Goal: Information Seeking & Learning: Learn about a topic

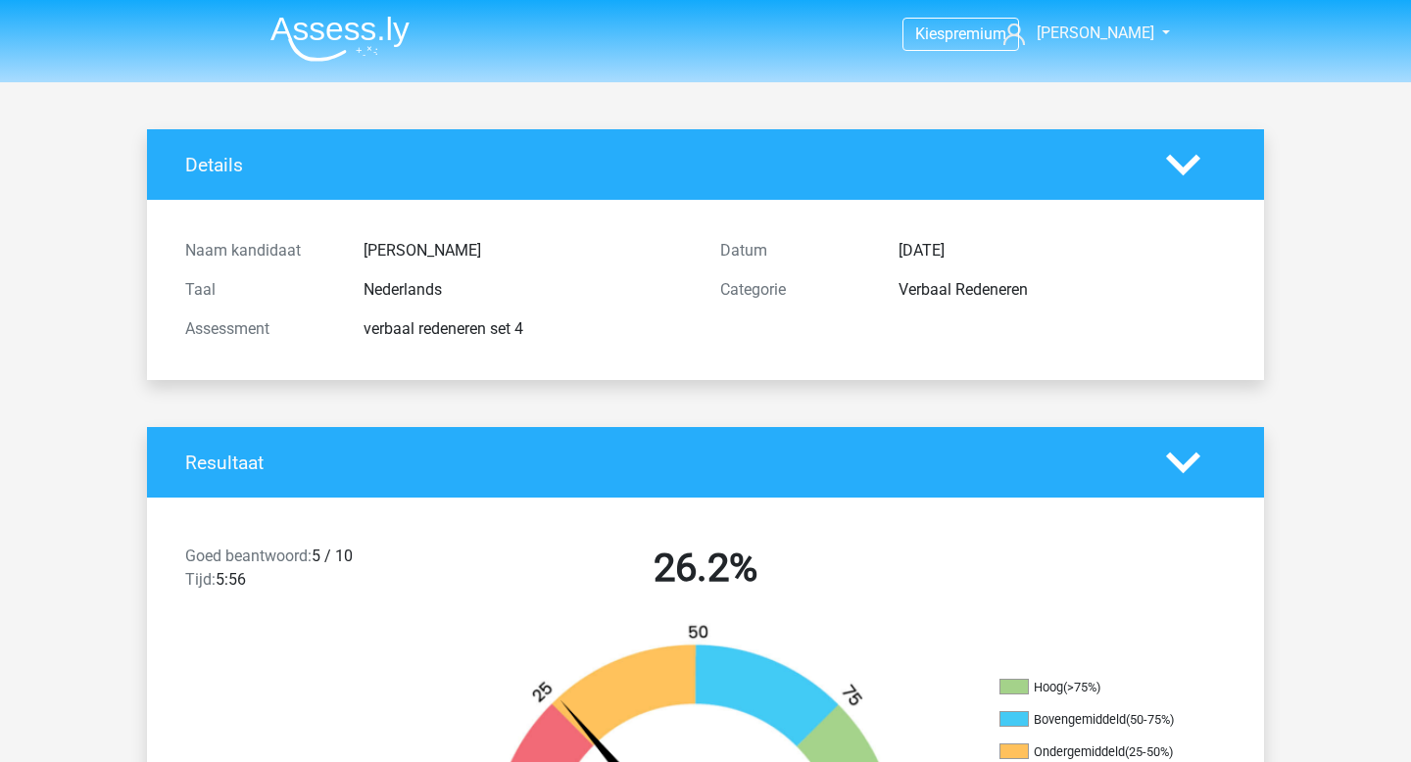
scroll to position [6523, 0]
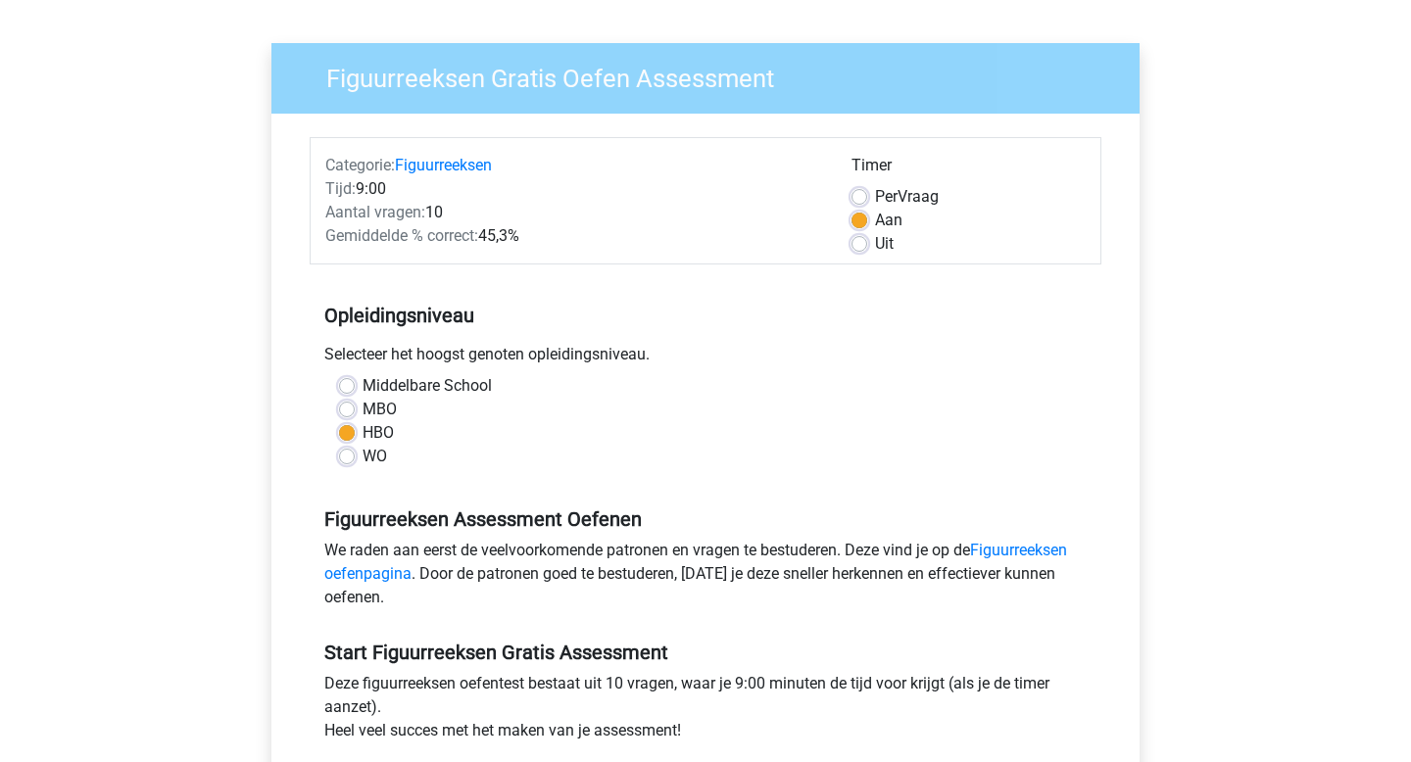
scroll to position [110, 0]
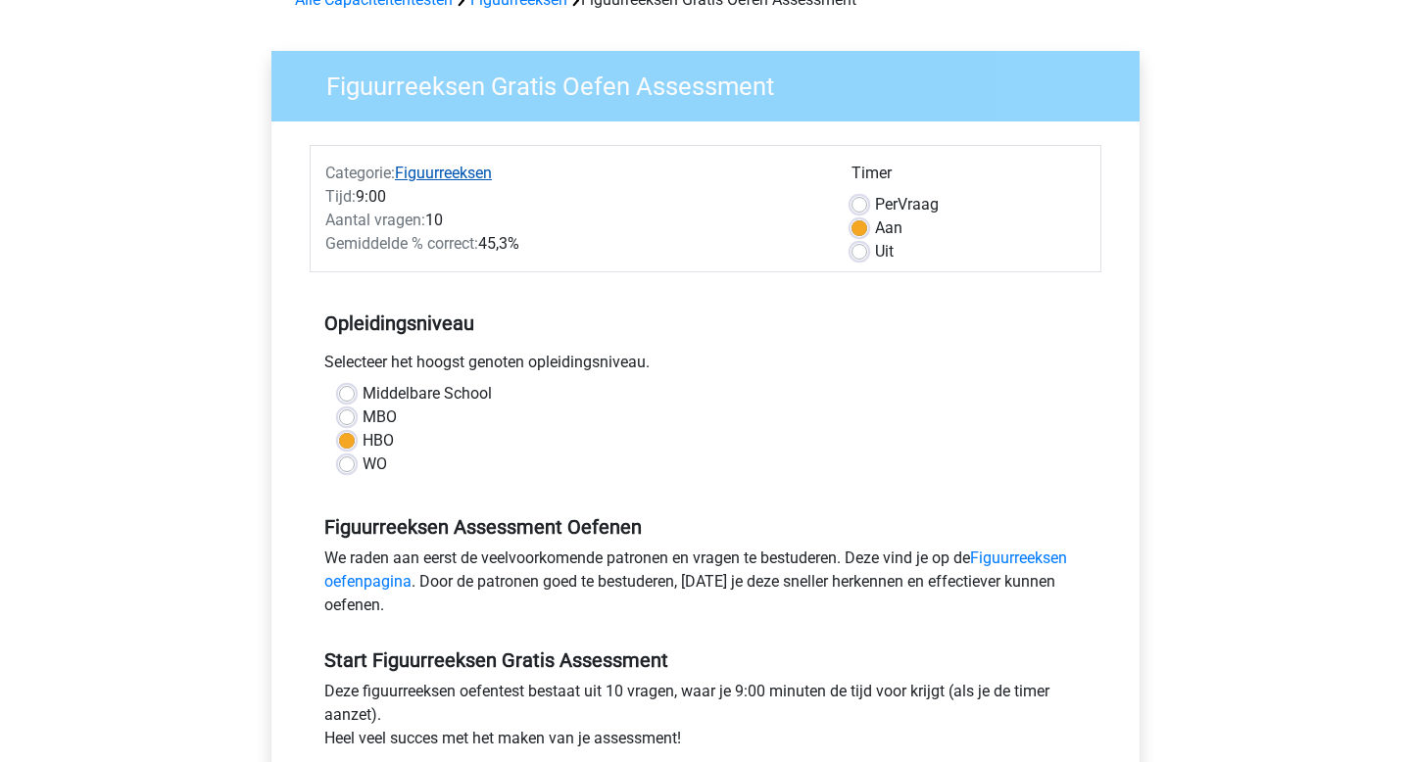
click at [458, 174] on link "Figuurreeksen" at bounding box center [443, 173] width 97 height 19
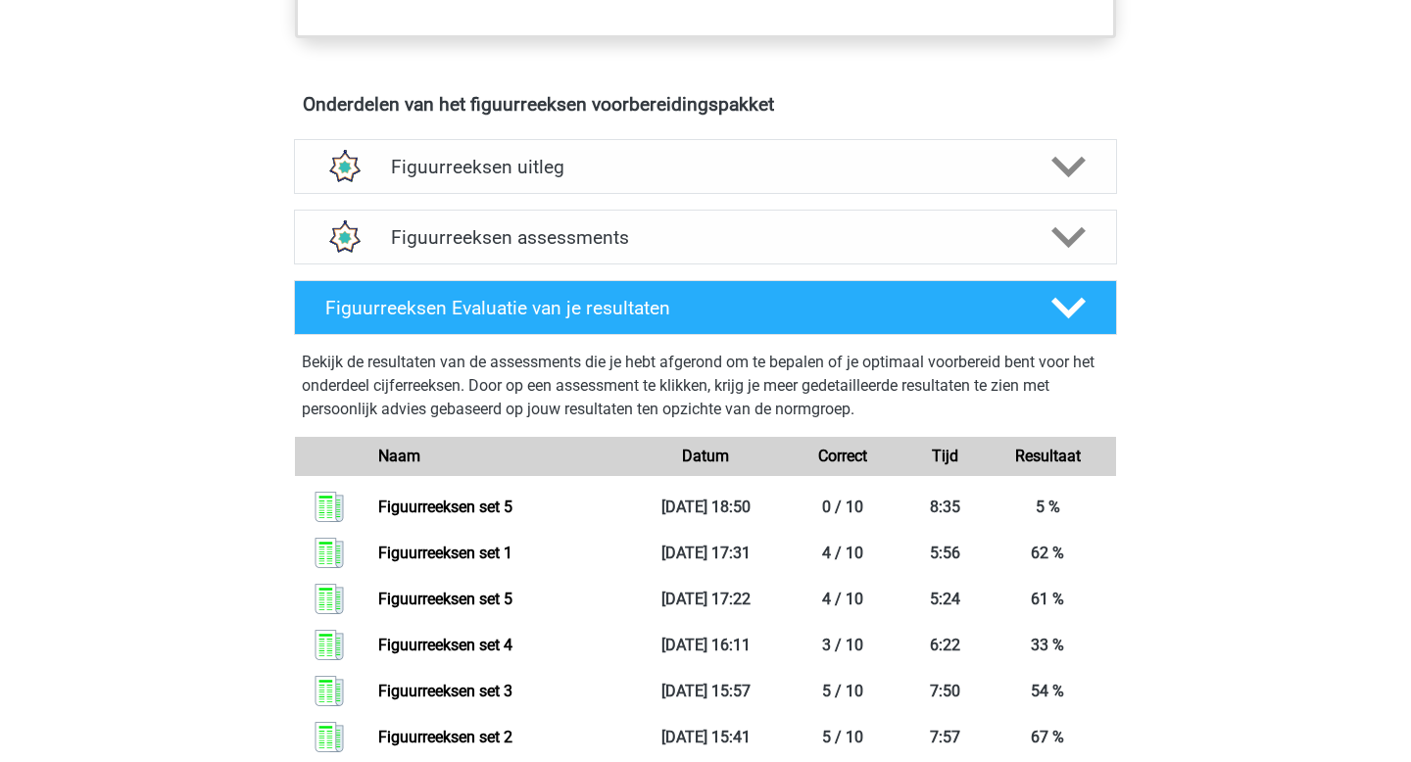
scroll to position [1107, 0]
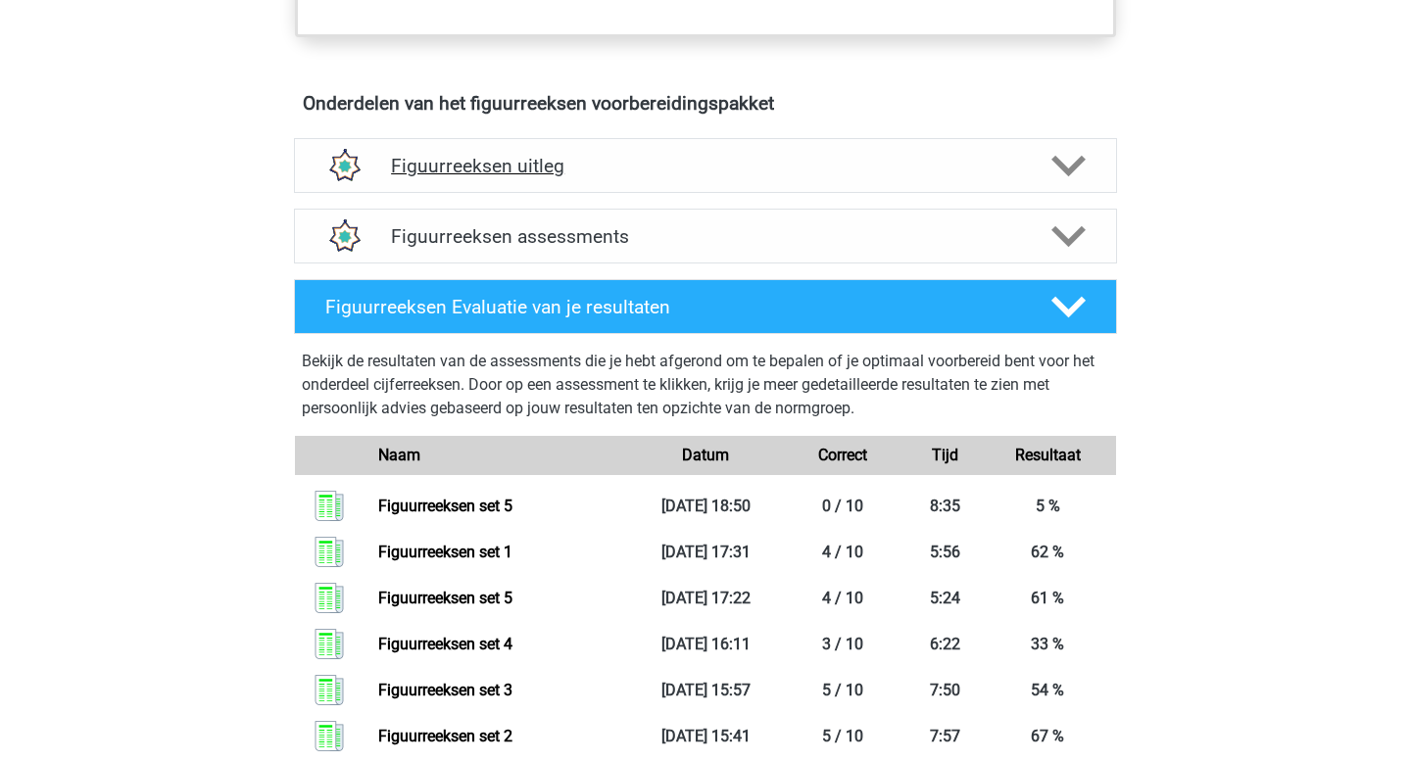
click at [1057, 175] on icon at bounding box center [1068, 166] width 34 height 34
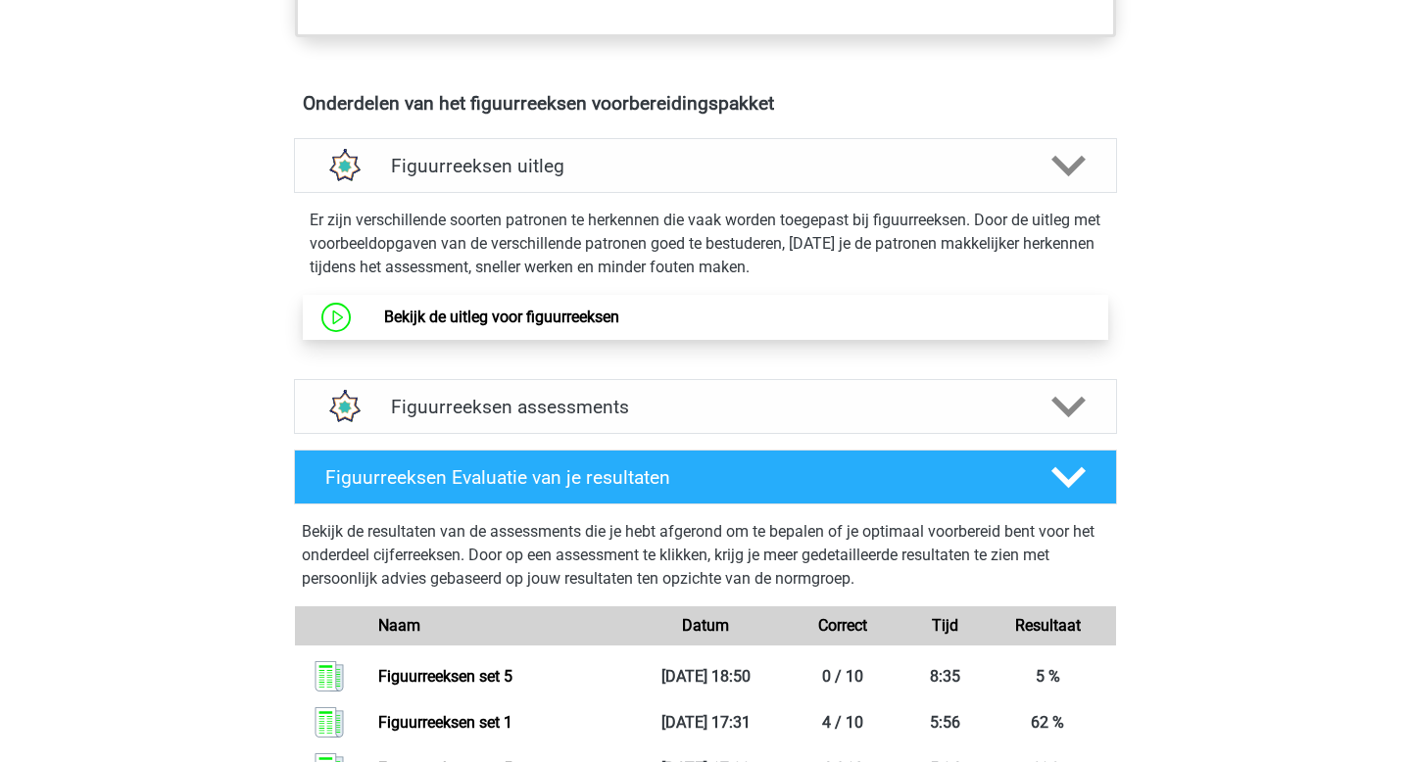
click at [529, 315] on link "Bekijk de uitleg voor figuurreeksen" at bounding box center [501, 317] width 235 height 19
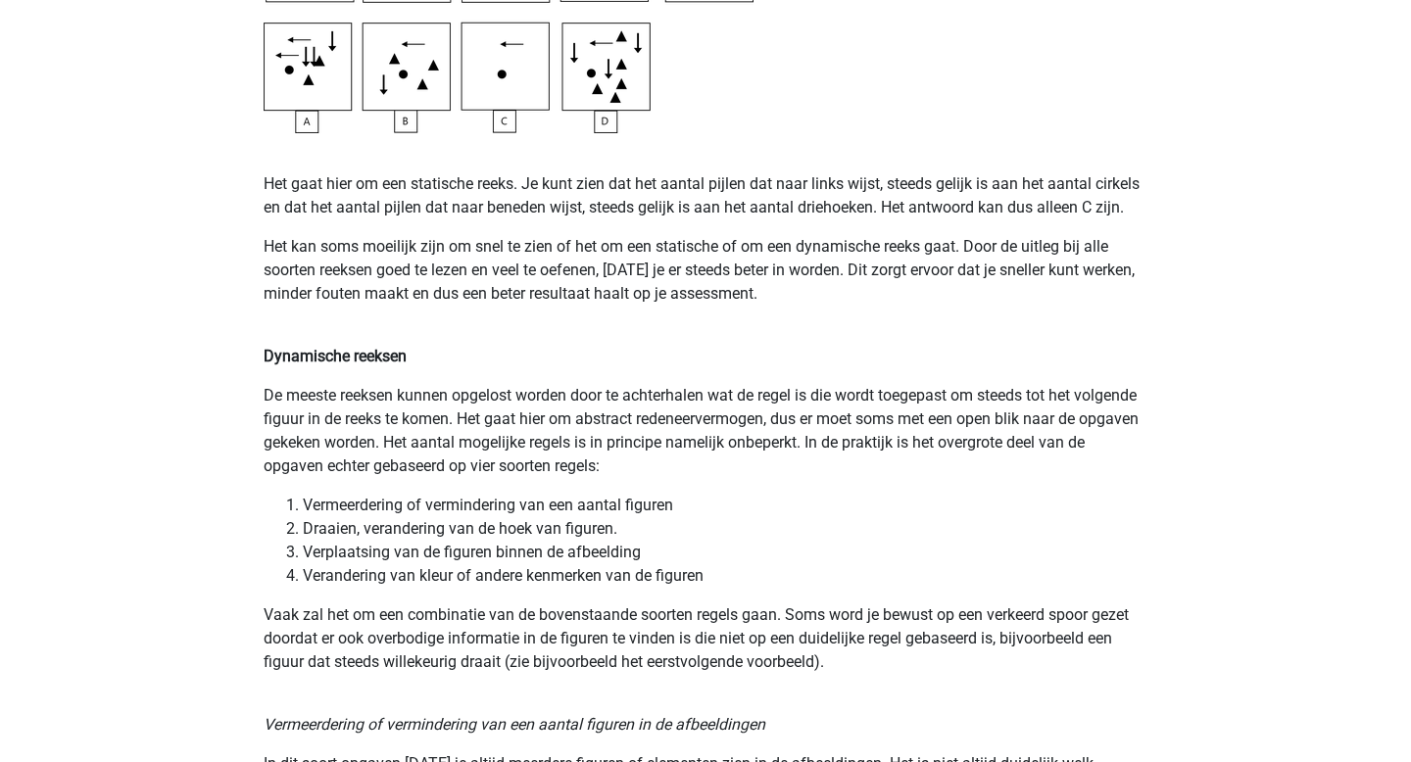
scroll to position [1233, 0]
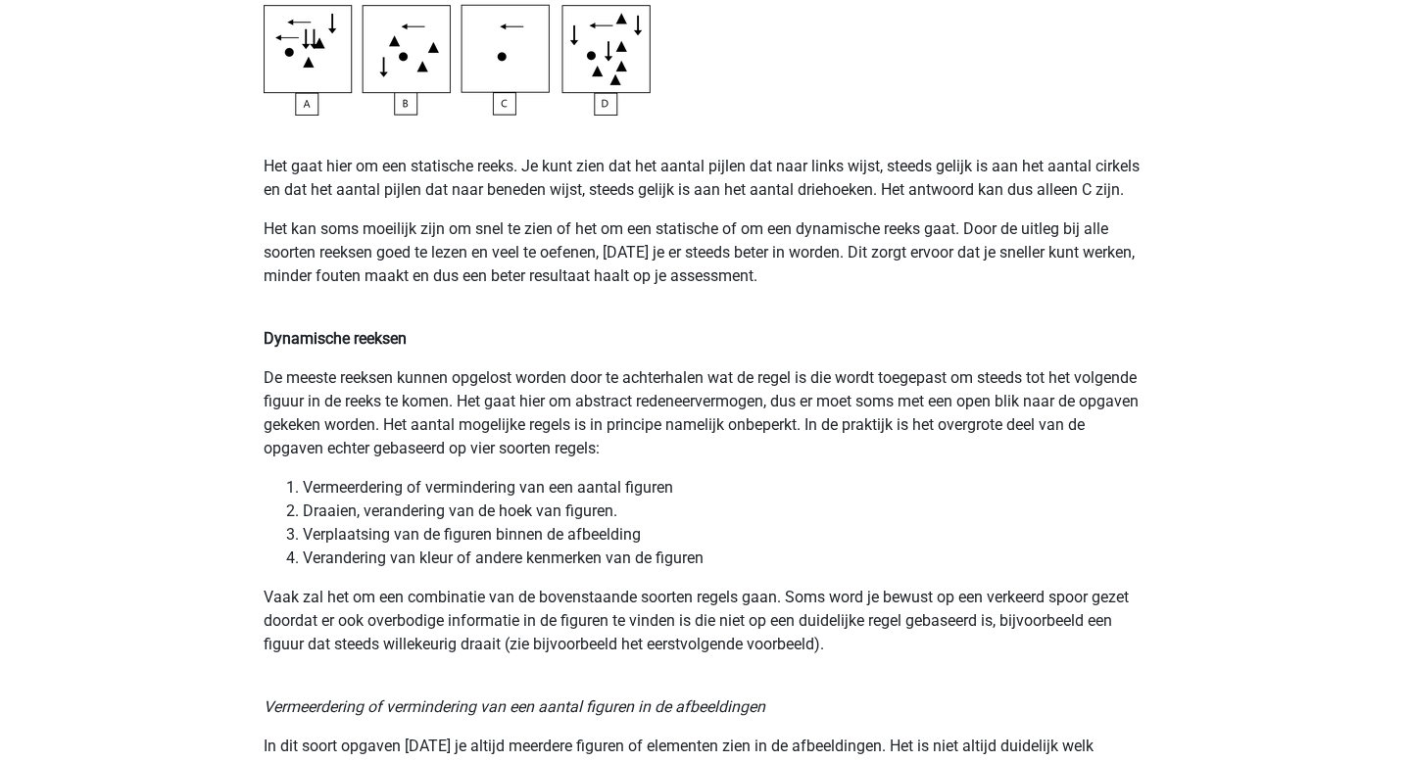
drag, startPoint x: 682, startPoint y: 662, endPoint x: 715, endPoint y: 584, distance: 85.2
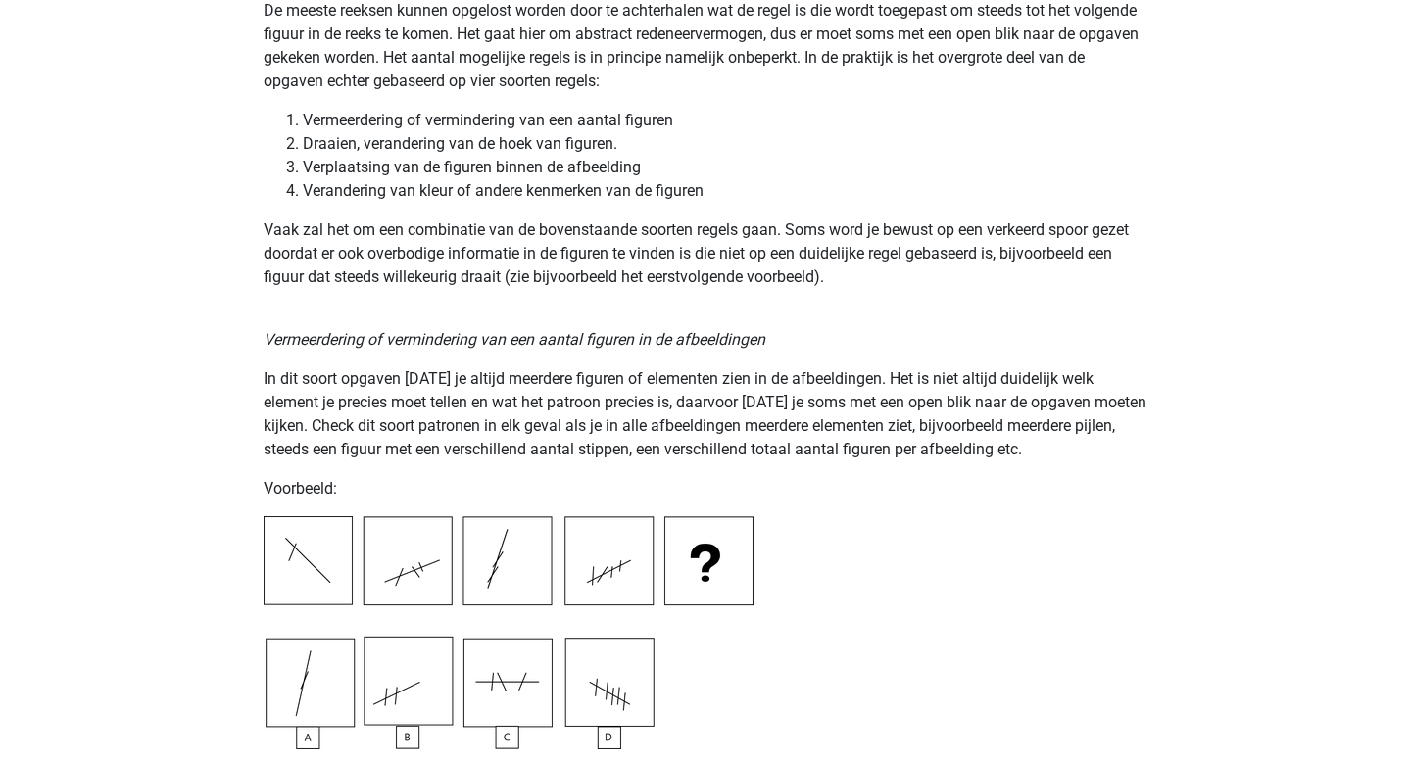
click at [770, 418] on p "In dit soort opgaven zul je altijd meerdere figuren of elementen zien in de afb…" at bounding box center [706, 414] width 884 height 94
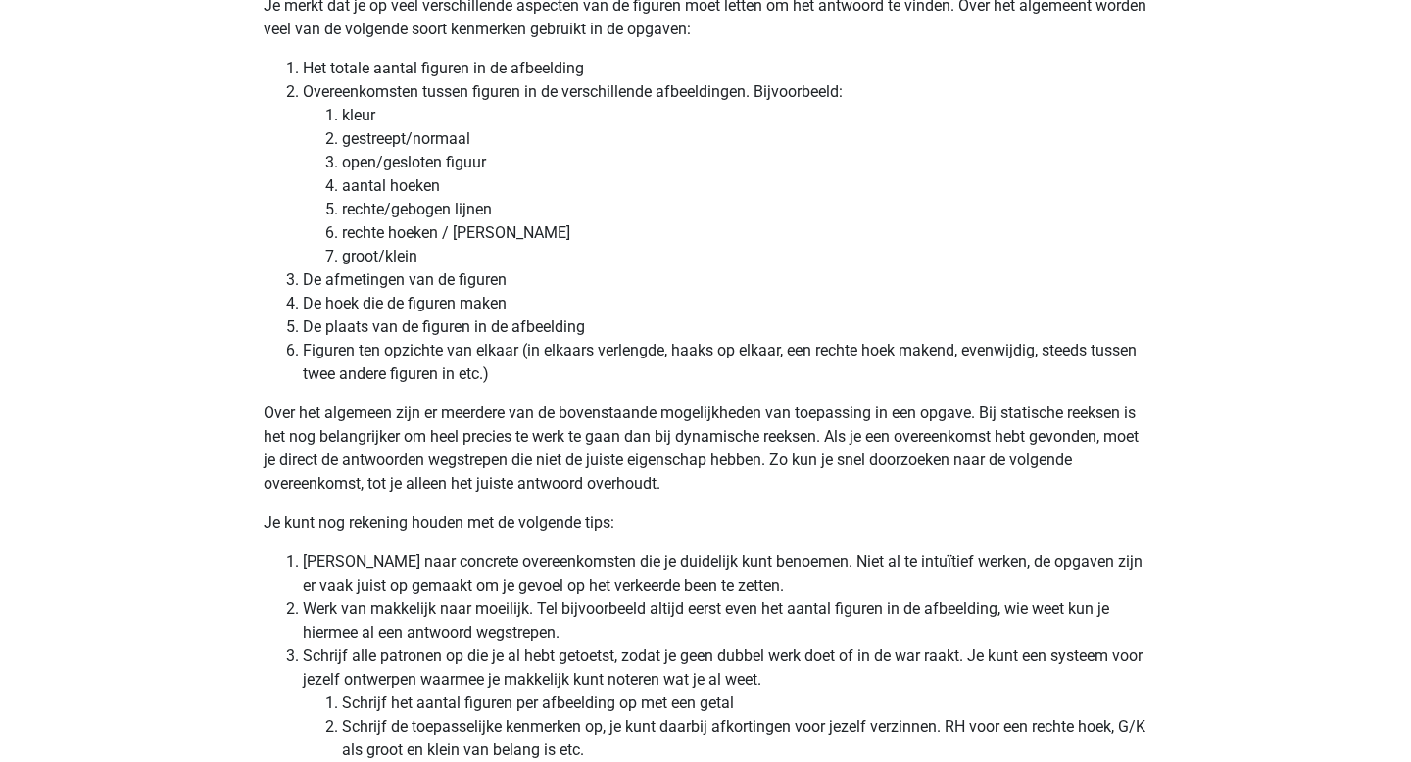
scroll to position [5485, 0]
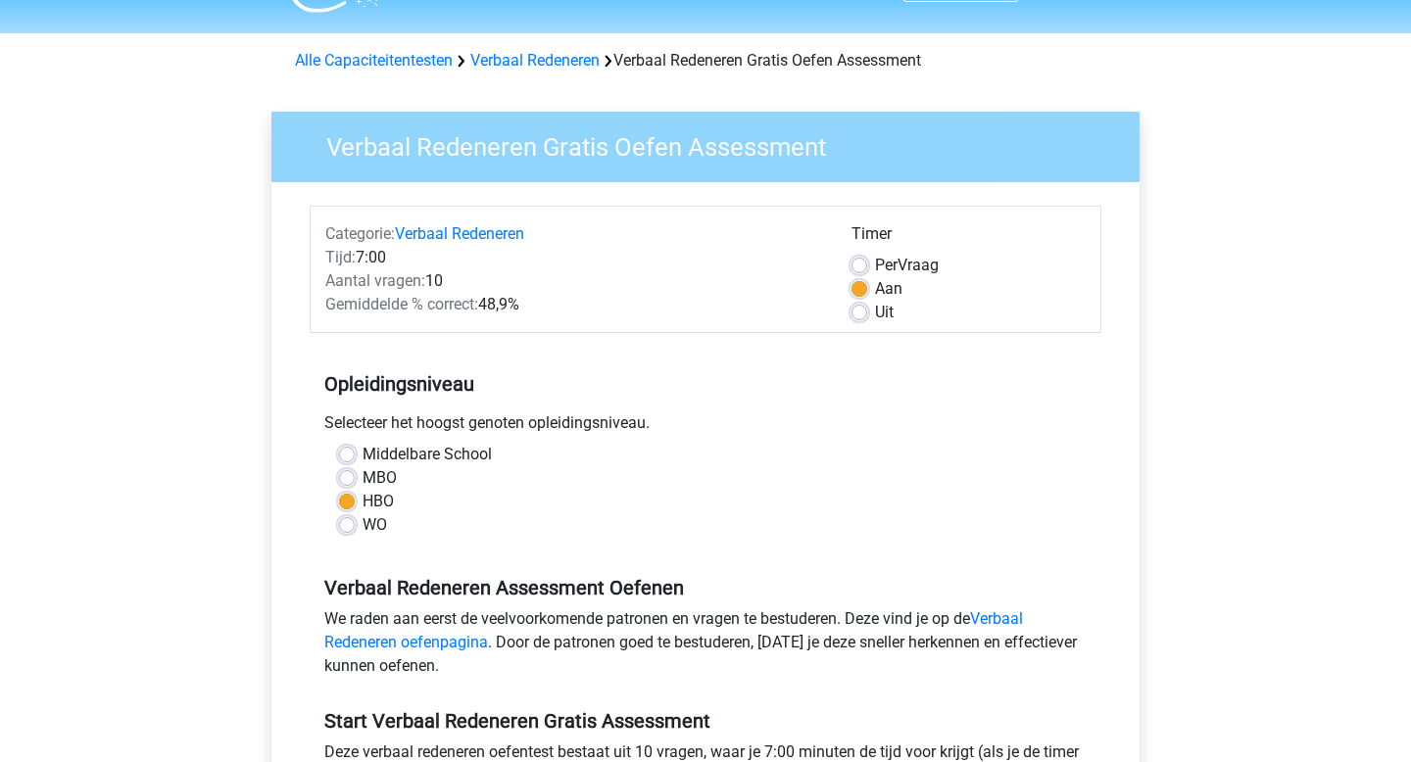
scroll to position [22, 0]
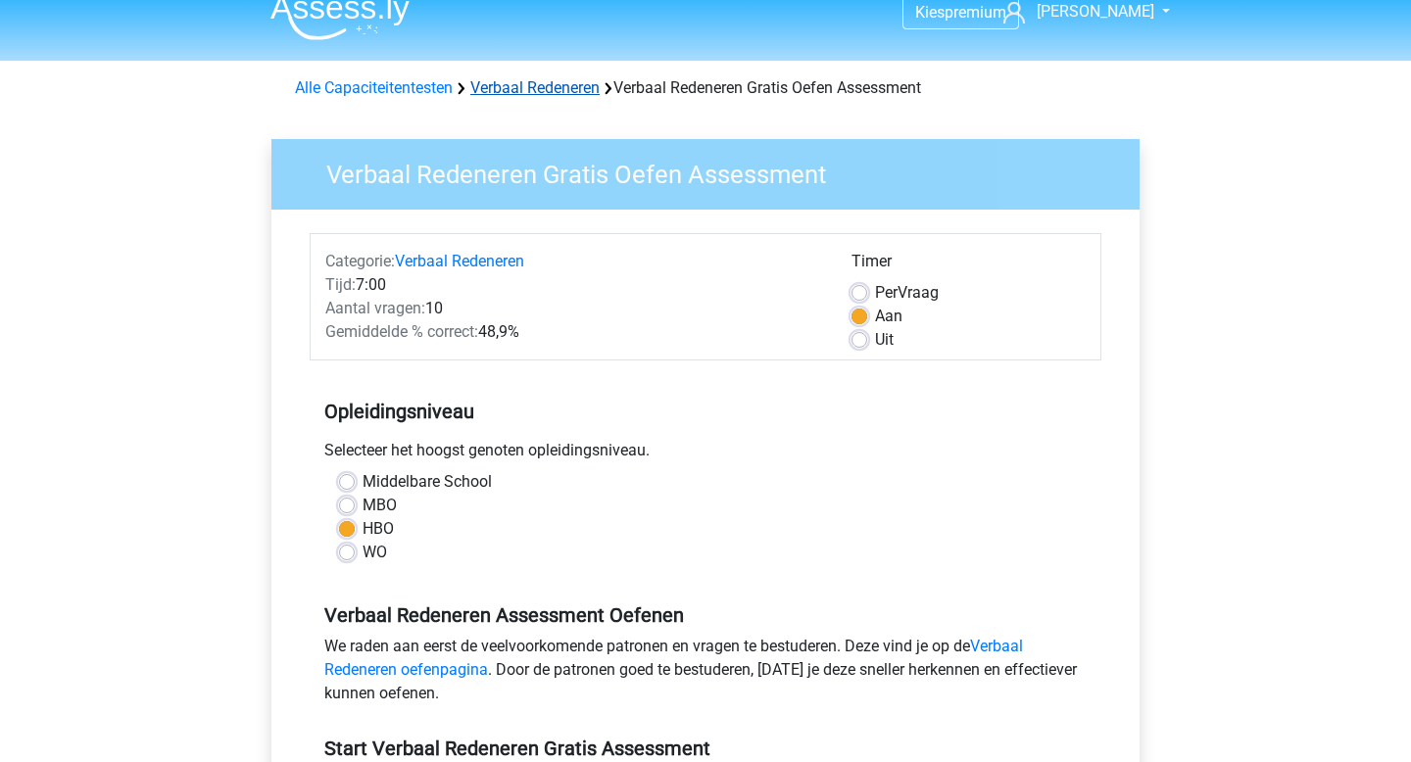
click at [553, 85] on link "Verbaal Redeneren" at bounding box center [534, 87] width 129 height 19
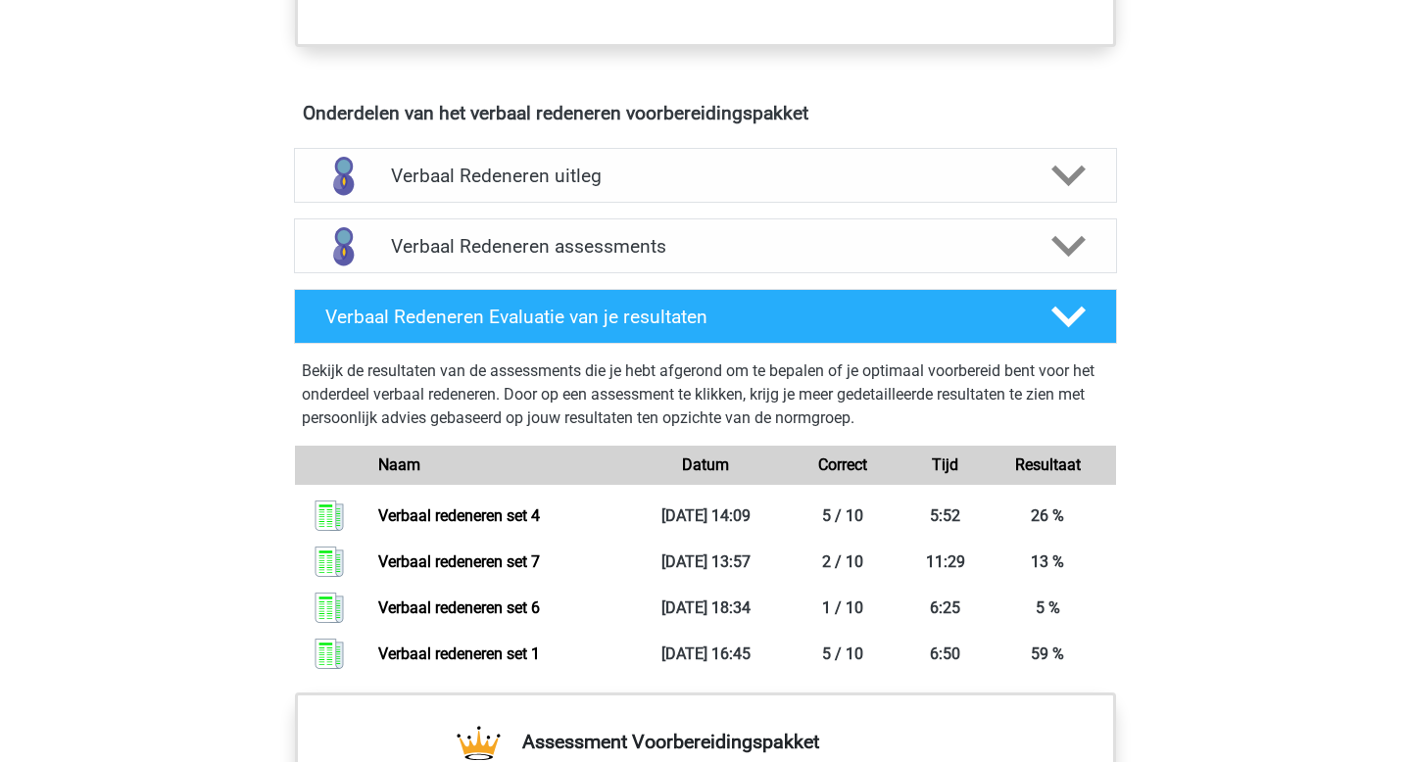
scroll to position [1072, 0]
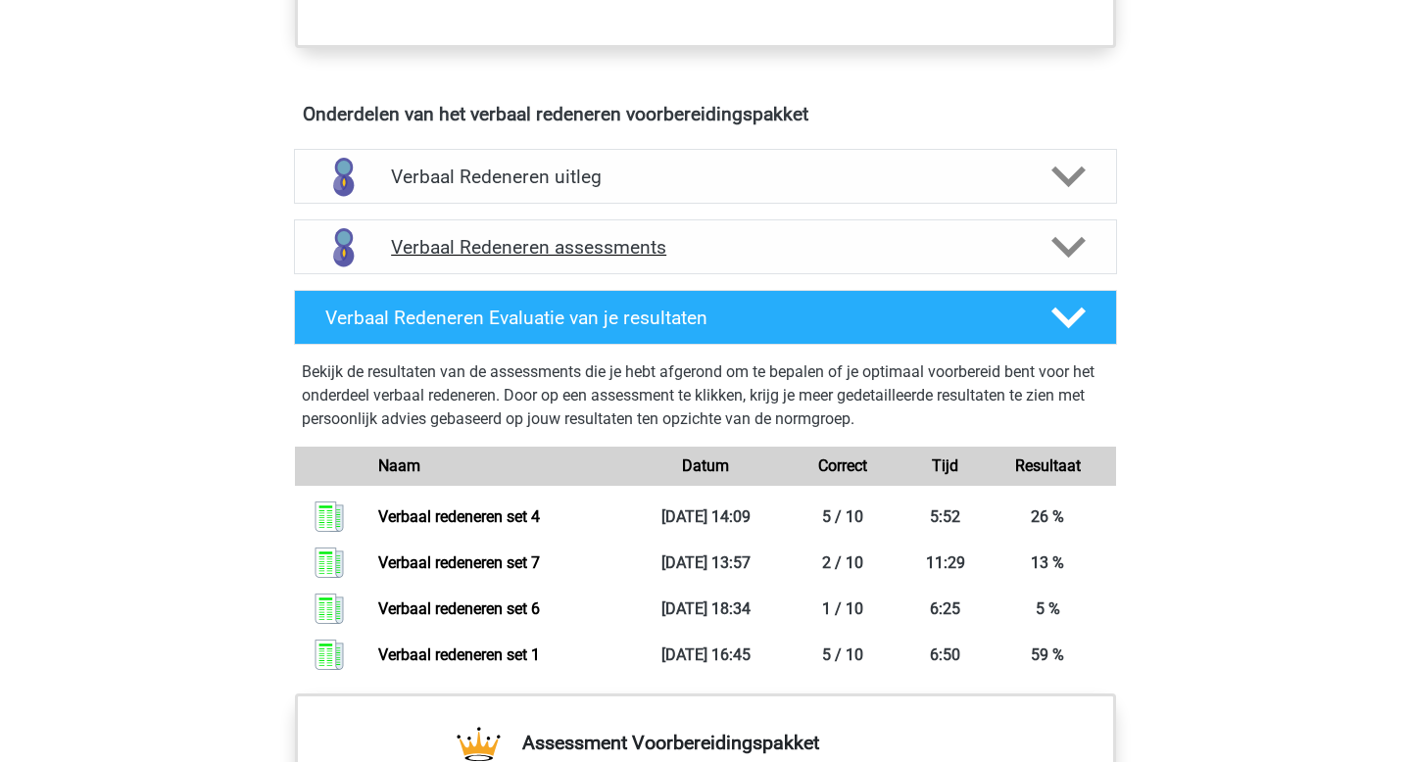
click at [1053, 233] on icon at bounding box center [1068, 247] width 34 height 34
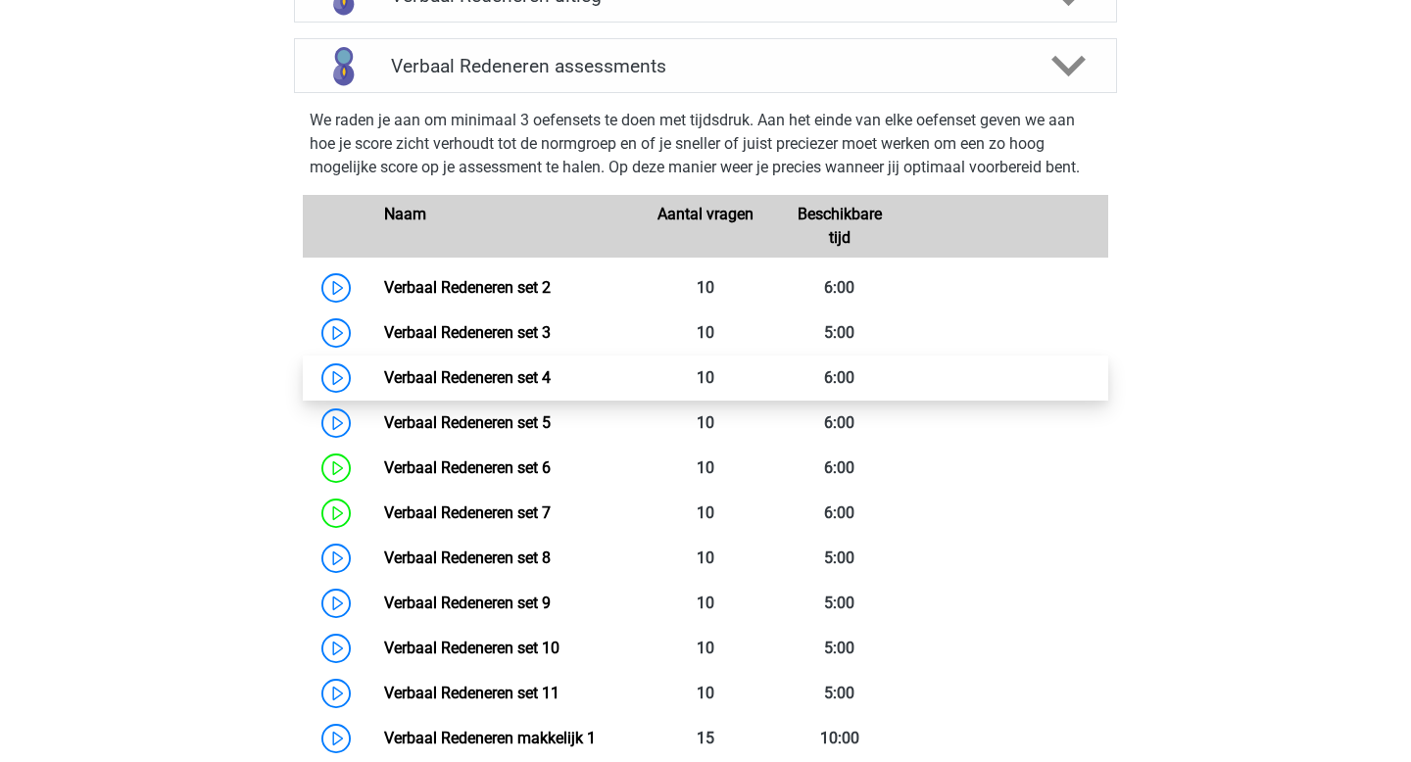
scroll to position [1269, 0]
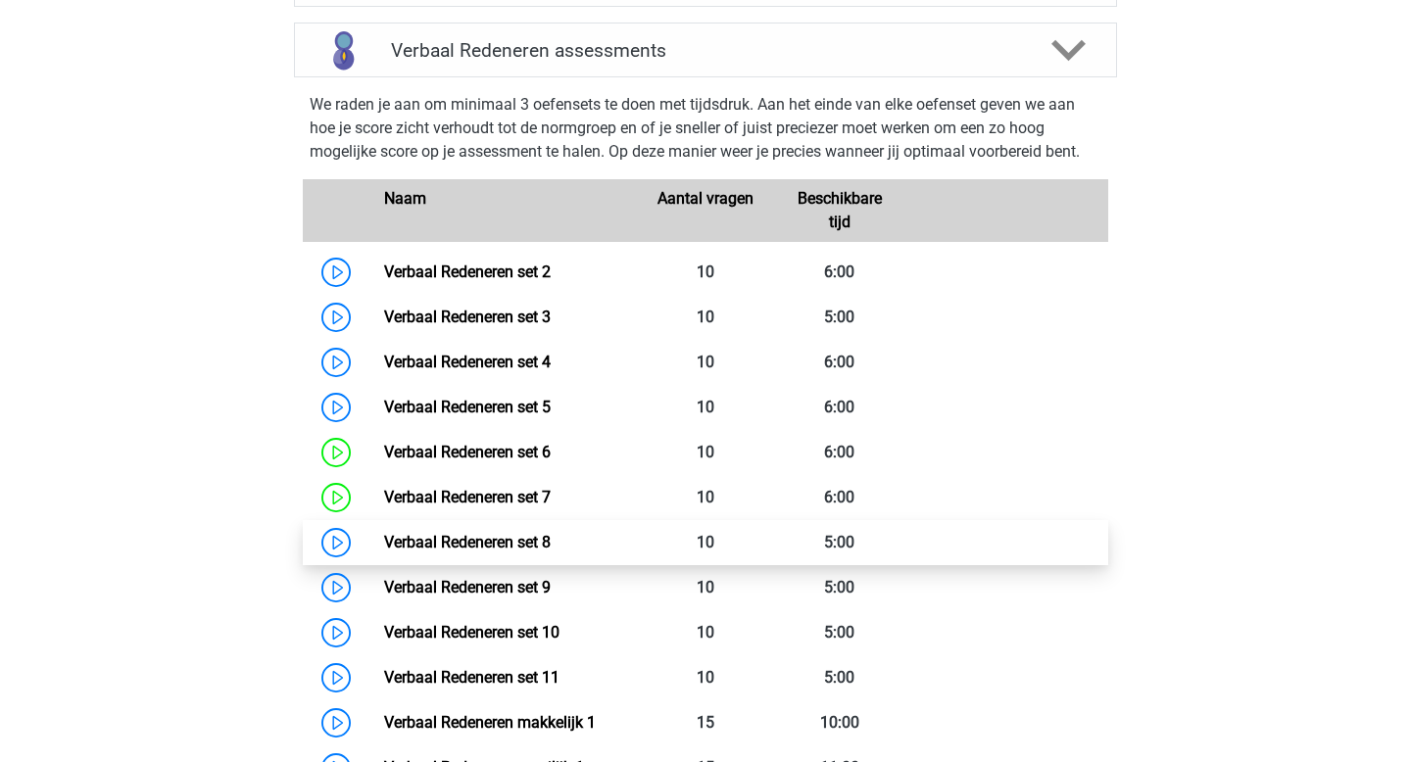
click at [502, 541] on link "Verbaal Redeneren set 8" at bounding box center [467, 542] width 167 height 19
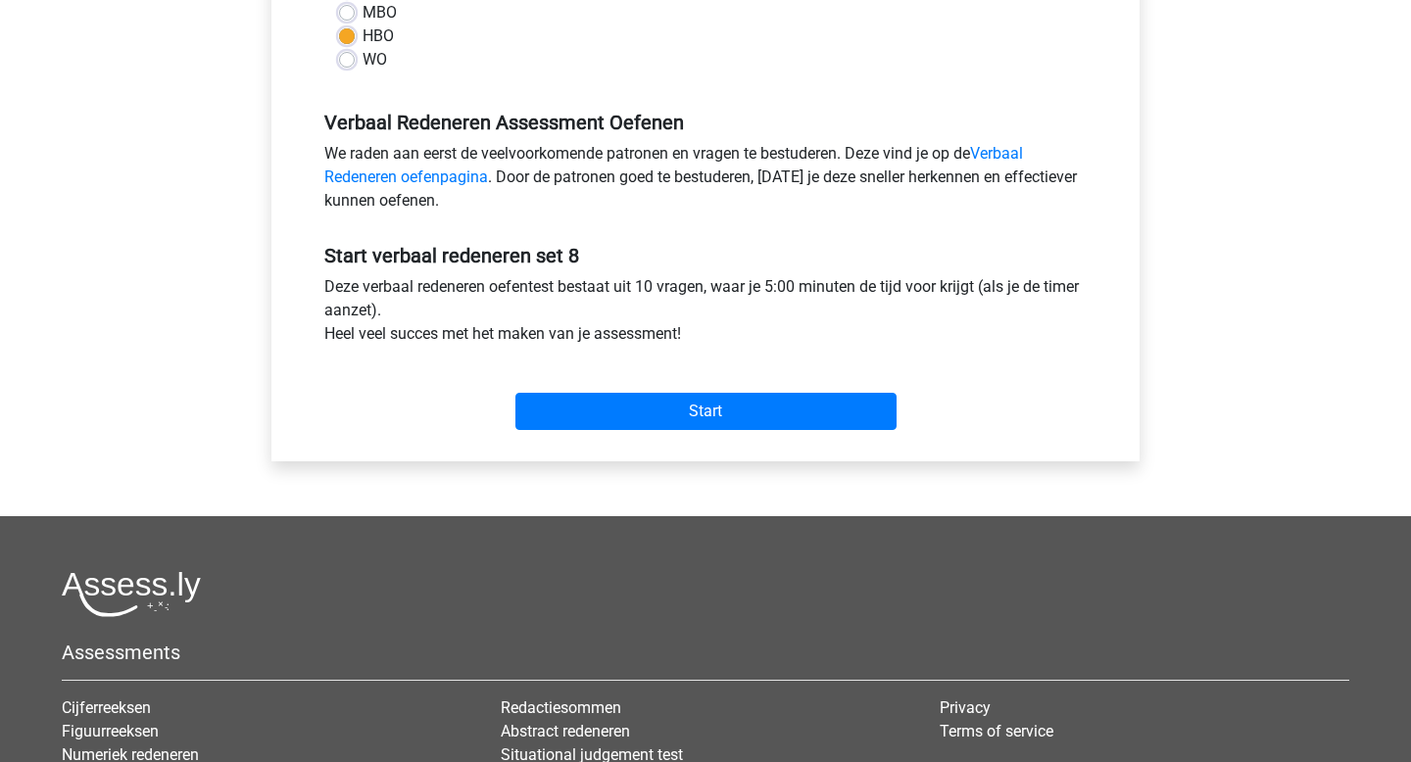
scroll to position [517, 0]
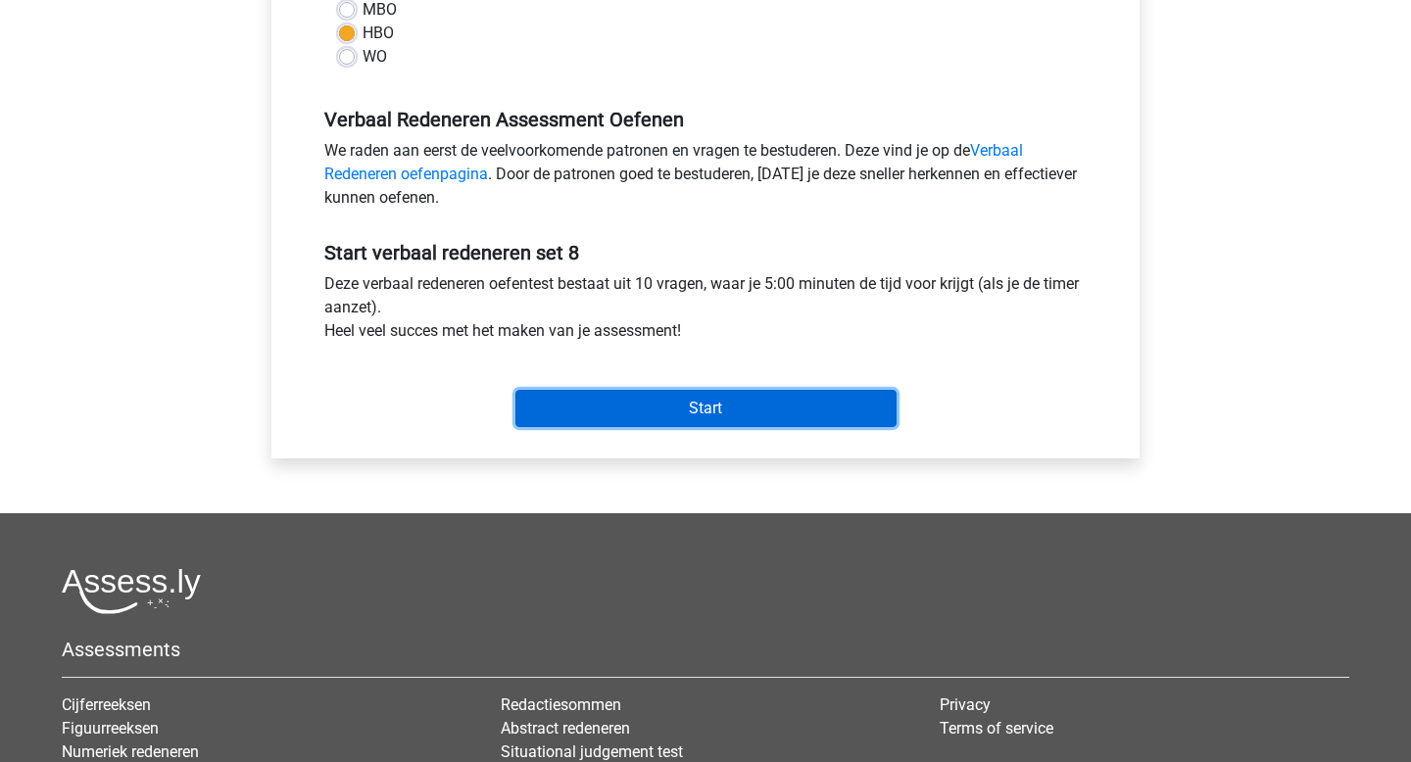
click at [692, 406] on input "Start" at bounding box center [705, 408] width 381 height 37
click at [755, 402] on input "Start" at bounding box center [705, 408] width 381 height 37
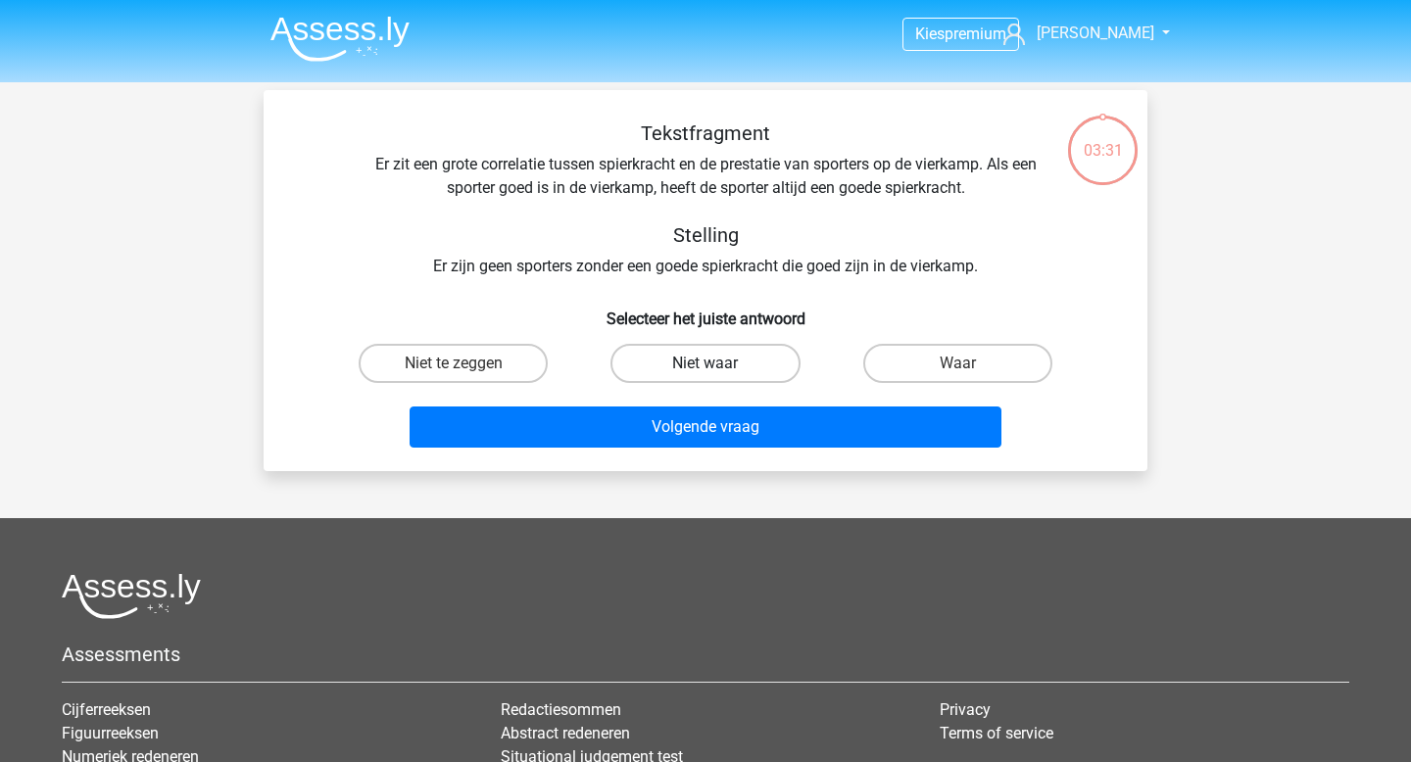
click at [746, 362] on label "Niet waar" at bounding box center [705, 363] width 189 height 39
click at [718, 364] on input "Niet waar" at bounding box center [712, 370] width 13 height 13
radio input "true"
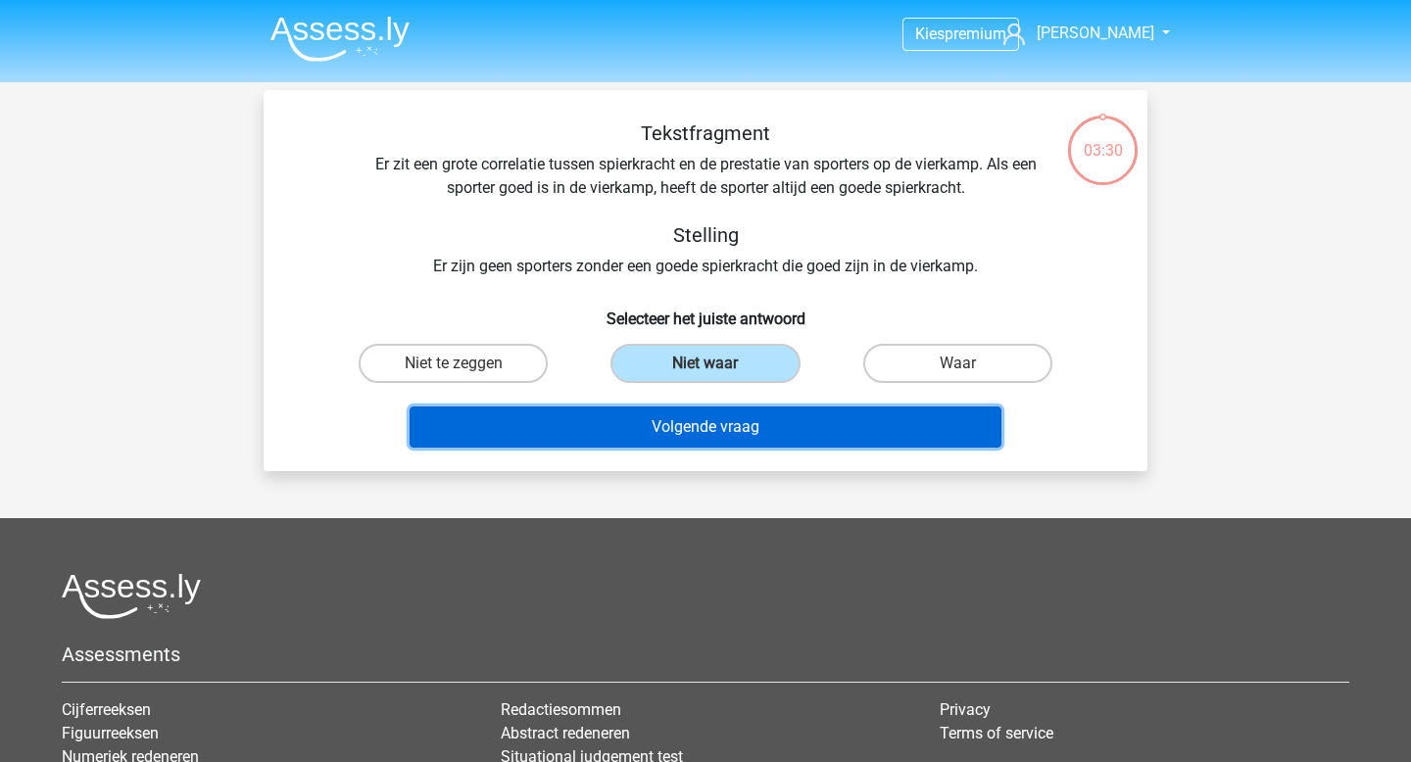
click at [741, 427] on button "Volgende vraag" at bounding box center [706, 427] width 593 height 41
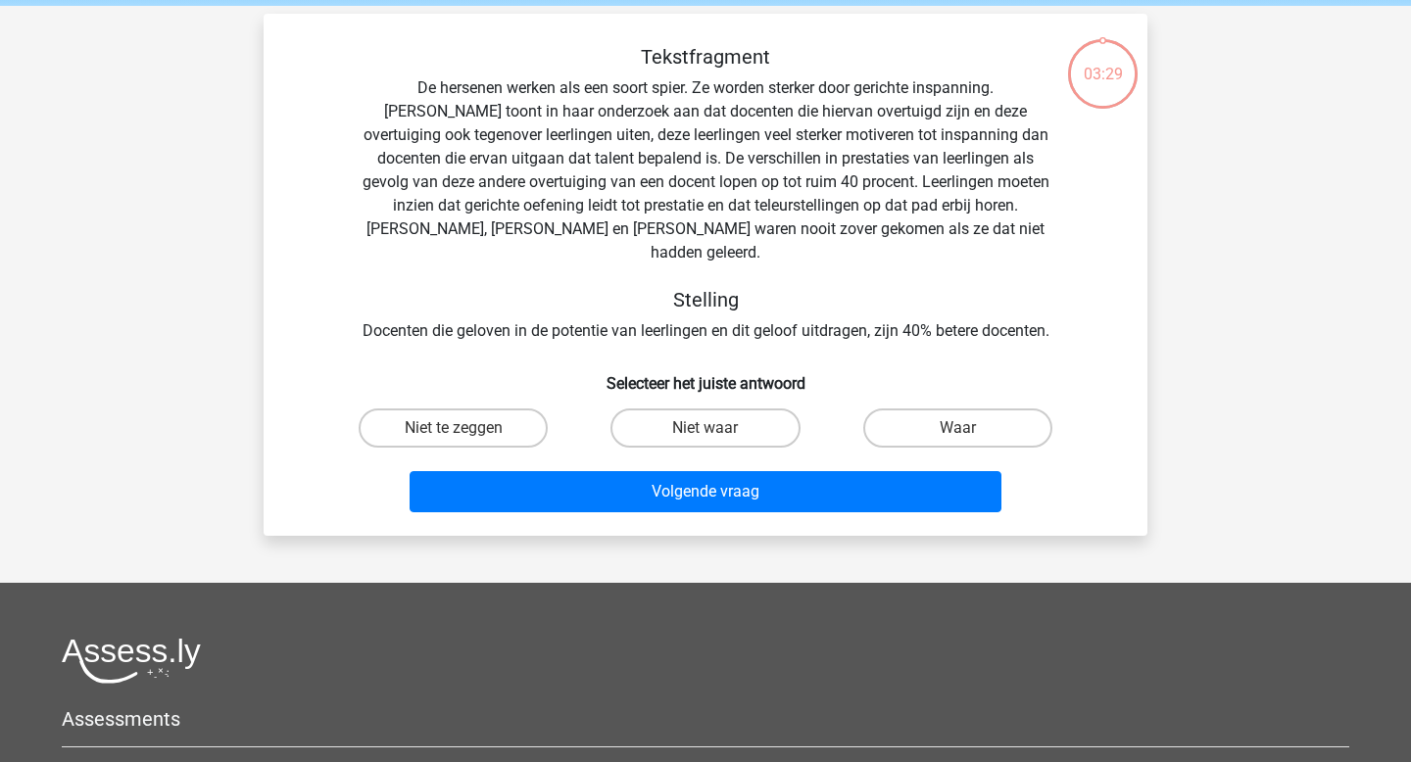
scroll to position [90, 0]
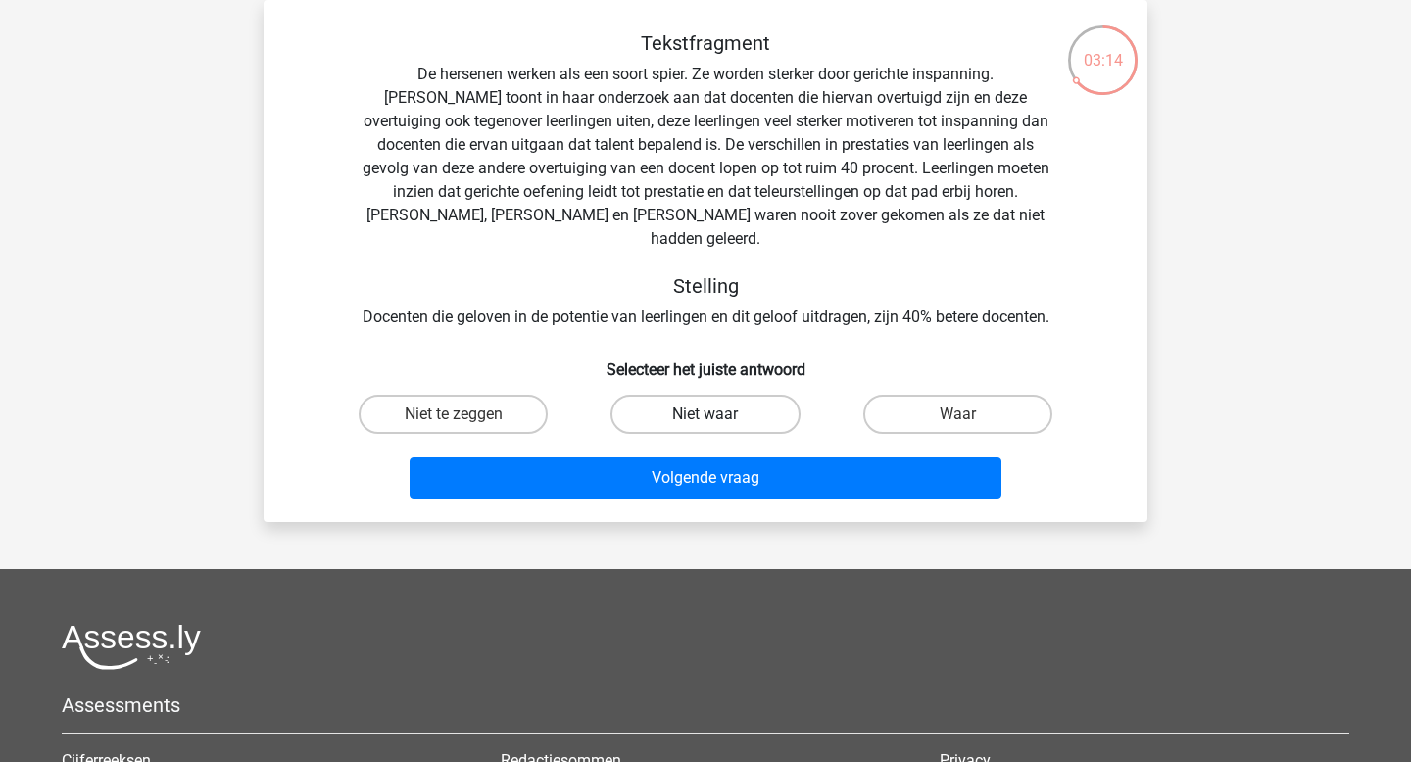
click at [726, 395] on label "Niet waar" at bounding box center [705, 414] width 189 height 39
click at [718, 415] on input "Niet waar" at bounding box center [712, 421] width 13 height 13
radio input "true"
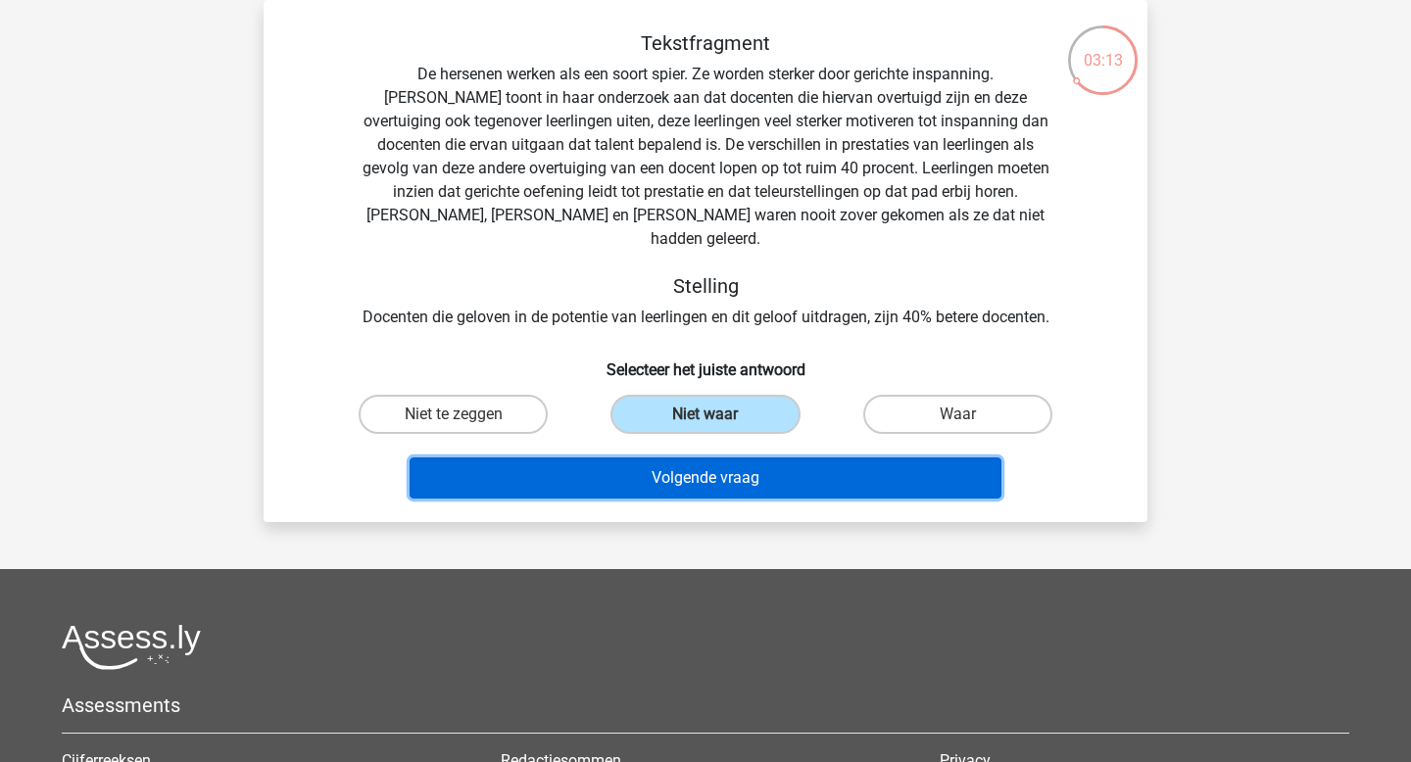
click at [738, 460] on button "Volgende vraag" at bounding box center [706, 478] width 593 height 41
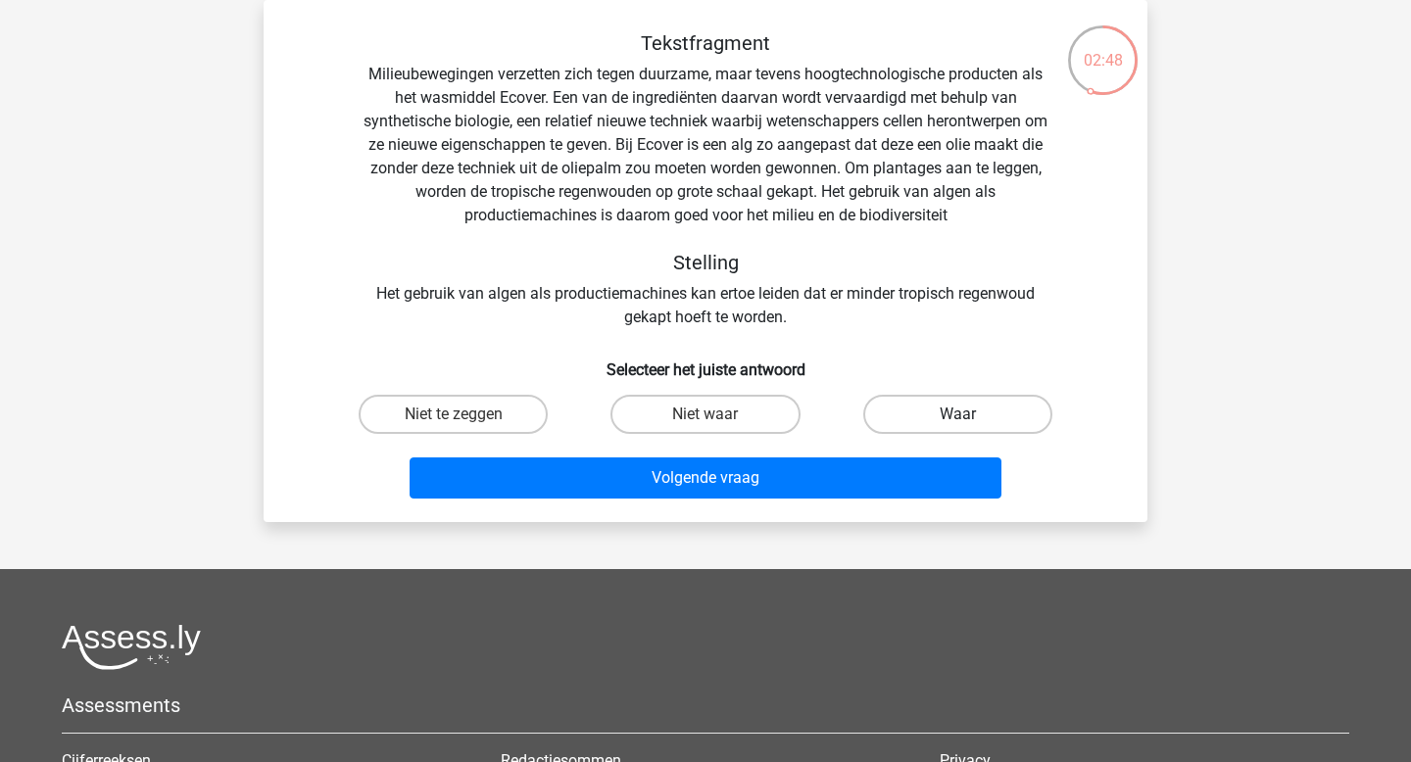
click at [905, 430] on label "Waar" at bounding box center [957, 414] width 189 height 39
click at [957, 427] on input "Waar" at bounding box center [963, 421] width 13 height 13
radio input "true"
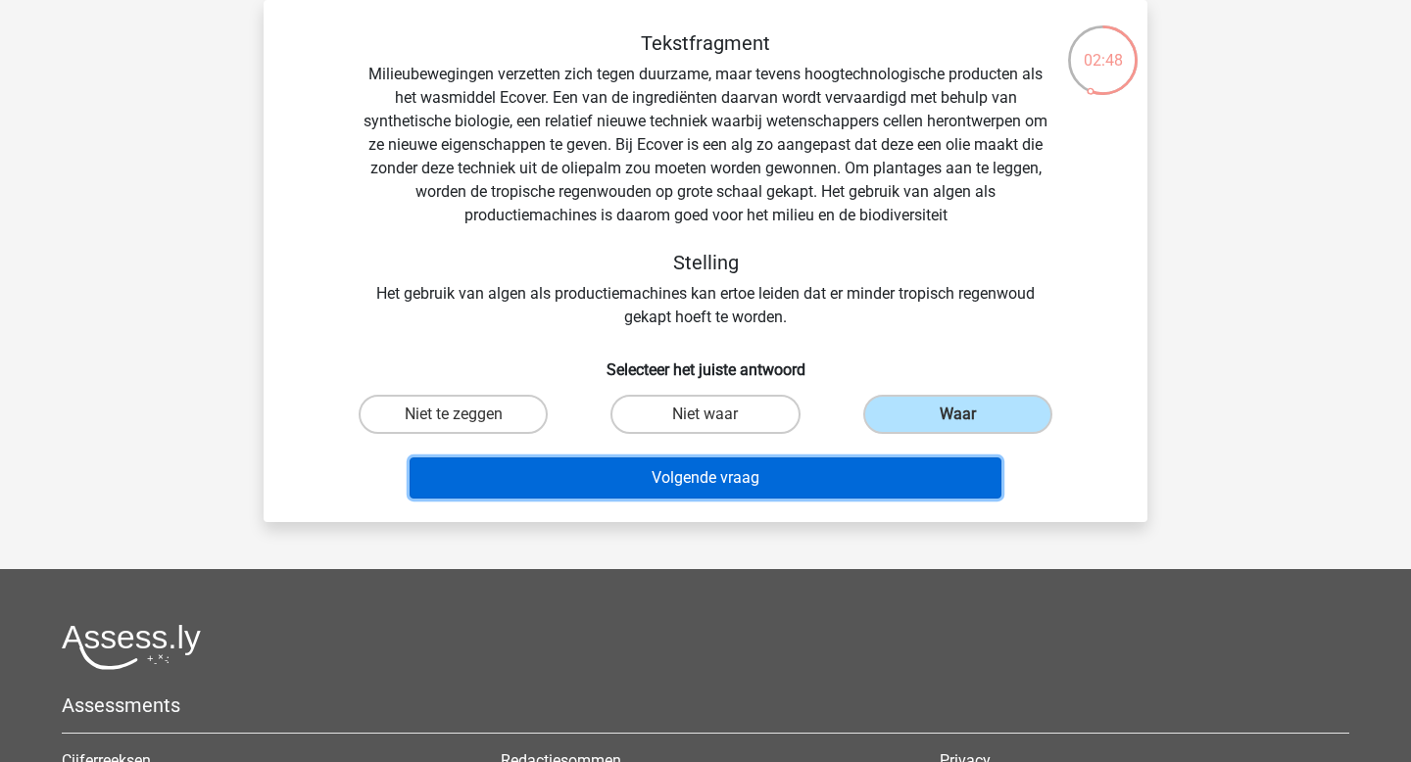
click at [856, 488] on button "Volgende vraag" at bounding box center [706, 478] width 593 height 41
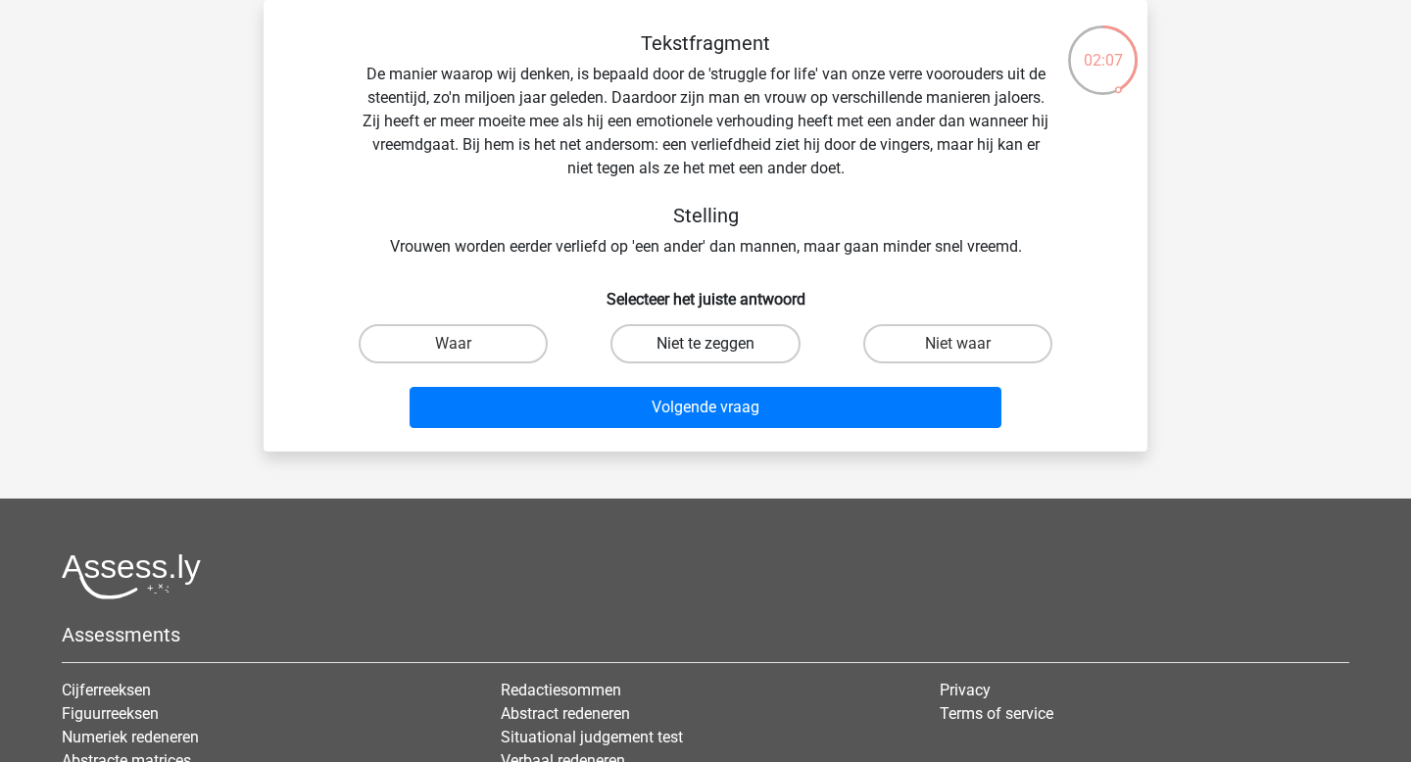
click at [703, 334] on label "Niet te zeggen" at bounding box center [705, 343] width 189 height 39
click at [706, 344] on input "Niet te zeggen" at bounding box center [712, 350] width 13 height 13
radio input "true"
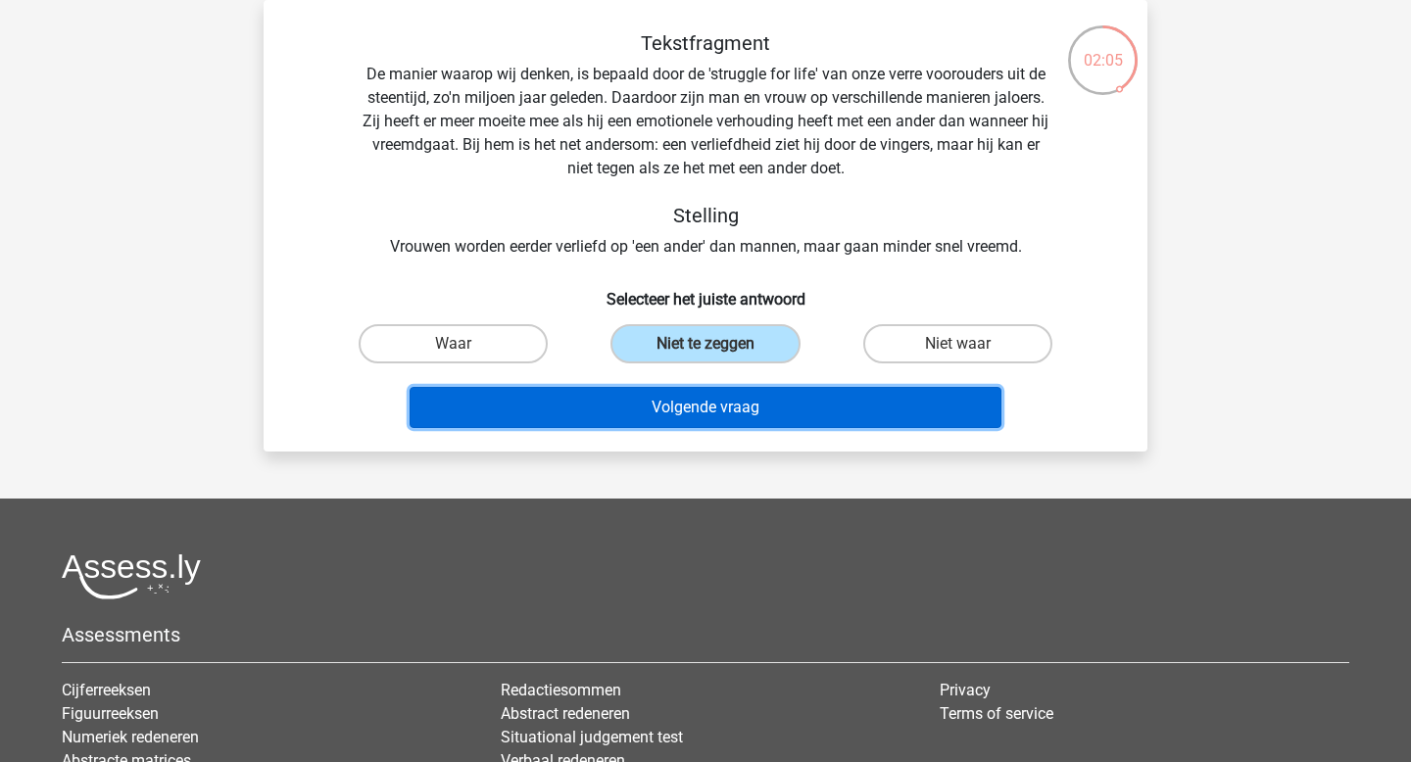
click at [710, 413] on button "Volgende vraag" at bounding box center [706, 407] width 593 height 41
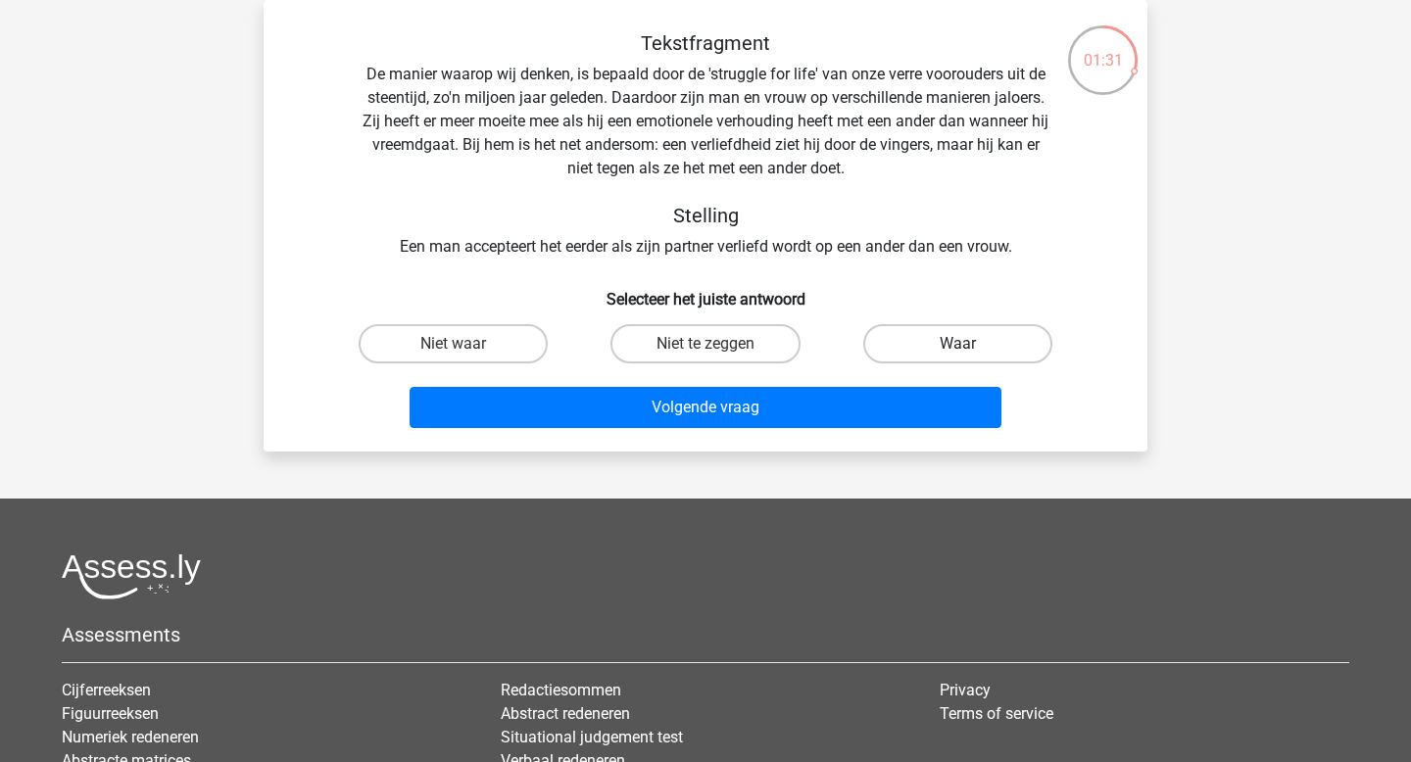
click at [918, 339] on label "Waar" at bounding box center [957, 343] width 189 height 39
click at [957, 344] on input "Waar" at bounding box center [963, 350] width 13 height 13
radio input "true"
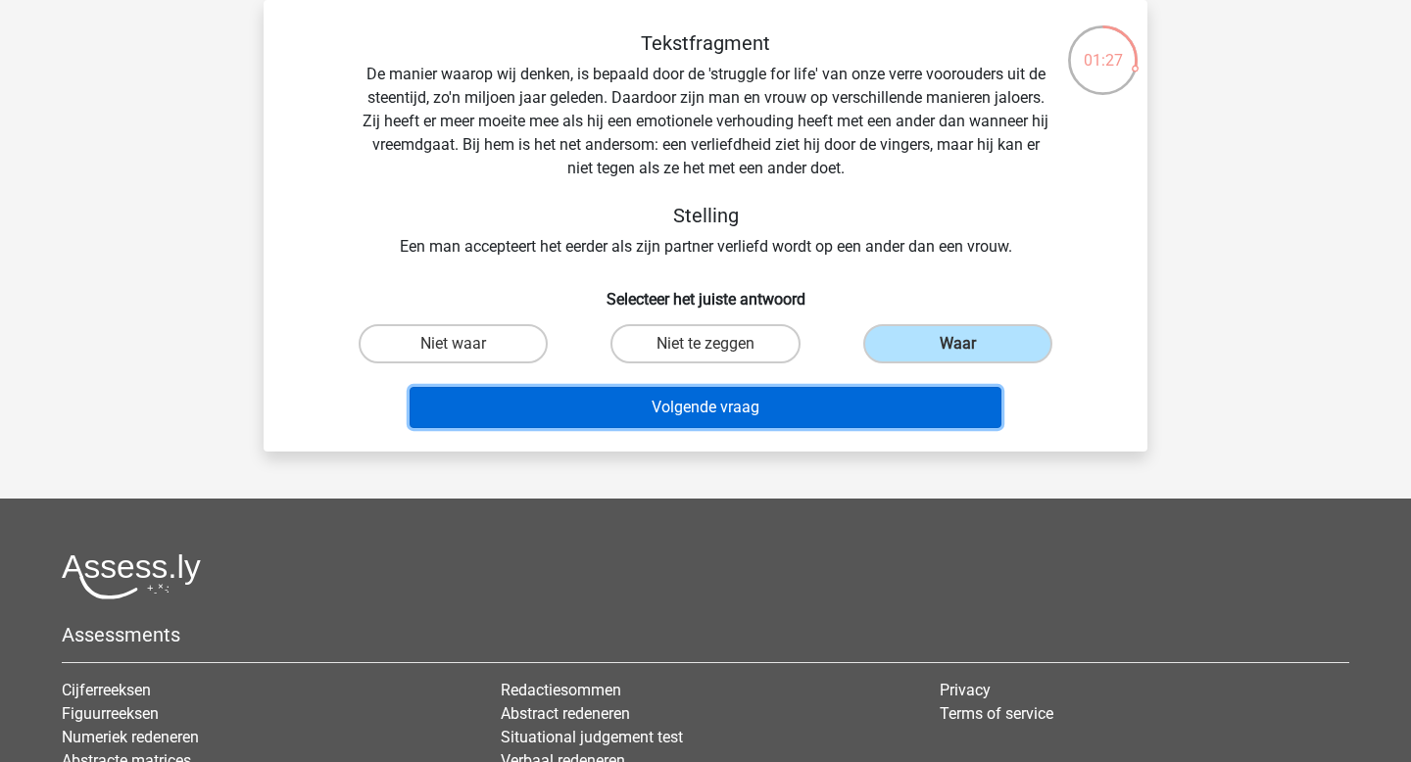
click at [838, 401] on button "Volgende vraag" at bounding box center [706, 407] width 593 height 41
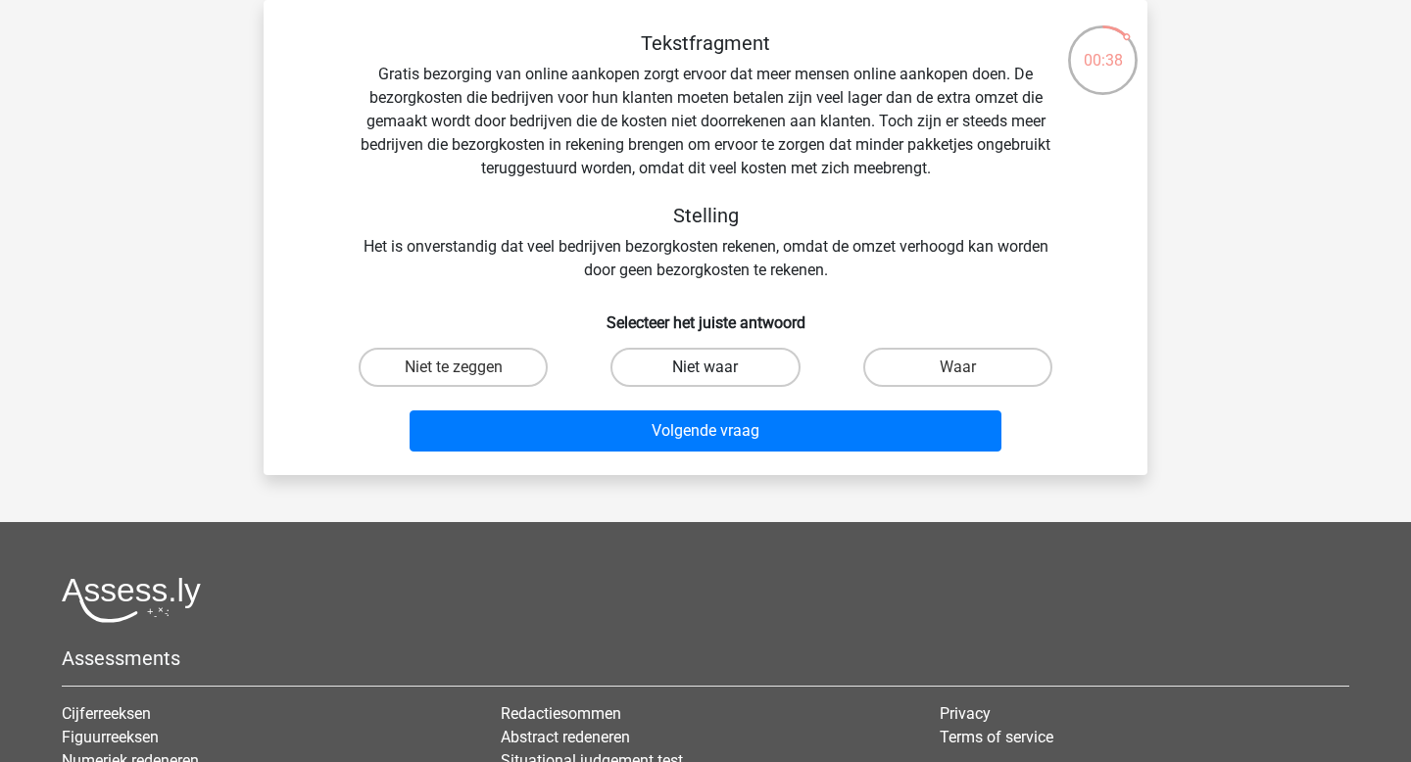
click at [753, 364] on label "Niet waar" at bounding box center [705, 367] width 189 height 39
click at [718, 367] on input "Niet waar" at bounding box center [712, 373] width 13 height 13
radio input "true"
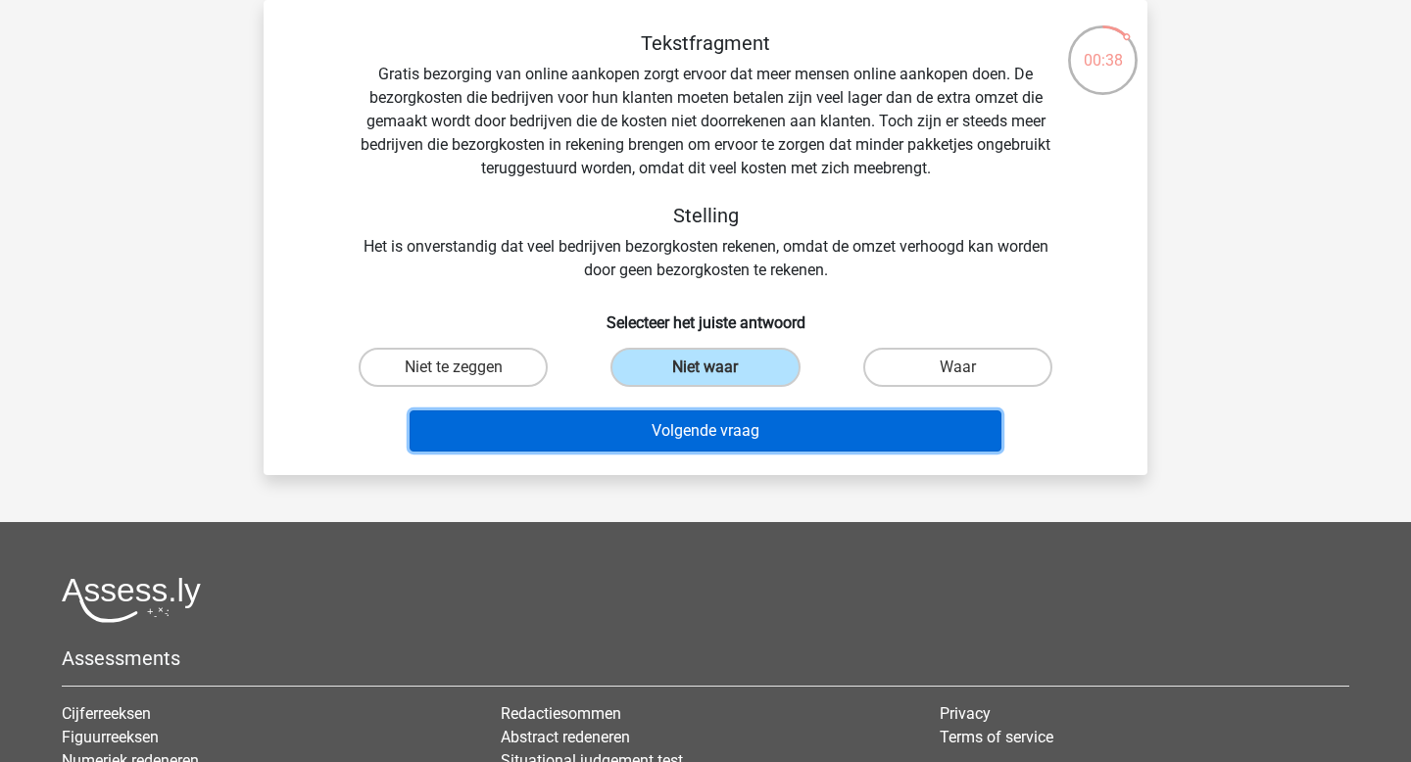
click at [747, 433] on button "Volgende vraag" at bounding box center [706, 431] width 593 height 41
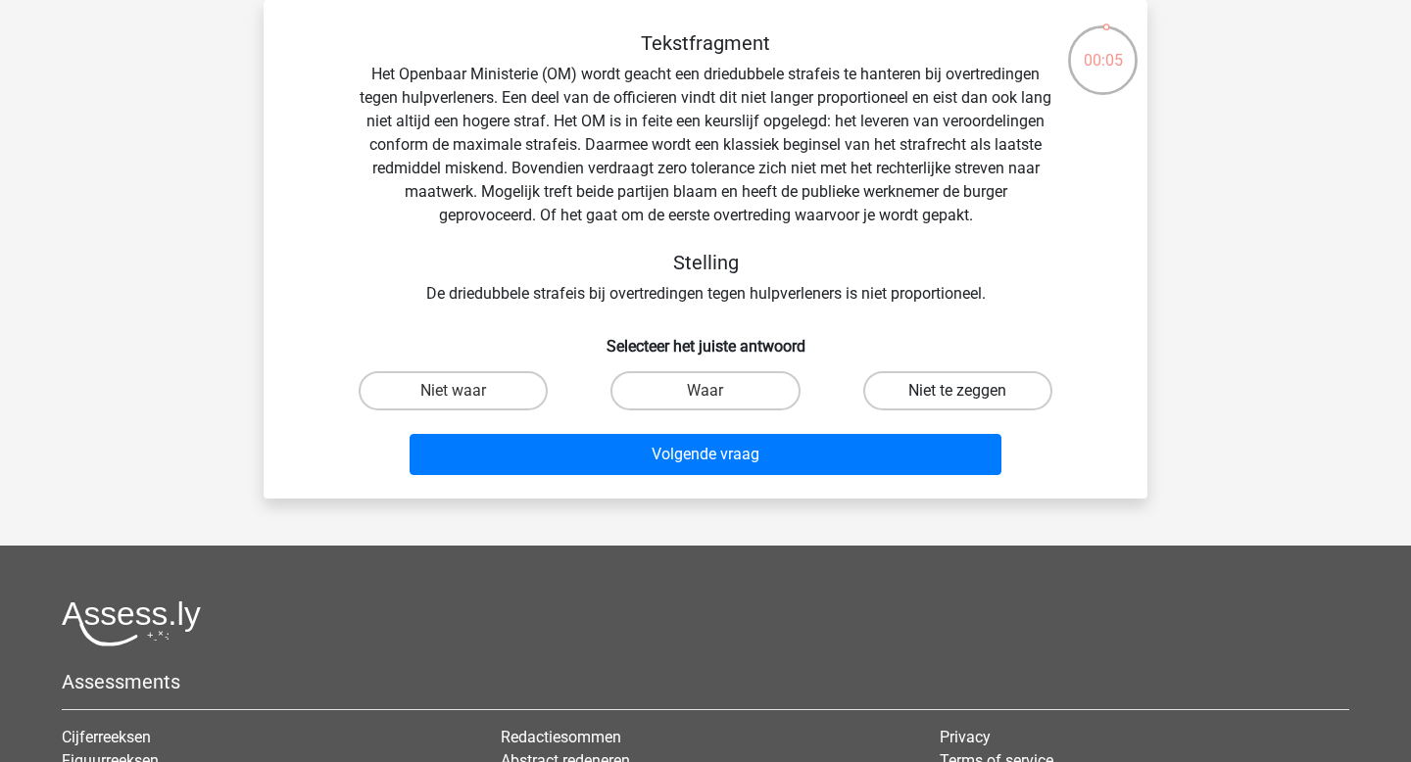
click at [950, 393] on label "Niet te zeggen" at bounding box center [957, 390] width 189 height 39
click at [957, 393] on input "Niet te zeggen" at bounding box center [963, 397] width 13 height 13
radio input "true"
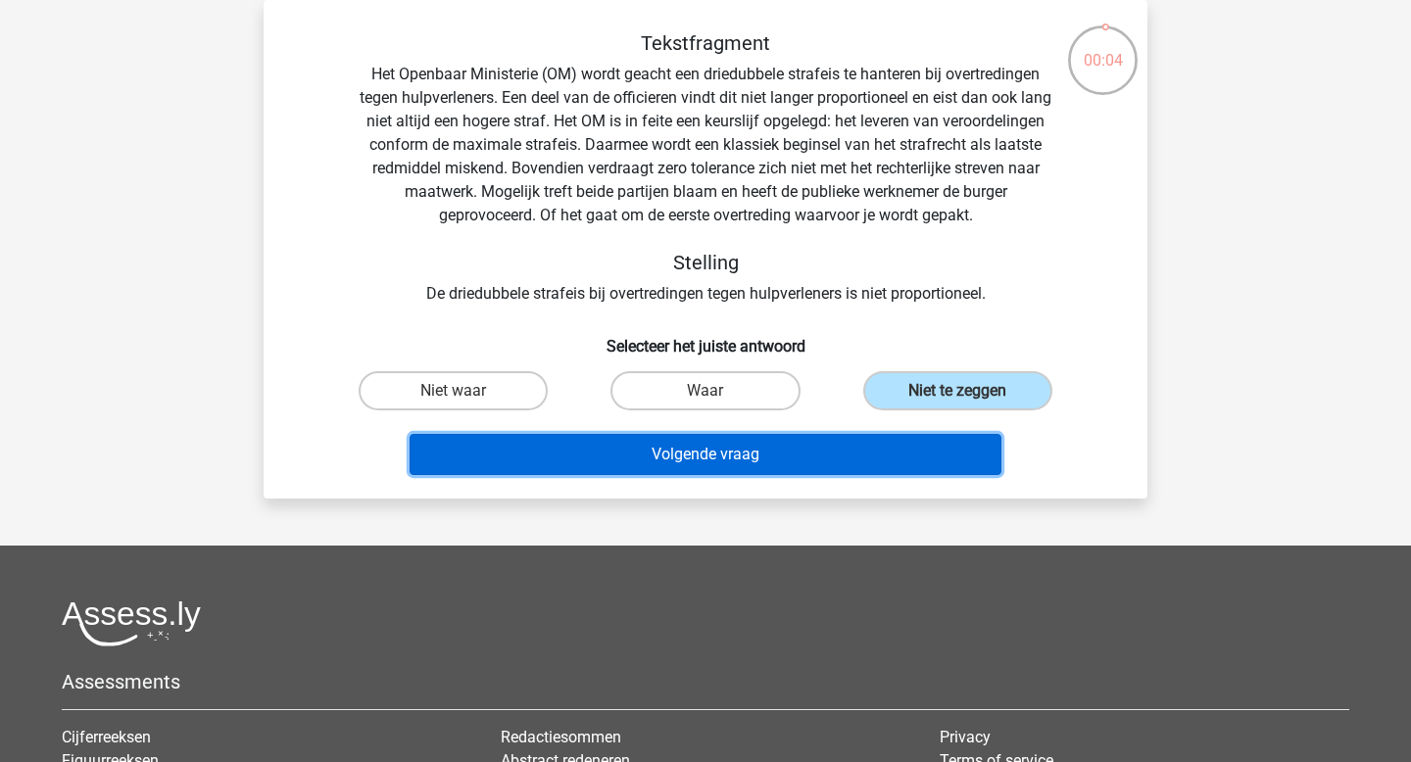
click at [862, 458] on button "Volgende vraag" at bounding box center [706, 454] width 593 height 41
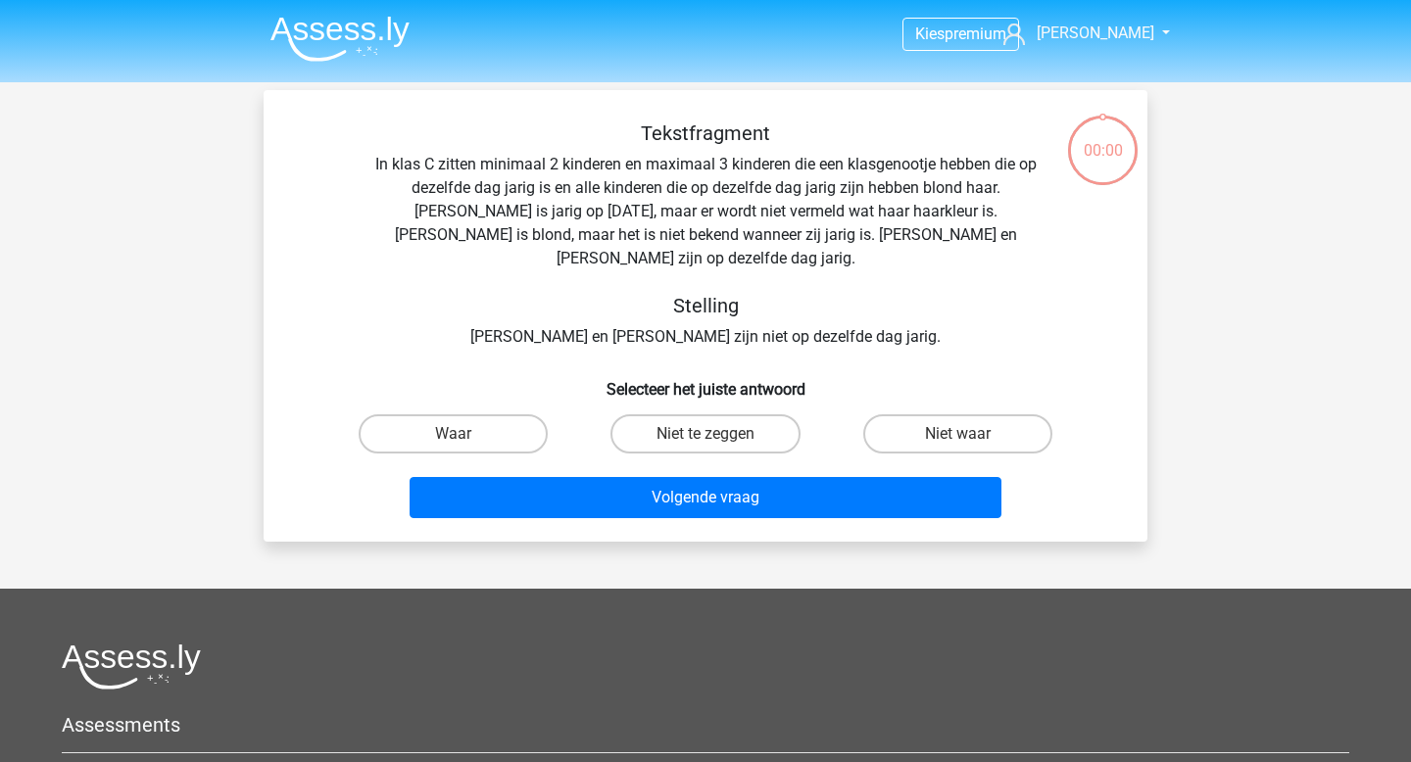
scroll to position [90, 0]
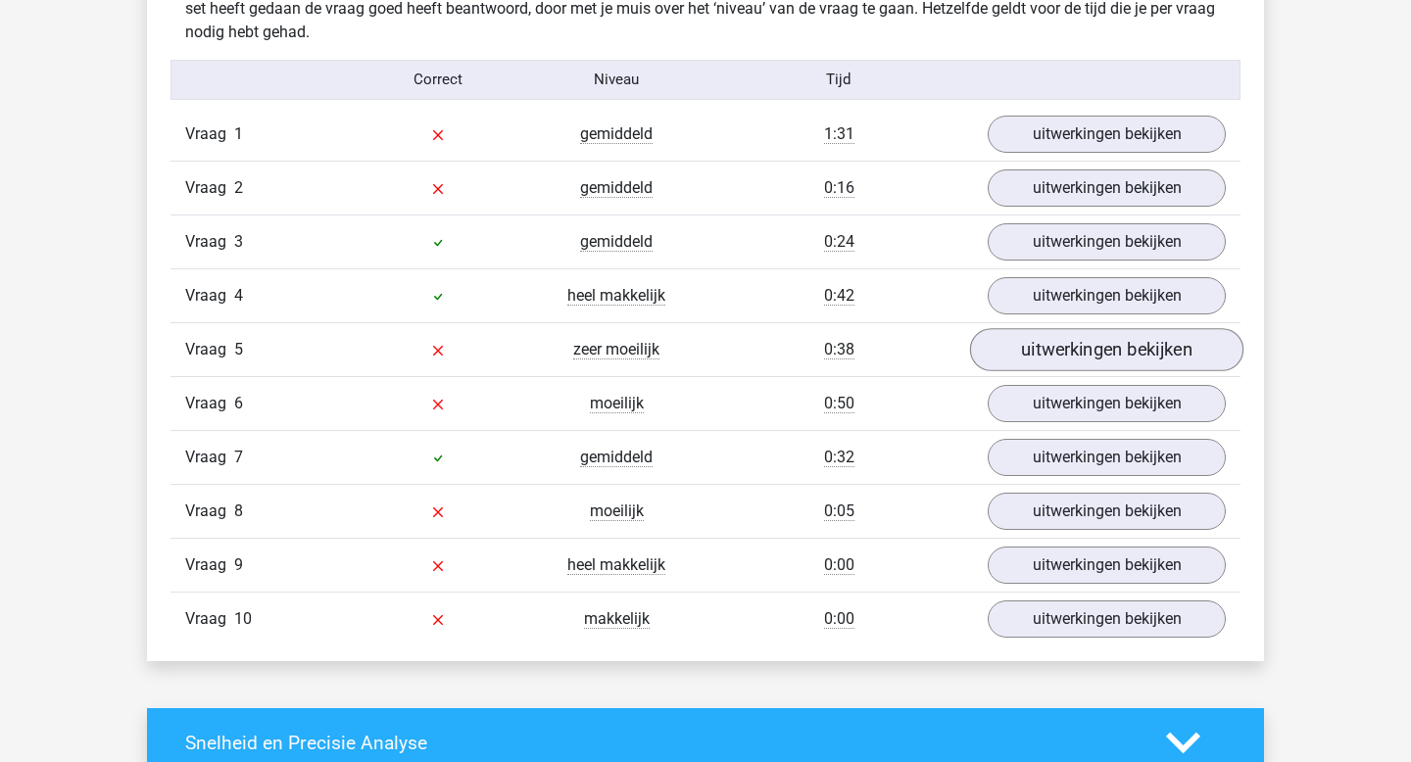
scroll to position [1559, 0]
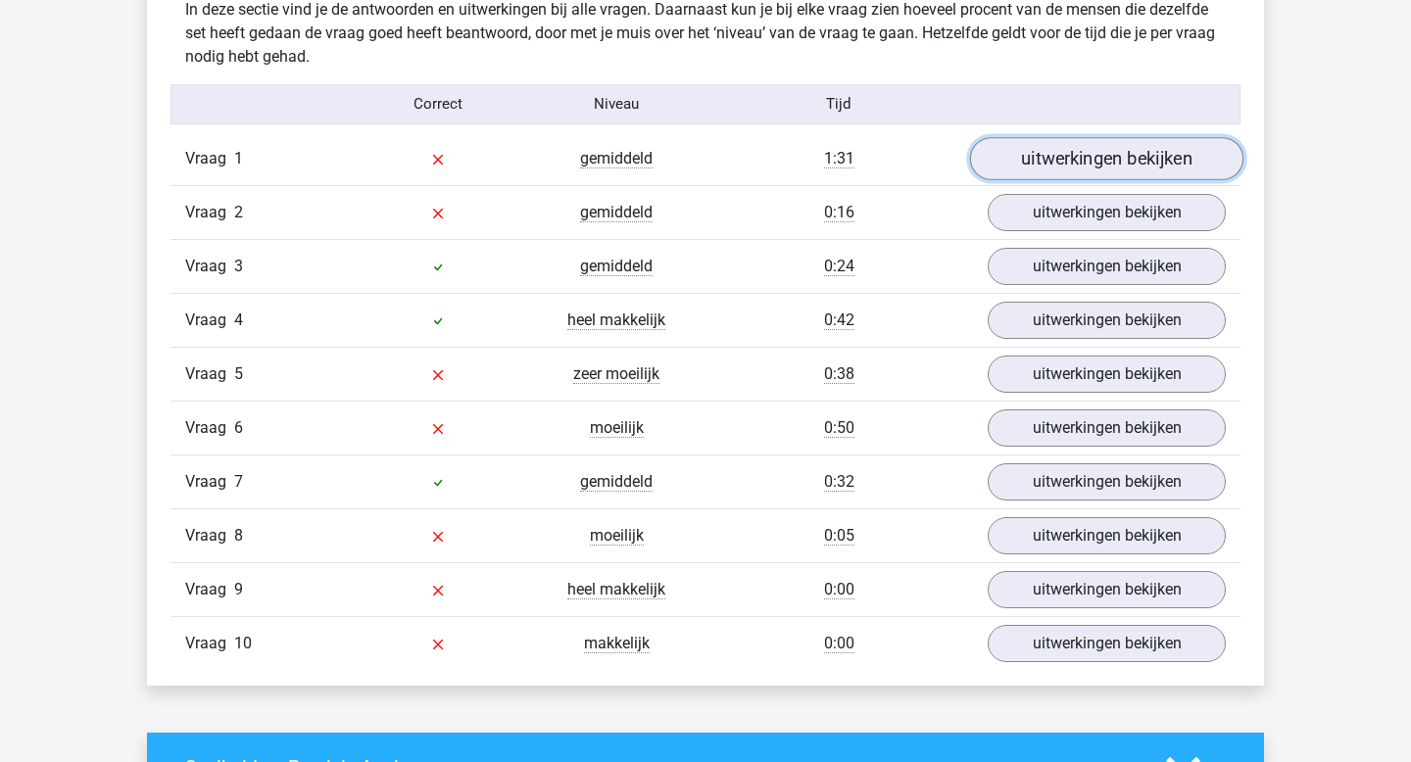
click at [1088, 160] on link "uitwerkingen bekijken" at bounding box center [1106, 158] width 273 height 43
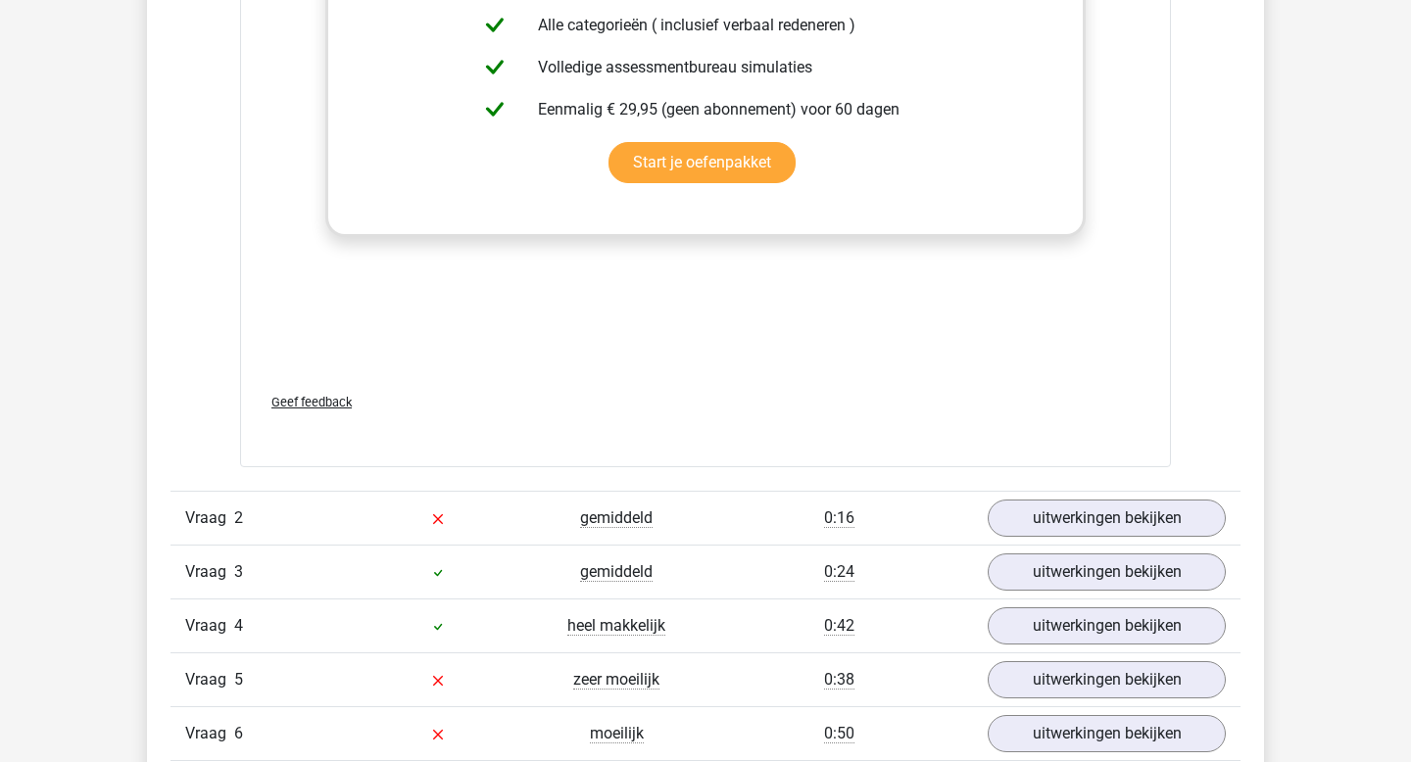
scroll to position [2327, 0]
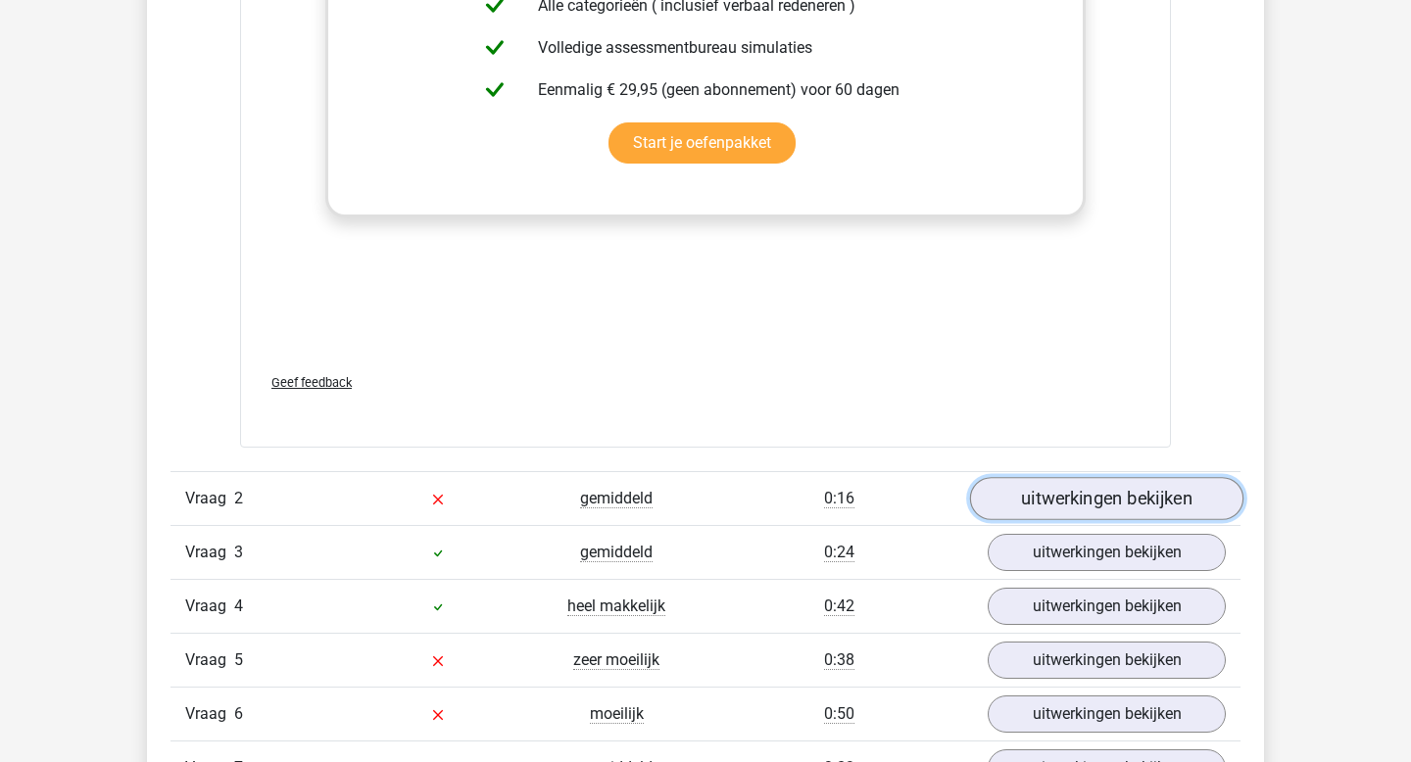
click at [1082, 507] on link "uitwerkingen bekijken" at bounding box center [1106, 498] width 273 height 43
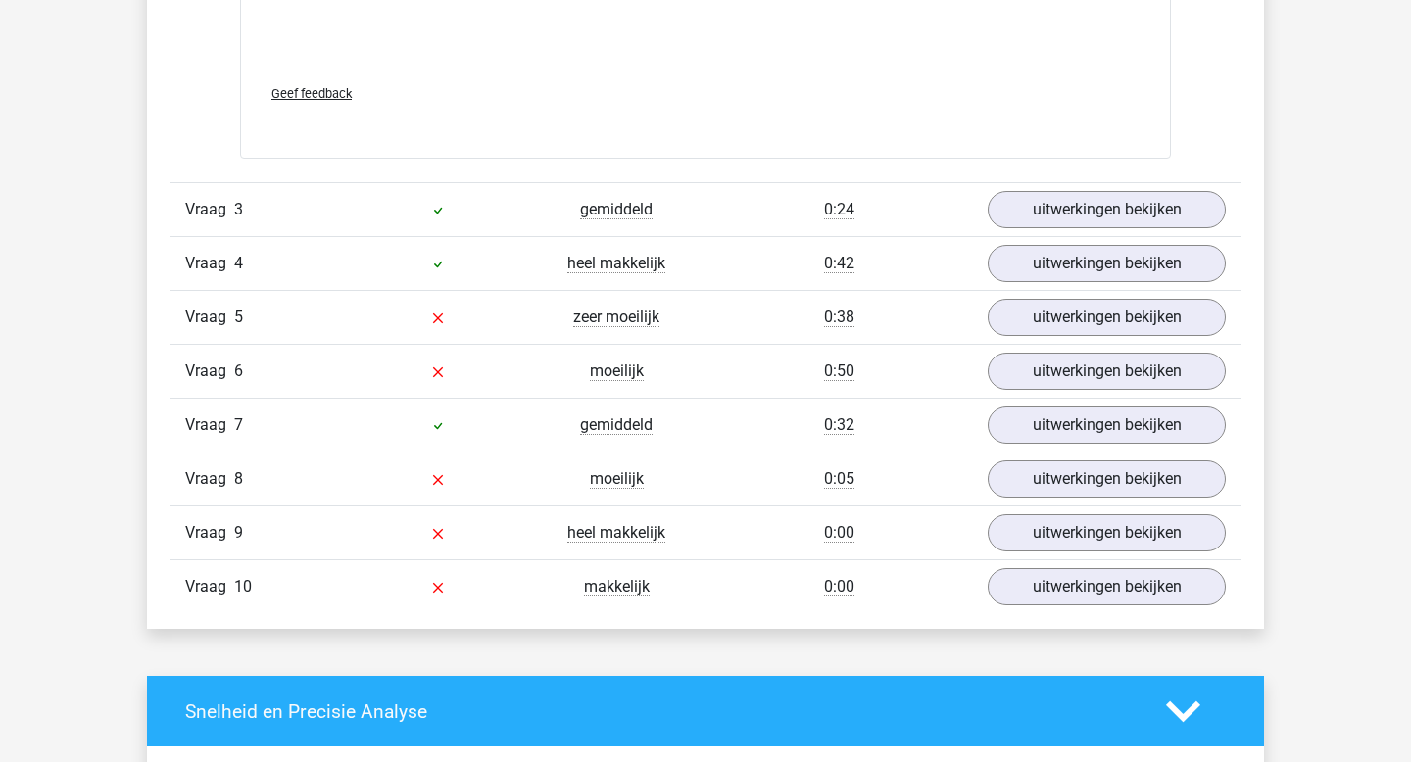
scroll to position [3835, 0]
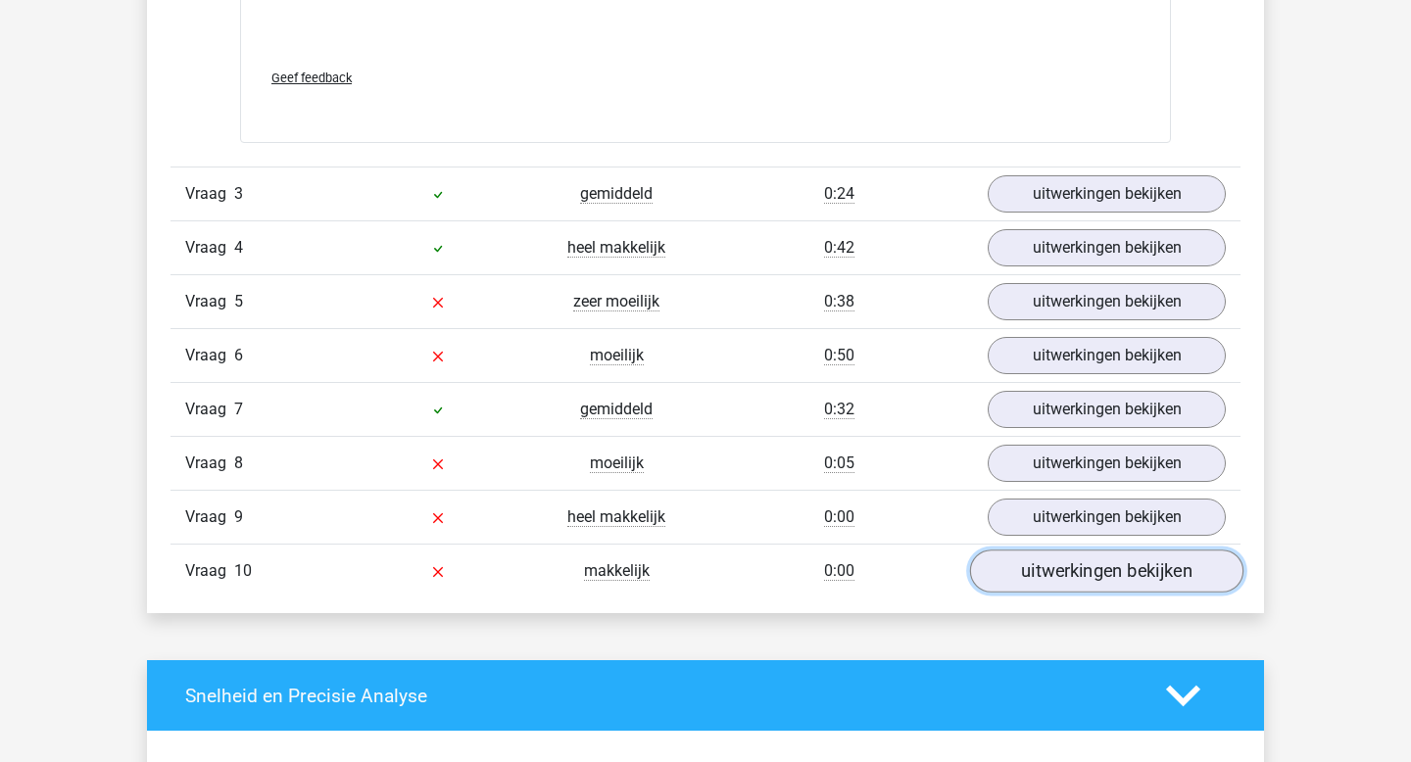
click at [1086, 574] on link "uitwerkingen bekijken" at bounding box center [1106, 571] width 273 height 43
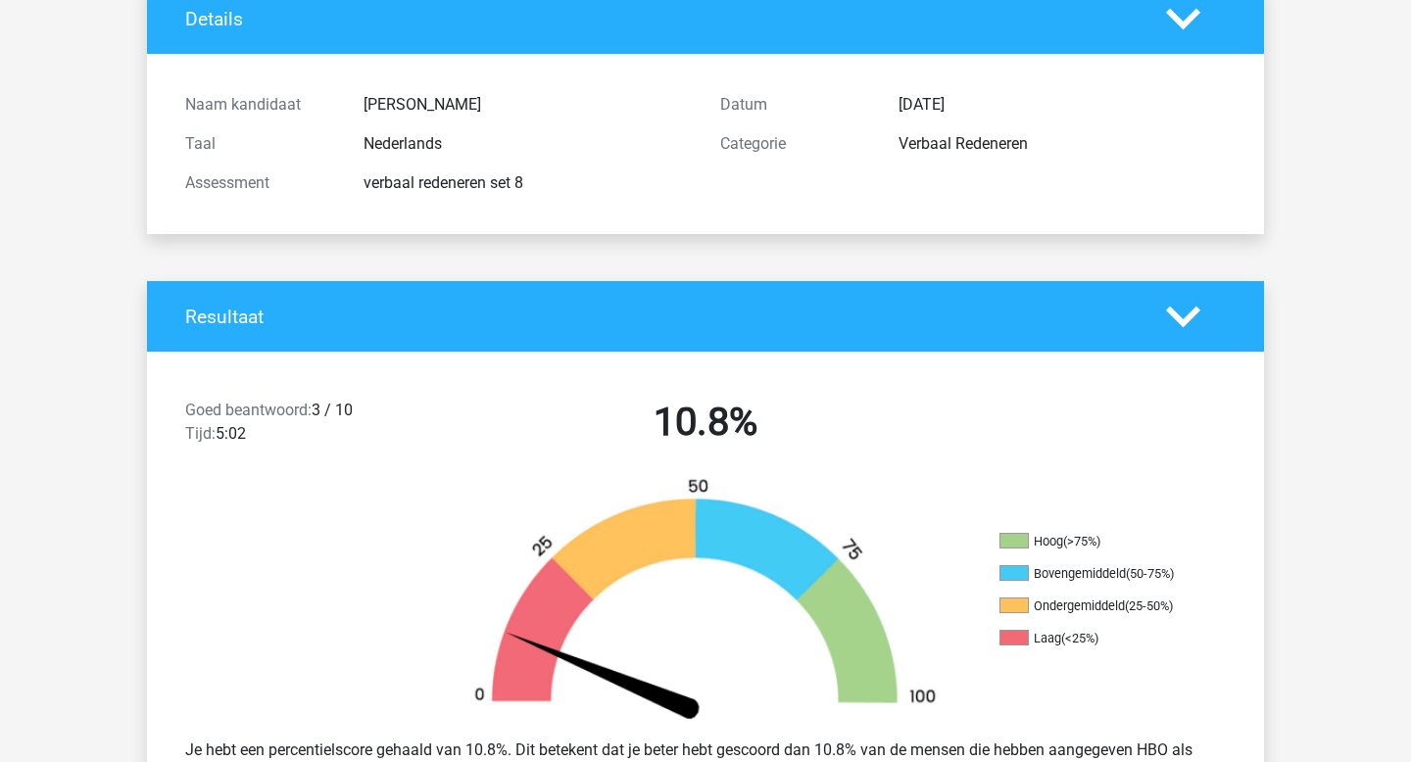
scroll to position [0, 0]
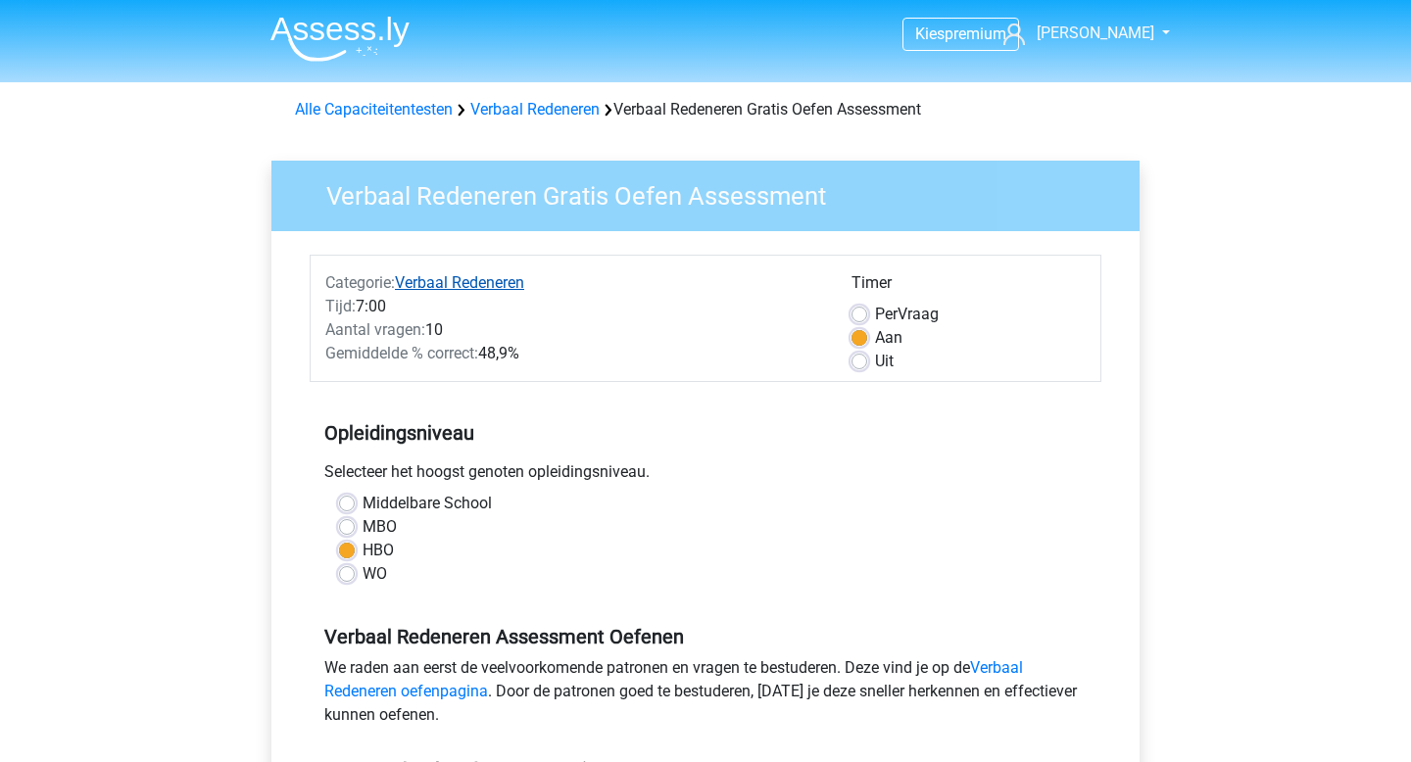
click at [459, 273] on link "Verbaal Redeneren" at bounding box center [459, 282] width 129 height 19
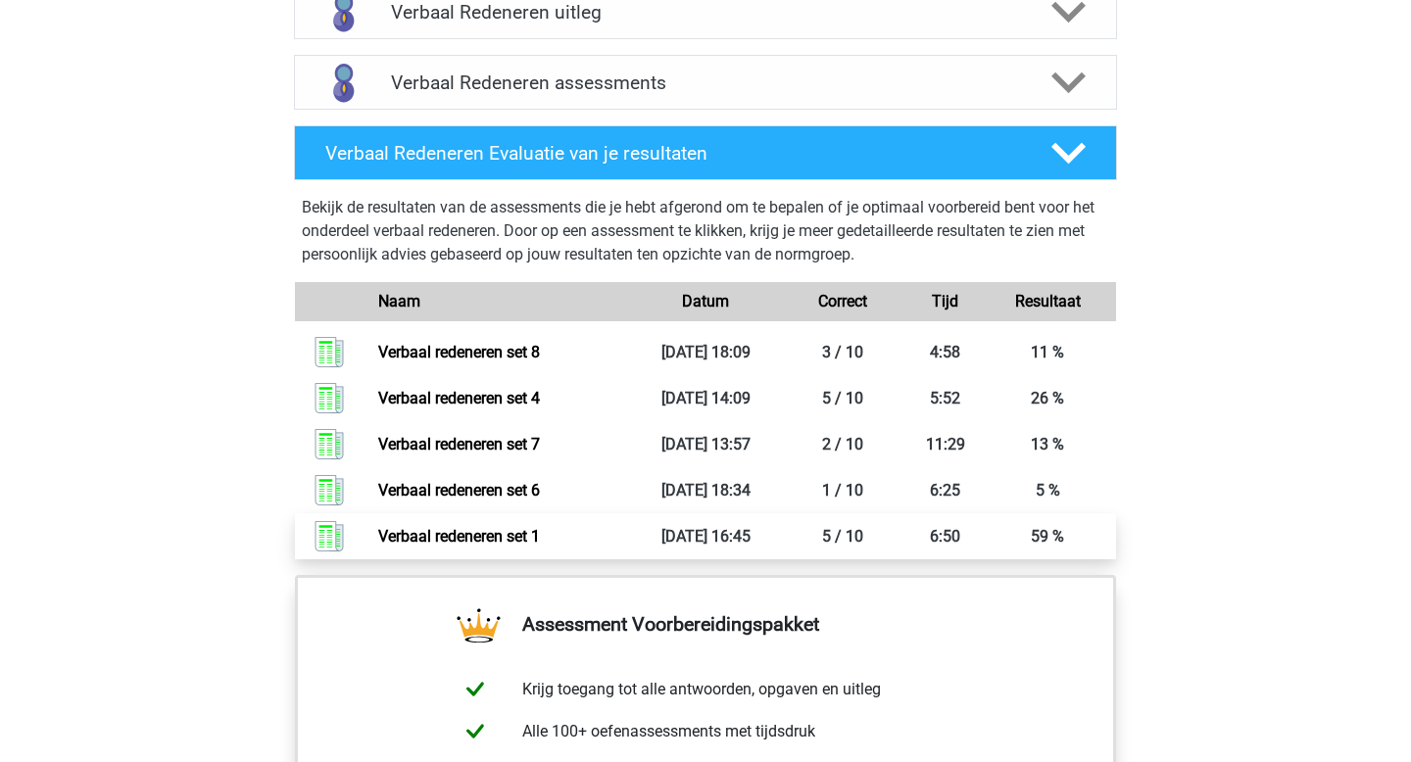
scroll to position [1217, 0]
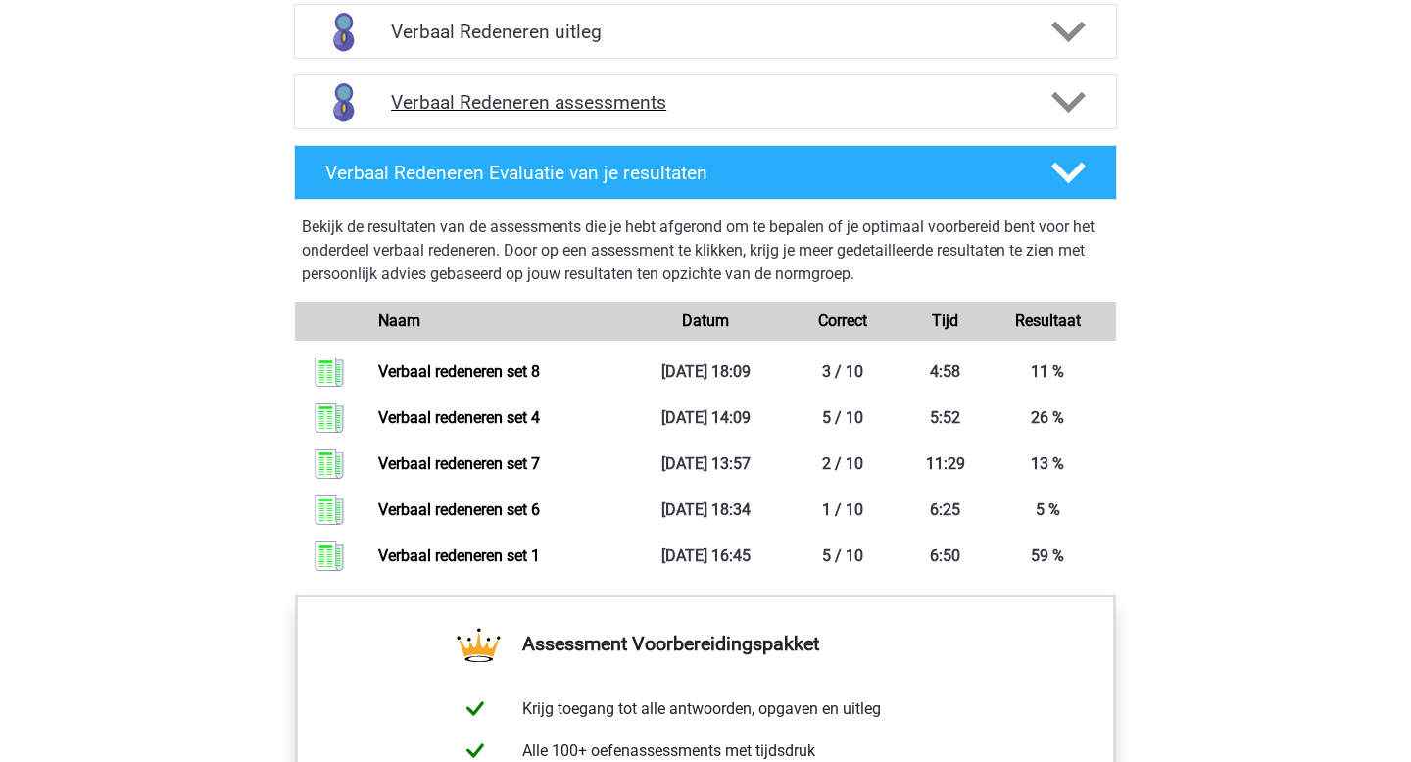
click at [1065, 101] on polygon at bounding box center [1068, 103] width 34 height 22
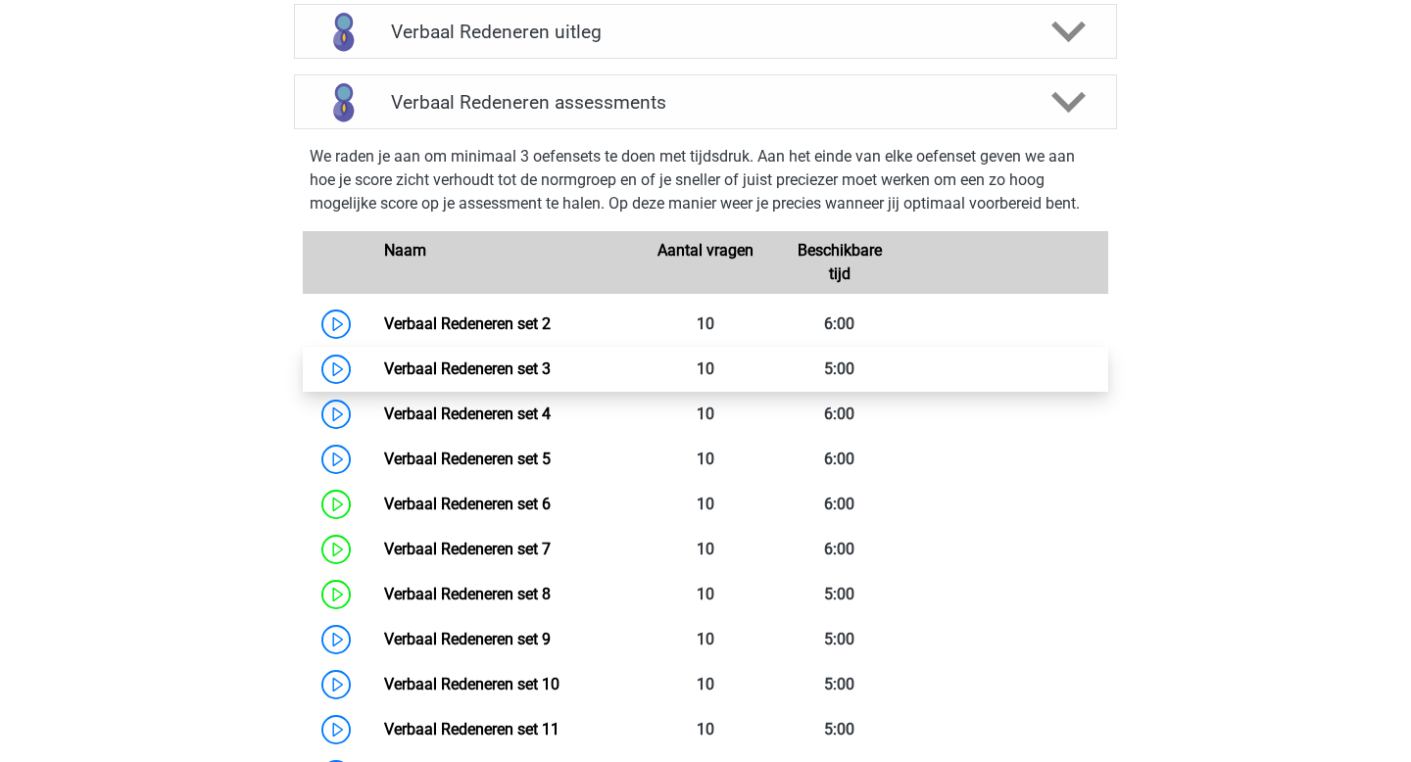
click at [490, 378] on link "Verbaal Redeneren set 3" at bounding box center [467, 369] width 167 height 19
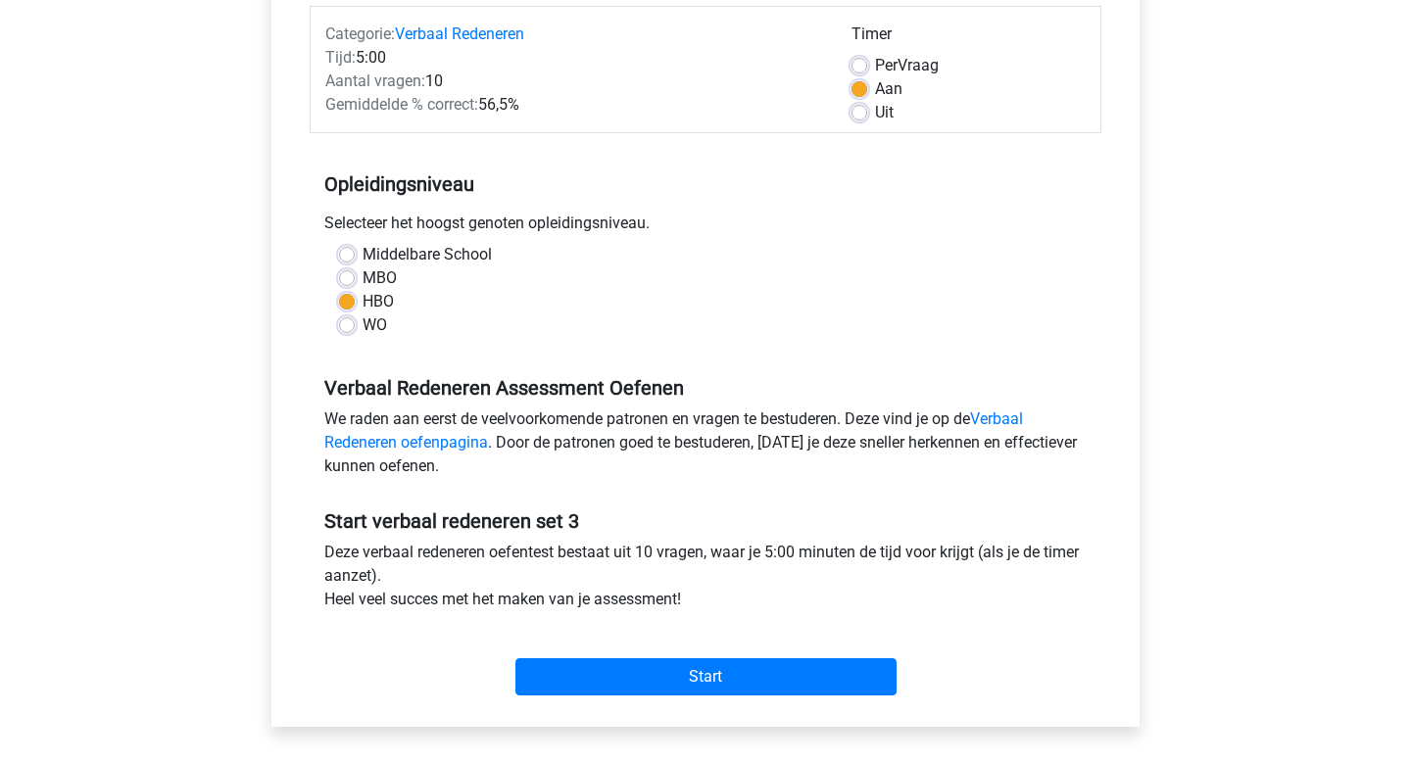
scroll to position [328, 0]
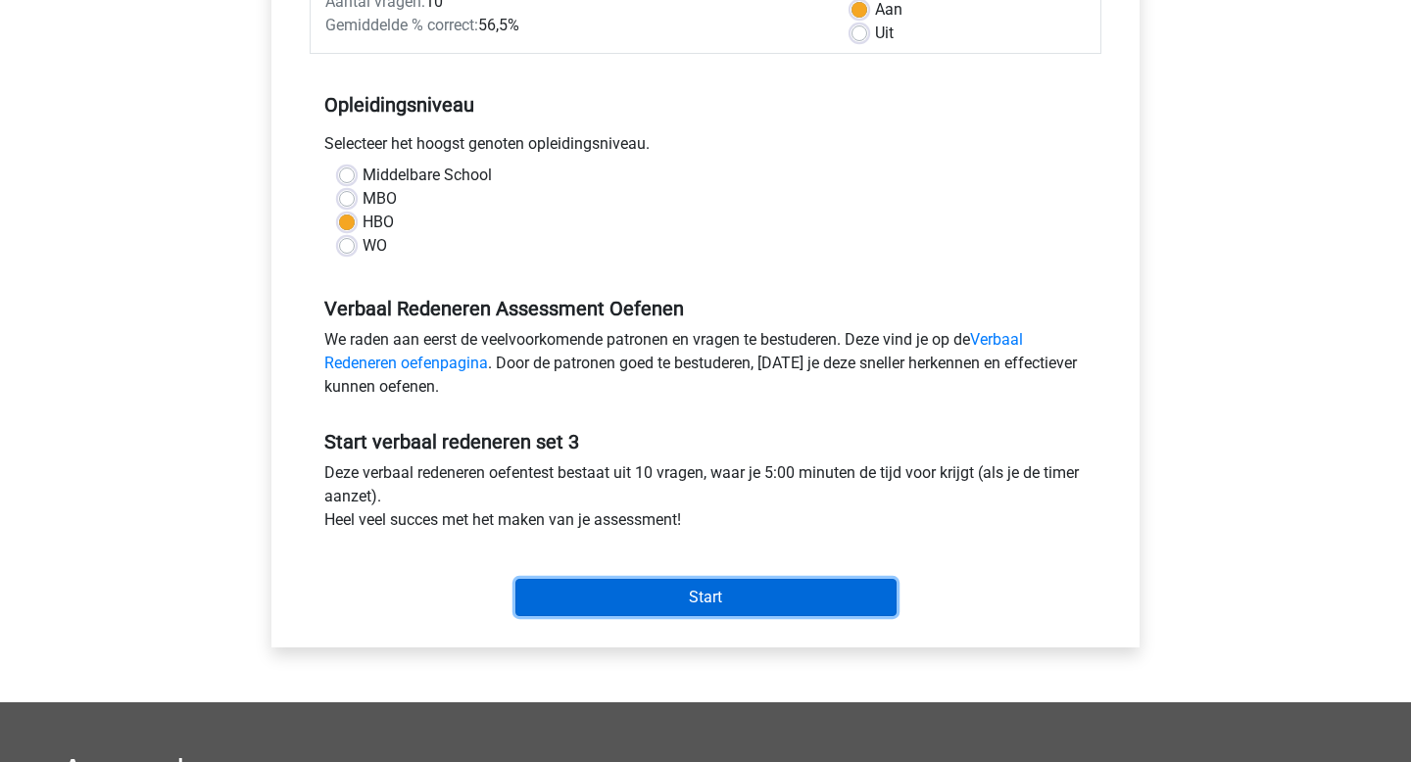
click at [734, 598] on input "Start" at bounding box center [705, 597] width 381 height 37
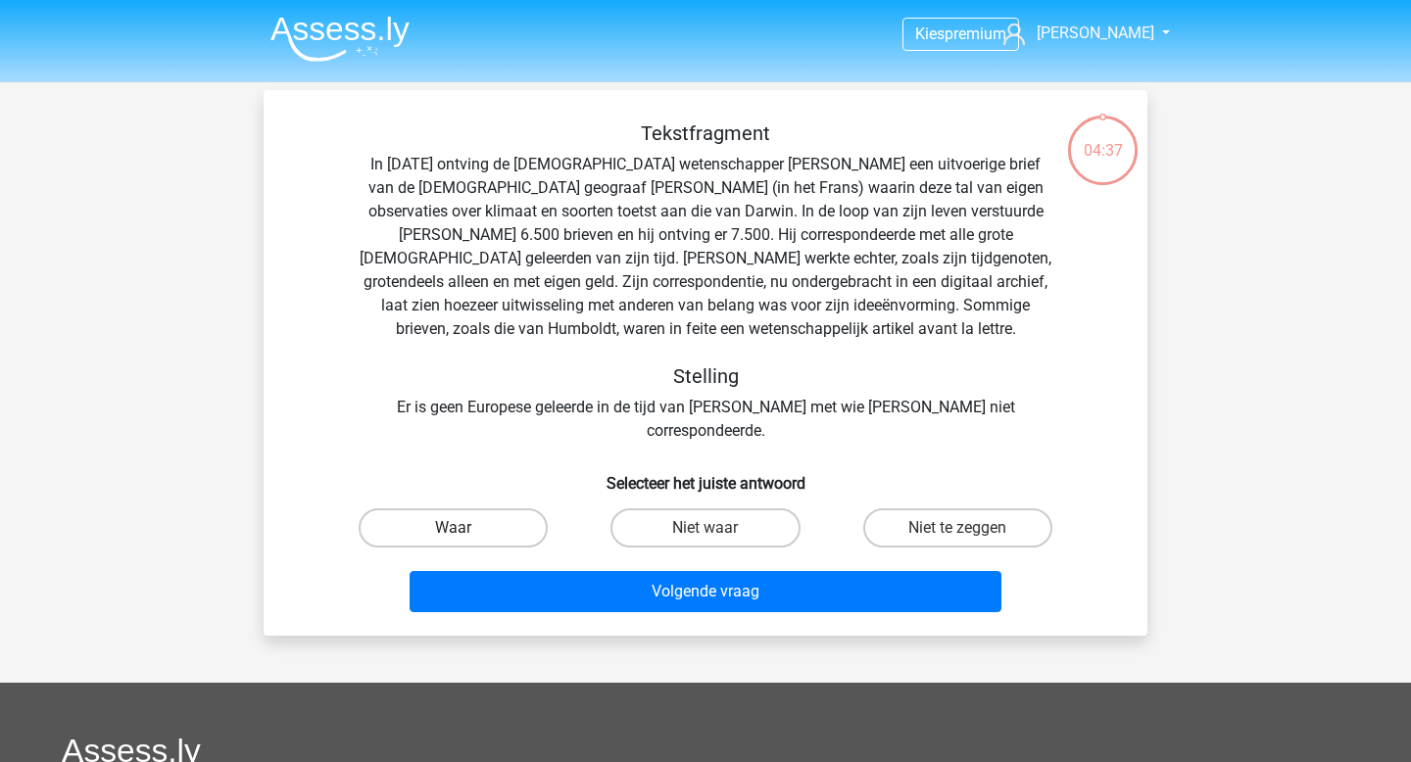
click at [523, 513] on label "Waar" at bounding box center [453, 528] width 189 height 39
click at [466, 528] on input "Waar" at bounding box center [460, 534] width 13 height 13
radio input "true"
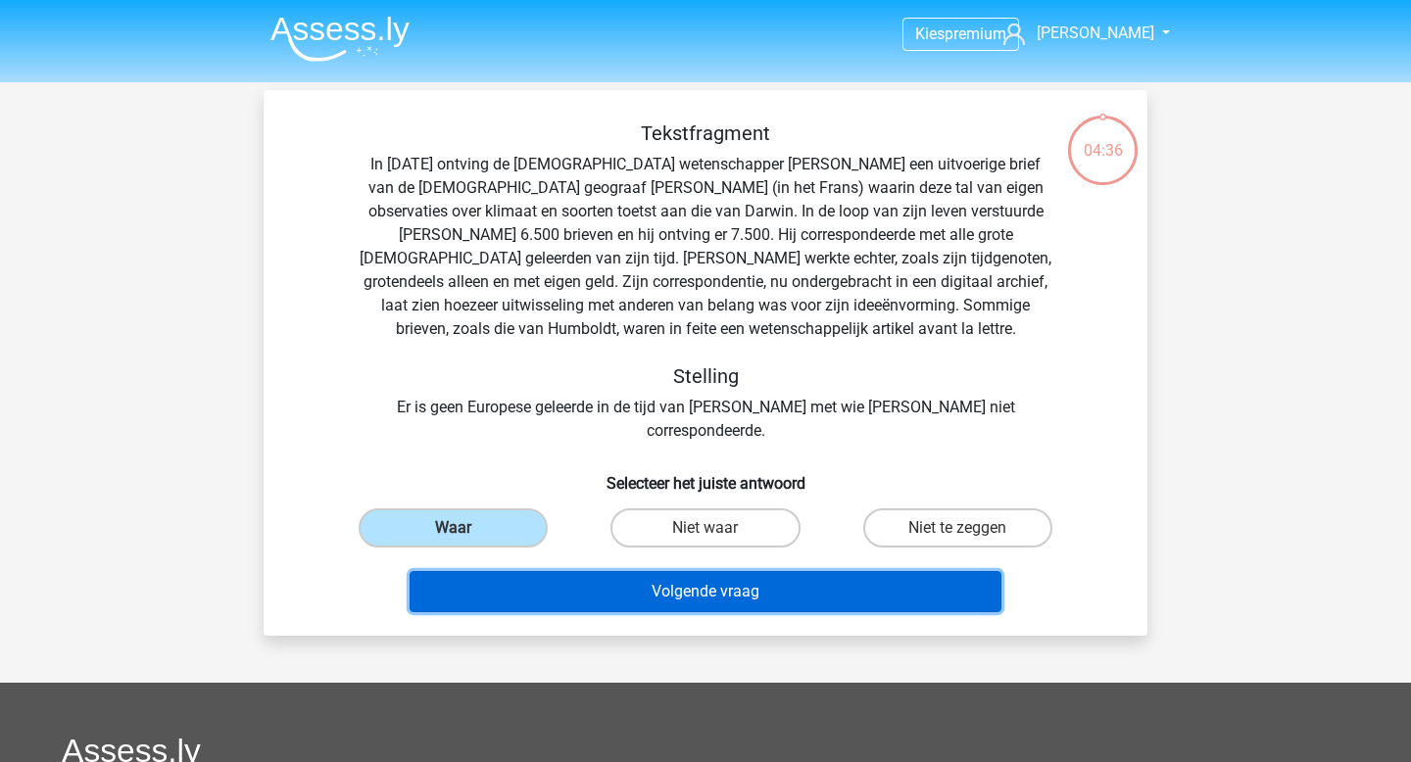
click at [661, 574] on button "Volgende vraag" at bounding box center [706, 591] width 593 height 41
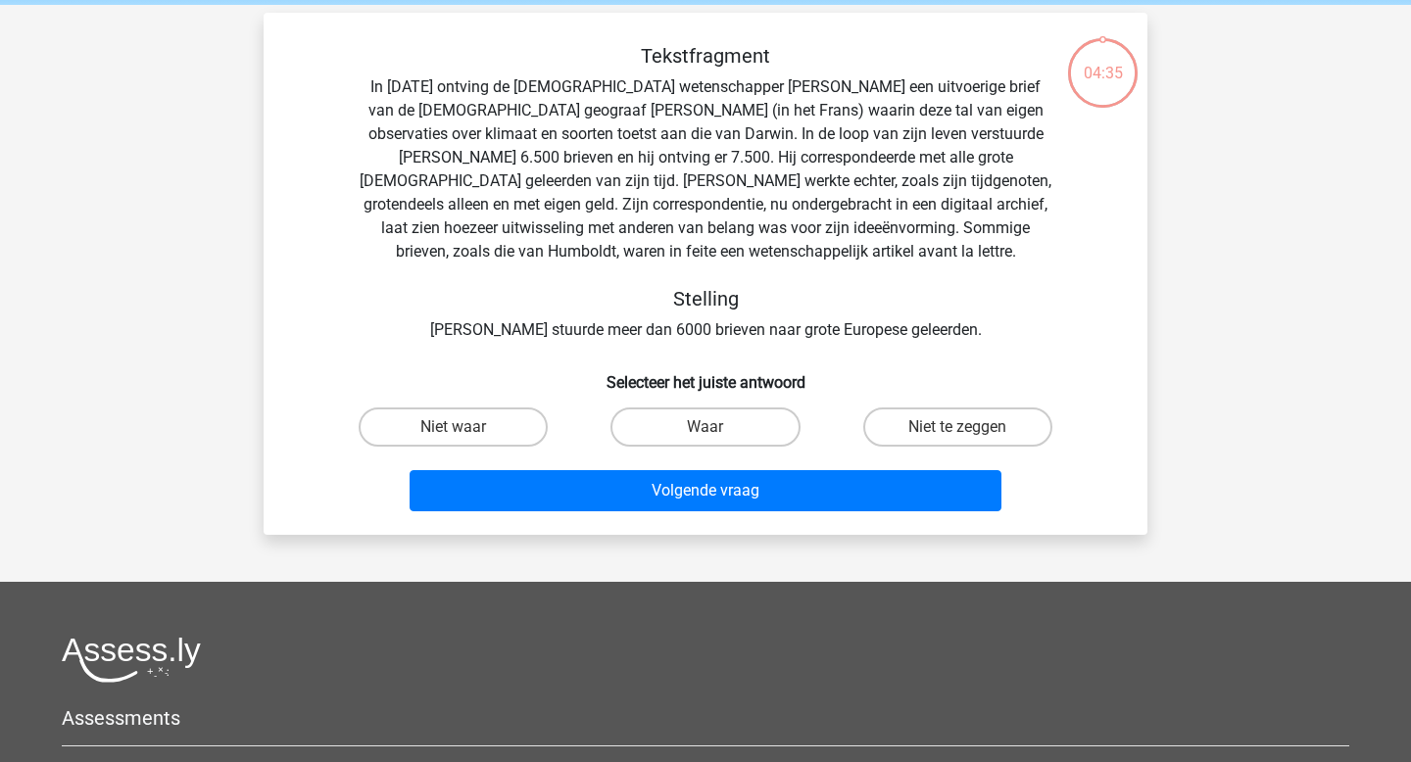
scroll to position [90, 0]
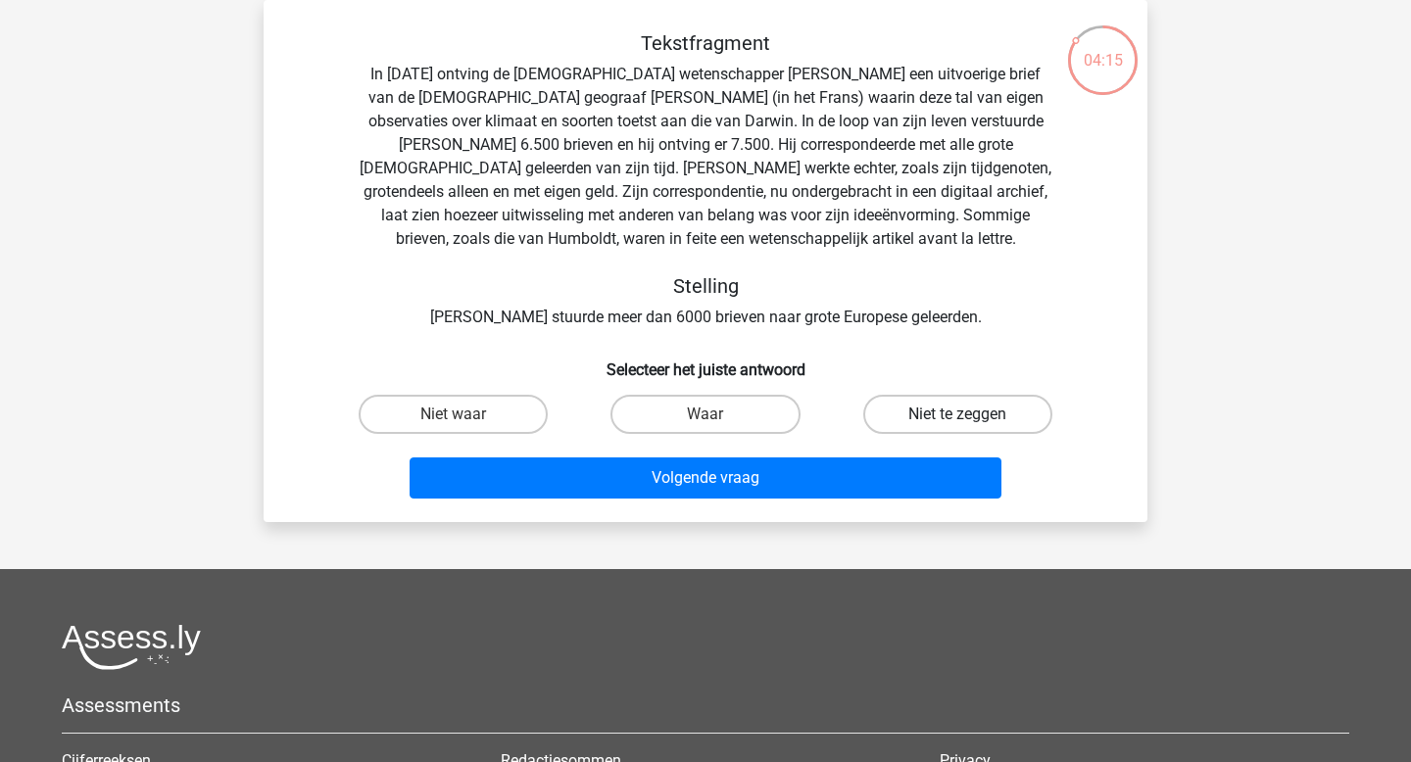
click at [955, 400] on label "Niet te zeggen" at bounding box center [957, 414] width 189 height 39
click at [957, 415] on input "Niet te zeggen" at bounding box center [963, 421] width 13 height 13
radio input "true"
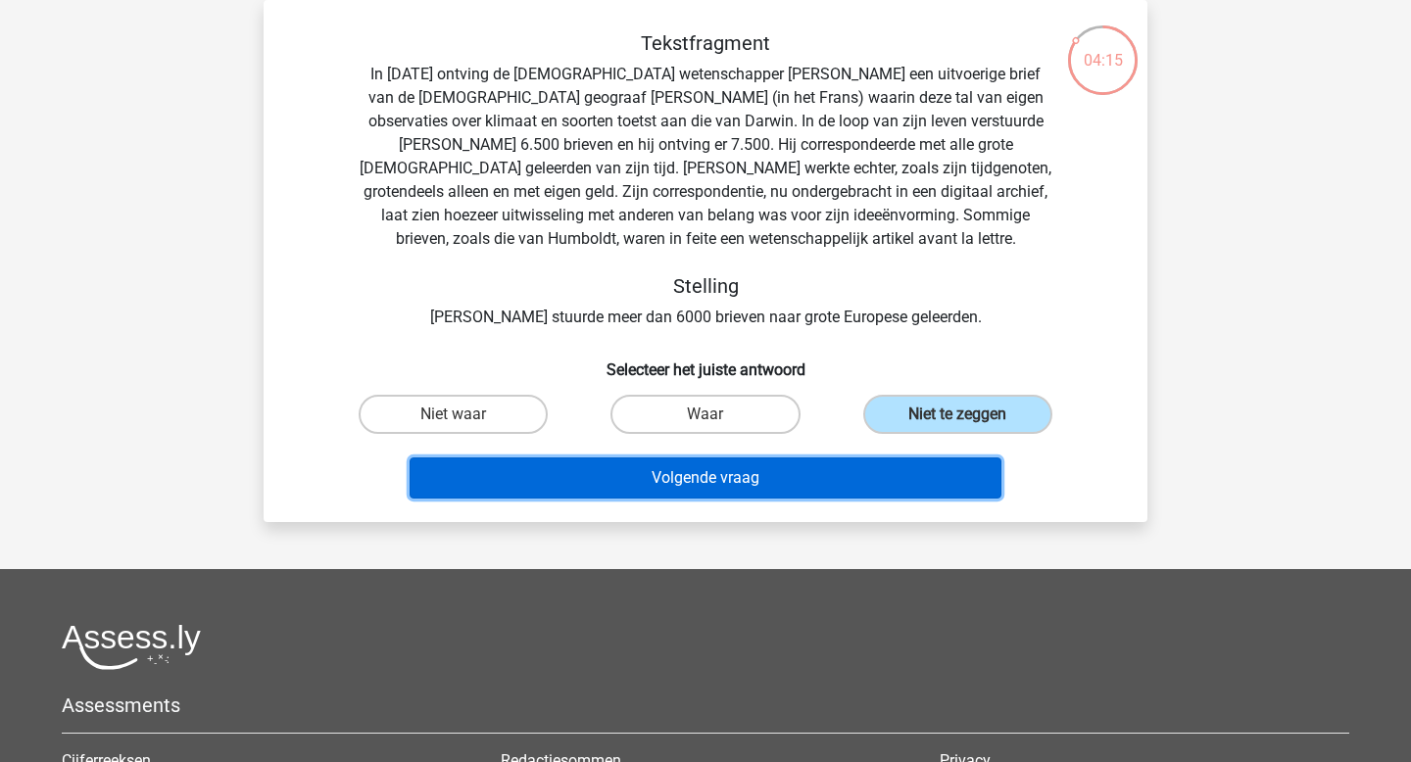
click at [886, 466] on button "Volgende vraag" at bounding box center [706, 478] width 593 height 41
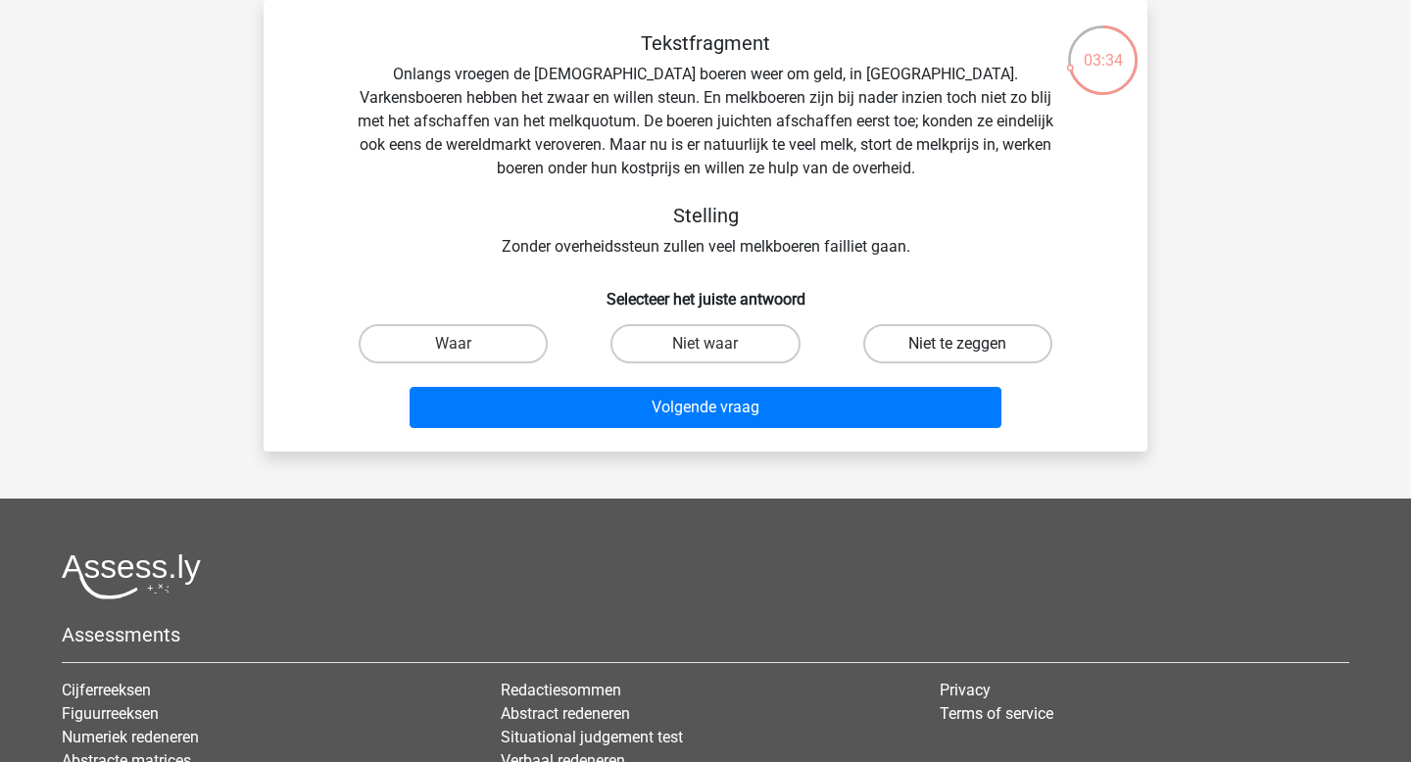
click at [917, 344] on label "Niet te zeggen" at bounding box center [957, 343] width 189 height 39
click at [957, 344] on input "Niet te zeggen" at bounding box center [963, 350] width 13 height 13
radio input "true"
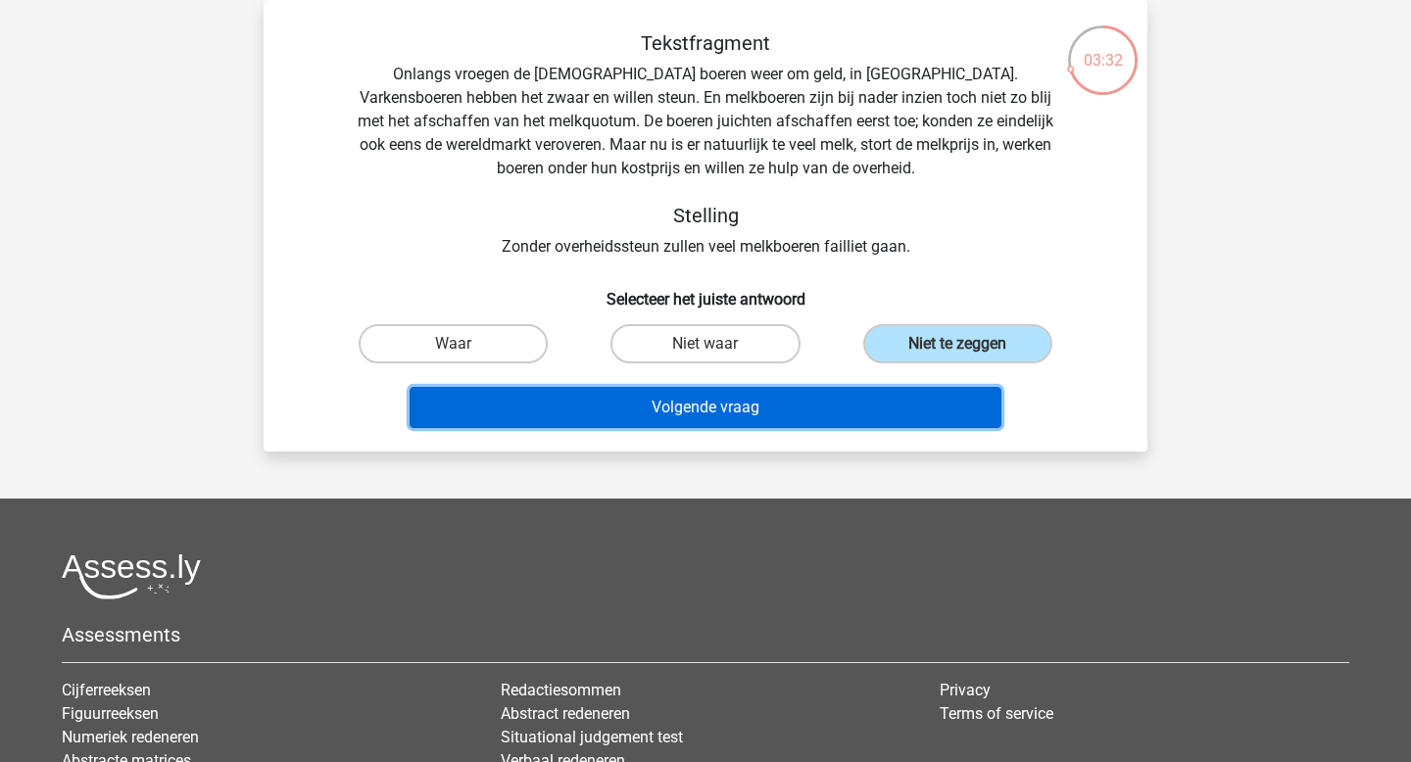
click at [835, 402] on button "Volgende vraag" at bounding box center [706, 407] width 593 height 41
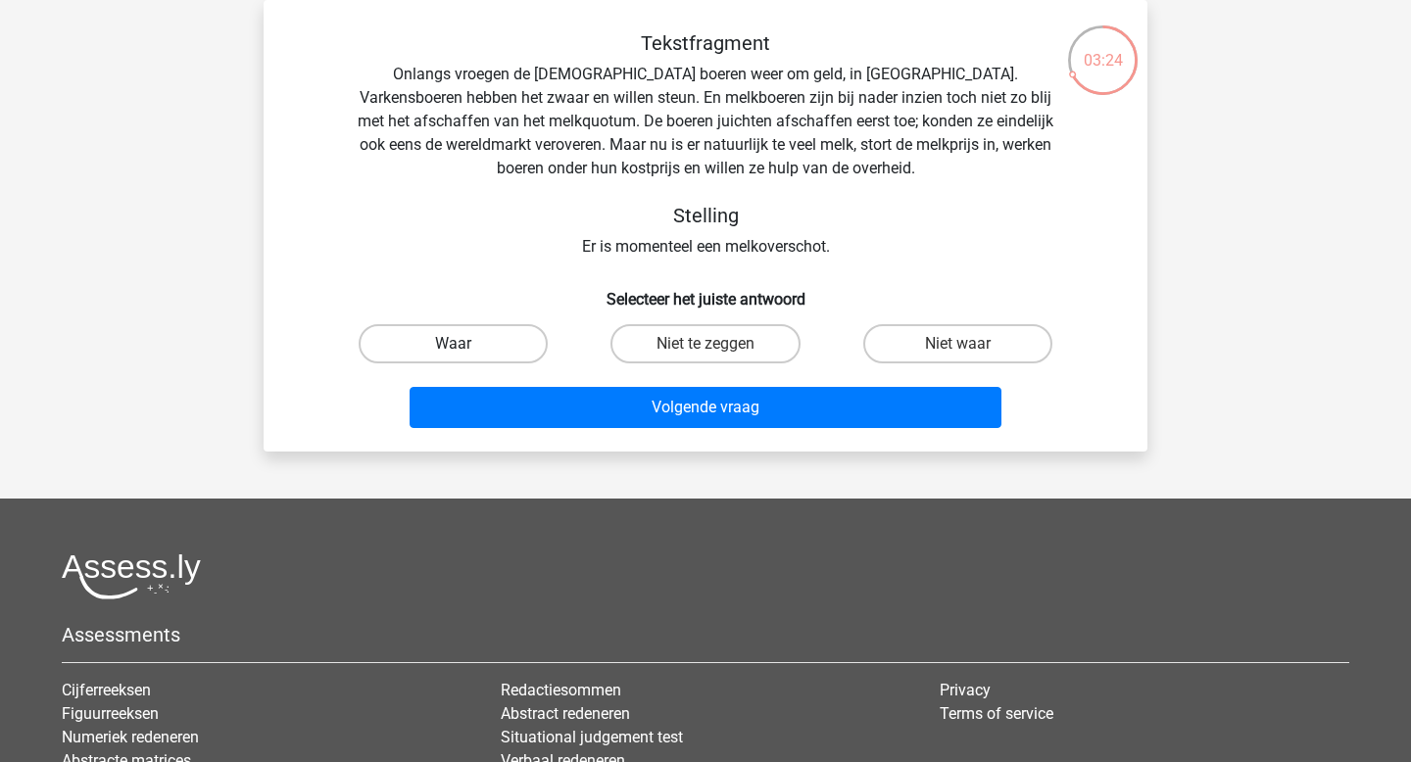
click at [480, 357] on label "Waar" at bounding box center [453, 343] width 189 height 39
click at [466, 357] on input "Waar" at bounding box center [460, 350] width 13 height 13
radio input "true"
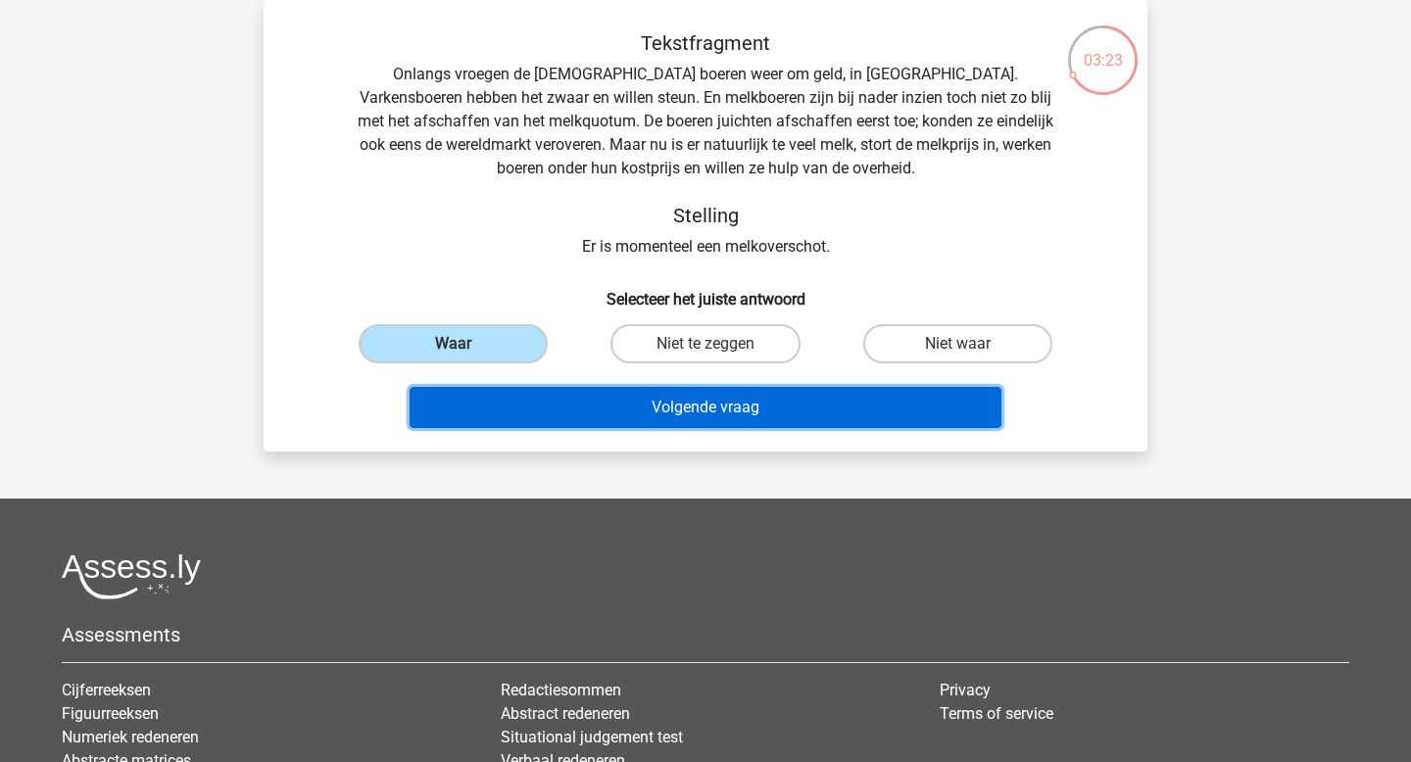
click at [621, 412] on button "Volgende vraag" at bounding box center [706, 407] width 593 height 41
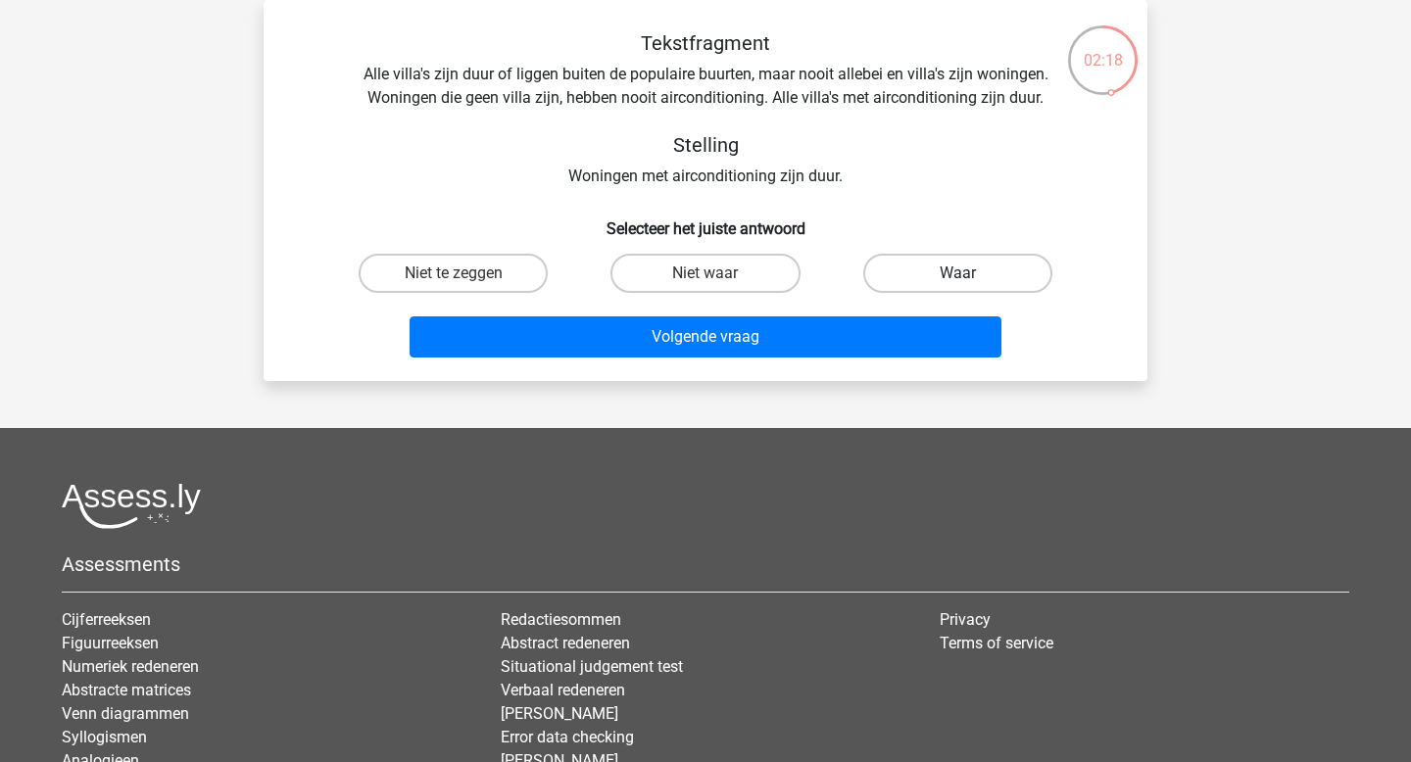
click at [903, 260] on label "Waar" at bounding box center [957, 273] width 189 height 39
click at [957, 273] on input "Waar" at bounding box center [963, 279] width 13 height 13
radio input "true"
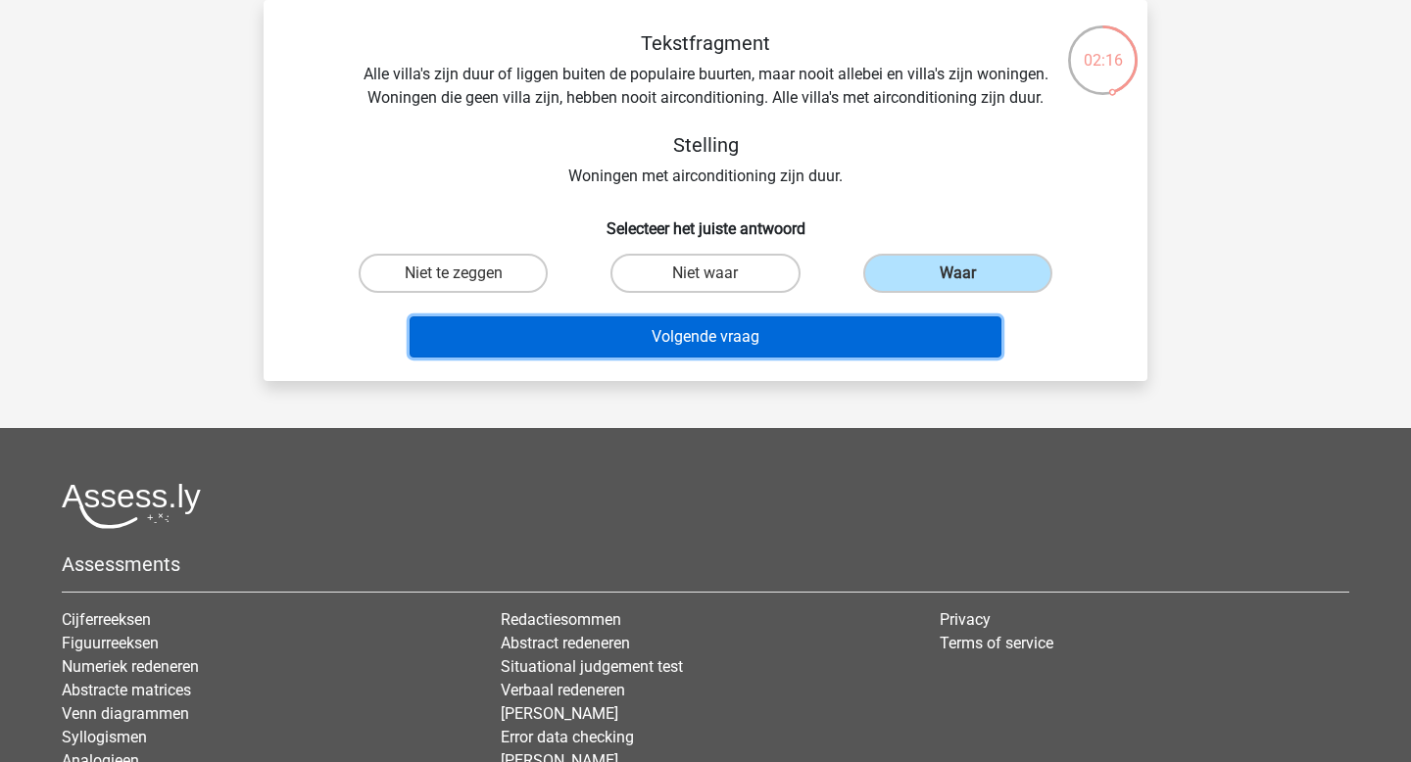
click at [776, 346] on button "Volgende vraag" at bounding box center [706, 337] width 593 height 41
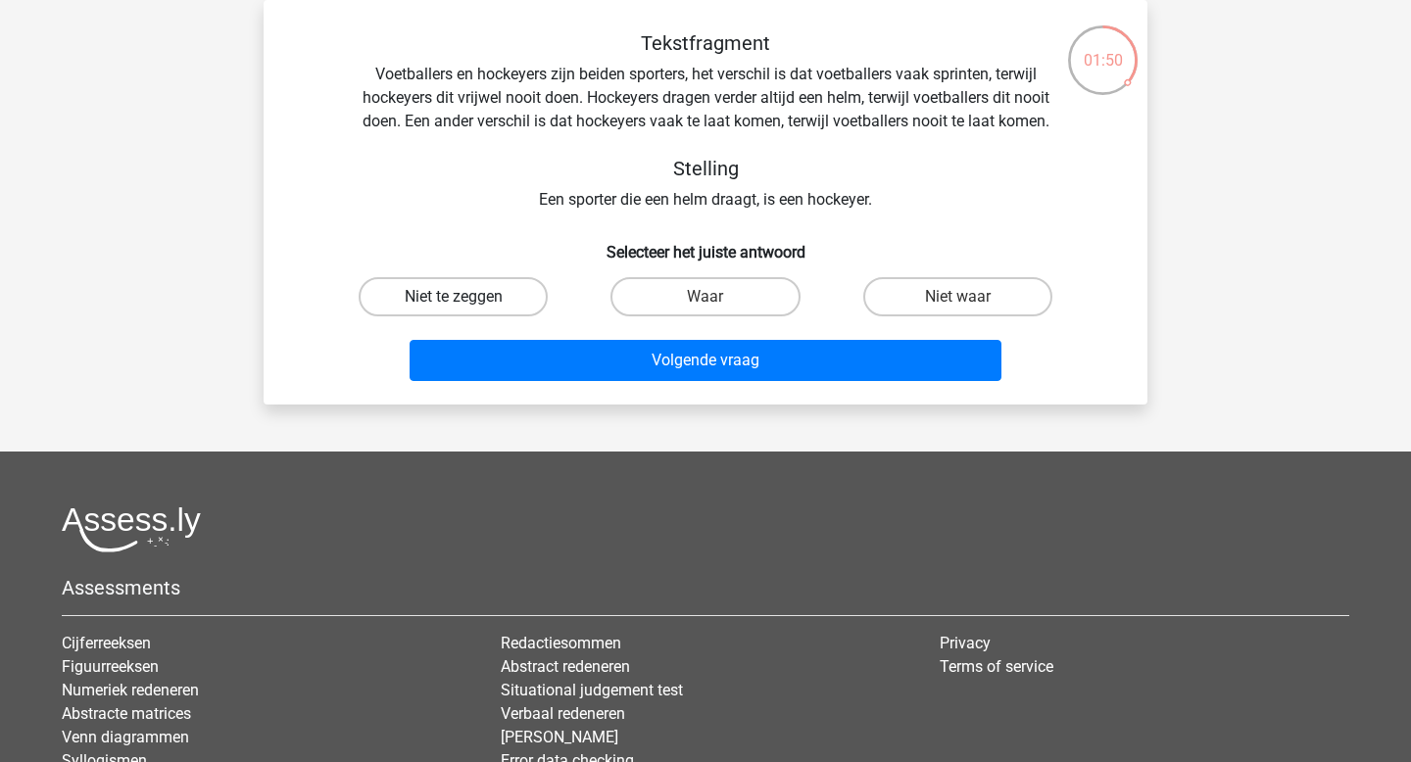
click at [449, 302] on label "Niet te zeggen" at bounding box center [453, 296] width 189 height 39
click at [454, 302] on input "Niet te zeggen" at bounding box center [460, 303] width 13 height 13
radio input "true"
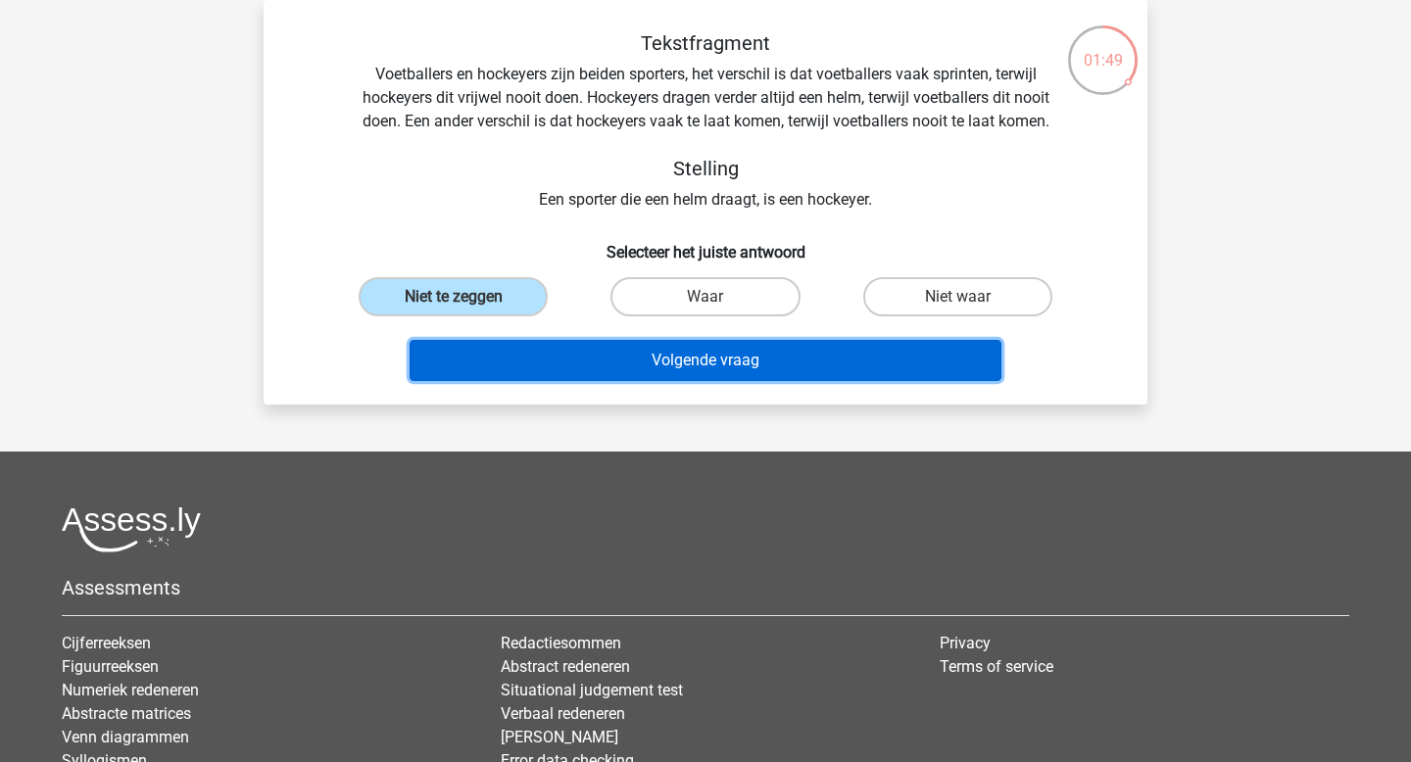
click at [639, 356] on button "Volgende vraag" at bounding box center [706, 360] width 593 height 41
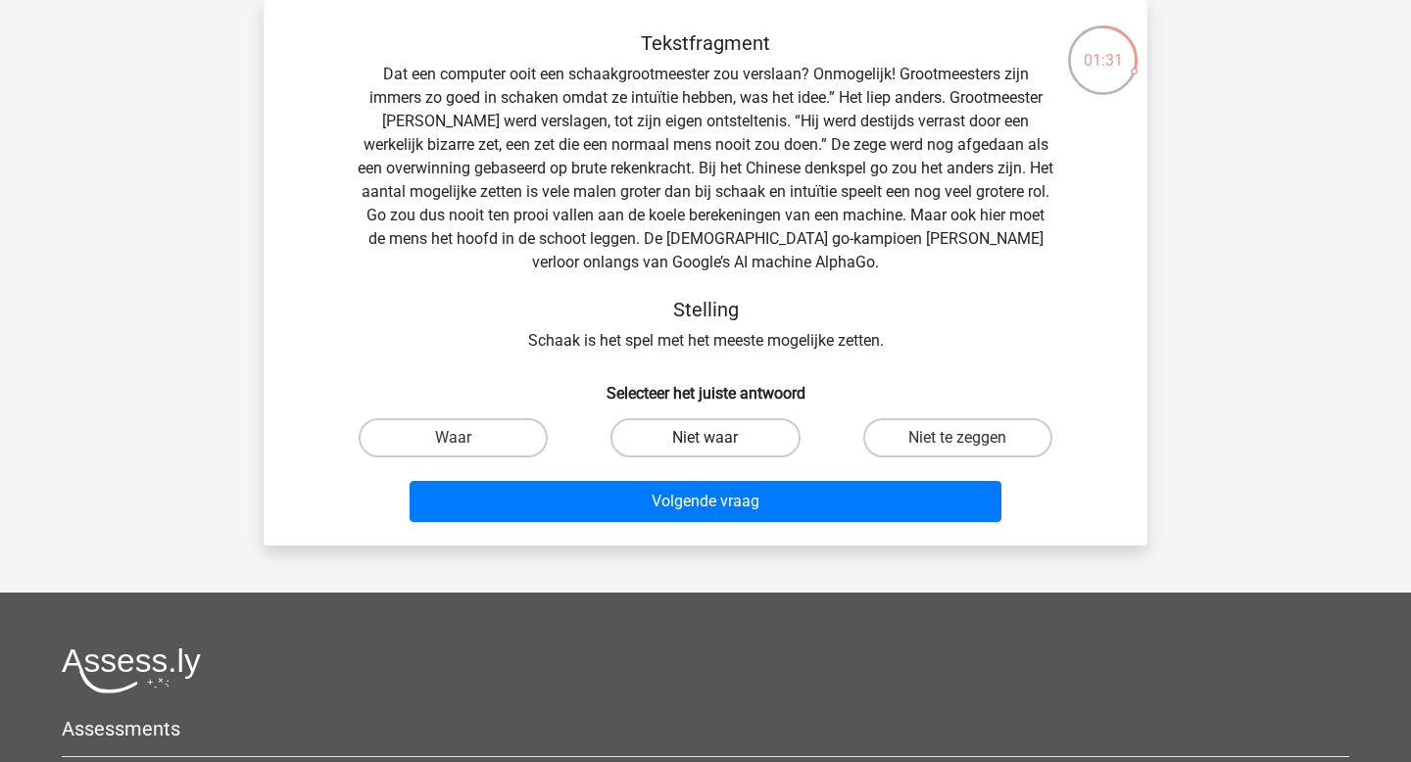
click at [723, 456] on label "Niet waar" at bounding box center [705, 437] width 189 height 39
click at [718, 451] on input "Niet waar" at bounding box center [712, 444] width 13 height 13
radio input "true"
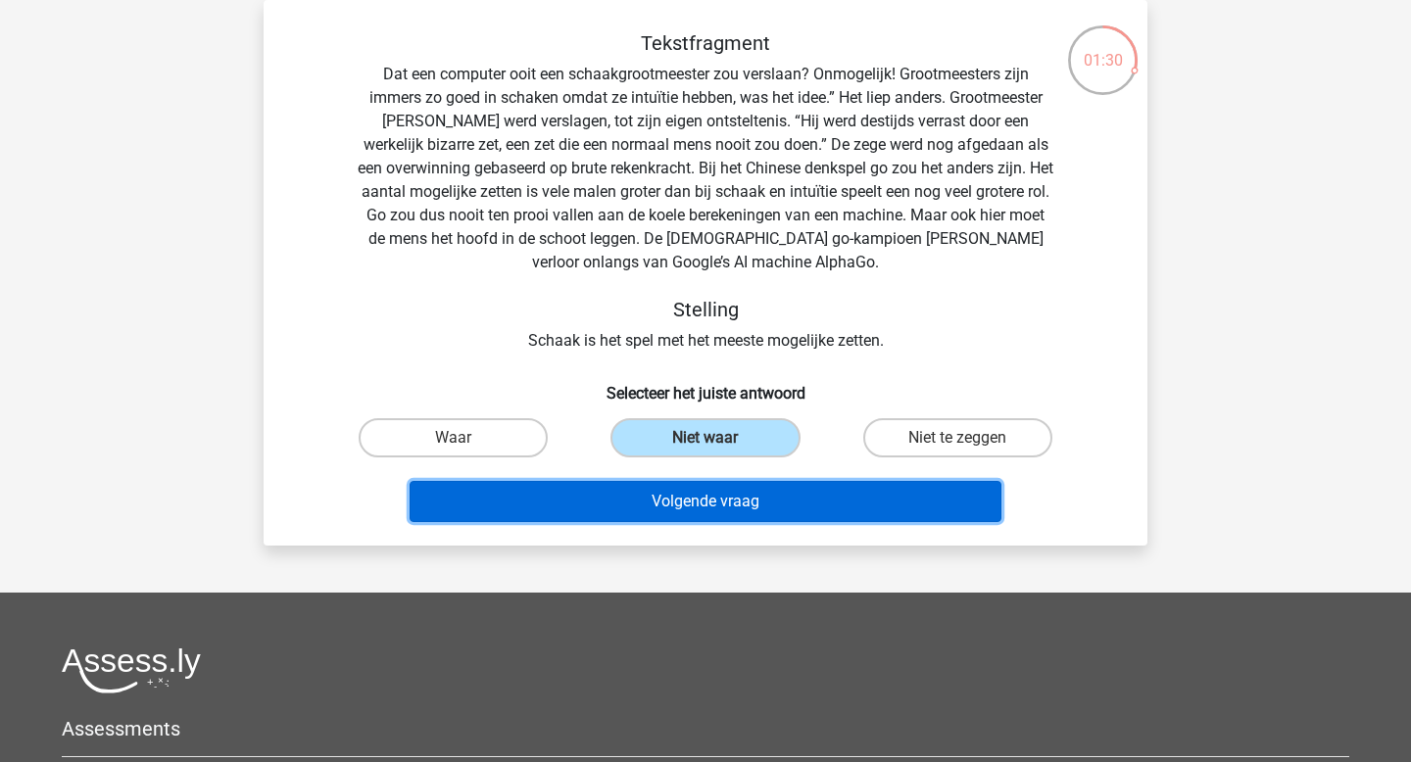
click at [728, 498] on button "Volgende vraag" at bounding box center [706, 501] width 593 height 41
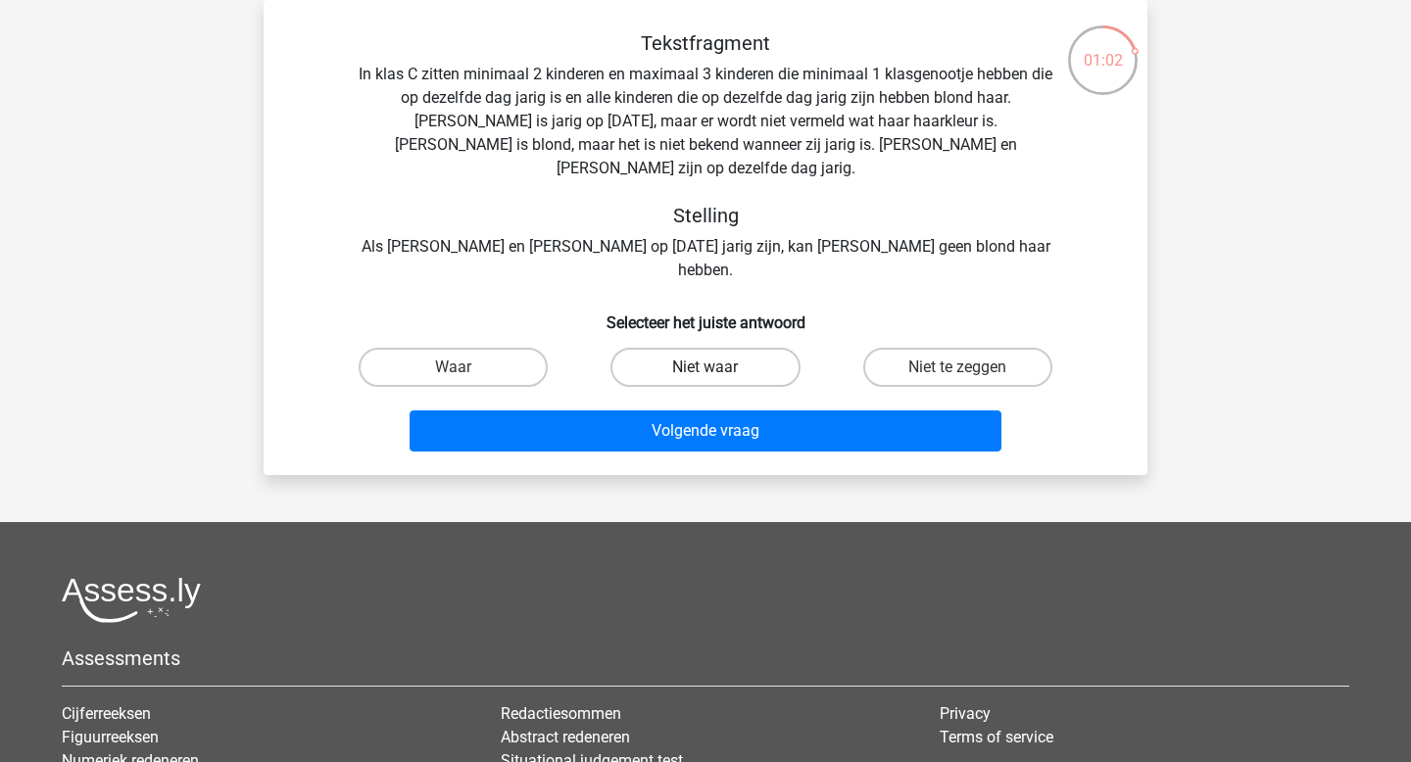
click at [689, 348] on label "Niet waar" at bounding box center [705, 367] width 189 height 39
click at [706, 367] on input "Niet waar" at bounding box center [712, 373] width 13 height 13
radio input "true"
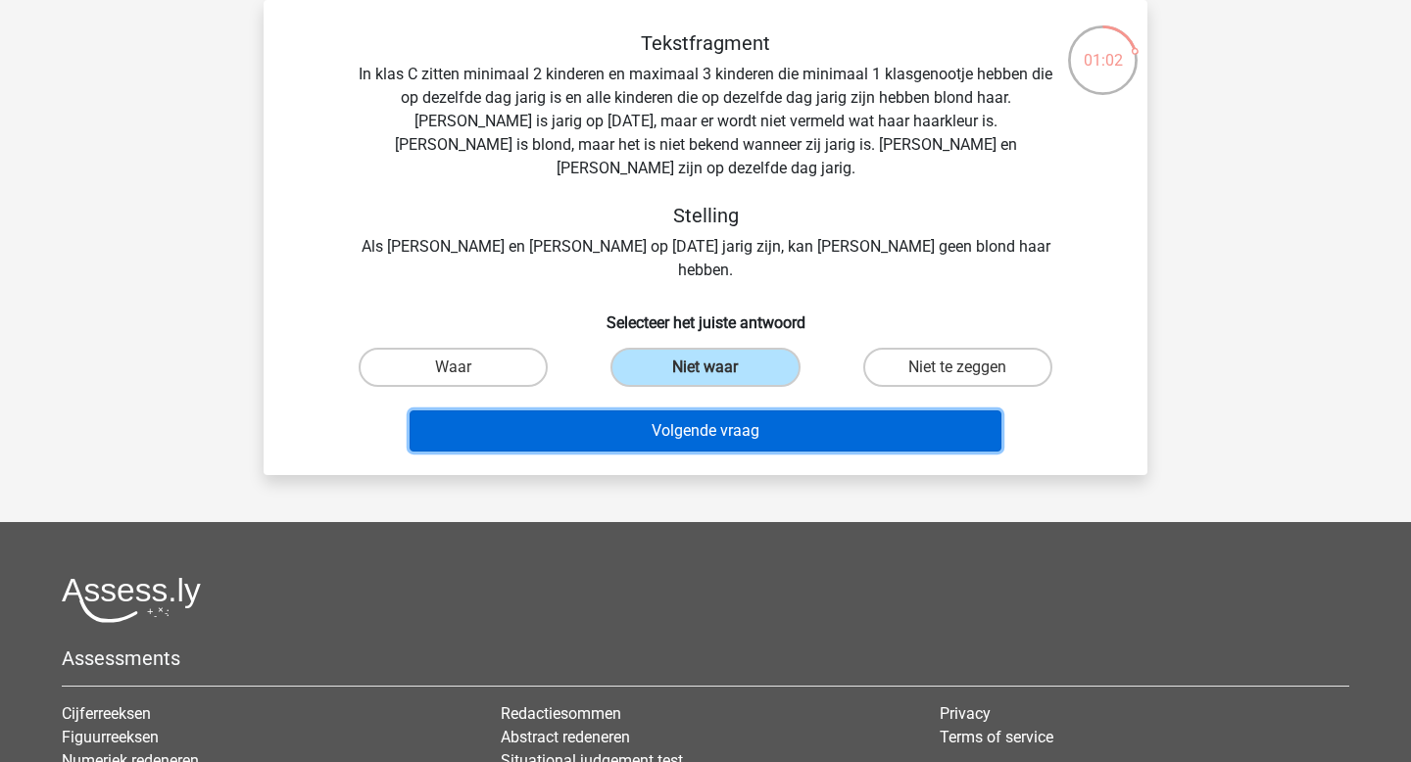
click at [703, 411] on button "Volgende vraag" at bounding box center [706, 431] width 593 height 41
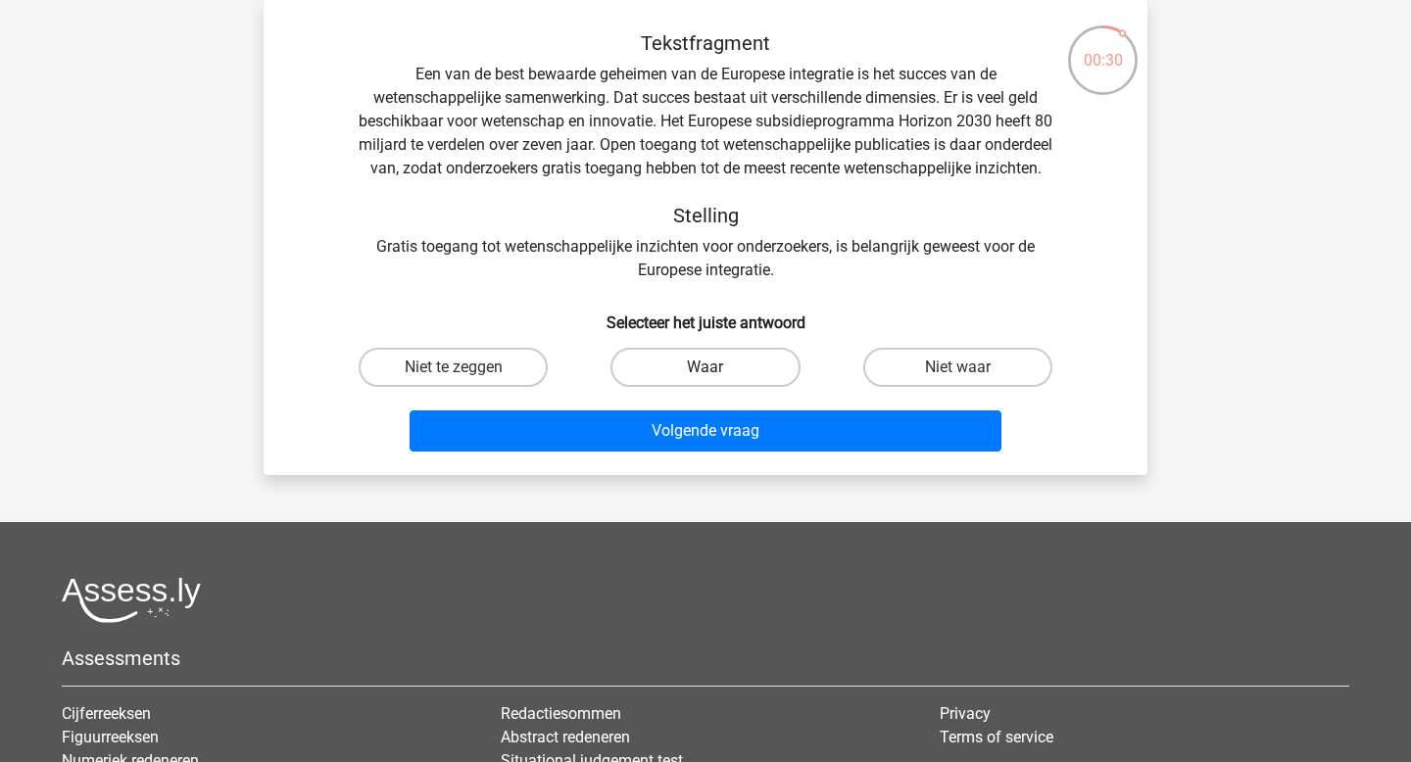
click at [684, 371] on label "Waar" at bounding box center [705, 367] width 189 height 39
click at [706, 371] on input "Waar" at bounding box center [712, 373] width 13 height 13
radio input "true"
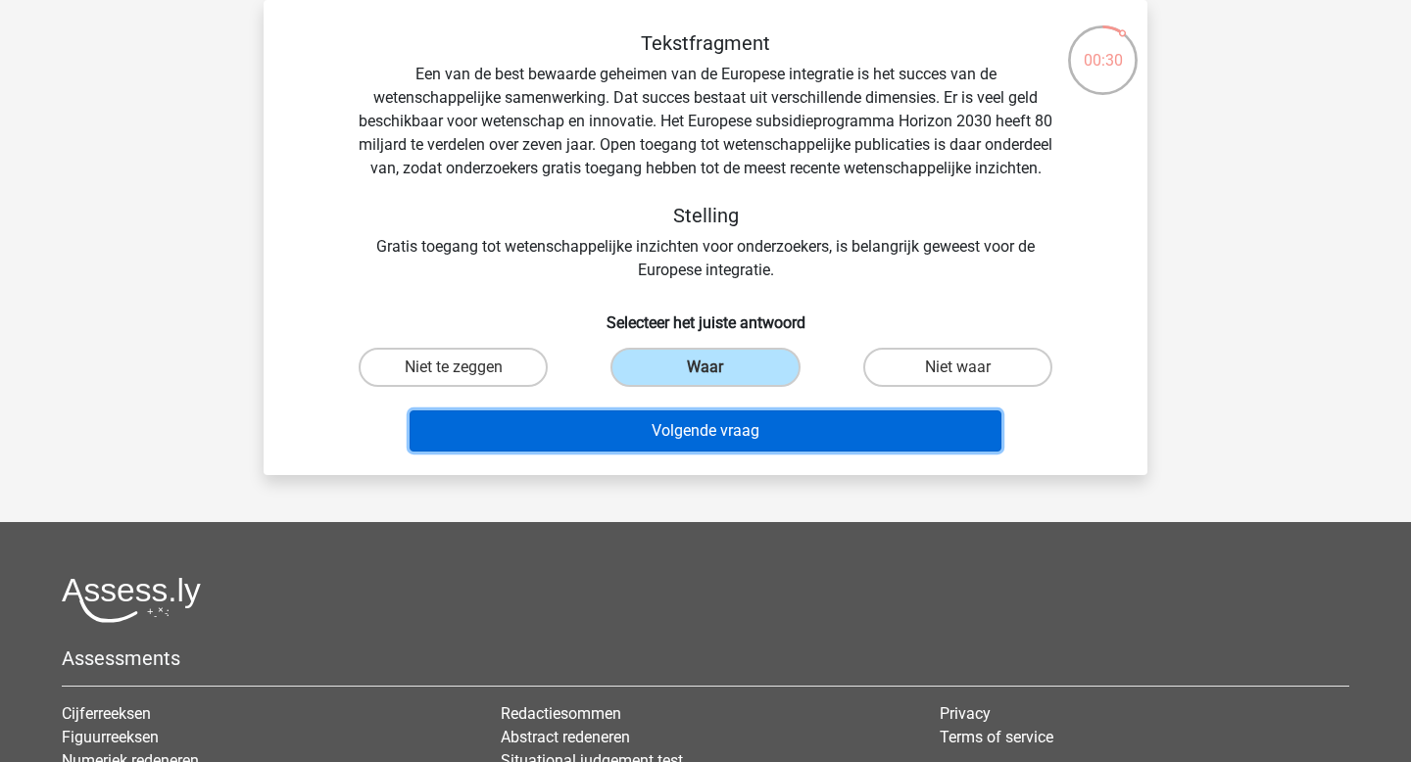
click at [690, 452] on button "Volgende vraag" at bounding box center [706, 431] width 593 height 41
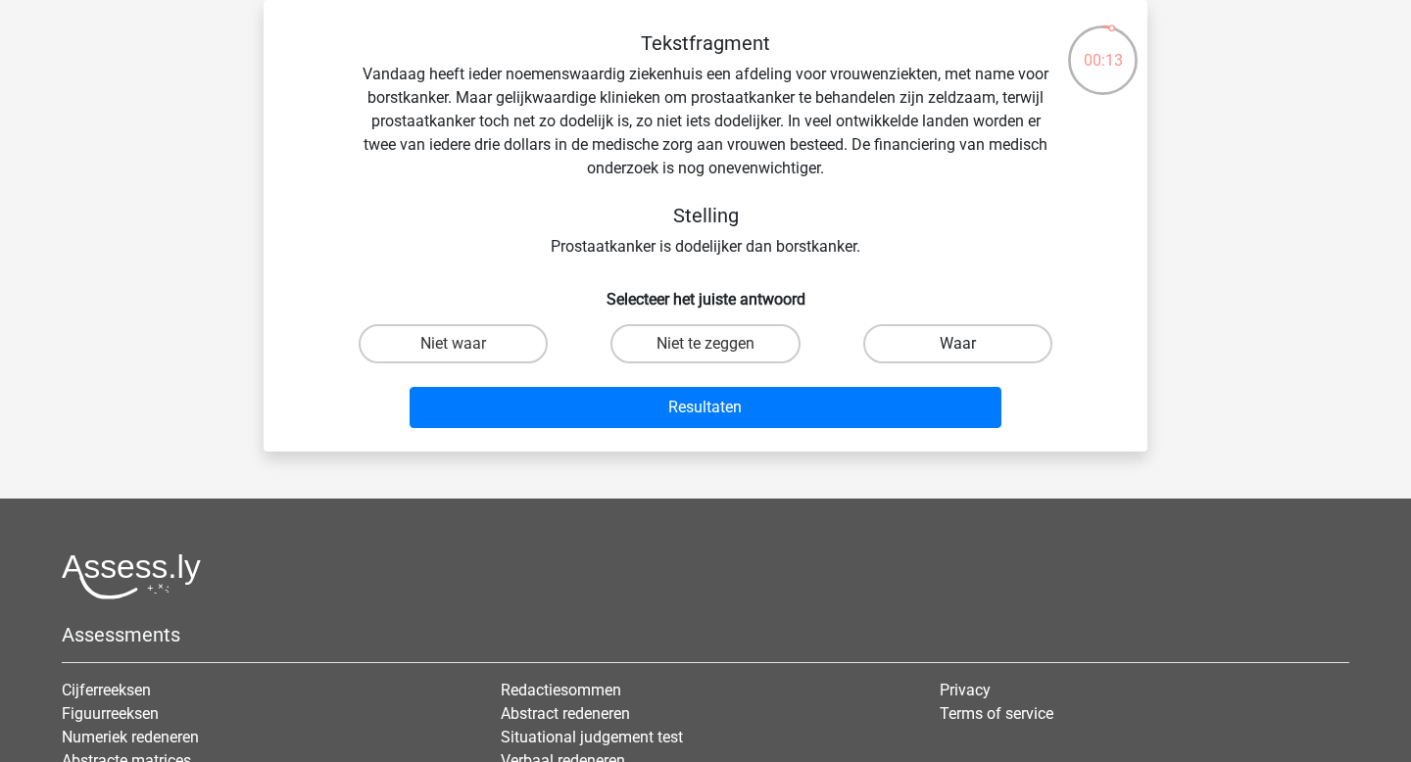
click at [941, 342] on label "Waar" at bounding box center [957, 343] width 189 height 39
click at [957, 344] on input "Waar" at bounding box center [963, 350] width 13 height 13
radio input "true"
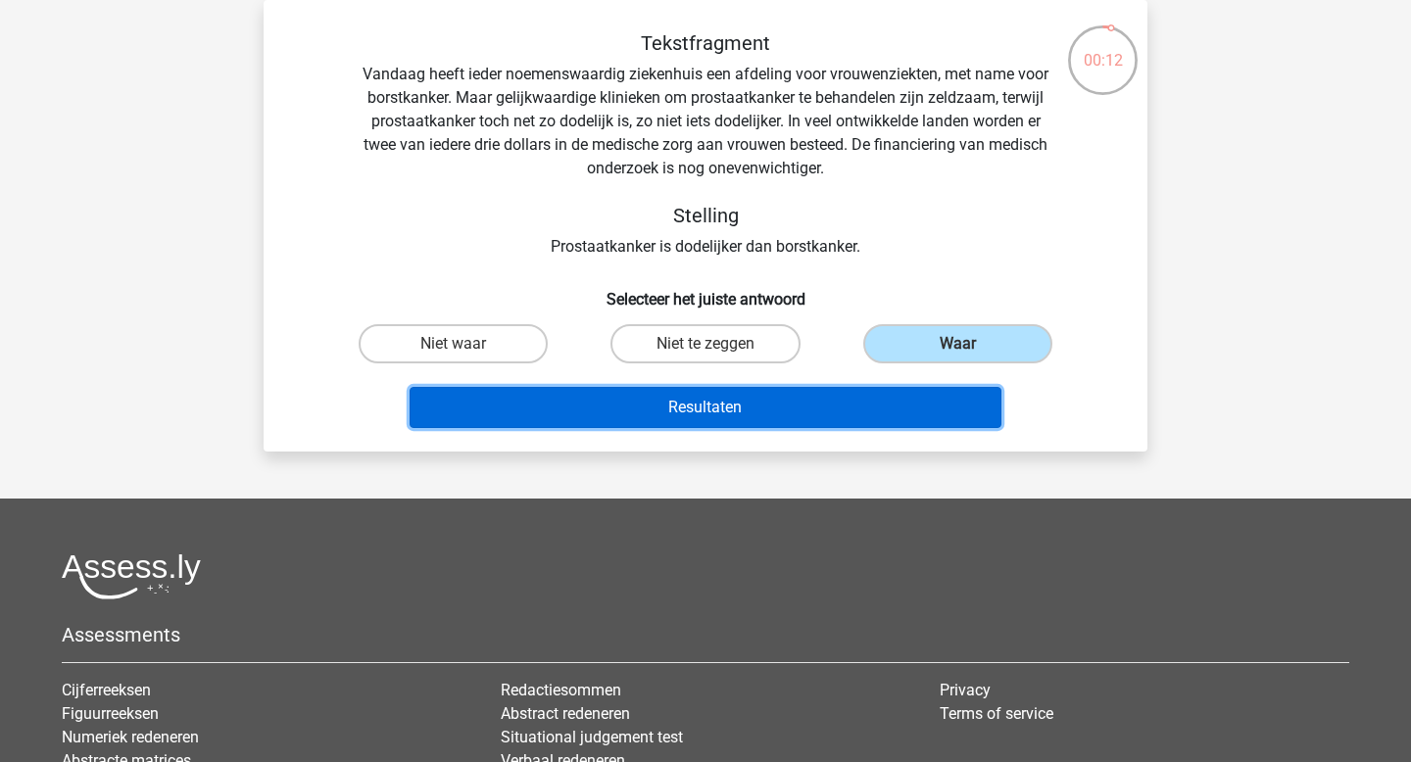
click at [820, 407] on button "Resultaten" at bounding box center [706, 407] width 593 height 41
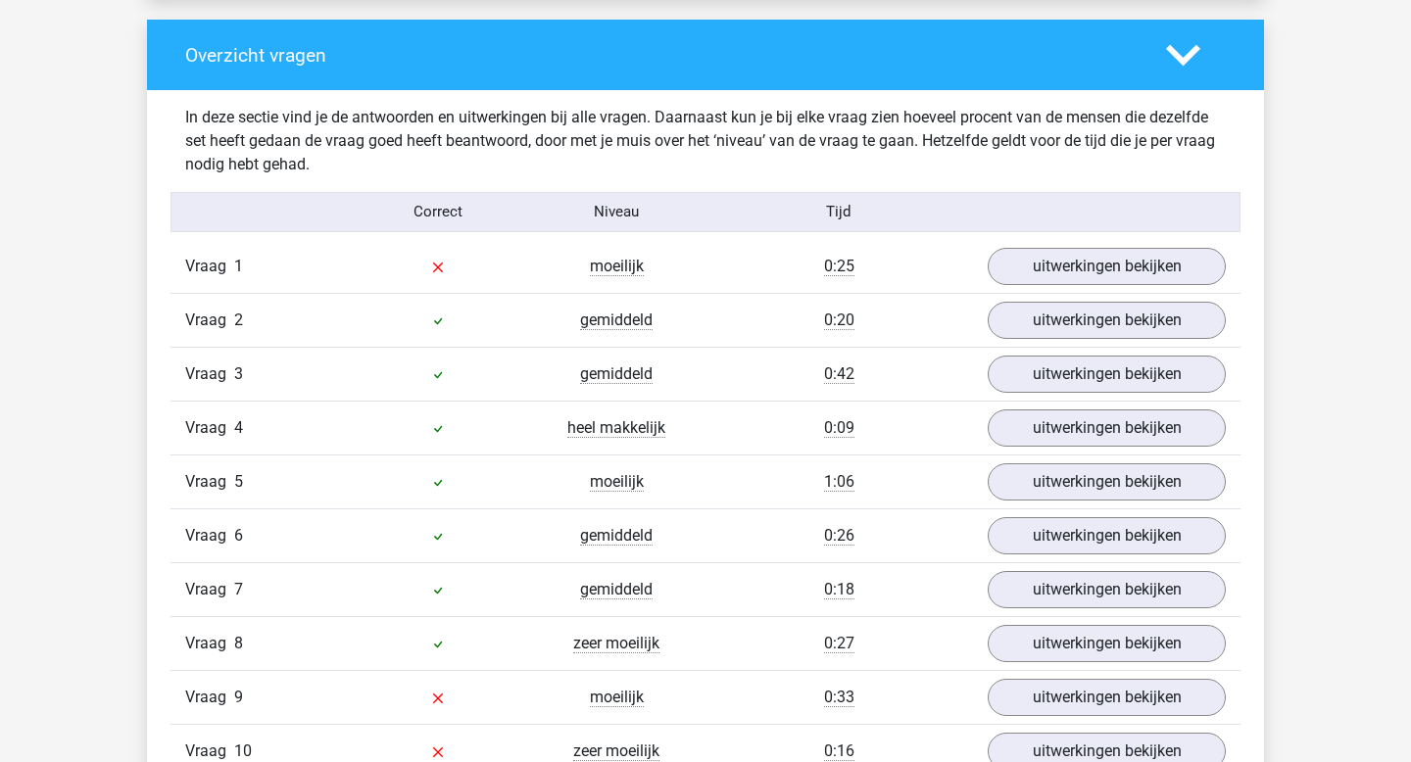
scroll to position [1452, 0]
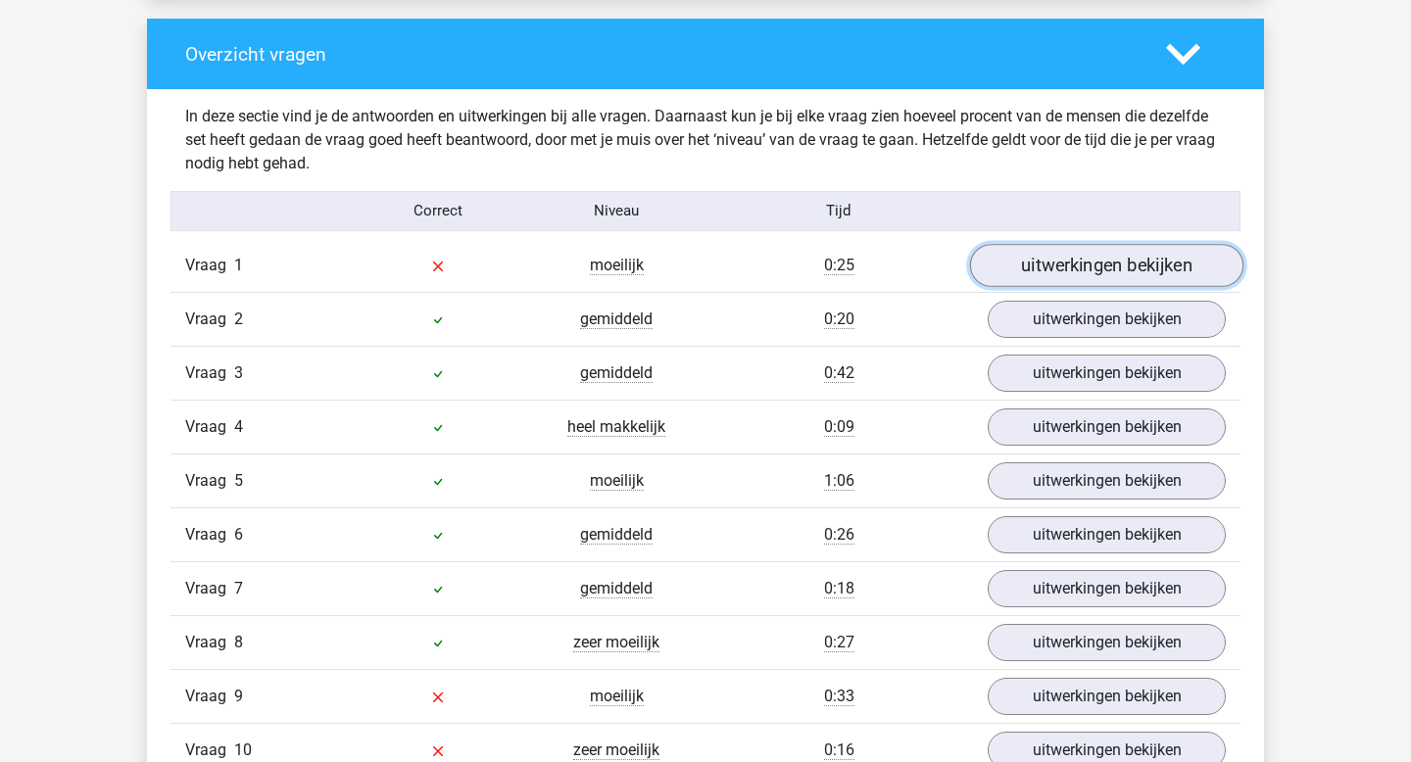
click at [1029, 275] on link "uitwerkingen bekijken" at bounding box center [1106, 265] width 273 height 43
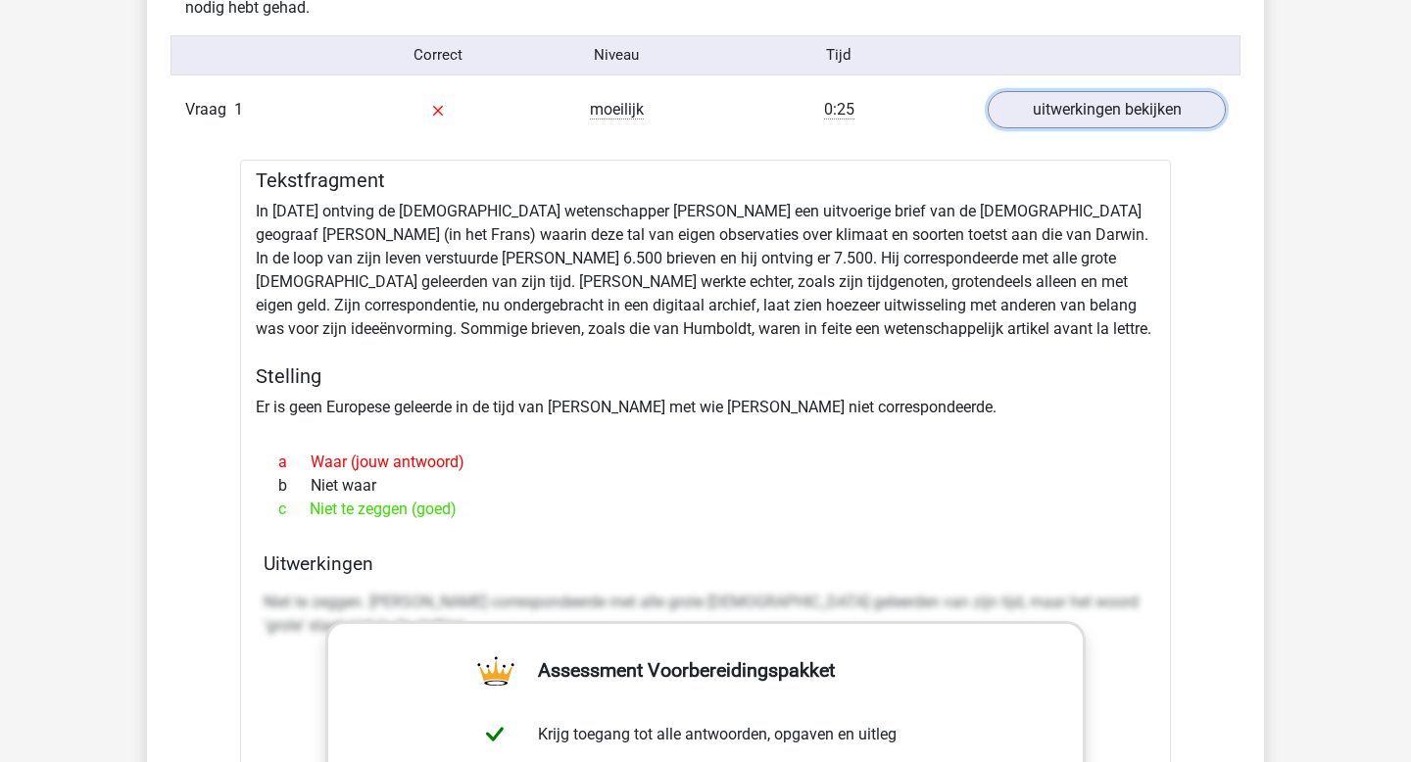
scroll to position [1619, 0]
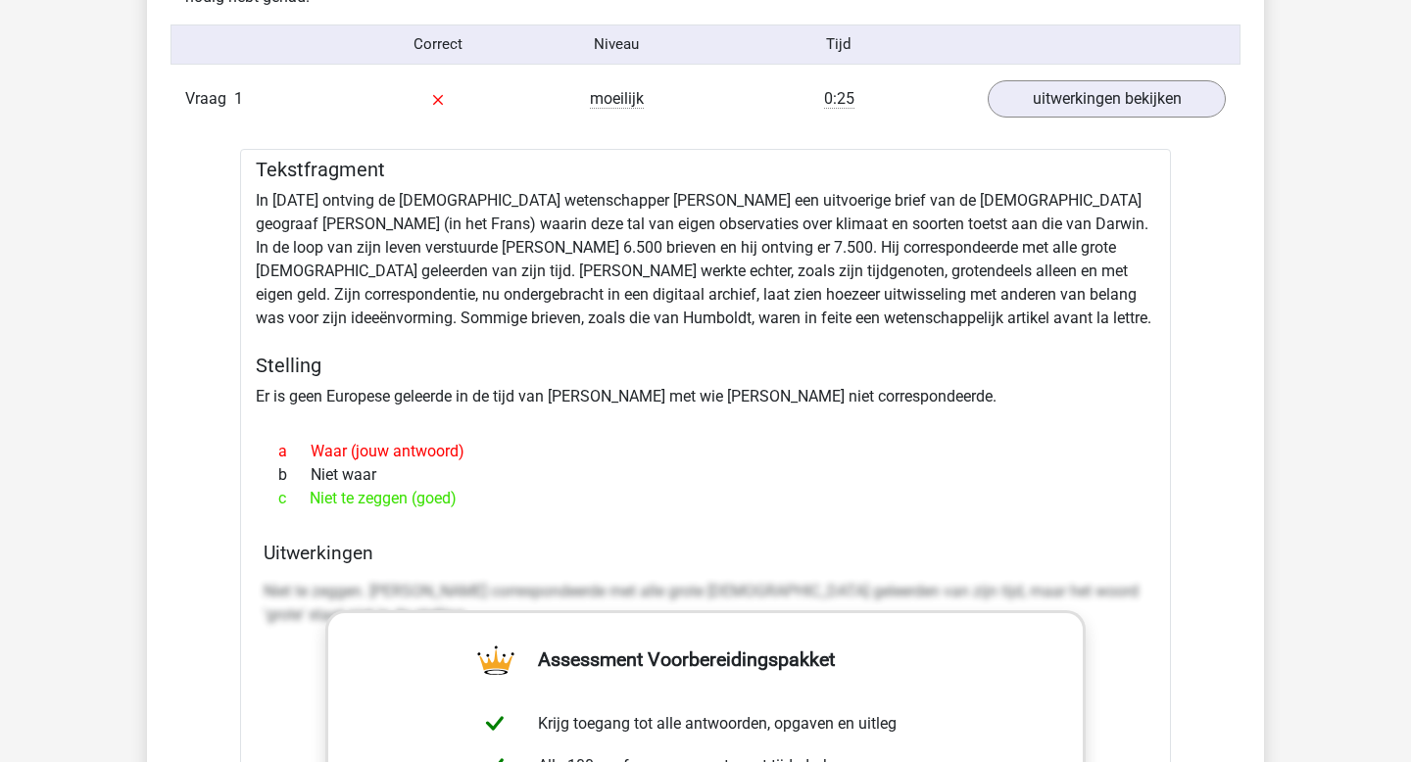
drag, startPoint x: 453, startPoint y: 514, endPoint x: 507, endPoint y: 363, distance: 161.2
click at [507, 363] on div "Tekstfragment In 1839 ontving de Engelse wetenschapper Charles Darwin een uitvo…" at bounding box center [705, 699] width 931 height 1101
click at [611, 348] on div "Tekstfragment In 1839 ontving de Engelse wetenschapper Charles Darwin een uitvo…" at bounding box center [705, 699] width 931 height 1101
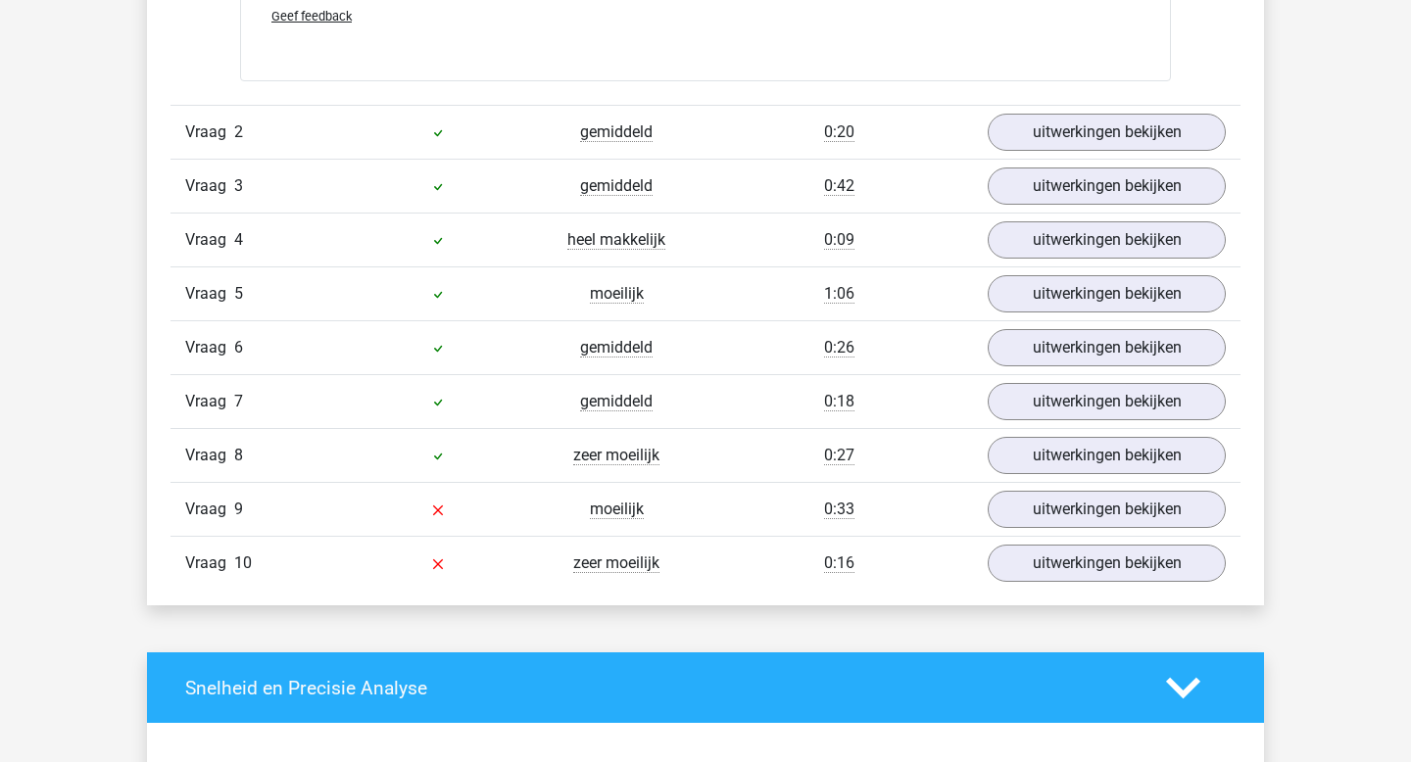
scroll to position [2812, 0]
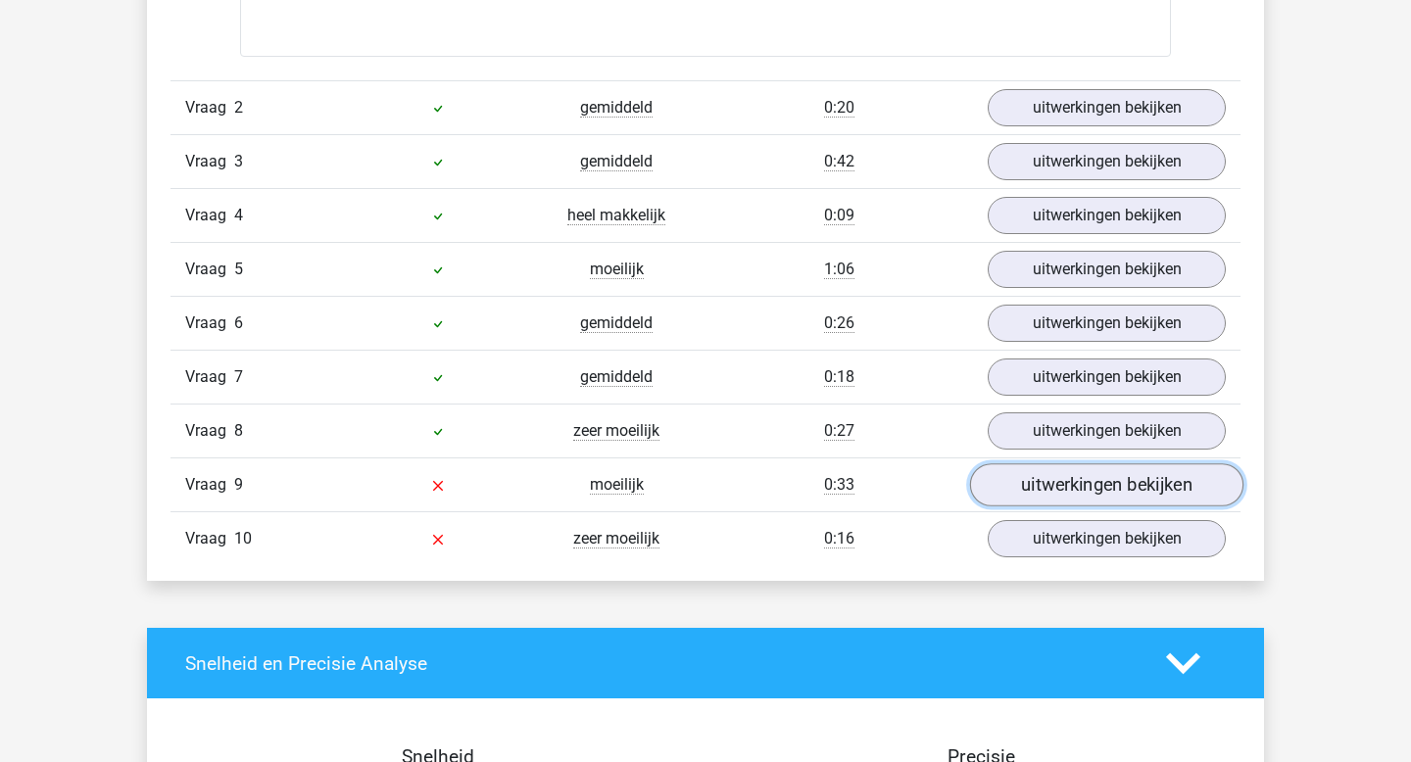
click at [1076, 494] on link "uitwerkingen bekijken" at bounding box center [1106, 485] width 273 height 43
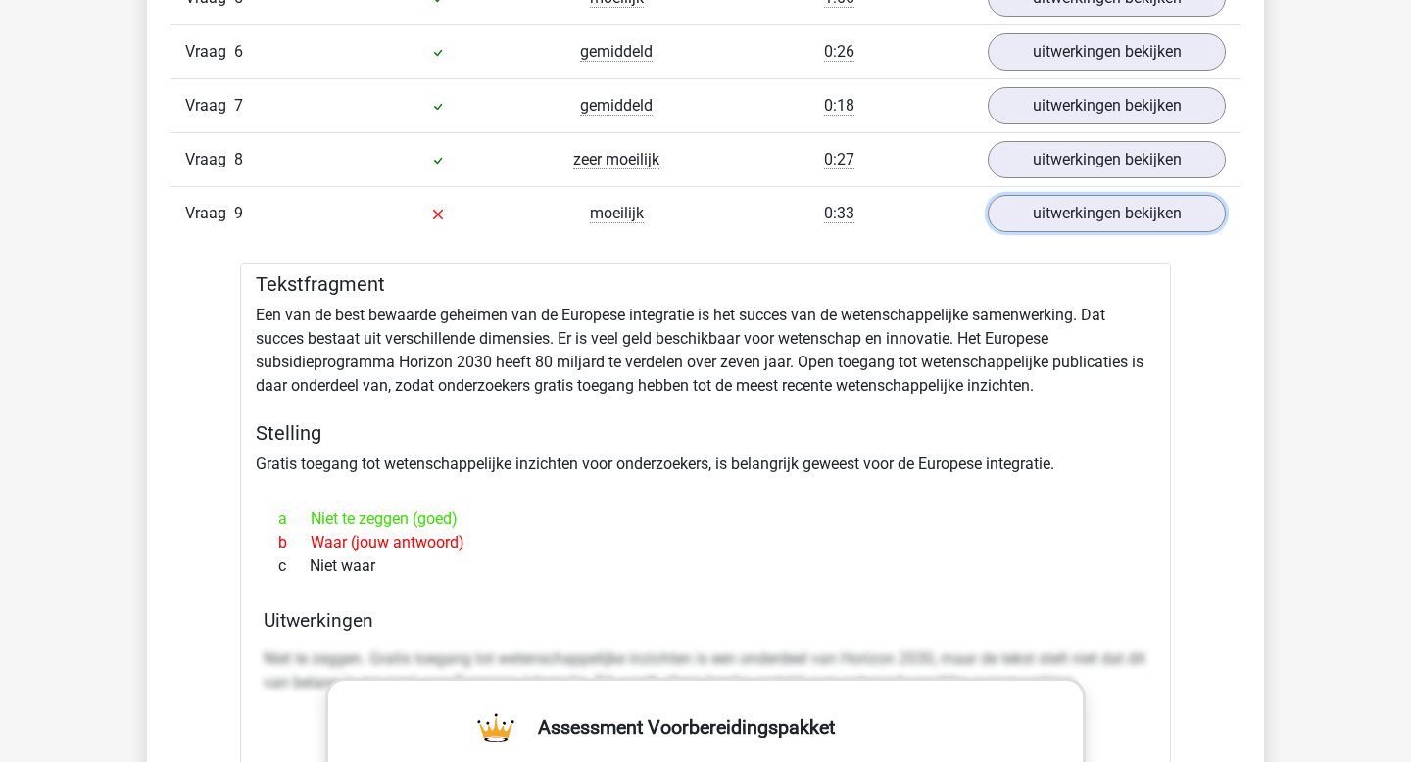
scroll to position [3096, 0]
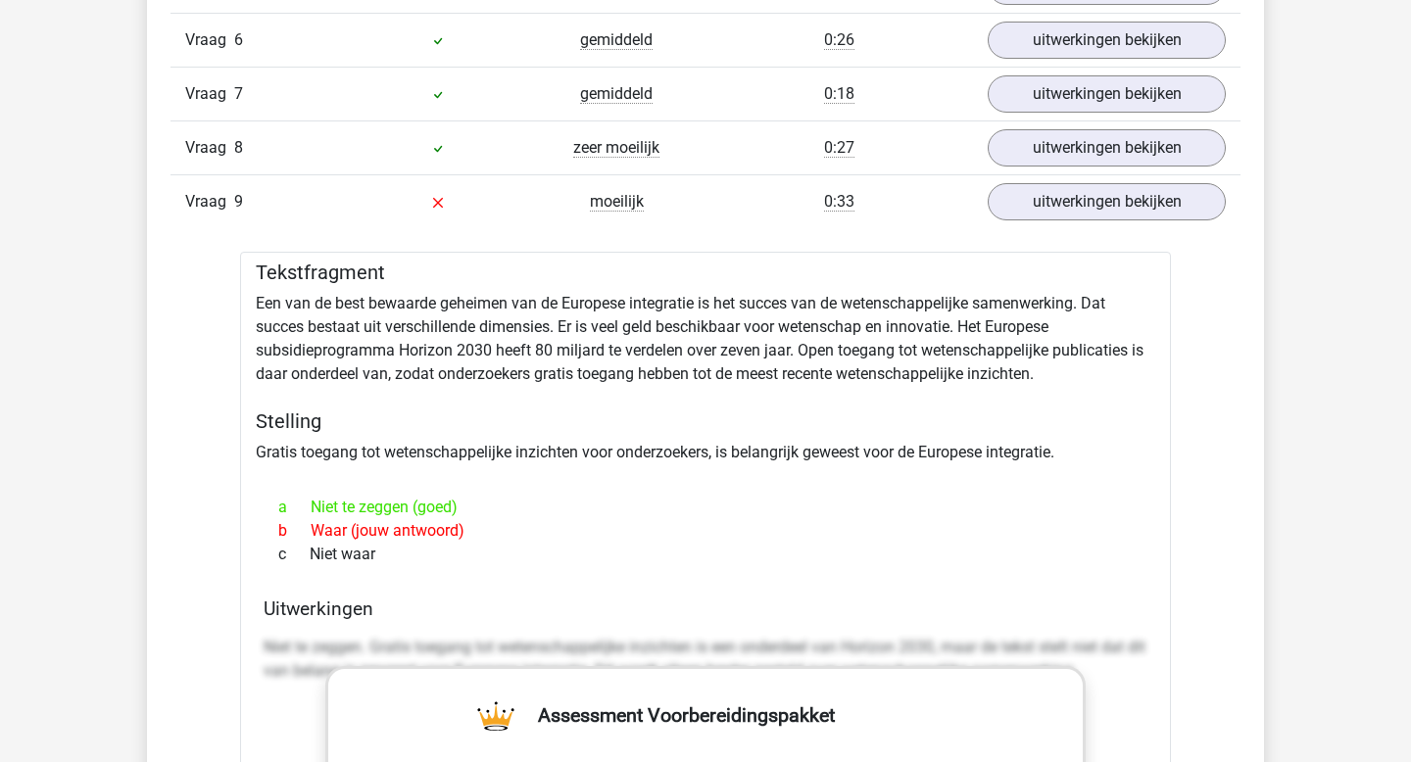
drag, startPoint x: 429, startPoint y: 574, endPoint x: 214, endPoint y: 253, distance: 387.0
copy div "Tekstfragment Een van de best bewaarde geheimen van de Europese integratie is h…"
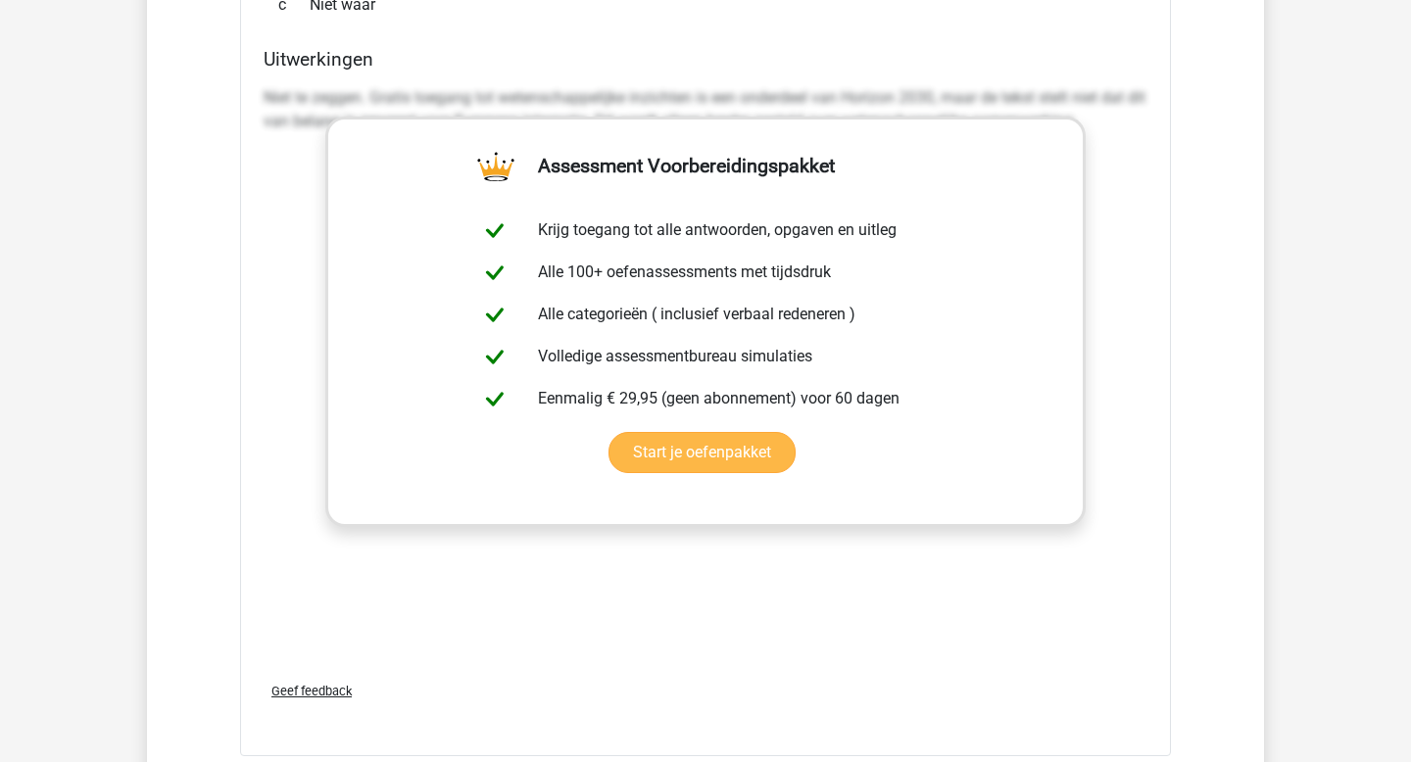
scroll to position [3644, 0]
click at [1095, 170] on div "Niet te zeggen. Gratis toegang tot wetenschappelijke inzichten is een onderdeel…" at bounding box center [706, 373] width 884 height 588
click at [974, 118] on div "Assessment Voorbereidingspakket Krijg toegang tot alle antwoorden, opgaven en u…" at bounding box center [705, 323] width 760 height 411
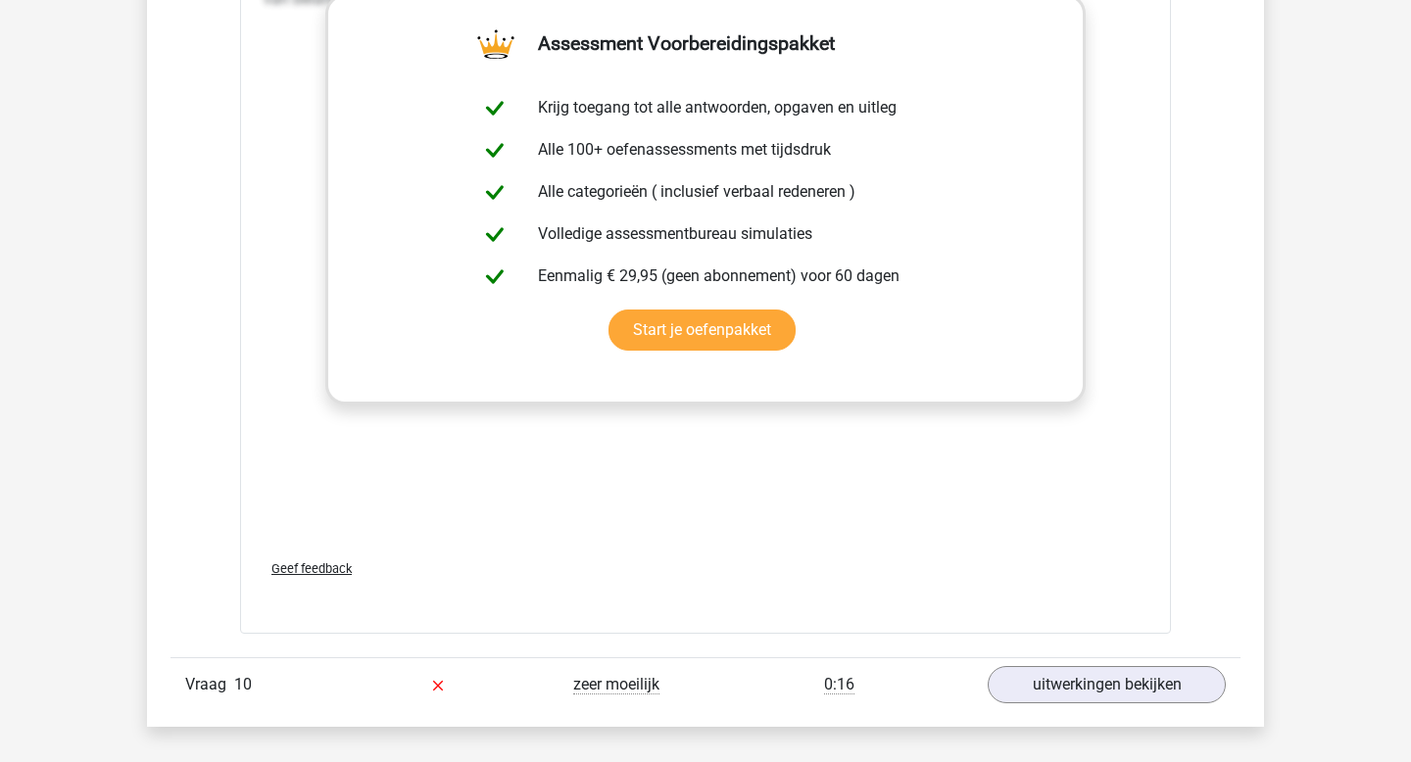
scroll to position [3936, 0]
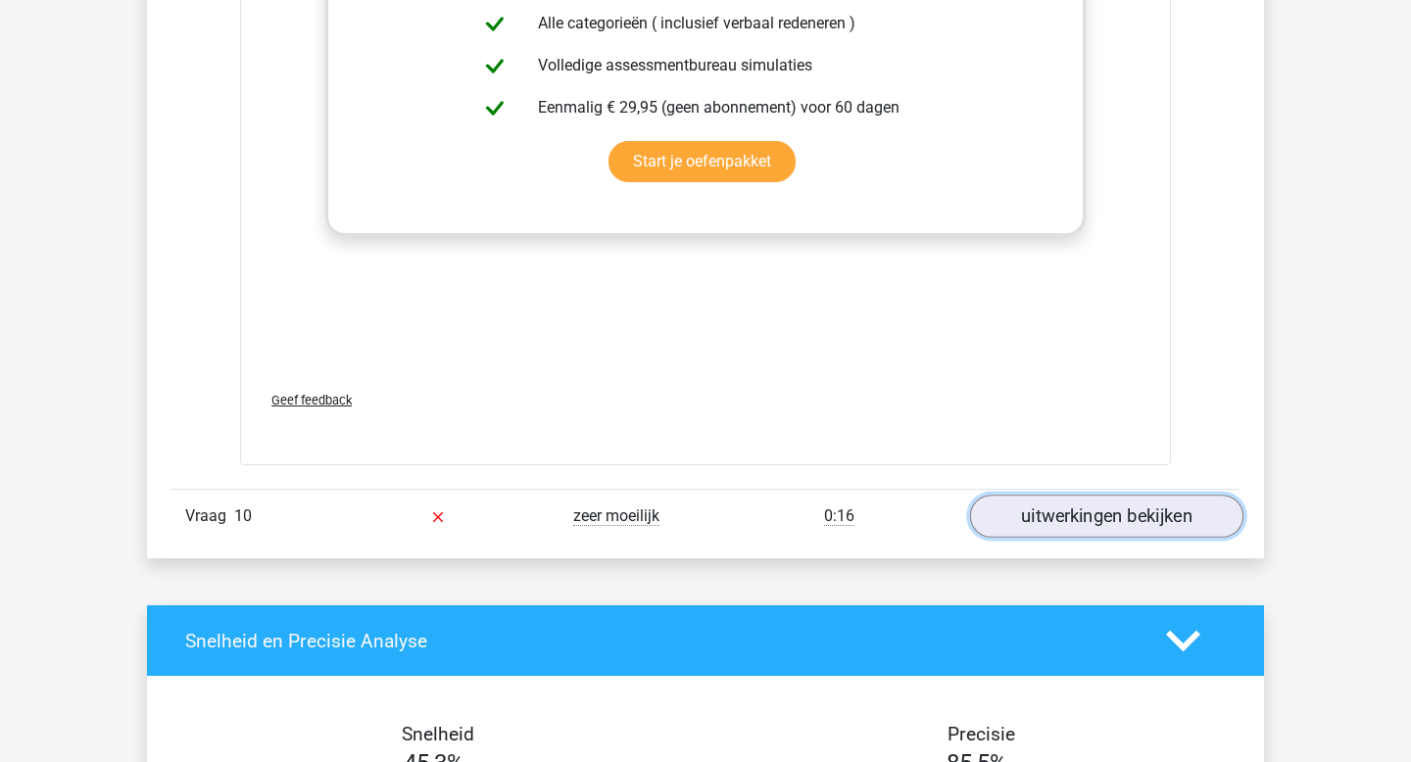
click at [1089, 515] on link "uitwerkingen bekijken" at bounding box center [1106, 516] width 273 height 43
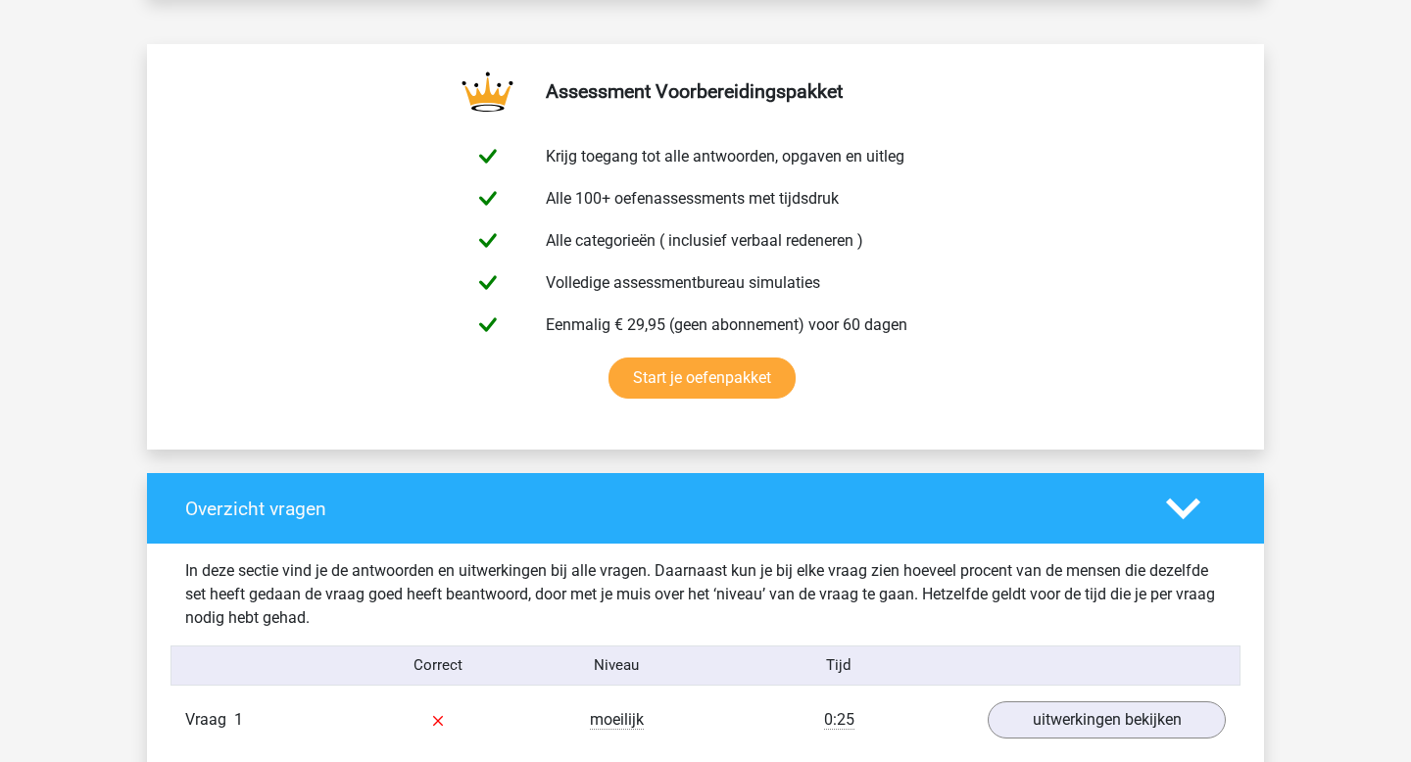
scroll to position [0, 0]
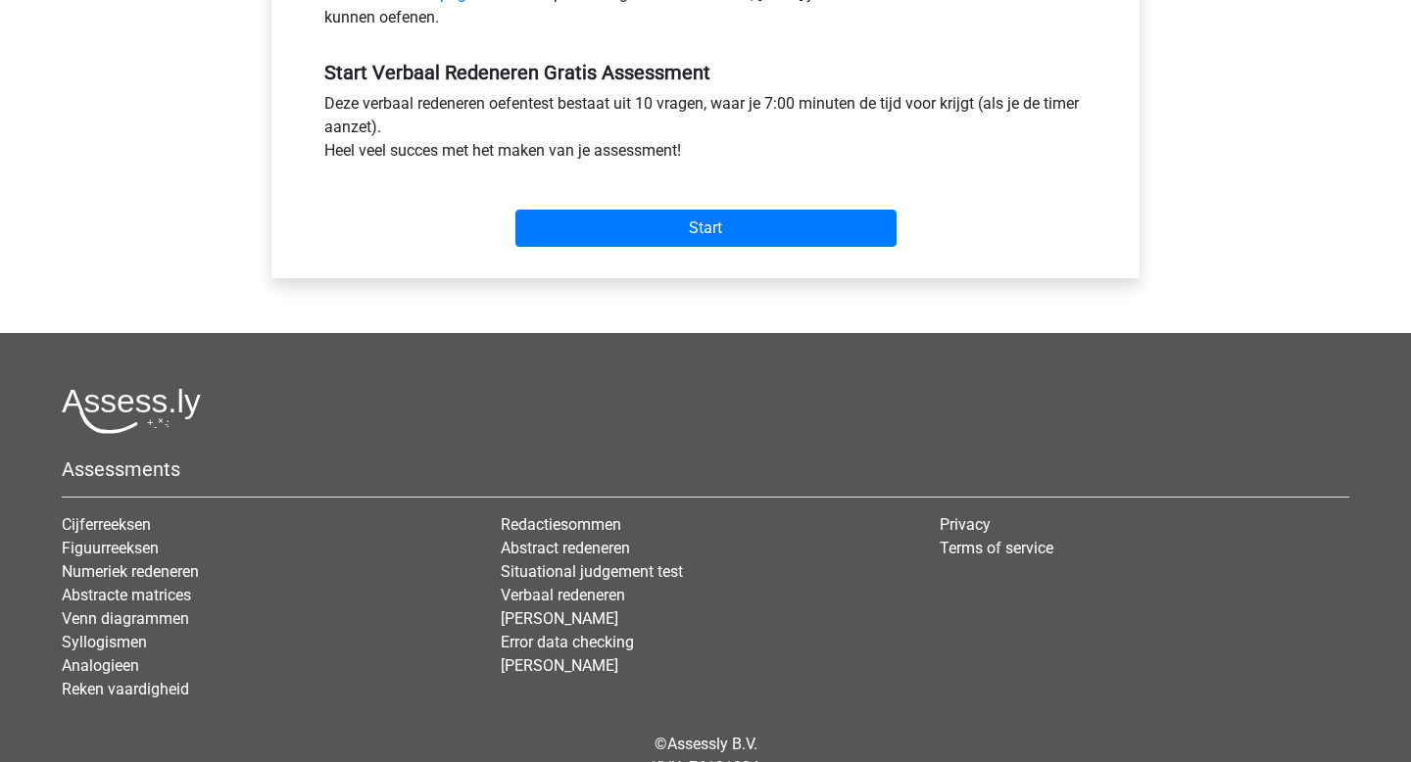
scroll to position [786, 0]
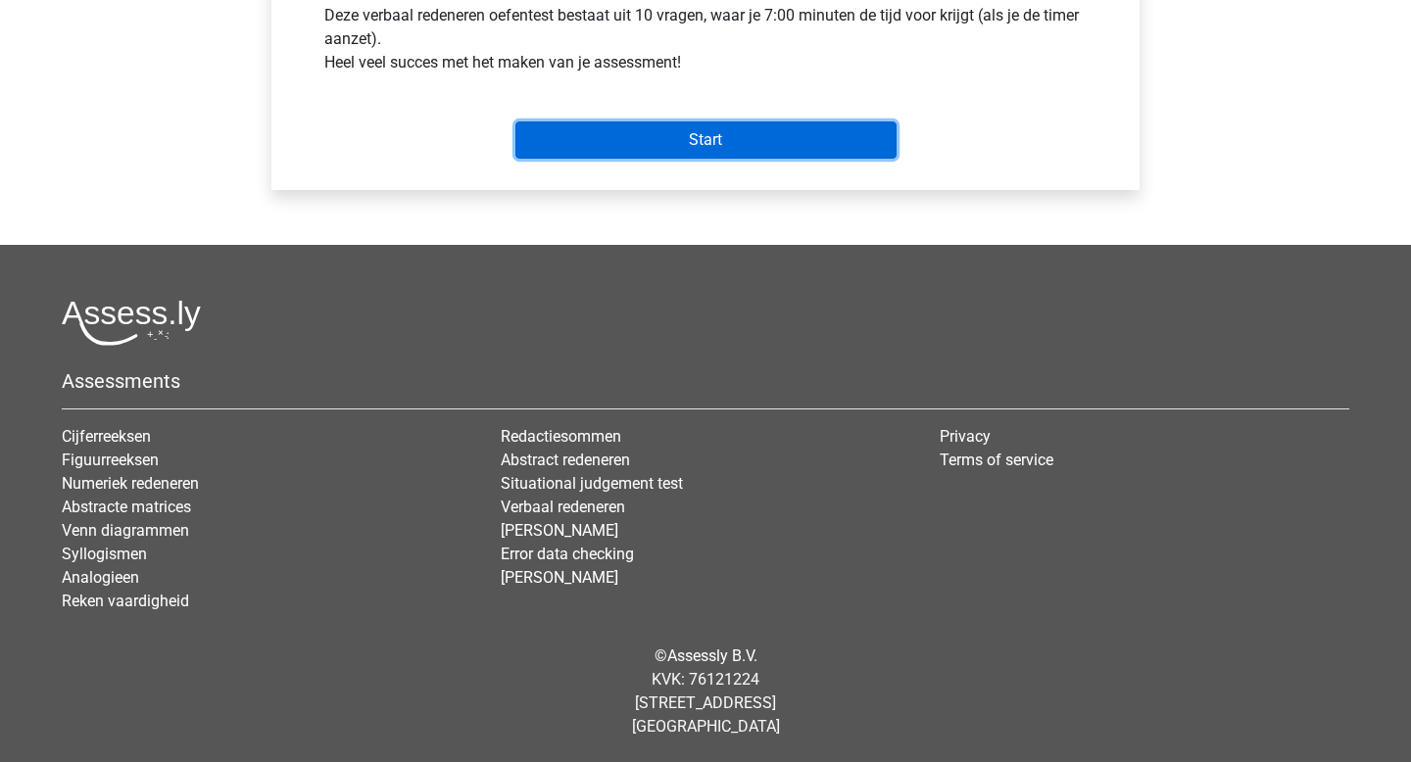
click at [683, 145] on input "Start" at bounding box center [705, 140] width 381 height 37
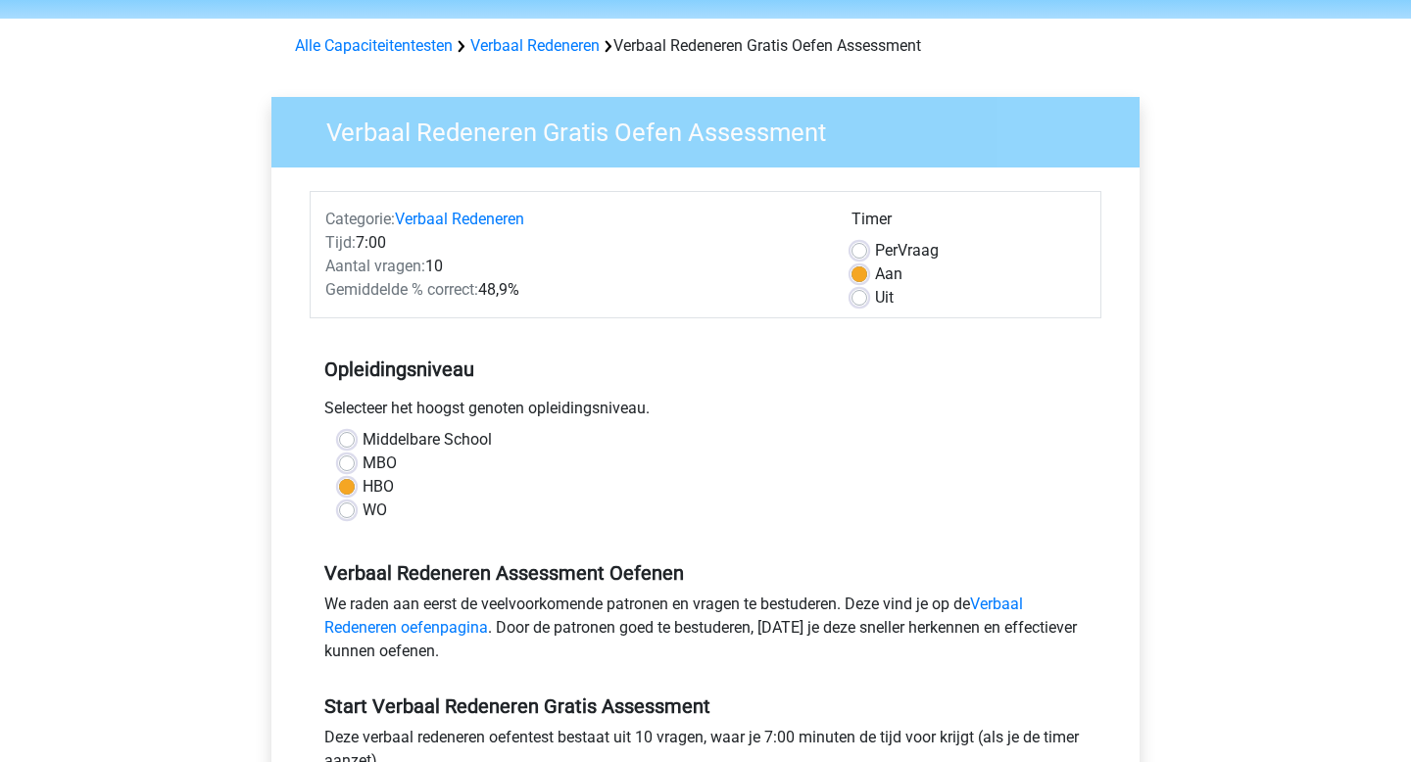
scroll to position [50, 0]
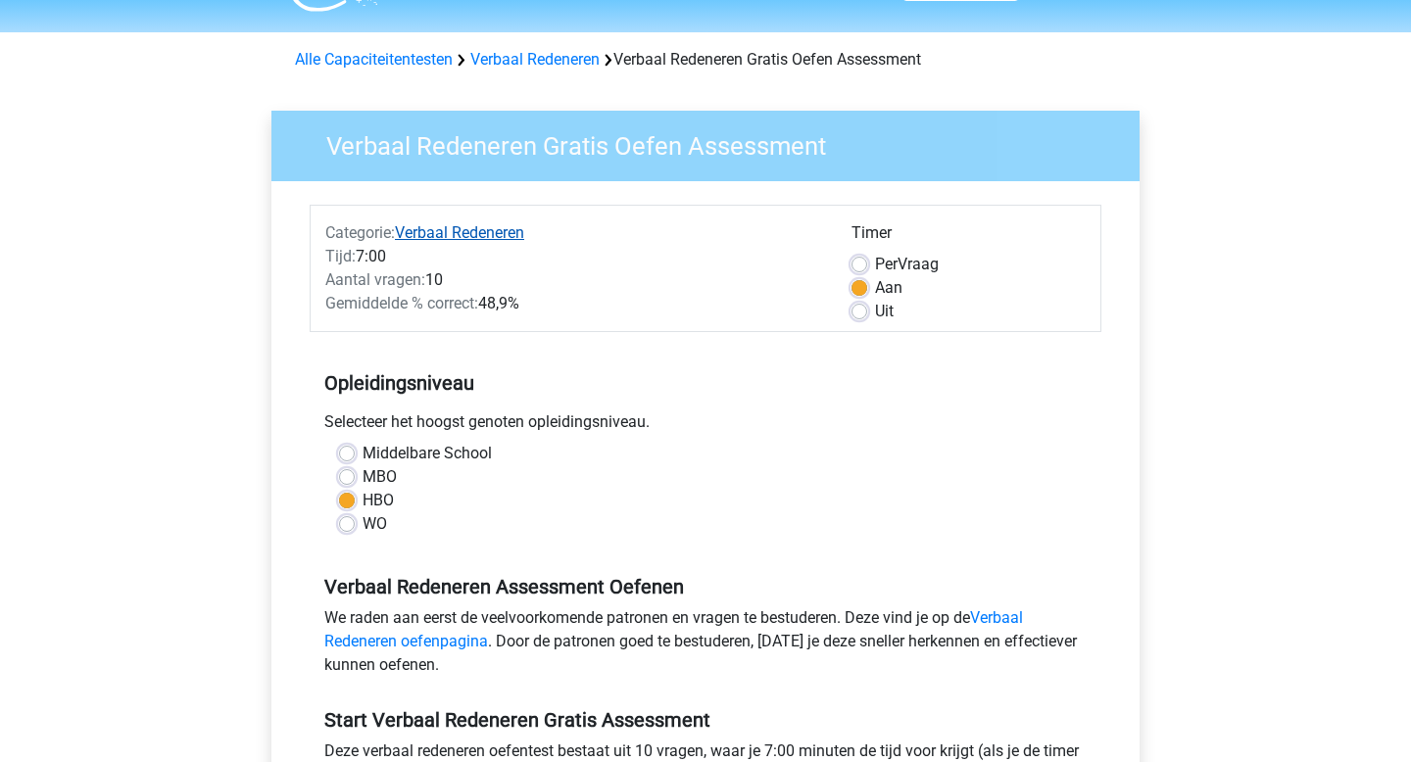
click at [484, 232] on link "Verbaal Redeneren" at bounding box center [459, 232] width 129 height 19
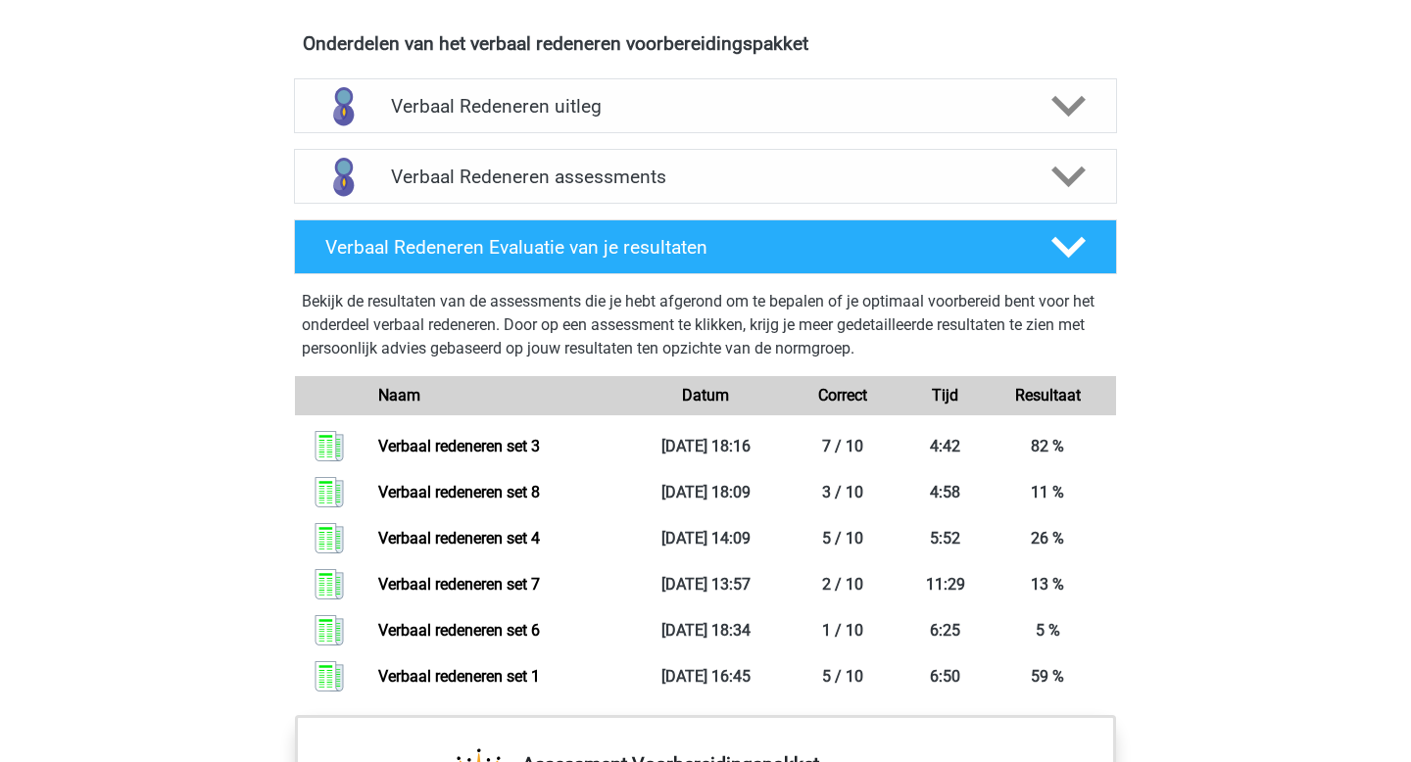
scroll to position [1141, 0]
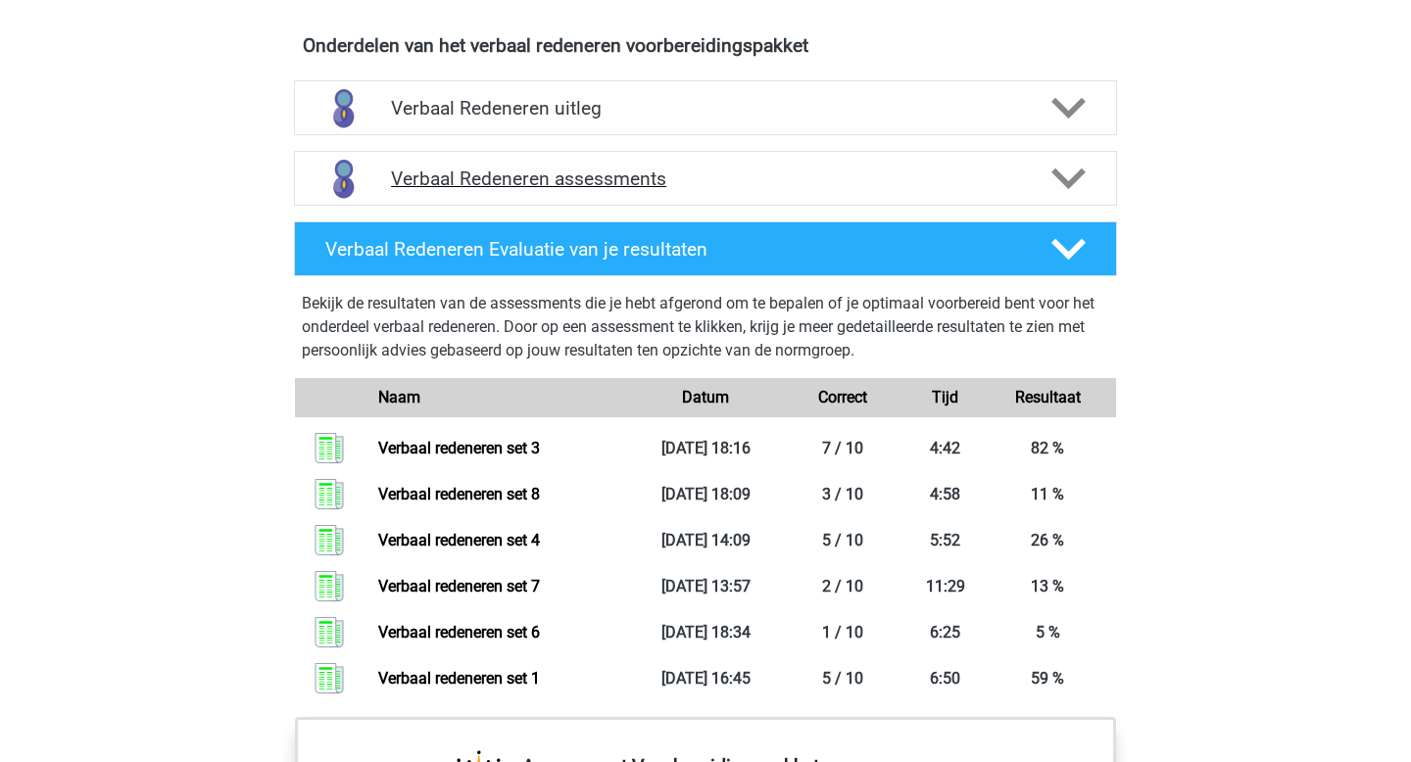
click at [1065, 173] on icon at bounding box center [1068, 179] width 34 height 34
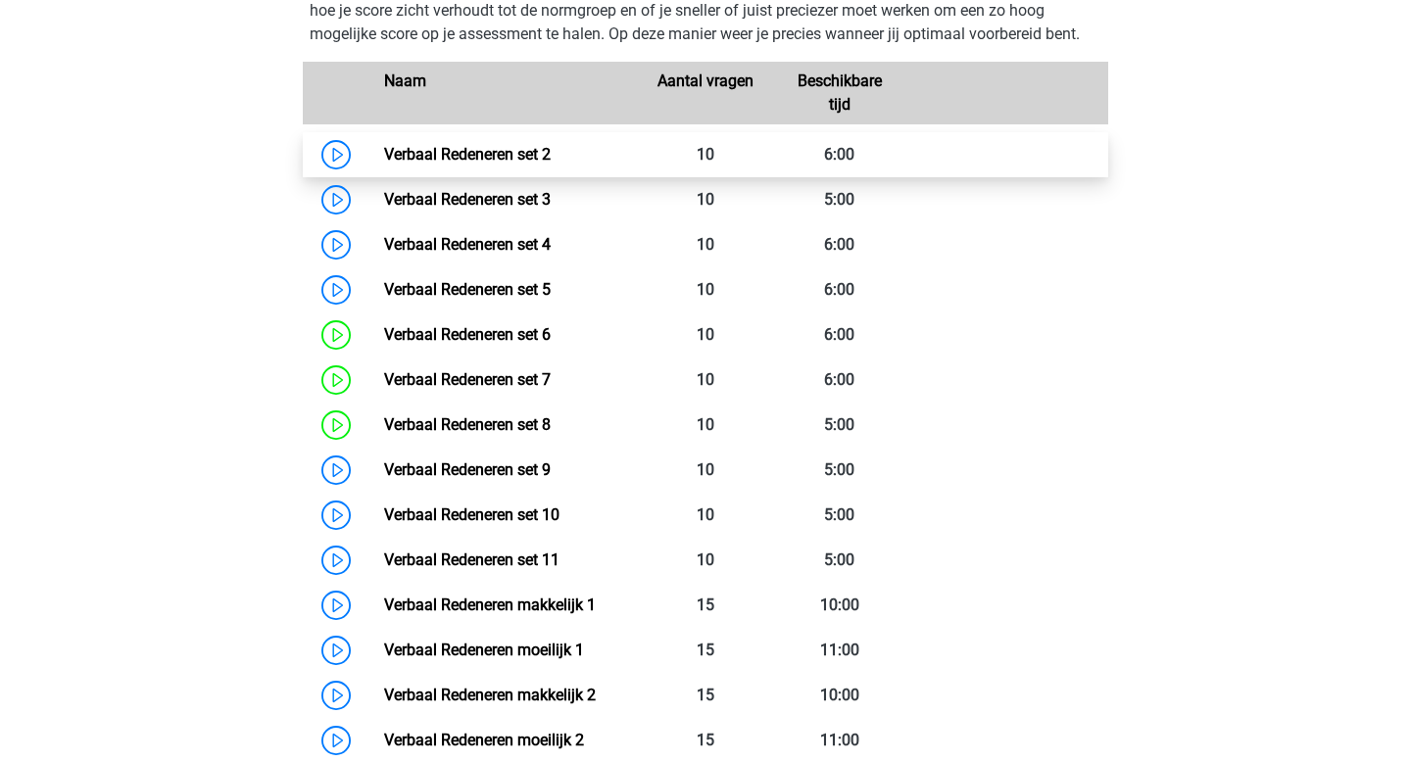
scroll to position [1403, 0]
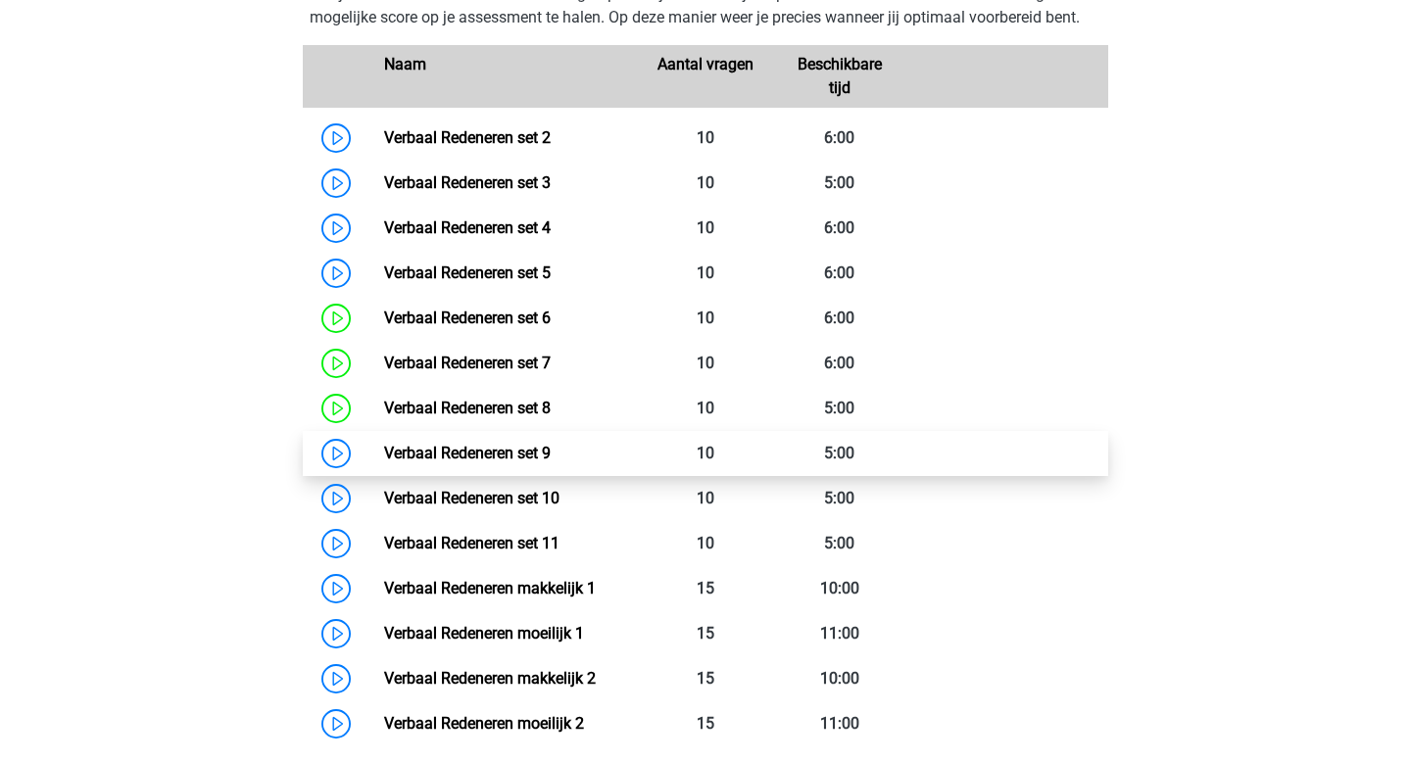
click at [488, 456] on link "Verbaal Redeneren set 9" at bounding box center [467, 453] width 167 height 19
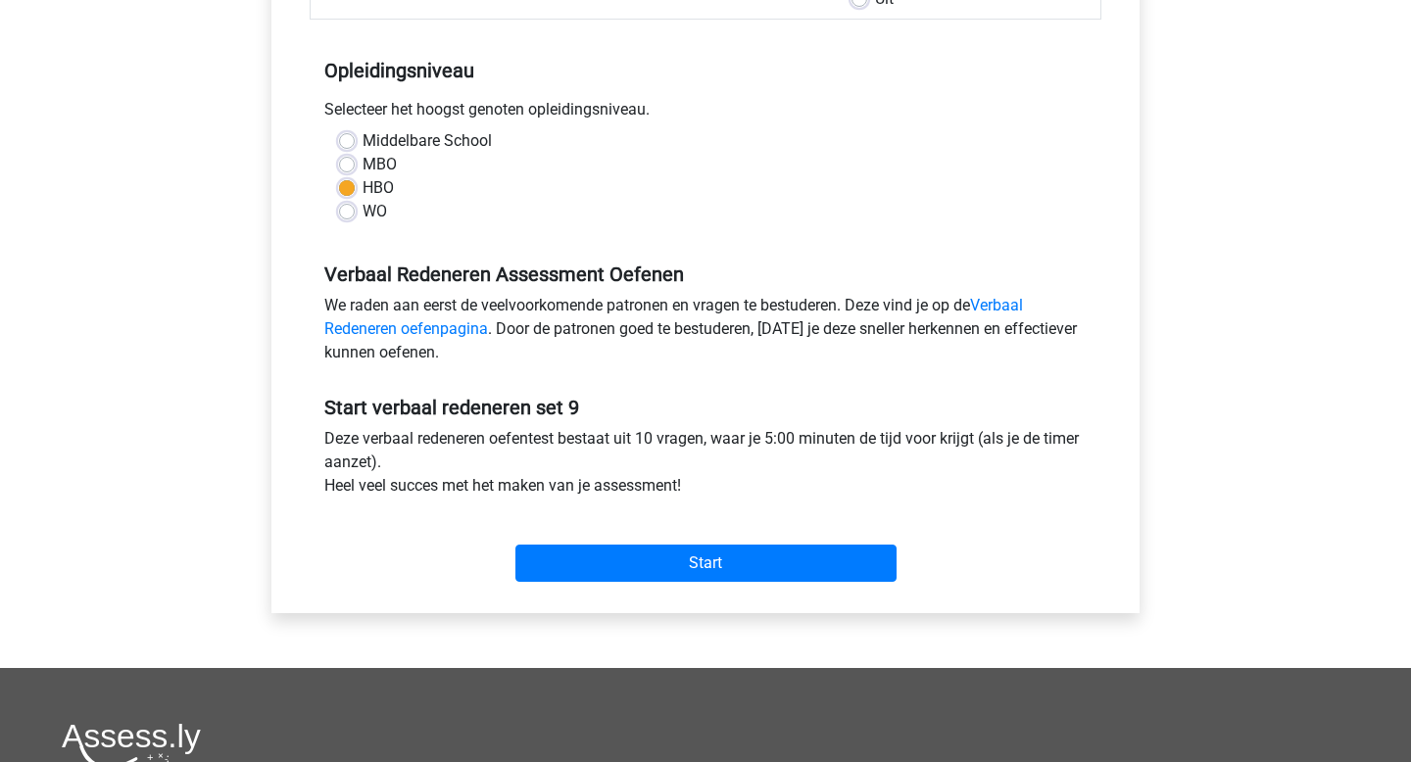
scroll to position [366, 0]
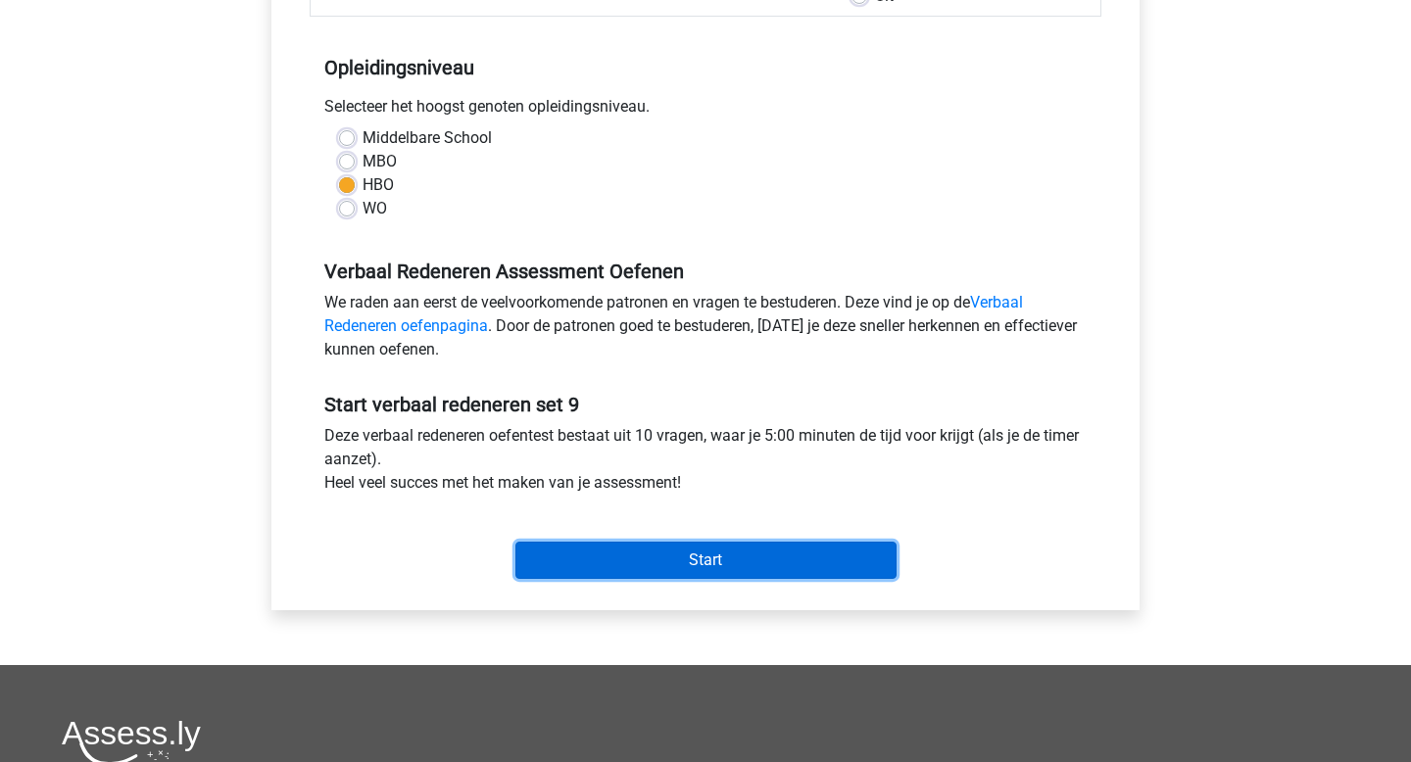
click at [700, 559] on input "Start" at bounding box center [705, 560] width 381 height 37
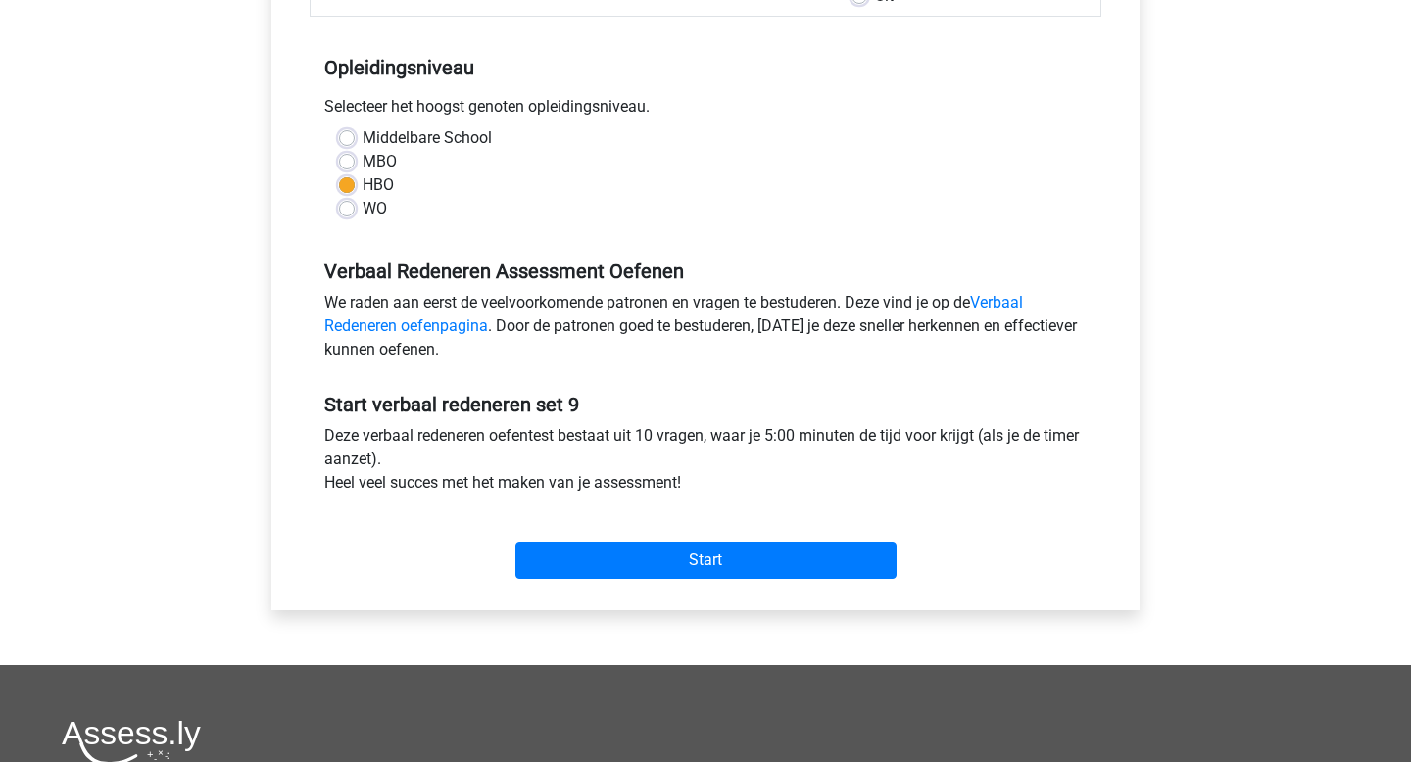
scroll to position [352, 0]
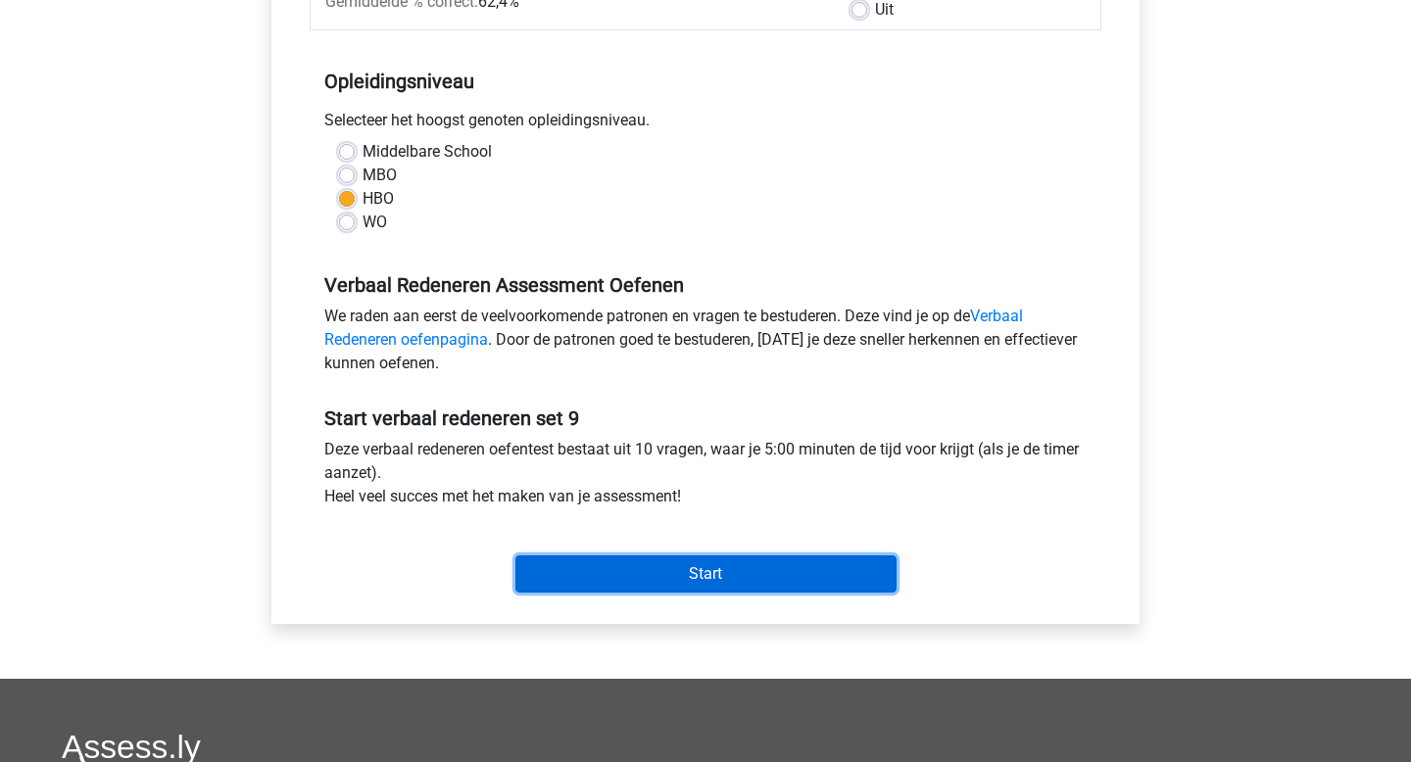
click at [780, 570] on input "Start" at bounding box center [705, 574] width 381 height 37
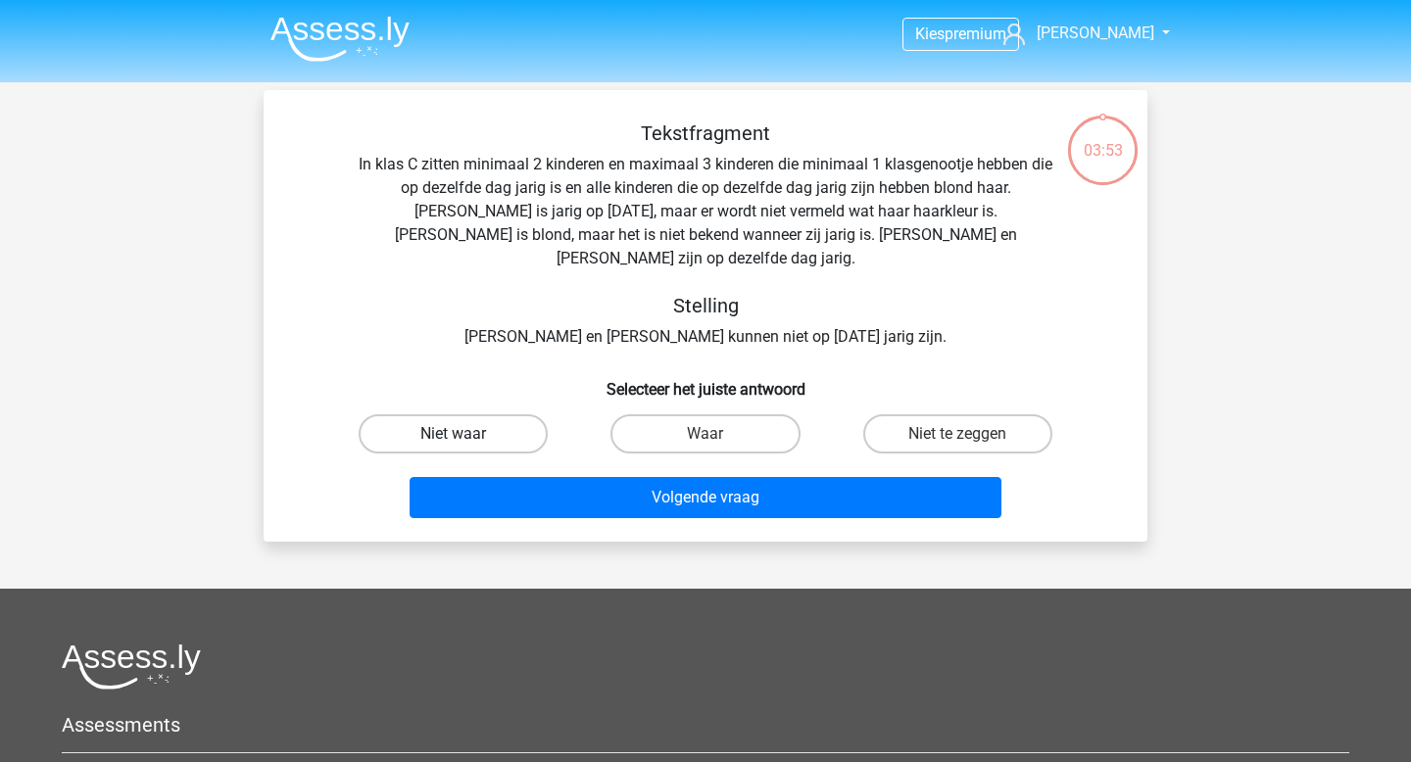
click at [493, 415] on label "Niet waar" at bounding box center [453, 434] width 189 height 39
click at [466, 434] on input "Niet waar" at bounding box center [460, 440] width 13 height 13
radio input "true"
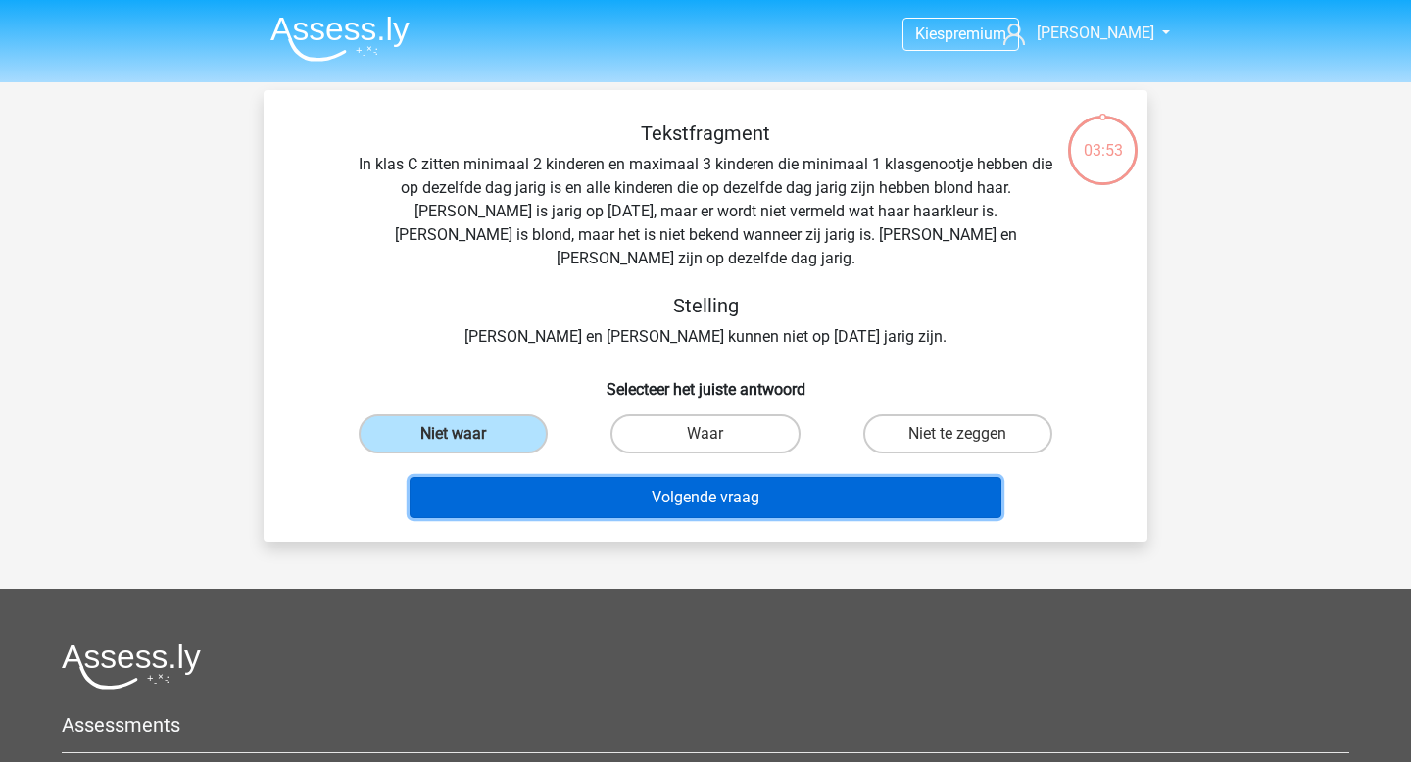
click at [602, 478] on button "Volgende vraag" at bounding box center [706, 497] width 593 height 41
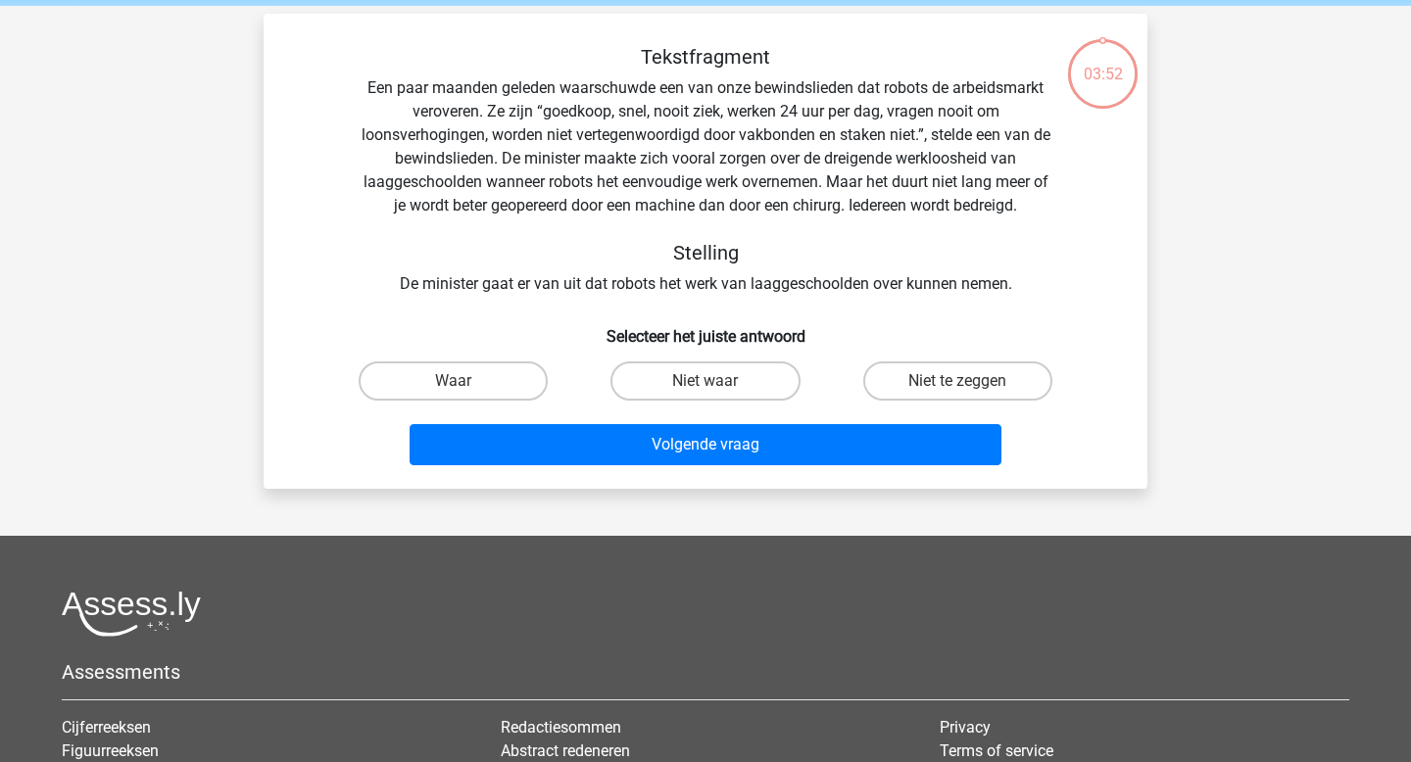
scroll to position [90, 0]
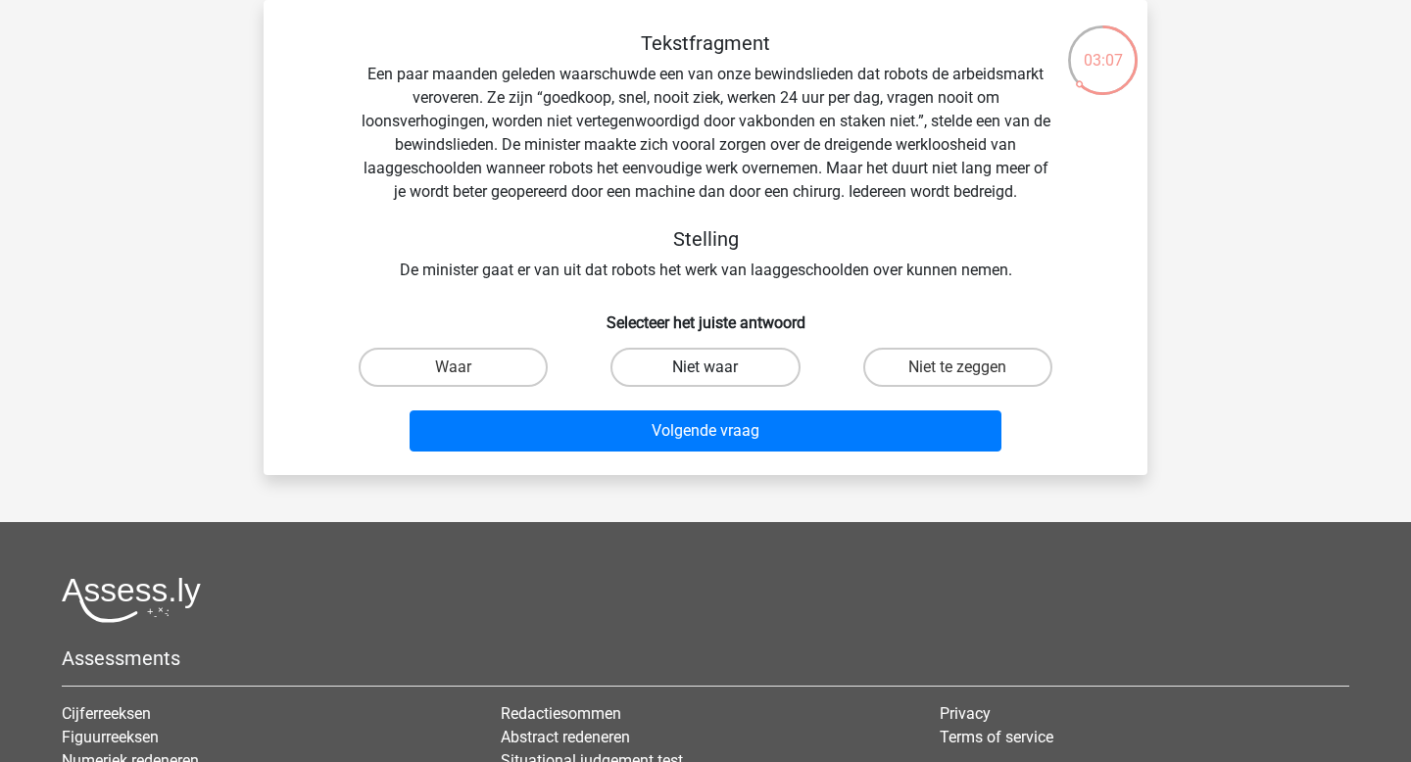
click at [734, 367] on label "Niet waar" at bounding box center [705, 367] width 189 height 39
click at [718, 367] on input "Niet waar" at bounding box center [712, 373] width 13 height 13
radio input "true"
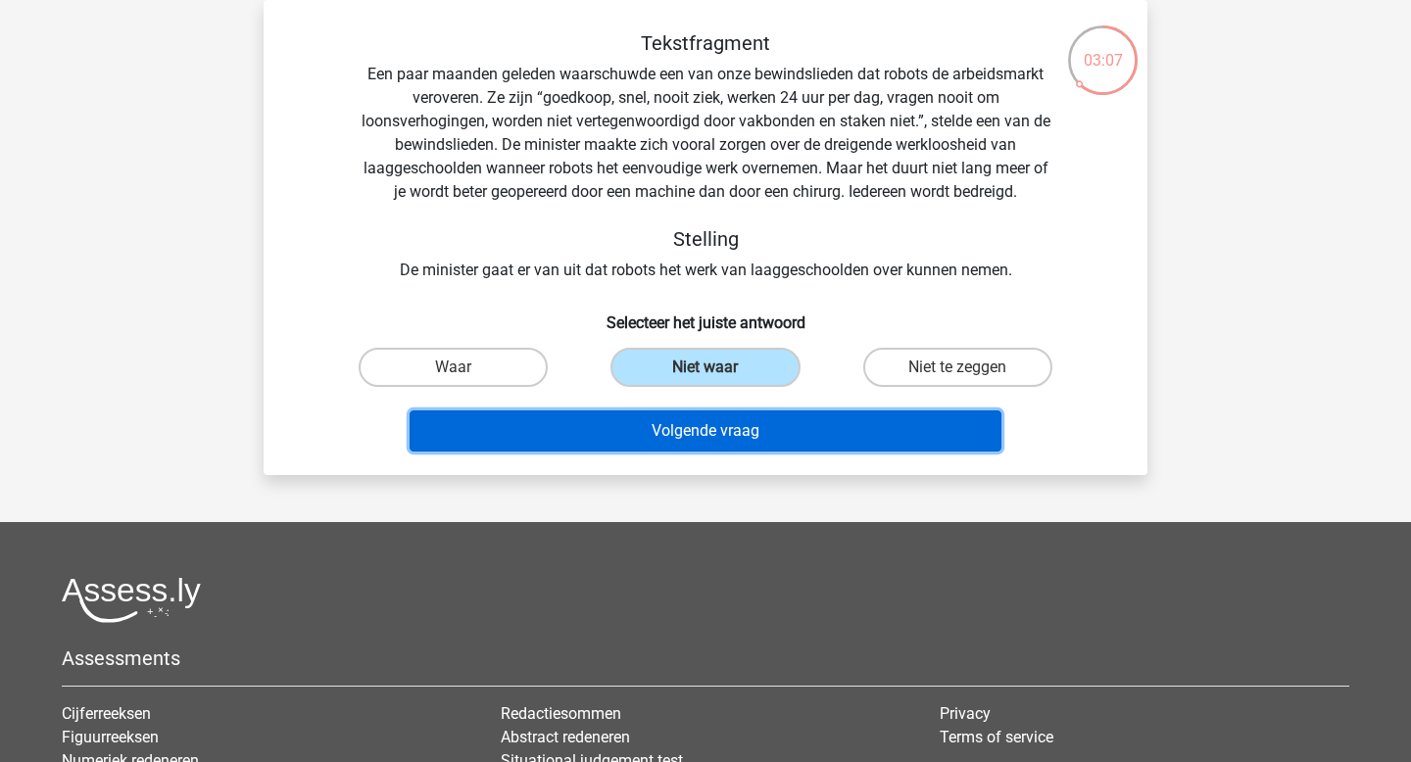
click at [741, 425] on button "Volgende vraag" at bounding box center [706, 431] width 593 height 41
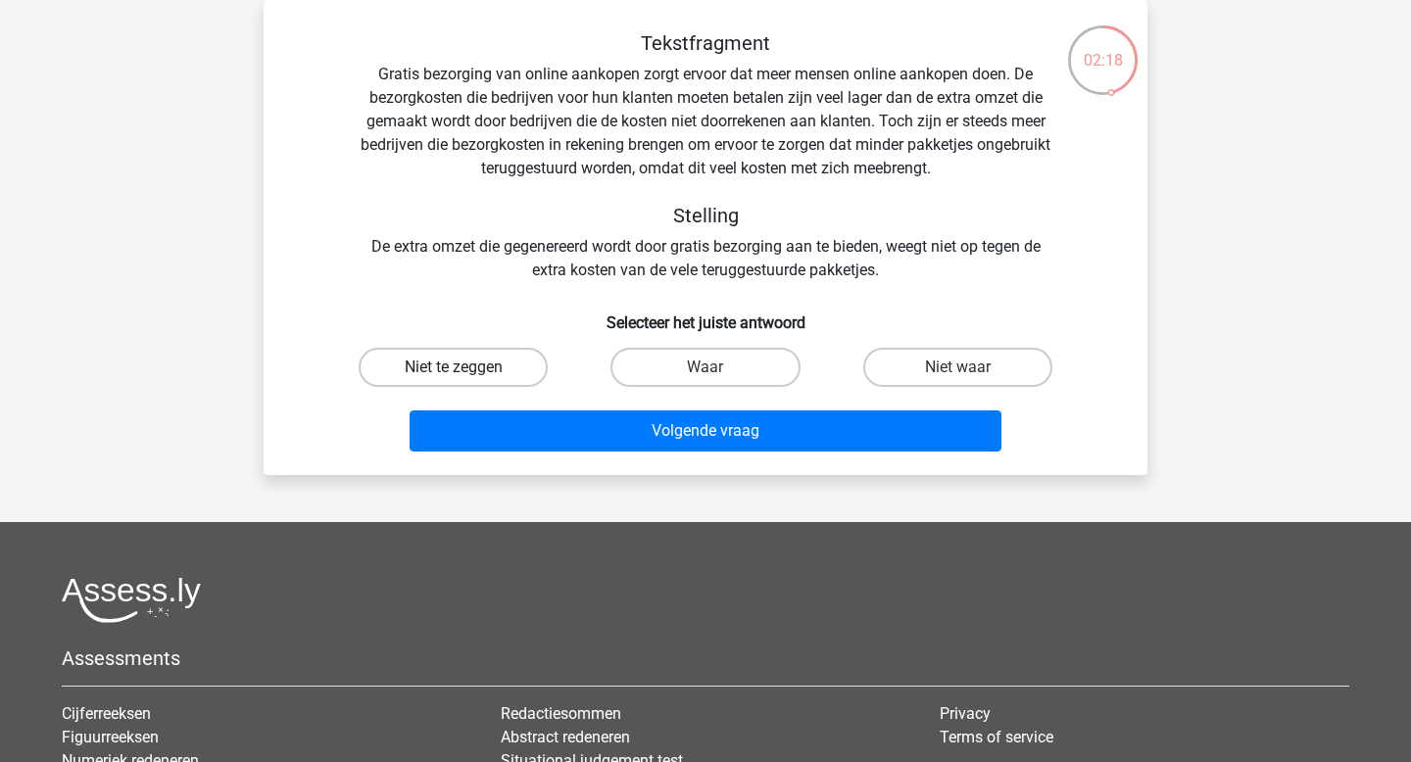
click at [482, 365] on label "Niet te zeggen" at bounding box center [453, 367] width 189 height 39
click at [466, 367] on input "Niet te zeggen" at bounding box center [460, 373] width 13 height 13
radio input "true"
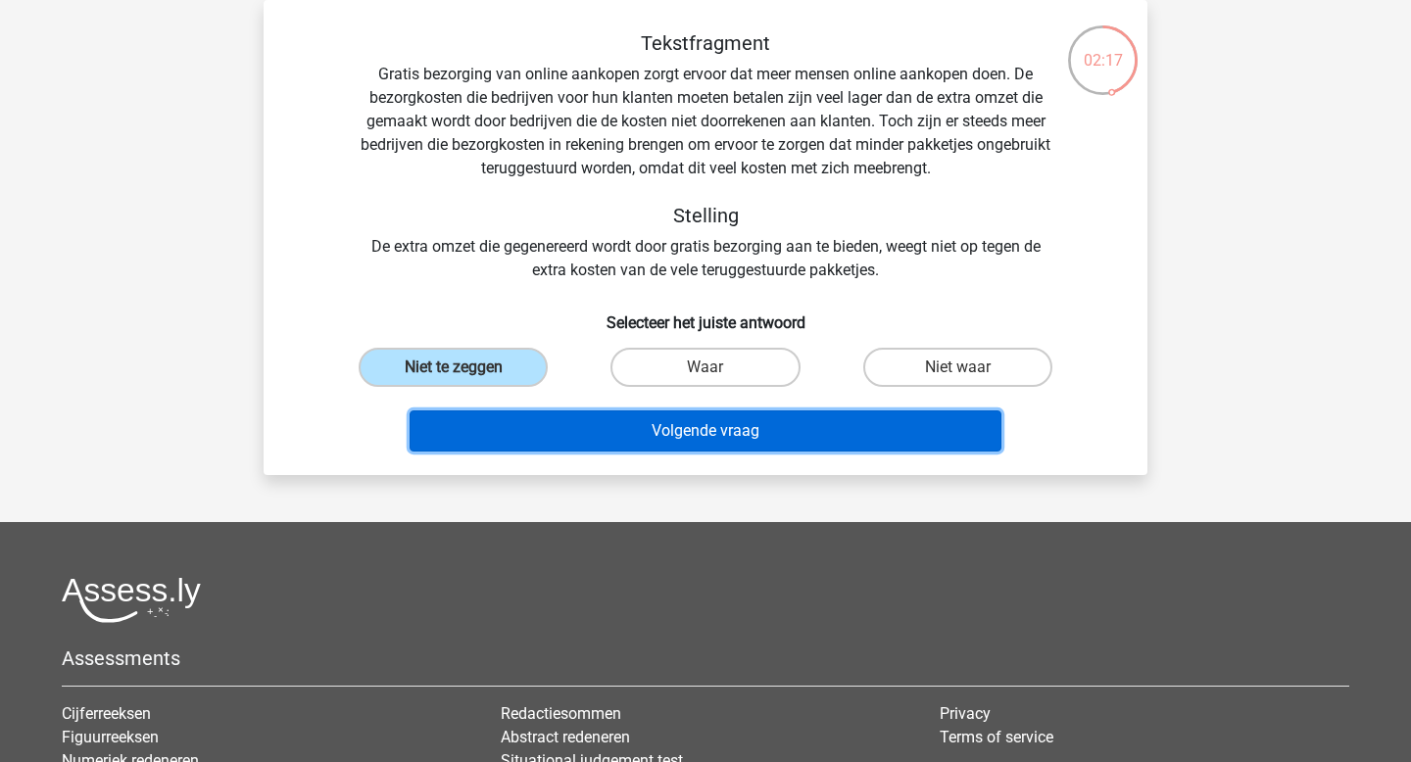
click at [587, 430] on button "Volgende vraag" at bounding box center [706, 431] width 593 height 41
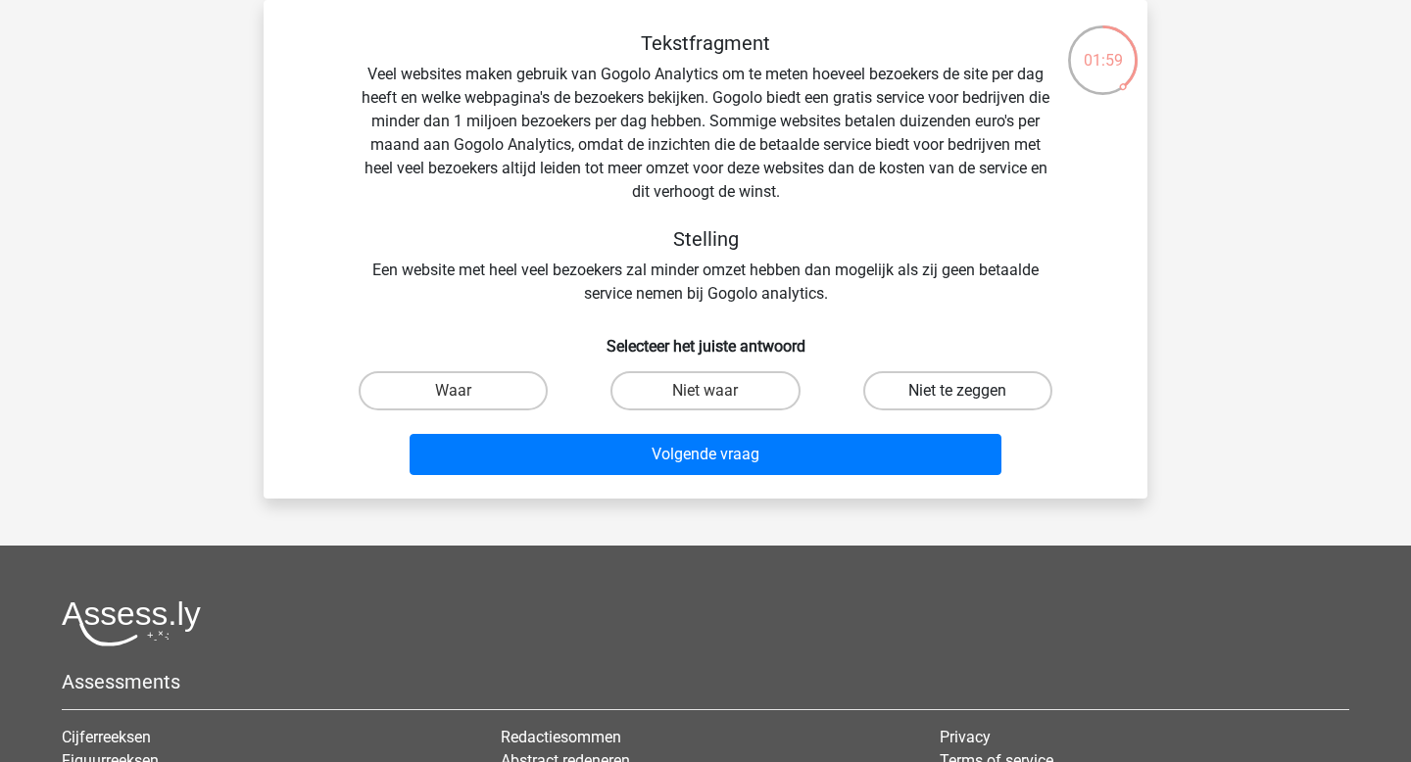
click at [913, 391] on label "Niet te zeggen" at bounding box center [957, 390] width 189 height 39
click at [957, 391] on input "Niet te zeggen" at bounding box center [963, 397] width 13 height 13
radio input "true"
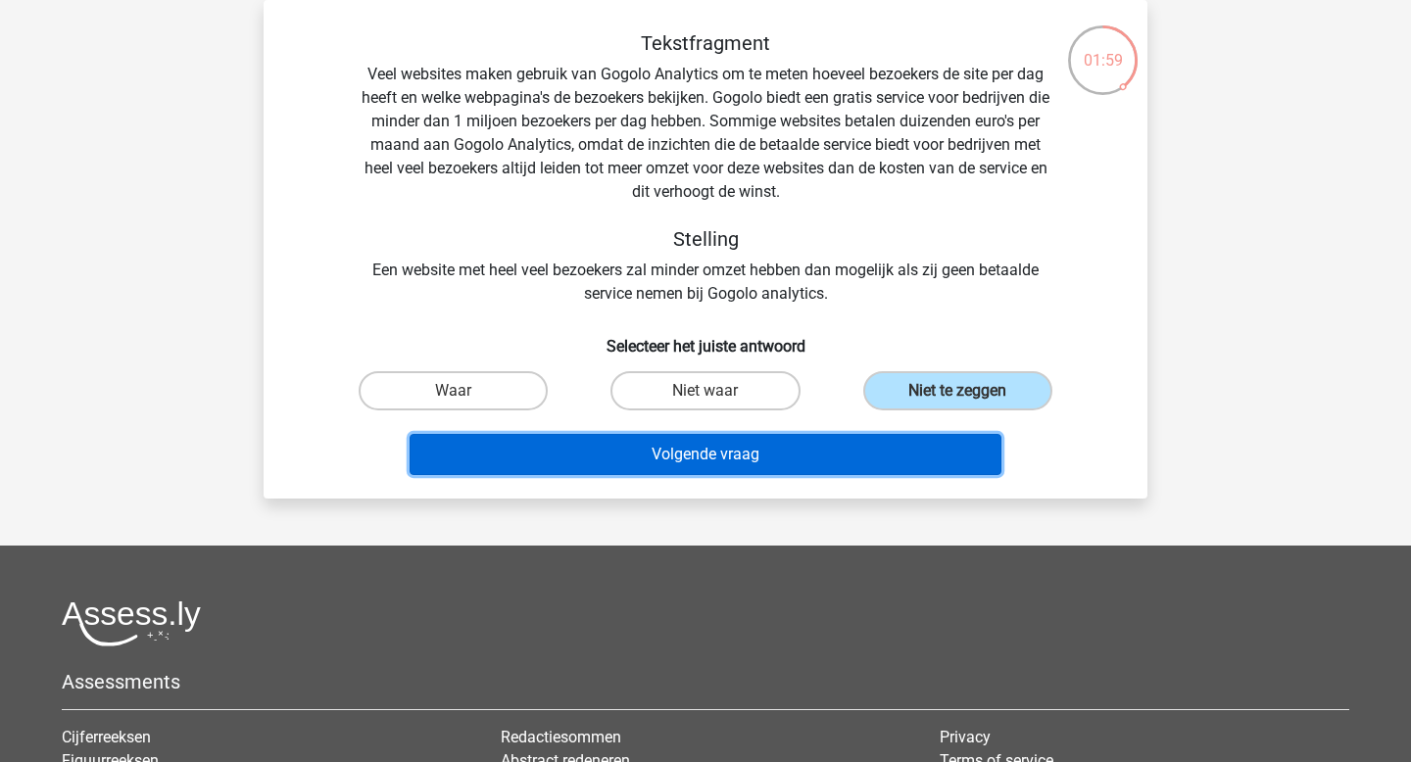
click at [847, 466] on button "Volgende vraag" at bounding box center [706, 454] width 593 height 41
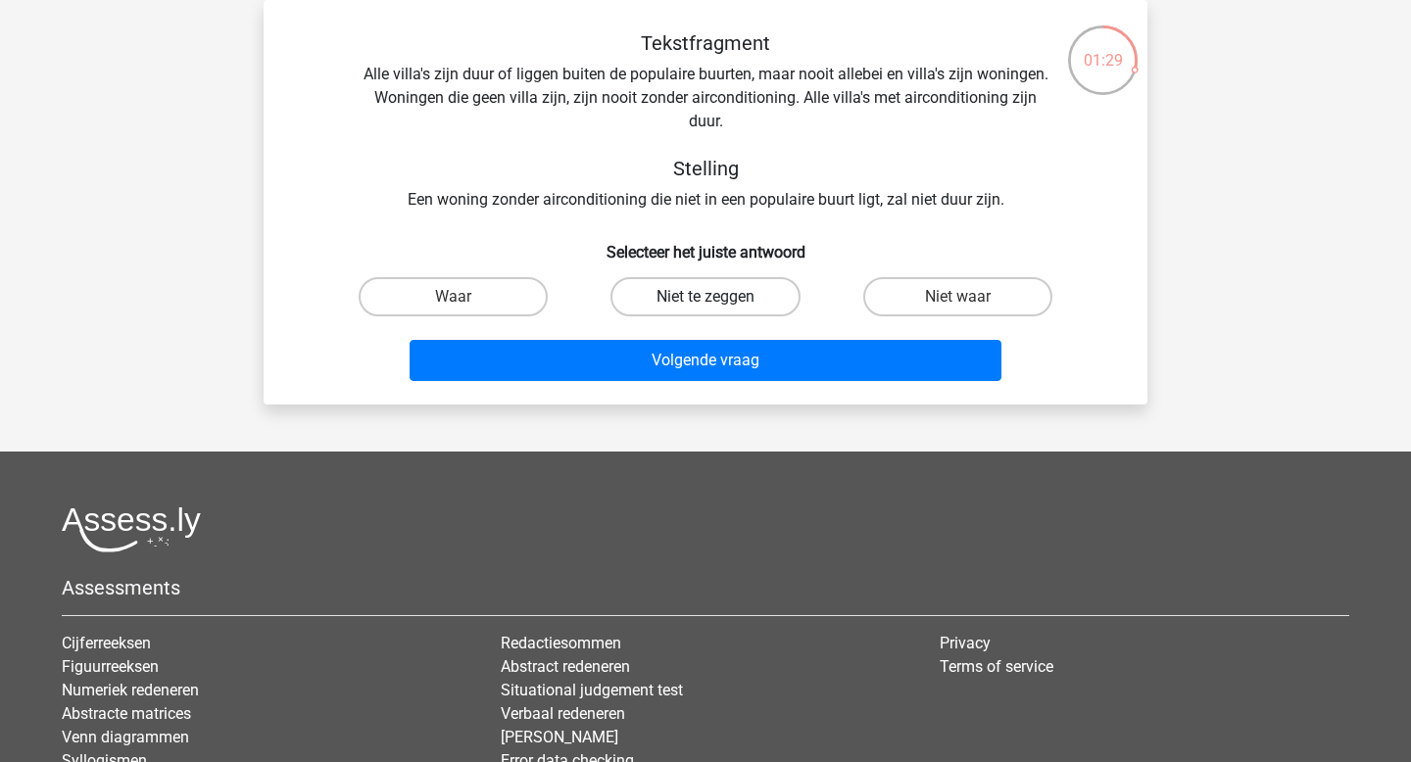
click at [719, 297] on label "Niet te zeggen" at bounding box center [705, 296] width 189 height 39
click at [718, 297] on input "Niet te zeggen" at bounding box center [712, 303] width 13 height 13
radio input "true"
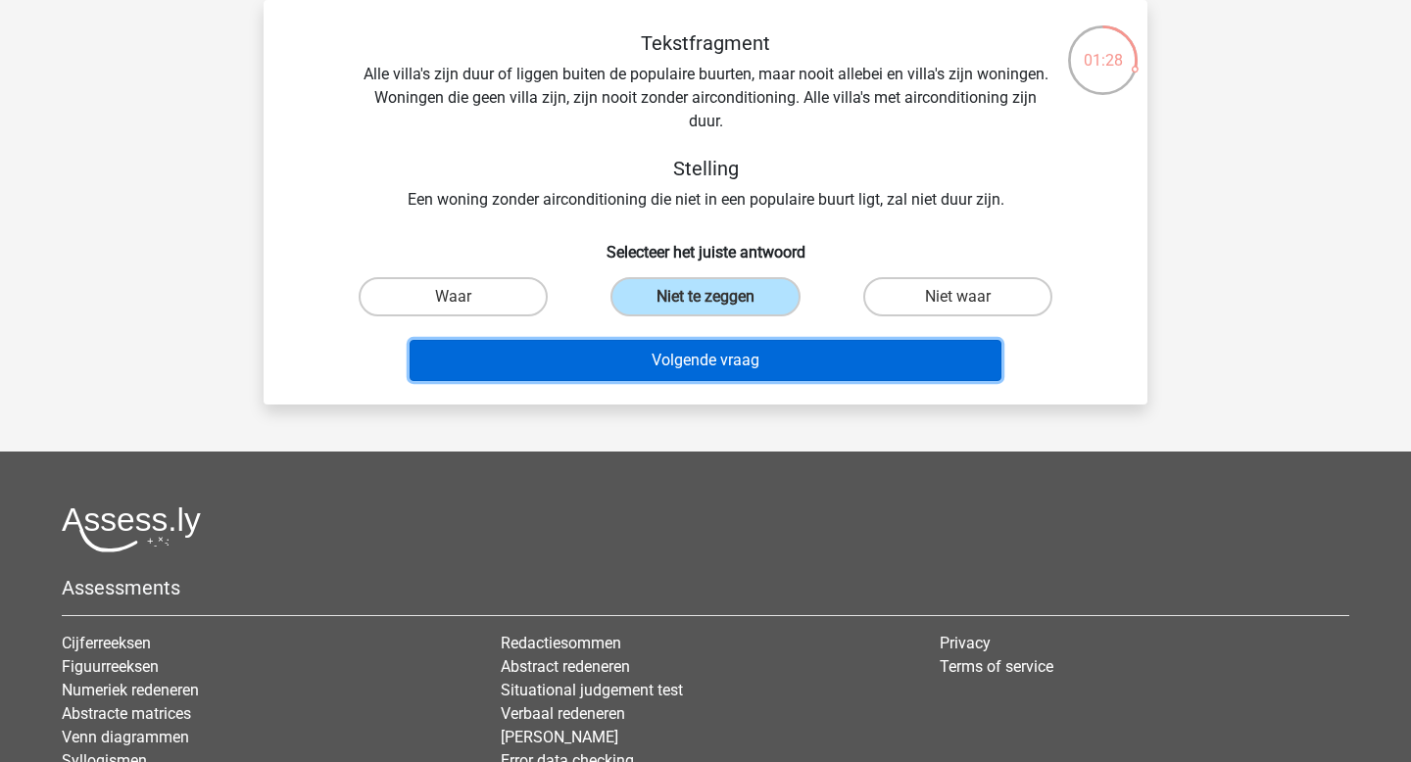
click at [721, 353] on button "Volgende vraag" at bounding box center [706, 360] width 593 height 41
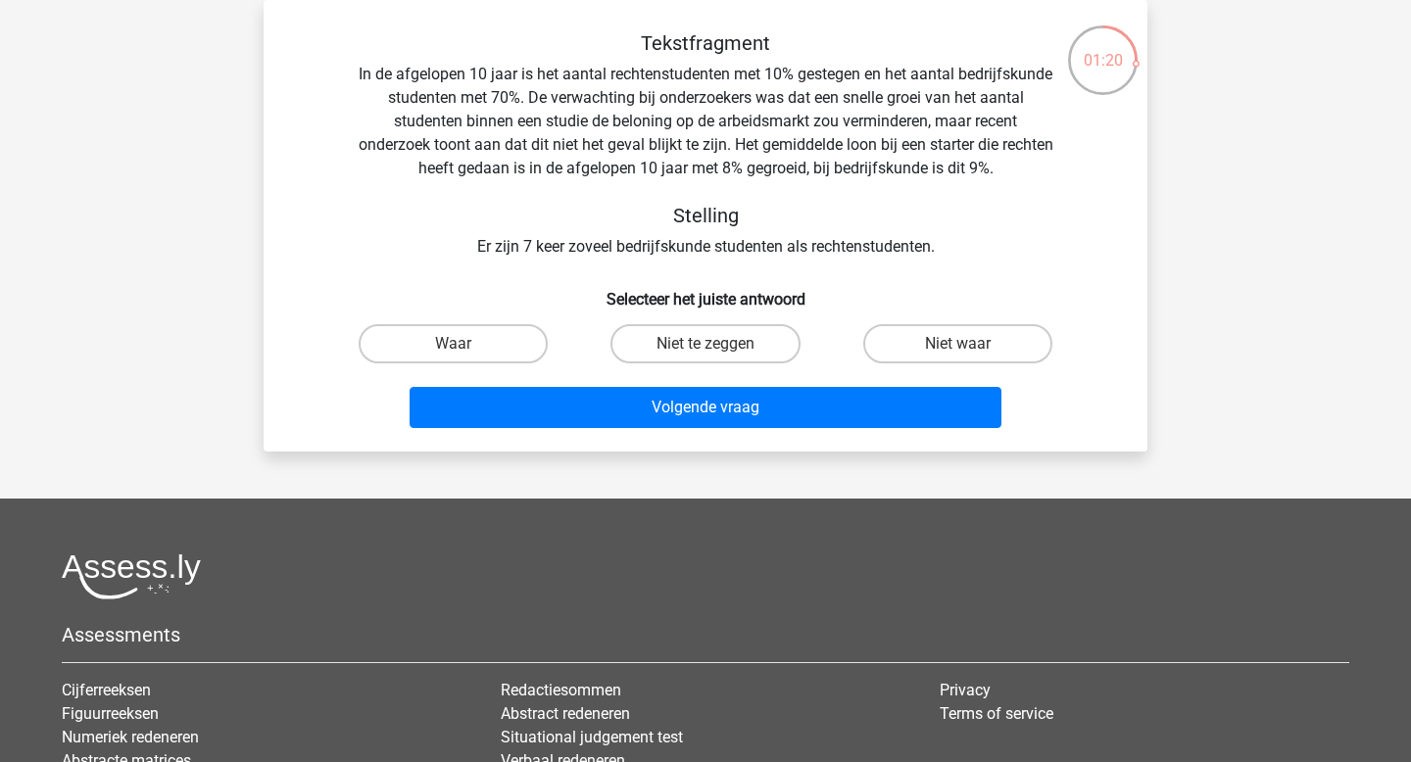
click at [721, 353] on label "Niet te zeggen" at bounding box center [705, 343] width 189 height 39
click at [718, 353] on input "Niet te zeggen" at bounding box center [712, 350] width 13 height 13
radio input "true"
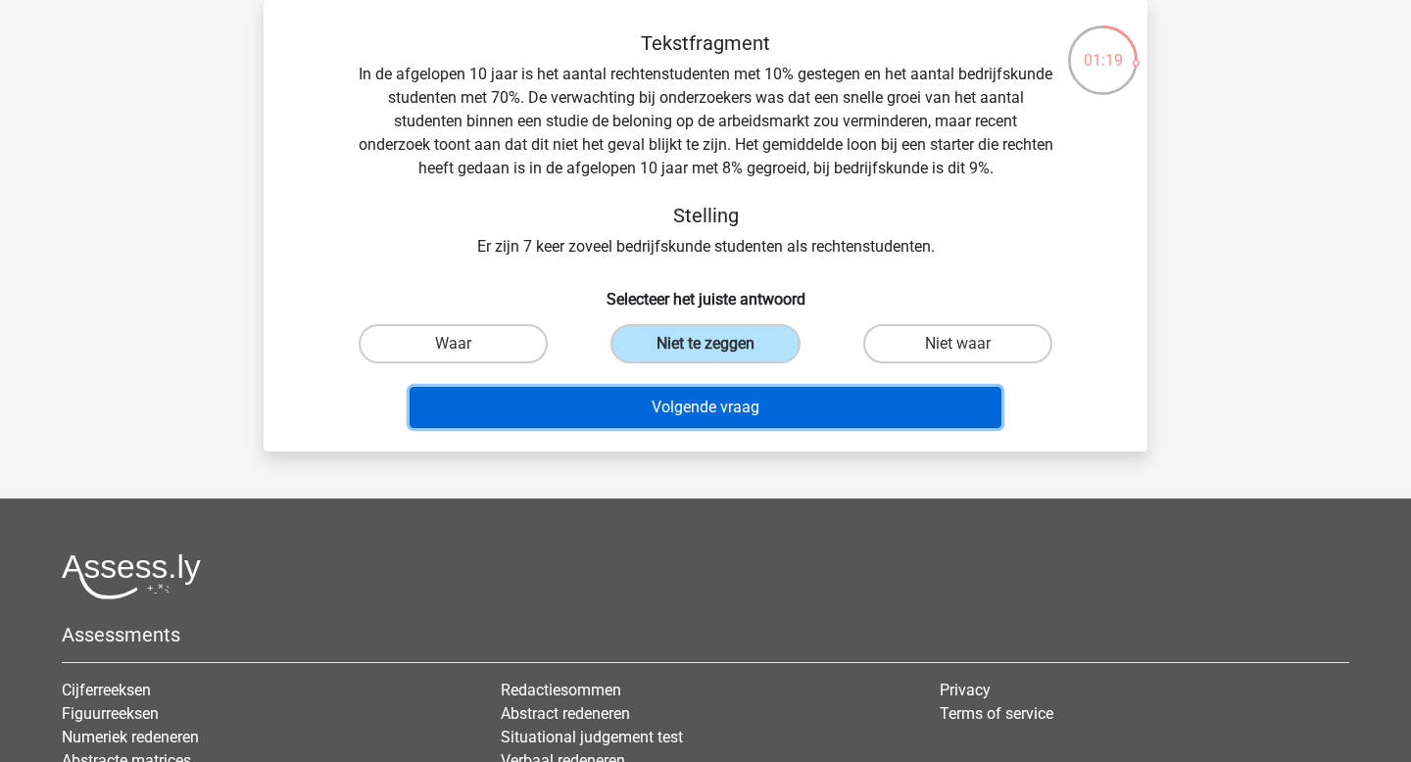
click at [723, 420] on button "Volgende vraag" at bounding box center [706, 407] width 593 height 41
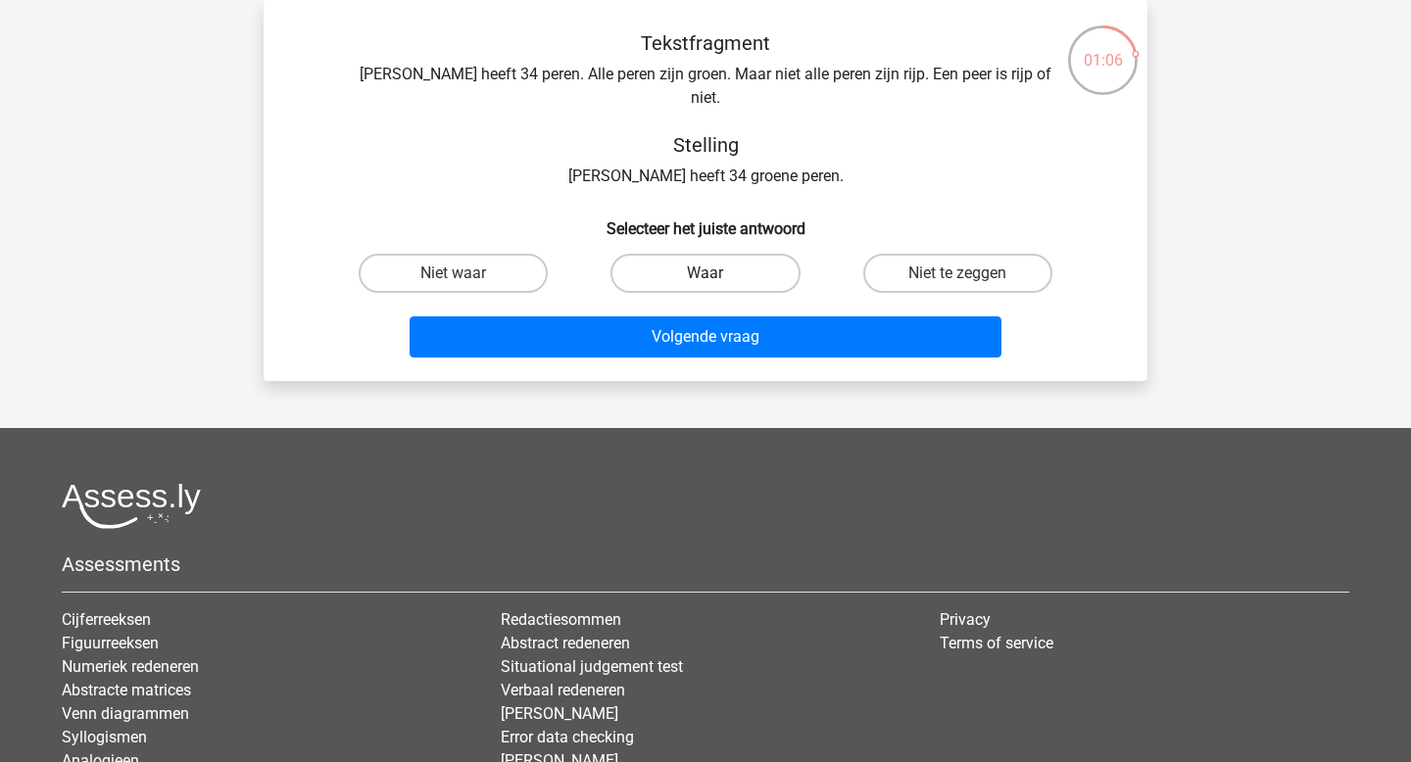
click at [671, 254] on label "Waar" at bounding box center [705, 273] width 189 height 39
click at [706, 273] on input "Waar" at bounding box center [712, 279] width 13 height 13
radio input "true"
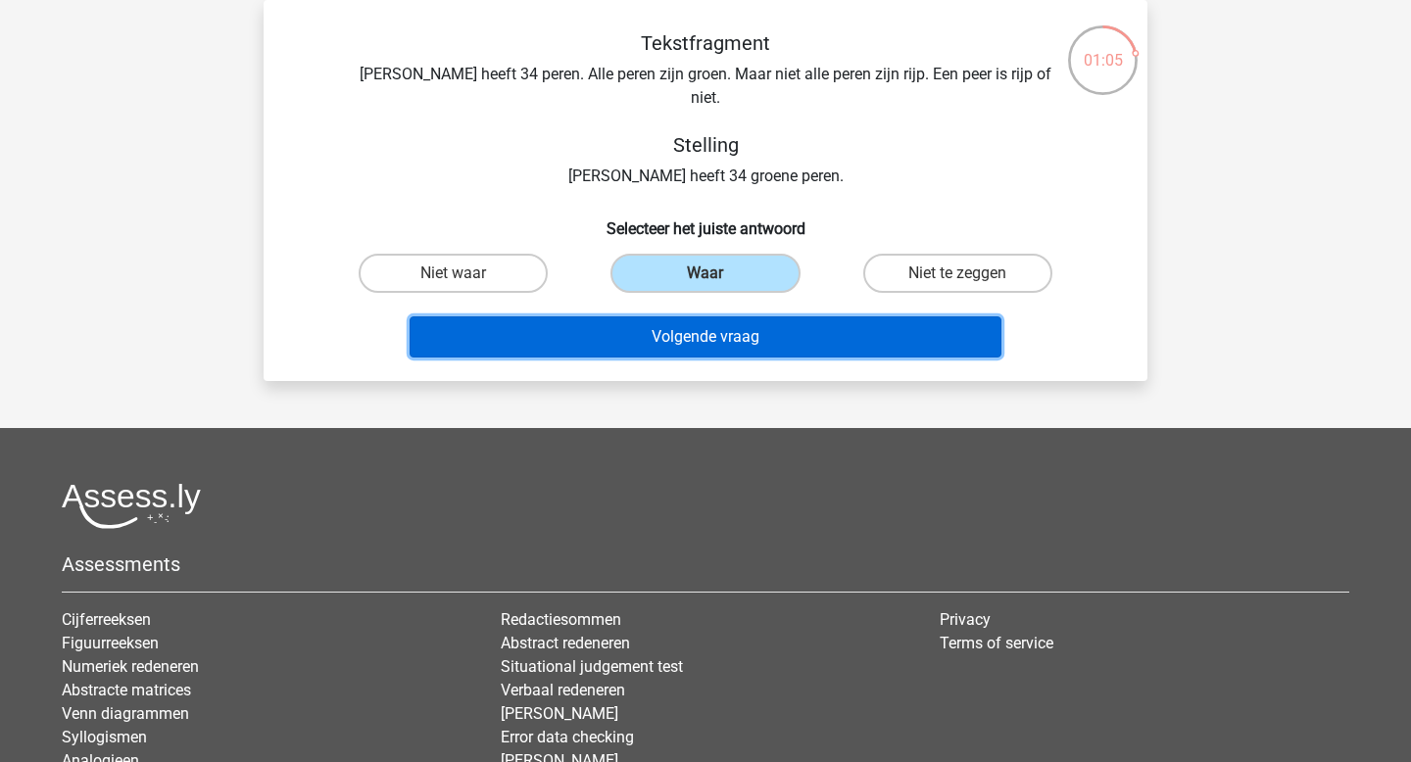
click at [683, 317] on button "Volgende vraag" at bounding box center [706, 337] width 593 height 41
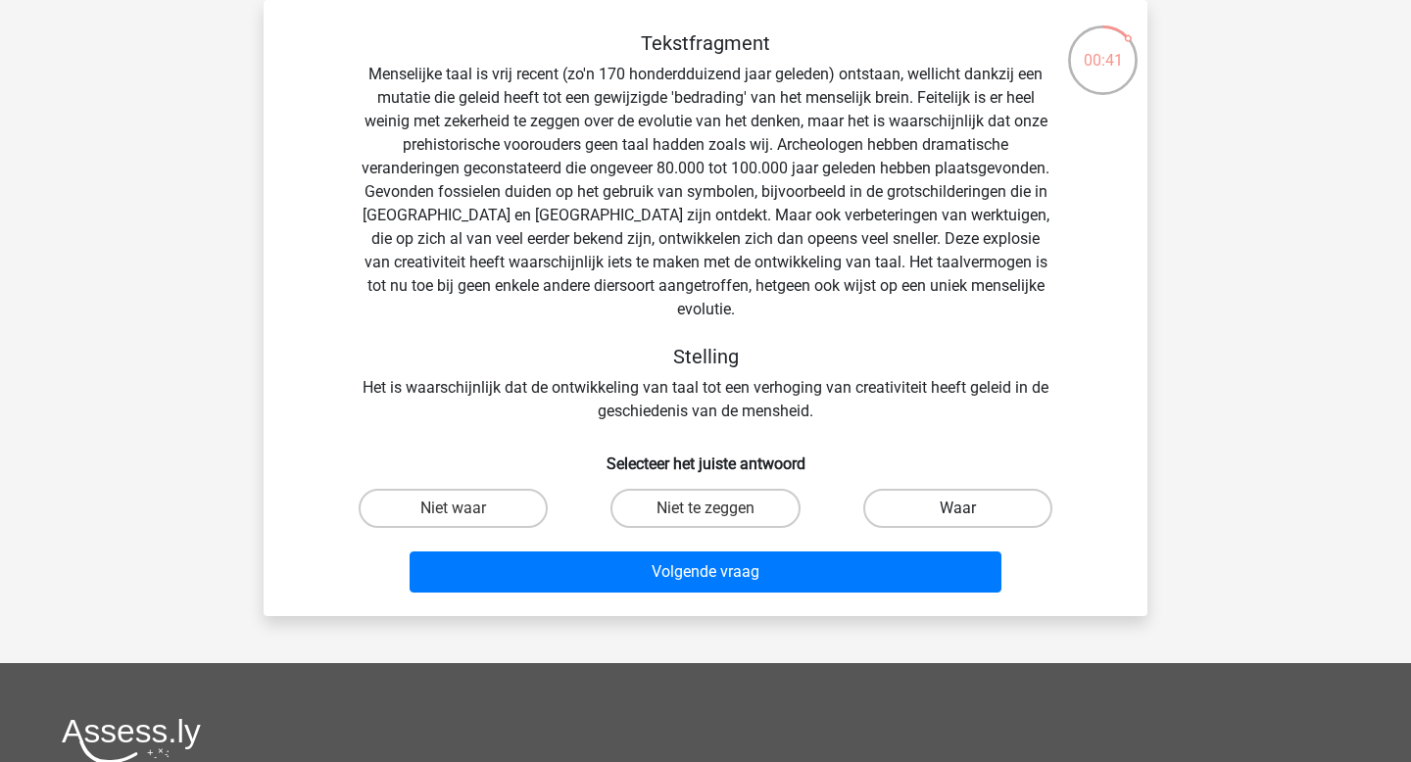
click at [922, 501] on label "Waar" at bounding box center [957, 508] width 189 height 39
click at [957, 509] on input "Waar" at bounding box center [963, 515] width 13 height 13
radio input "true"
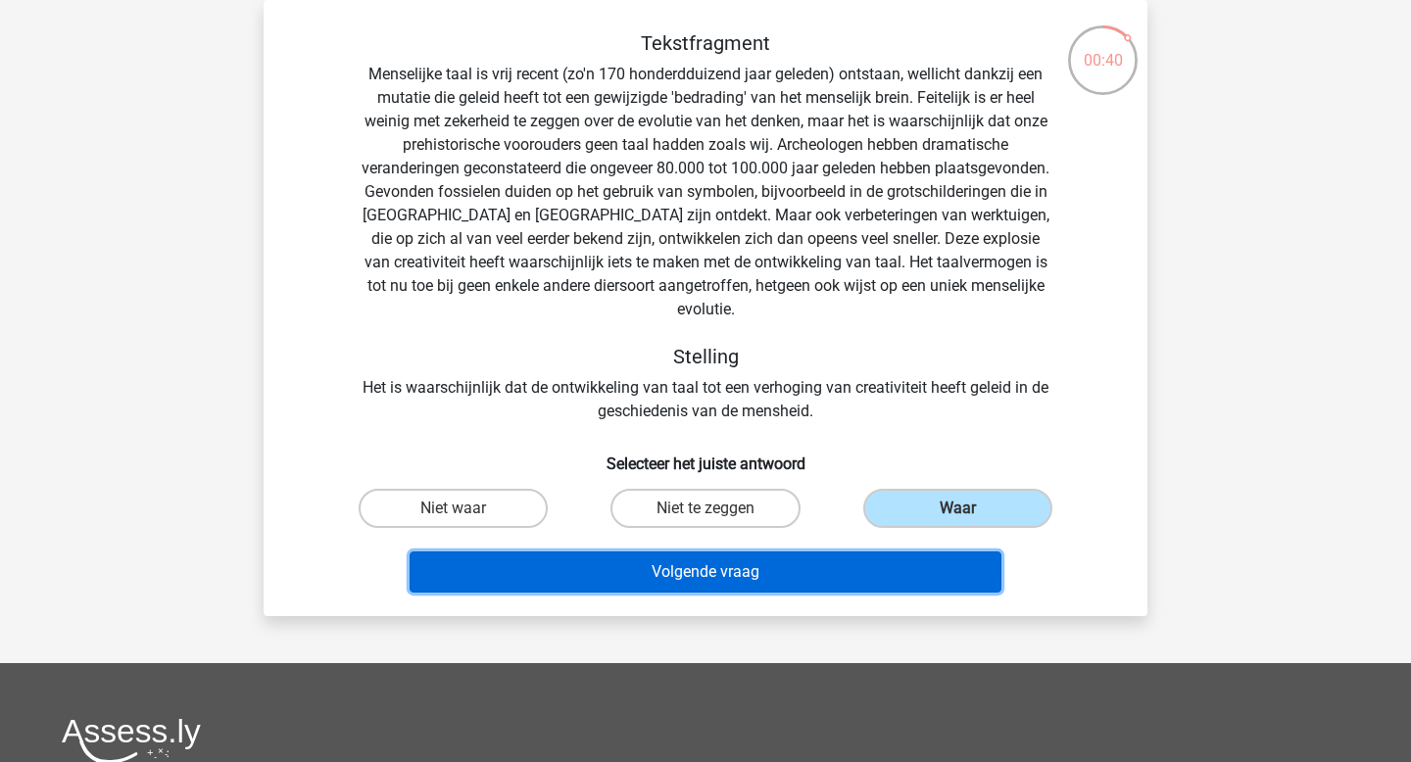
click at [892, 552] on button "Volgende vraag" at bounding box center [706, 572] width 593 height 41
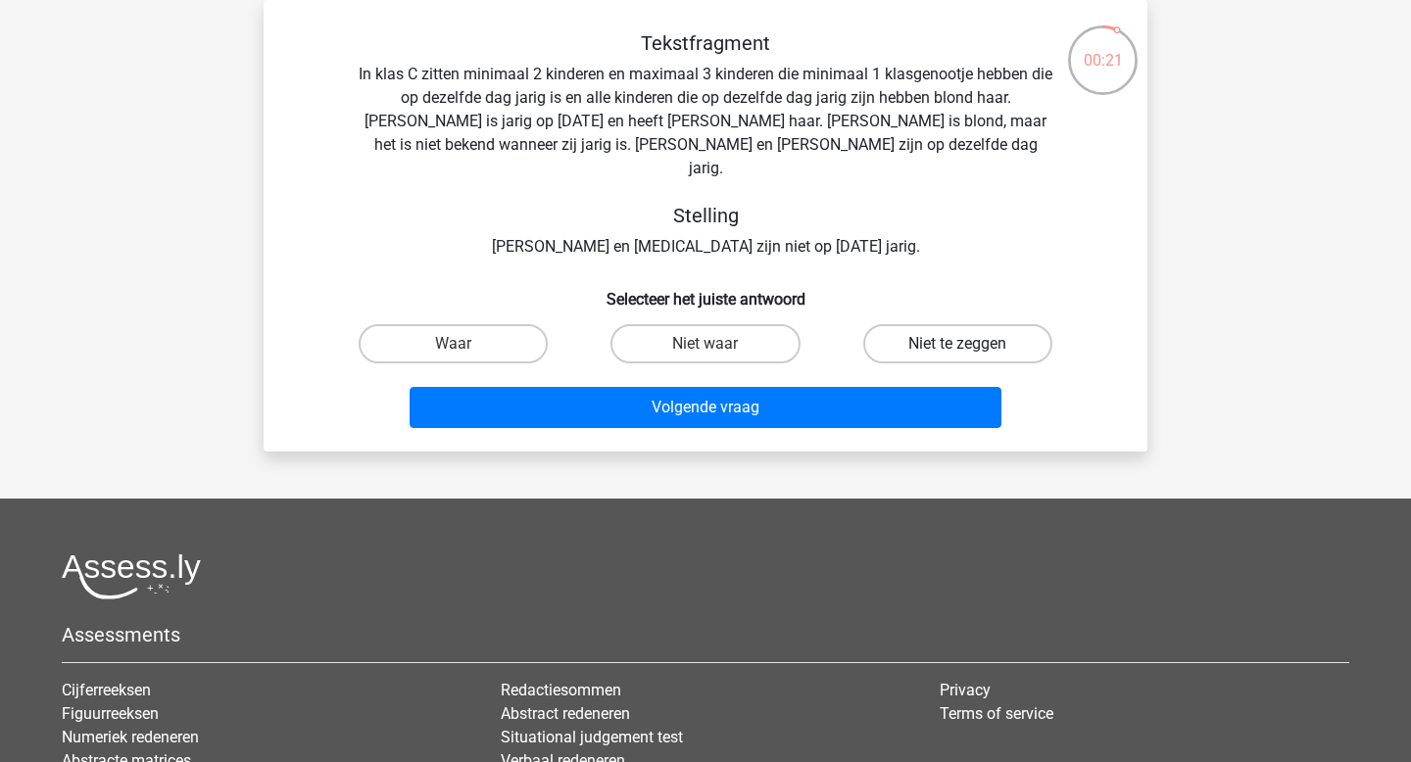
click at [917, 324] on label "Niet te zeggen" at bounding box center [957, 343] width 189 height 39
click at [957, 344] on input "Niet te zeggen" at bounding box center [963, 350] width 13 height 13
radio input "true"
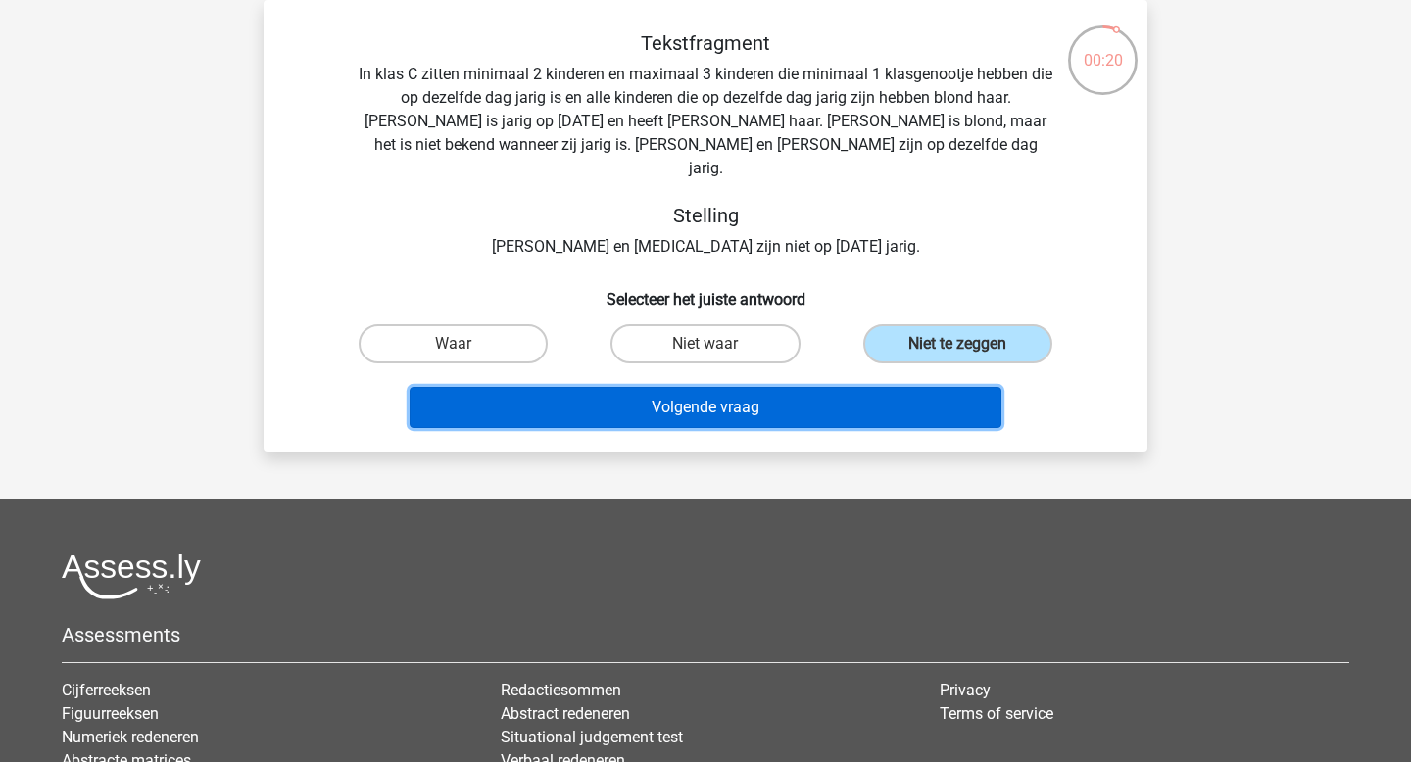
click at [858, 387] on button "Volgende vraag" at bounding box center [706, 407] width 593 height 41
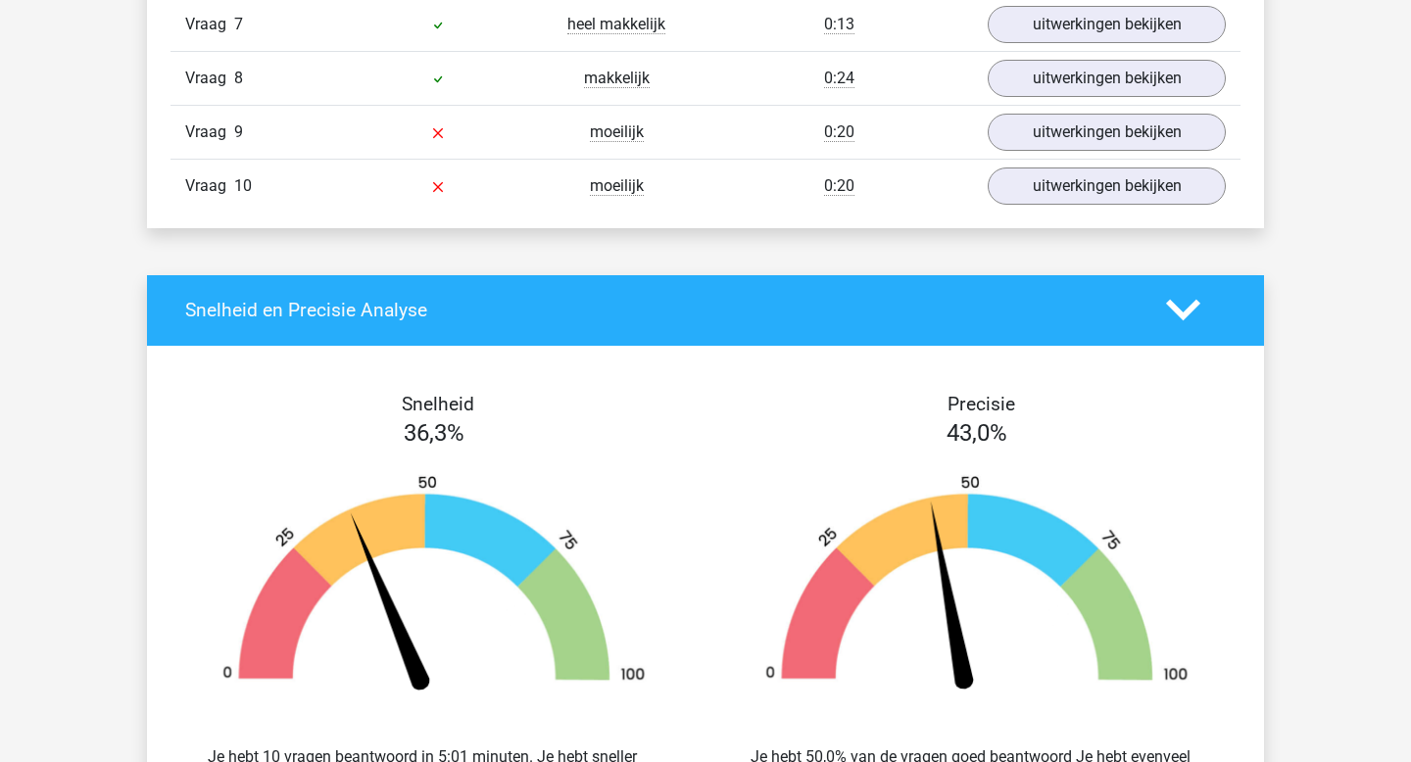
scroll to position [2068, 0]
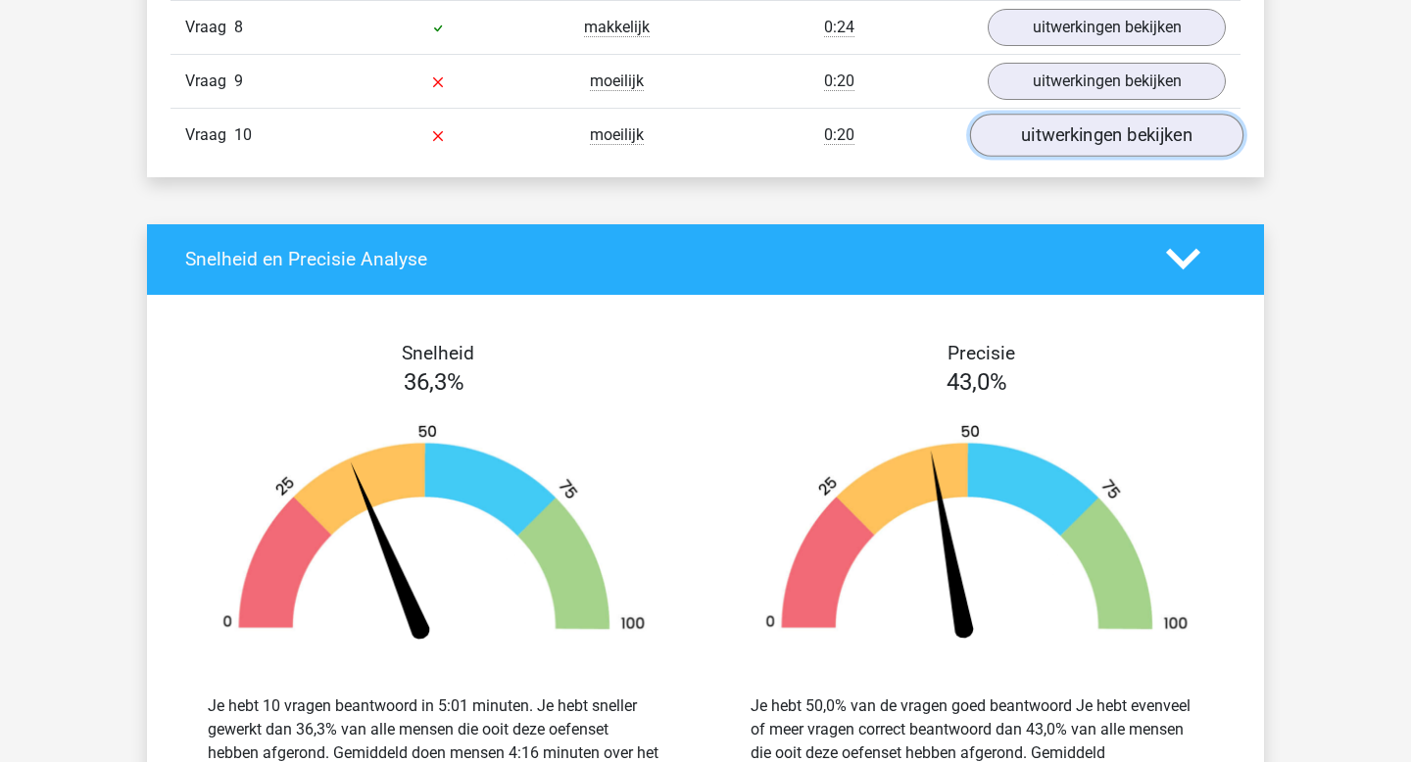
click at [1048, 135] on link "uitwerkingen bekijken" at bounding box center [1106, 135] width 273 height 43
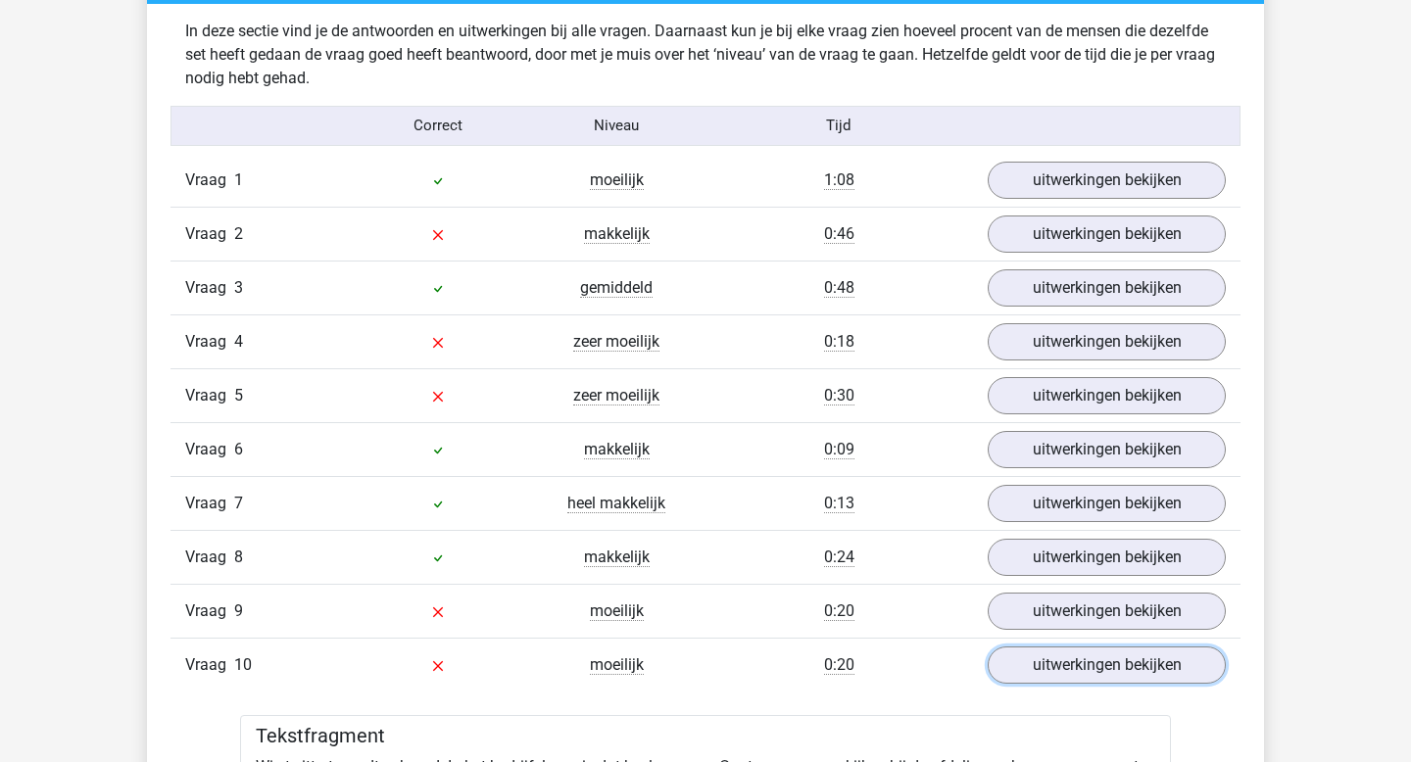
scroll to position [1537, 0]
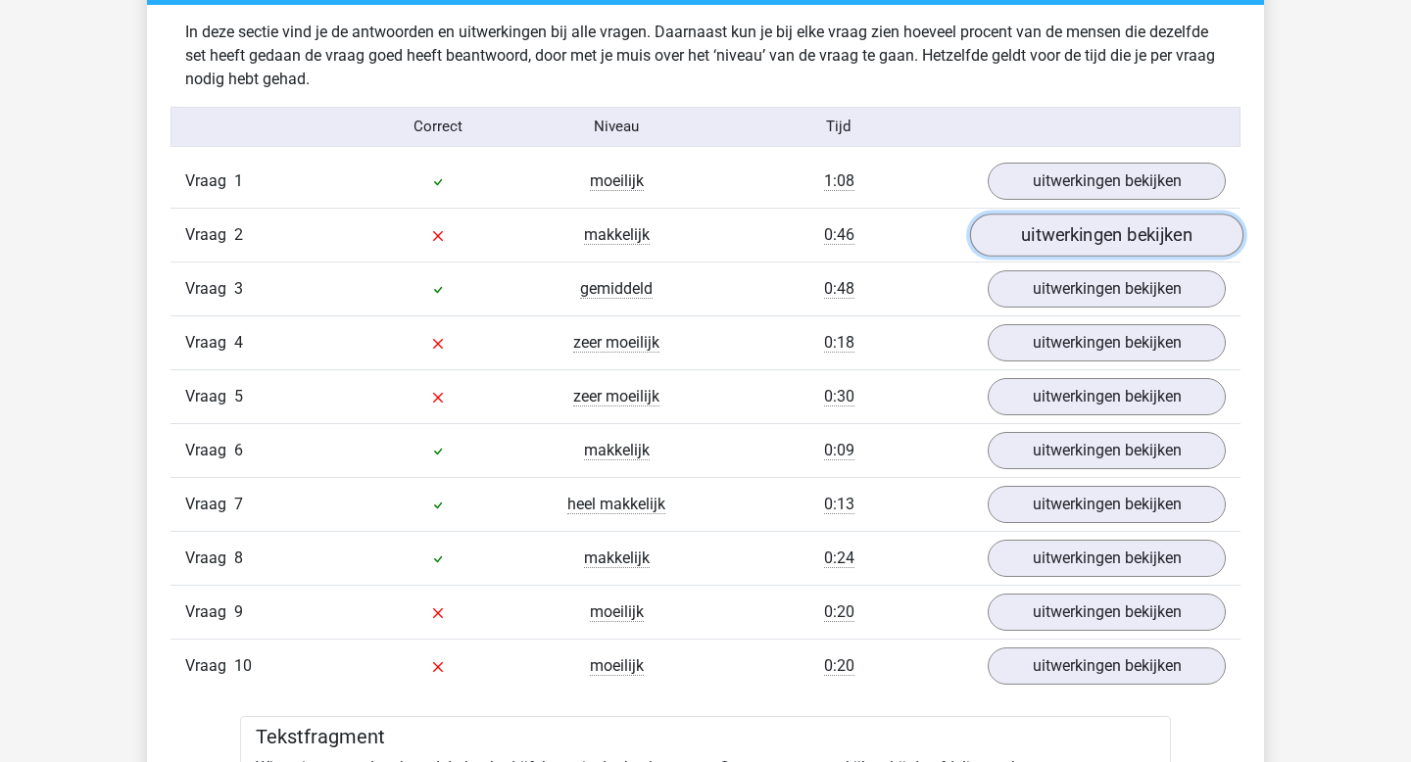
click at [1064, 242] on link "uitwerkingen bekijken" at bounding box center [1106, 235] width 273 height 43
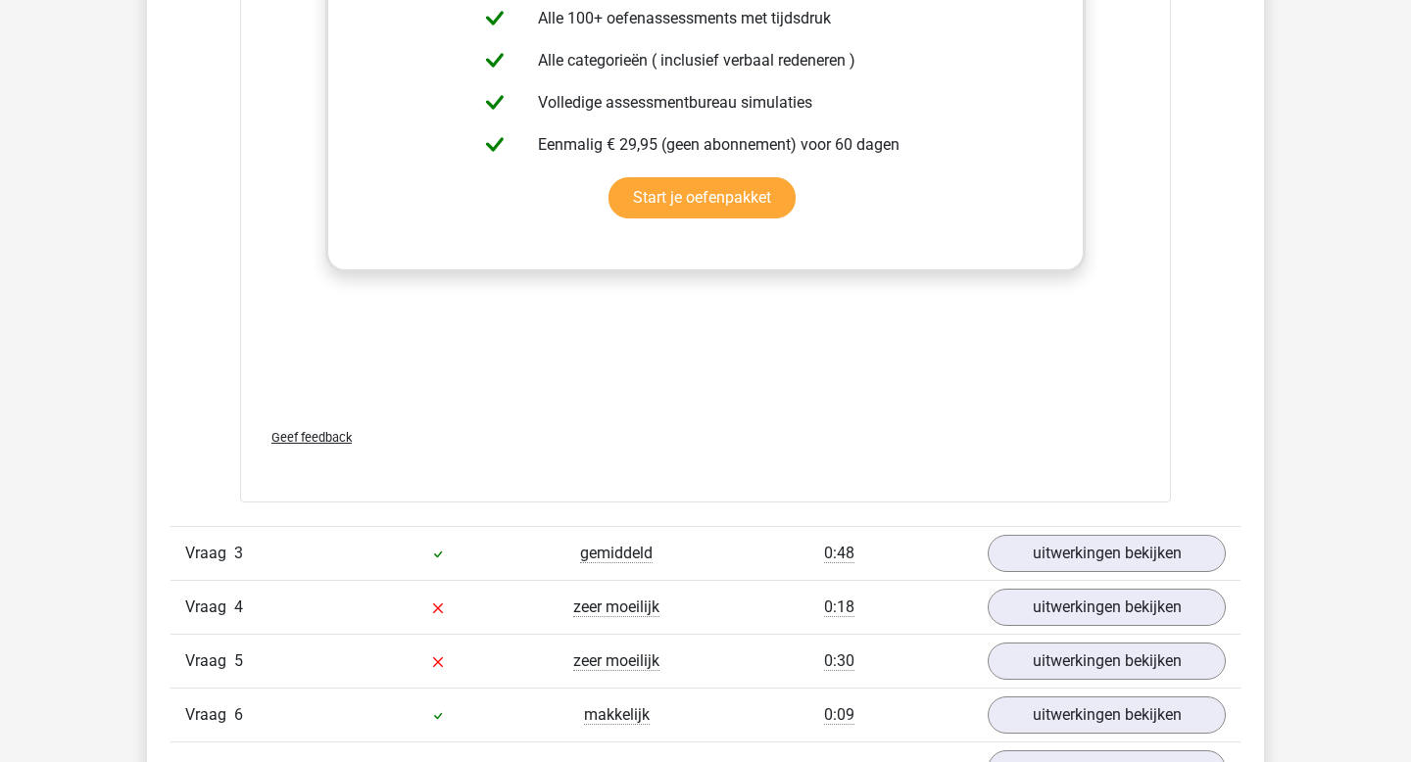
scroll to position [2571, 0]
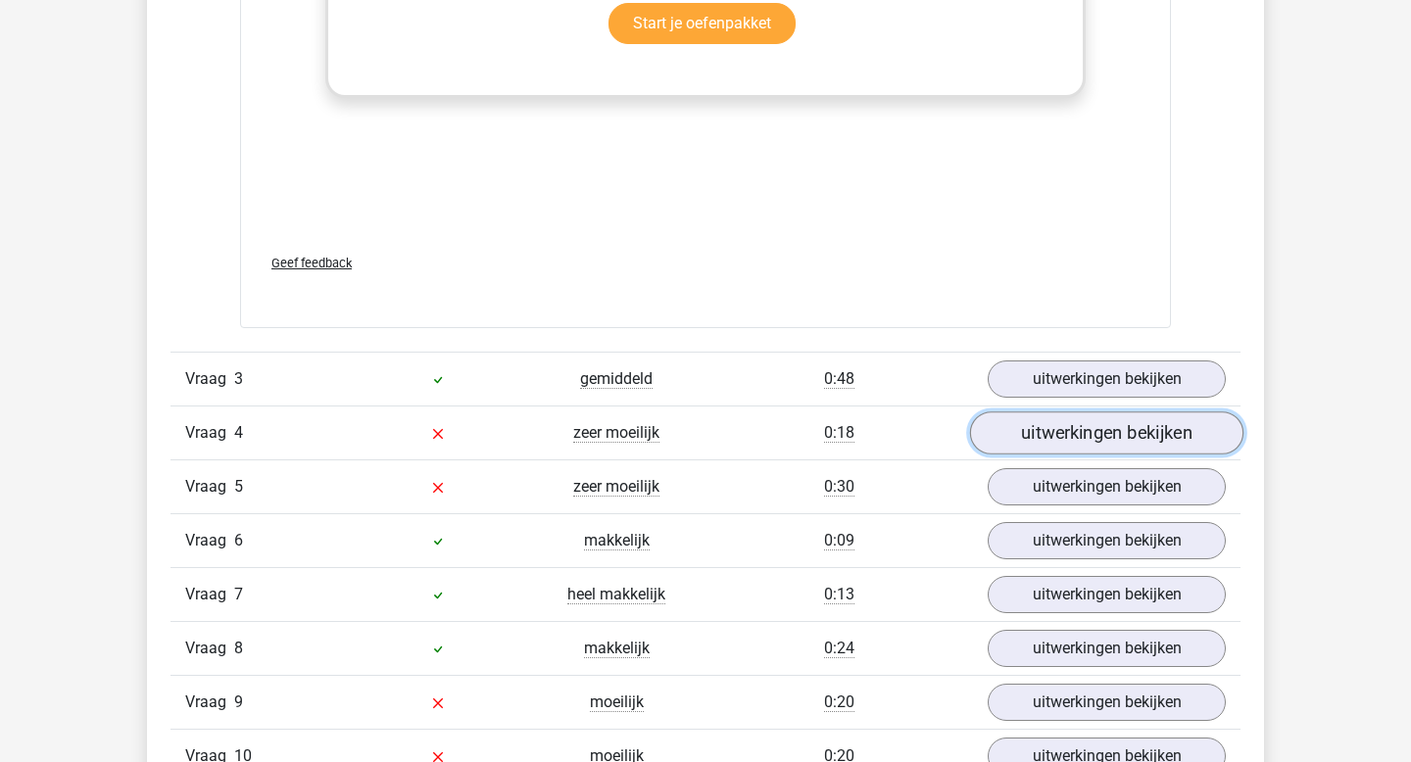
click at [1080, 446] on link "uitwerkingen bekijken" at bounding box center [1106, 433] width 273 height 43
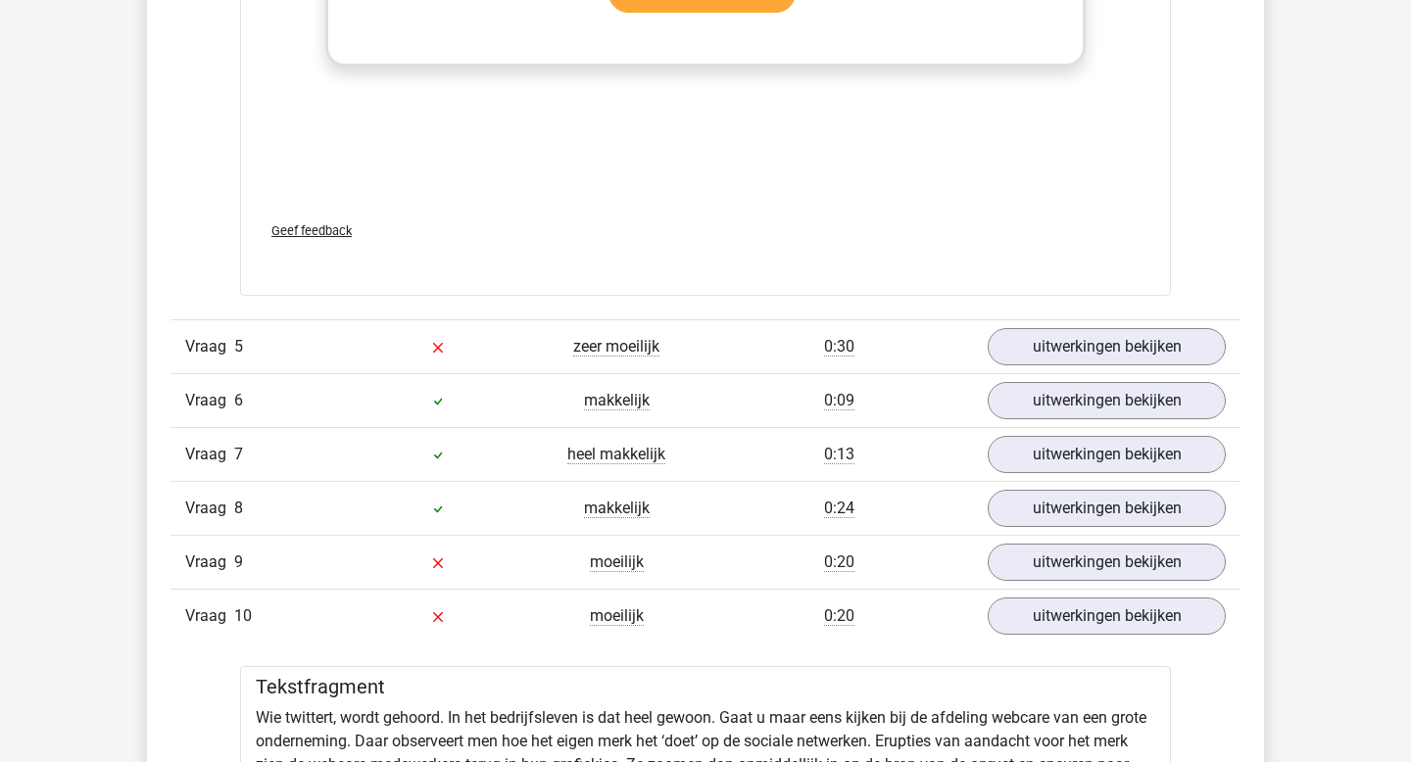
scroll to position [3861, 0]
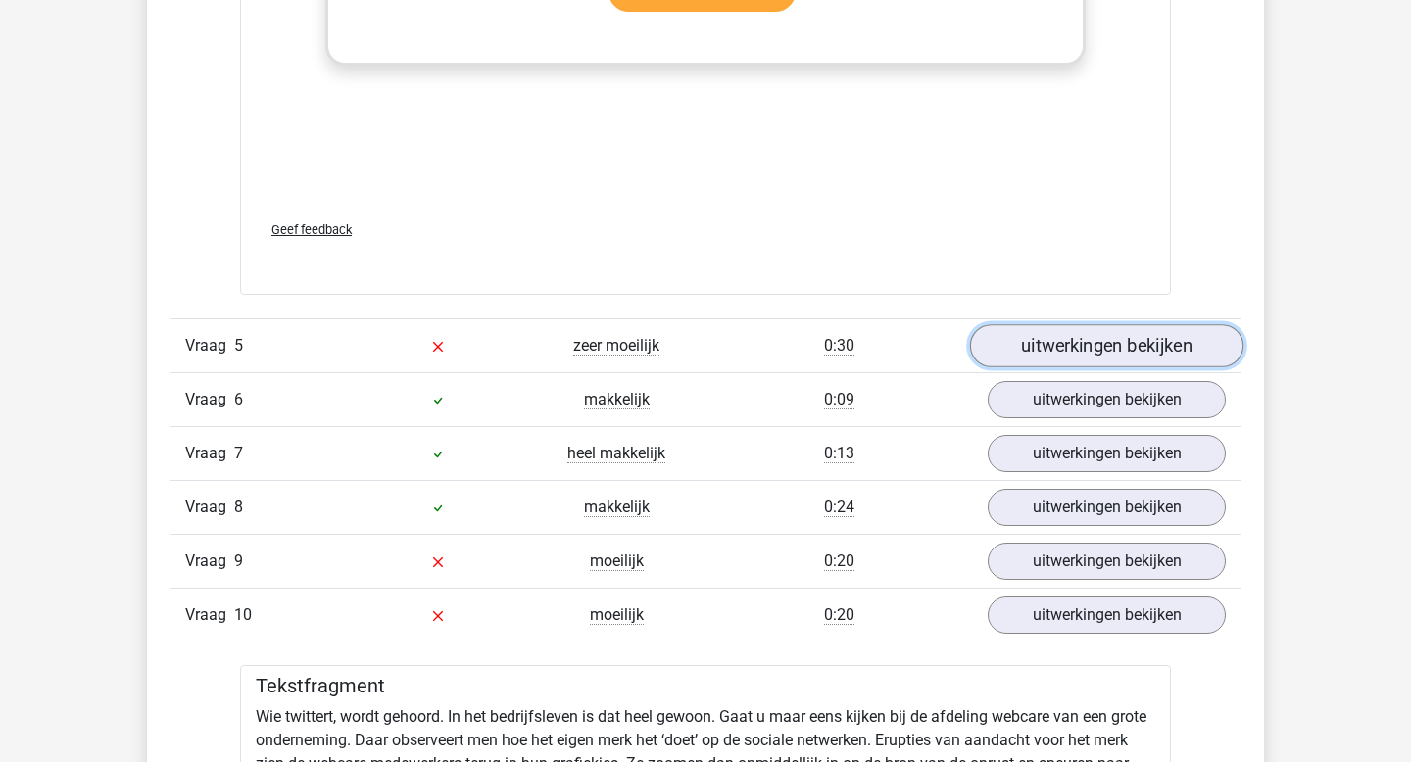
click at [1021, 353] on link "uitwerkingen bekijken" at bounding box center [1106, 345] width 273 height 43
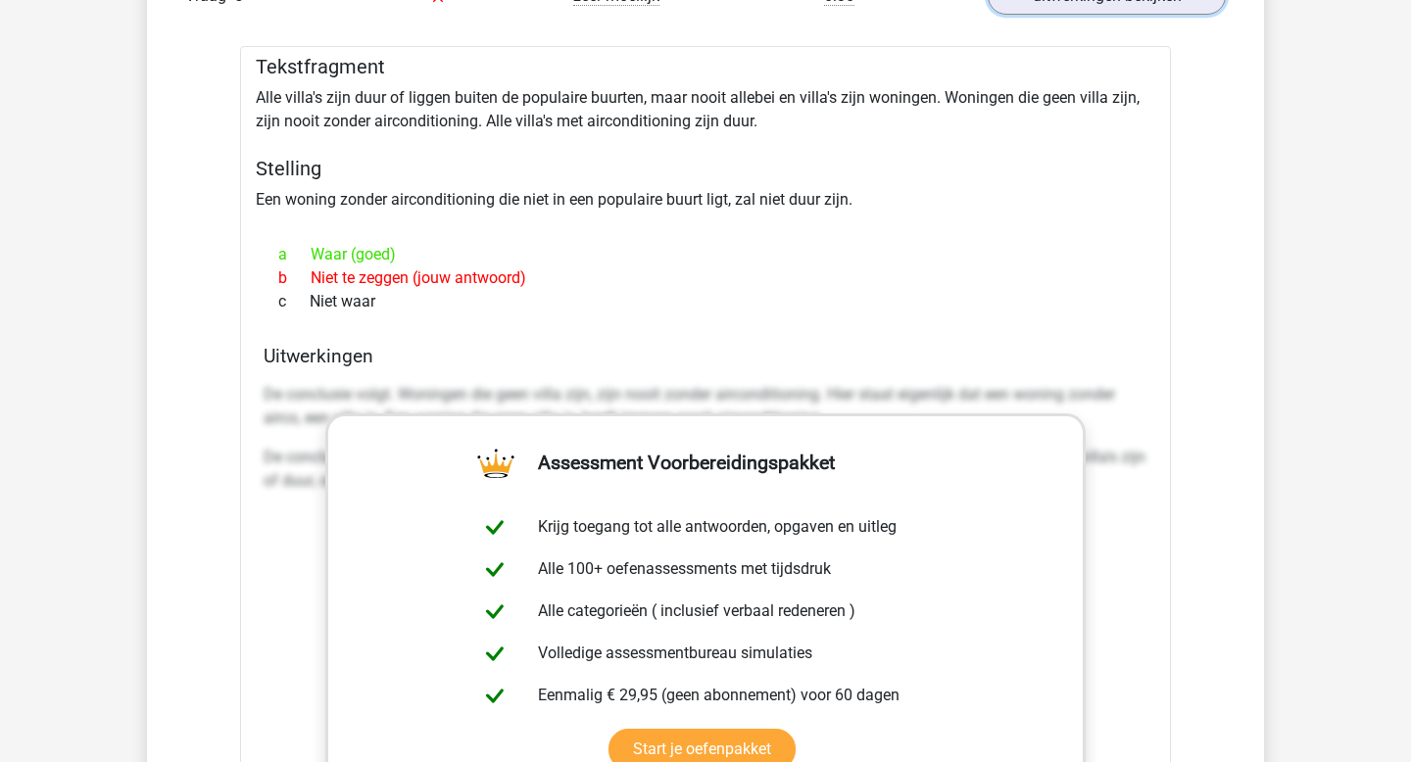
scroll to position [4216, 0]
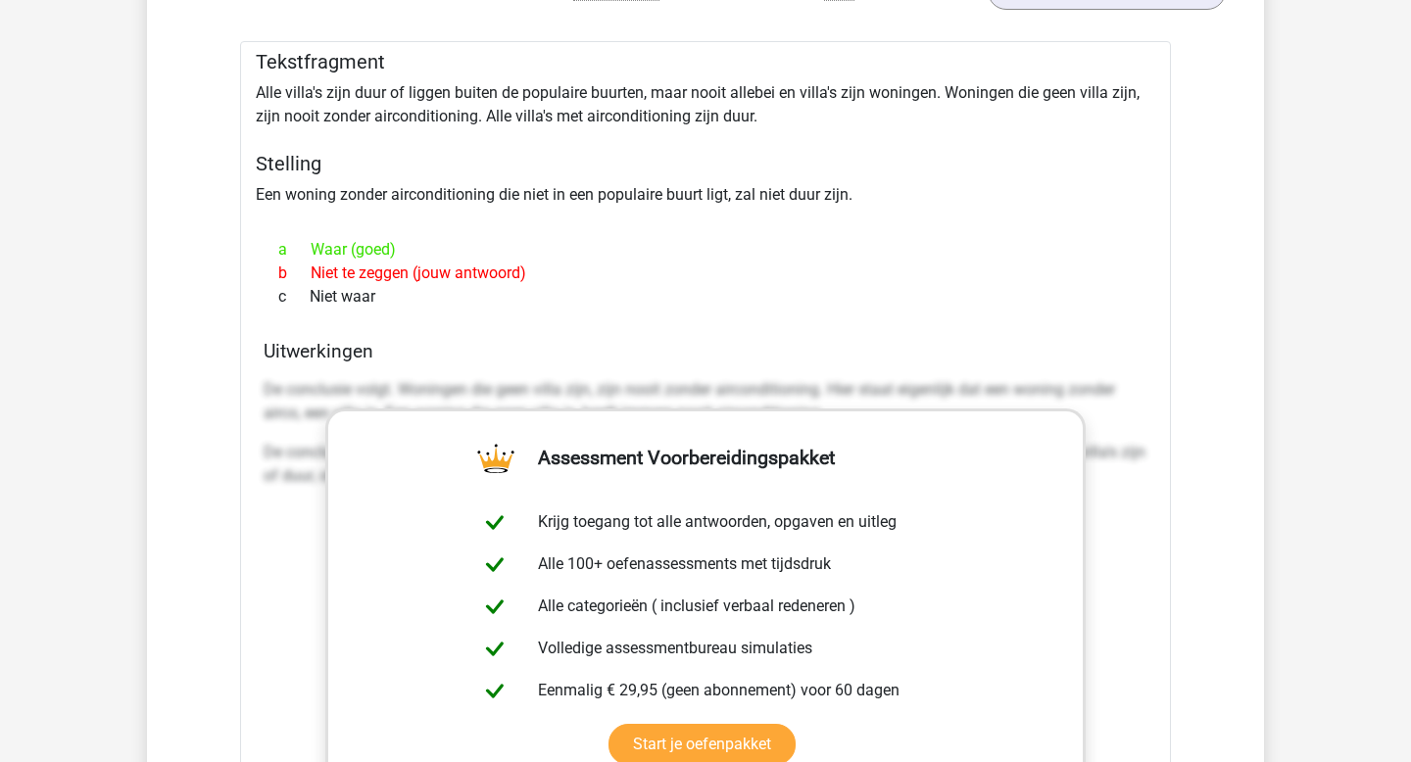
drag, startPoint x: 393, startPoint y: 306, endPoint x: 256, endPoint y: 64, distance: 278.2
click at [256, 64] on div "Tekstfragment Alle villa's zijn duur of liggen buiten de populaire buurten, maa…" at bounding box center [705, 544] width 931 height 1007
copy div "Tekstfragment Alle villa's zijn duur of liggen buiten de populaire buurten, maa…"
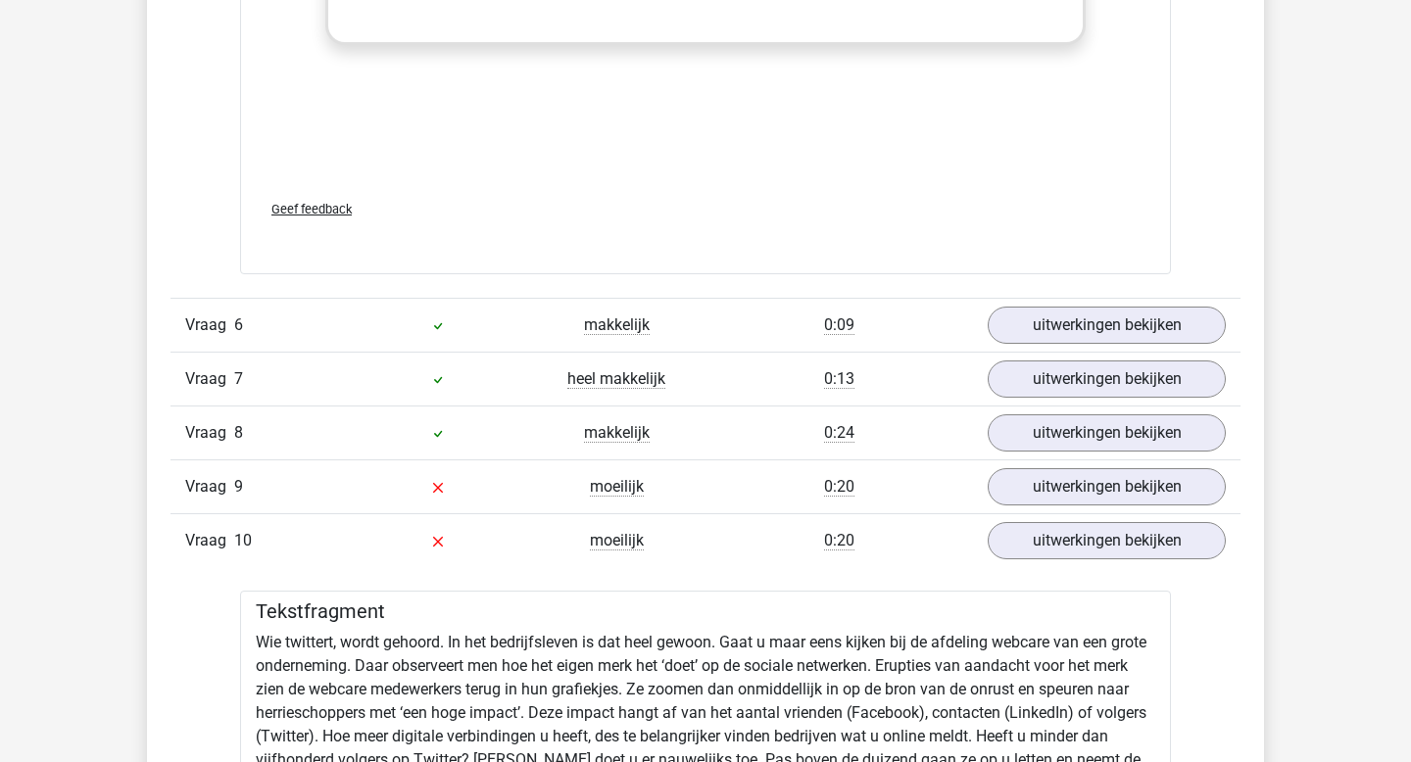
scroll to position [4989, 0]
click at [1043, 489] on link "uitwerkingen bekijken" at bounding box center [1106, 488] width 273 height 43
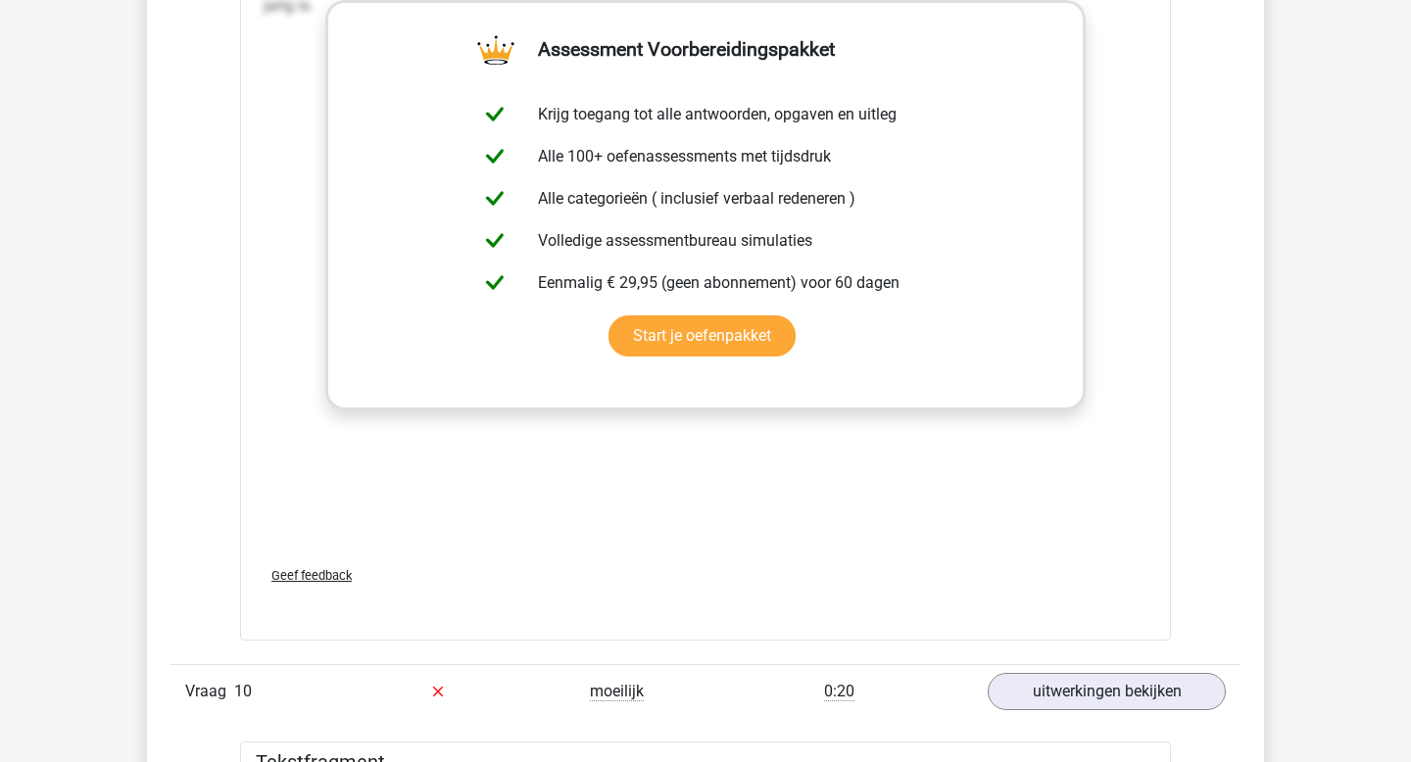
scroll to position [6300, 0]
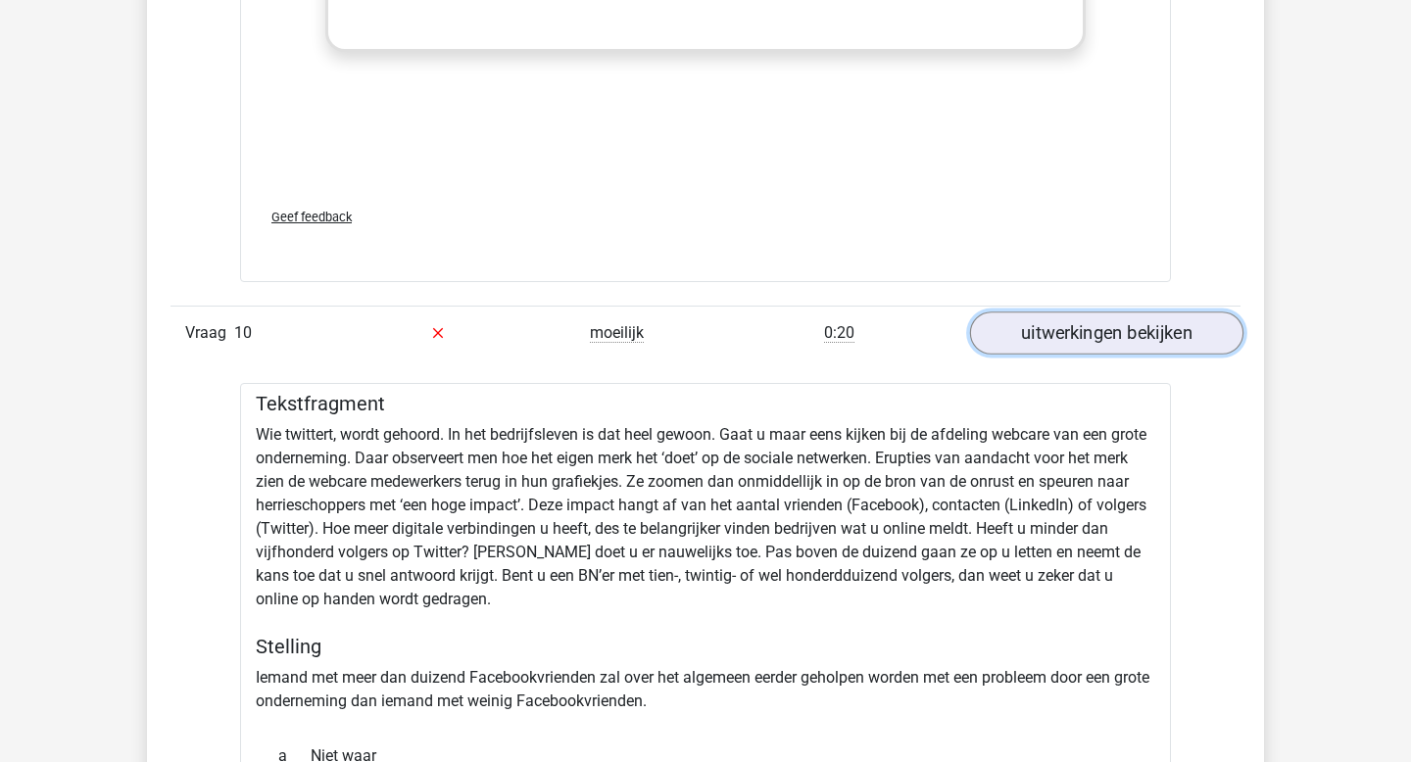
click at [1075, 312] on link "uitwerkingen bekijken" at bounding box center [1106, 333] width 273 height 43
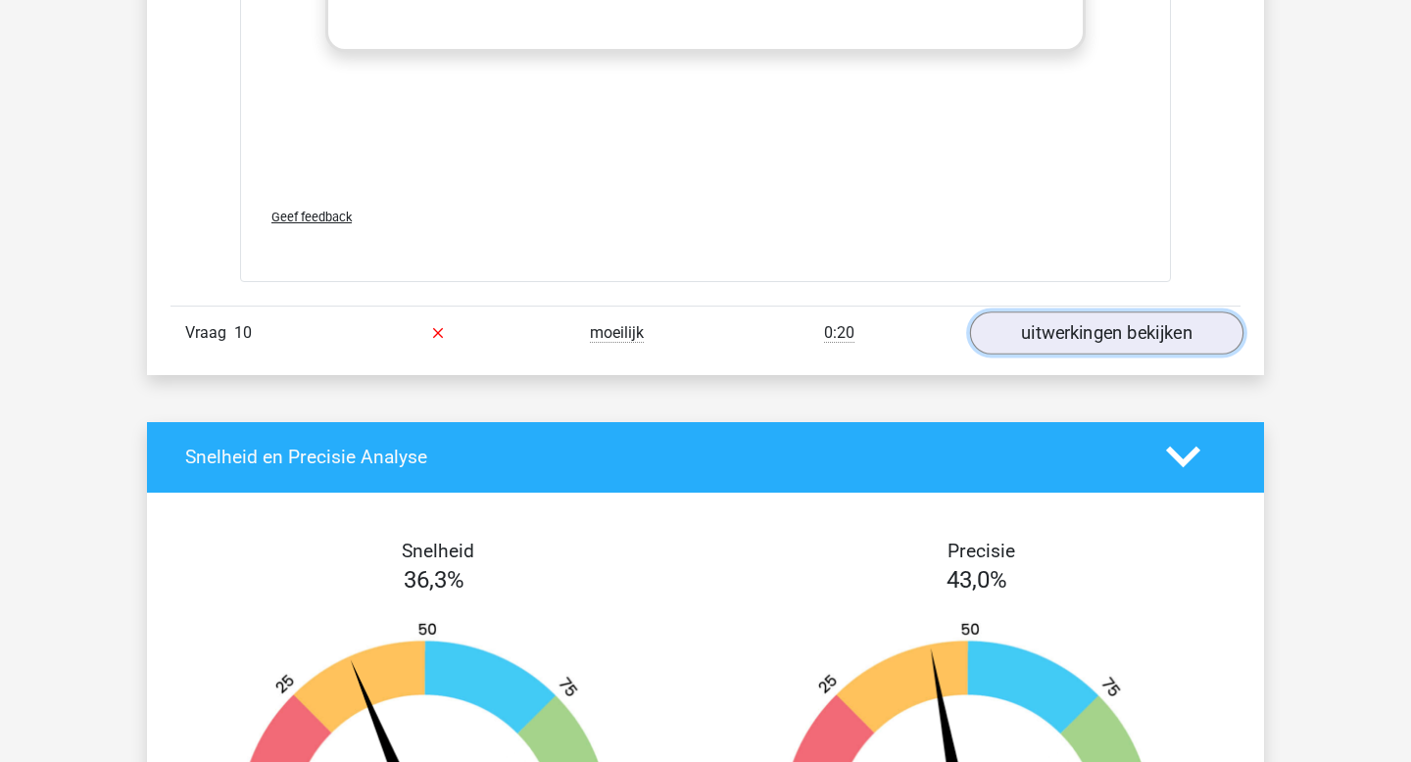
click at [1014, 318] on link "uitwerkingen bekijken" at bounding box center [1106, 333] width 273 height 43
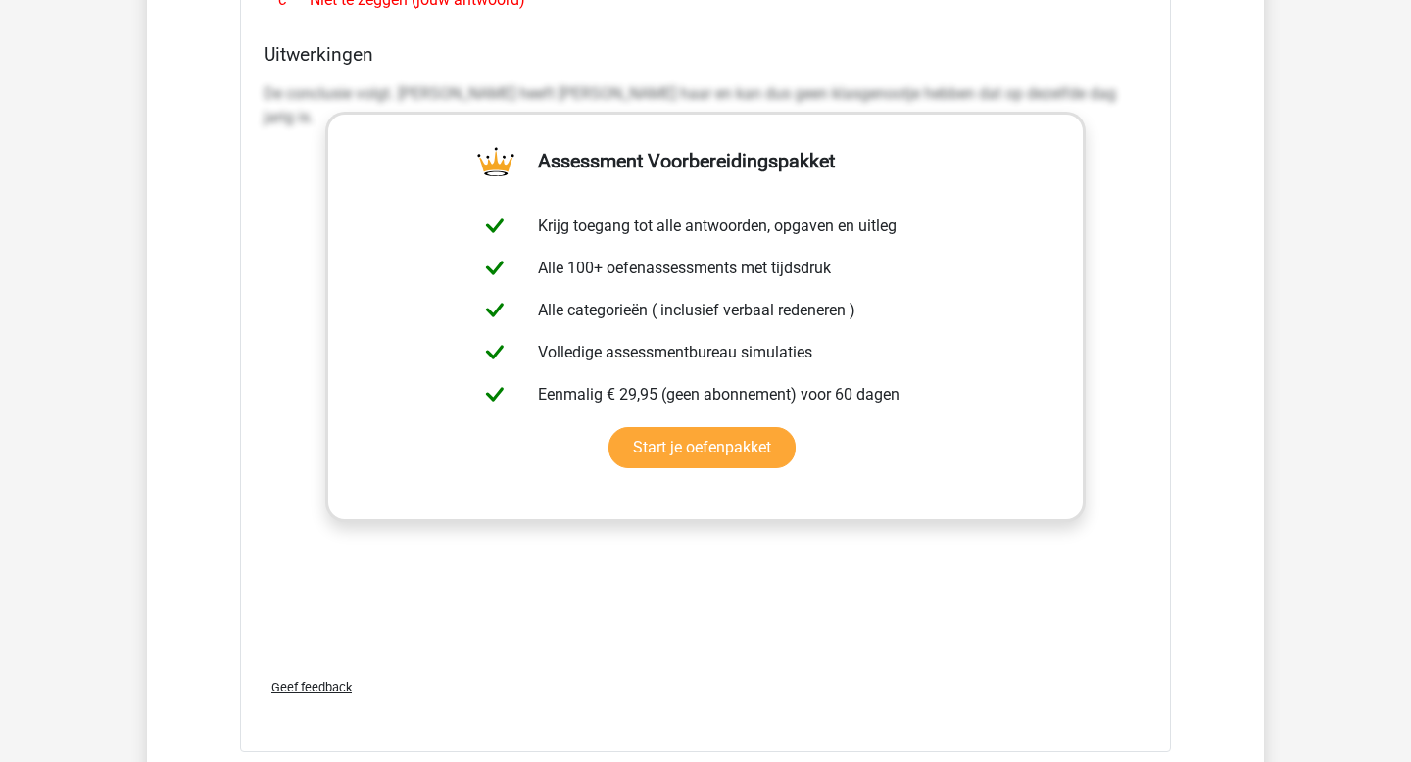
scroll to position [5417, 0]
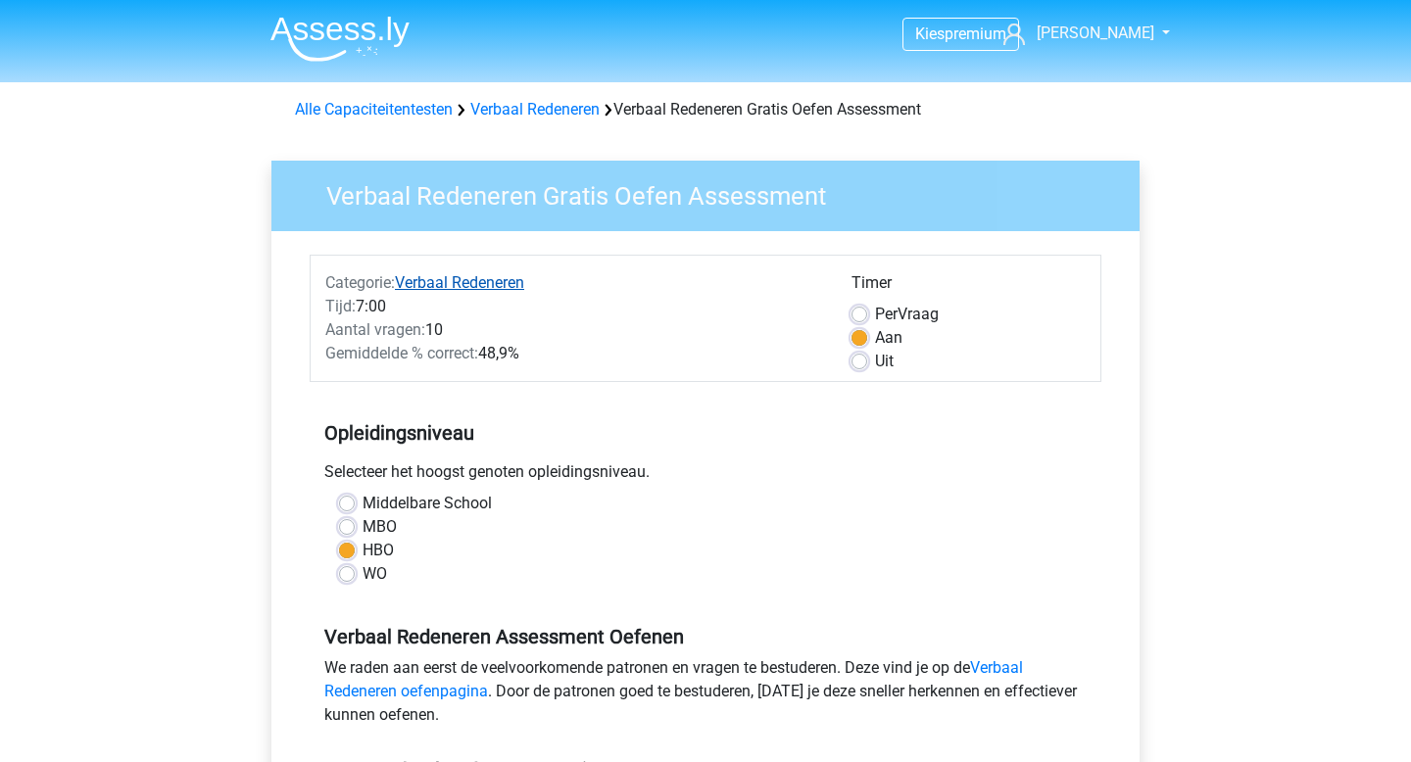
click at [478, 275] on link "Verbaal Redeneren" at bounding box center [459, 282] width 129 height 19
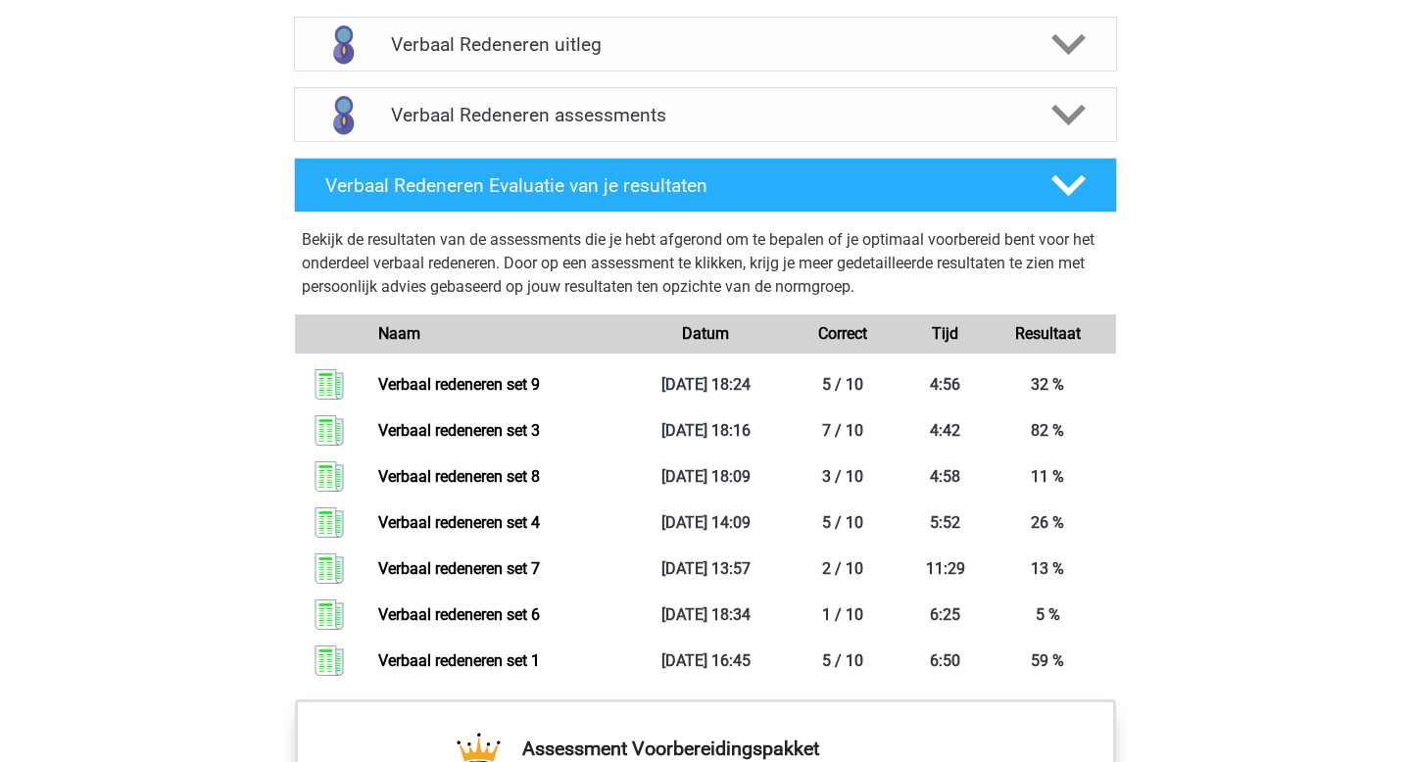
scroll to position [1203, 0]
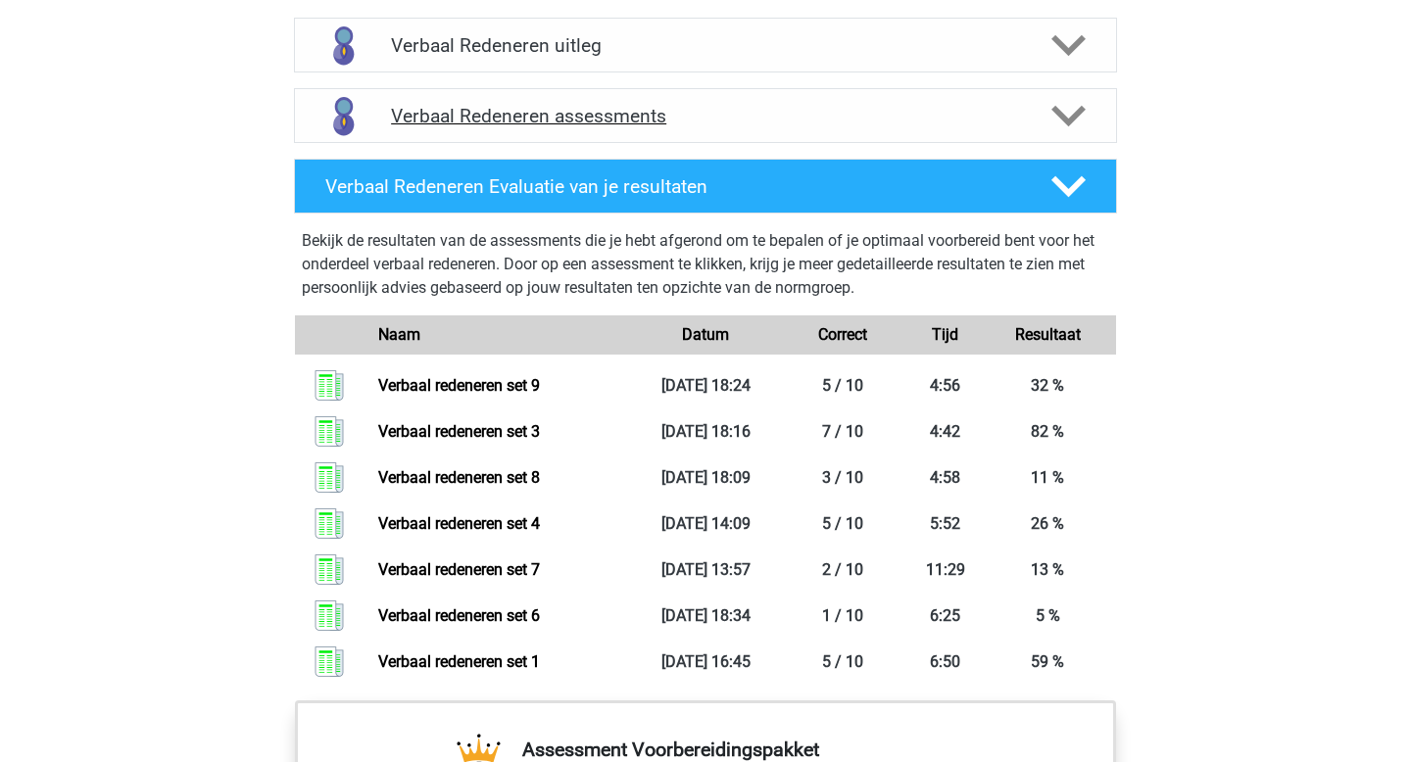
click at [1073, 112] on icon at bounding box center [1068, 116] width 34 height 34
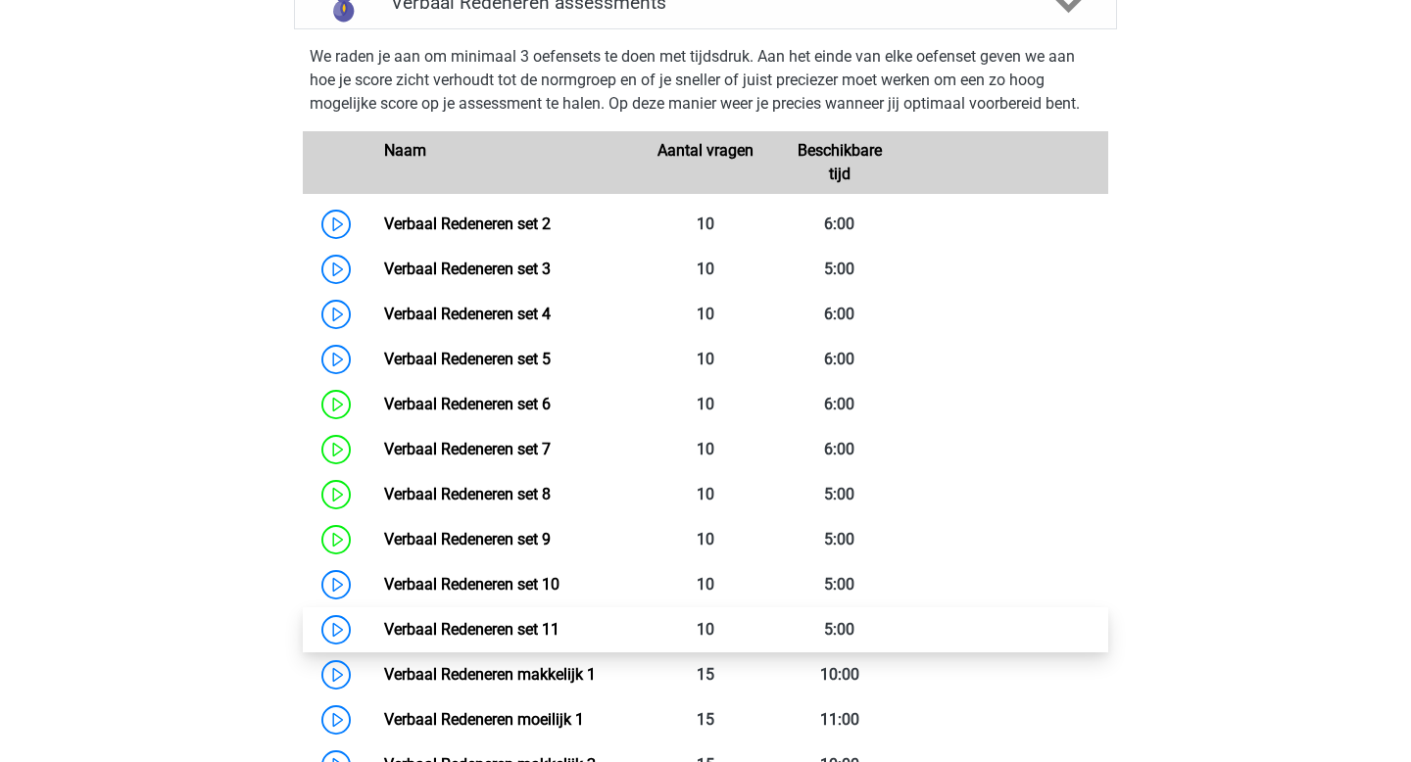
scroll to position [1328, 0]
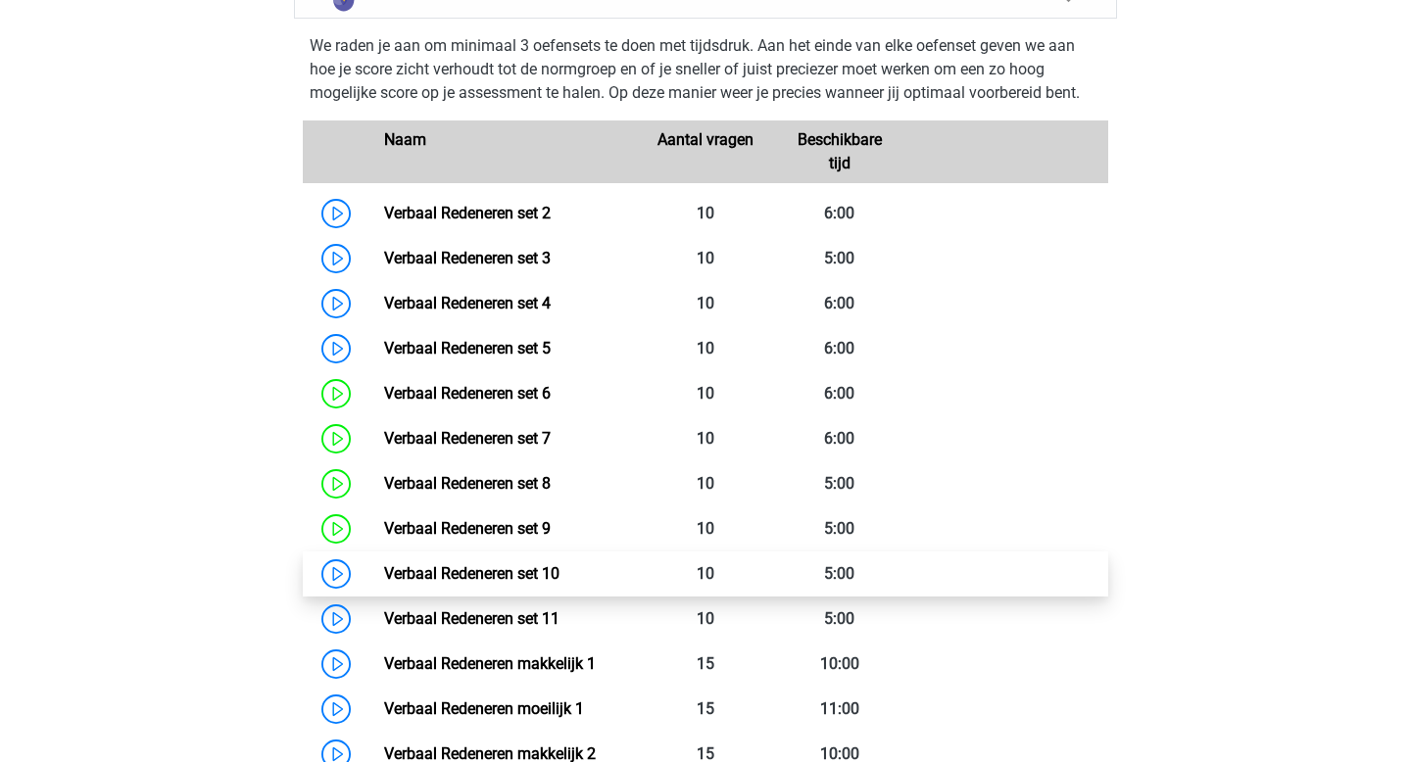
click at [468, 579] on link "Verbaal Redeneren set 10" at bounding box center [471, 573] width 175 height 19
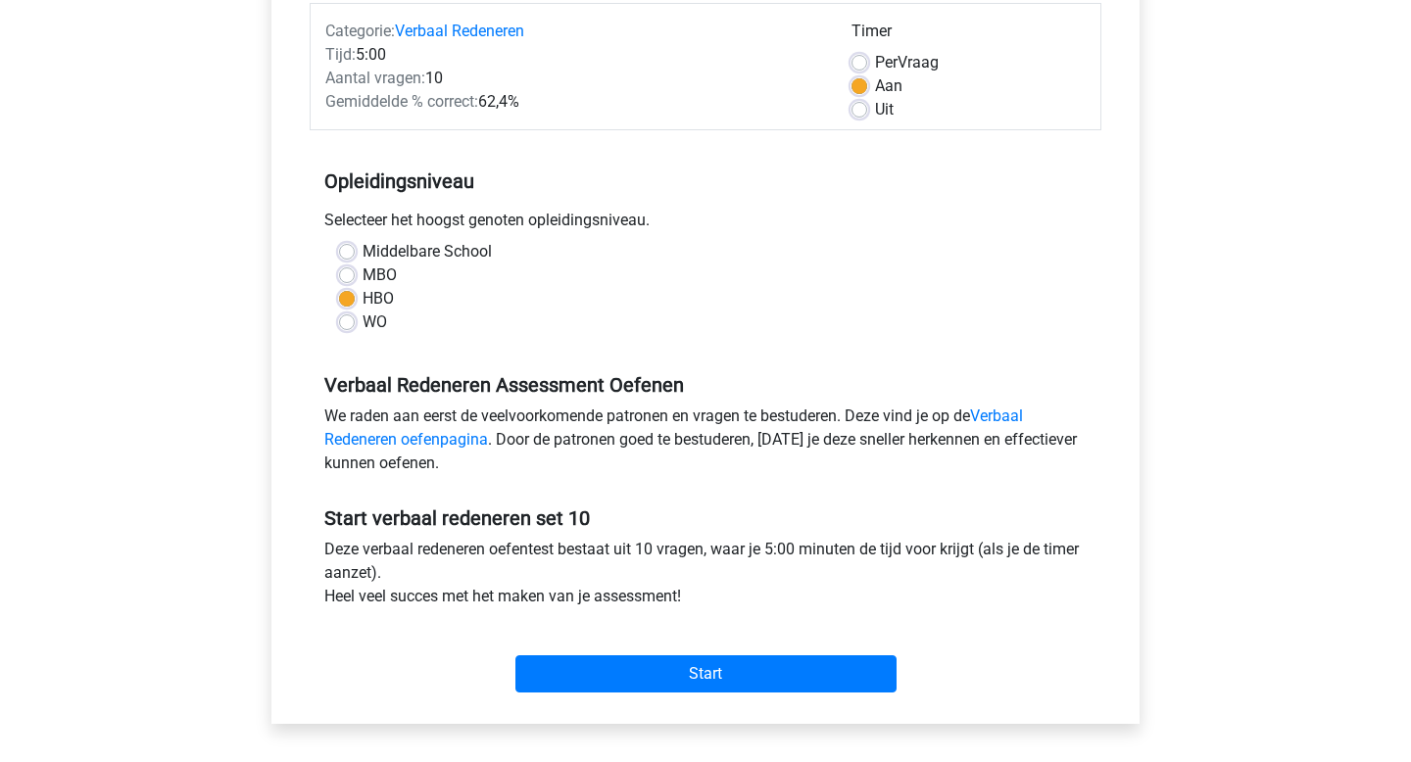
scroll to position [258, 0]
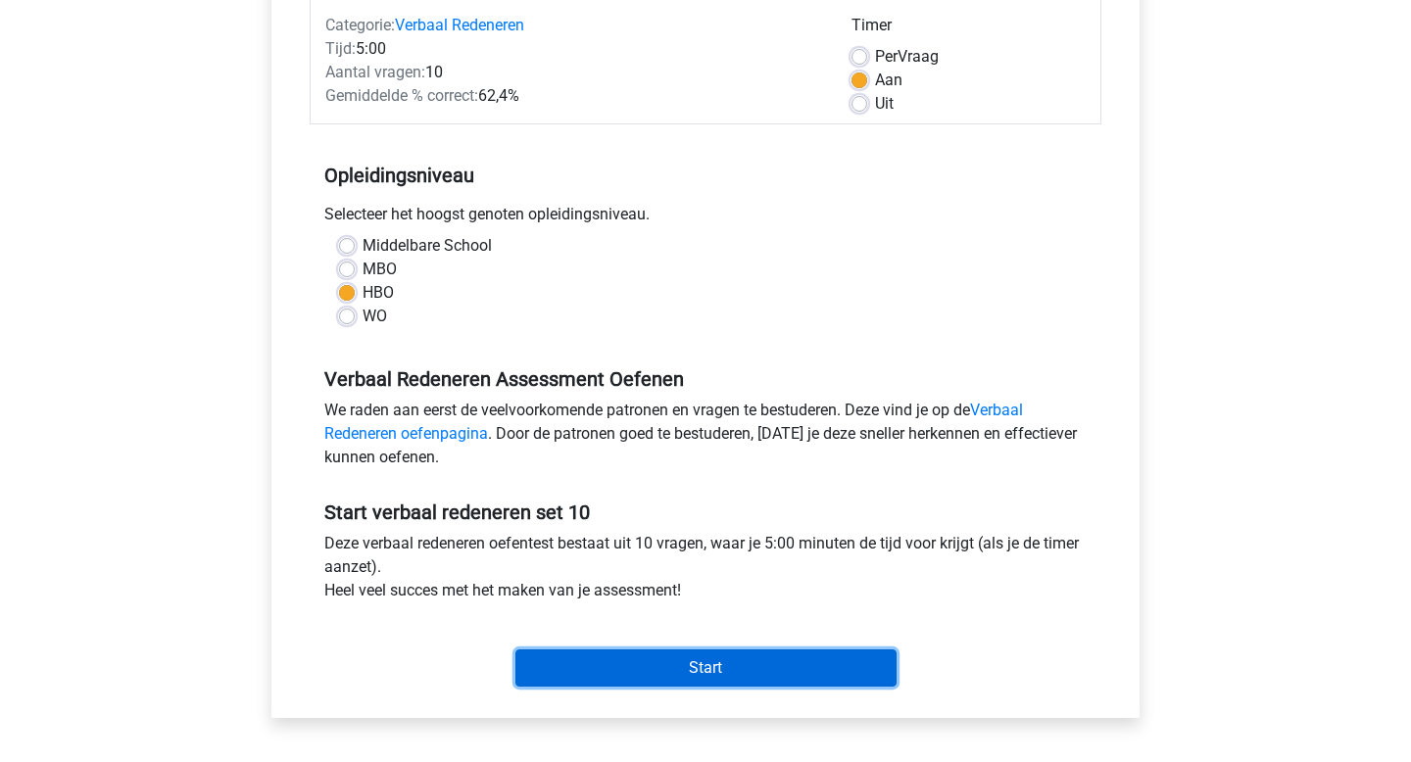
click at [742, 664] on input "Start" at bounding box center [705, 668] width 381 height 37
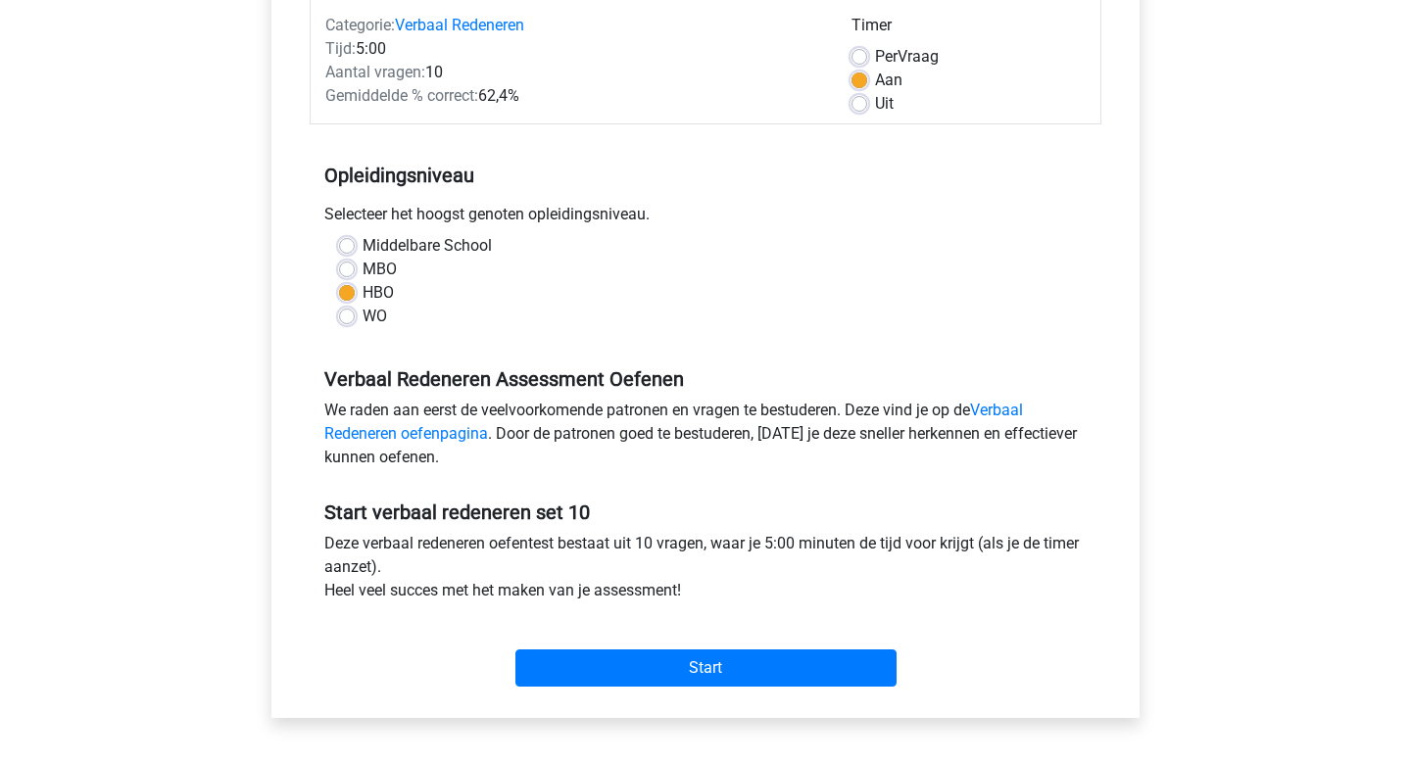
scroll to position [0, 0]
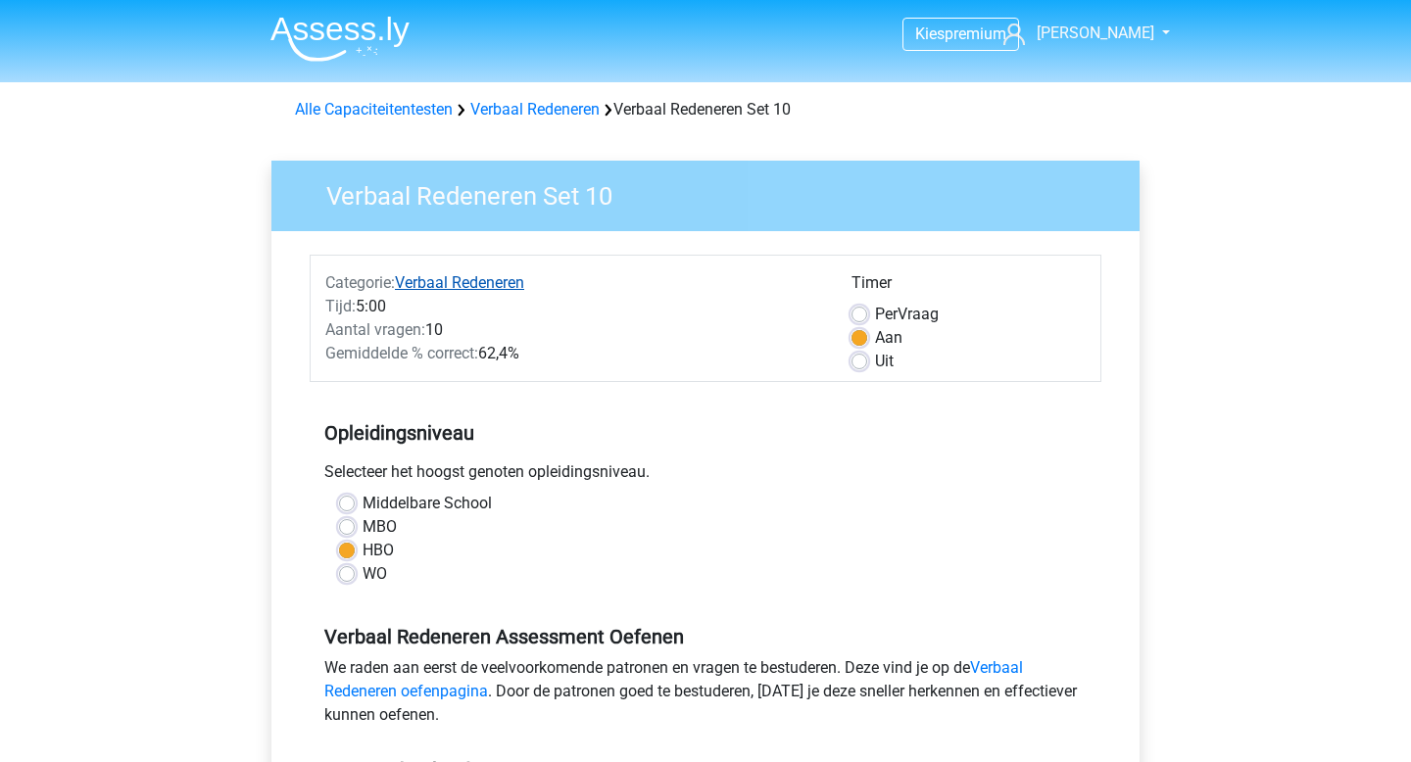
click at [469, 284] on link "Verbaal Redeneren" at bounding box center [459, 282] width 129 height 19
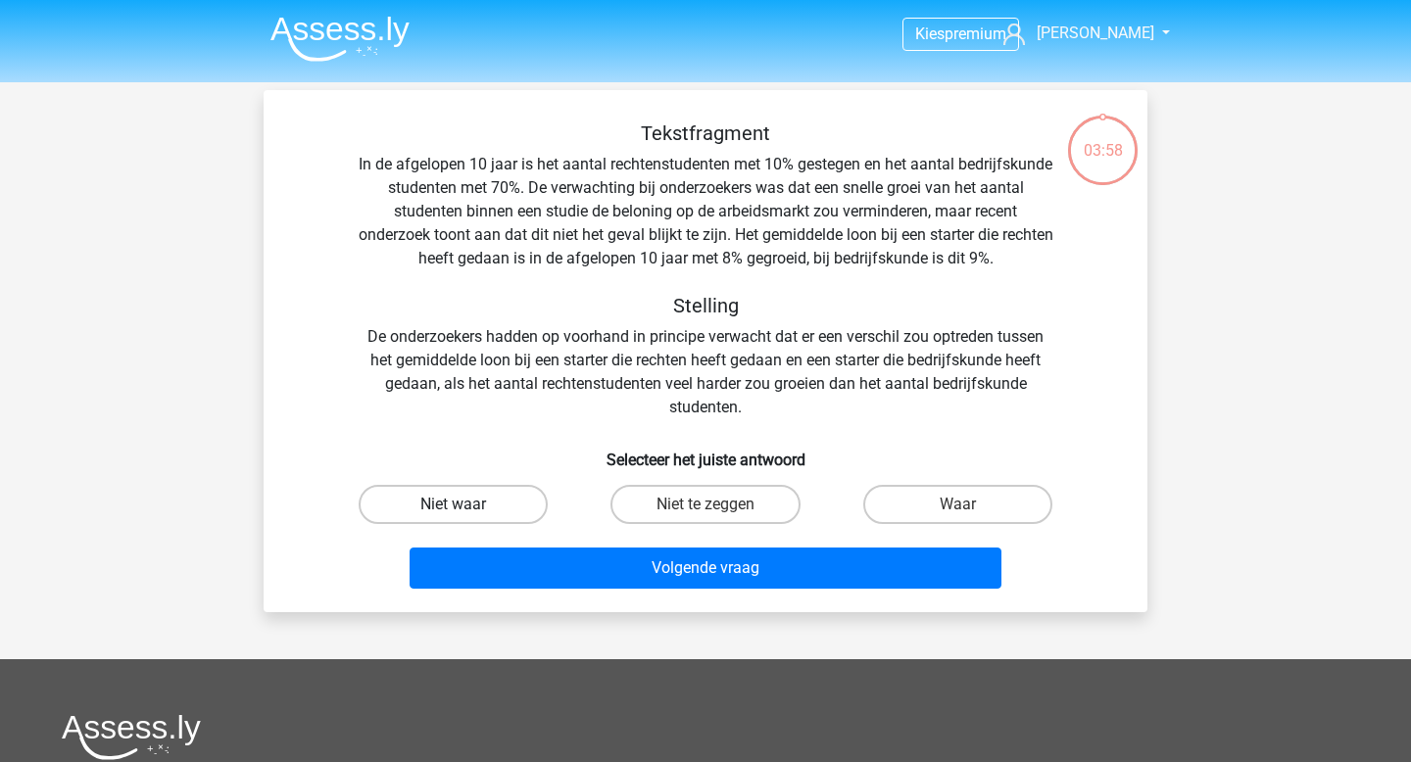
click at [515, 503] on label "Niet waar" at bounding box center [453, 504] width 189 height 39
click at [466, 505] on input "Niet waar" at bounding box center [460, 511] width 13 height 13
radio input "true"
click at [515, 503] on label "Niet waar" at bounding box center [453, 504] width 189 height 39
click at [466, 505] on input "Niet waar" at bounding box center [460, 511] width 13 height 13
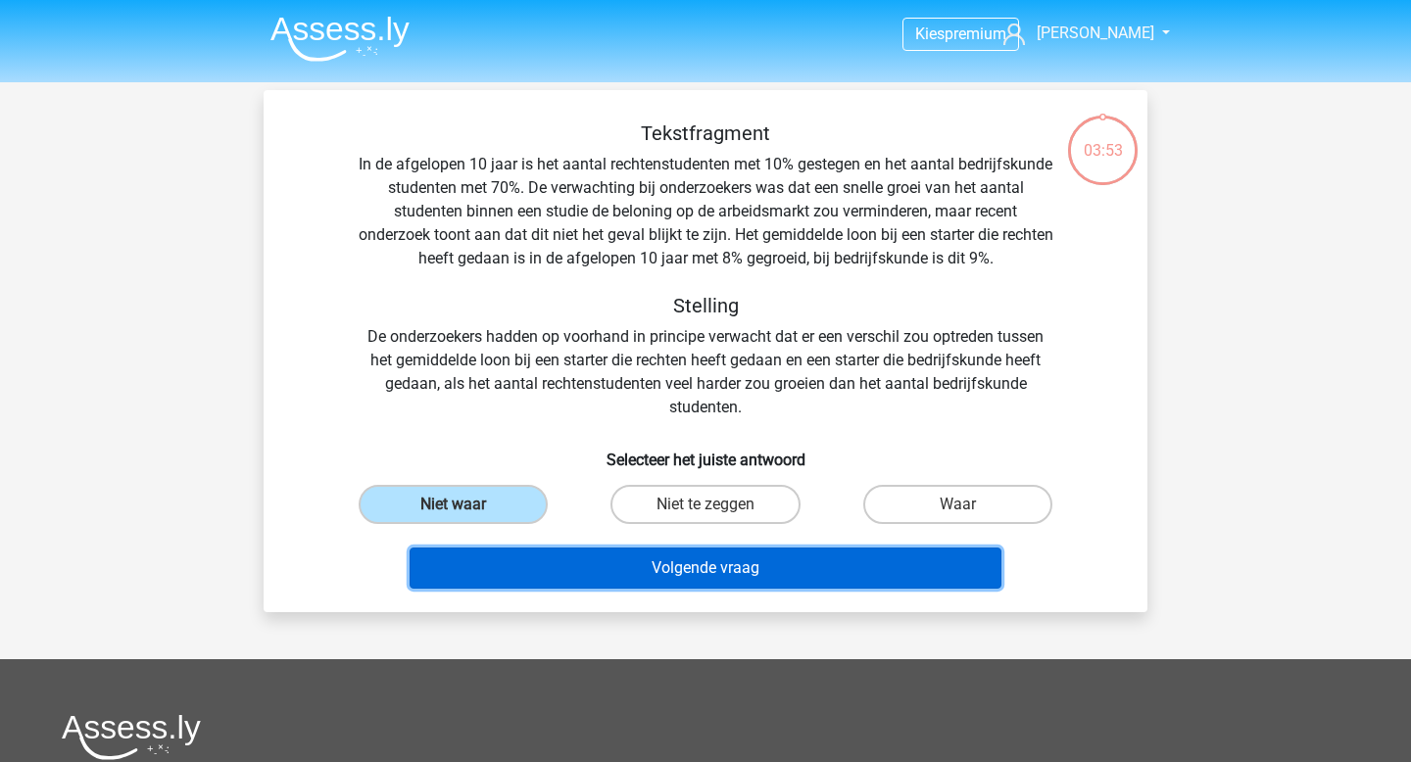
click at [755, 561] on button "Volgende vraag" at bounding box center [706, 568] width 593 height 41
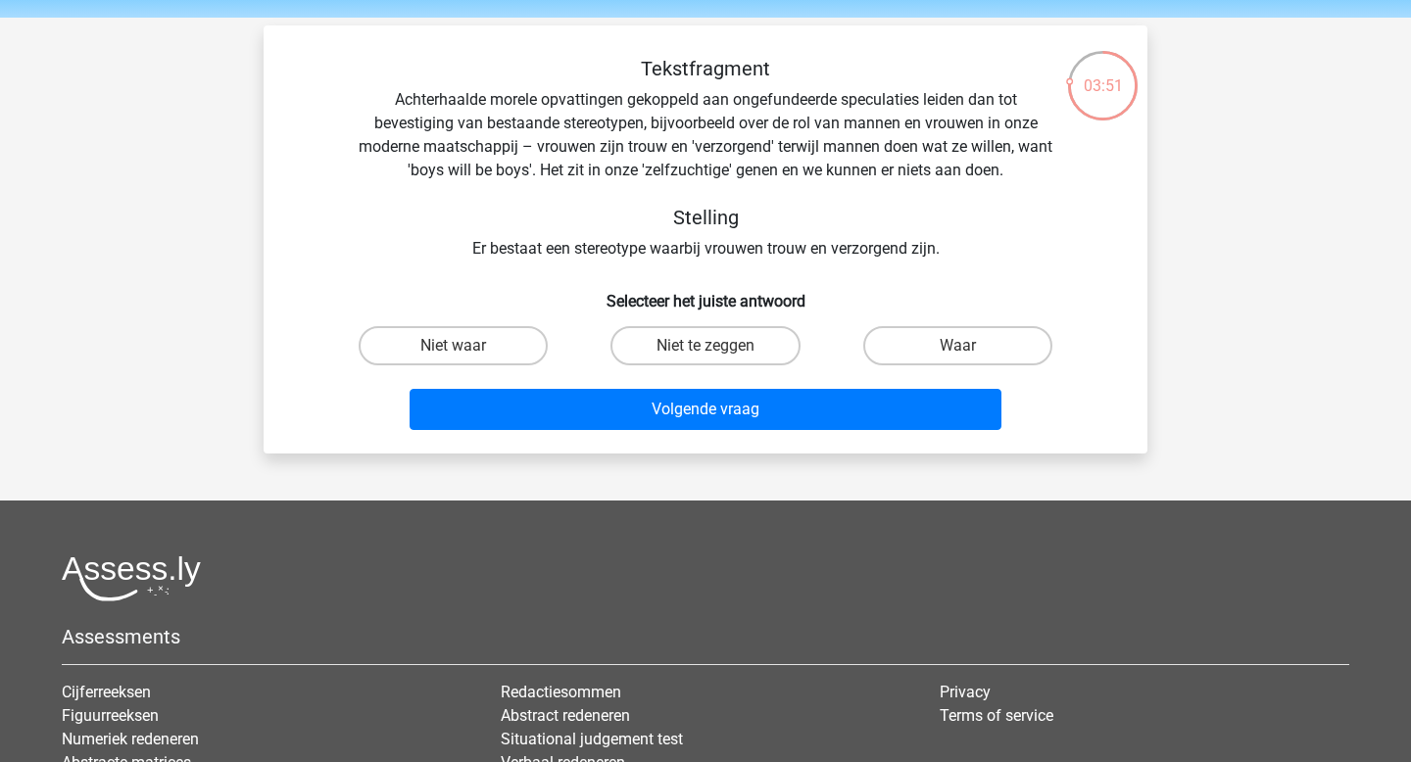
scroll to position [61, 0]
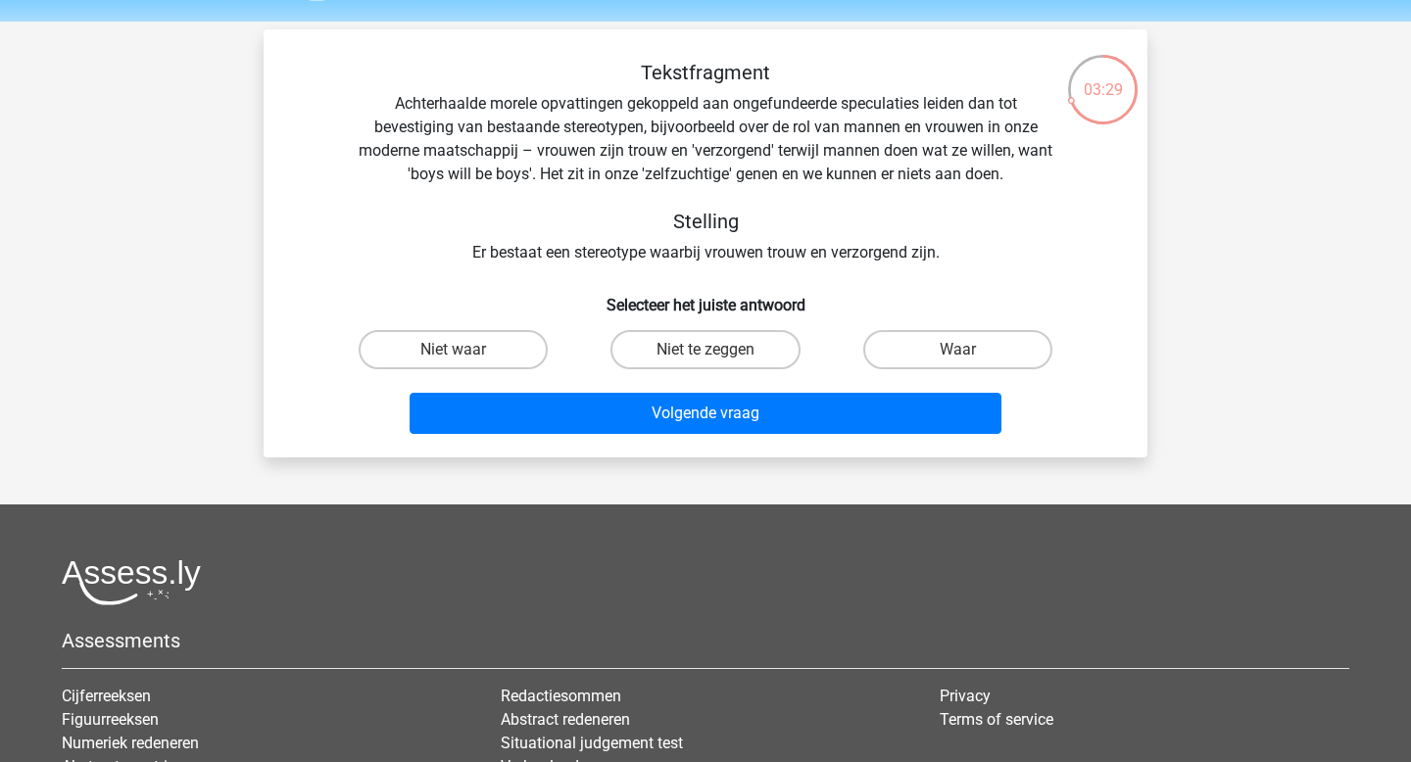
click at [958, 350] on input "Waar" at bounding box center [963, 356] width 13 height 13
radio input "true"
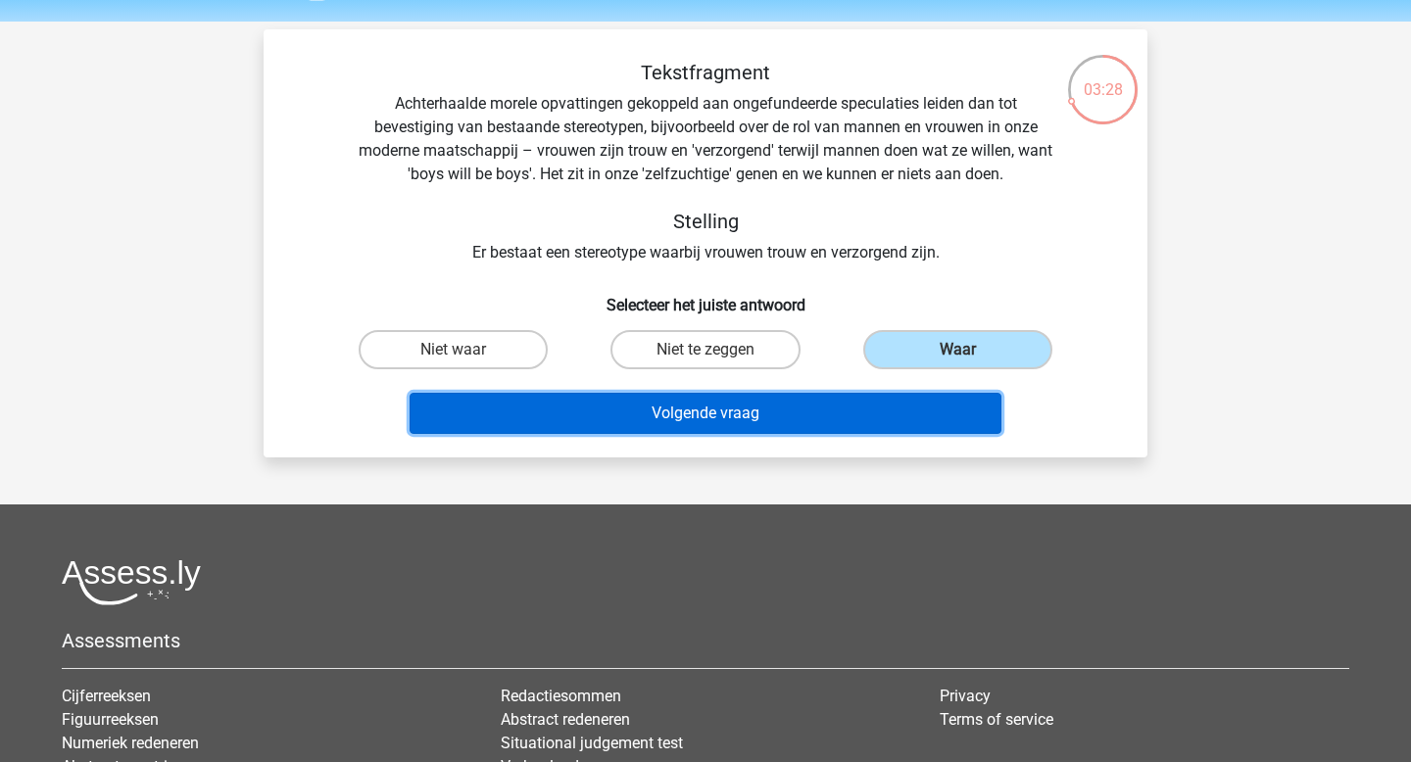
click at [856, 417] on button "Volgende vraag" at bounding box center [706, 413] width 593 height 41
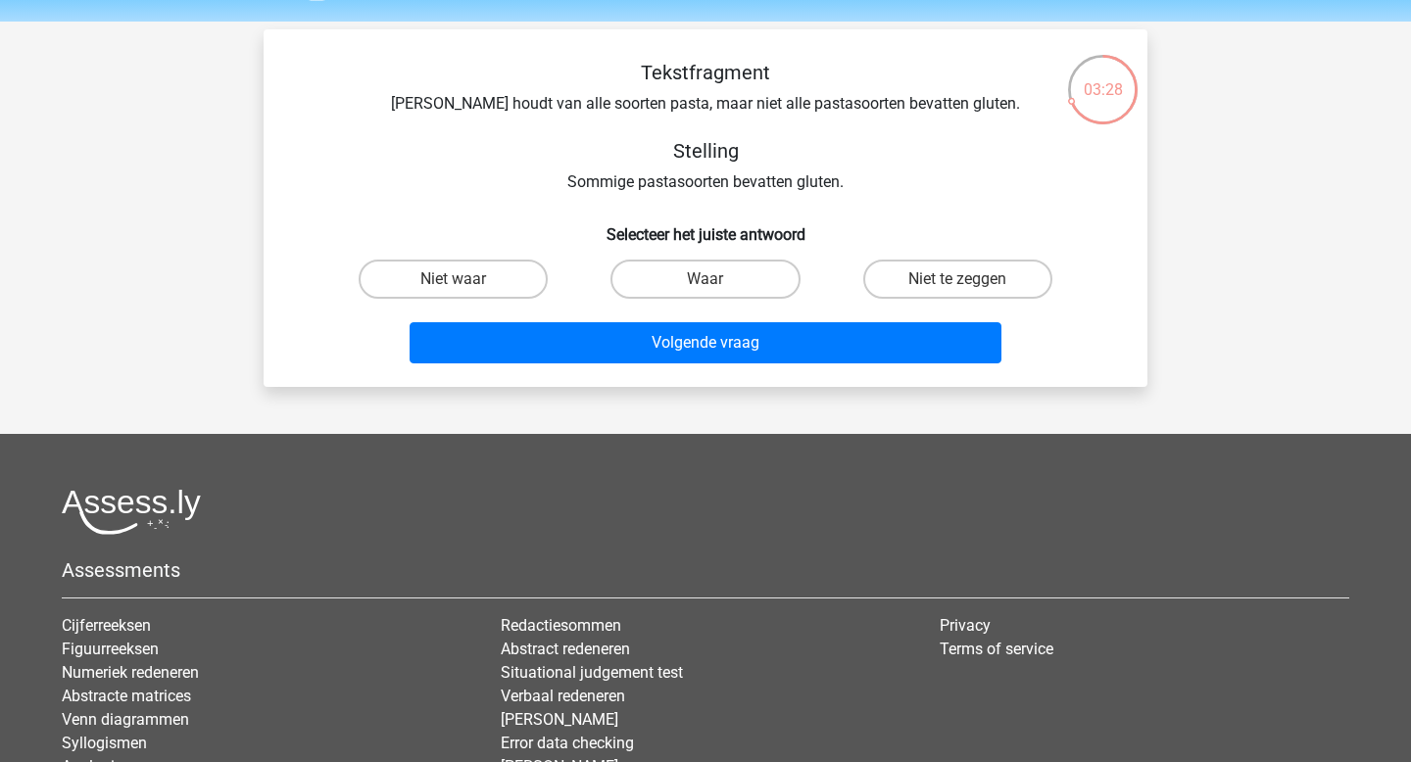
scroll to position [90, 0]
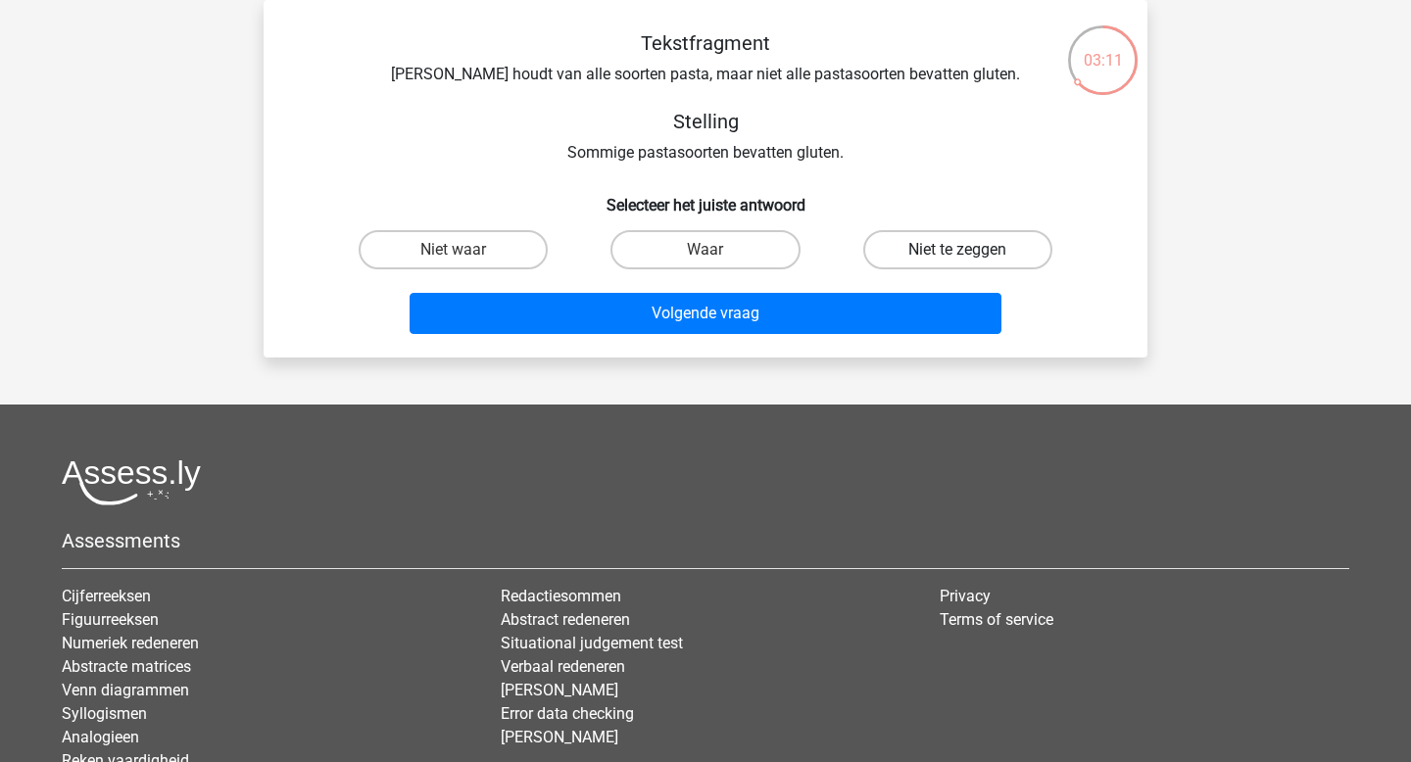
click at [972, 240] on label "Niet te zeggen" at bounding box center [957, 249] width 189 height 39
click at [970, 250] on input "Niet te zeggen" at bounding box center [963, 256] width 13 height 13
radio input "true"
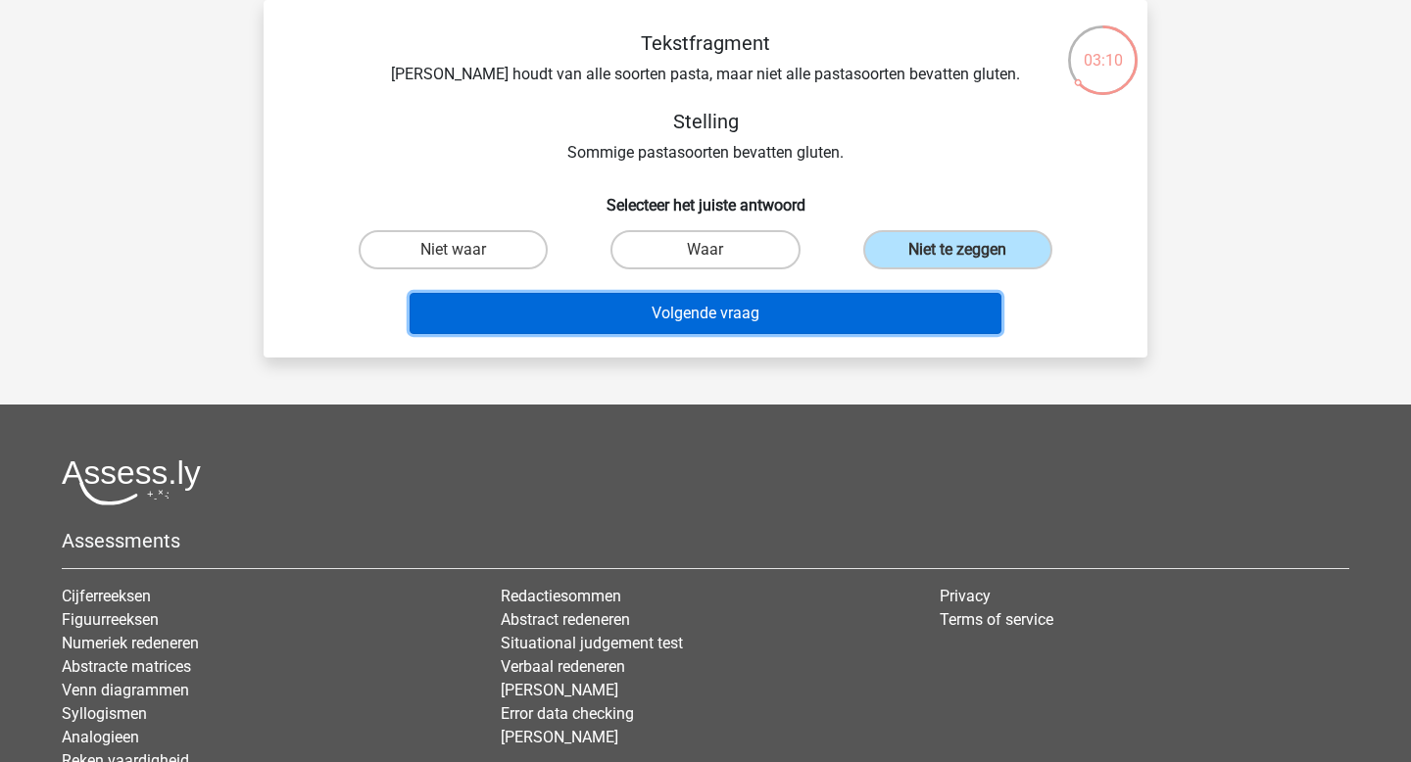
click at [866, 314] on button "Volgende vraag" at bounding box center [706, 313] width 593 height 41
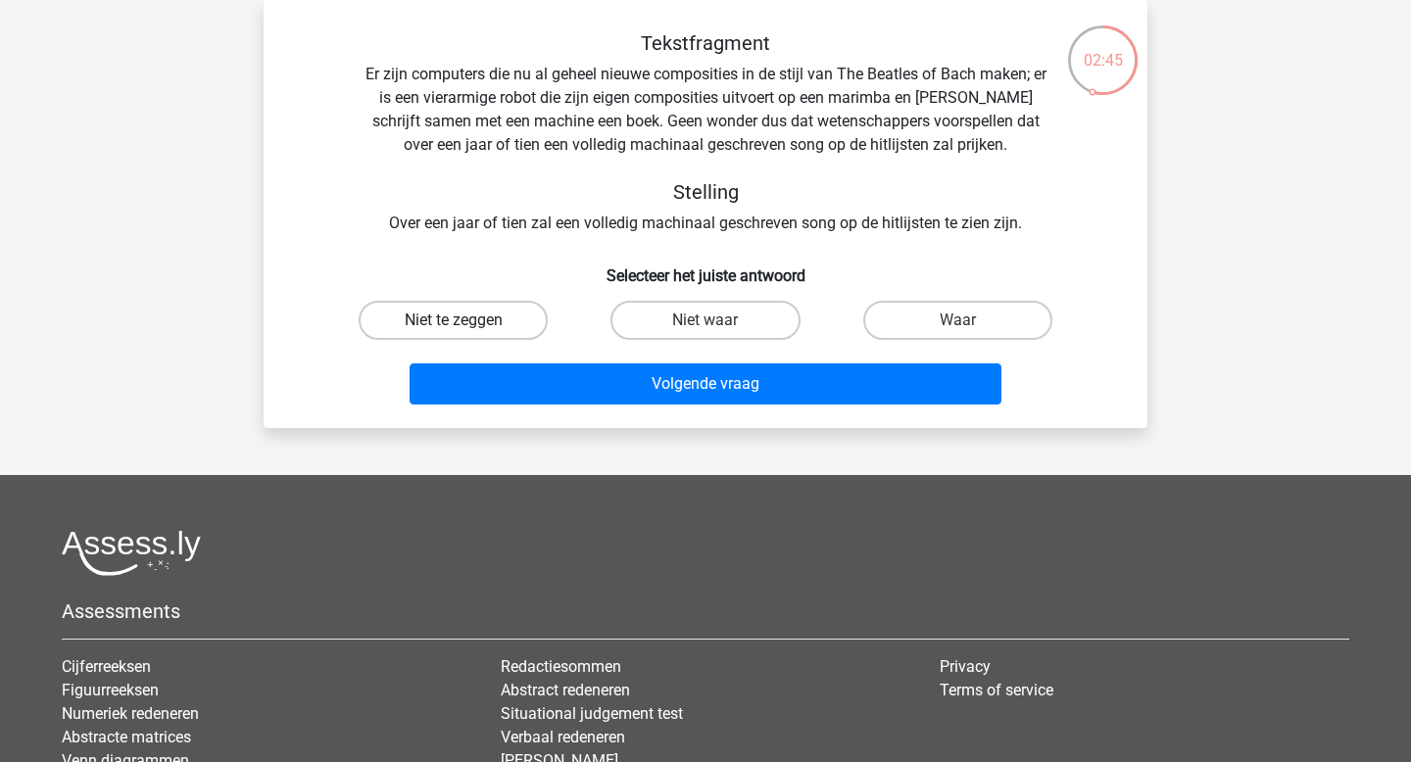
click at [496, 331] on label "Niet te zeggen" at bounding box center [453, 320] width 189 height 39
click at [466, 331] on input "Niet te zeggen" at bounding box center [460, 326] width 13 height 13
radio input "true"
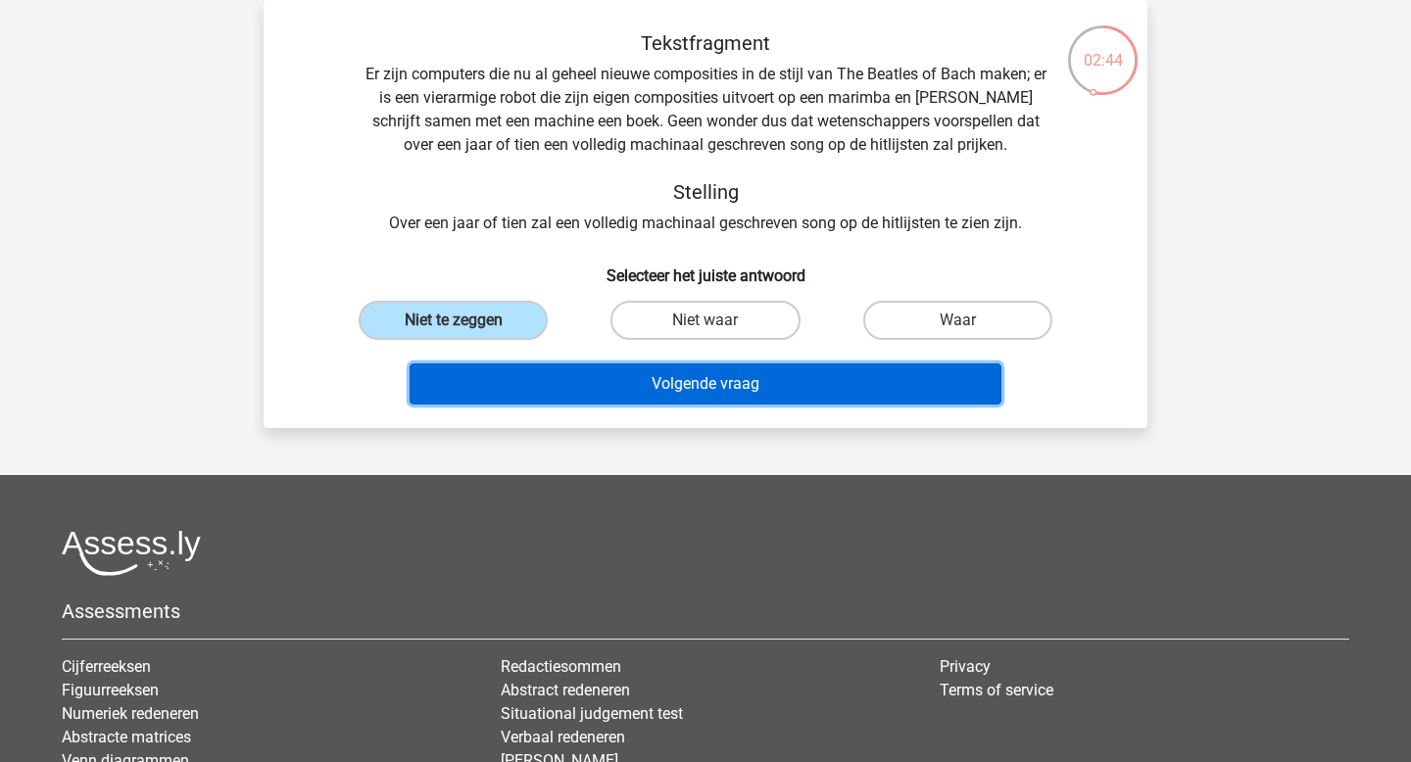
click at [595, 387] on button "Volgende vraag" at bounding box center [706, 384] width 593 height 41
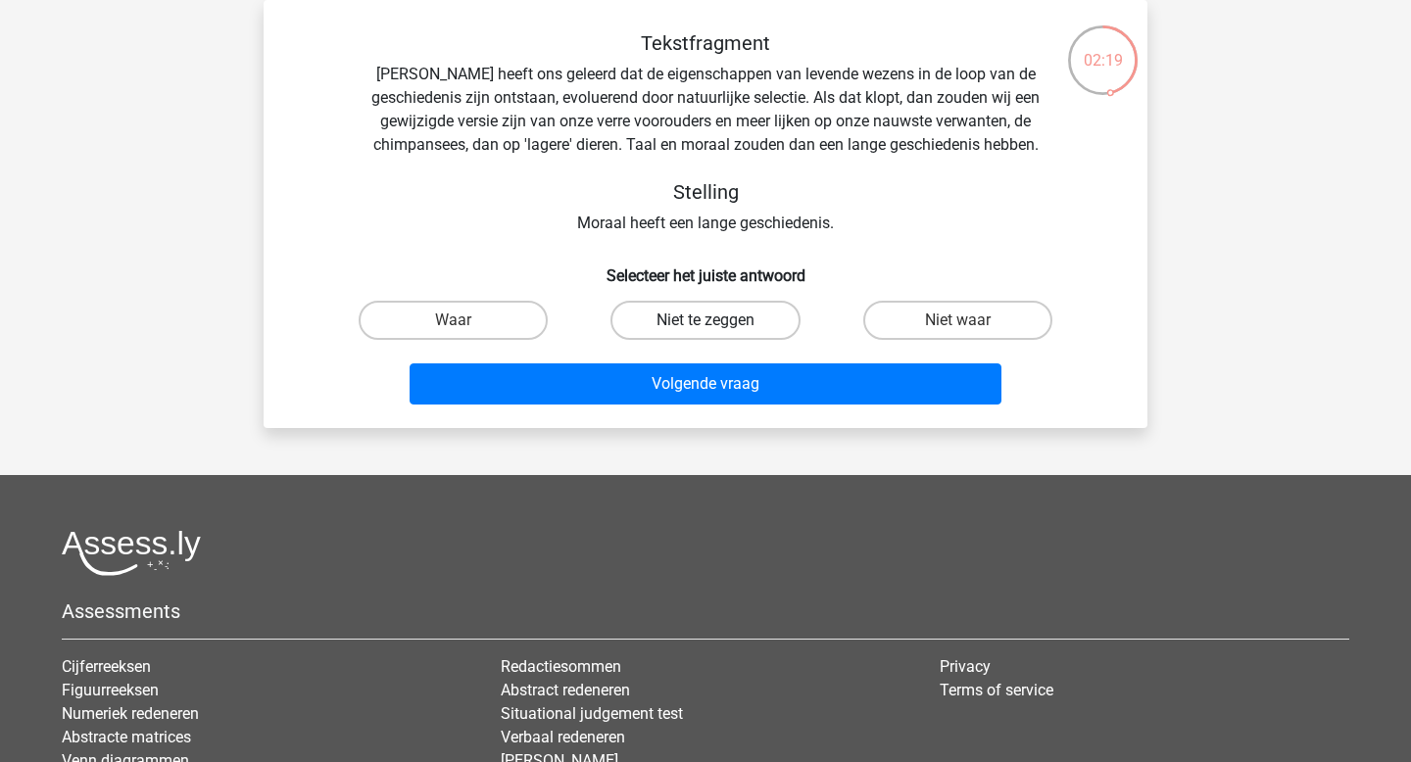
click at [649, 326] on label "Niet te zeggen" at bounding box center [705, 320] width 189 height 39
click at [706, 326] on input "Niet te zeggen" at bounding box center [712, 326] width 13 height 13
radio input "true"
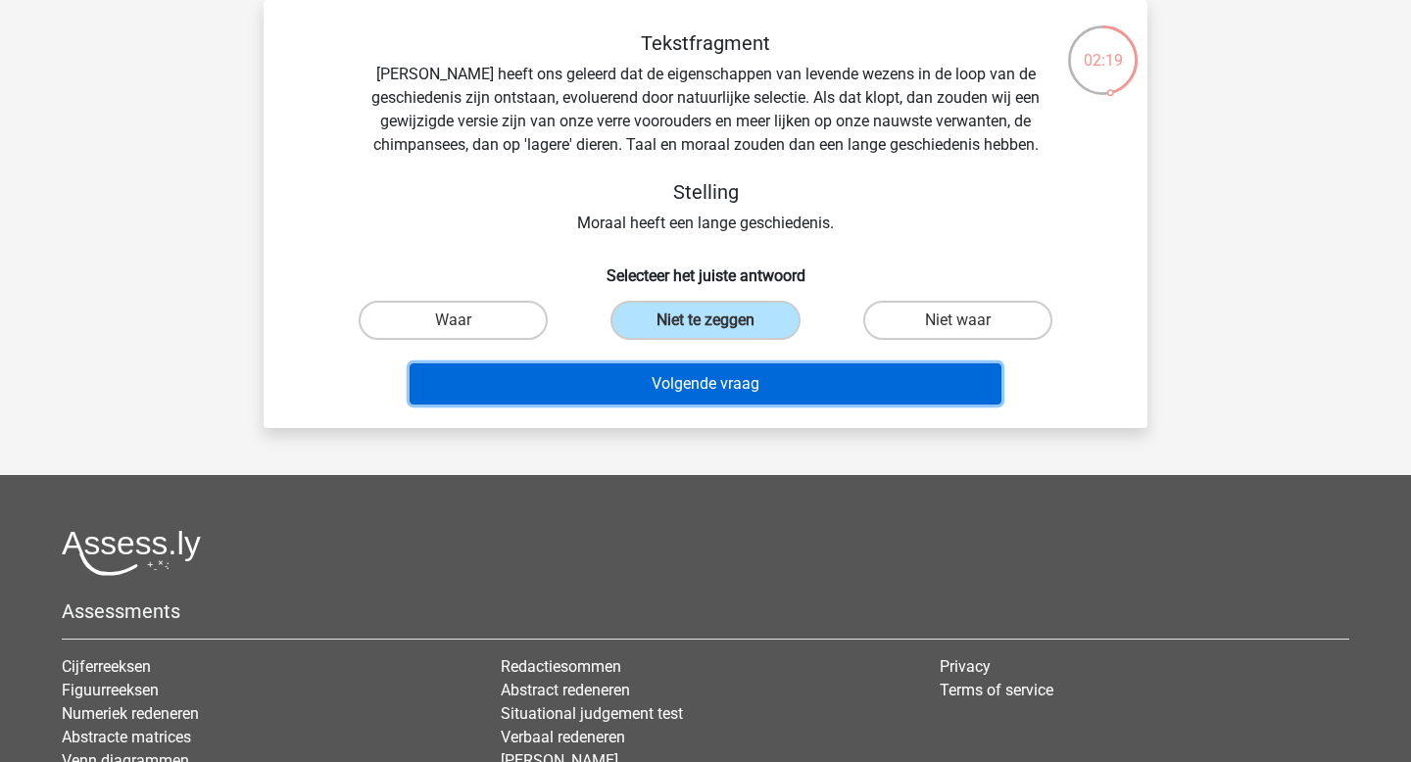
click at [676, 373] on button "Volgende vraag" at bounding box center [706, 384] width 593 height 41
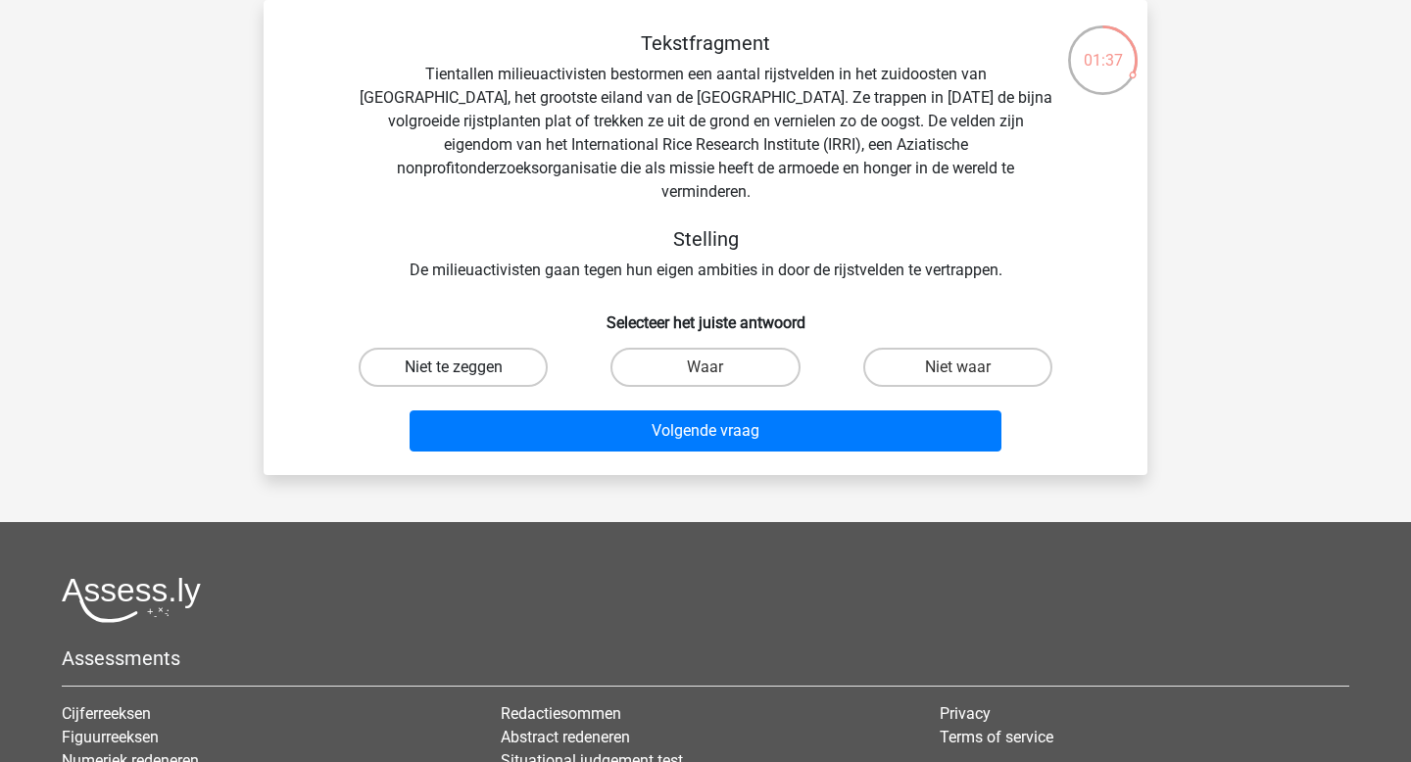
click at [484, 348] on label "Niet te zeggen" at bounding box center [453, 367] width 189 height 39
click at [466, 367] on input "Niet te zeggen" at bounding box center [460, 373] width 13 height 13
radio input "true"
click at [608, 430] on div "Volgende vraag" at bounding box center [705, 435] width 757 height 49
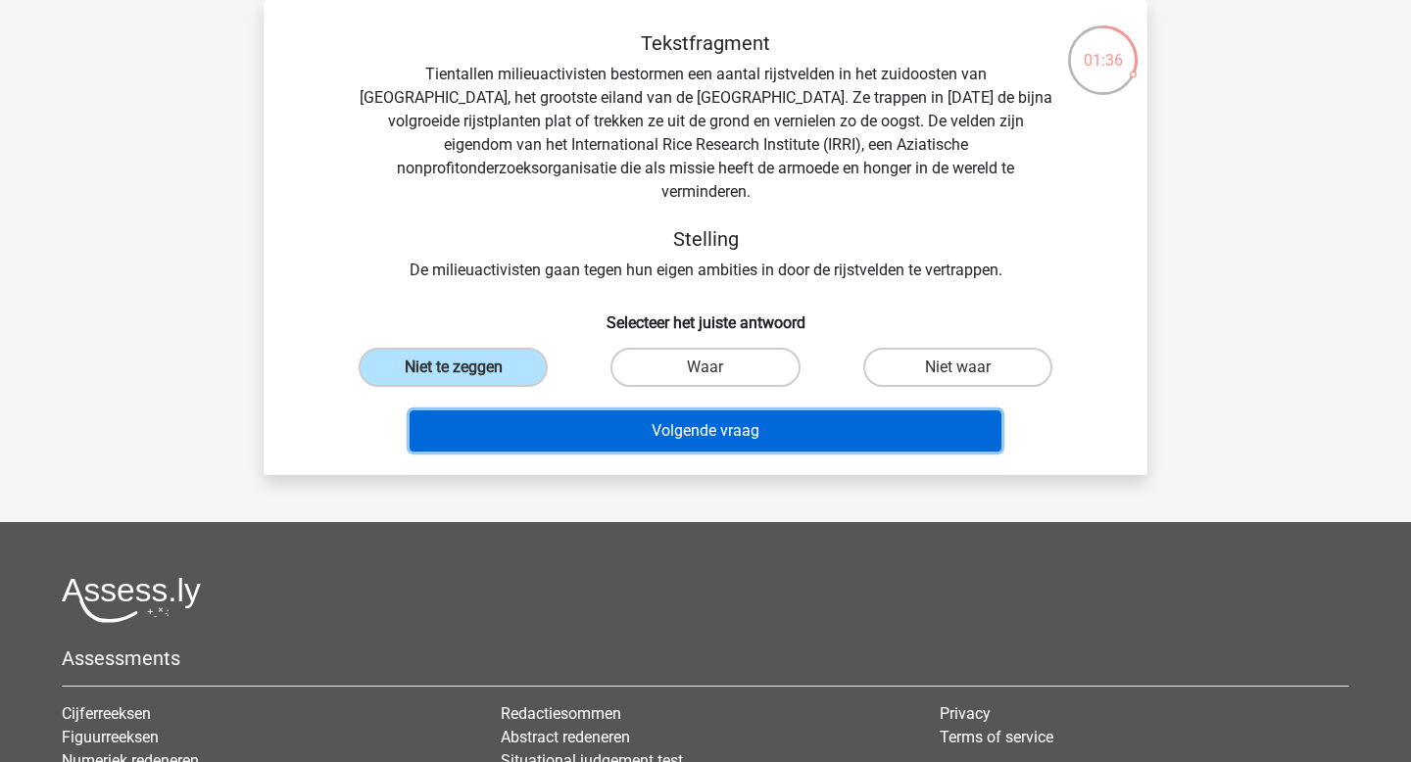
click at [623, 417] on button "Volgende vraag" at bounding box center [706, 431] width 593 height 41
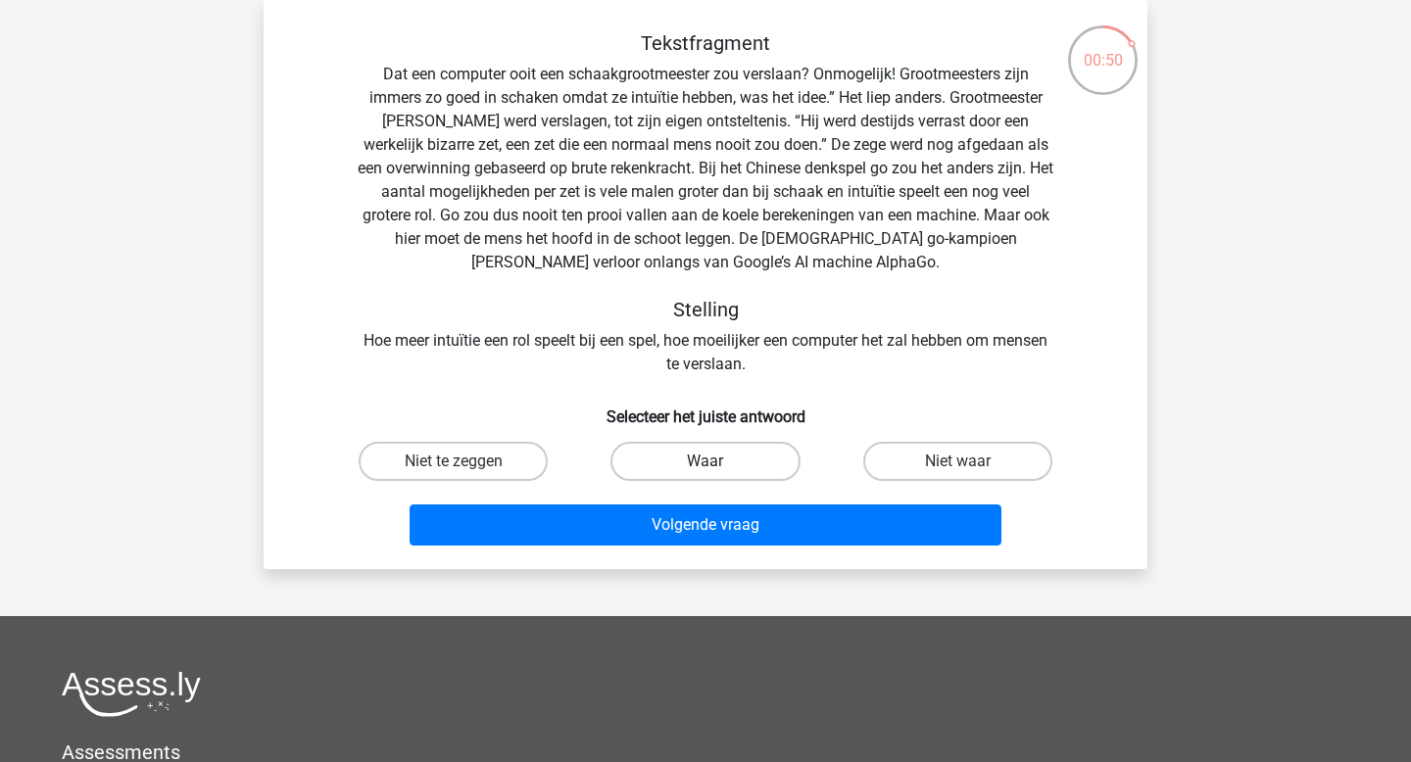
click at [760, 464] on label "Waar" at bounding box center [705, 461] width 189 height 39
click at [718, 464] on input "Waar" at bounding box center [712, 468] width 13 height 13
radio input "true"
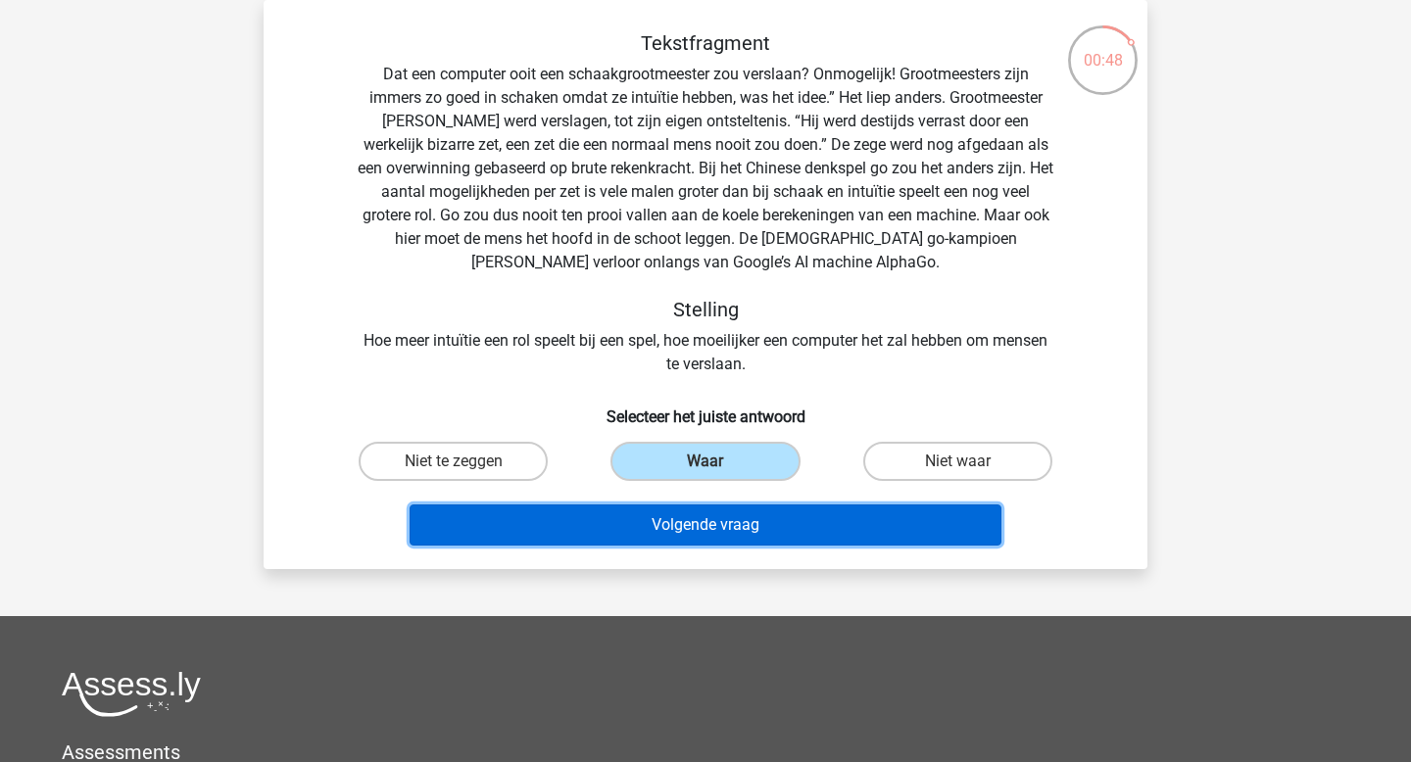
click at [776, 532] on button "Volgende vraag" at bounding box center [706, 525] width 593 height 41
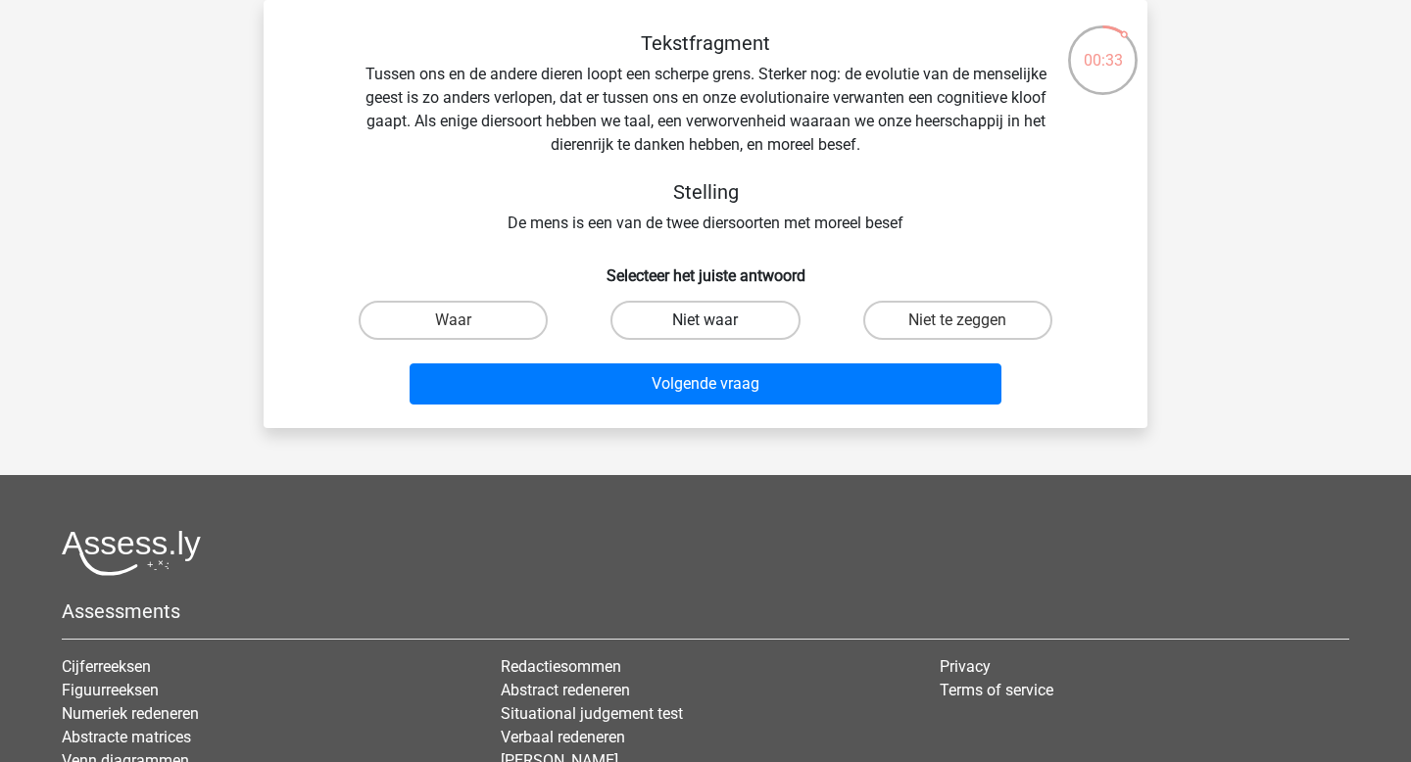
click at [749, 311] on label "Niet waar" at bounding box center [705, 320] width 189 height 39
click at [718, 320] on input "Niet waar" at bounding box center [712, 326] width 13 height 13
radio input "true"
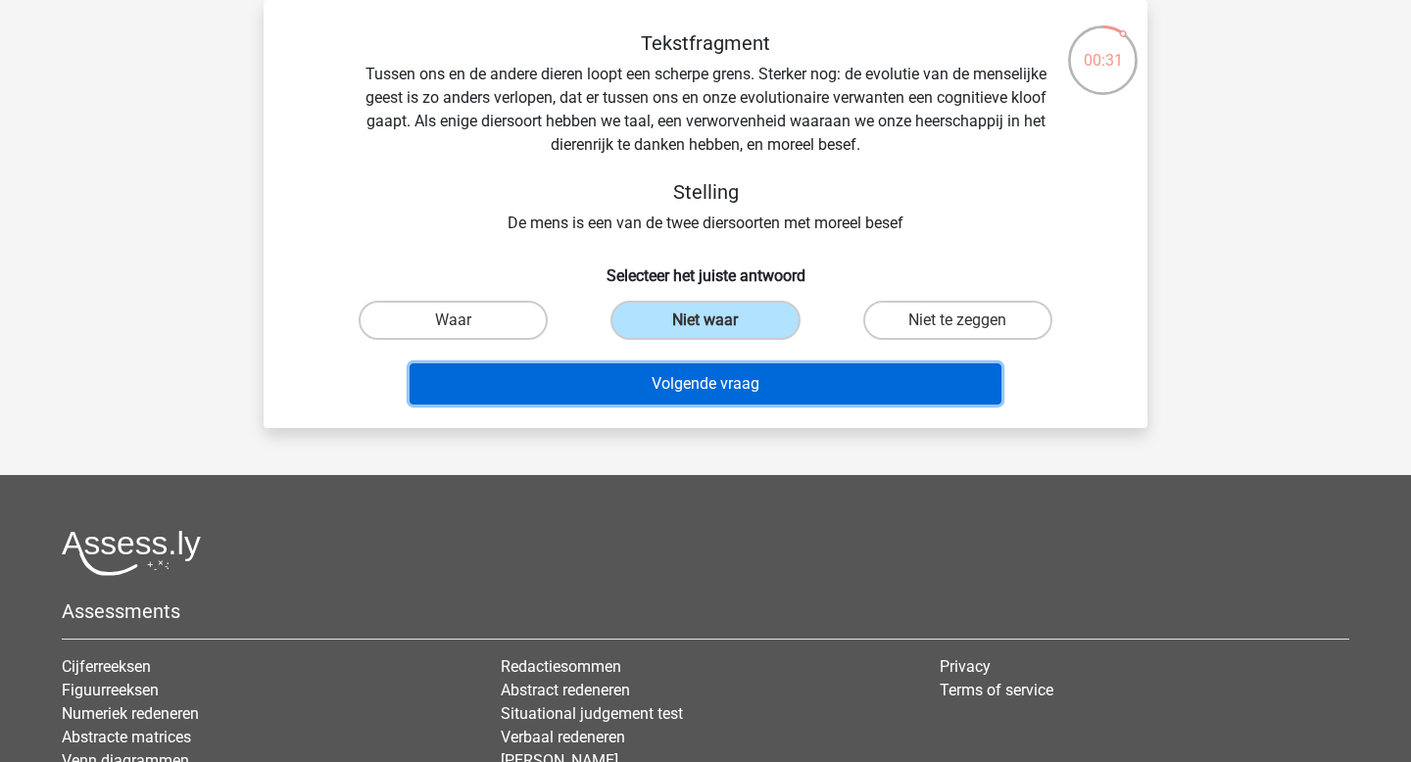
click at [769, 378] on button "Volgende vraag" at bounding box center [706, 384] width 593 height 41
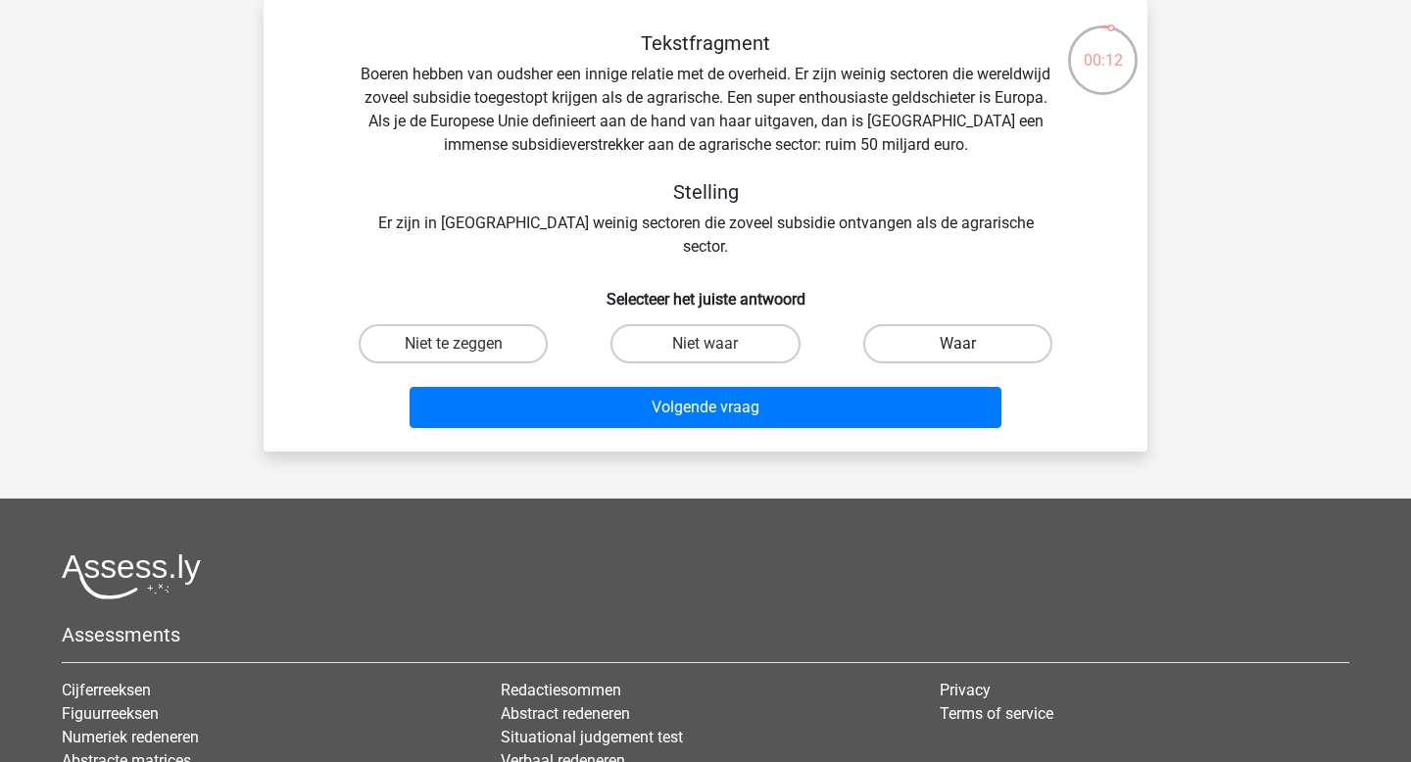
click at [919, 324] on label "Waar" at bounding box center [957, 343] width 189 height 39
click at [957, 344] on input "Waar" at bounding box center [963, 350] width 13 height 13
radio input "true"
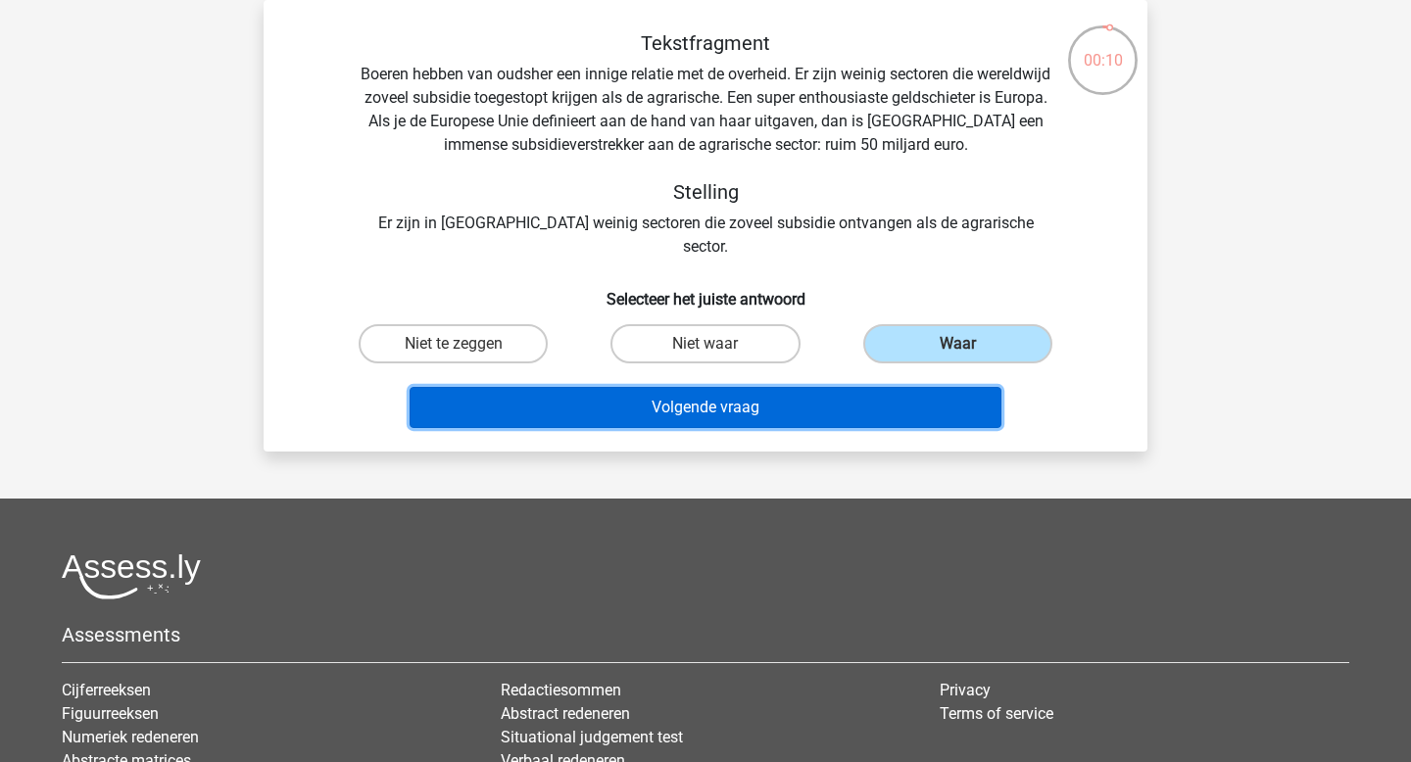
click at [850, 387] on button "Volgende vraag" at bounding box center [706, 407] width 593 height 41
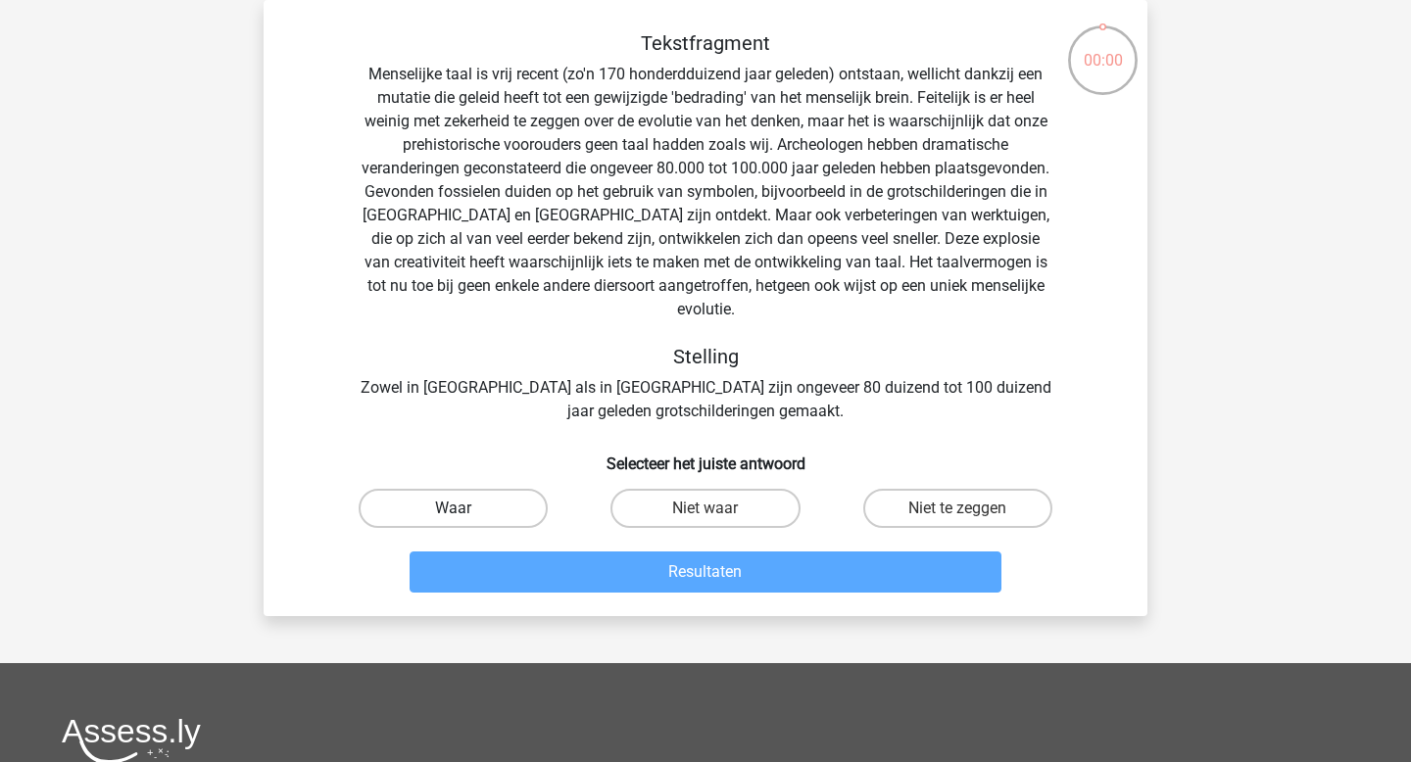
click at [504, 489] on label "Waar" at bounding box center [453, 508] width 189 height 39
click at [466, 509] on input "Waar" at bounding box center [460, 515] width 13 height 13
radio input "true"
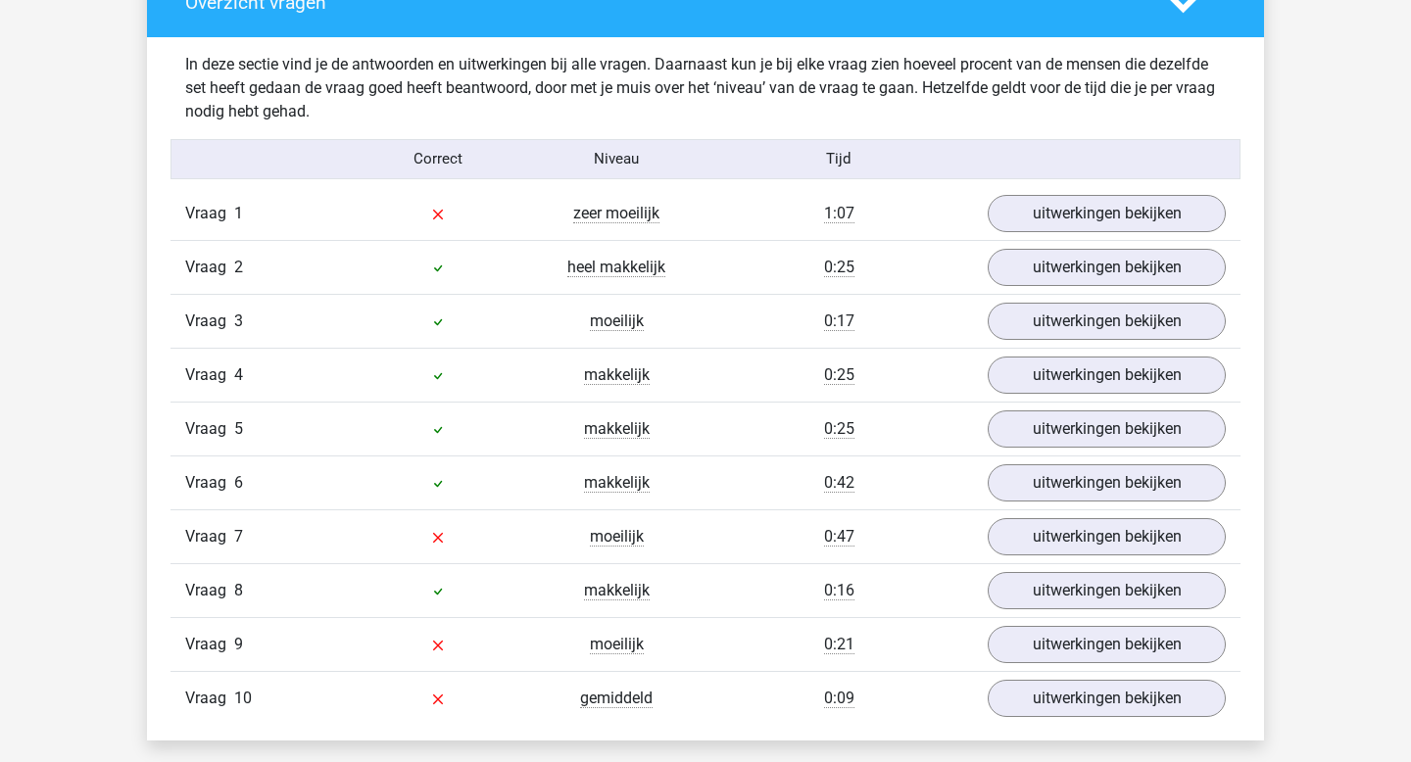
scroll to position [1564, 0]
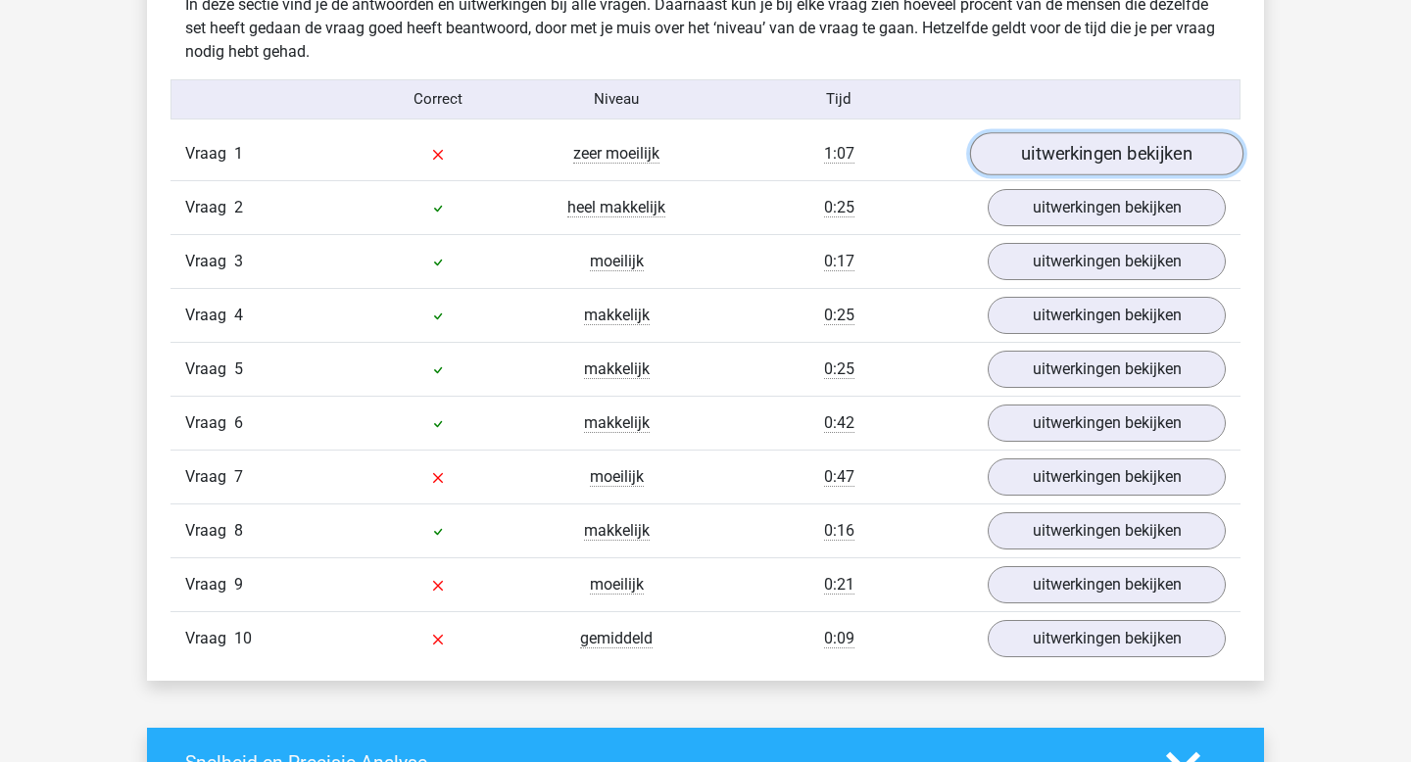
click at [1035, 162] on link "uitwerkingen bekijken" at bounding box center [1106, 153] width 273 height 43
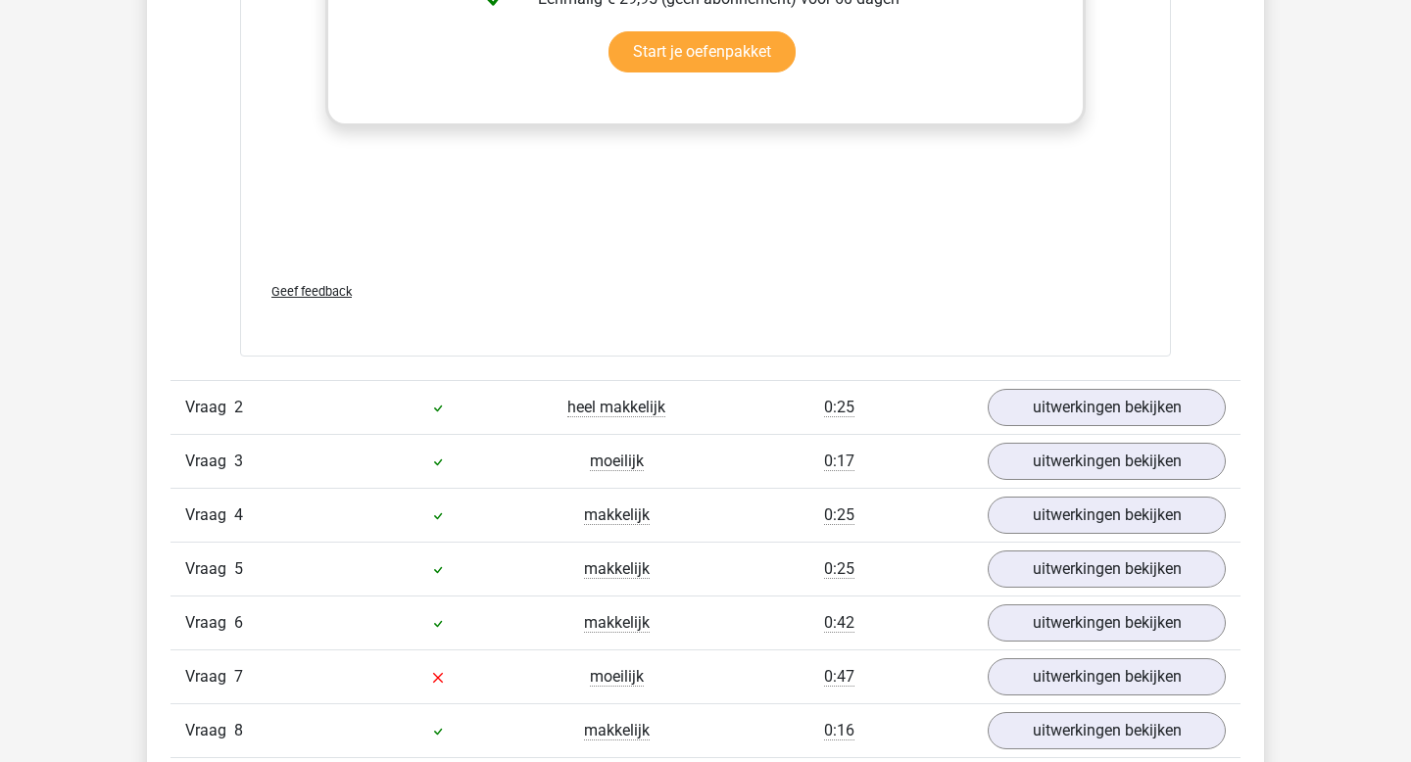
scroll to position [2681, 0]
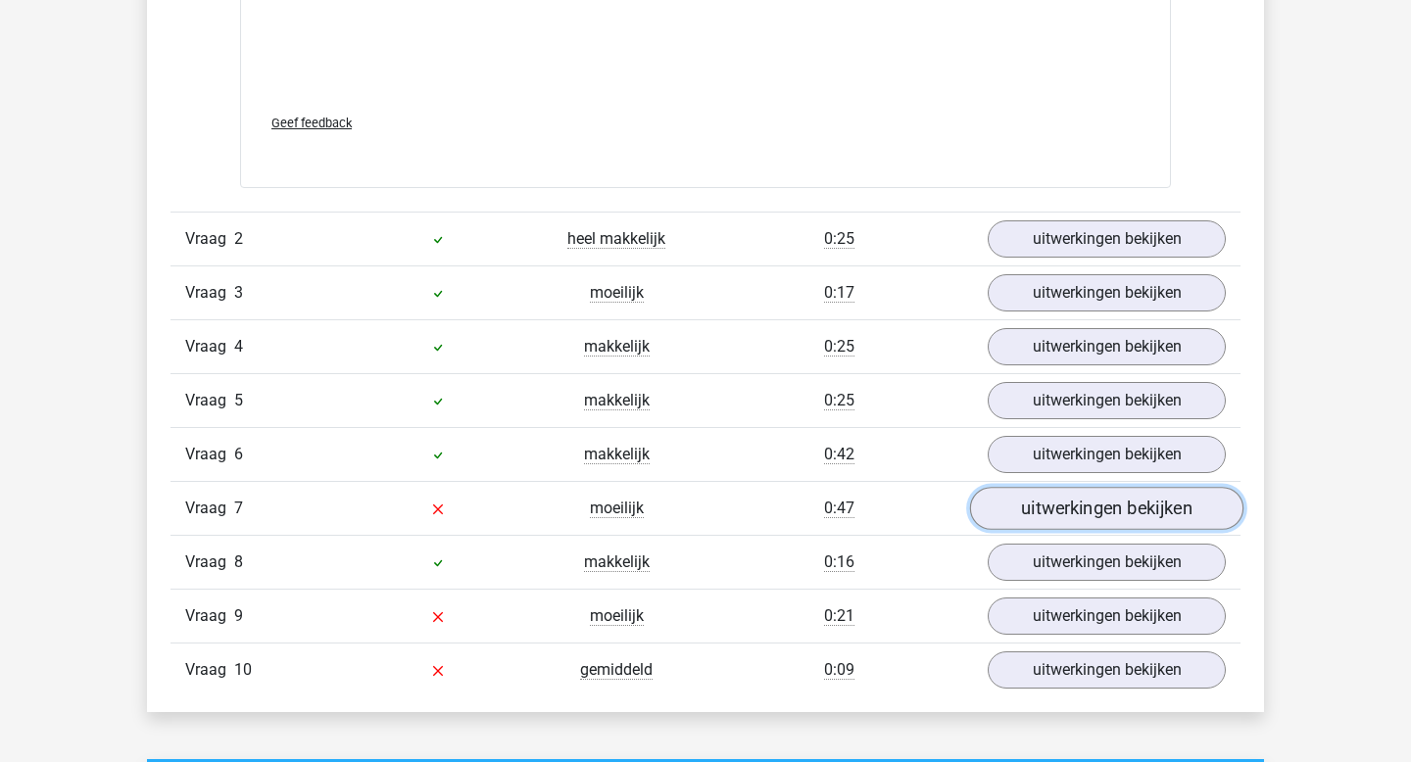
click at [1123, 515] on link "uitwerkingen bekijken" at bounding box center [1106, 508] width 273 height 43
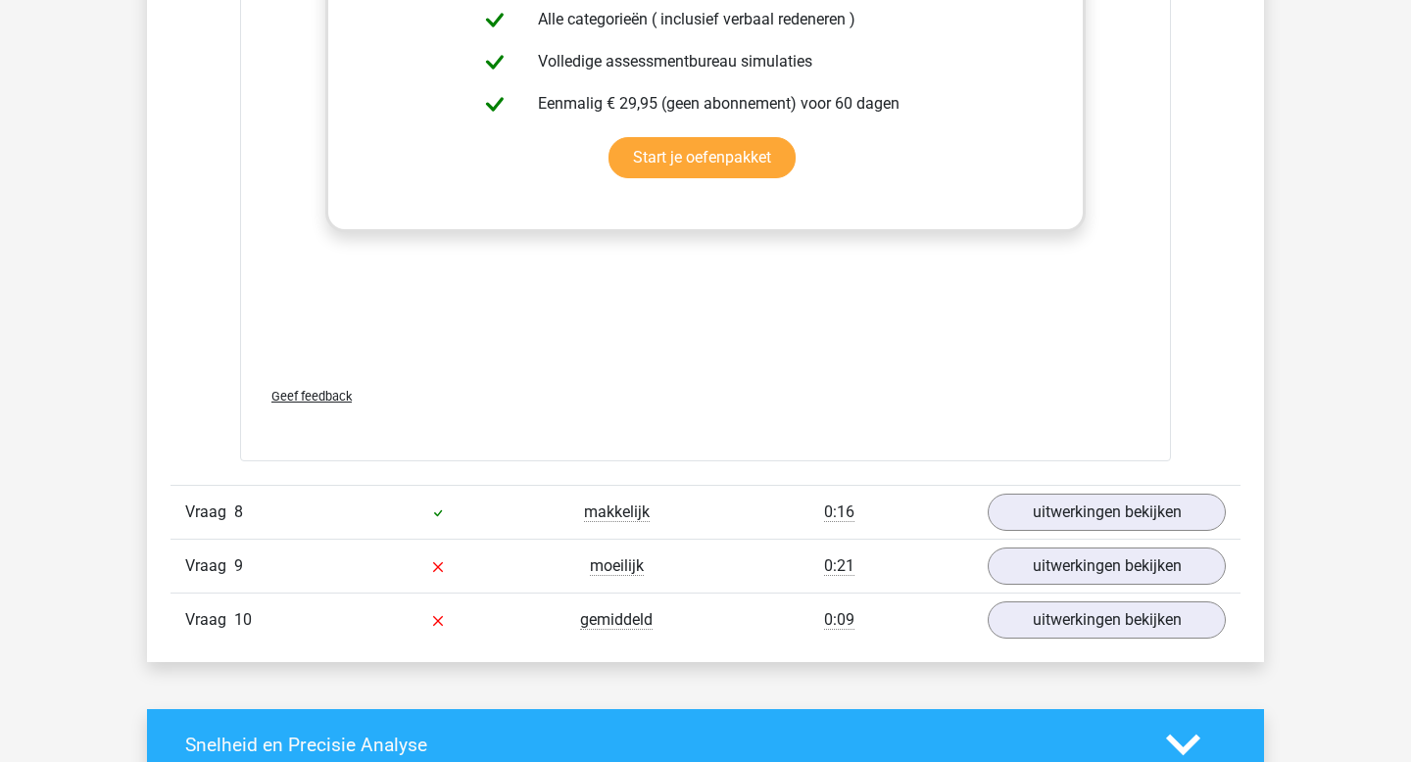
scroll to position [3911, 0]
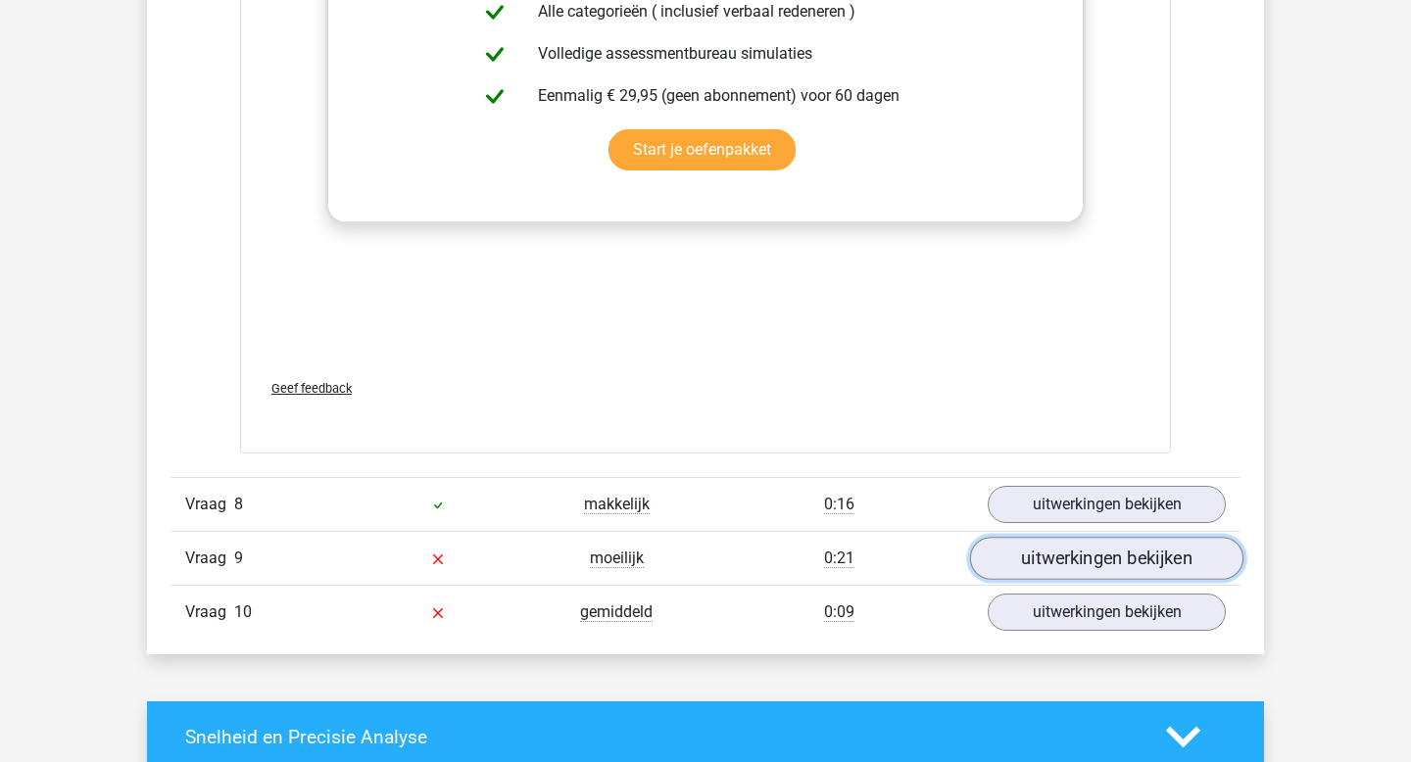
click at [1057, 557] on link "uitwerkingen bekijken" at bounding box center [1106, 558] width 273 height 43
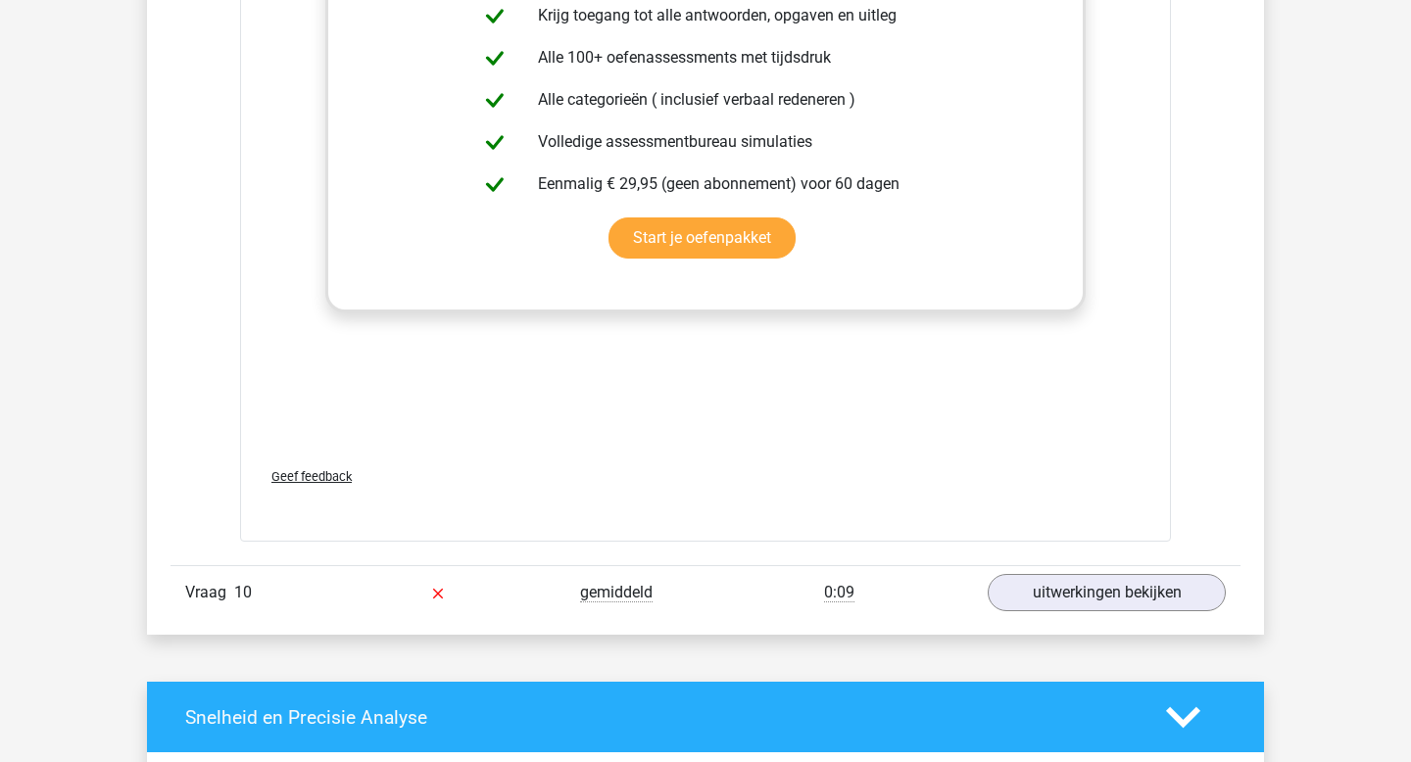
scroll to position [5013, 0]
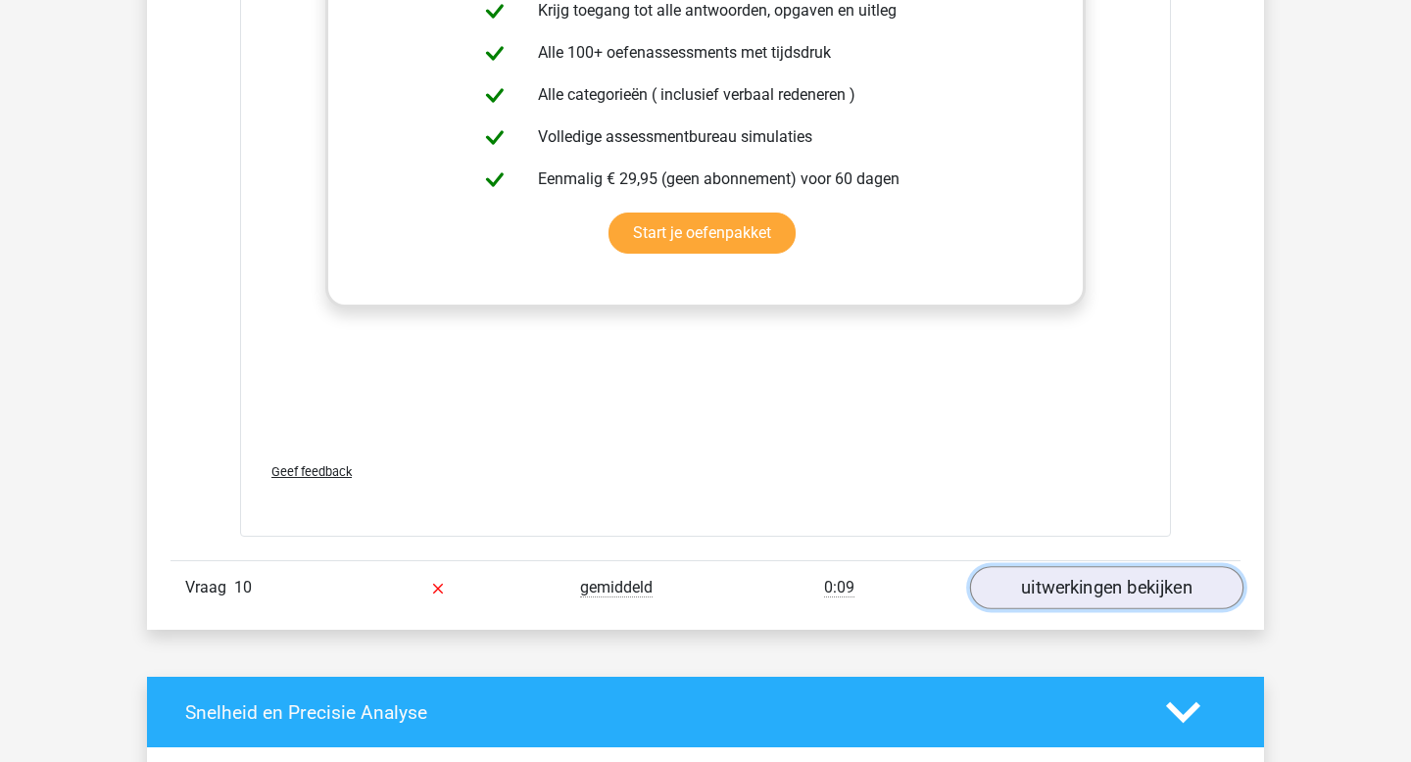
click at [1035, 591] on link "uitwerkingen bekijken" at bounding box center [1106, 588] width 273 height 43
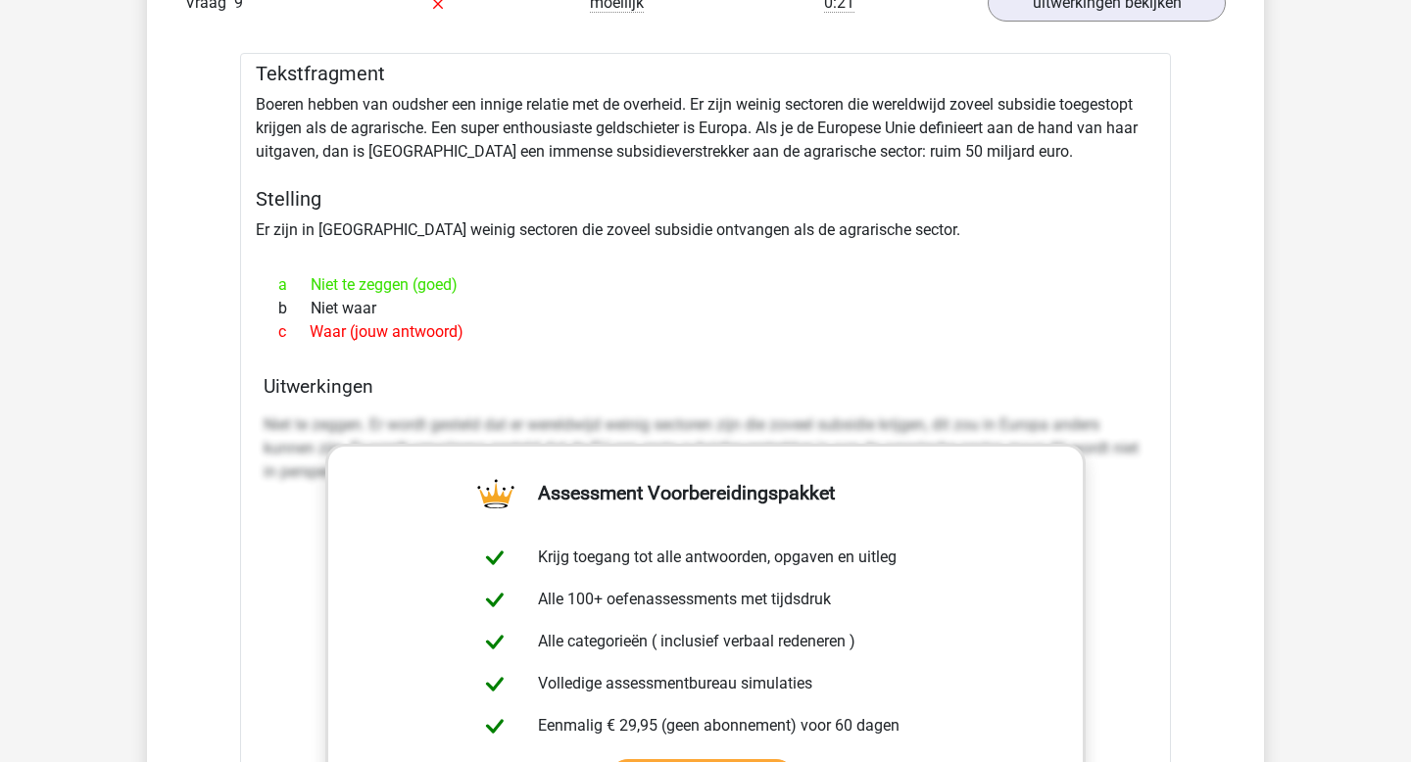
scroll to position [3555, 0]
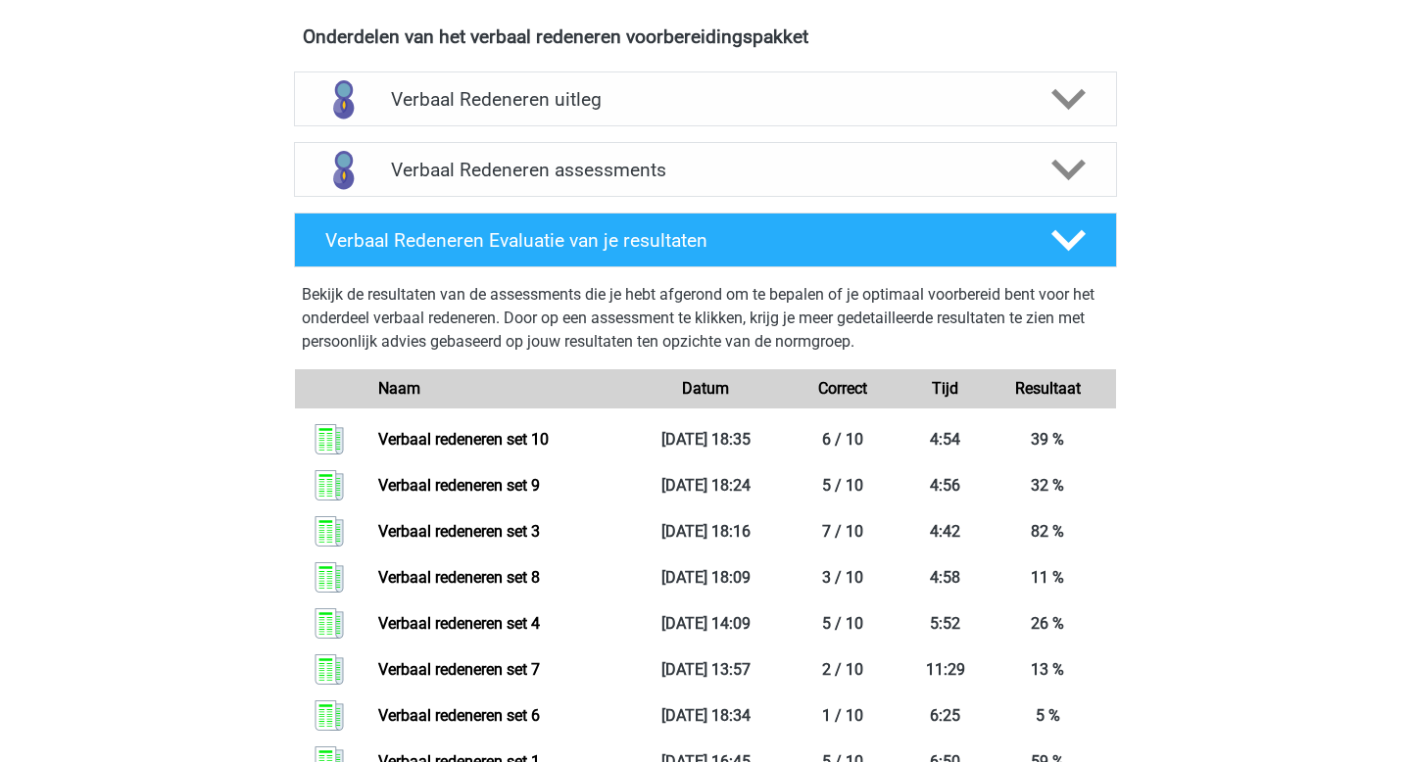
scroll to position [1178, 0]
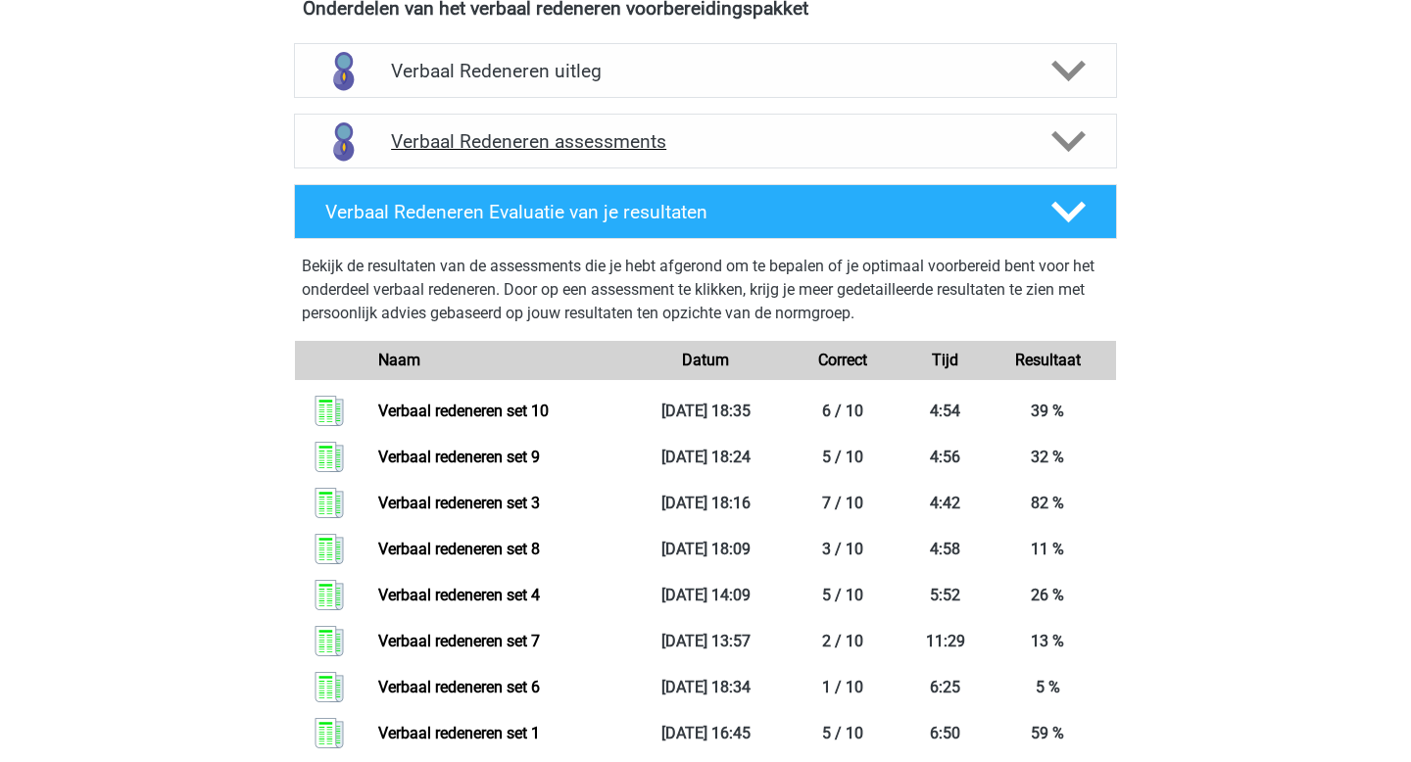
click at [1000, 147] on h4 "Verbaal Redeneren assessments" at bounding box center [705, 141] width 629 height 23
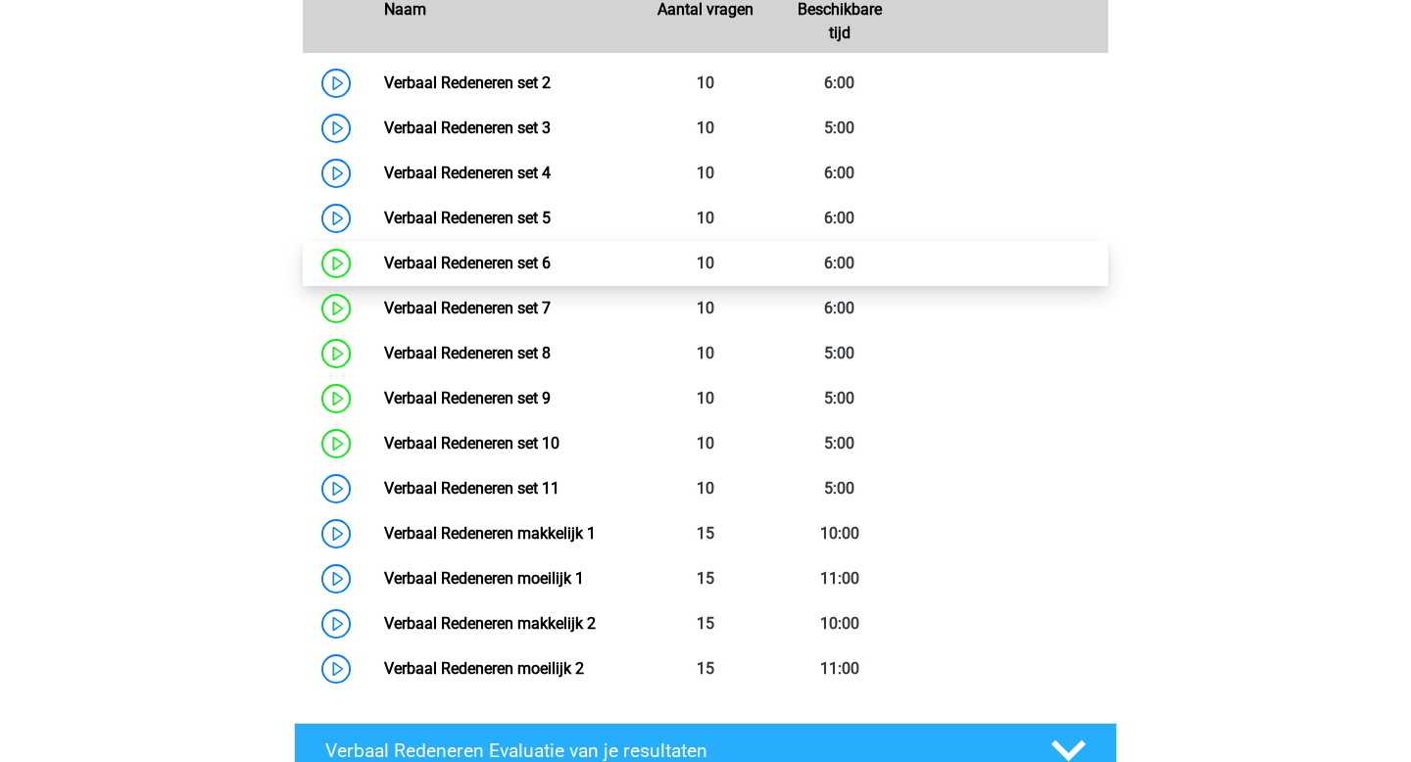
scroll to position [1464, 0]
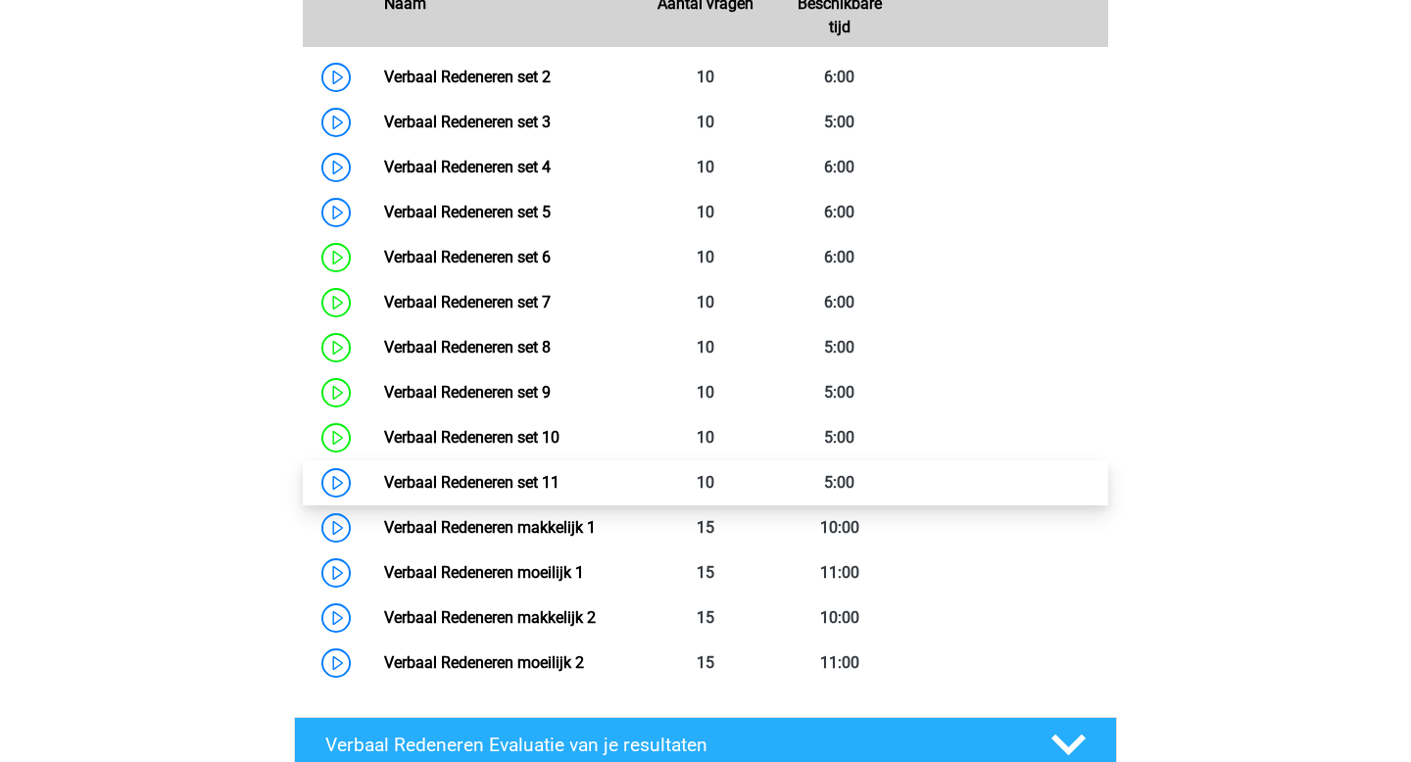
click at [498, 486] on link "Verbaal Redeneren set 11" at bounding box center [471, 482] width 175 height 19
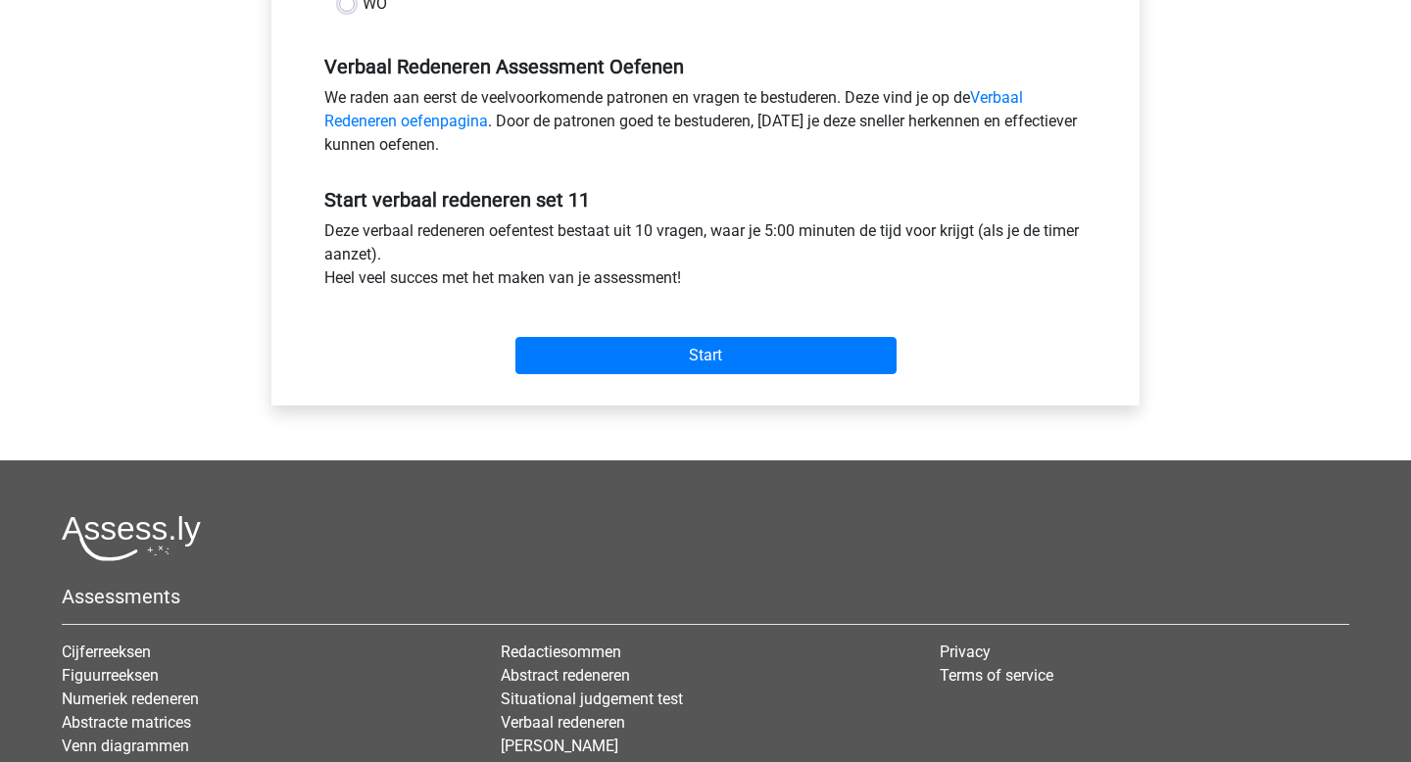
scroll to position [607, 0]
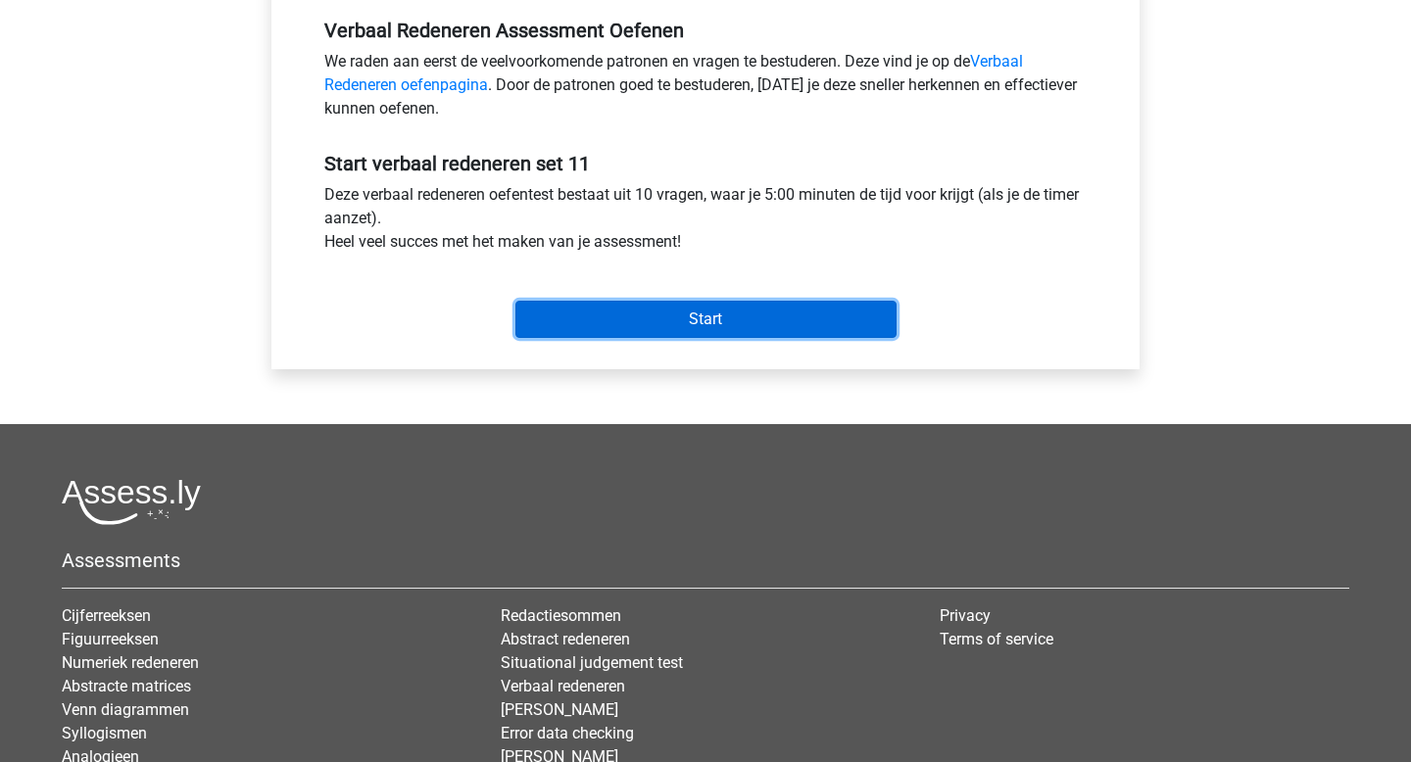
click at [702, 320] on input "Start" at bounding box center [705, 319] width 381 height 37
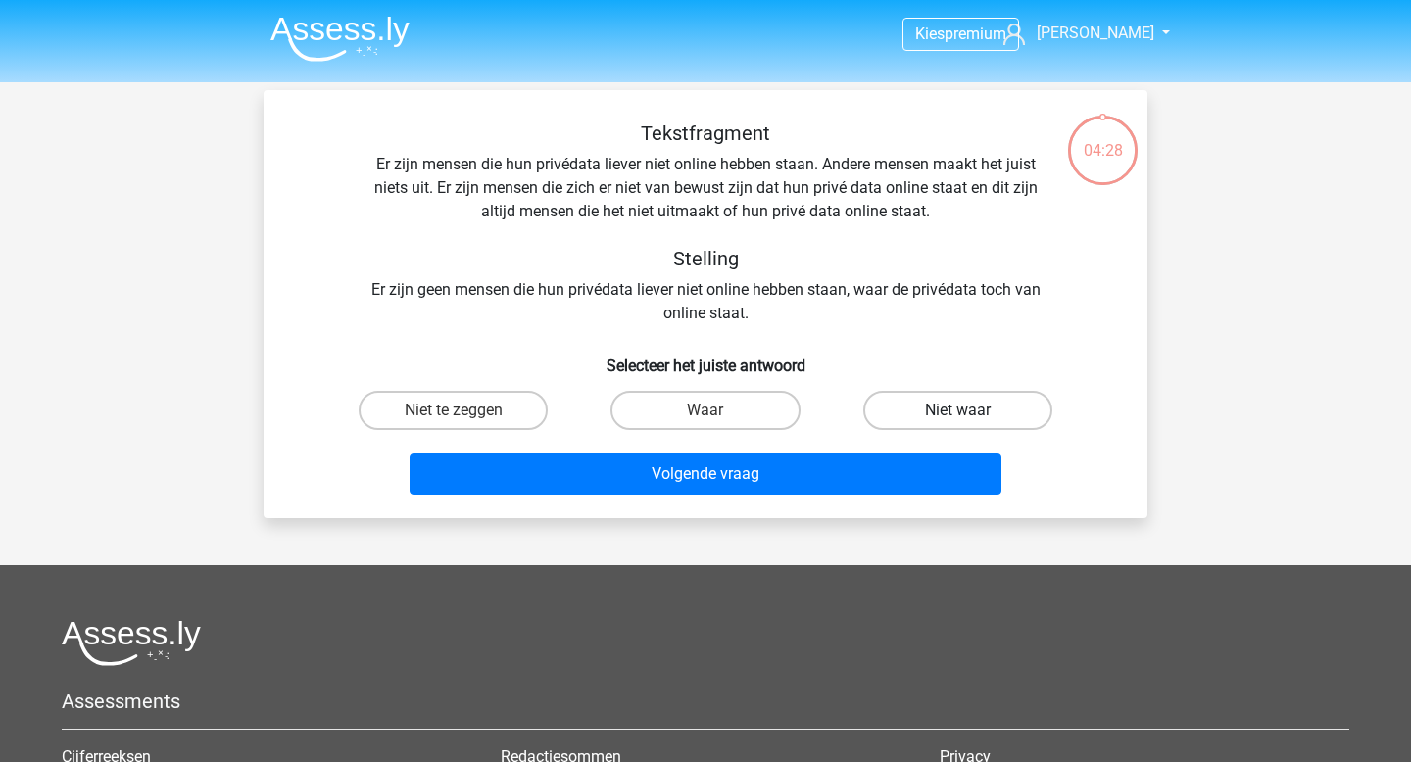
click at [938, 415] on label "Niet waar" at bounding box center [957, 410] width 189 height 39
click at [957, 415] on input "Niet waar" at bounding box center [963, 417] width 13 height 13
radio input "true"
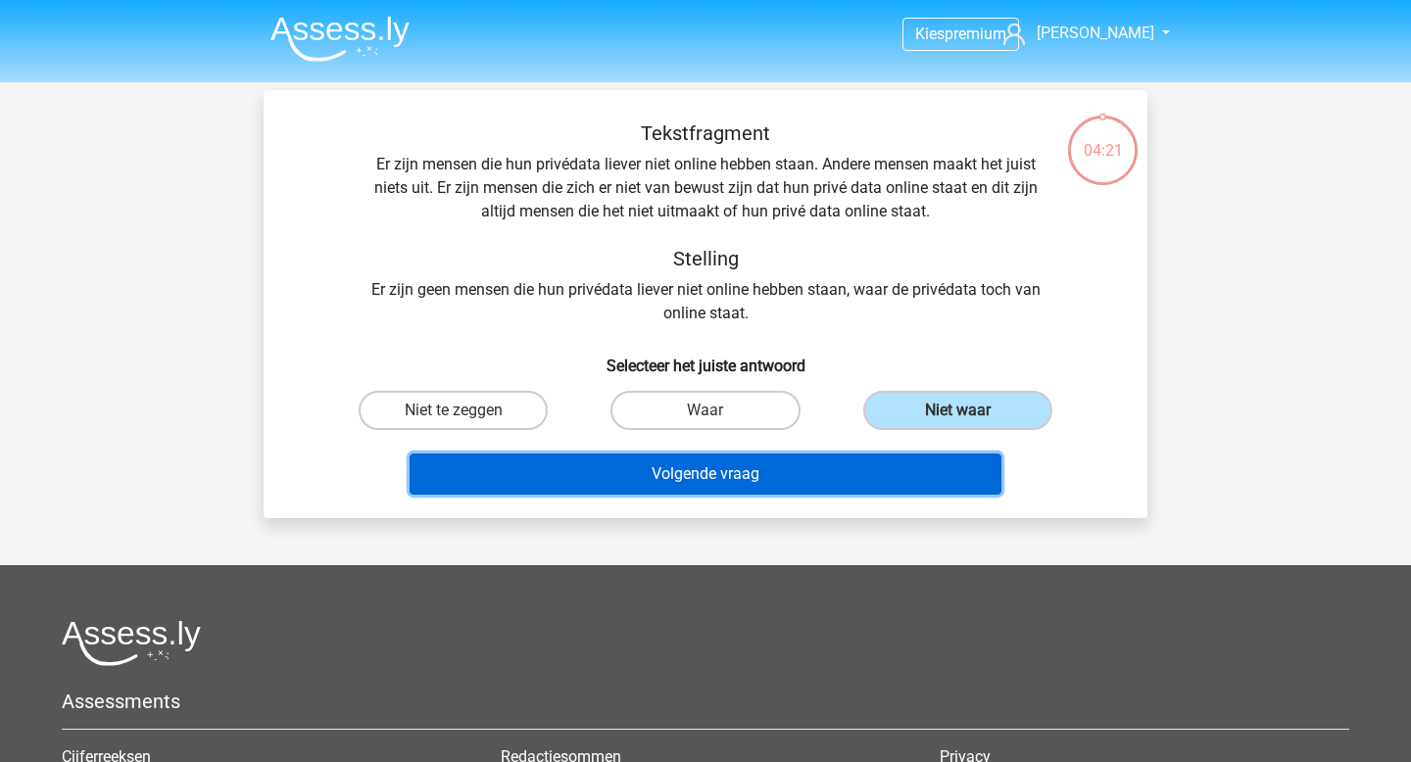
click at [786, 467] on button "Volgende vraag" at bounding box center [706, 474] width 593 height 41
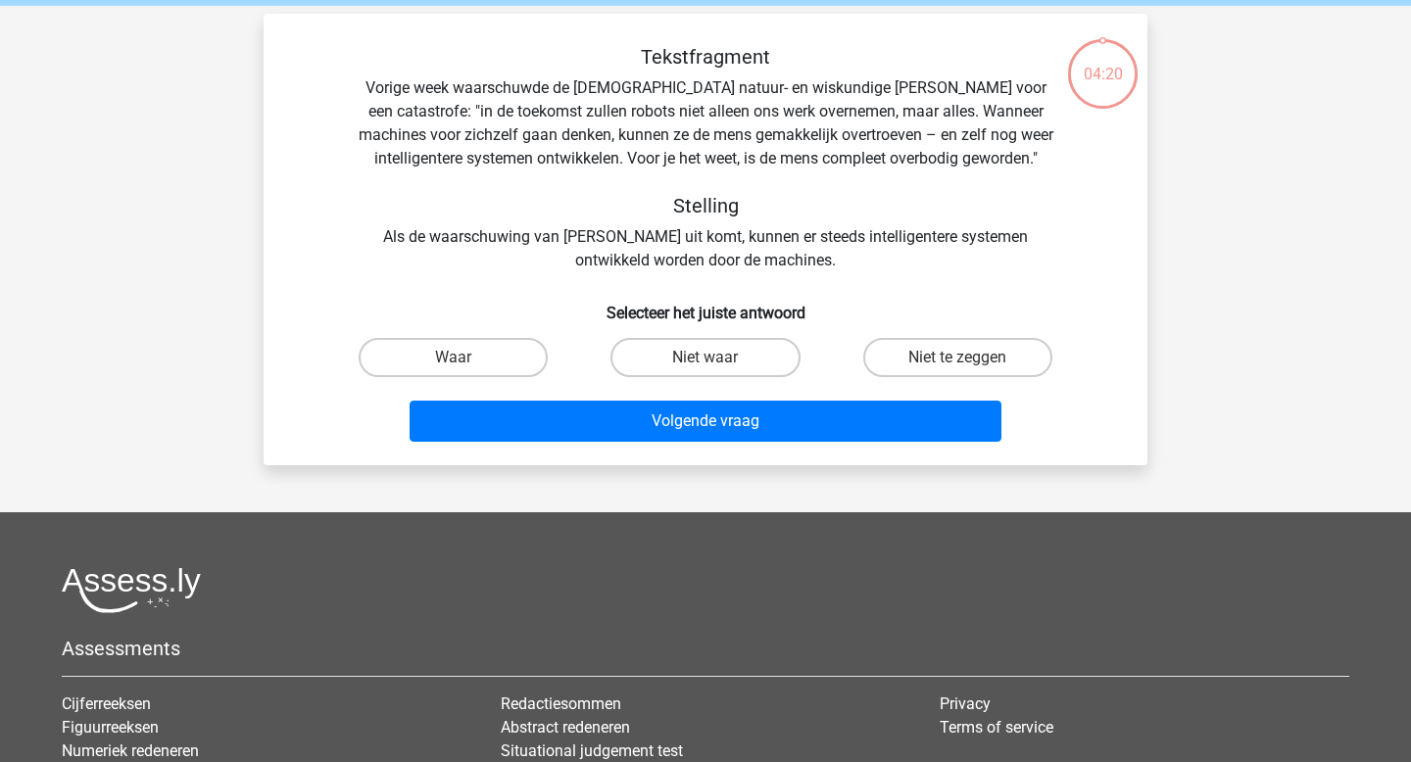
scroll to position [90, 0]
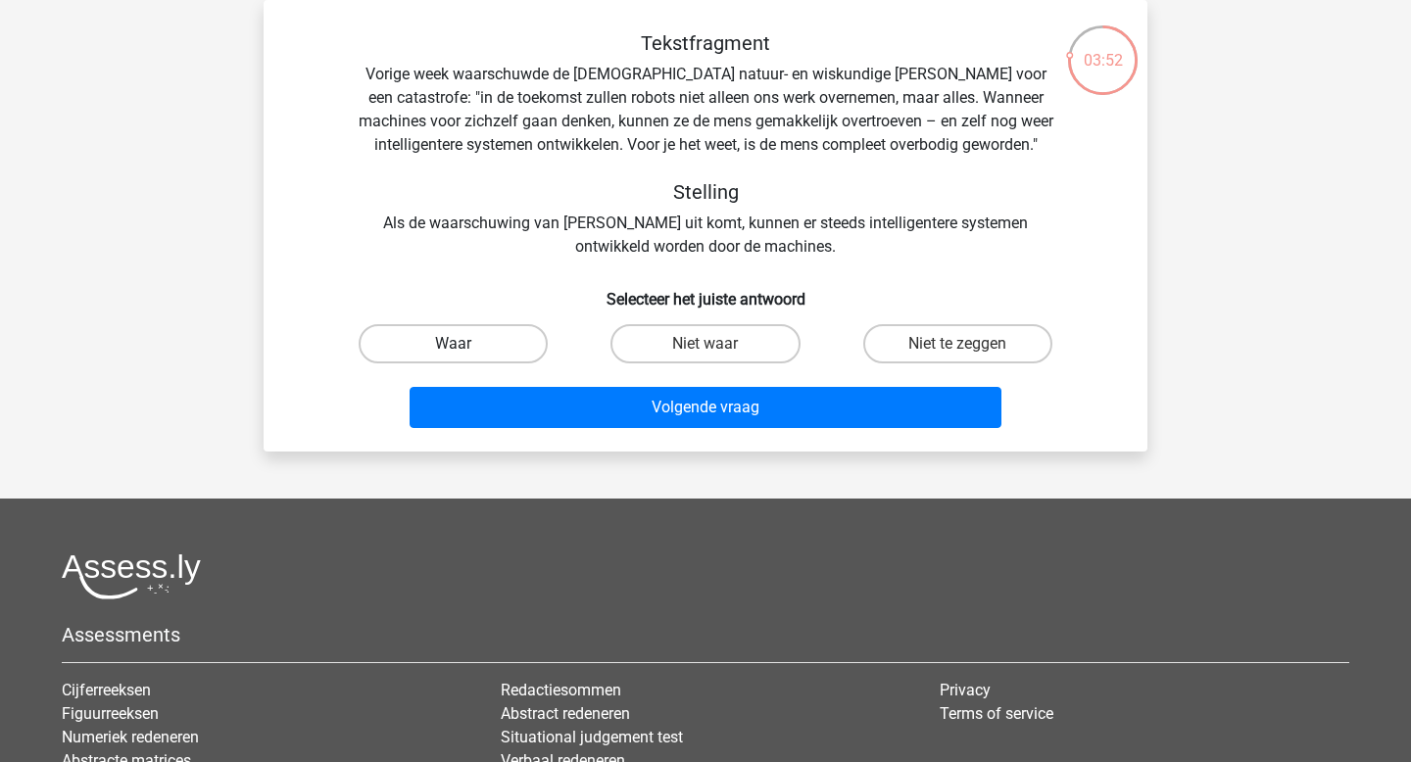
click at [510, 339] on label "Waar" at bounding box center [453, 343] width 189 height 39
click at [466, 344] on input "Waar" at bounding box center [460, 350] width 13 height 13
radio input "true"
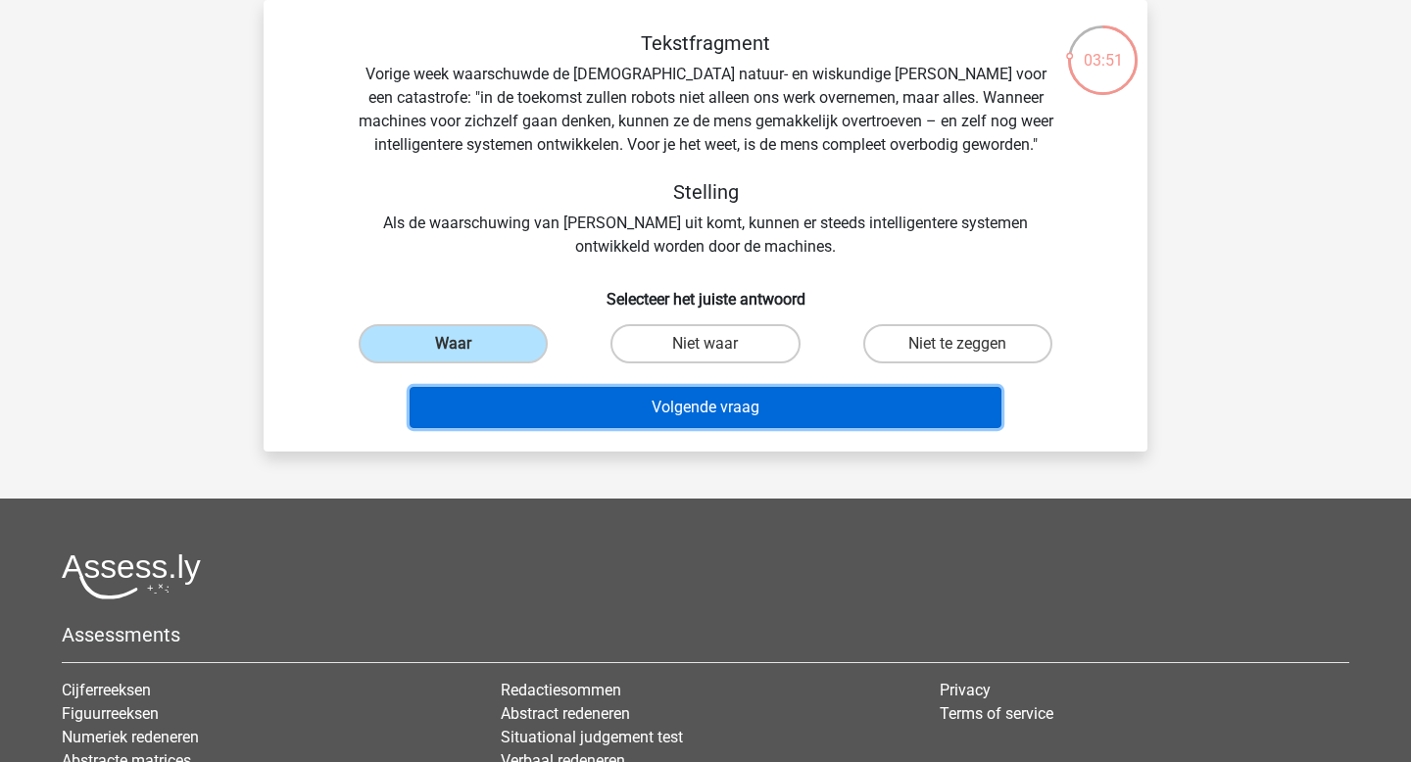
click at [609, 397] on button "Volgende vraag" at bounding box center [706, 407] width 593 height 41
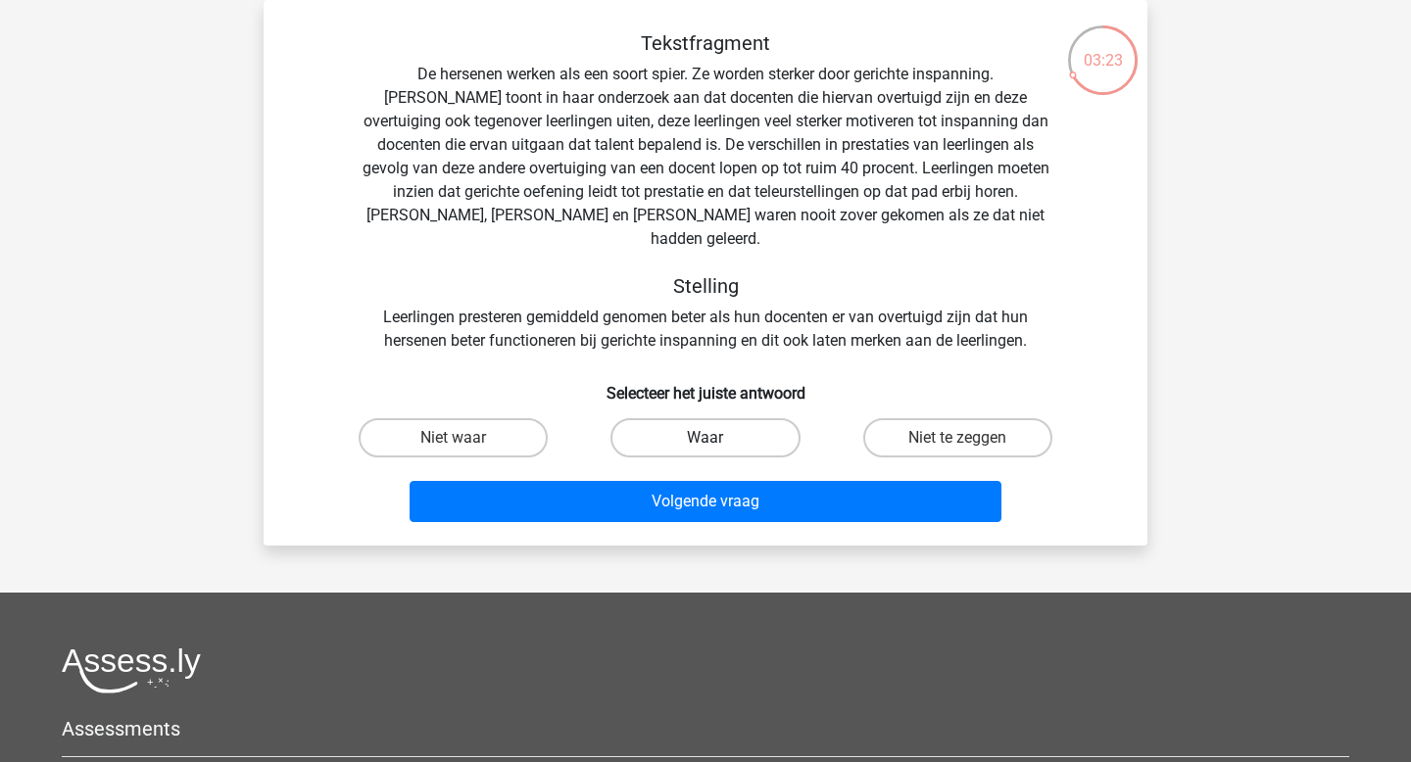
click at [636, 418] on label "Waar" at bounding box center [705, 437] width 189 height 39
click at [706, 438] on input "Waar" at bounding box center [712, 444] width 13 height 13
radio input "true"
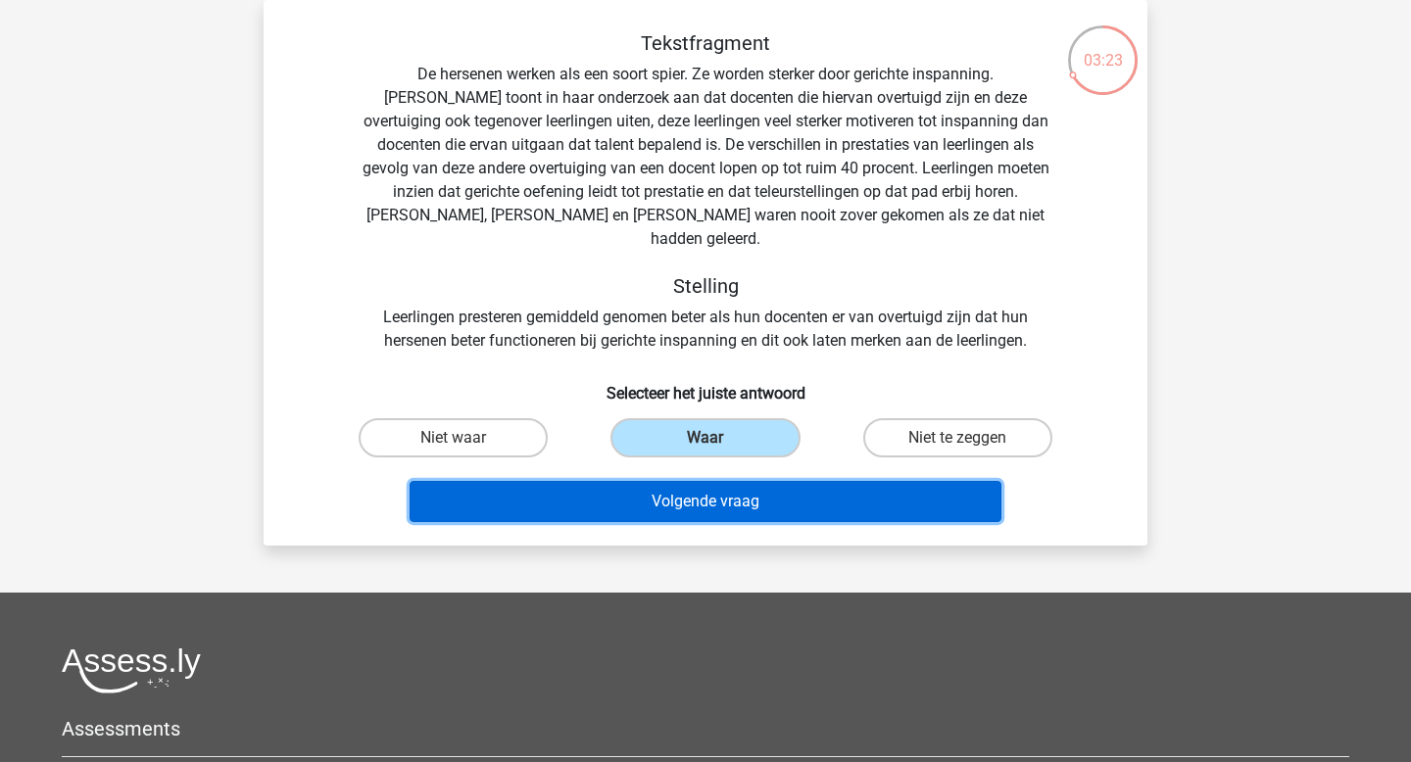
click at [697, 491] on button "Volgende vraag" at bounding box center [706, 501] width 593 height 41
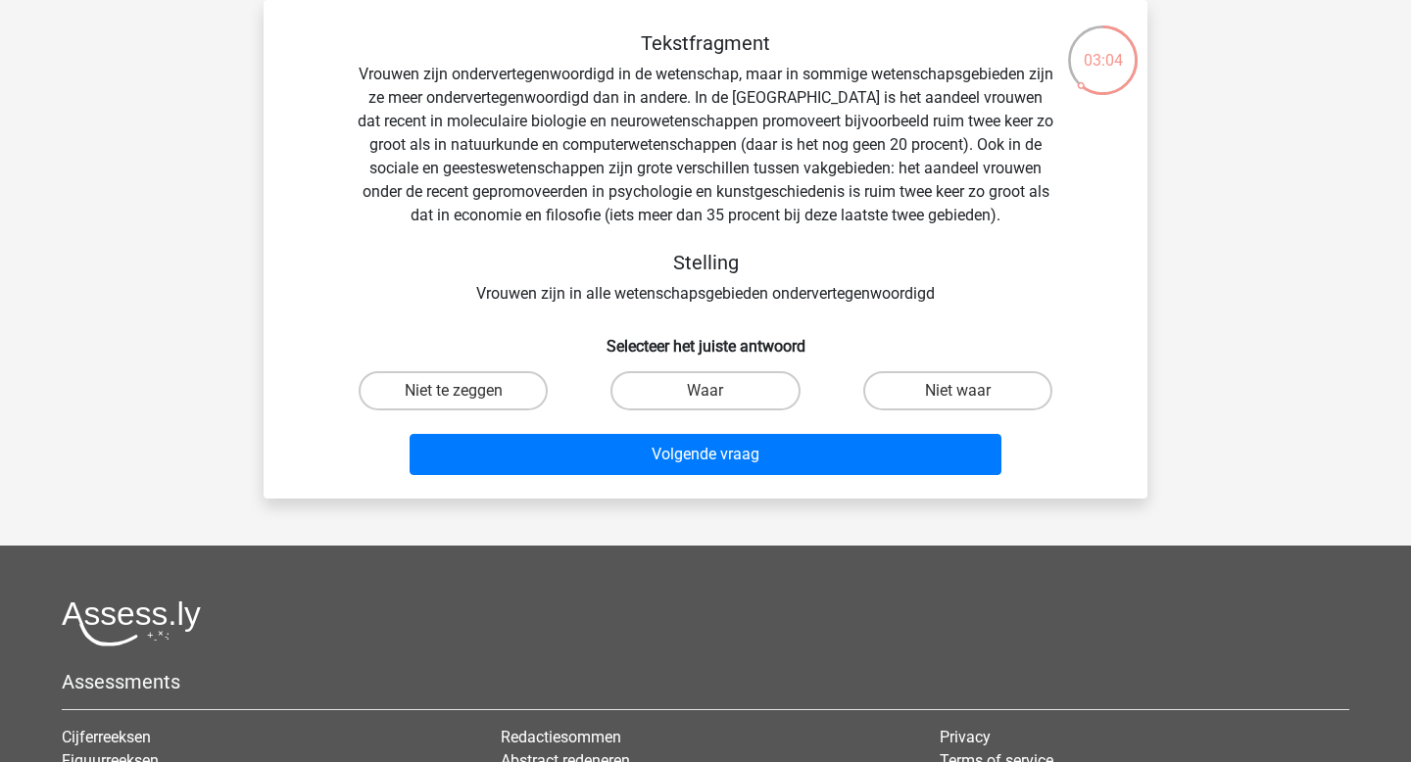
click at [709, 400] on input "Waar" at bounding box center [712, 397] width 13 height 13
radio input "true"
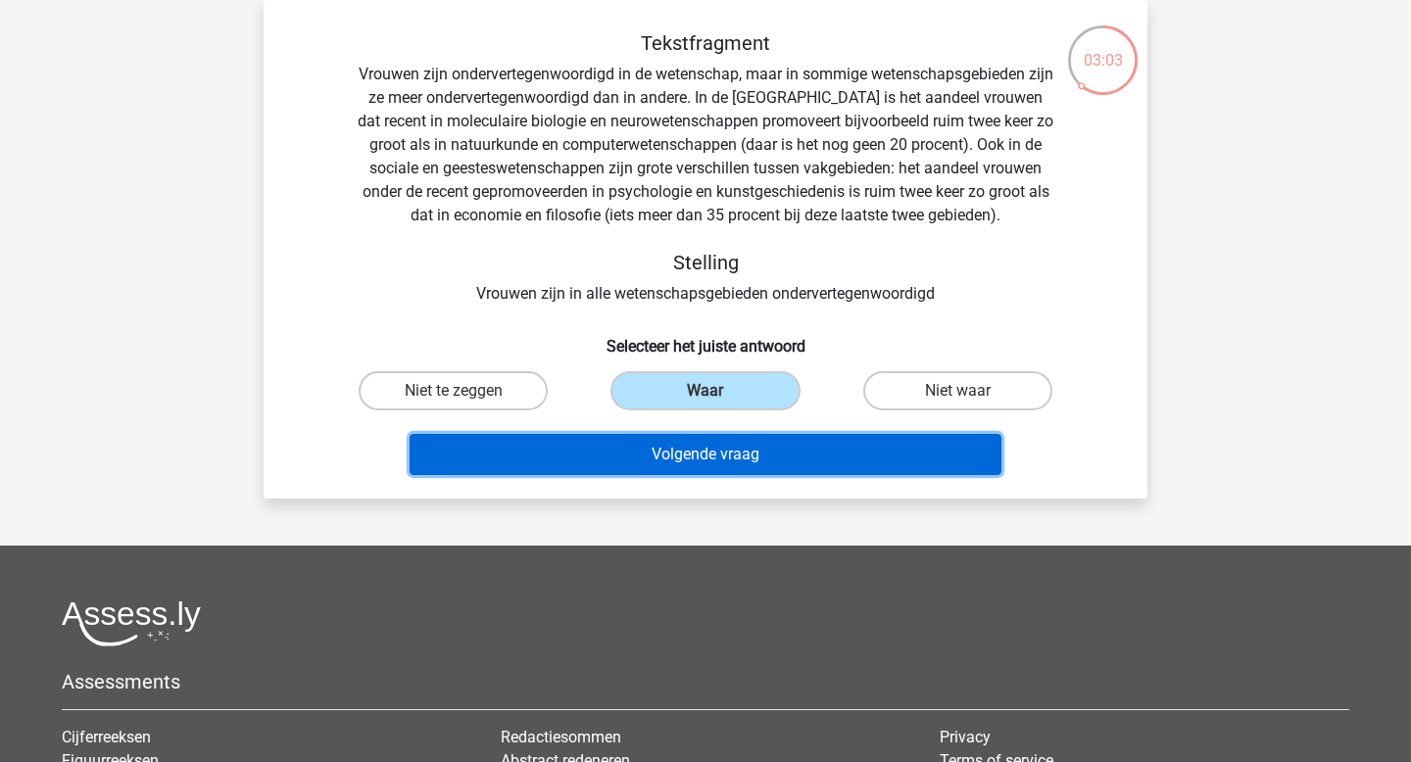
click at [722, 458] on button "Volgende vraag" at bounding box center [706, 454] width 593 height 41
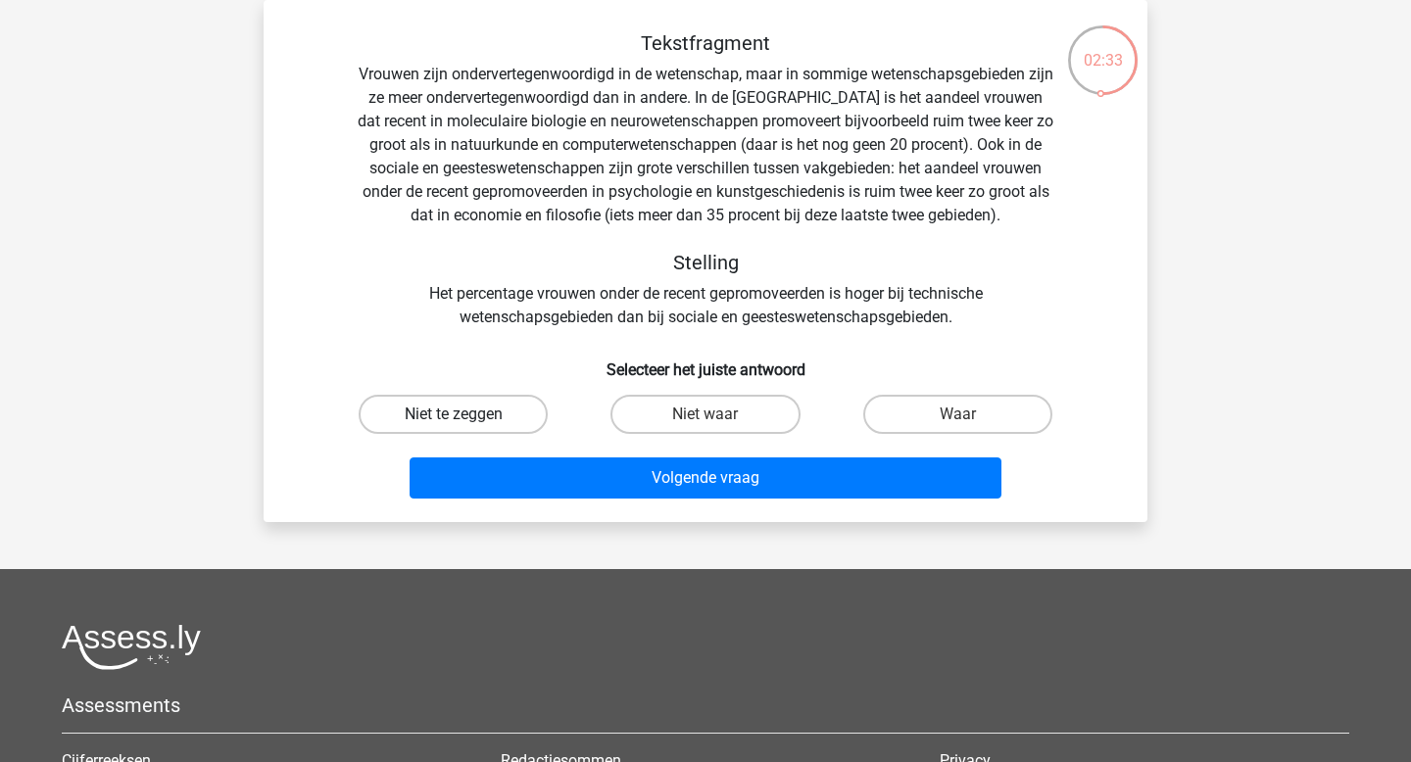
click at [477, 410] on label "Niet te zeggen" at bounding box center [453, 414] width 189 height 39
click at [466, 415] on input "Niet te zeggen" at bounding box center [460, 421] width 13 height 13
radio input "true"
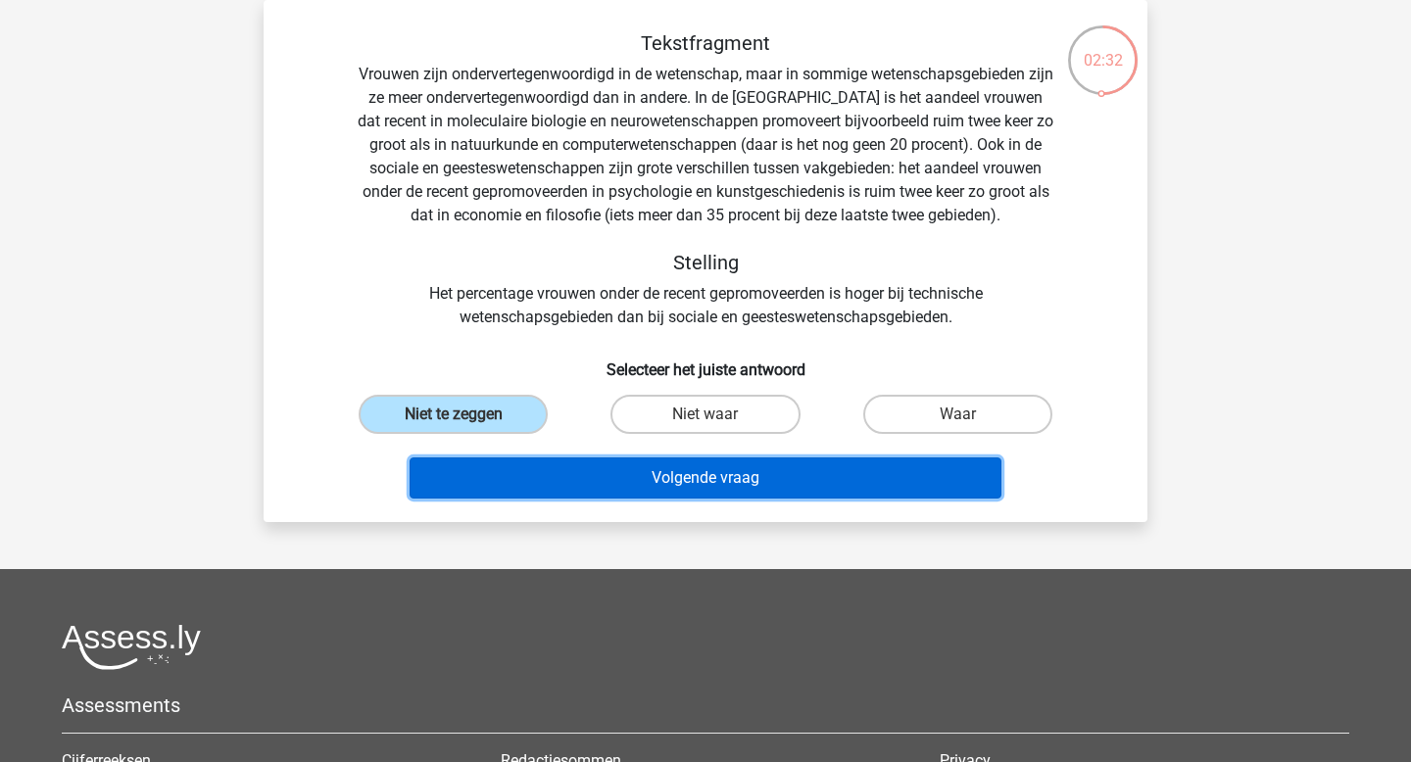
click at [628, 476] on button "Volgende vraag" at bounding box center [706, 478] width 593 height 41
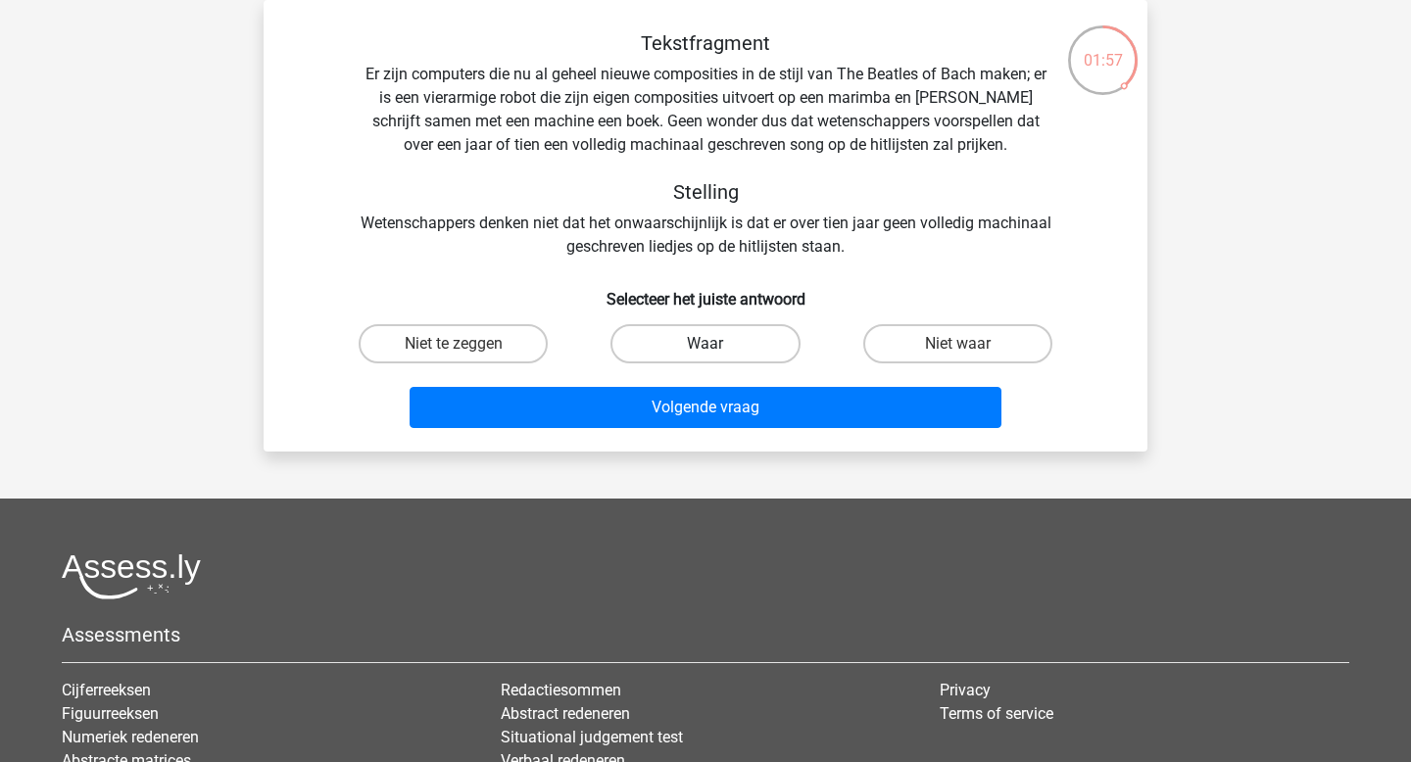
click at [748, 336] on label "Waar" at bounding box center [705, 343] width 189 height 39
click at [718, 344] on input "Waar" at bounding box center [712, 350] width 13 height 13
radio input "true"
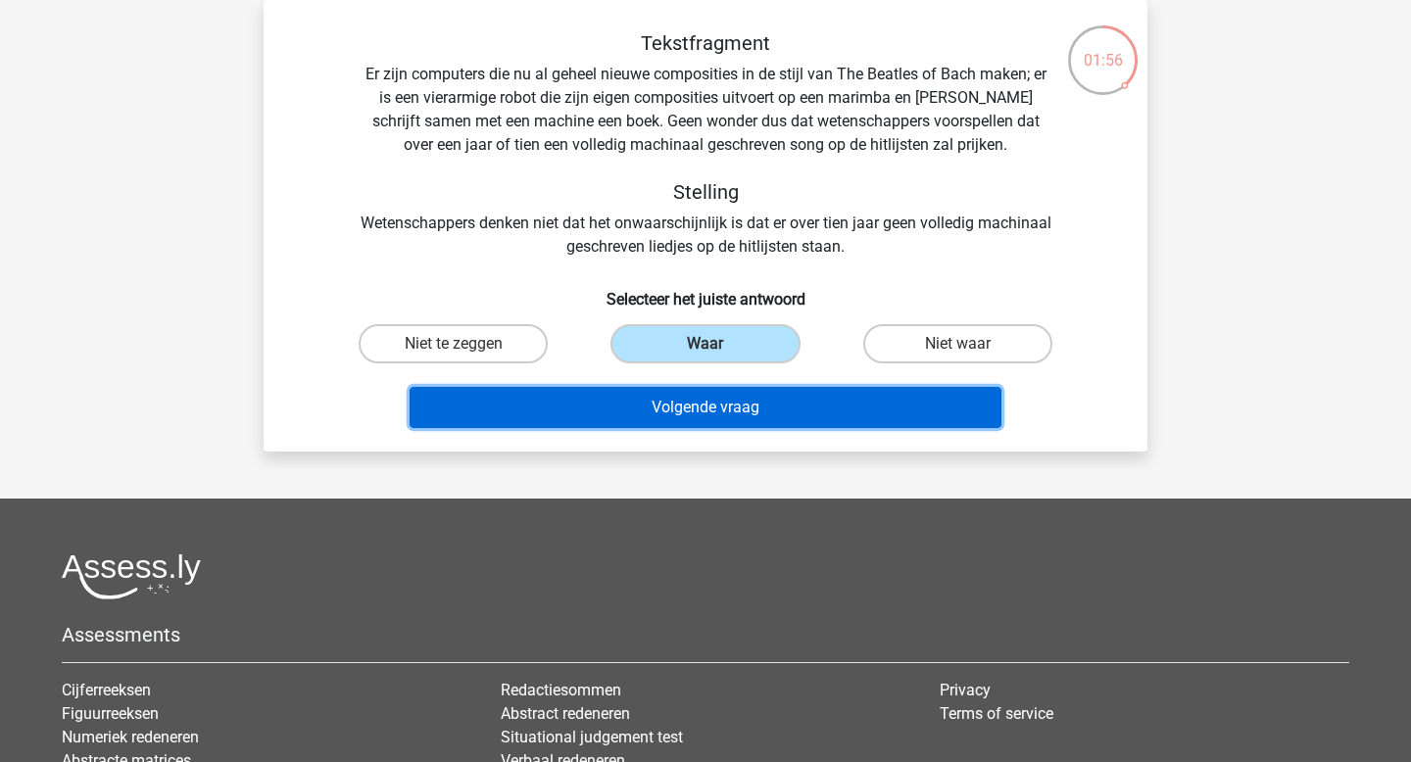
click at [766, 410] on button "Volgende vraag" at bounding box center [706, 407] width 593 height 41
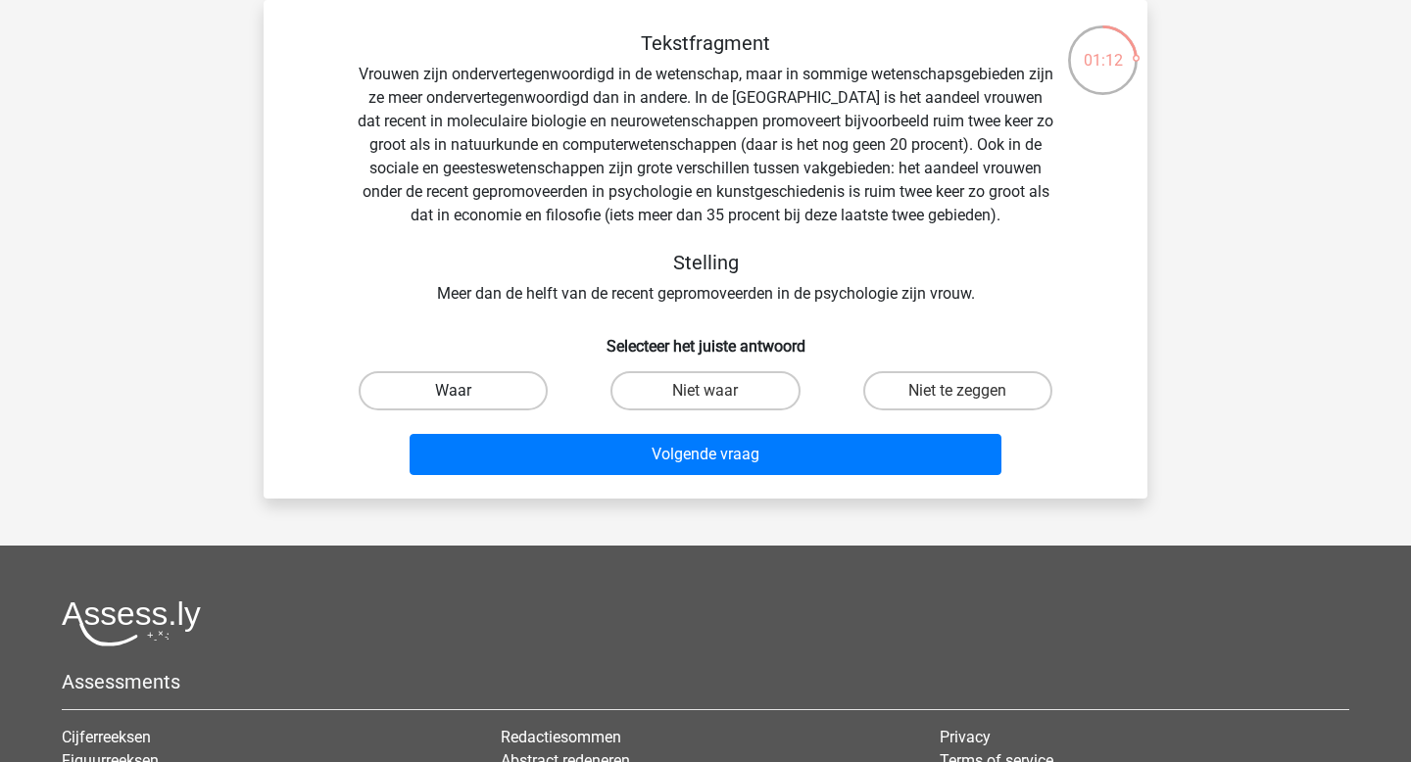
click at [504, 388] on label "Waar" at bounding box center [453, 390] width 189 height 39
click at [466, 391] on input "Waar" at bounding box center [460, 397] width 13 height 13
radio input "true"
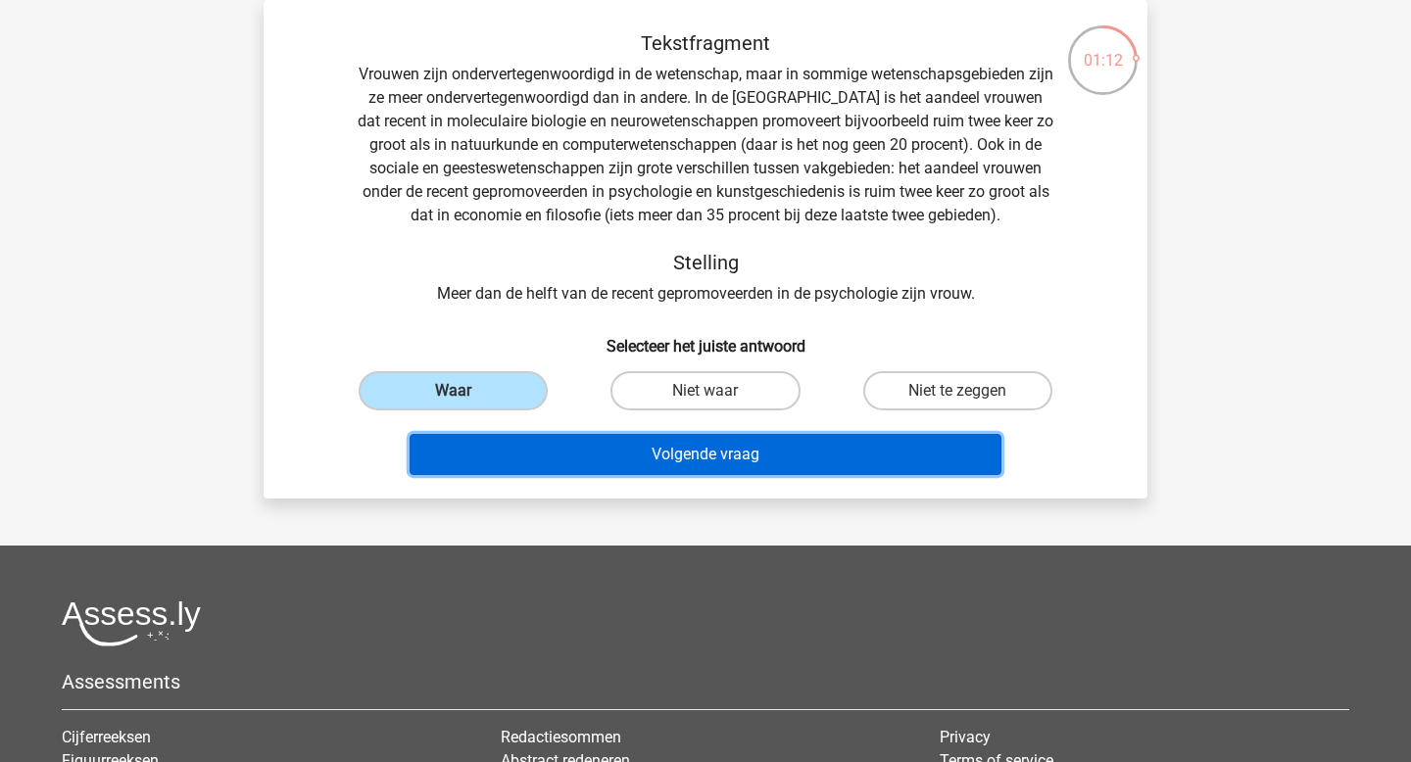
click at [634, 448] on button "Volgende vraag" at bounding box center [706, 454] width 593 height 41
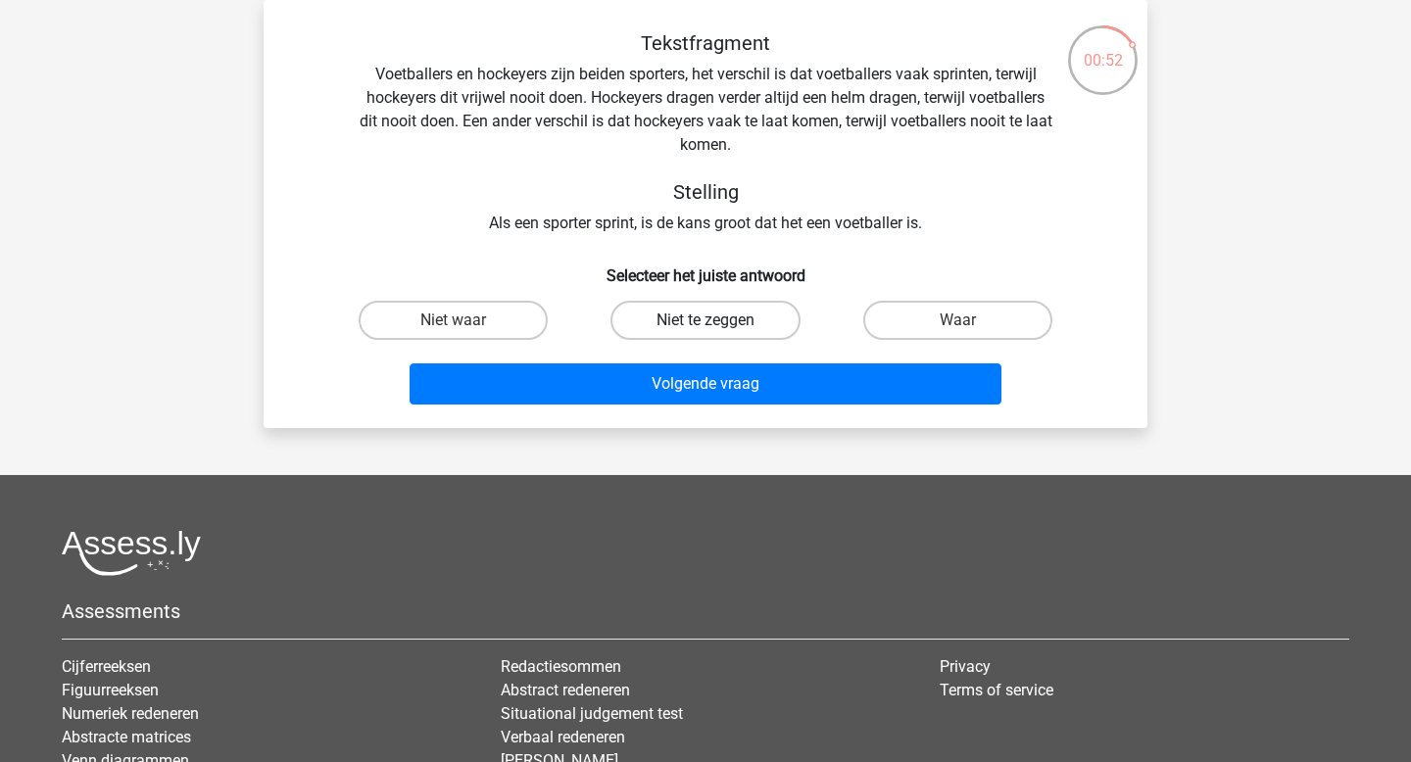
click at [671, 318] on label "Niet te zeggen" at bounding box center [705, 320] width 189 height 39
click at [706, 320] on input "Niet te zeggen" at bounding box center [712, 326] width 13 height 13
radio input "true"
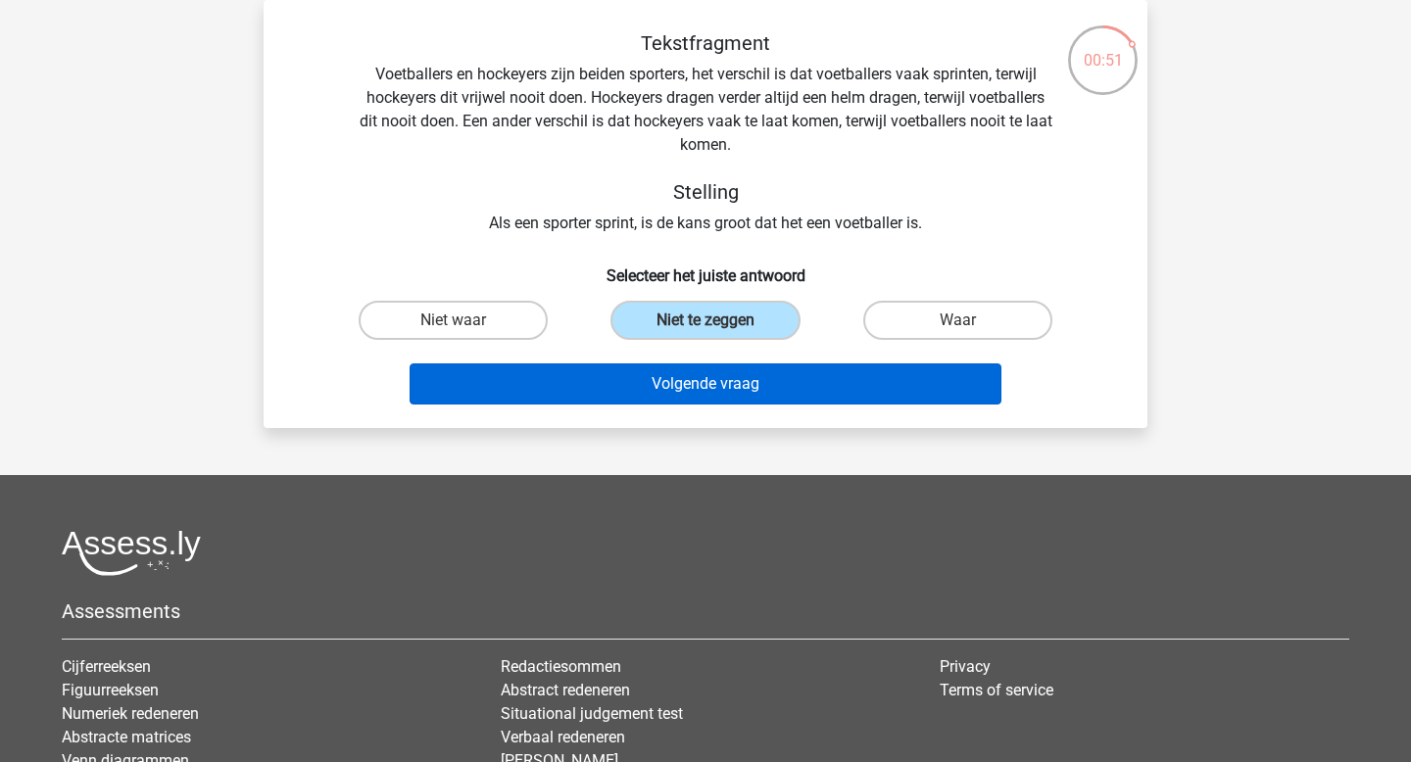
click at [734, 400] on div "Volgende vraag" at bounding box center [705, 388] width 757 height 49
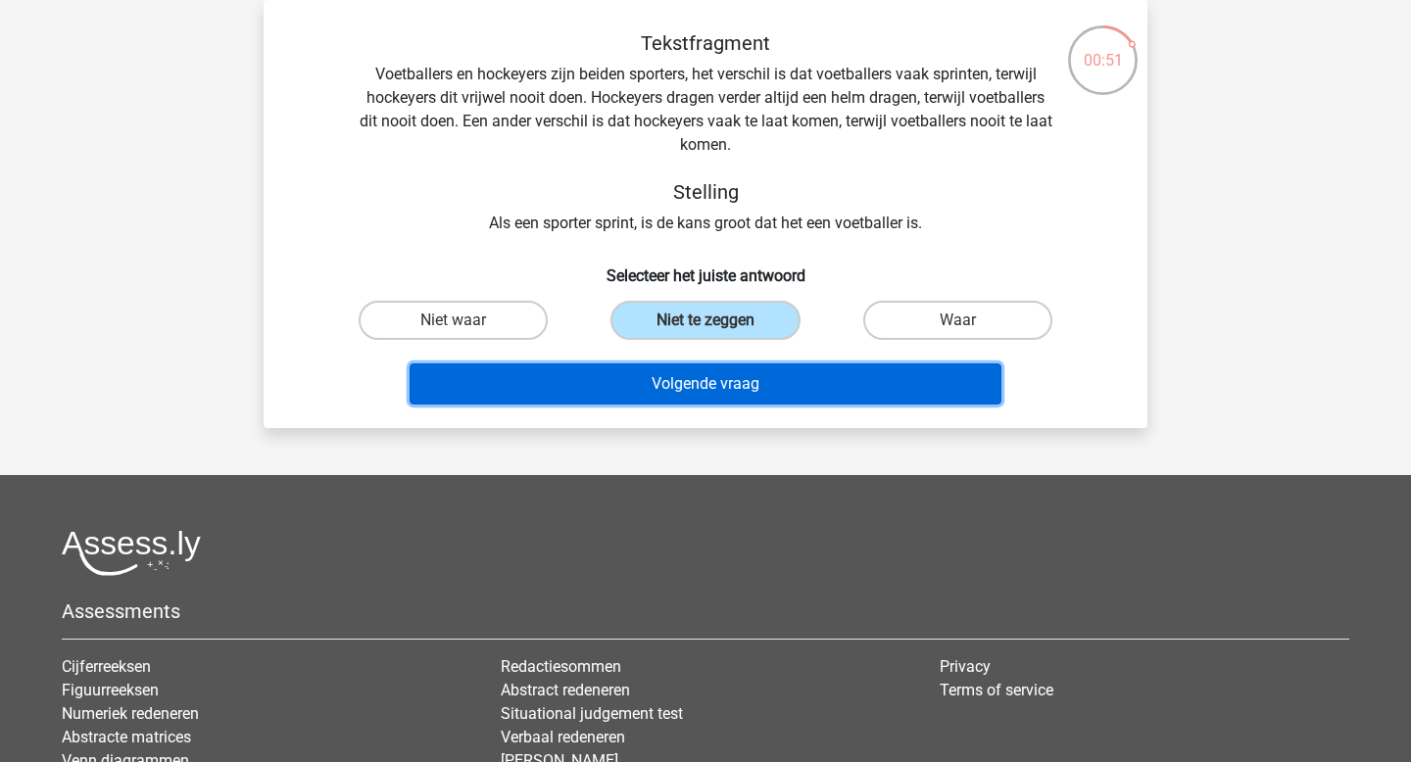
click at [740, 394] on button "Volgende vraag" at bounding box center [706, 384] width 593 height 41
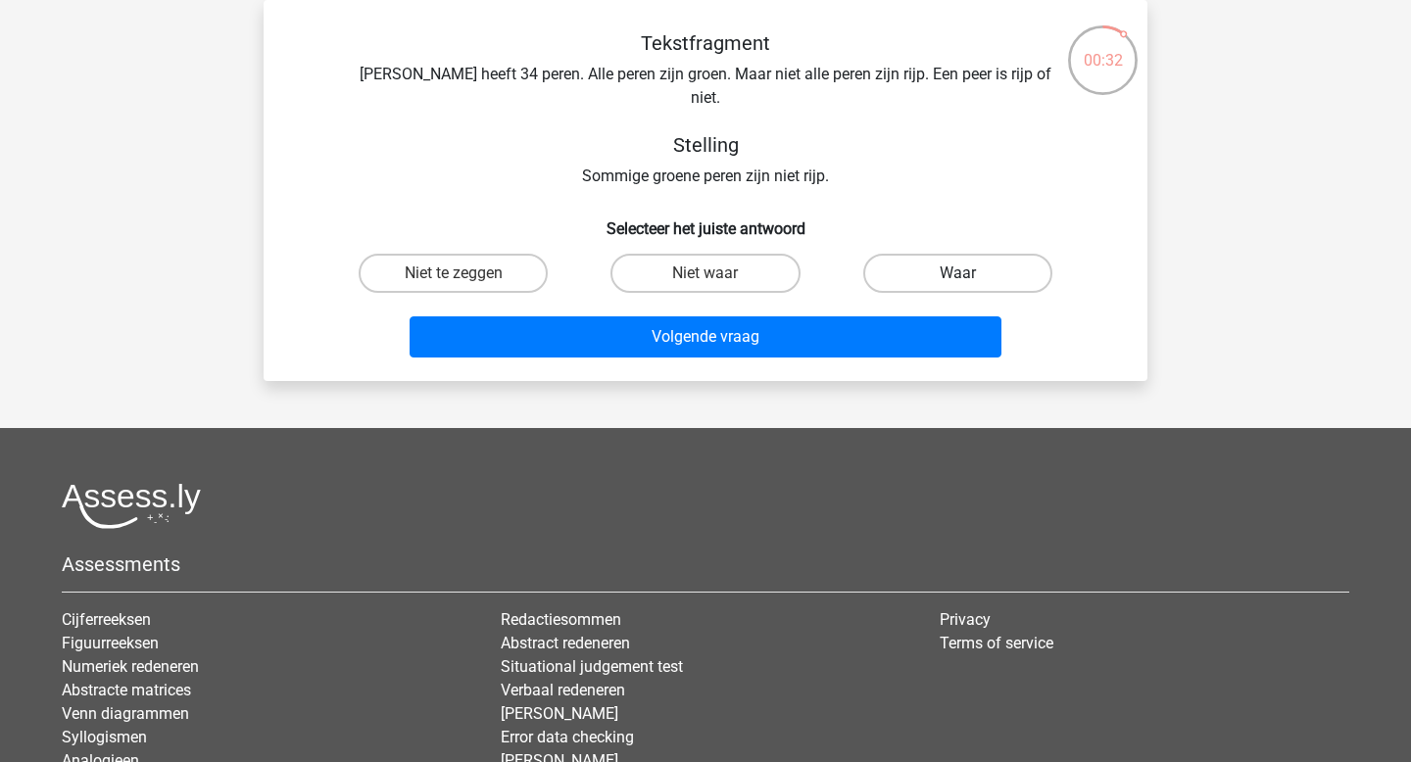
click at [901, 254] on label "Waar" at bounding box center [957, 273] width 189 height 39
click at [957, 273] on input "Waar" at bounding box center [963, 279] width 13 height 13
radio input "true"
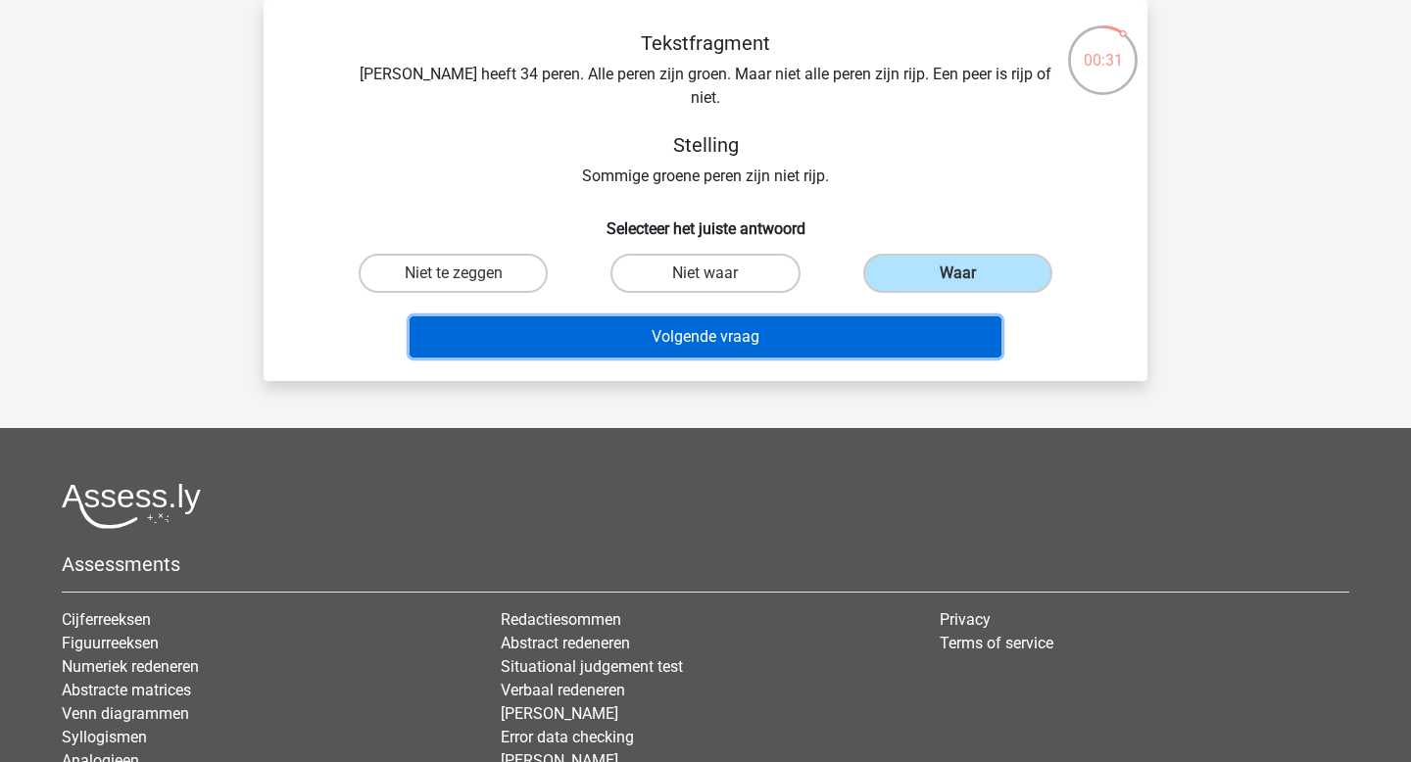
click at [847, 317] on button "Volgende vraag" at bounding box center [706, 337] width 593 height 41
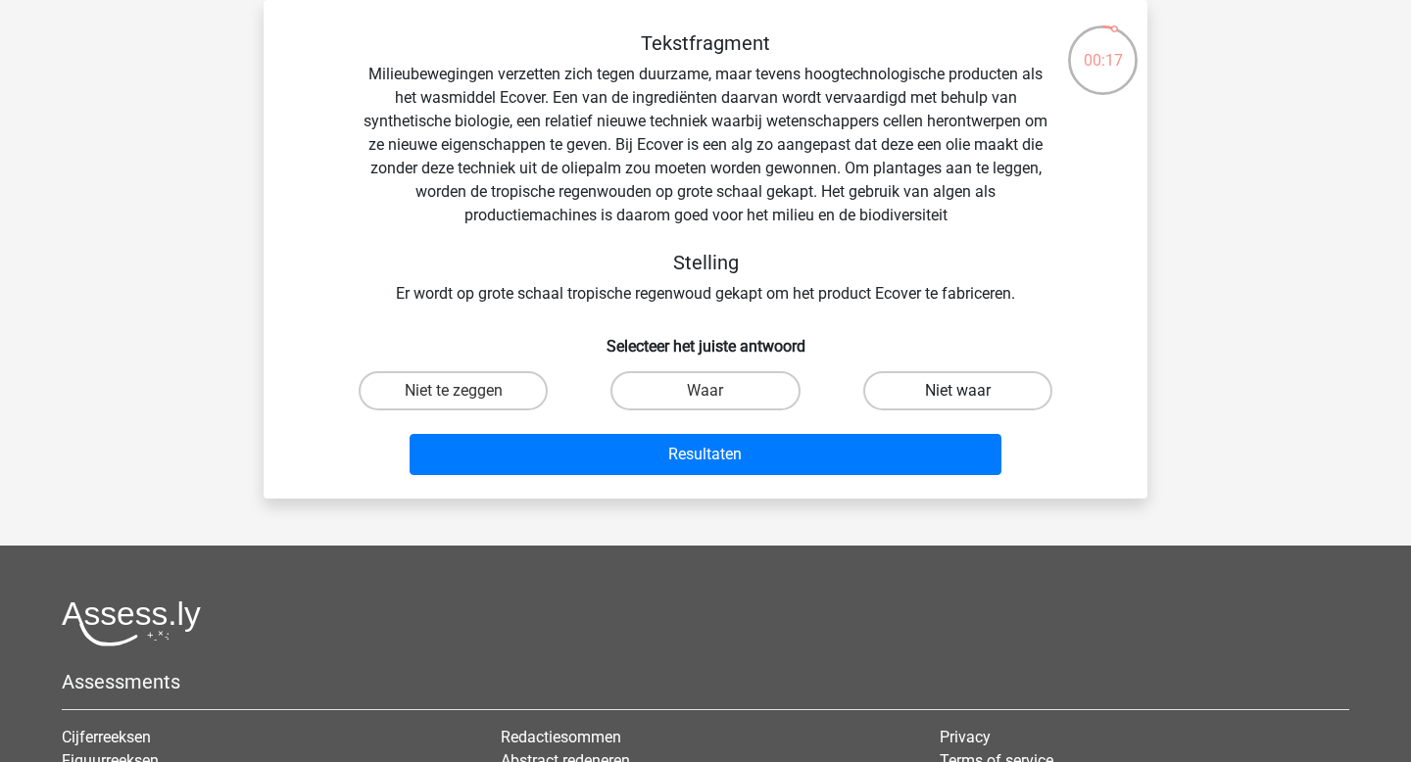
click at [943, 390] on label "Niet waar" at bounding box center [957, 390] width 189 height 39
click at [957, 391] on input "Niet waar" at bounding box center [963, 397] width 13 height 13
radio input "true"
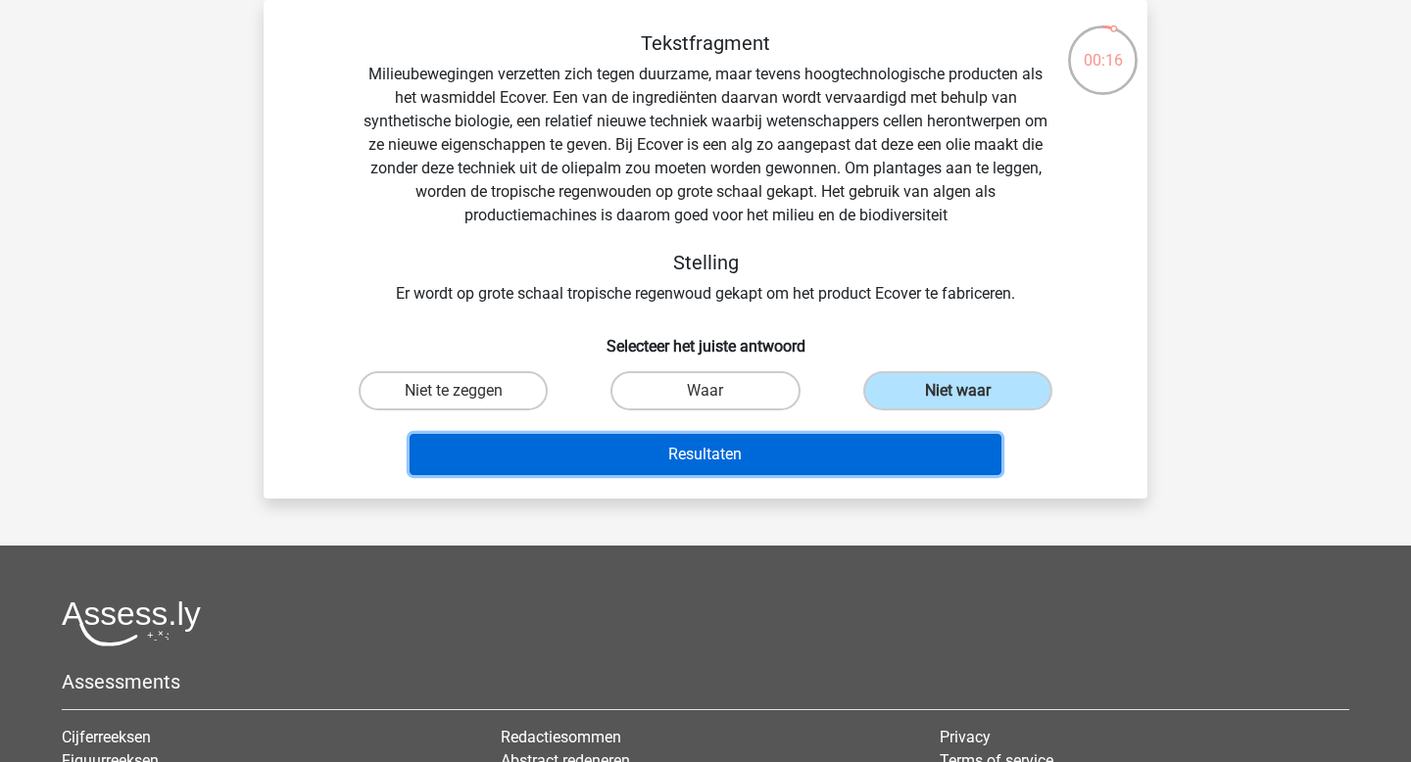
click at [829, 451] on button "Resultaten" at bounding box center [706, 454] width 593 height 41
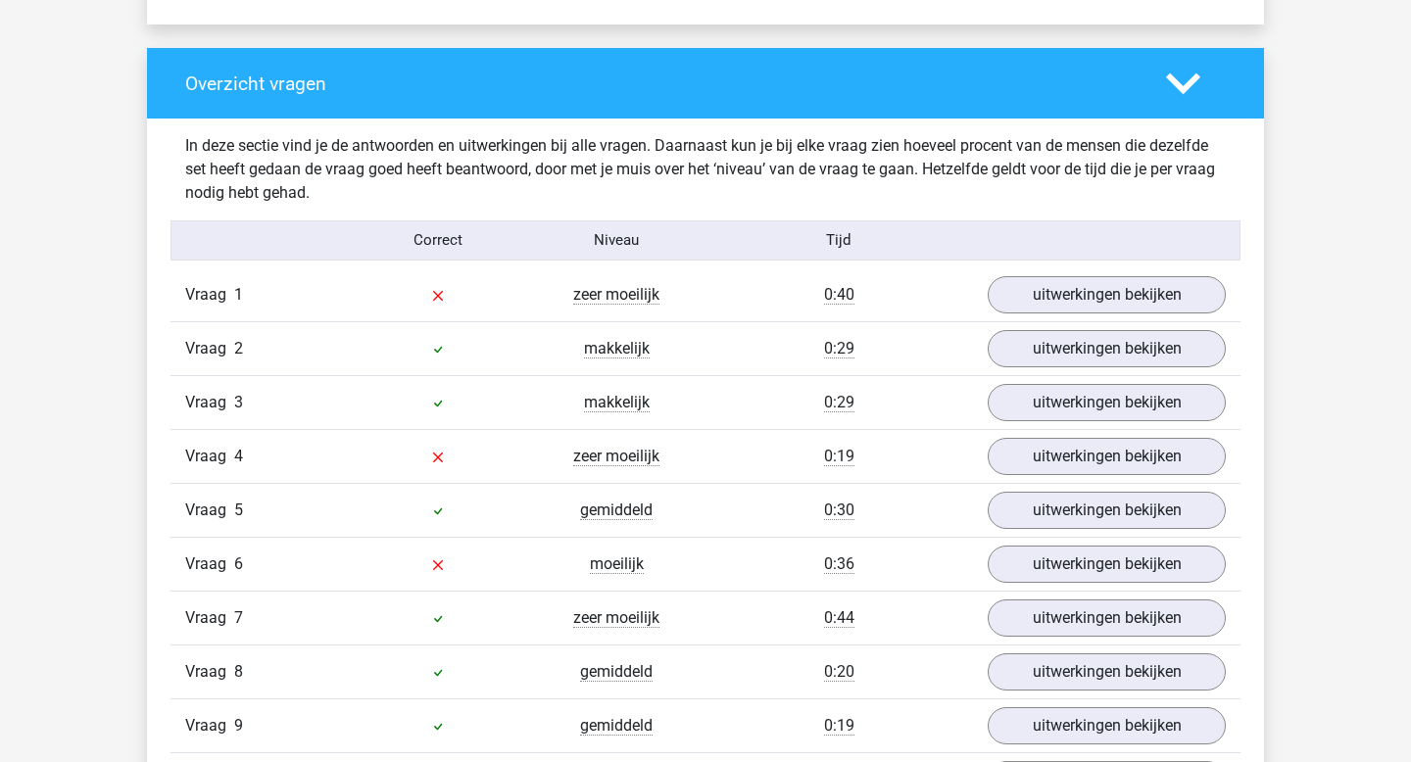
scroll to position [1460, 0]
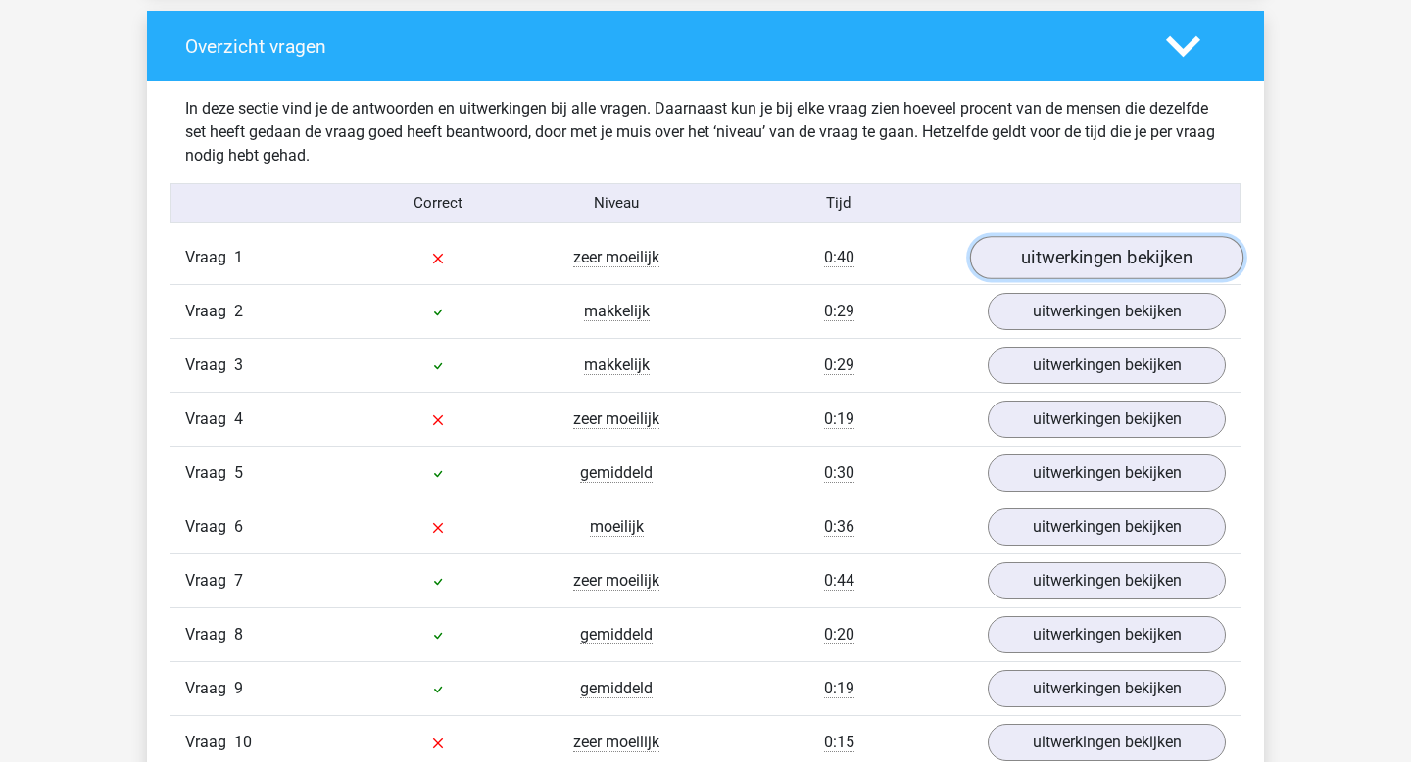
click at [1075, 274] on link "uitwerkingen bekijken" at bounding box center [1106, 257] width 273 height 43
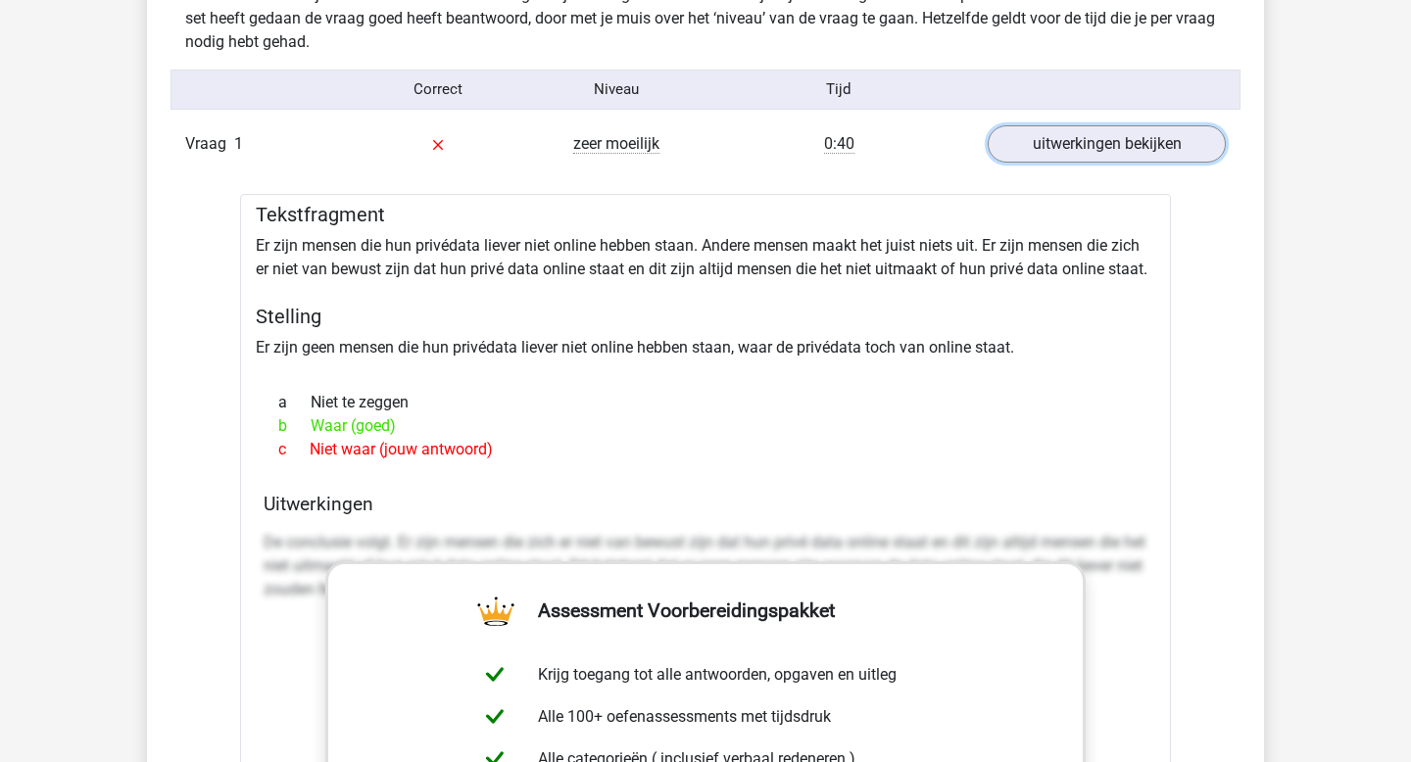
scroll to position [1576, 0]
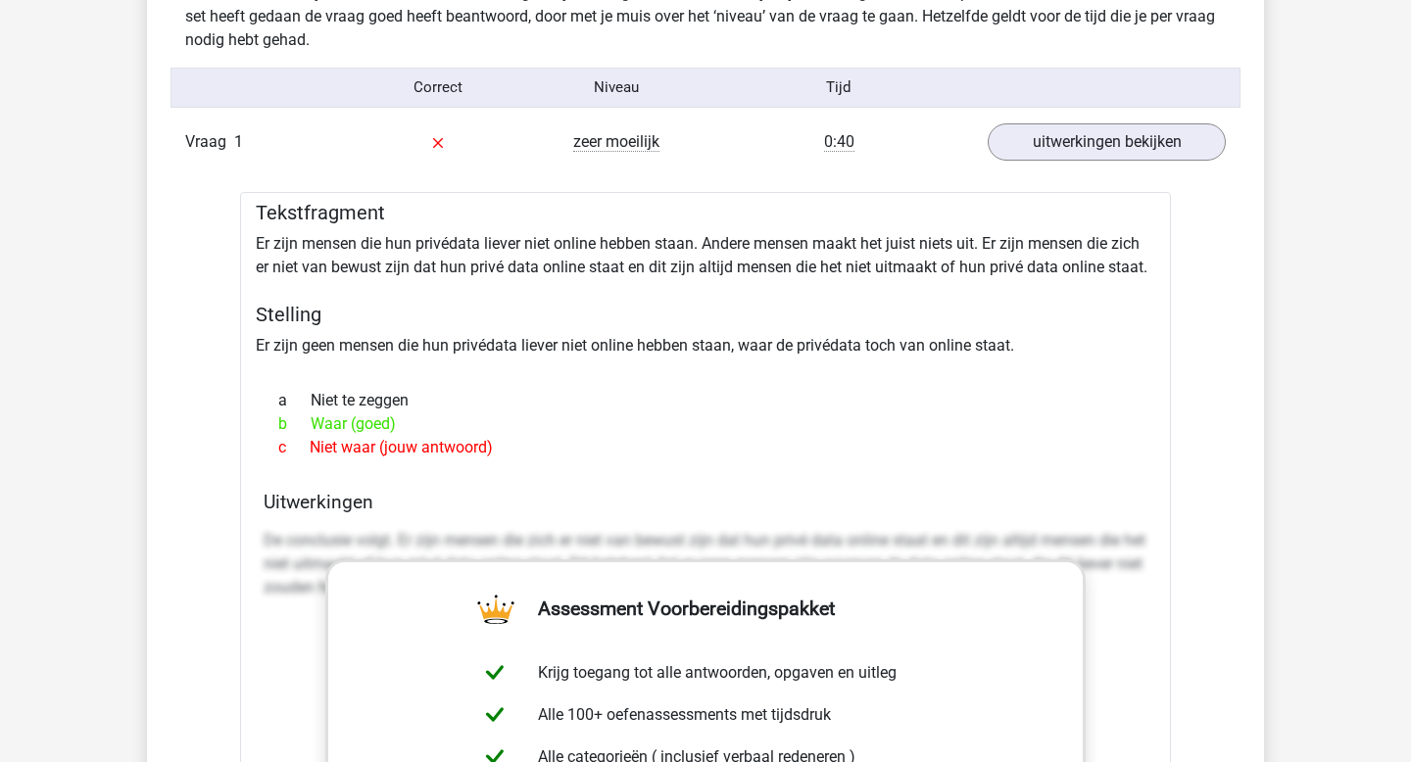
drag, startPoint x: 623, startPoint y: 449, endPoint x: 246, endPoint y: 208, distance: 447.7
click at [246, 208] on div "Tekstfragment Er zijn mensen die hun privédata liever niet online hebben staan.…" at bounding box center [705, 695] width 931 height 1007
copy div "Tekstfragment Er zijn mensen die hun privédata liever niet online hebben staan.…"
click at [847, 259] on div "Tekstfragment Er zijn mensen die hun privédata liever niet online hebben staan.…" at bounding box center [705, 695] width 931 height 1007
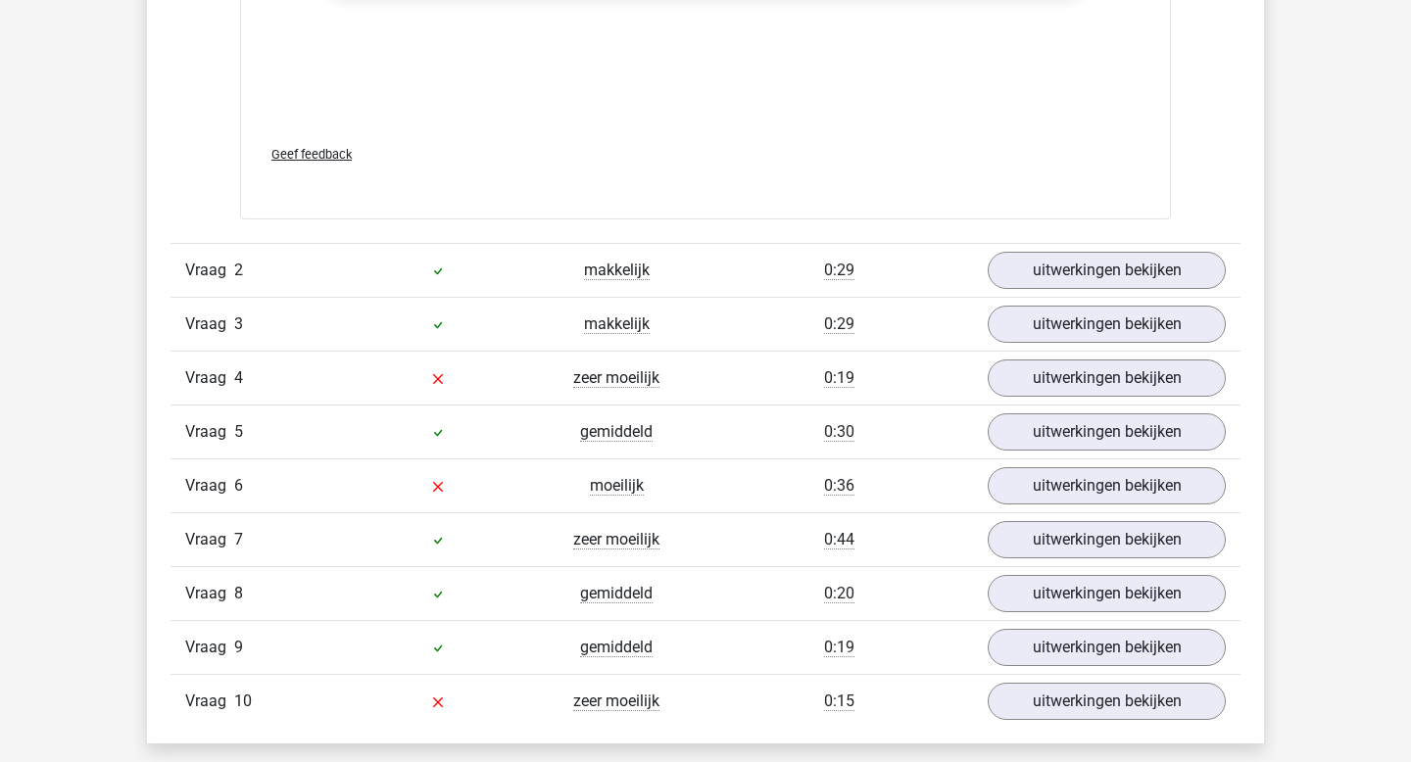
scroll to position [2567, 0]
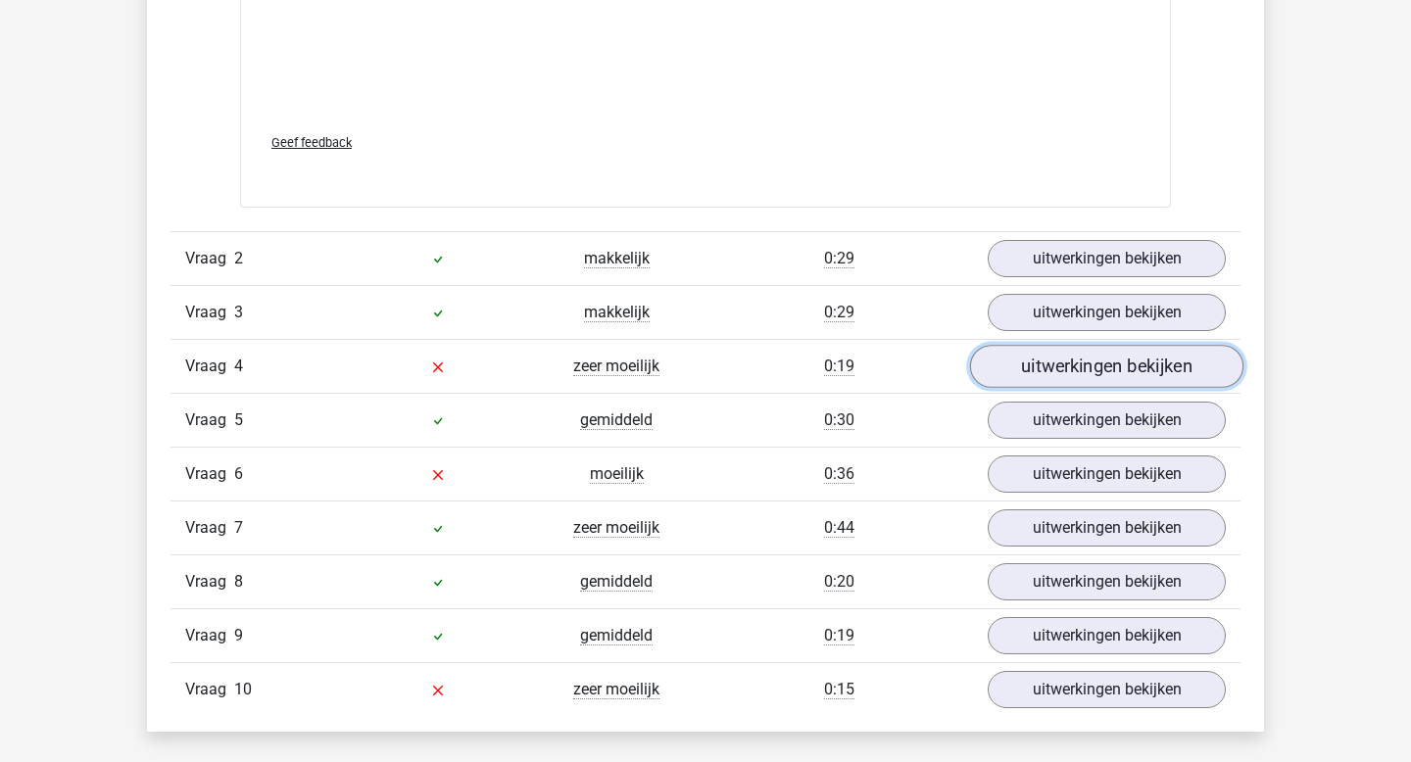
click at [1073, 375] on link "uitwerkingen bekijken" at bounding box center [1106, 366] width 273 height 43
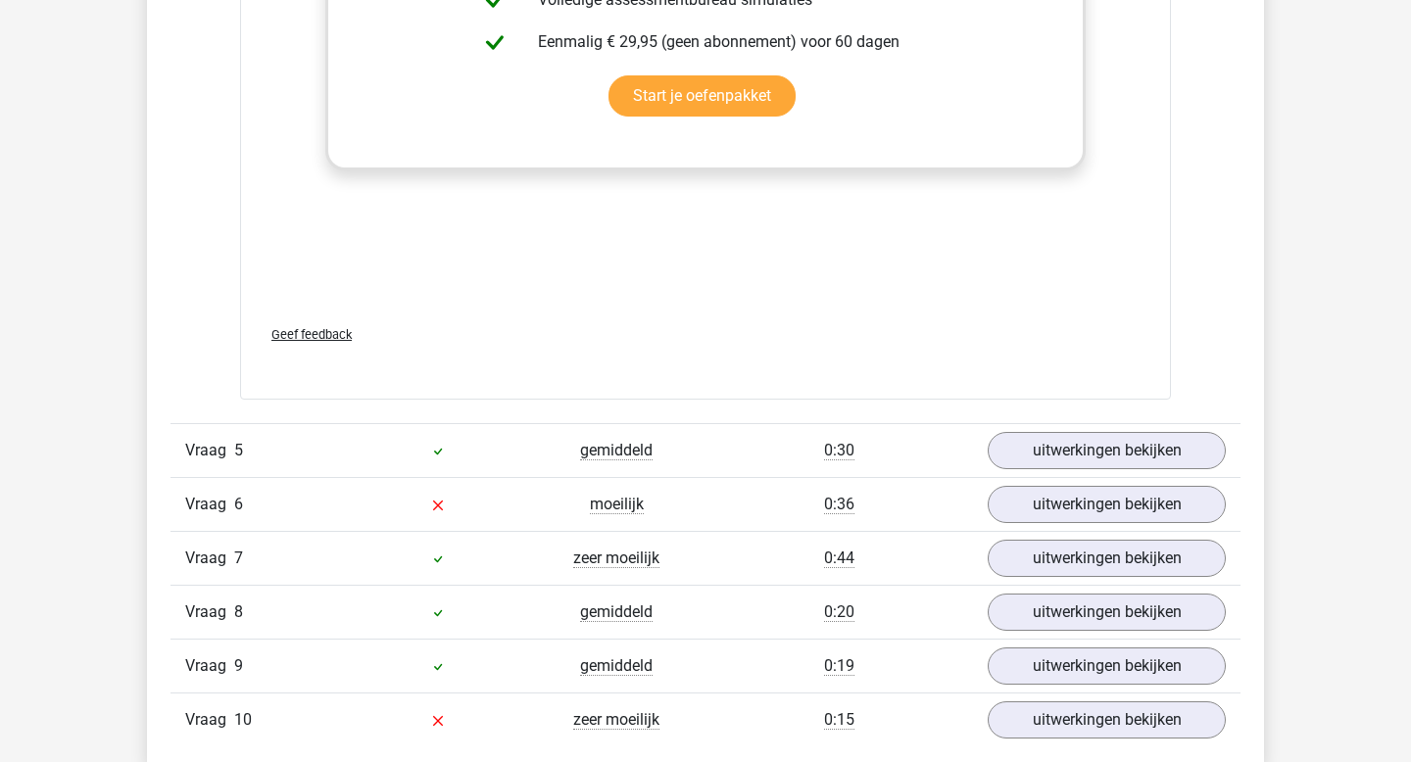
scroll to position [3691, 0]
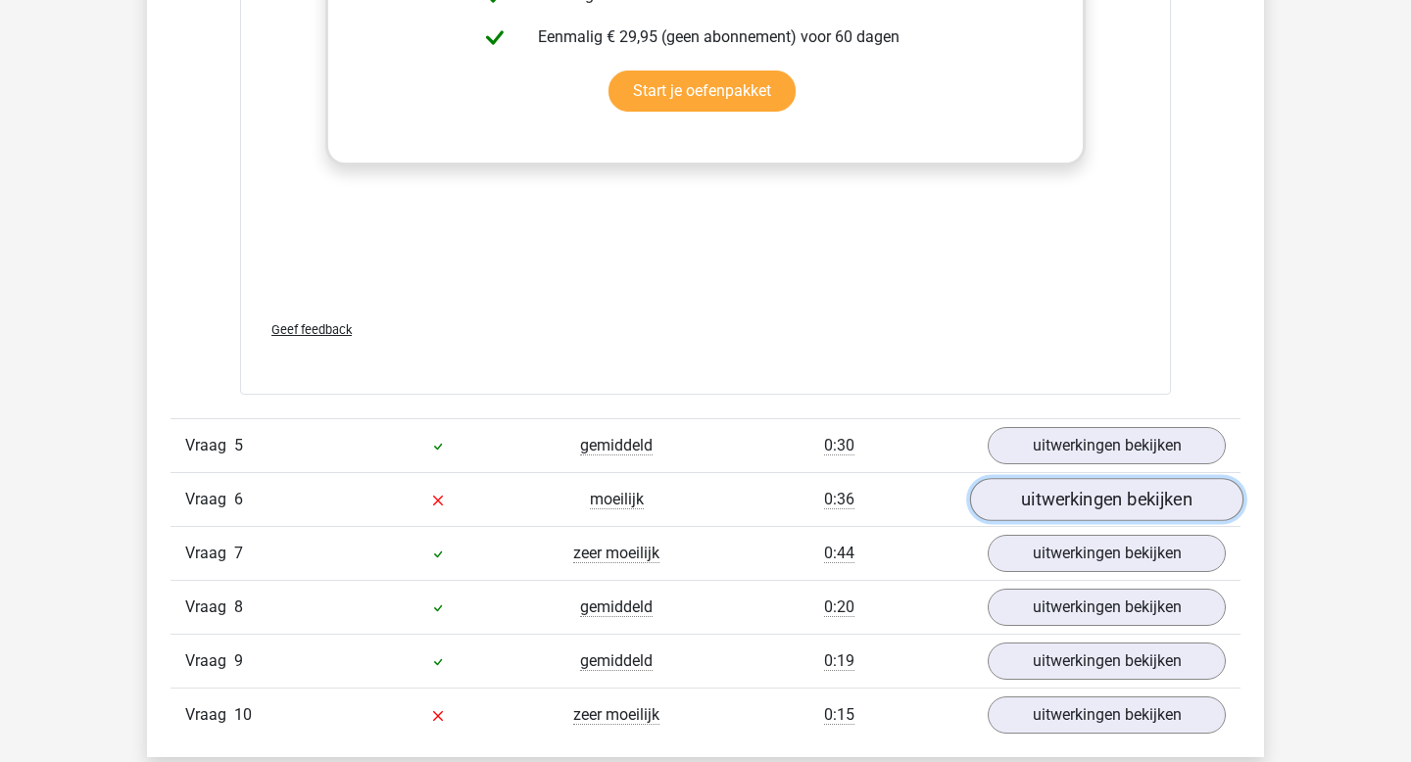
click at [1072, 497] on link "uitwerkingen bekijken" at bounding box center [1106, 499] width 273 height 43
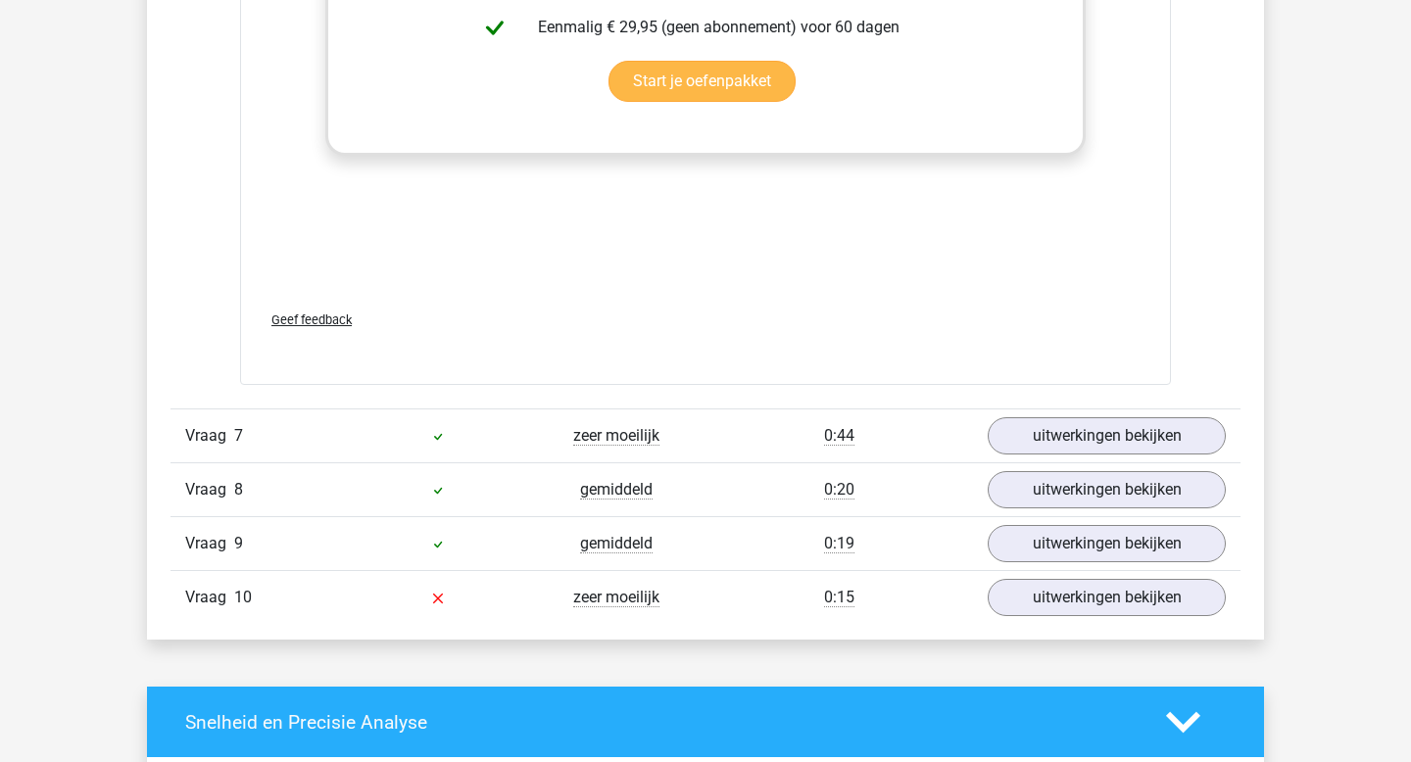
scroll to position [4911, 0]
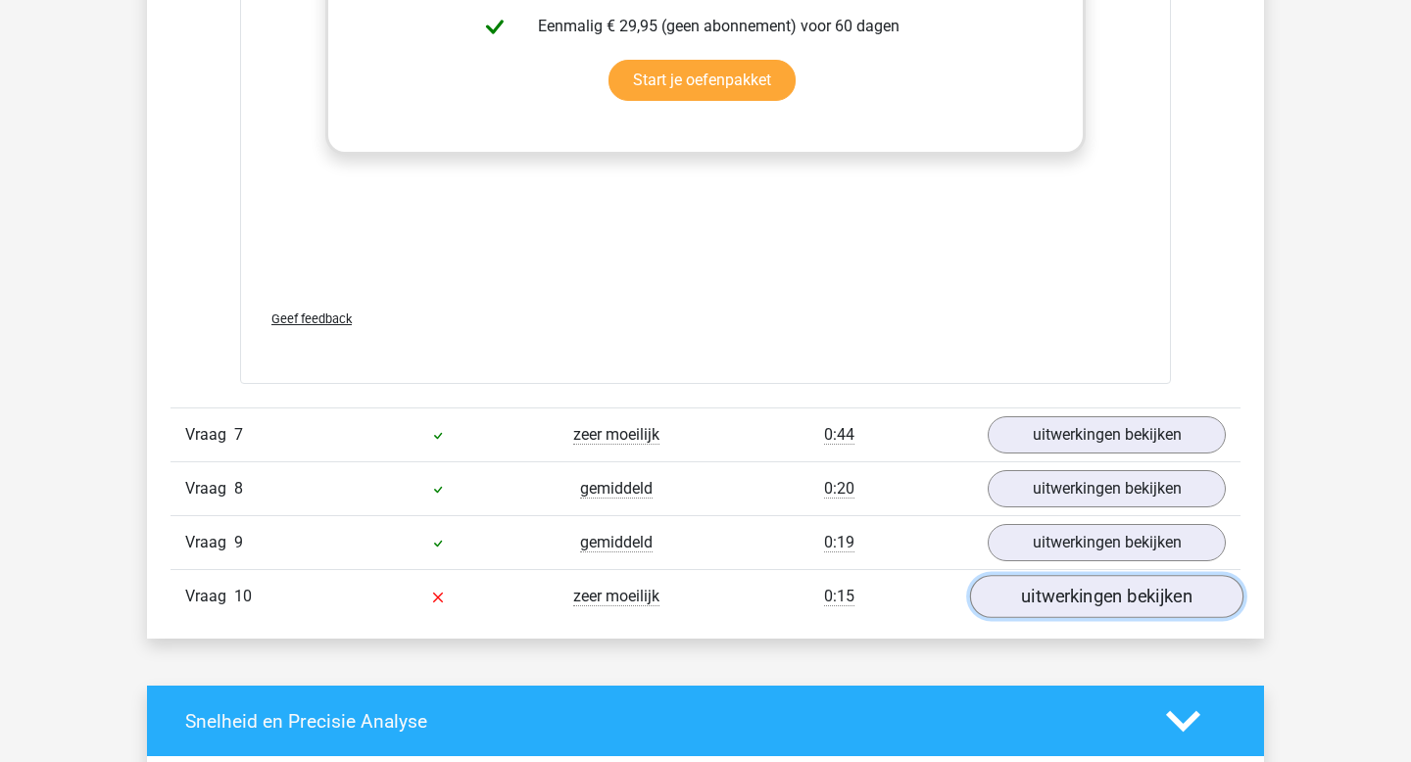
click at [1095, 608] on link "uitwerkingen bekijken" at bounding box center [1106, 597] width 273 height 43
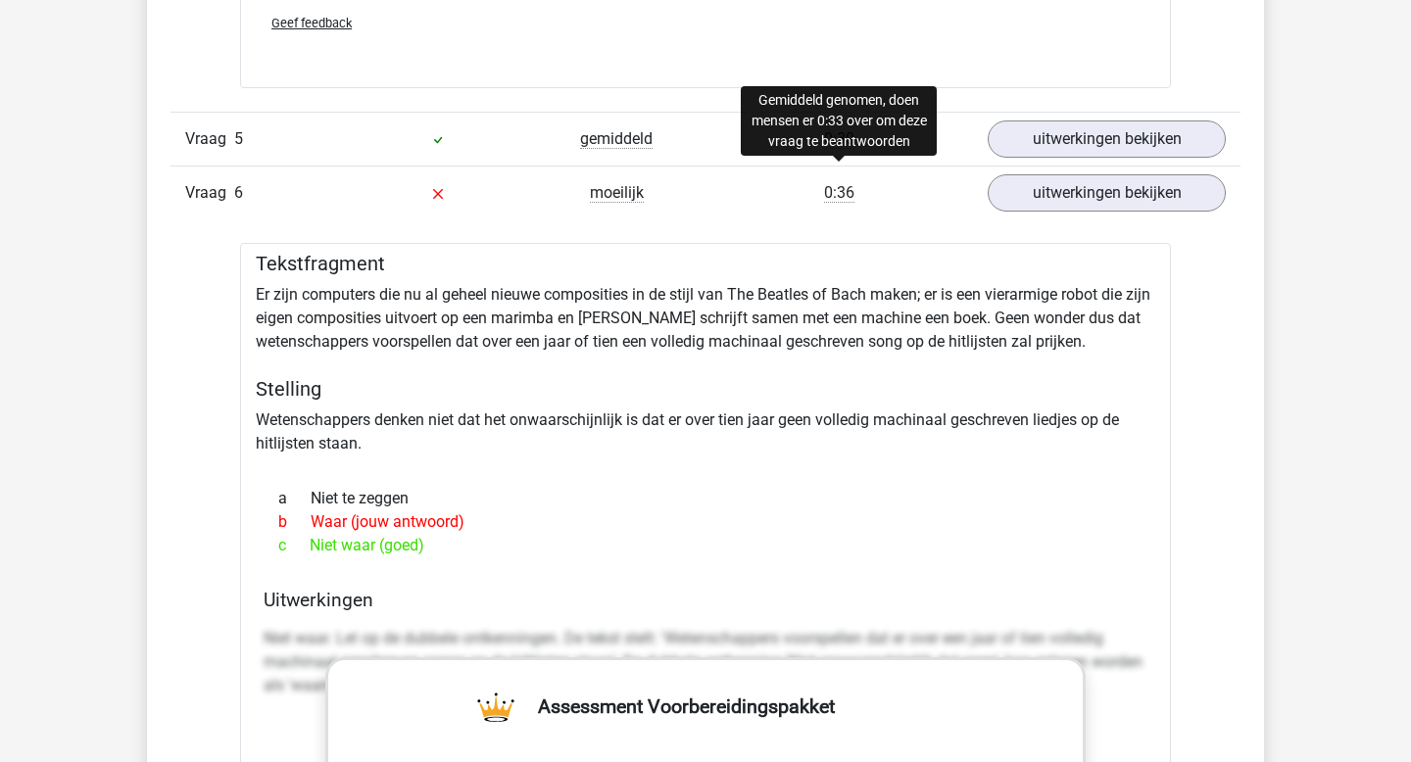
scroll to position [3972, 0]
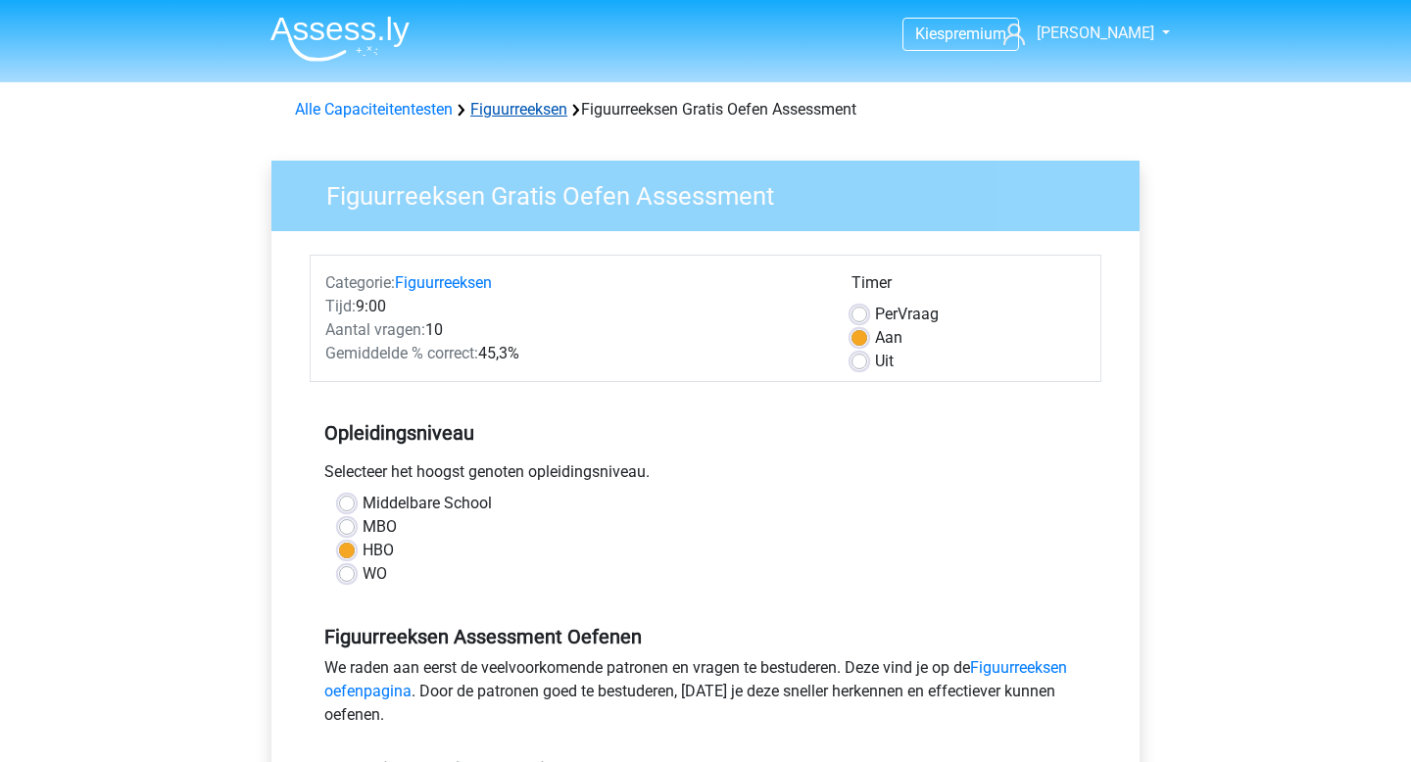
click at [550, 102] on link "Figuurreeksen" at bounding box center [518, 109] width 97 height 19
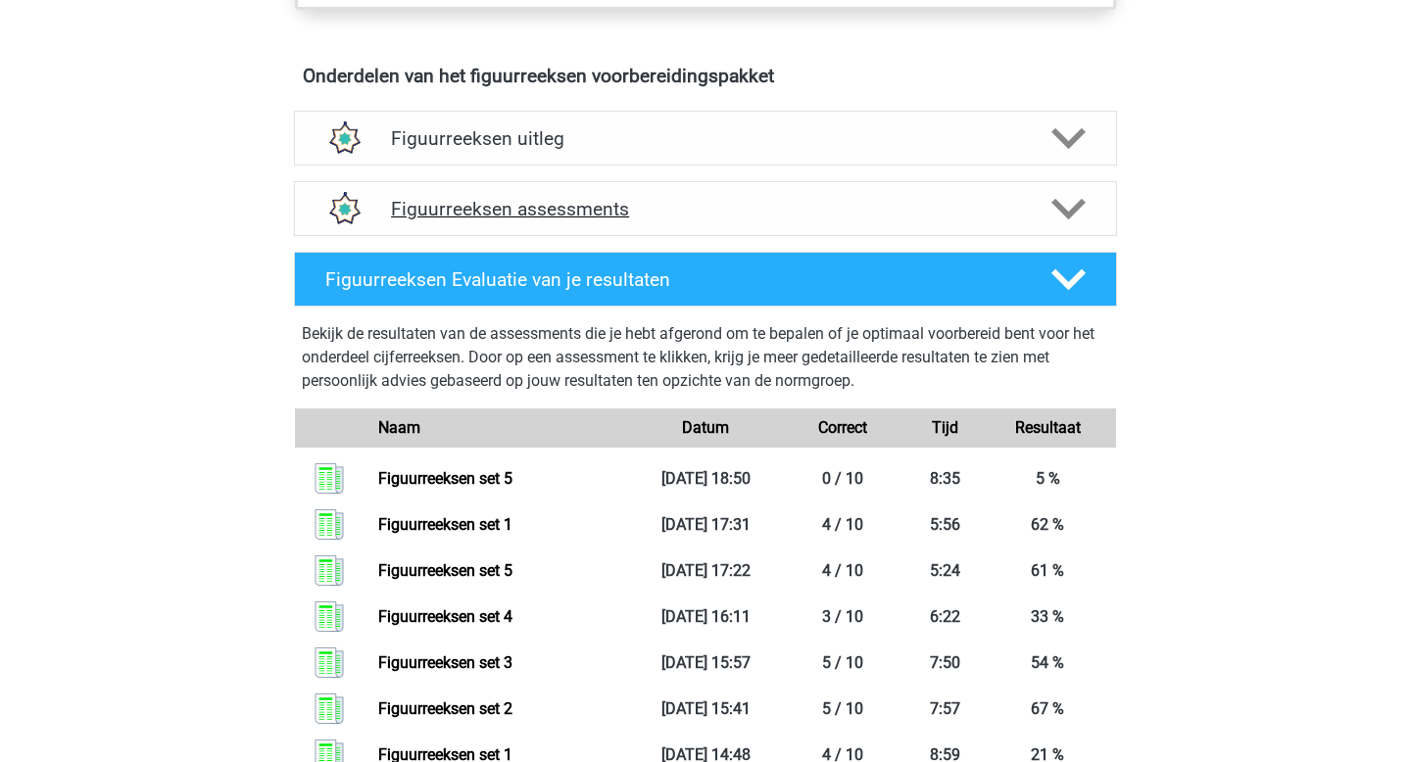
scroll to position [1170, 0]
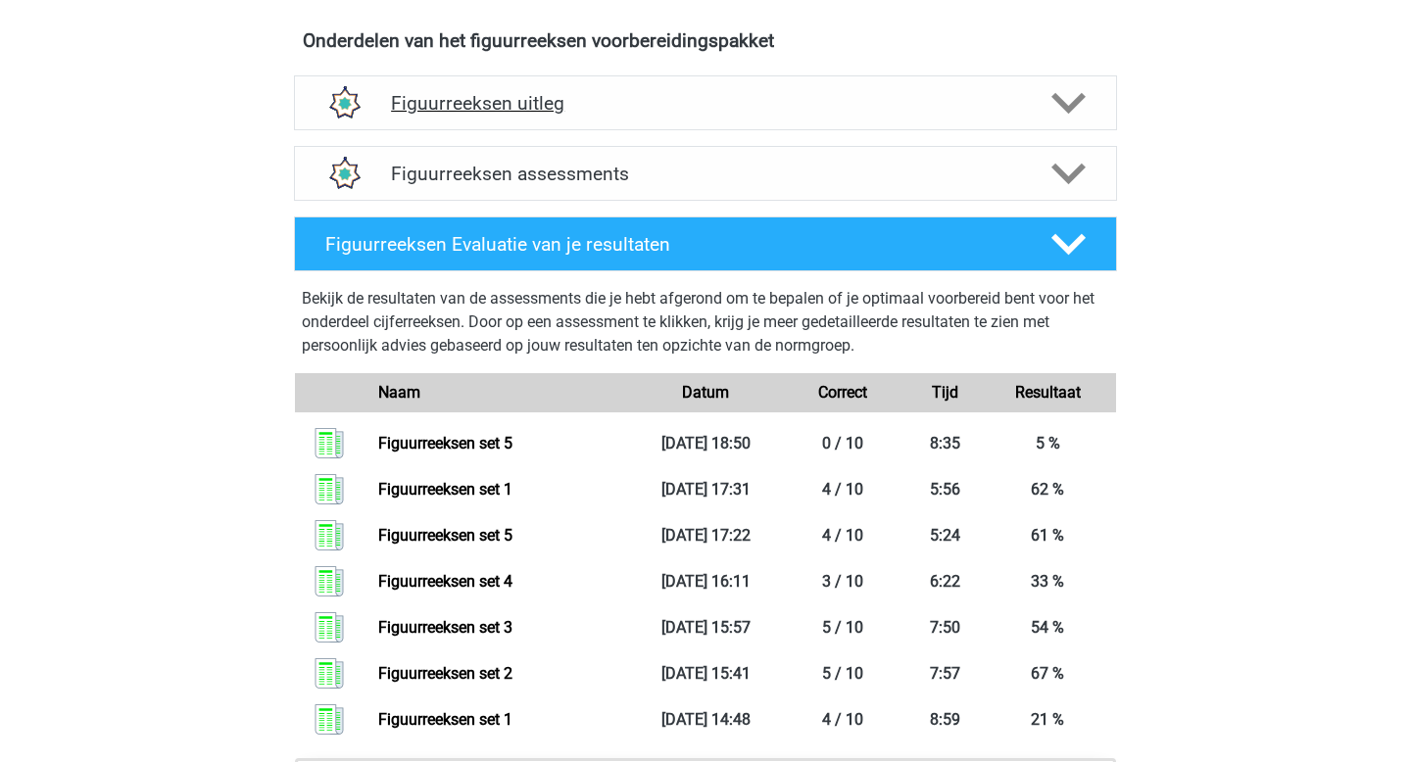
click at [899, 92] on h4 "Figuurreeksen uitleg" at bounding box center [705, 103] width 629 height 23
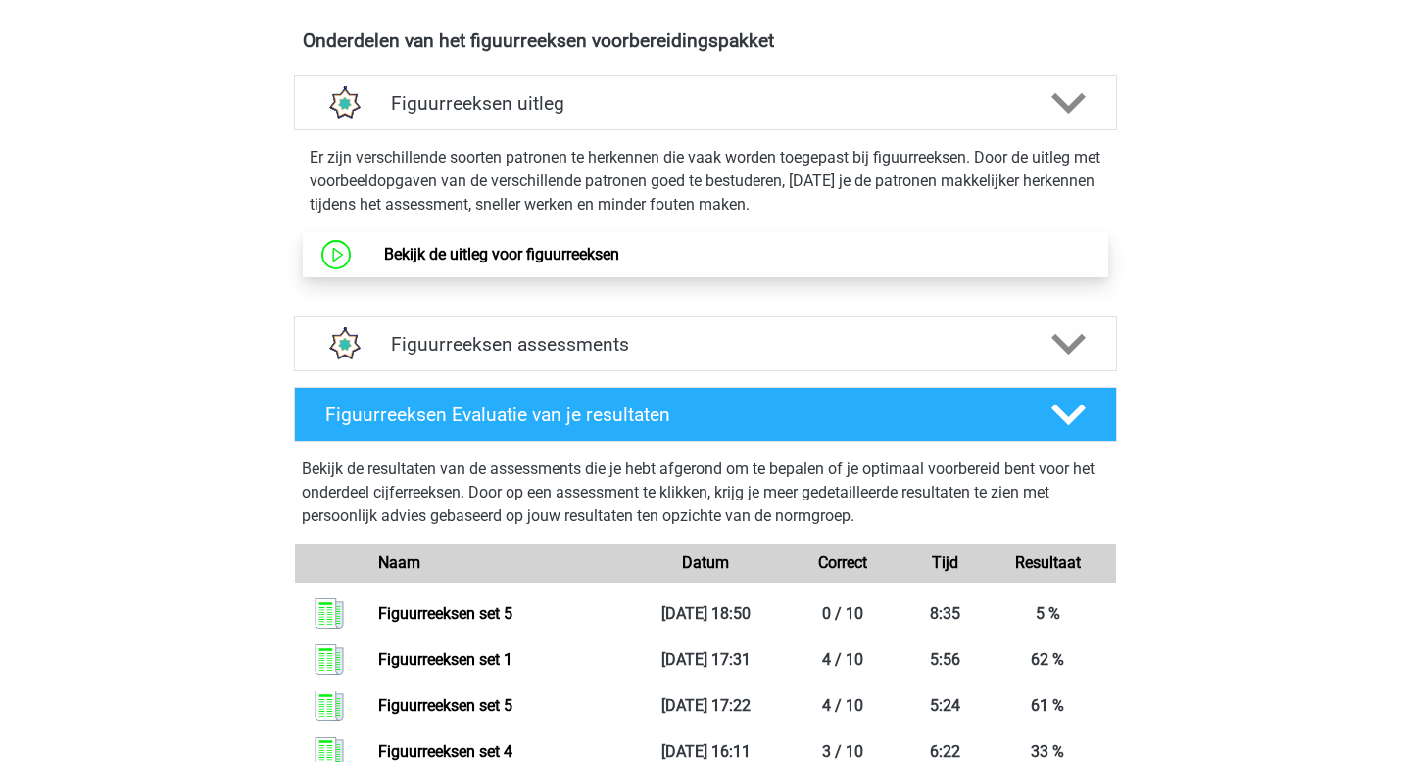
click at [470, 259] on link "Bekijk de uitleg voor figuurreeksen" at bounding box center [501, 254] width 235 height 19
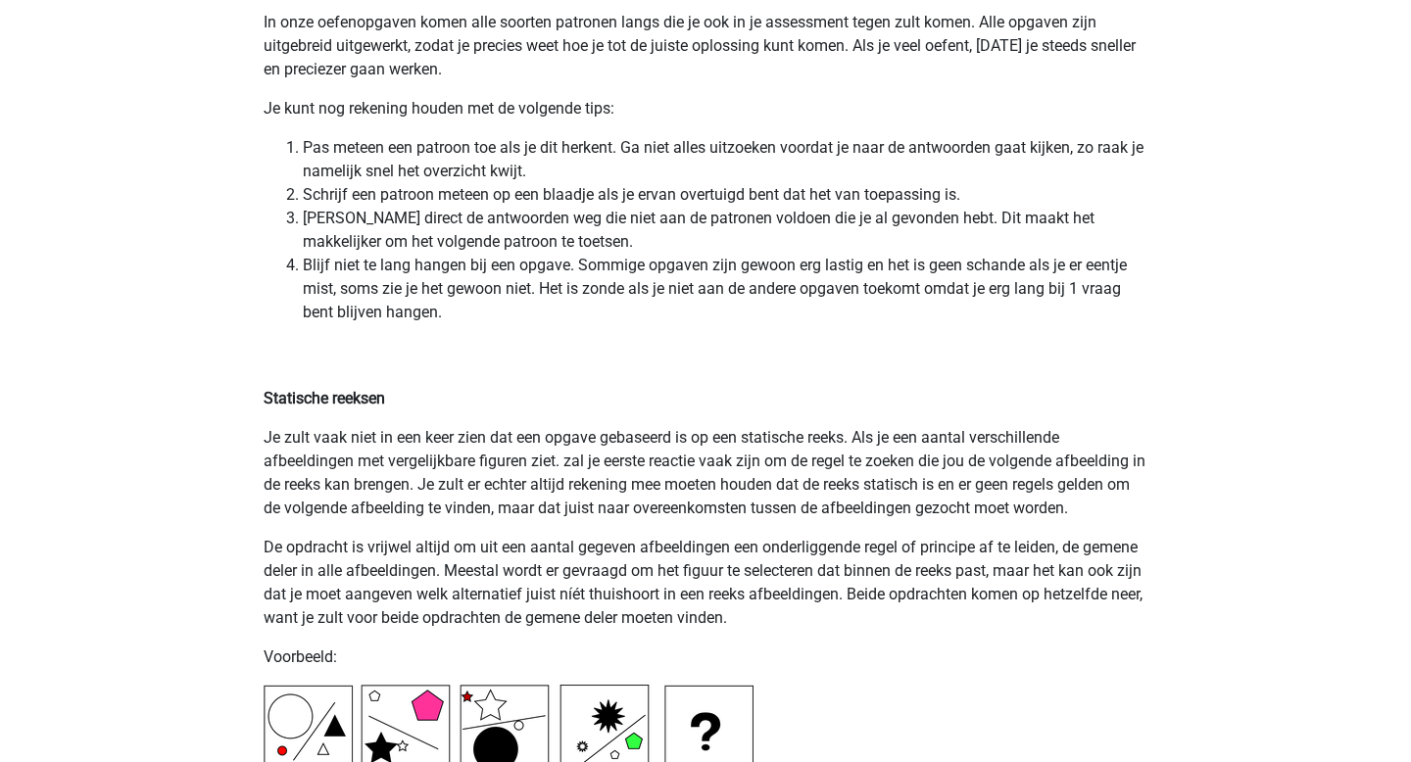
scroll to position [4285, 0]
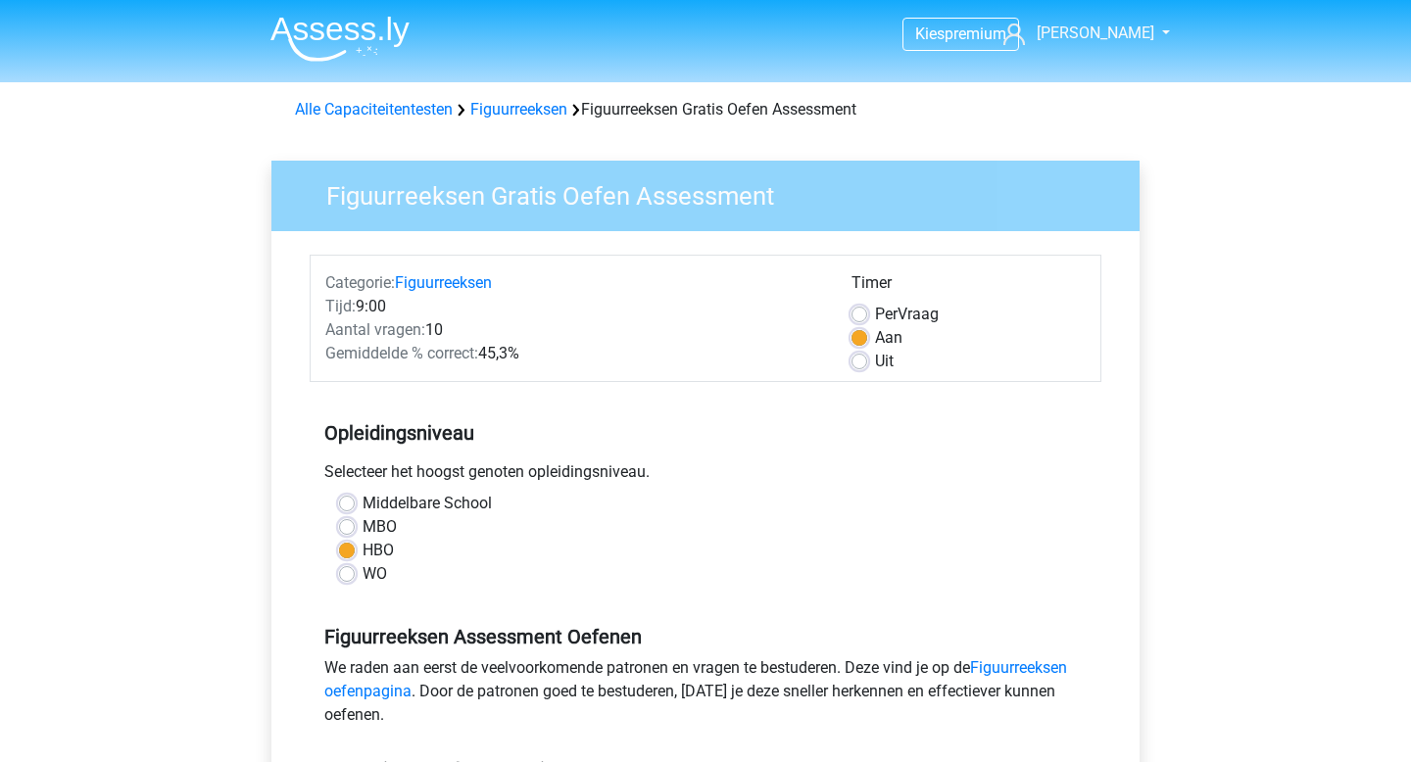
click at [875, 361] on label "Uit" at bounding box center [884, 362] width 19 height 24
click at [858, 361] on input "Uit" at bounding box center [860, 360] width 16 height 20
radio input "true"
click at [516, 96] on div "Alle Capaciteitentesten Figuurreeksen Figuurreeksen Gratis Oefen Assessment" at bounding box center [705, 105] width 931 height 31
click at [517, 106] on link "Figuurreeksen" at bounding box center [518, 109] width 97 height 19
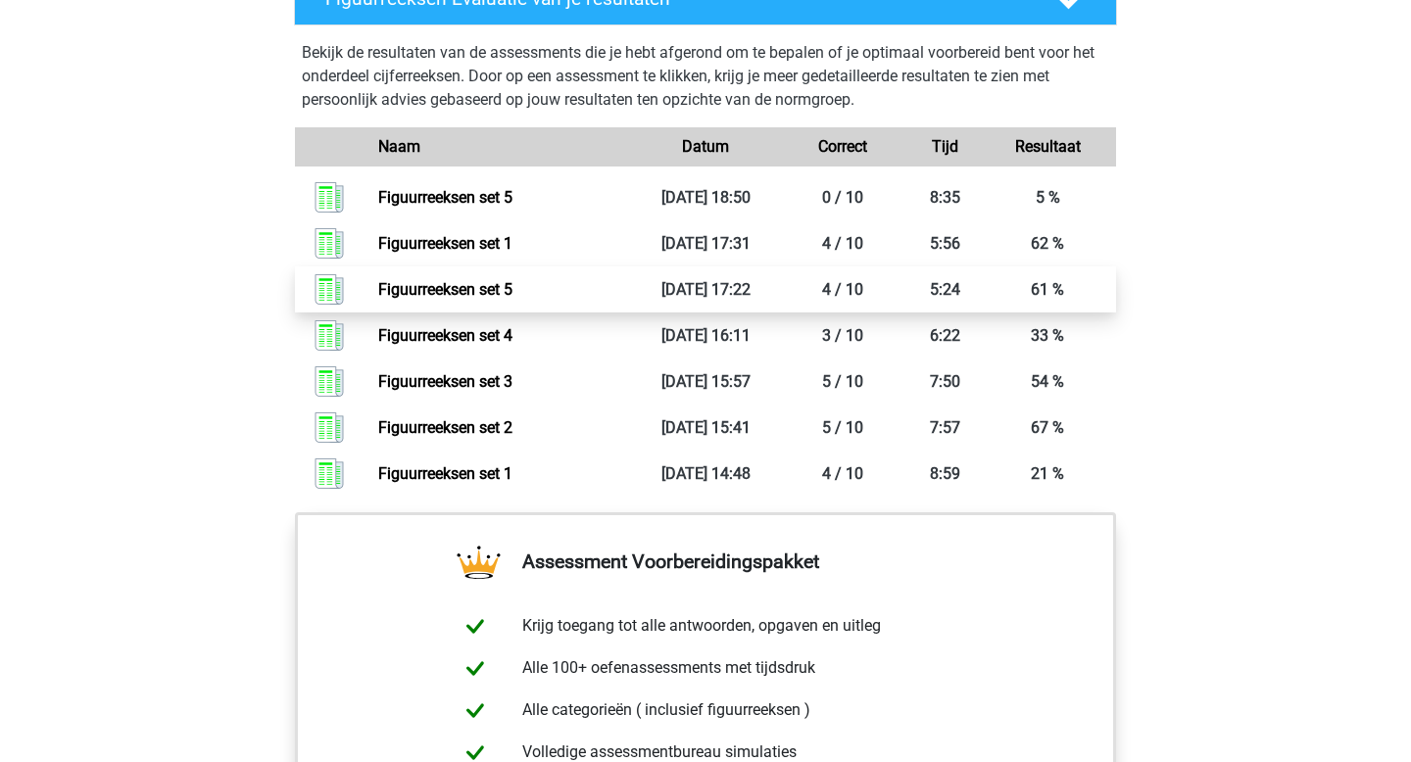
scroll to position [1402, 0]
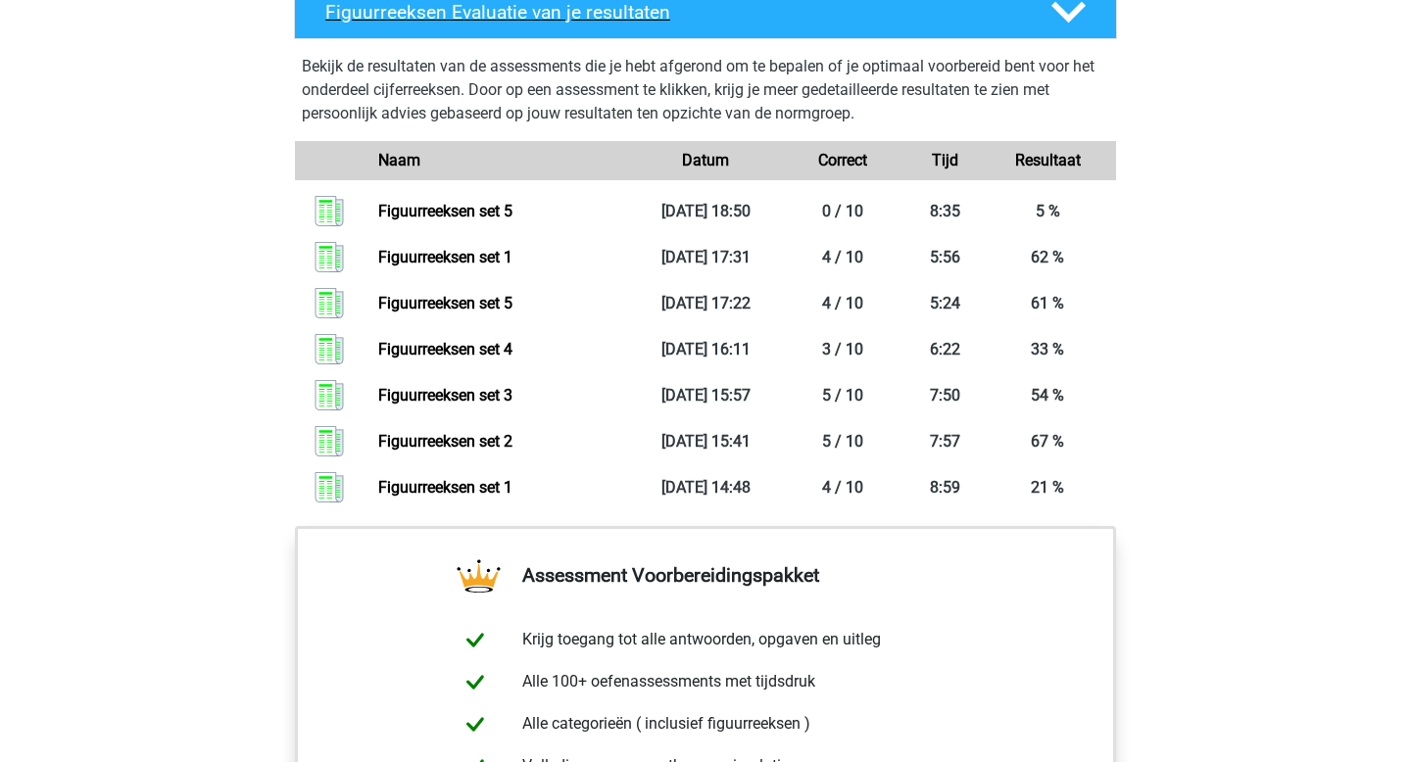
click at [1065, 19] on polygon at bounding box center [1068, 12] width 34 height 22
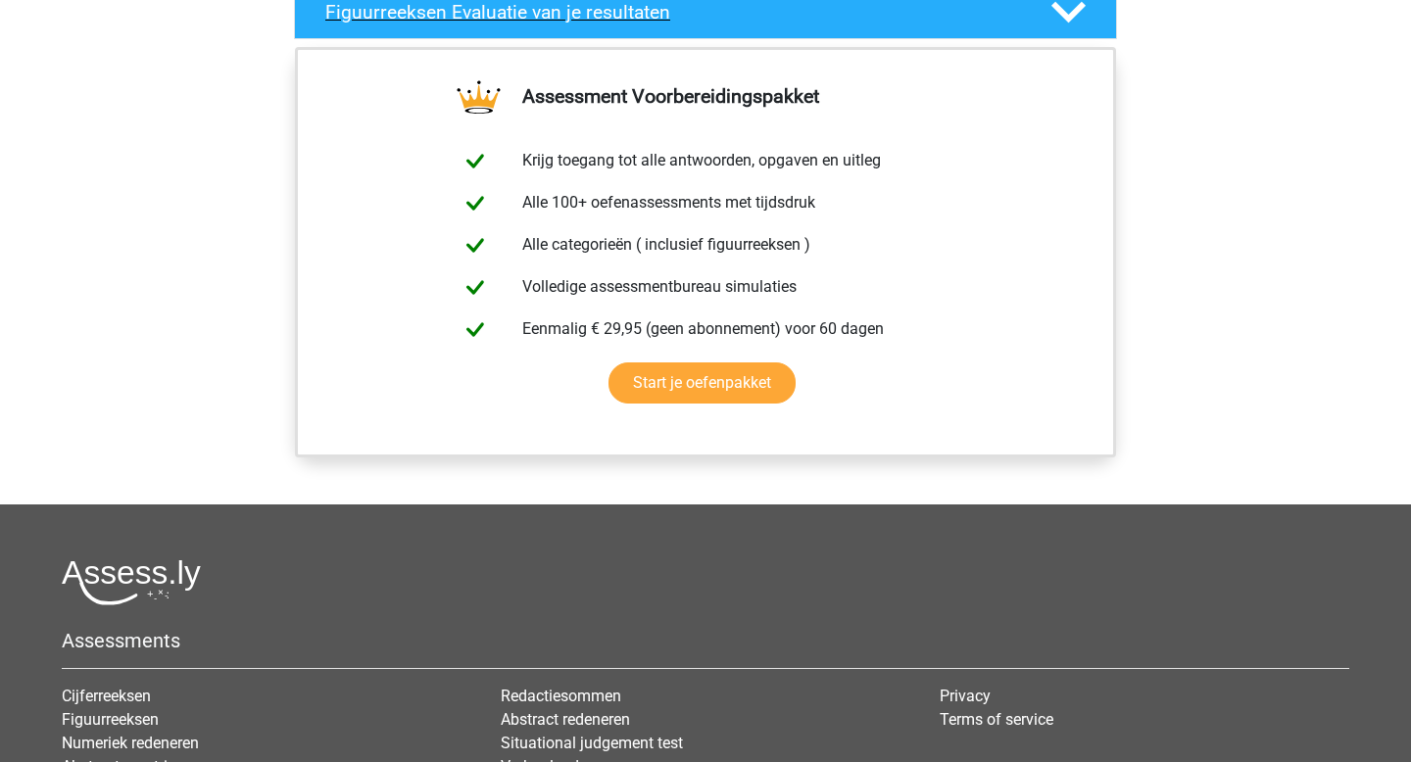
click at [1065, 19] on polygon at bounding box center [1068, 12] width 34 height 22
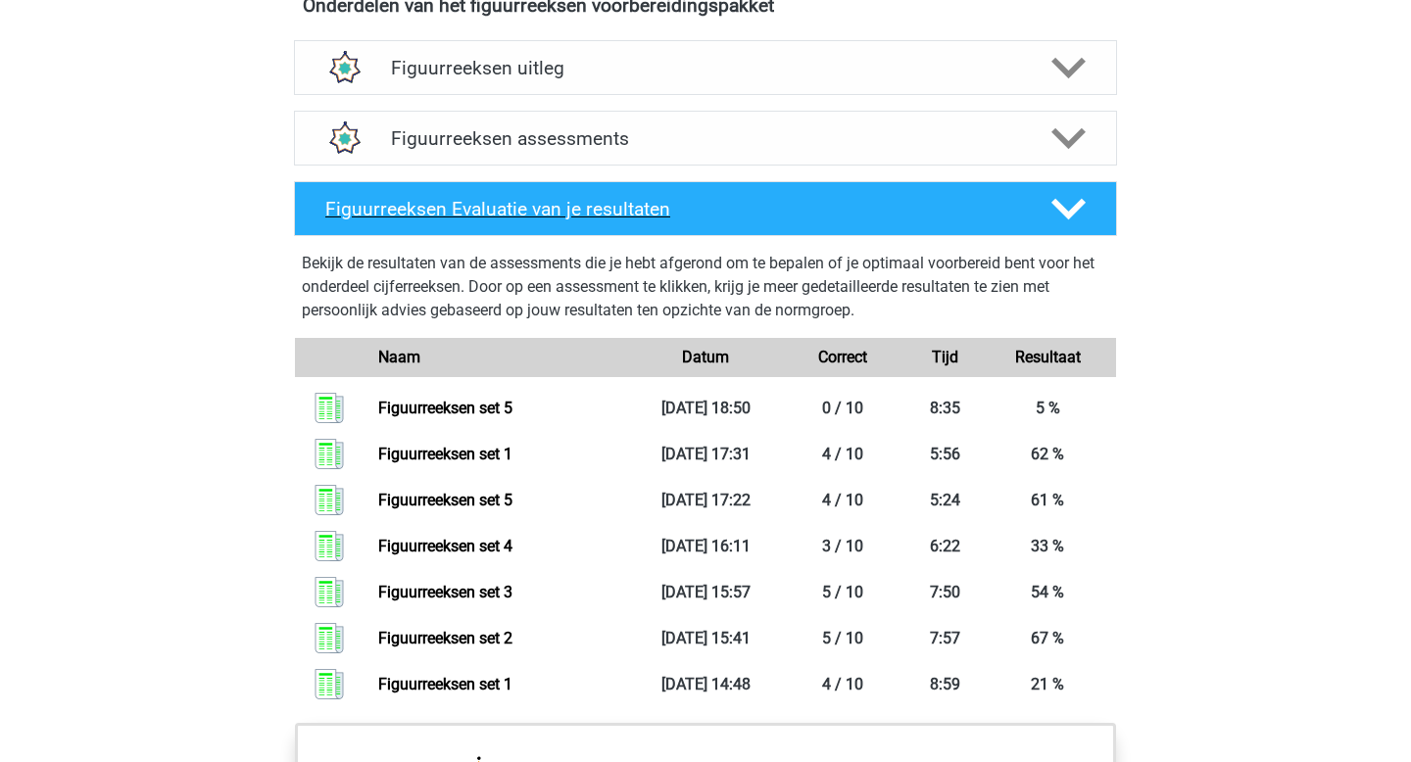
scroll to position [1198, 0]
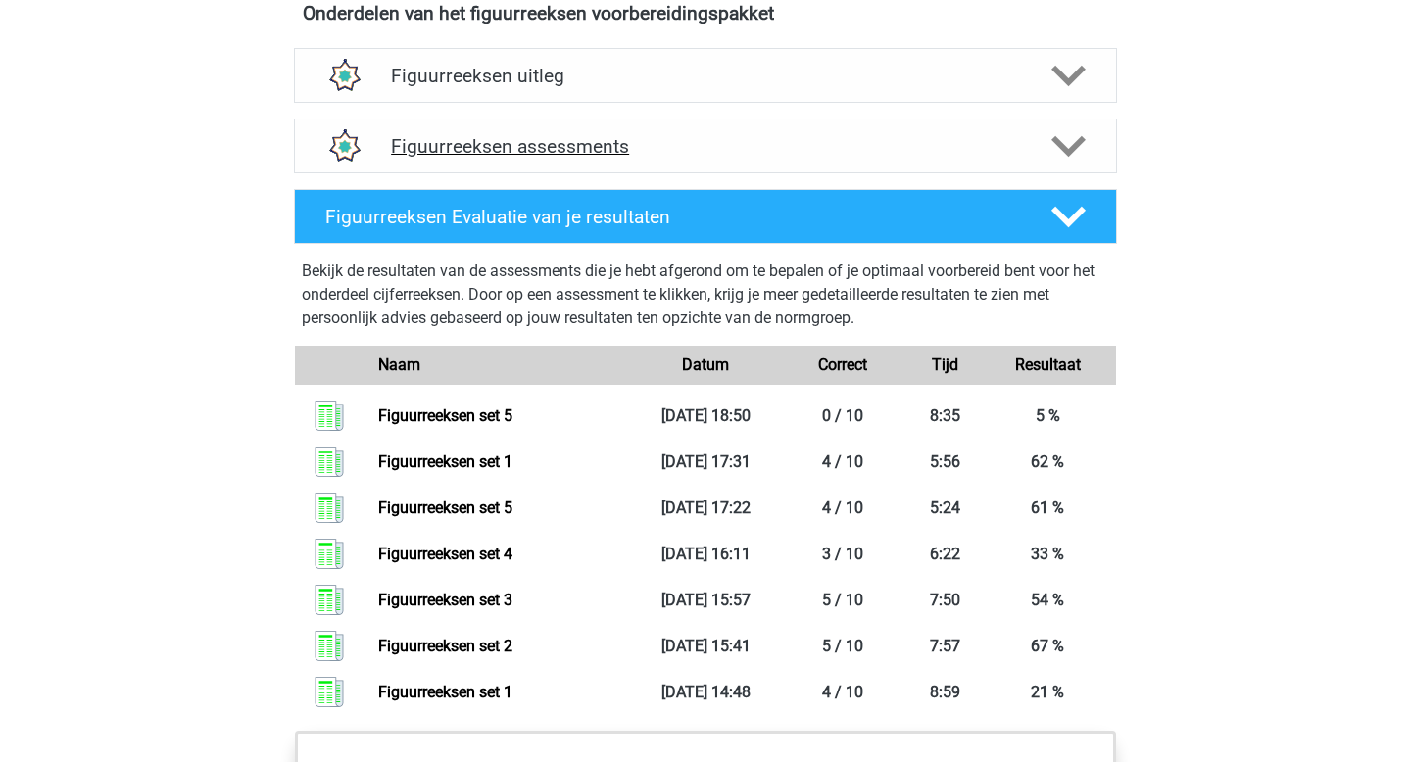
click at [1058, 141] on polygon at bounding box center [1068, 146] width 34 height 22
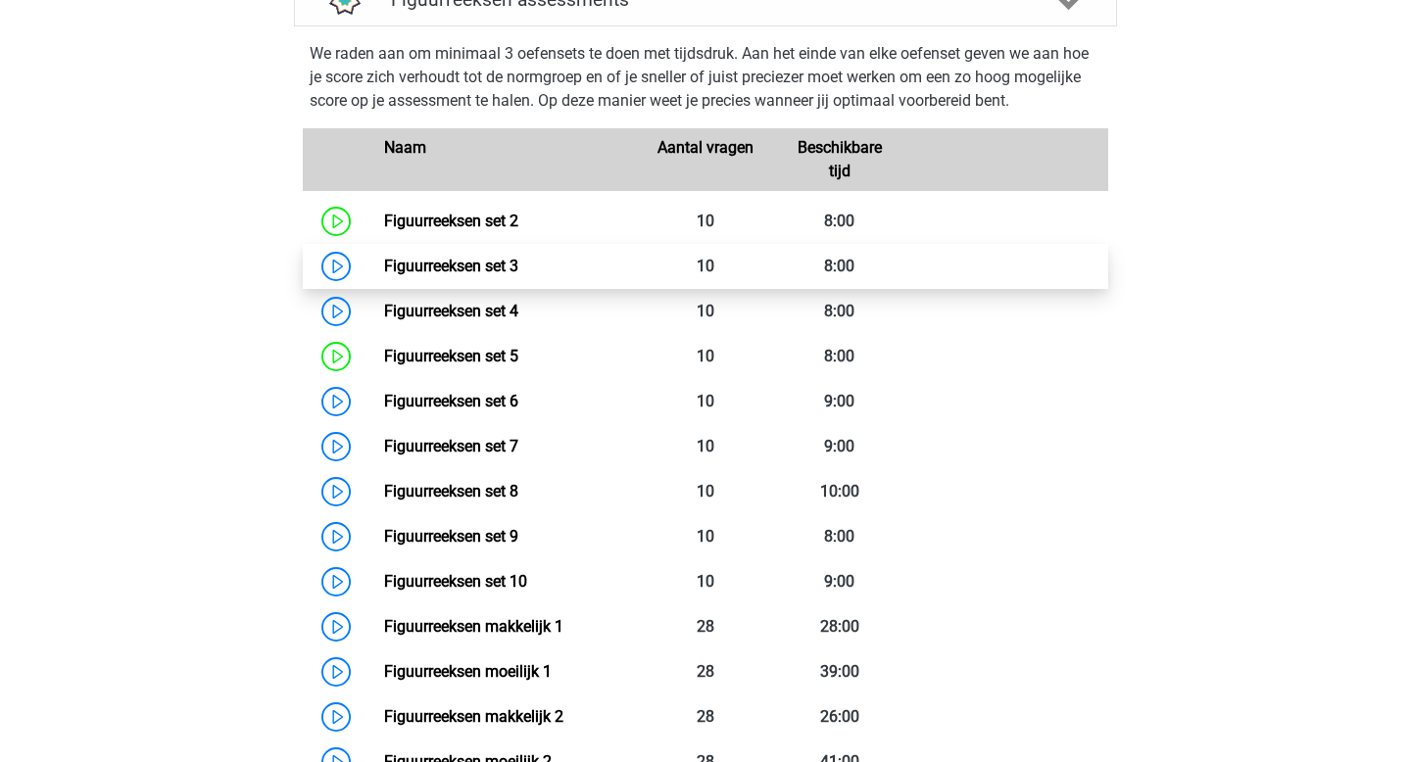
scroll to position [1345, 0]
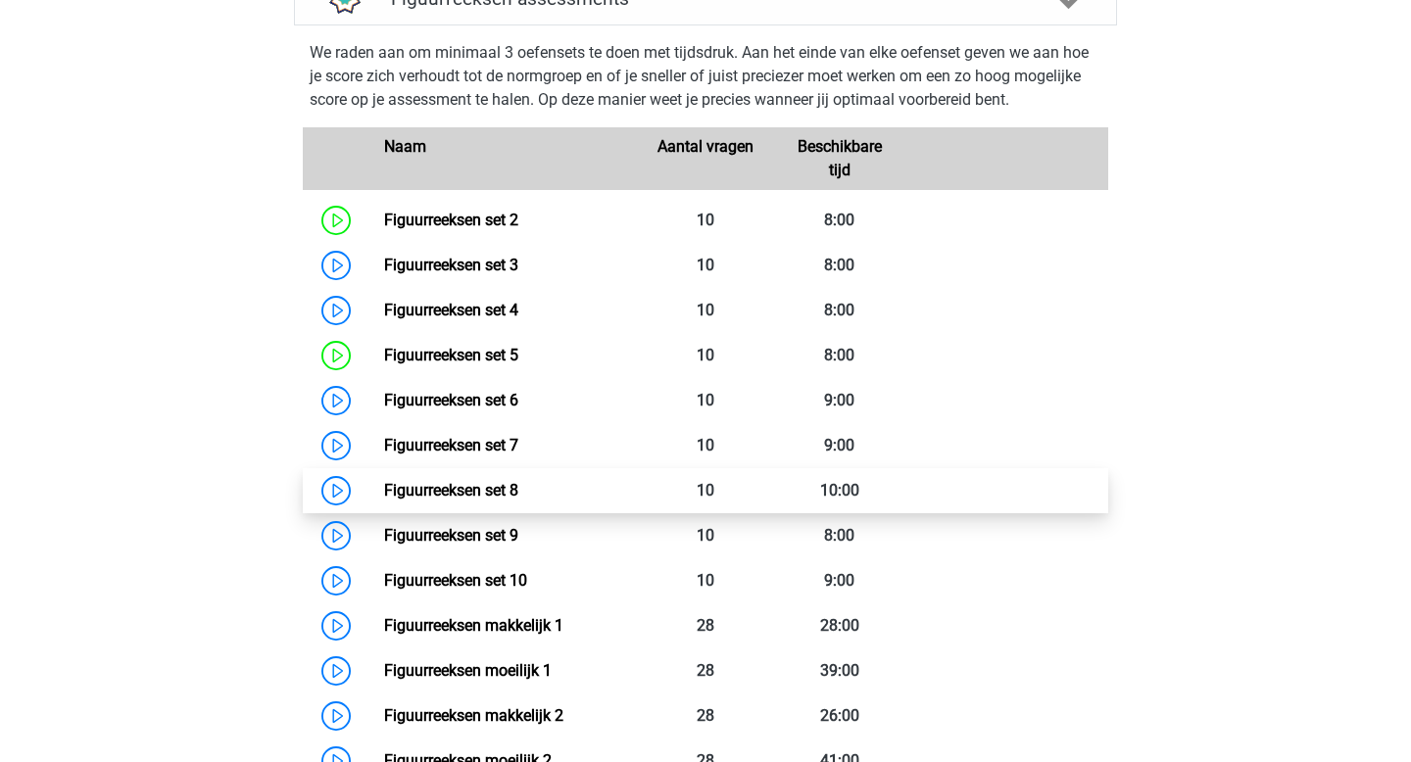
click at [488, 486] on link "Figuurreeksen set 8" at bounding box center [451, 490] width 134 height 19
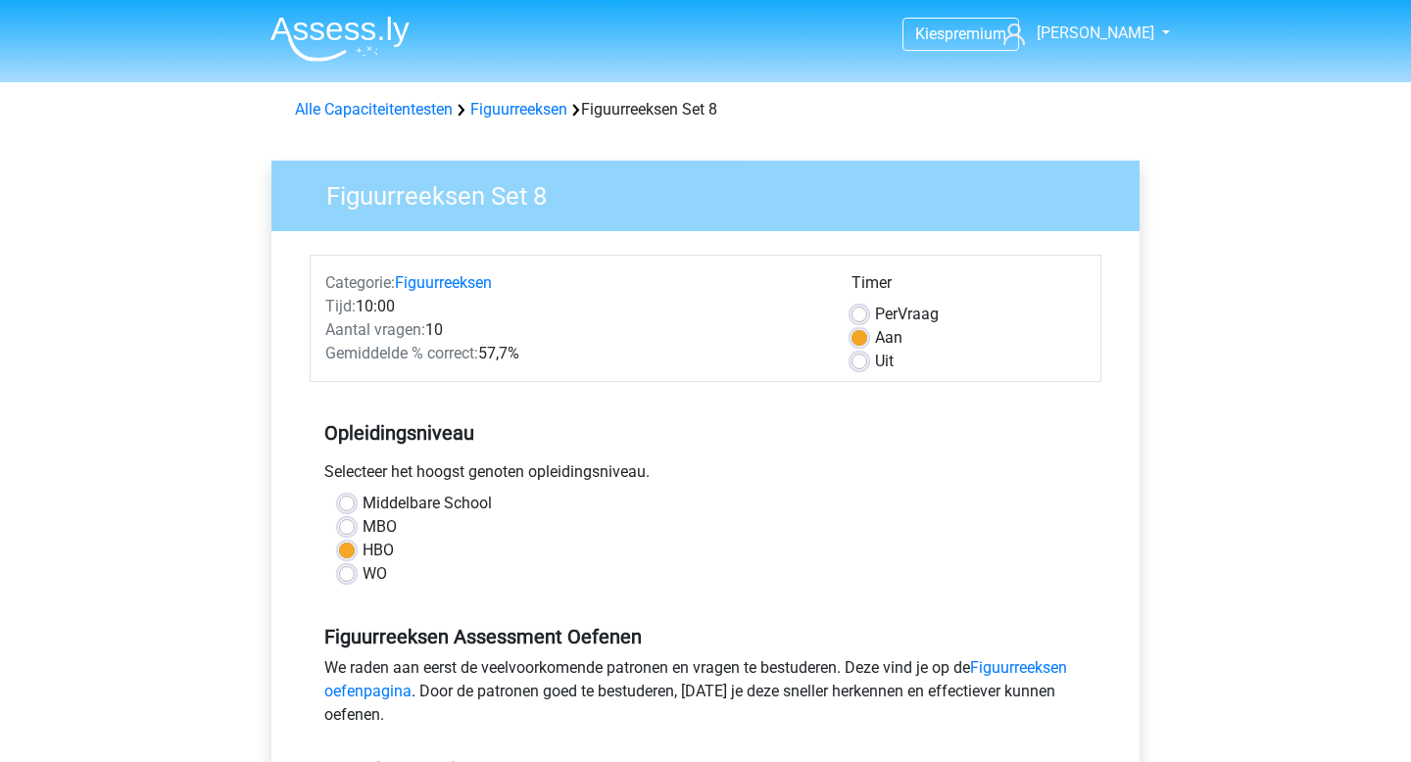
click at [856, 352] on div "Uit" at bounding box center [969, 362] width 234 height 24
click at [875, 358] on label "Uit" at bounding box center [884, 362] width 19 height 24
click at [856, 358] on input "Uit" at bounding box center [860, 360] width 16 height 20
radio input "true"
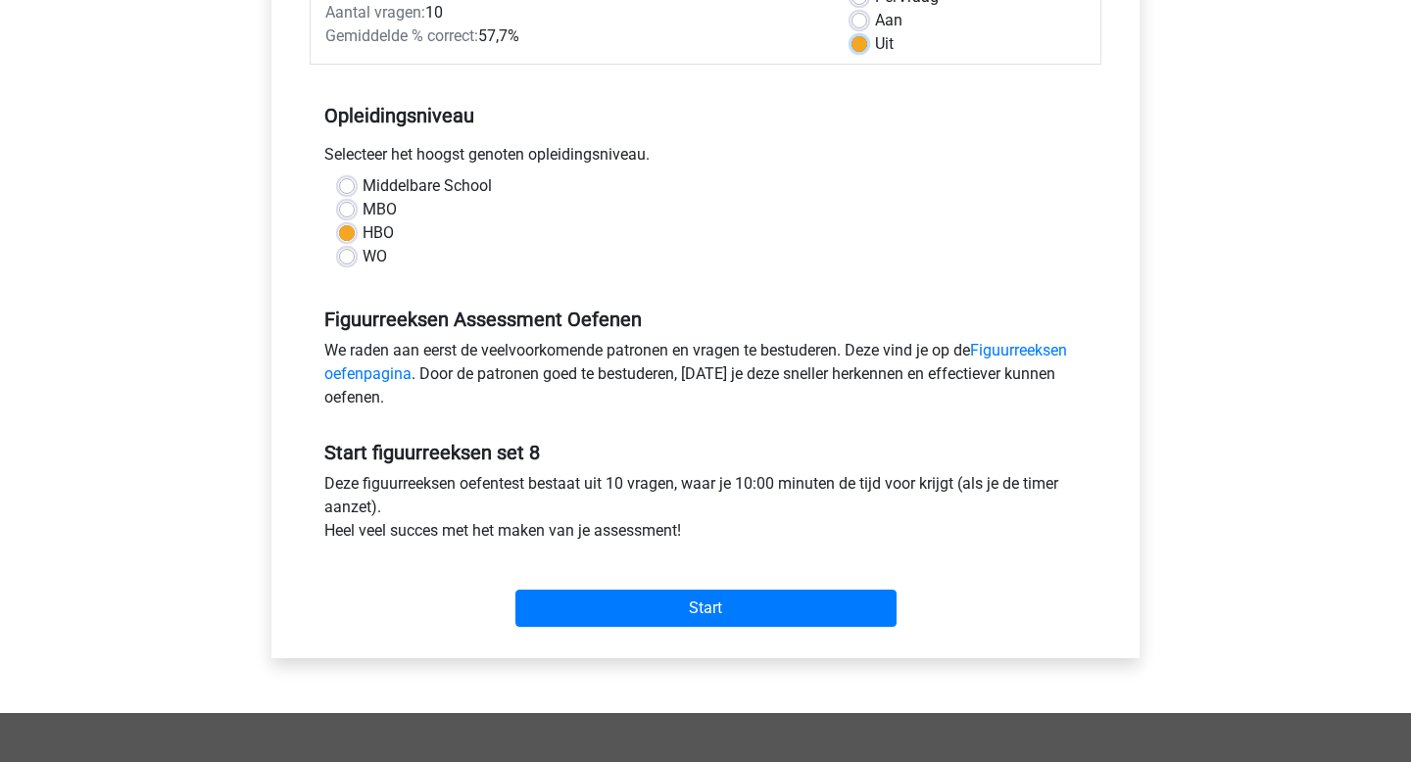
scroll to position [328, 0]
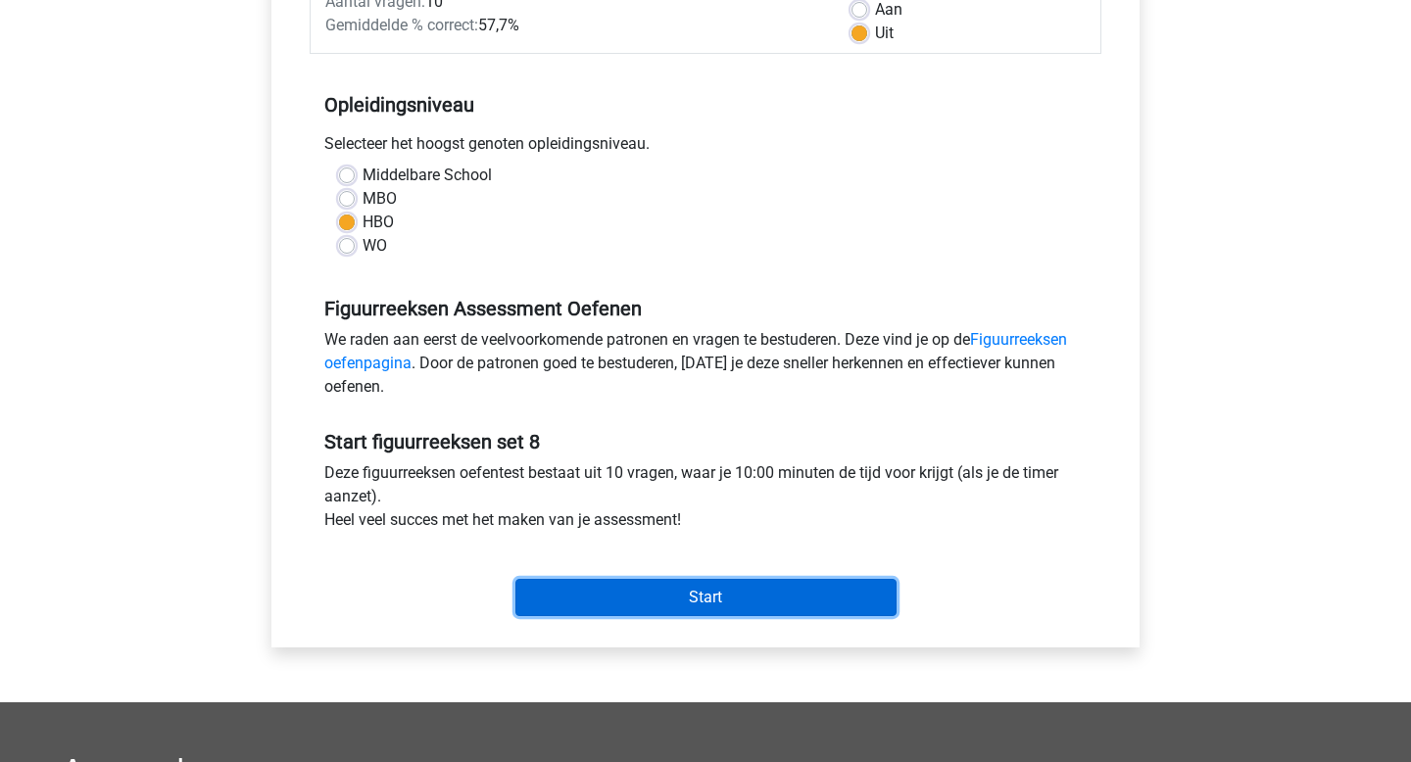
click at [687, 600] on input "Start" at bounding box center [705, 597] width 381 height 37
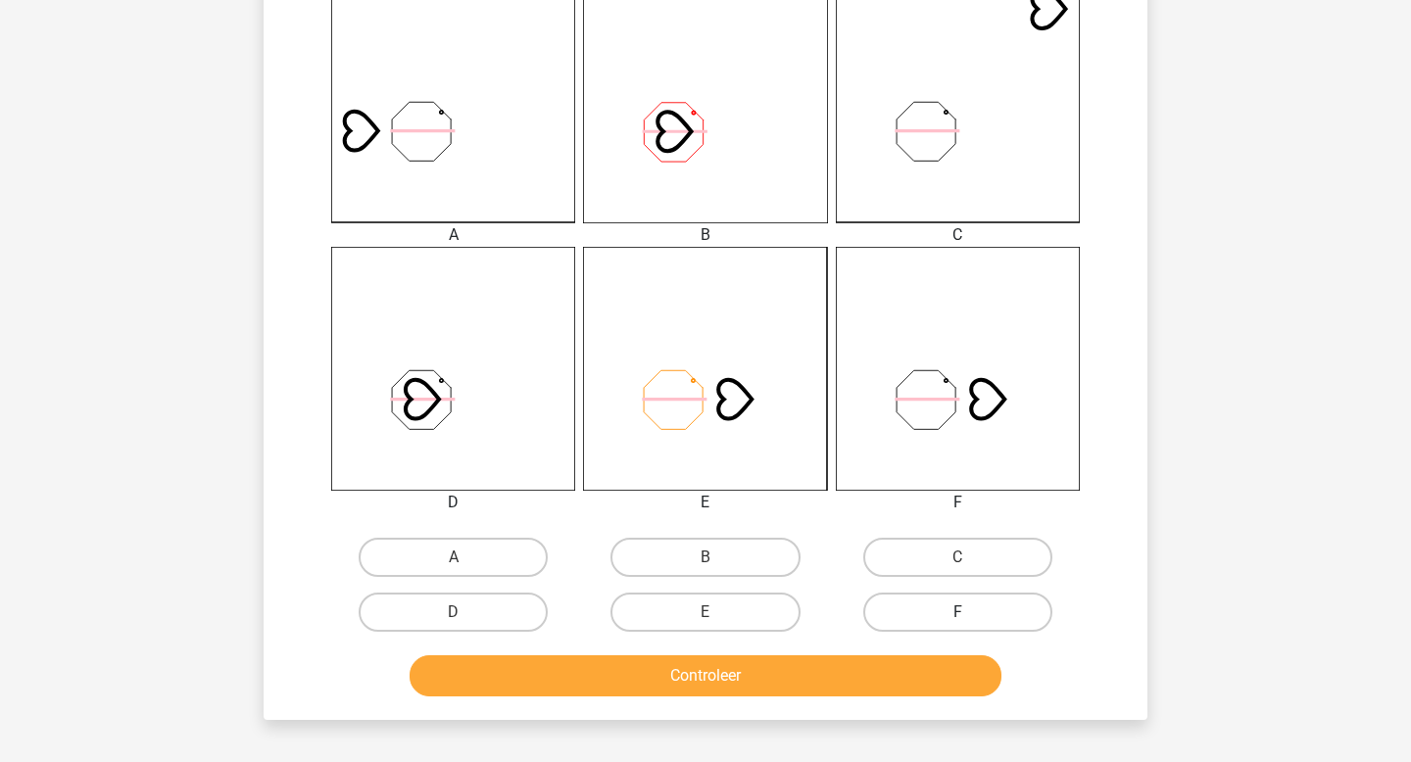
scroll to position [547, 0]
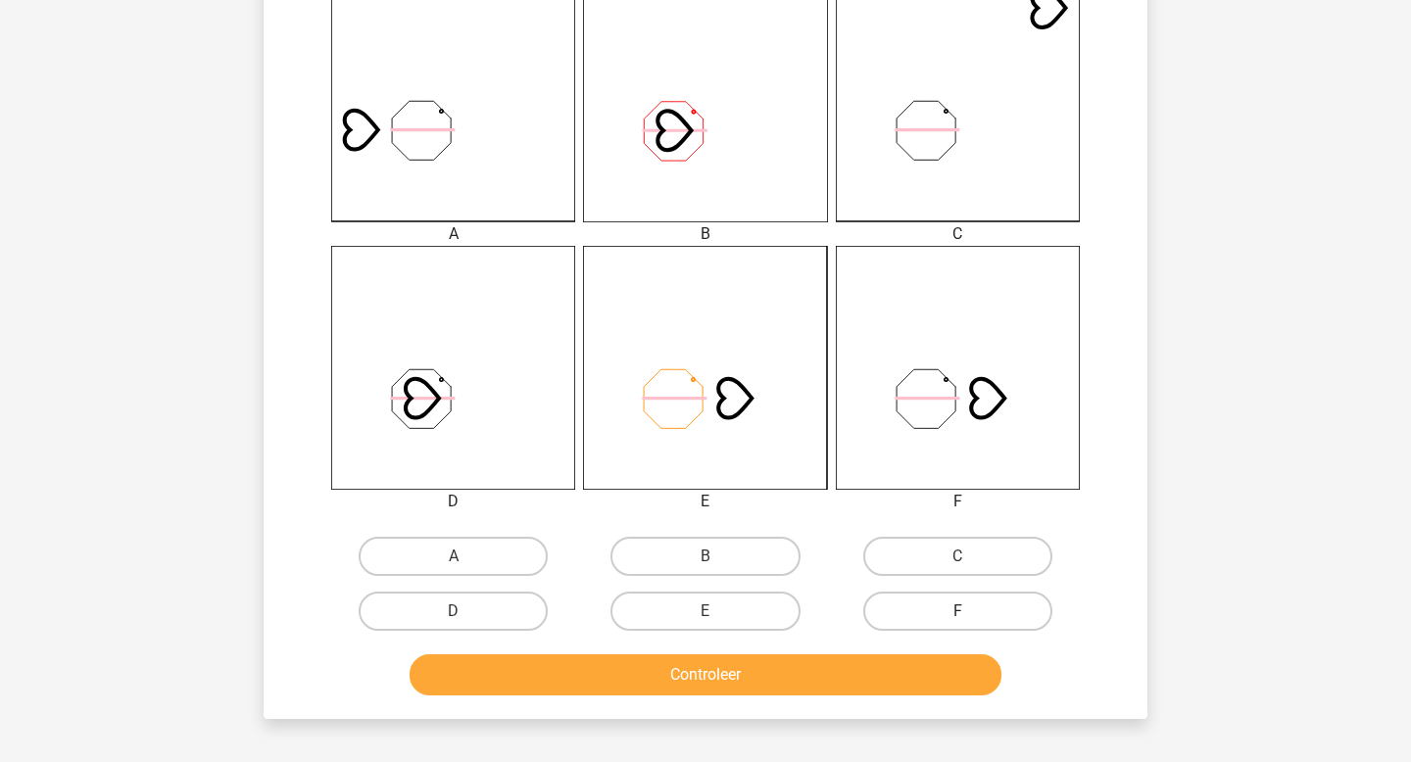
click at [942, 628] on label "F" at bounding box center [957, 611] width 189 height 39
click at [957, 624] on input "F" at bounding box center [963, 617] width 13 height 13
radio input "true"
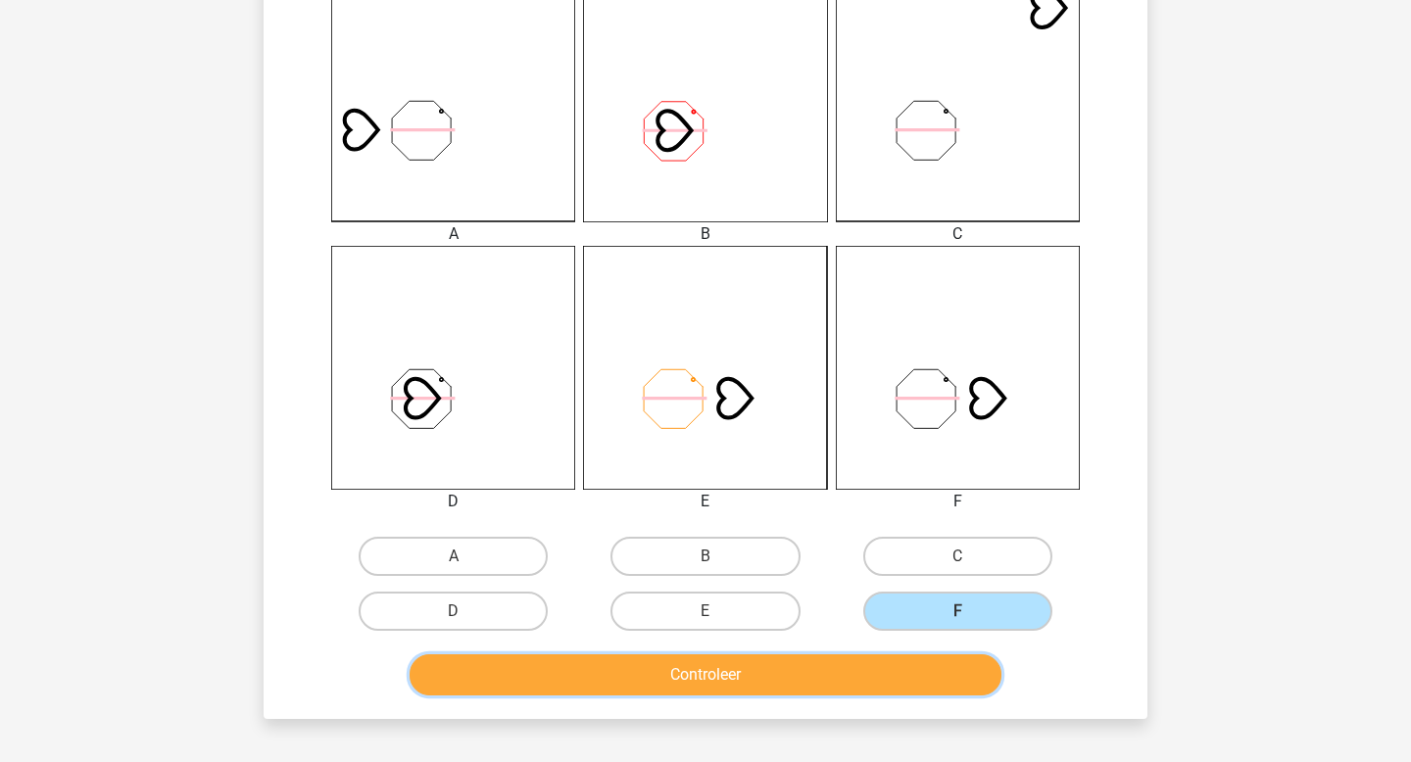
click at [866, 690] on button "Controleer" at bounding box center [706, 675] width 593 height 41
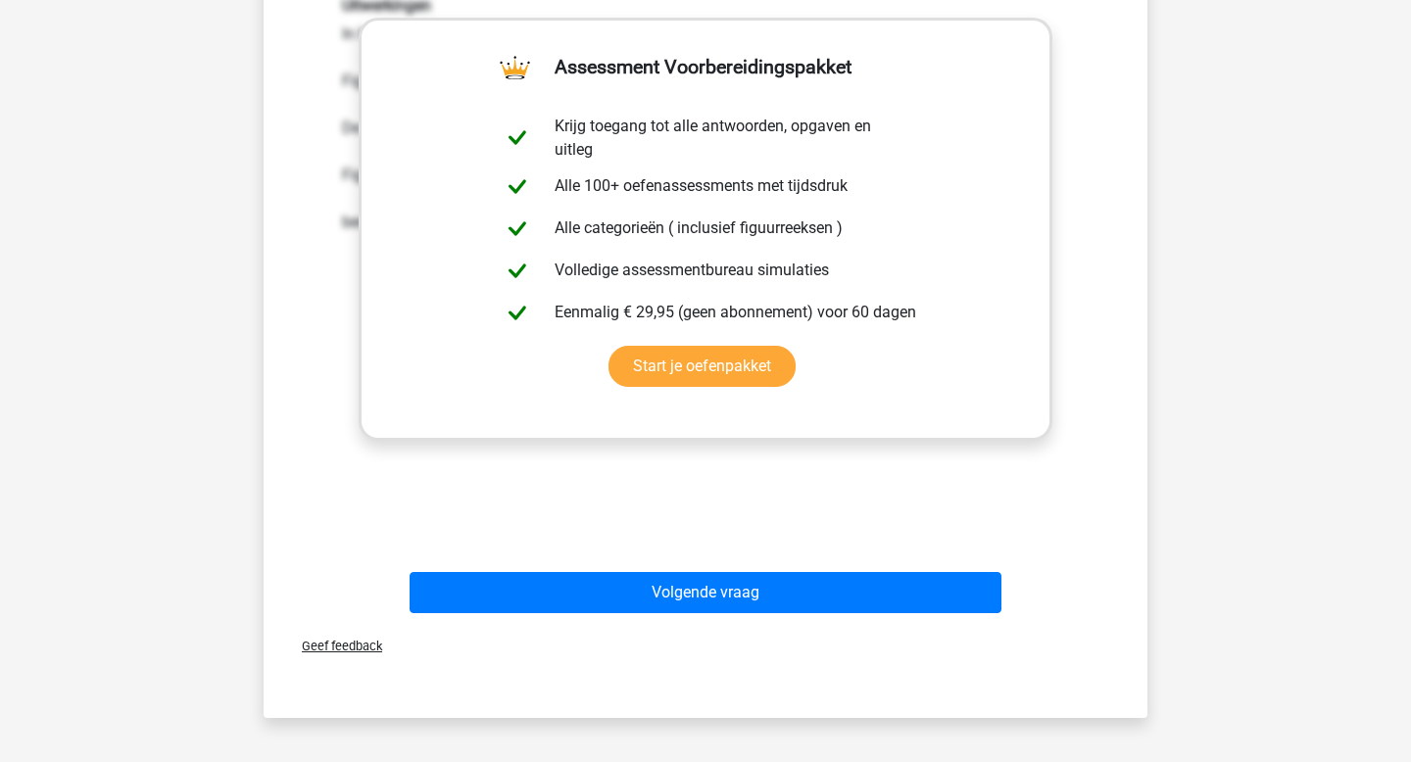
scroll to position [1278, 0]
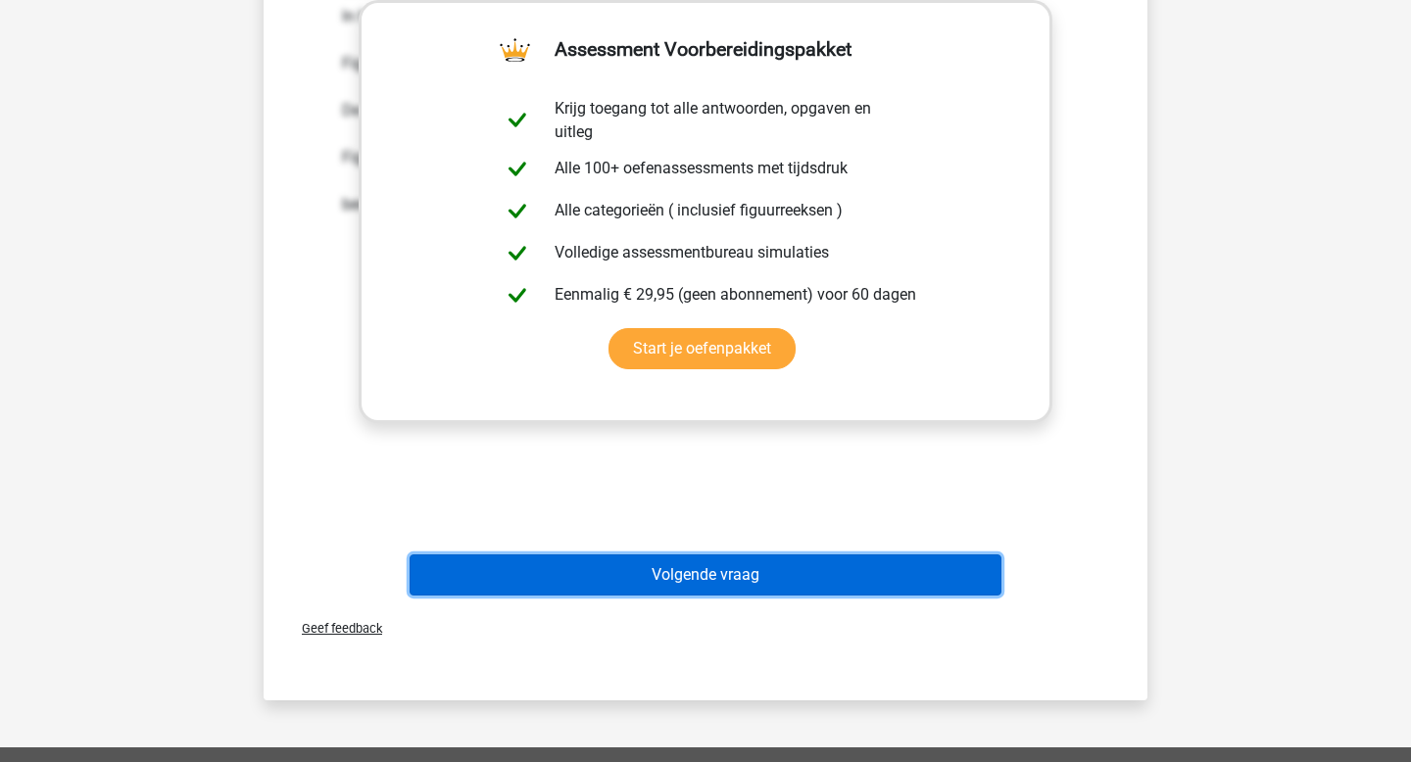
click at [648, 570] on button "Volgende vraag" at bounding box center [706, 575] width 593 height 41
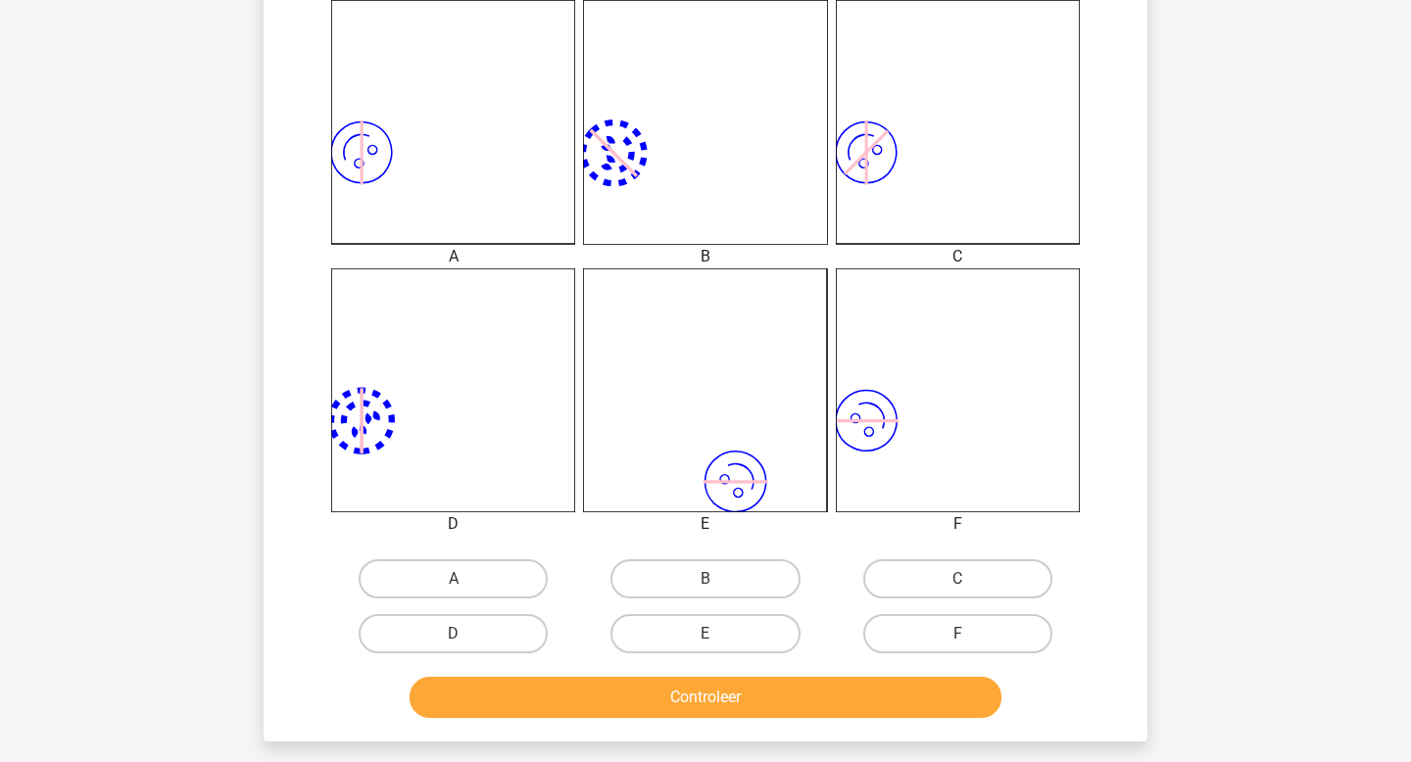
scroll to position [567, 0]
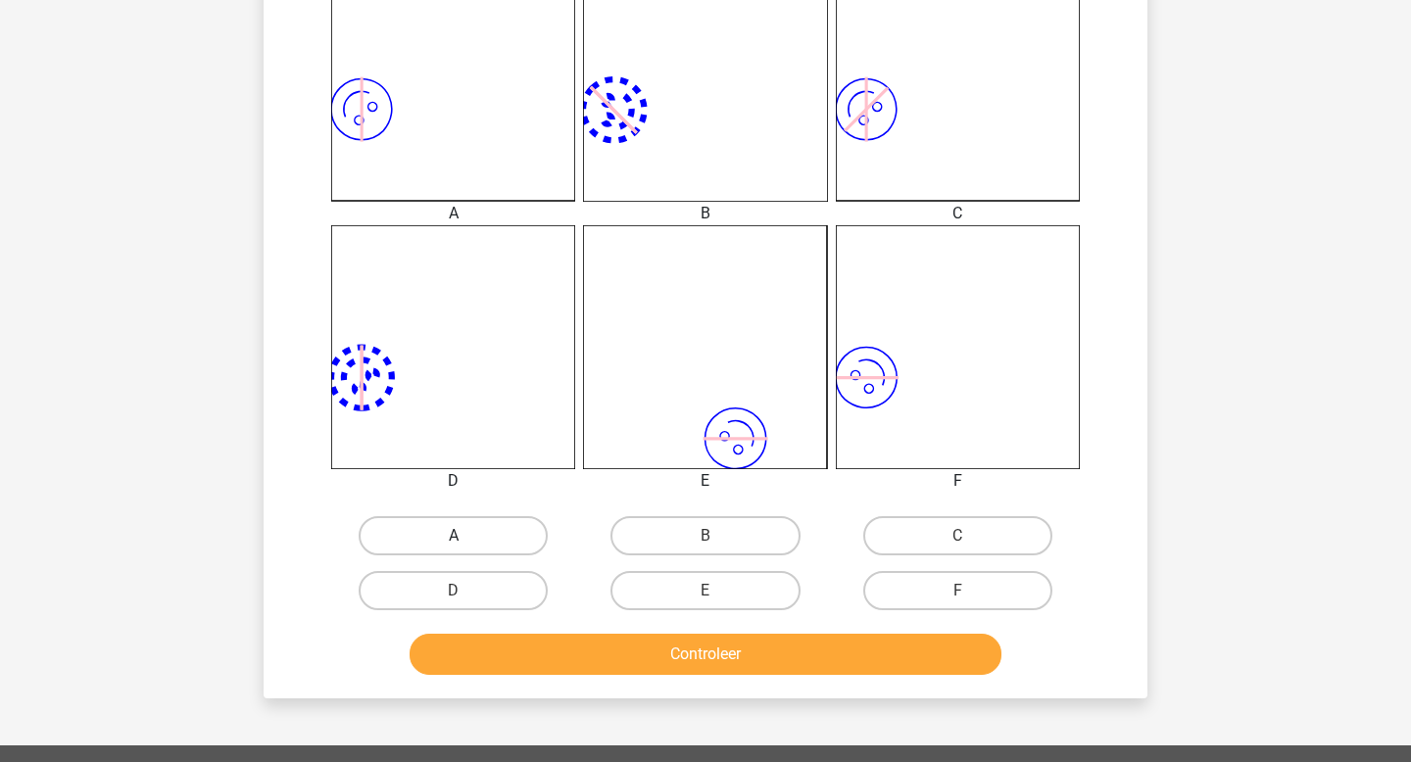
click at [480, 536] on label "A" at bounding box center [453, 535] width 189 height 39
click at [466, 536] on input "A" at bounding box center [460, 542] width 13 height 13
radio input "true"
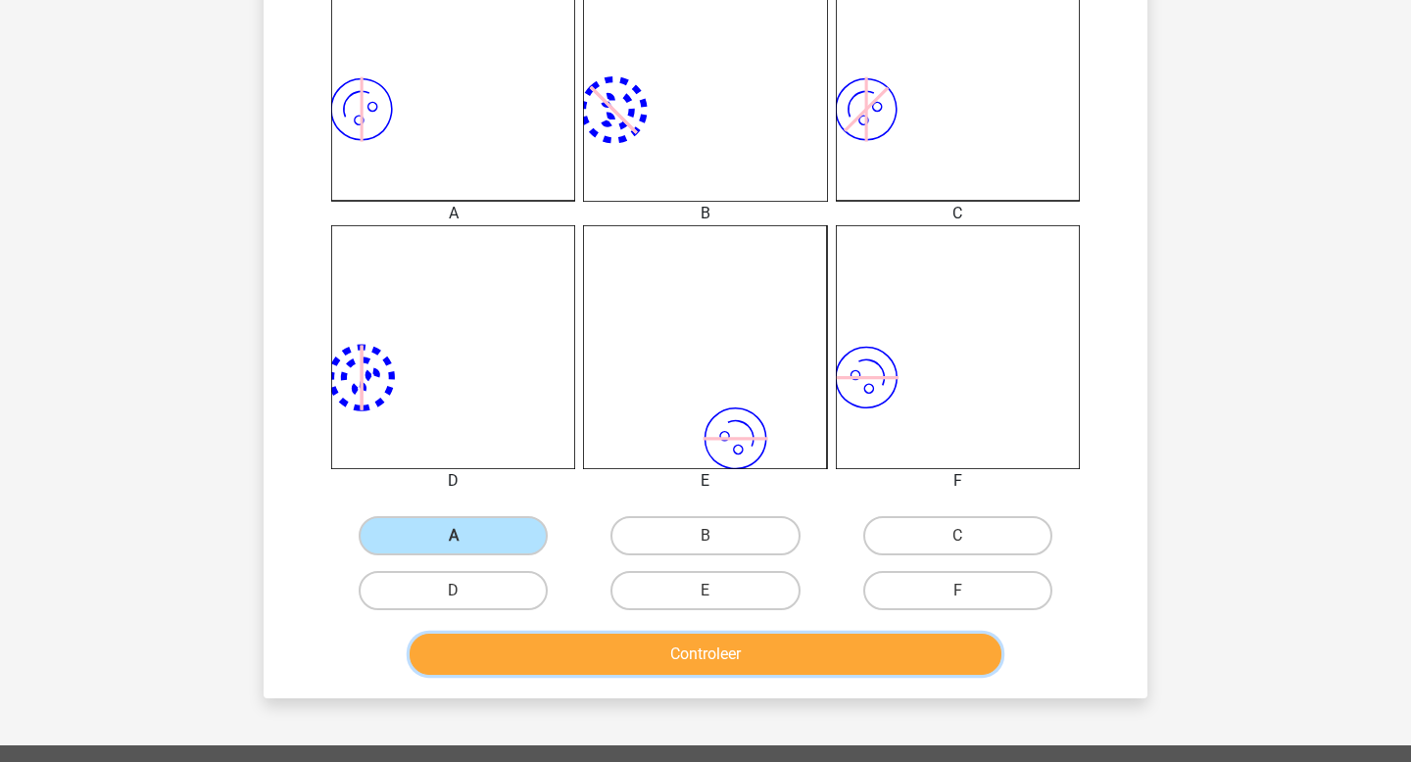
click at [659, 652] on button "Controleer" at bounding box center [706, 654] width 593 height 41
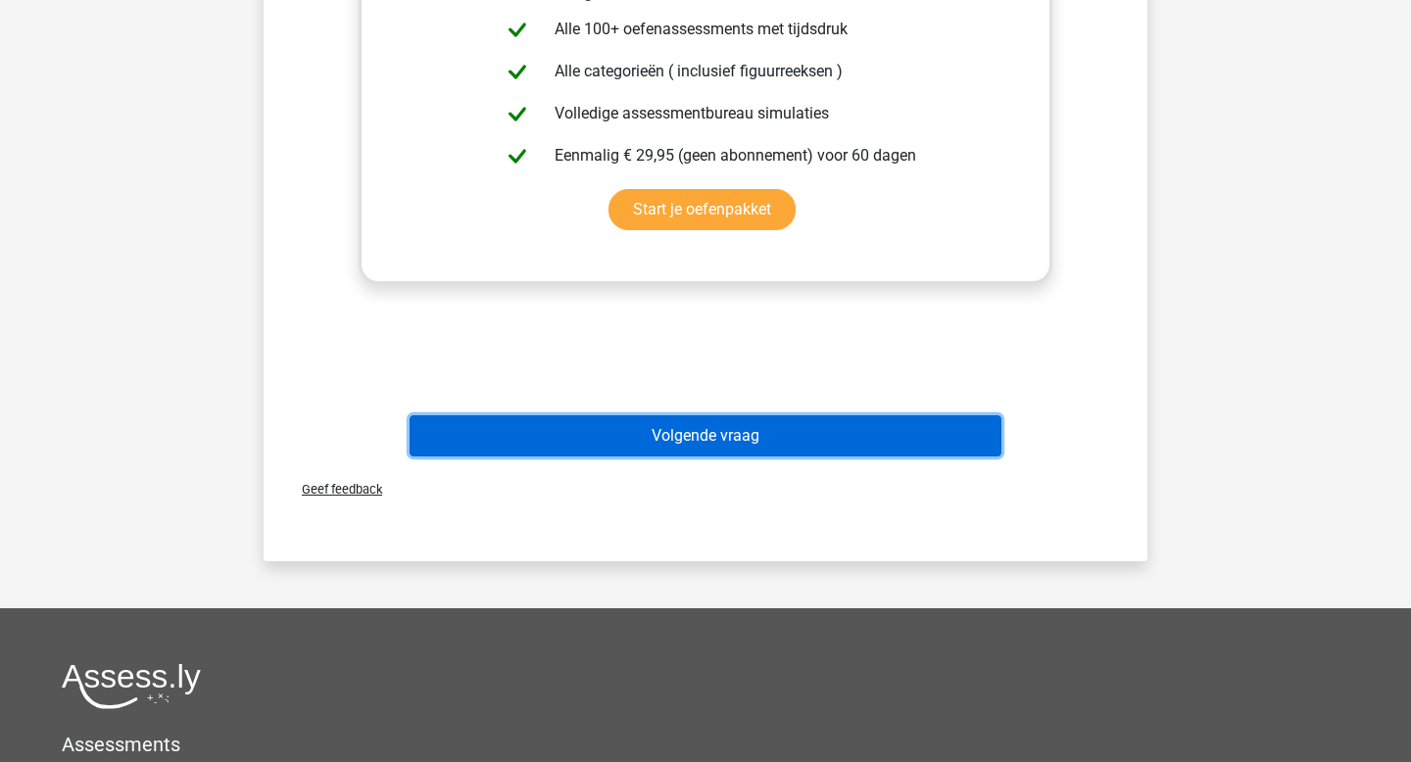
click at [657, 441] on button "Volgende vraag" at bounding box center [706, 436] width 593 height 41
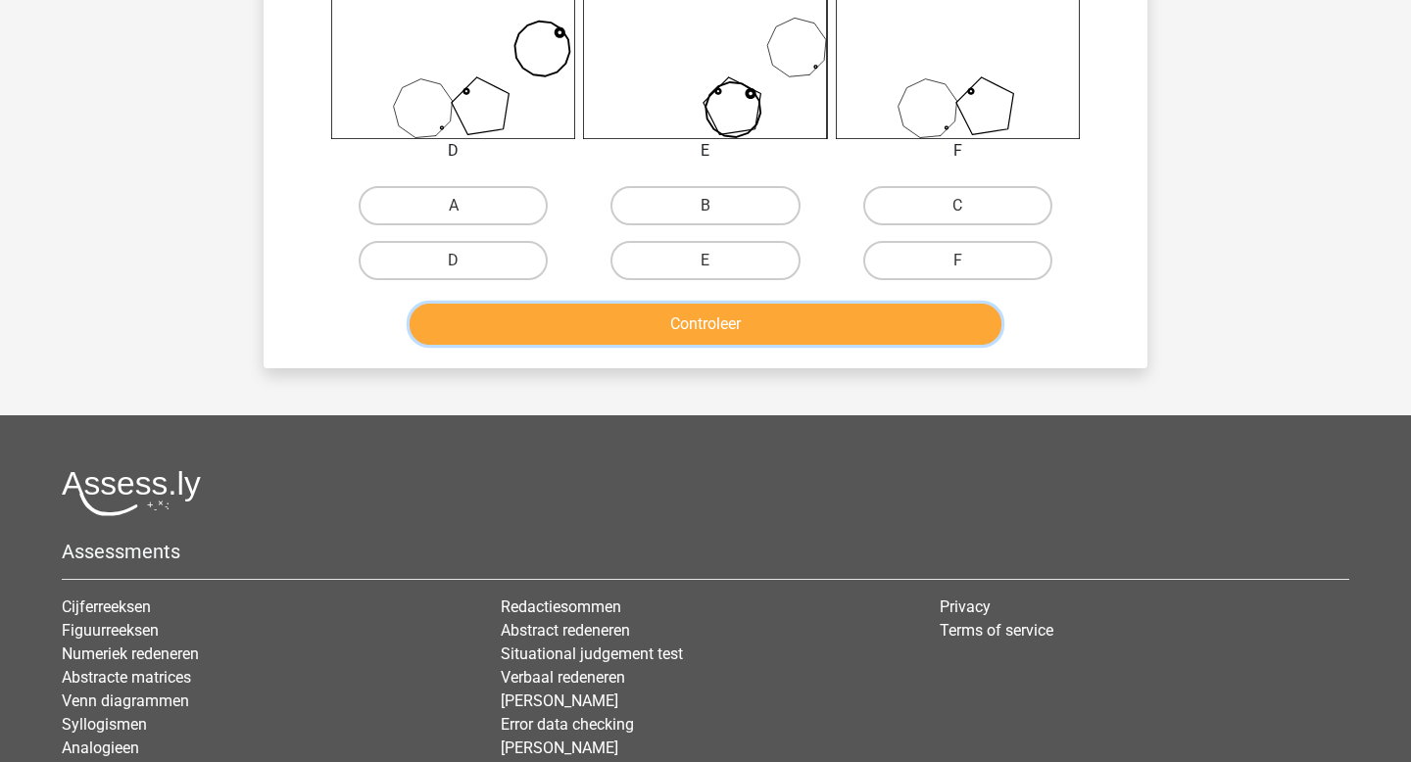
scroll to position [903, 0]
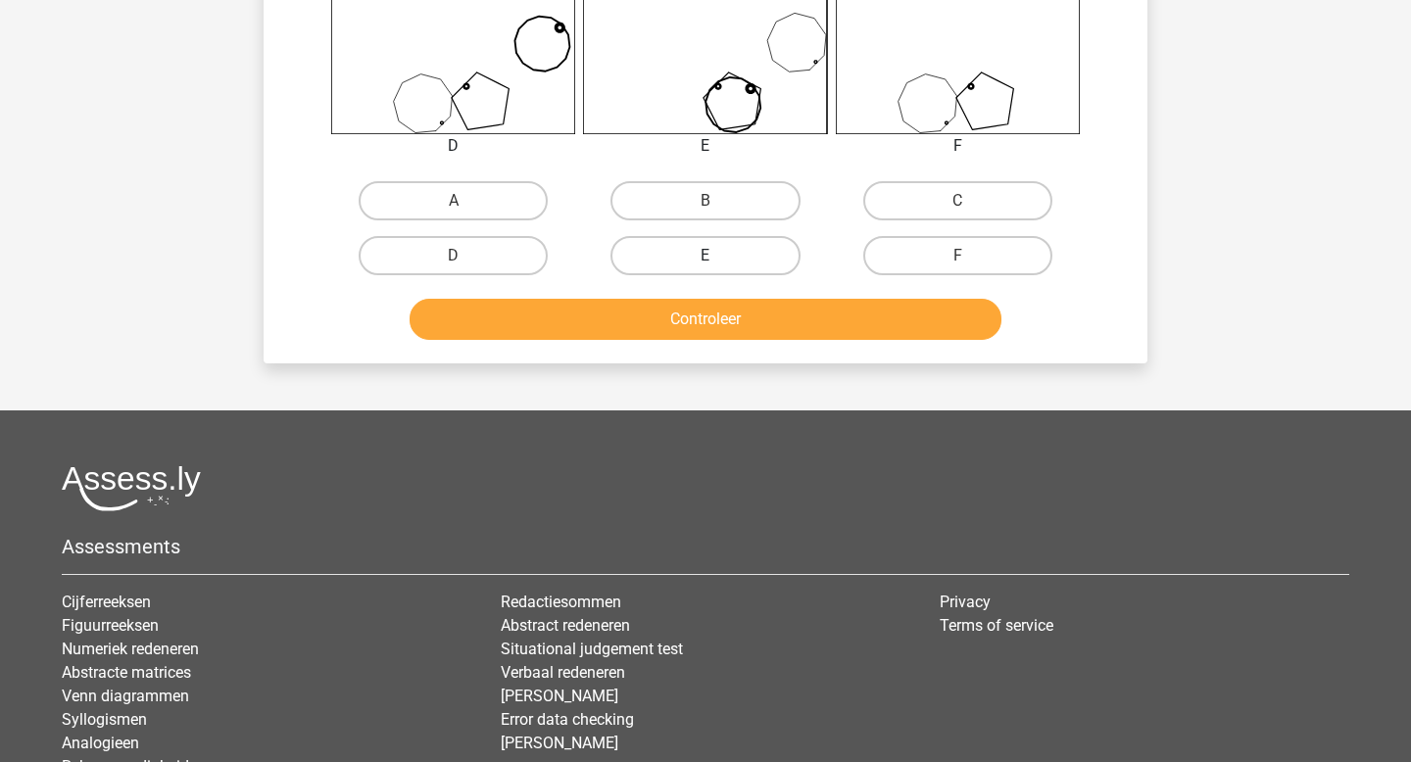
click at [700, 261] on label "E" at bounding box center [705, 255] width 189 height 39
click at [706, 261] on input "E" at bounding box center [712, 262] width 13 height 13
radio input "true"
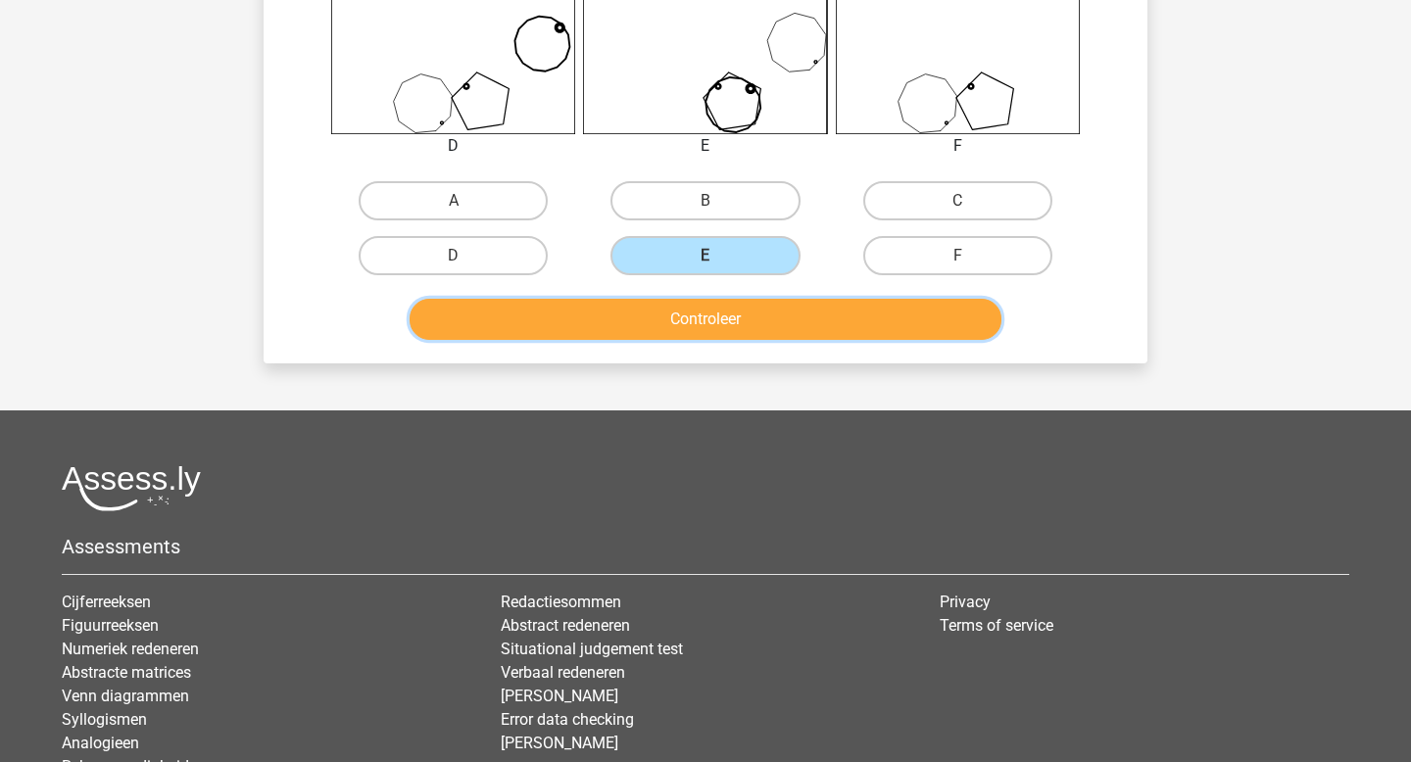
click at [708, 306] on button "Controleer" at bounding box center [706, 319] width 593 height 41
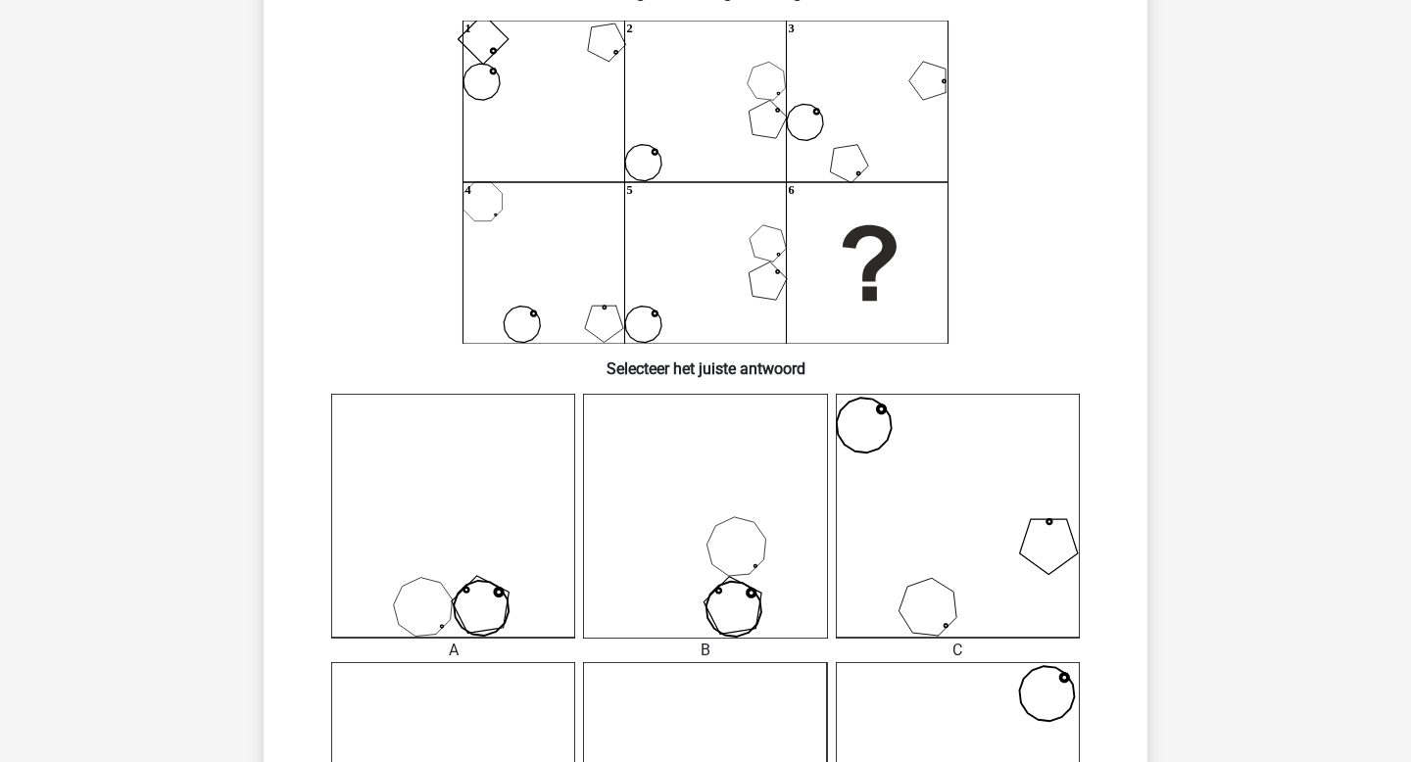
scroll to position [129, 0]
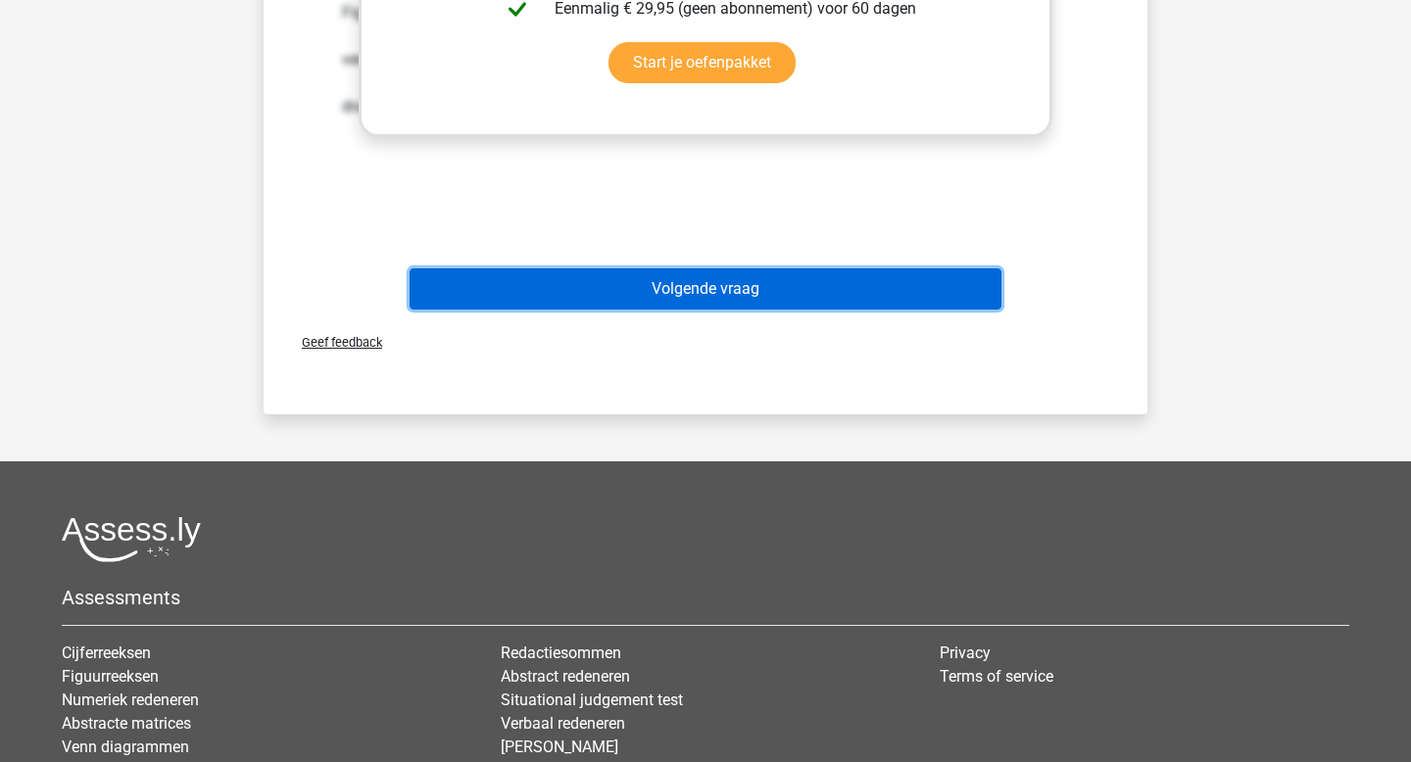
click at [701, 294] on button "Volgende vraag" at bounding box center [706, 289] width 593 height 41
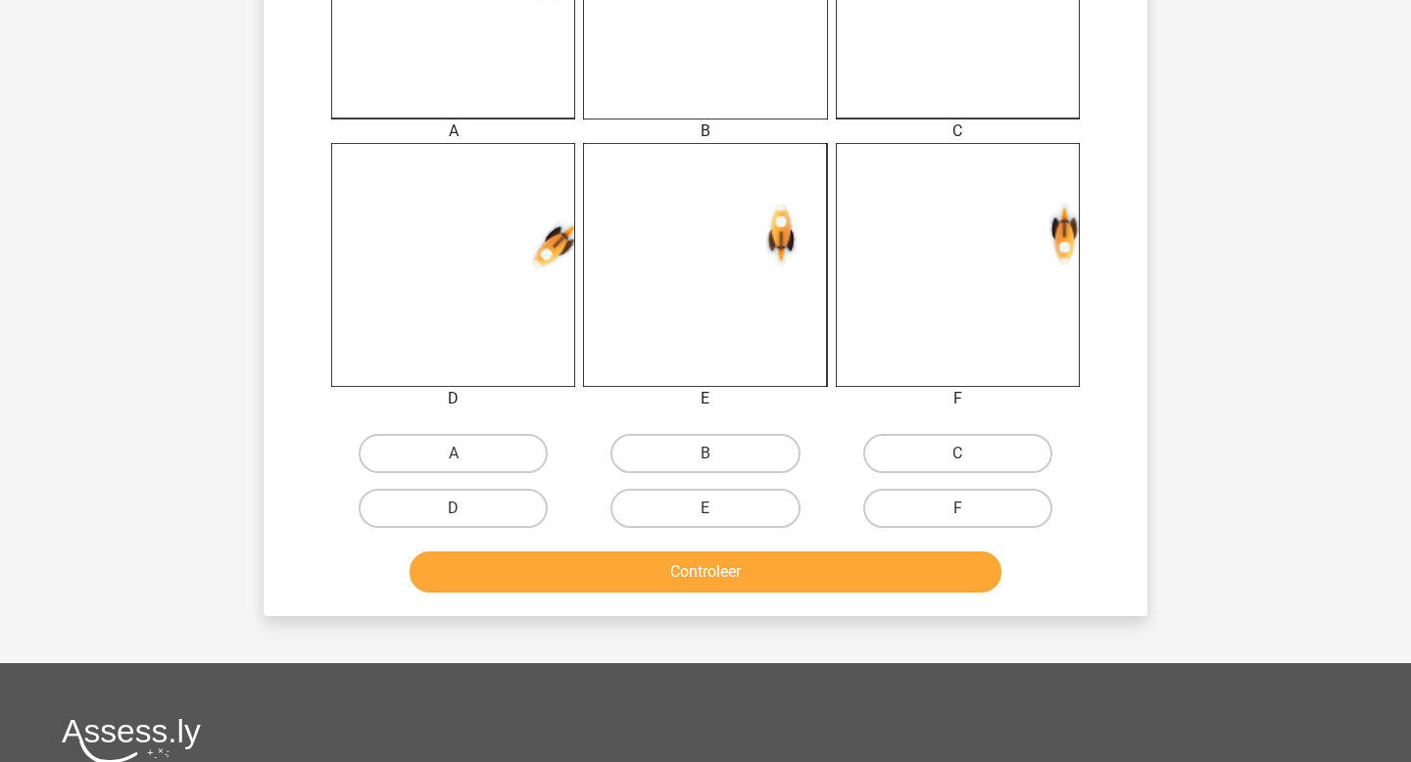
scroll to position [652, 0]
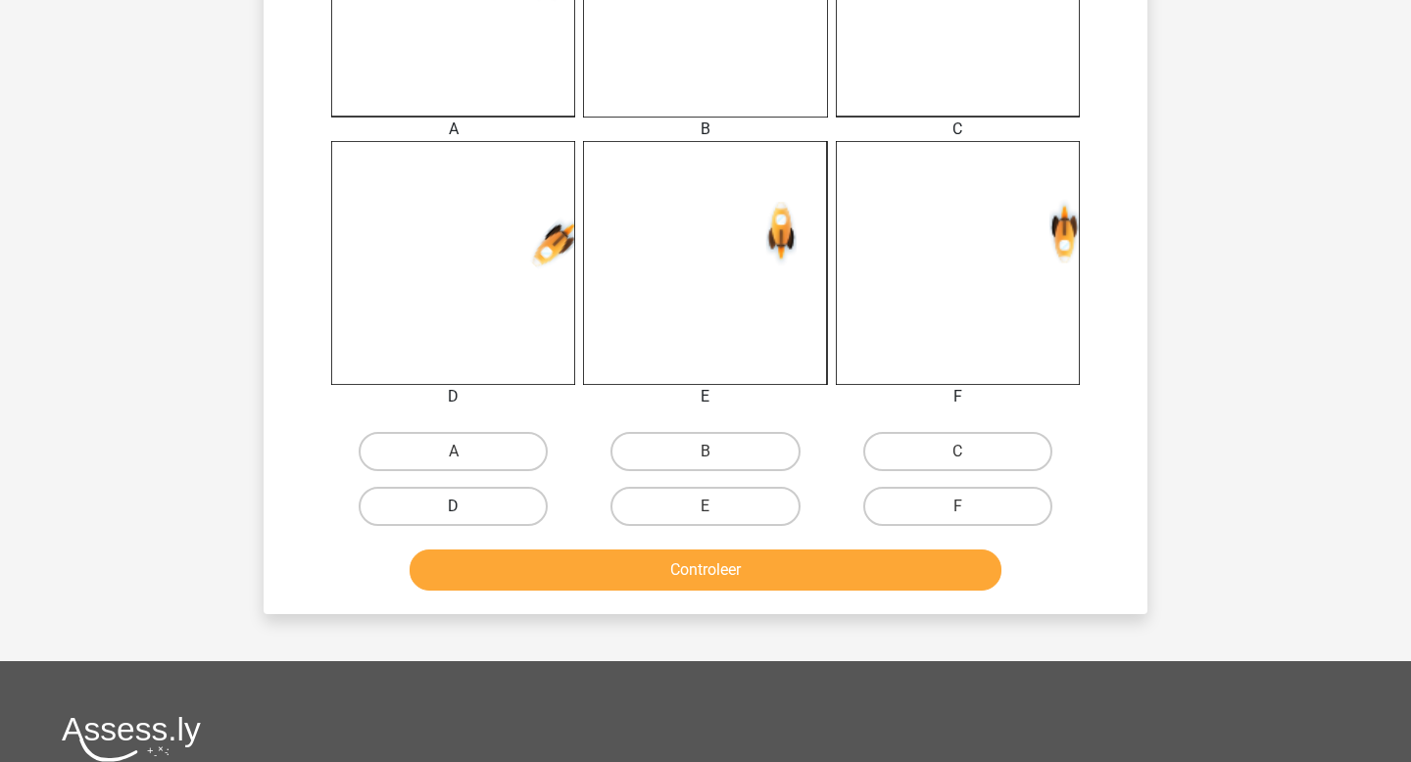
click at [491, 506] on label "D" at bounding box center [453, 506] width 189 height 39
click at [466, 507] on input "D" at bounding box center [460, 513] width 13 height 13
radio input "true"
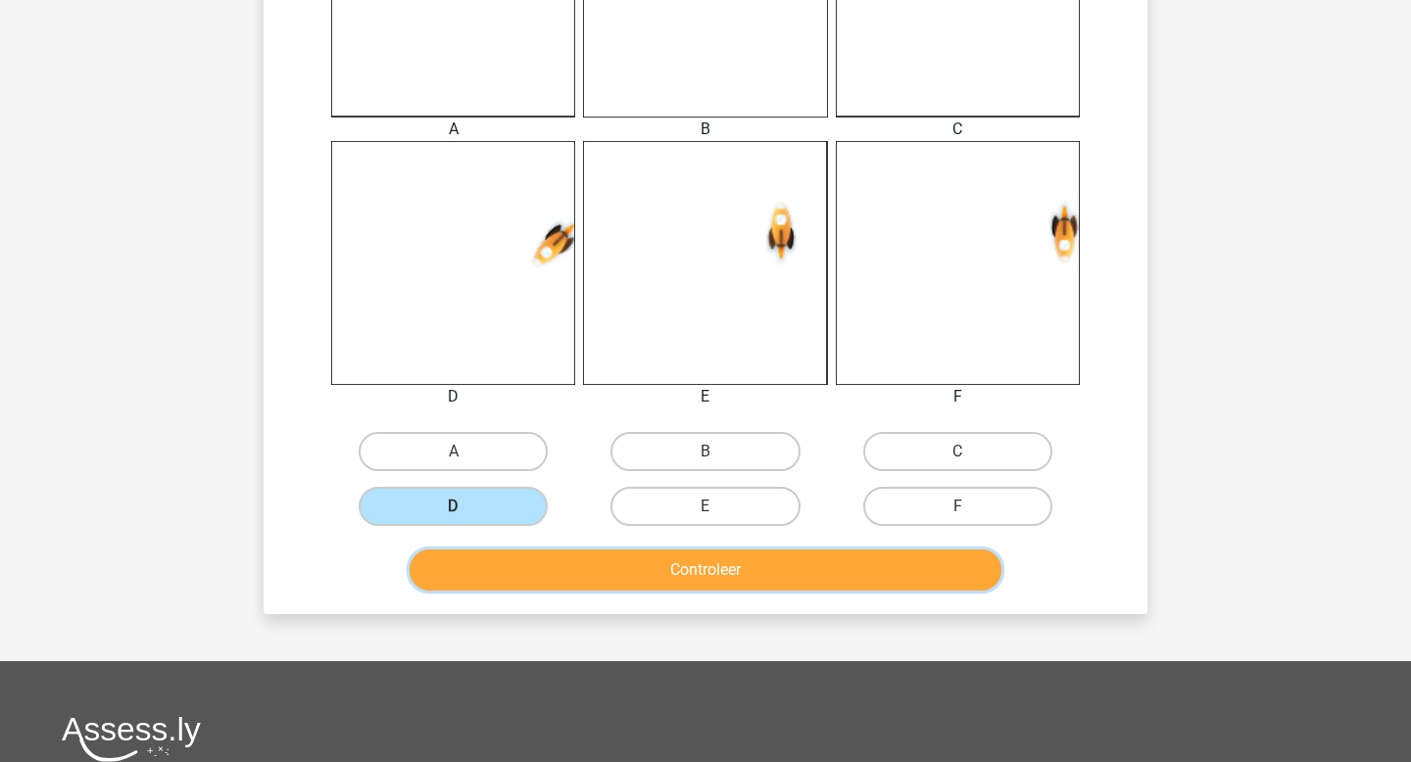
click at [667, 582] on button "Controleer" at bounding box center [706, 570] width 593 height 41
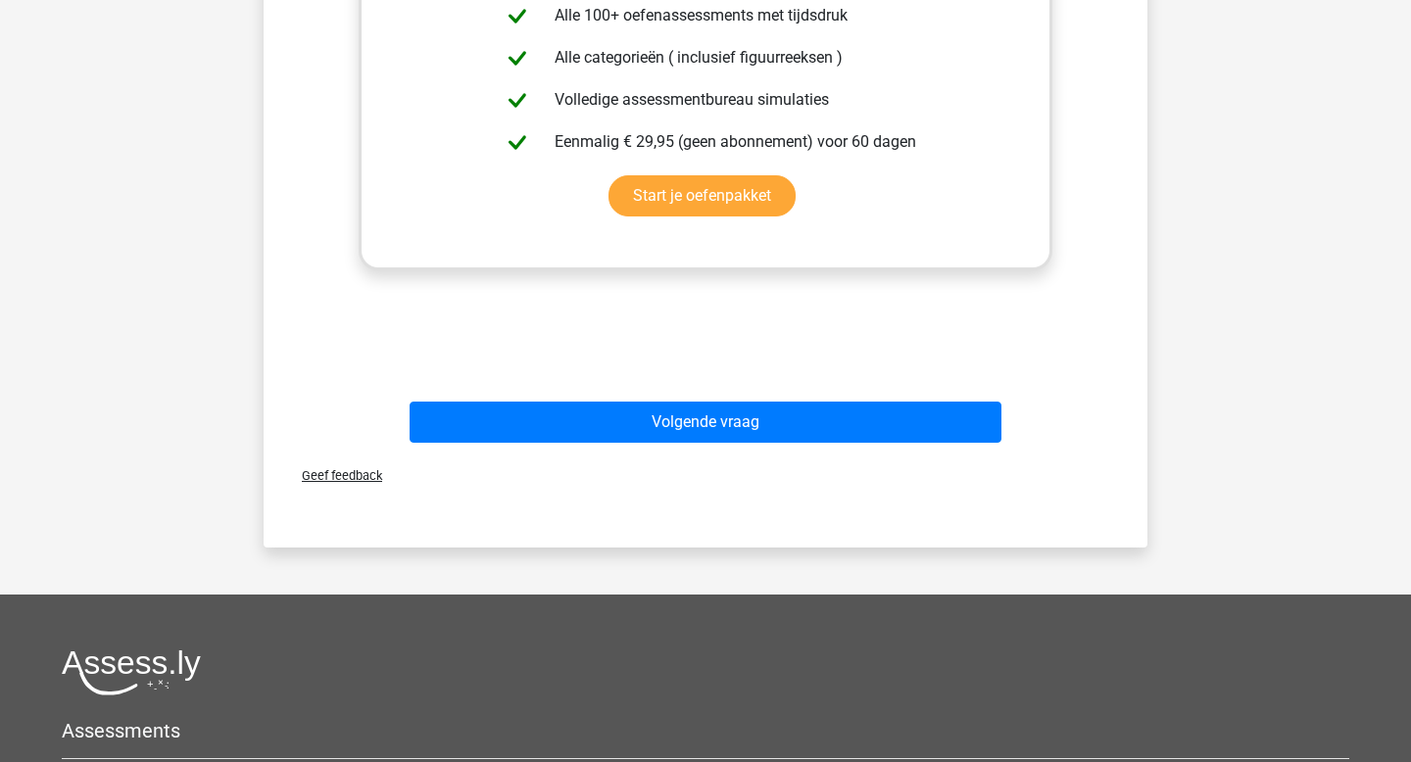
scroll to position [1458, 0]
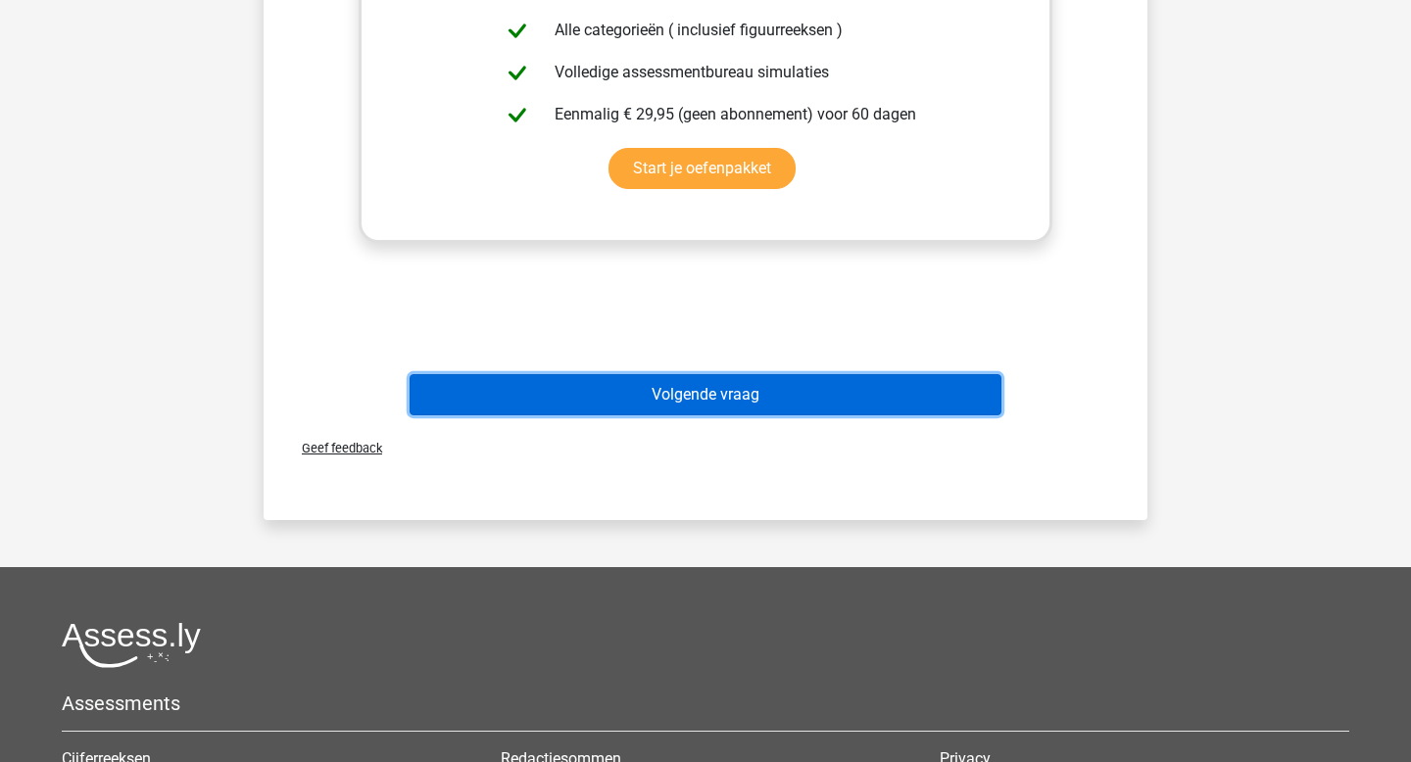
click at [665, 394] on button "Volgende vraag" at bounding box center [706, 394] width 593 height 41
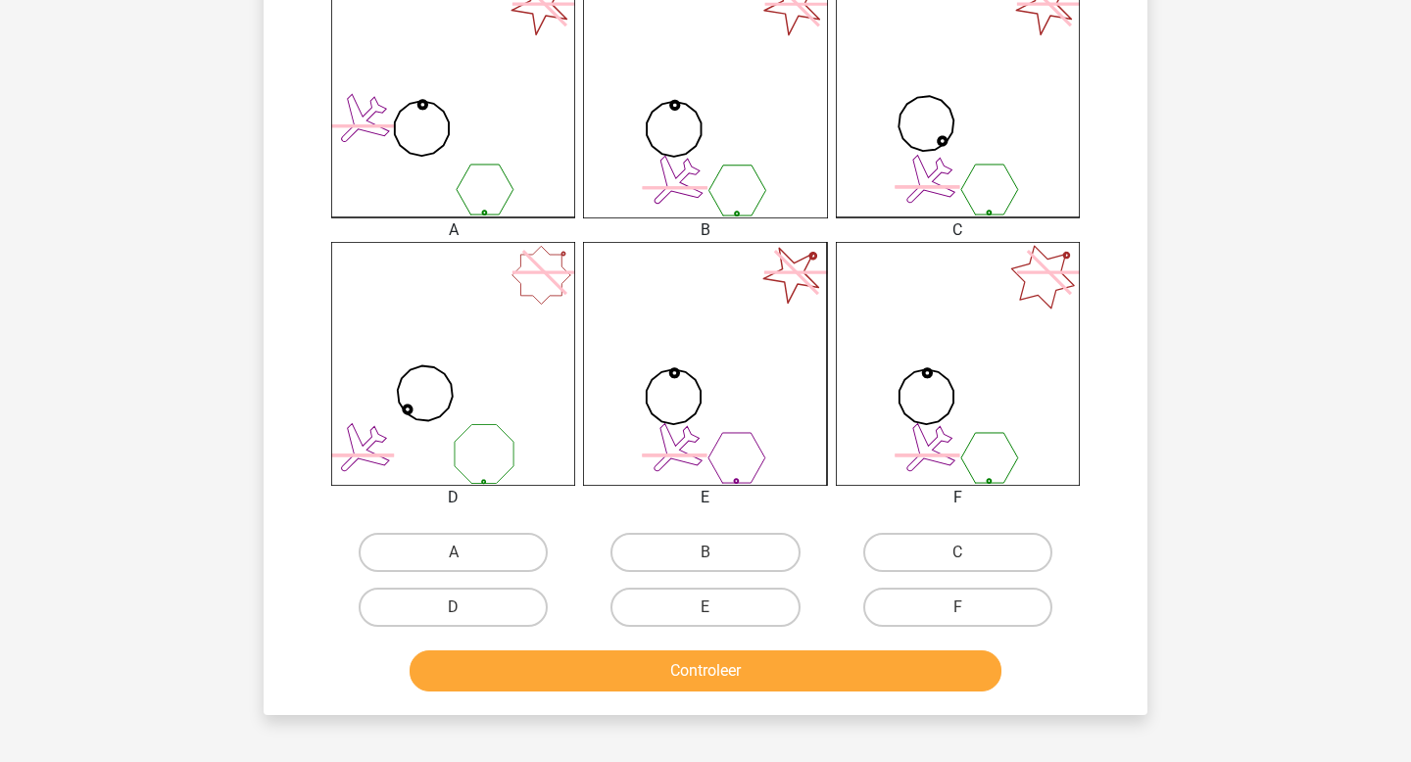
scroll to position [565, 0]
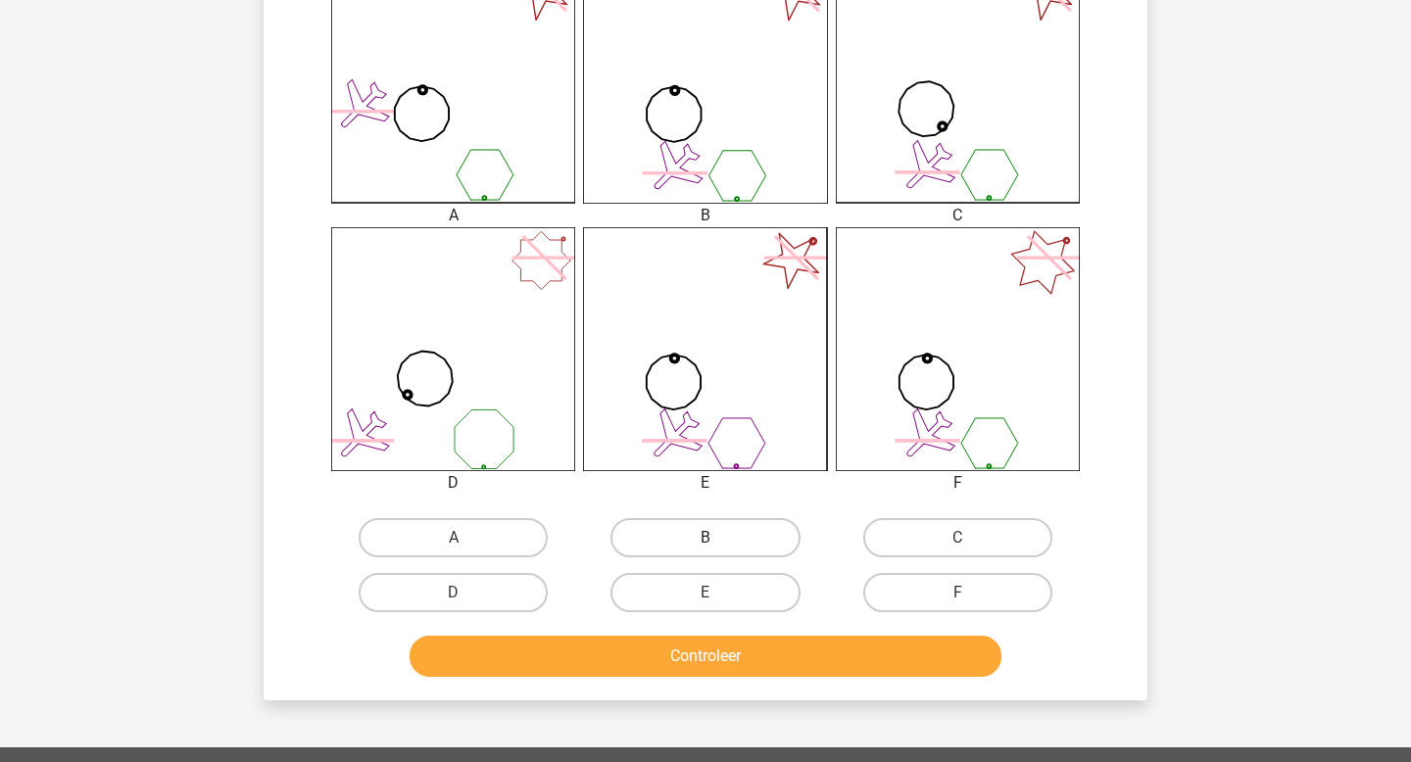
click at [680, 530] on label "B" at bounding box center [705, 537] width 189 height 39
click at [706, 538] on input "B" at bounding box center [712, 544] width 13 height 13
radio input "true"
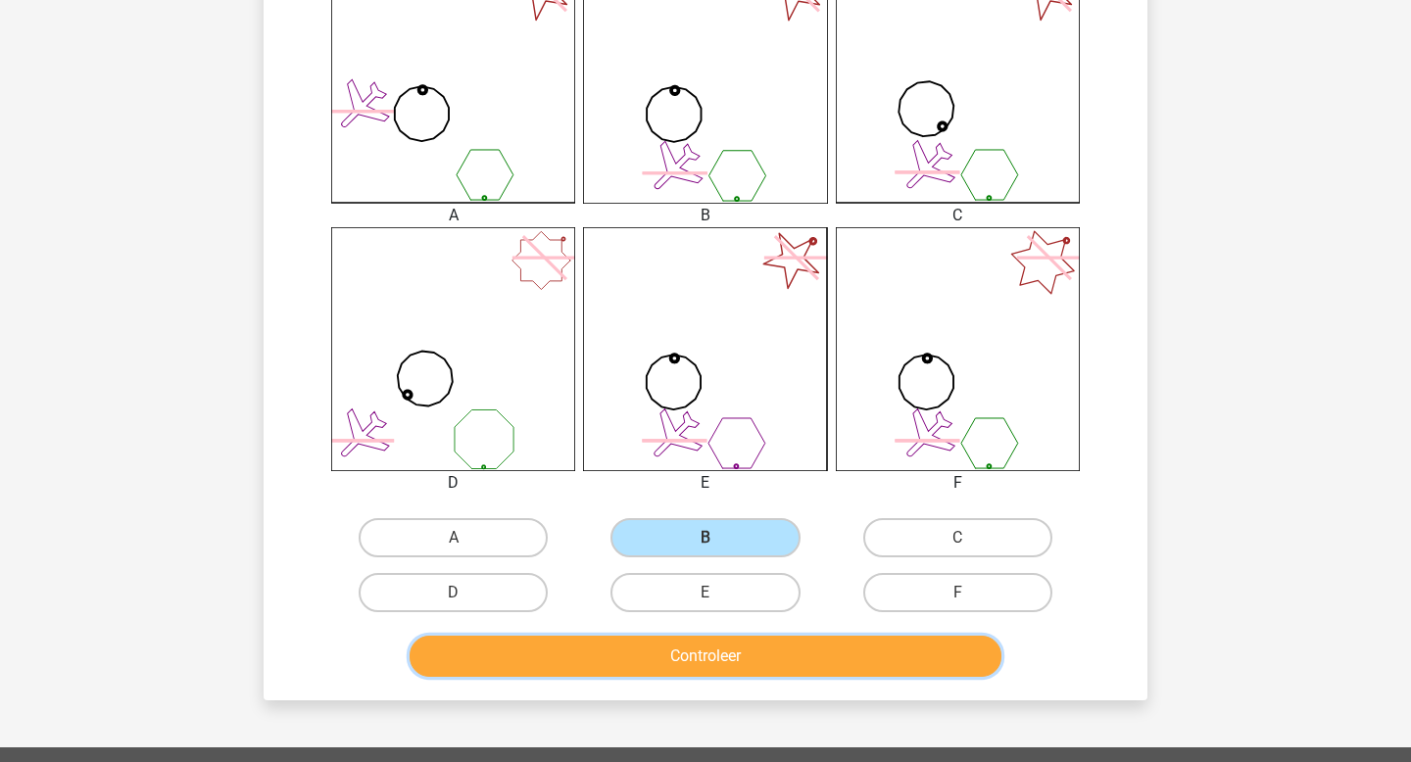
click at [685, 645] on button "Controleer" at bounding box center [706, 656] width 593 height 41
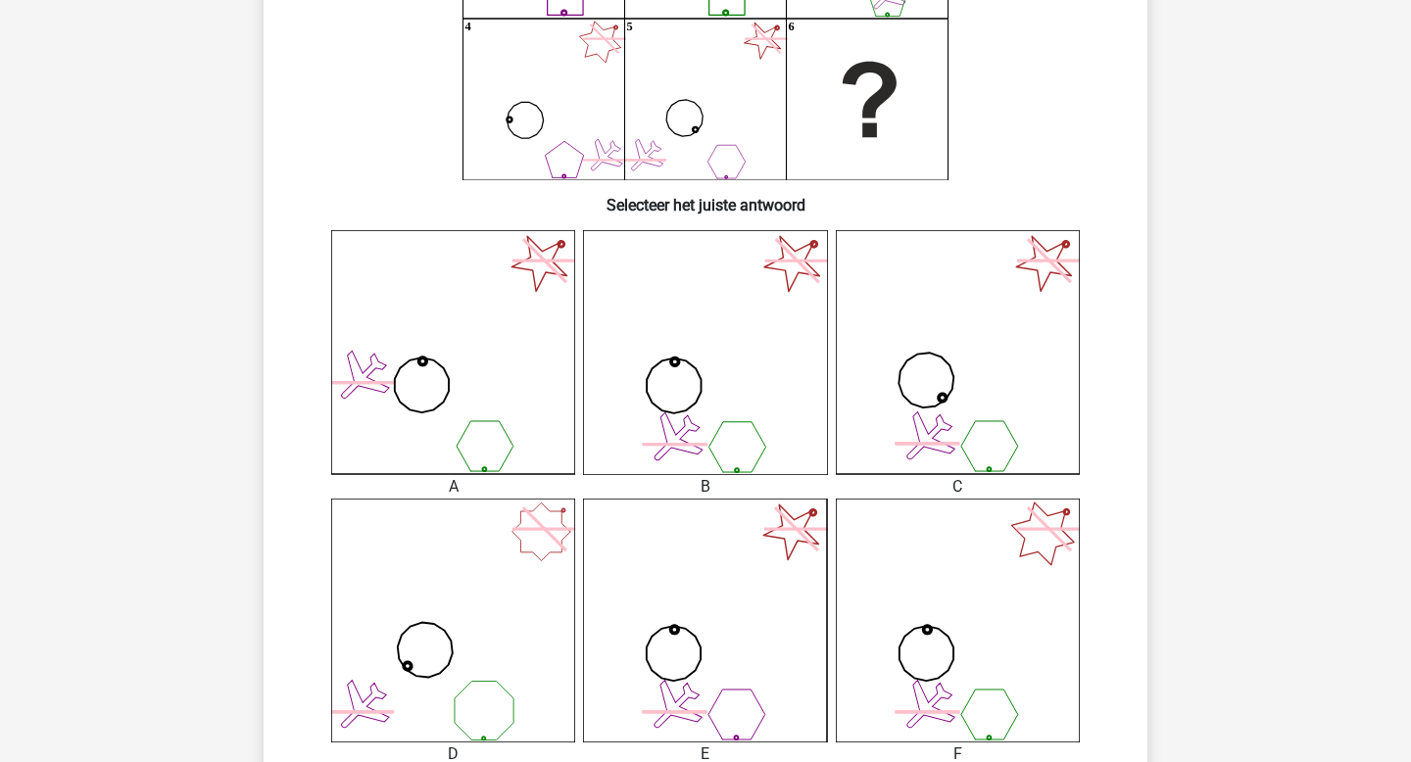
scroll to position [285, 0]
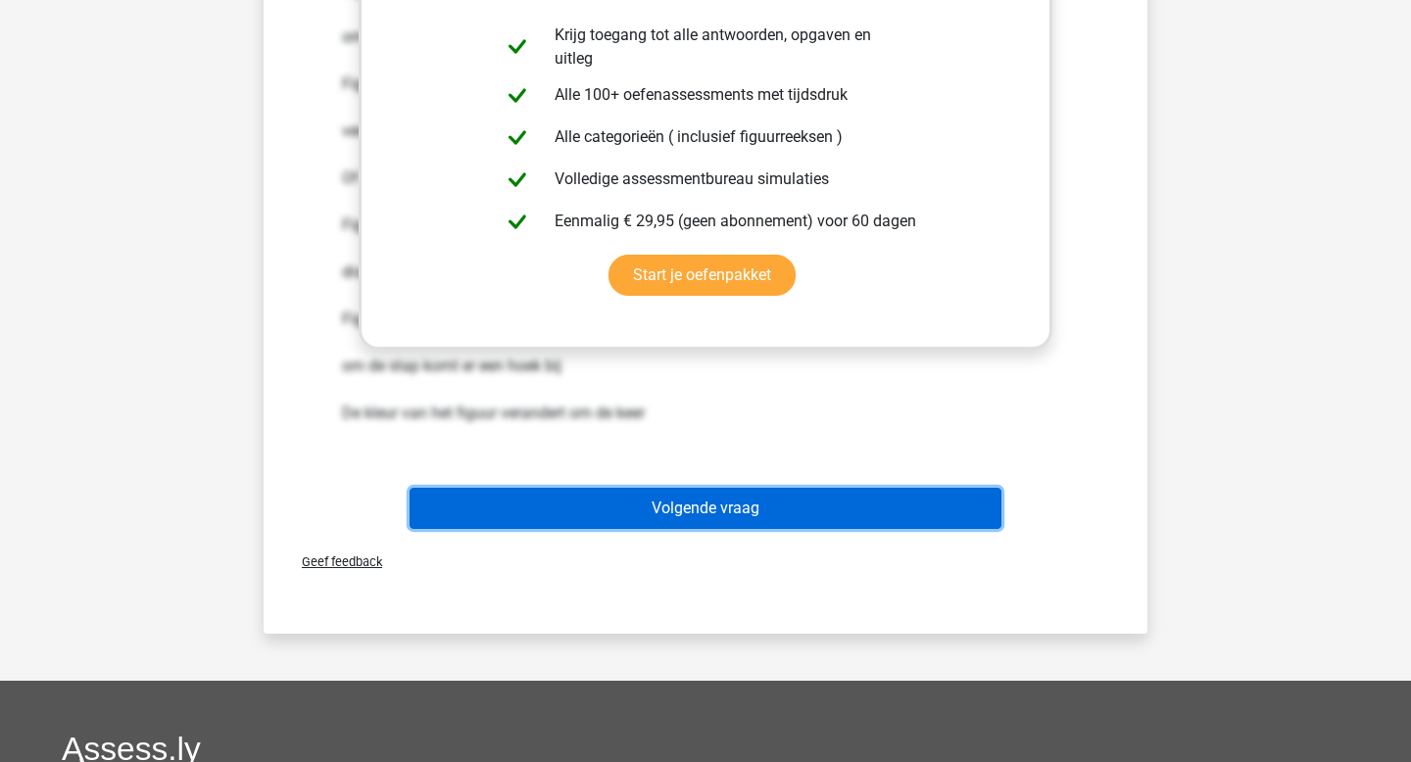
click at [648, 514] on button "Volgende vraag" at bounding box center [706, 508] width 593 height 41
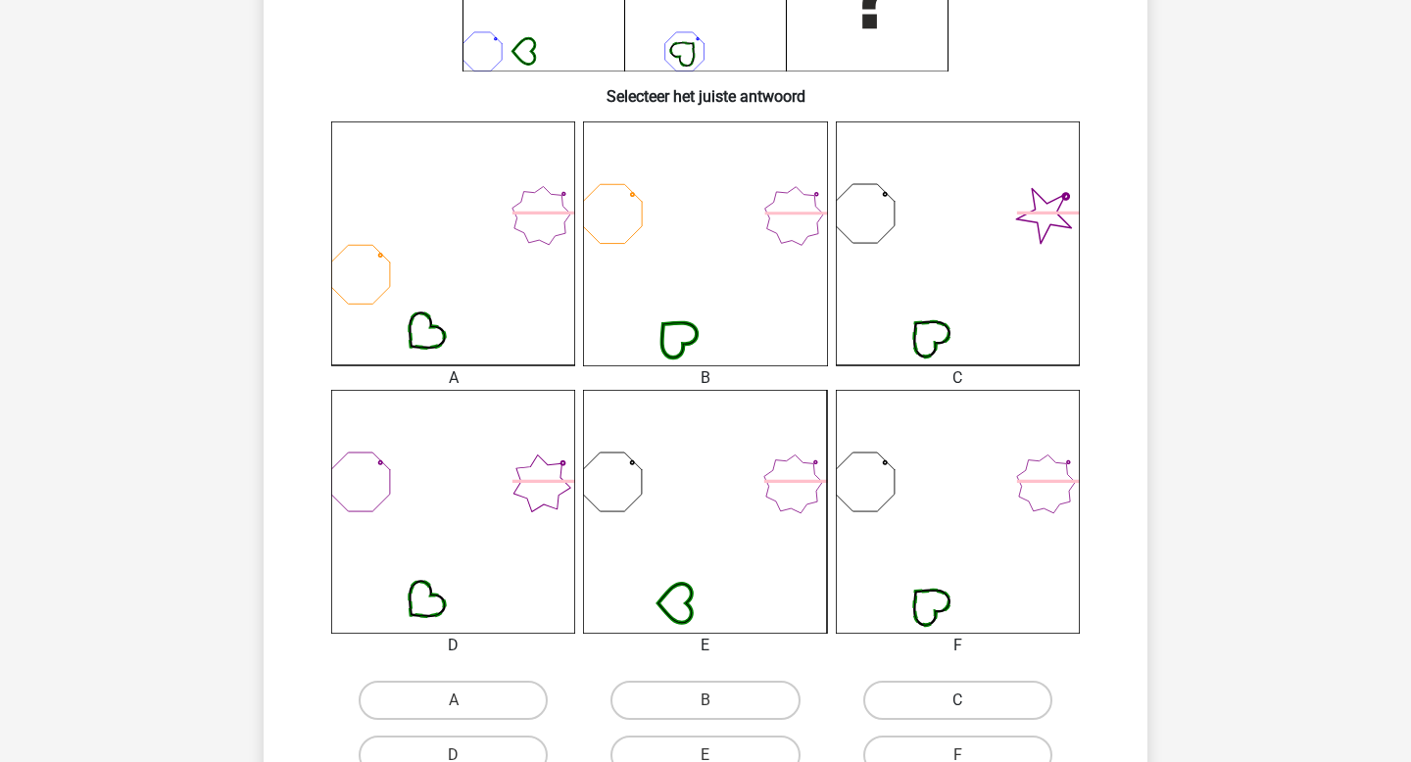
scroll to position [473, 0]
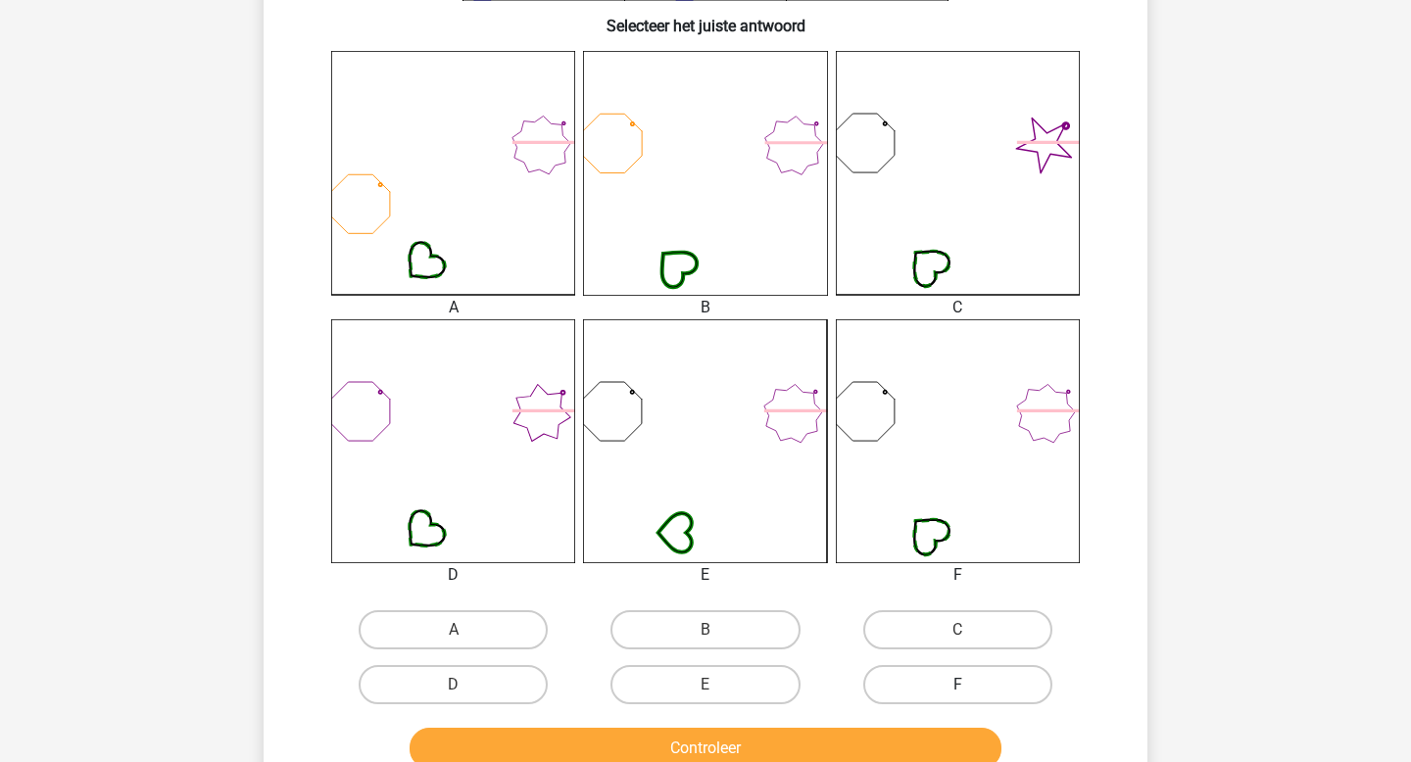
click at [901, 688] on label "F" at bounding box center [957, 684] width 189 height 39
click at [957, 688] on input "F" at bounding box center [963, 691] width 13 height 13
radio input "true"
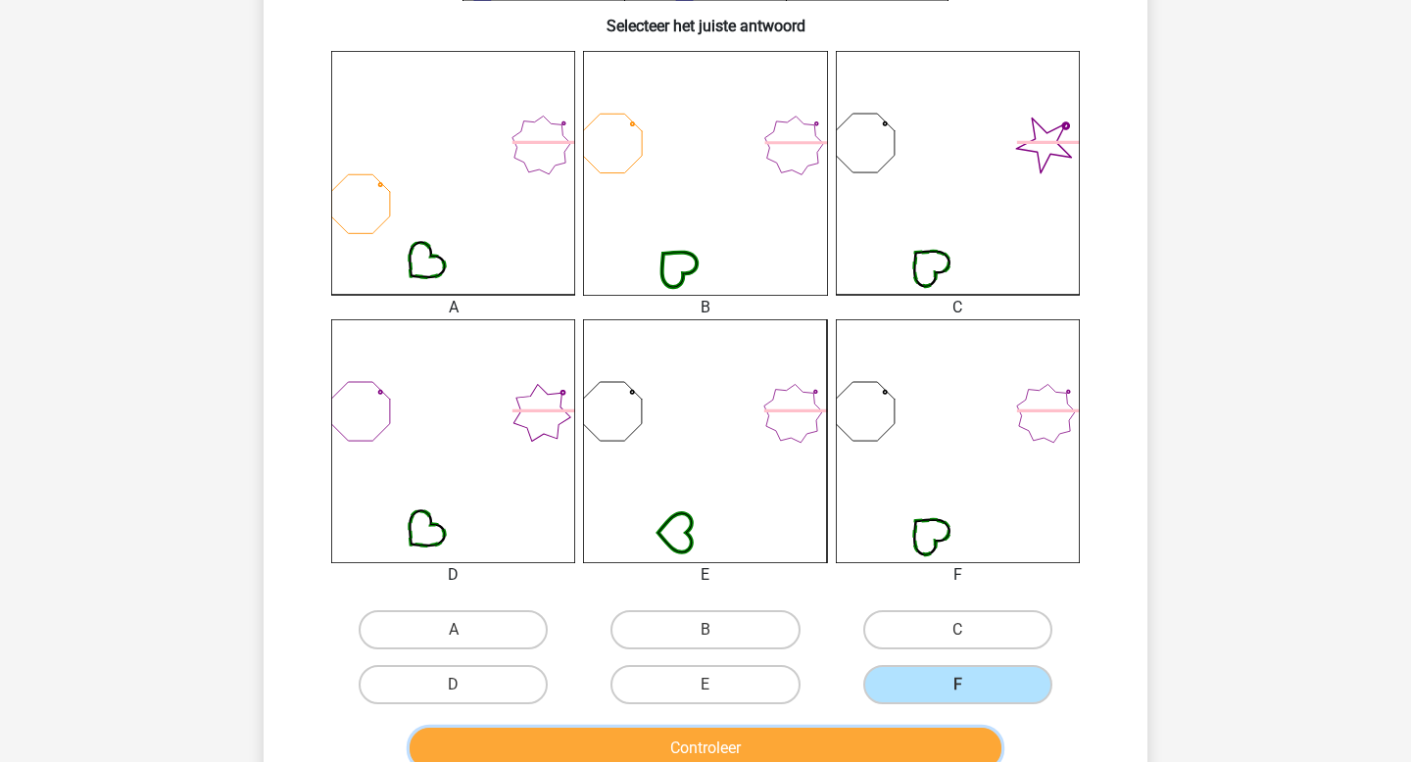
click at [875, 741] on button "Controleer" at bounding box center [706, 748] width 593 height 41
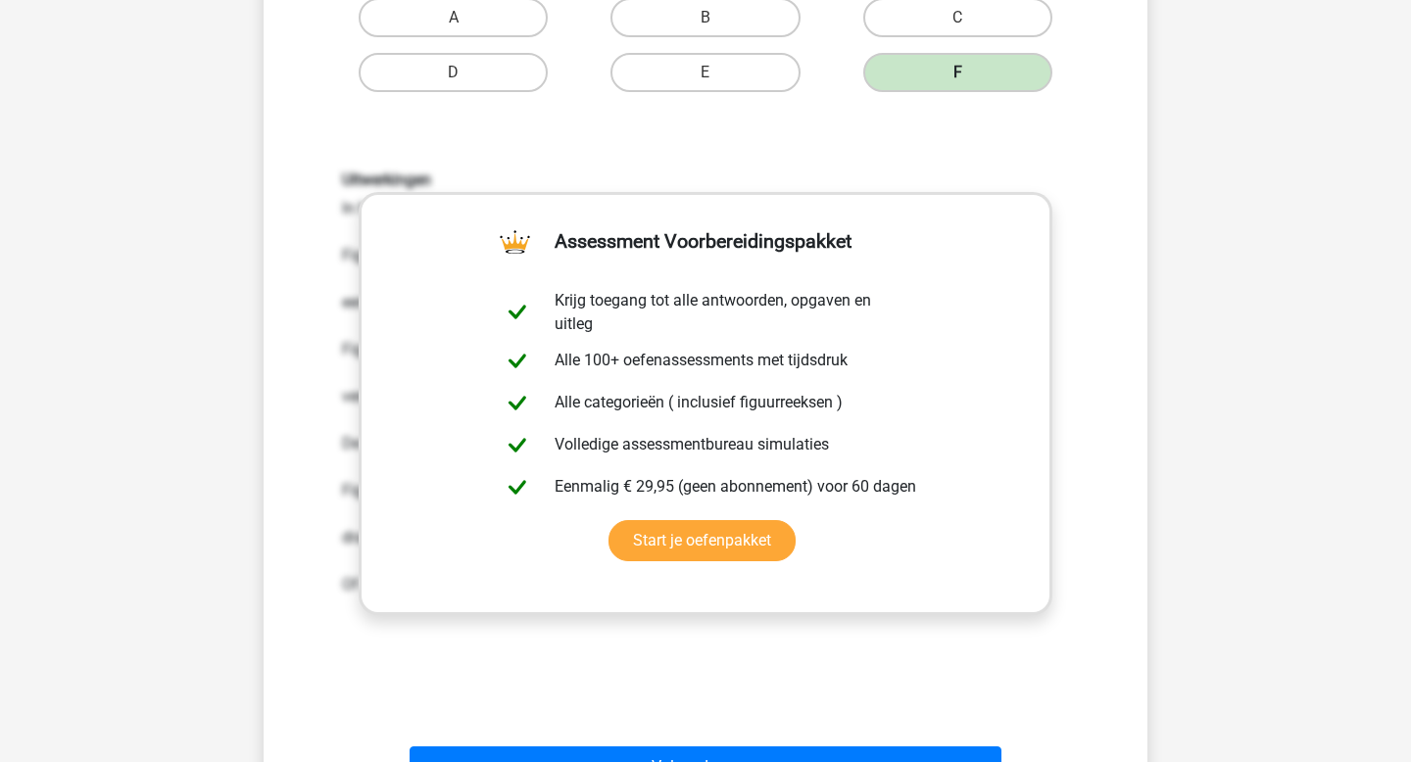
scroll to position [1247, 0]
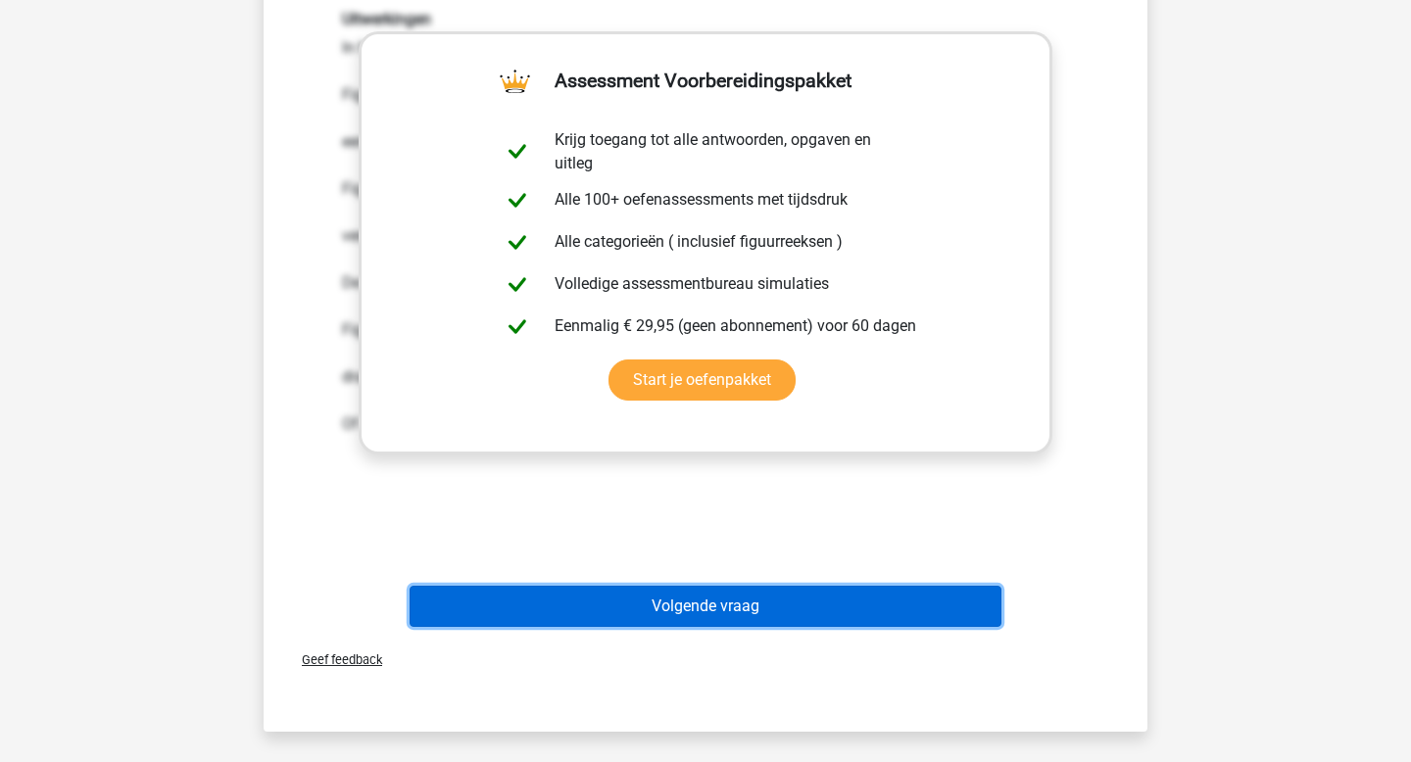
click at [777, 614] on button "Volgende vraag" at bounding box center [706, 606] width 593 height 41
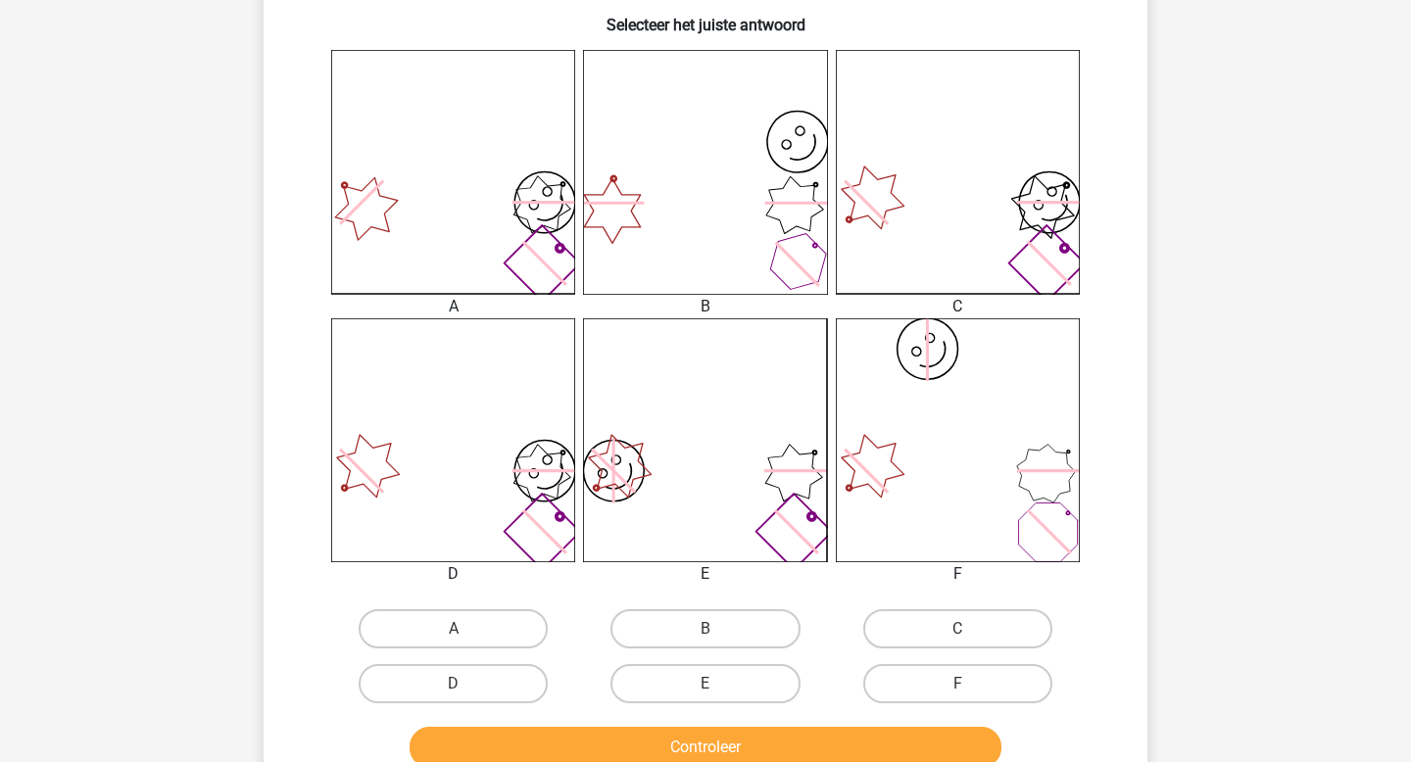
scroll to position [473, 0]
click at [516, 693] on label "D" at bounding box center [453, 684] width 189 height 39
click at [466, 693] on input "D" at bounding box center [460, 691] width 13 height 13
radio input "true"
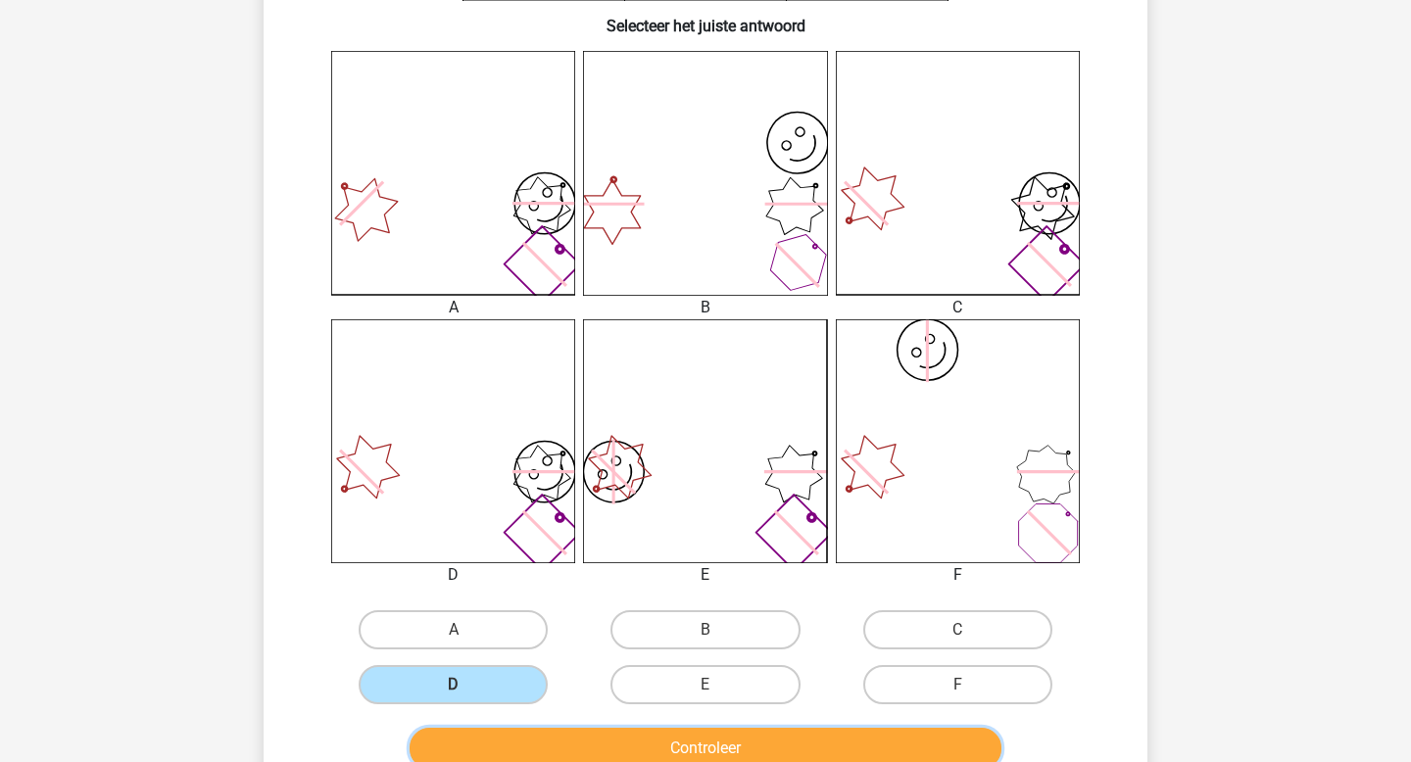
click at [575, 748] on button "Controleer" at bounding box center [706, 748] width 593 height 41
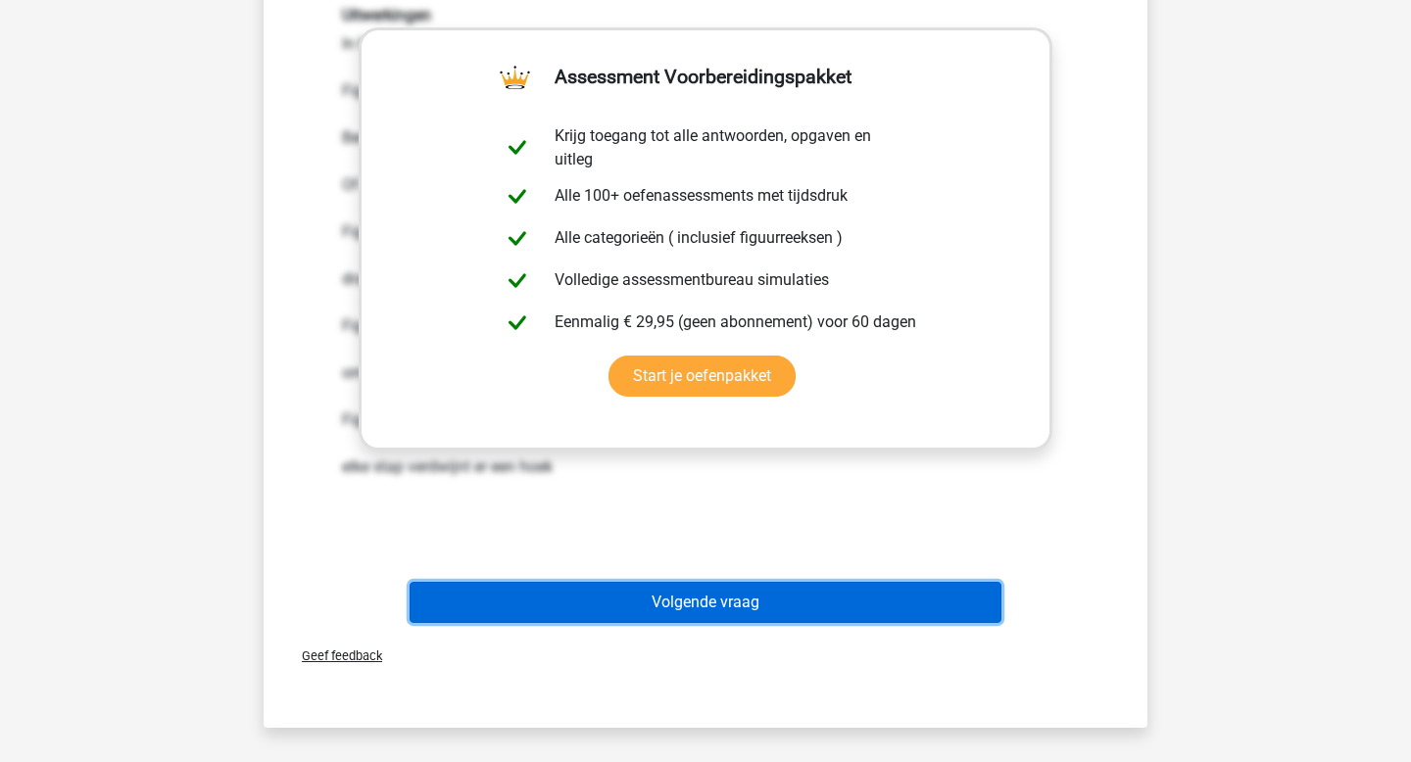
click at [584, 612] on button "Volgende vraag" at bounding box center [706, 602] width 593 height 41
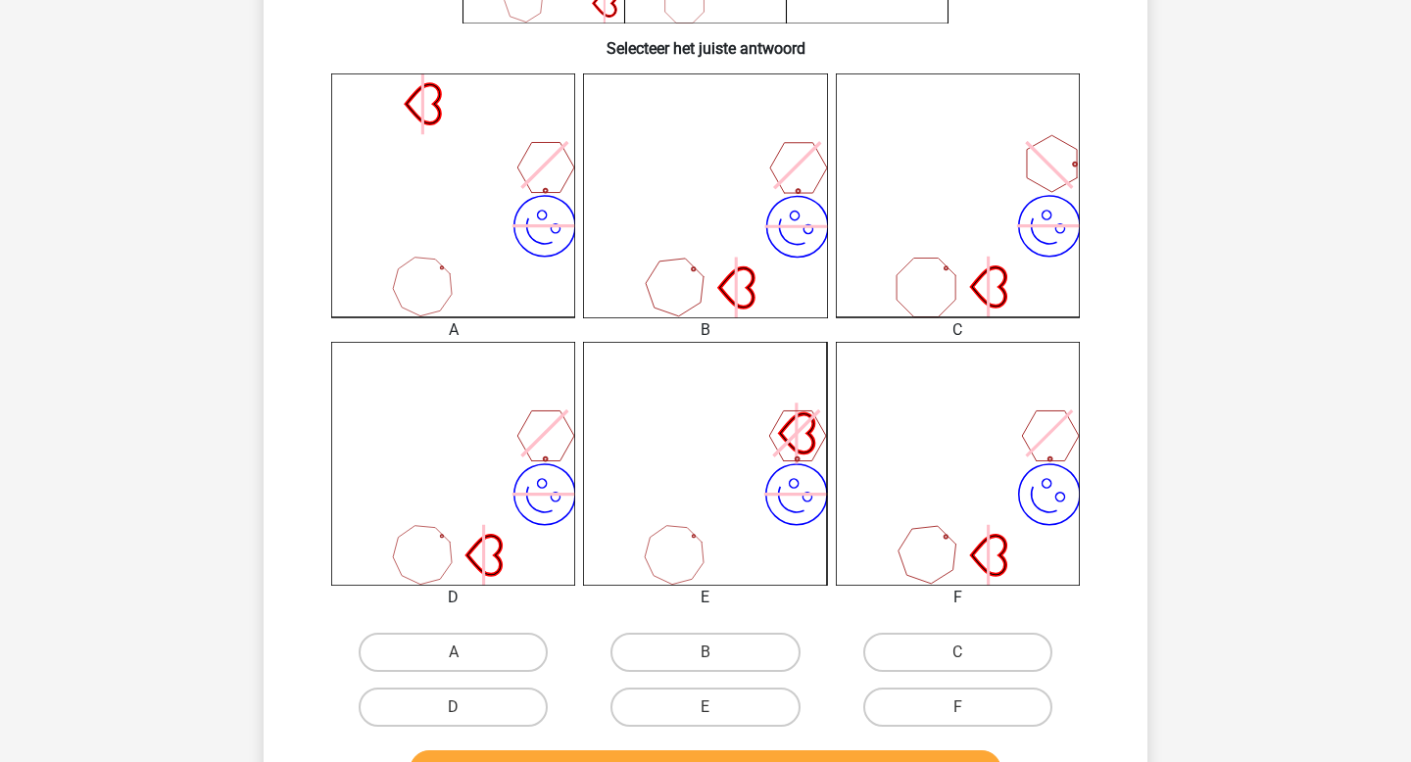
scroll to position [456, 0]
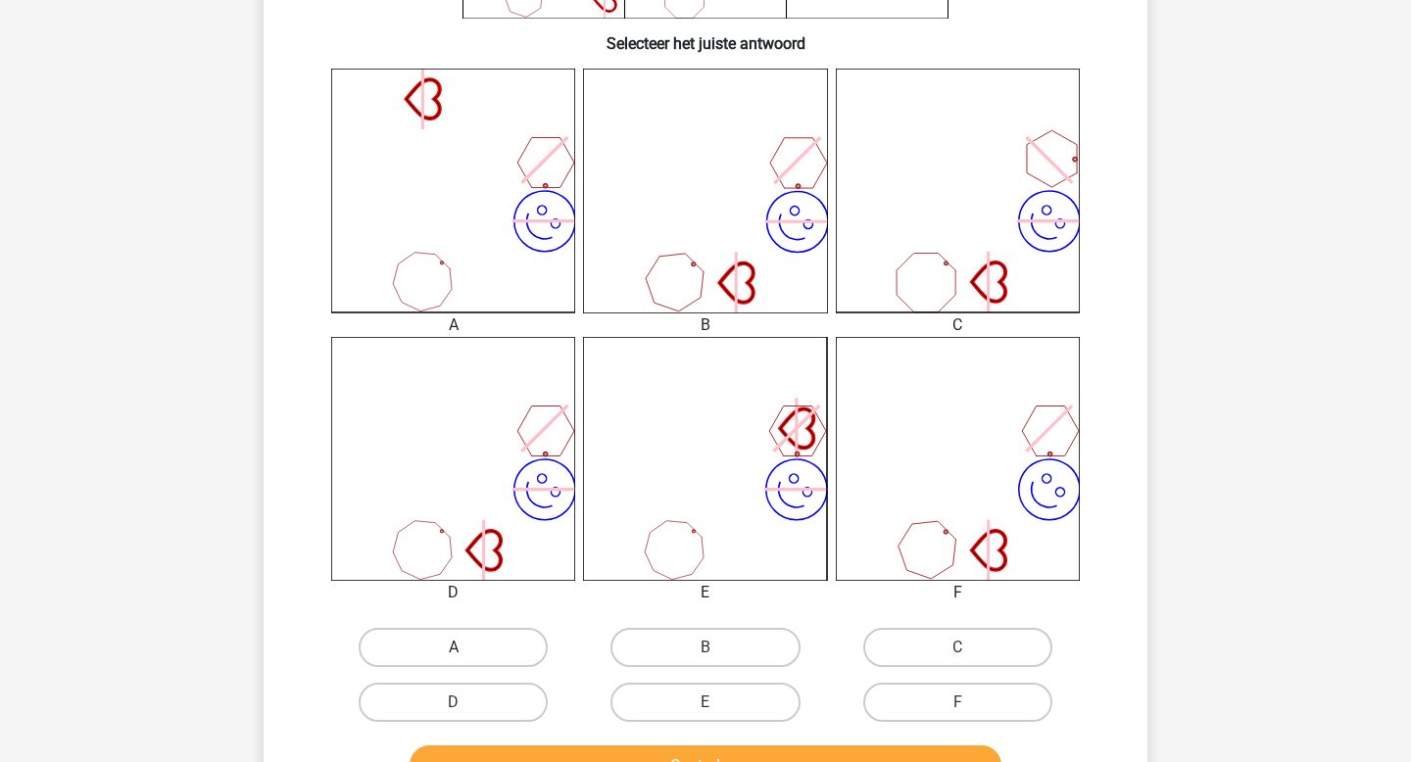
click at [485, 653] on label "A" at bounding box center [453, 647] width 189 height 39
click at [466, 653] on input "A" at bounding box center [460, 654] width 13 height 13
radio input "true"
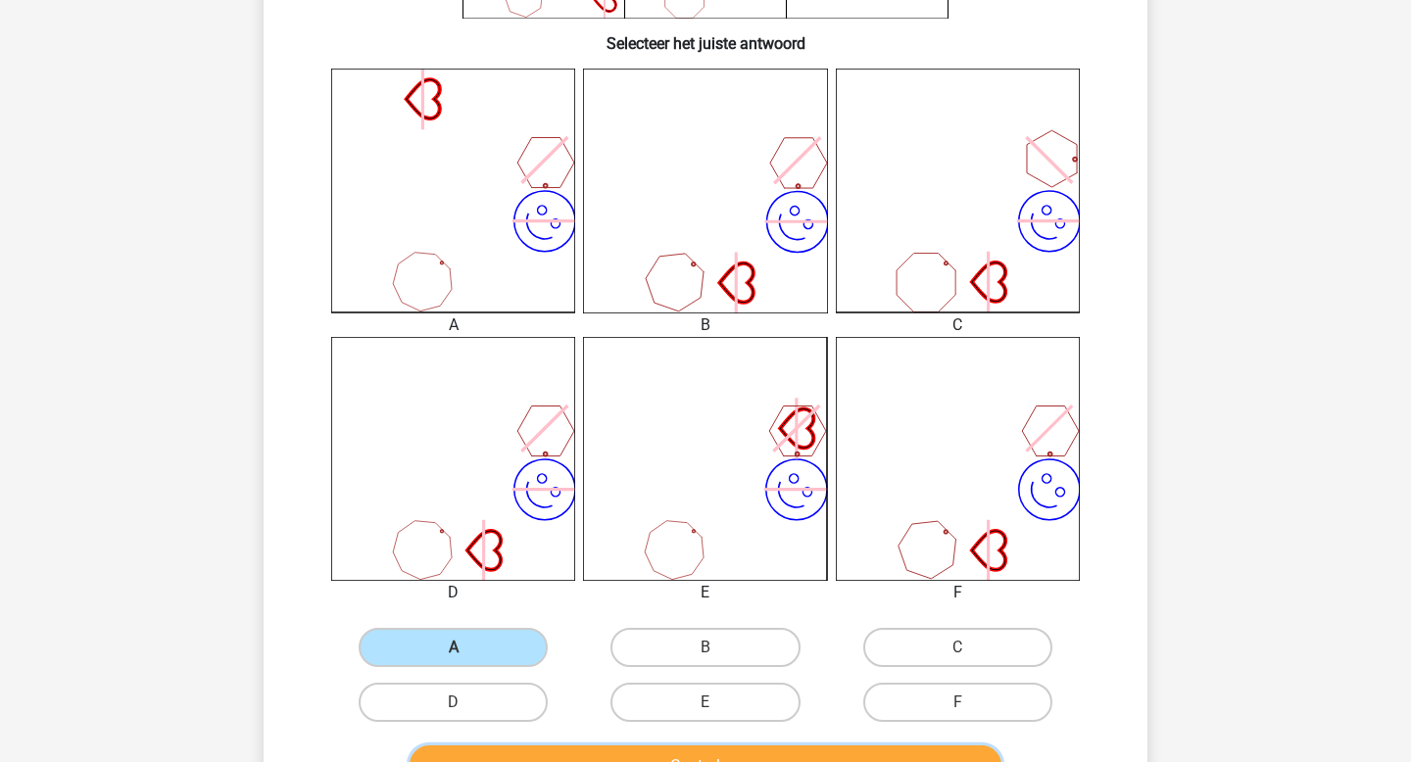
click at [569, 761] on button "Controleer" at bounding box center [706, 766] width 593 height 41
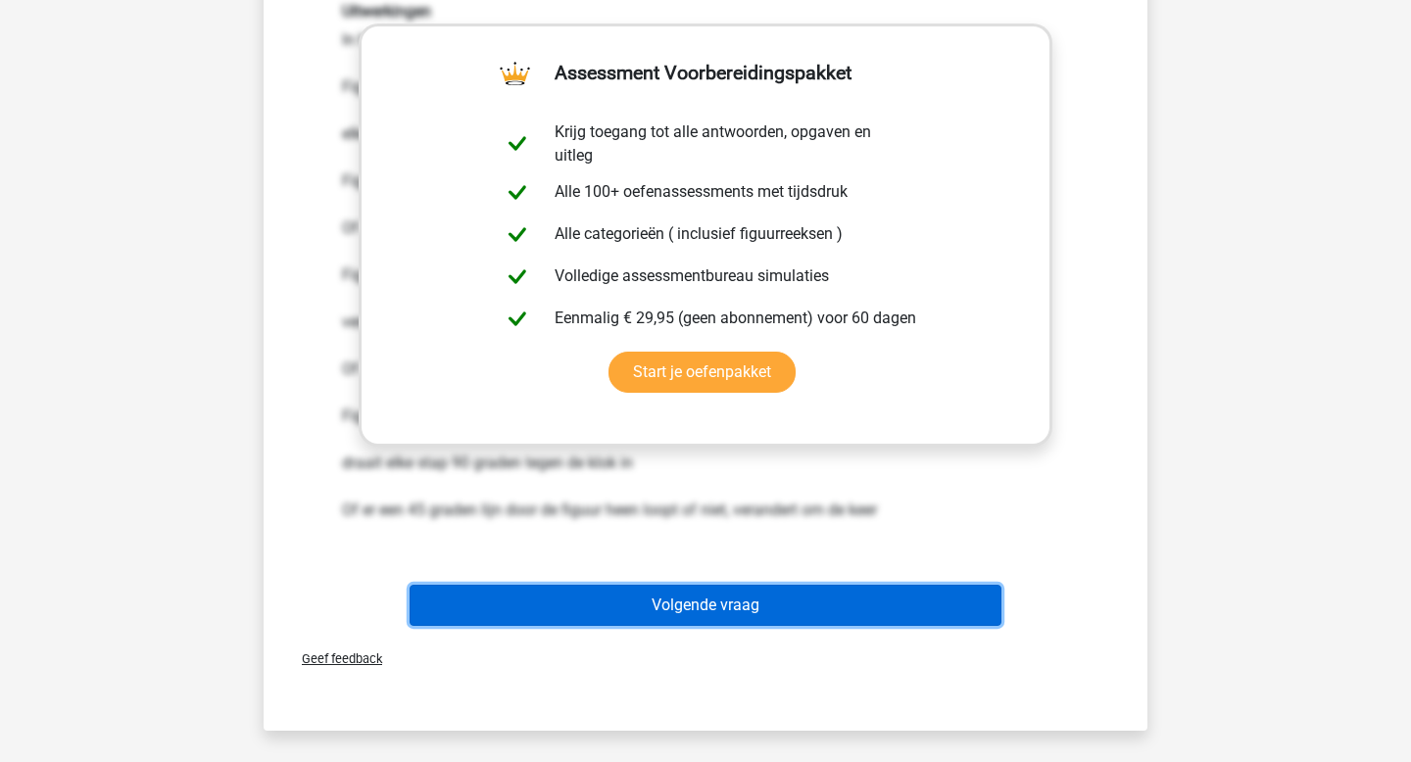
click at [599, 612] on button "Volgende vraag" at bounding box center [706, 605] width 593 height 41
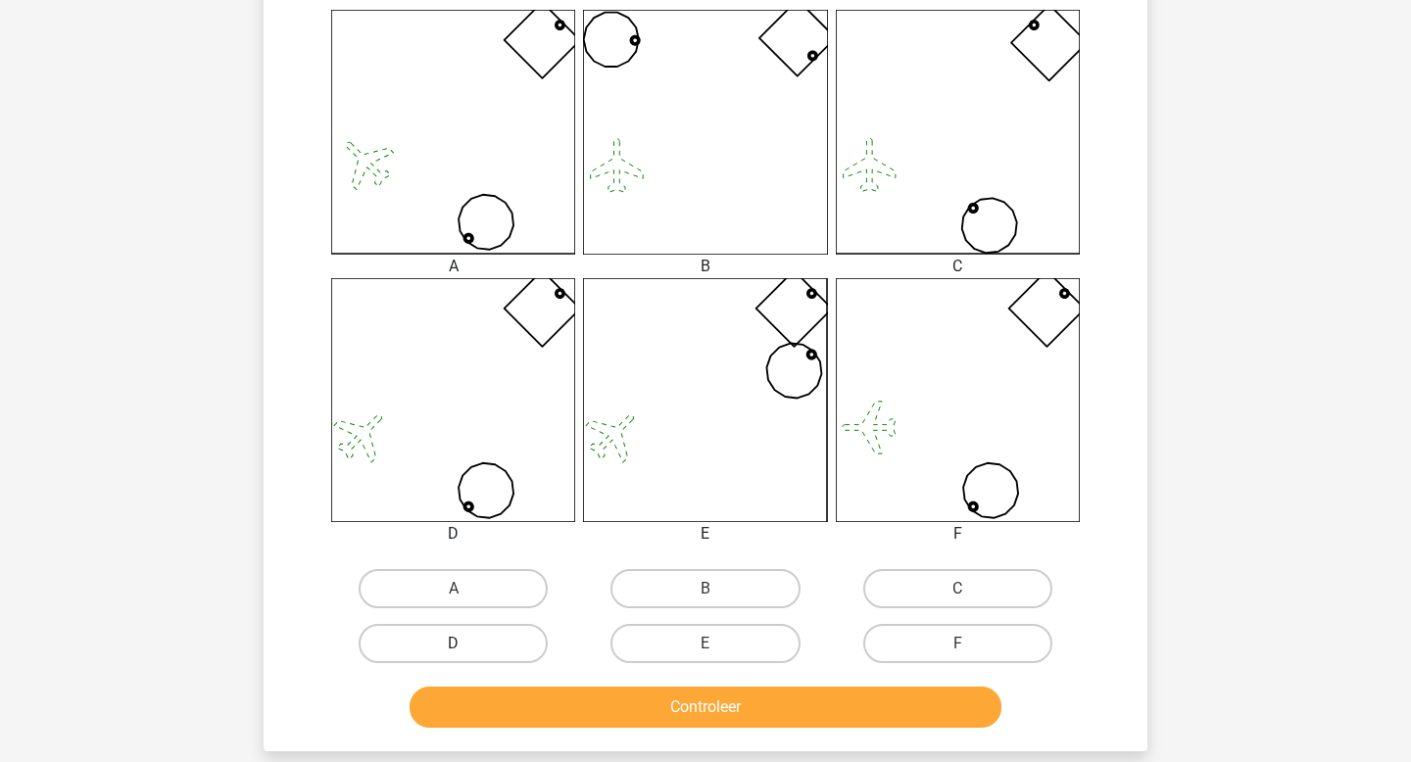
scroll to position [529, 0]
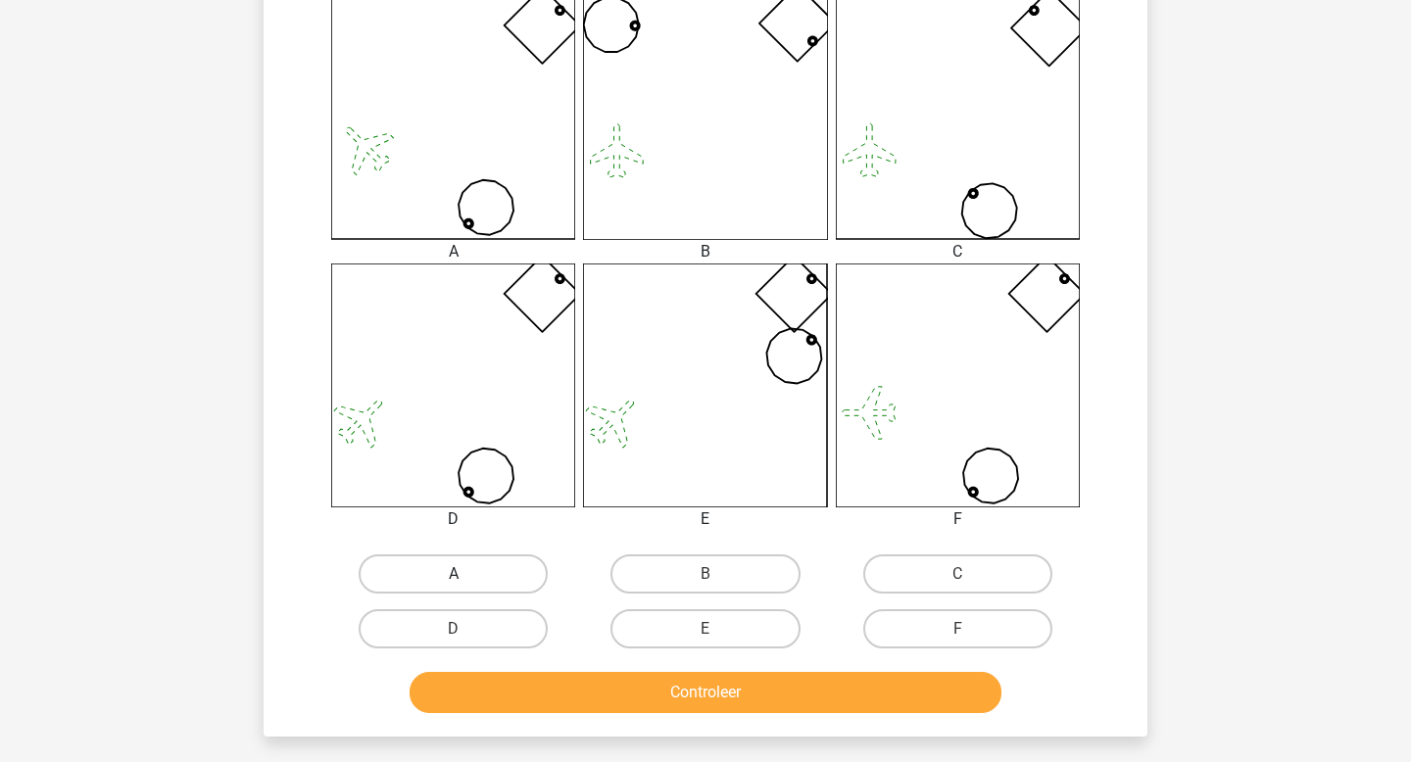
click at [474, 576] on label "A" at bounding box center [453, 574] width 189 height 39
click at [466, 576] on input "A" at bounding box center [460, 580] width 13 height 13
radio input "true"
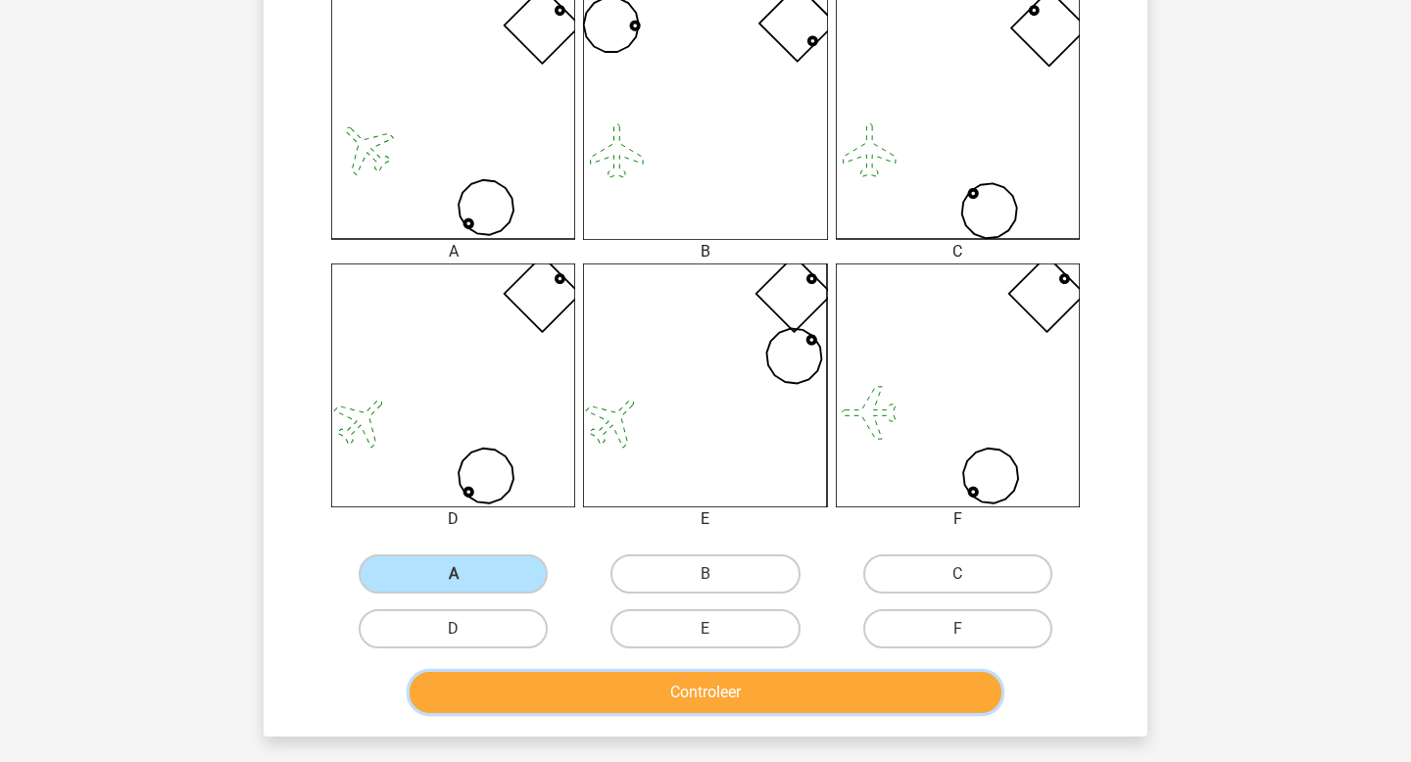
click at [625, 675] on button "Controleer" at bounding box center [706, 692] width 593 height 41
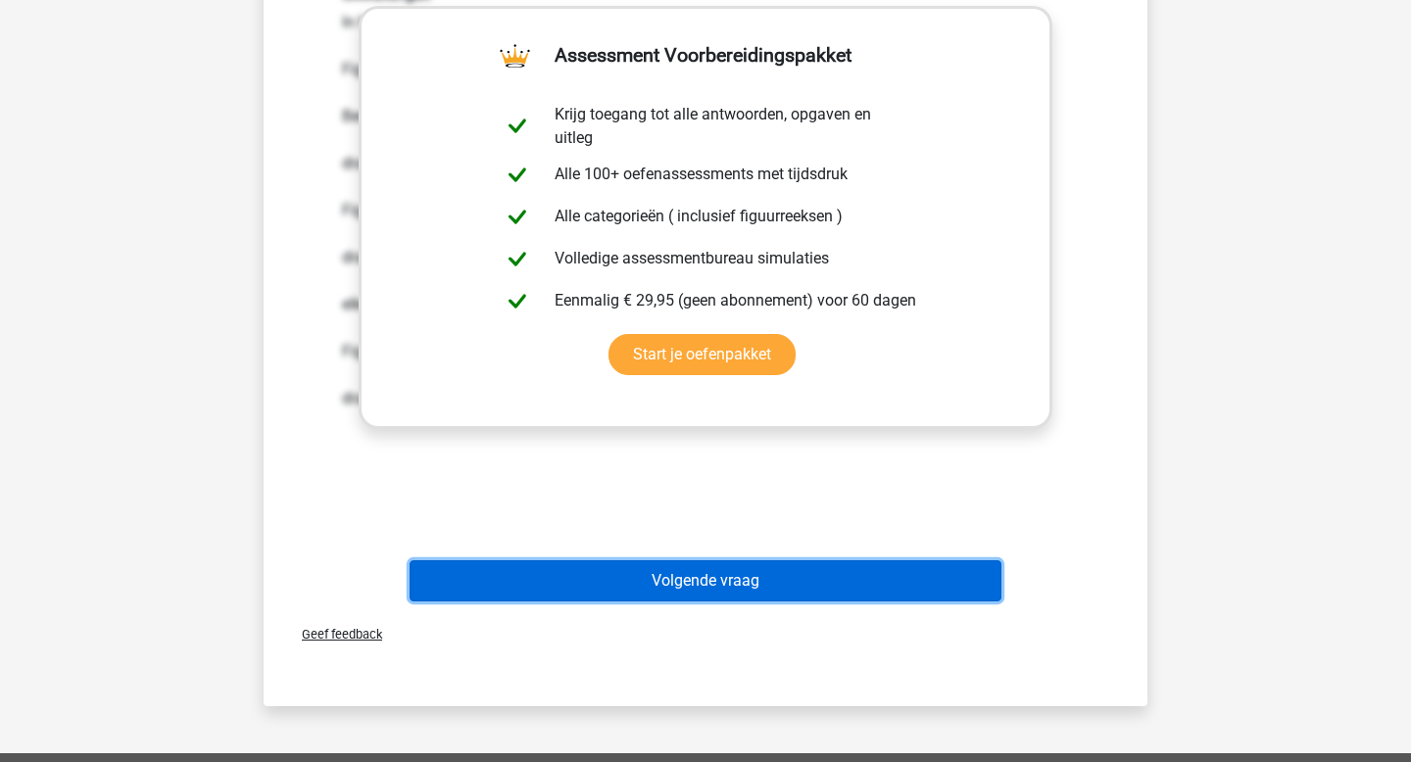
click at [643, 574] on button "Volgende vraag" at bounding box center [706, 581] width 593 height 41
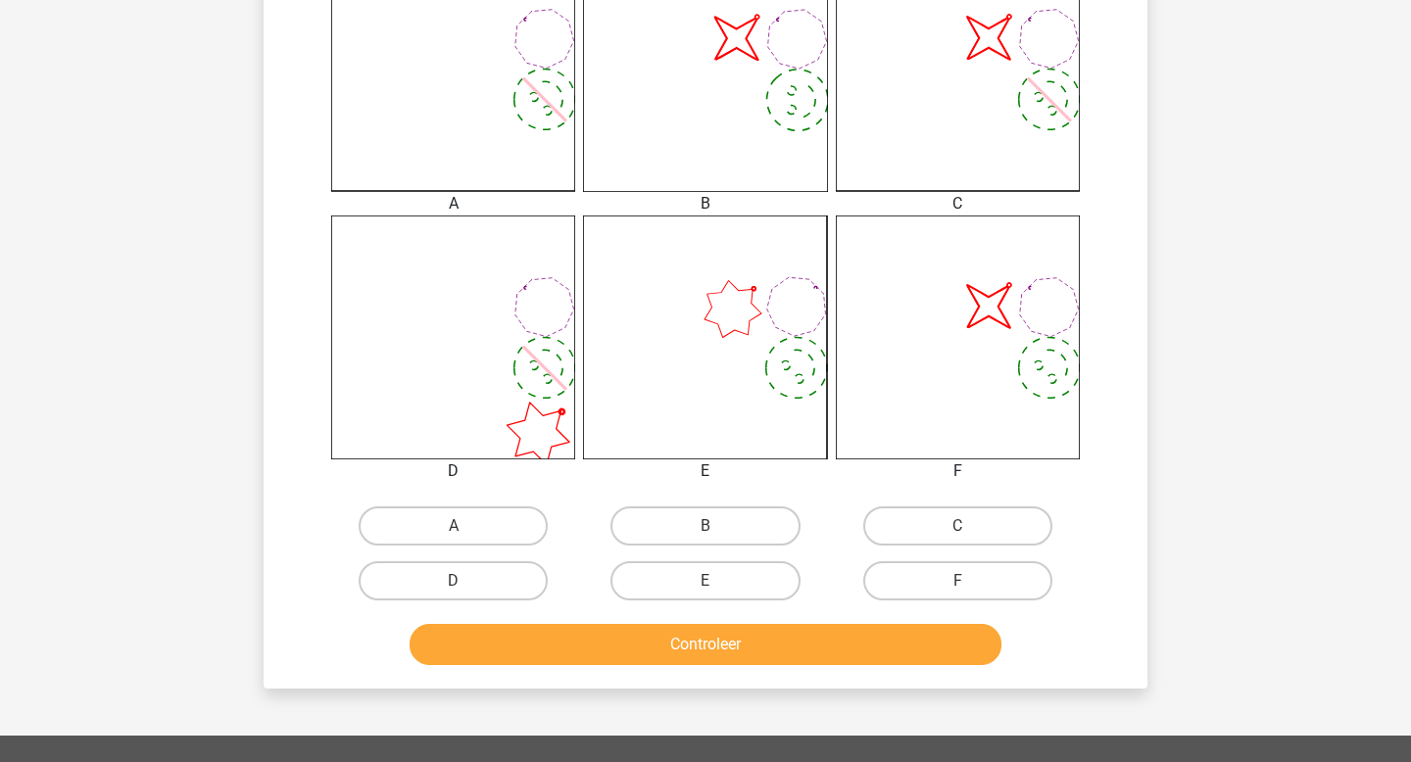
scroll to position [626, 0]
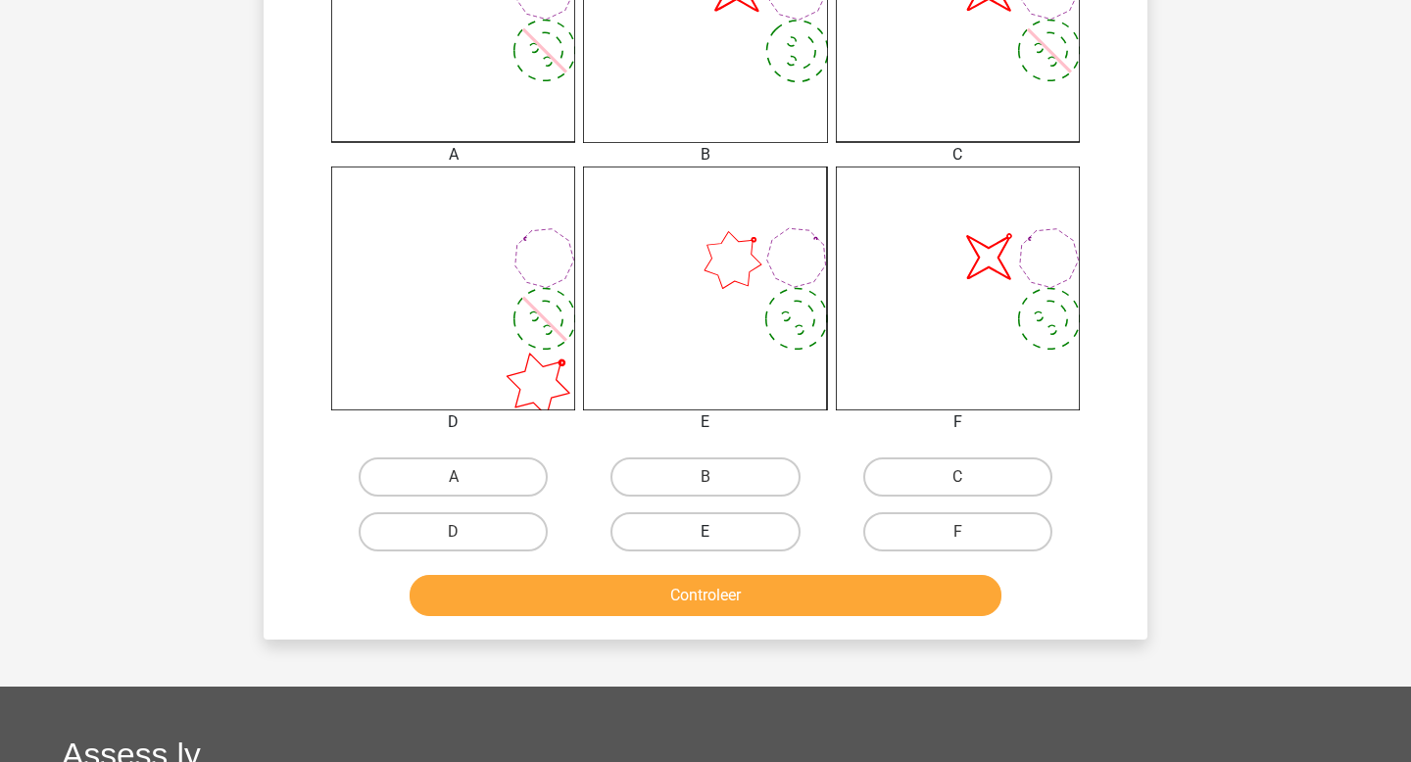
click at [718, 529] on label "E" at bounding box center [705, 532] width 189 height 39
click at [718, 532] on input "E" at bounding box center [712, 538] width 13 height 13
radio input "true"
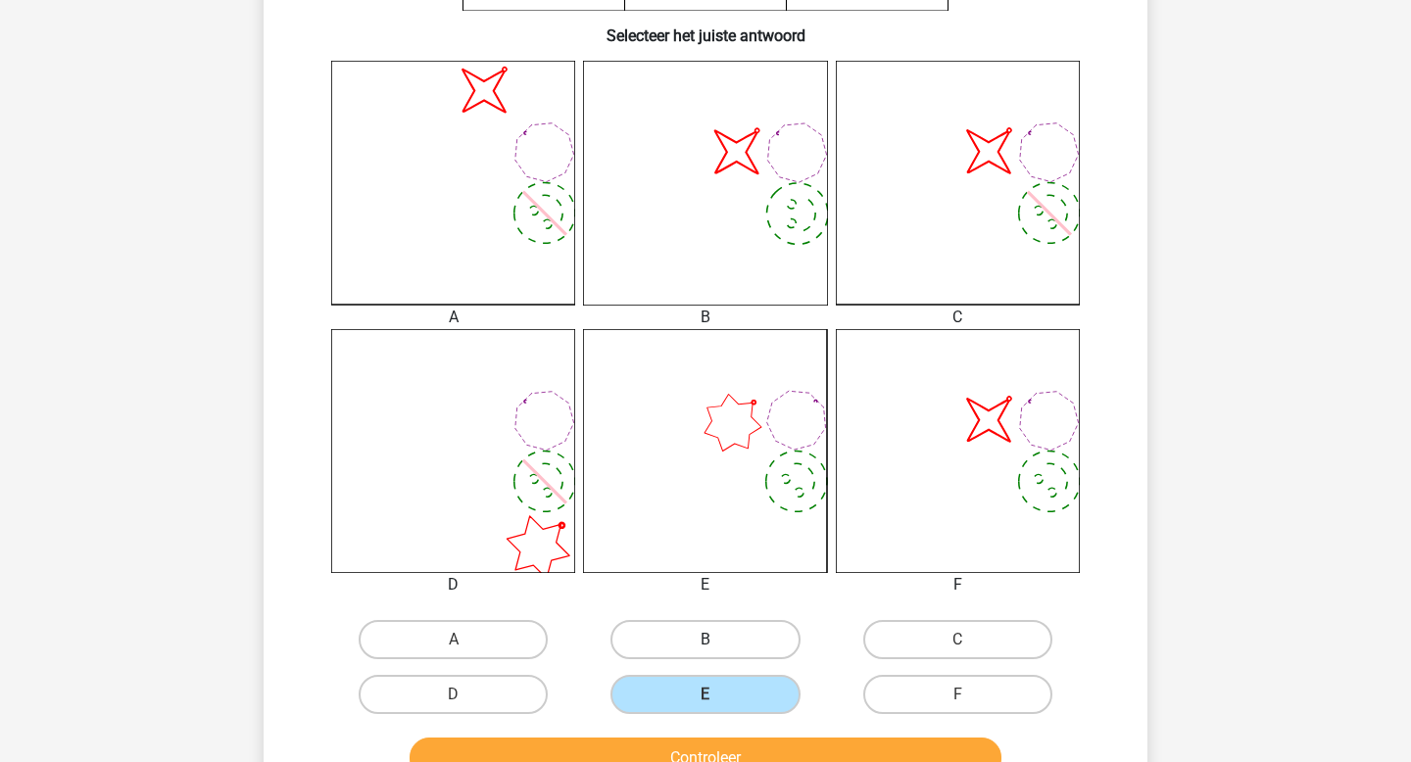
scroll to position [512, 0]
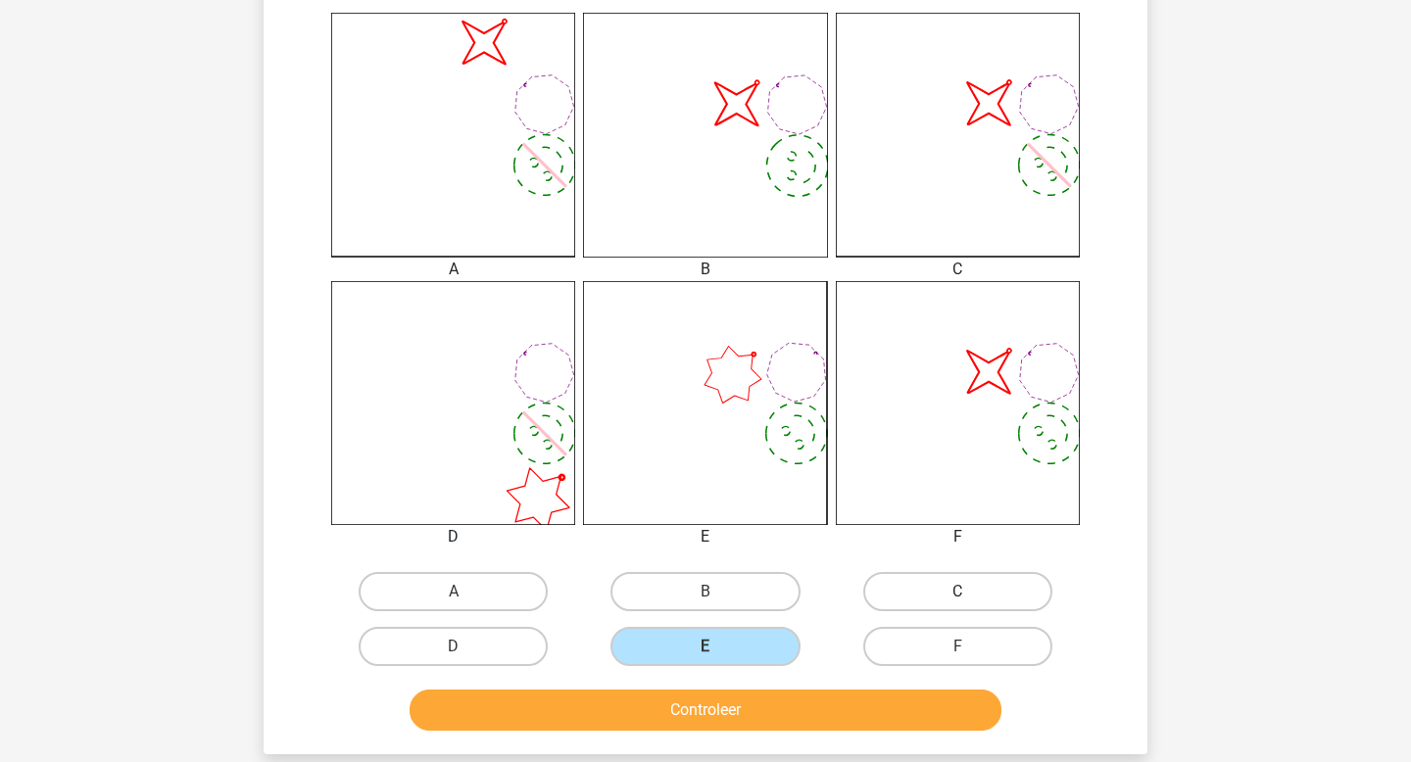
click at [929, 580] on label "C" at bounding box center [957, 591] width 189 height 39
click at [957, 592] on input "C" at bounding box center [963, 598] width 13 height 13
radio input "true"
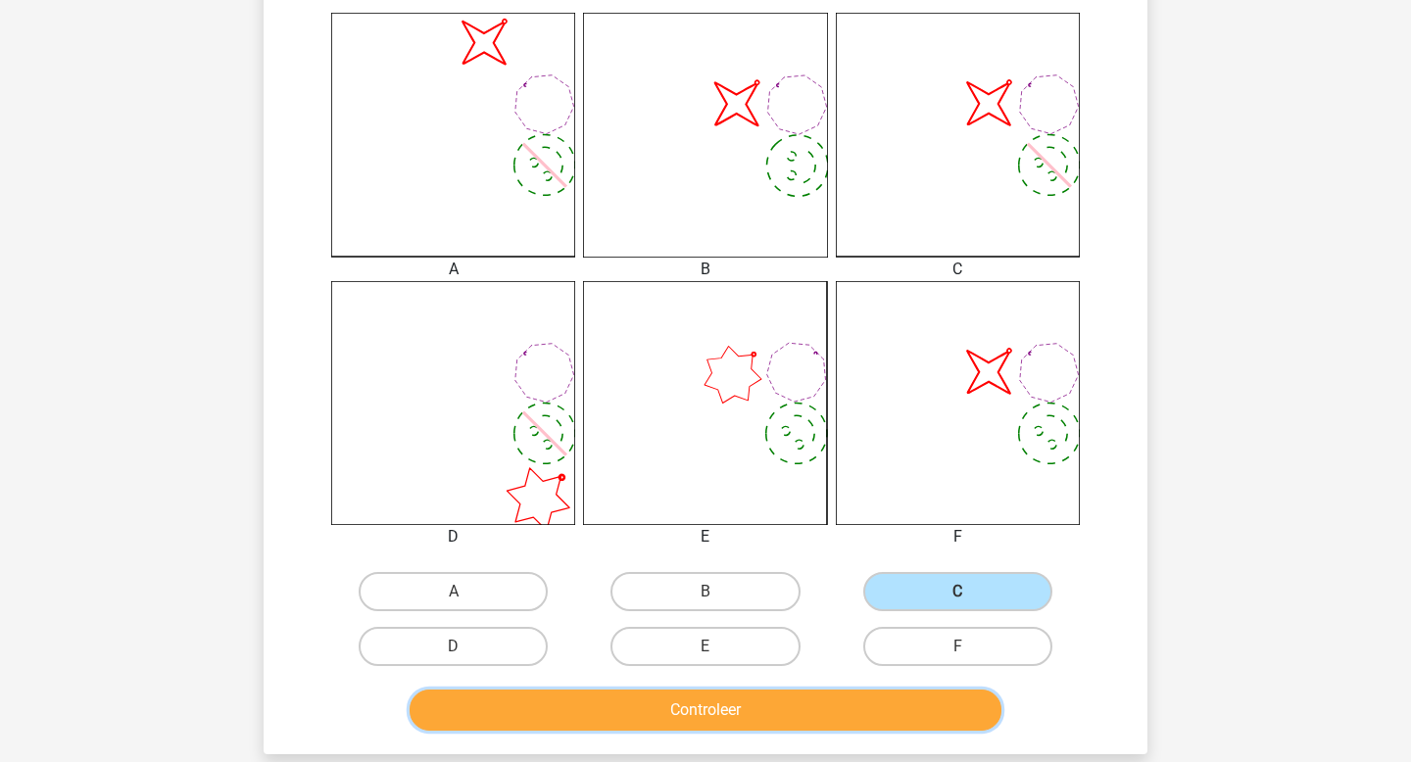
click at [864, 704] on button "Controleer" at bounding box center [706, 710] width 593 height 41
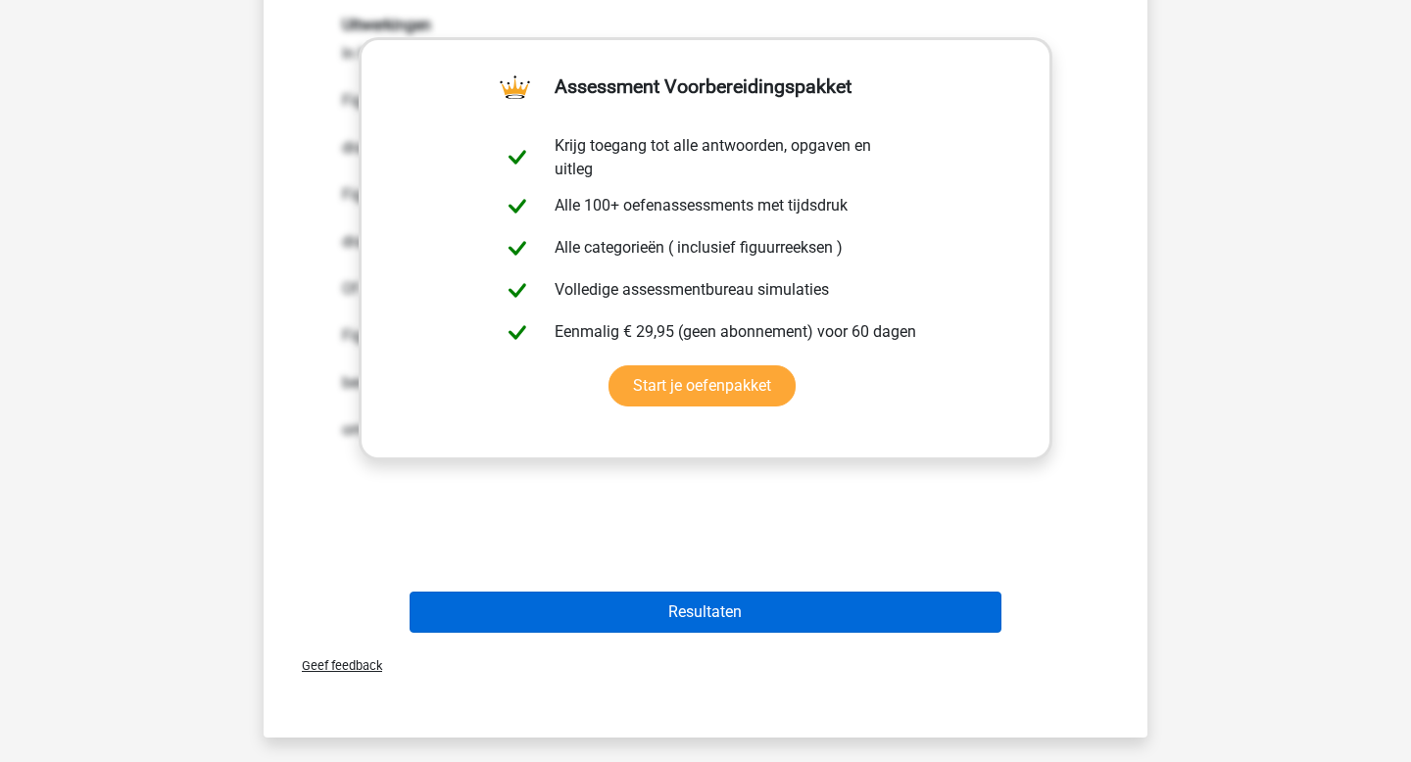
scroll to position [1255, 0]
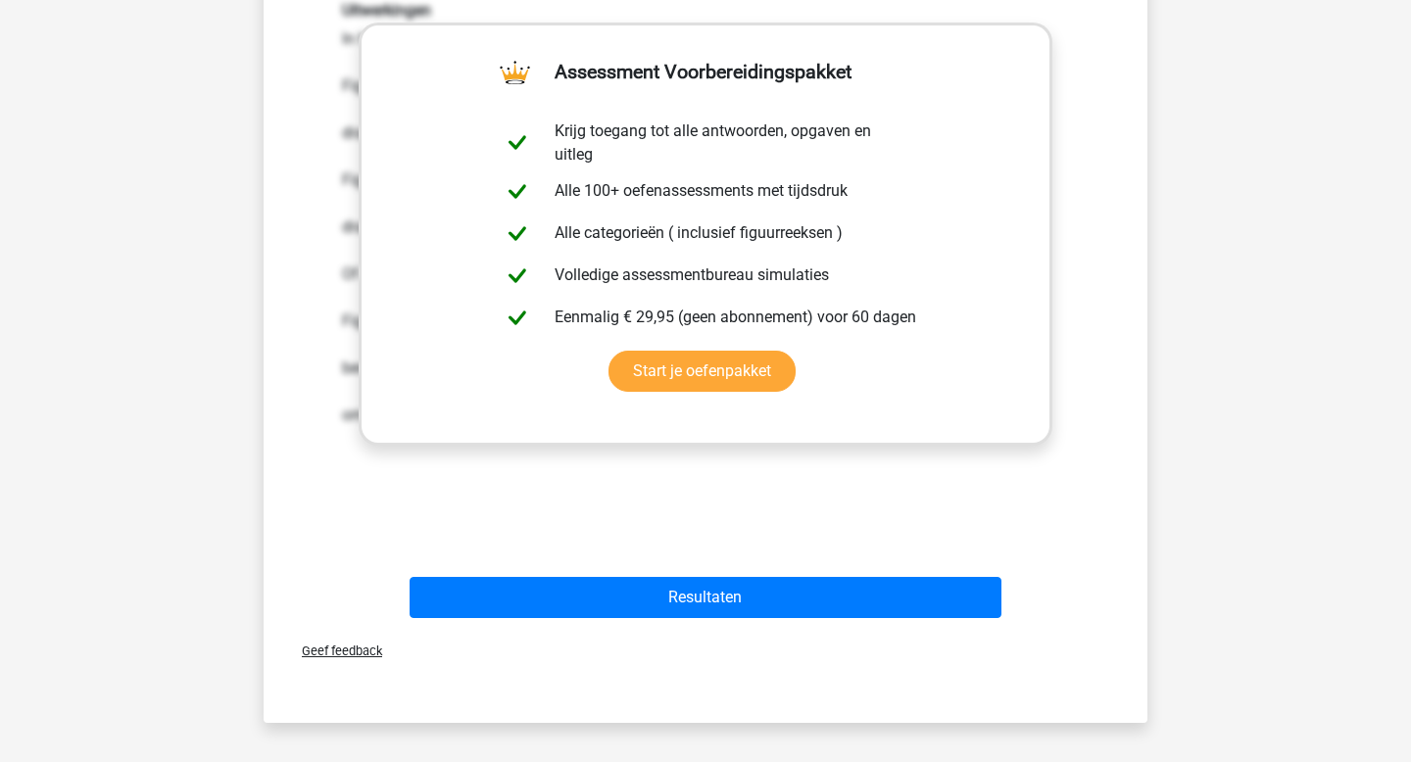
click at [763, 575] on div "Resultaten" at bounding box center [705, 594] width 821 height 65
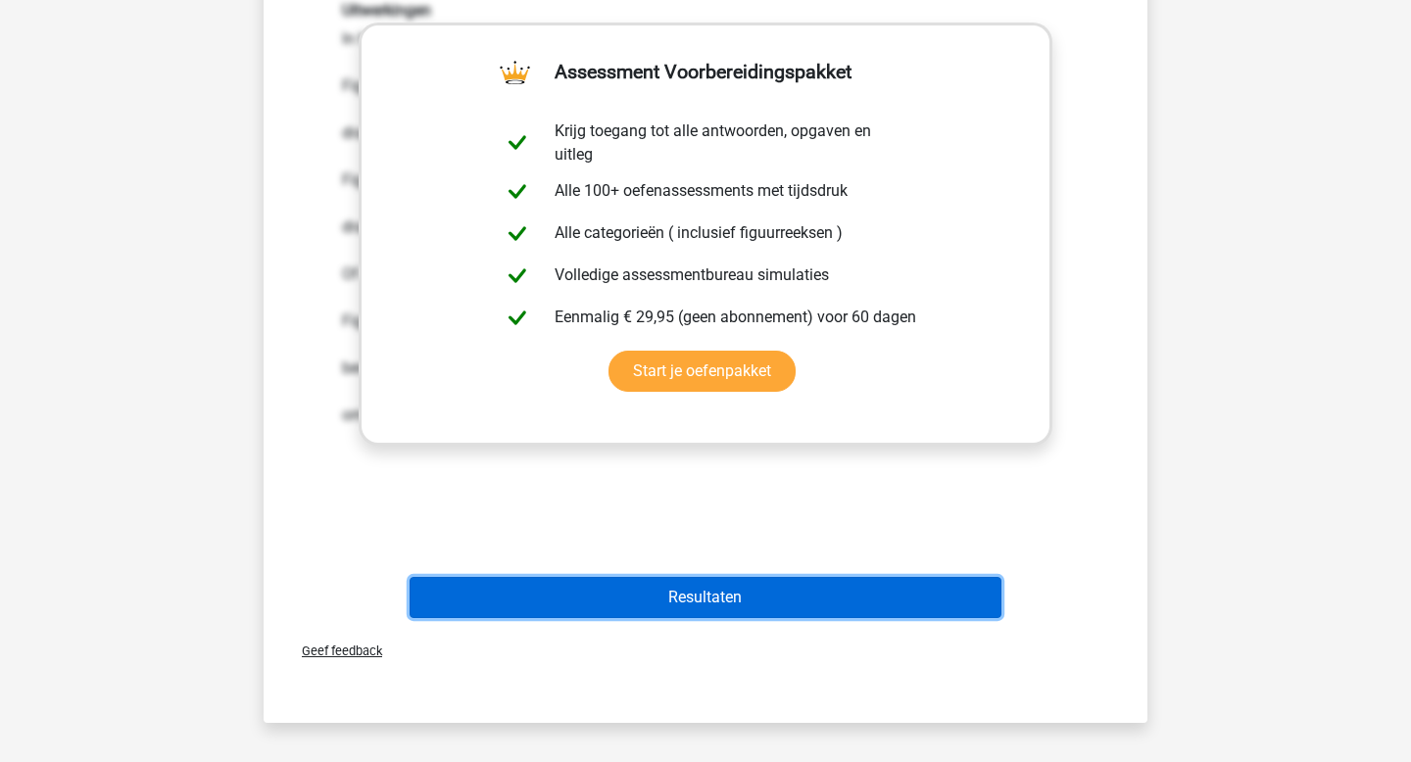
click at [764, 586] on button "Resultaten" at bounding box center [706, 597] width 593 height 41
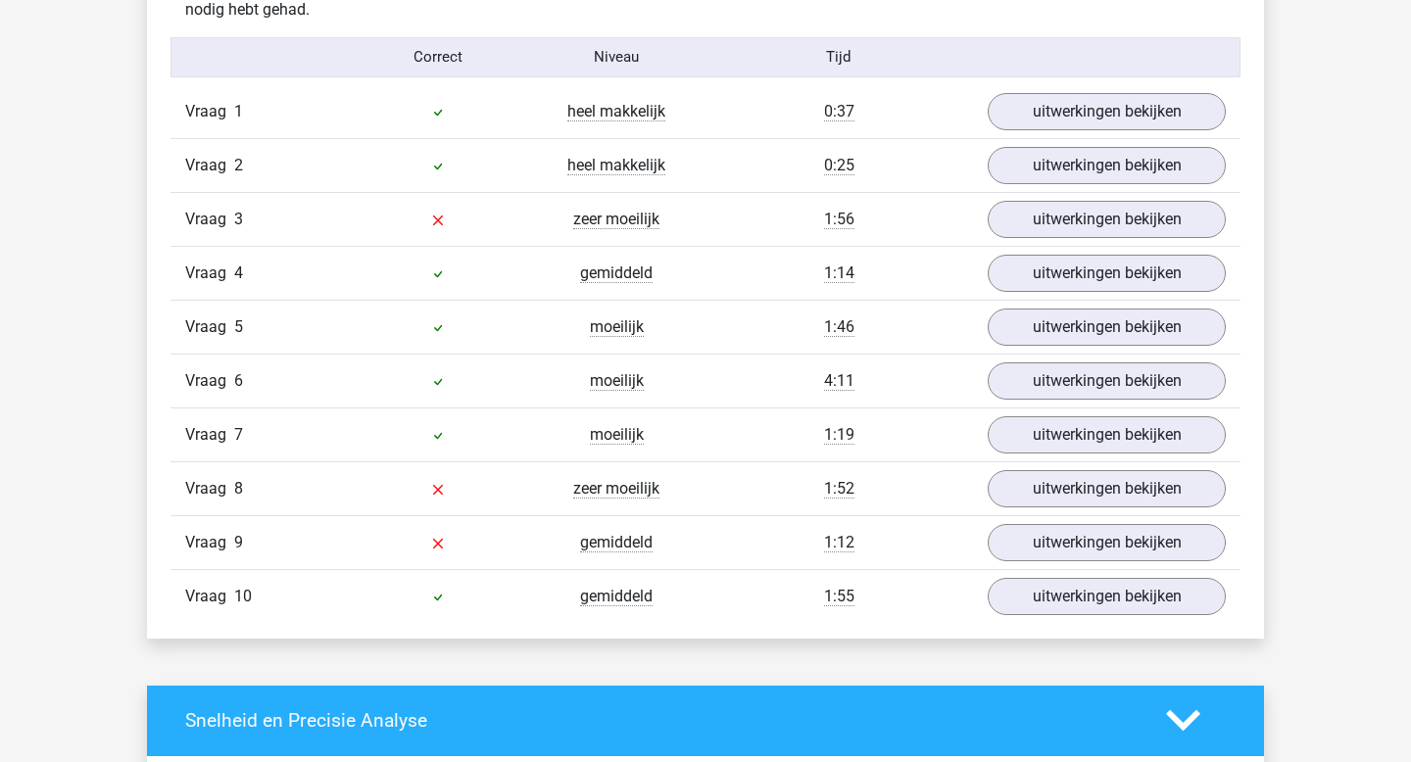
scroll to position [1609, 0]
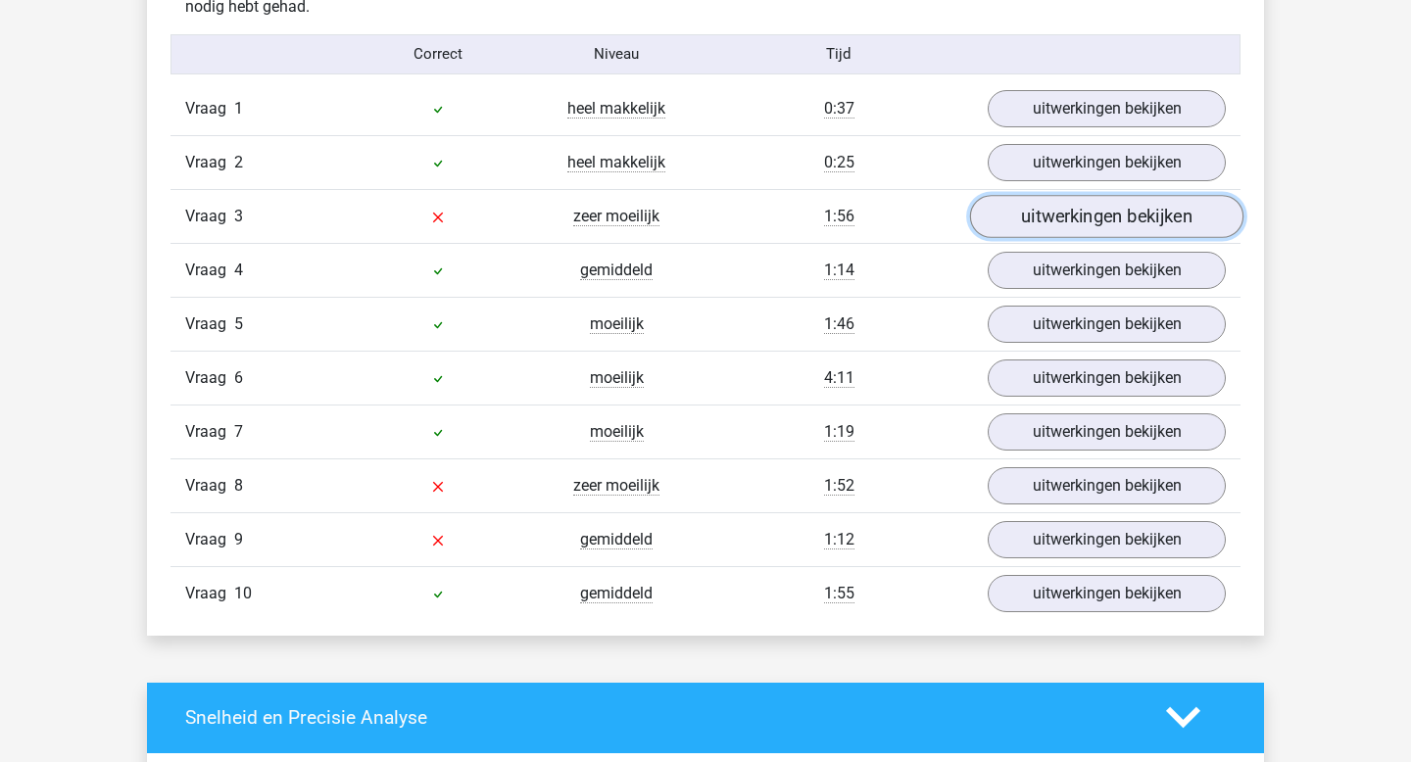
click at [1057, 212] on link "uitwerkingen bekijken" at bounding box center [1106, 216] width 273 height 43
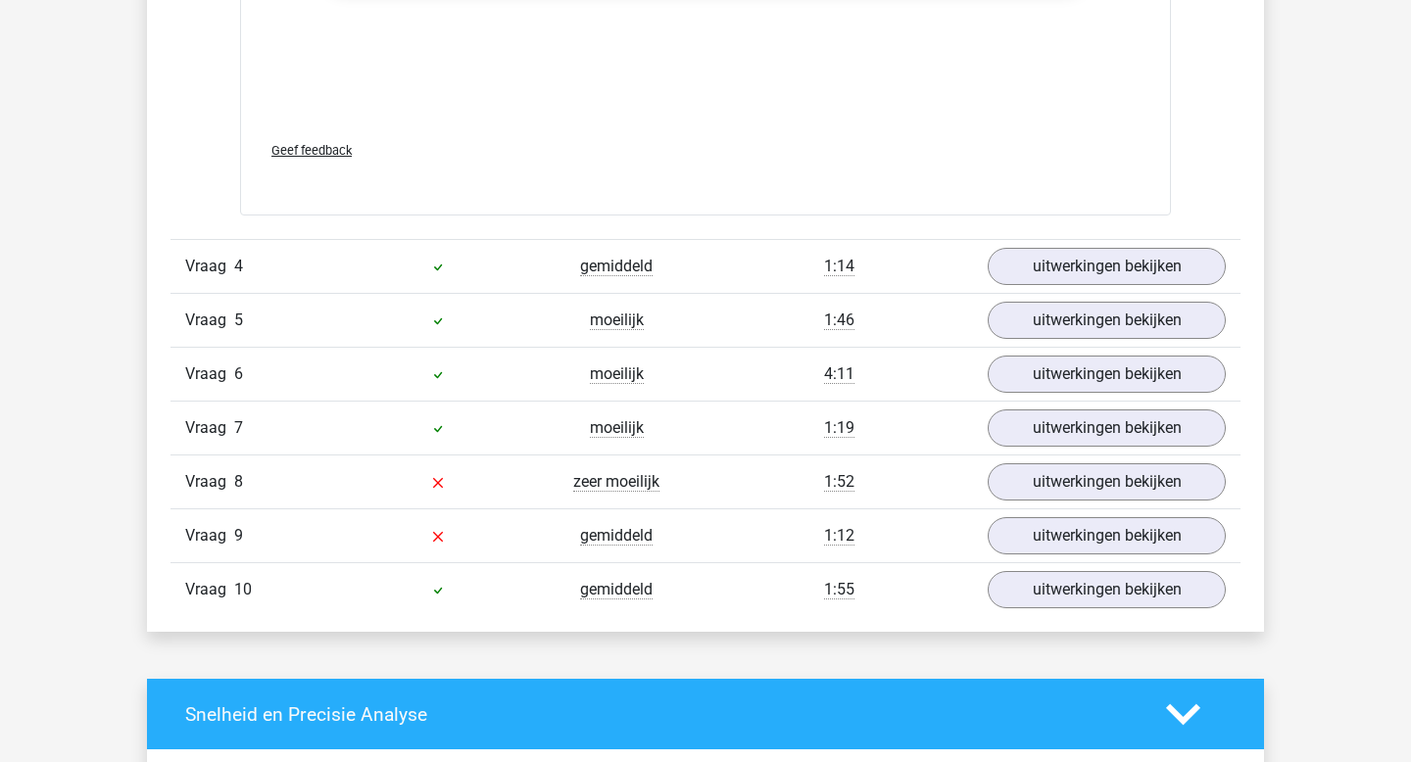
scroll to position [3434, 0]
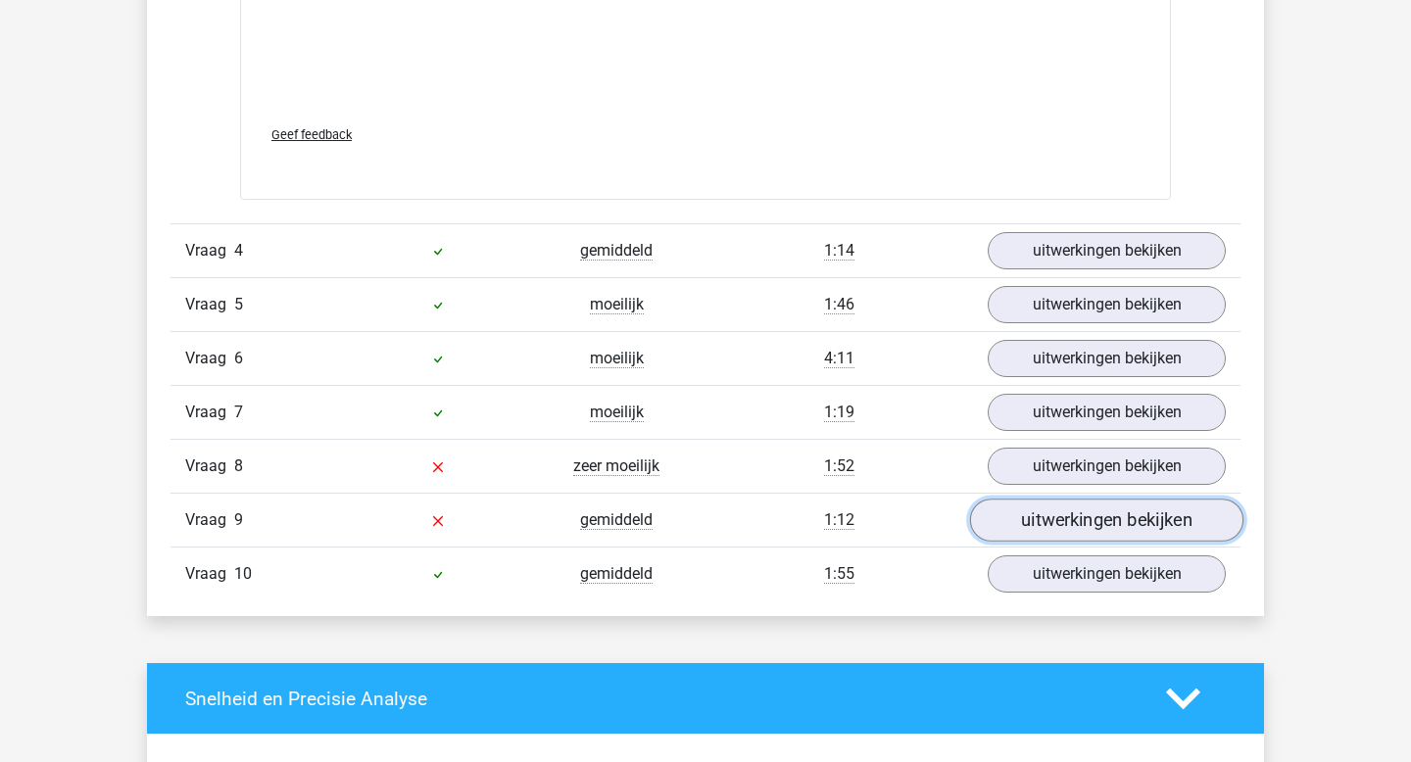
click at [1084, 515] on link "uitwerkingen bekijken" at bounding box center [1106, 520] width 273 height 43
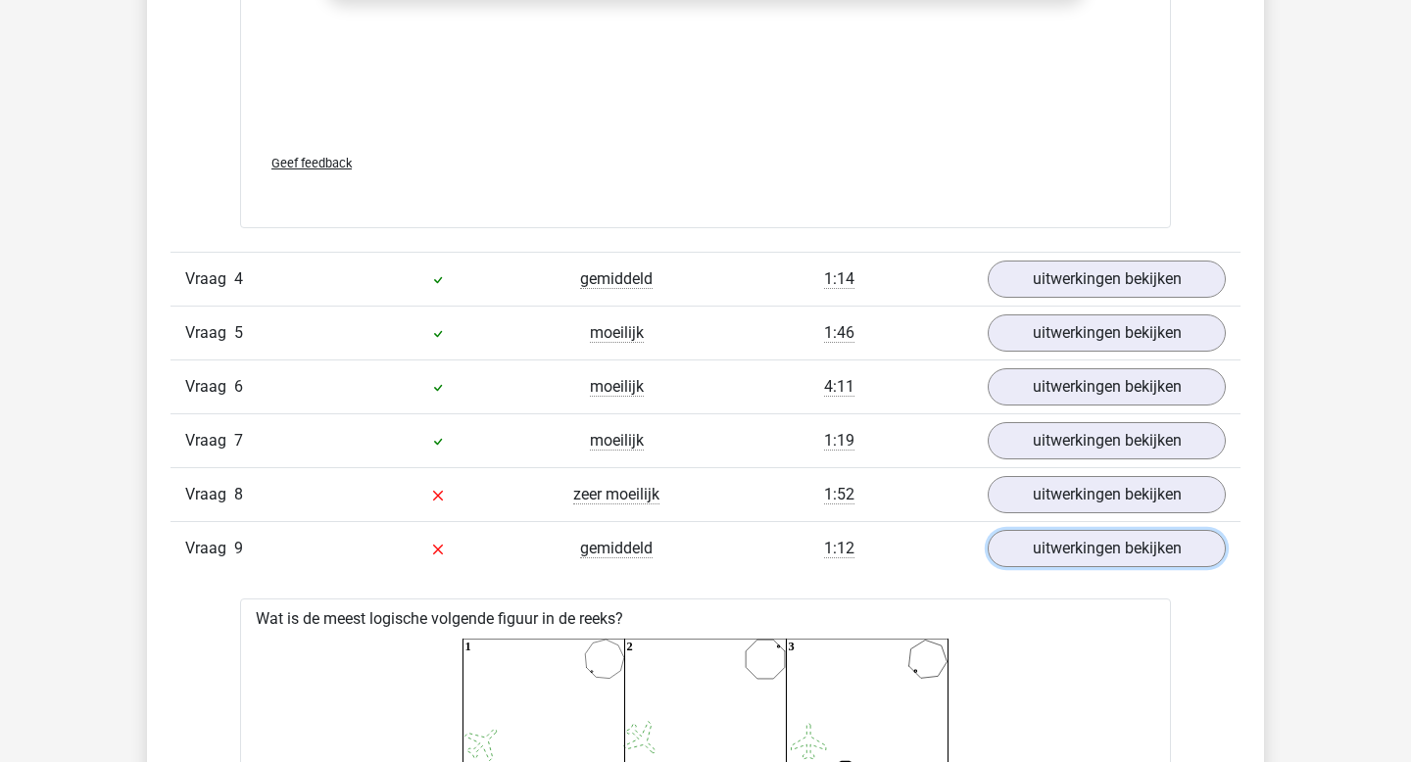
scroll to position [3395, 0]
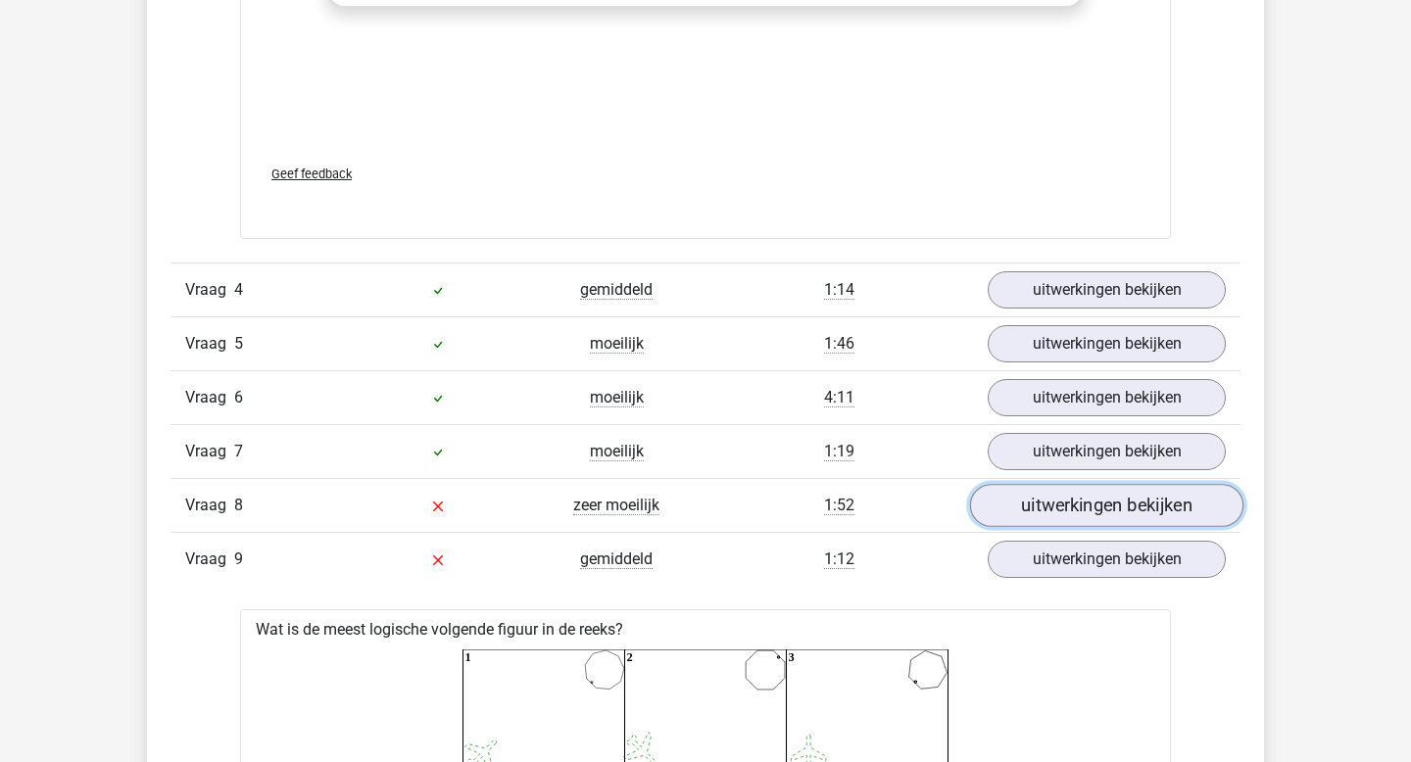
click at [1091, 507] on link "uitwerkingen bekijken" at bounding box center [1106, 505] width 273 height 43
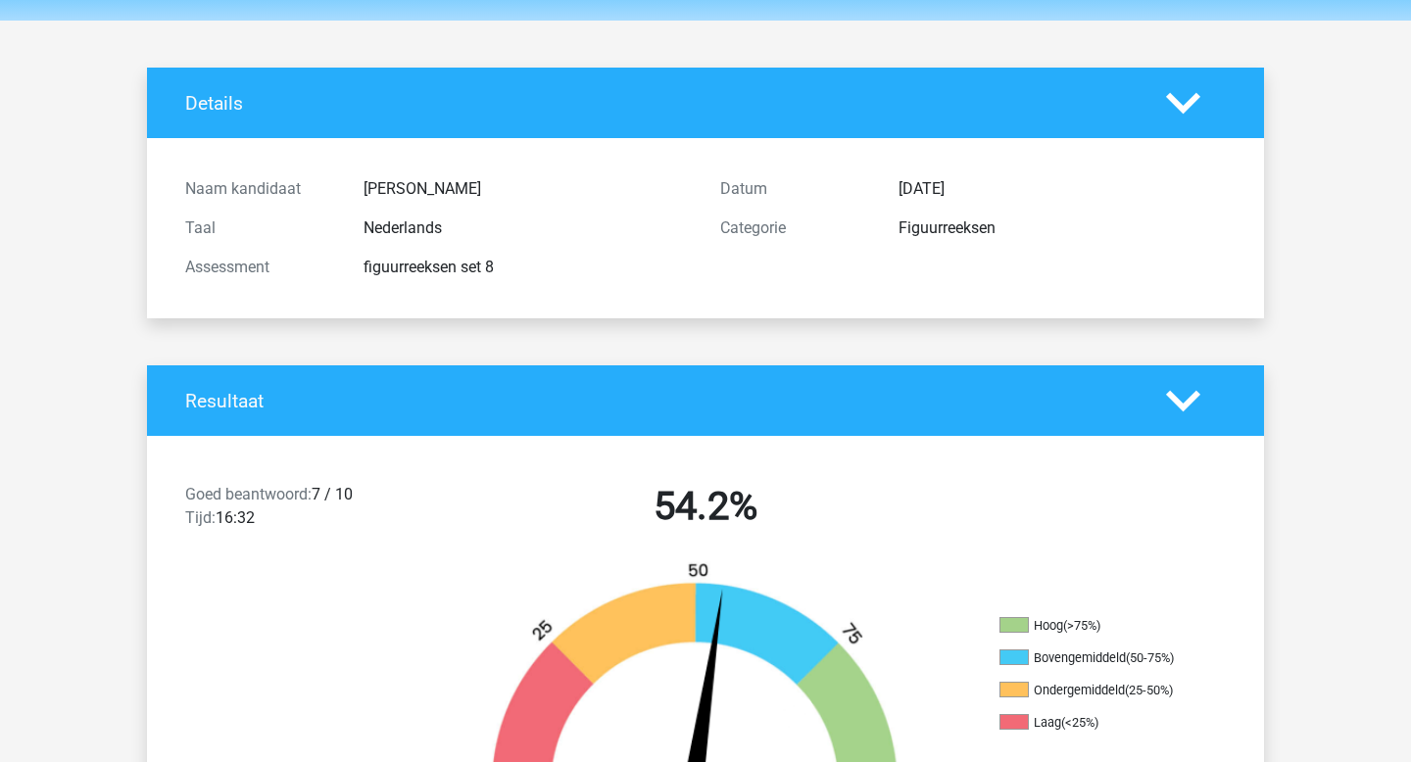
scroll to position [0, 0]
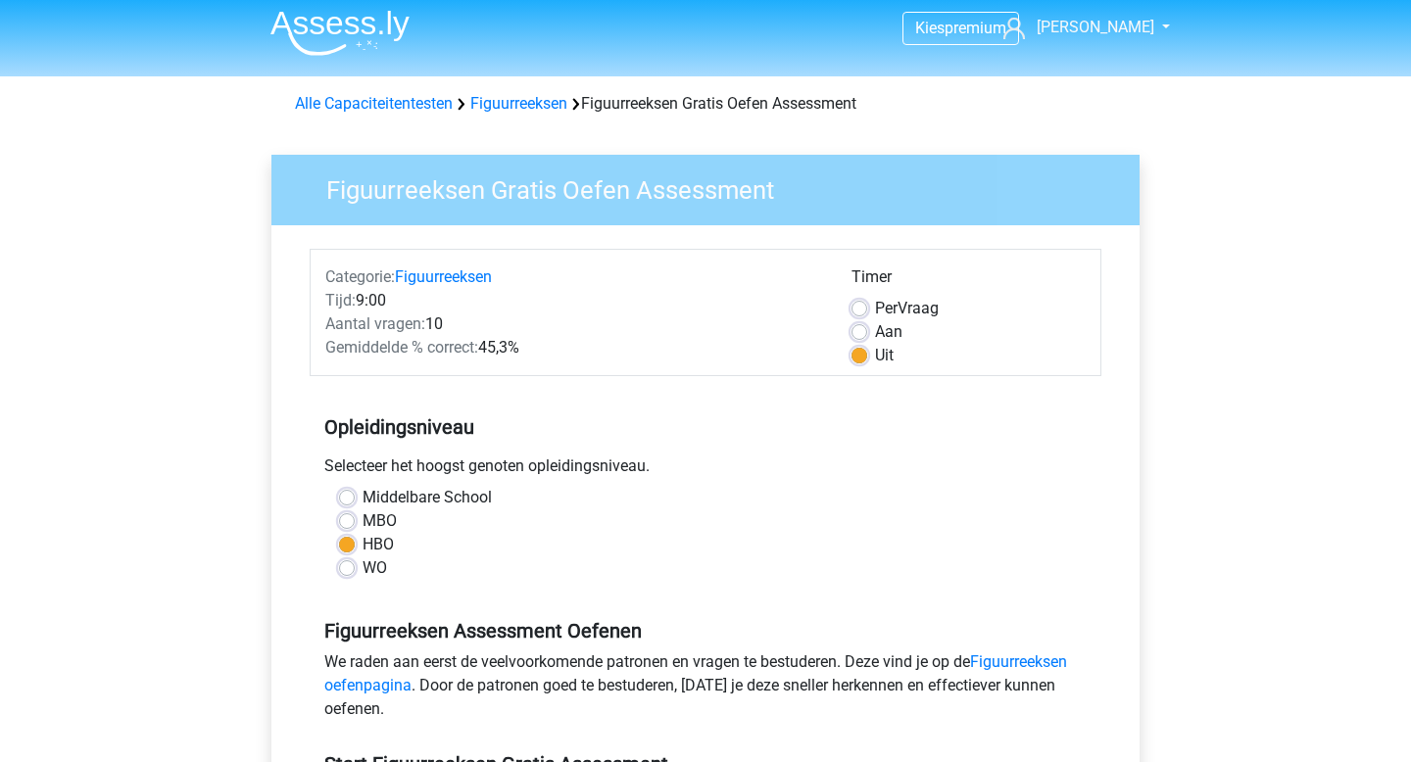
scroll to position [5, 0]
click at [473, 282] on link "Figuurreeksen" at bounding box center [443, 278] width 97 height 19
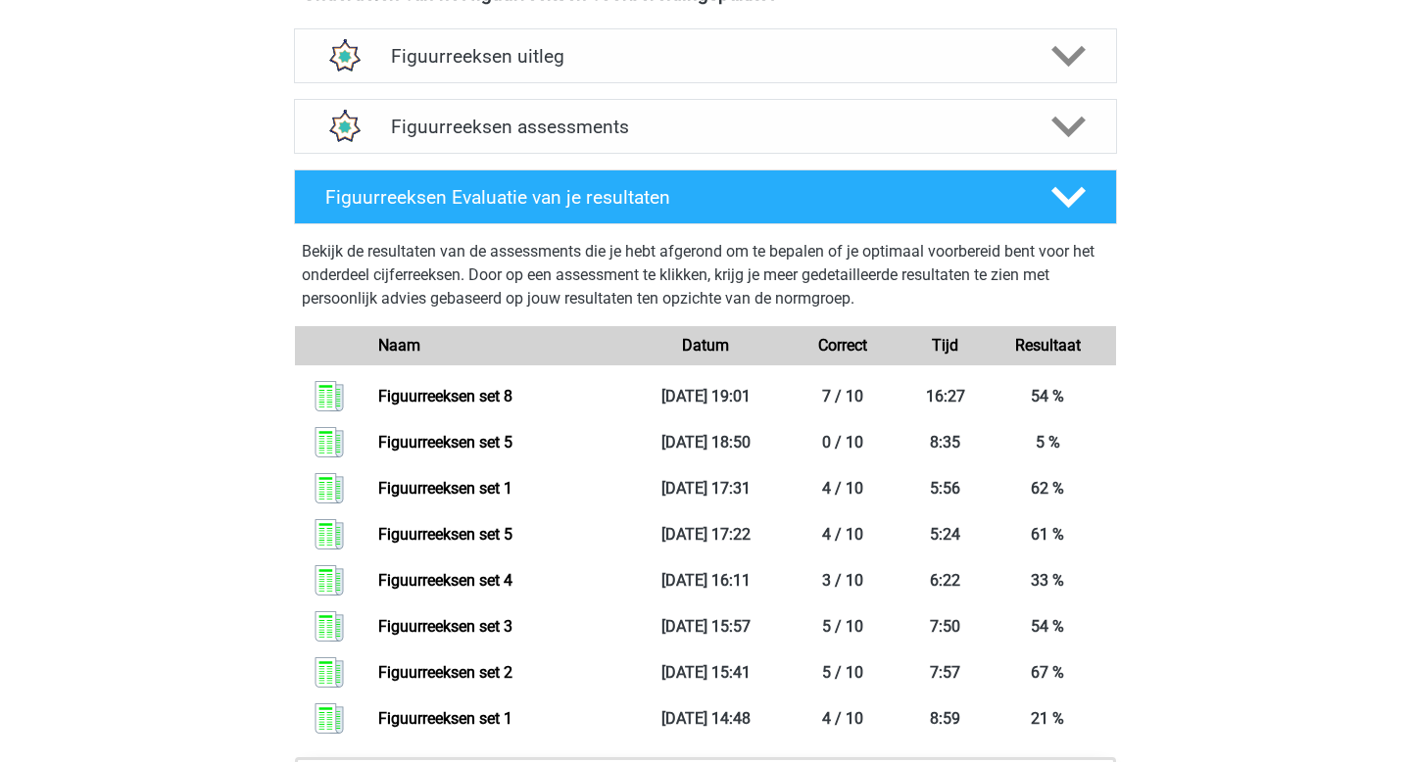
scroll to position [1218, 0]
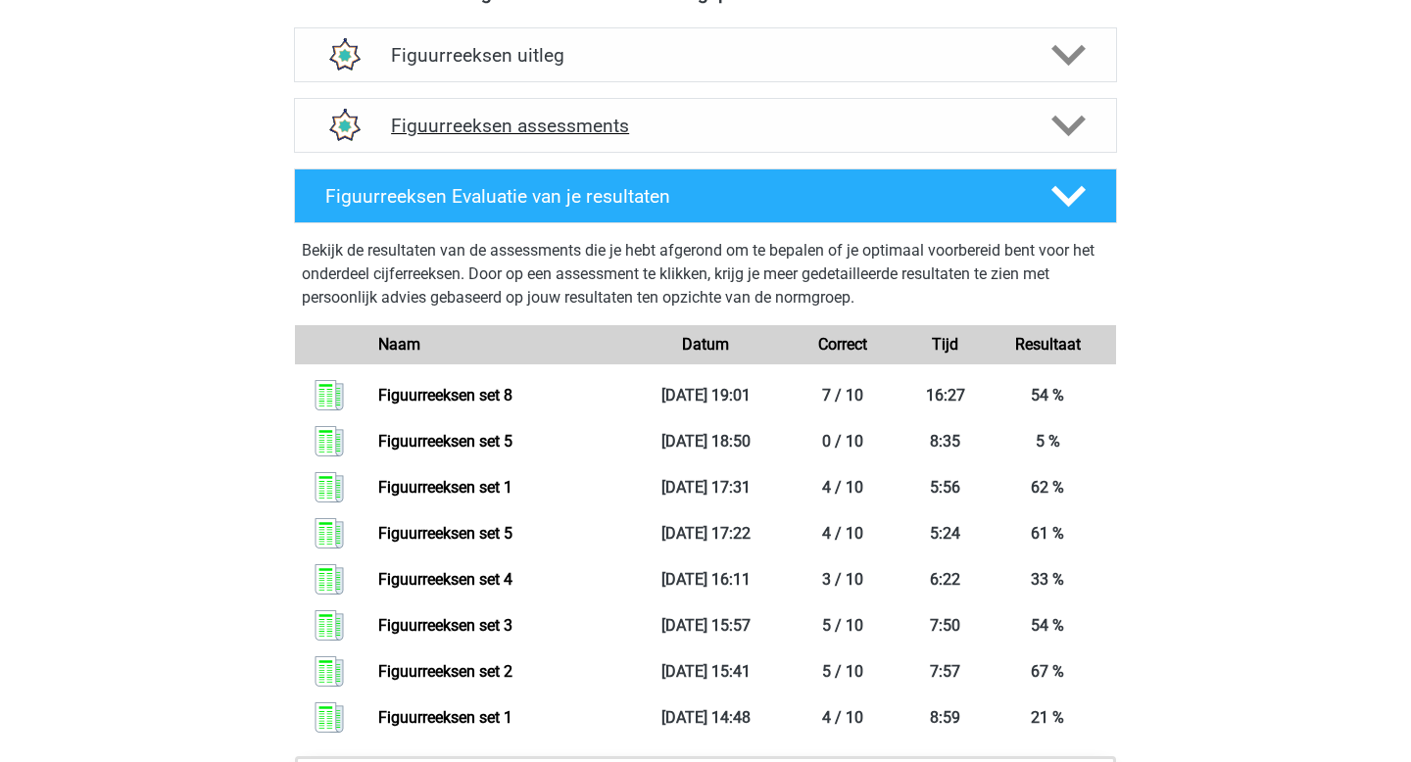
click at [946, 138] on div "Figuurreeksen assessments" at bounding box center [705, 125] width 823 height 55
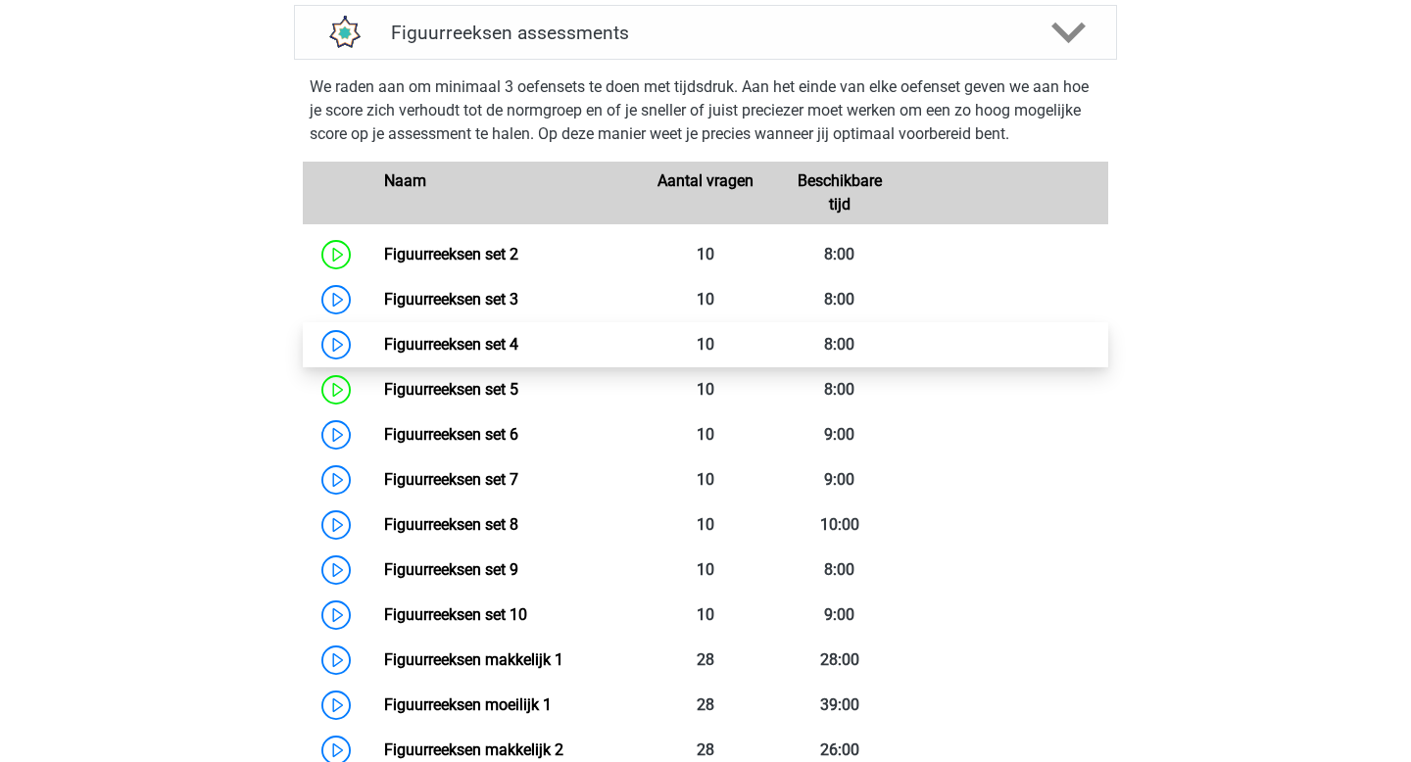
scroll to position [1331, 0]
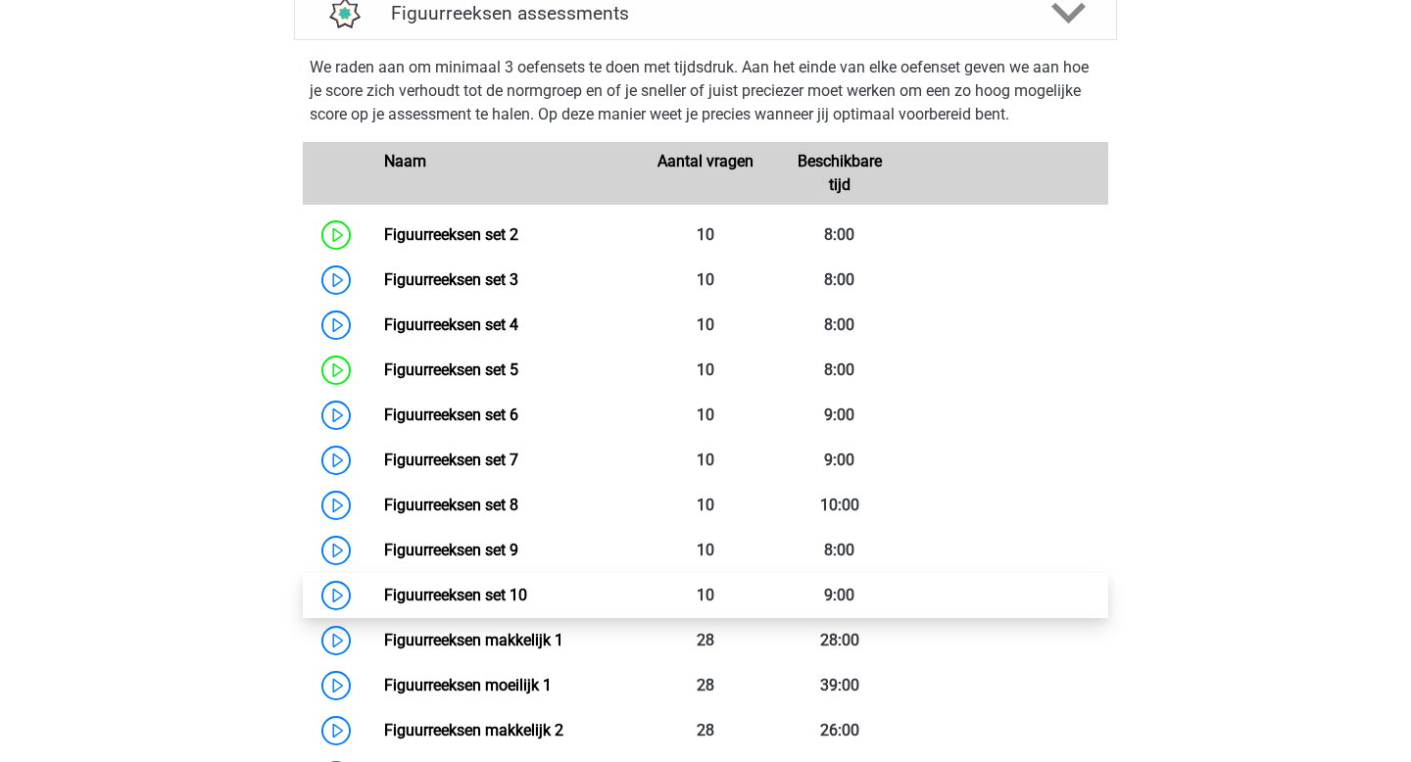
click at [515, 587] on link "Figuurreeksen set 10" at bounding box center [455, 595] width 143 height 19
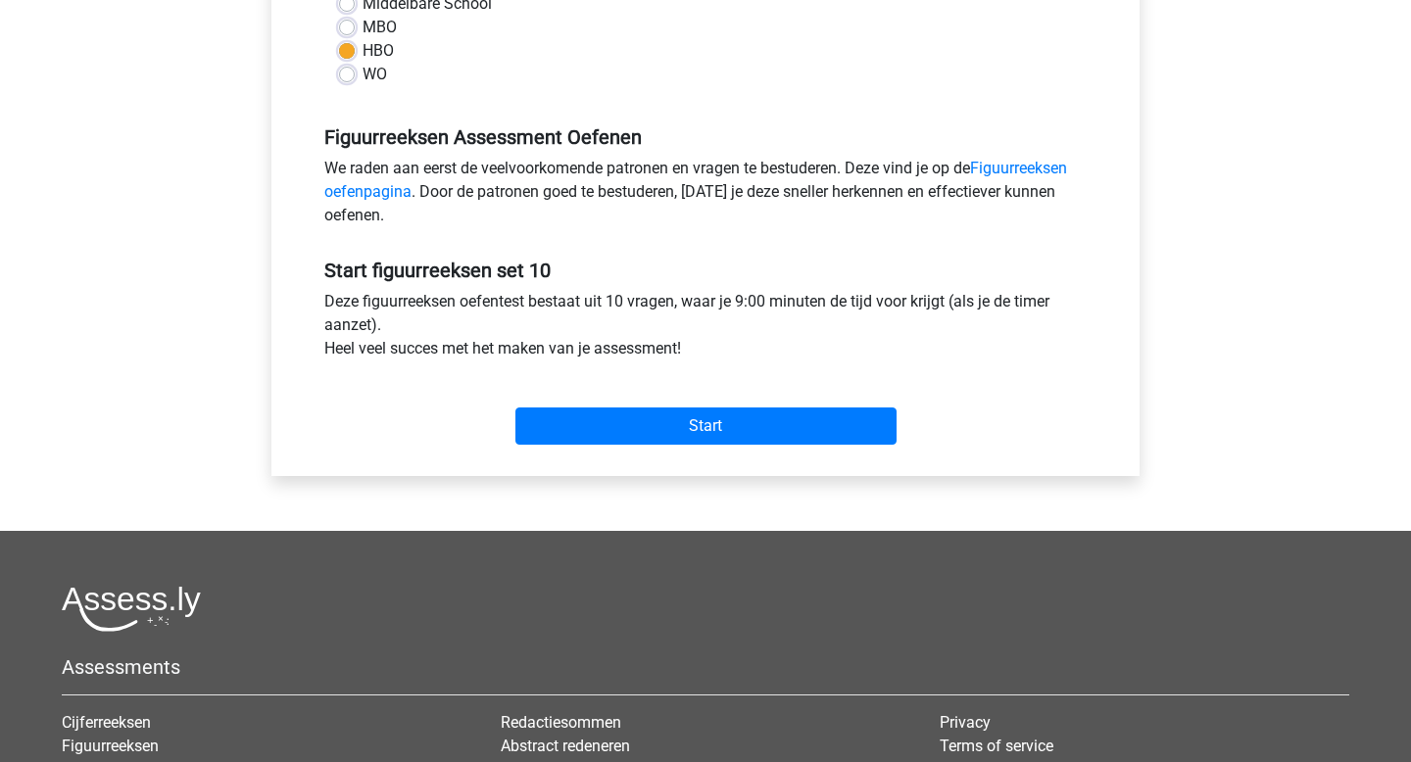
scroll to position [499, 0]
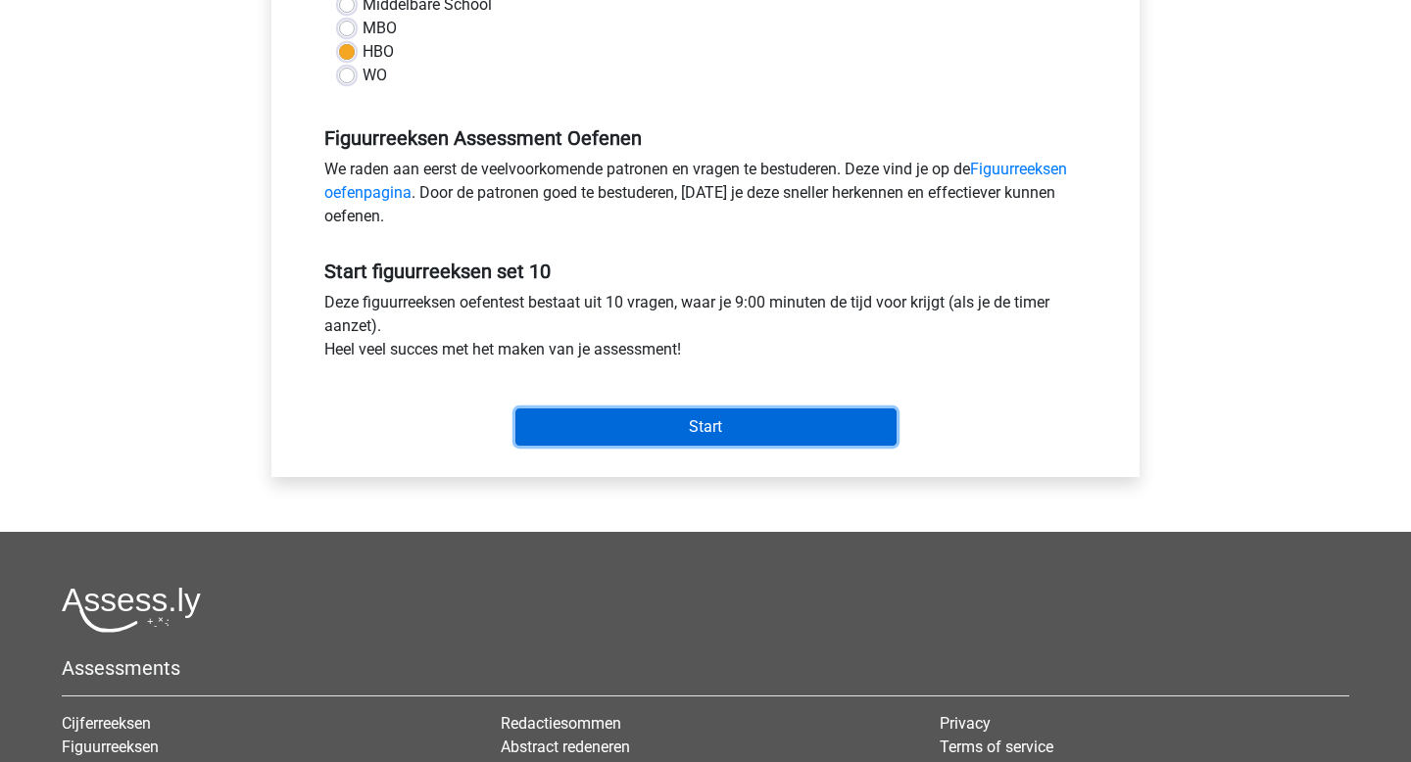
click at [792, 427] on input "Start" at bounding box center [705, 427] width 381 height 37
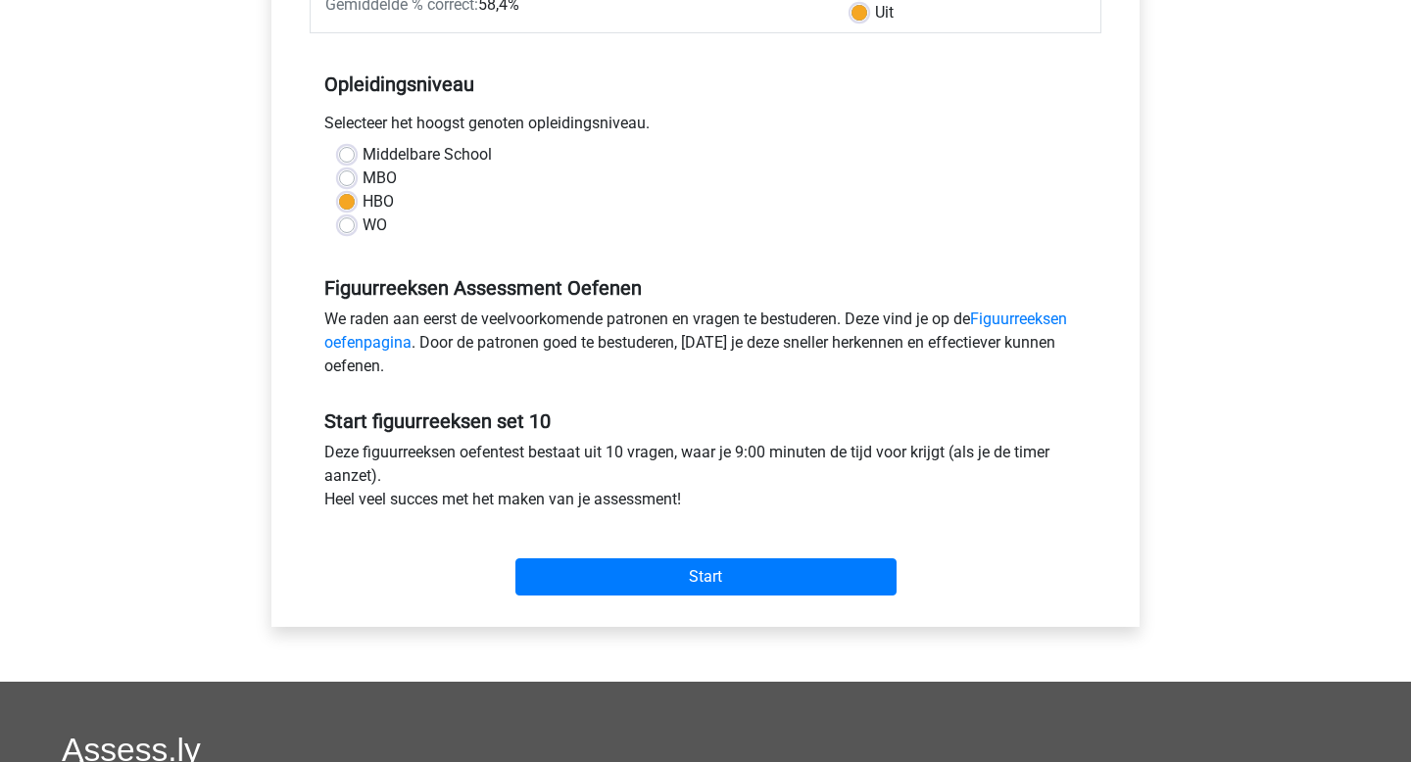
scroll to position [346, 0]
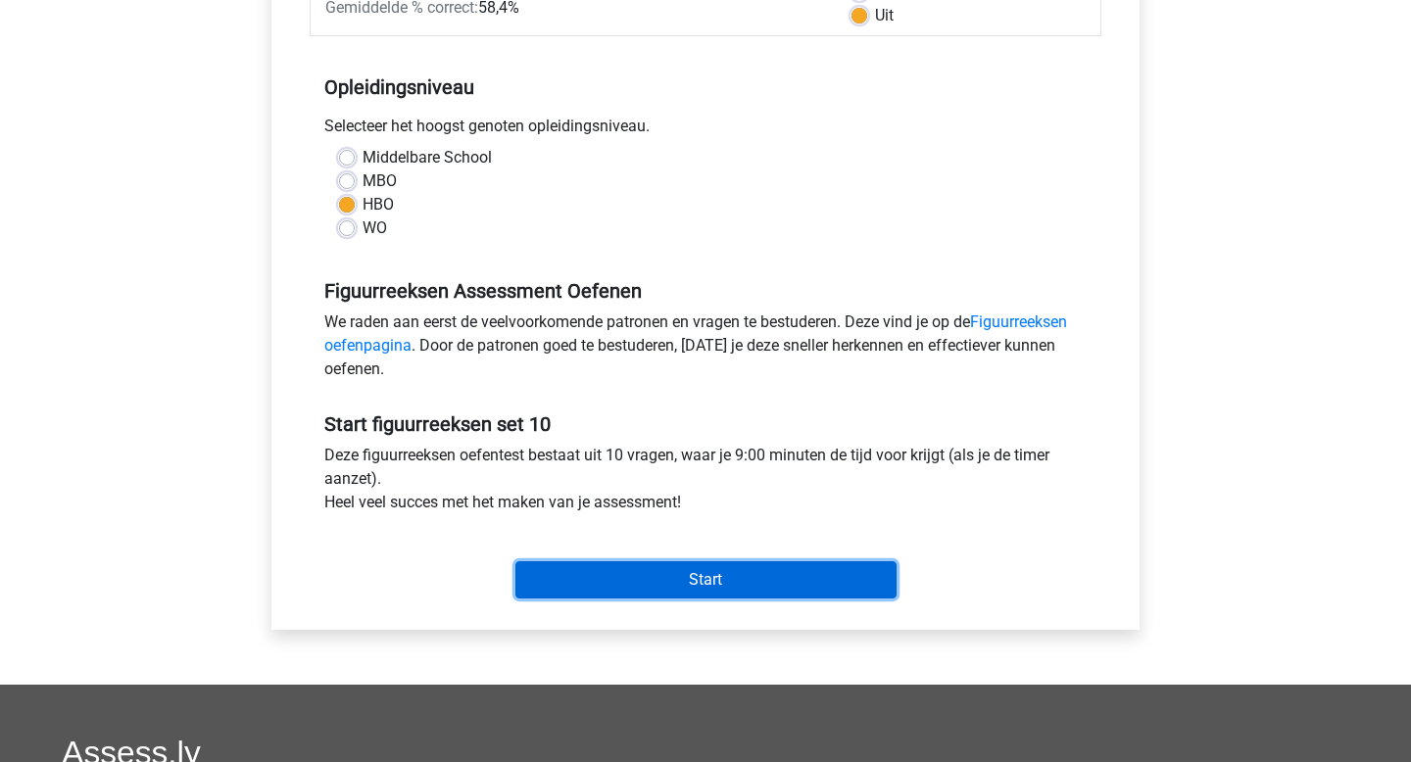
click at [660, 570] on input "Start" at bounding box center [705, 580] width 381 height 37
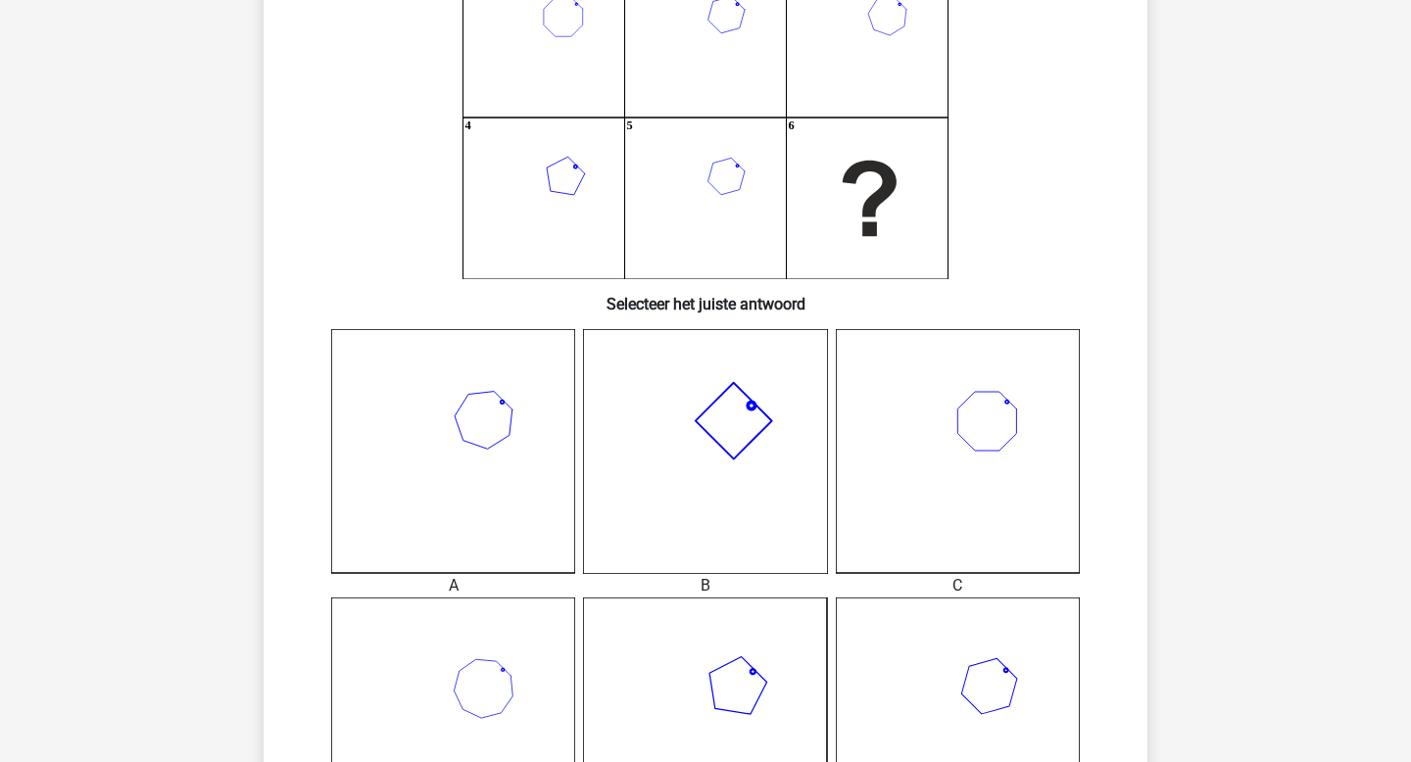
scroll to position [120, 0]
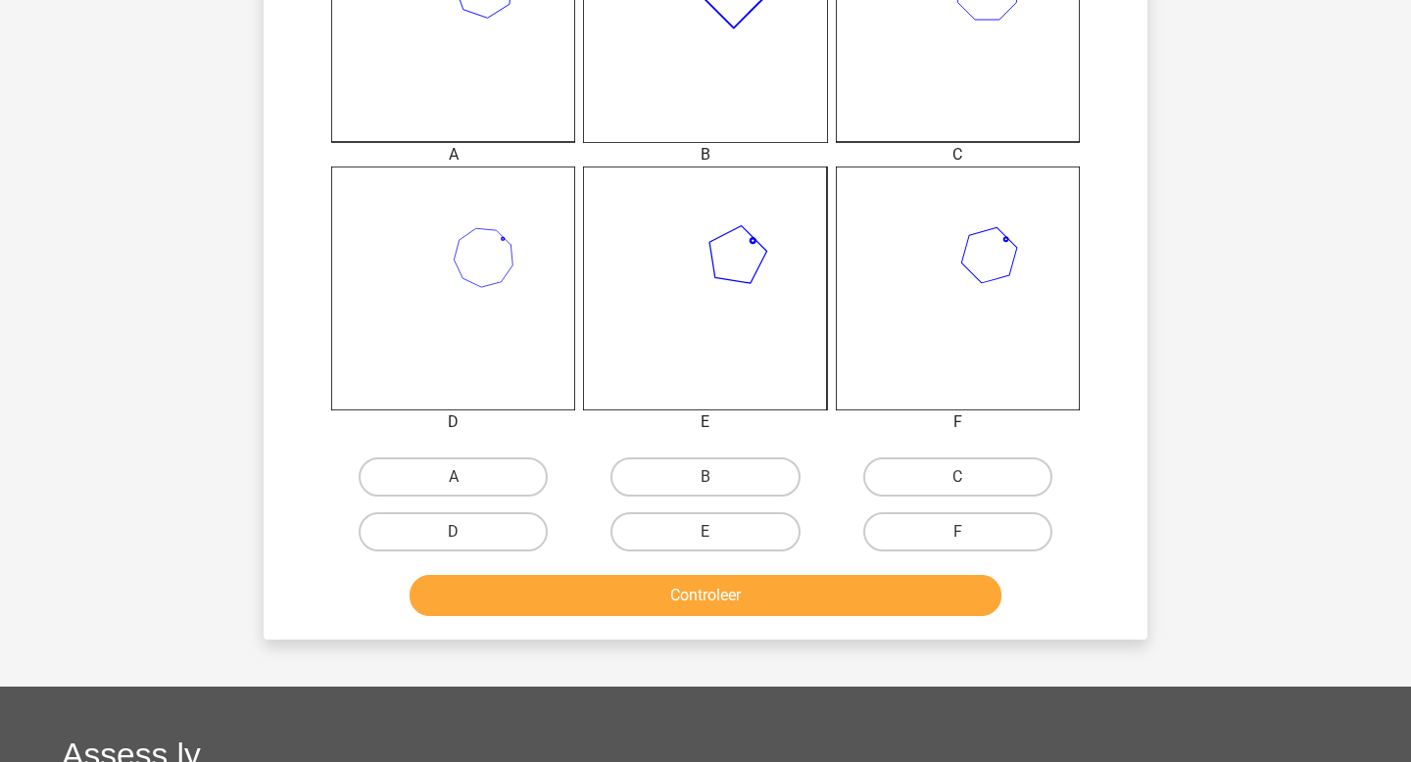
scroll to position [647, 0]
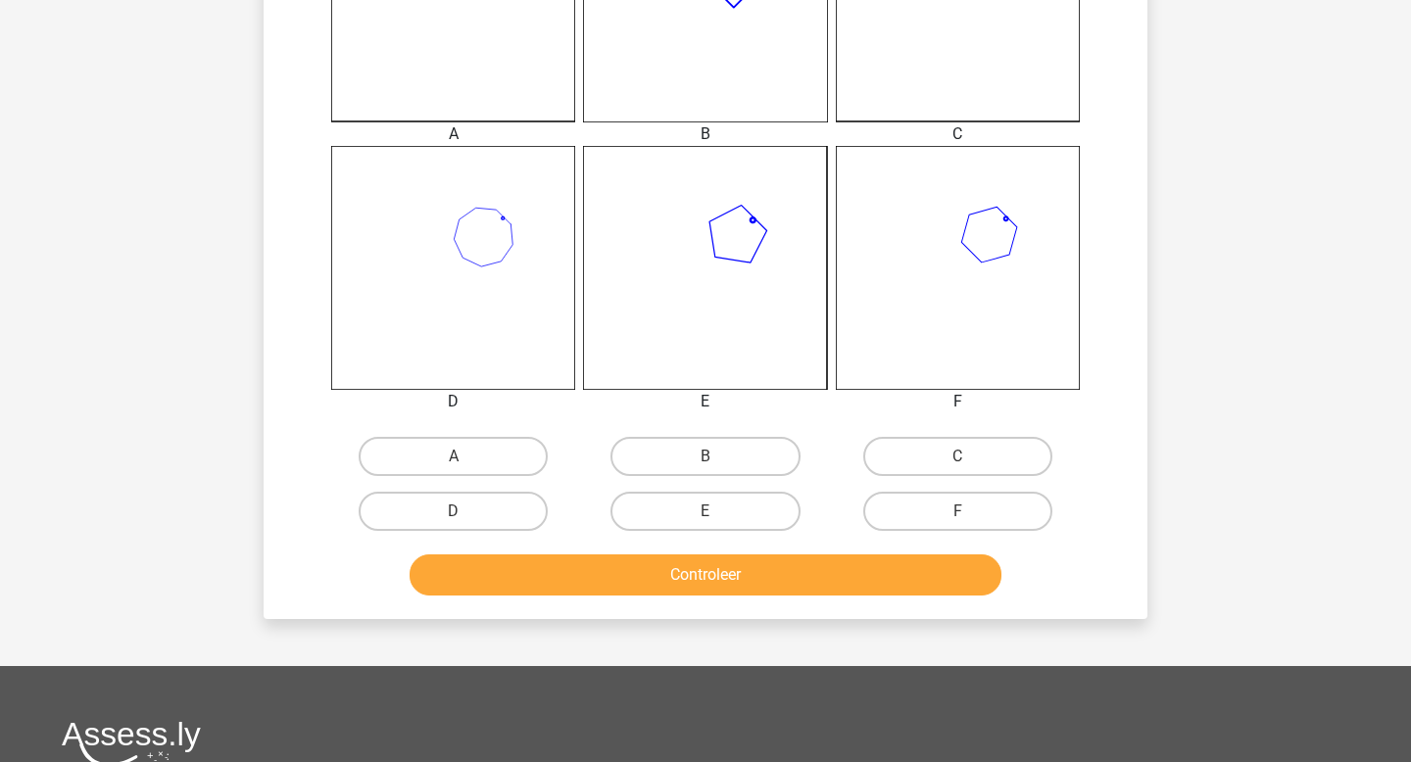
click at [733, 425] on div "A B C D" at bounding box center [705, 208] width 821 height 661
click at [729, 464] on label "B" at bounding box center [705, 456] width 189 height 39
click at [718, 464] on input "B" at bounding box center [712, 463] width 13 height 13
radio input "true"
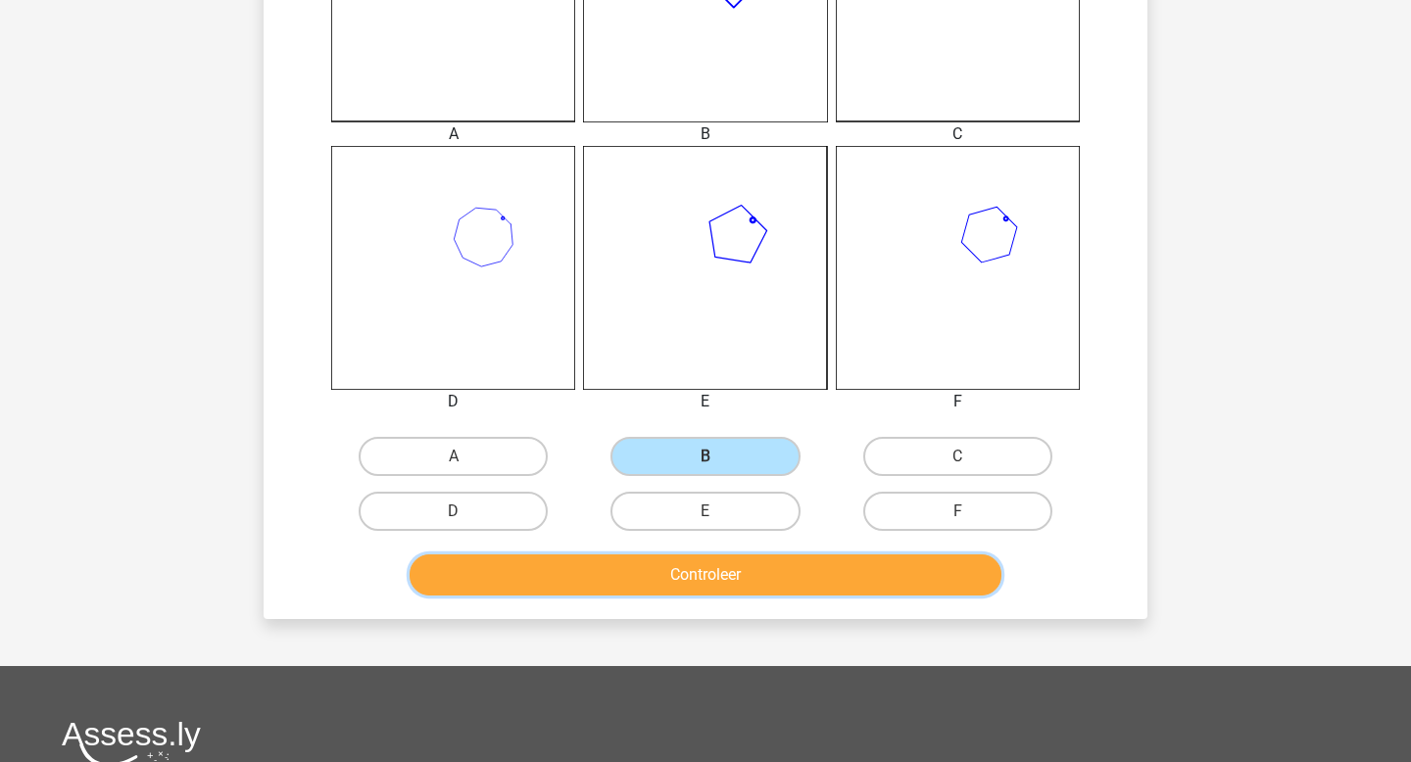
click at [713, 578] on button "Controleer" at bounding box center [706, 575] width 593 height 41
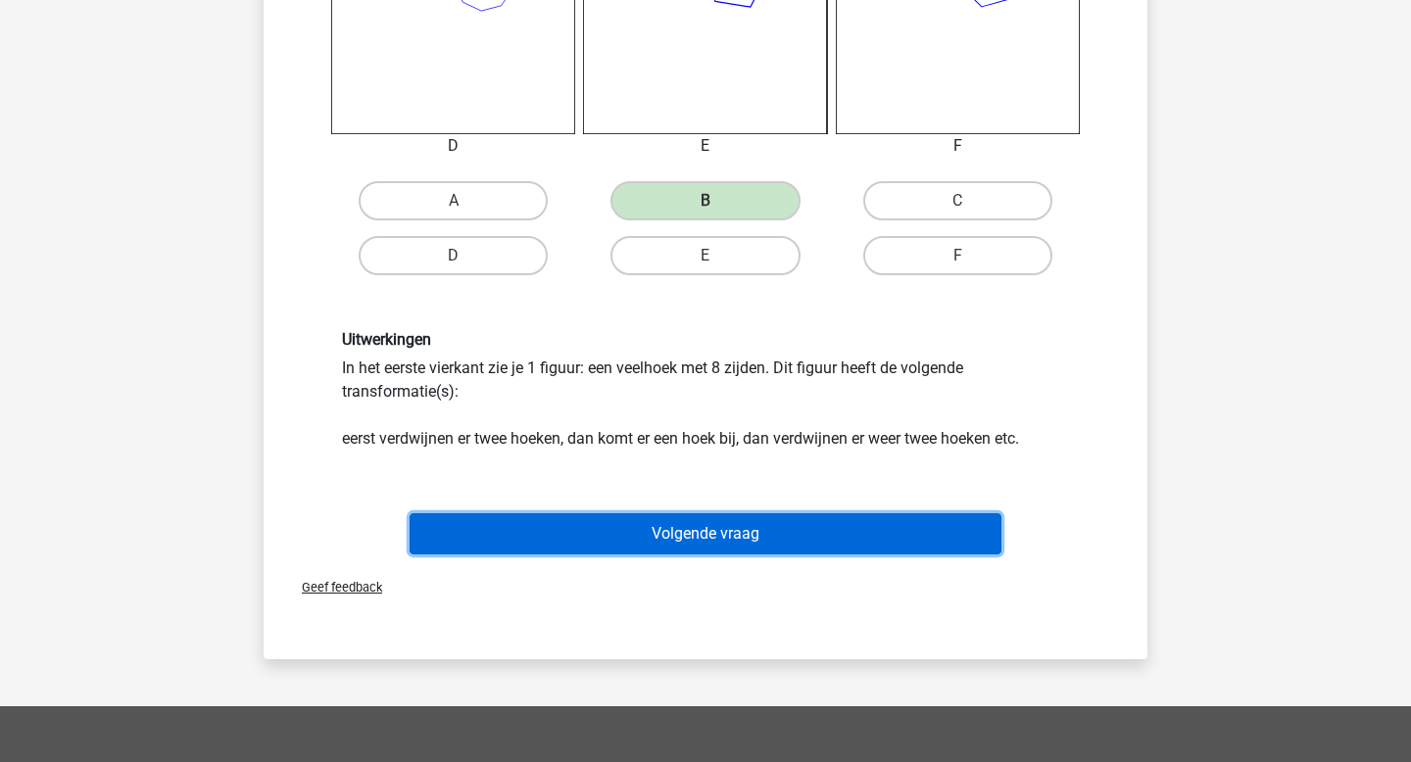
click at [703, 530] on button "Volgende vraag" at bounding box center [706, 533] width 593 height 41
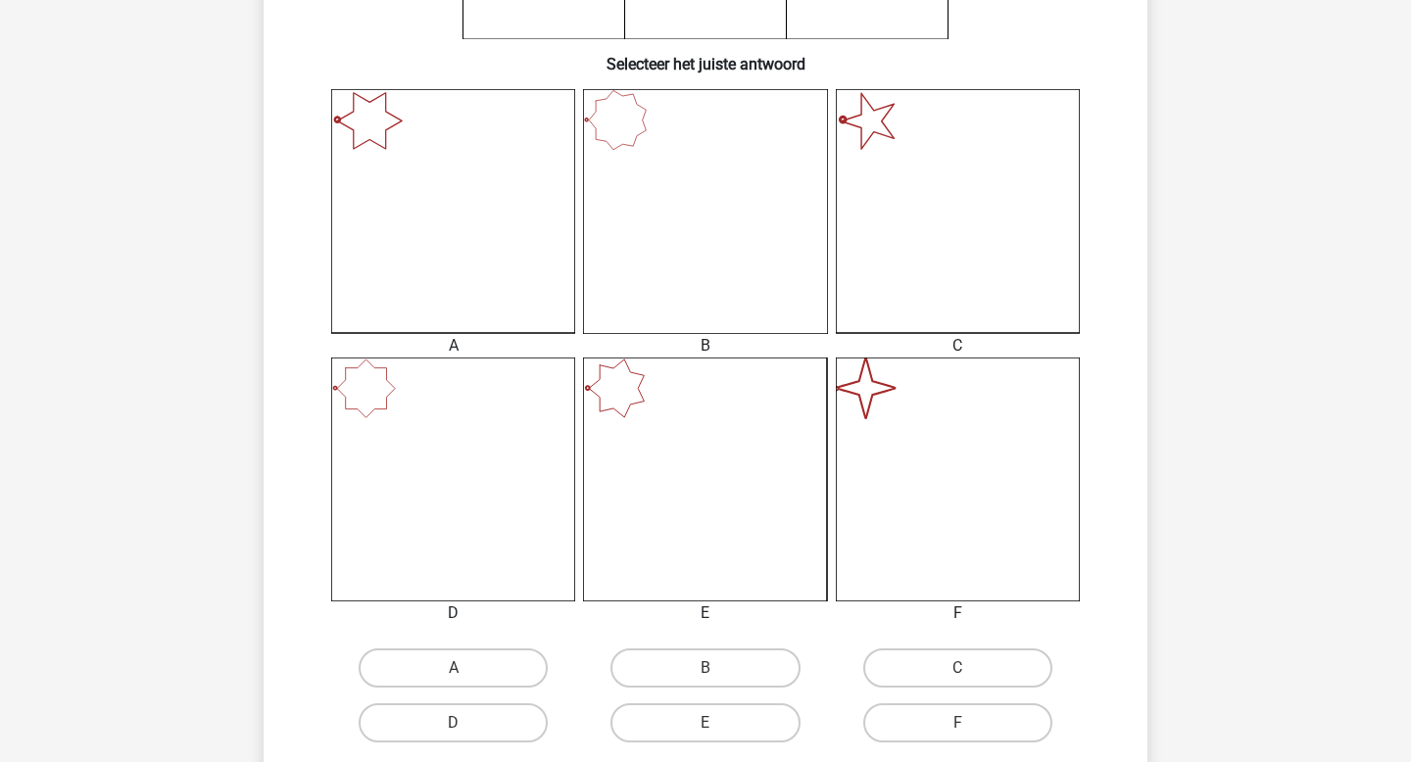
scroll to position [450, 0]
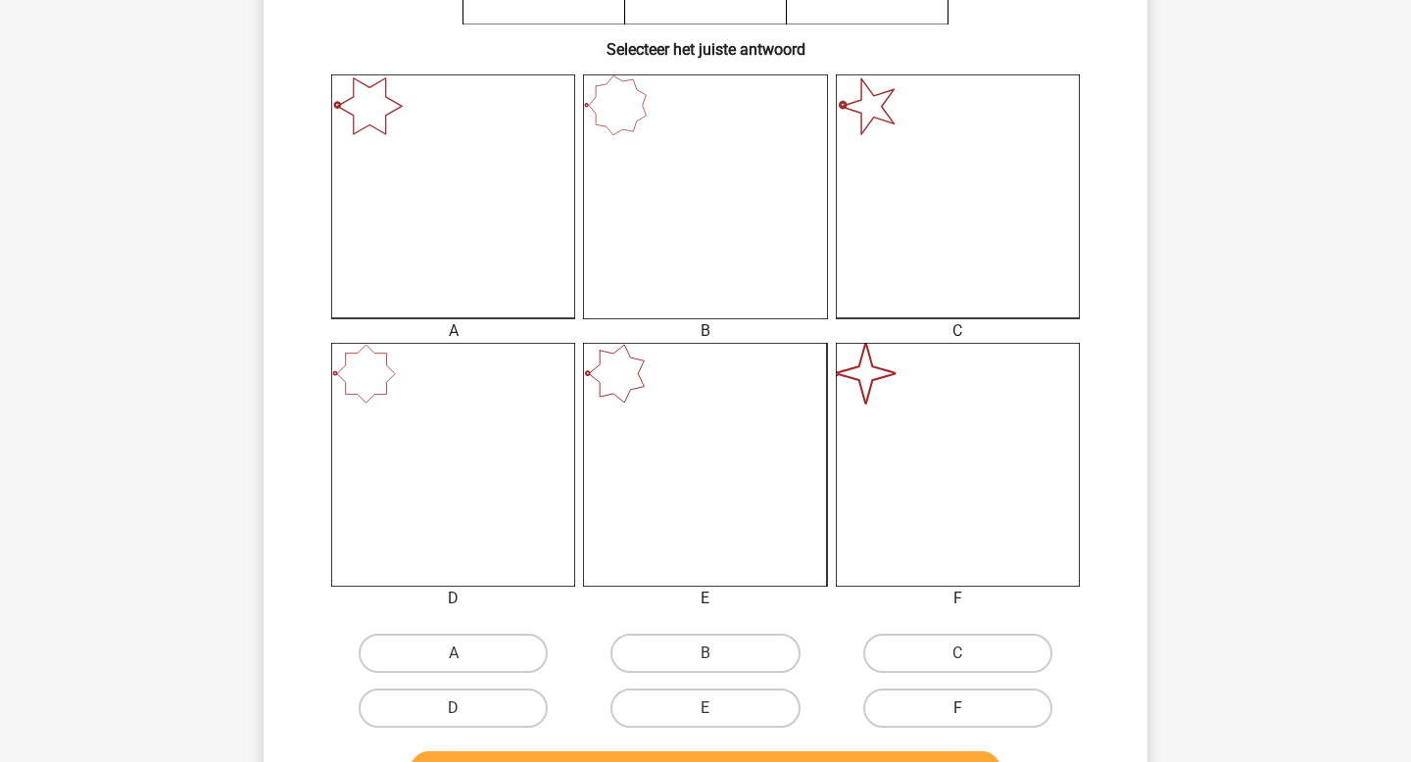
click at [918, 694] on label "F" at bounding box center [957, 708] width 189 height 39
click at [957, 709] on input "F" at bounding box center [963, 715] width 13 height 13
radio input "true"
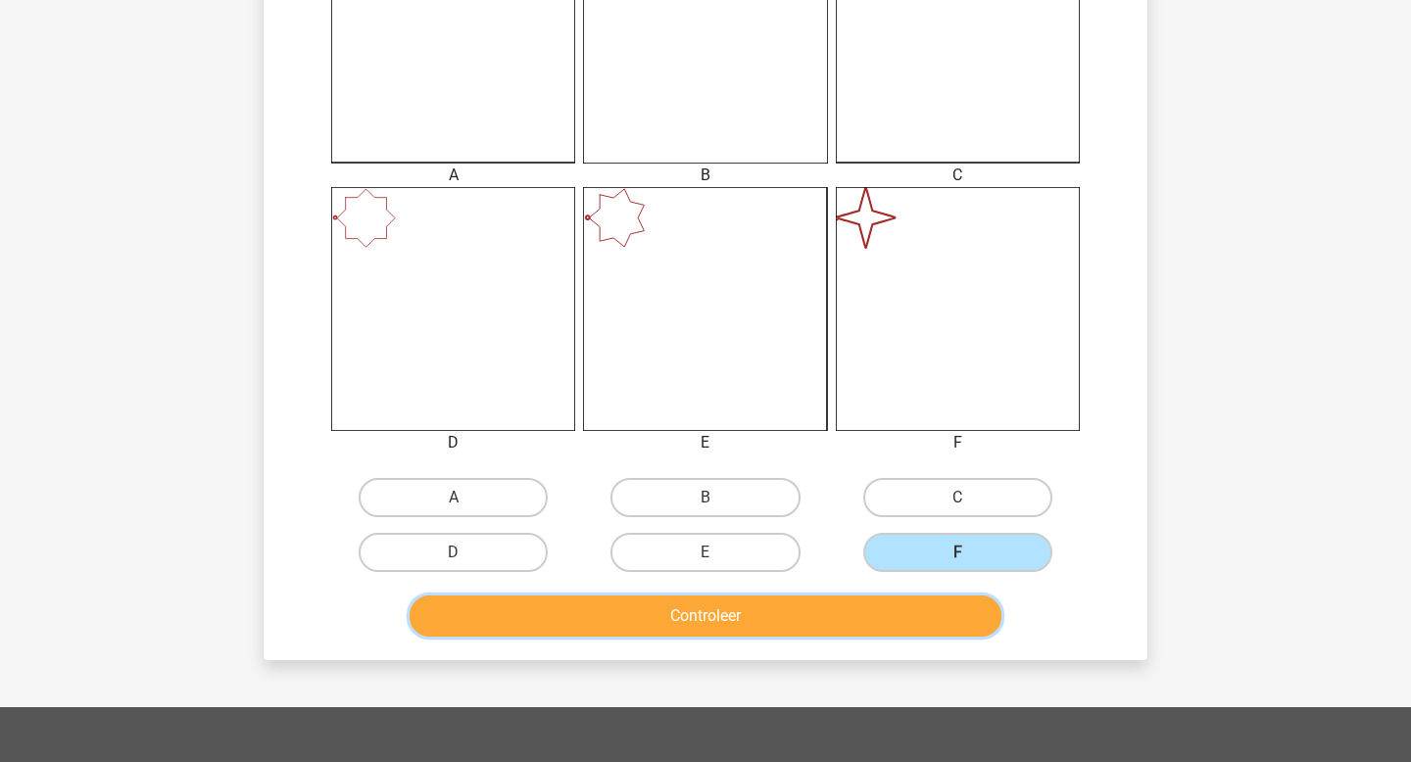
click at [803, 623] on button "Controleer" at bounding box center [706, 616] width 593 height 41
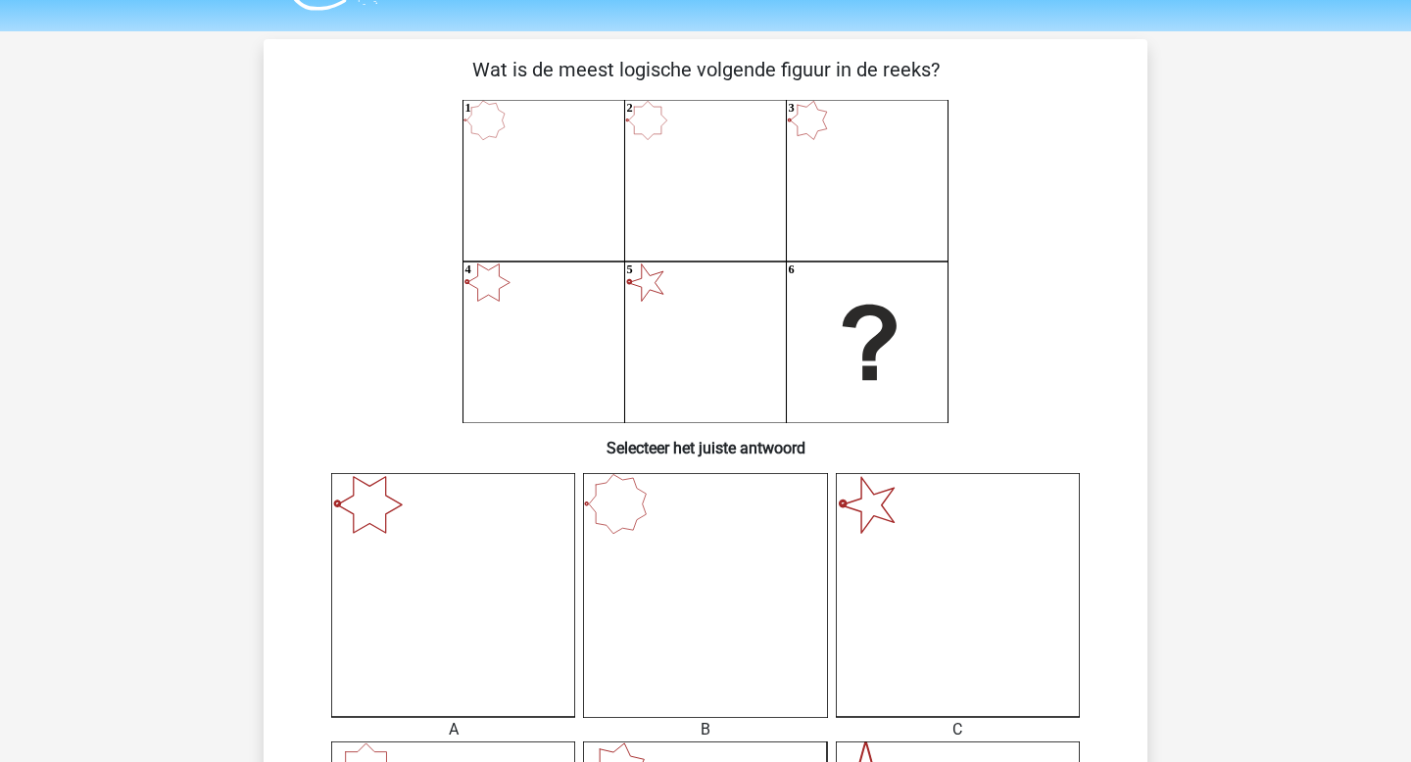
scroll to position [0, 0]
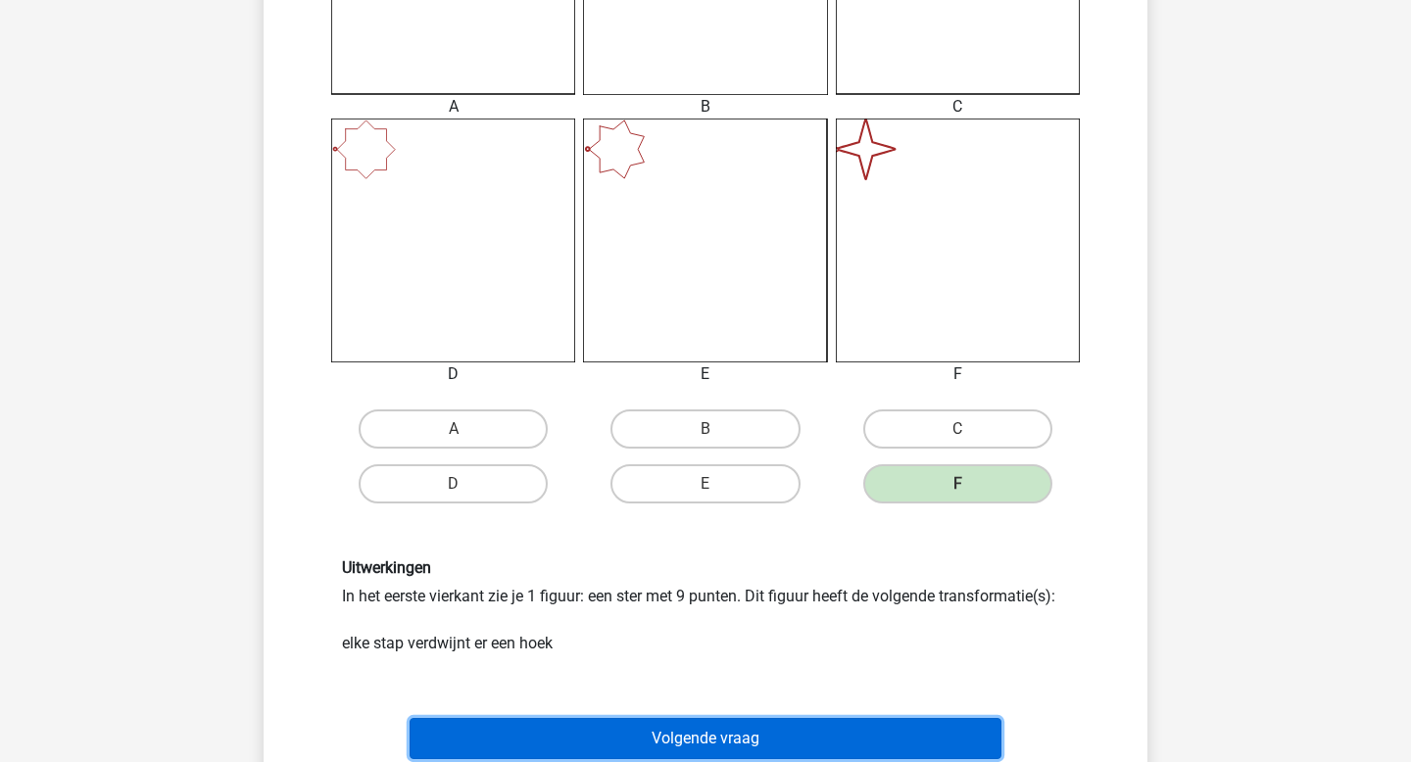
click at [696, 740] on button "Volgende vraag" at bounding box center [706, 738] width 593 height 41
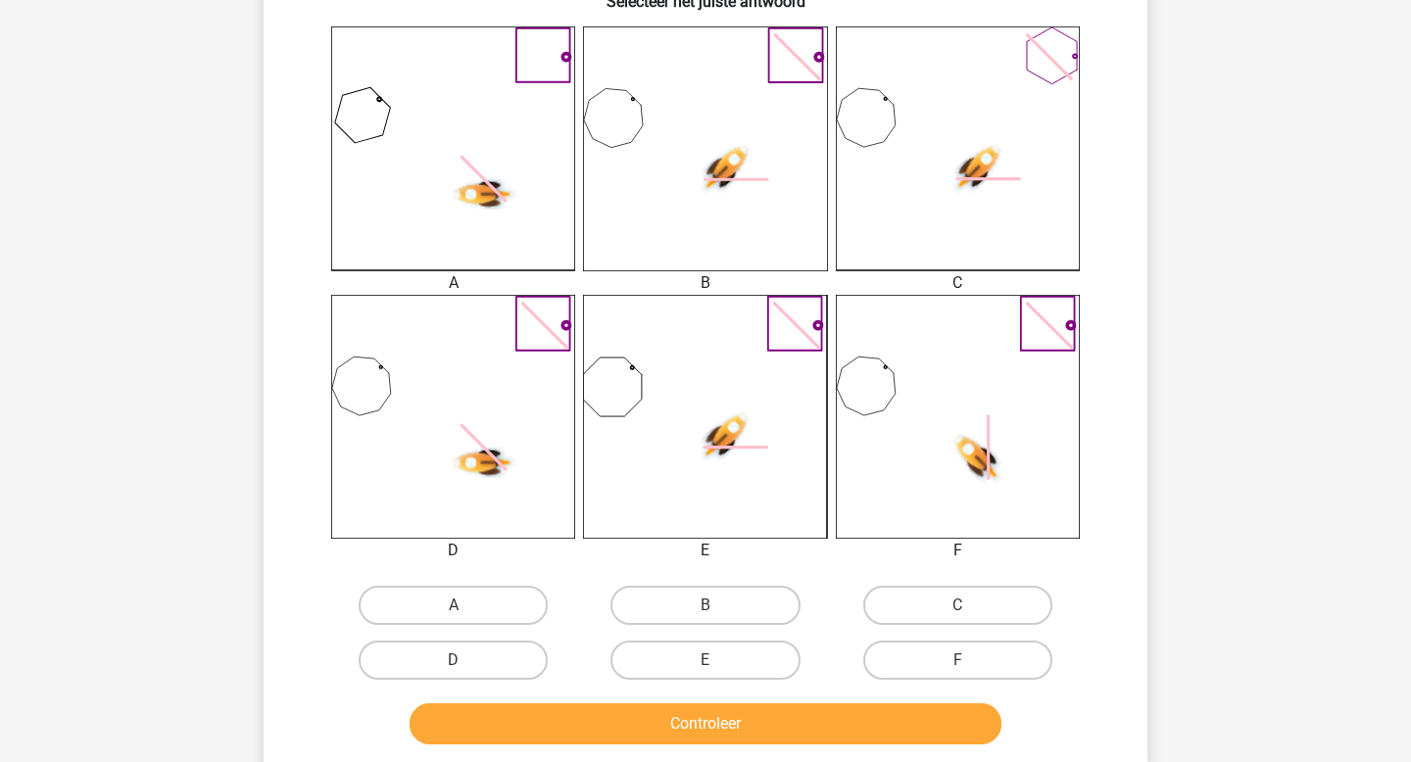
scroll to position [513, 0]
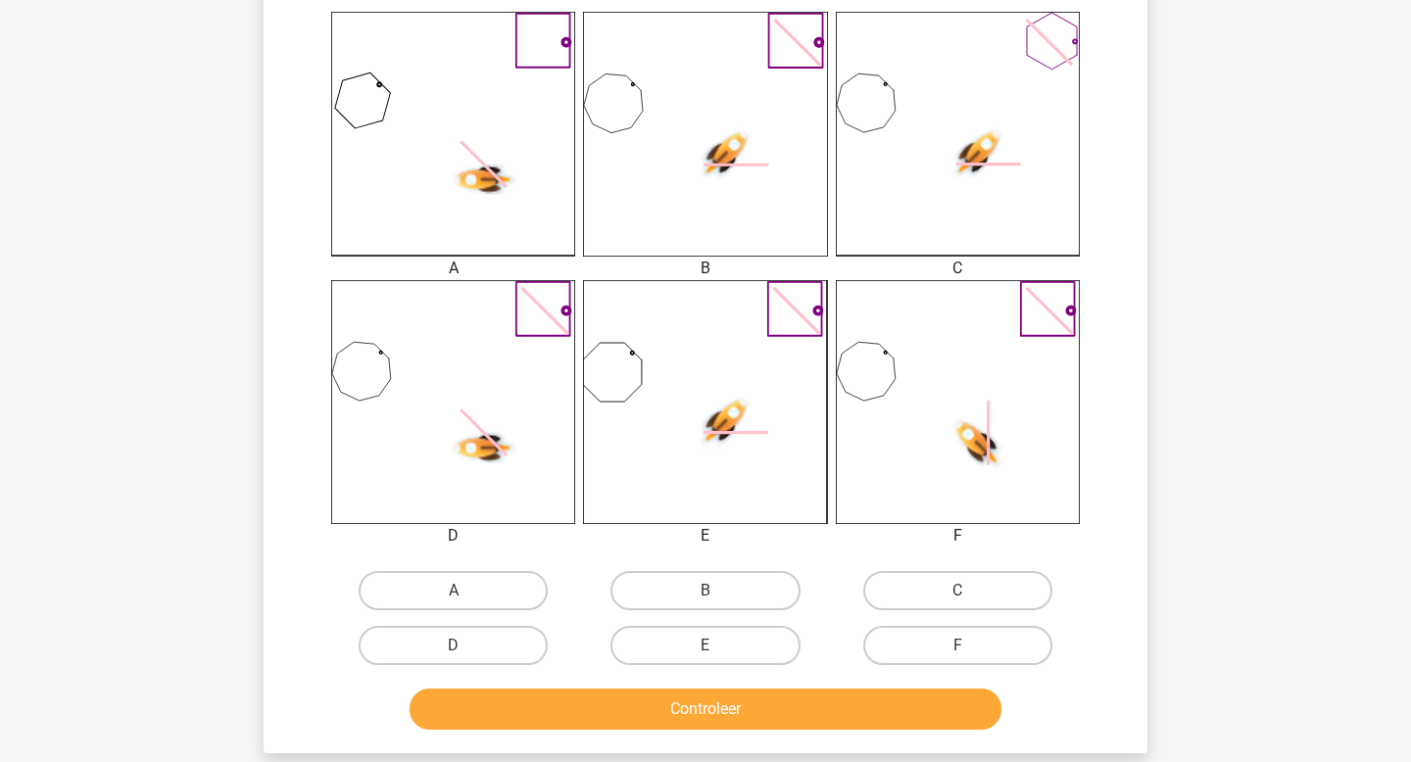
click at [912, 666] on div "F" at bounding box center [958, 645] width 252 height 55
click at [912, 647] on label "F" at bounding box center [957, 645] width 189 height 39
click at [957, 647] on input "F" at bounding box center [963, 652] width 13 height 13
radio input "true"
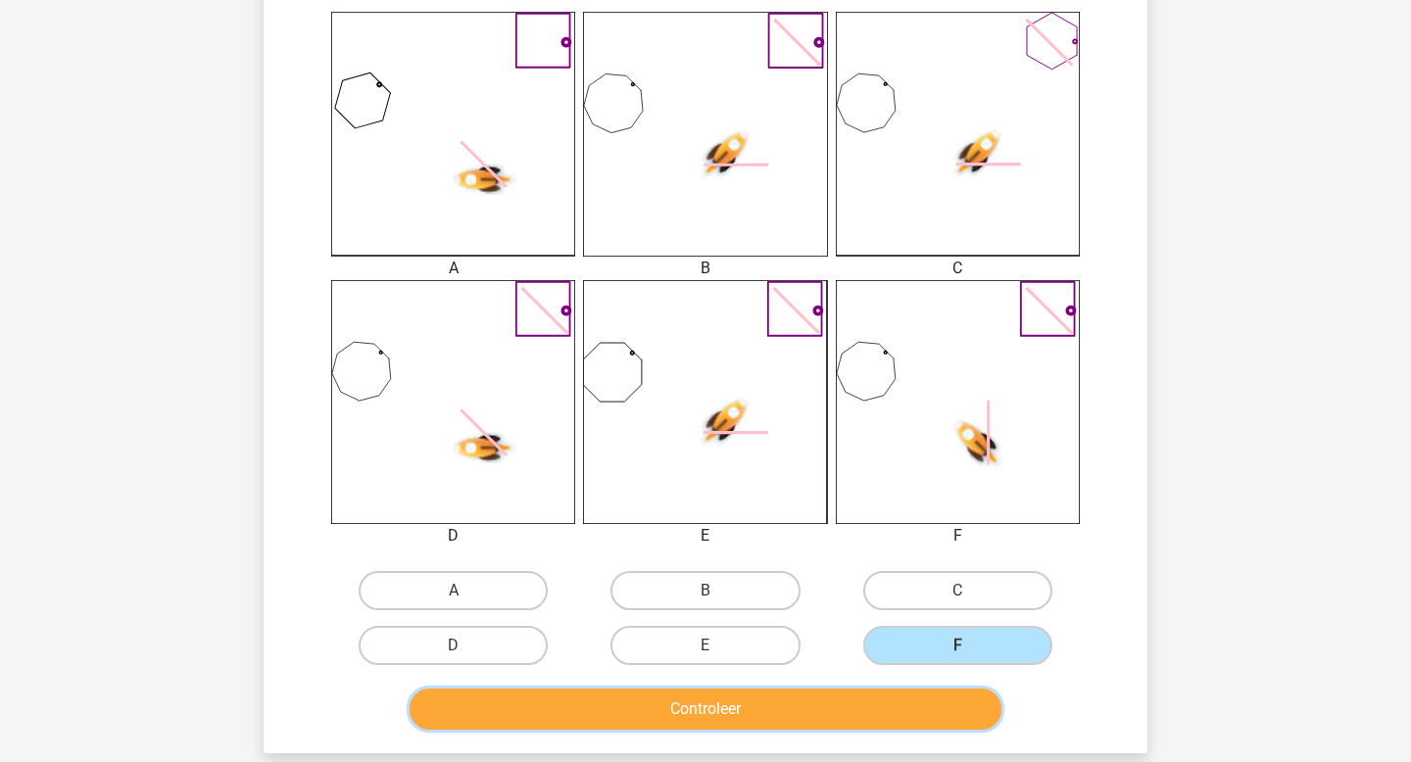
click at [897, 713] on button "Controleer" at bounding box center [706, 709] width 593 height 41
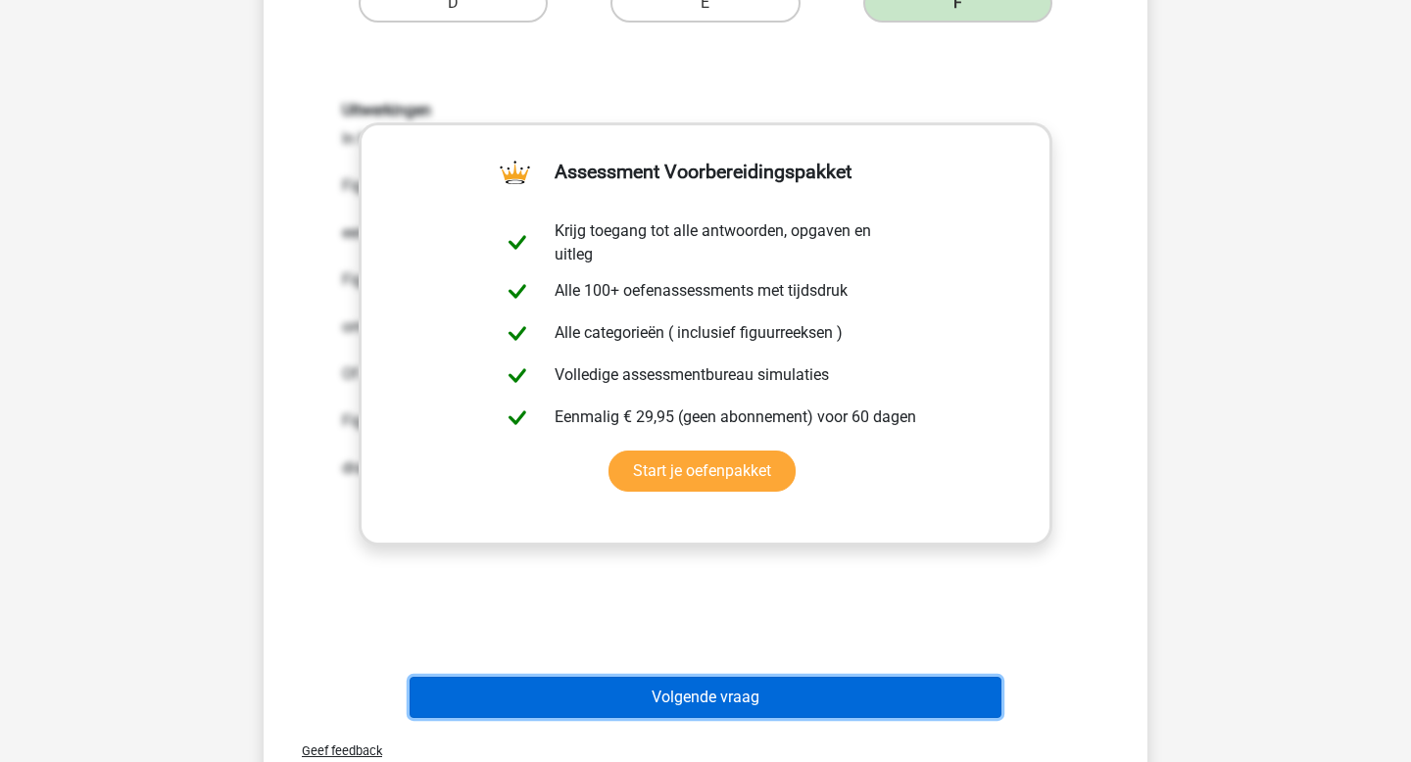
click at [812, 700] on button "Volgende vraag" at bounding box center [706, 697] width 593 height 41
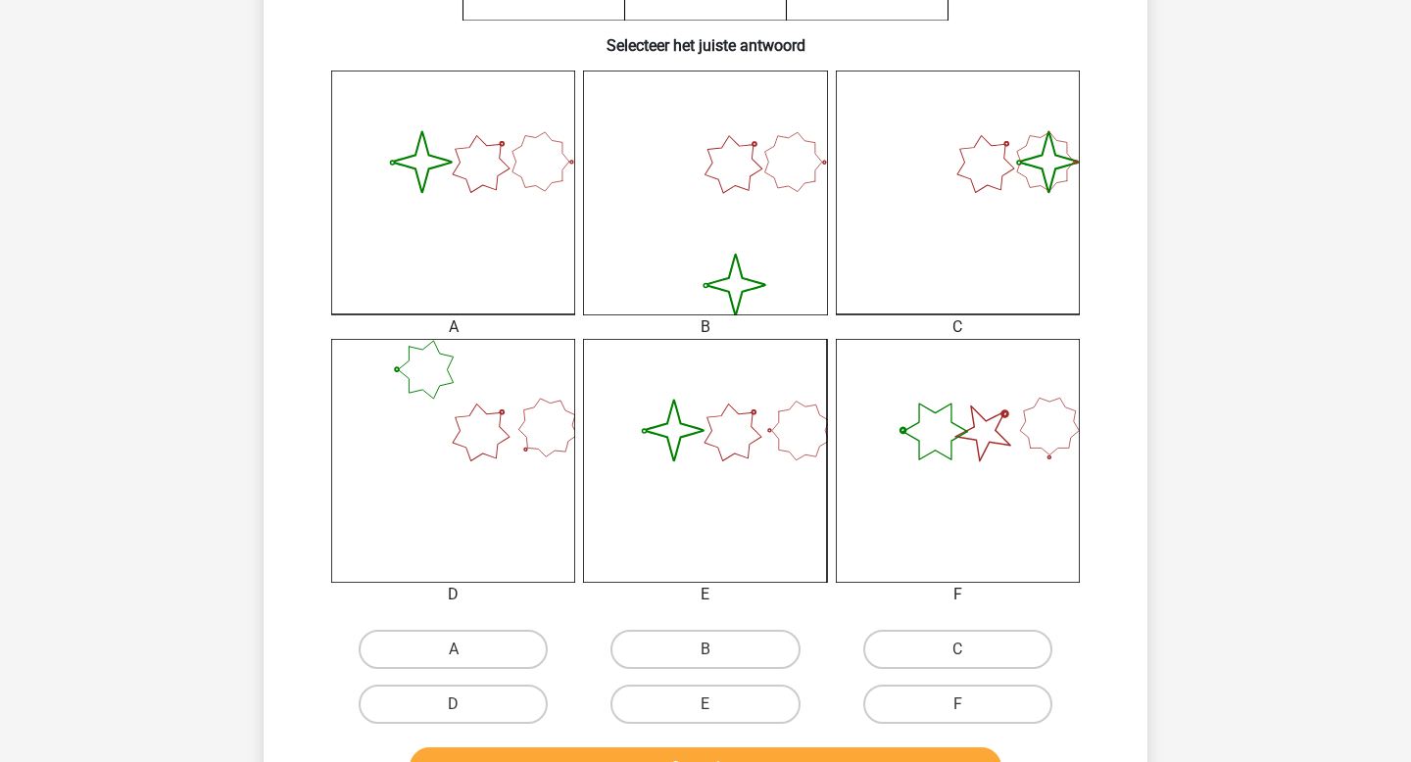
scroll to position [456, 0]
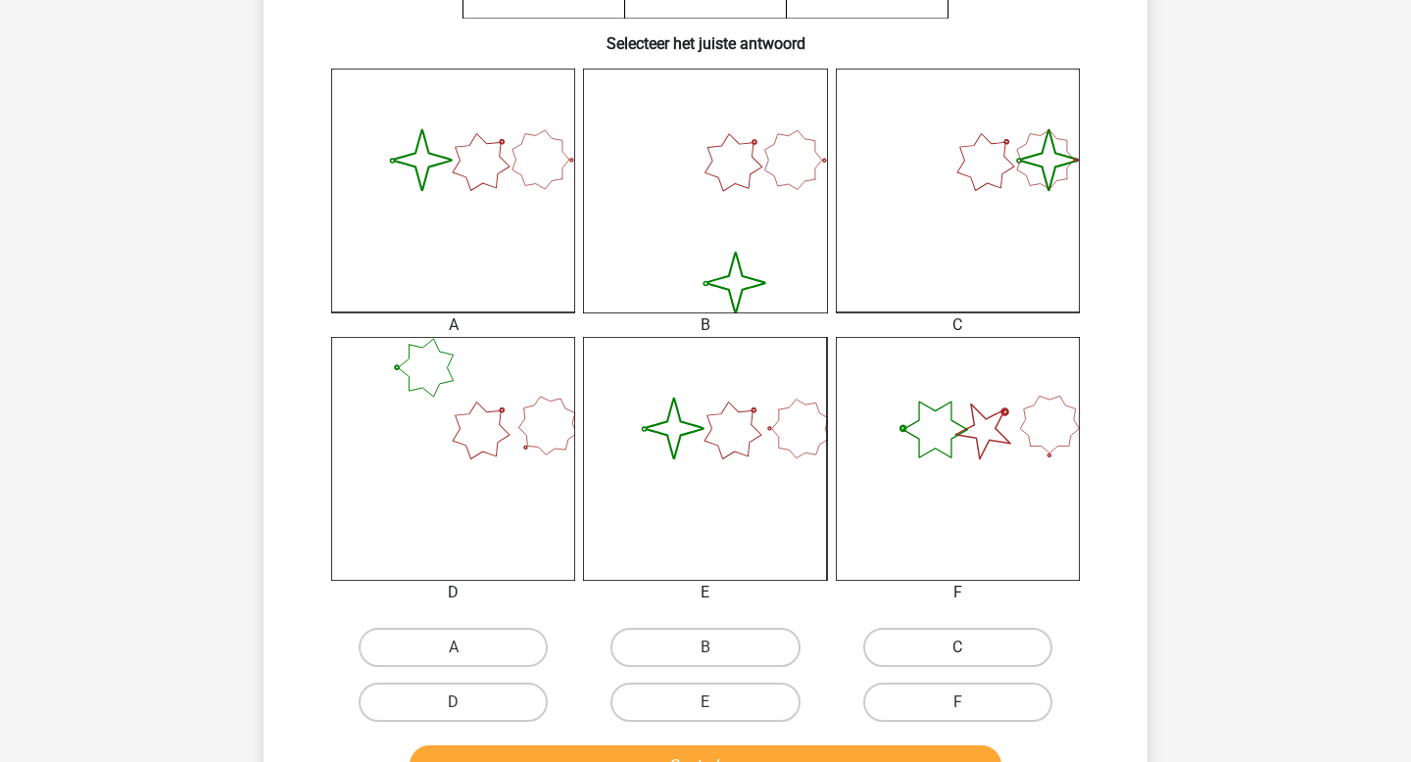
click at [934, 628] on label "C" at bounding box center [957, 647] width 189 height 39
click at [957, 648] on input "C" at bounding box center [963, 654] width 13 height 13
radio input "true"
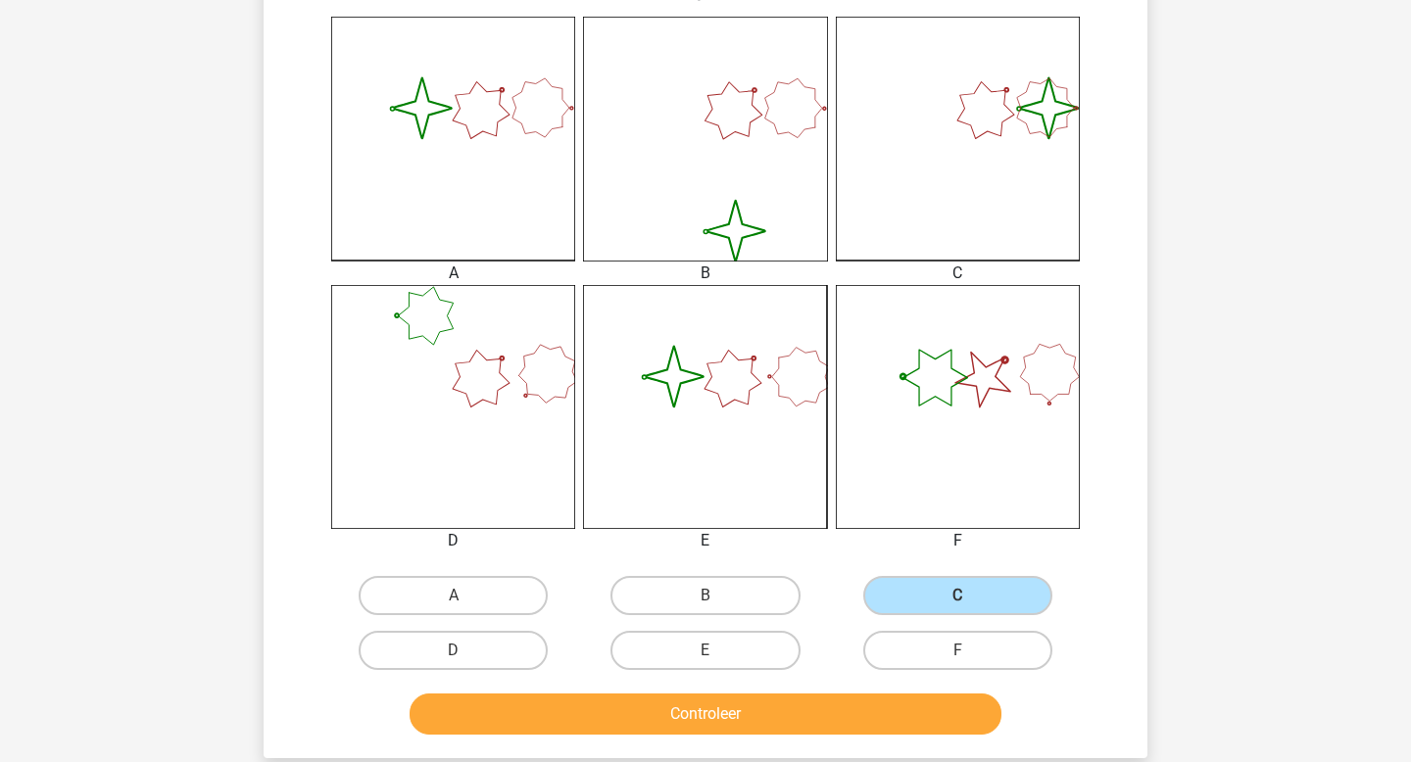
scroll to position [513, 0]
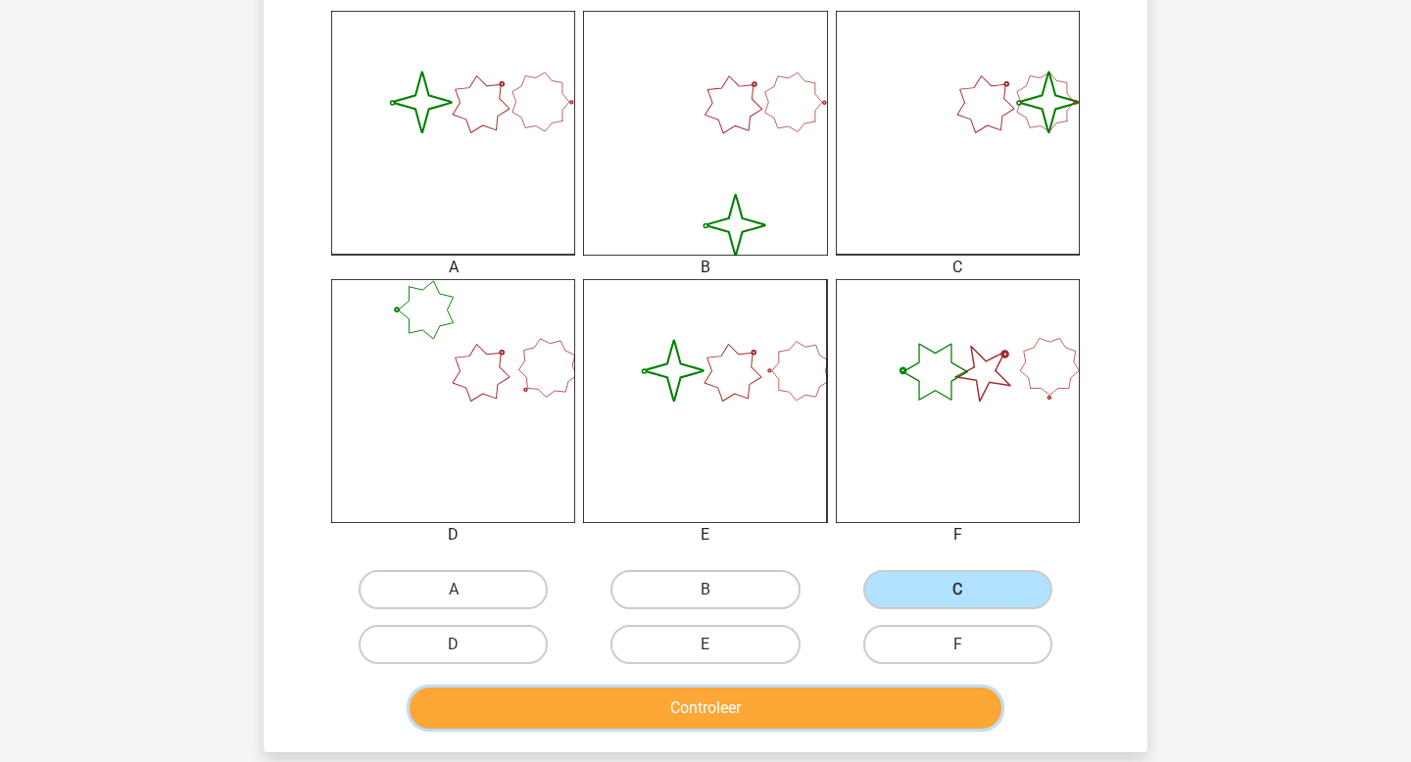
click at [819, 716] on button "Controleer" at bounding box center [706, 708] width 593 height 41
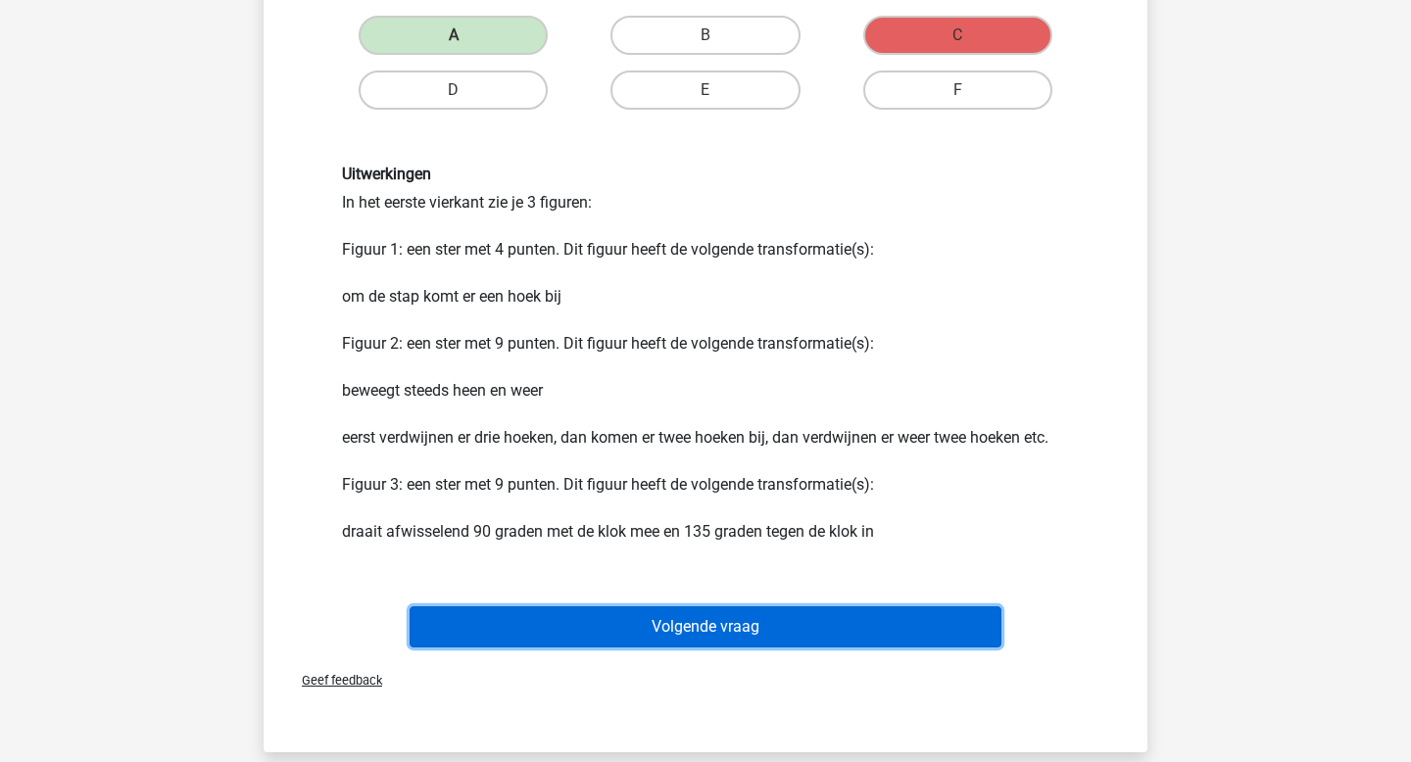
click at [733, 624] on button "Volgende vraag" at bounding box center [706, 627] width 593 height 41
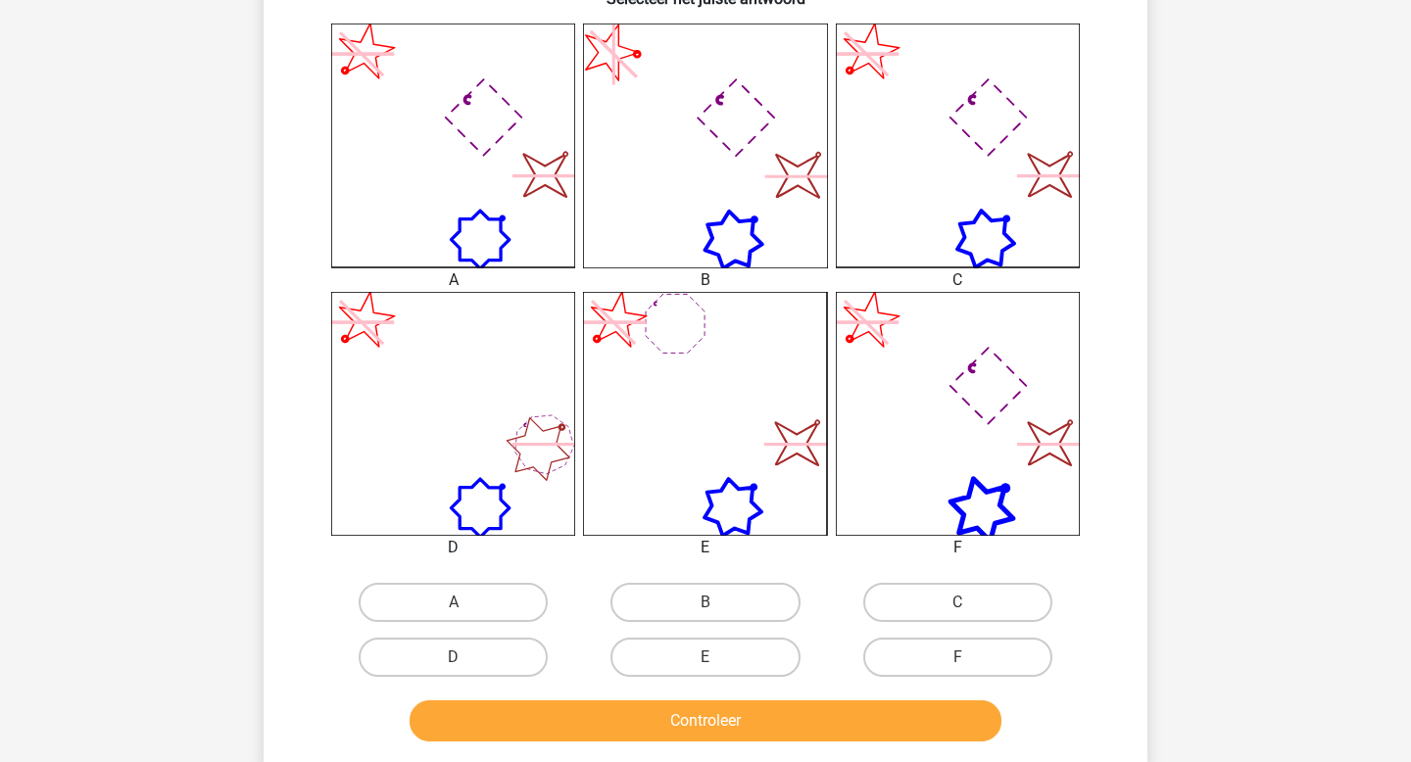
scroll to position [502, 0]
click at [913, 604] on label "C" at bounding box center [957, 601] width 189 height 39
click at [957, 604] on input "C" at bounding box center [963, 608] width 13 height 13
radio input "true"
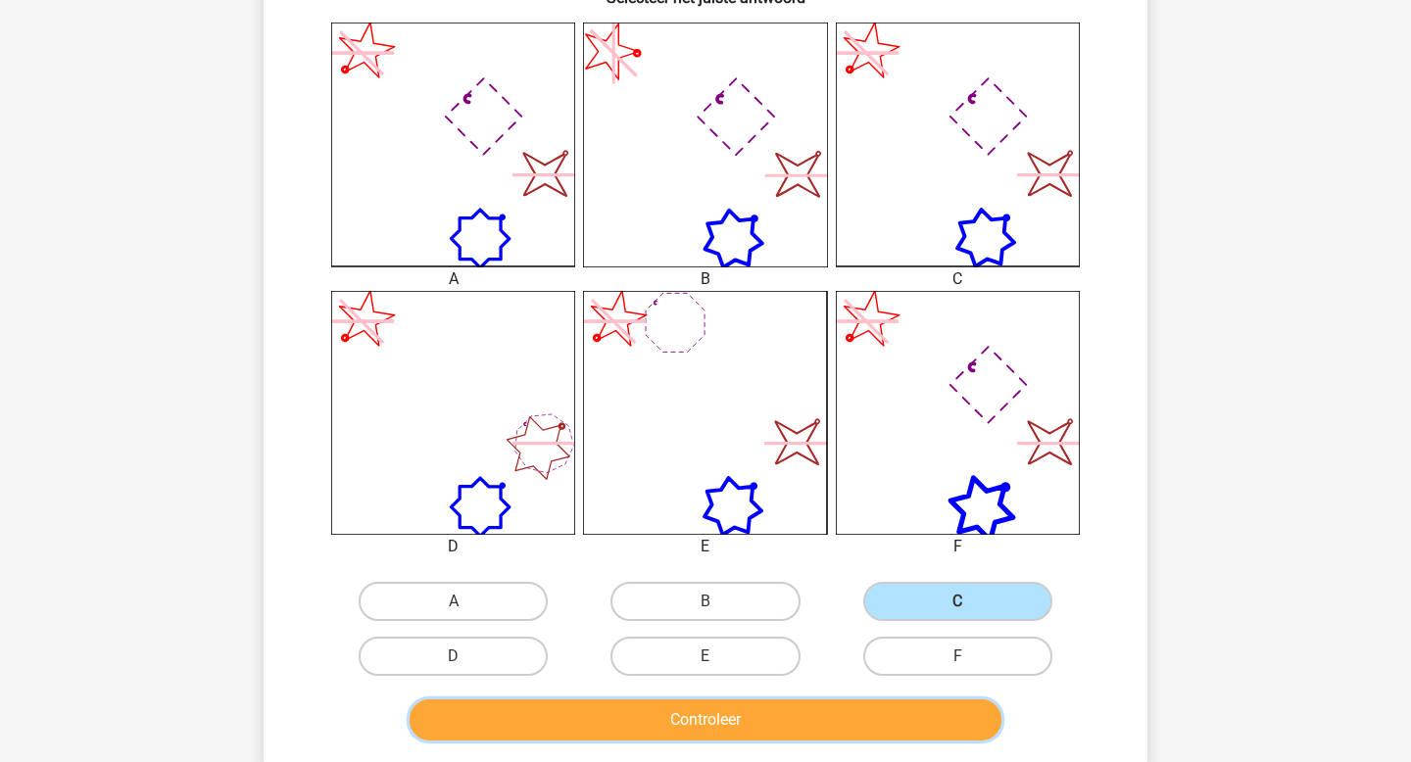
click at [878, 719] on button "Controleer" at bounding box center [706, 720] width 593 height 41
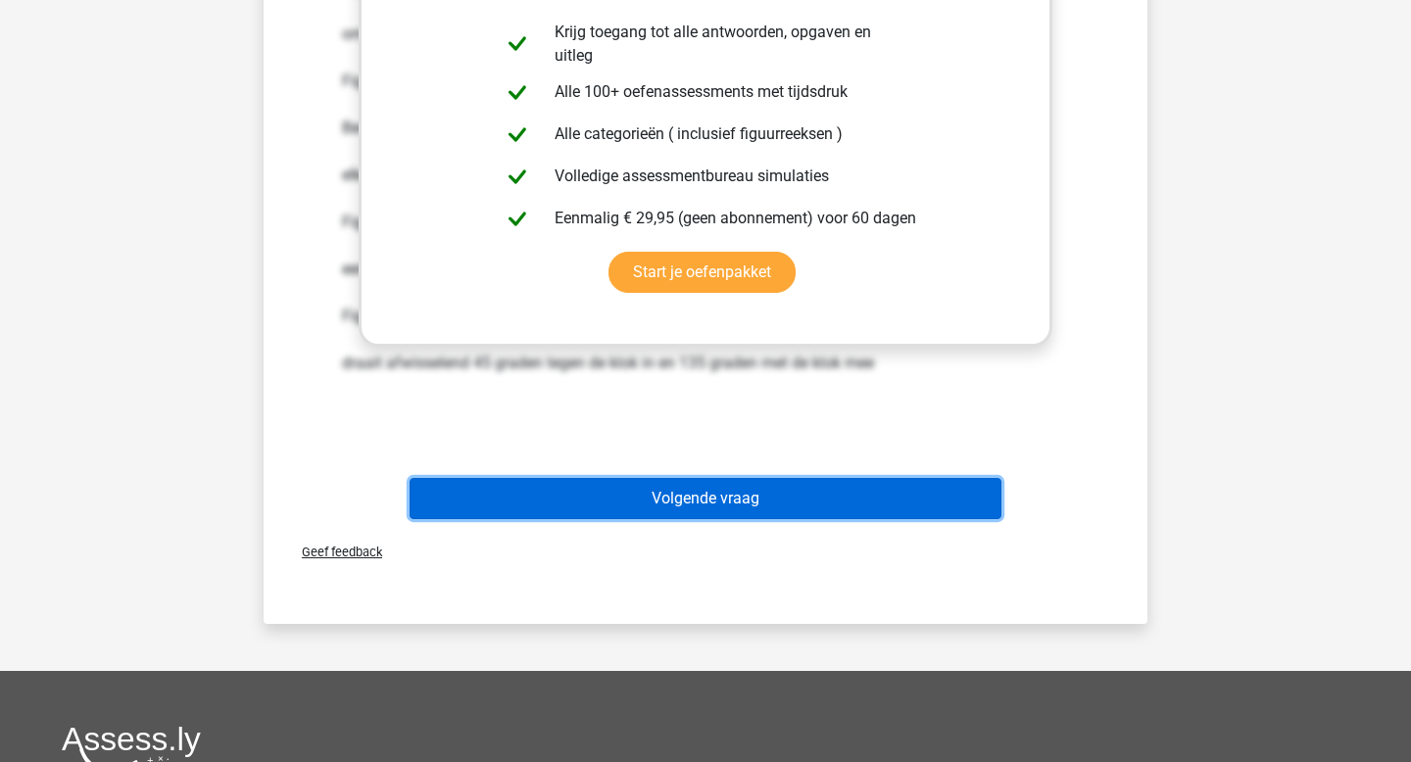
click at [726, 481] on button "Volgende vraag" at bounding box center [706, 498] width 593 height 41
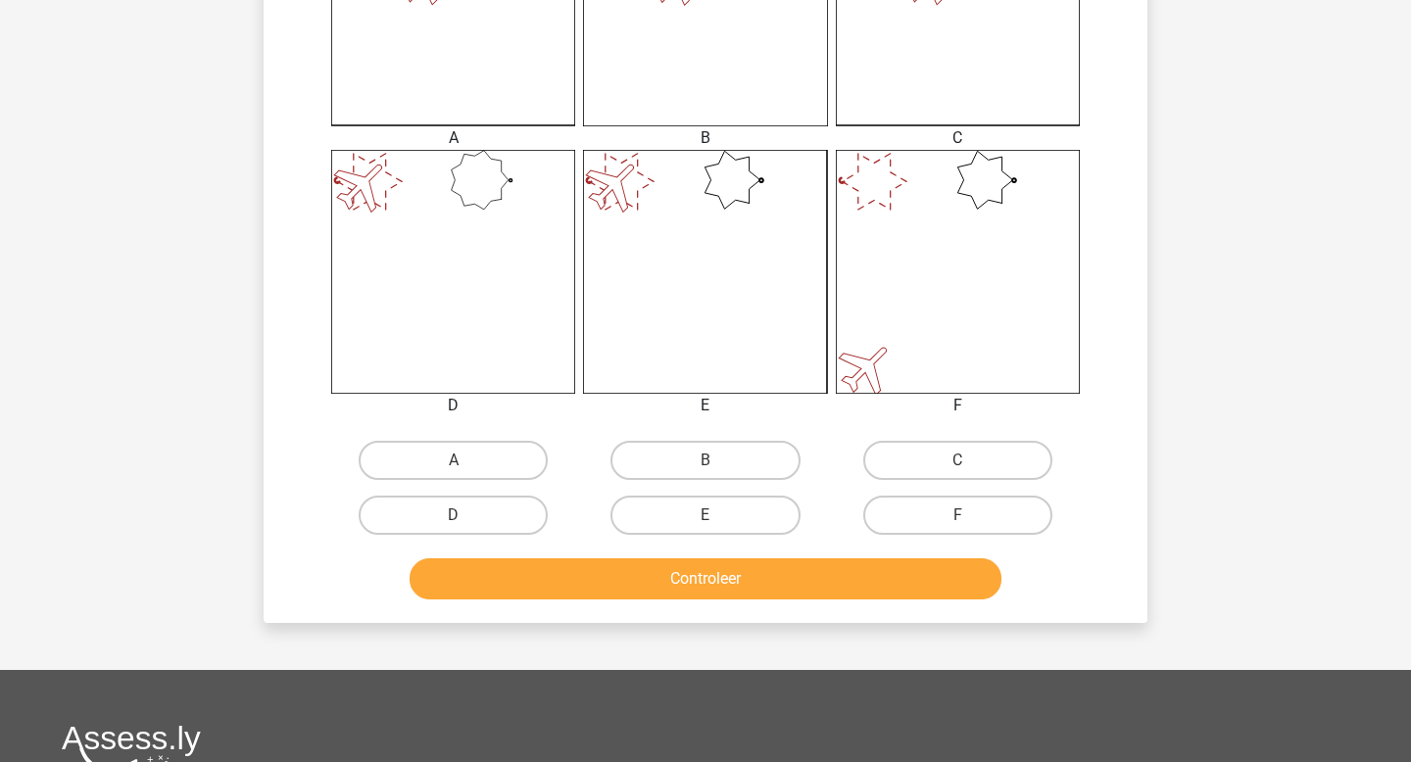
scroll to position [646, 0]
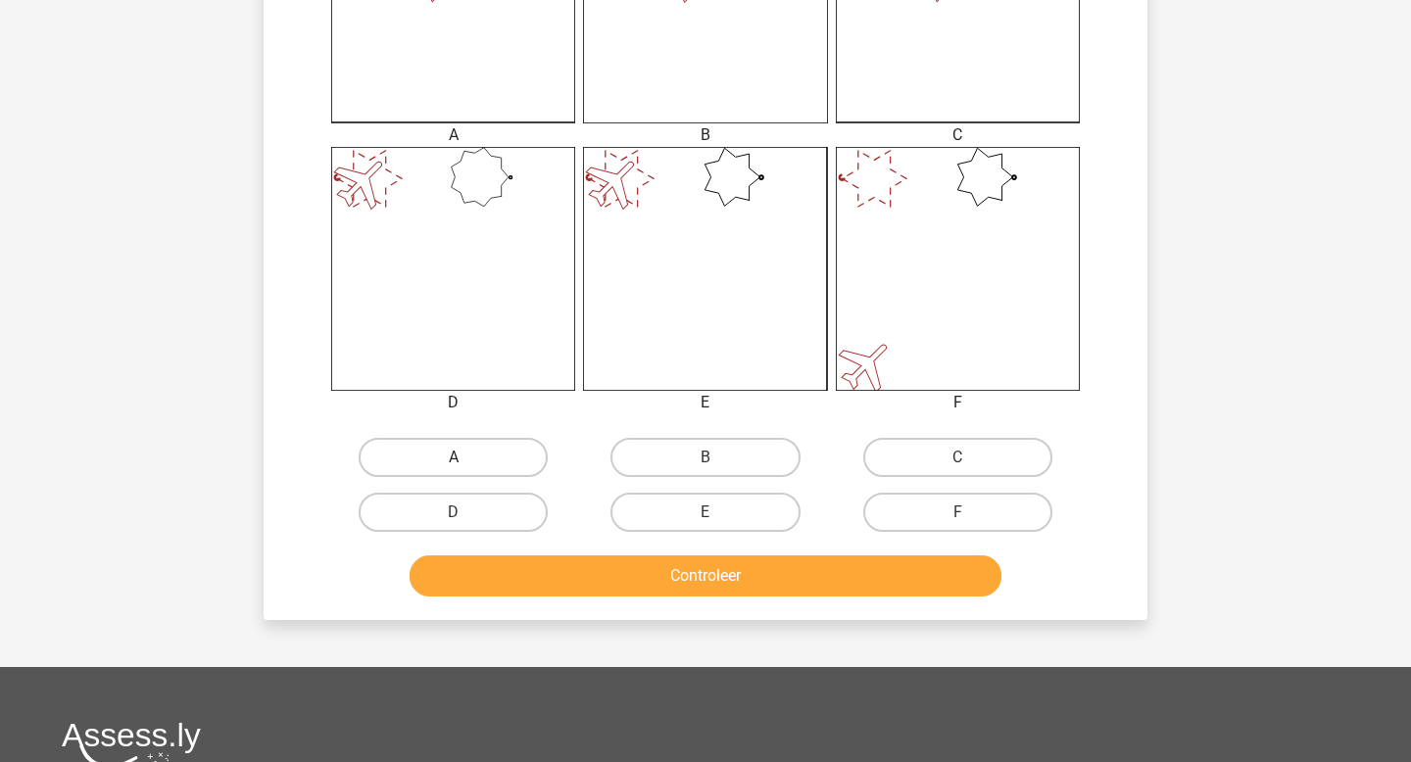
click at [508, 463] on label "A" at bounding box center [453, 457] width 189 height 39
click at [466, 463] on input "A" at bounding box center [460, 464] width 13 height 13
radio input "true"
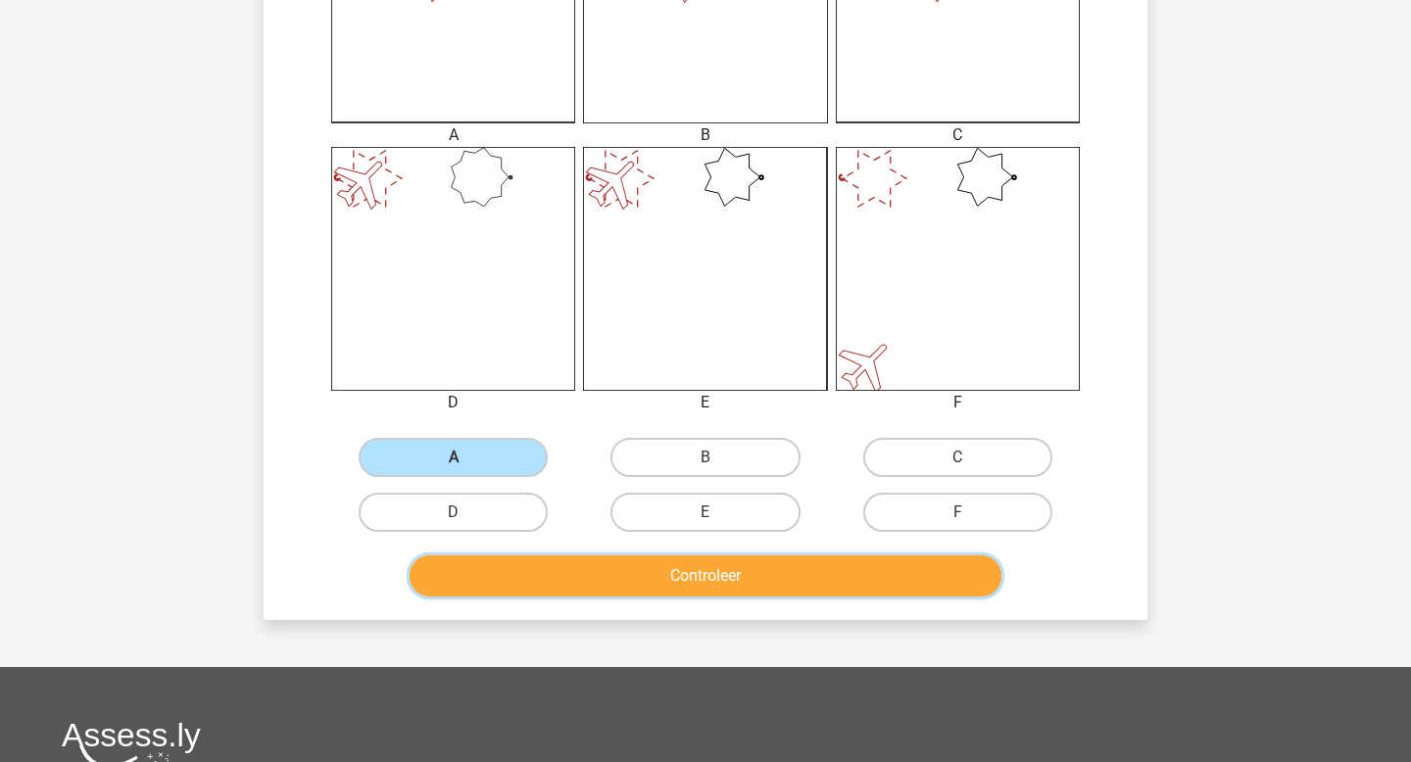
click at [585, 584] on button "Controleer" at bounding box center [706, 576] width 593 height 41
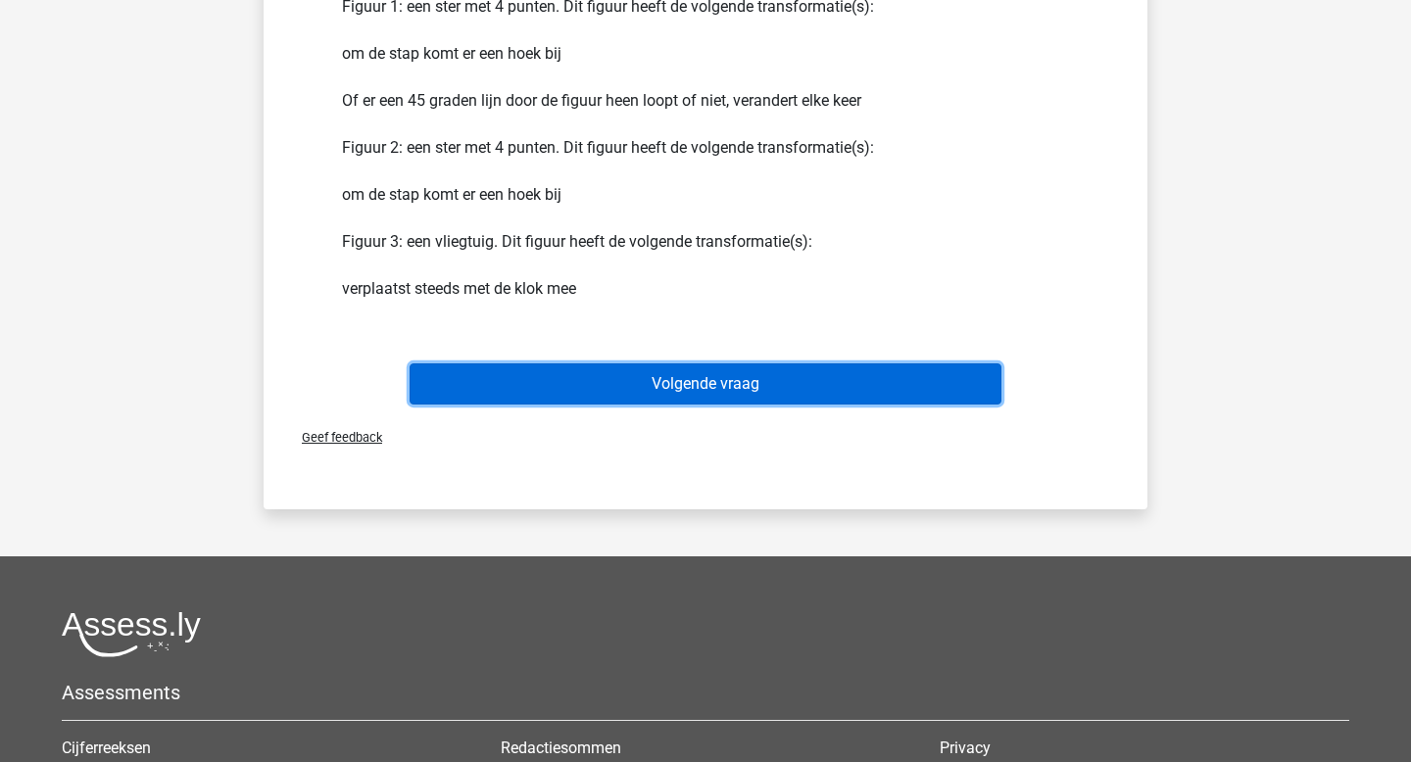
click at [584, 390] on button "Volgende vraag" at bounding box center [706, 384] width 593 height 41
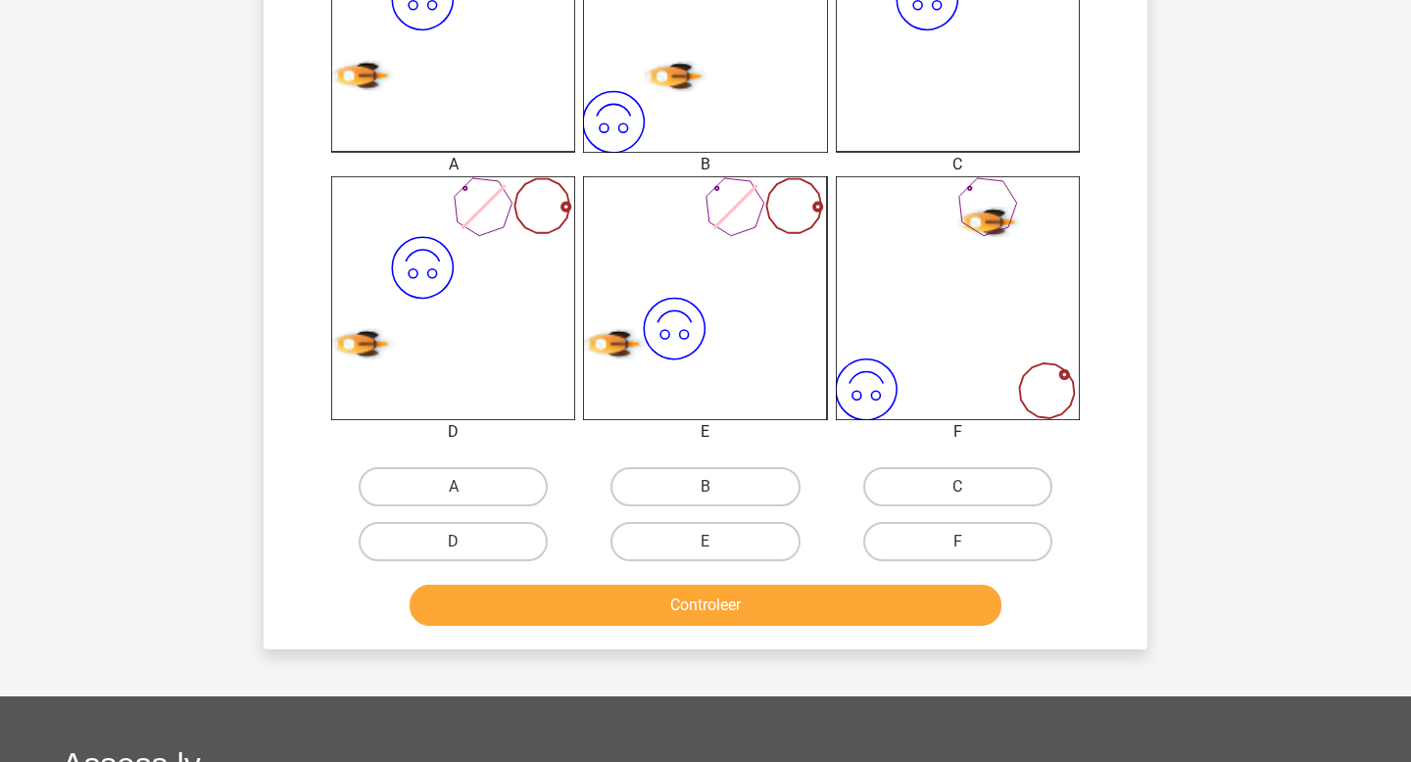
scroll to position [605, 0]
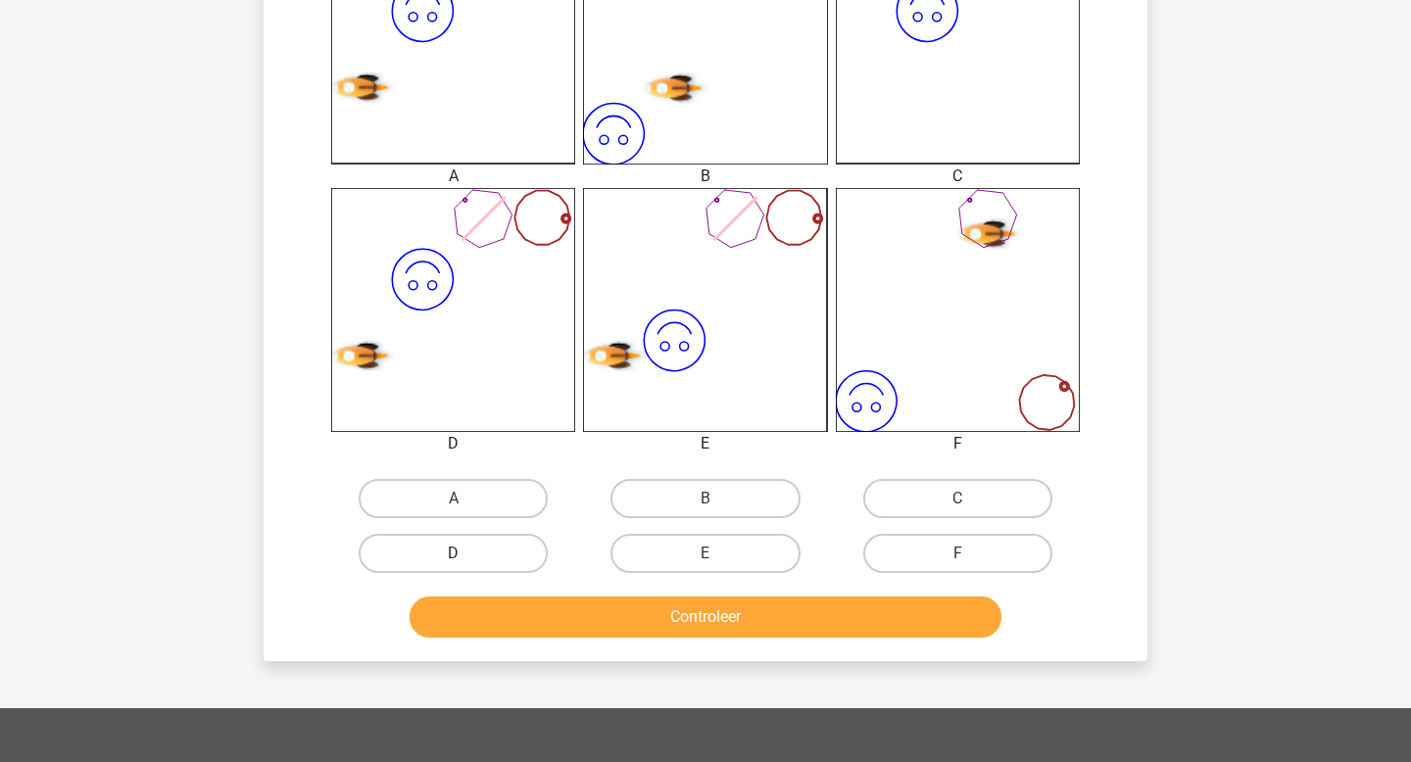
click at [483, 557] on label "D" at bounding box center [453, 553] width 189 height 39
click at [466, 557] on input "D" at bounding box center [460, 560] width 13 height 13
radio input "true"
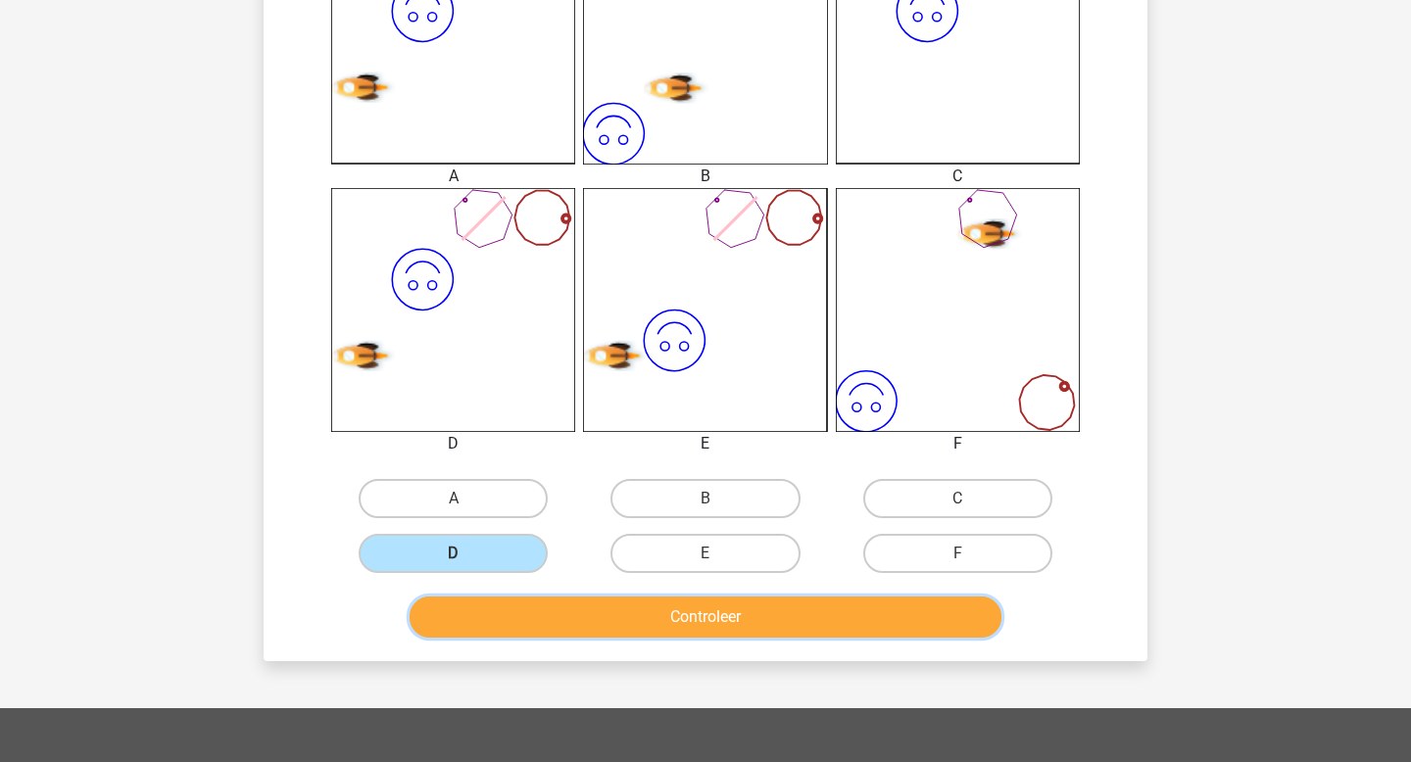
click at [681, 624] on button "Controleer" at bounding box center [706, 617] width 593 height 41
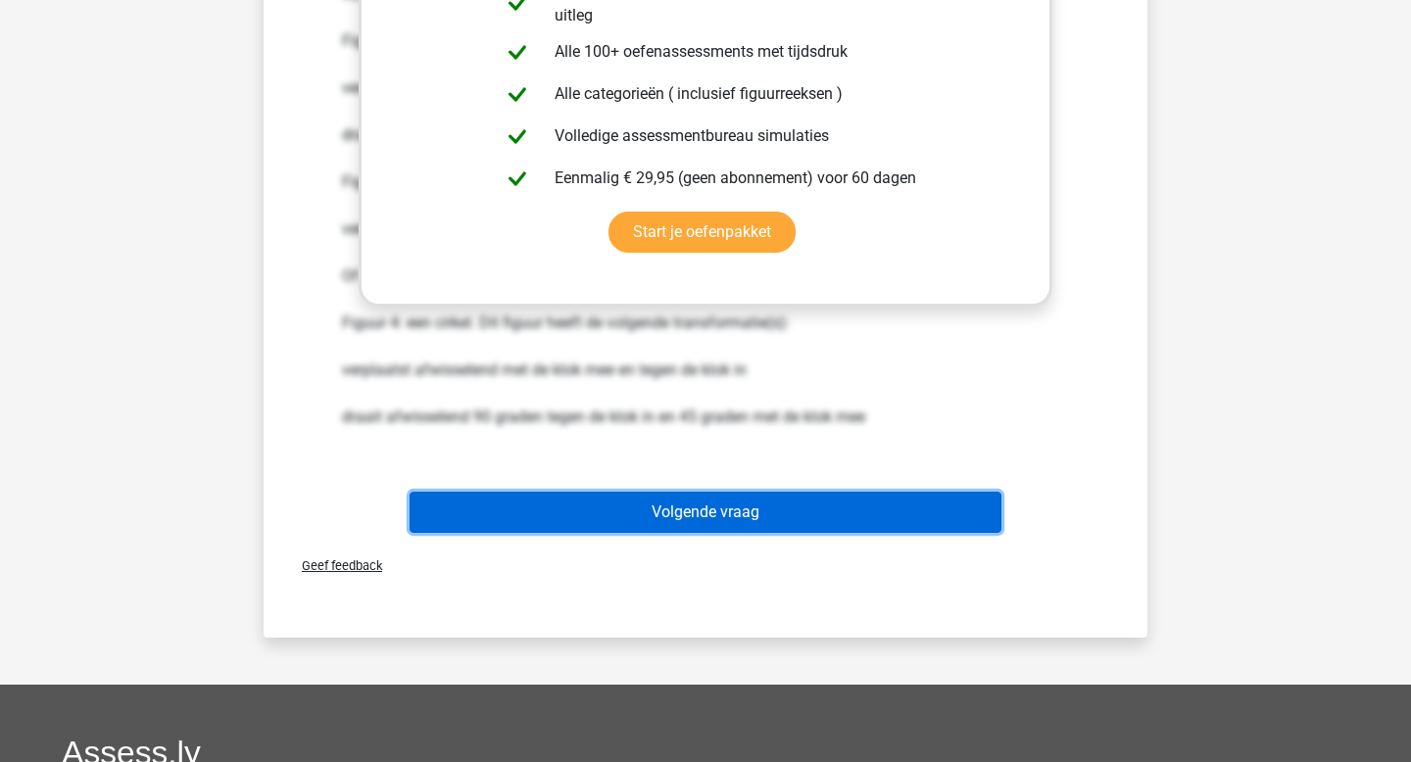
click at [607, 509] on button "Volgende vraag" at bounding box center [706, 512] width 593 height 41
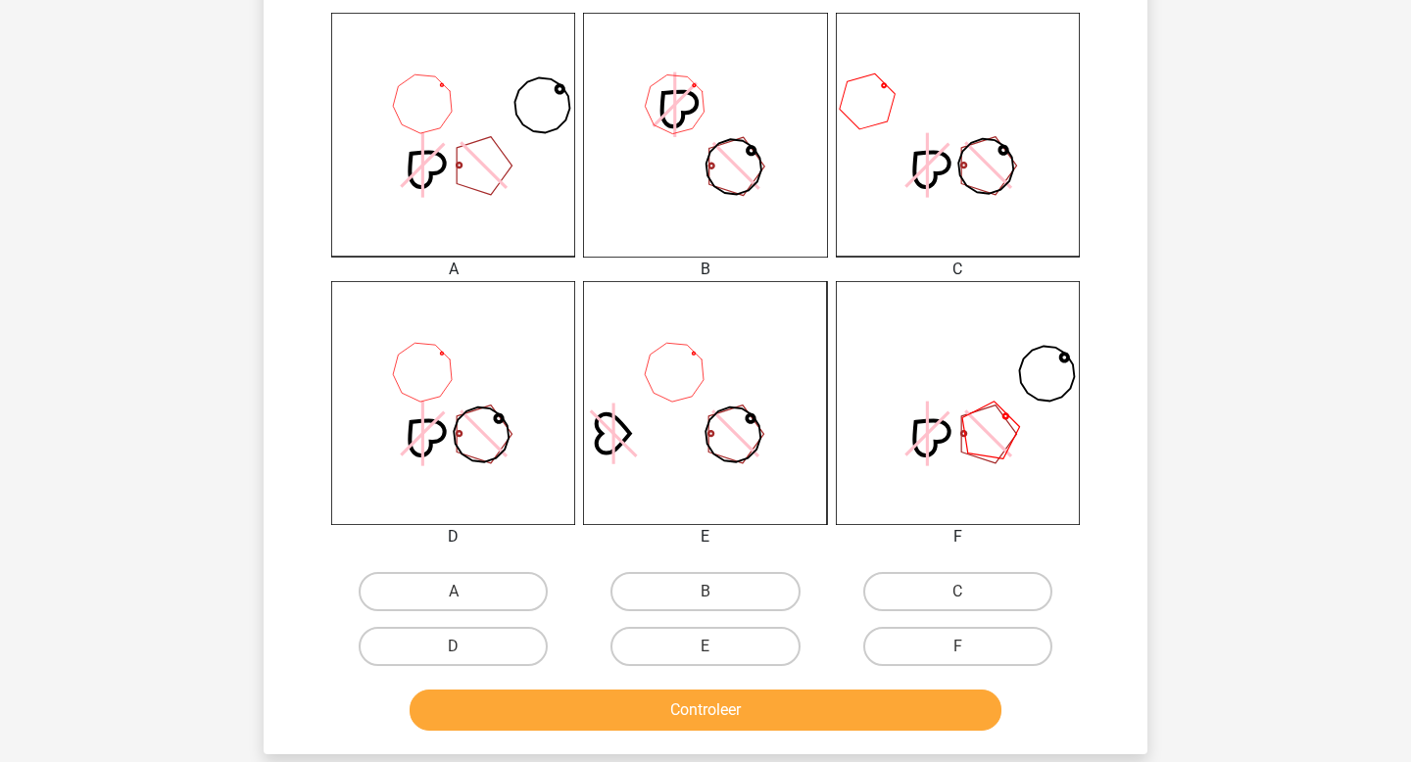
scroll to position [513, 0]
click at [757, 594] on label "B" at bounding box center [705, 590] width 189 height 39
click at [718, 594] on input "B" at bounding box center [712, 597] width 13 height 13
radio input "true"
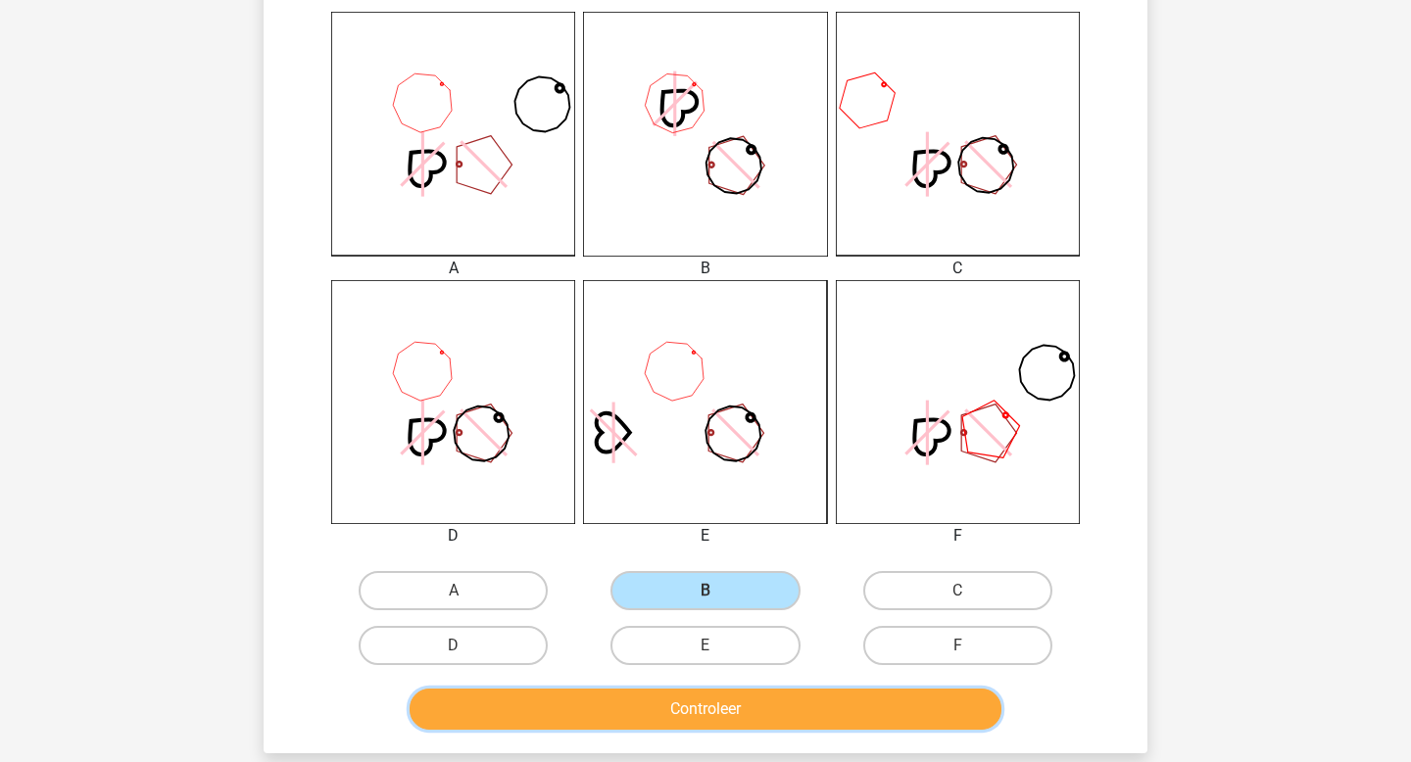
click at [763, 705] on button "Controleer" at bounding box center [706, 709] width 593 height 41
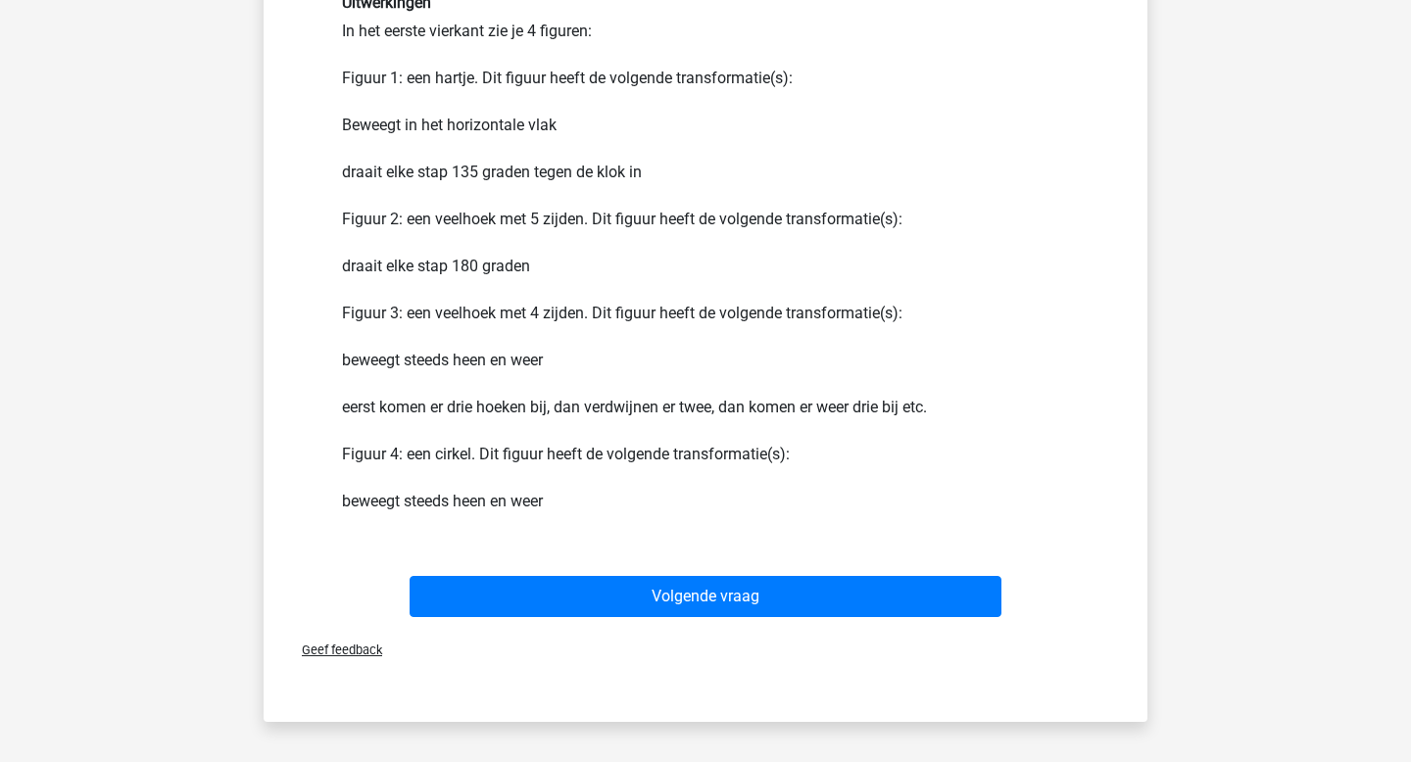
scroll to position [1546, 0]
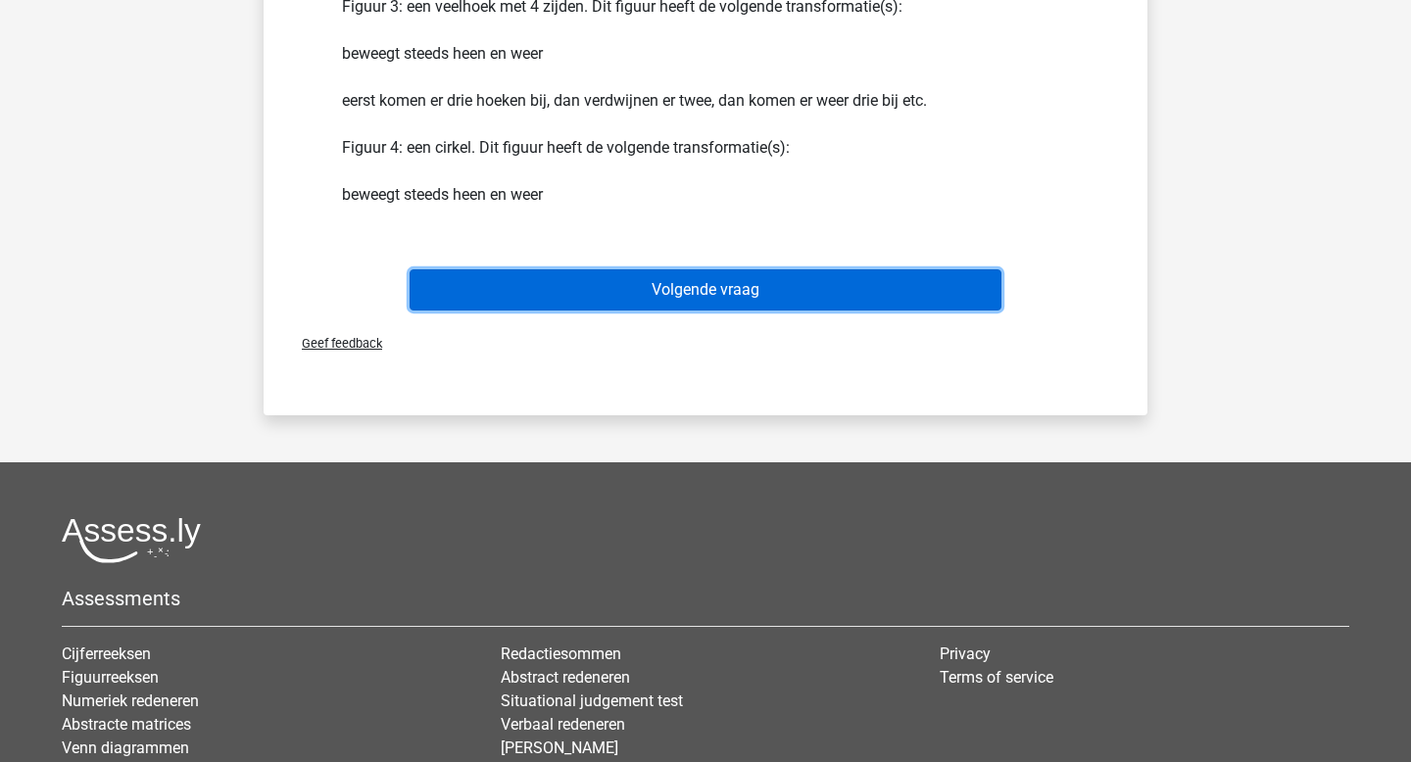
click at [675, 281] on button "Volgende vraag" at bounding box center [706, 289] width 593 height 41
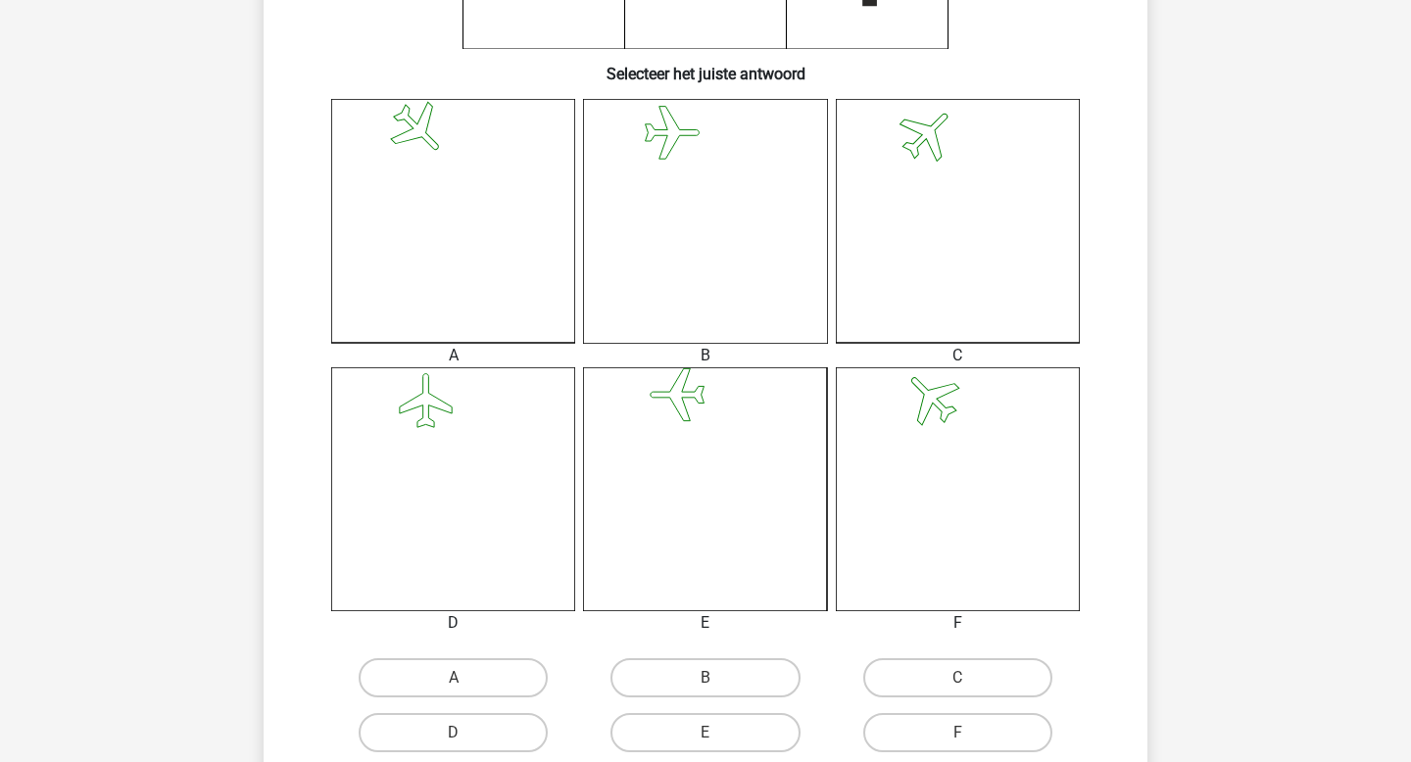
scroll to position [442, 0]
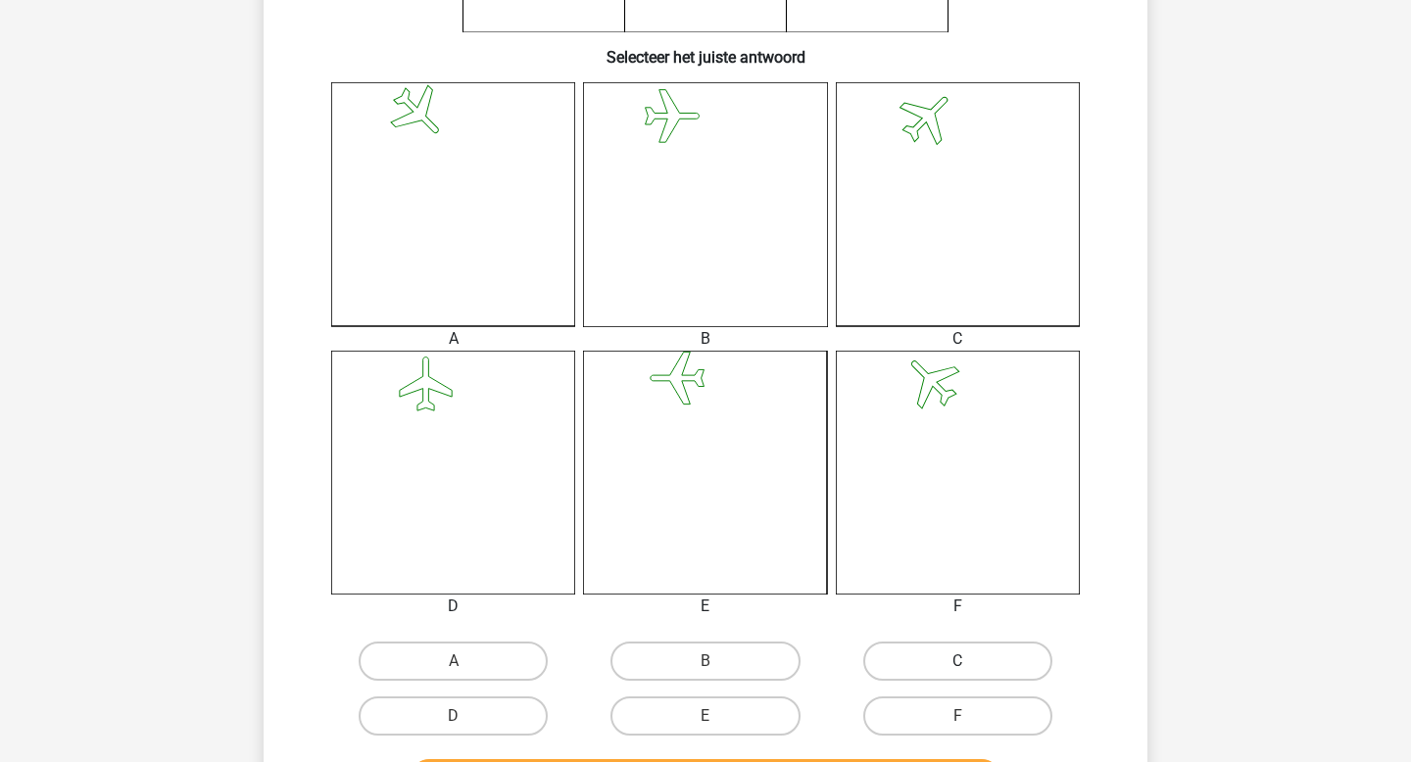
click at [910, 655] on label "C" at bounding box center [957, 661] width 189 height 39
click at [957, 661] on input "C" at bounding box center [963, 667] width 13 height 13
radio input "true"
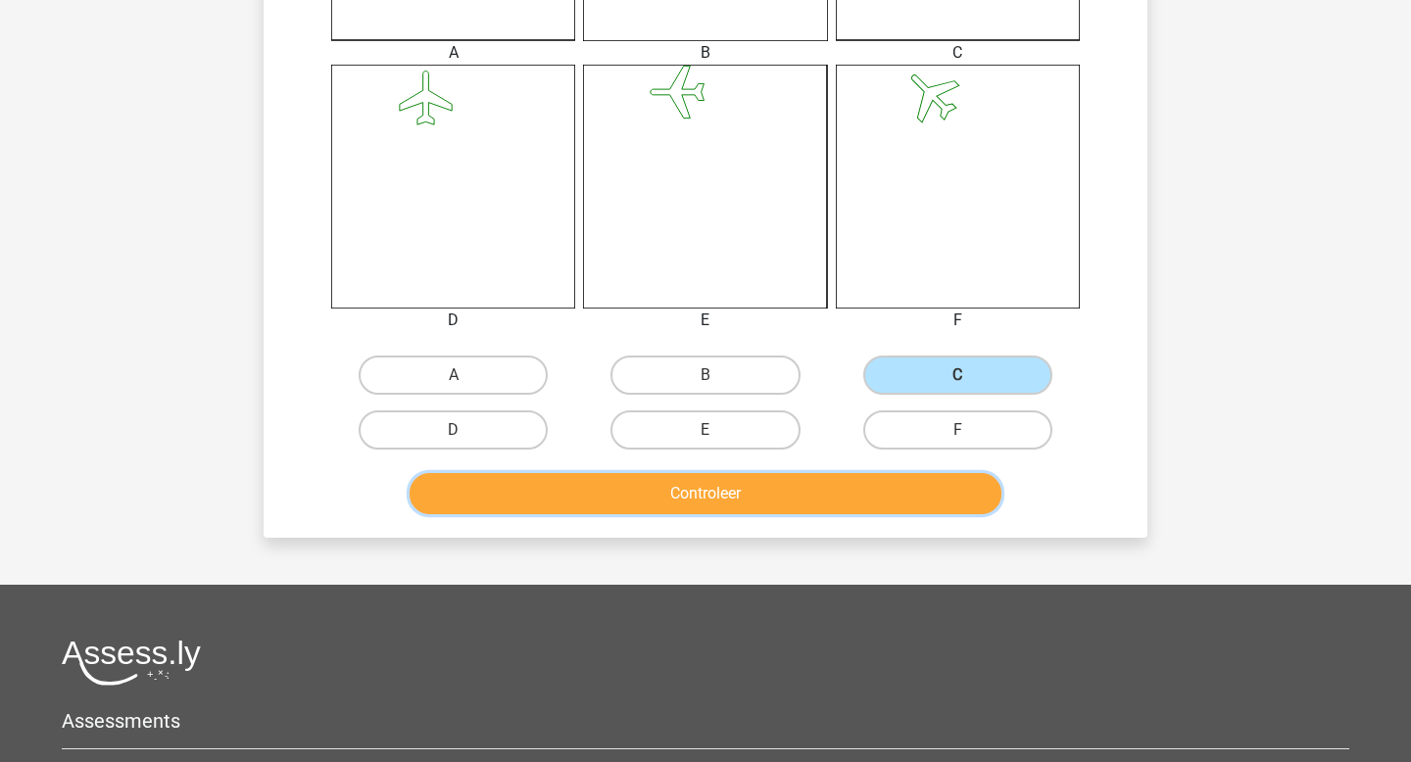
click at [720, 508] on button "Controleer" at bounding box center [706, 493] width 593 height 41
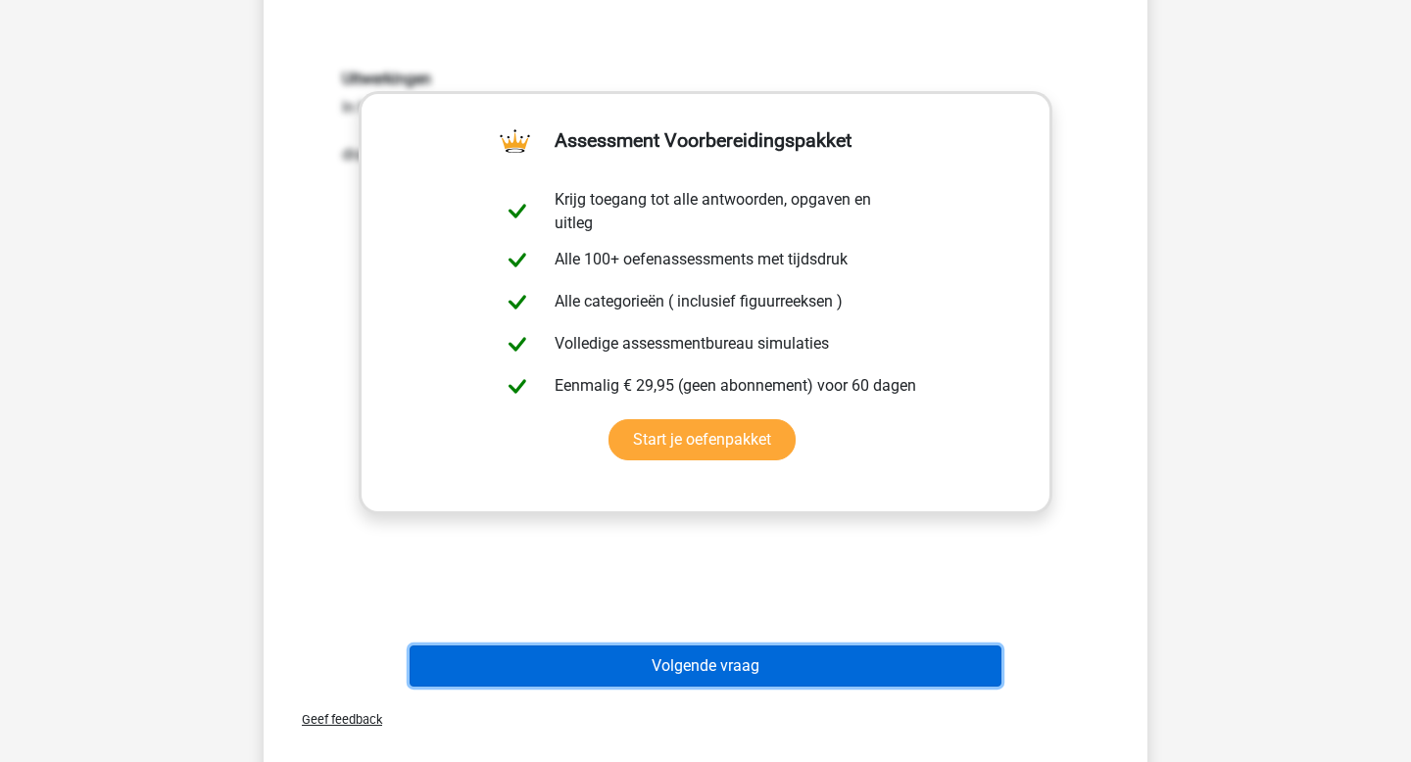
click at [719, 658] on button "Volgende vraag" at bounding box center [706, 666] width 593 height 41
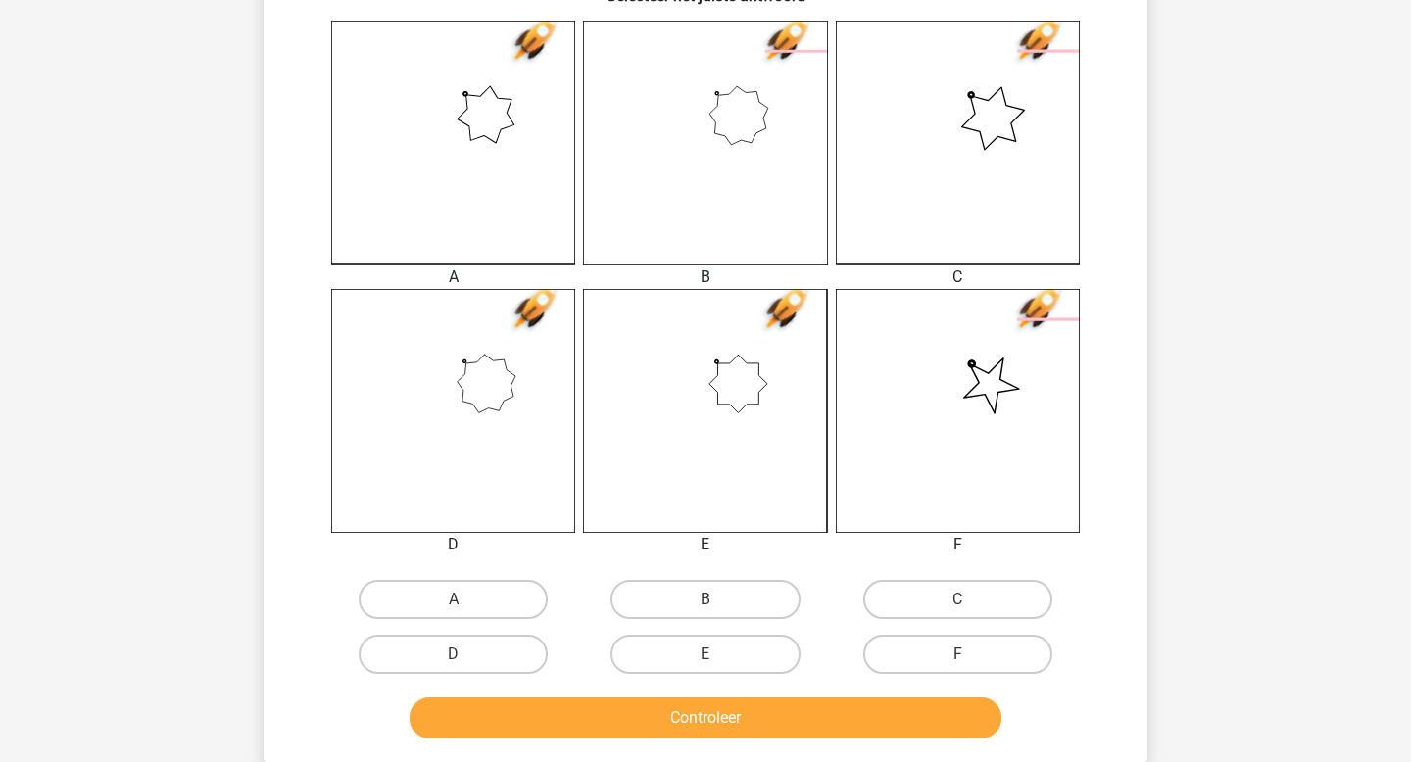
scroll to position [505, 0]
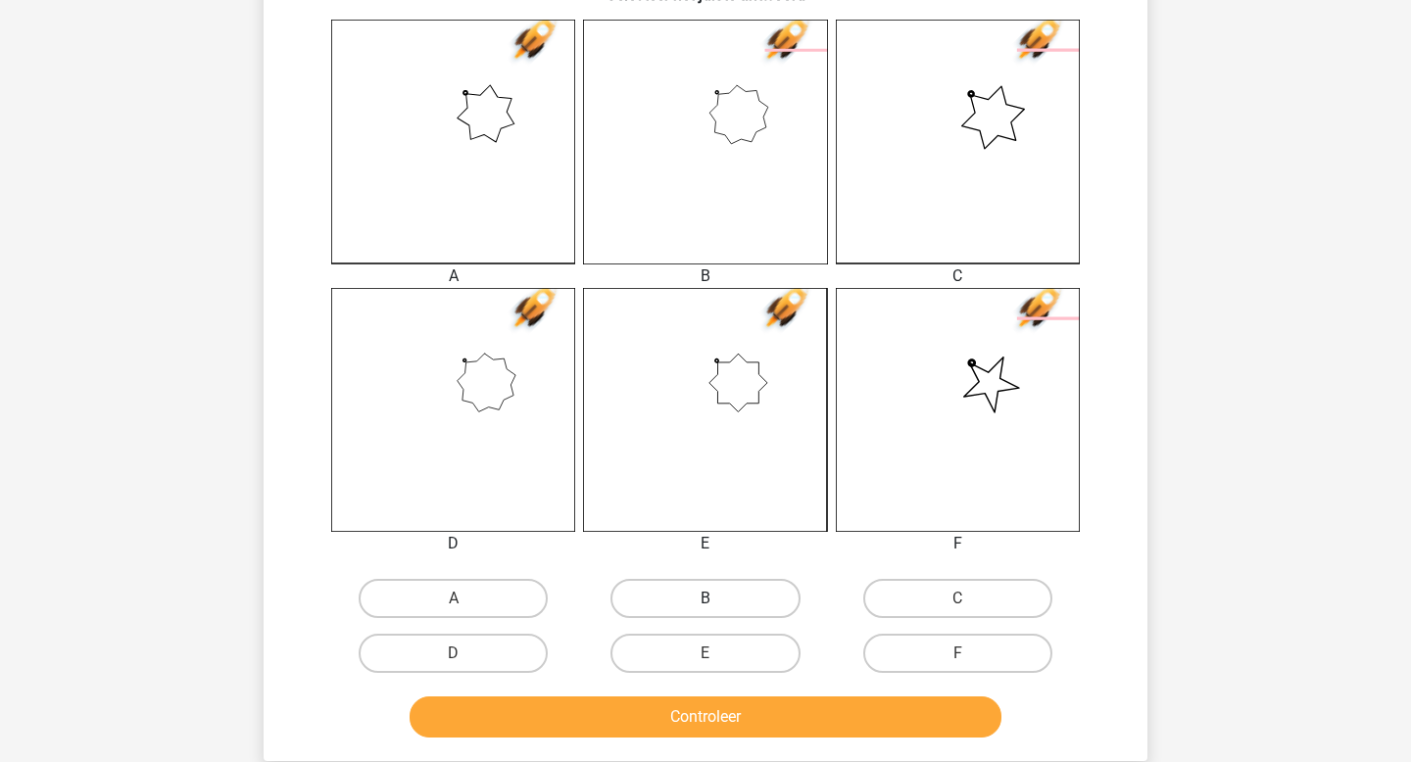
click at [691, 592] on label "B" at bounding box center [705, 598] width 189 height 39
click at [706, 599] on input "B" at bounding box center [712, 605] width 13 height 13
radio input "true"
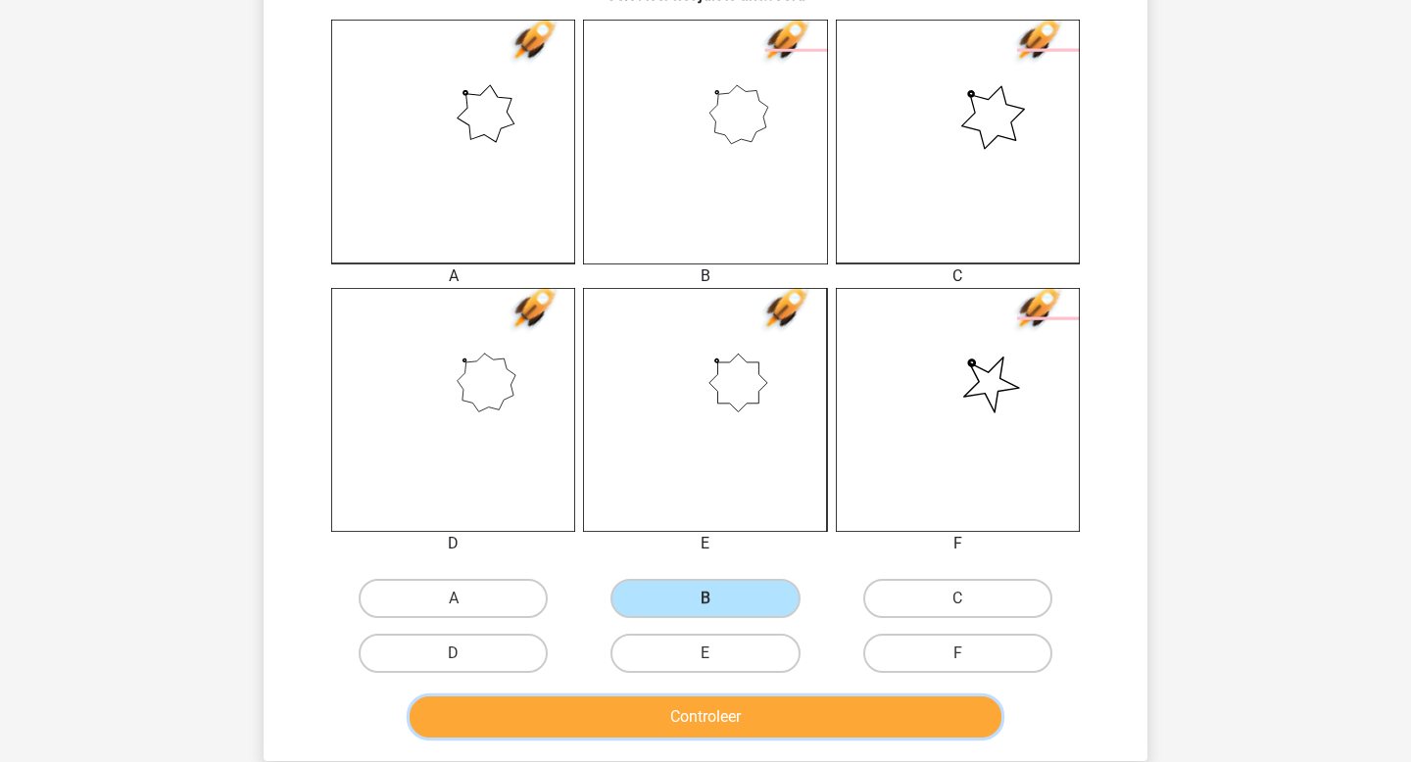
click at [696, 720] on button "Controleer" at bounding box center [706, 717] width 593 height 41
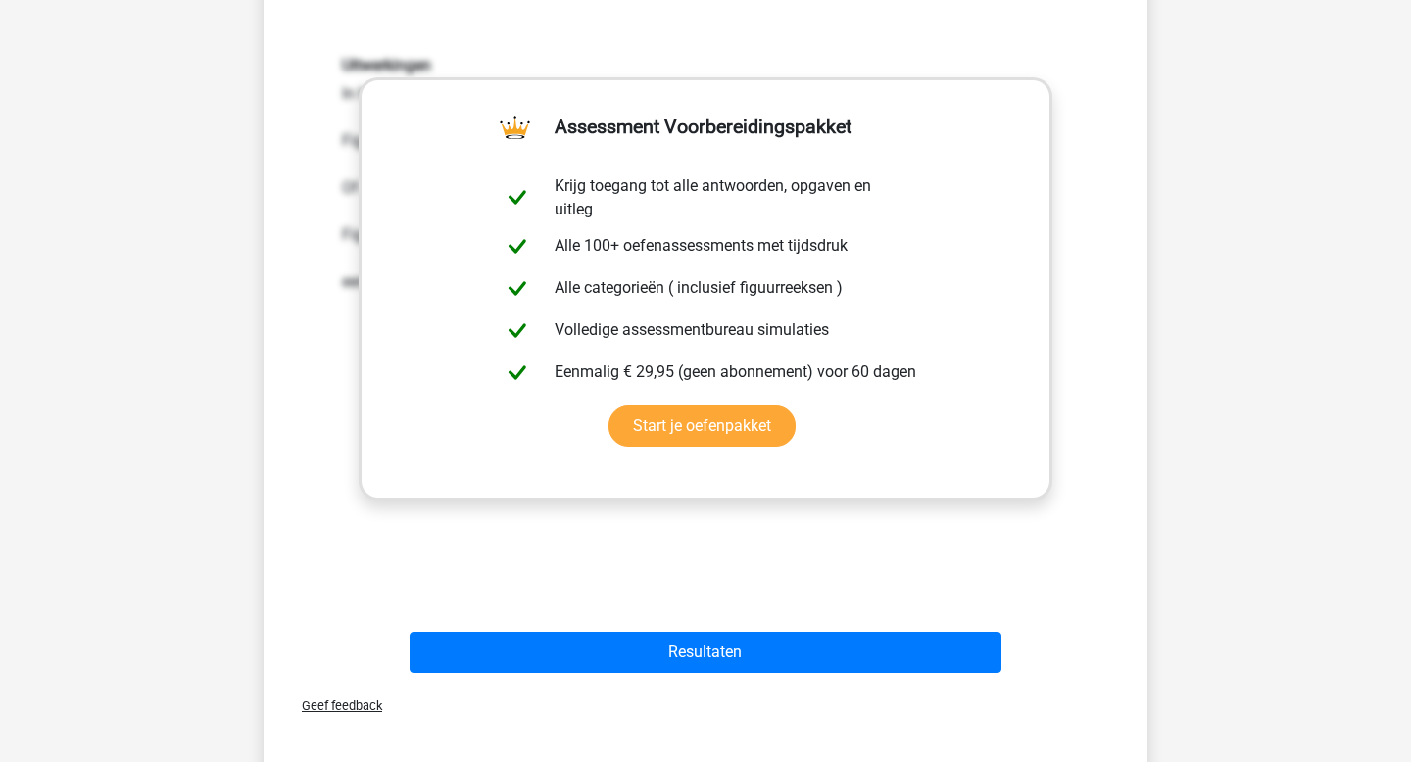
scroll to position [1209, 0]
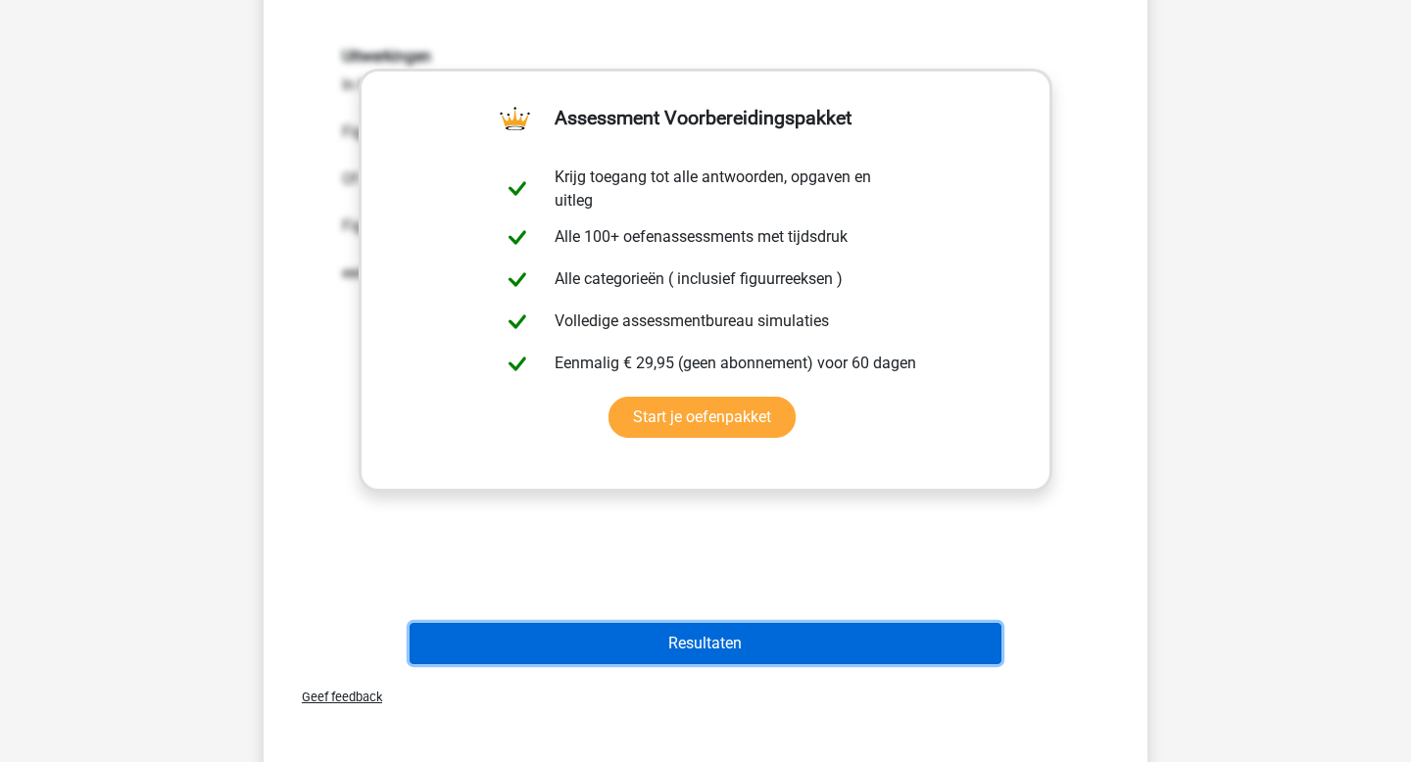
click at [647, 649] on button "Resultaten" at bounding box center [706, 643] width 593 height 41
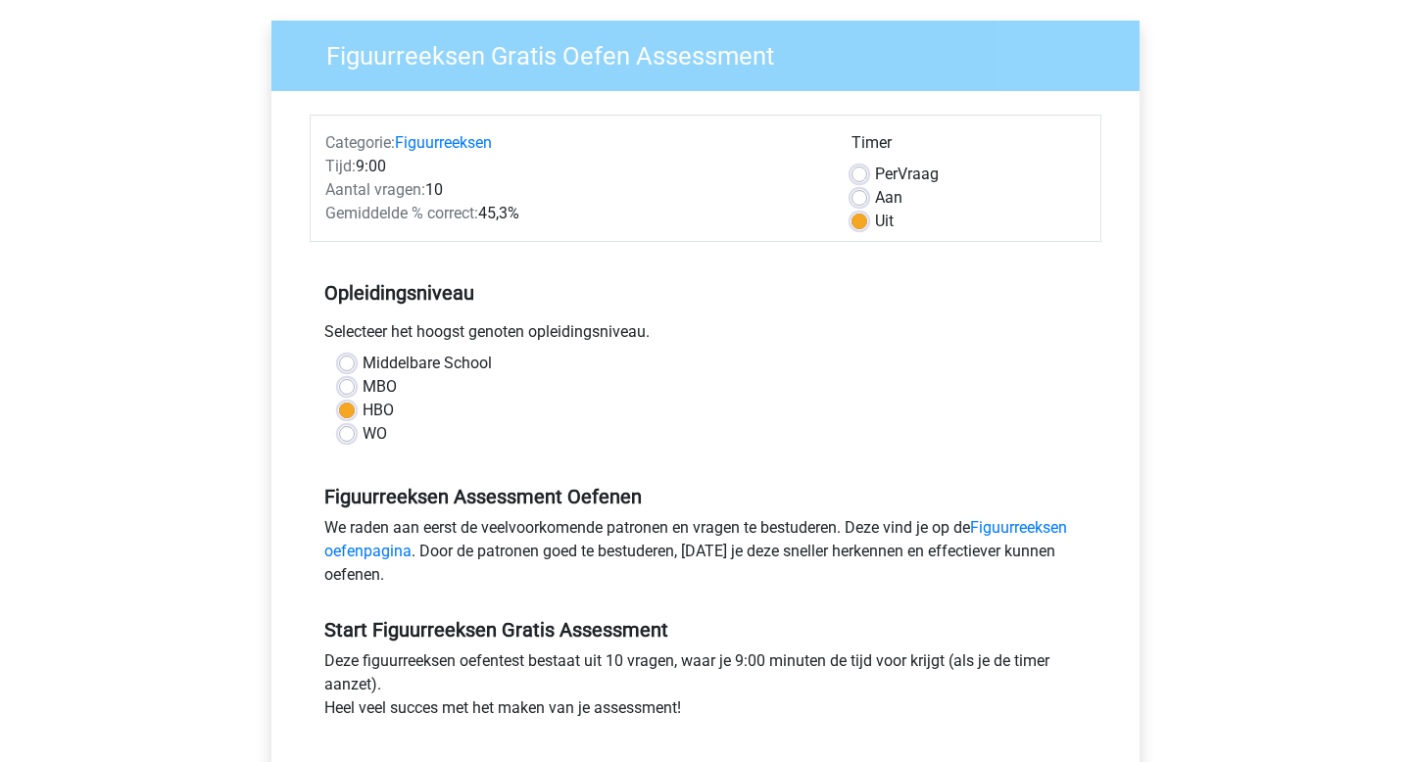
scroll to position [193, 0]
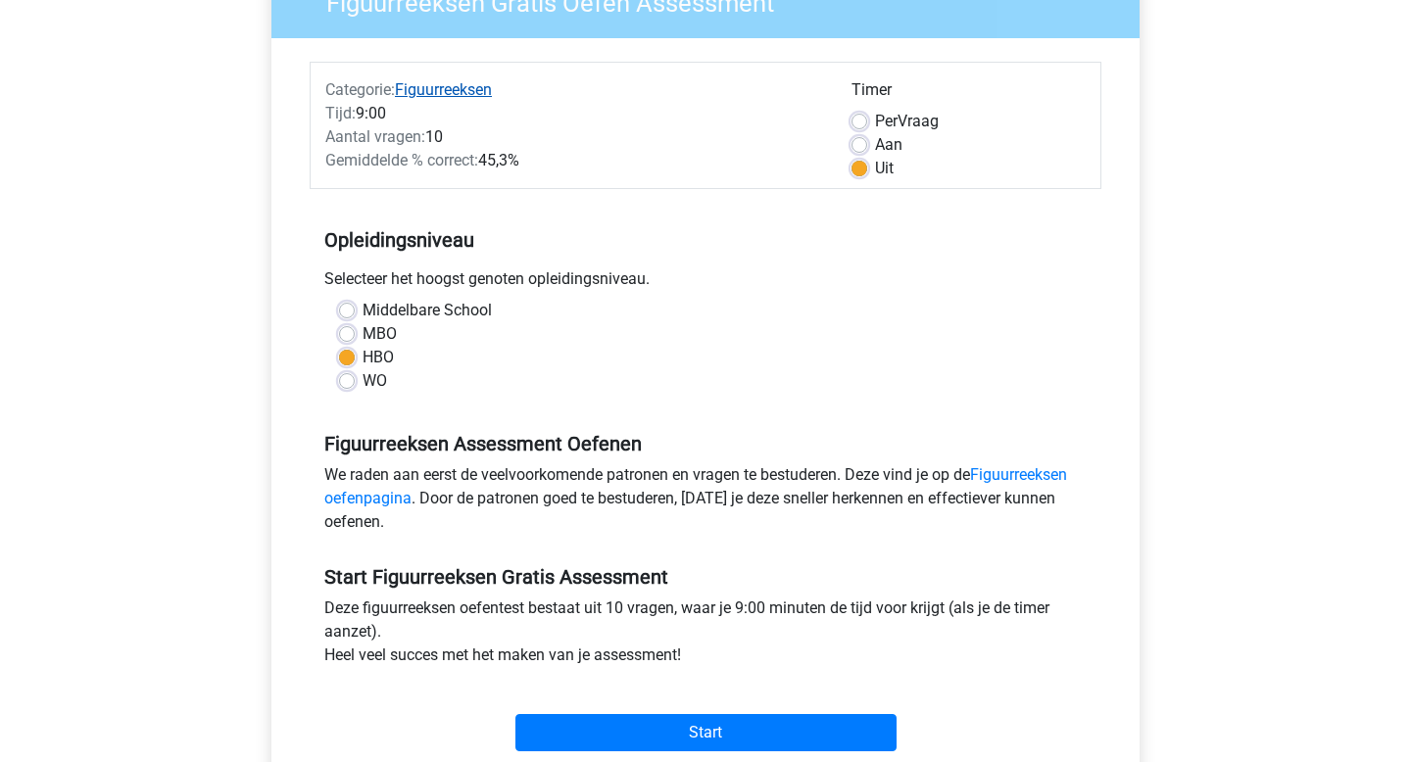
click at [441, 92] on link "Figuurreeksen" at bounding box center [443, 89] width 97 height 19
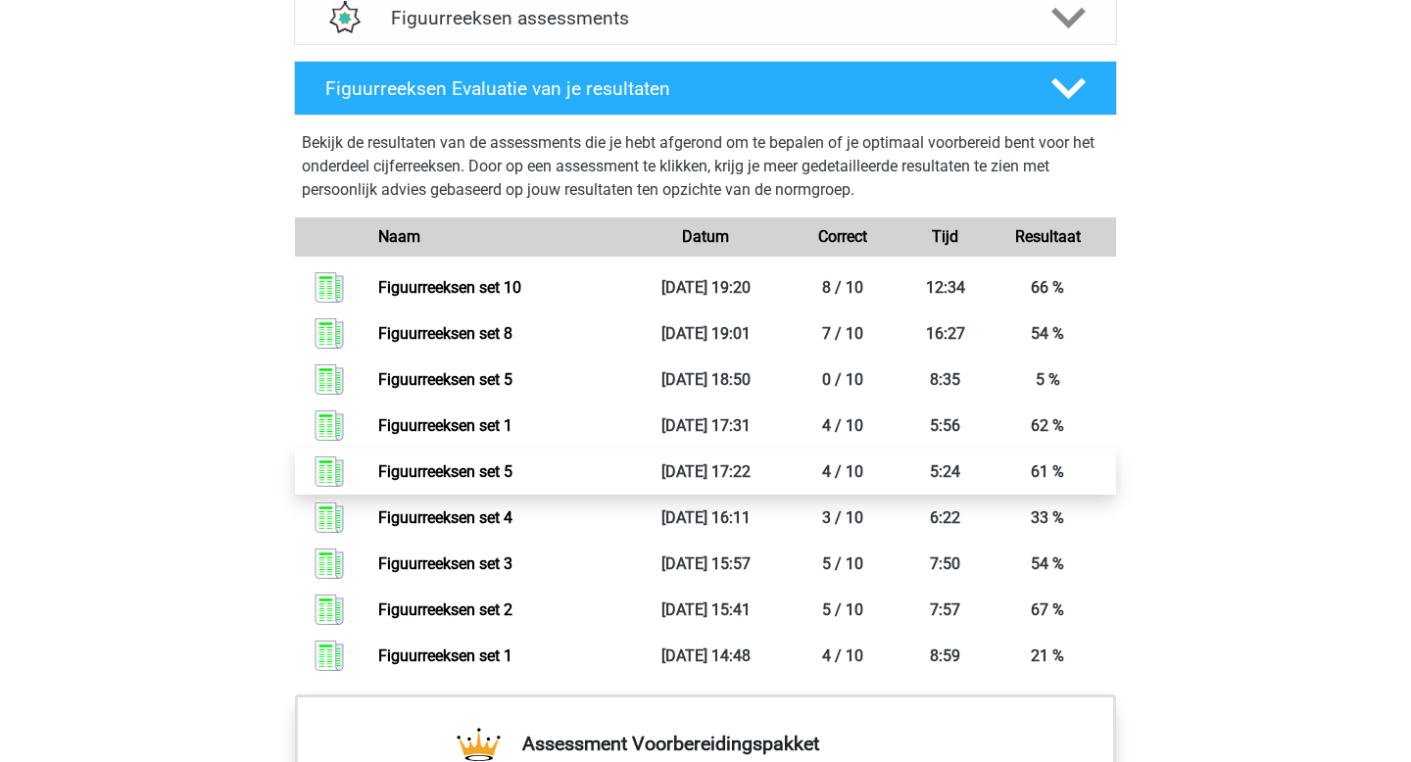
scroll to position [1329, 0]
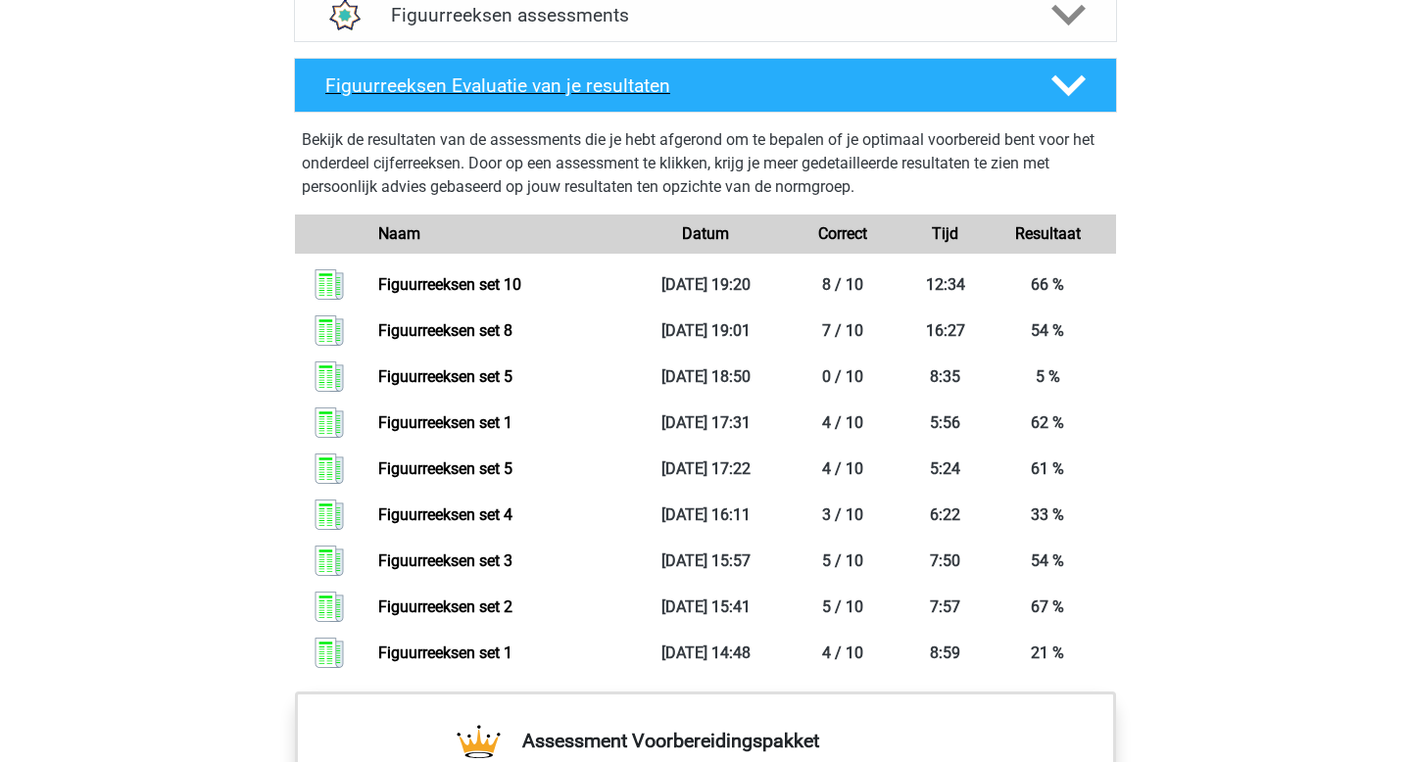
click at [1070, 87] on polygon at bounding box center [1068, 85] width 34 height 22
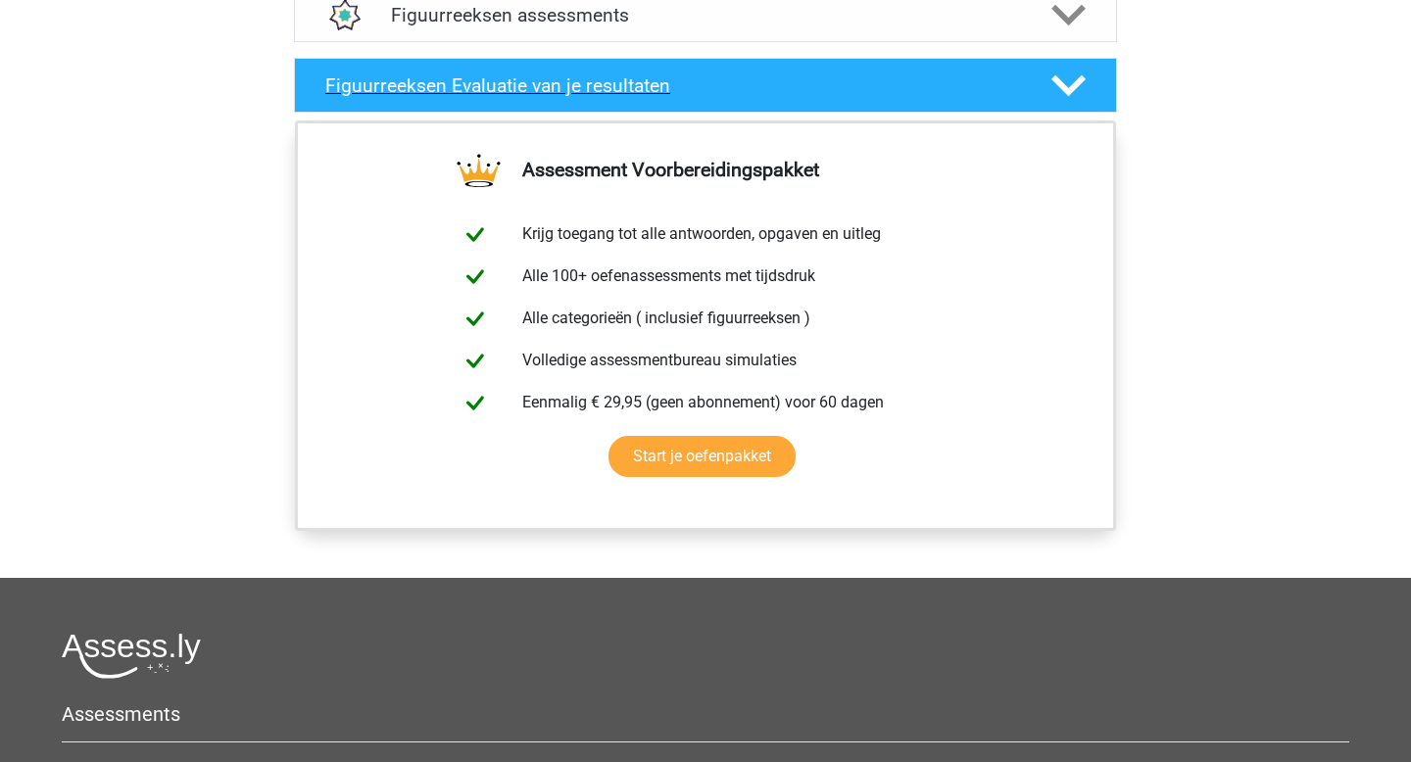
click at [1070, 87] on polygon at bounding box center [1068, 85] width 34 height 22
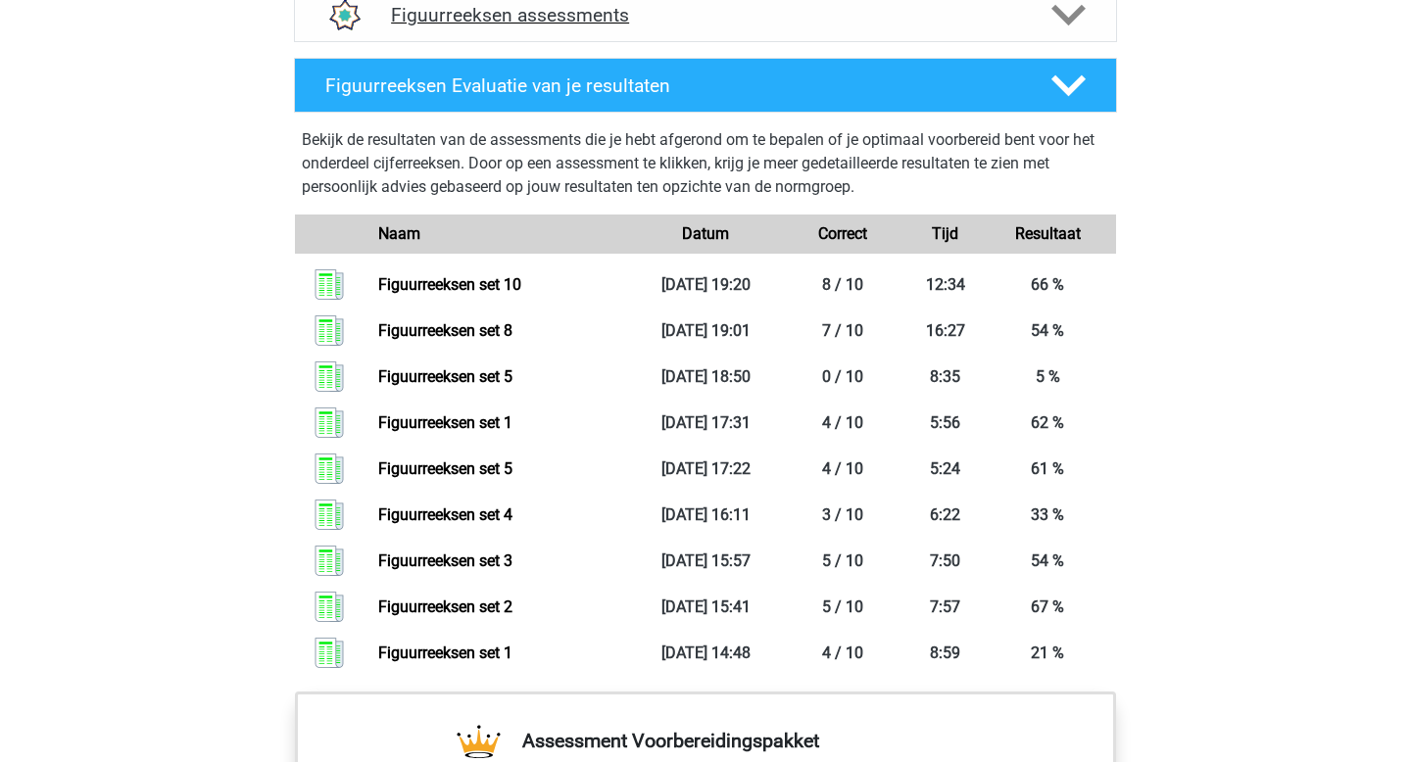
click at [1067, 7] on icon at bounding box center [1068, 15] width 34 height 34
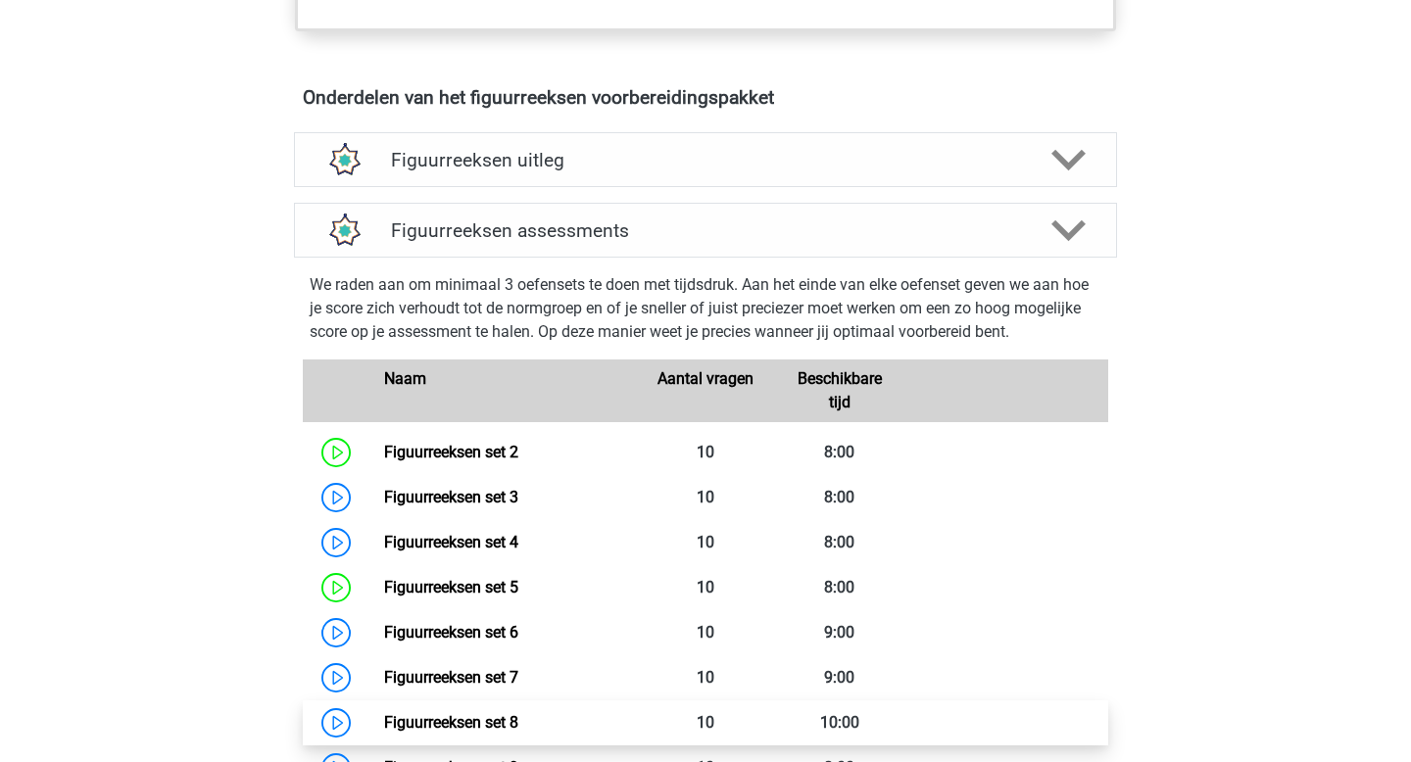
scroll to position [973, 0]
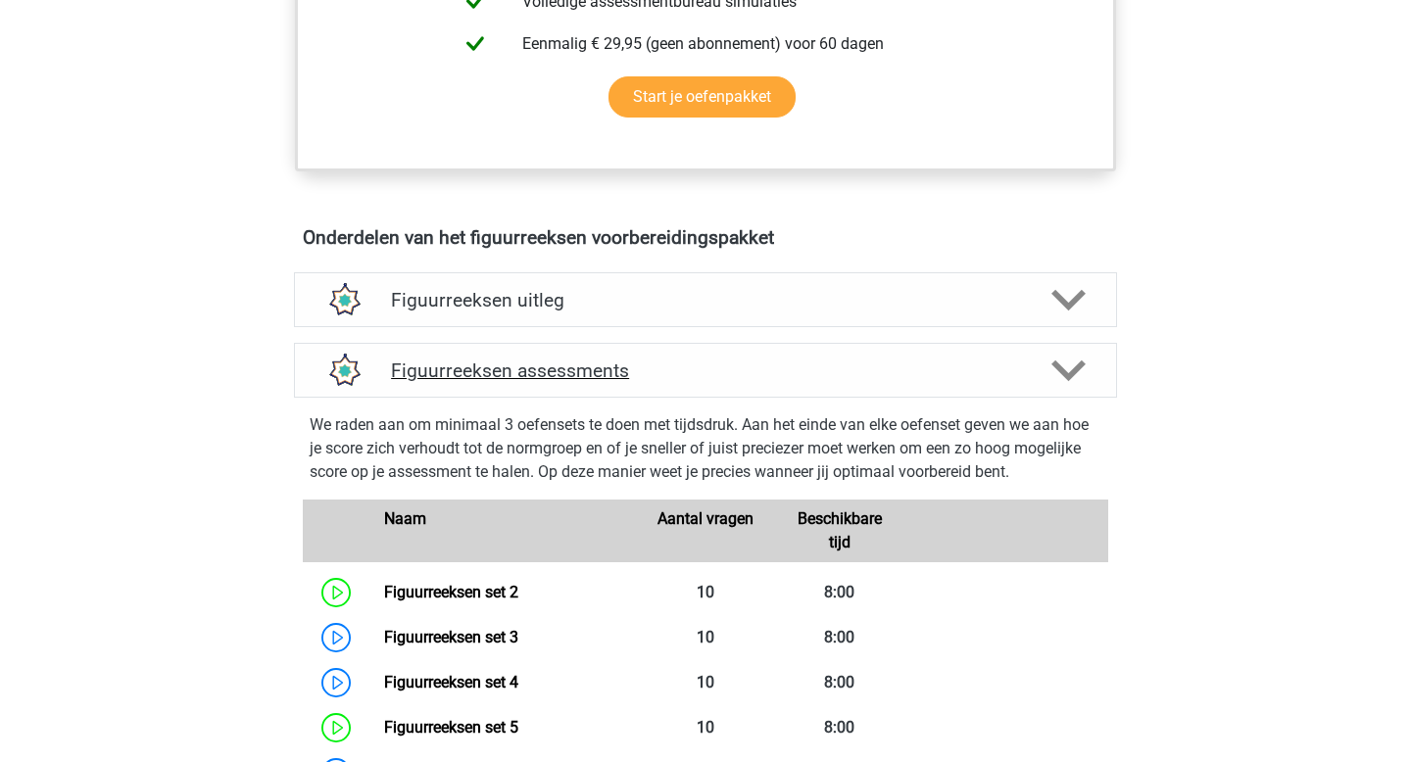
click at [1001, 375] on h4 "Figuurreeksen assessments" at bounding box center [705, 371] width 629 height 23
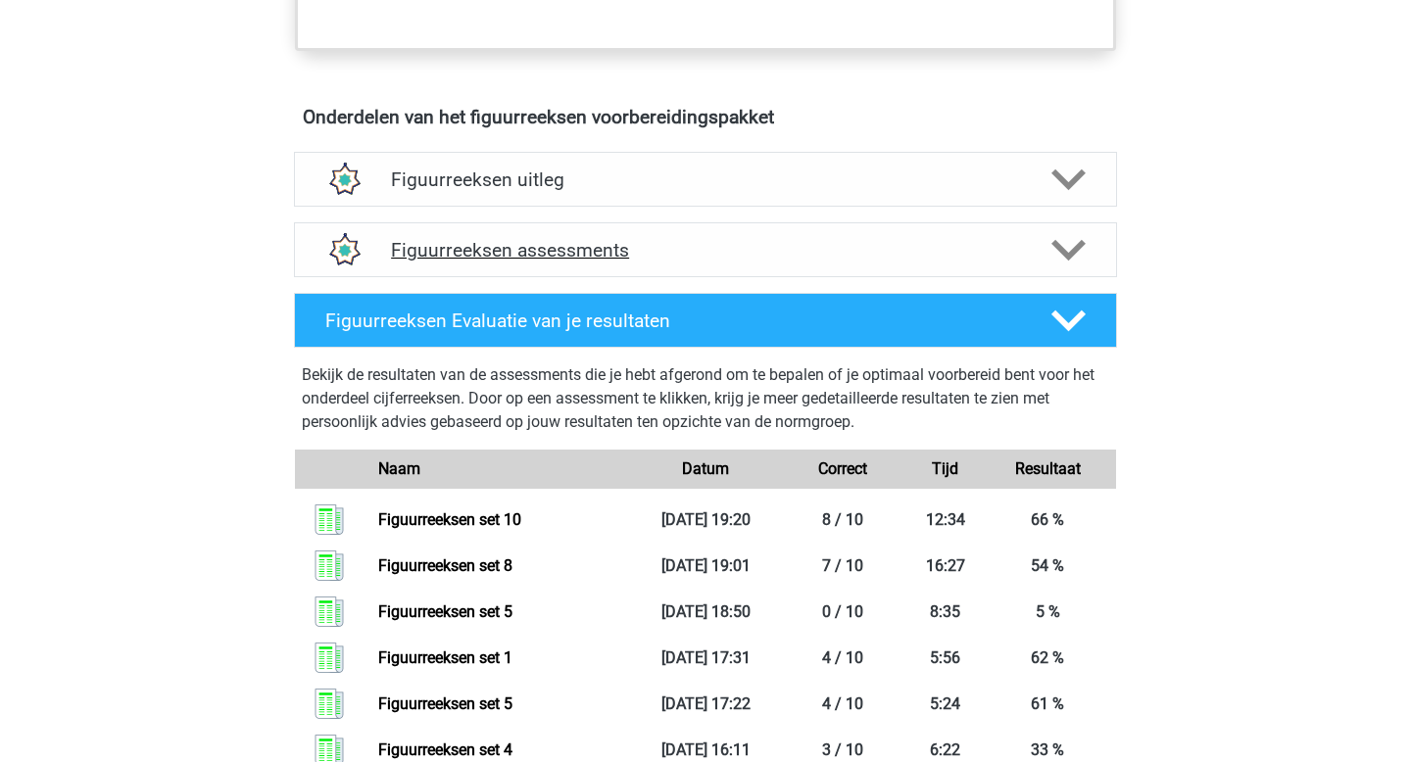
scroll to position [1108, 0]
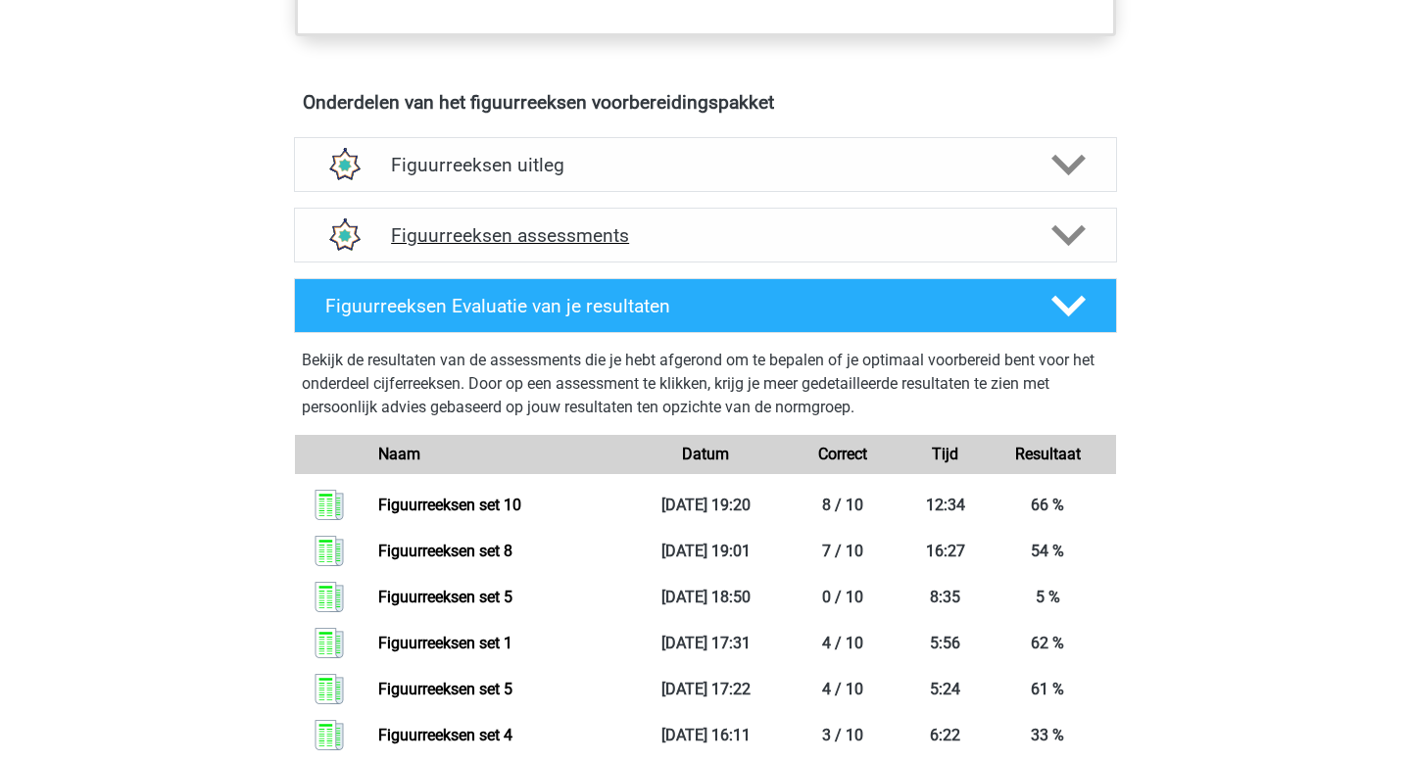
click at [1028, 247] on div "Figuurreeksen assessments" at bounding box center [705, 235] width 823 height 55
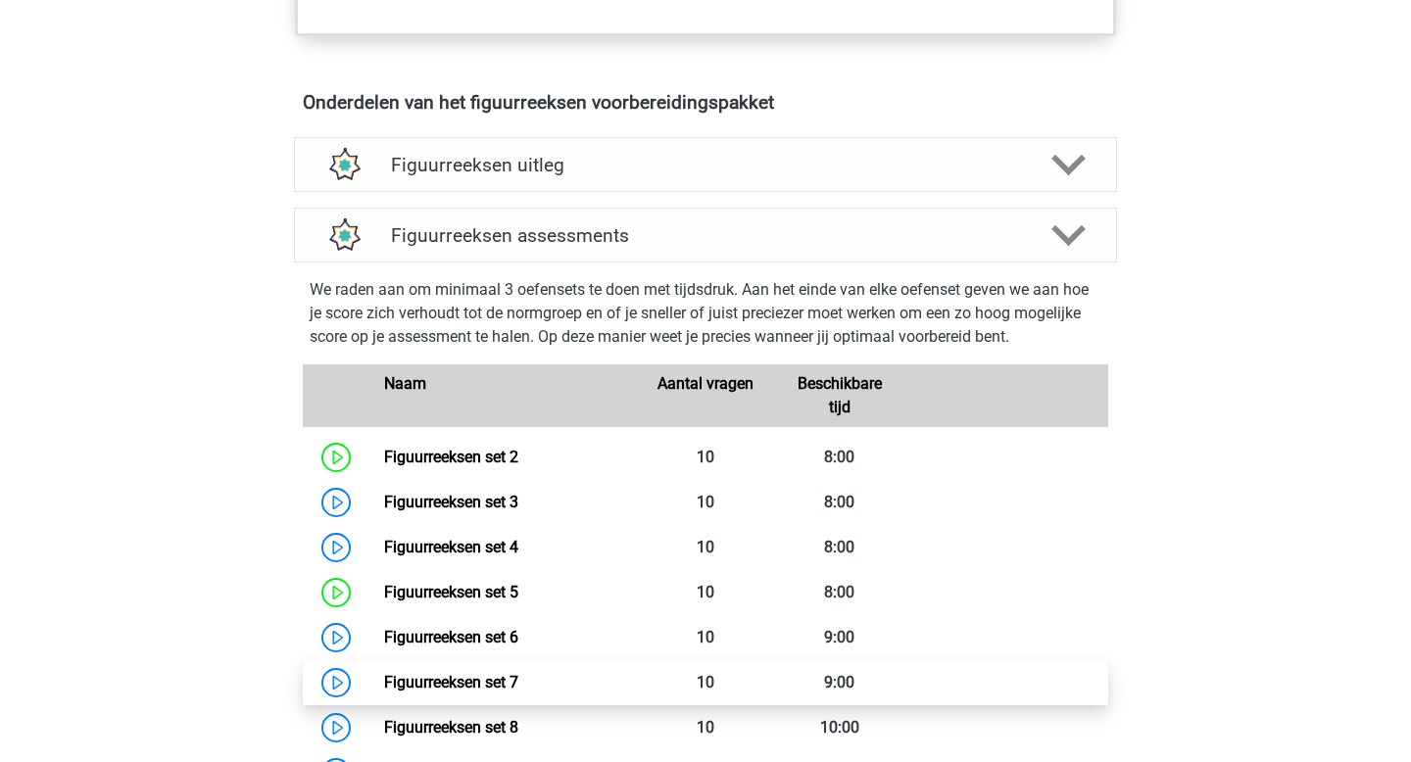
click at [450, 680] on link "Figuurreeksen set 7" at bounding box center [451, 682] width 134 height 19
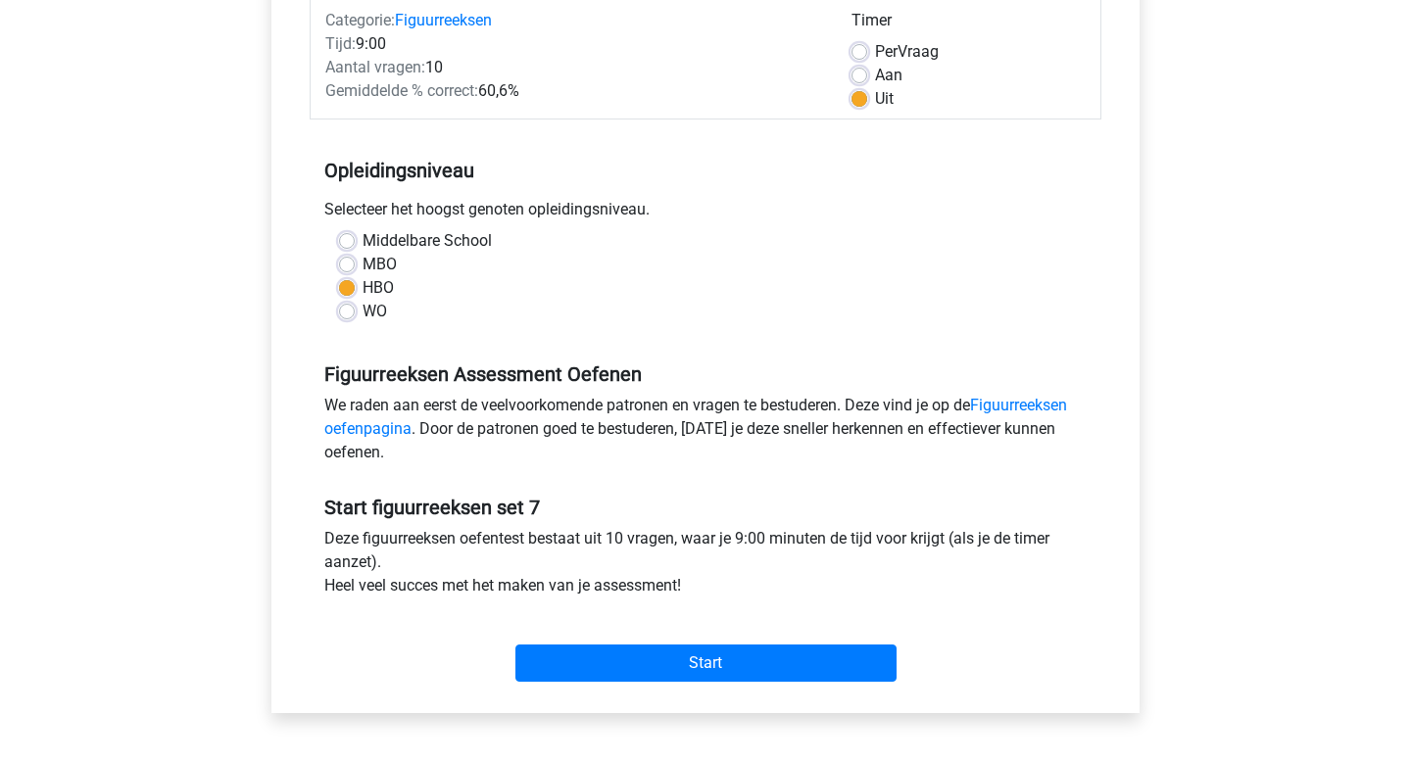
scroll to position [262, 0]
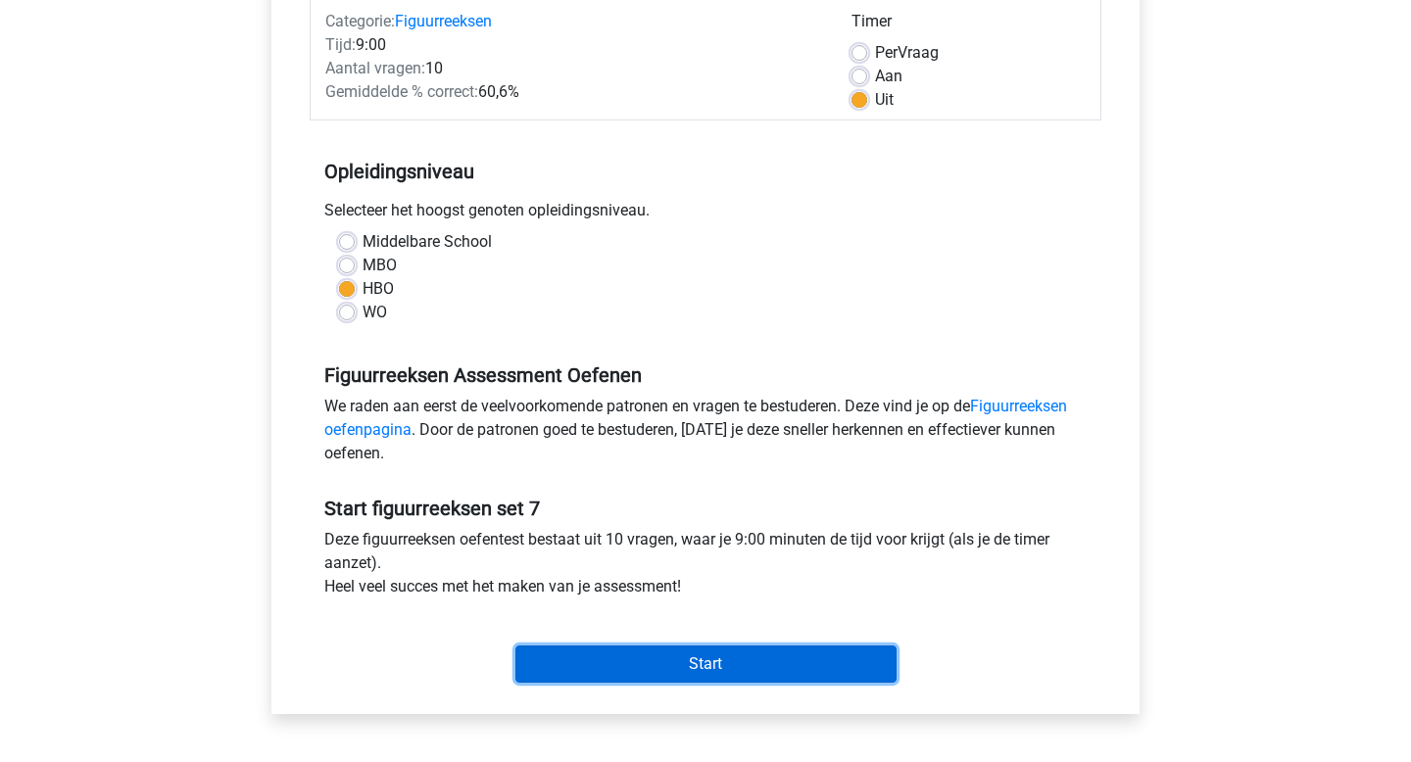
click at [730, 657] on input "Start" at bounding box center [705, 664] width 381 height 37
click at [766, 649] on input "Start" at bounding box center [705, 664] width 381 height 37
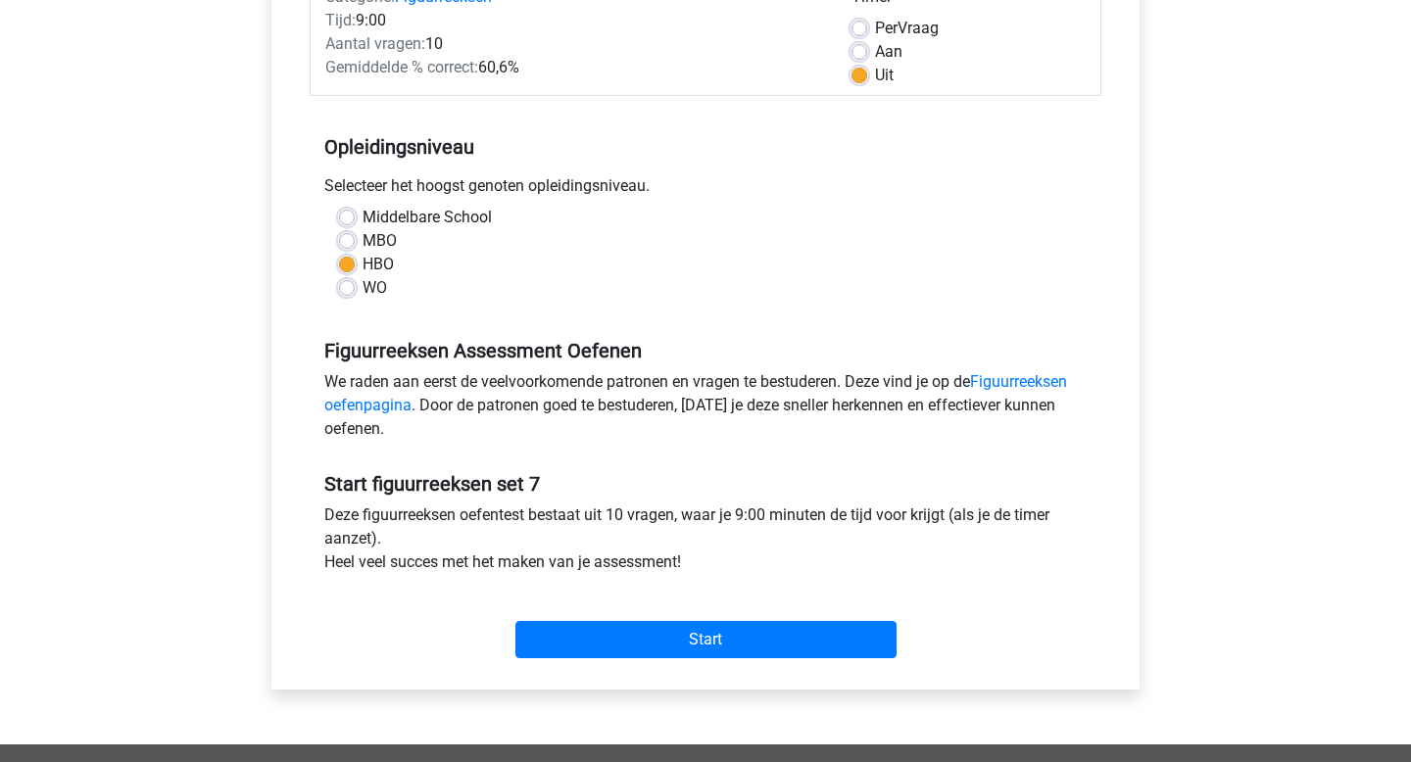
scroll to position [290, 0]
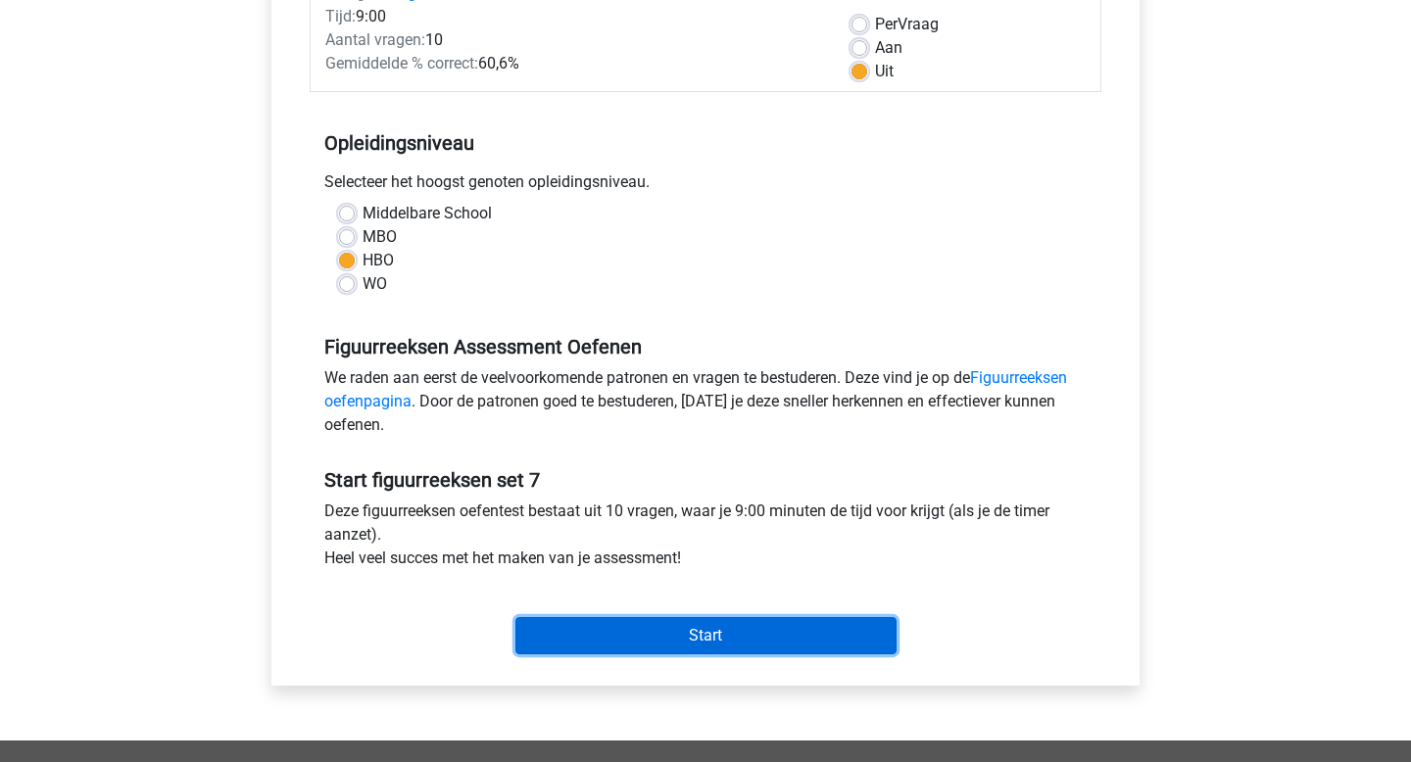
click at [699, 641] on input "Start" at bounding box center [705, 635] width 381 height 37
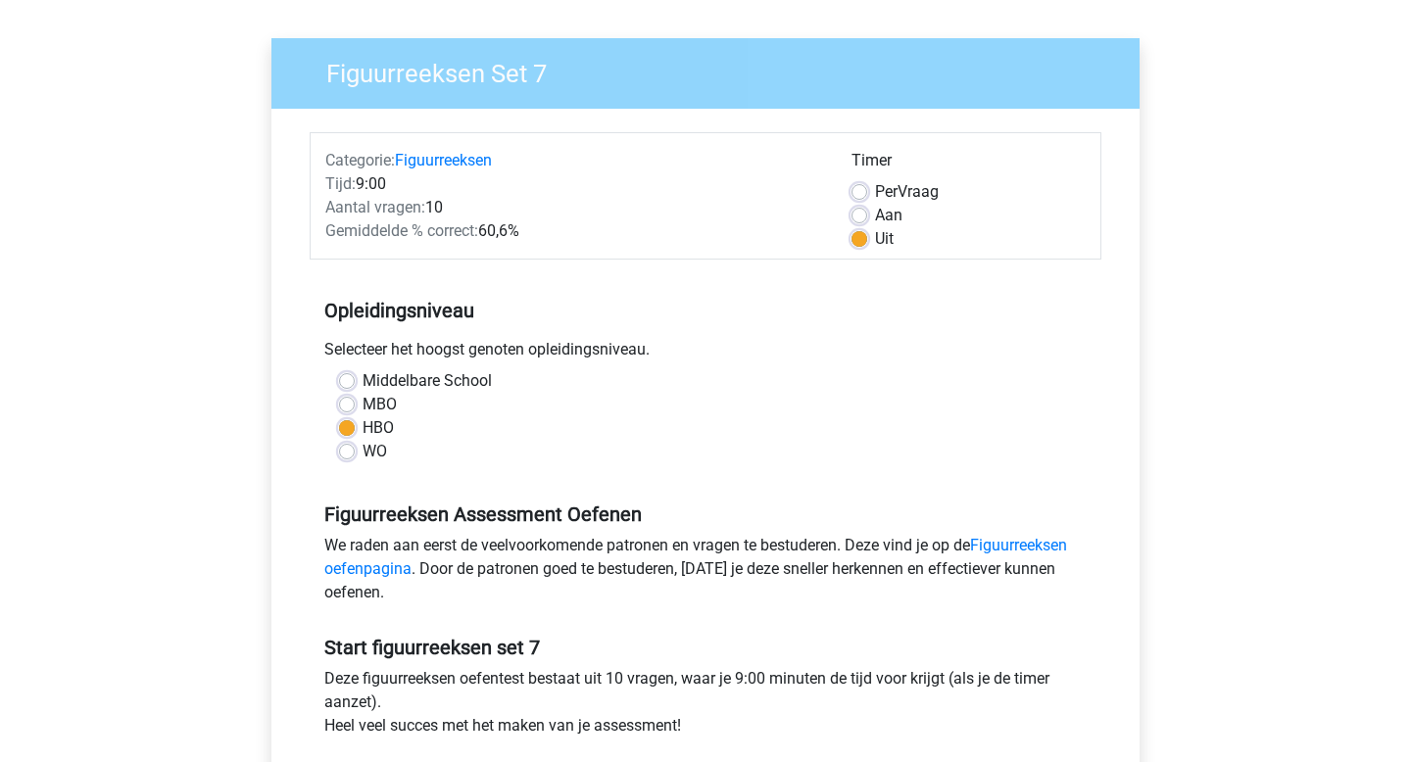
scroll to position [0, 0]
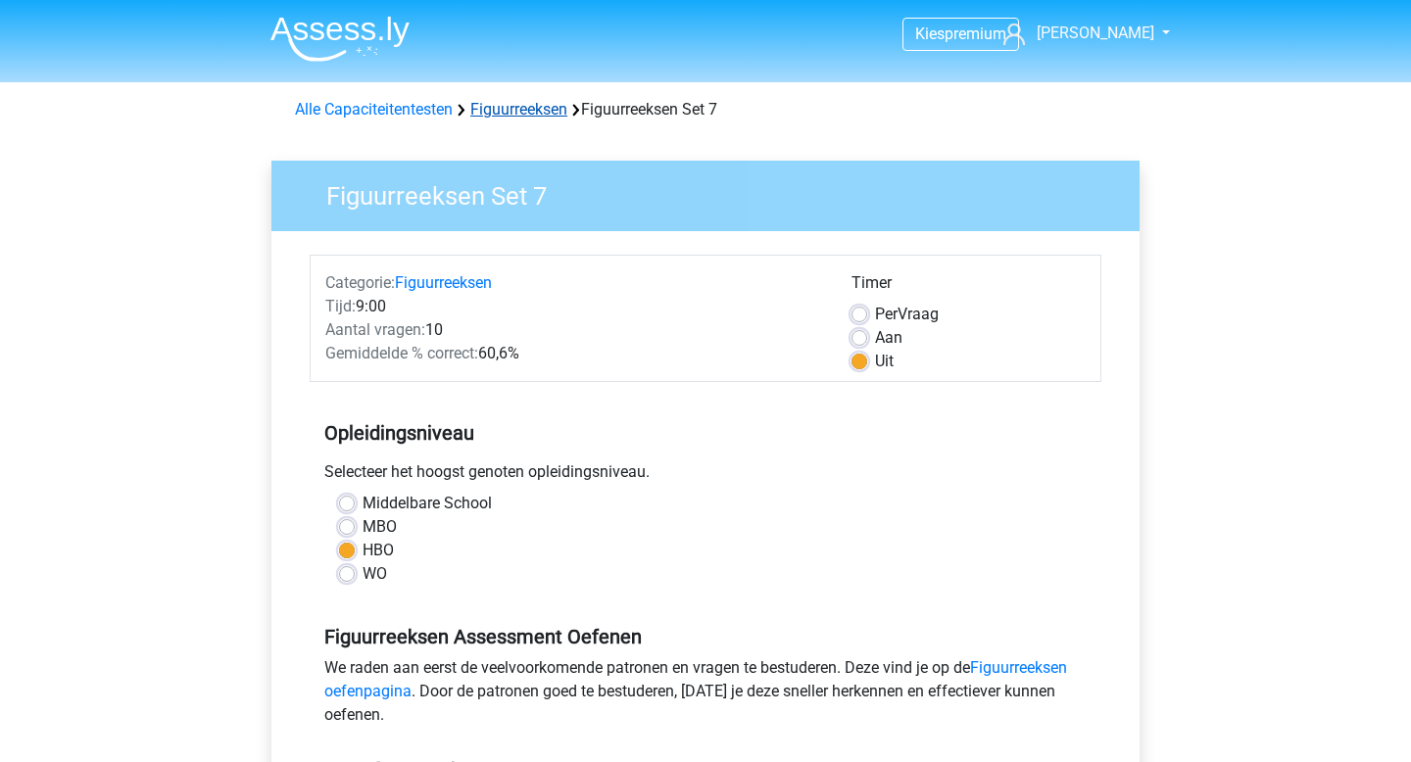
click at [506, 107] on link "Figuurreeksen" at bounding box center [518, 109] width 97 height 19
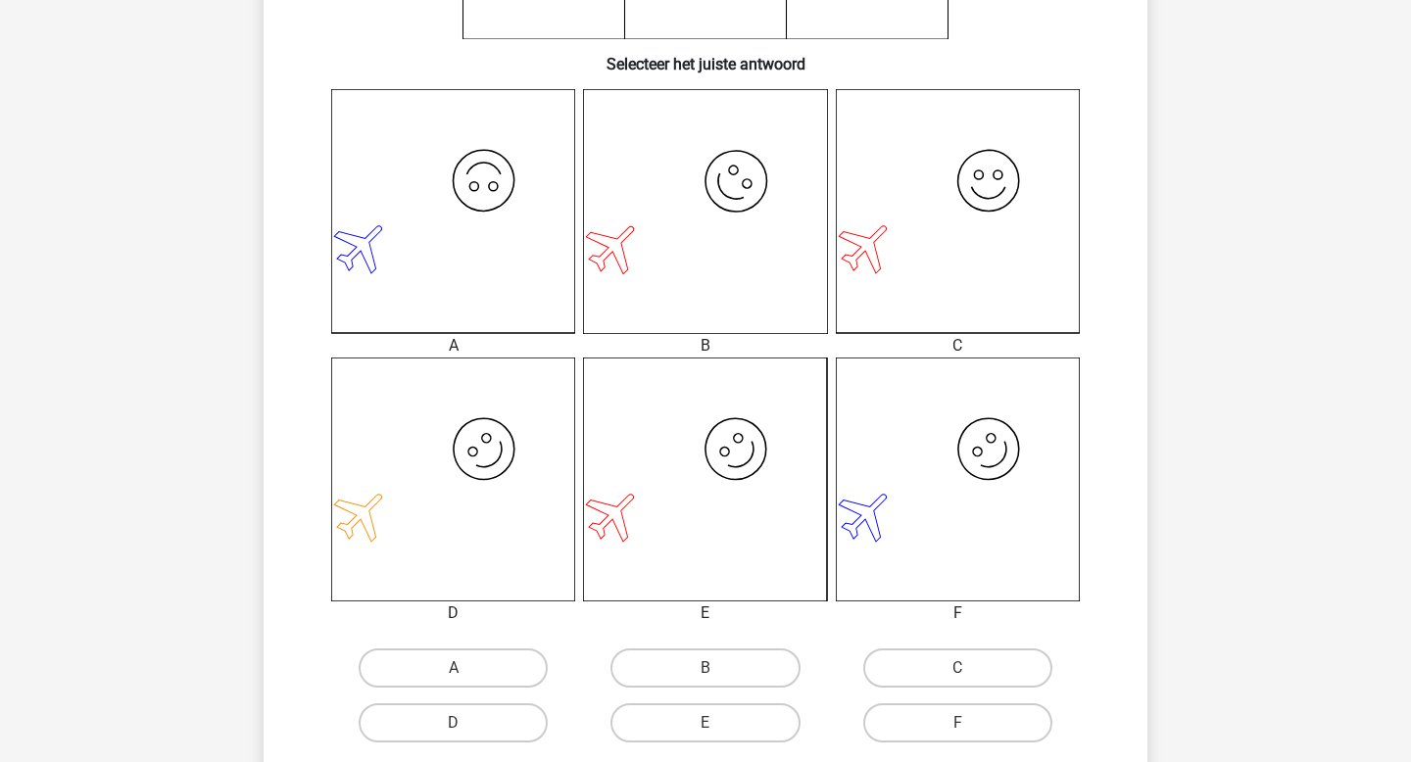
scroll to position [480, 0]
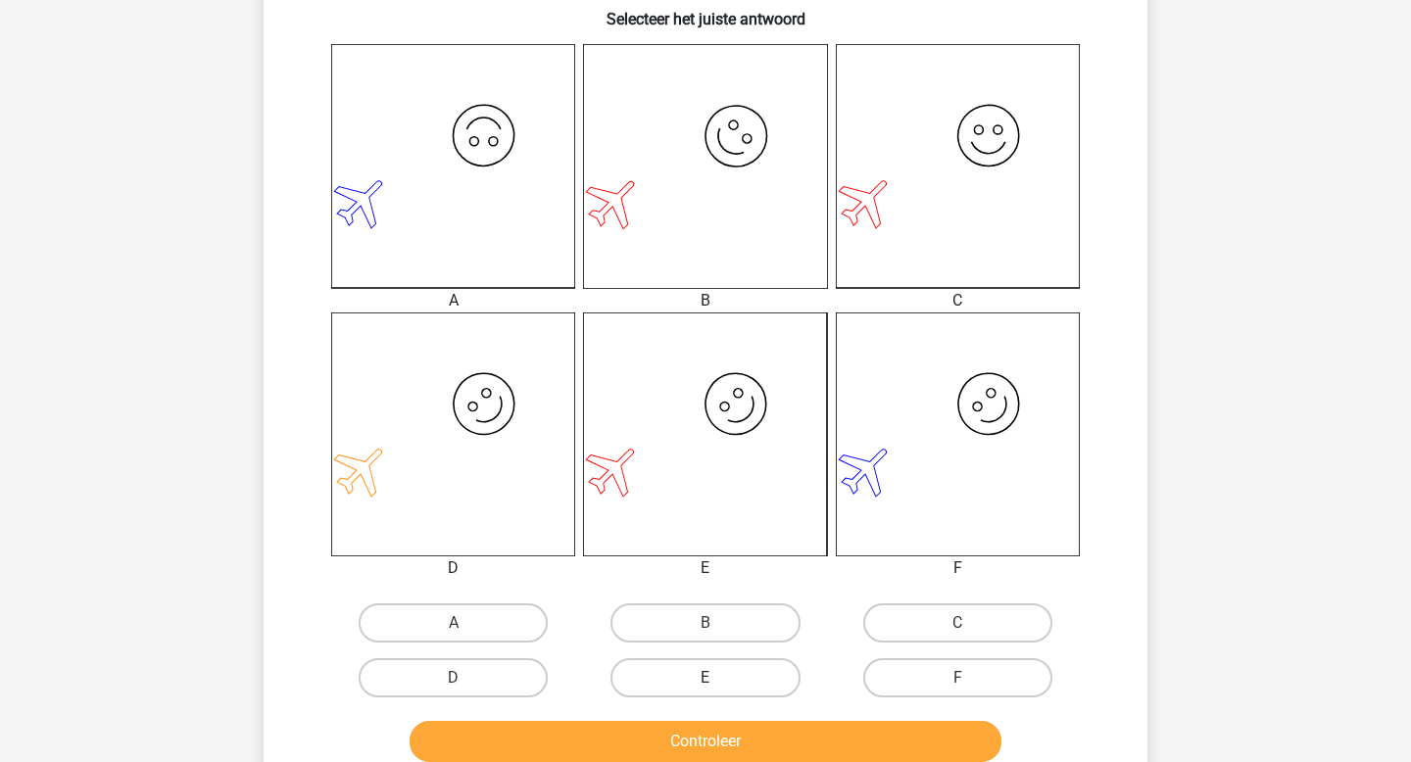
click at [768, 676] on label "E" at bounding box center [705, 678] width 189 height 39
click at [718, 678] on input "E" at bounding box center [712, 684] width 13 height 13
radio input "true"
click at [763, 744] on button "Controleer" at bounding box center [706, 741] width 593 height 41
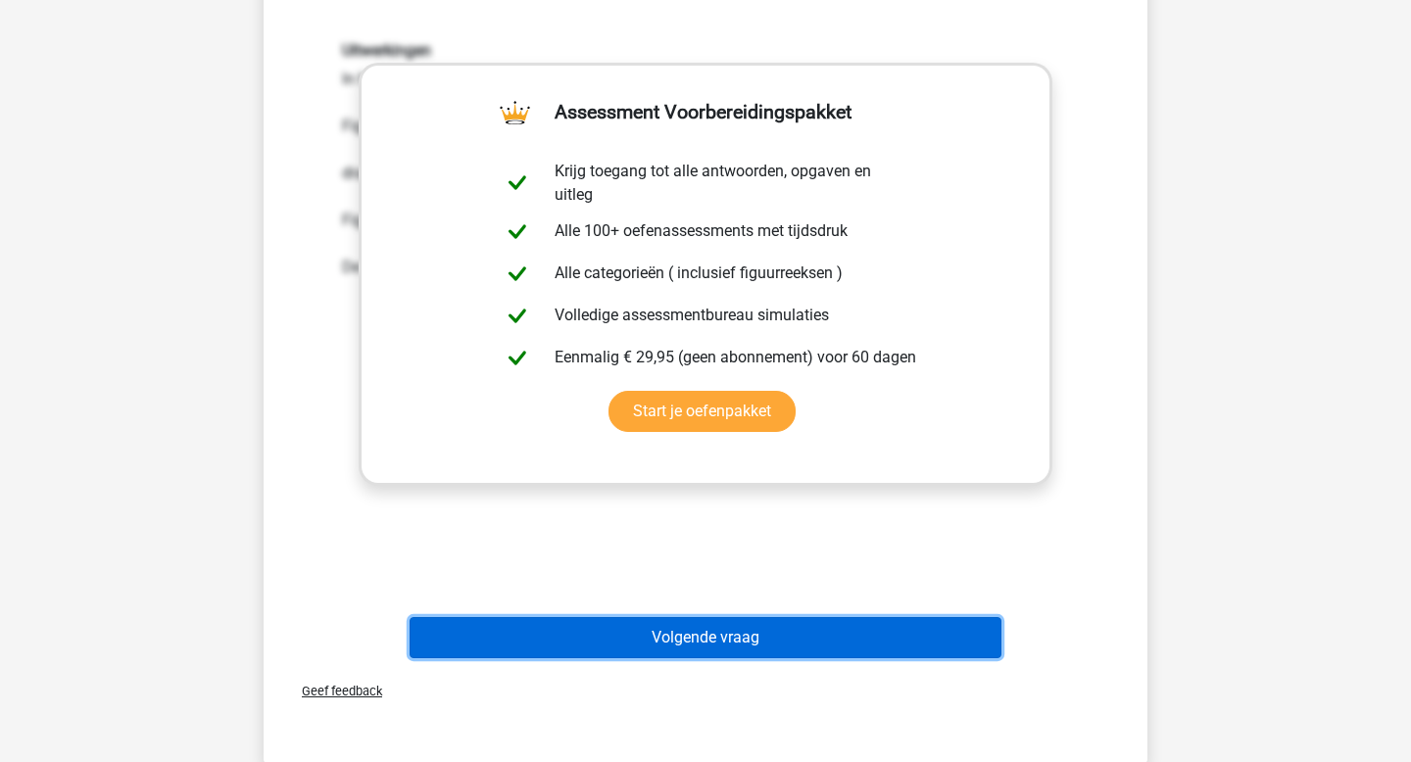
click at [664, 628] on button "Volgende vraag" at bounding box center [706, 637] width 593 height 41
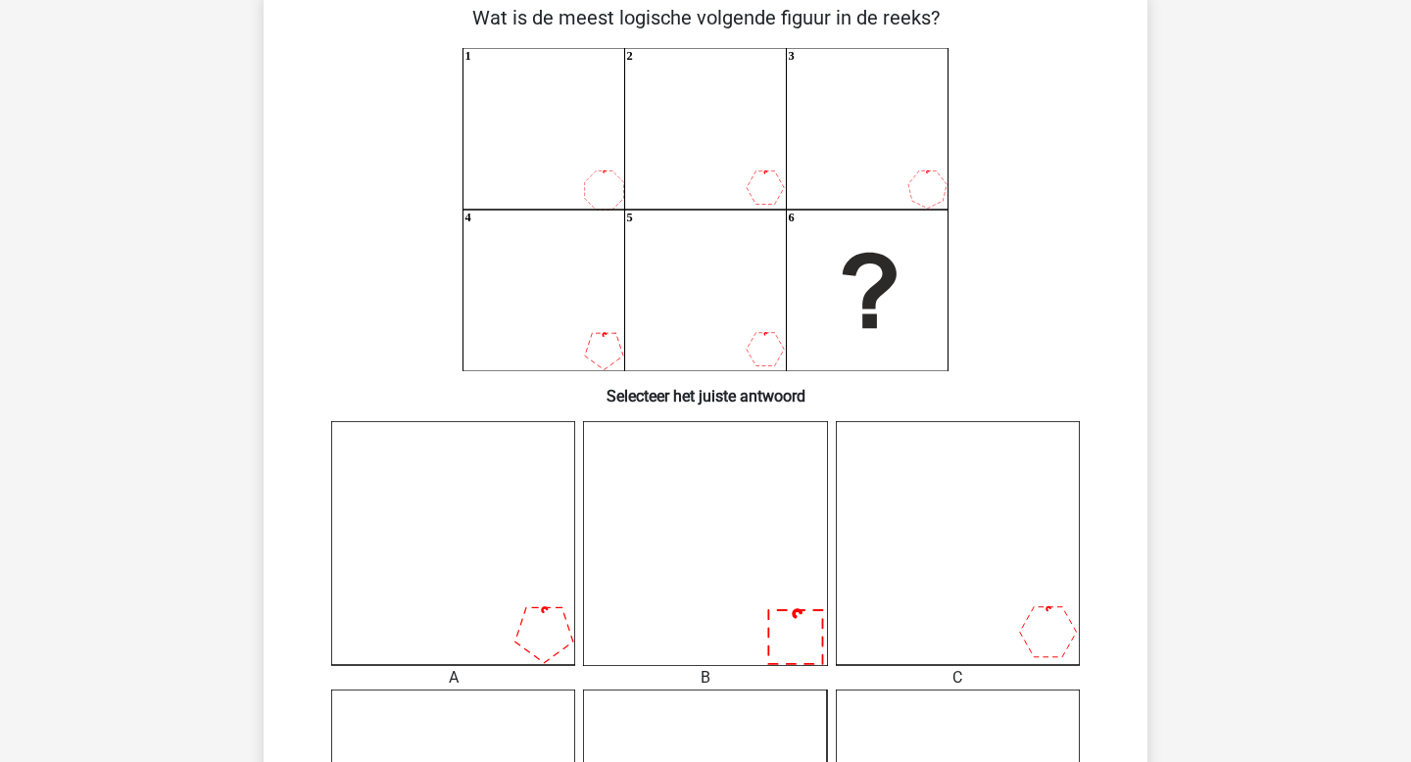
scroll to position [90, 0]
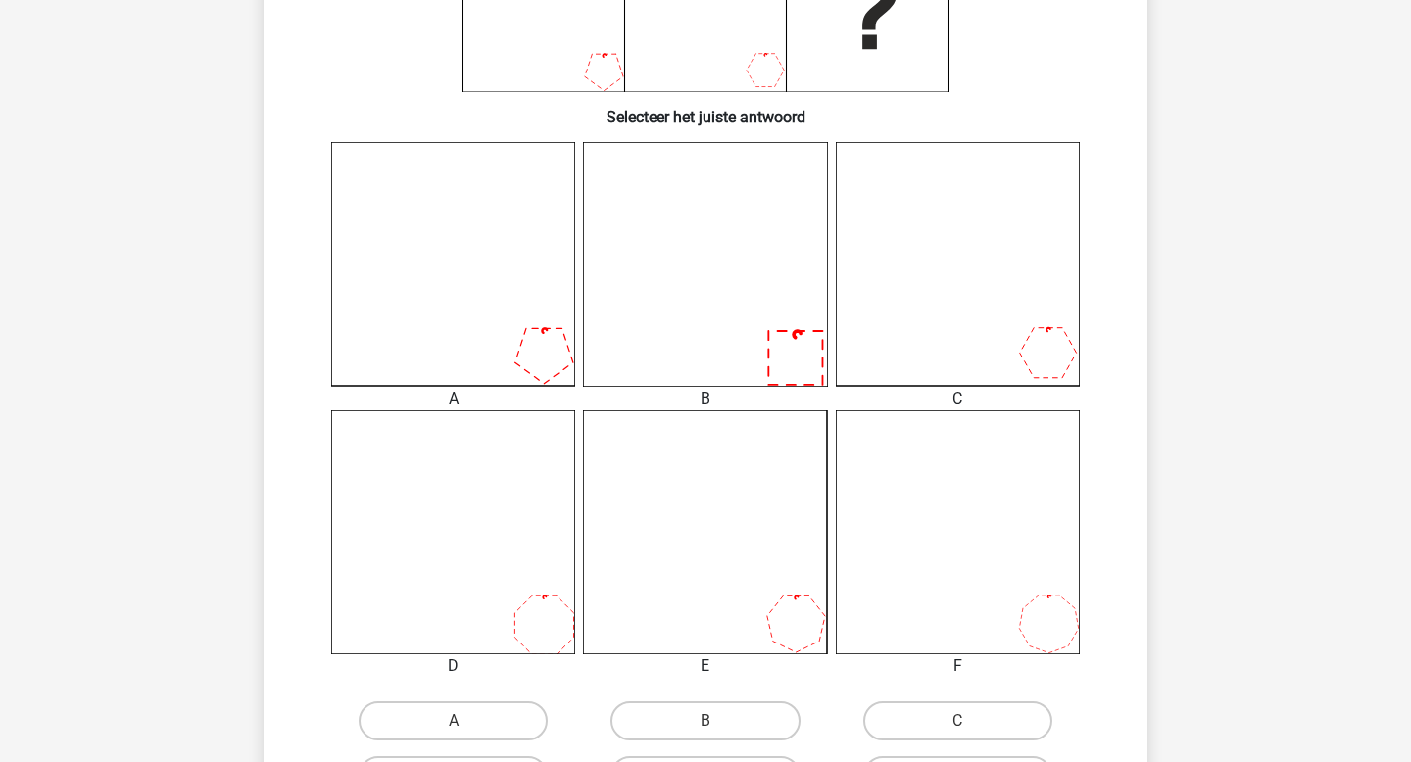
scroll to position [517, 0]
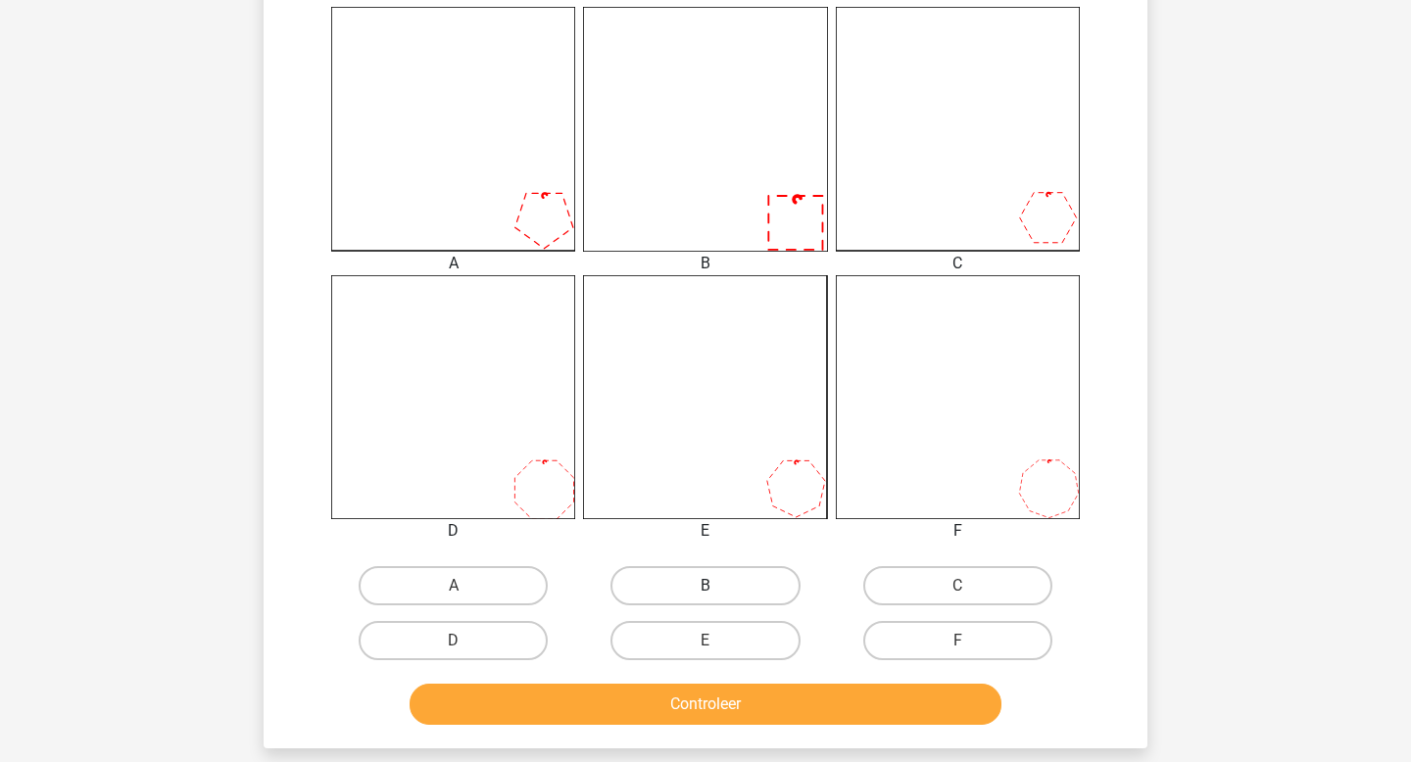
click at [698, 602] on label "B" at bounding box center [705, 585] width 189 height 39
click at [706, 599] on input "B" at bounding box center [712, 592] width 13 height 13
radio input "true"
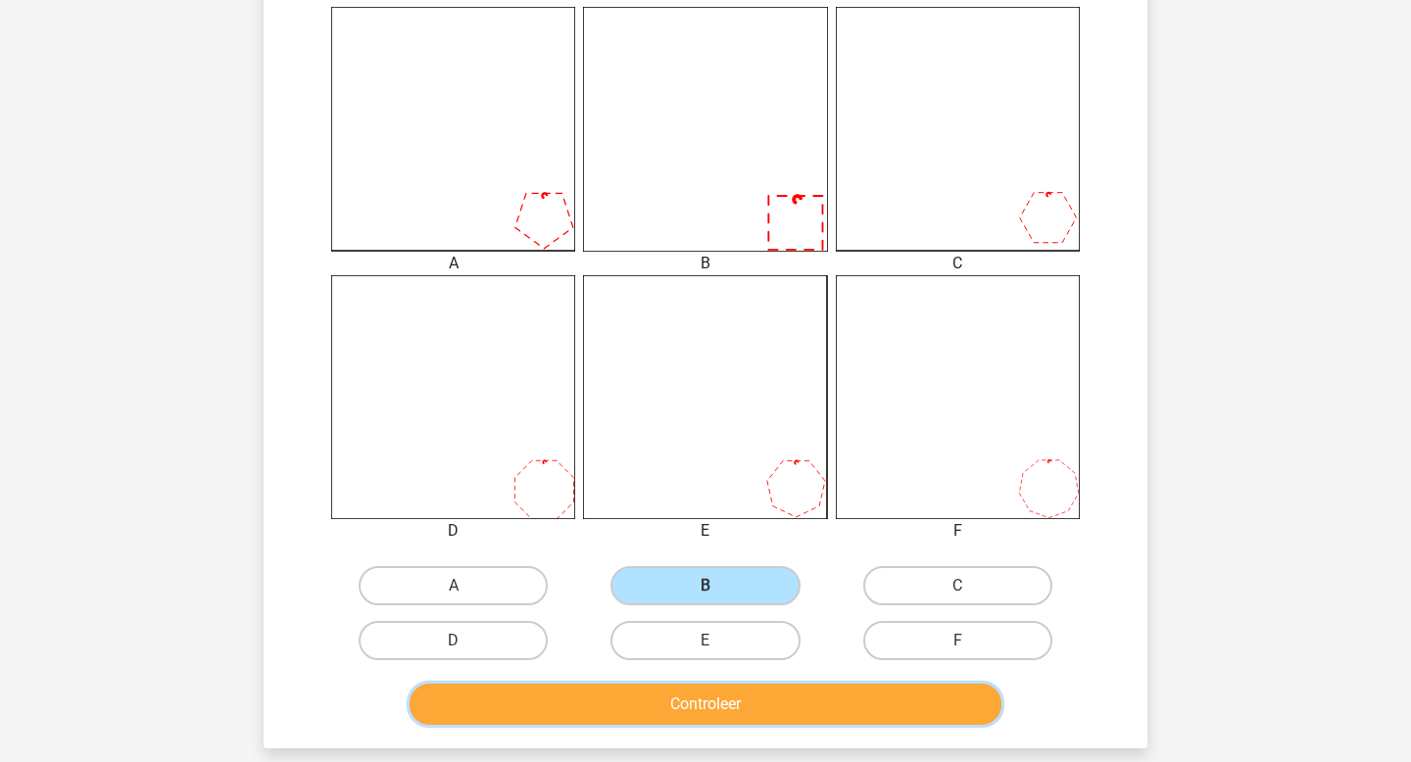
click at [722, 716] on button "Controleer" at bounding box center [706, 704] width 593 height 41
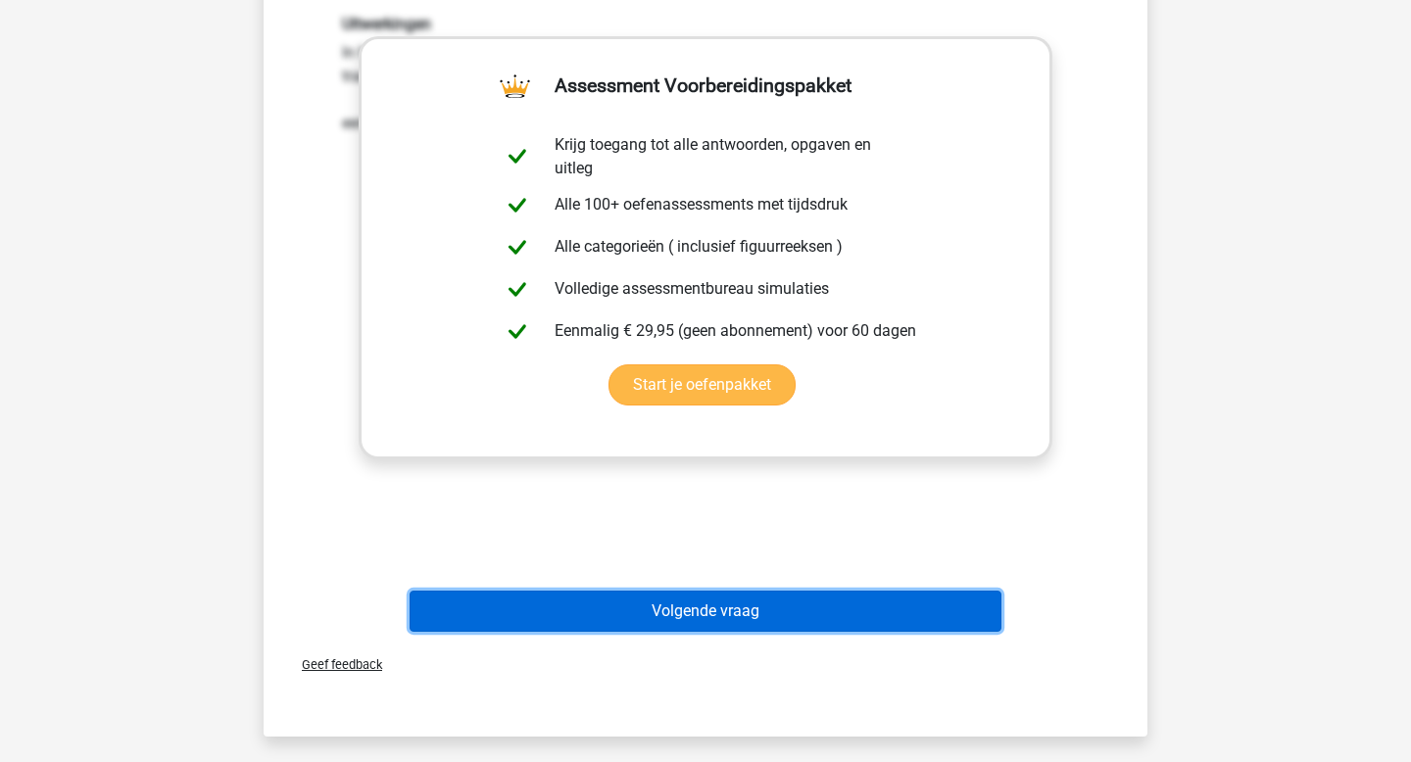
click at [765, 609] on button "Volgende vraag" at bounding box center [706, 611] width 593 height 41
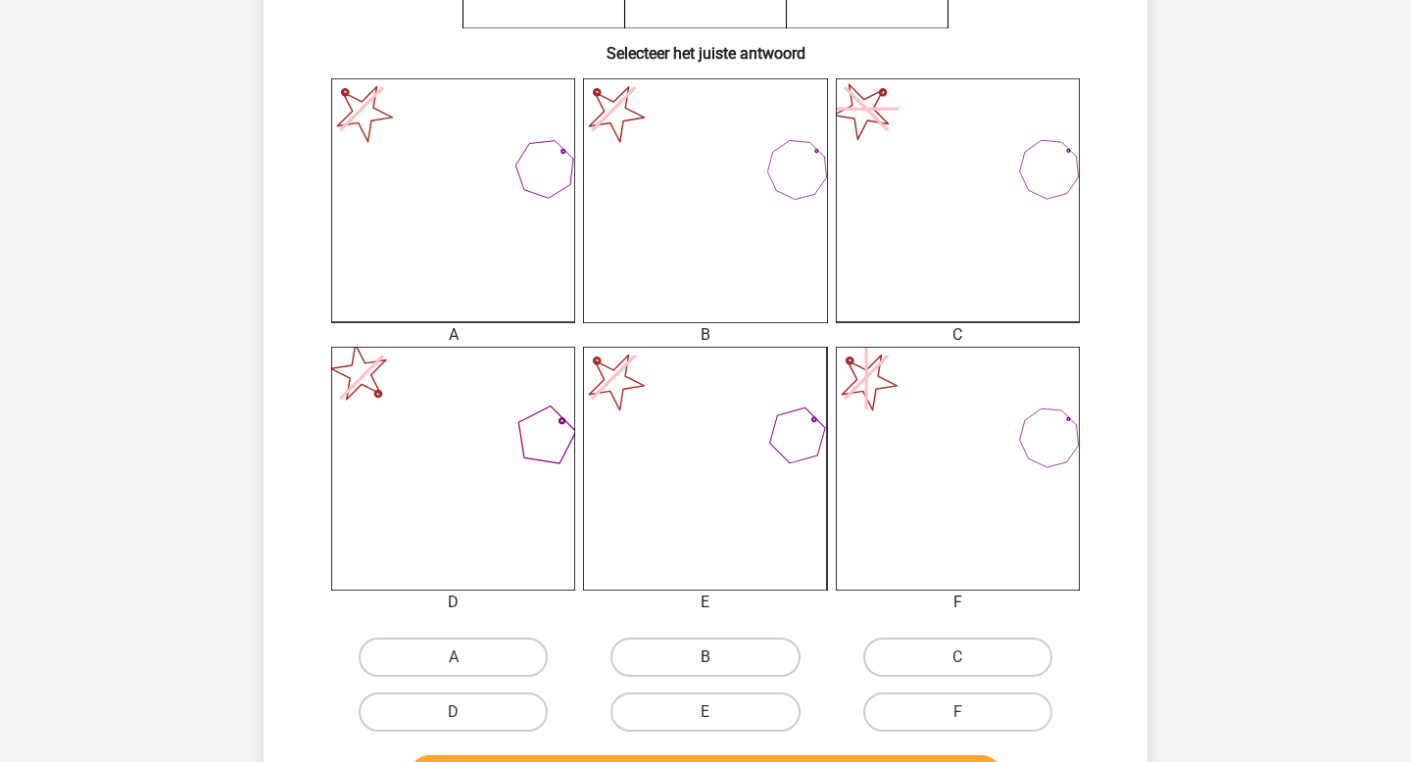
scroll to position [469, 0]
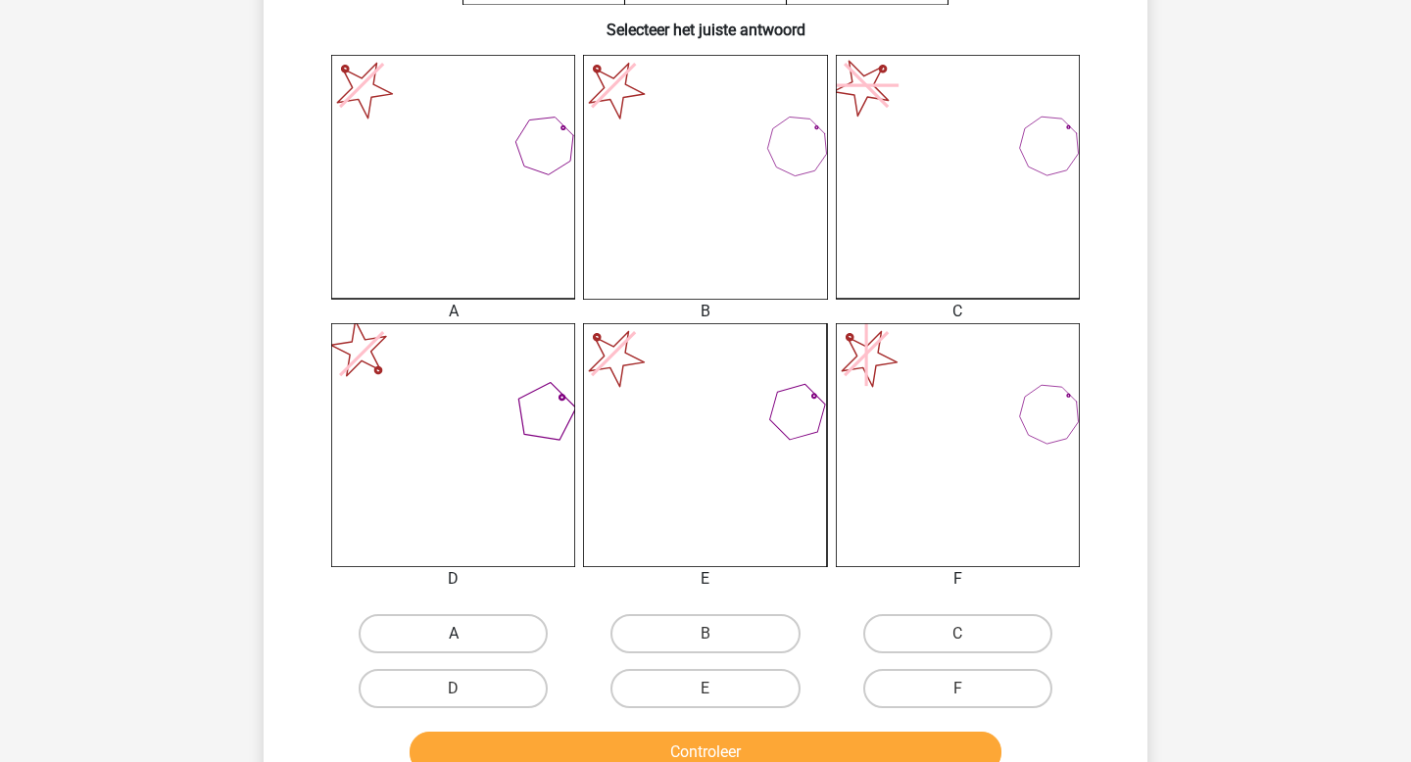
click at [498, 649] on label "A" at bounding box center [453, 633] width 189 height 39
click at [466, 647] on input "A" at bounding box center [460, 640] width 13 height 13
radio input "true"
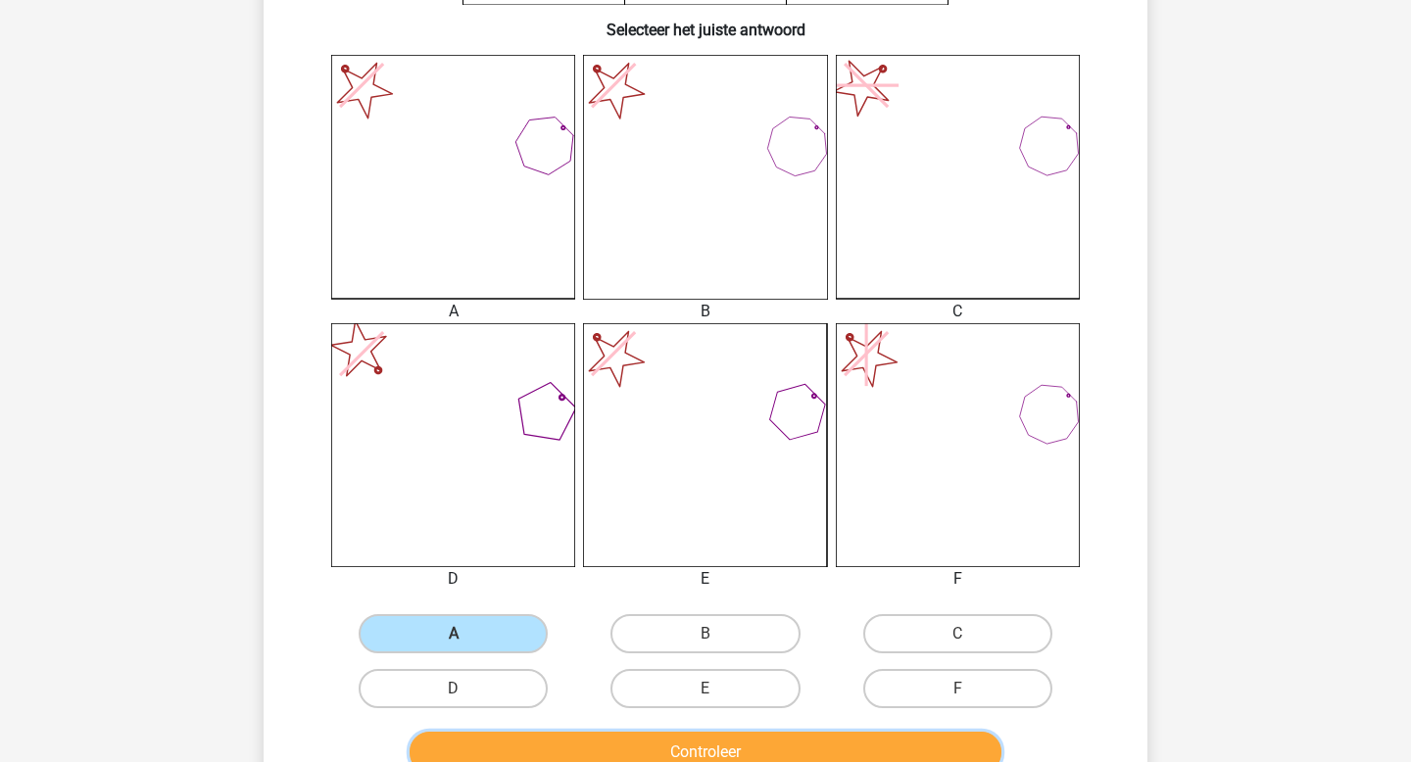
click at [639, 759] on button "Controleer" at bounding box center [706, 752] width 593 height 41
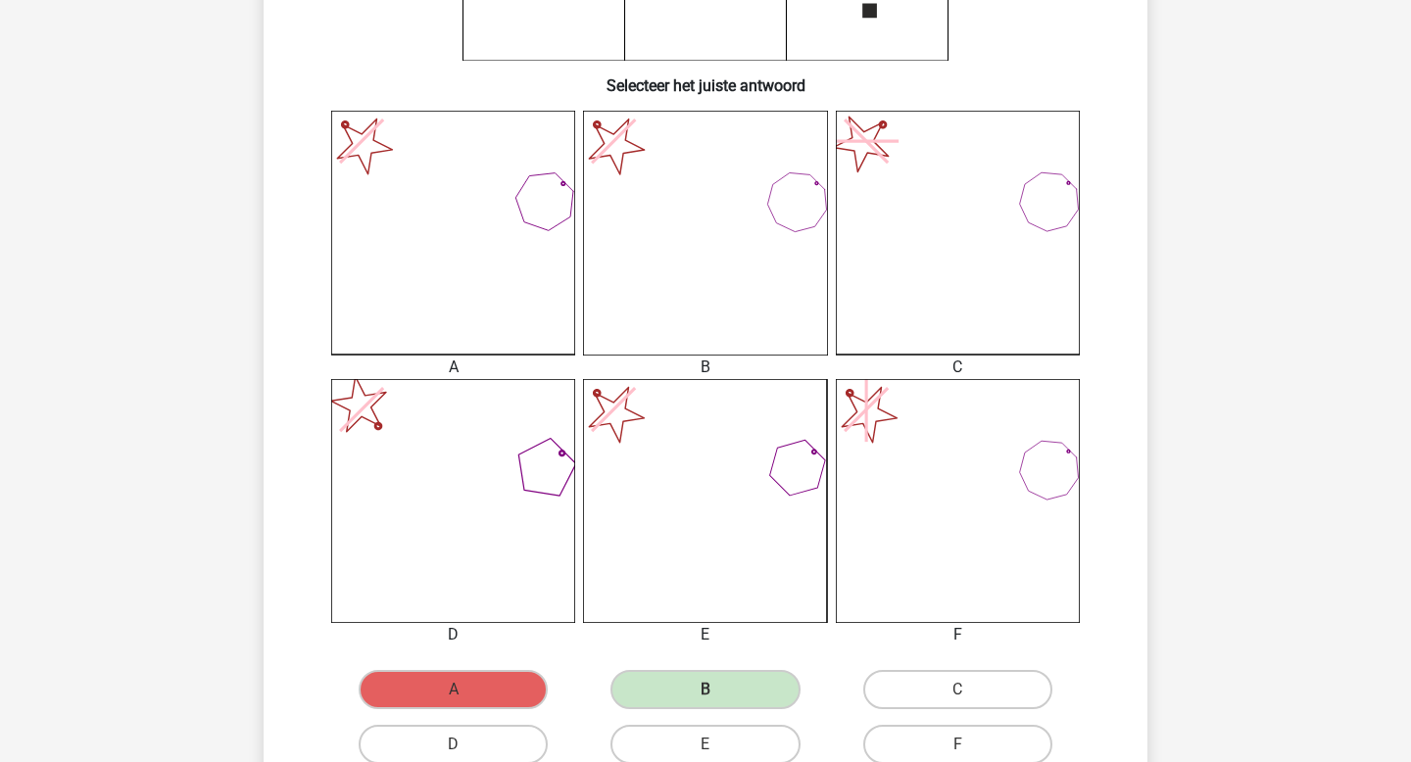
scroll to position [412, 0]
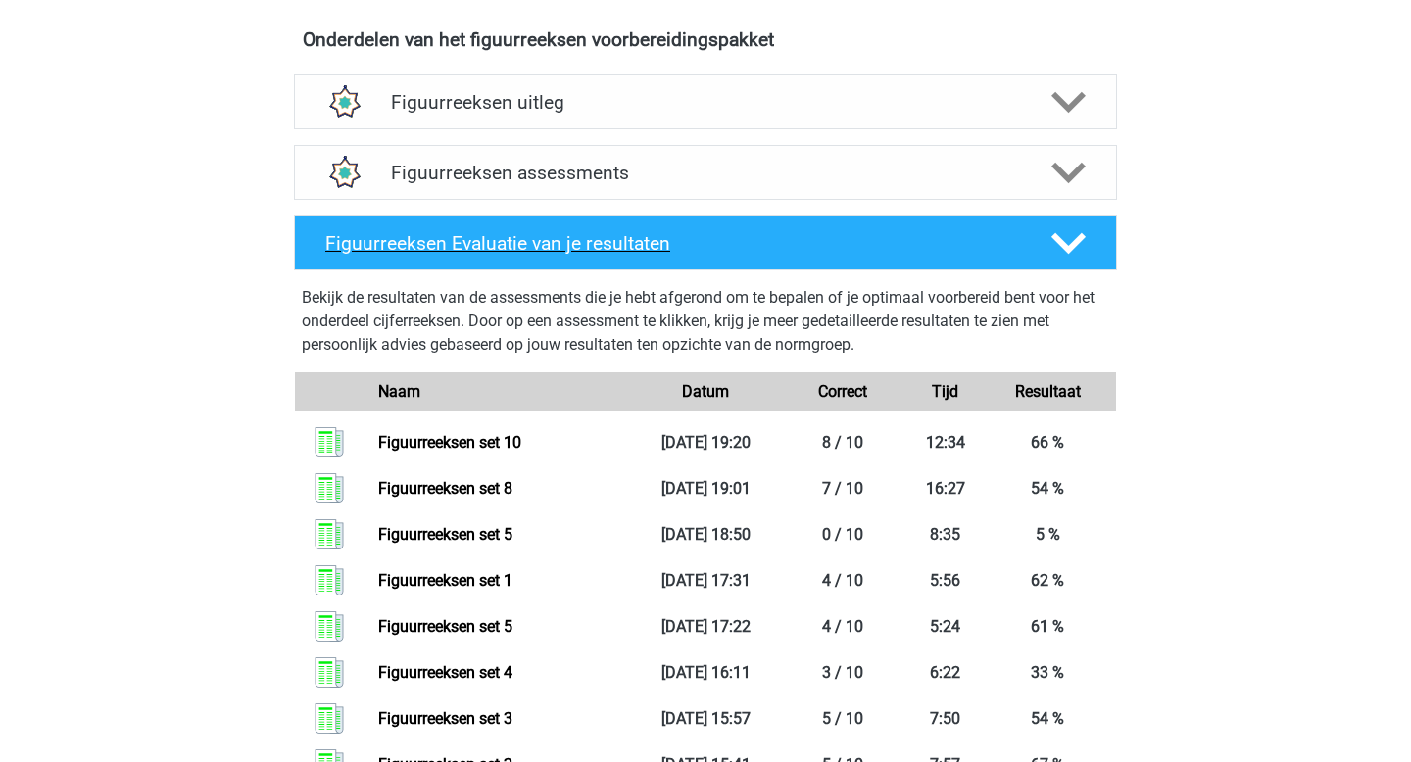
scroll to position [1173, 0]
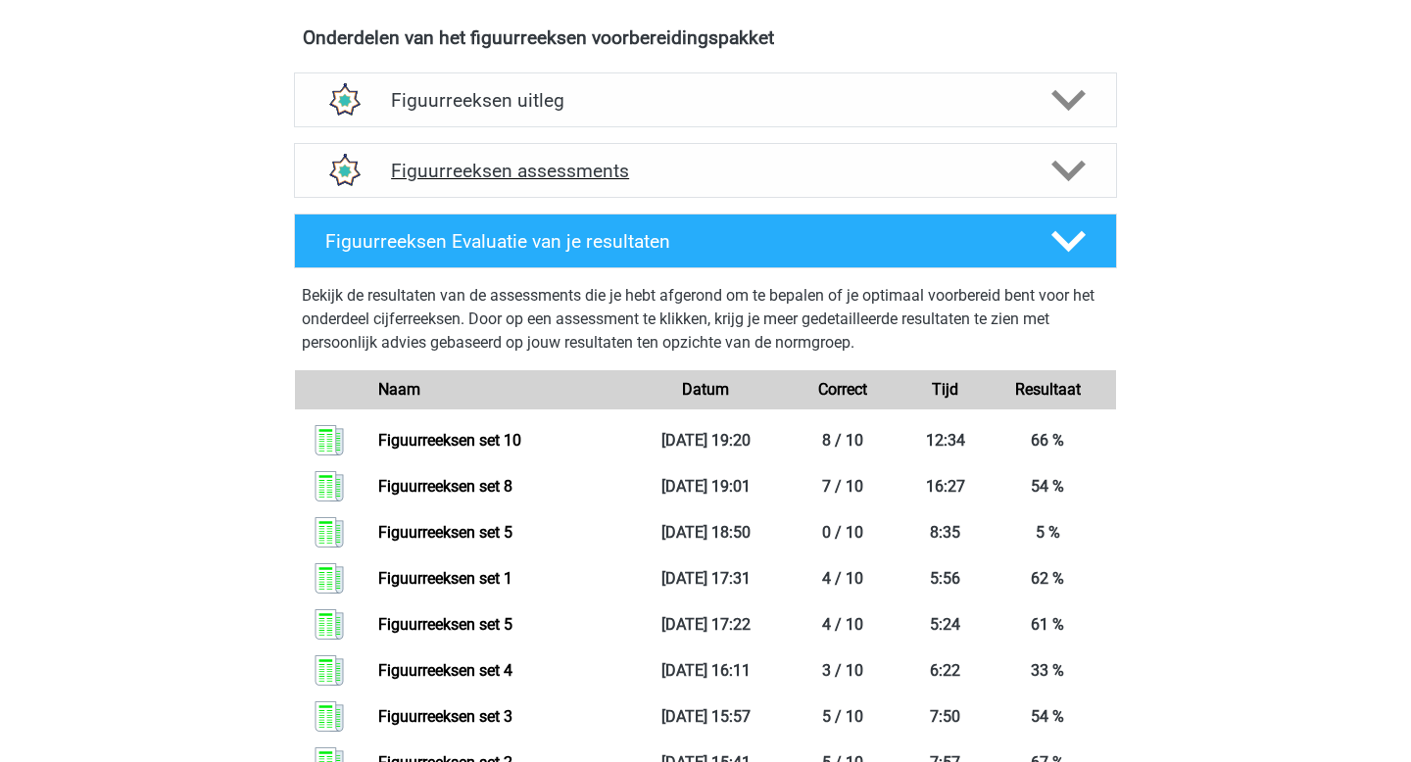
click at [1055, 150] on div "Figuurreeksen assessments" at bounding box center [705, 170] width 823 height 55
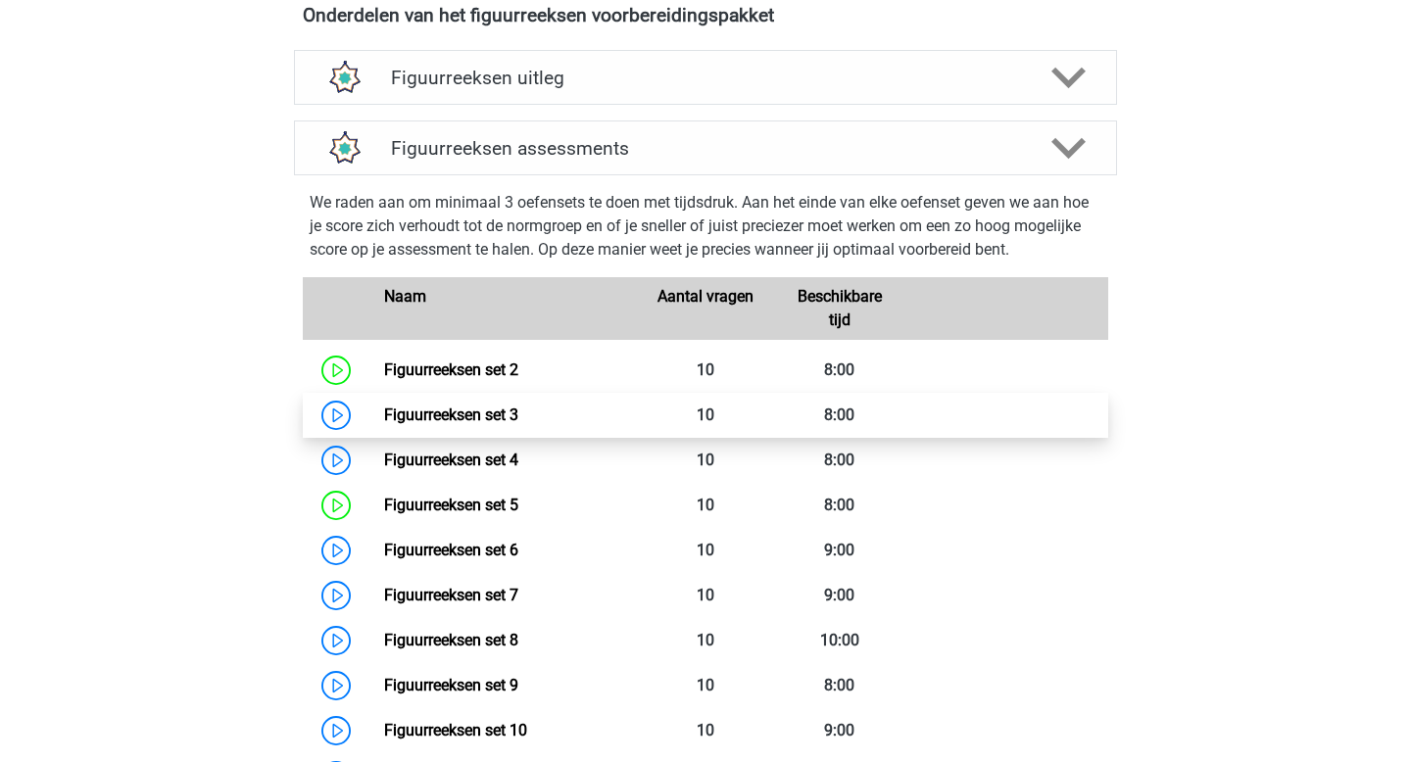
scroll to position [1191, 0]
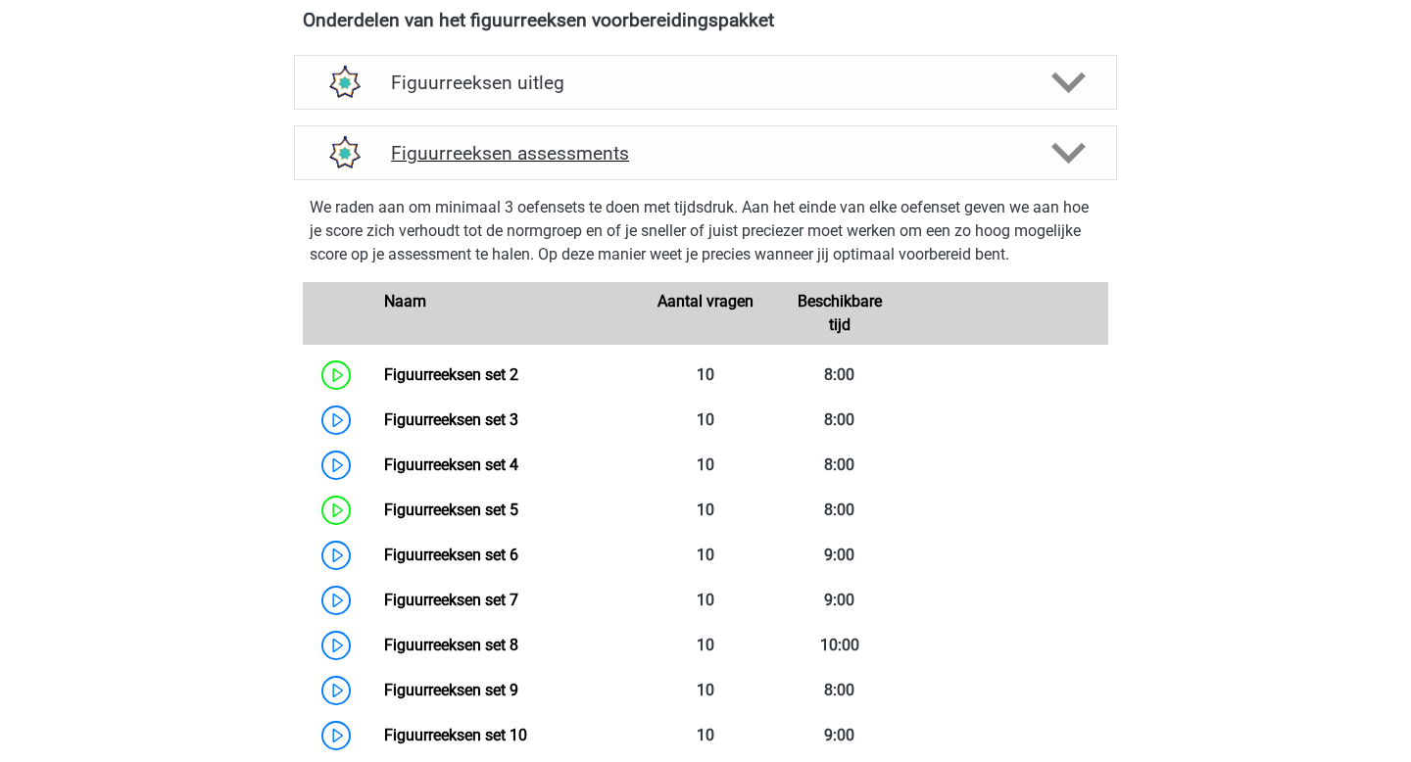
click at [1060, 142] on icon at bounding box center [1068, 153] width 34 height 34
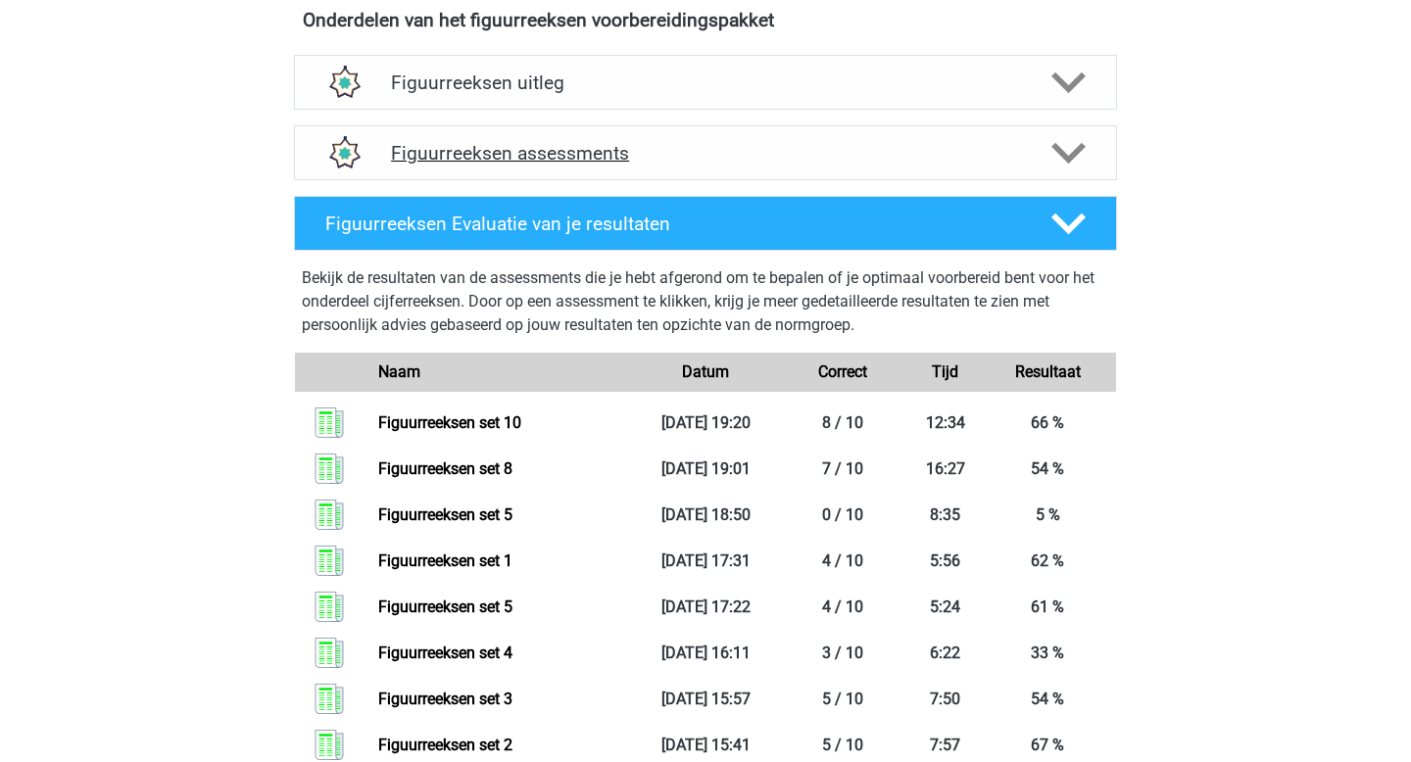
click at [1064, 146] on icon at bounding box center [1068, 153] width 34 height 34
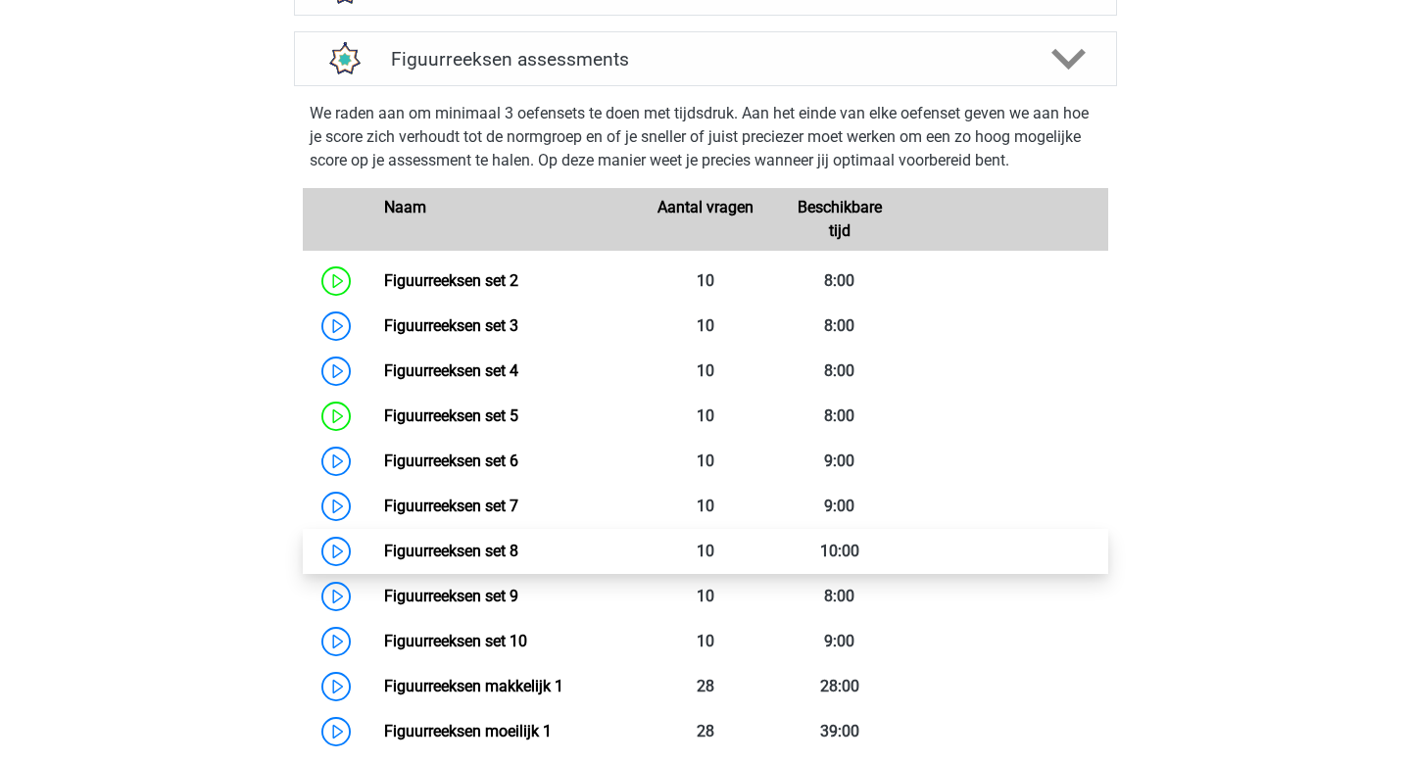
scroll to position [1312, 0]
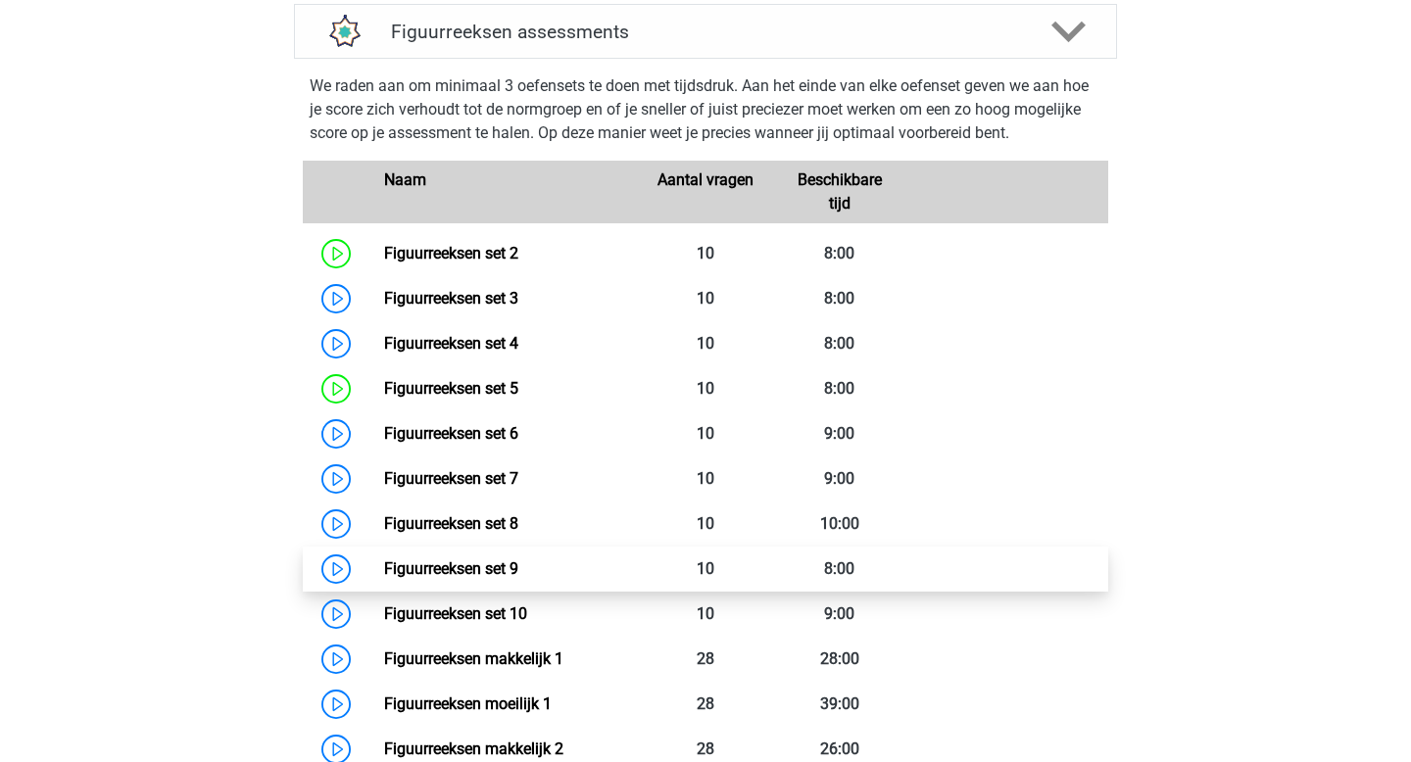
click at [512, 564] on link "Figuurreeksen set 9" at bounding box center [451, 569] width 134 height 19
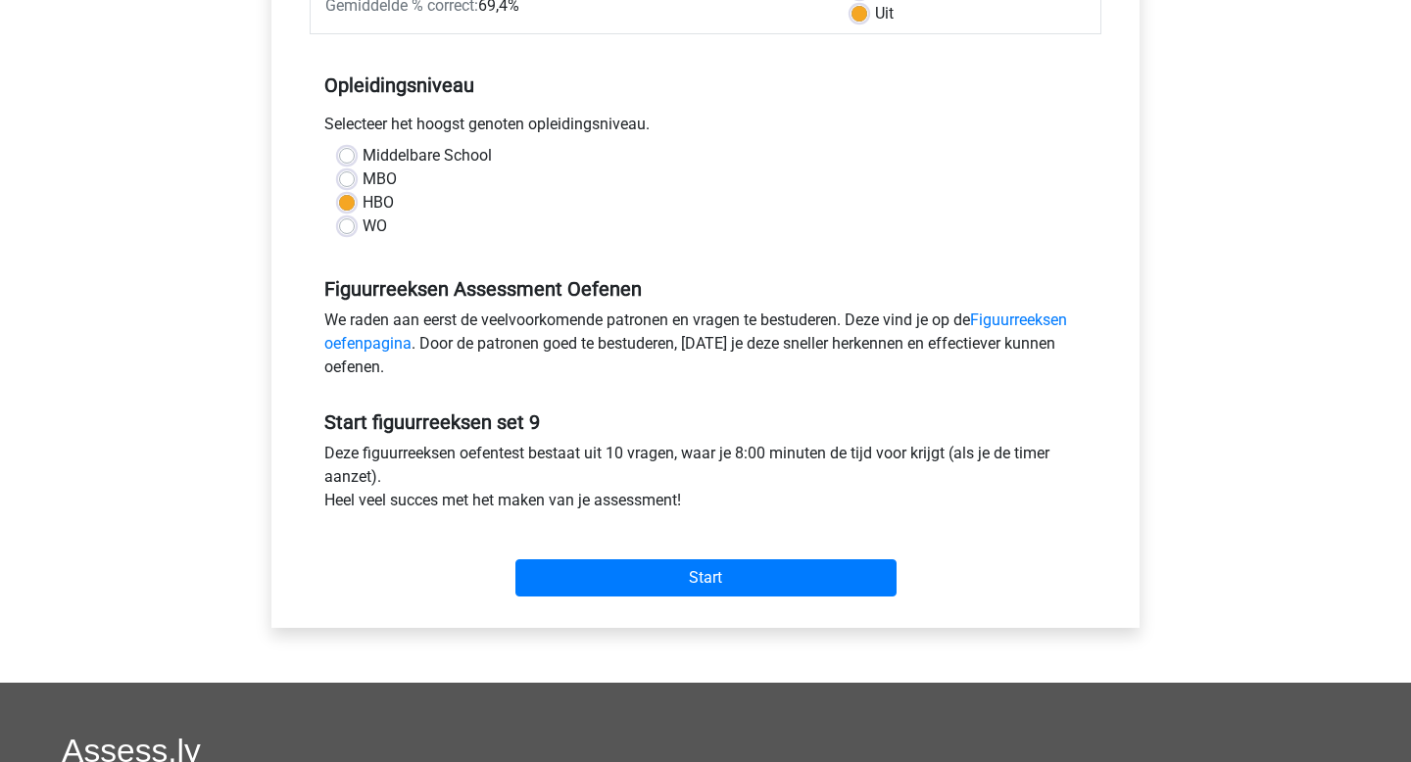
scroll to position [347, 0]
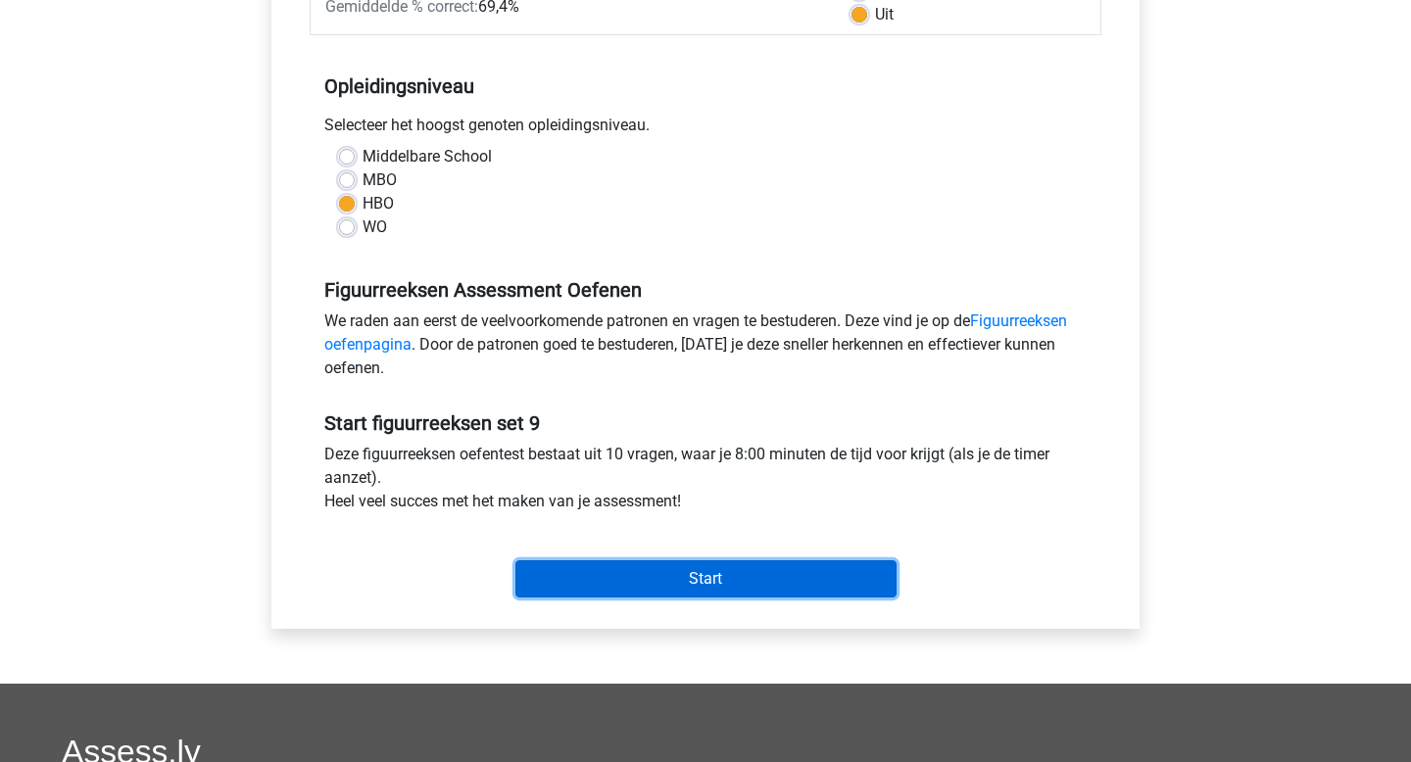
click at [623, 577] on input "Start" at bounding box center [705, 579] width 381 height 37
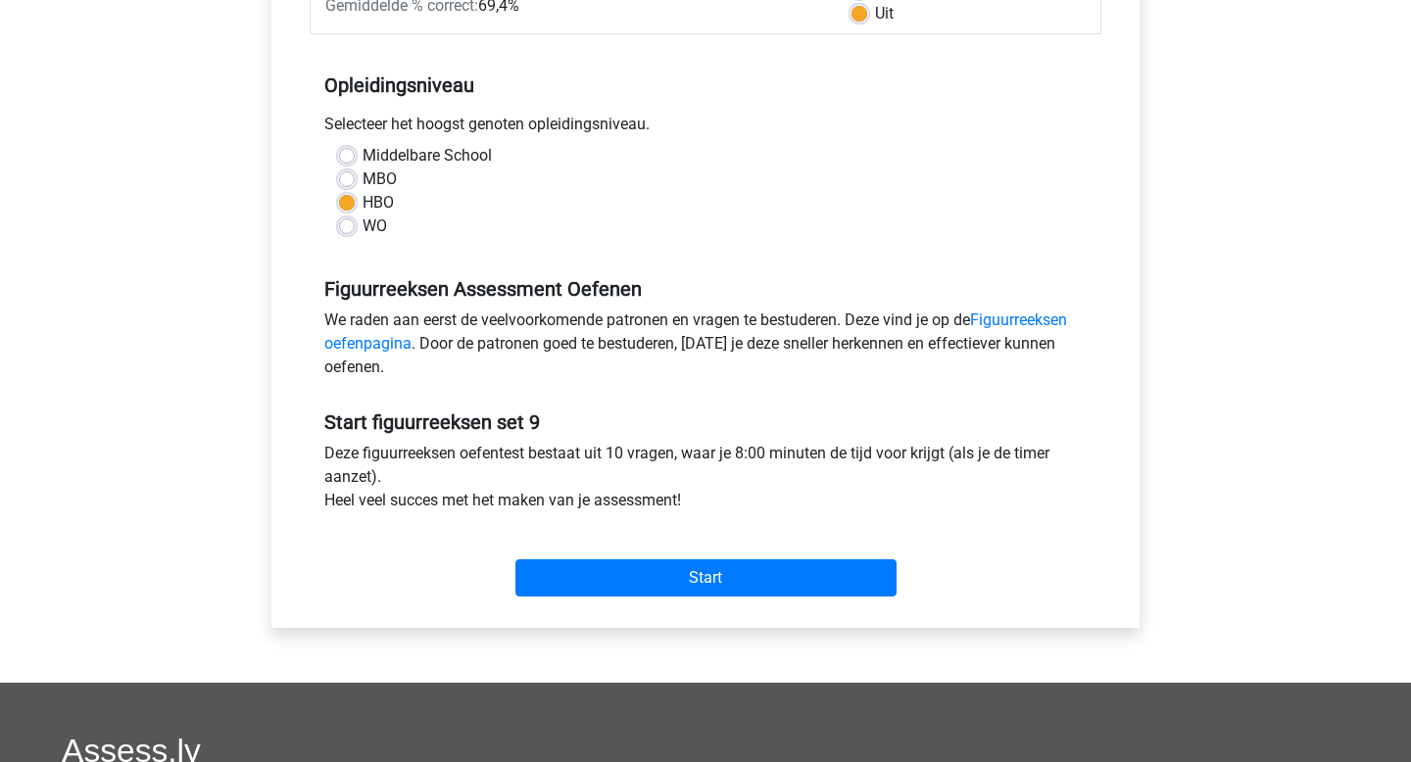
scroll to position [389, 0]
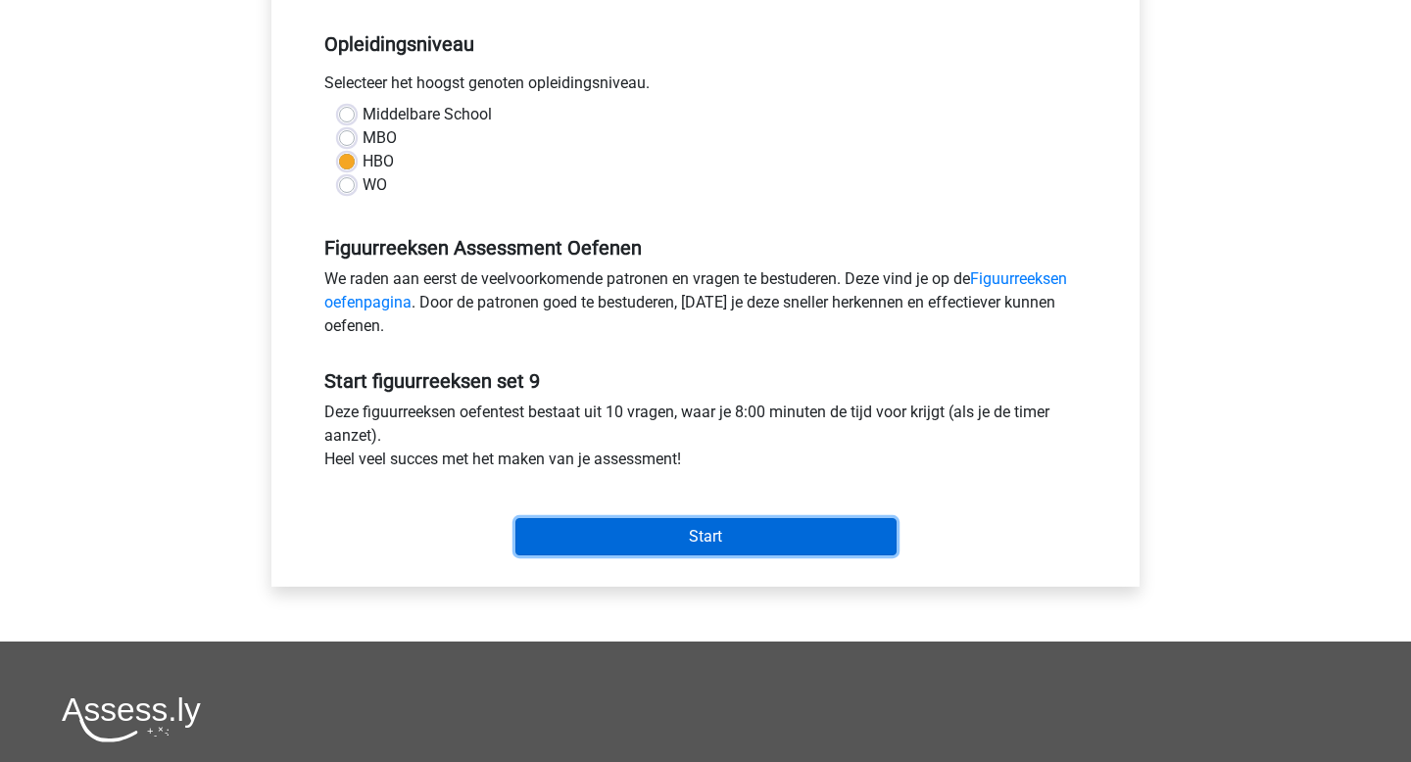
click at [677, 543] on input "Start" at bounding box center [705, 536] width 381 height 37
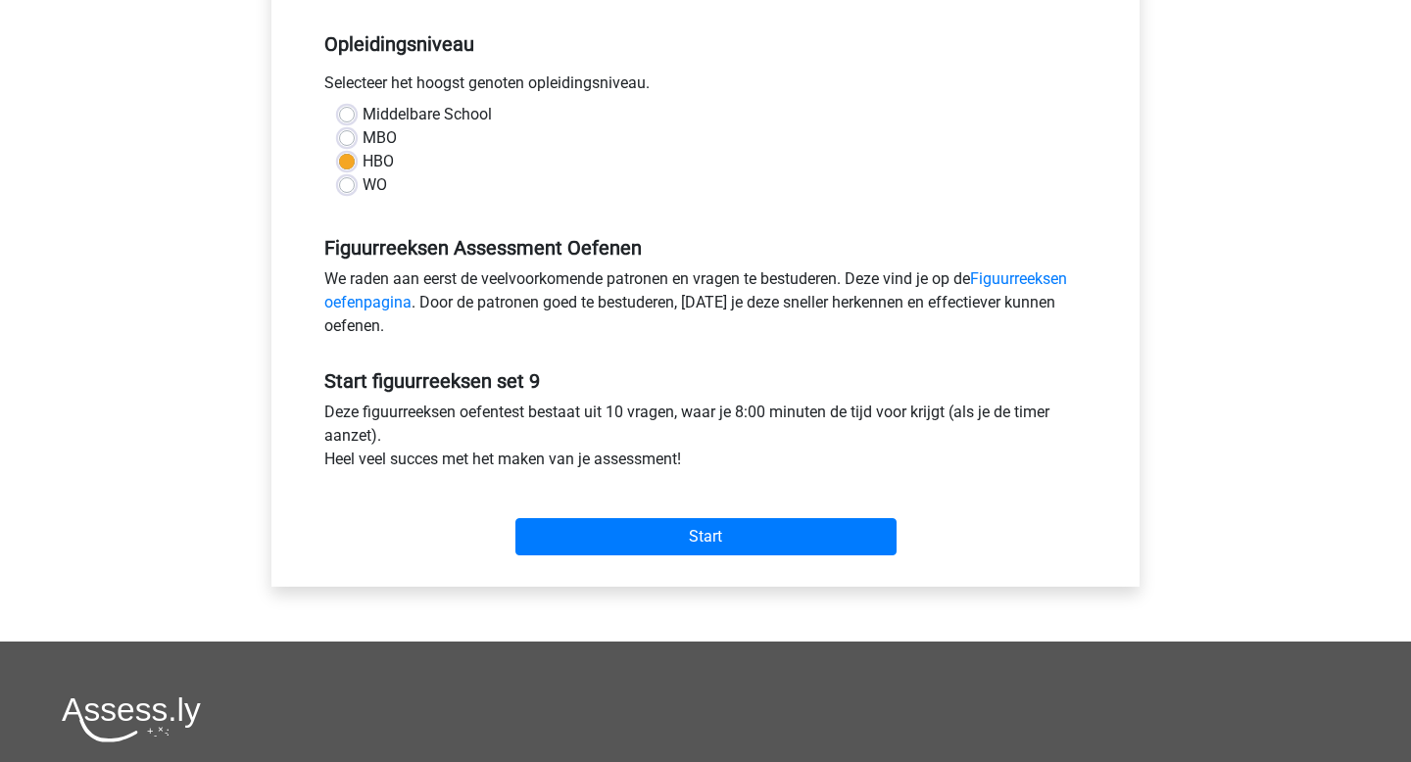
scroll to position [420, 0]
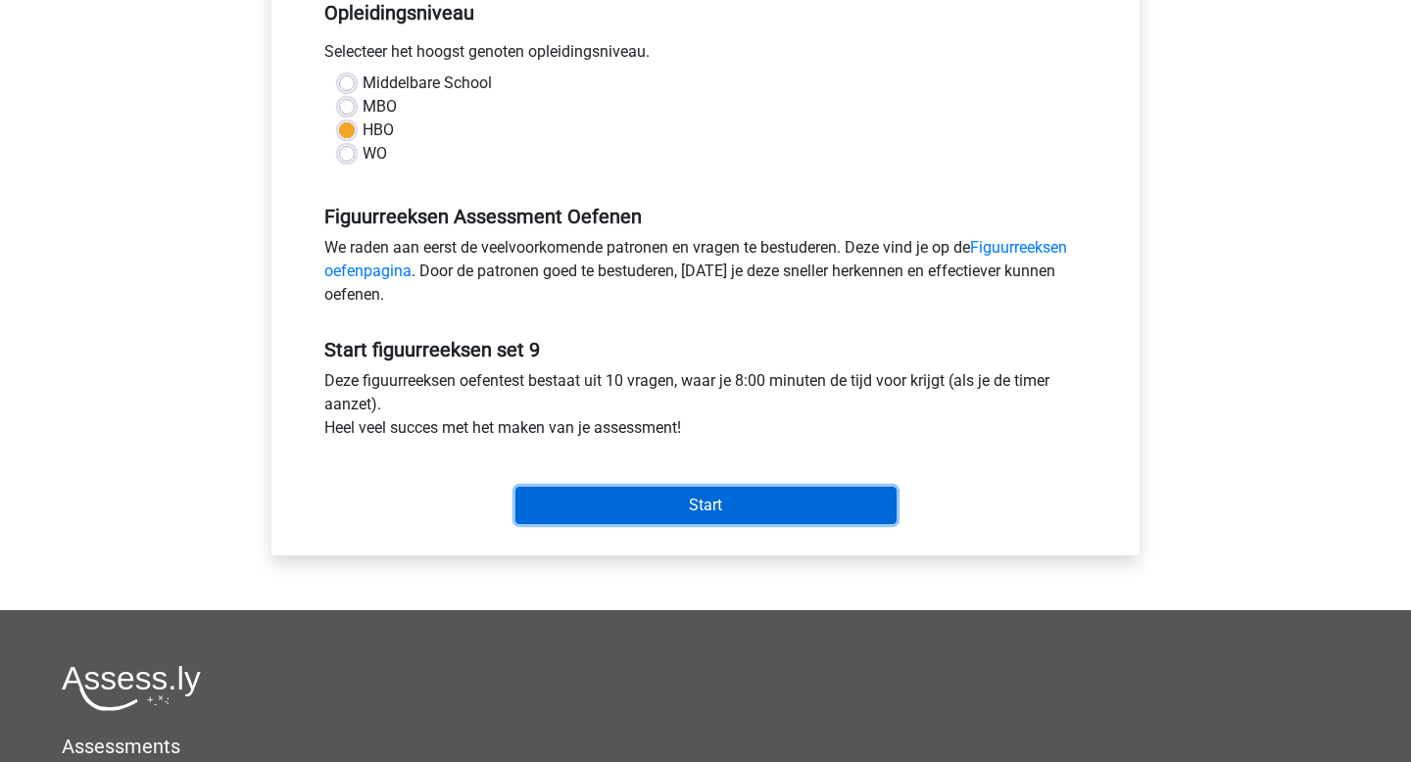
click at [739, 497] on input "Start" at bounding box center [705, 505] width 381 height 37
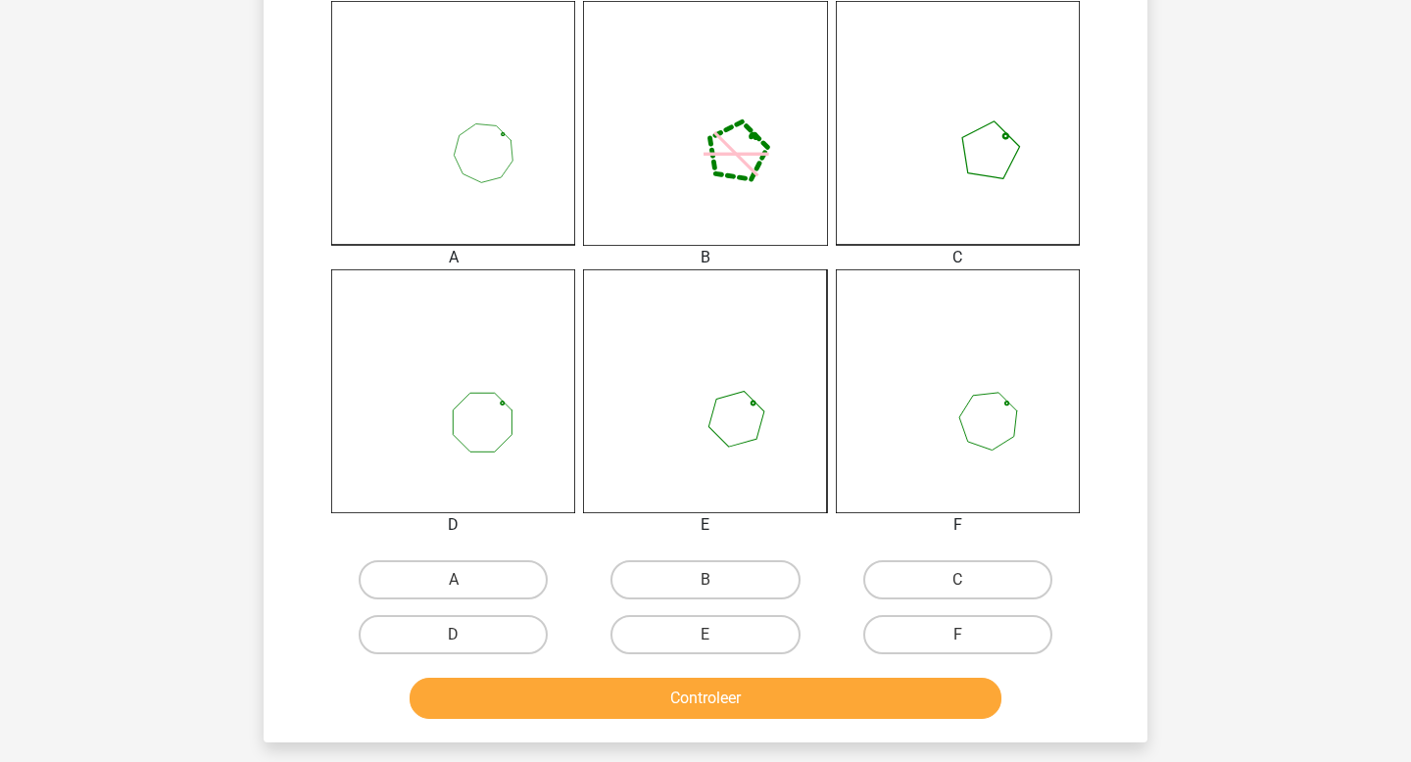
scroll to position [532, 0]
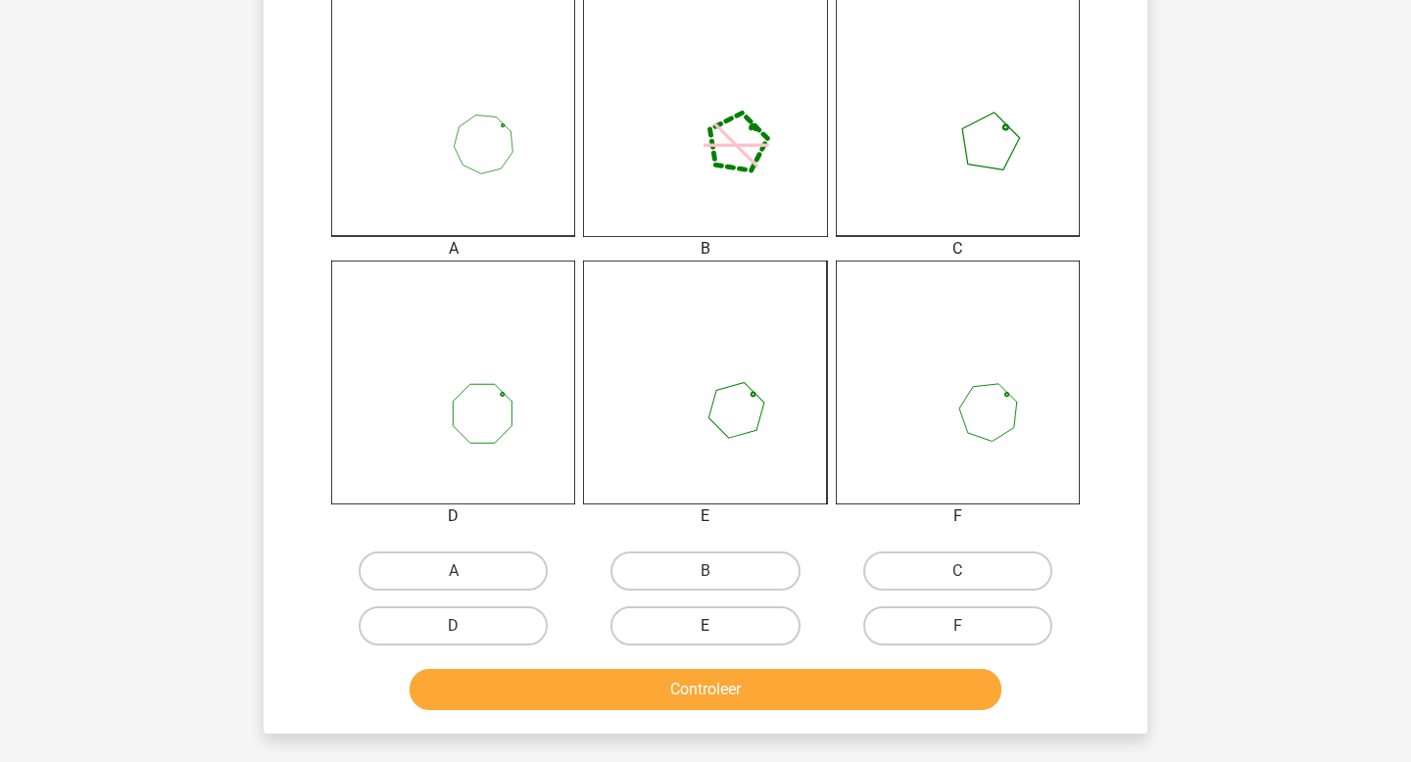
click at [703, 635] on label "E" at bounding box center [705, 626] width 189 height 39
click at [706, 635] on input "E" at bounding box center [712, 632] width 13 height 13
radio input "true"
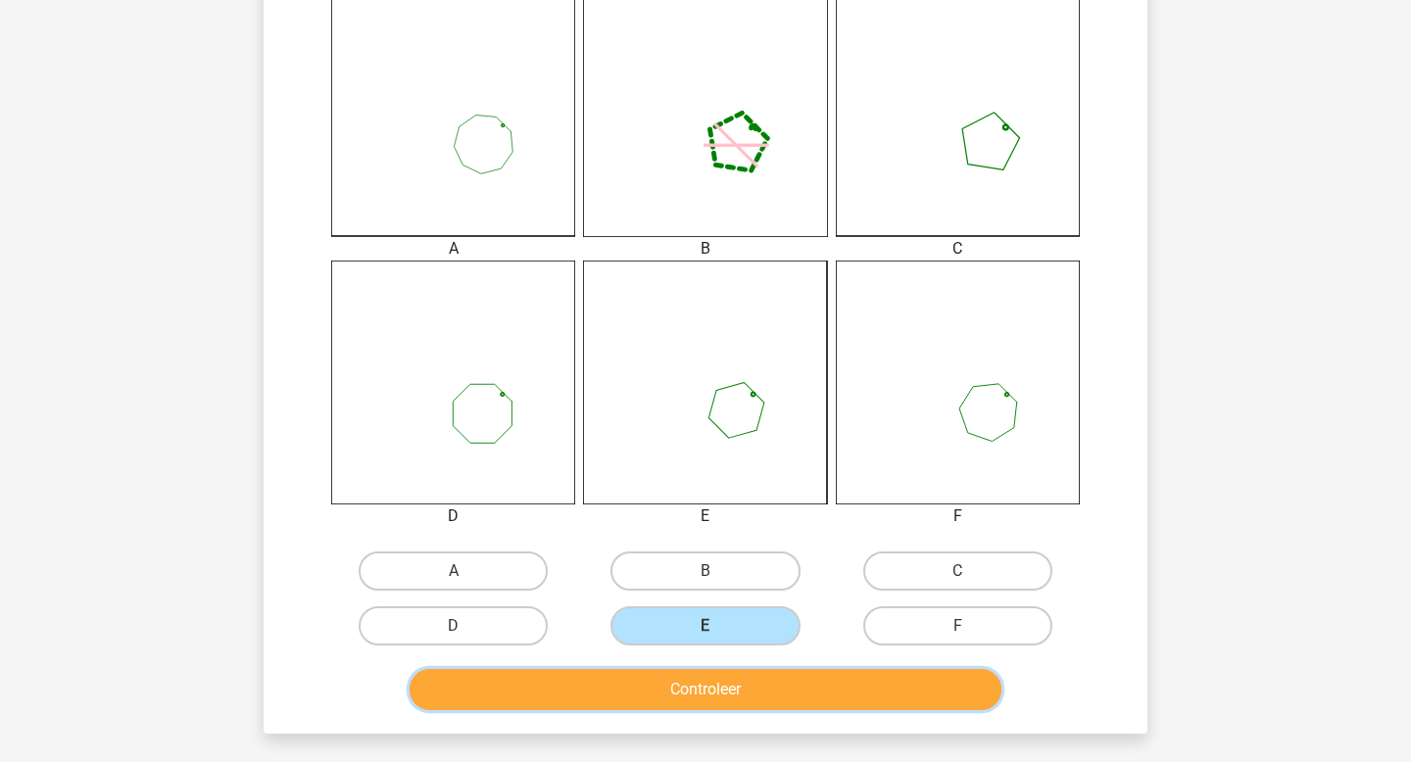
click at [703, 685] on button "Controleer" at bounding box center [706, 689] width 593 height 41
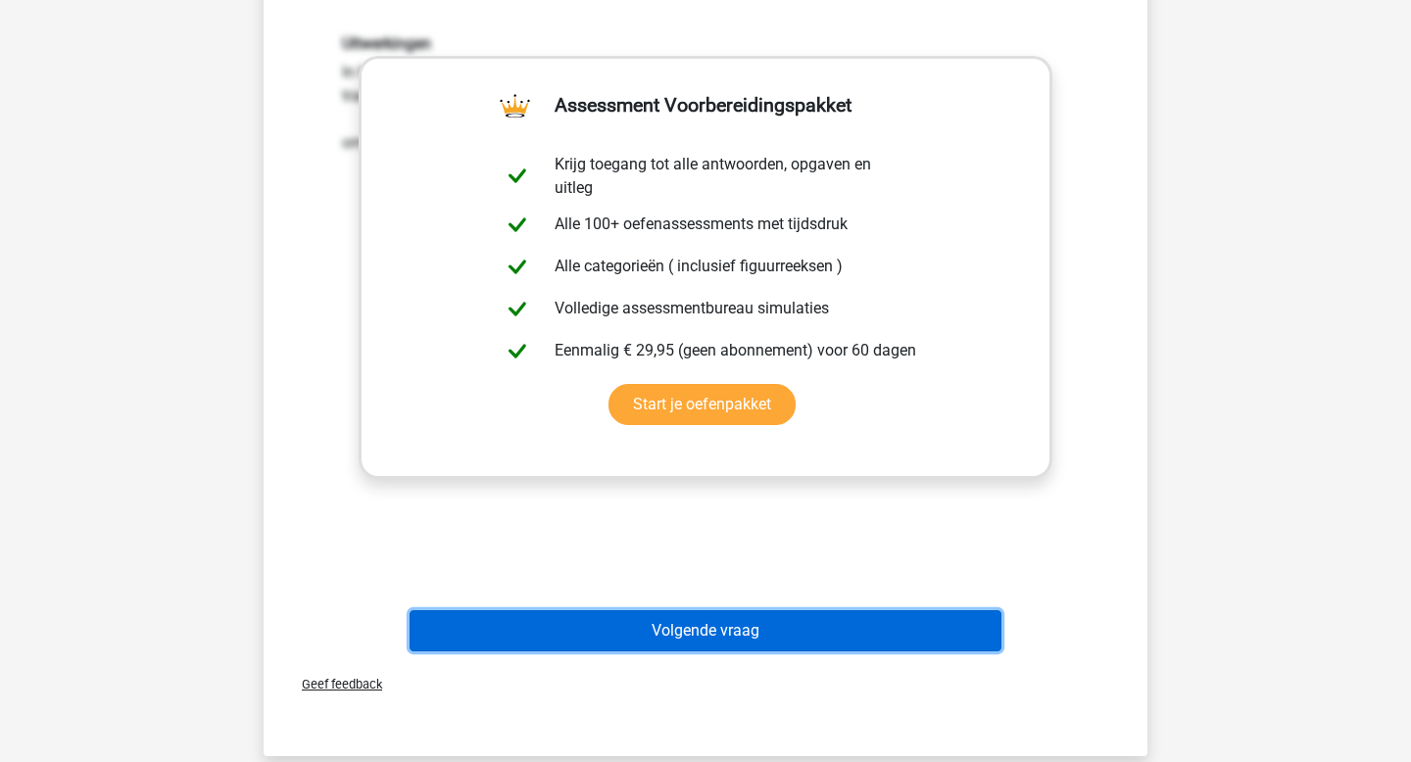
click at [658, 650] on button "Volgende vraag" at bounding box center [706, 631] width 593 height 41
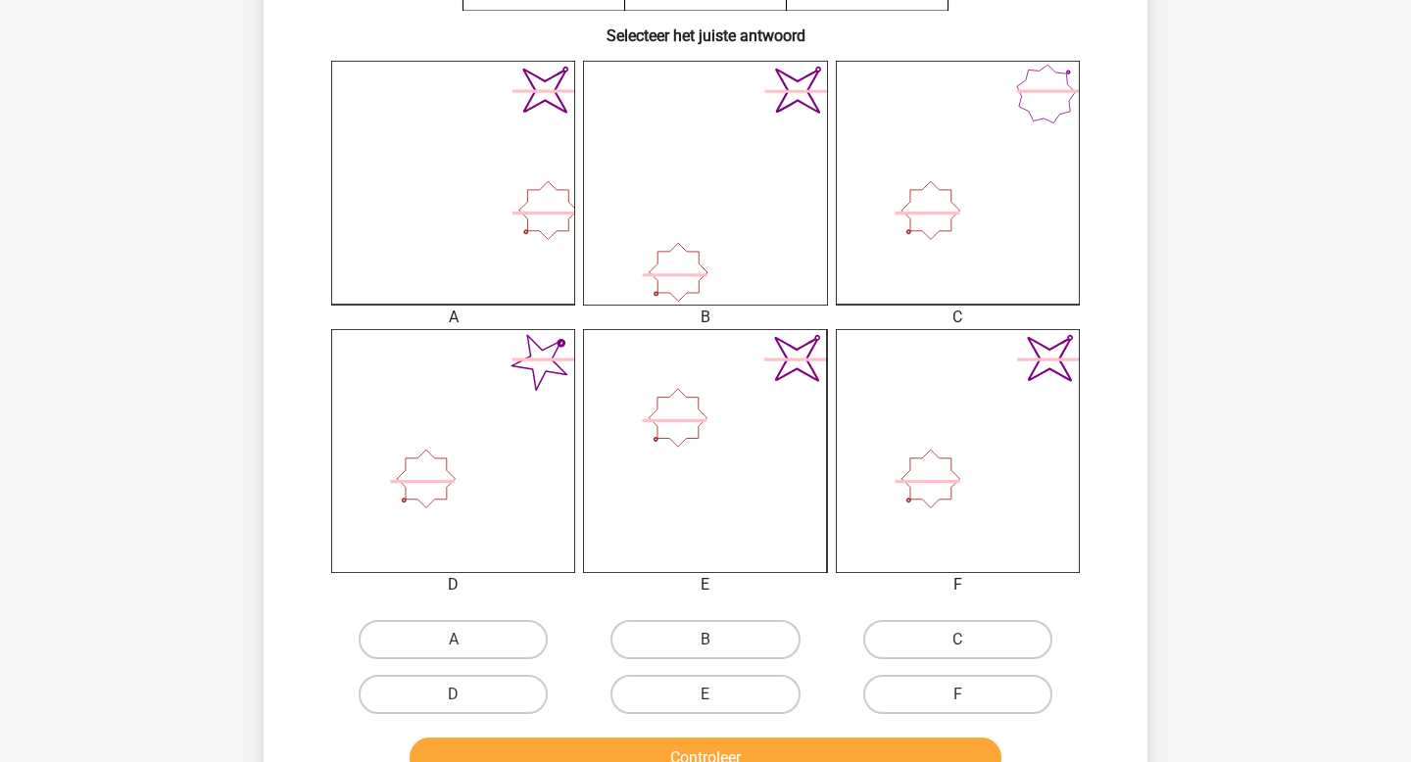
scroll to position [463, 0]
click at [695, 704] on label "E" at bounding box center [705, 695] width 189 height 39
click at [706, 704] on input "E" at bounding box center [712, 702] width 13 height 13
radio input "true"
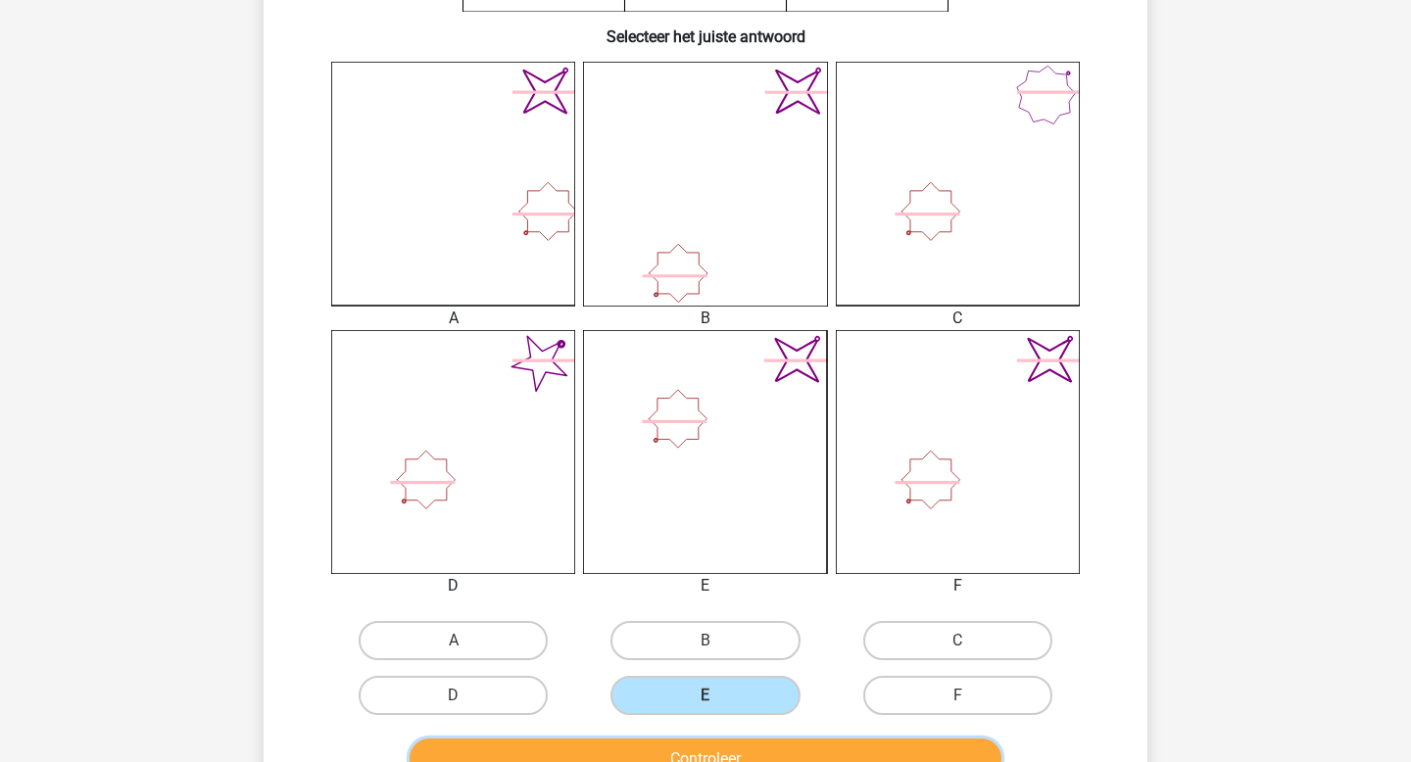
click at [697, 751] on button "Controleer" at bounding box center [706, 759] width 593 height 41
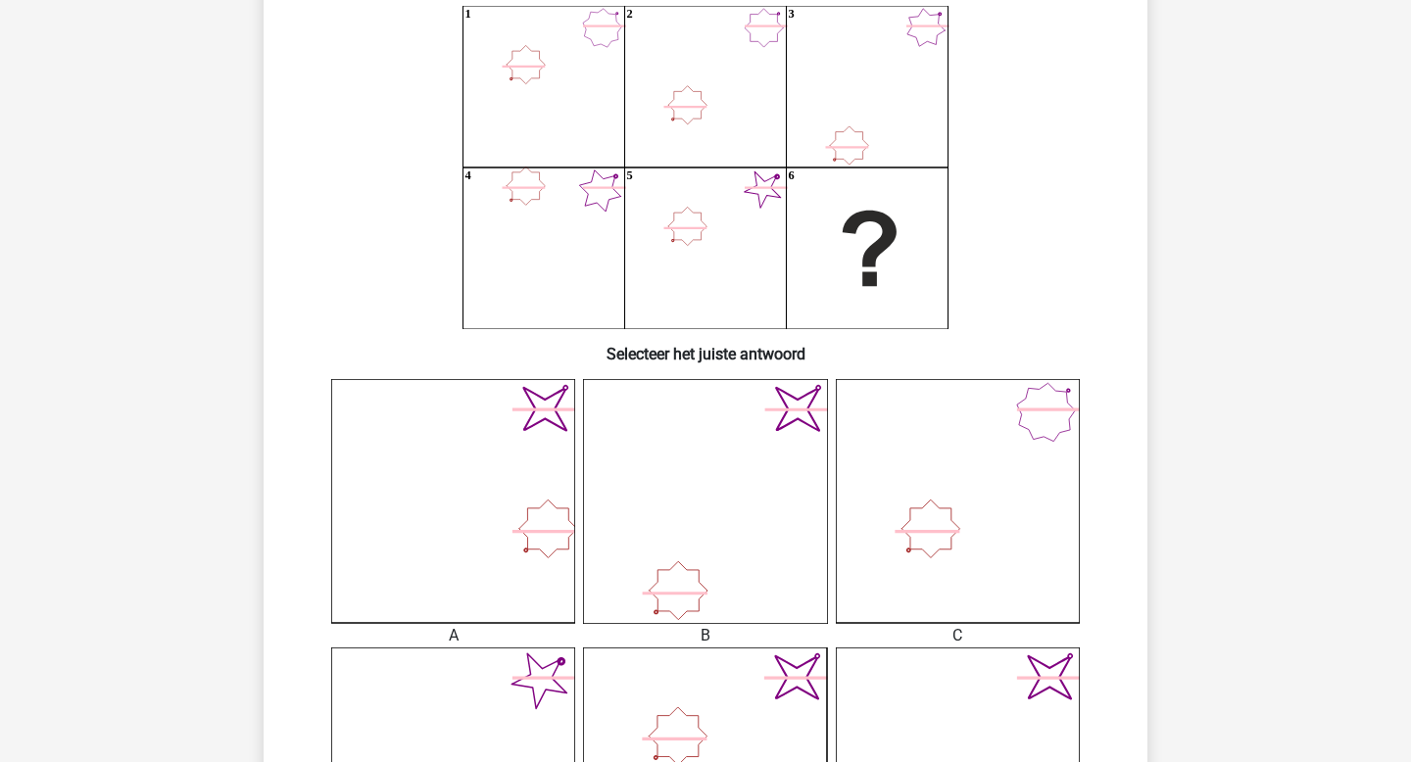
scroll to position [78, 0]
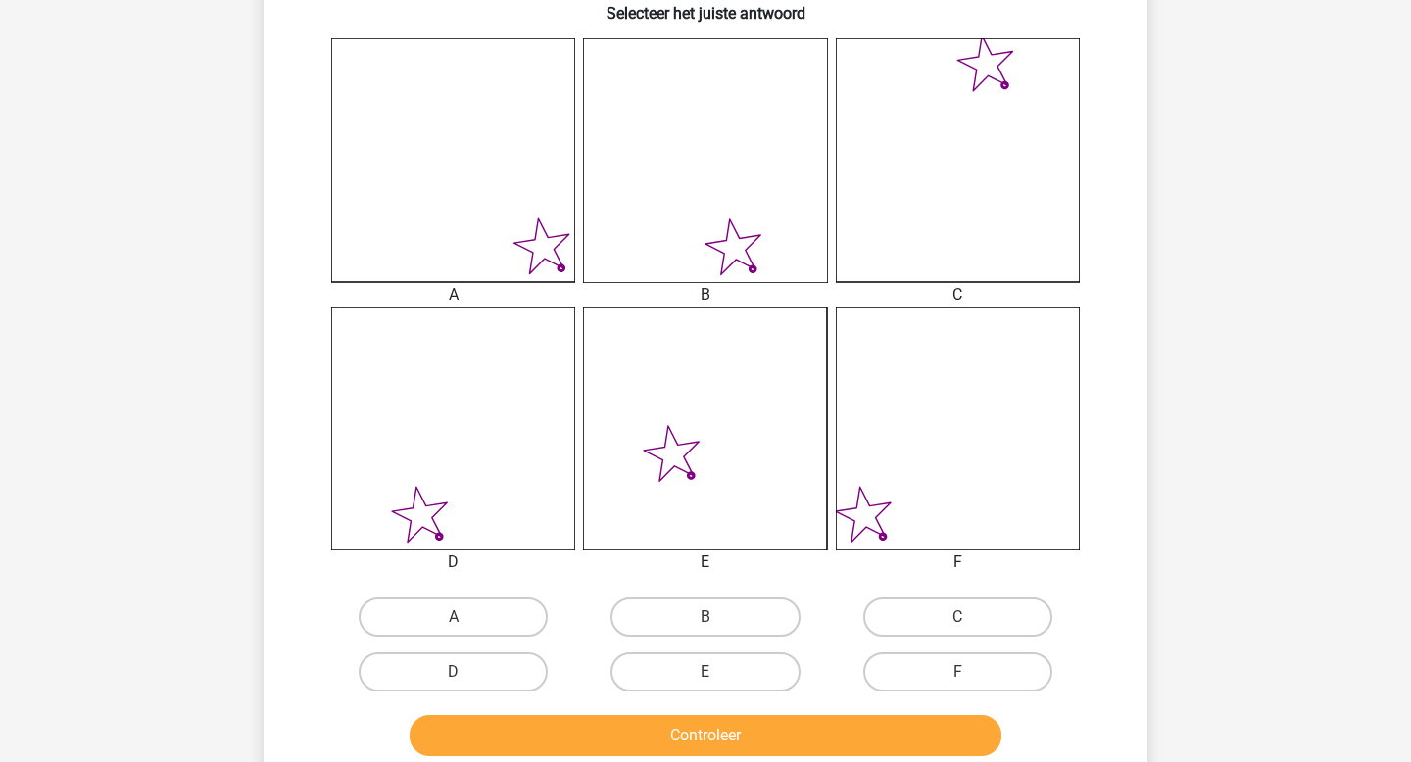
scroll to position [495, 0]
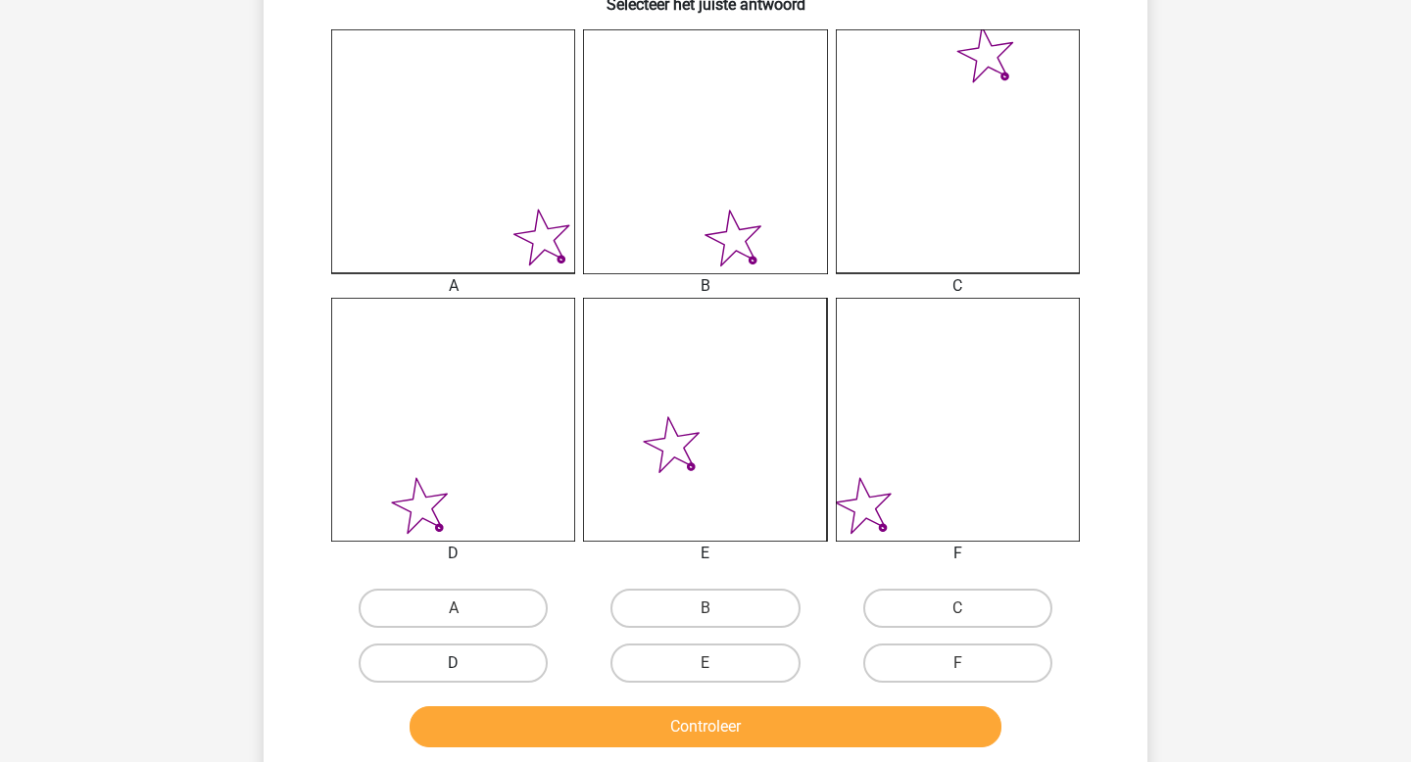
click at [494, 659] on label "D" at bounding box center [453, 663] width 189 height 39
click at [466, 663] on input "D" at bounding box center [460, 669] width 13 height 13
radio input "true"
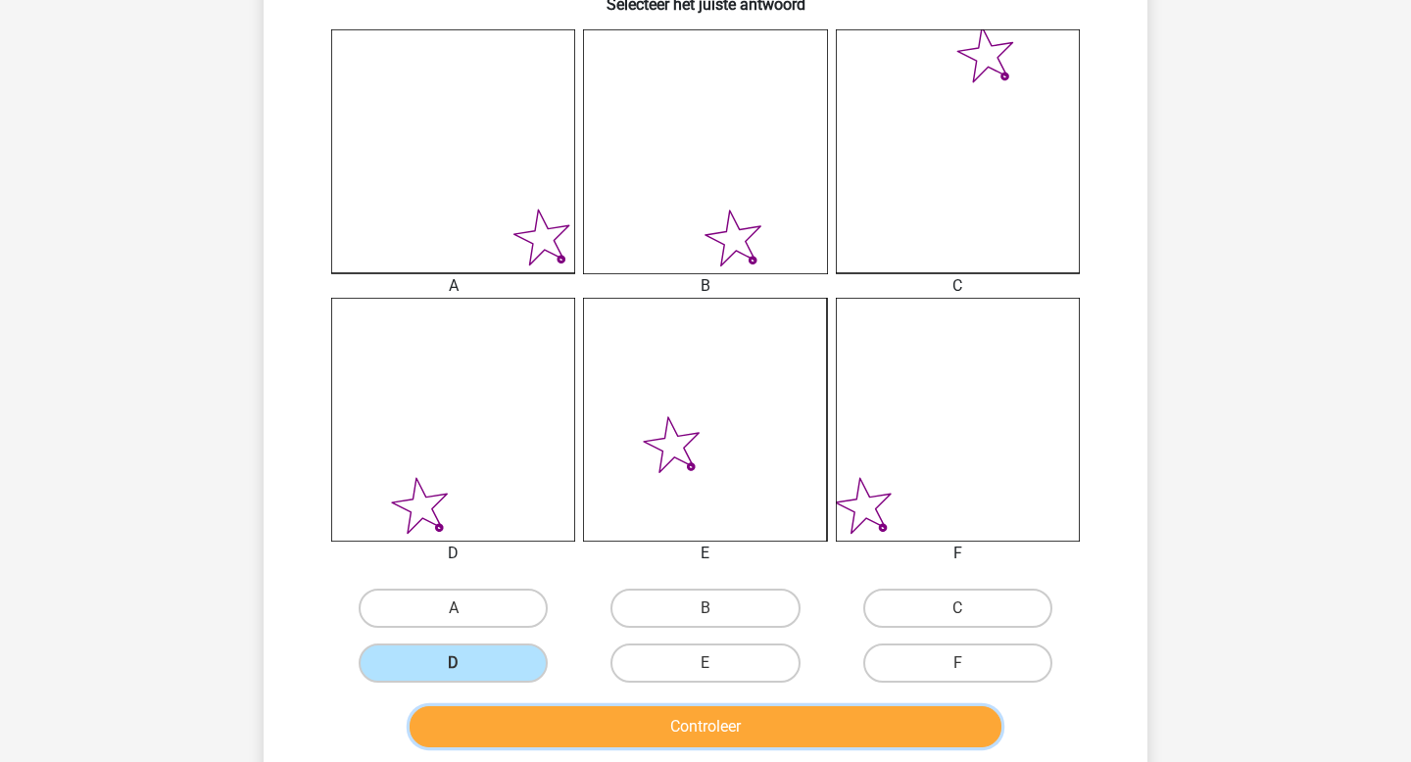
click at [602, 743] on button "Controleer" at bounding box center [706, 727] width 593 height 41
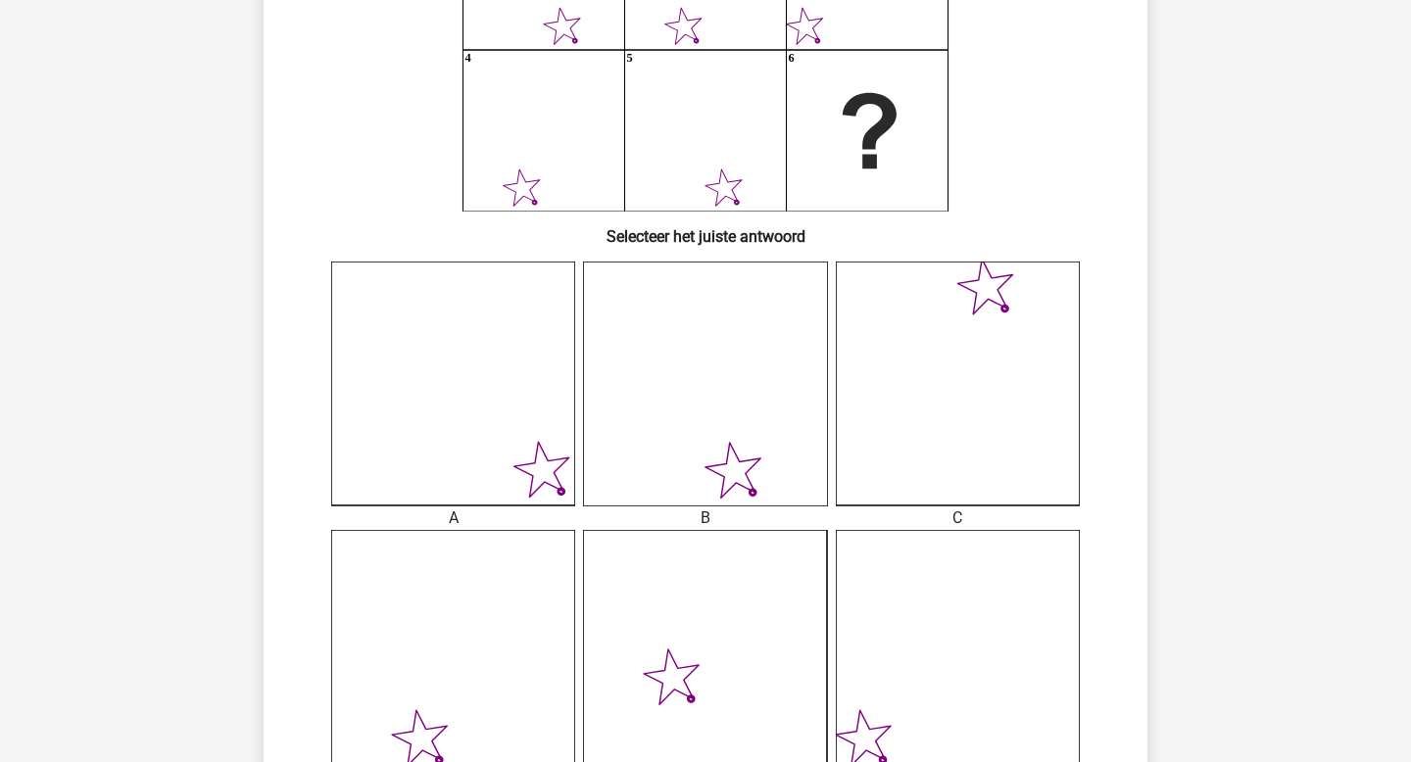
scroll to position [261, 0]
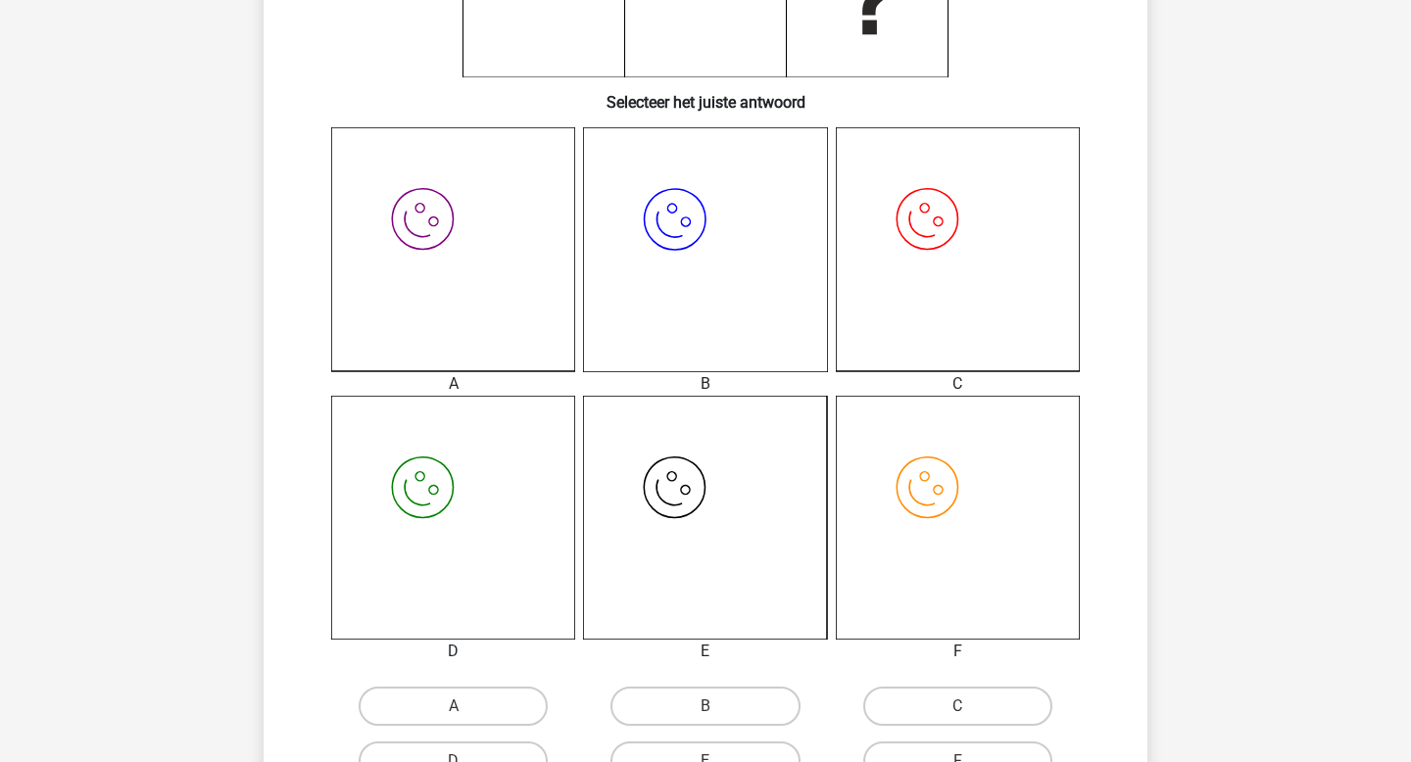
scroll to position [537, 0]
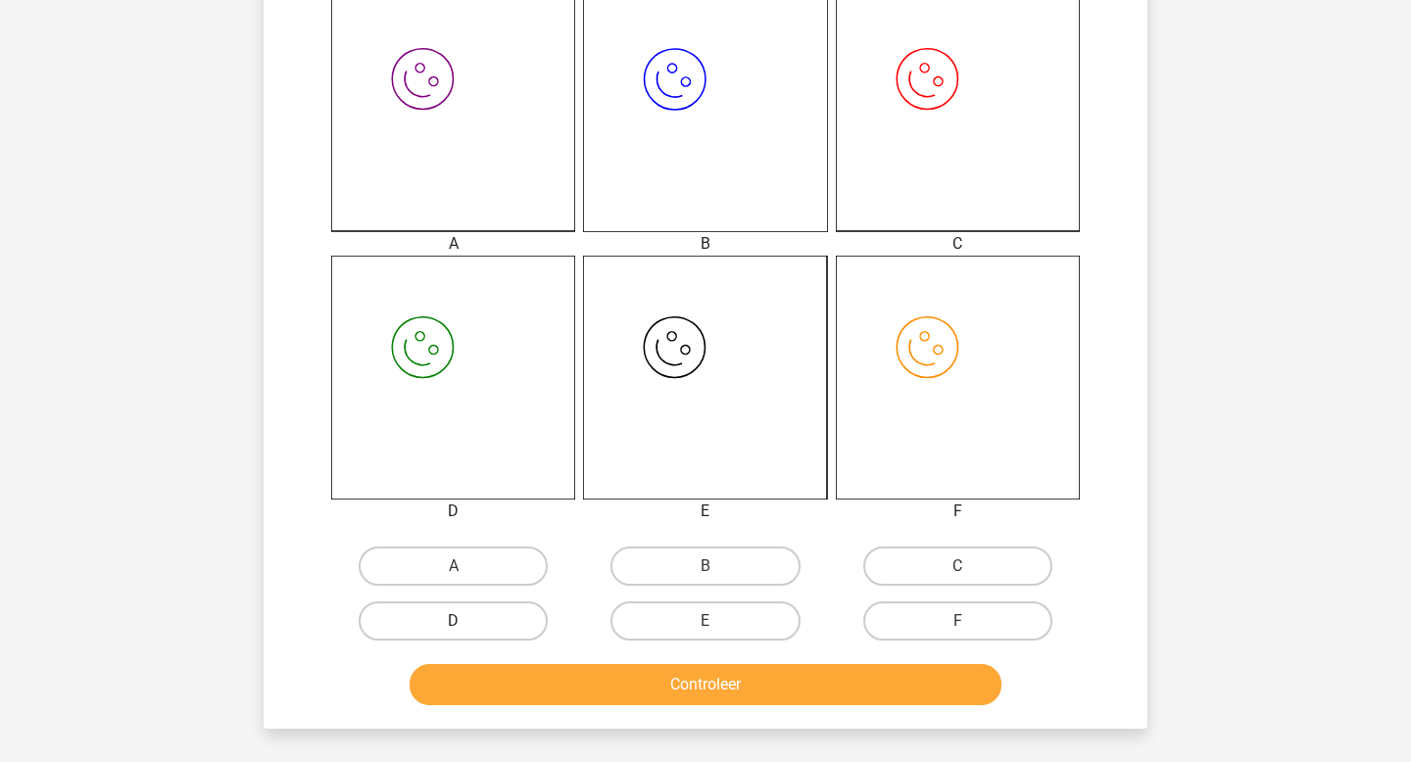
click at [501, 627] on label "D" at bounding box center [453, 621] width 189 height 39
click at [466, 627] on input "D" at bounding box center [460, 627] width 13 height 13
radio input "true"
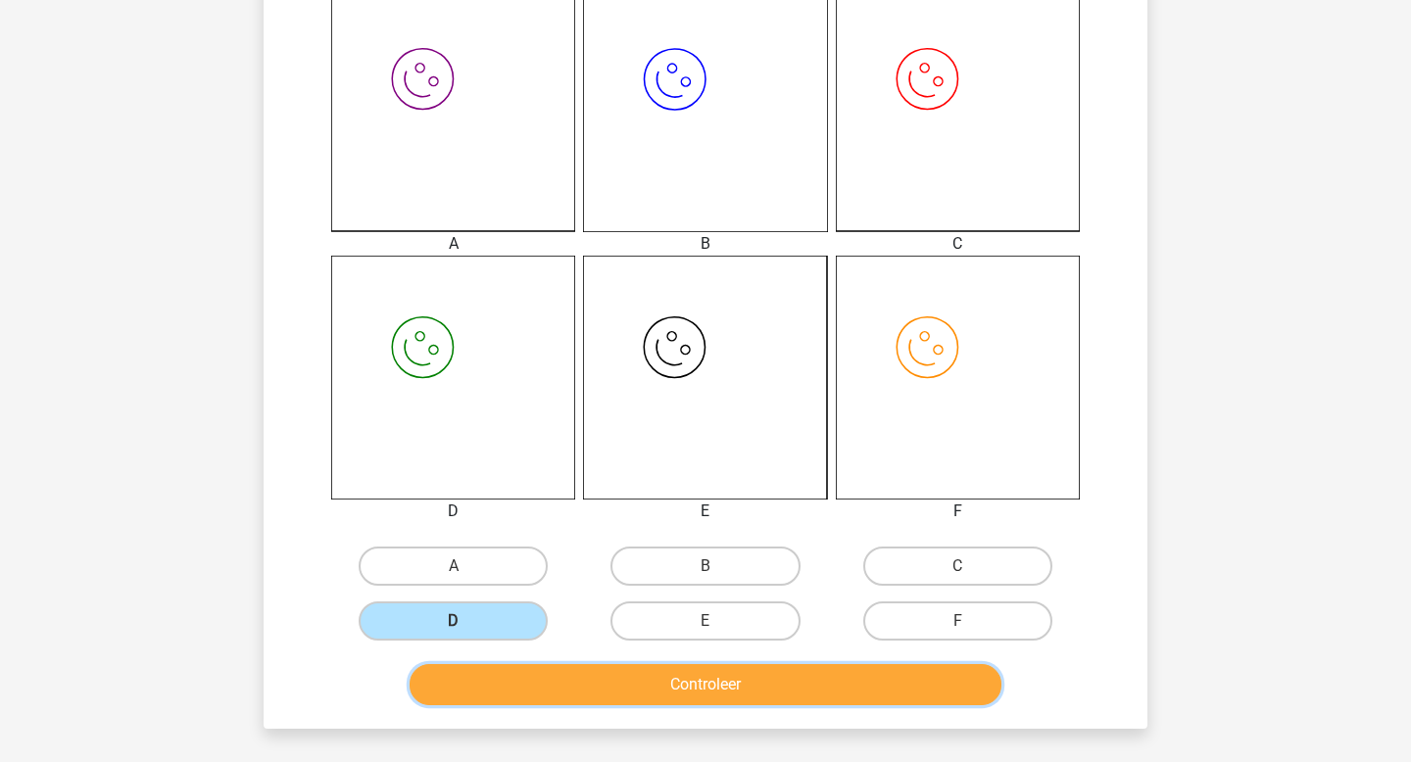
click at [581, 676] on button "Controleer" at bounding box center [706, 684] width 593 height 41
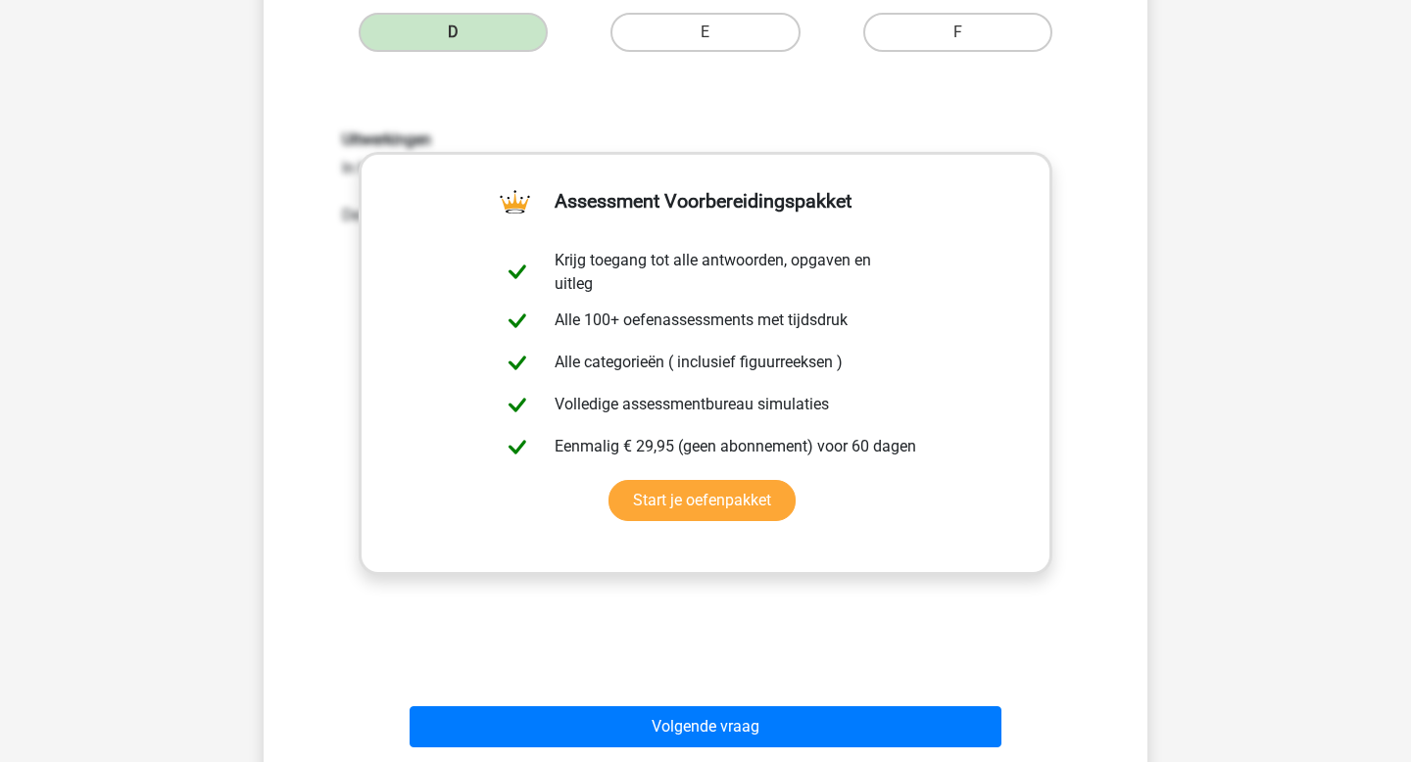
scroll to position [1127, 0]
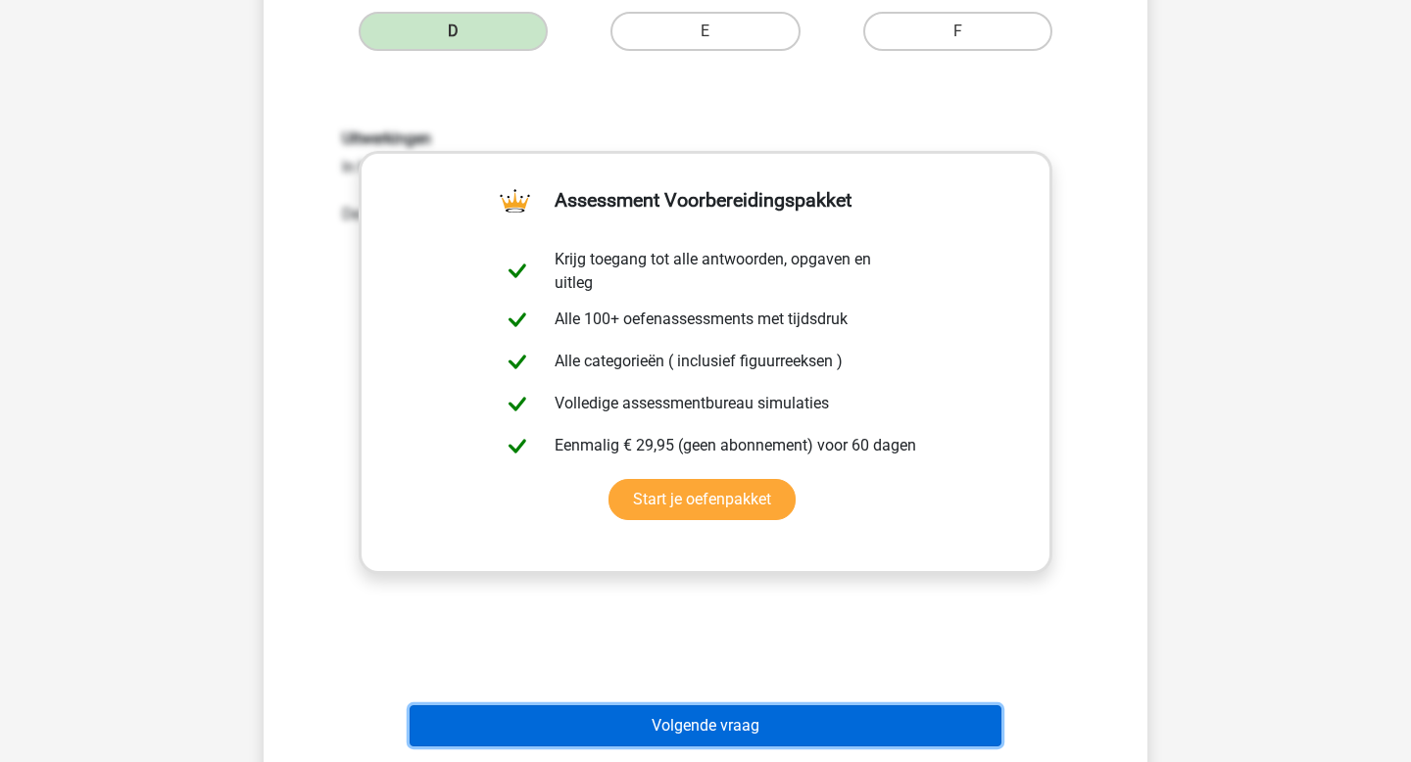
click at [656, 728] on button "Volgende vraag" at bounding box center [706, 726] width 593 height 41
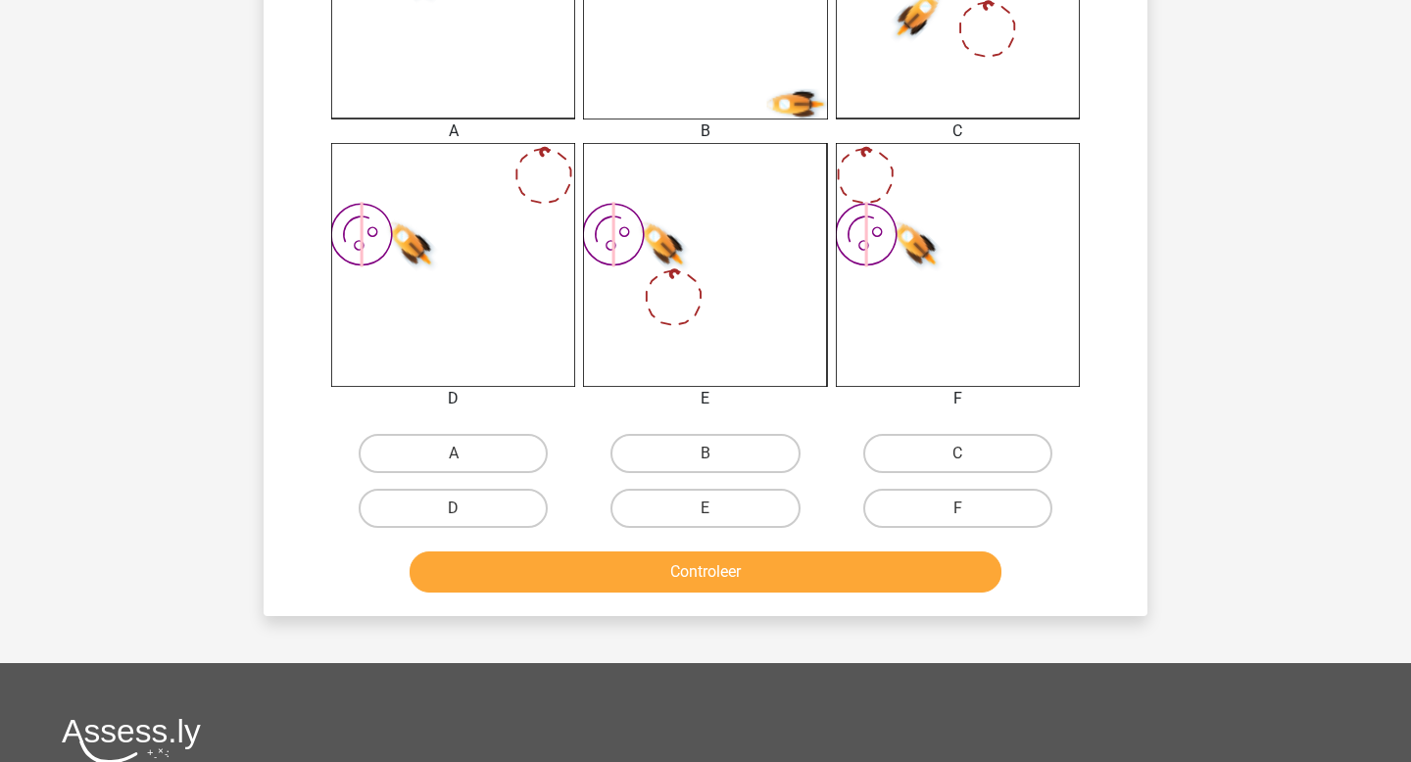
scroll to position [660, 0]
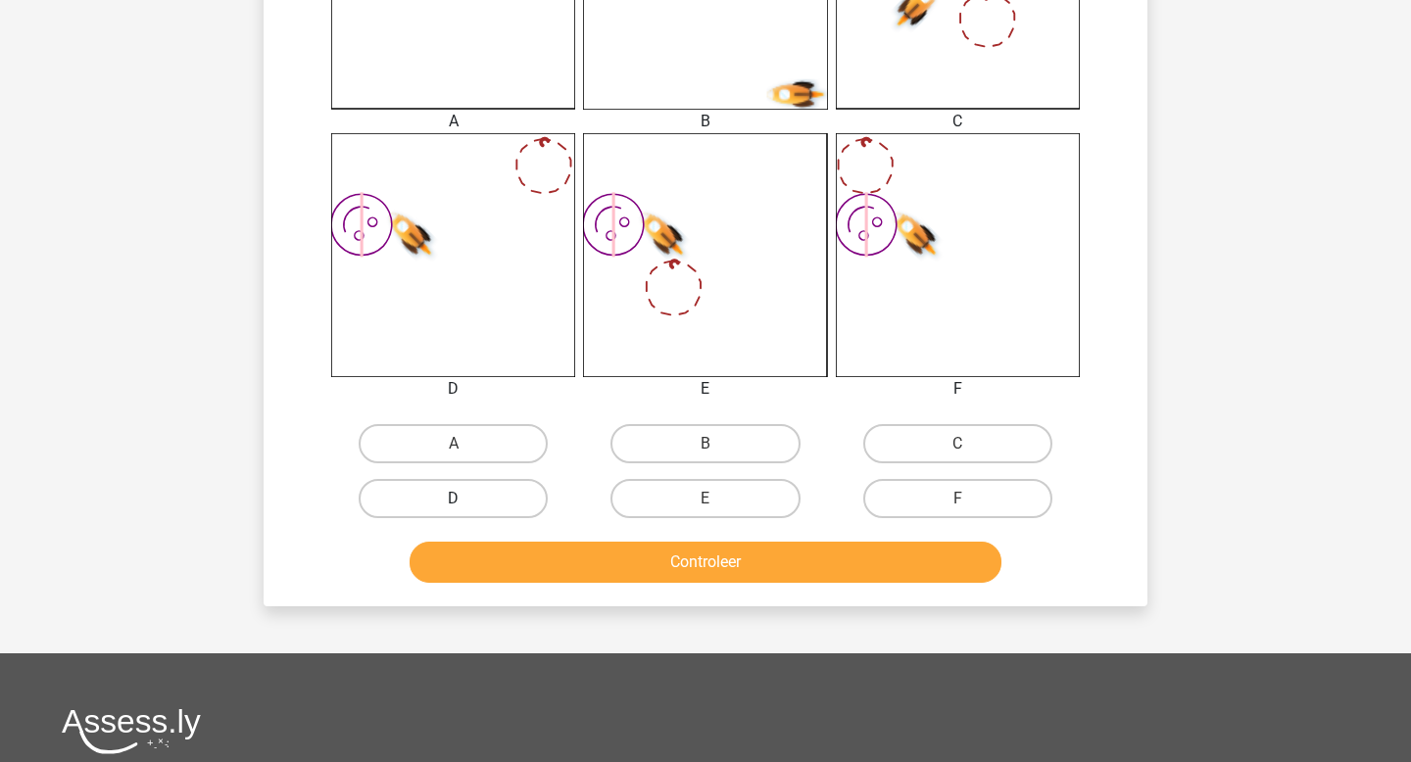
click at [496, 493] on label "D" at bounding box center [453, 498] width 189 height 39
click at [466, 499] on input "D" at bounding box center [460, 505] width 13 height 13
radio input "true"
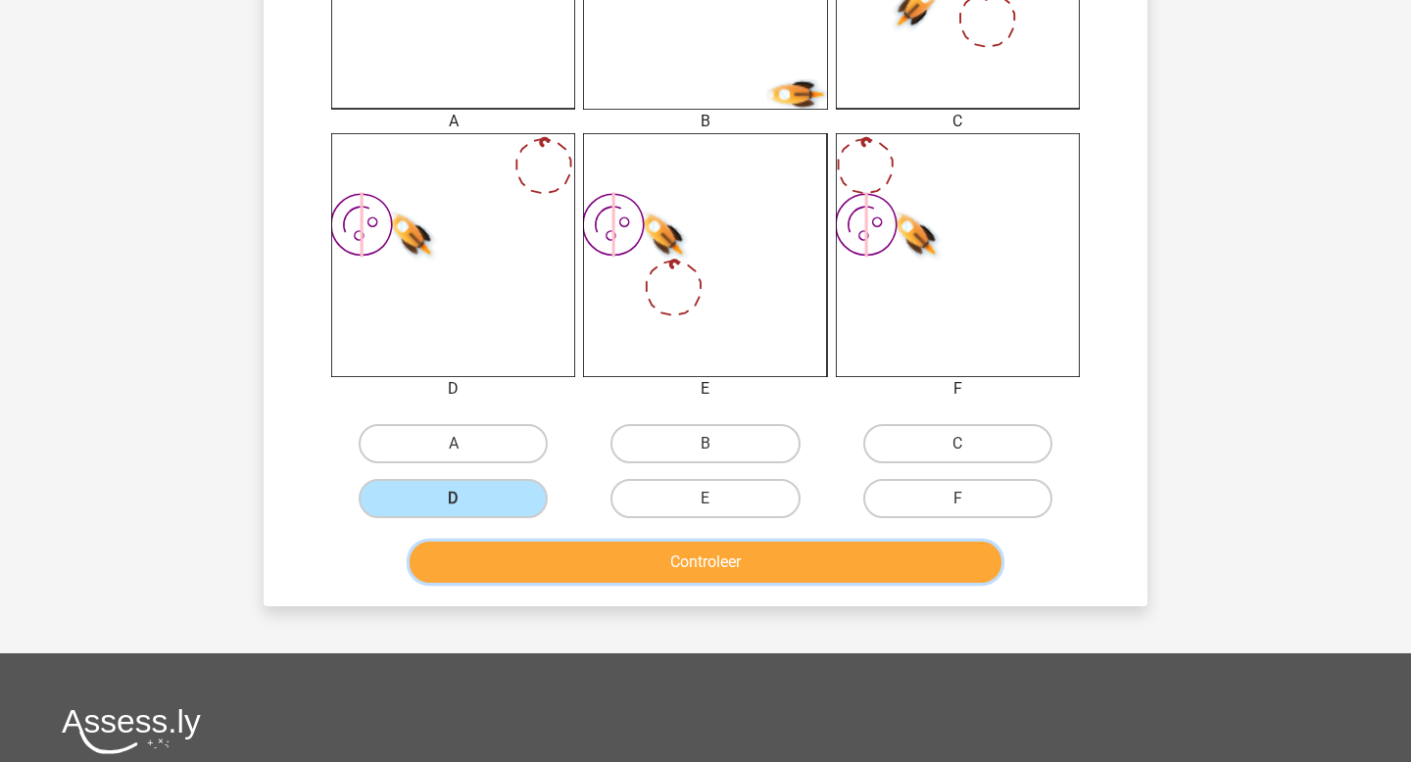
click at [571, 545] on button "Controleer" at bounding box center [706, 562] width 593 height 41
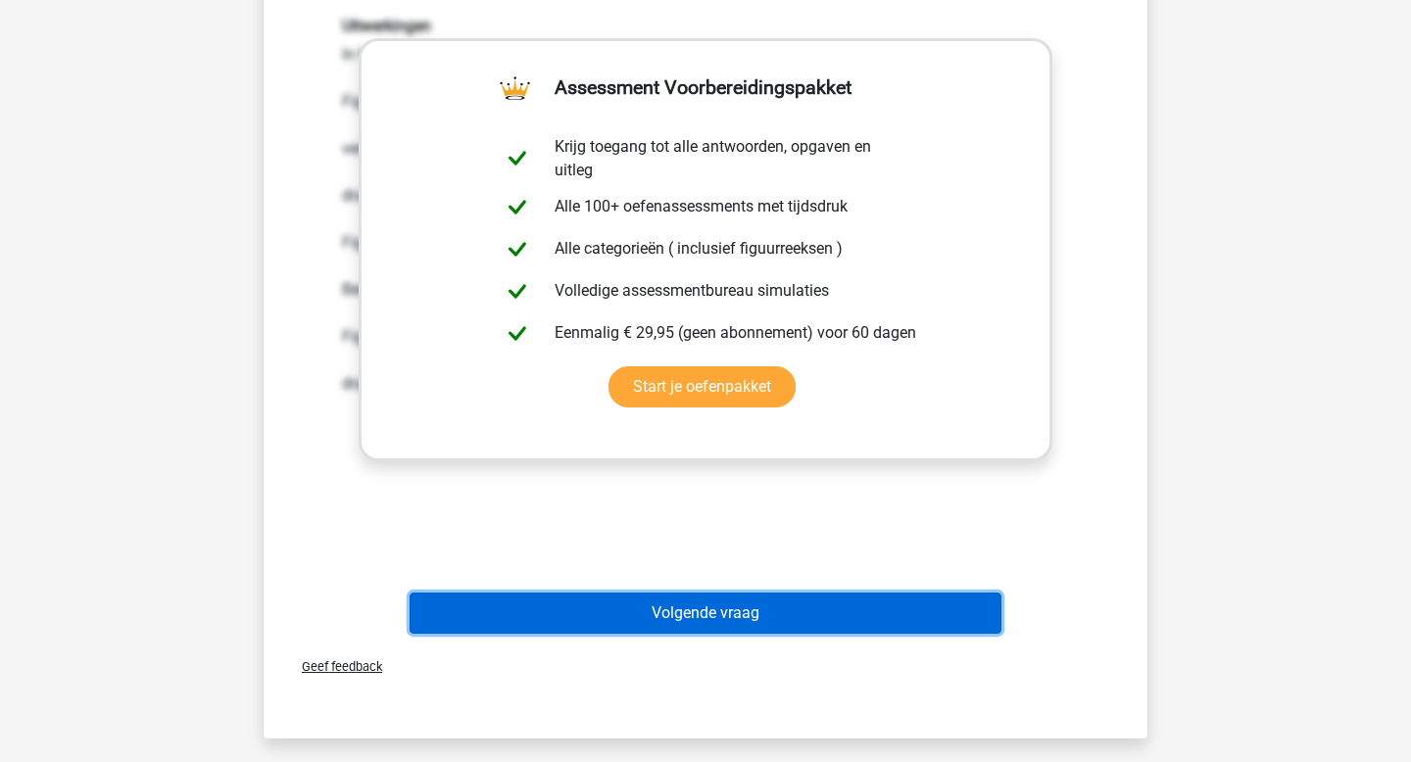
click at [639, 618] on button "Volgende vraag" at bounding box center [706, 613] width 593 height 41
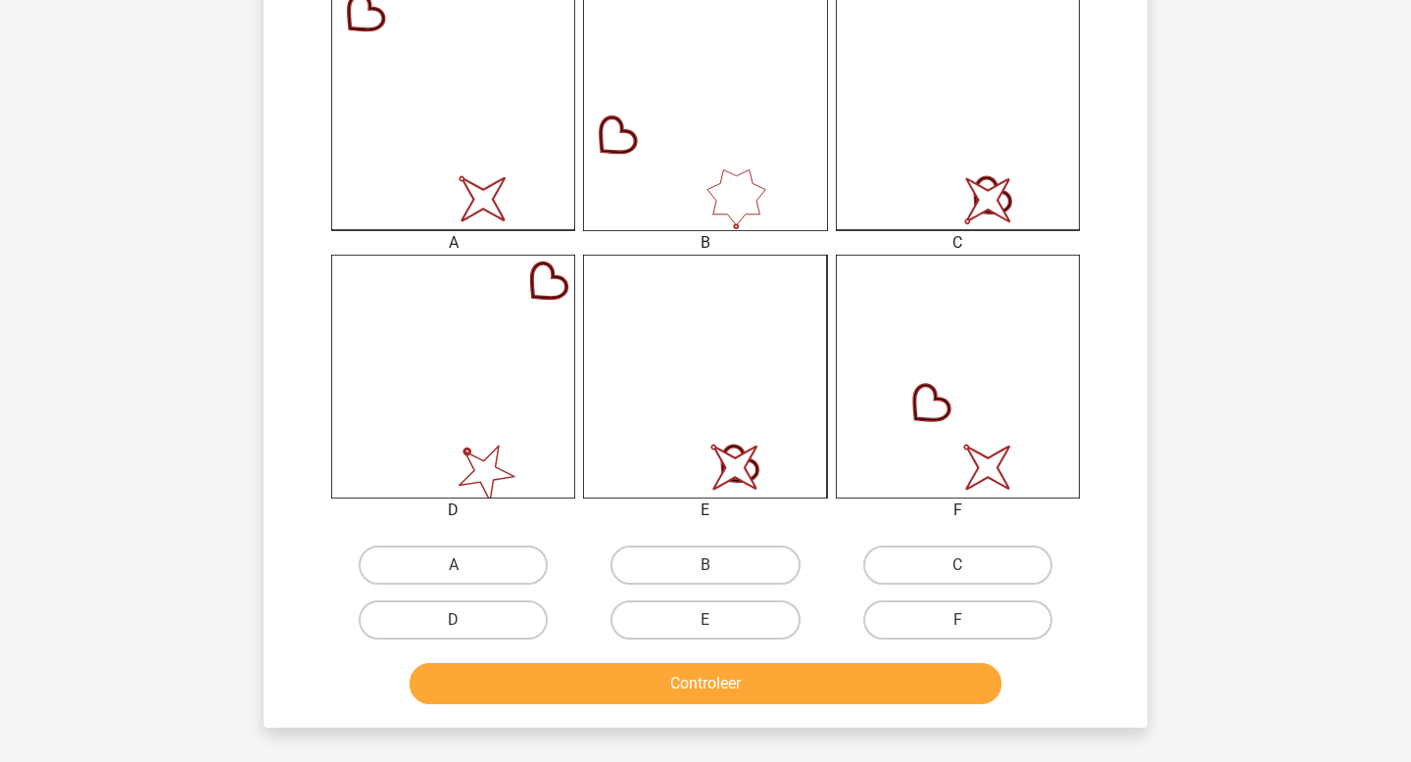
scroll to position [547, 0]
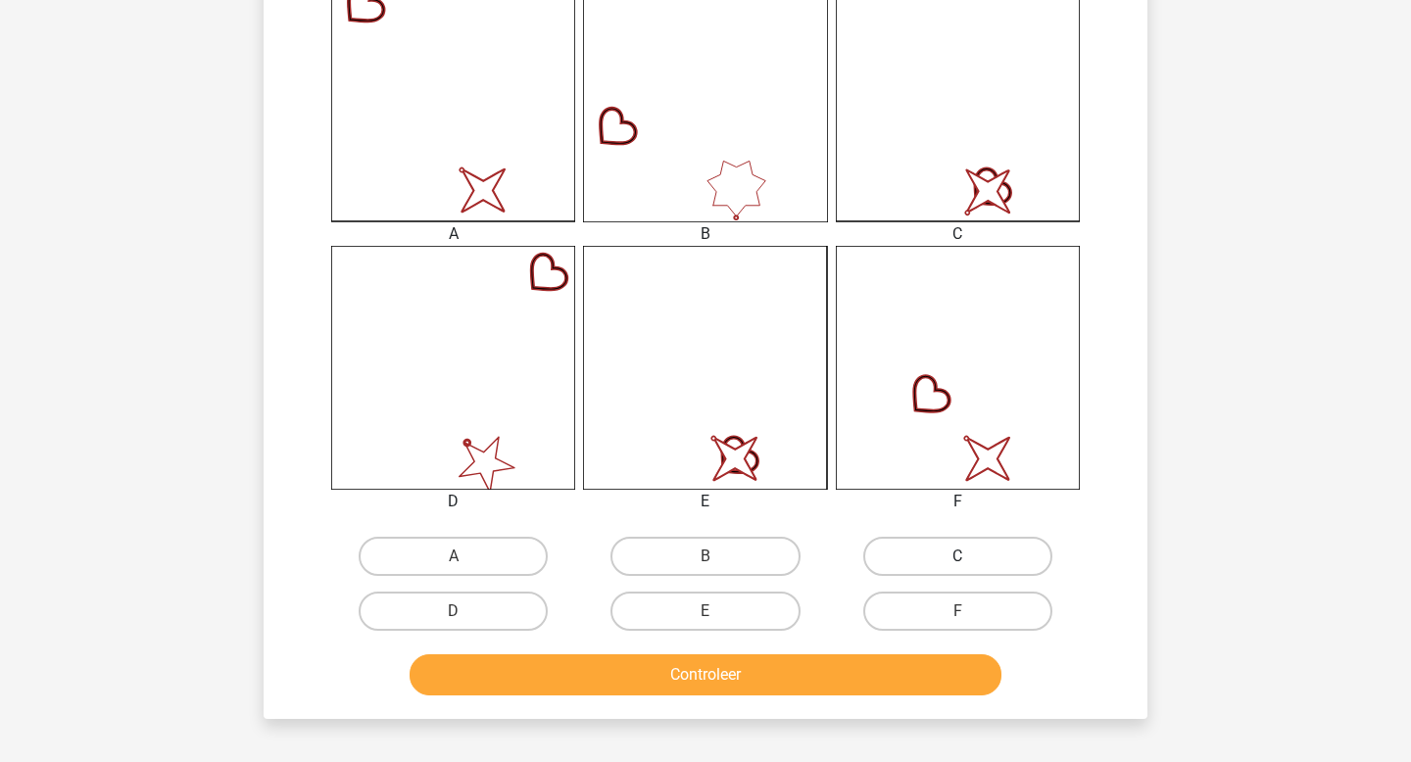
click at [908, 547] on label "C" at bounding box center [957, 556] width 189 height 39
click at [957, 557] on input "C" at bounding box center [963, 563] width 13 height 13
radio input "true"
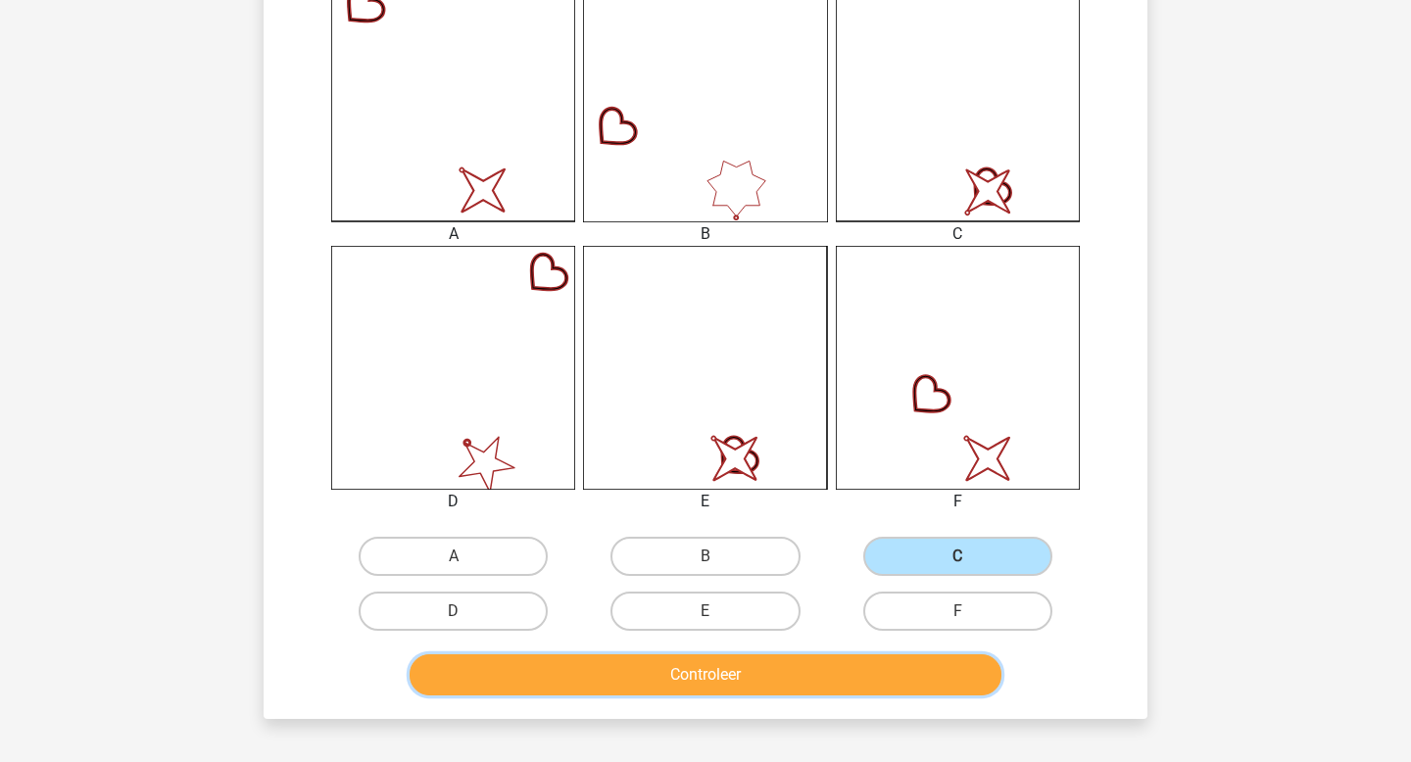
click at [883, 665] on button "Controleer" at bounding box center [706, 675] width 593 height 41
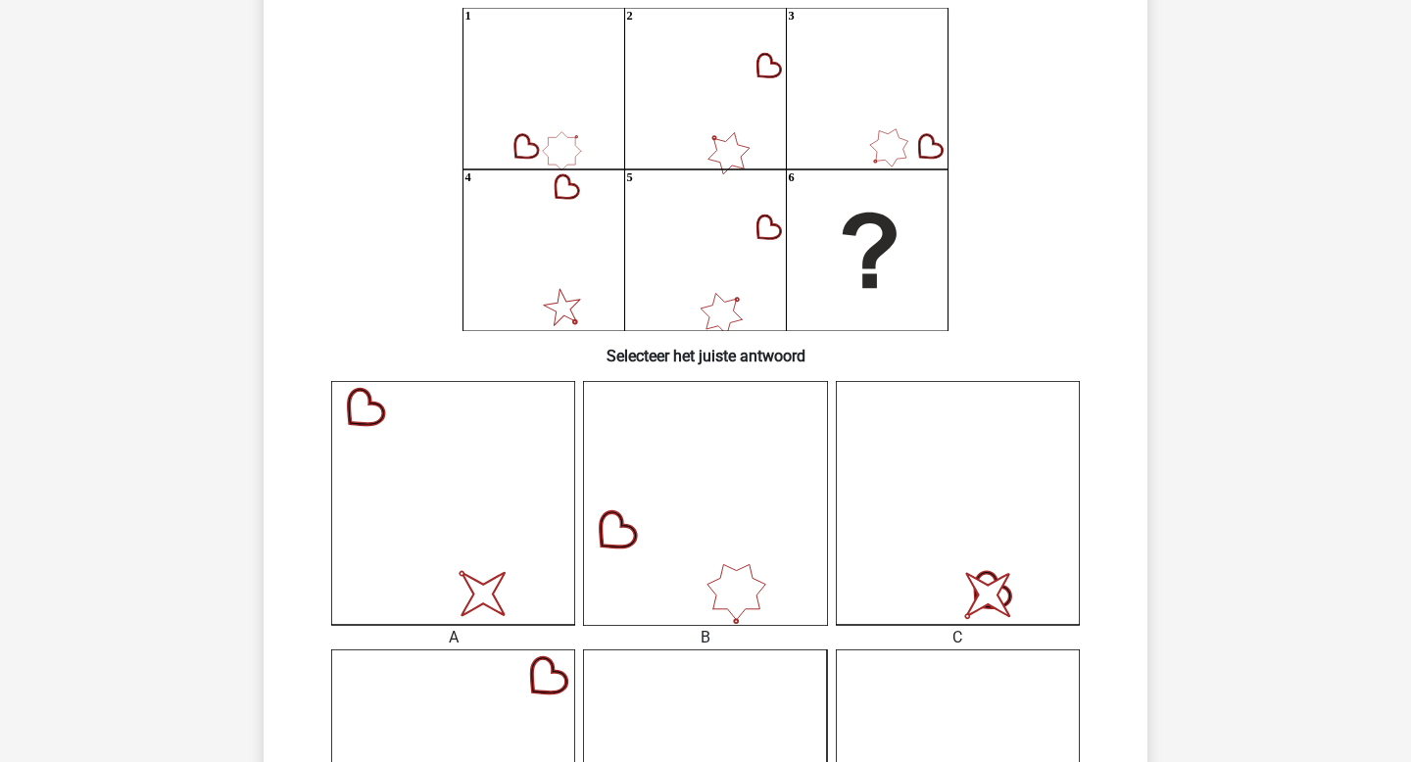
scroll to position [122, 0]
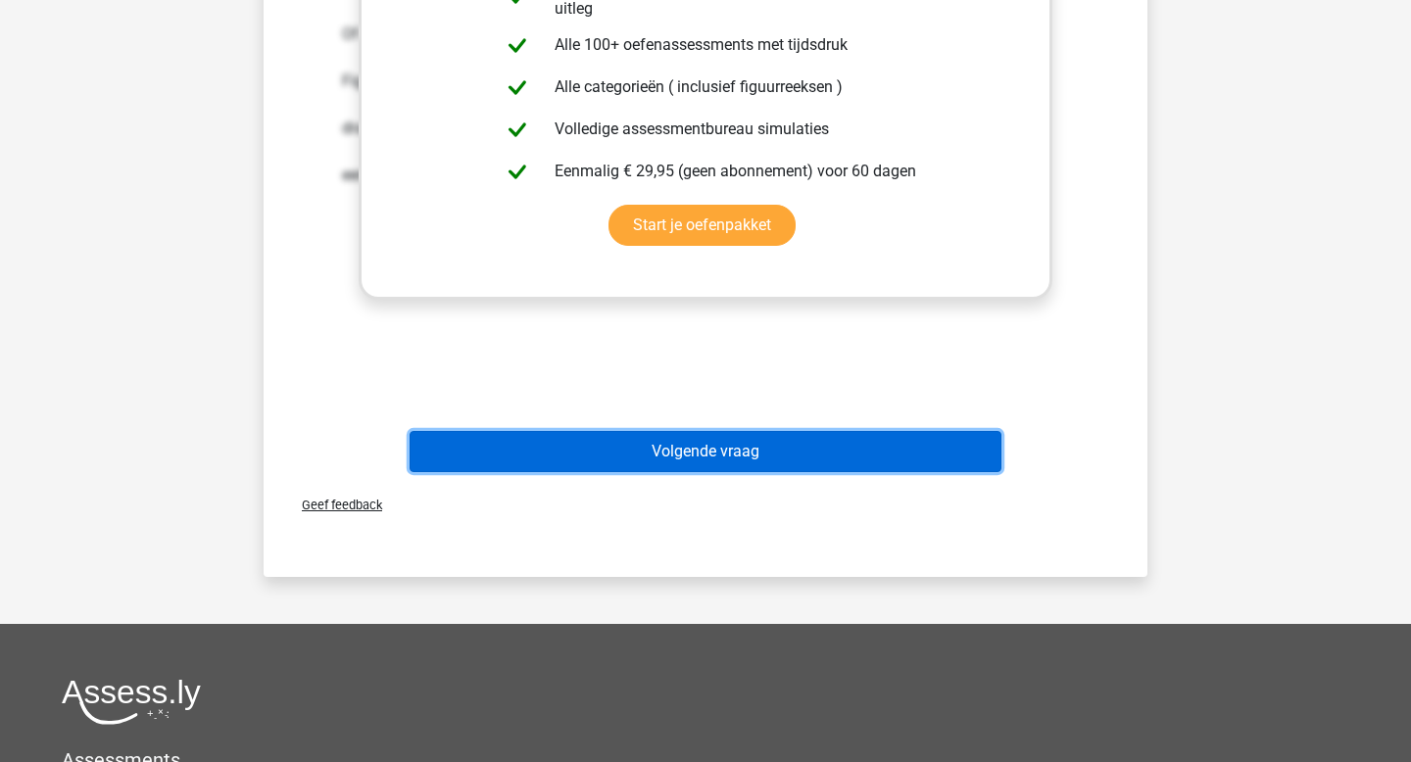
click at [741, 438] on button "Volgende vraag" at bounding box center [706, 451] width 593 height 41
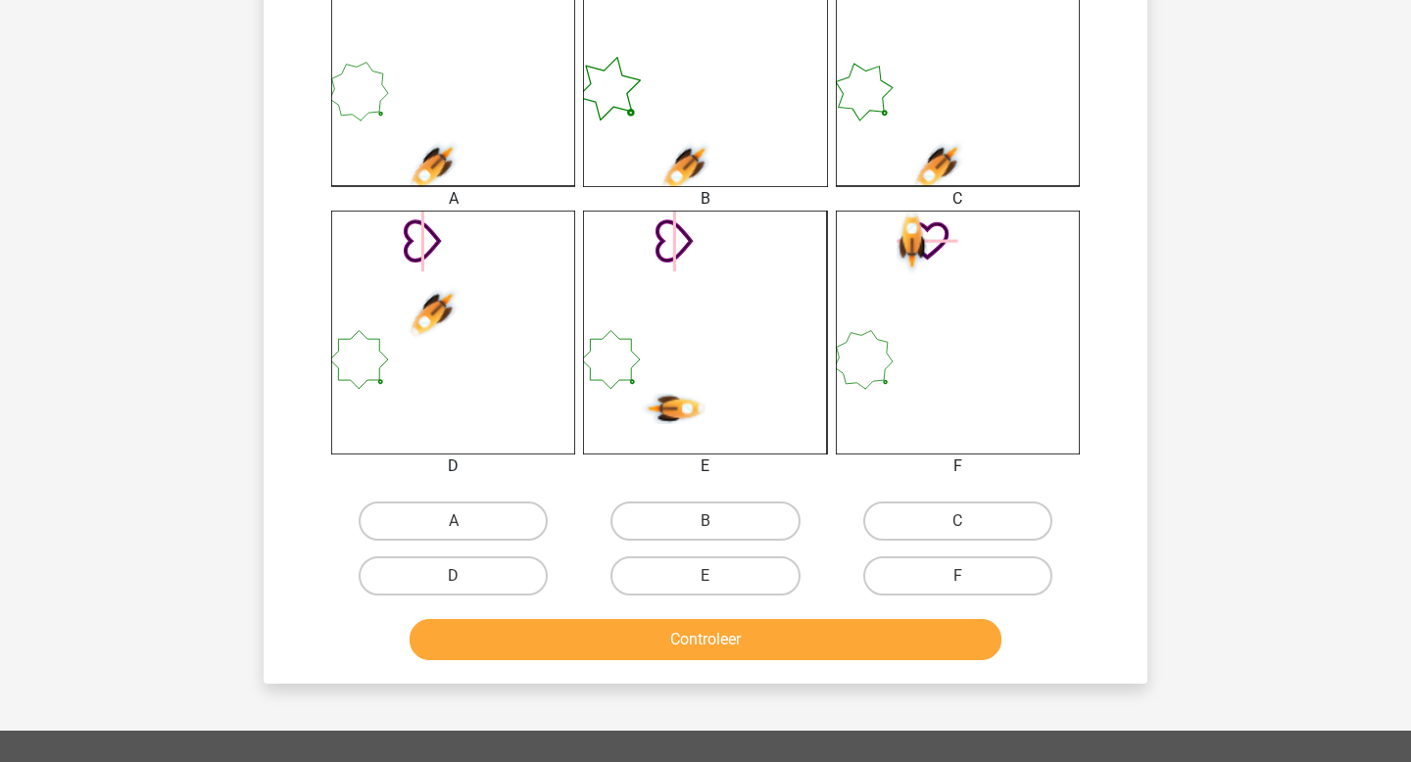
scroll to position [604, 0]
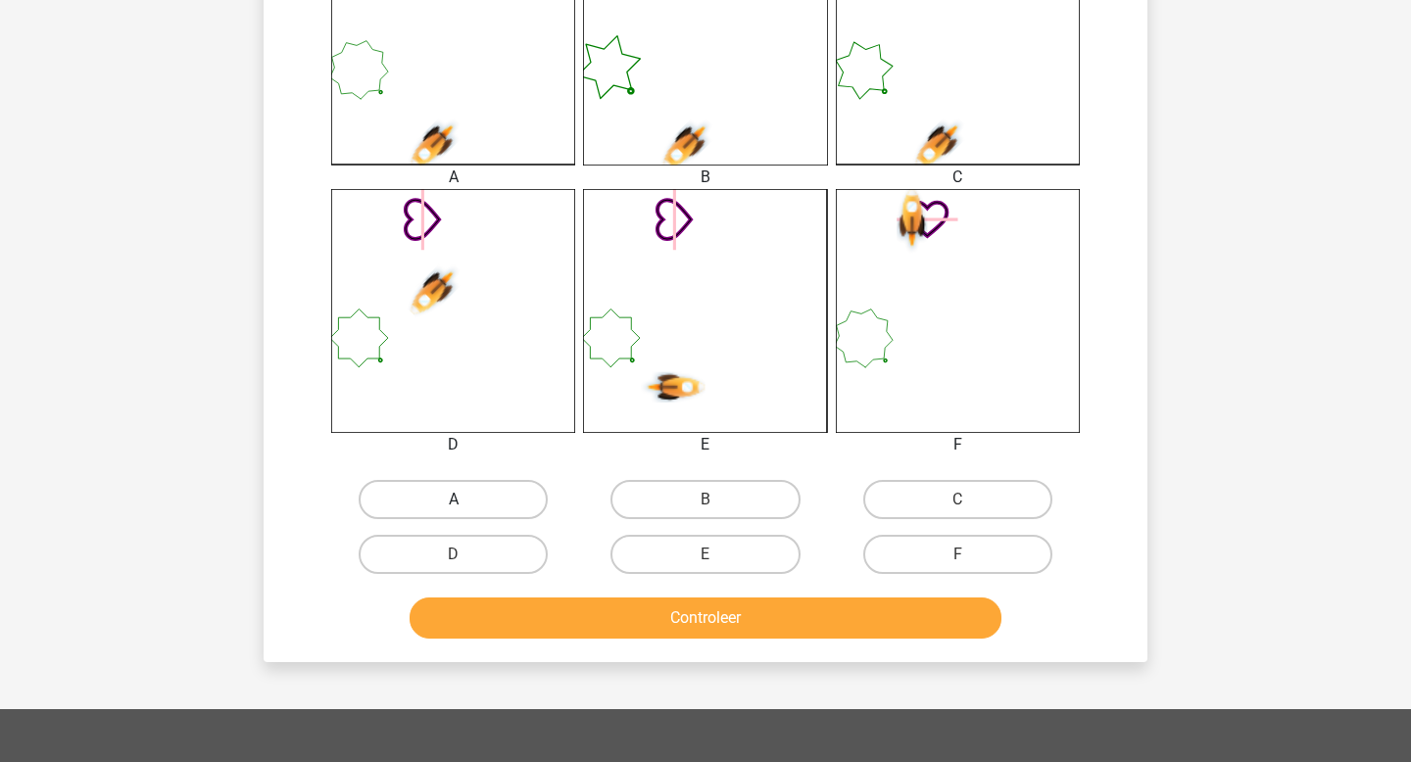
click at [442, 490] on label "A" at bounding box center [453, 499] width 189 height 39
click at [454, 500] on input "A" at bounding box center [460, 506] width 13 height 13
radio input "true"
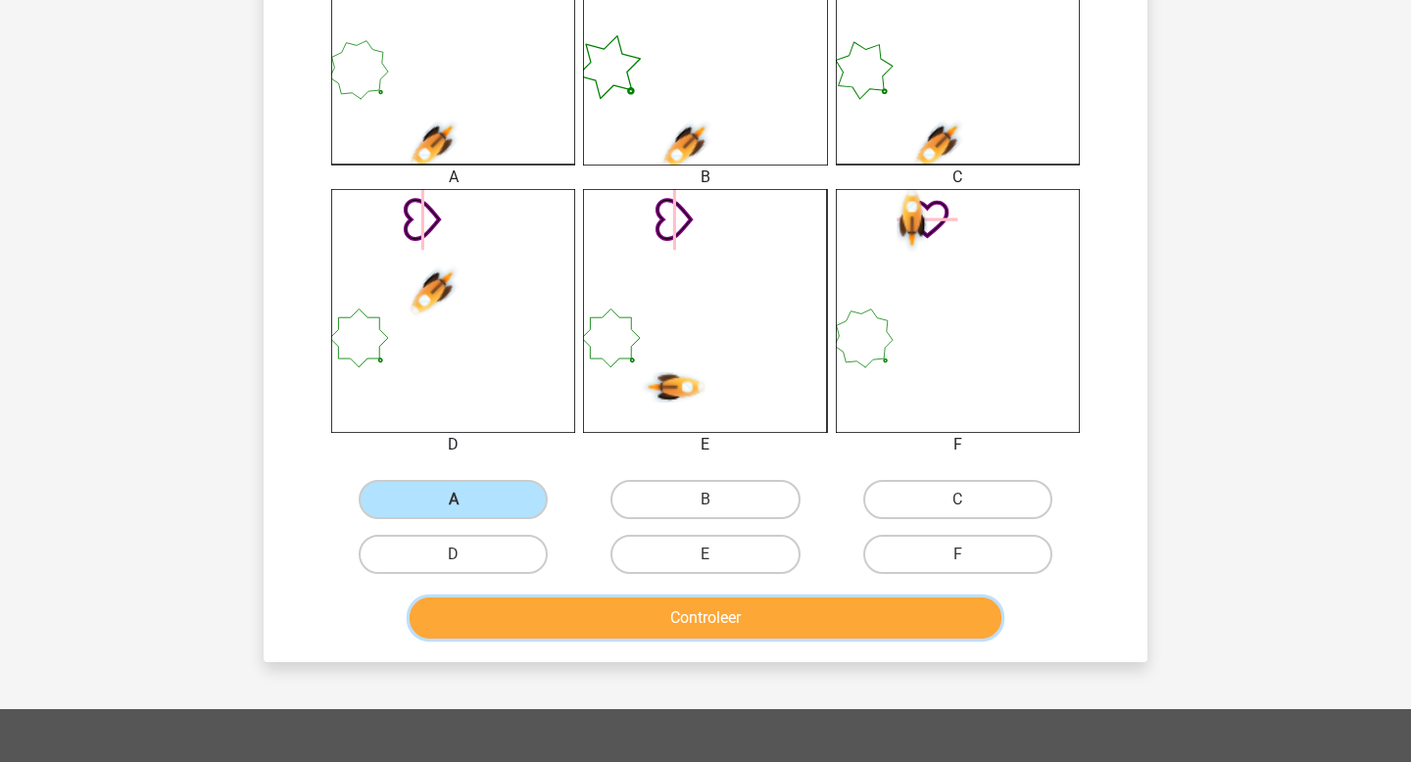
click at [663, 619] on button "Controleer" at bounding box center [706, 618] width 593 height 41
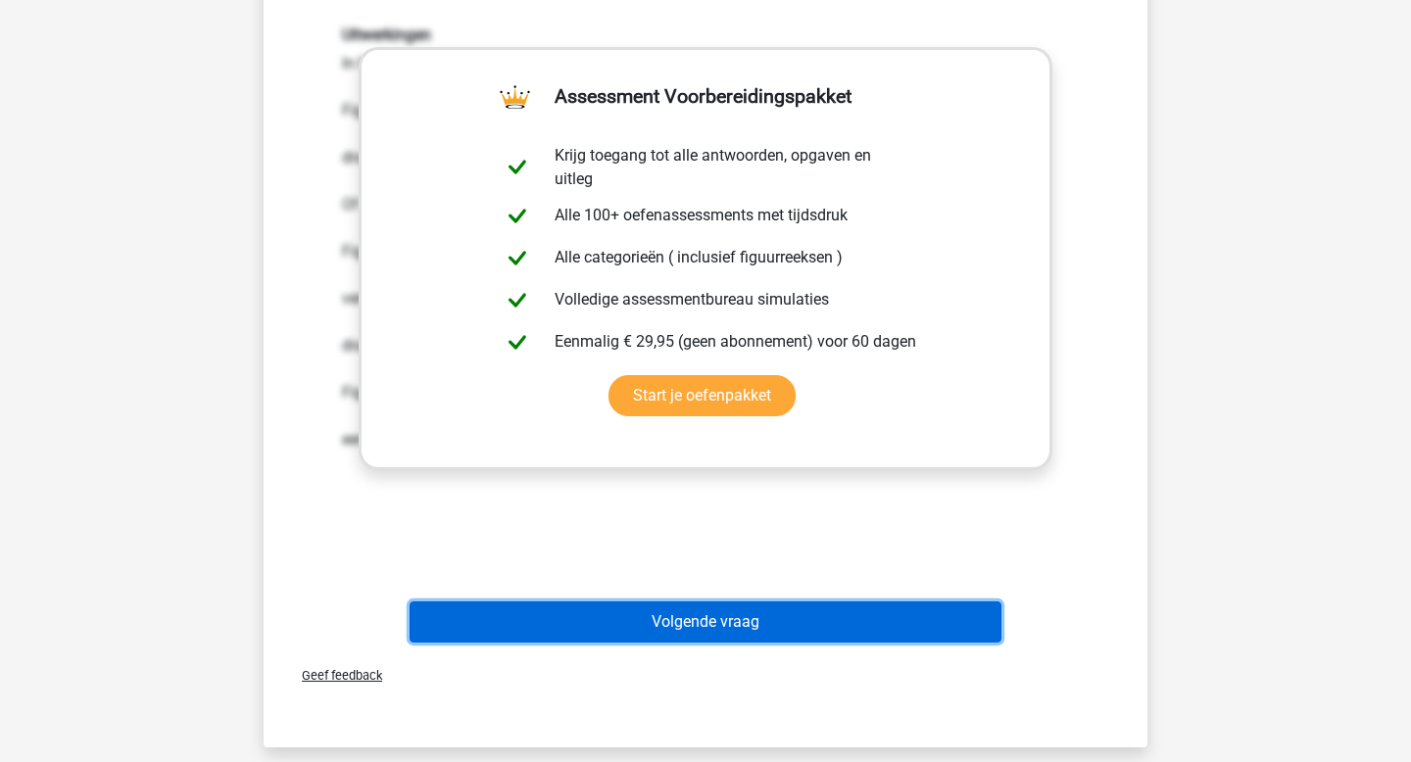
click at [663, 619] on button "Volgende vraag" at bounding box center [706, 622] width 593 height 41
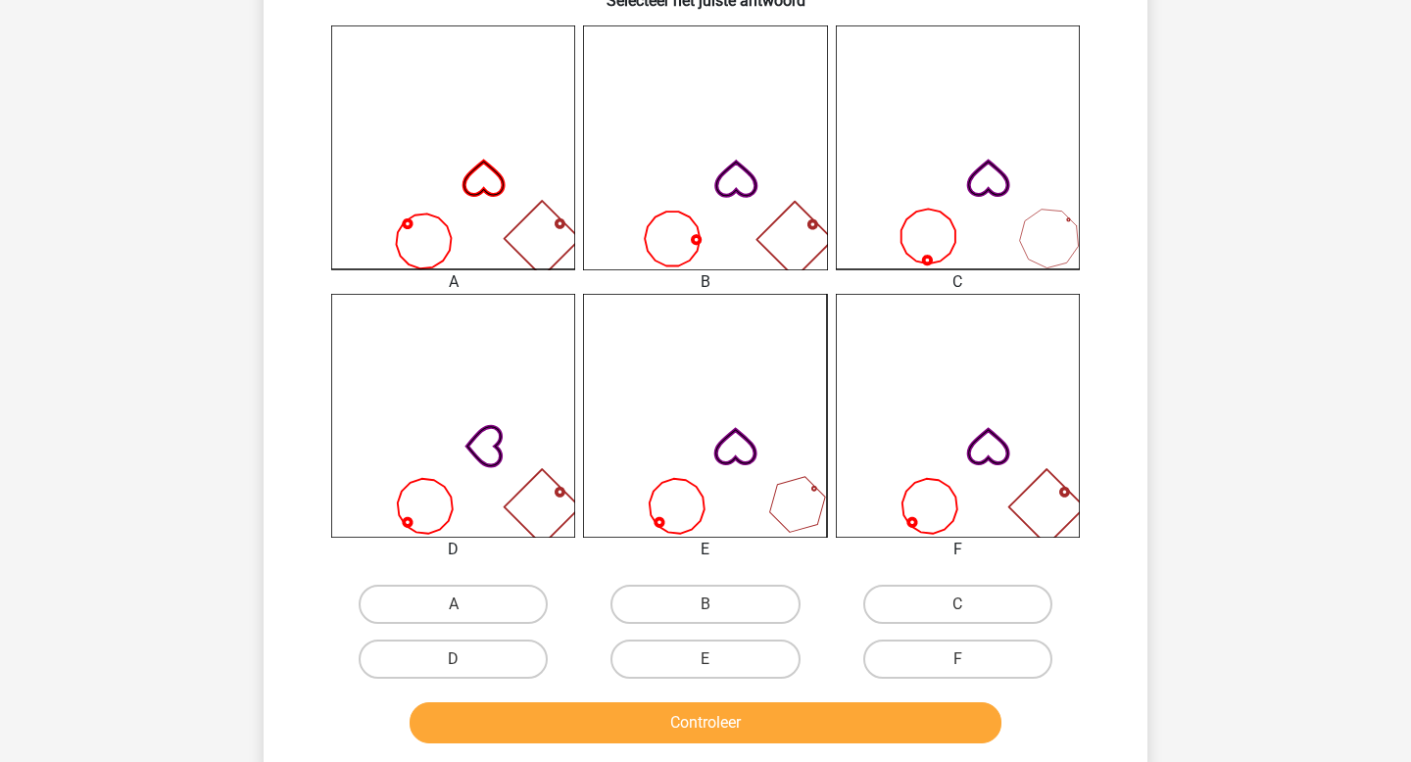
scroll to position [520, 0]
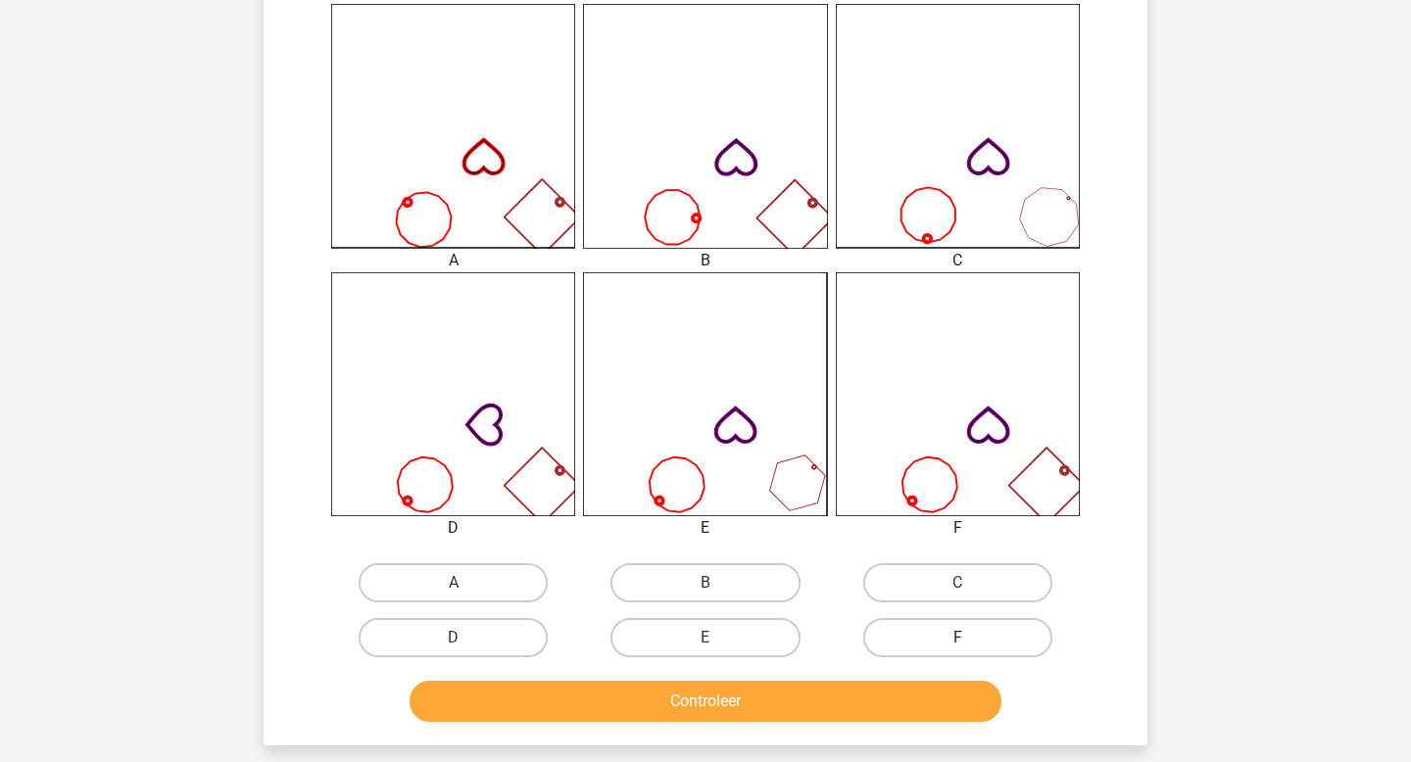
click at [942, 641] on label "F" at bounding box center [957, 637] width 189 height 39
click at [957, 641] on input "F" at bounding box center [963, 644] width 13 height 13
radio input "true"
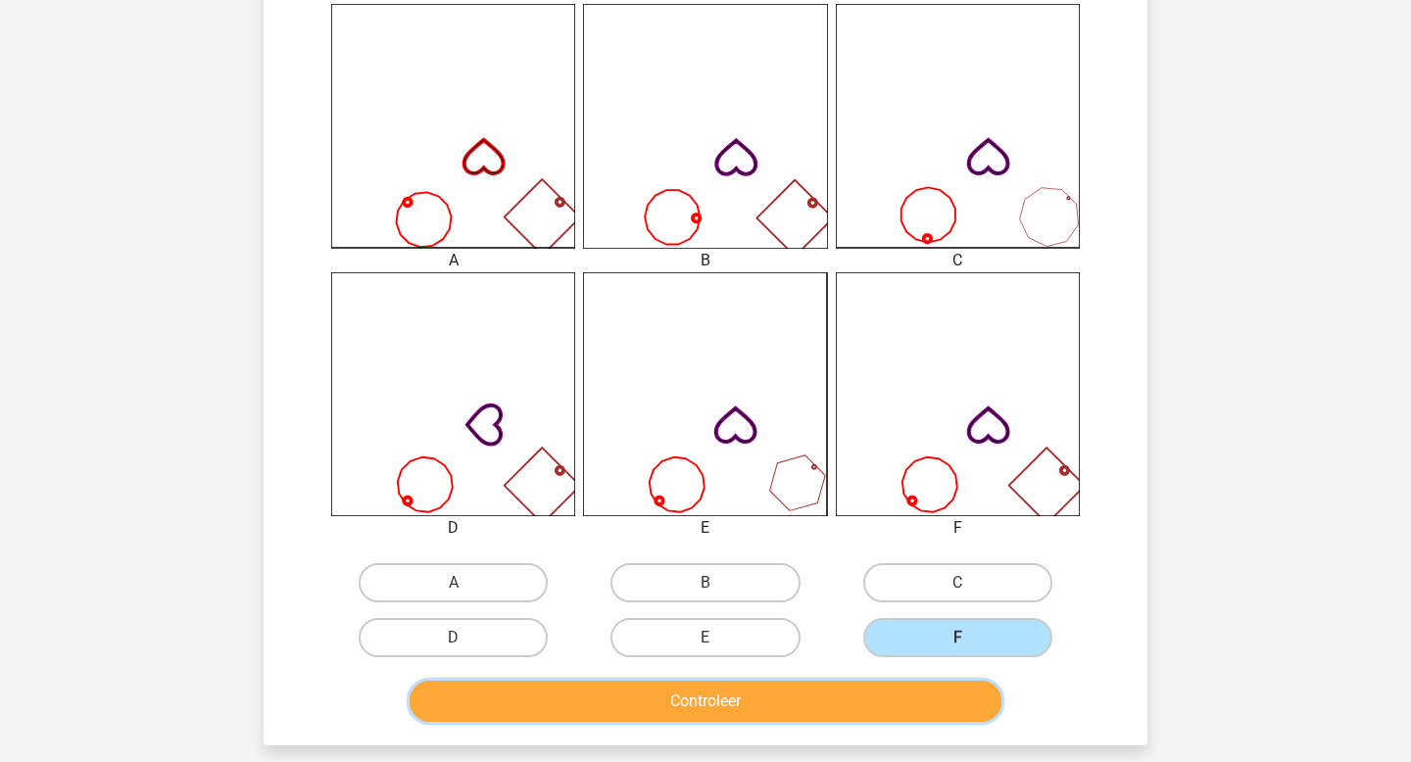
click at [899, 695] on button "Controleer" at bounding box center [706, 701] width 593 height 41
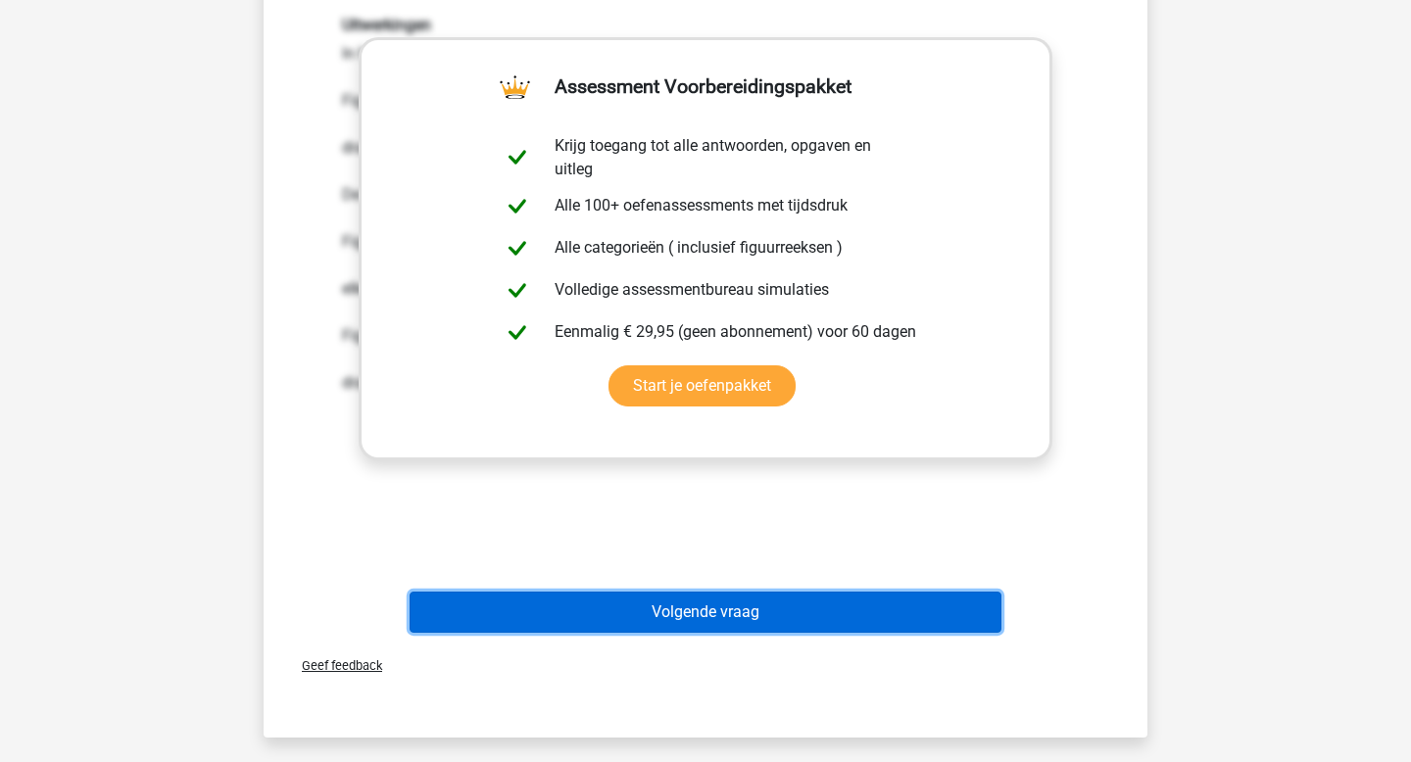
click at [816, 619] on button "Volgende vraag" at bounding box center [706, 612] width 593 height 41
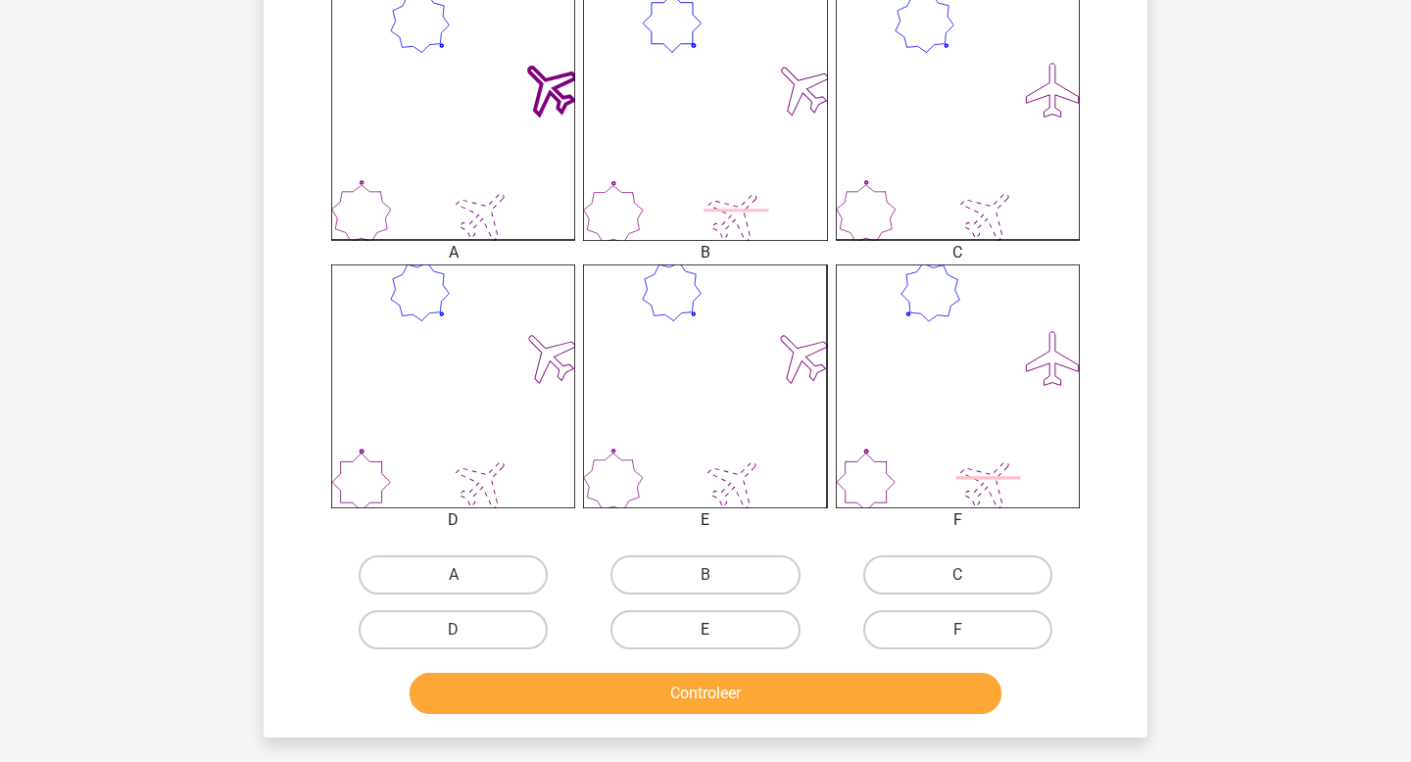
scroll to position [533, 0]
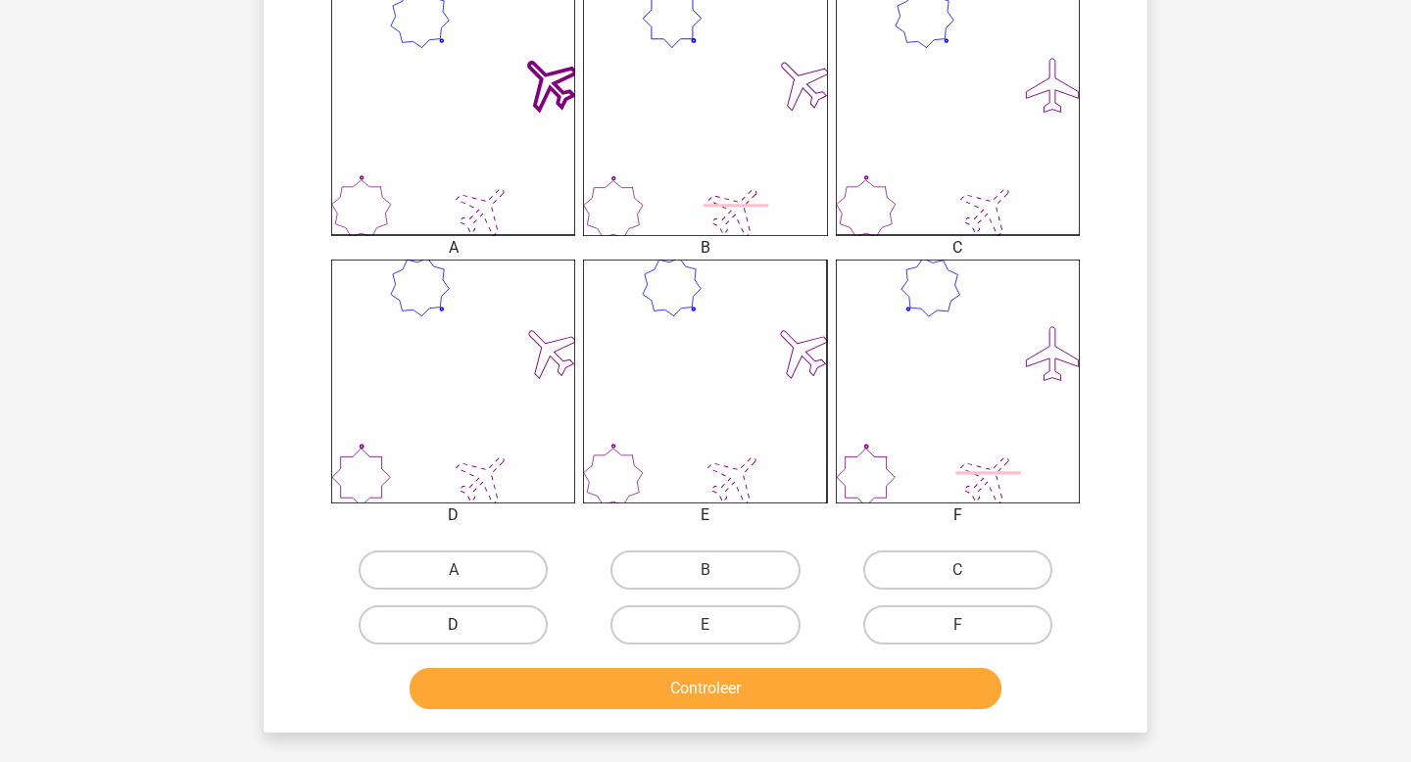
click at [483, 632] on label "D" at bounding box center [453, 625] width 189 height 39
click at [466, 632] on input "D" at bounding box center [460, 631] width 13 height 13
radio input "true"
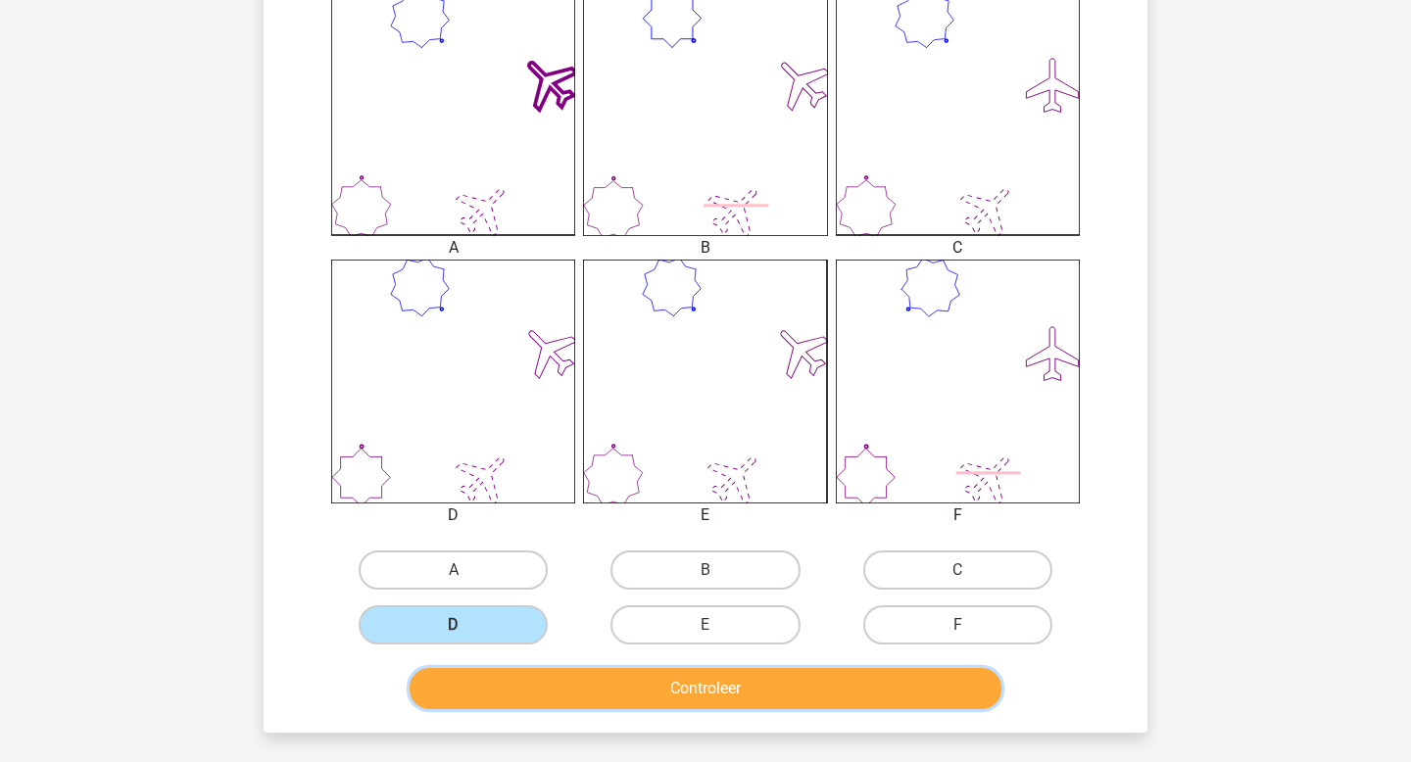
click at [615, 681] on button "Controleer" at bounding box center [706, 688] width 593 height 41
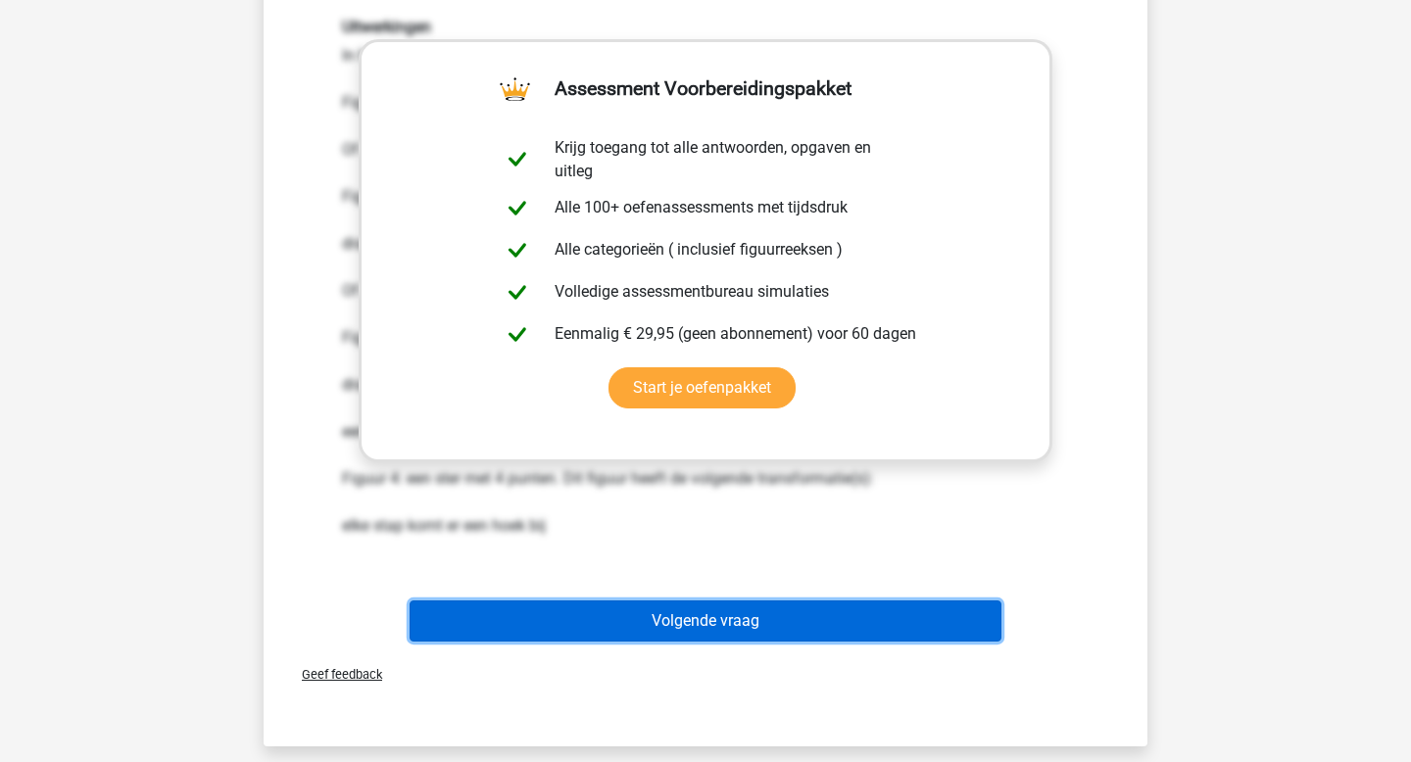
click at [666, 603] on button "Volgende vraag" at bounding box center [706, 621] width 593 height 41
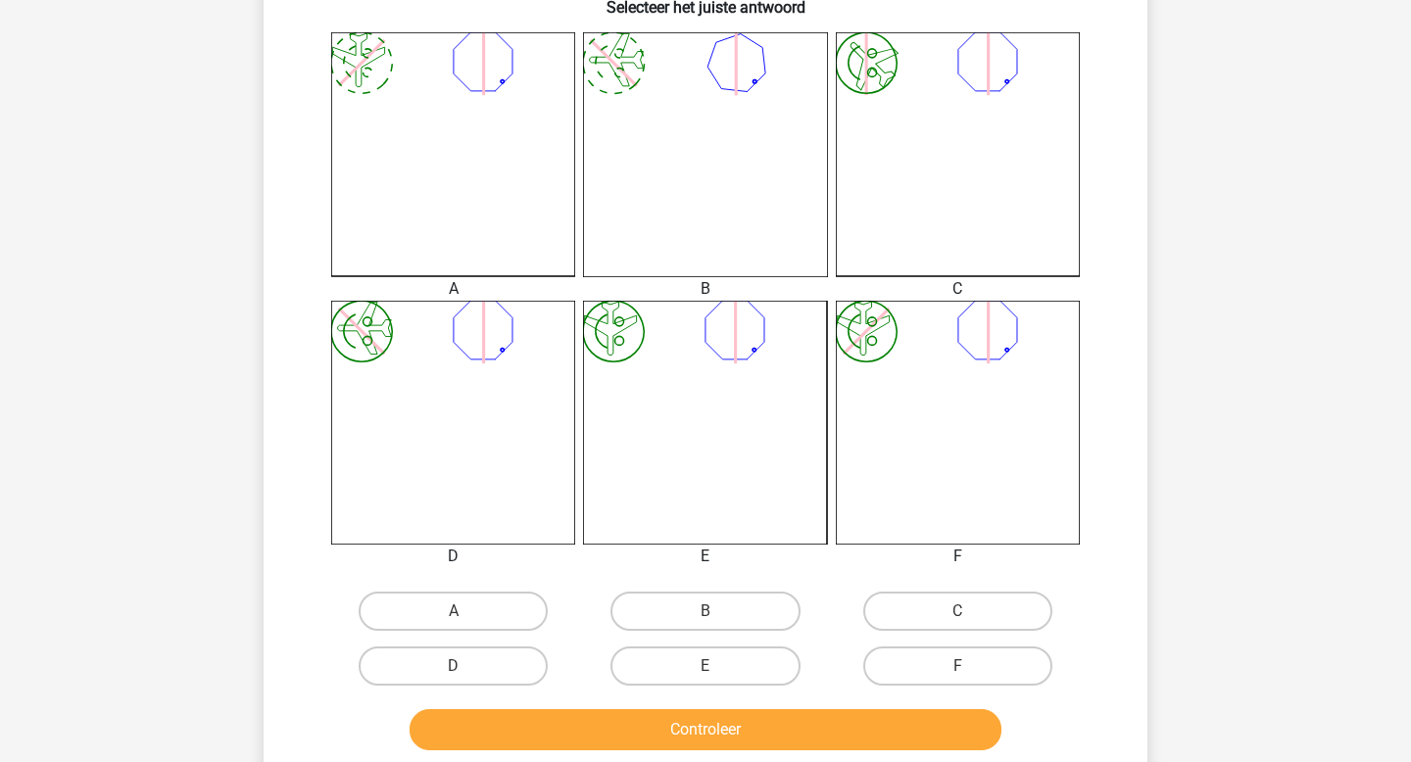
scroll to position [559, 0]
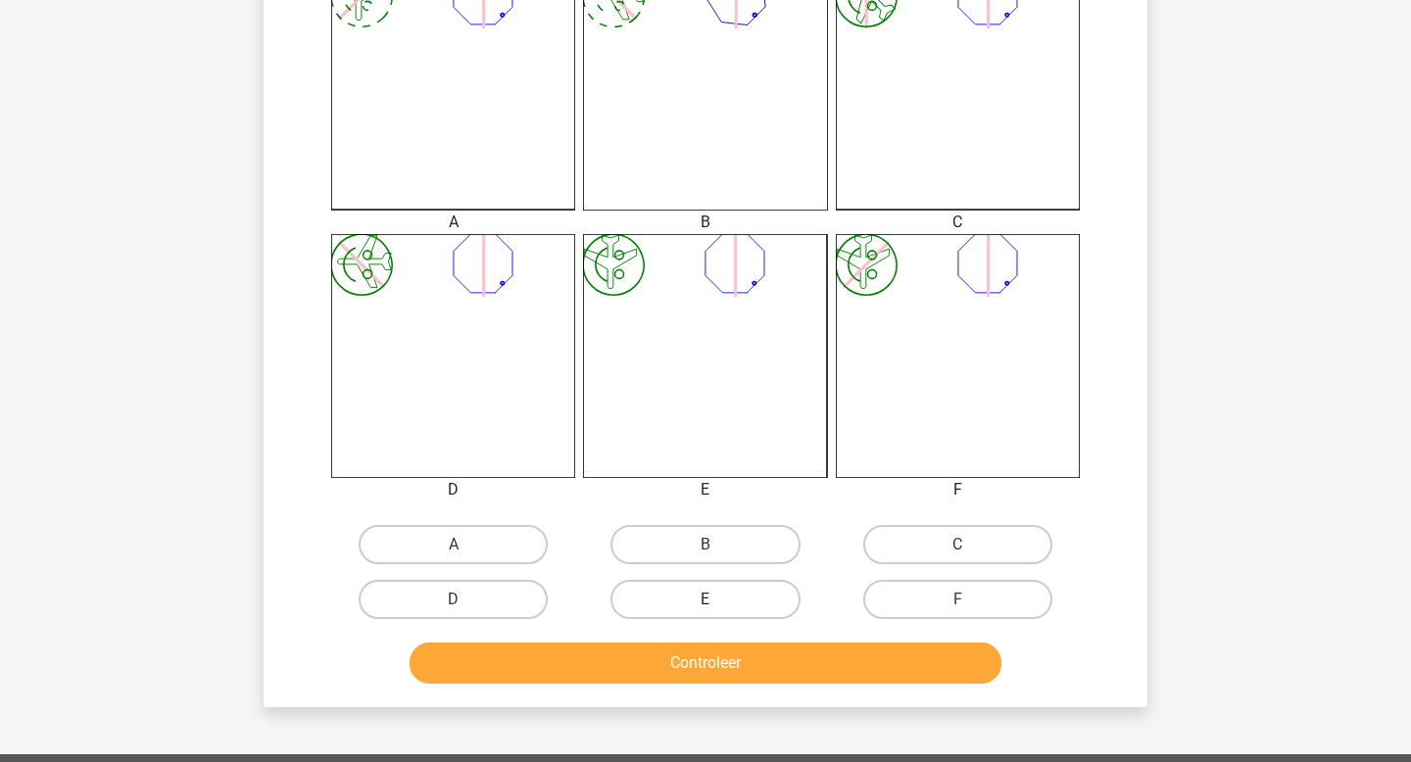
click at [757, 605] on label "E" at bounding box center [705, 599] width 189 height 39
click at [718, 605] on input "E" at bounding box center [712, 606] width 13 height 13
radio input "true"
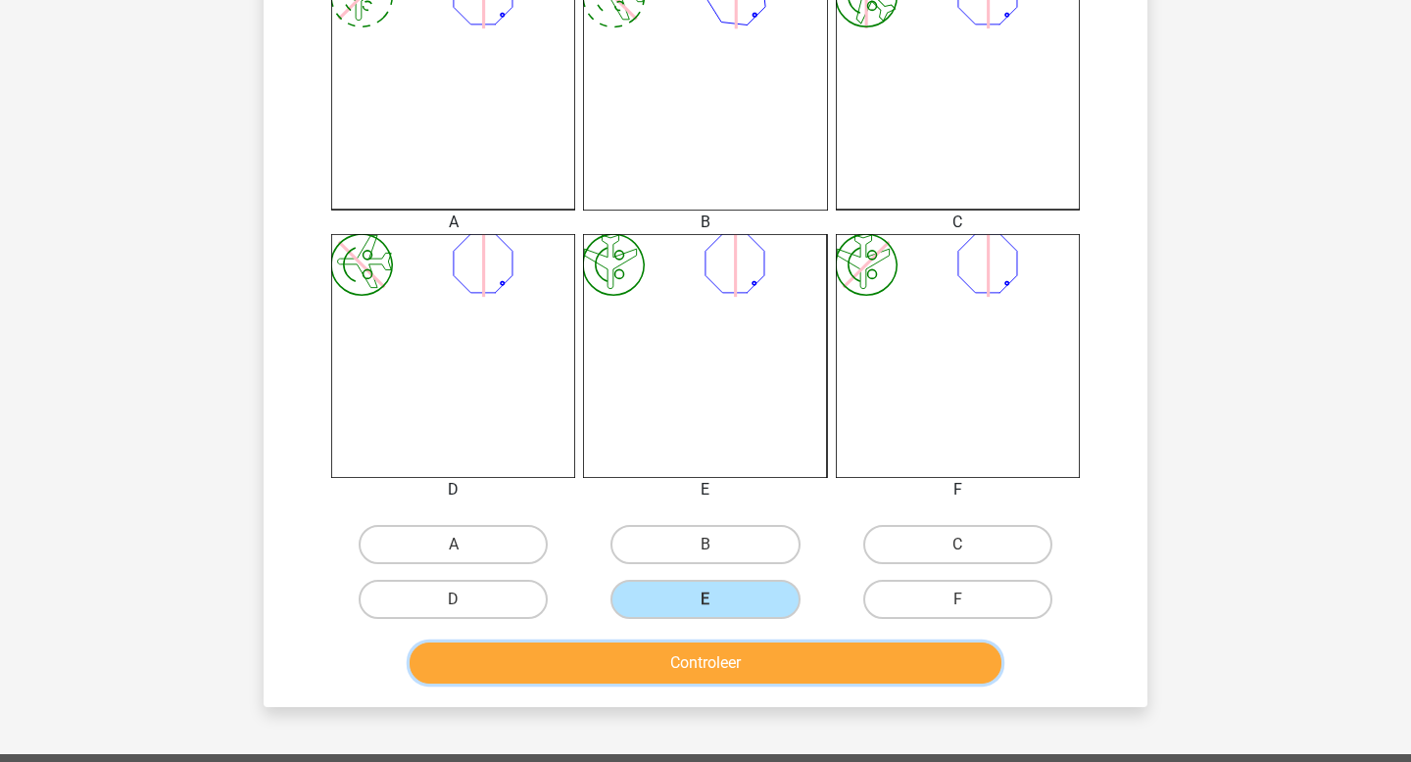
click at [746, 670] on button "Controleer" at bounding box center [706, 663] width 593 height 41
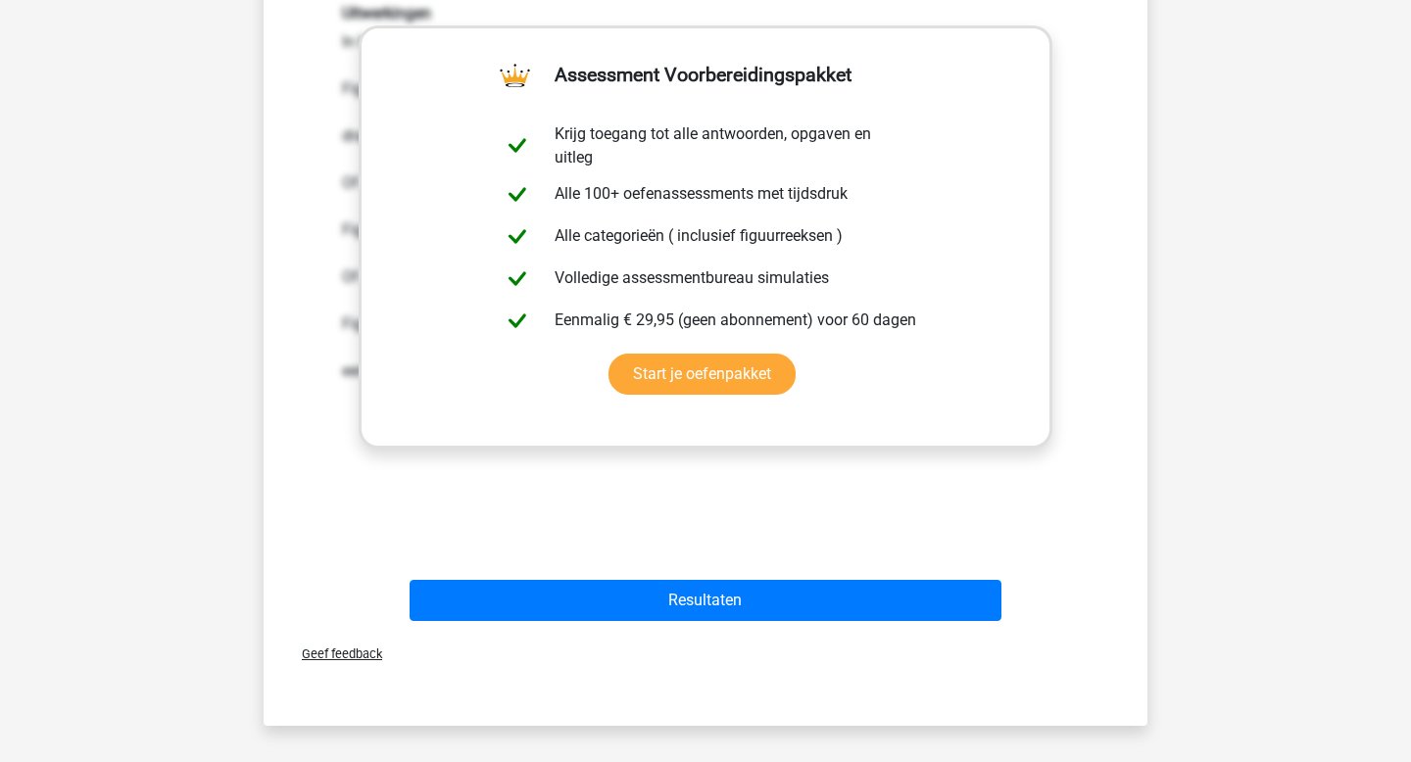
scroll to position [1235, 0]
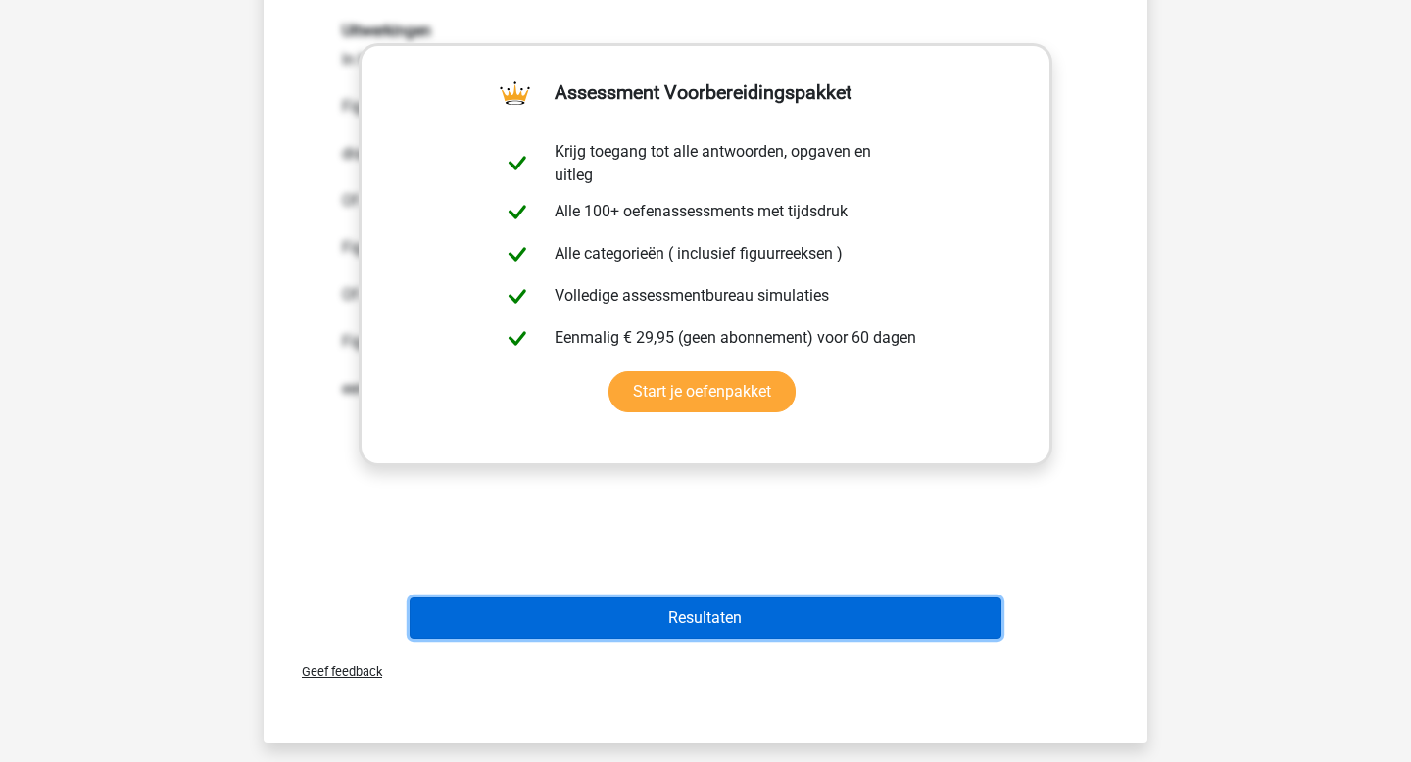
click at [715, 632] on button "Resultaten" at bounding box center [706, 618] width 593 height 41
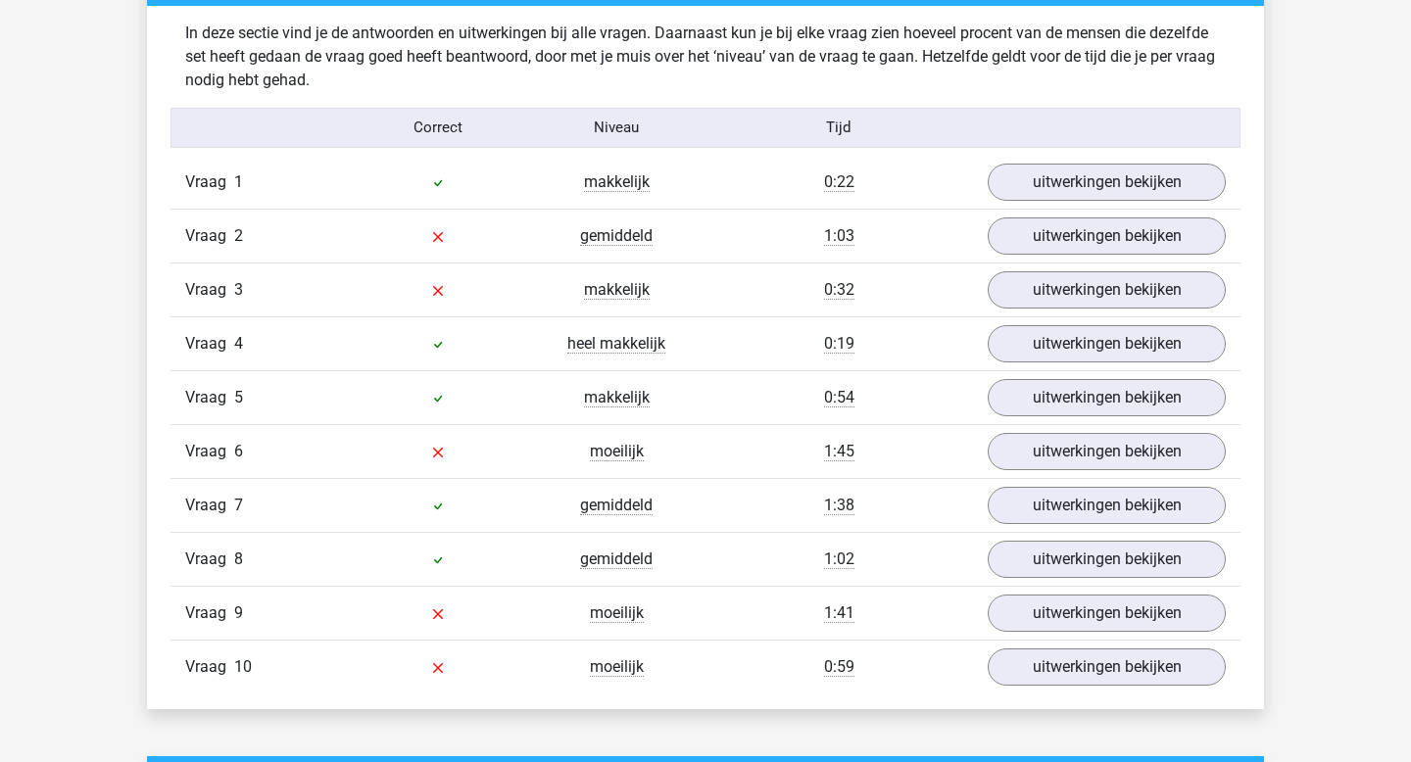
scroll to position [1532, 0]
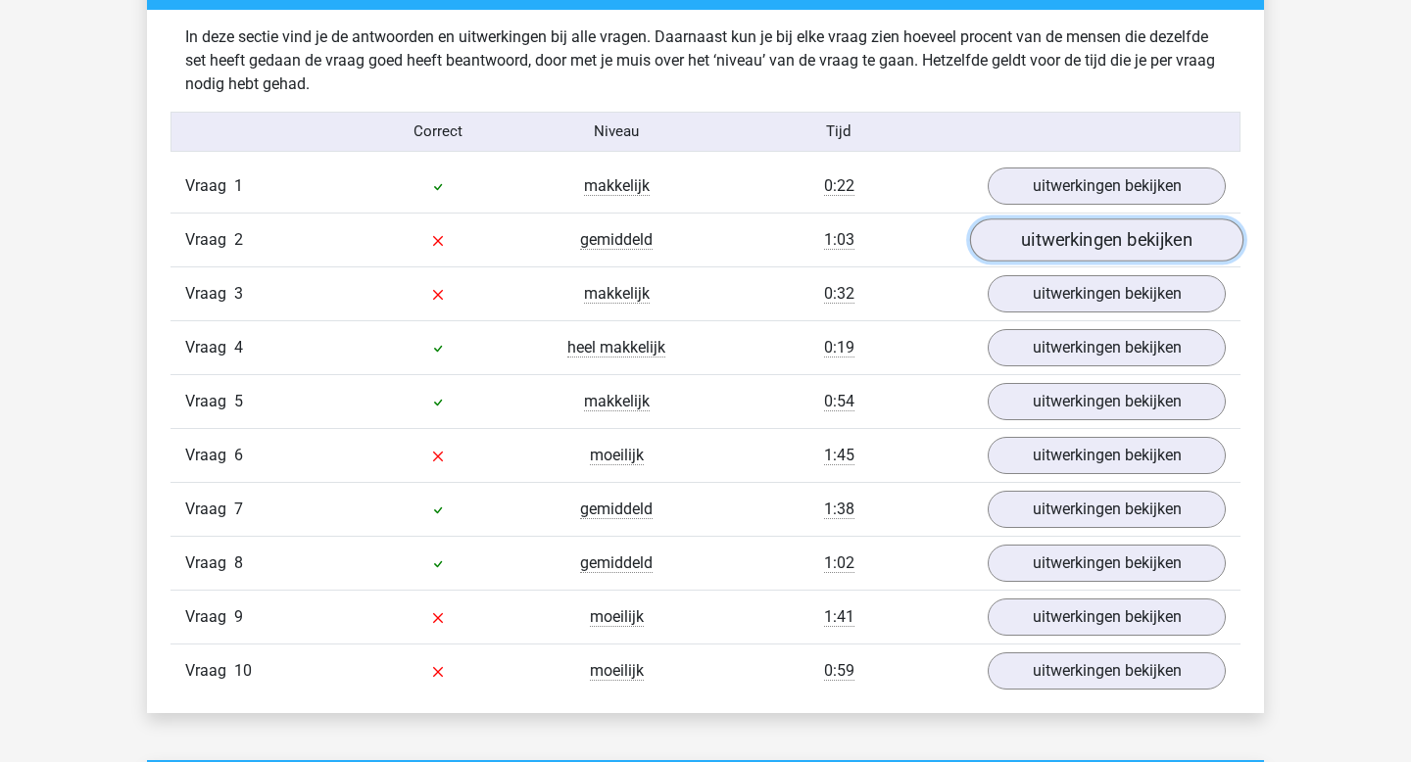
click at [1023, 236] on link "uitwerkingen bekijken" at bounding box center [1106, 240] width 273 height 43
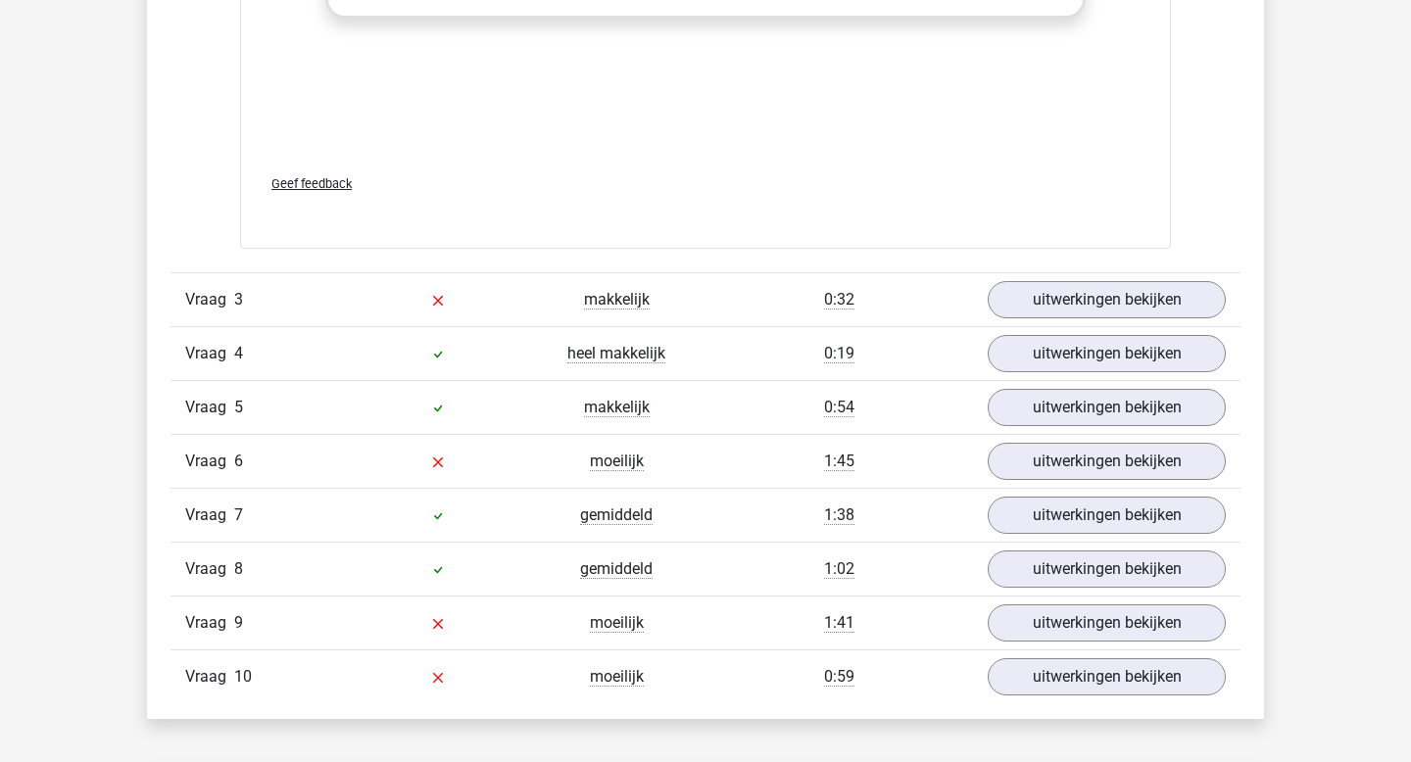
scroll to position [3347, 0]
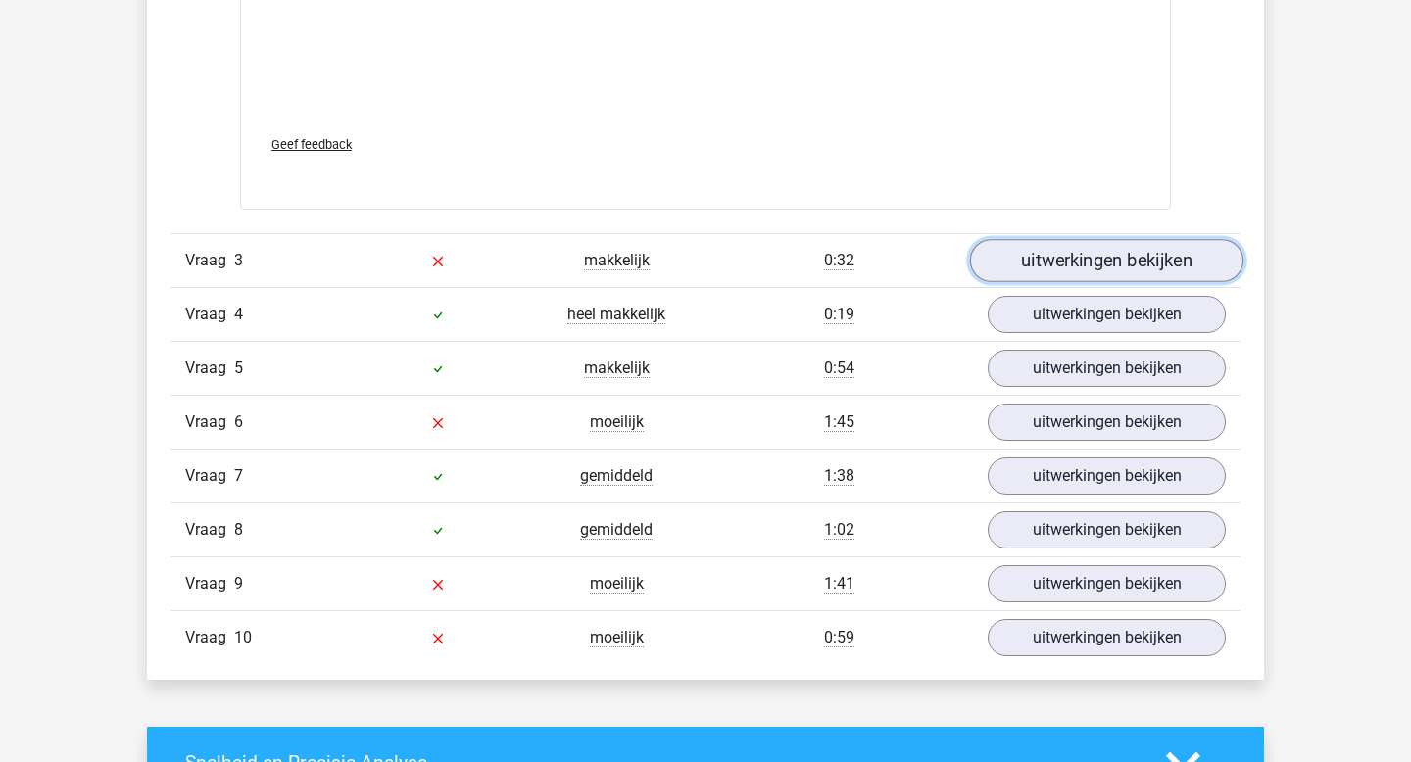
click at [1071, 257] on link "uitwerkingen bekijken" at bounding box center [1106, 260] width 273 height 43
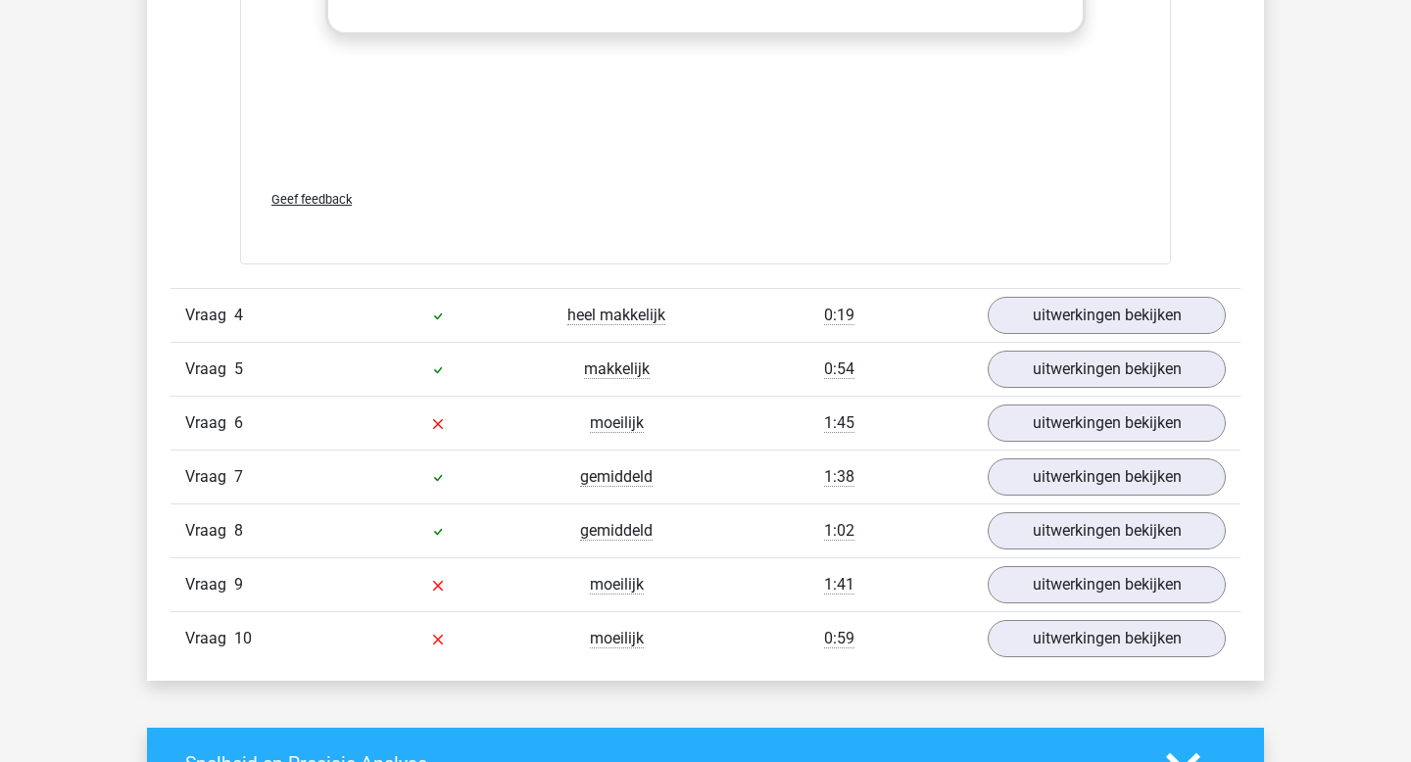
scroll to position [5152, 0]
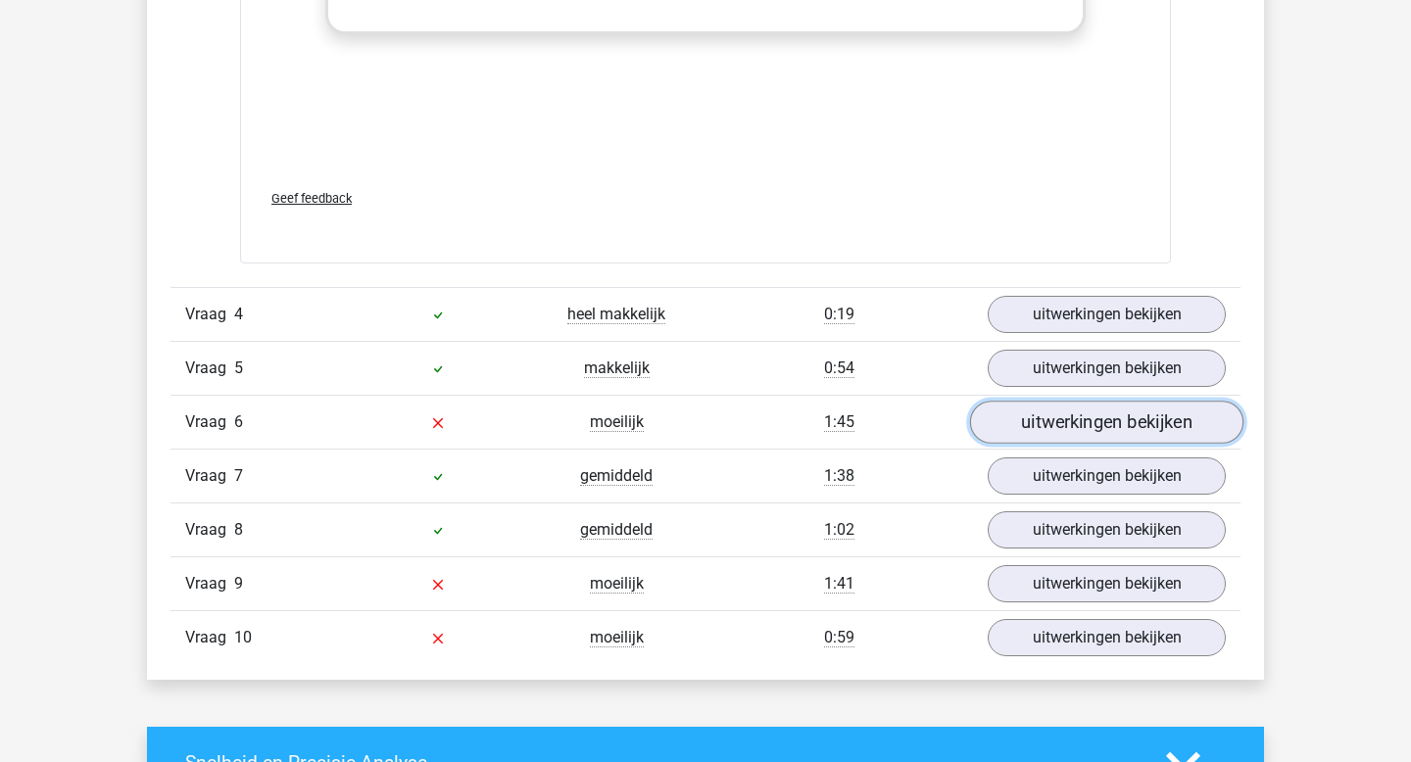
click at [1053, 438] on link "uitwerkingen bekijken" at bounding box center [1106, 422] width 273 height 43
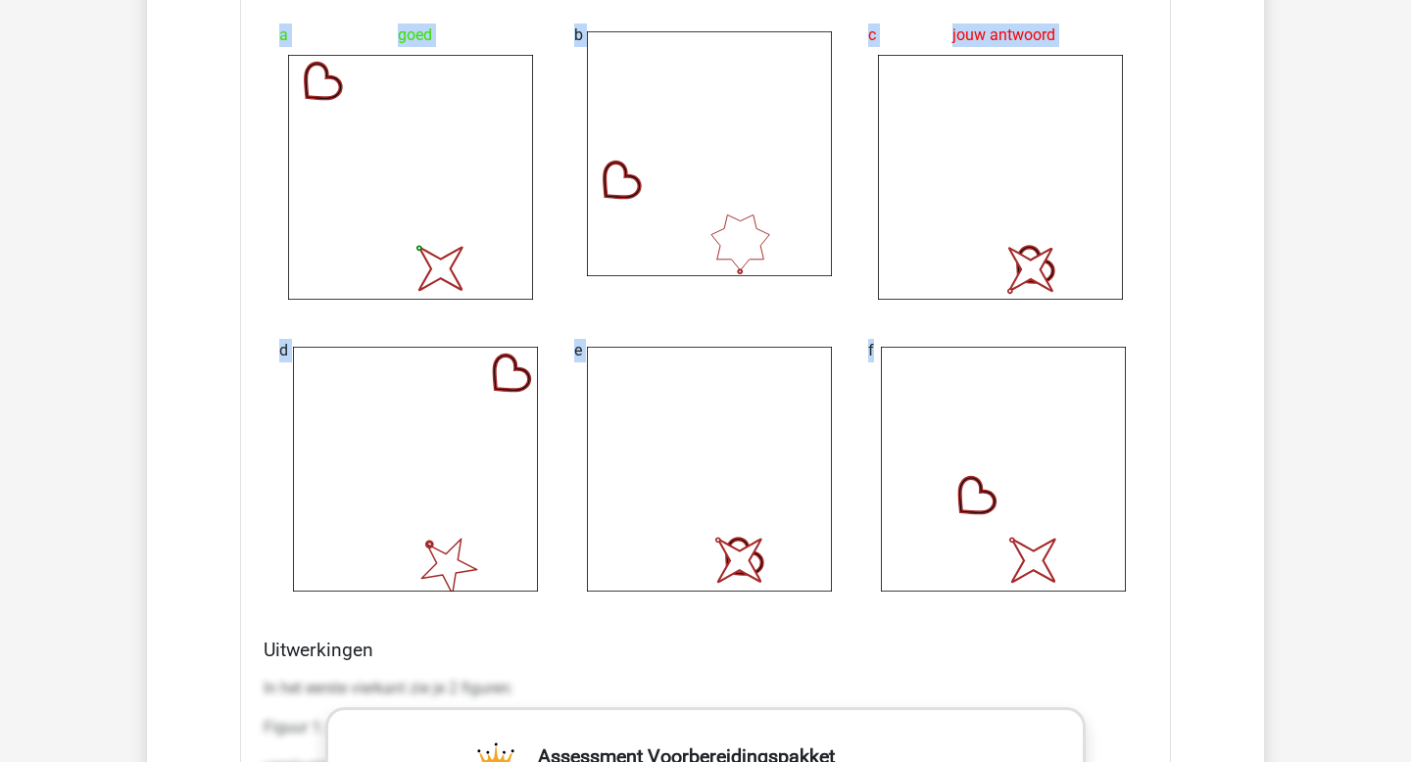
scroll to position [5868, 0]
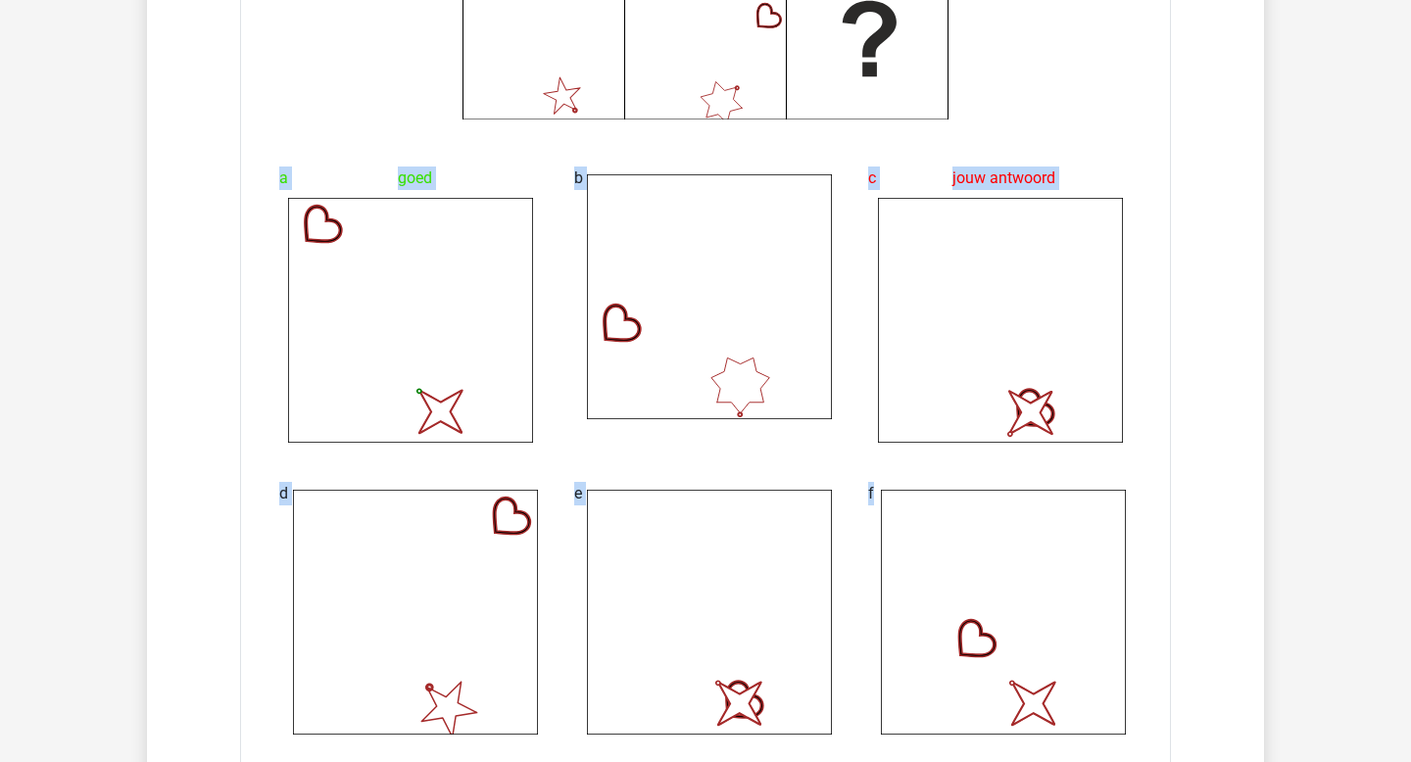
drag, startPoint x: 1033, startPoint y: 362, endPoint x: 939, endPoint y: 466, distance: 140.9
click at [942, 414] on div "a goed image/svg+xml b c jouw antwoord image/svg+xml d" at bounding box center [706, 446] width 884 height 623
click at [939, 466] on div "f image/svg+xml" at bounding box center [1000, 605] width 295 height 292
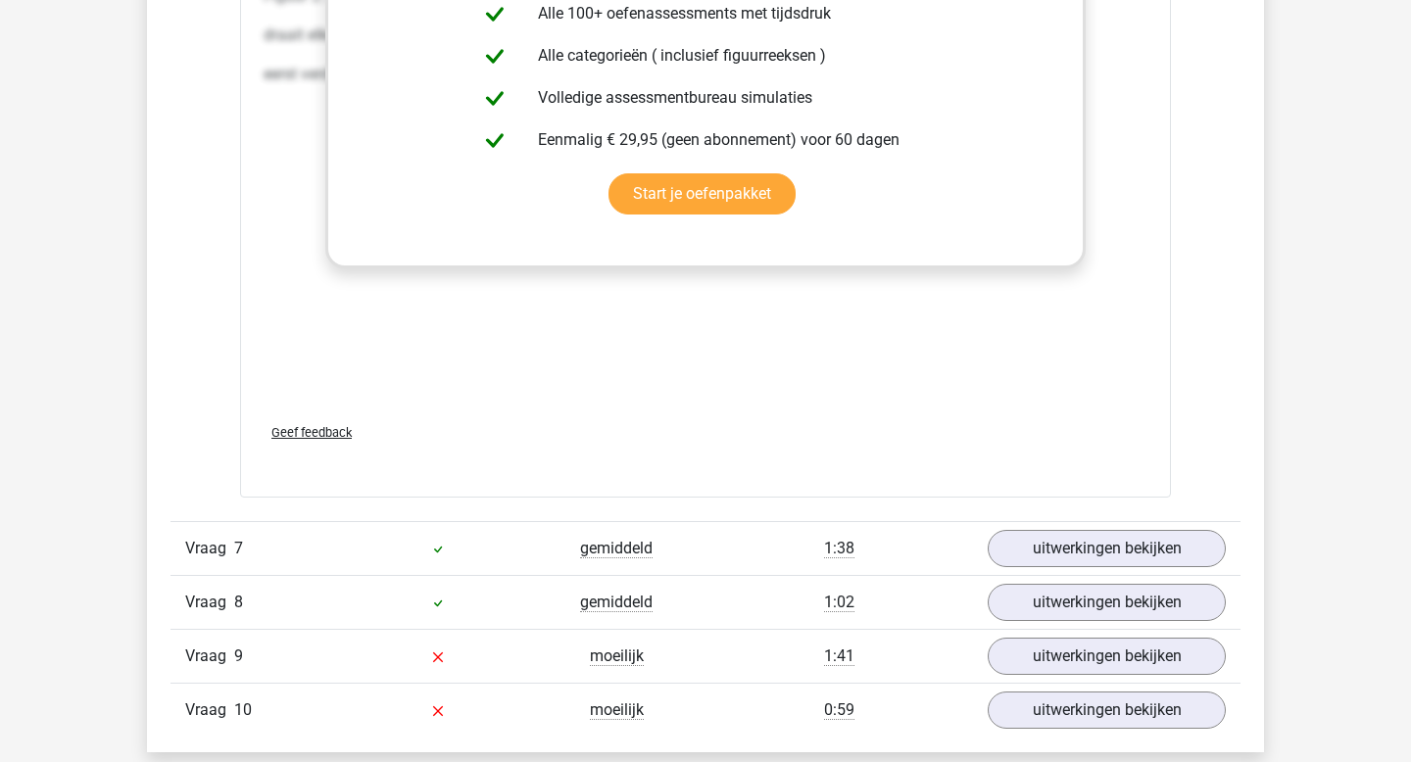
scroll to position [7092, 0]
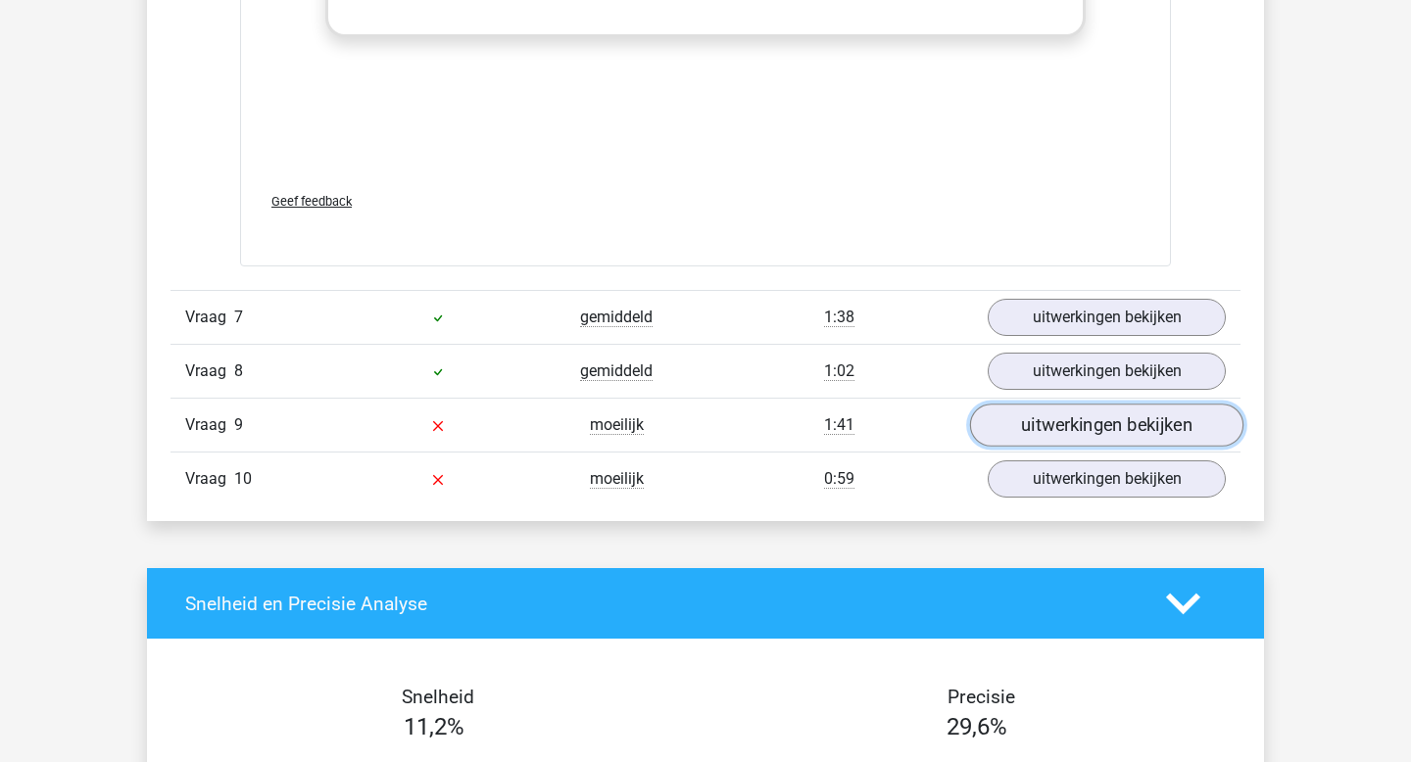
click at [1028, 422] on link "uitwerkingen bekijken" at bounding box center [1106, 426] width 273 height 43
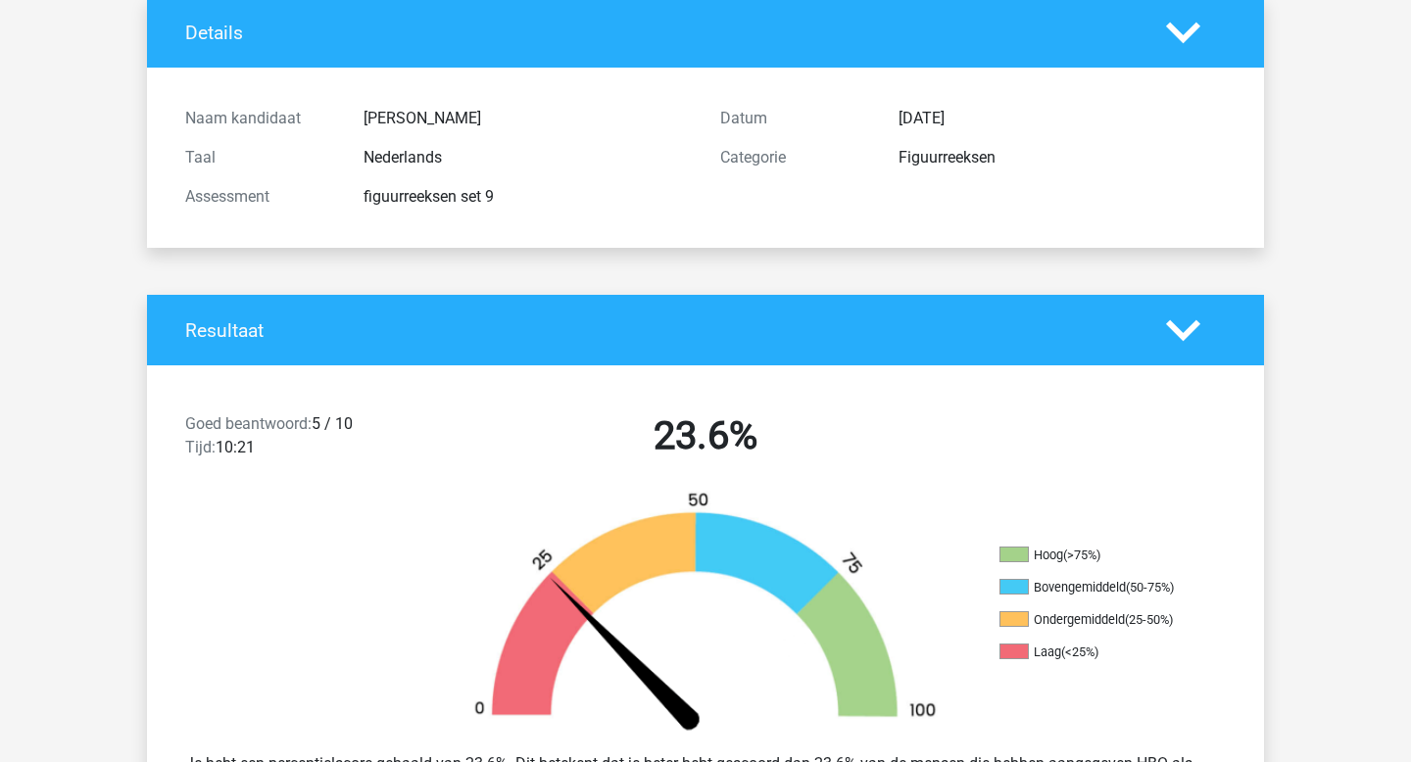
scroll to position [0, 0]
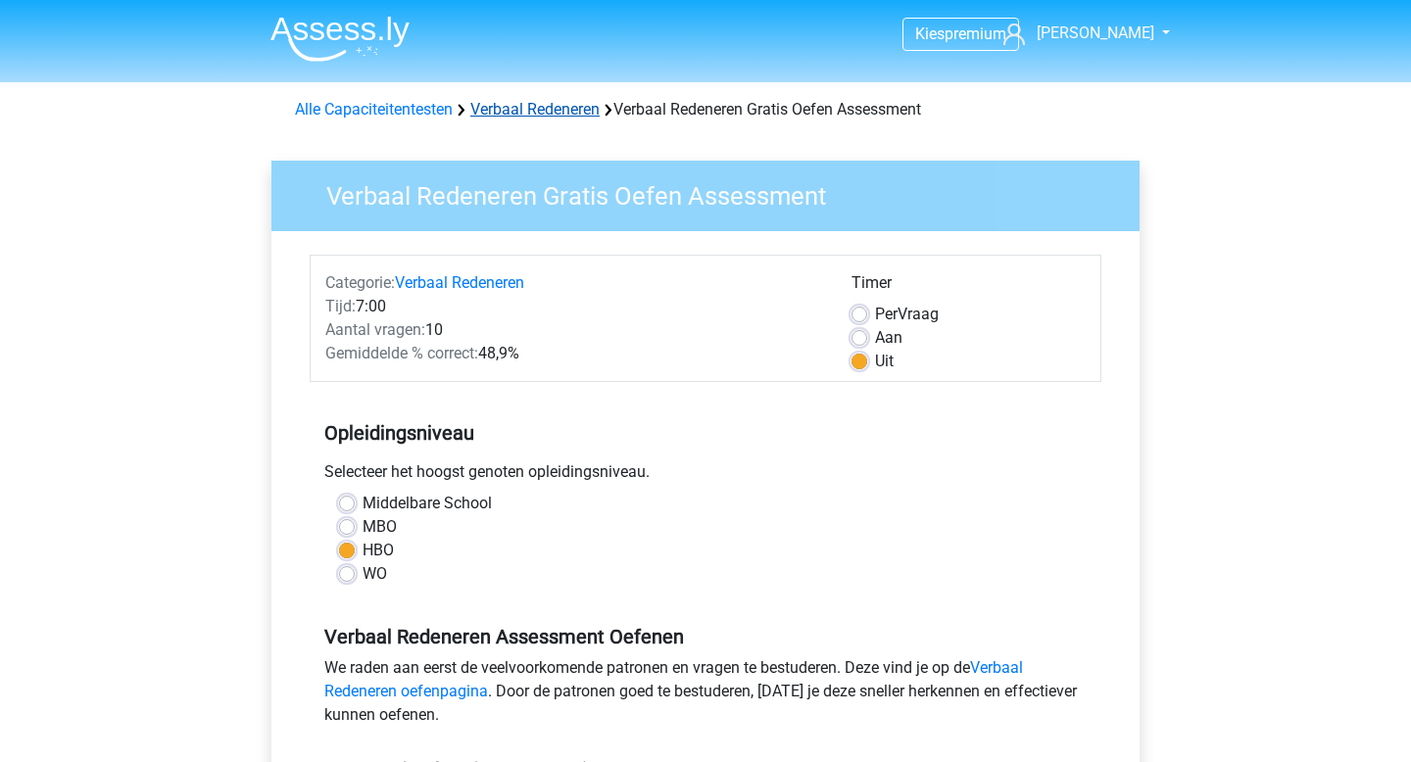
click at [580, 115] on link "Verbaal Redeneren" at bounding box center [534, 109] width 129 height 19
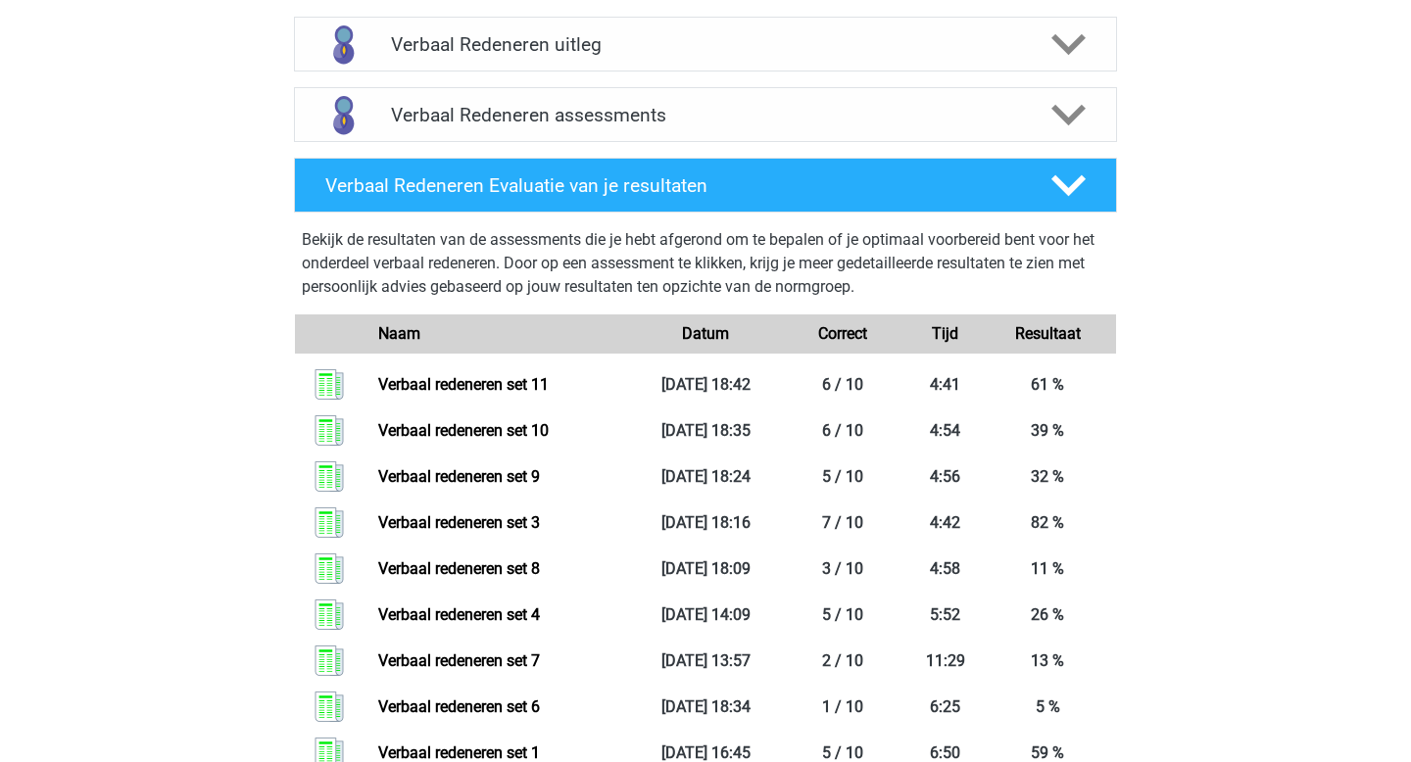
scroll to position [1197, 0]
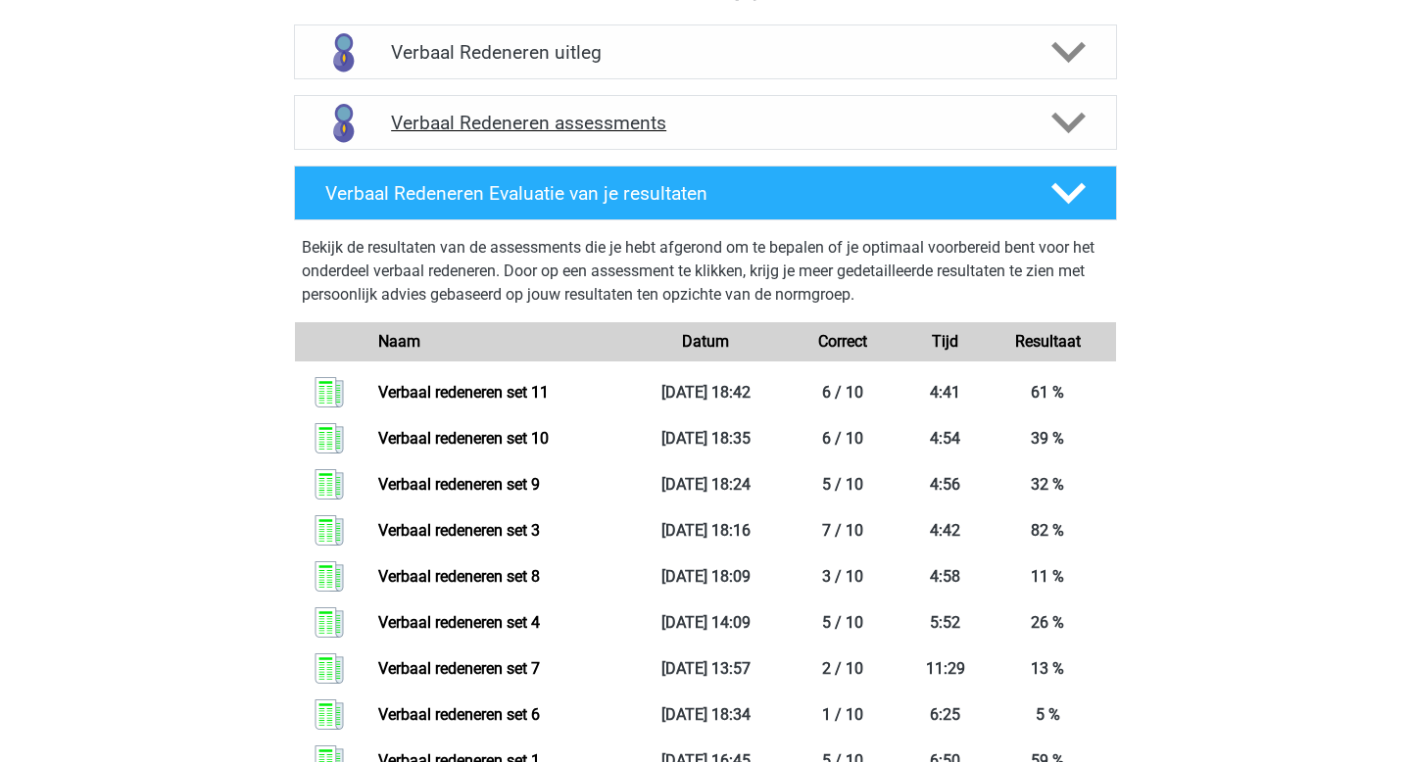
click at [1066, 118] on icon at bounding box center [1068, 123] width 34 height 34
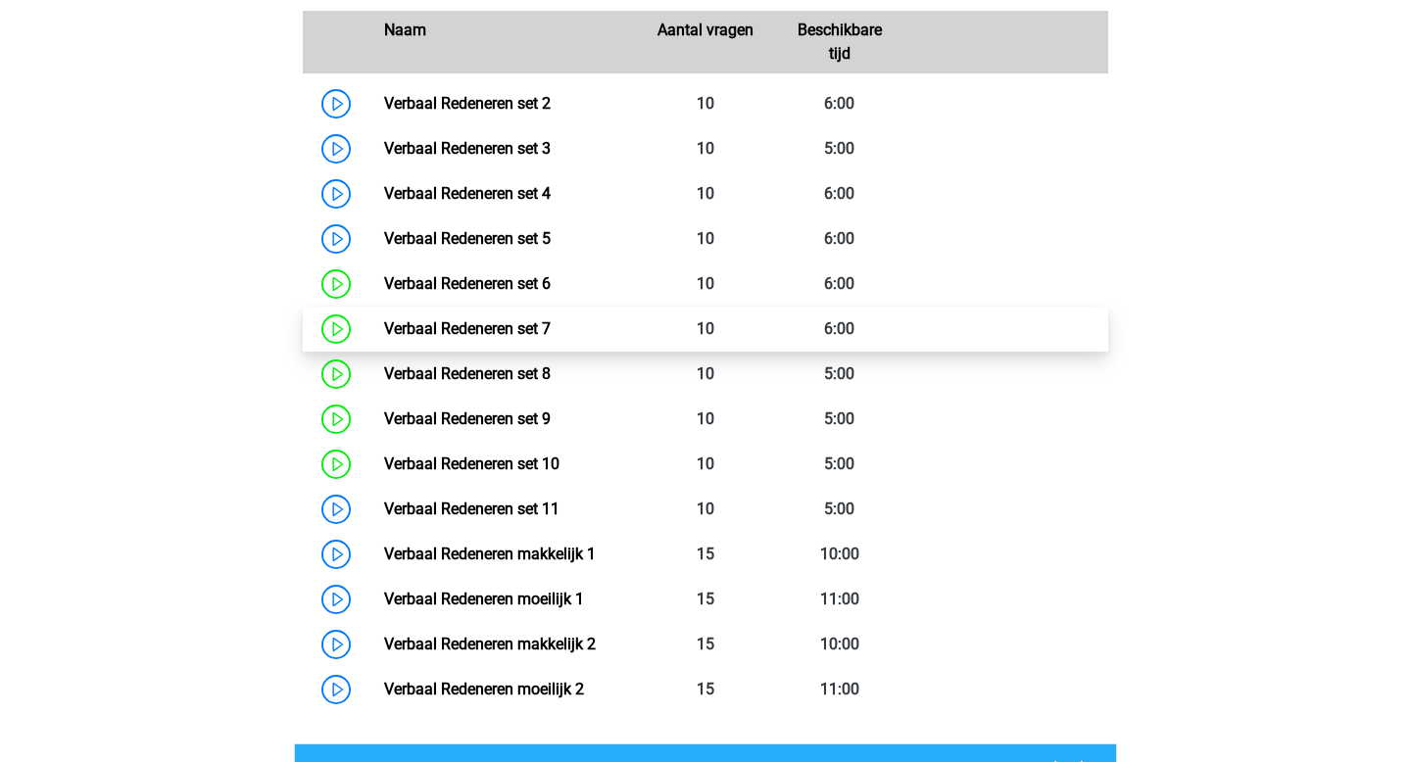
scroll to position [1443, 0]
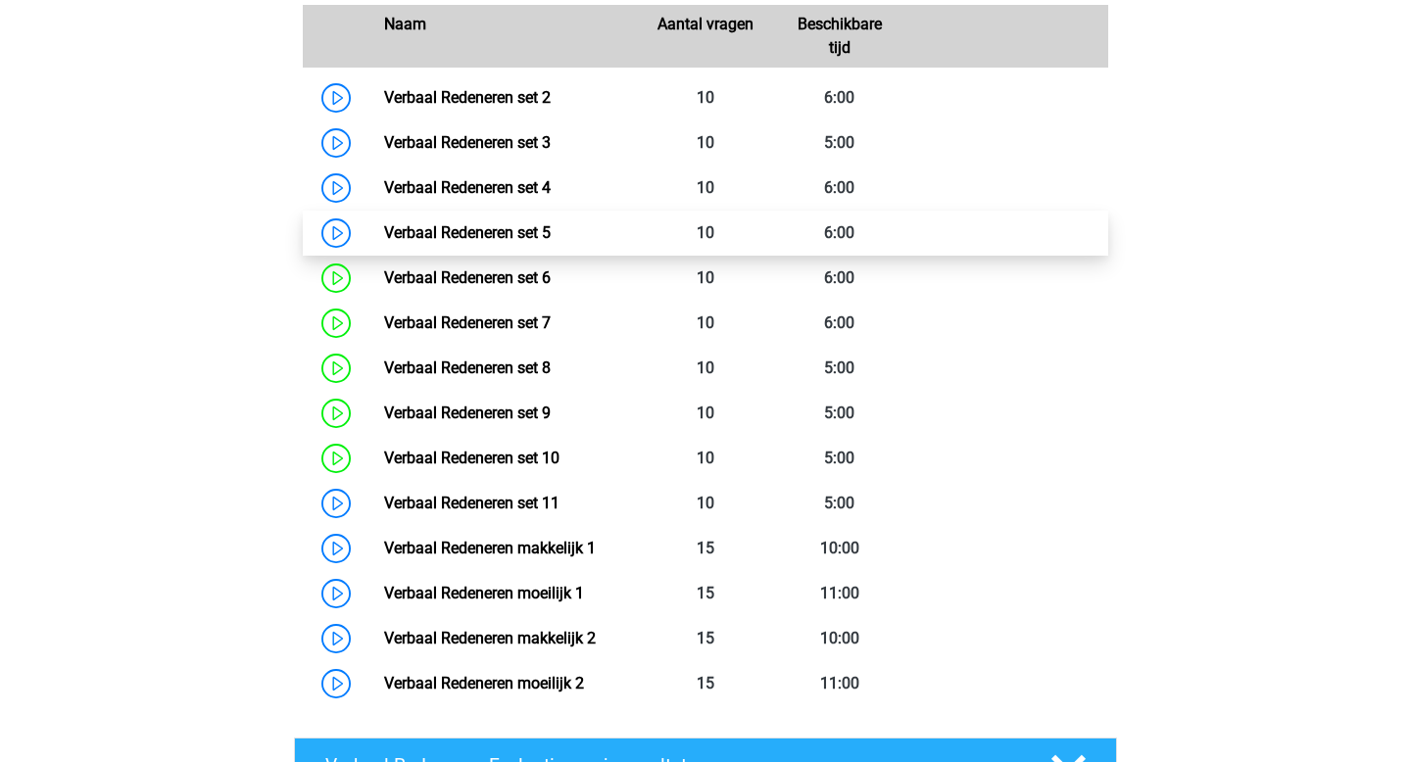
click at [509, 233] on link "Verbaal Redeneren set 5" at bounding box center [467, 232] width 167 height 19
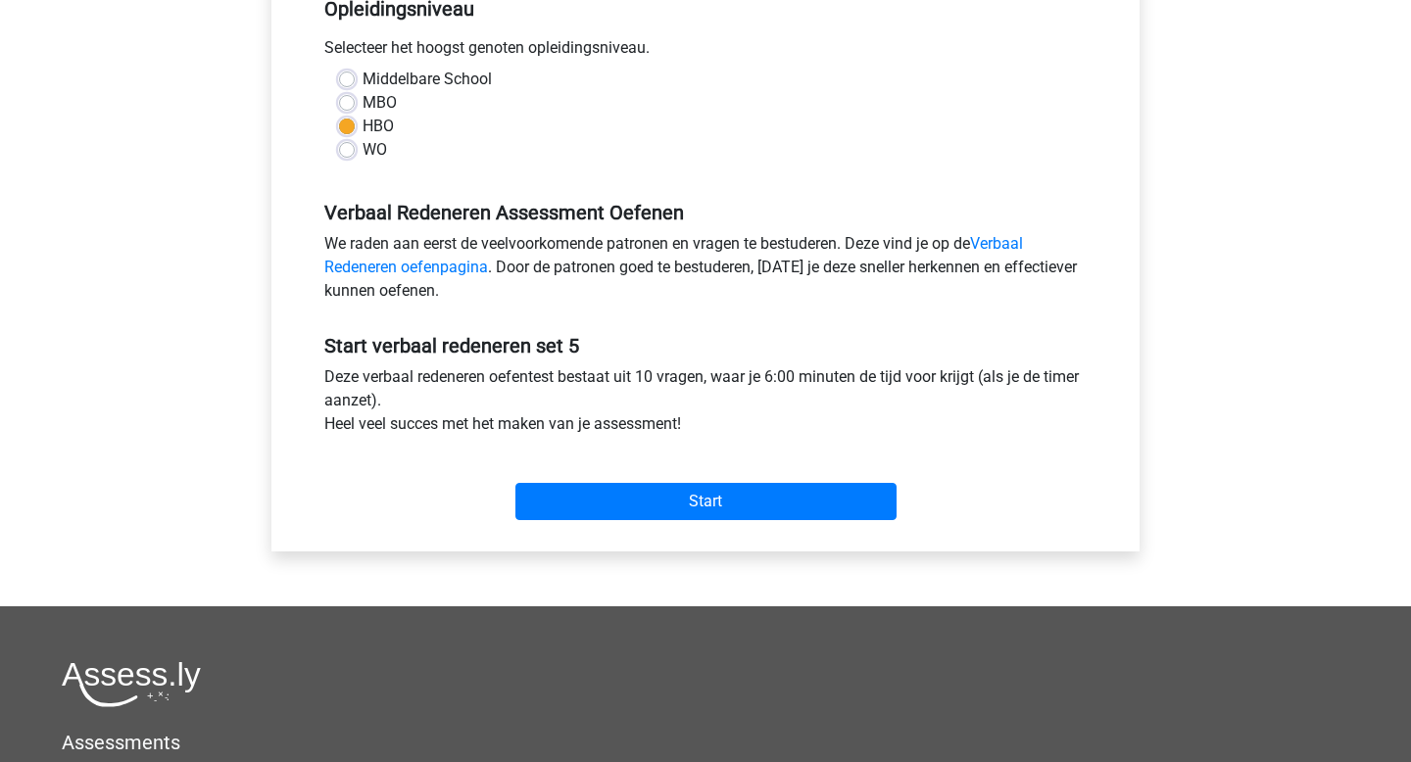
scroll to position [425, 0]
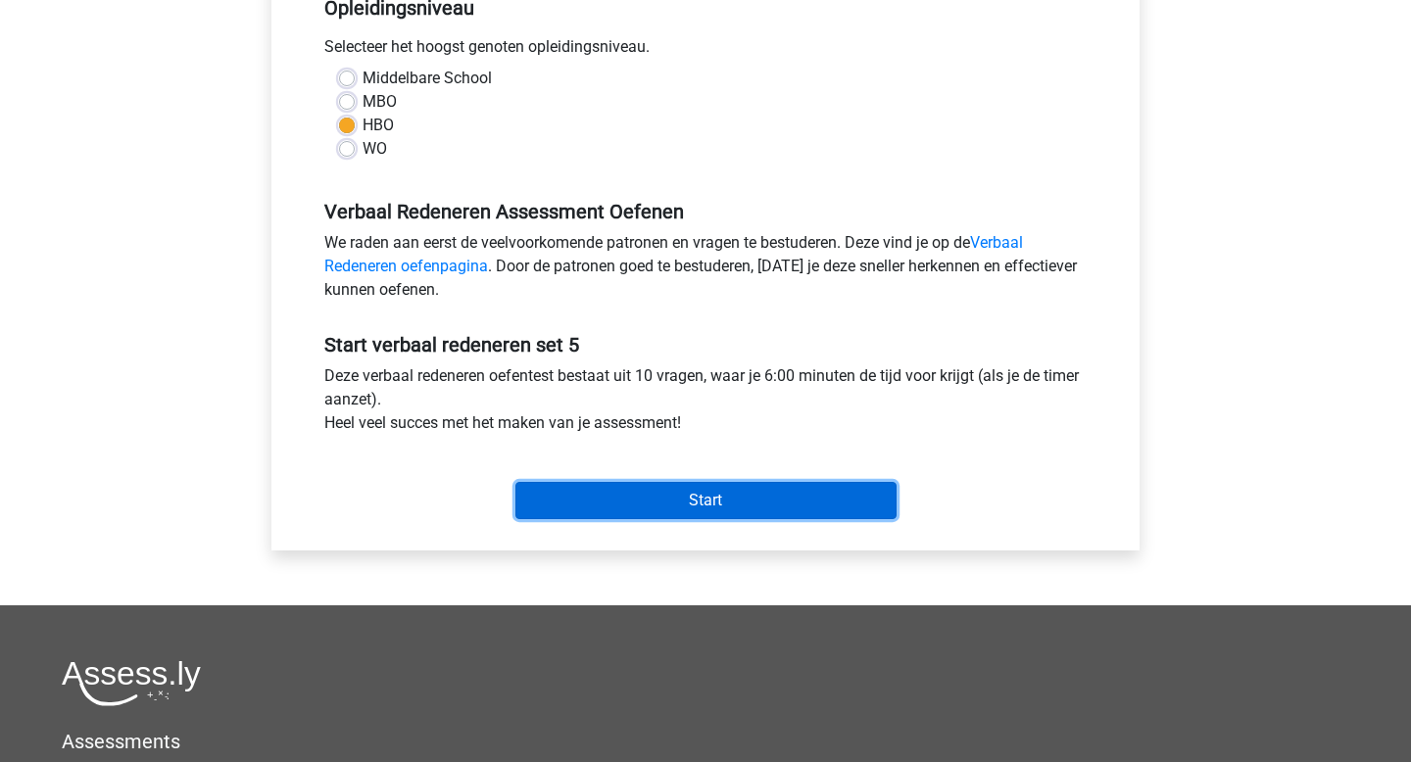
click at [702, 496] on input "Start" at bounding box center [705, 500] width 381 height 37
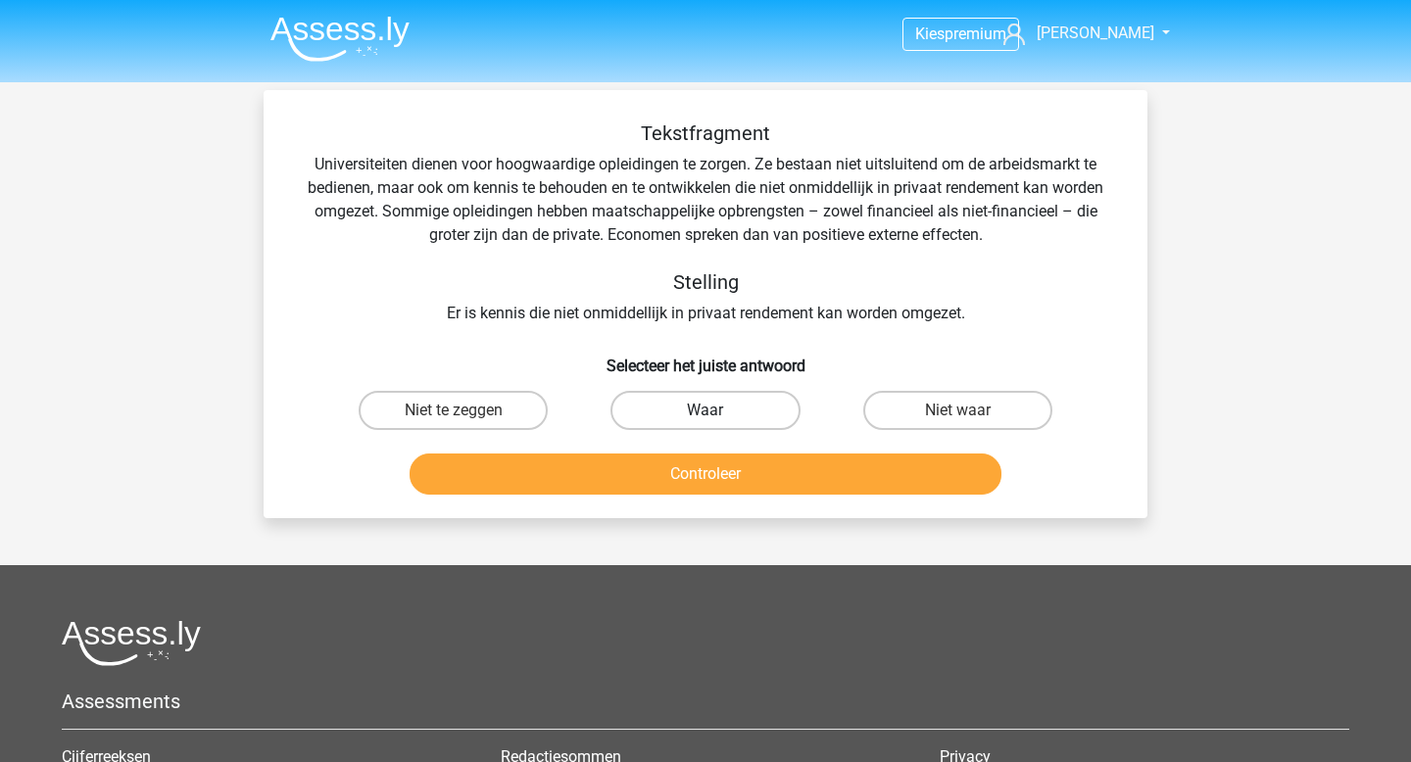
click at [757, 407] on label "Waar" at bounding box center [705, 410] width 189 height 39
click at [718, 411] on input "Waar" at bounding box center [712, 417] width 13 height 13
radio input "true"
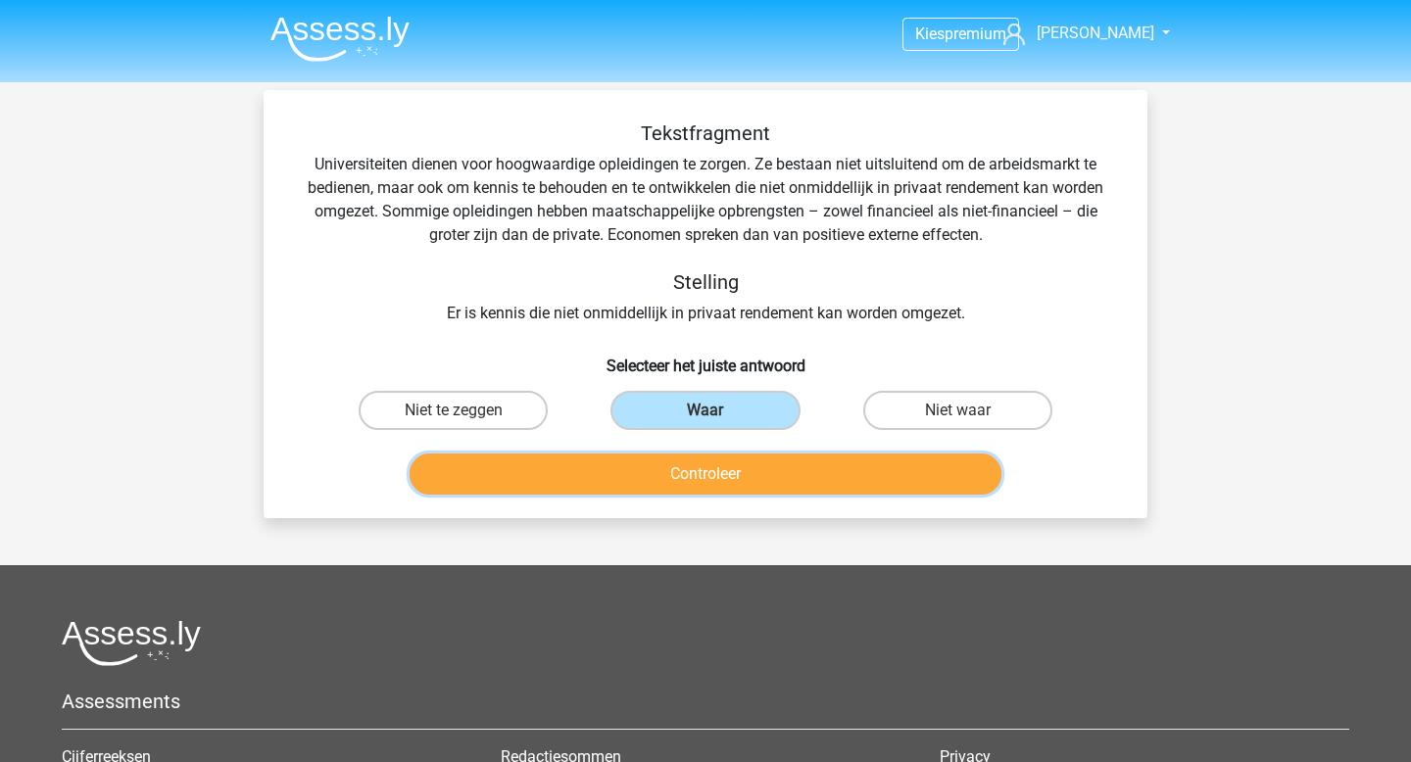
click at [756, 476] on button "Controleer" at bounding box center [706, 474] width 593 height 41
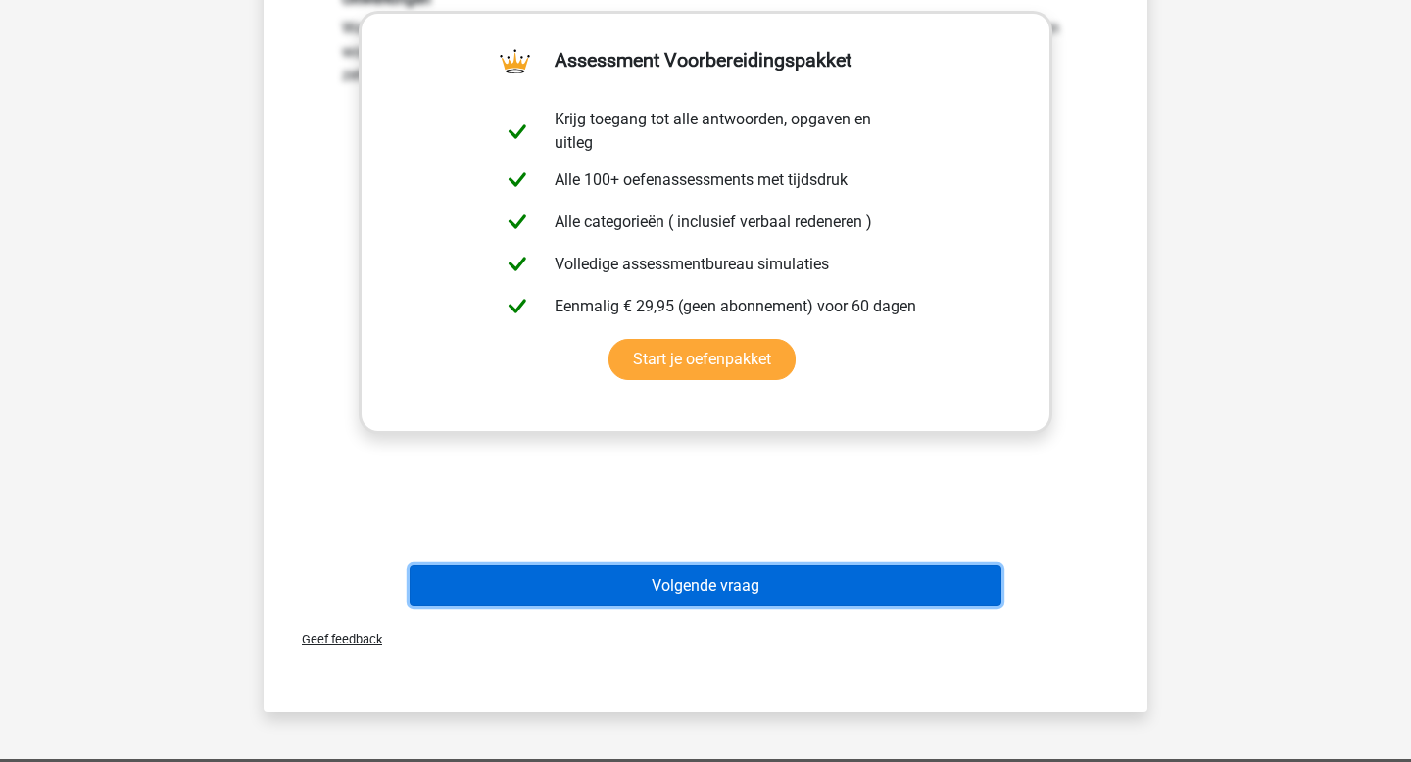
click at [640, 587] on button "Volgende vraag" at bounding box center [706, 585] width 593 height 41
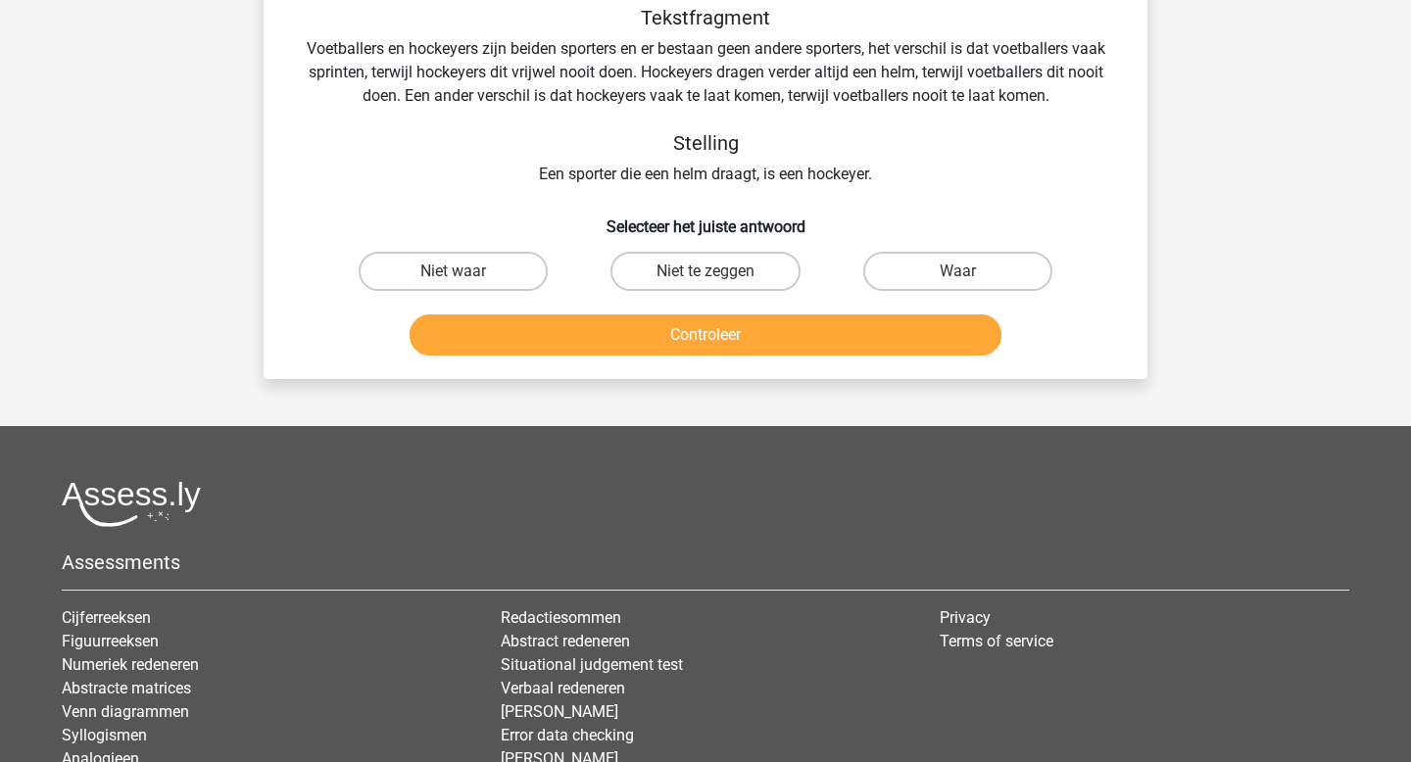
scroll to position [90, 0]
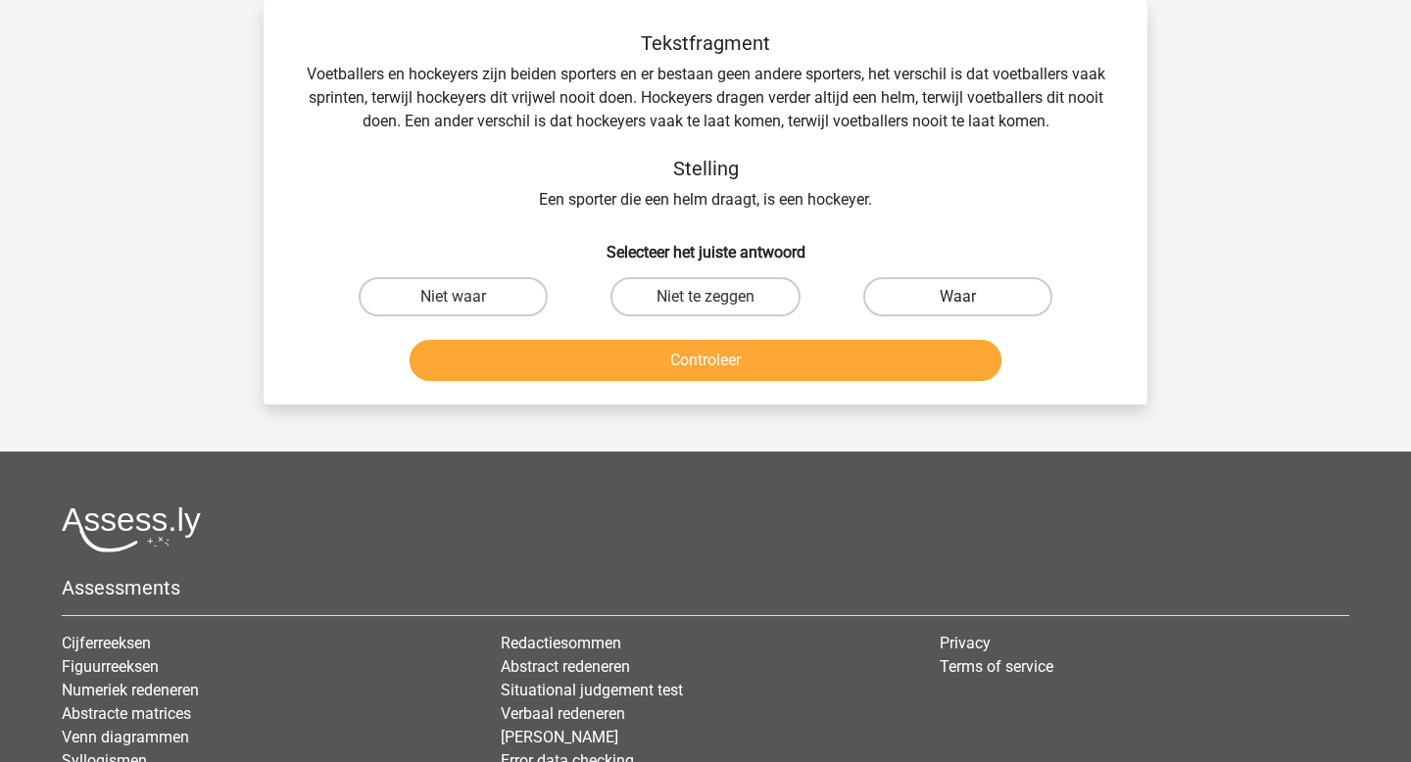
click at [945, 298] on label "Waar" at bounding box center [957, 296] width 189 height 39
click at [957, 298] on input "Waar" at bounding box center [963, 303] width 13 height 13
radio input "true"
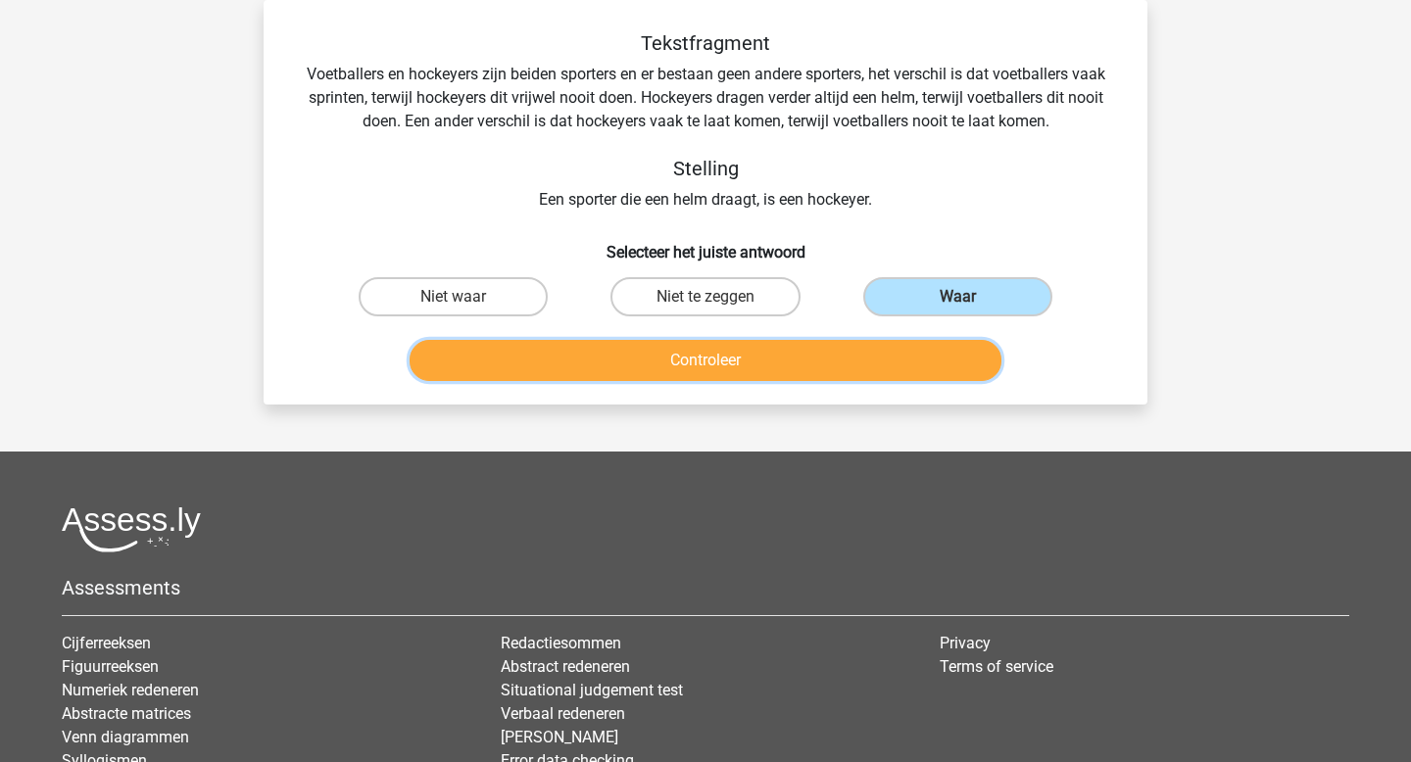
click at [844, 354] on button "Controleer" at bounding box center [706, 360] width 593 height 41
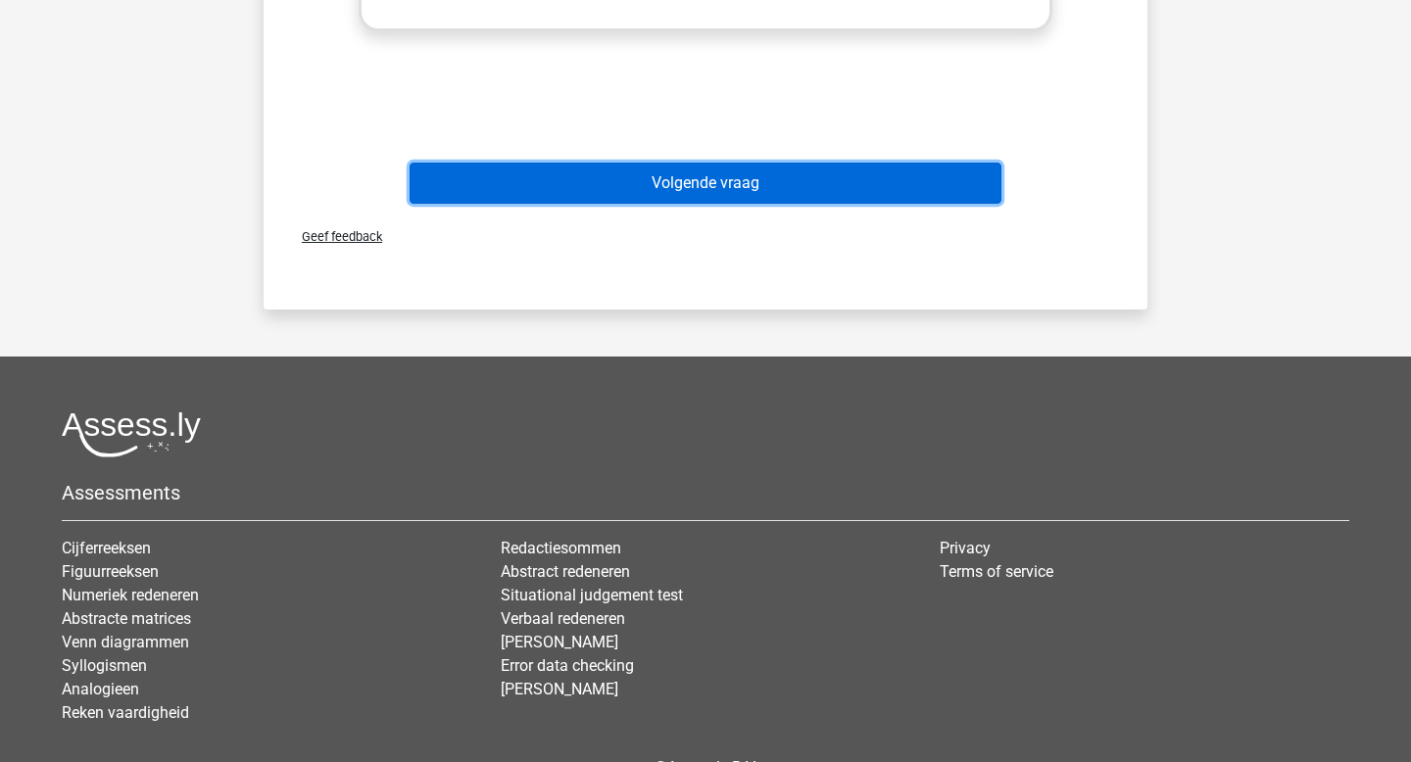
click at [735, 176] on button "Volgende vraag" at bounding box center [706, 183] width 593 height 41
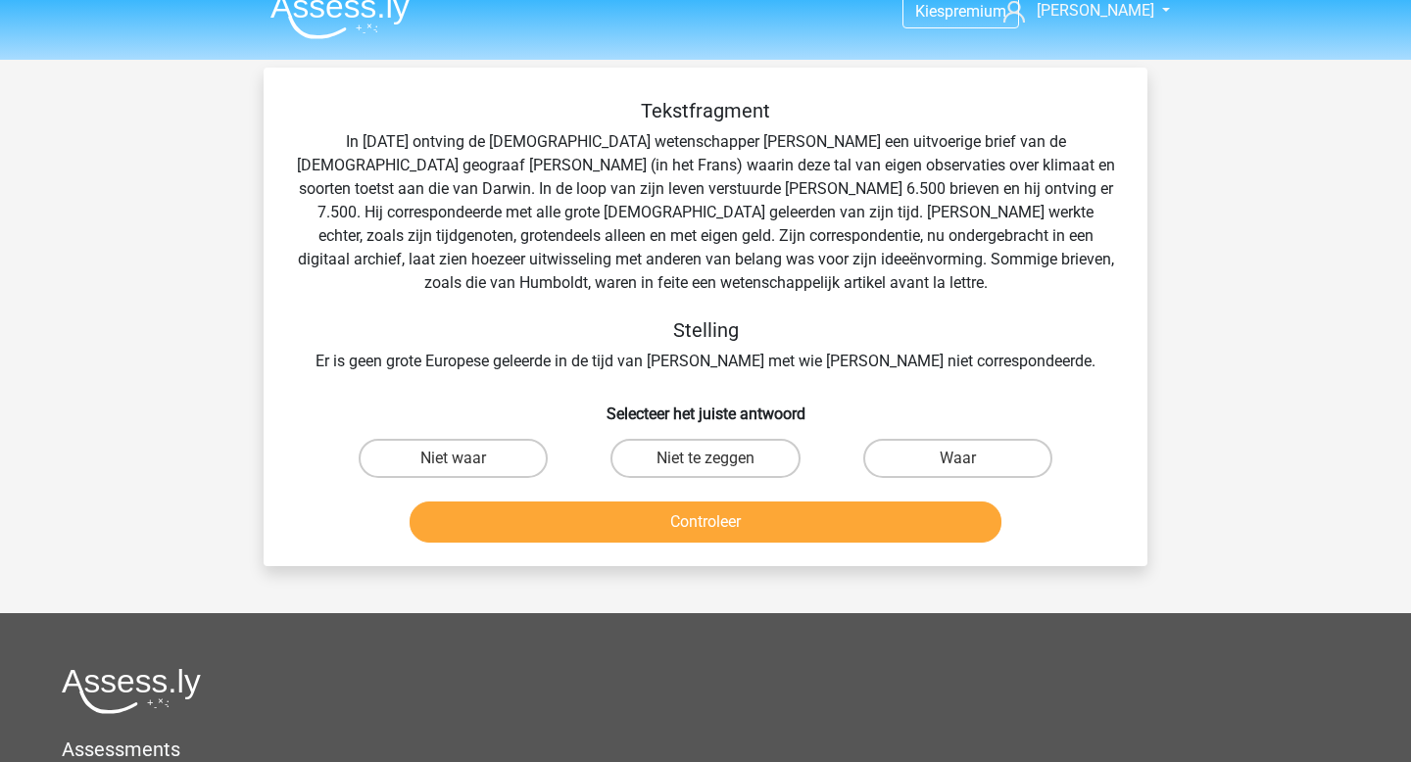
scroll to position [12, 0]
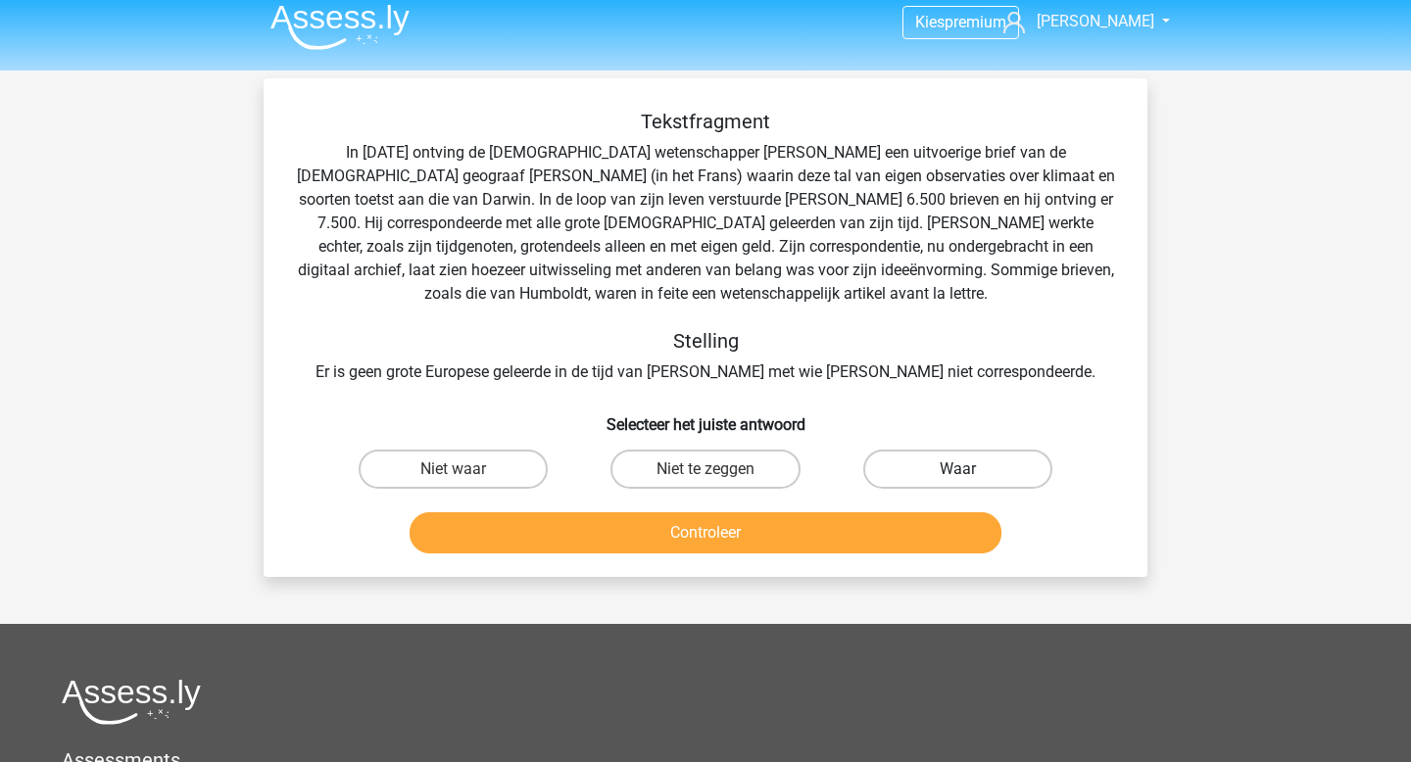
click at [916, 465] on label "Waar" at bounding box center [957, 469] width 189 height 39
click at [957, 469] on input "Waar" at bounding box center [963, 475] width 13 height 13
radio input "true"
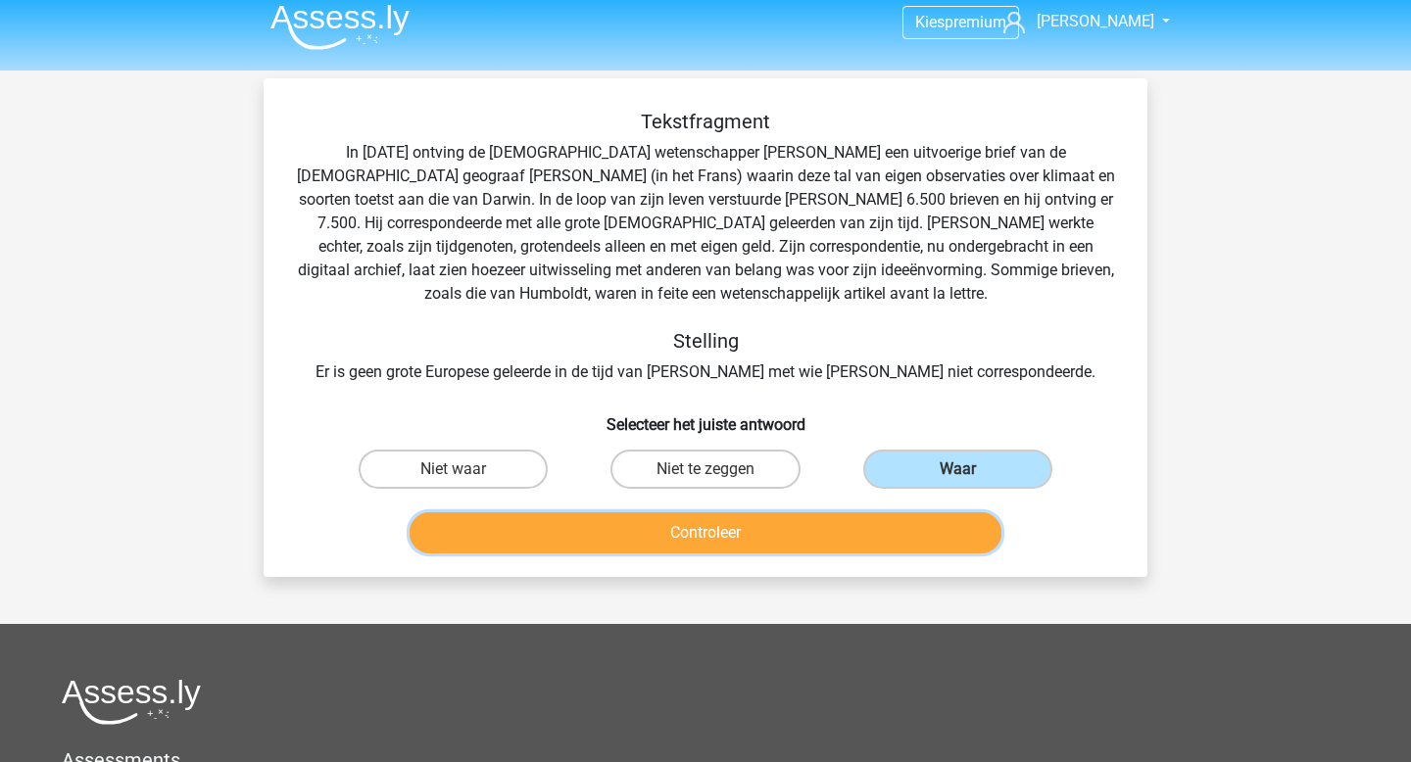
click at [853, 533] on button "Controleer" at bounding box center [706, 533] width 593 height 41
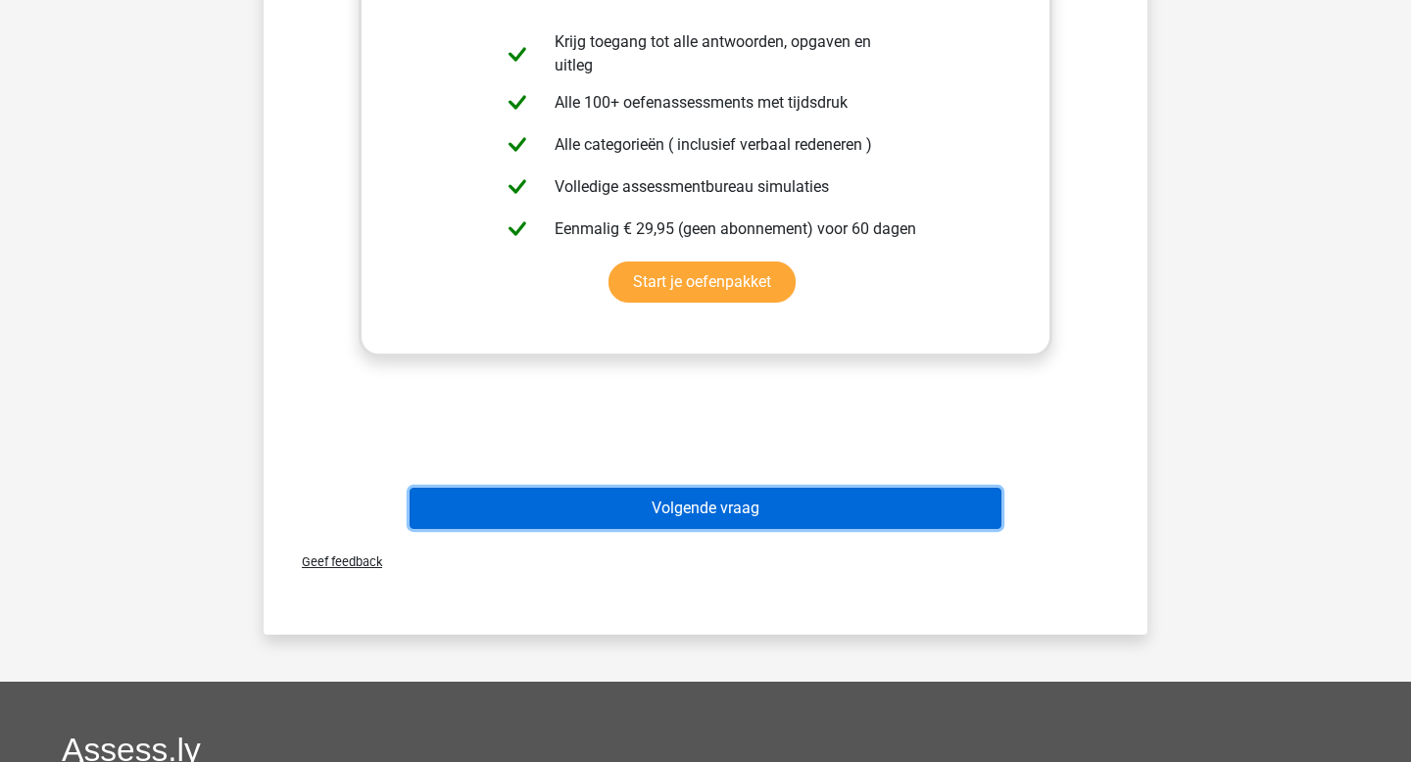
click at [805, 510] on button "Volgende vraag" at bounding box center [706, 508] width 593 height 41
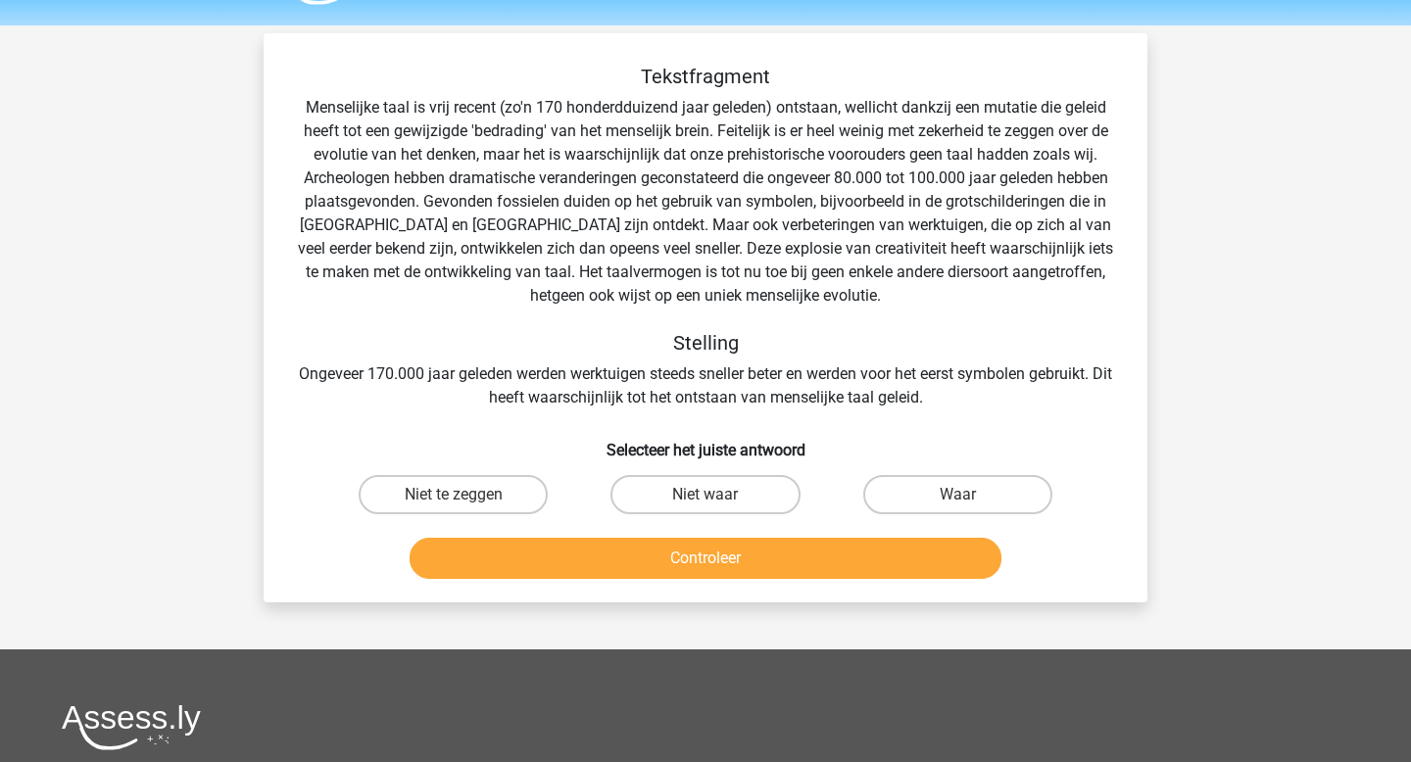
scroll to position [48, 0]
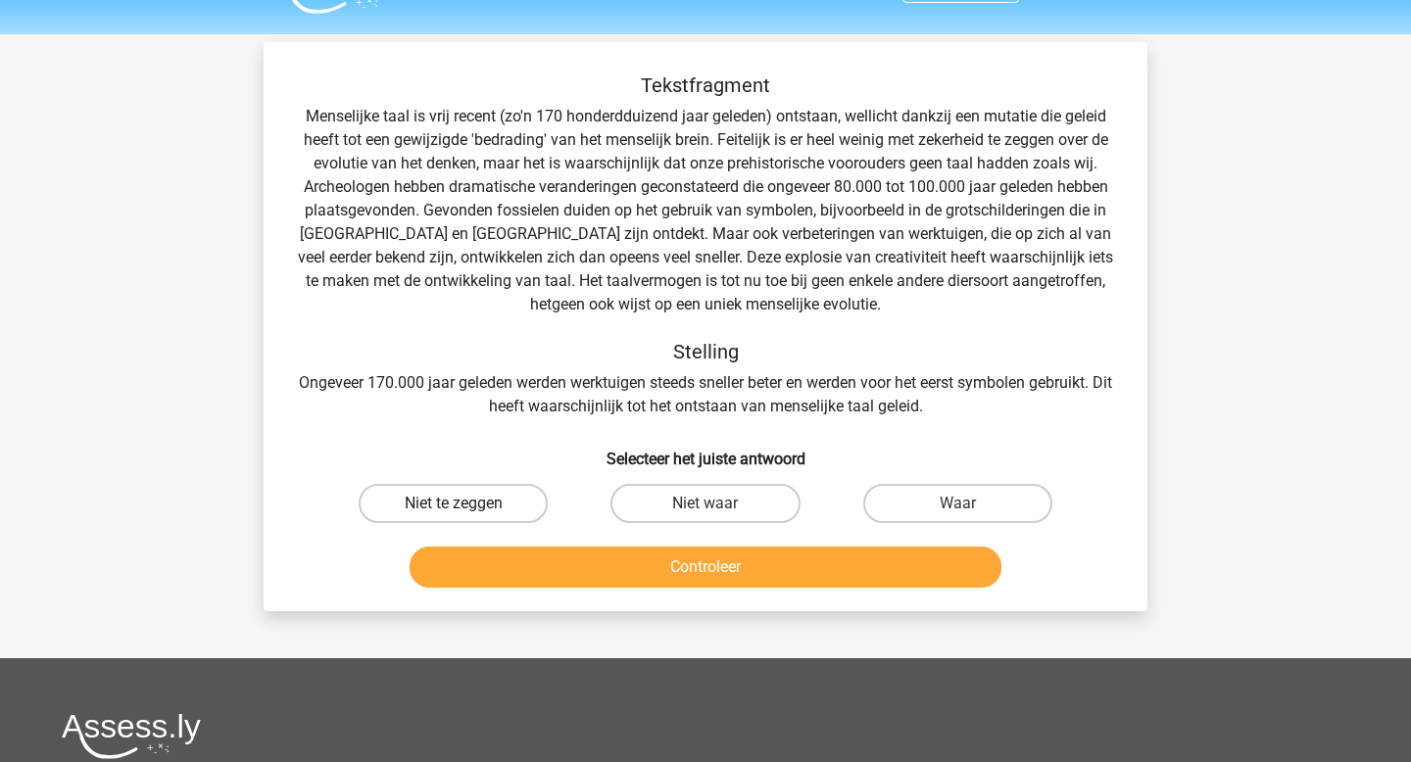
click at [487, 504] on label "Niet te zeggen" at bounding box center [453, 503] width 189 height 39
click at [466, 504] on input "Niet te zeggen" at bounding box center [460, 510] width 13 height 13
radio input "true"
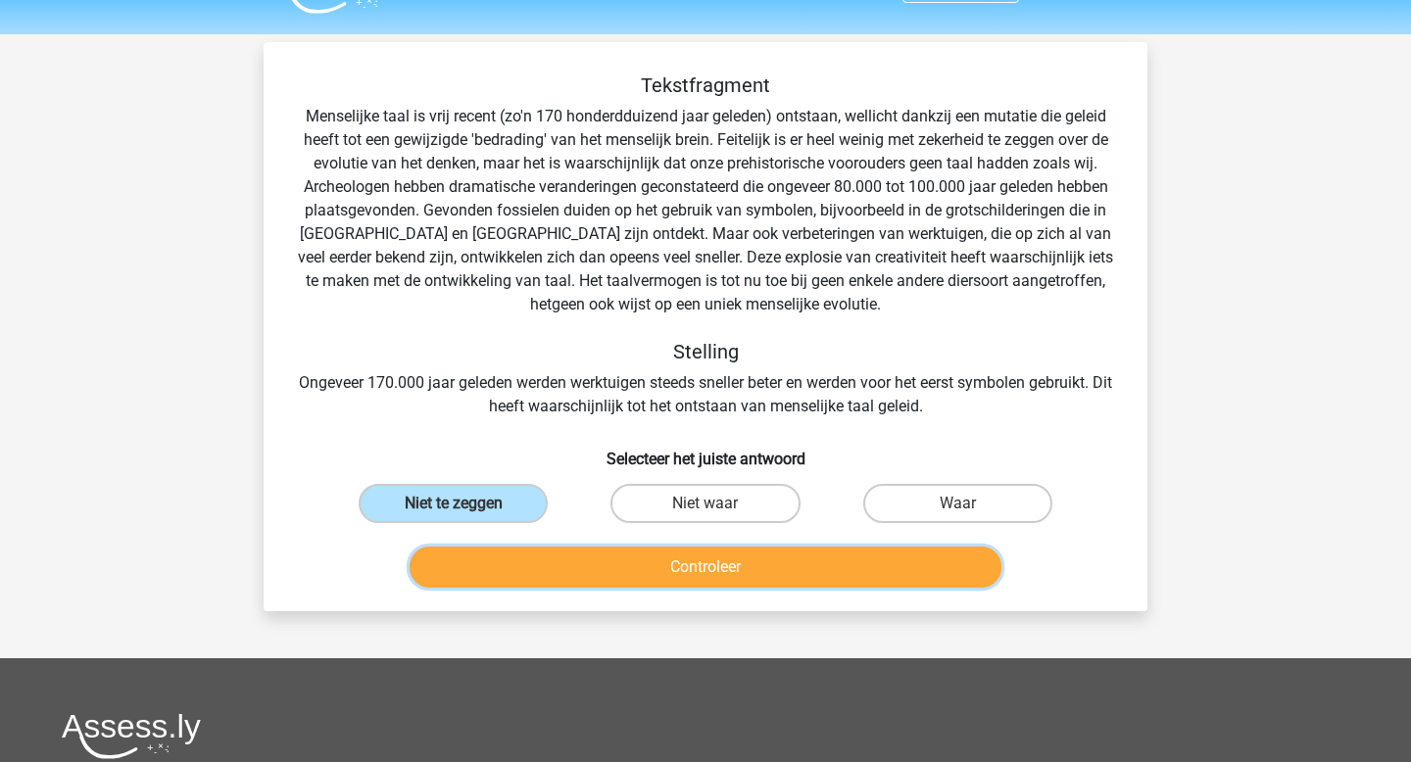
click at [605, 585] on button "Controleer" at bounding box center [706, 567] width 593 height 41
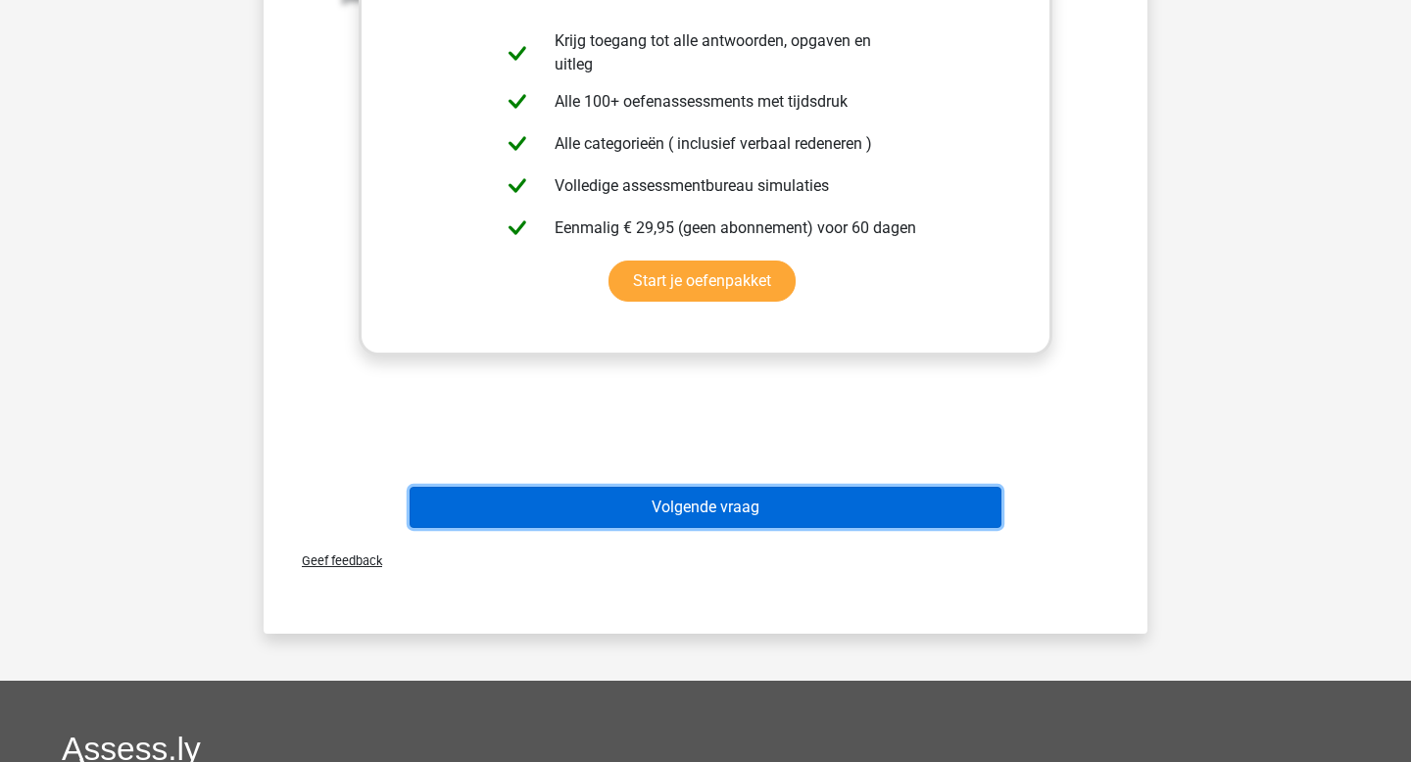
click at [643, 519] on button "Volgende vraag" at bounding box center [706, 507] width 593 height 41
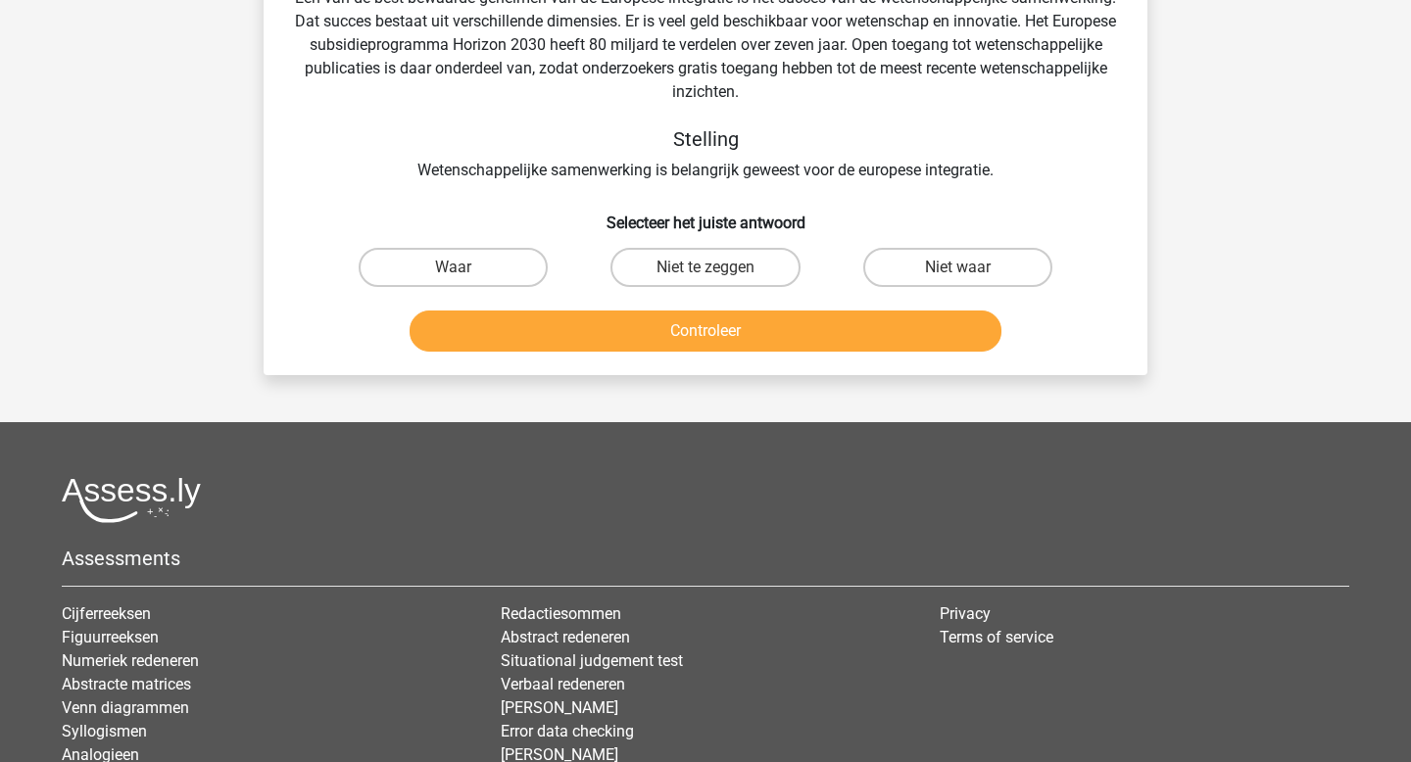
scroll to position [90, 0]
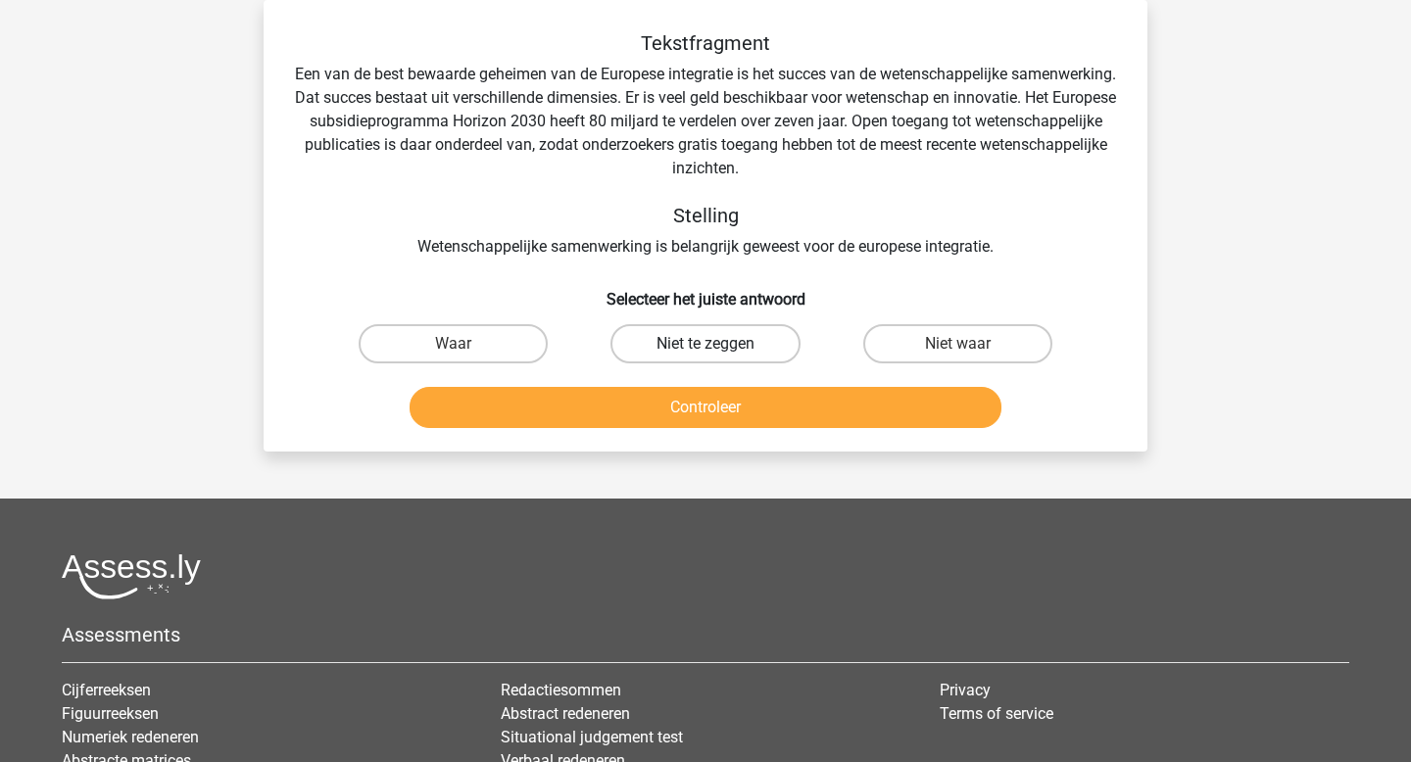
click at [675, 345] on label "Niet te zeggen" at bounding box center [705, 343] width 189 height 39
click at [706, 345] on input "Niet te zeggen" at bounding box center [712, 350] width 13 height 13
radio input "true"
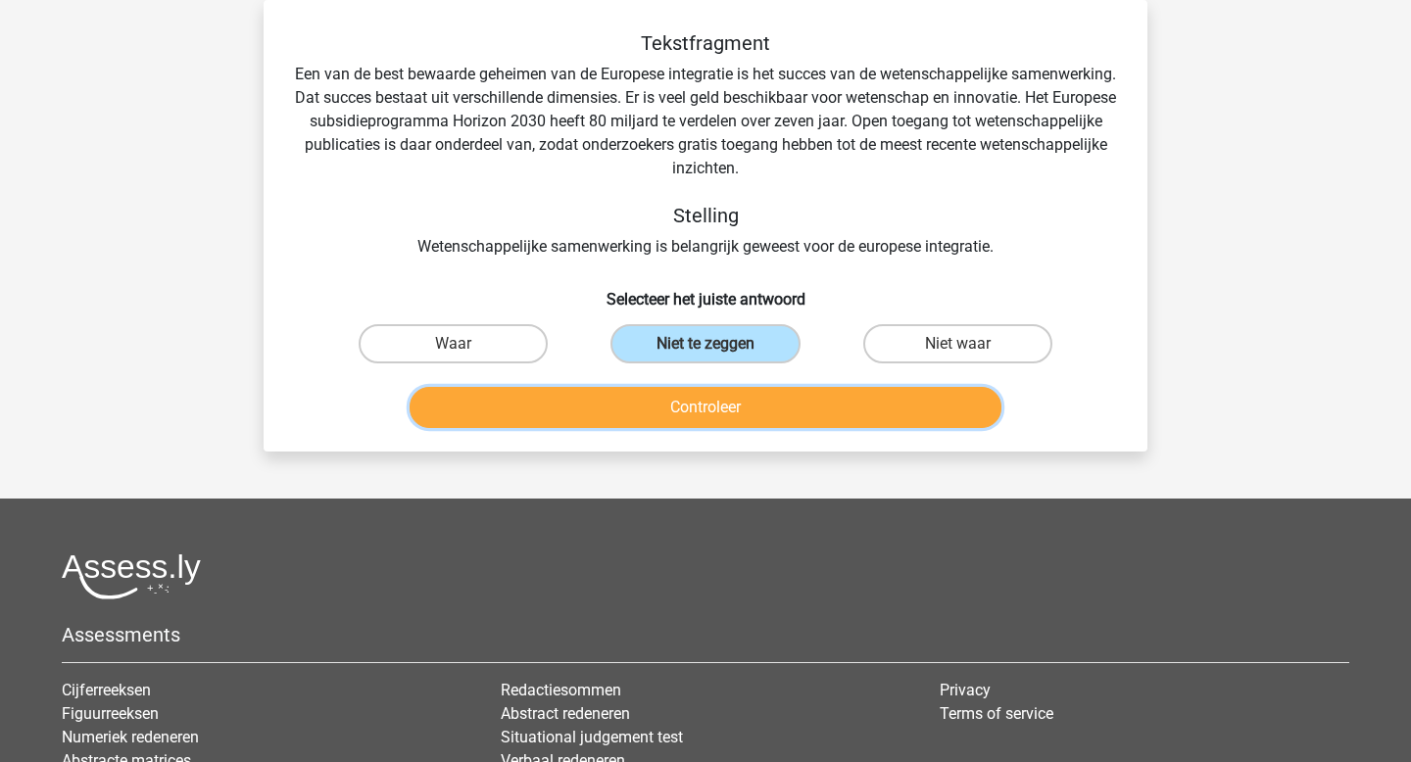
click at [689, 407] on button "Controleer" at bounding box center [706, 407] width 593 height 41
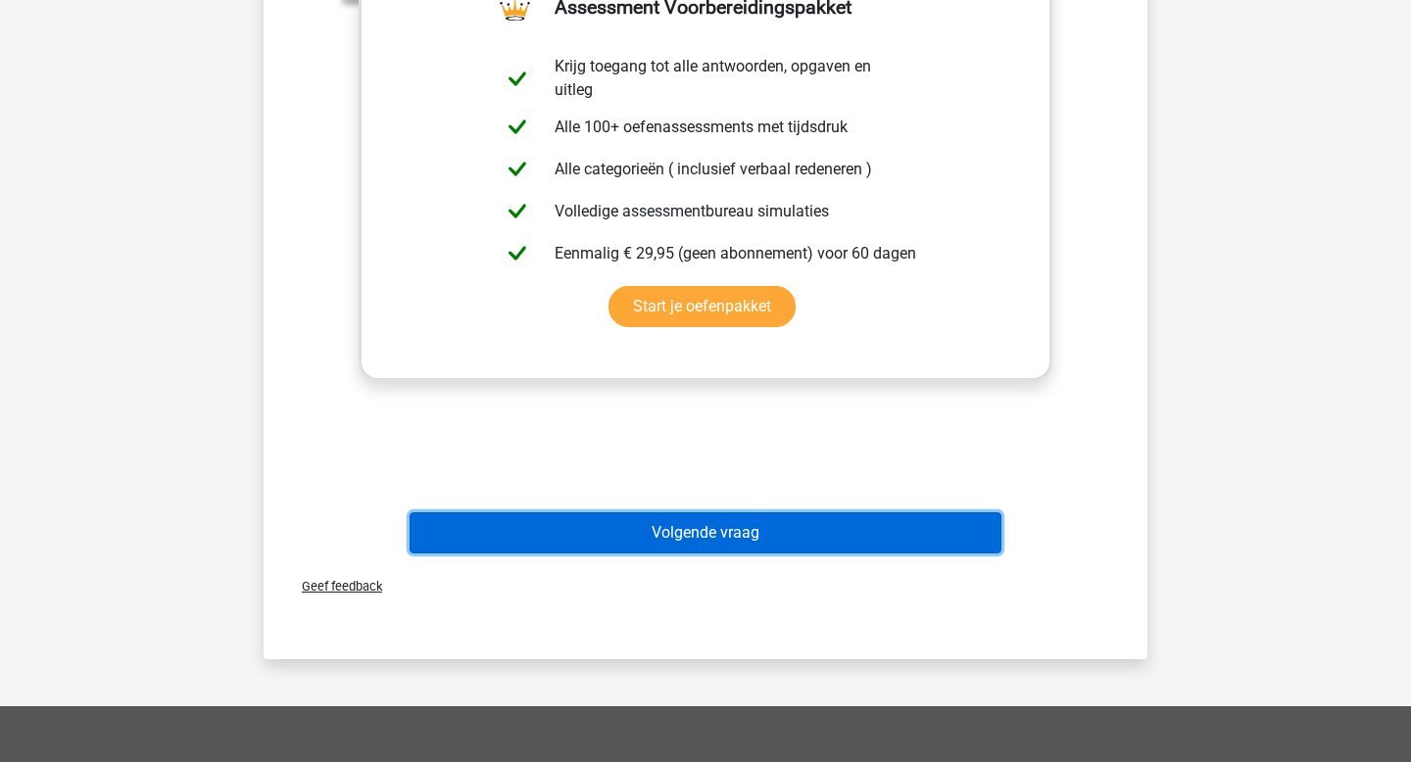
click at [625, 534] on button "Volgende vraag" at bounding box center [706, 533] width 593 height 41
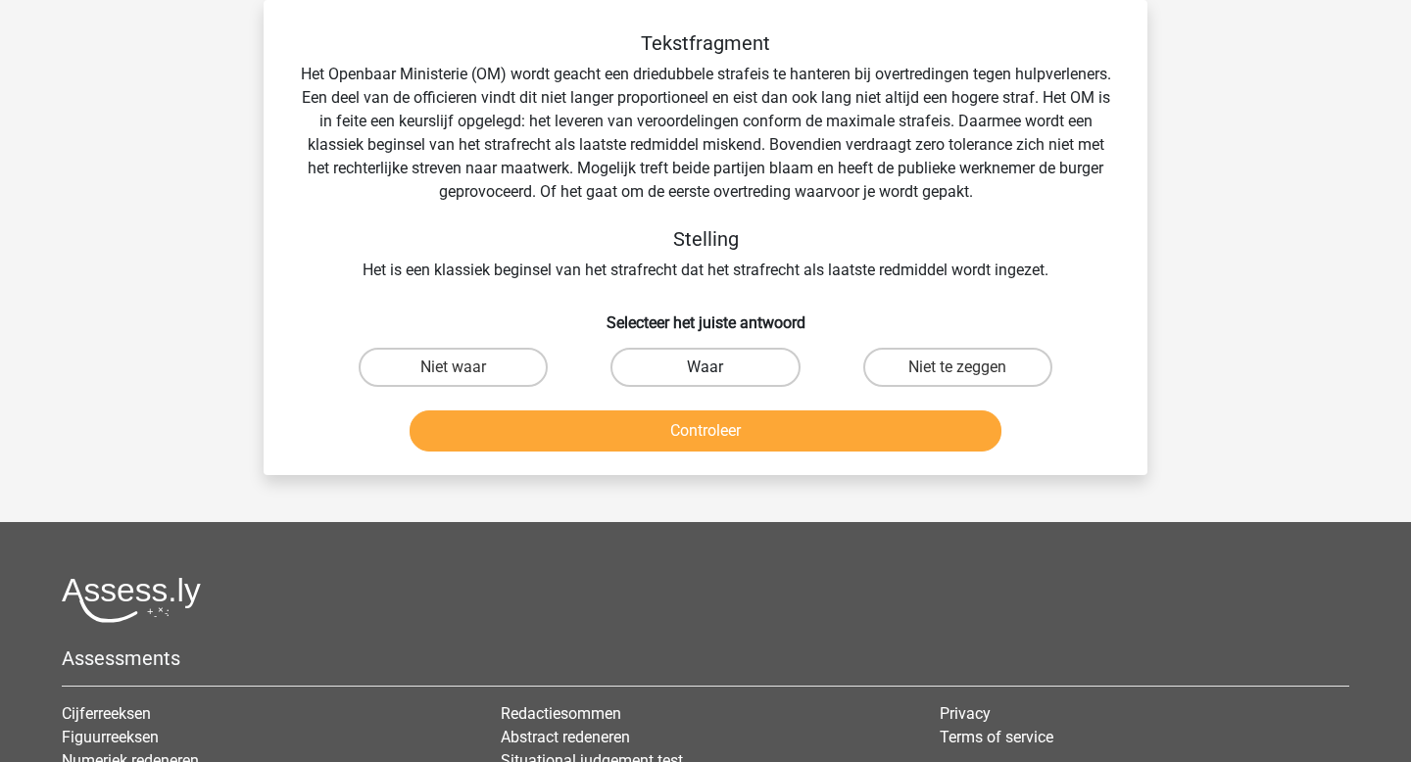
click at [690, 370] on label "Waar" at bounding box center [705, 367] width 189 height 39
click at [706, 370] on input "Waar" at bounding box center [712, 373] width 13 height 13
radio input "true"
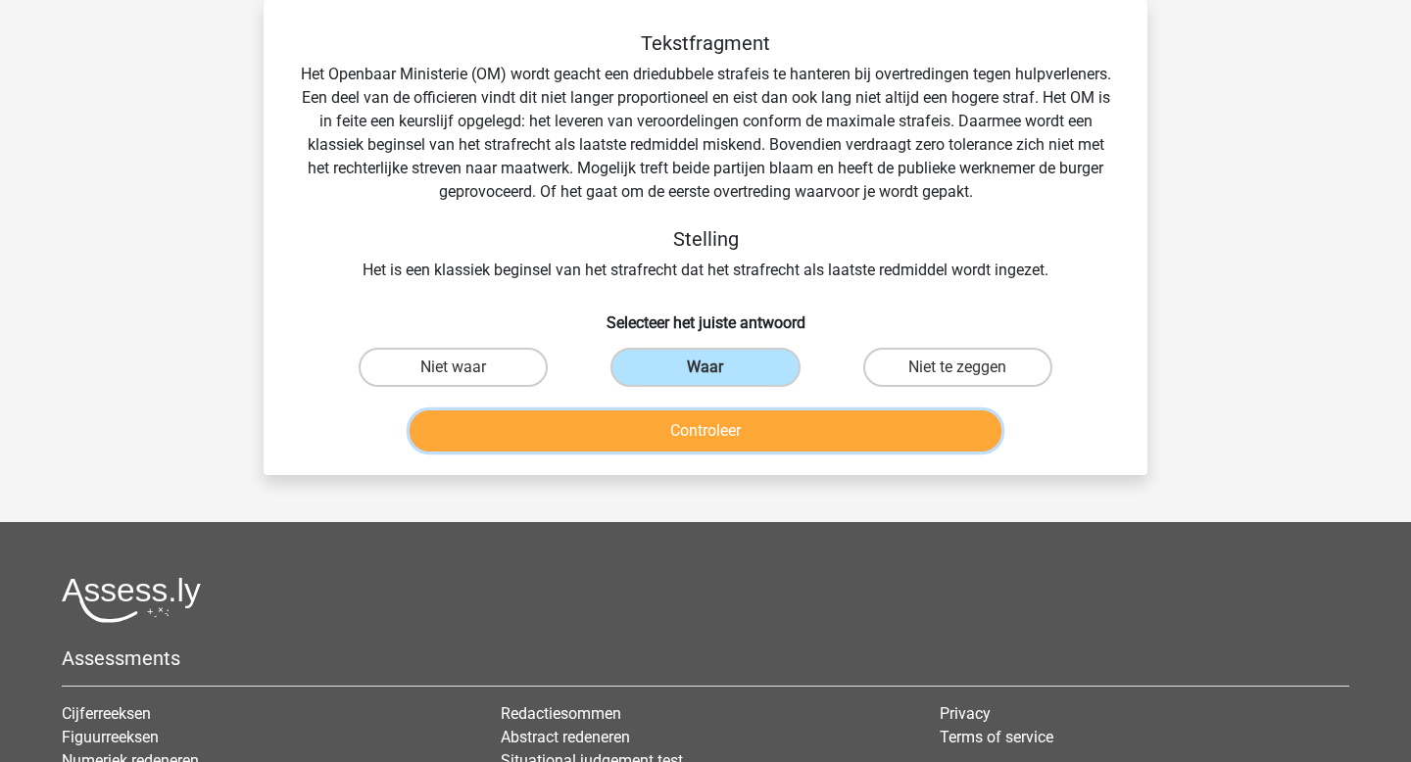
click at [699, 426] on button "Controleer" at bounding box center [706, 431] width 593 height 41
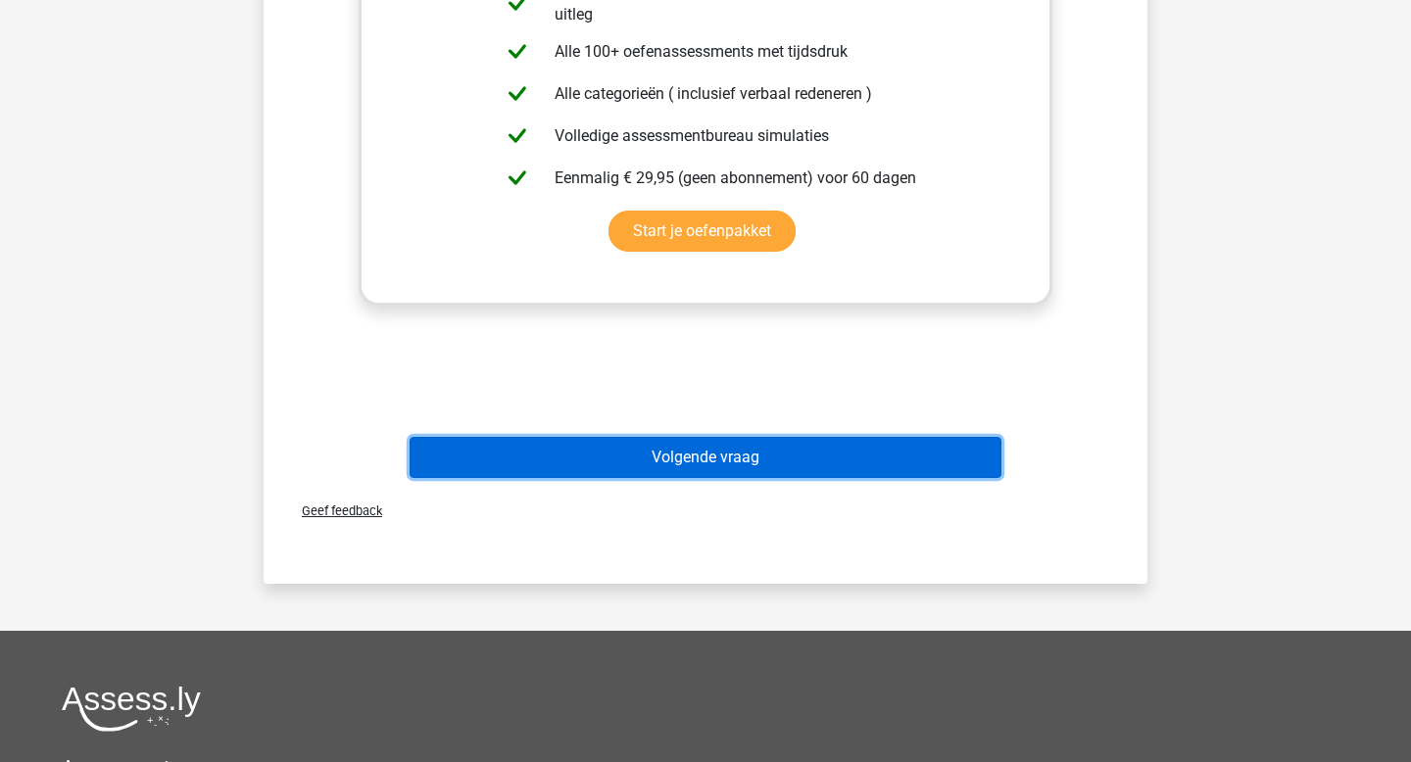
click at [687, 461] on button "Volgende vraag" at bounding box center [706, 457] width 593 height 41
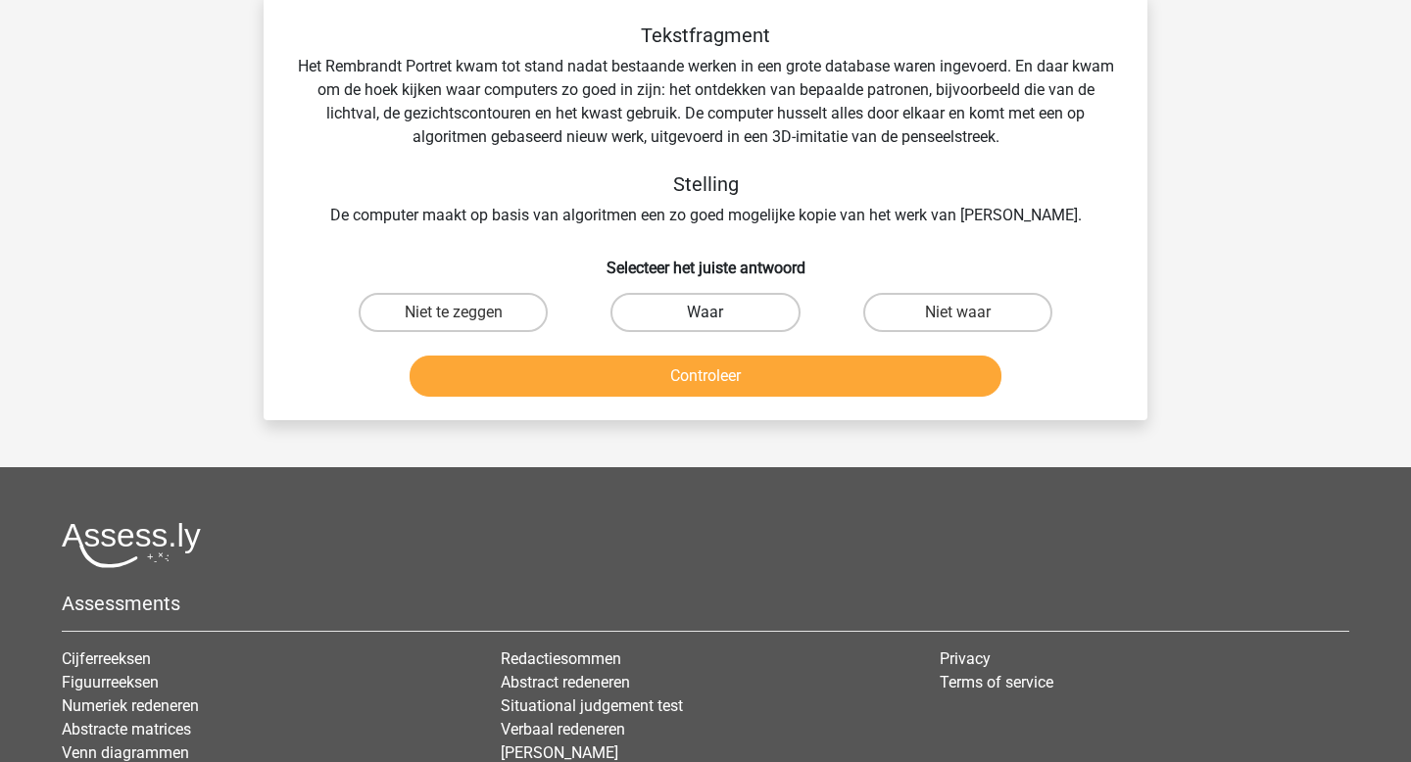
scroll to position [97, 0]
click at [901, 310] on label "Niet waar" at bounding box center [957, 313] width 189 height 39
click at [957, 314] on input "Niet waar" at bounding box center [963, 320] width 13 height 13
radio input "true"
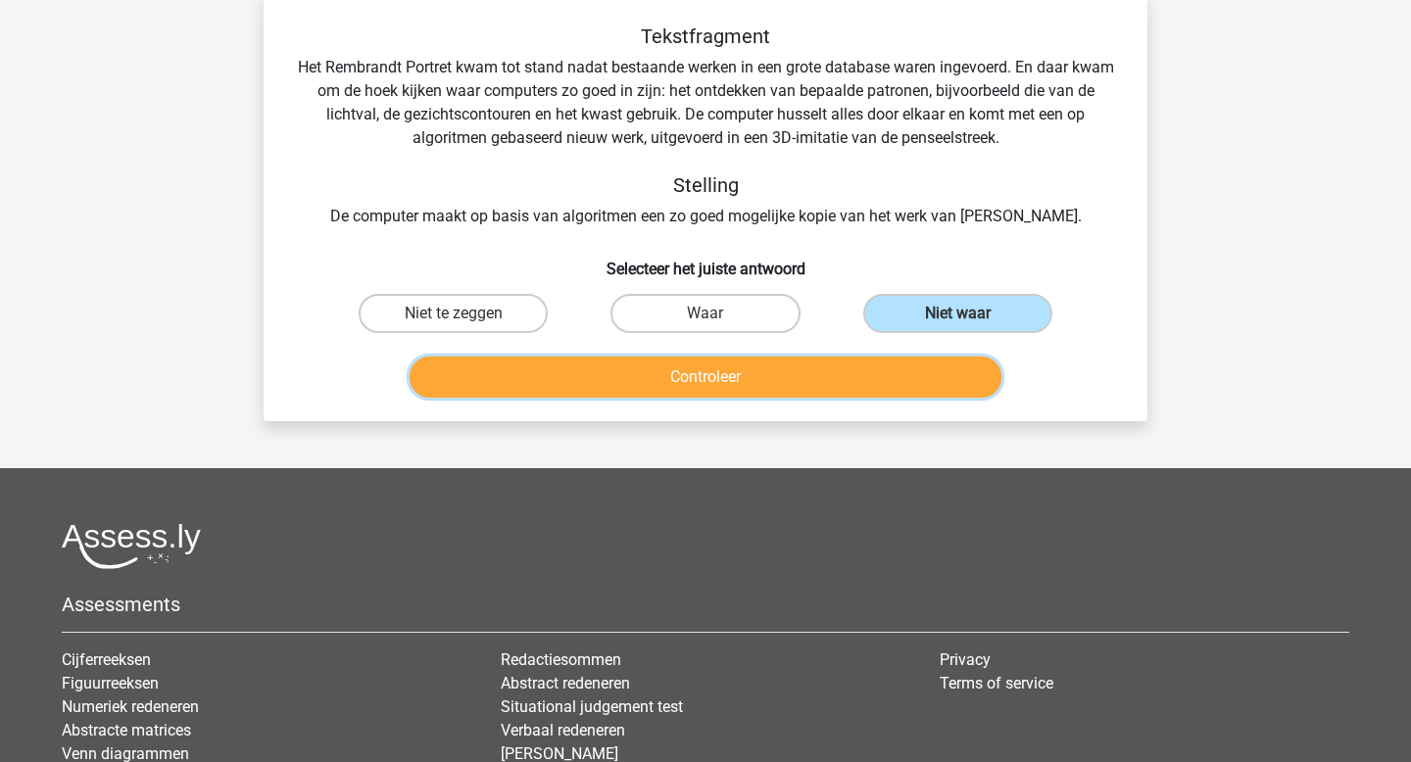
click at [862, 369] on button "Controleer" at bounding box center [706, 377] width 593 height 41
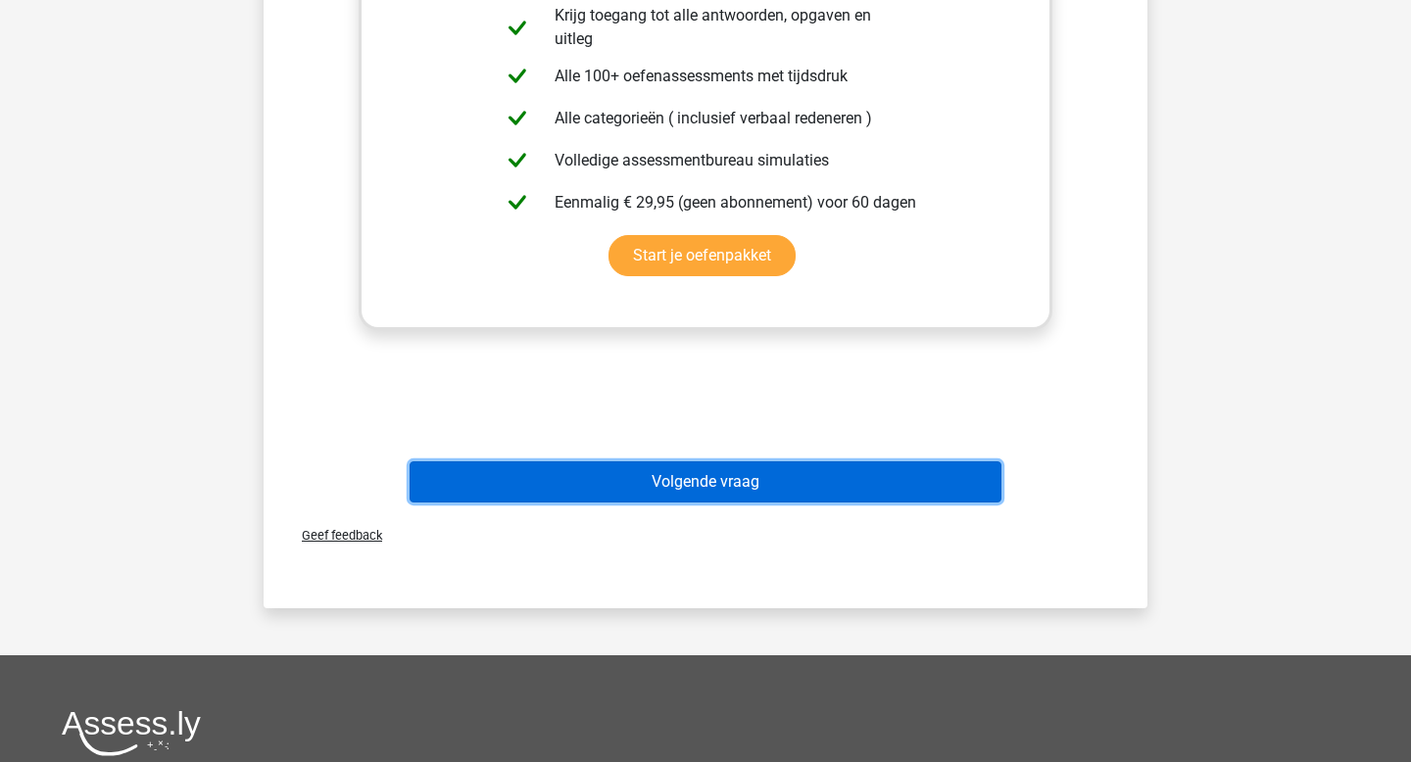
click at [817, 472] on button "Volgende vraag" at bounding box center [706, 482] width 593 height 41
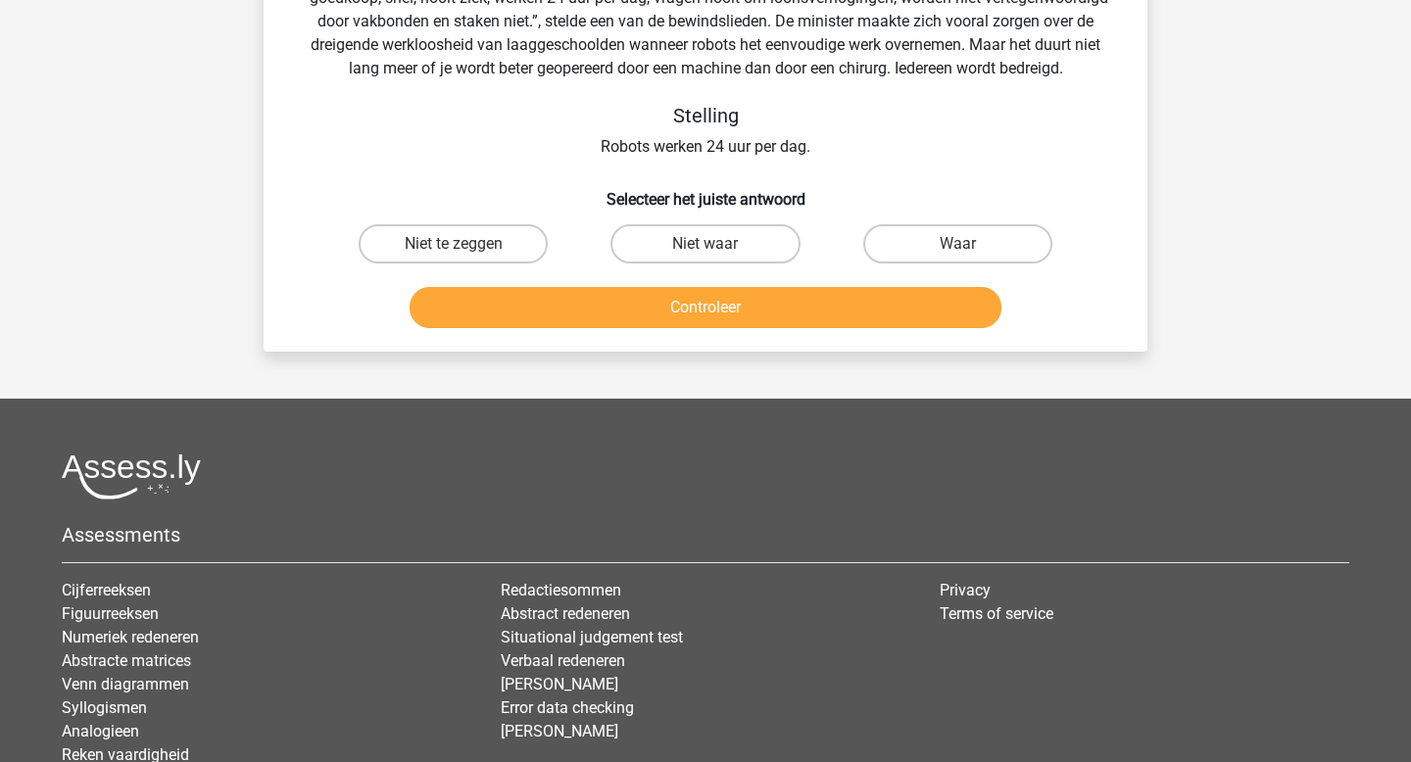
scroll to position [90, 0]
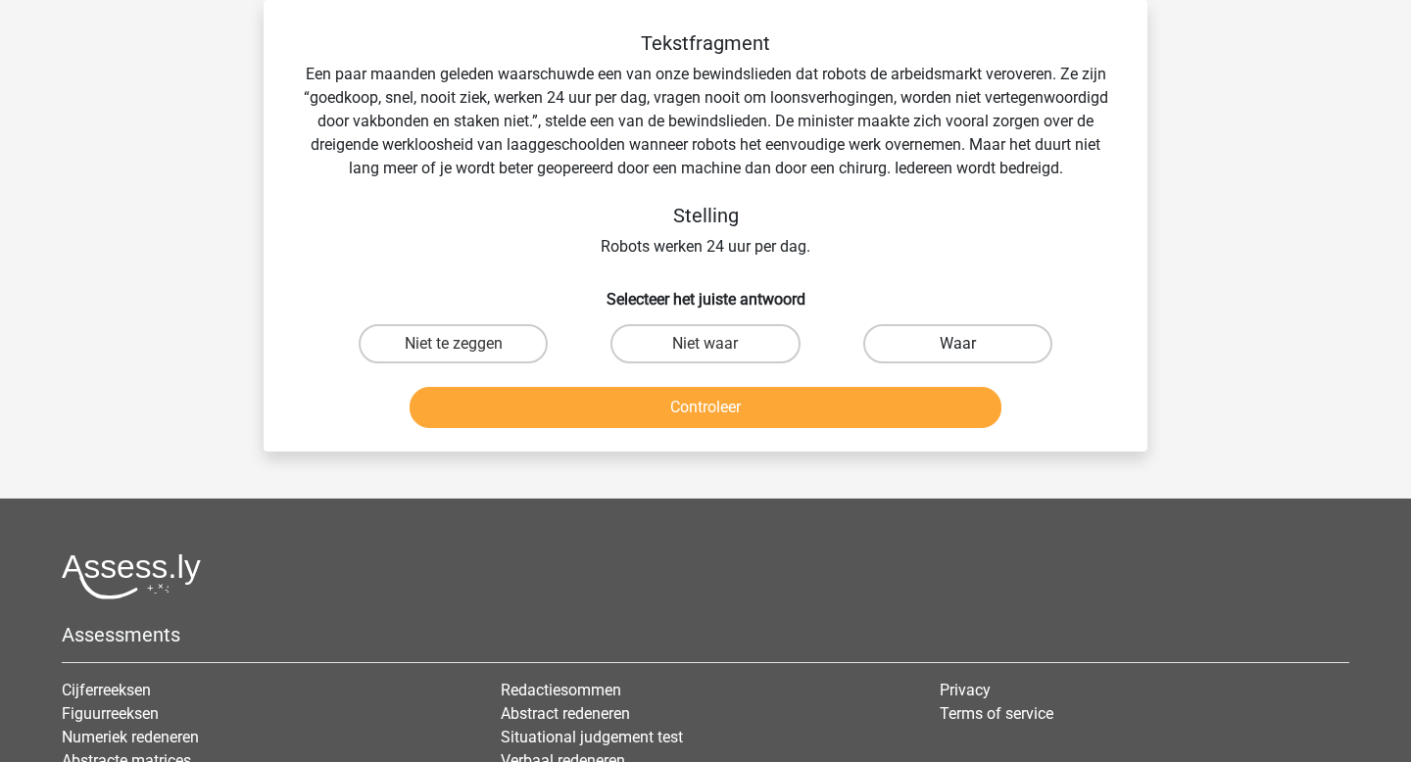
click at [904, 351] on label "Waar" at bounding box center [957, 343] width 189 height 39
click at [957, 351] on input "Waar" at bounding box center [963, 350] width 13 height 13
radio input "true"
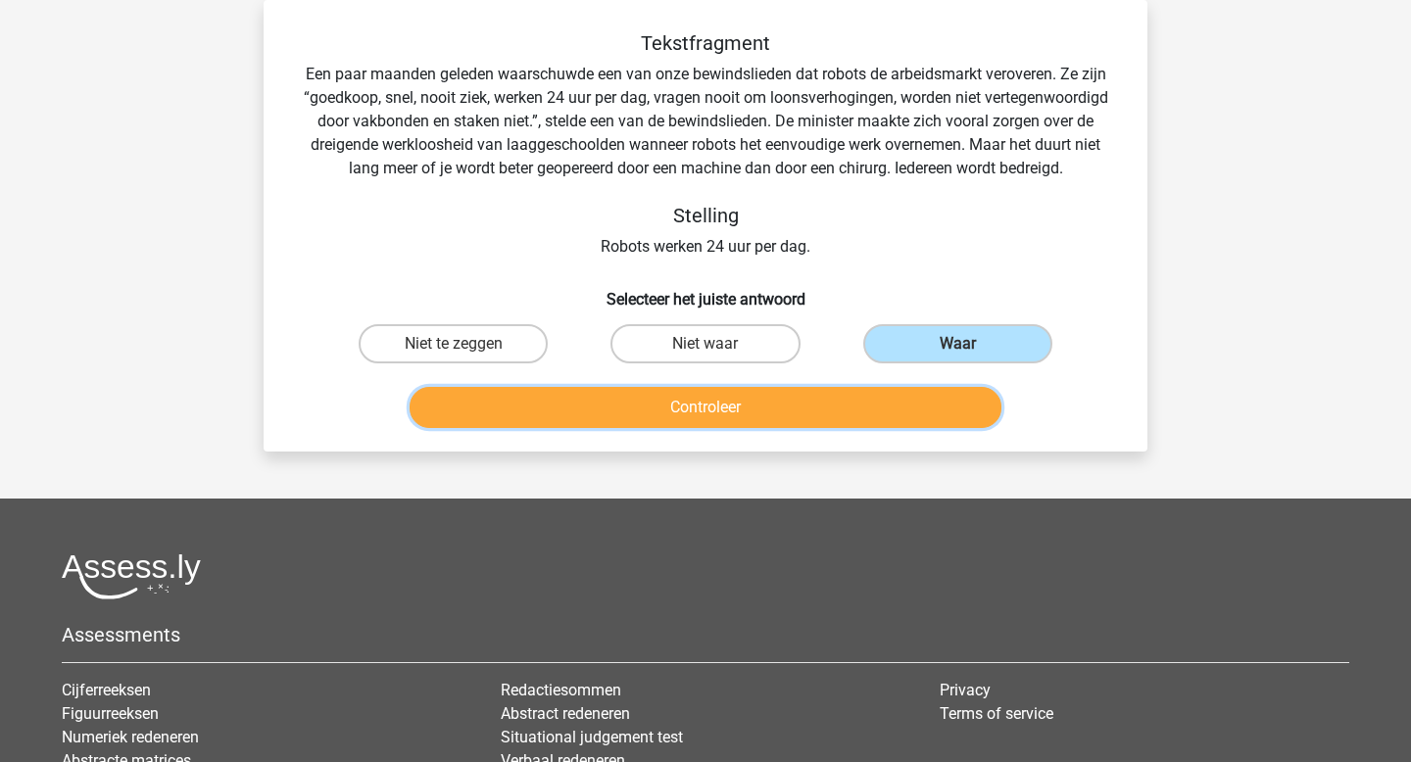
click at [895, 404] on button "Controleer" at bounding box center [706, 407] width 593 height 41
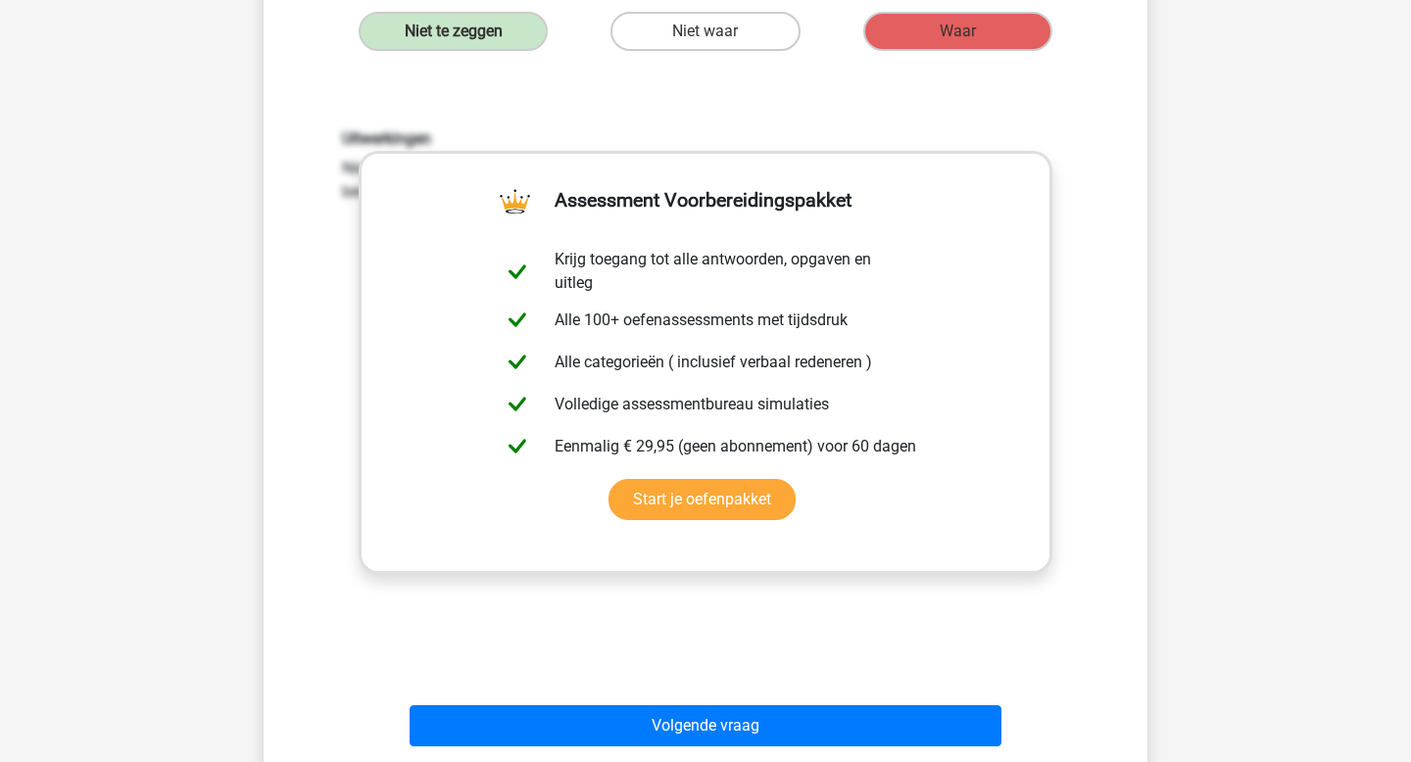
scroll to position [409, 0]
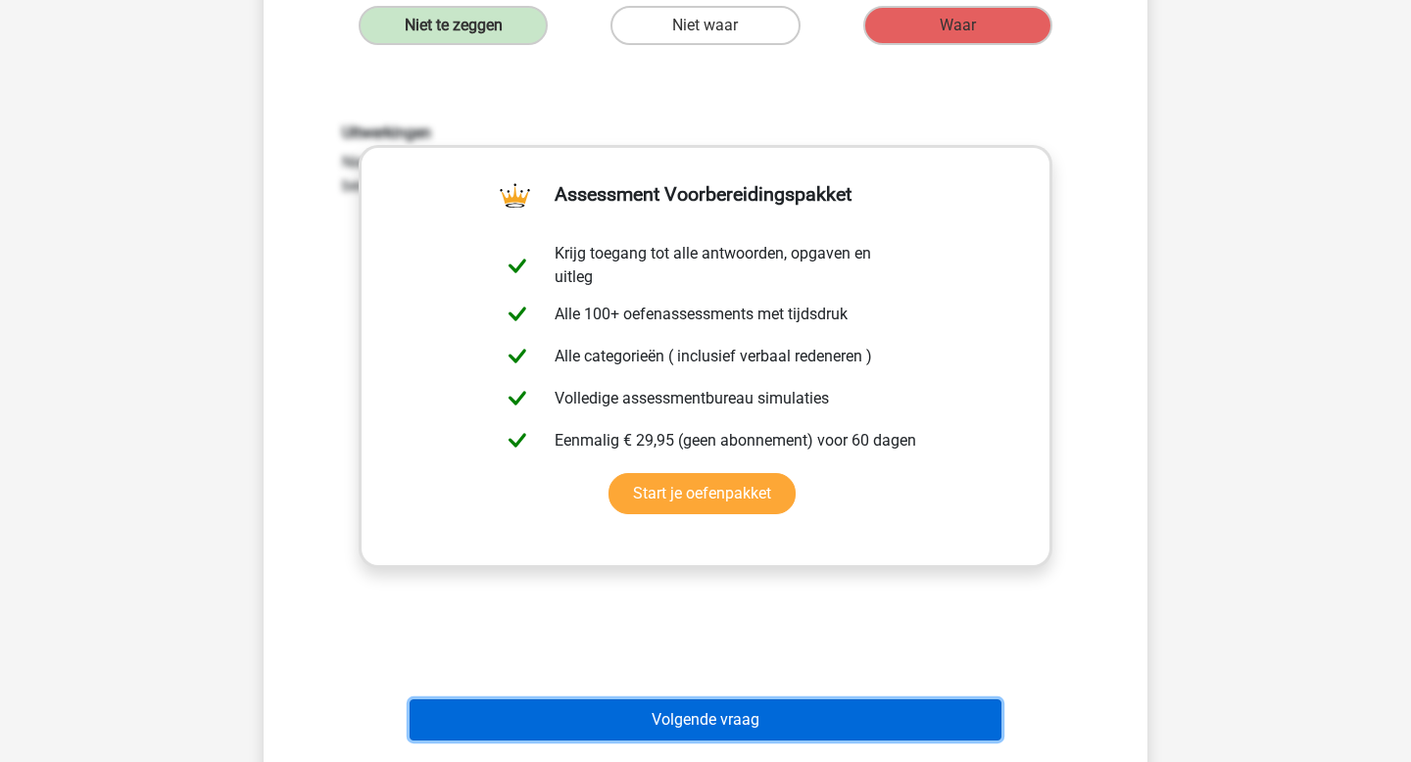
click at [718, 709] on button "Volgende vraag" at bounding box center [706, 720] width 593 height 41
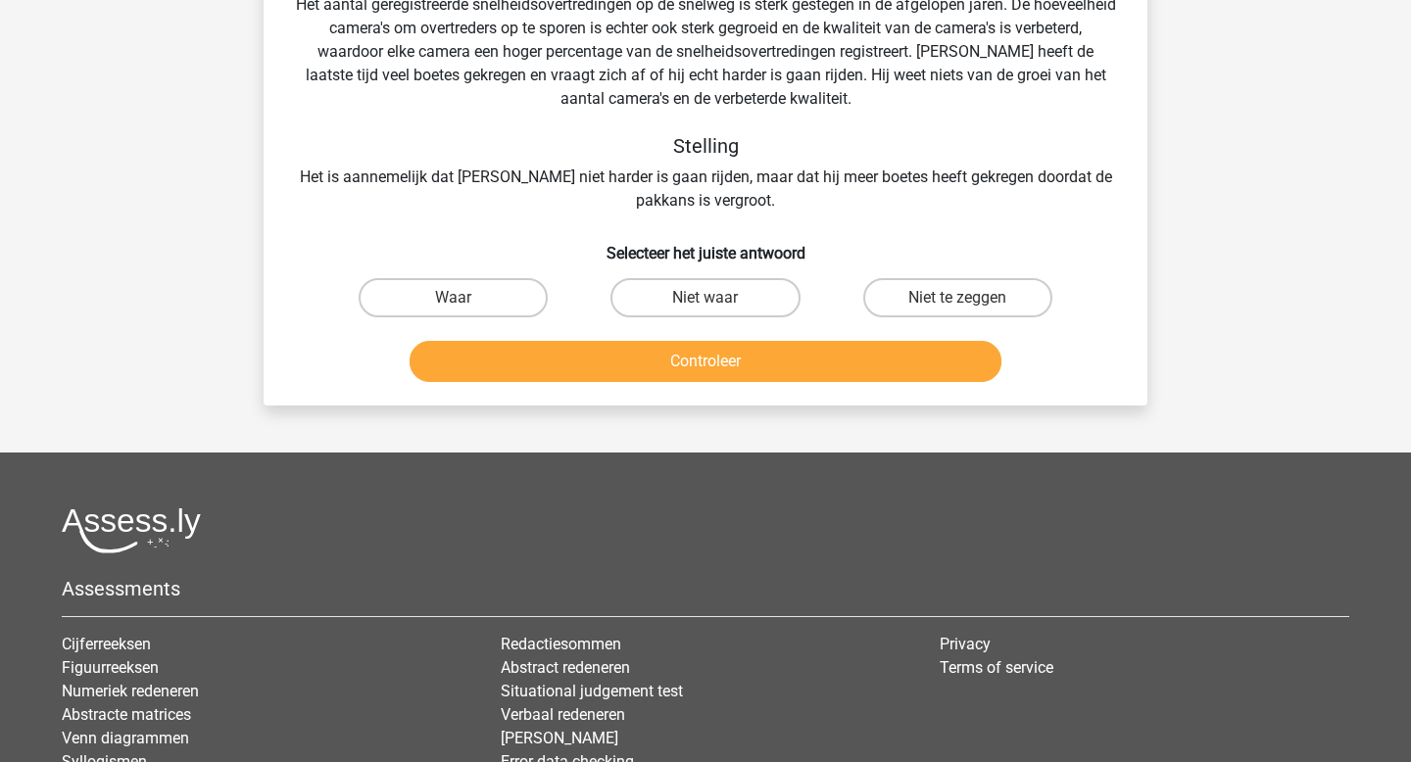
scroll to position [90, 0]
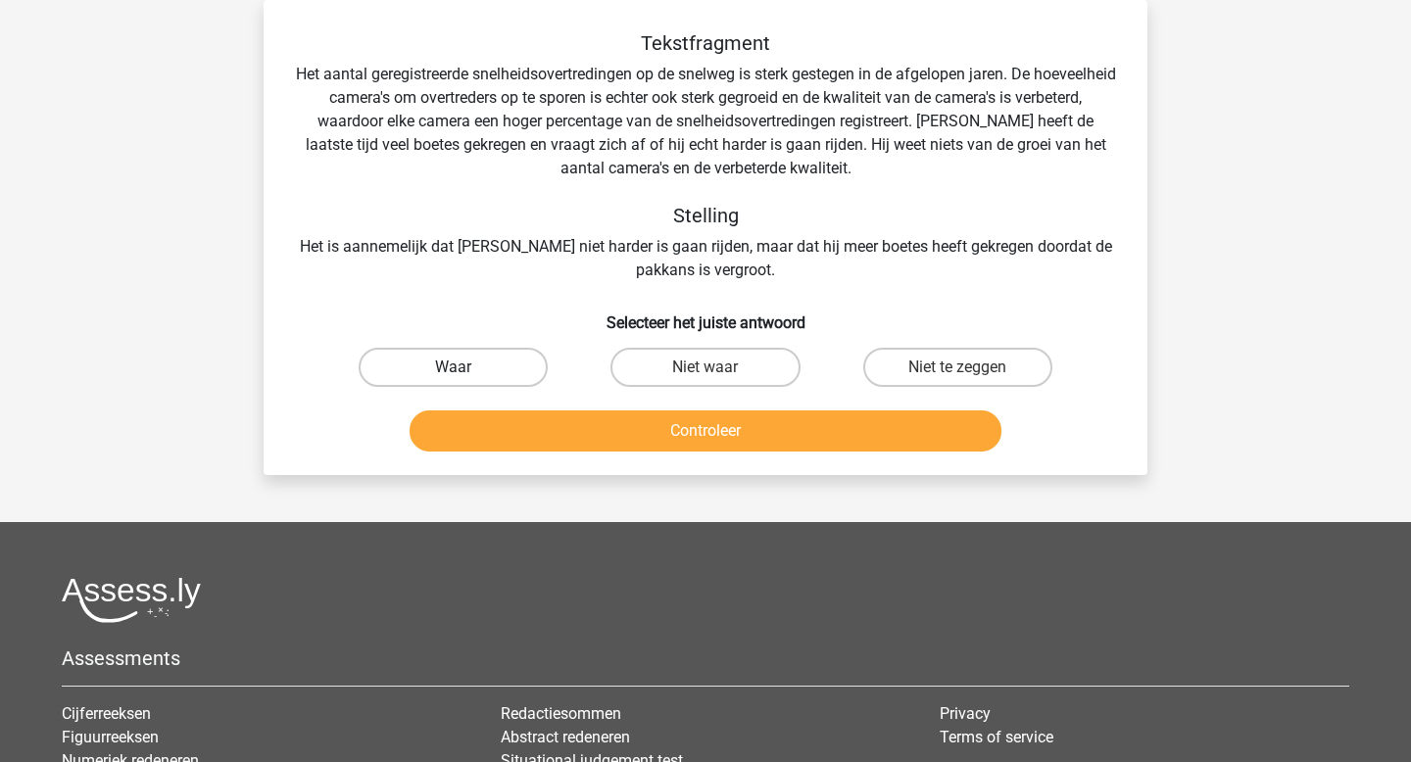
click at [505, 376] on label "Waar" at bounding box center [453, 367] width 189 height 39
click at [466, 376] on input "Waar" at bounding box center [460, 373] width 13 height 13
radio input "true"
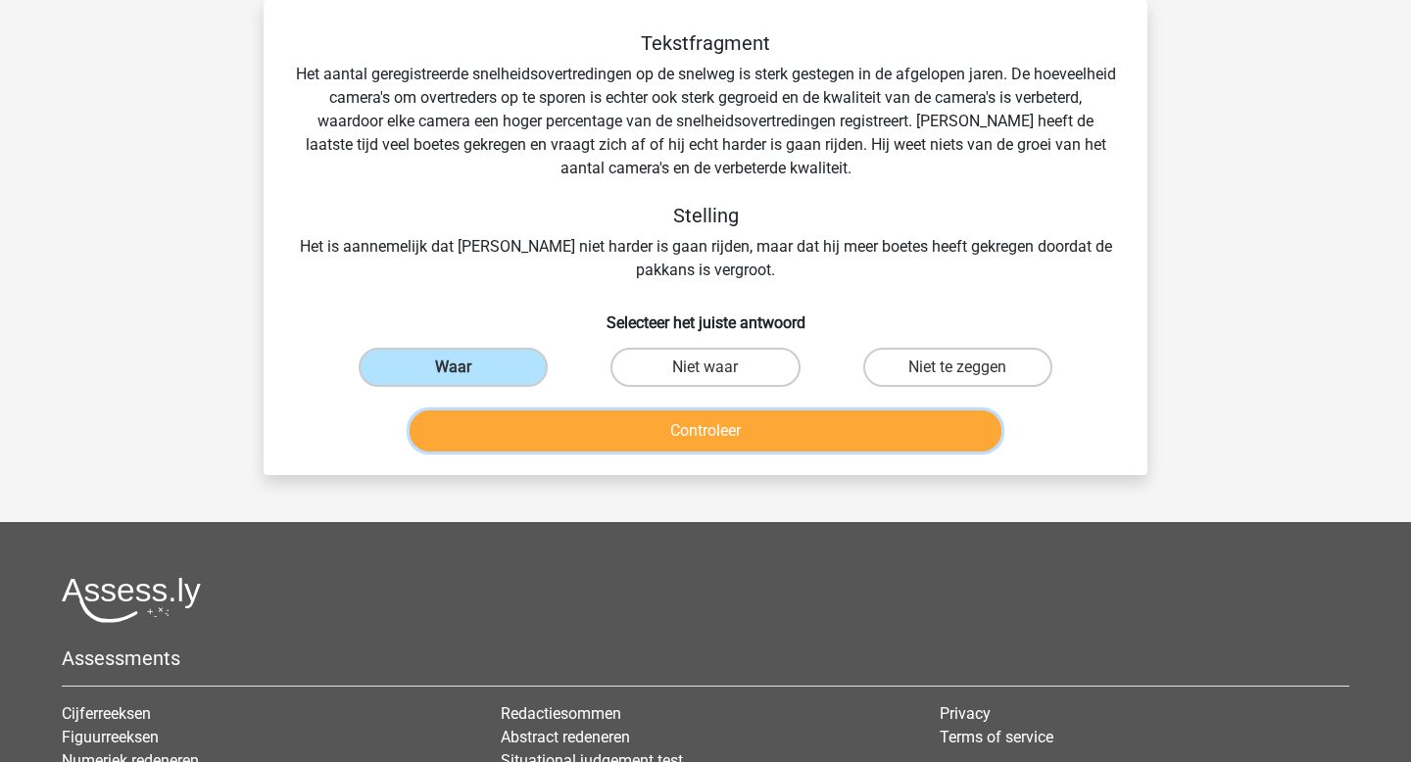
click at [647, 431] on button "Controleer" at bounding box center [706, 431] width 593 height 41
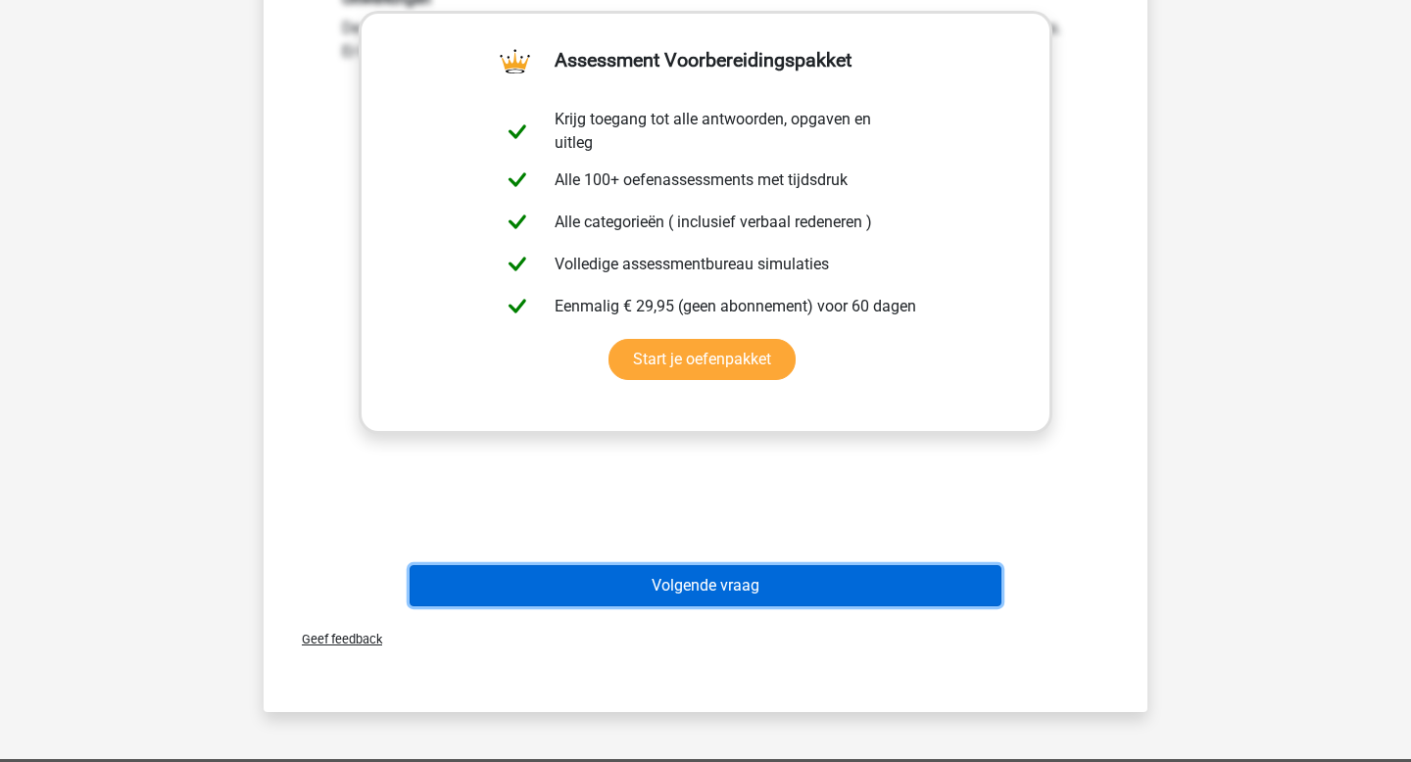
click at [758, 586] on button "Volgende vraag" at bounding box center [706, 585] width 593 height 41
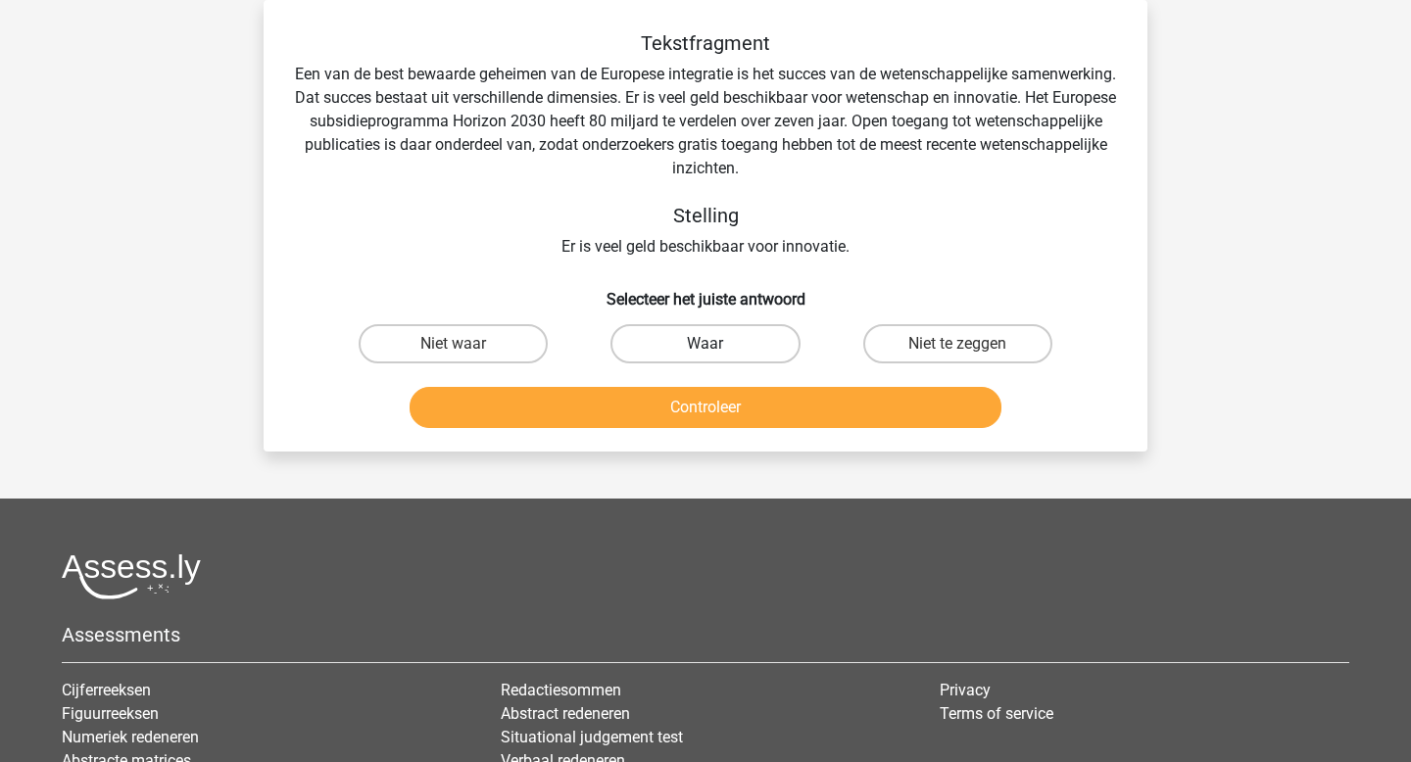
click at [699, 332] on label "Waar" at bounding box center [705, 343] width 189 height 39
click at [706, 344] on input "Waar" at bounding box center [712, 350] width 13 height 13
radio input "true"
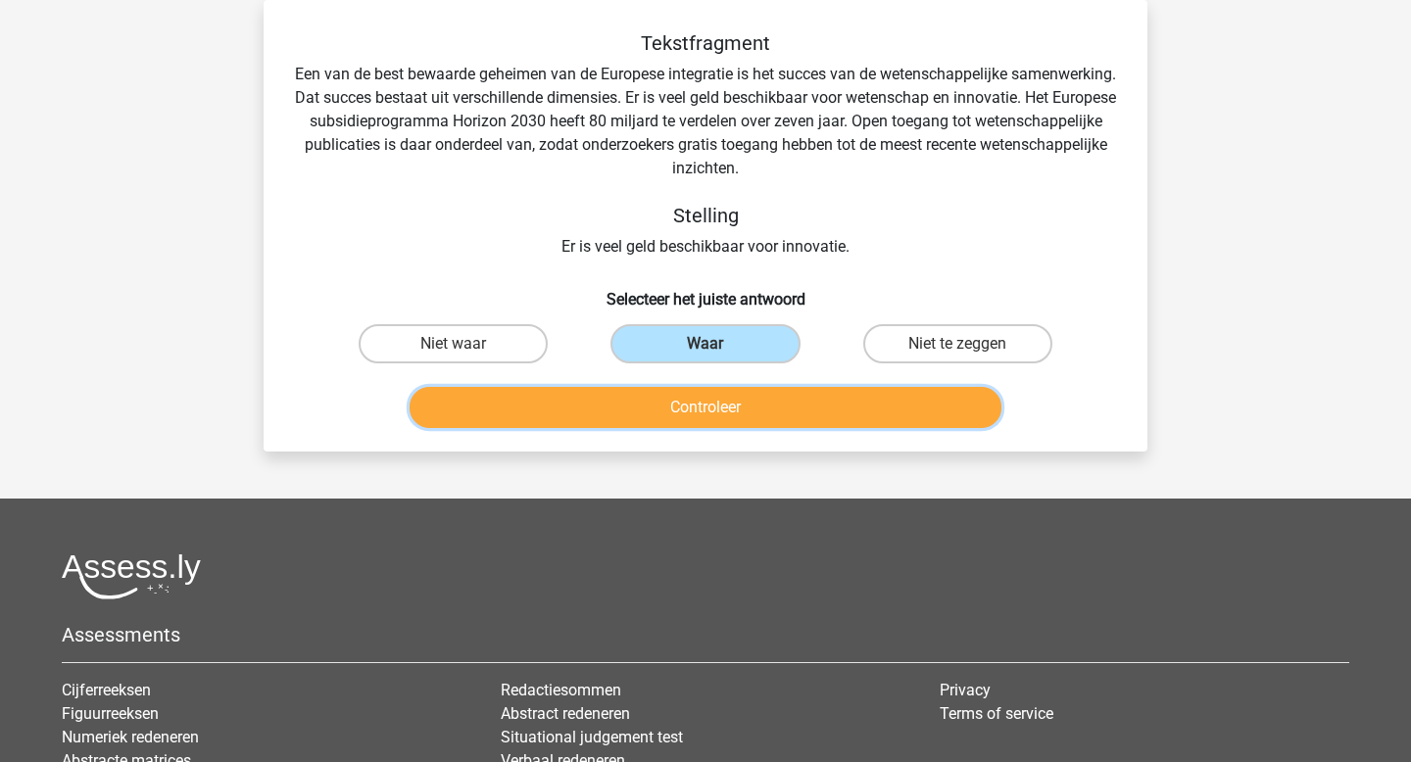
click at [713, 406] on button "Controleer" at bounding box center [706, 407] width 593 height 41
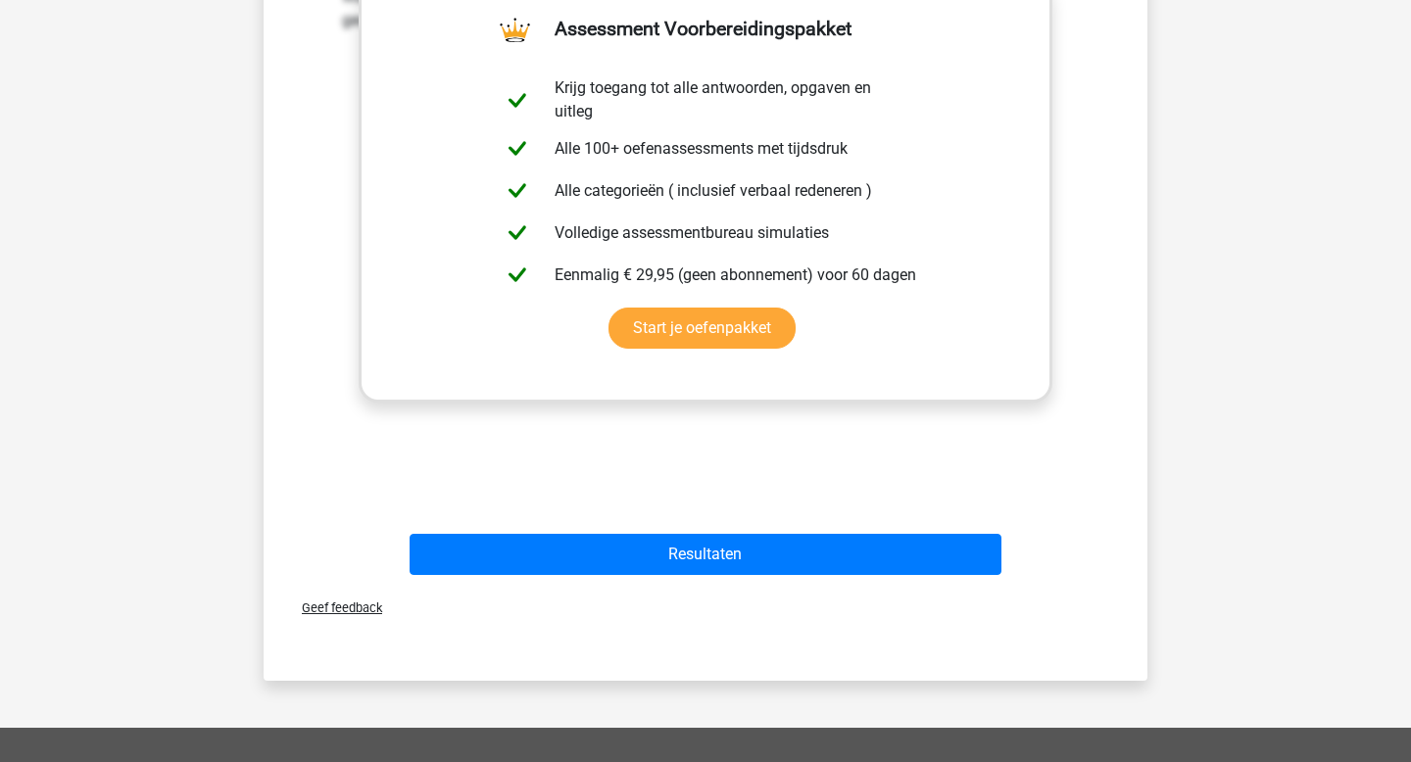
scroll to position [679, 0]
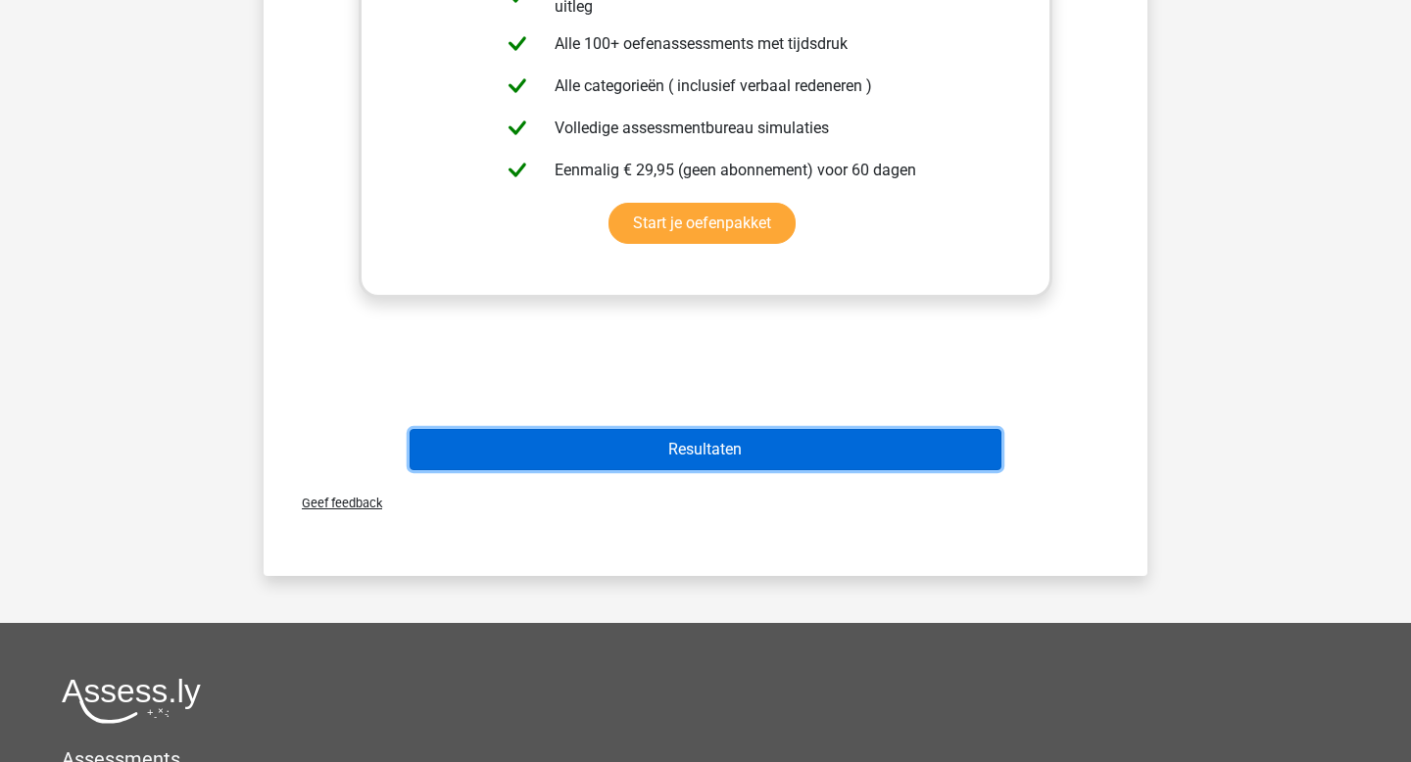
click at [708, 450] on button "Resultaten" at bounding box center [706, 449] width 593 height 41
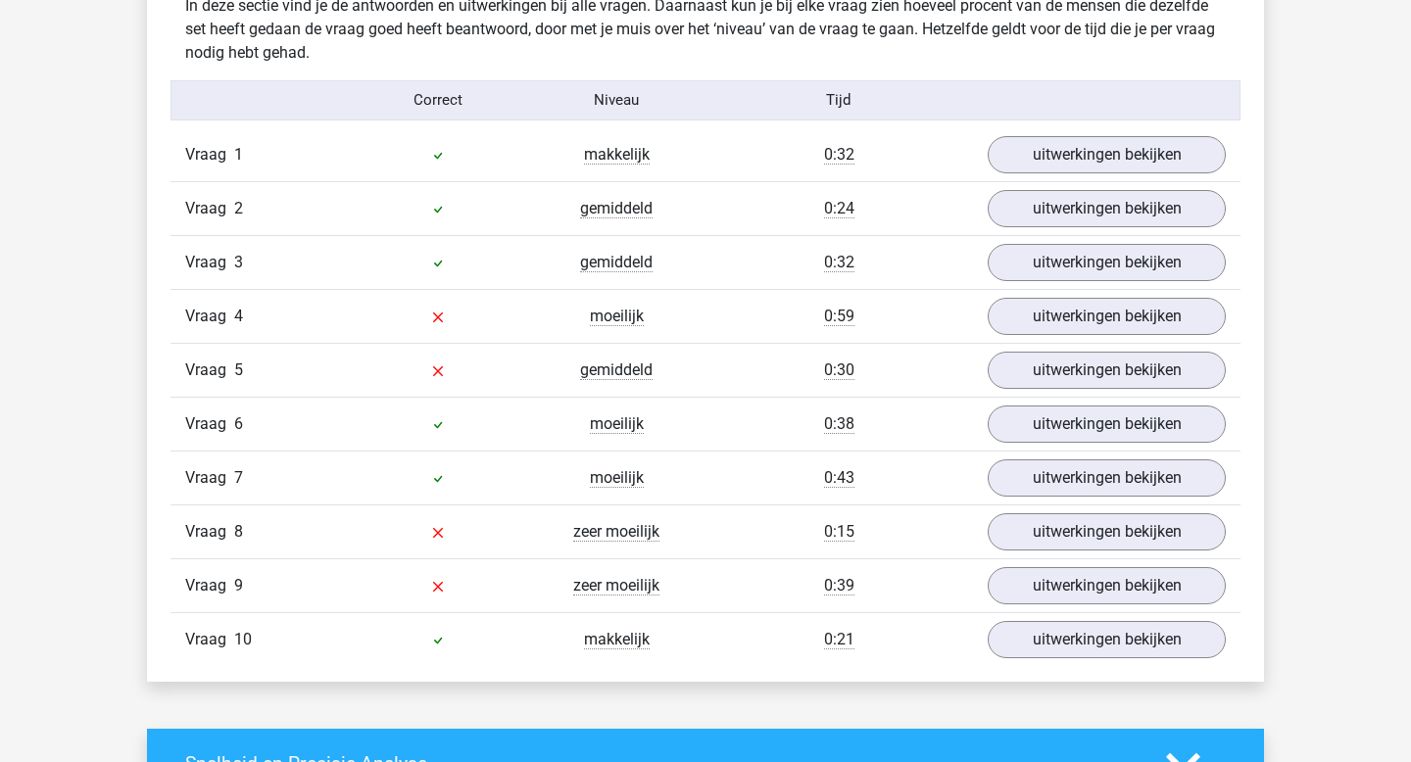
scroll to position [1633, 0]
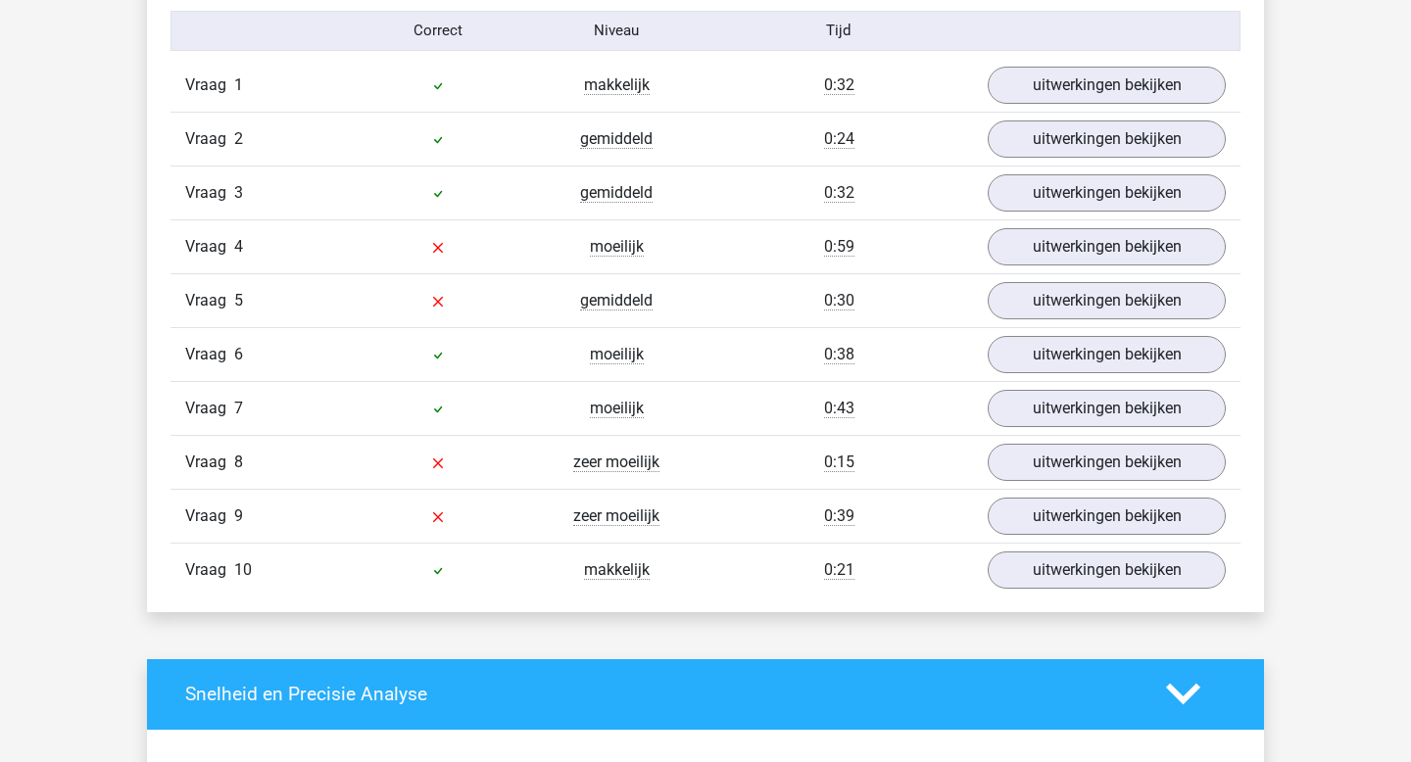
click at [1066, 266] on div "Vraag 4 moeilijk 0:59 uitwerkingen bekijken" at bounding box center [706, 247] width 1070 height 54
click at [1061, 245] on link "uitwerkingen bekijken" at bounding box center [1106, 246] width 273 height 43
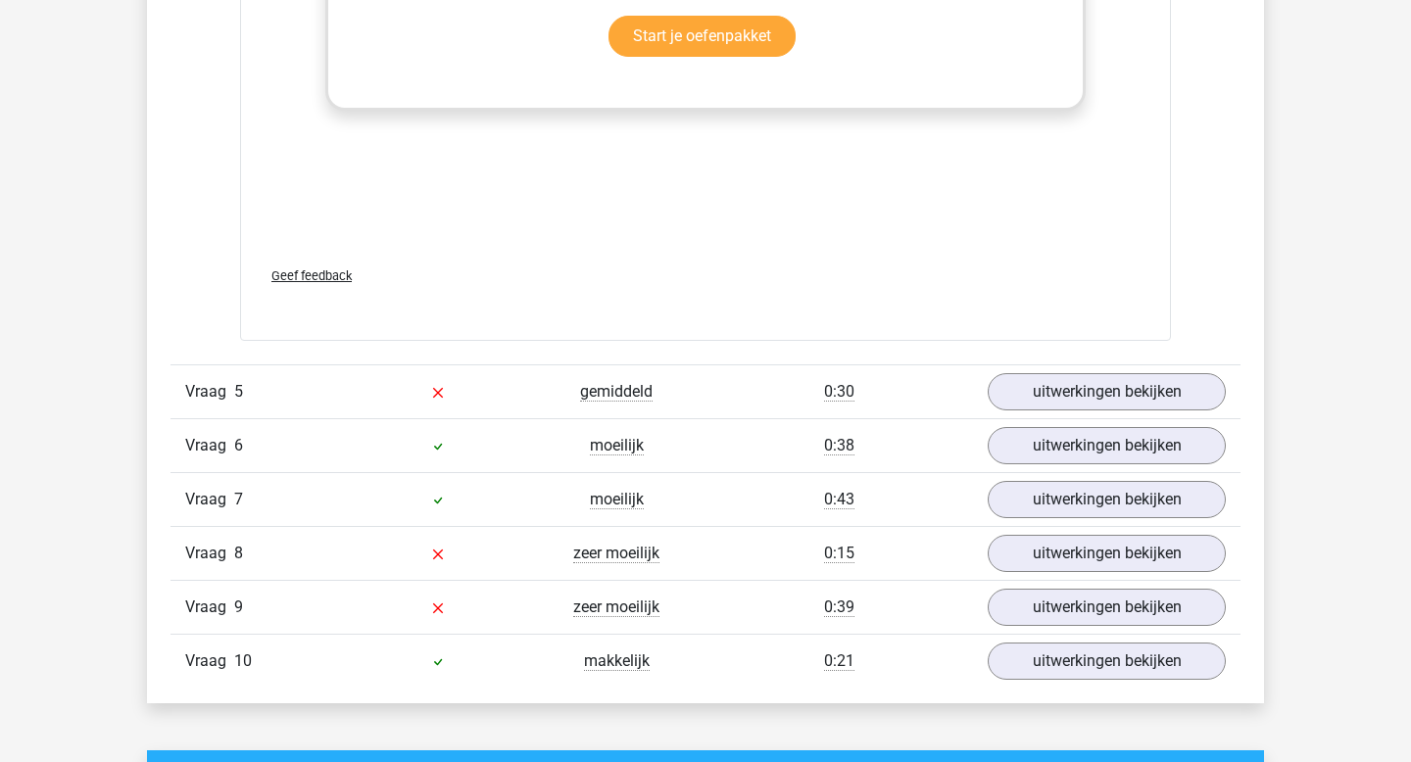
scroll to position [2762, 0]
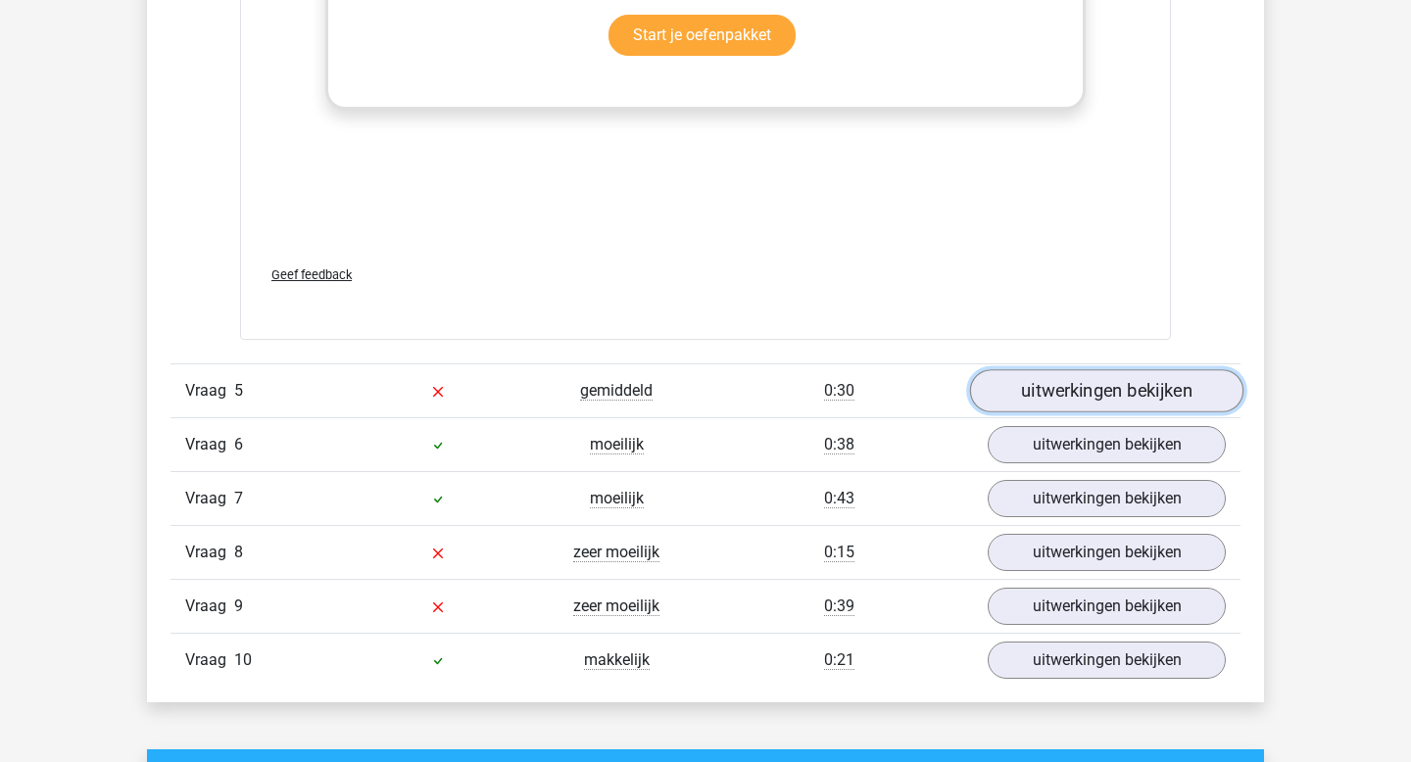
click at [1123, 381] on link "uitwerkingen bekijken" at bounding box center [1106, 390] width 273 height 43
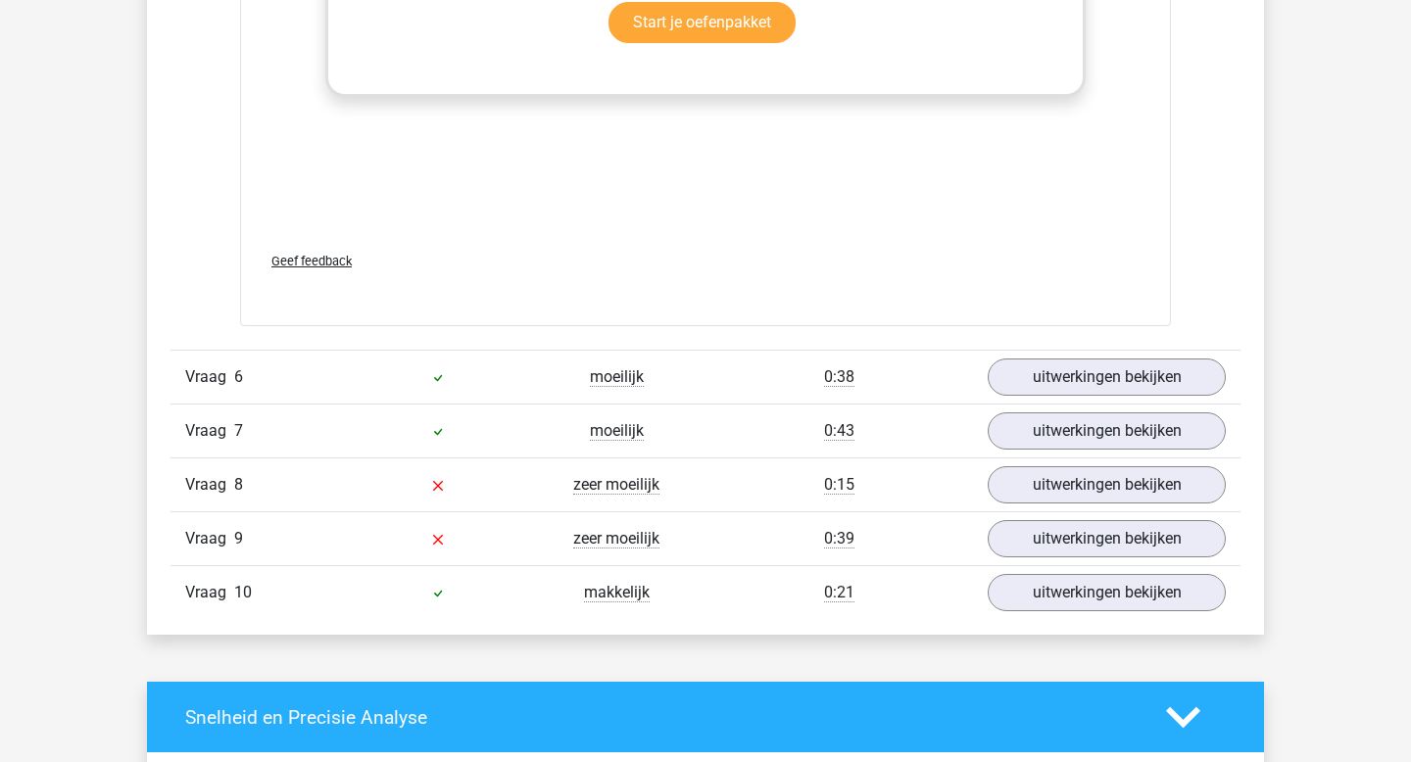
scroll to position [3937, 0]
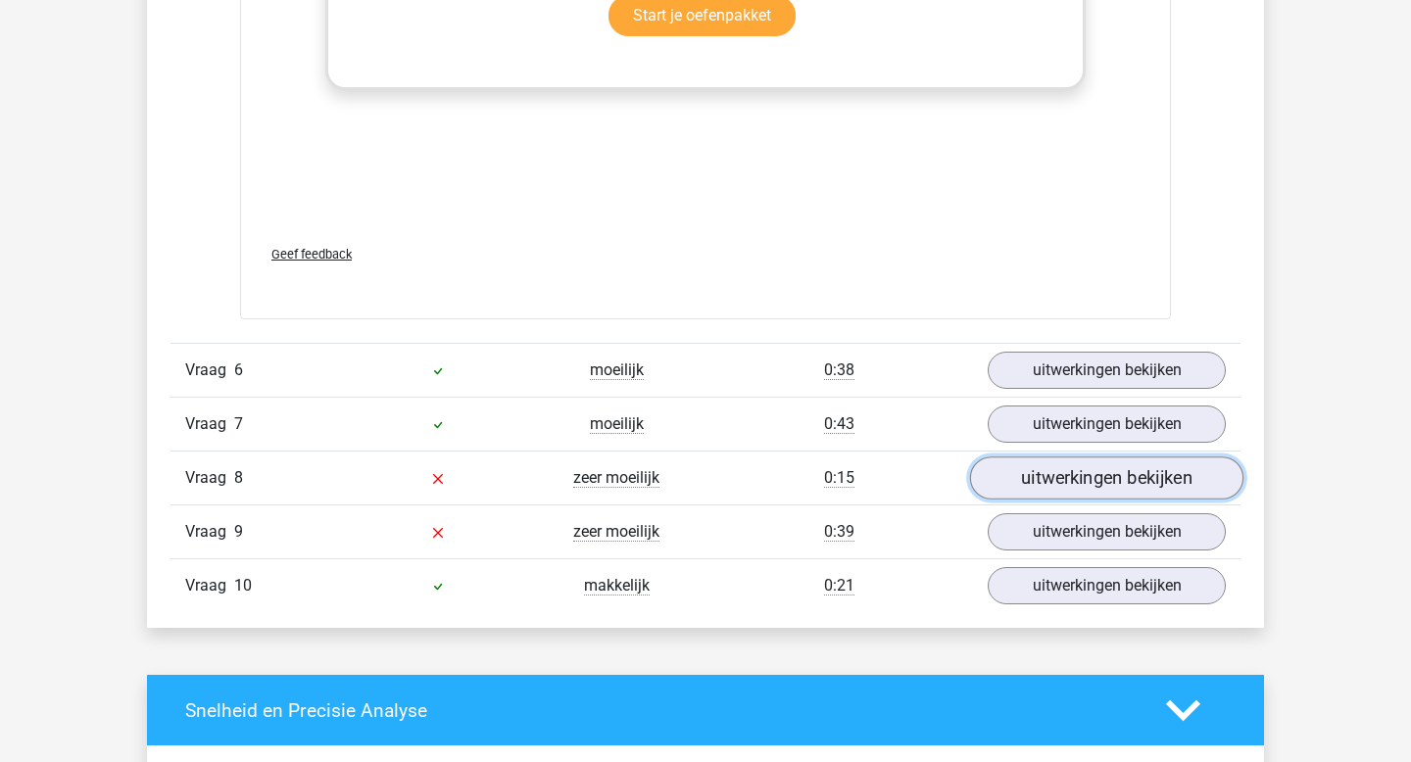
click at [1029, 479] on link "uitwerkingen bekijken" at bounding box center [1106, 478] width 273 height 43
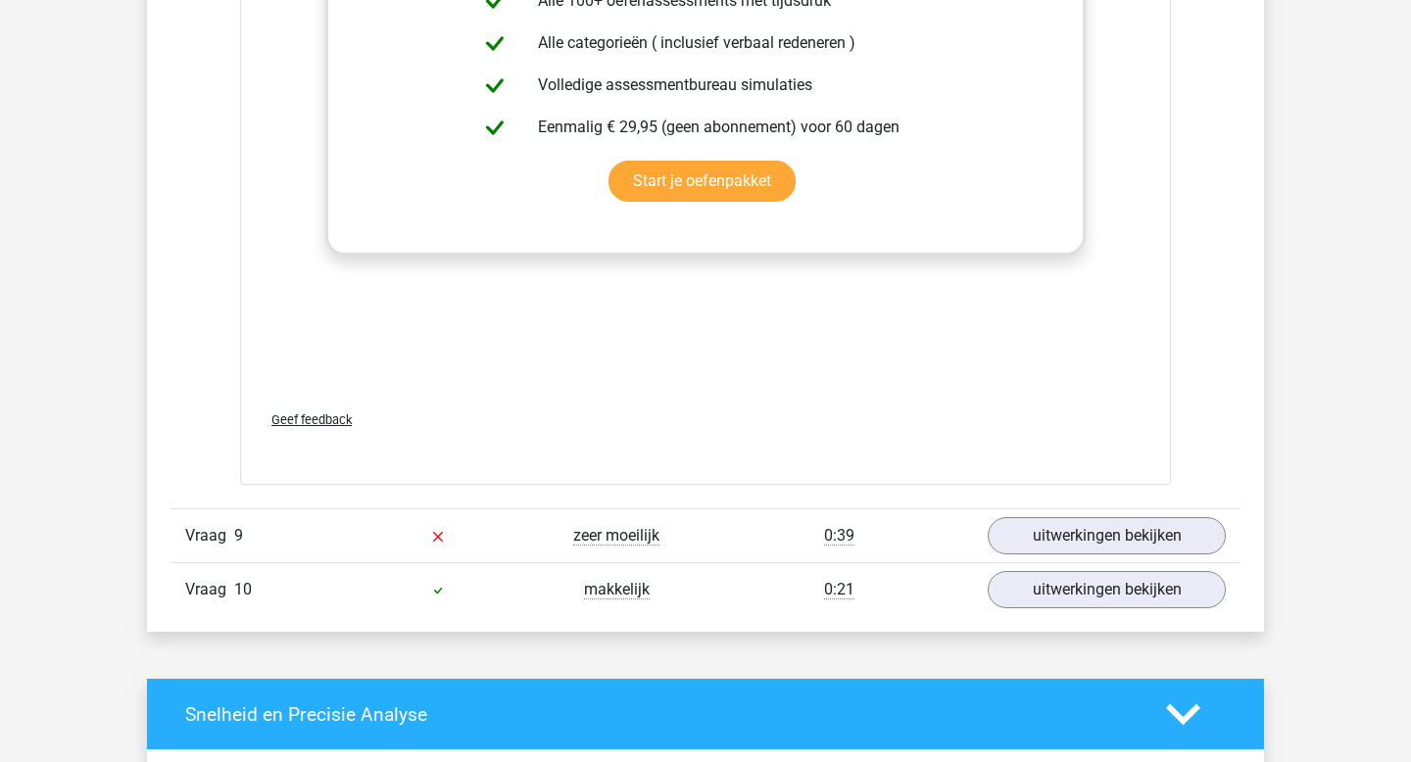
scroll to position [5064, 0]
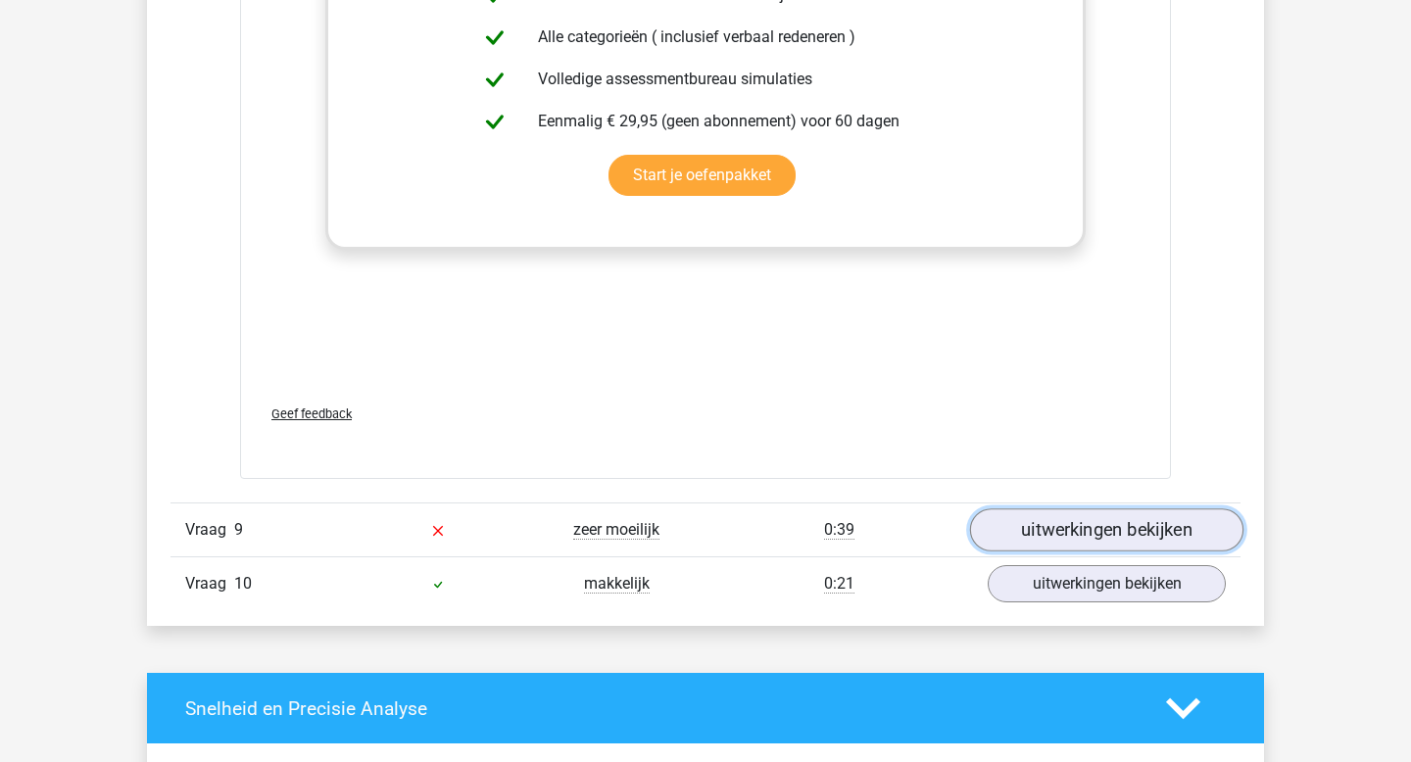
click at [1038, 527] on link "uitwerkingen bekijken" at bounding box center [1106, 531] width 273 height 43
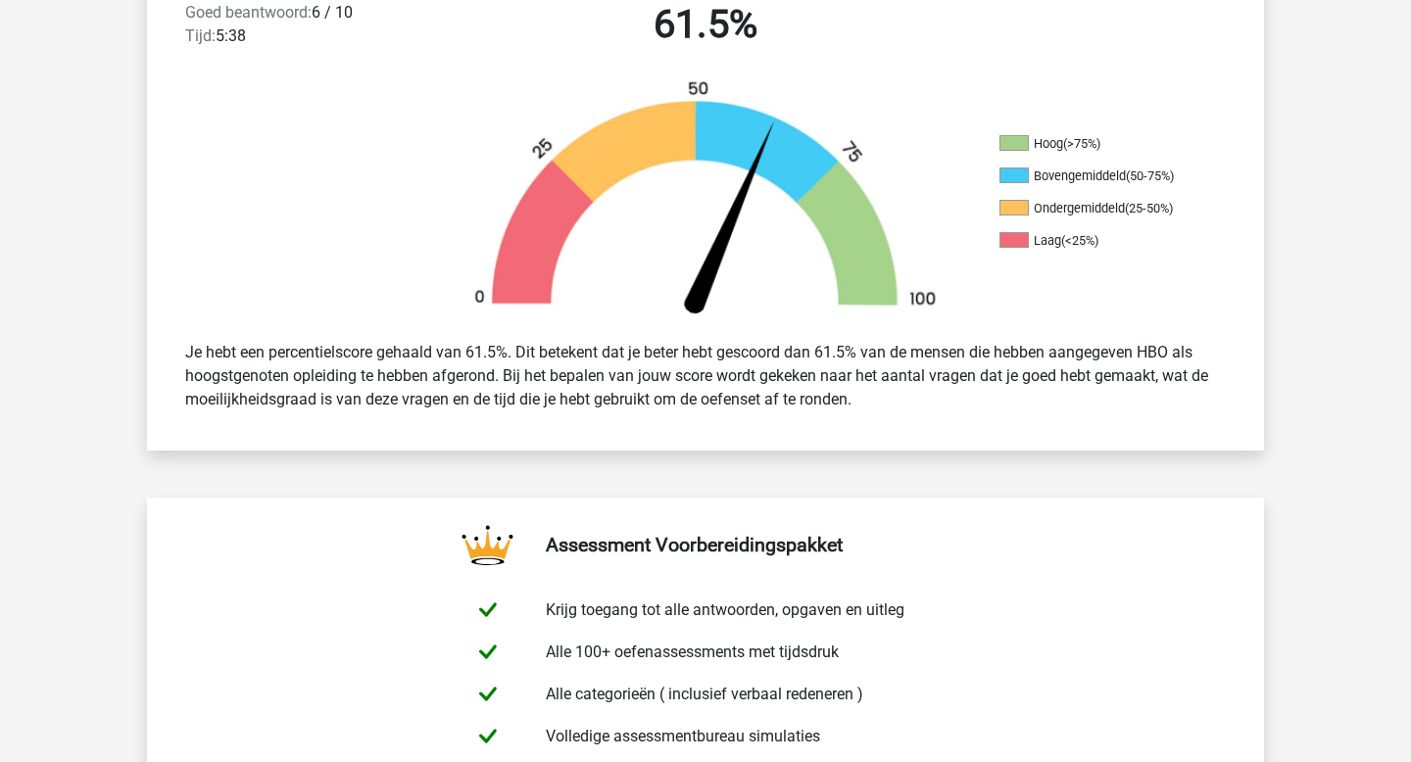
scroll to position [0, 0]
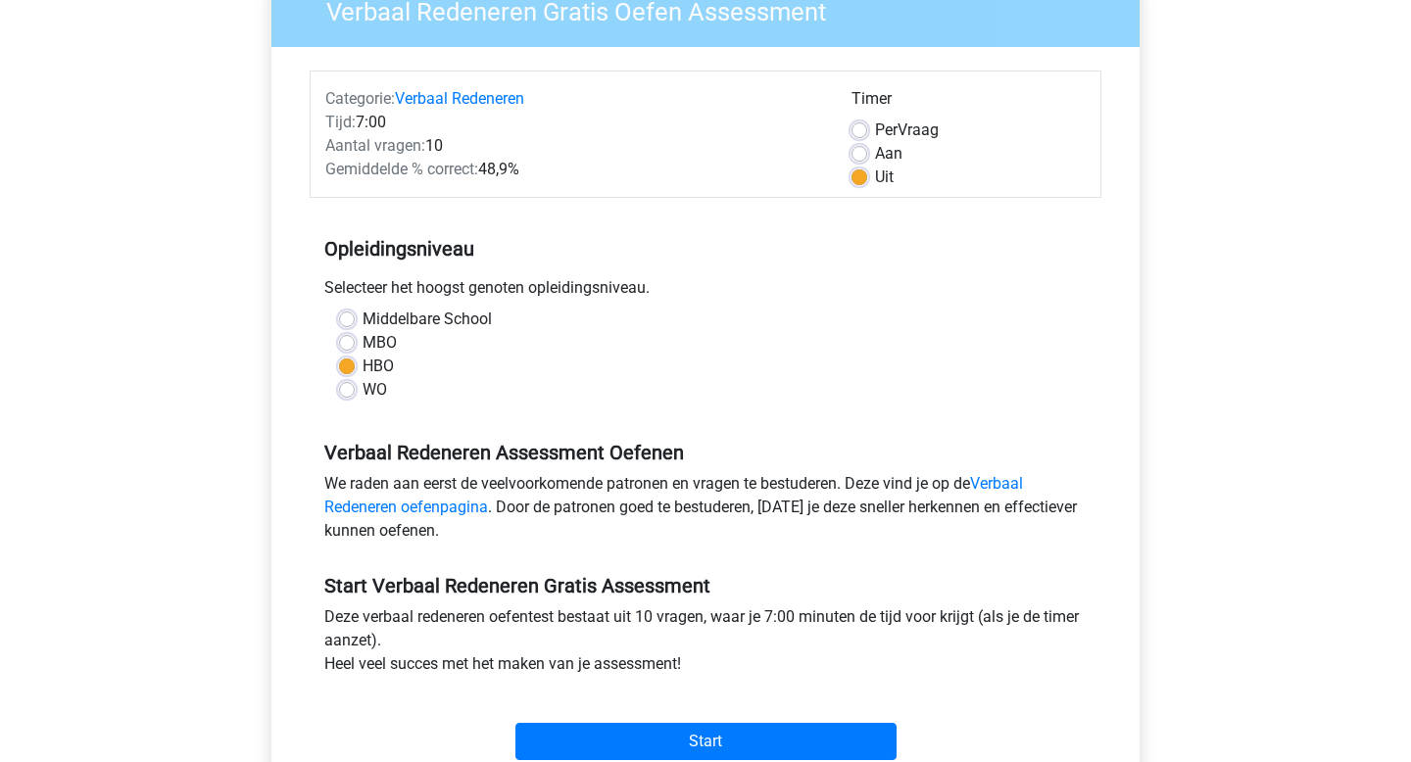
scroll to position [208, 0]
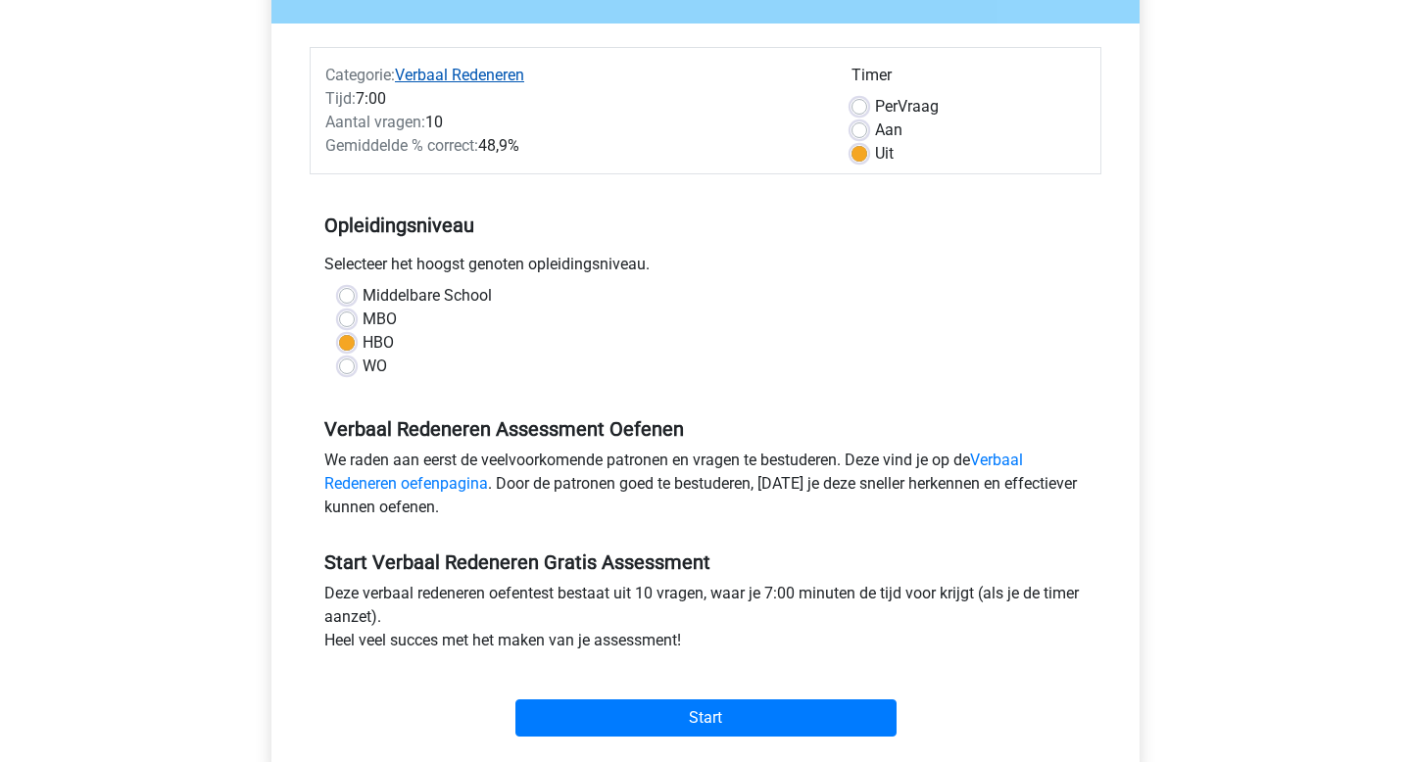
click at [482, 74] on link "Verbaal Redeneren" at bounding box center [459, 75] width 129 height 19
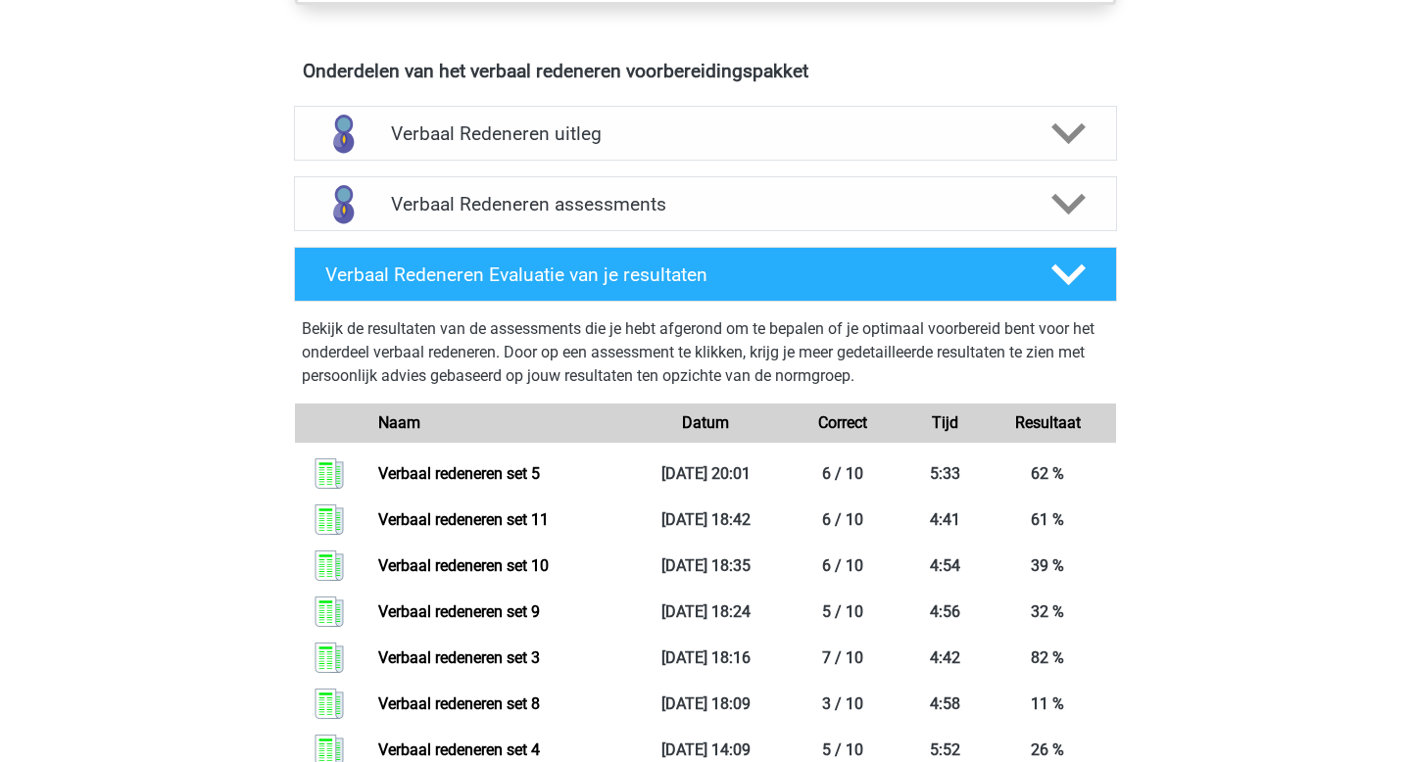
scroll to position [1122, 0]
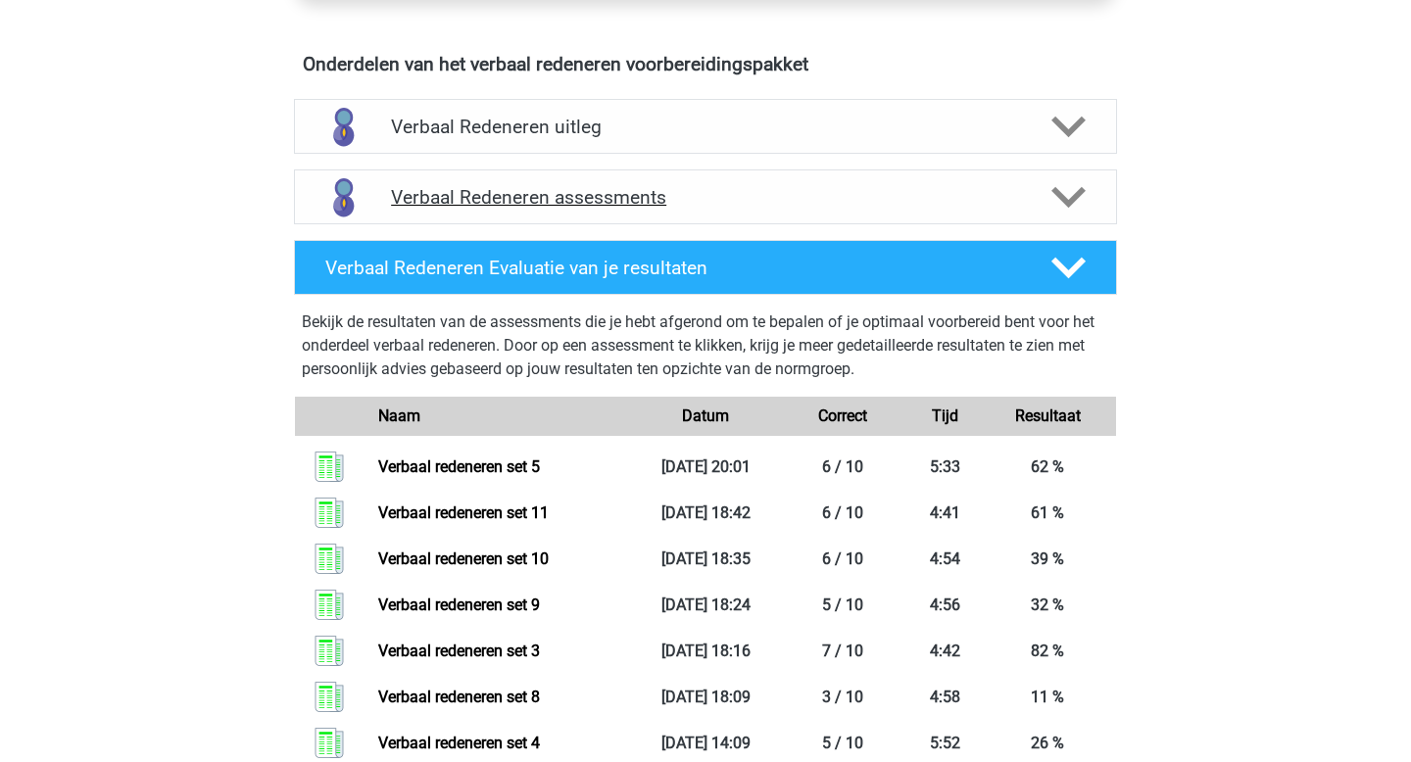
click at [1051, 188] on icon at bounding box center [1068, 197] width 34 height 34
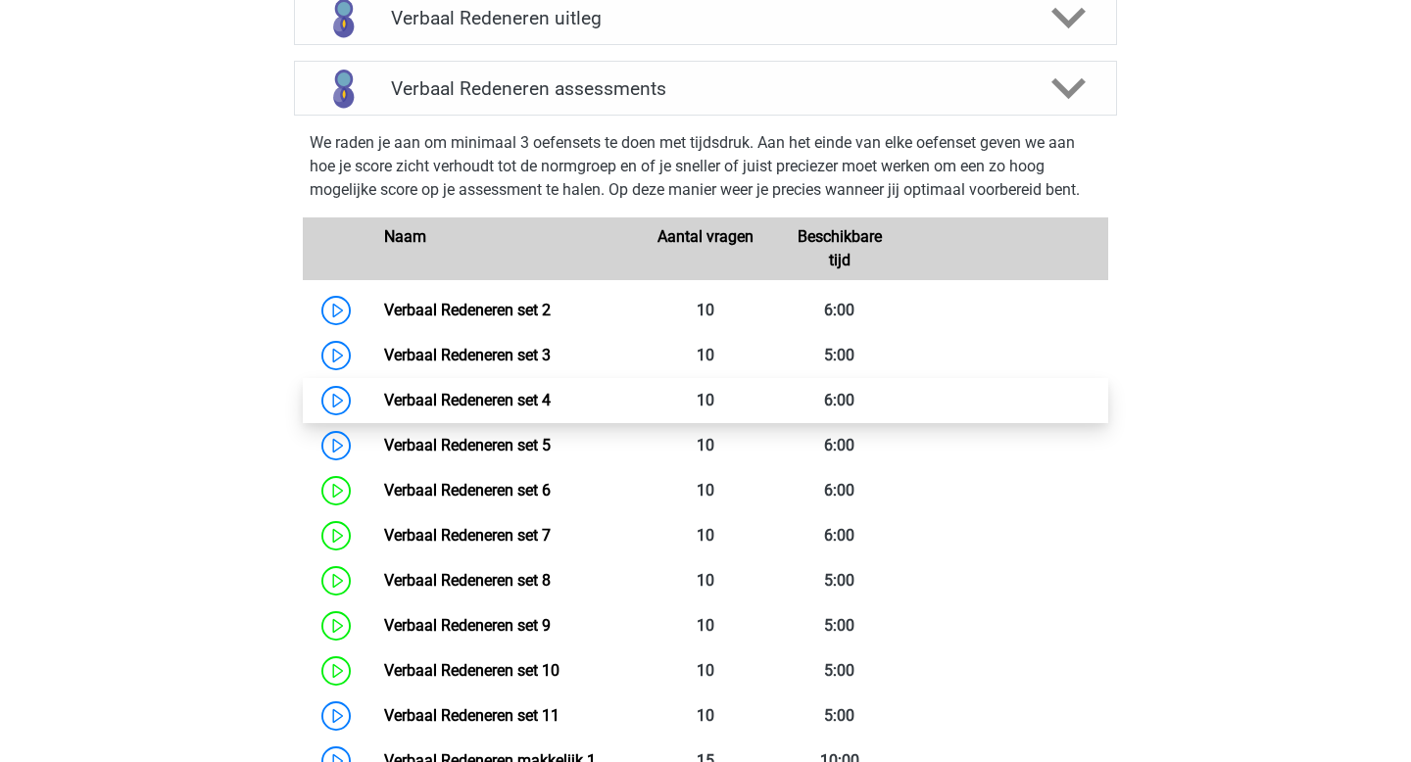
scroll to position [1232, 0]
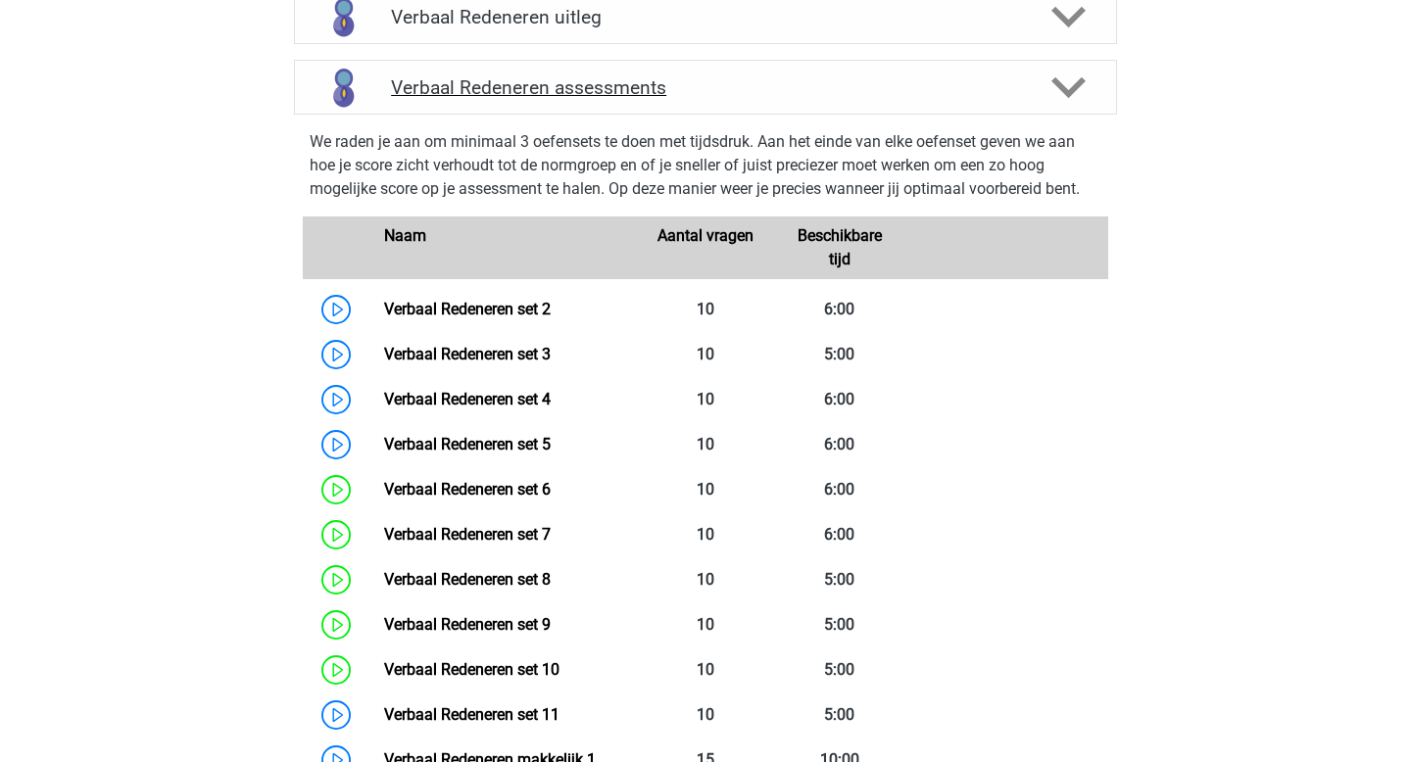
click at [1035, 92] on div at bounding box center [1068, 88] width 66 height 34
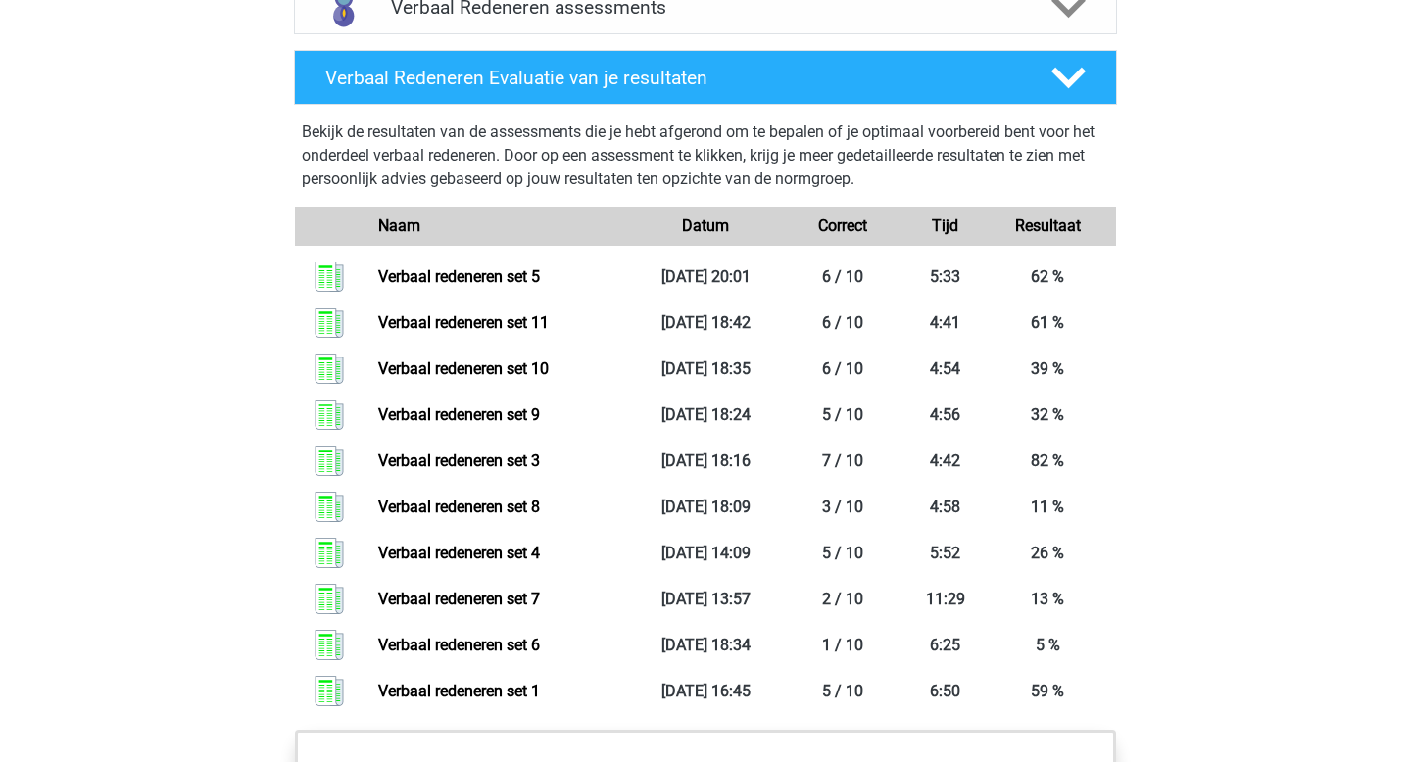
scroll to position [1320, 0]
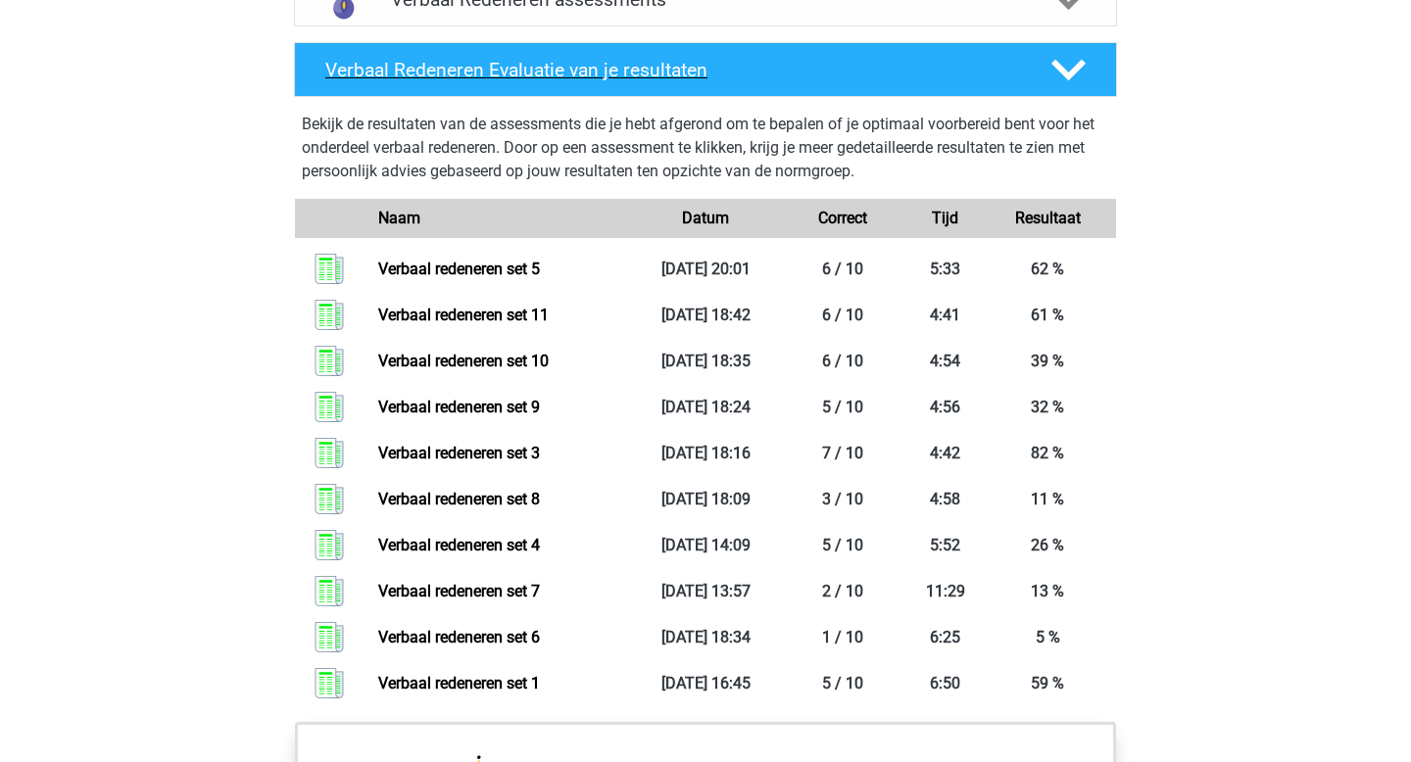
click at [1074, 79] on icon at bounding box center [1068, 70] width 34 height 34
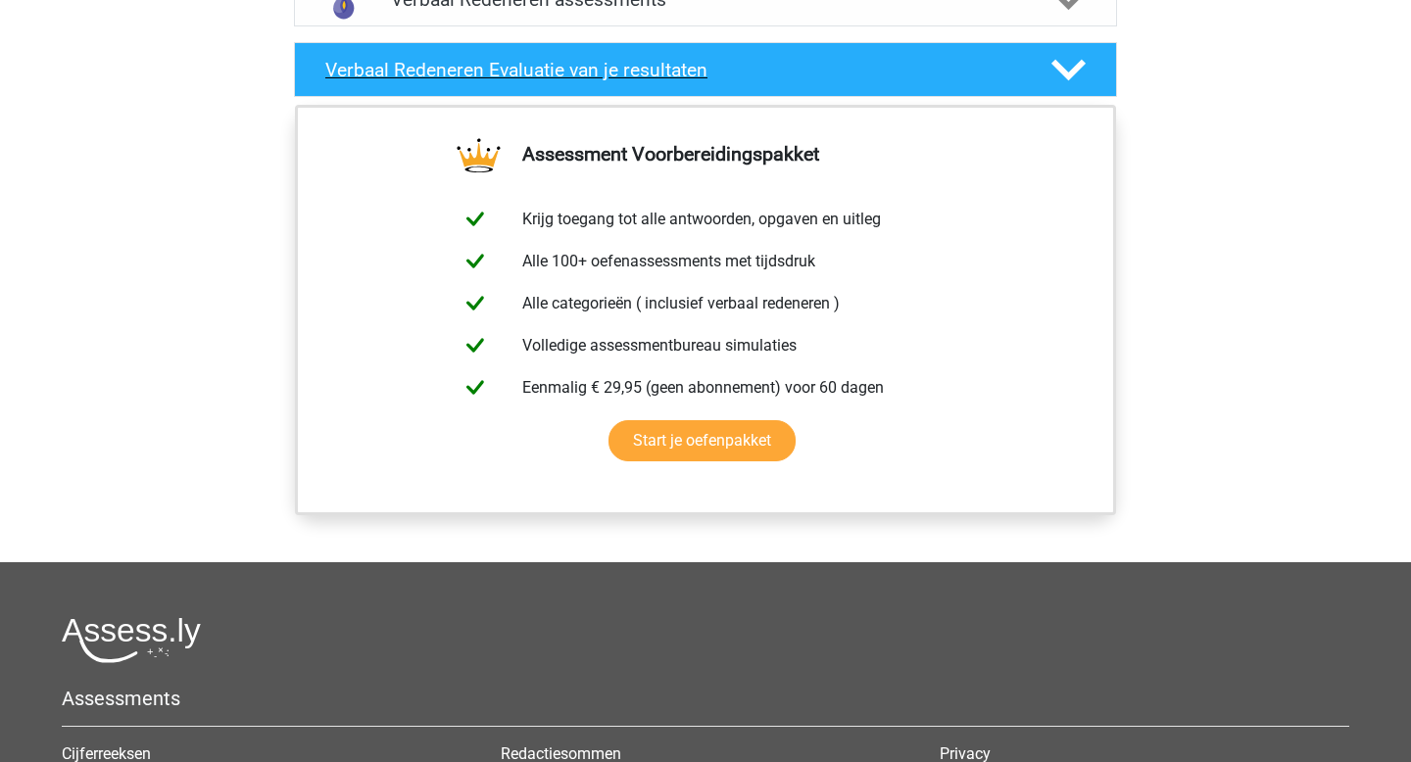
click at [1074, 79] on icon at bounding box center [1068, 70] width 34 height 34
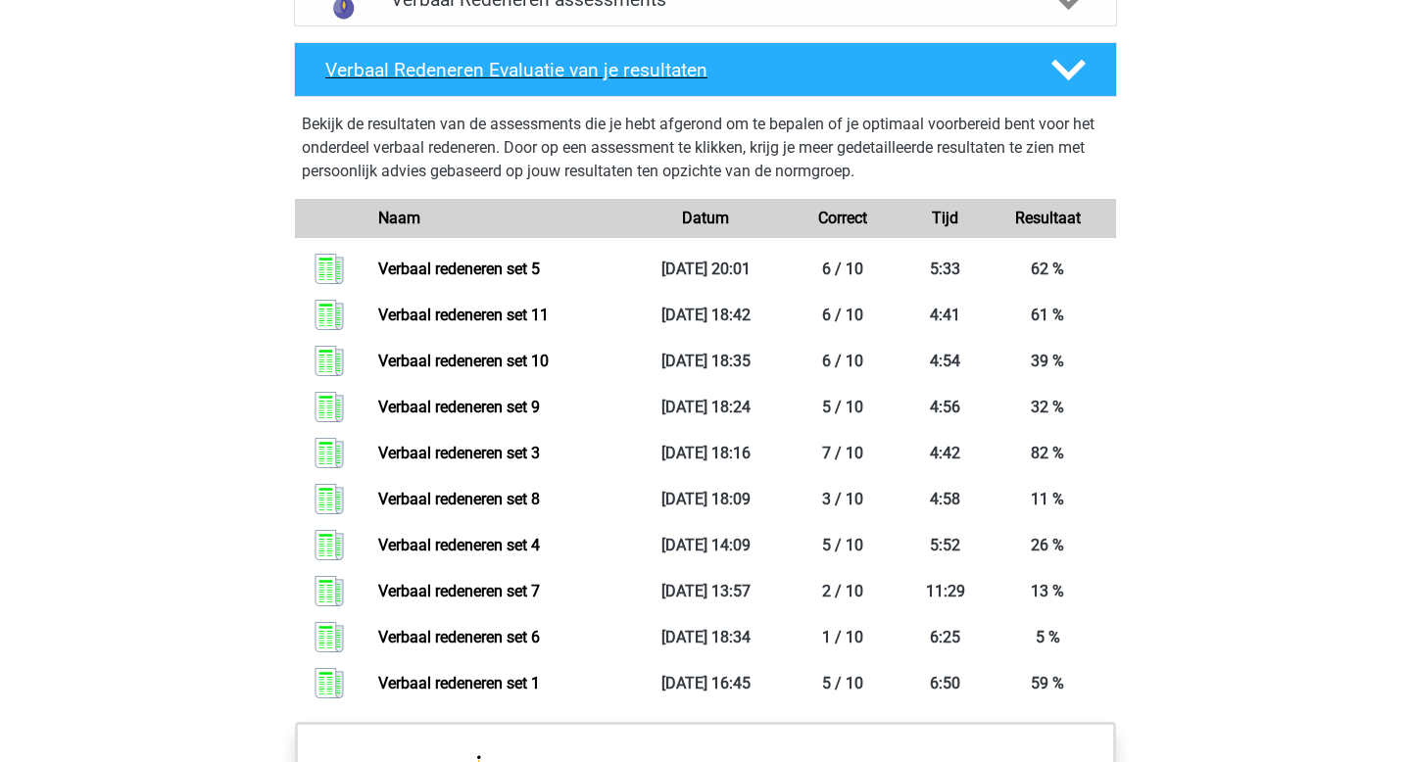
click at [1074, 79] on icon at bounding box center [1068, 70] width 34 height 34
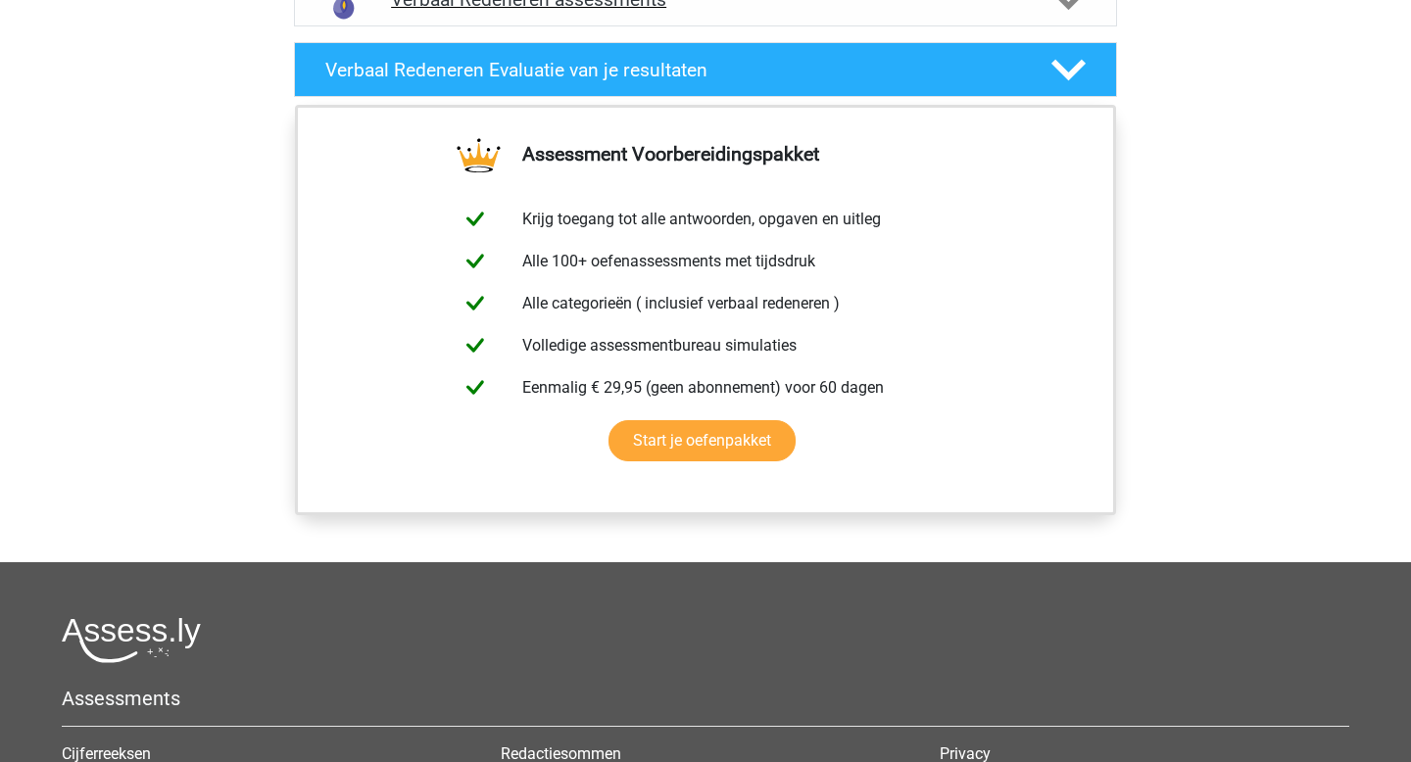
click at [1068, 1] on polygon at bounding box center [1068, 0] width 34 height 22
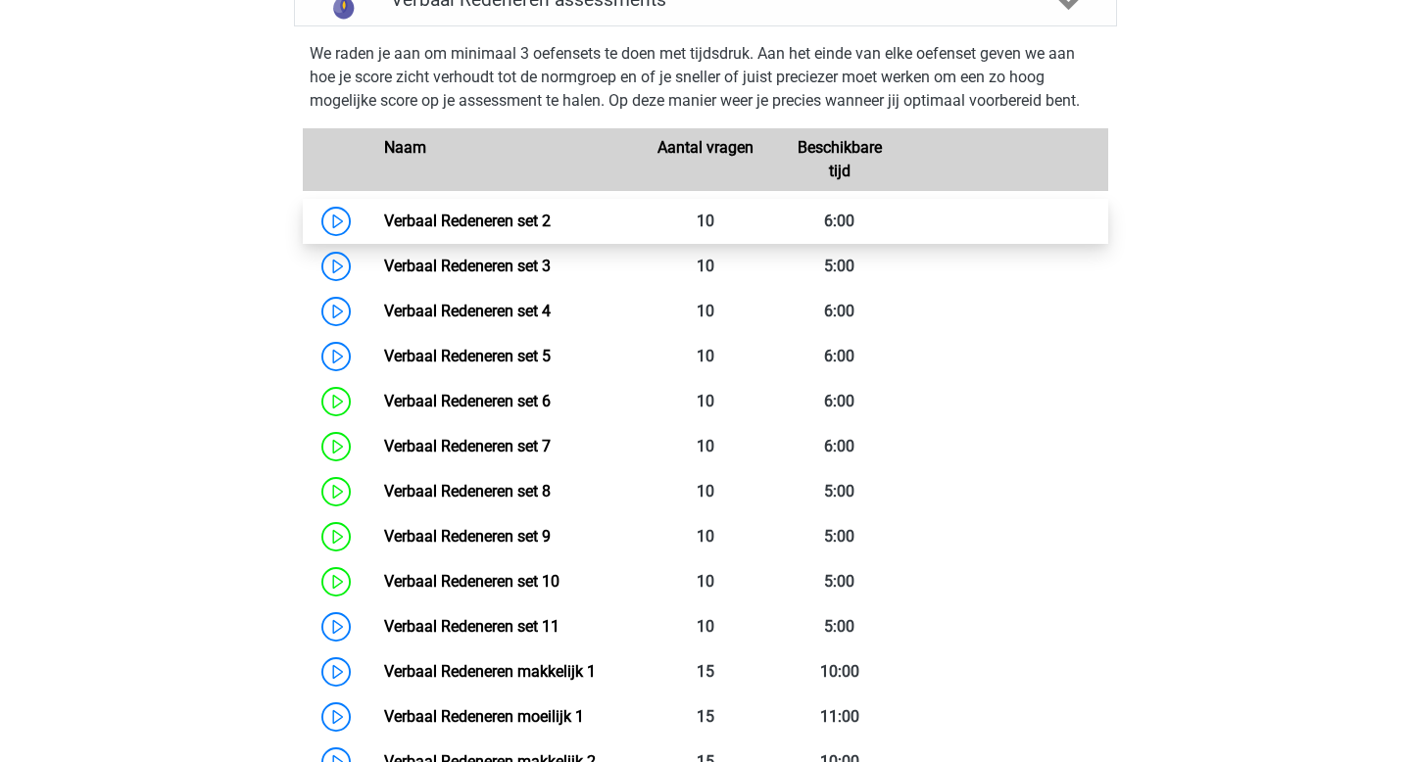
click at [551, 224] on link "Verbaal Redeneren set 2" at bounding box center [467, 221] width 167 height 19
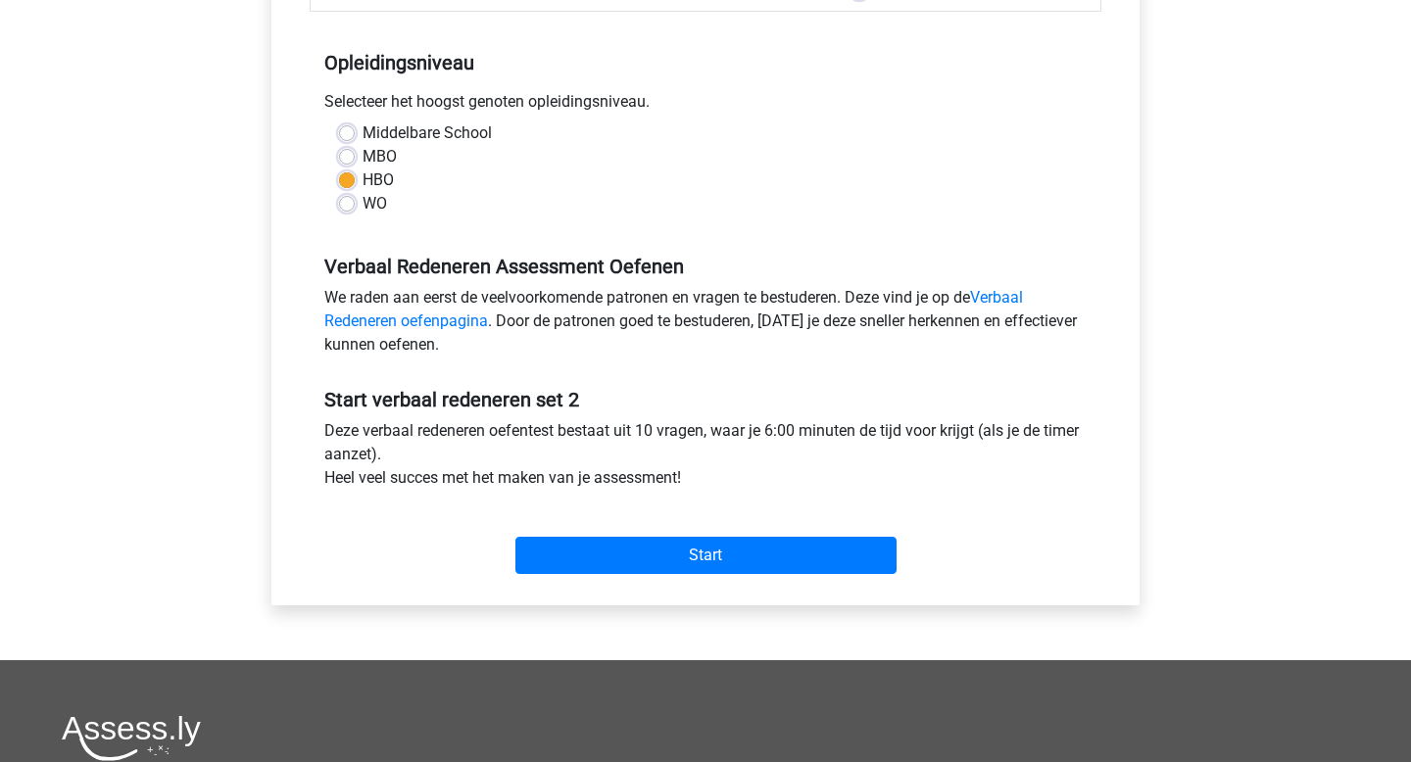
scroll to position [374, 0]
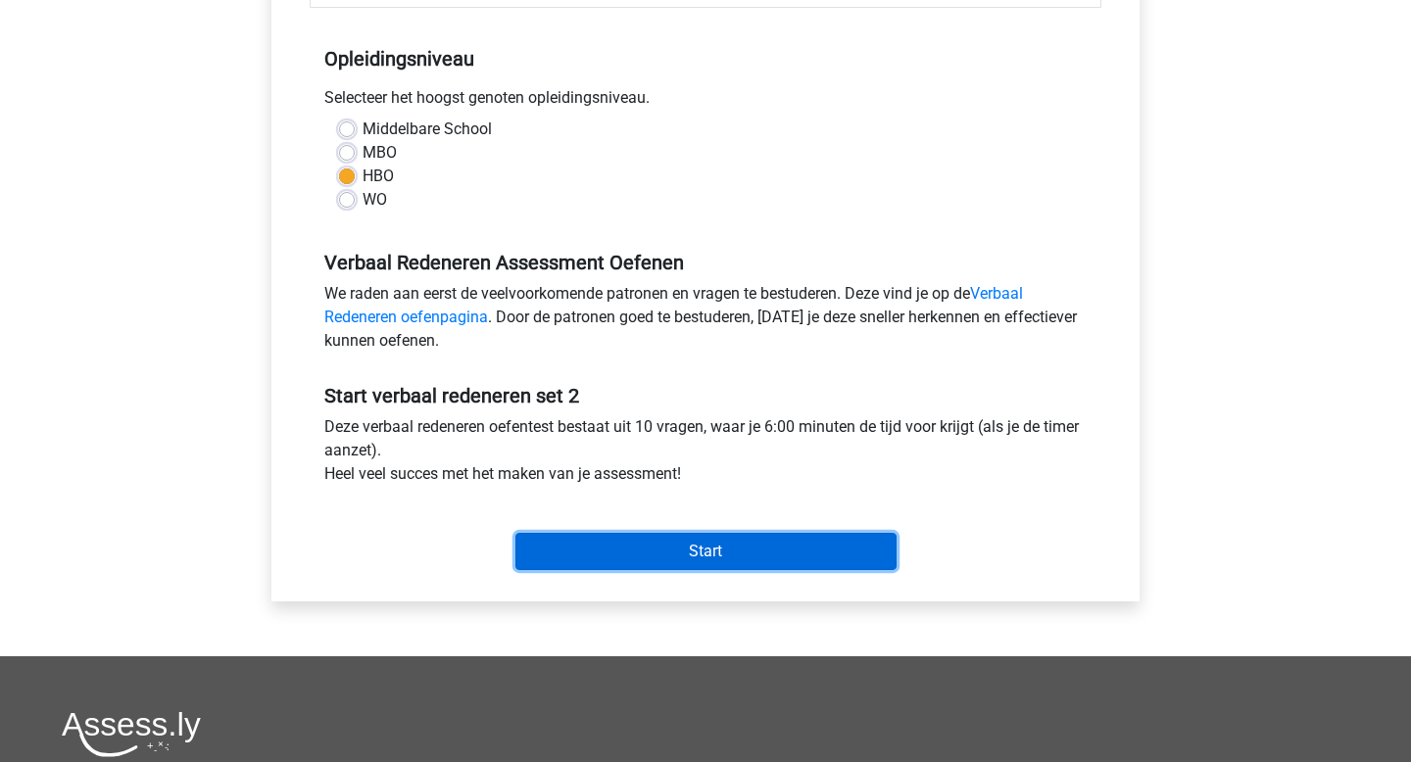
click at [739, 548] on input "Start" at bounding box center [705, 551] width 381 height 37
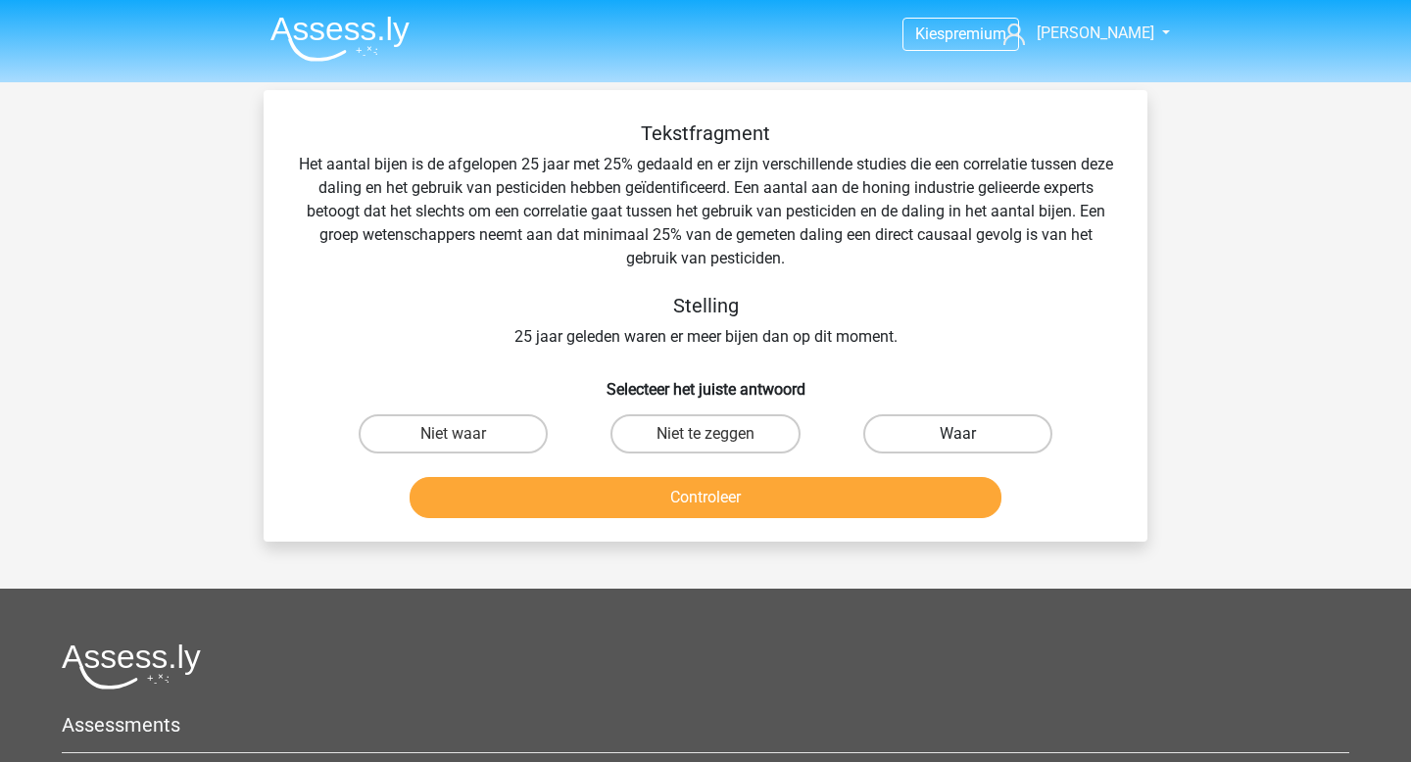
click at [947, 439] on label "Waar" at bounding box center [957, 434] width 189 height 39
click at [957, 439] on input "Waar" at bounding box center [963, 440] width 13 height 13
radio input "true"
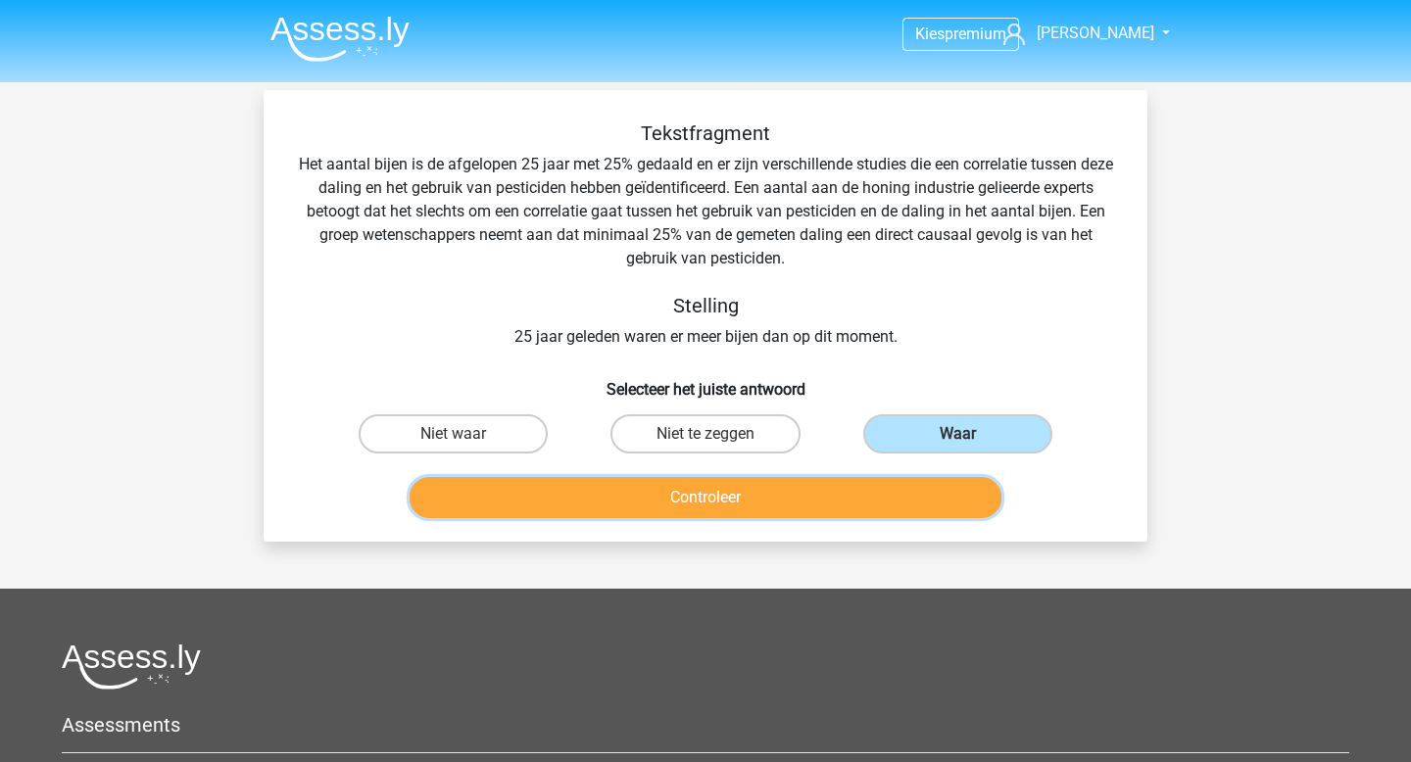
click at [826, 507] on button "Controleer" at bounding box center [706, 497] width 593 height 41
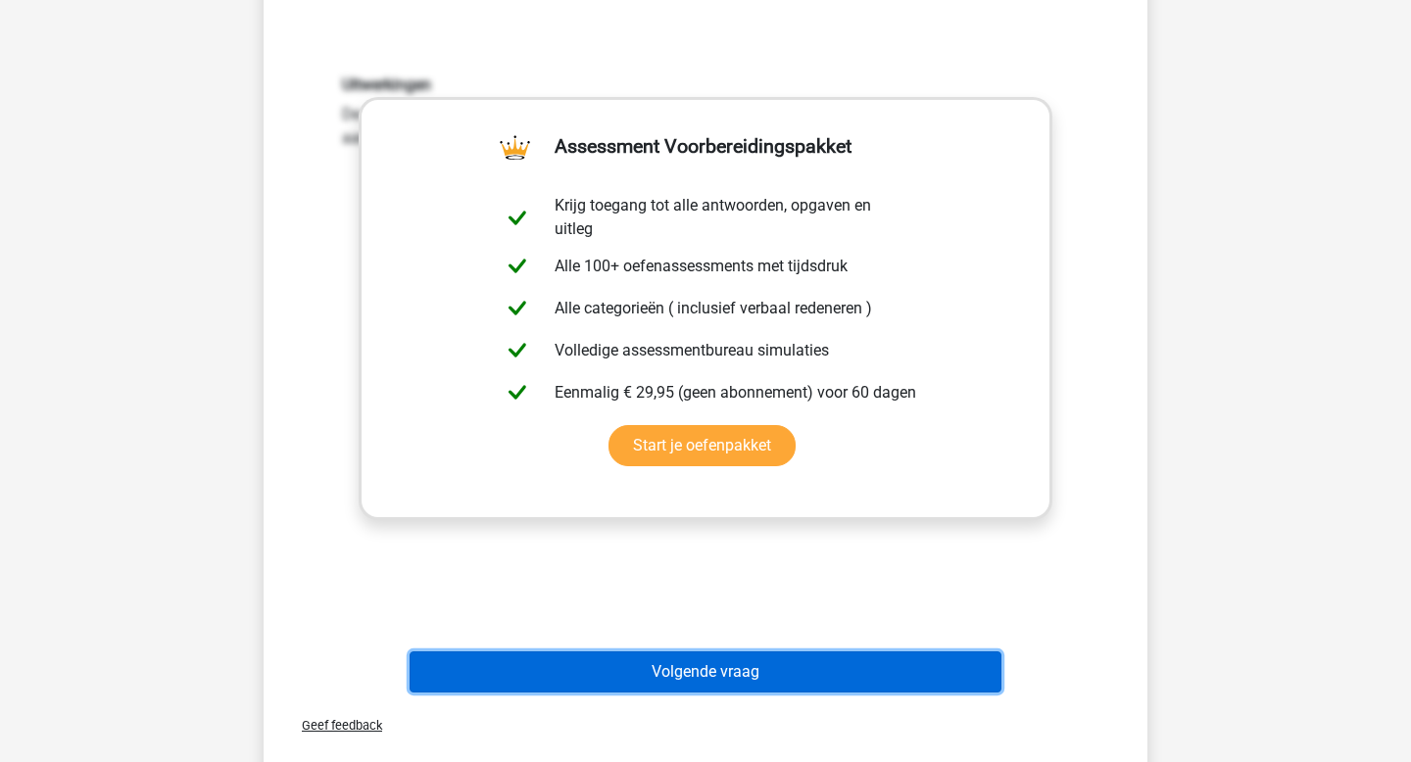
click at [712, 672] on button "Volgende vraag" at bounding box center [706, 672] width 593 height 41
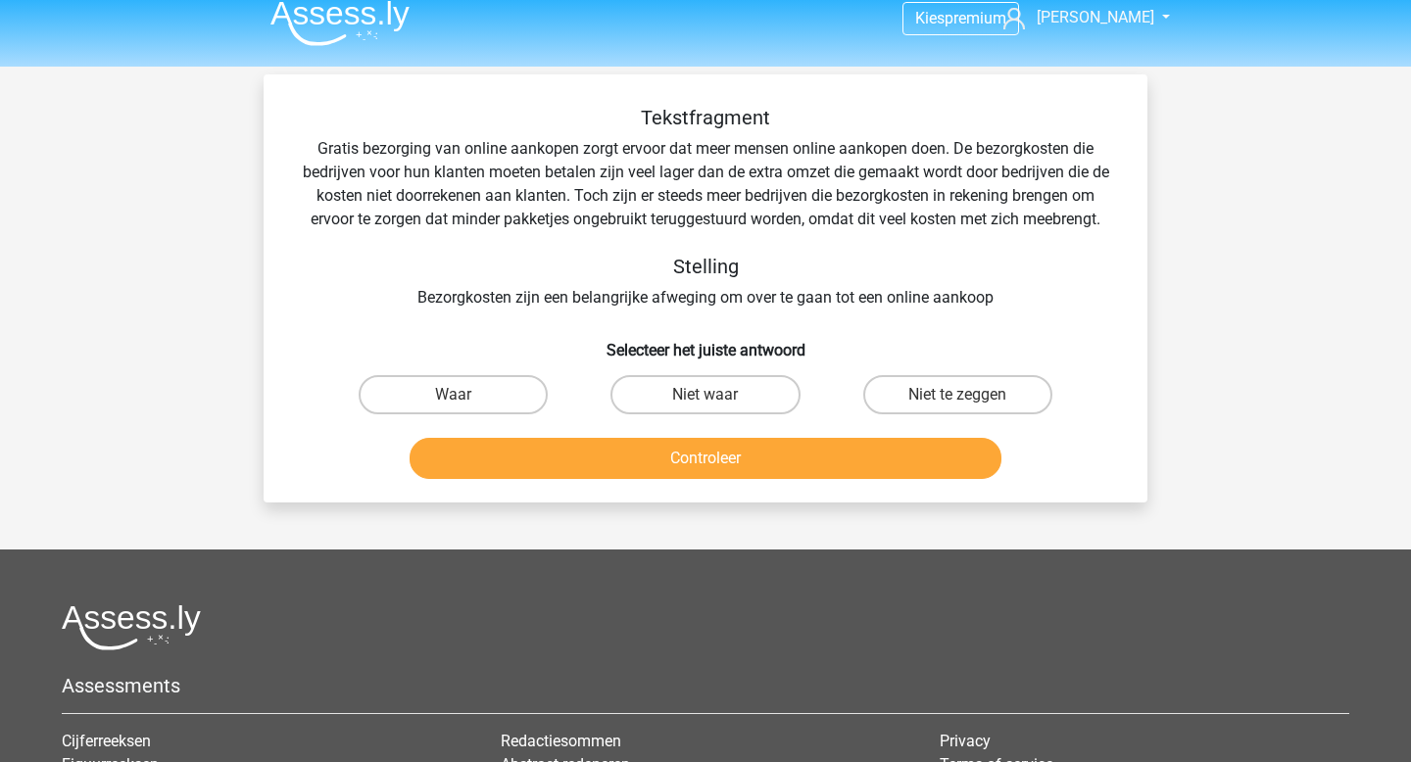
scroll to position [12, 0]
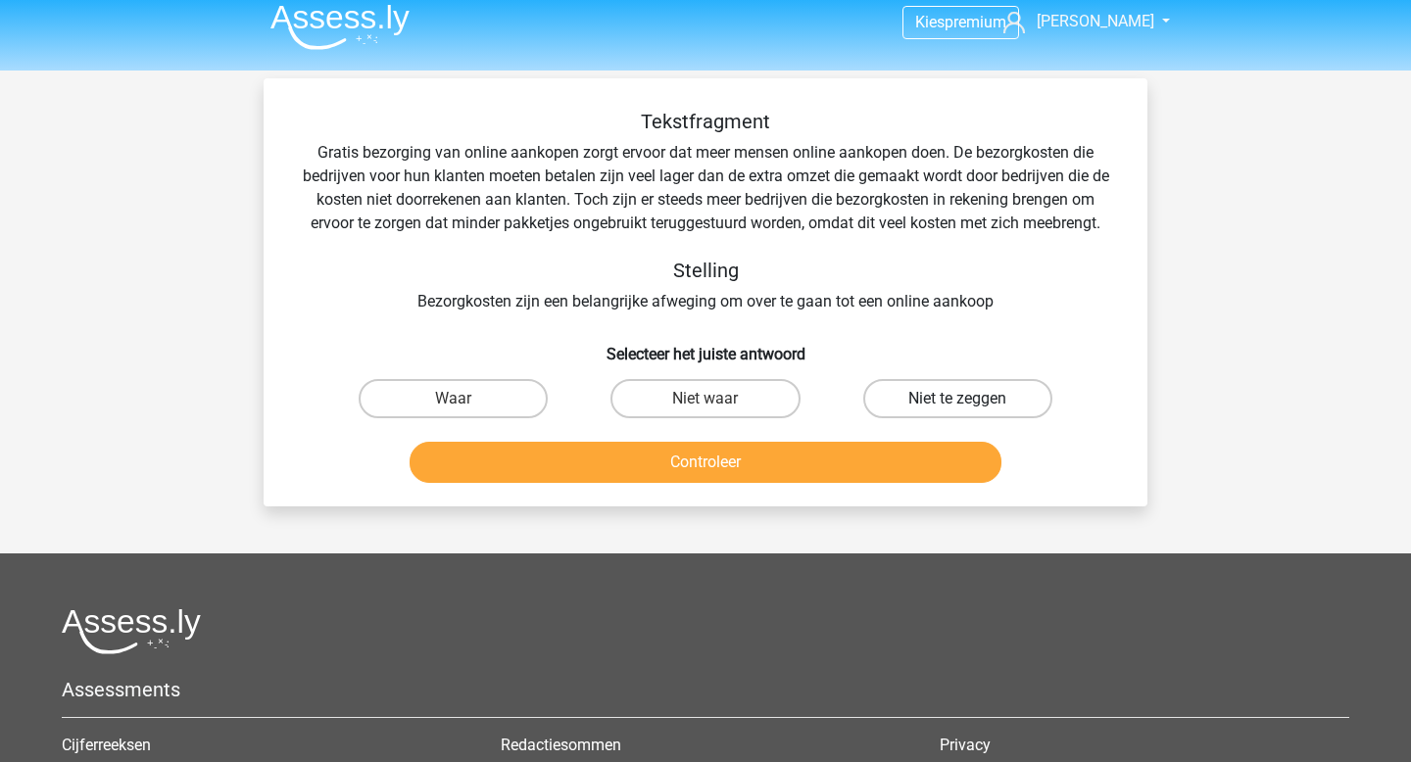
click at [907, 404] on label "Niet te zeggen" at bounding box center [957, 398] width 189 height 39
click at [957, 404] on input "Niet te zeggen" at bounding box center [963, 405] width 13 height 13
radio input "true"
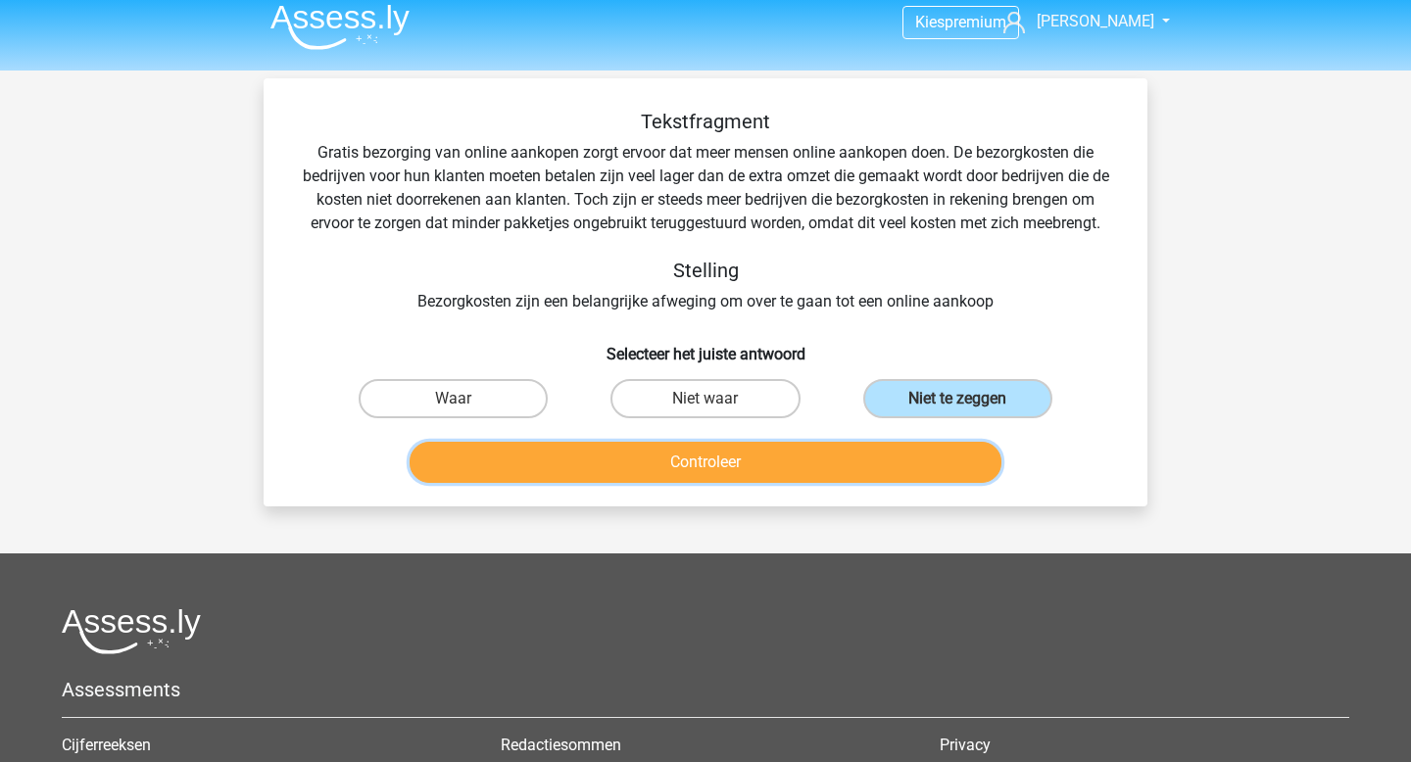
click at [831, 460] on button "Controleer" at bounding box center [706, 462] width 593 height 41
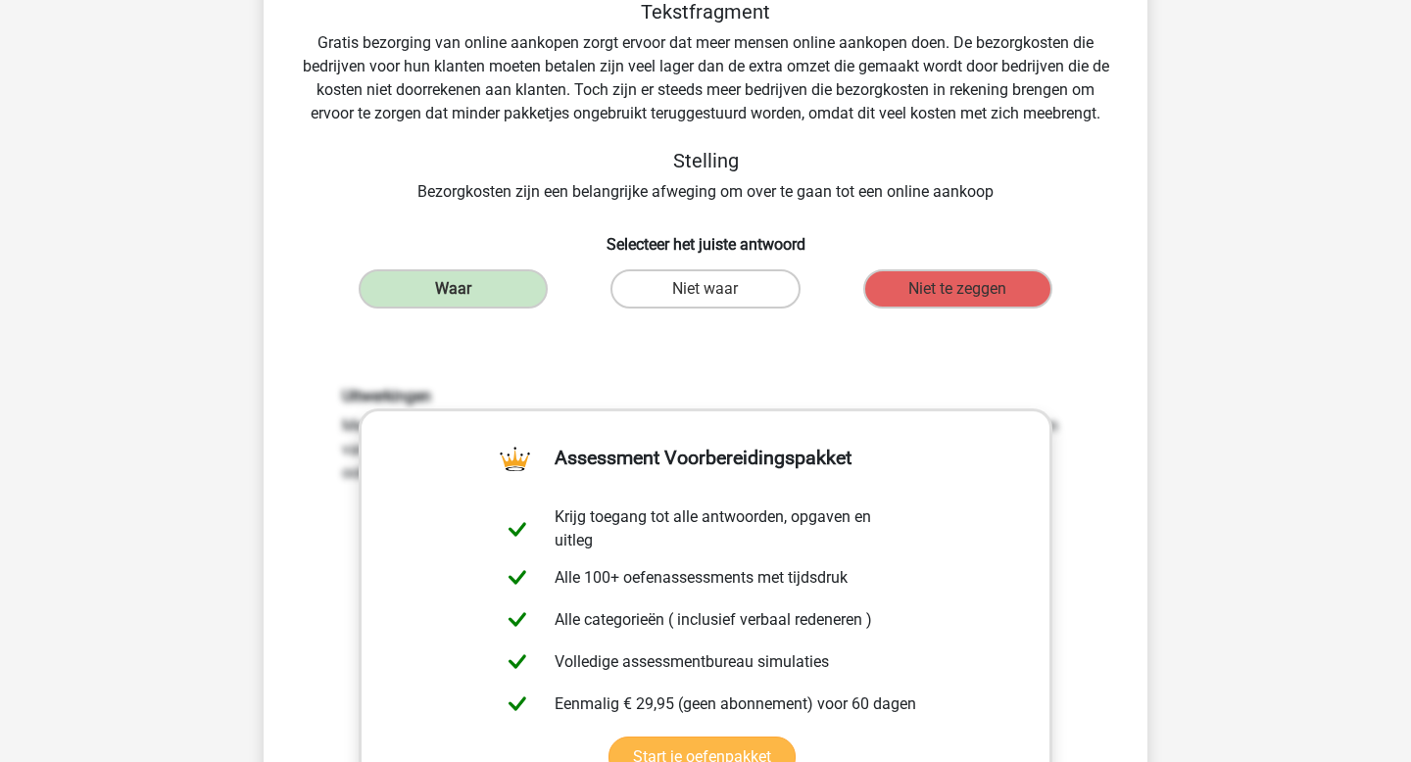
scroll to position [0, 0]
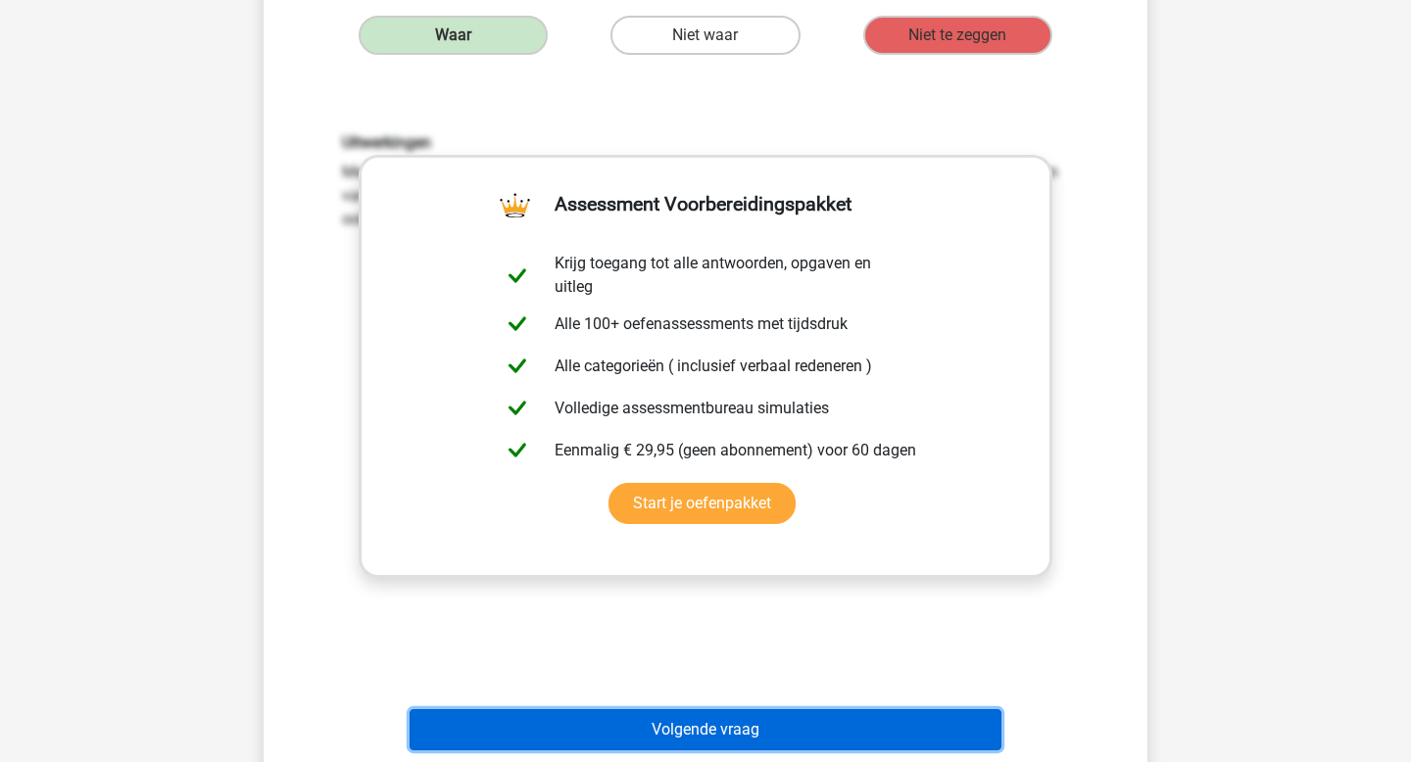
click at [695, 727] on button "Volgende vraag" at bounding box center [706, 729] width 593 height 41
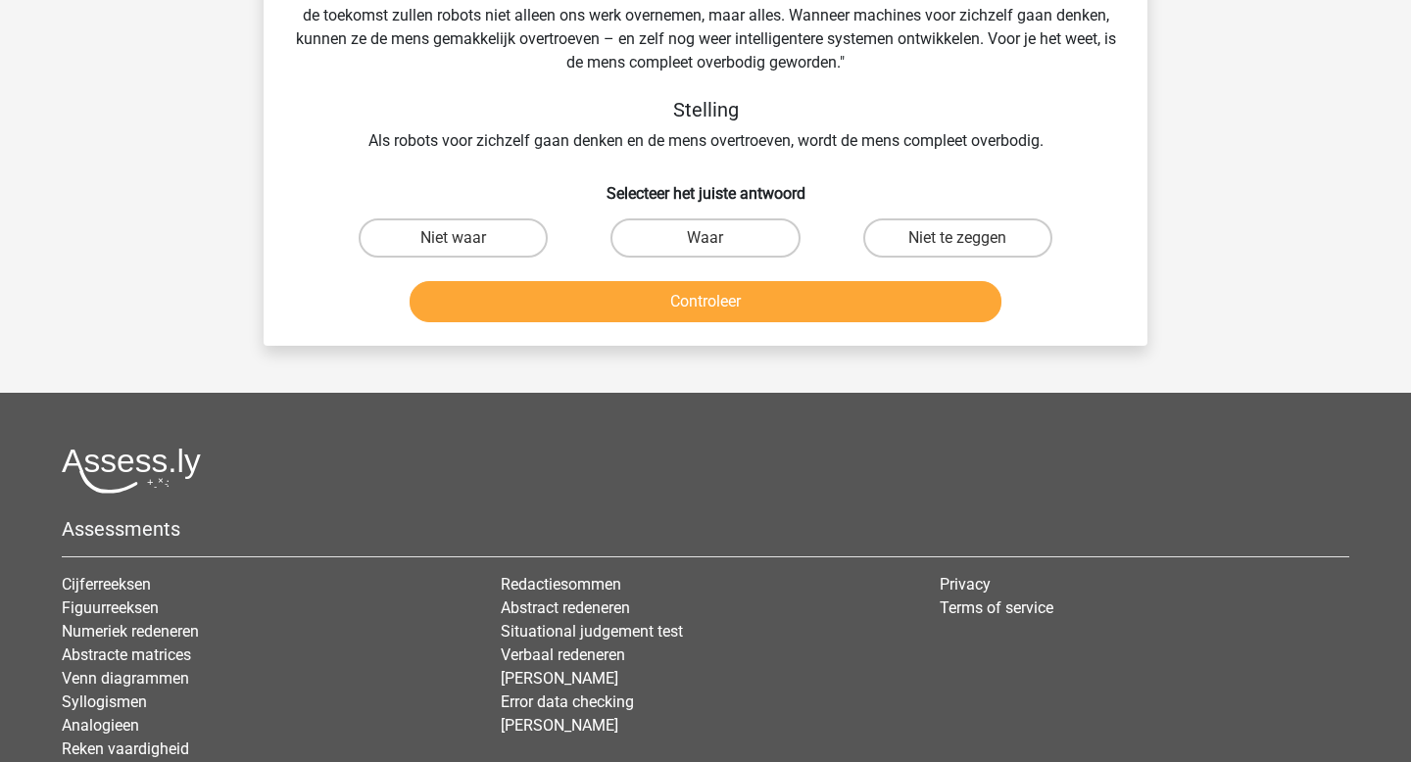
scroll to position [90, 0]
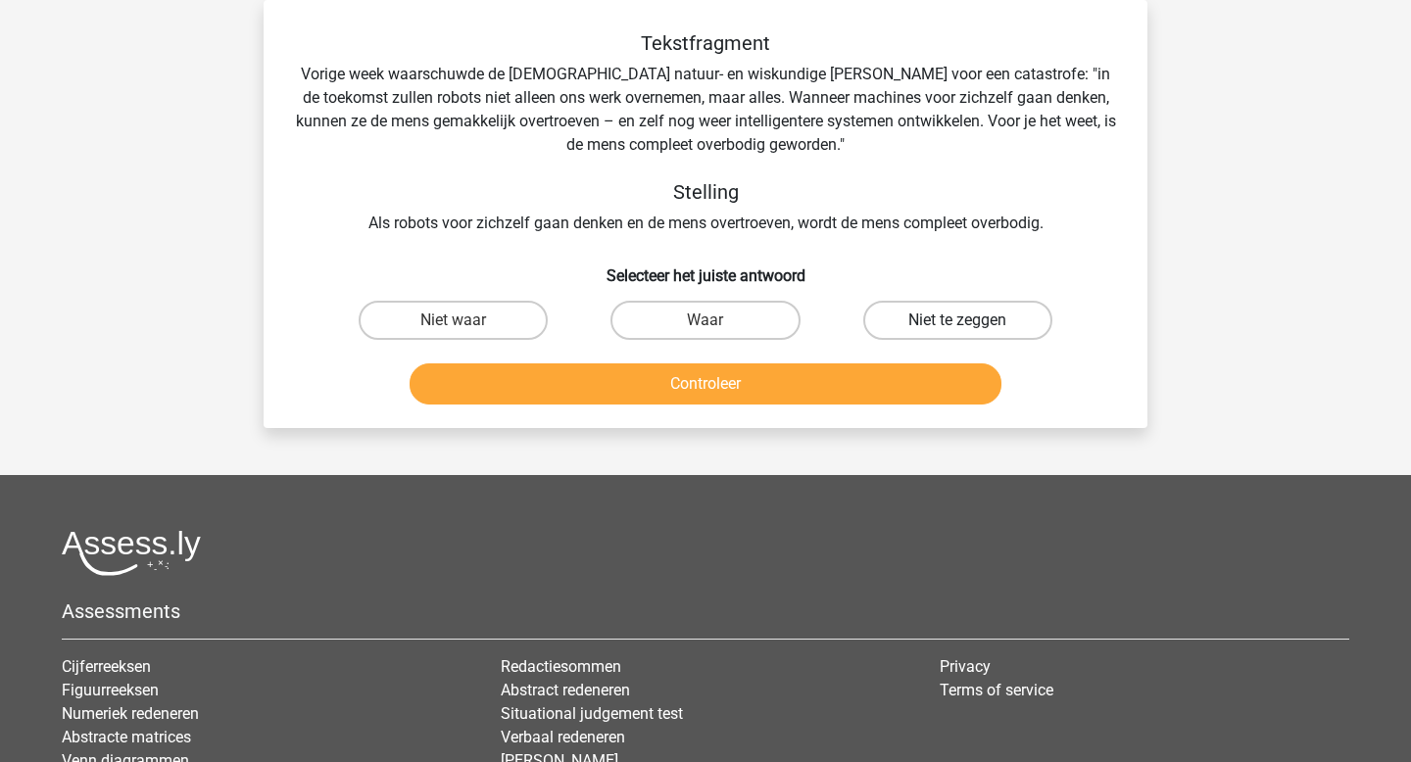
click at [890, 328] on label "Niet te zeggen" at bounding box center [957, 320] width 189 height 39
click at [957, 328] on input "Niet te zeggen" at bounding box center [963, 326] width 13 height 13
radio input "true"
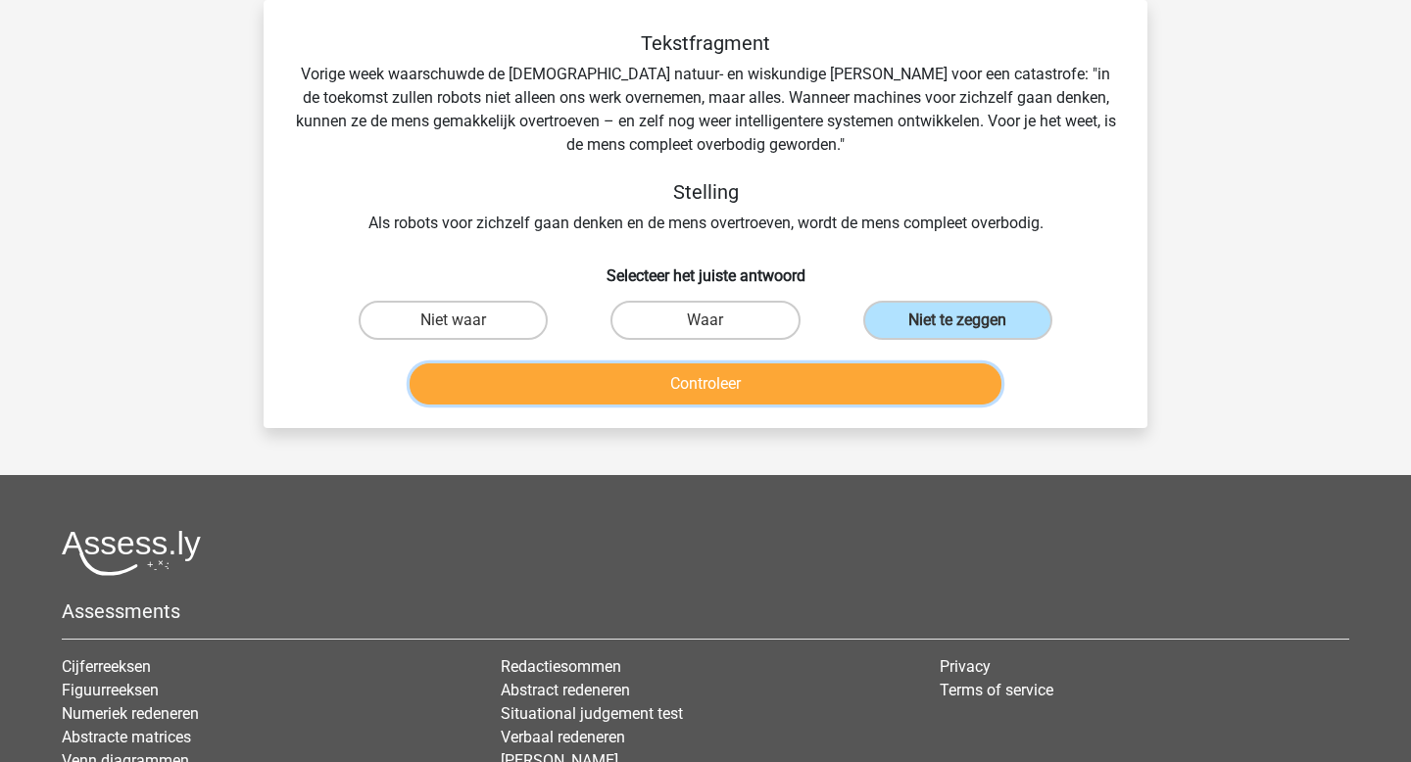
click at [851, 378] on button "Controleer" at bounding box center [706, 384] width 593 height 41
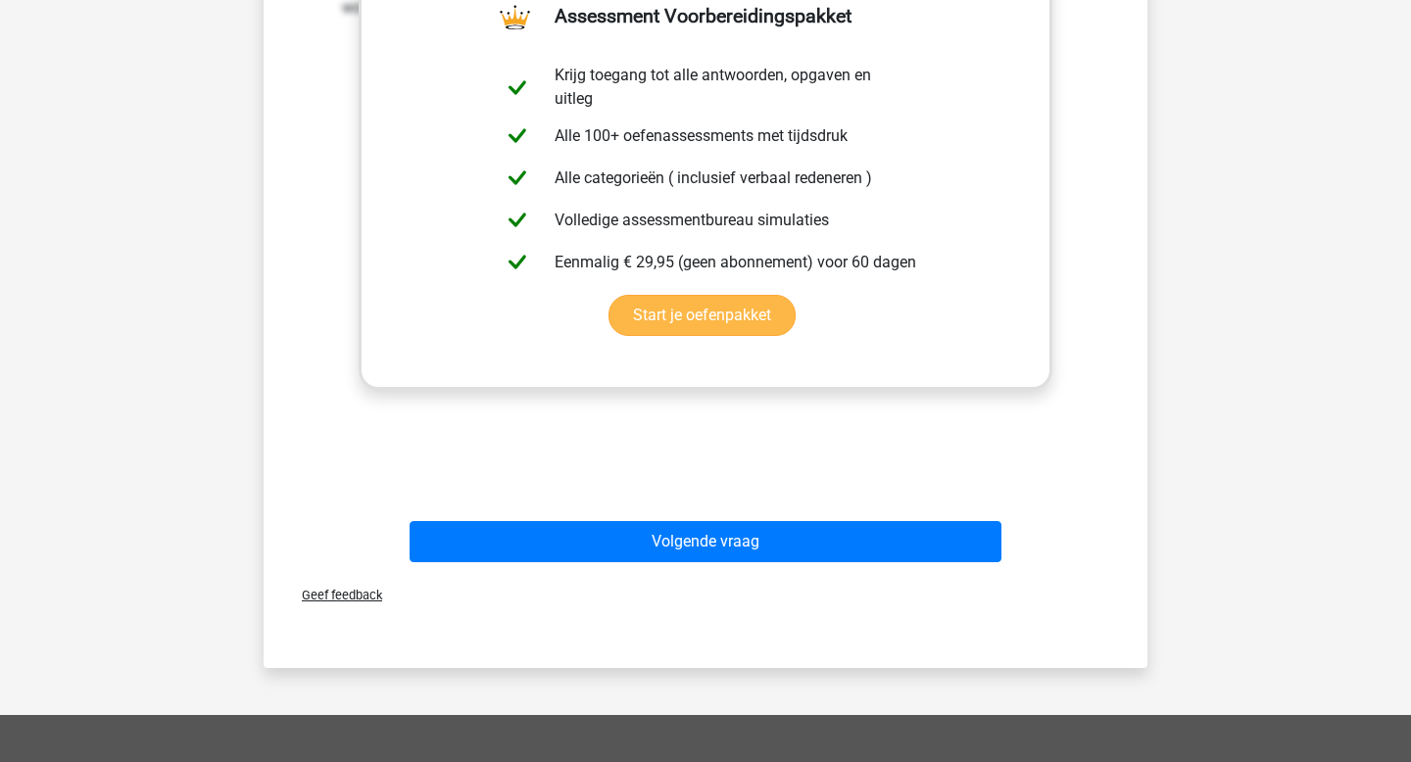
scroll to position [578, 0]
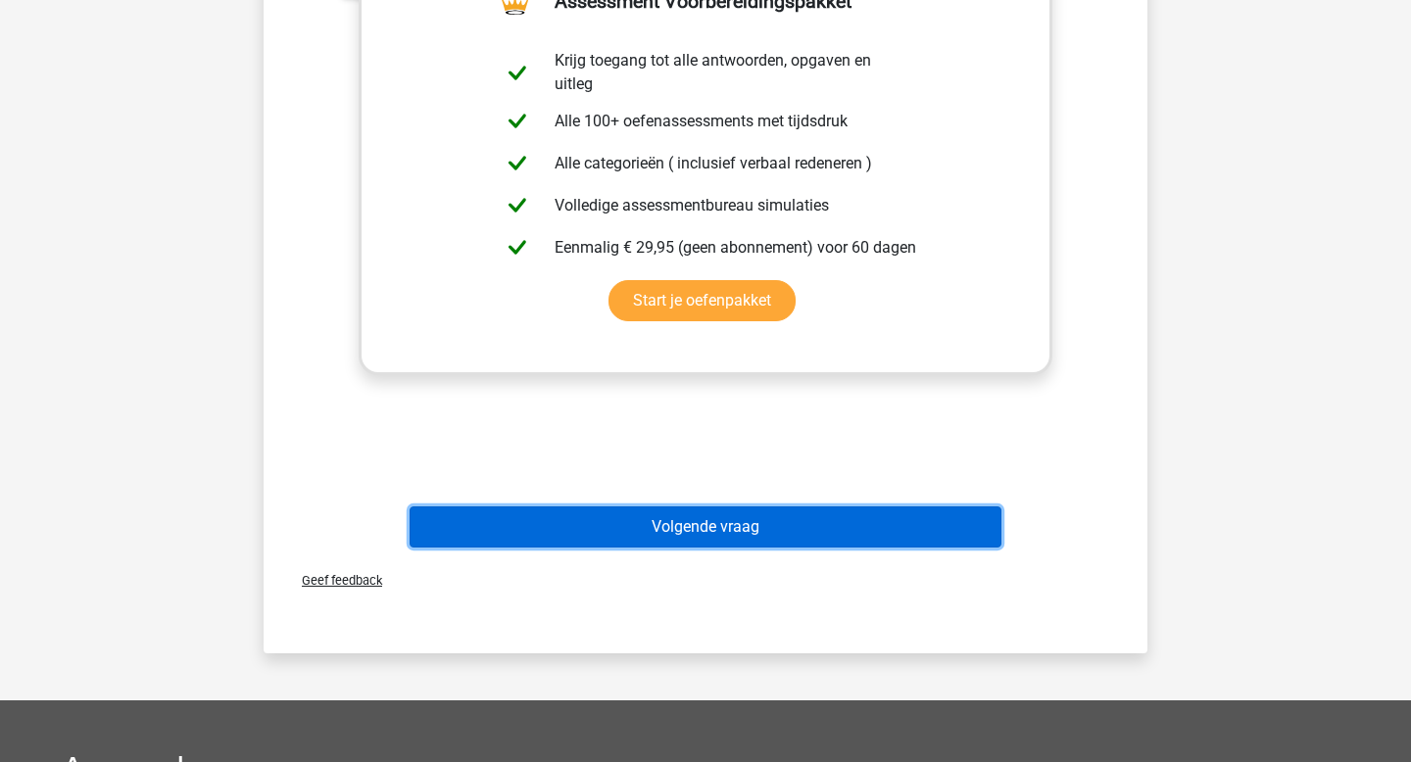
click at [780, 540] on button "Volgende vraag" at bounding box center [706, 527] width 593 height 41
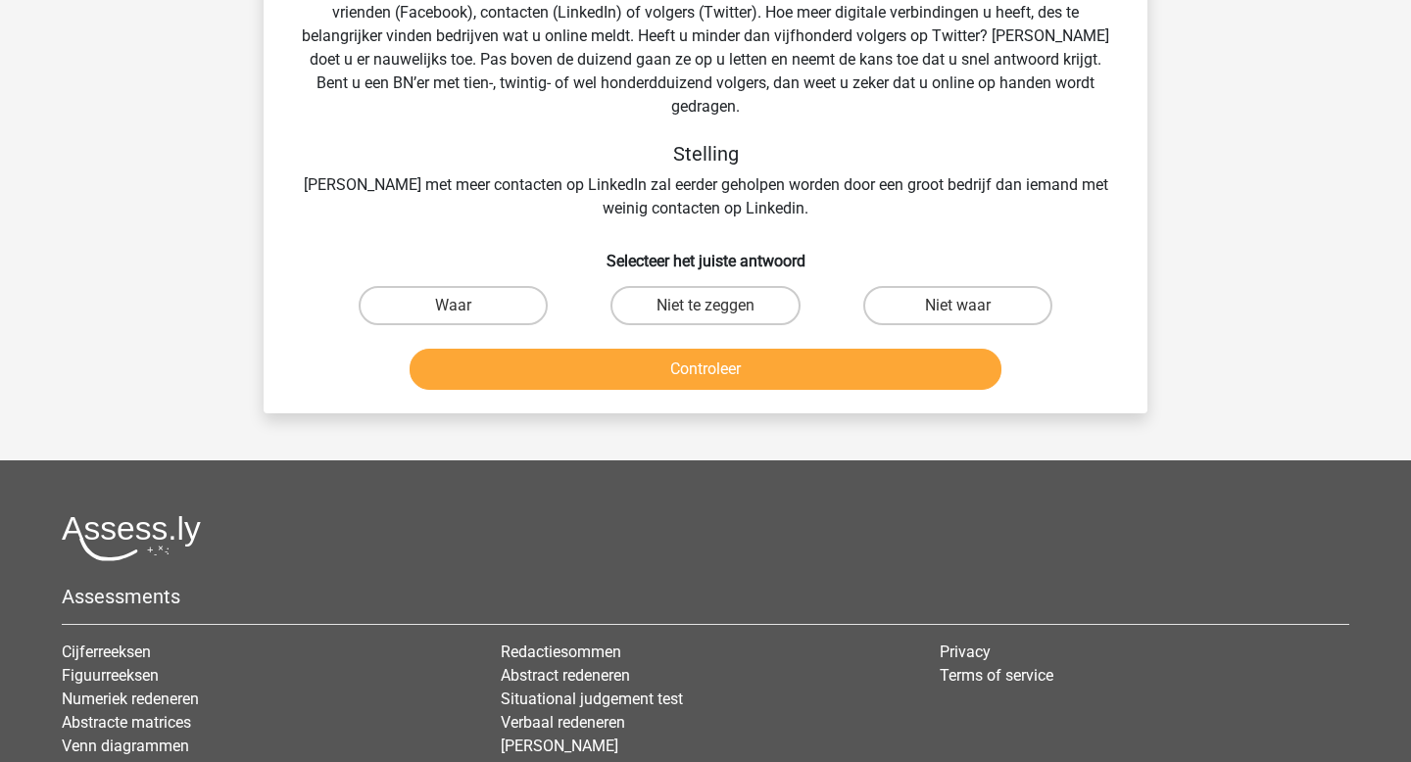
scroll to position [90, 0]
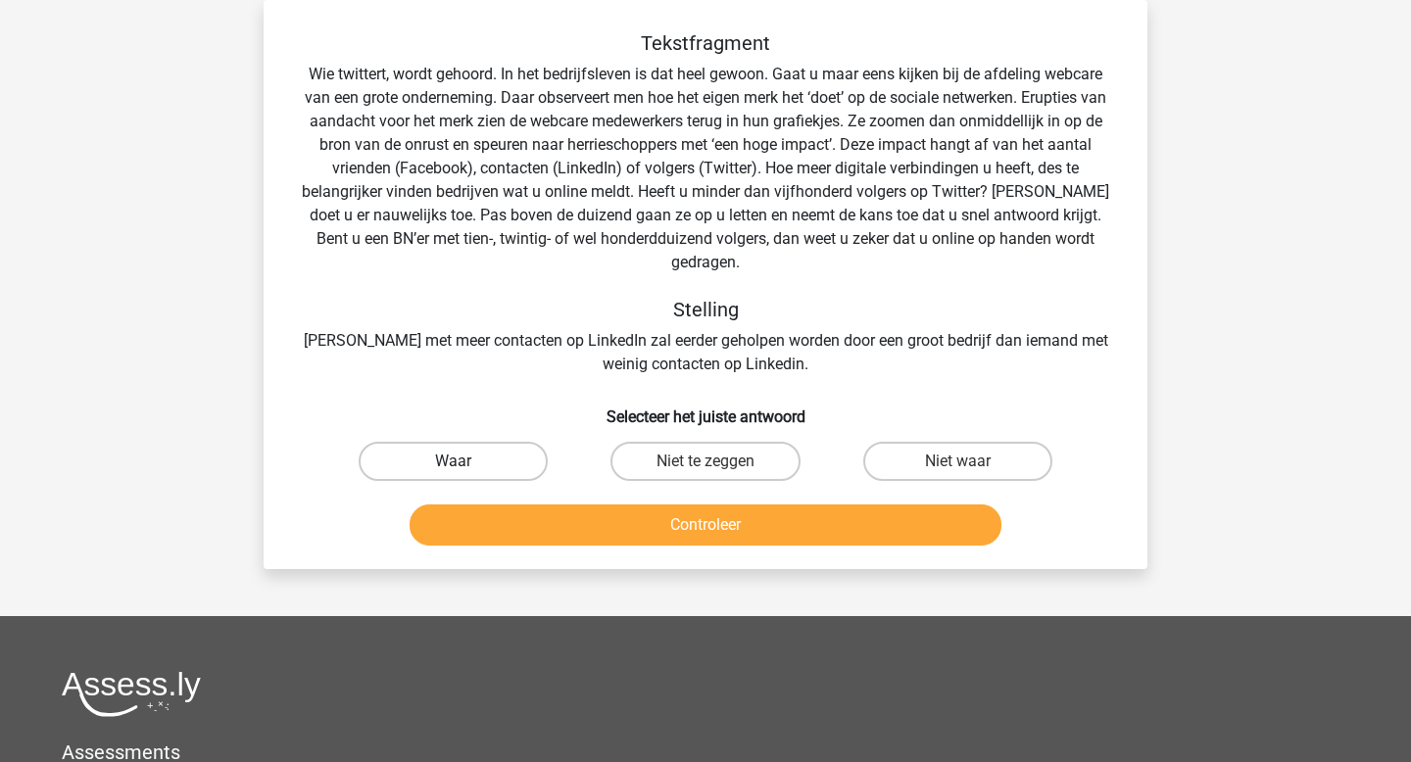
click at [516, 442] on label "Waar" at bounding box center [453, 461] width 189 height 39
click at [466, 462] on input "Waar" at bounding box center [460, 468] width 13 height 13
radio input "true"
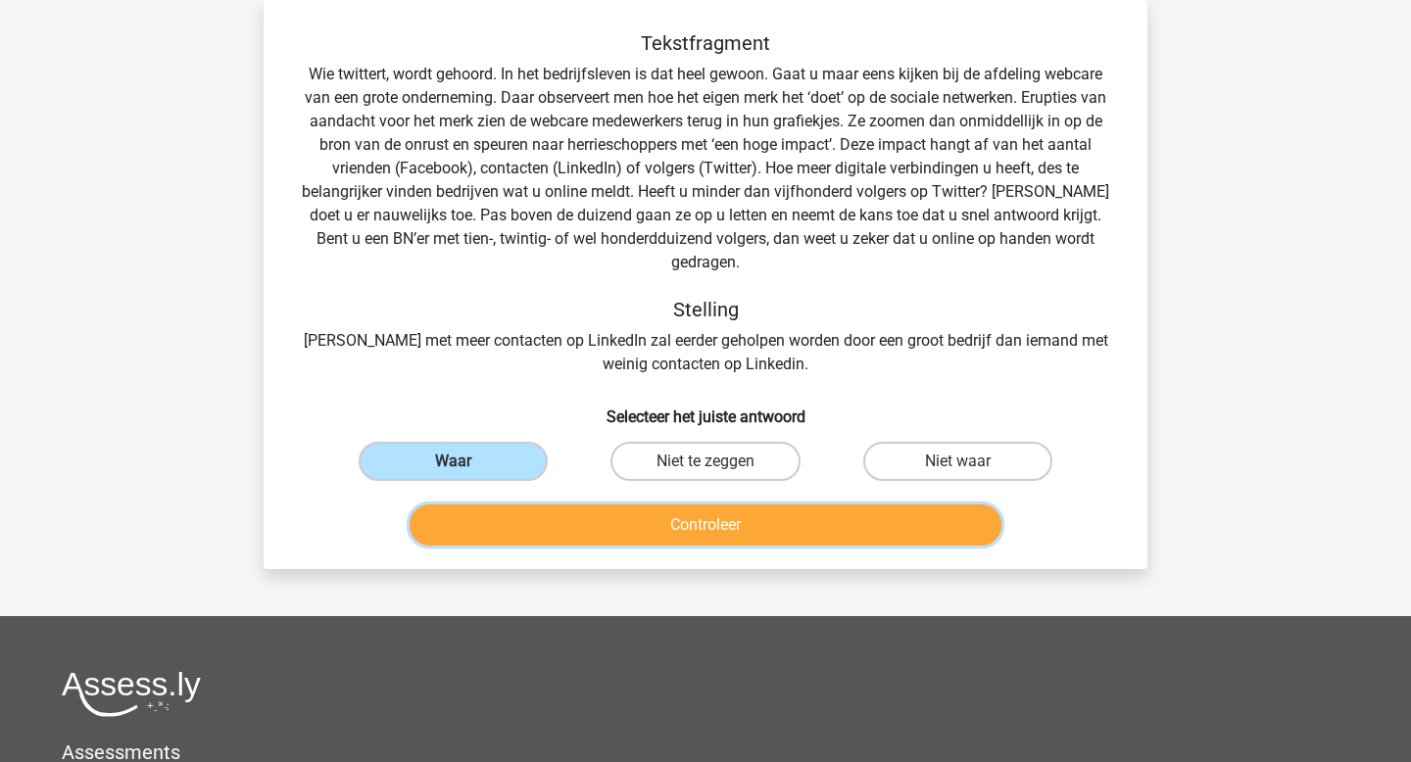
click at [677, 505] on button "Controleer" at bounding box center [706, 525] width 593 height 41
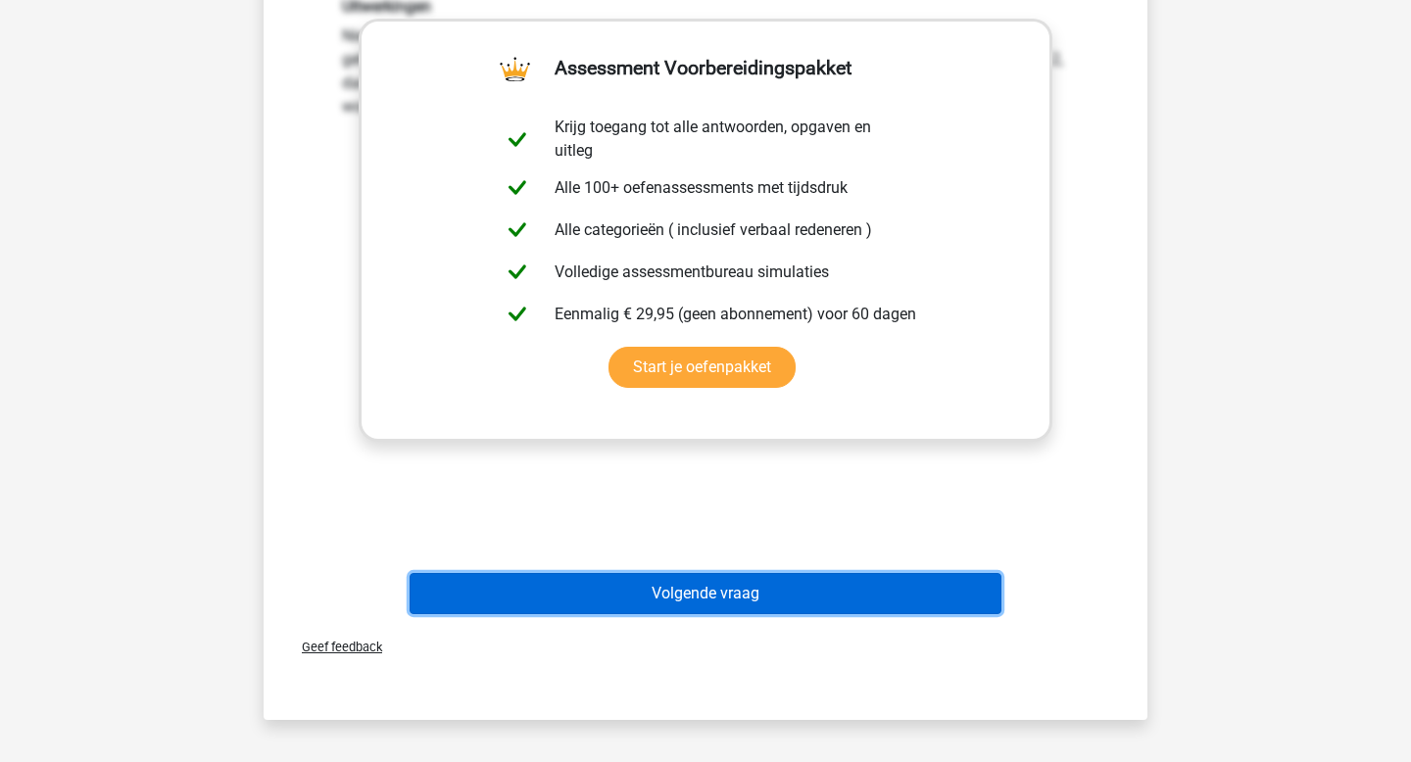
click at [730, 578] on button "Volgende vraag" at bounding box center [706, 593] width 593 height 41
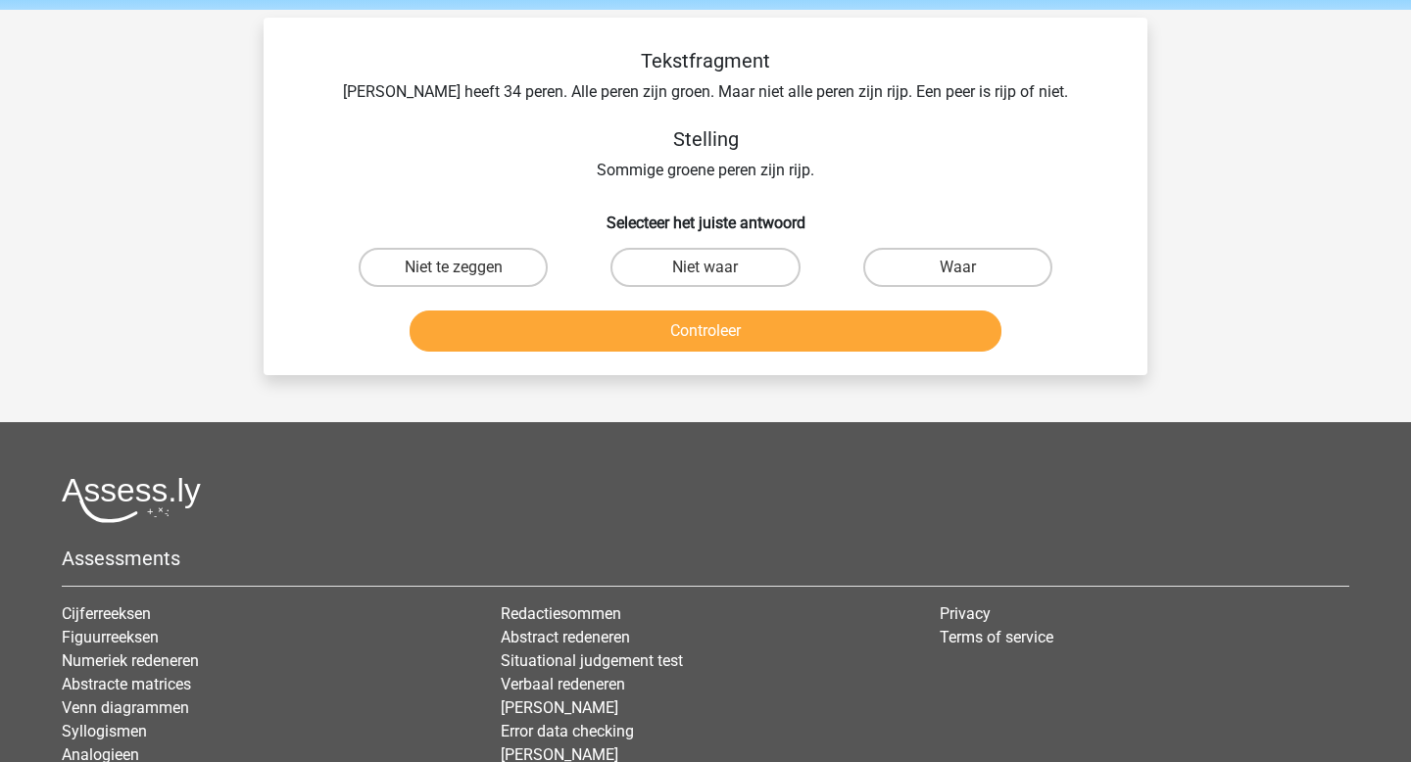
scroll to position [68, 0]
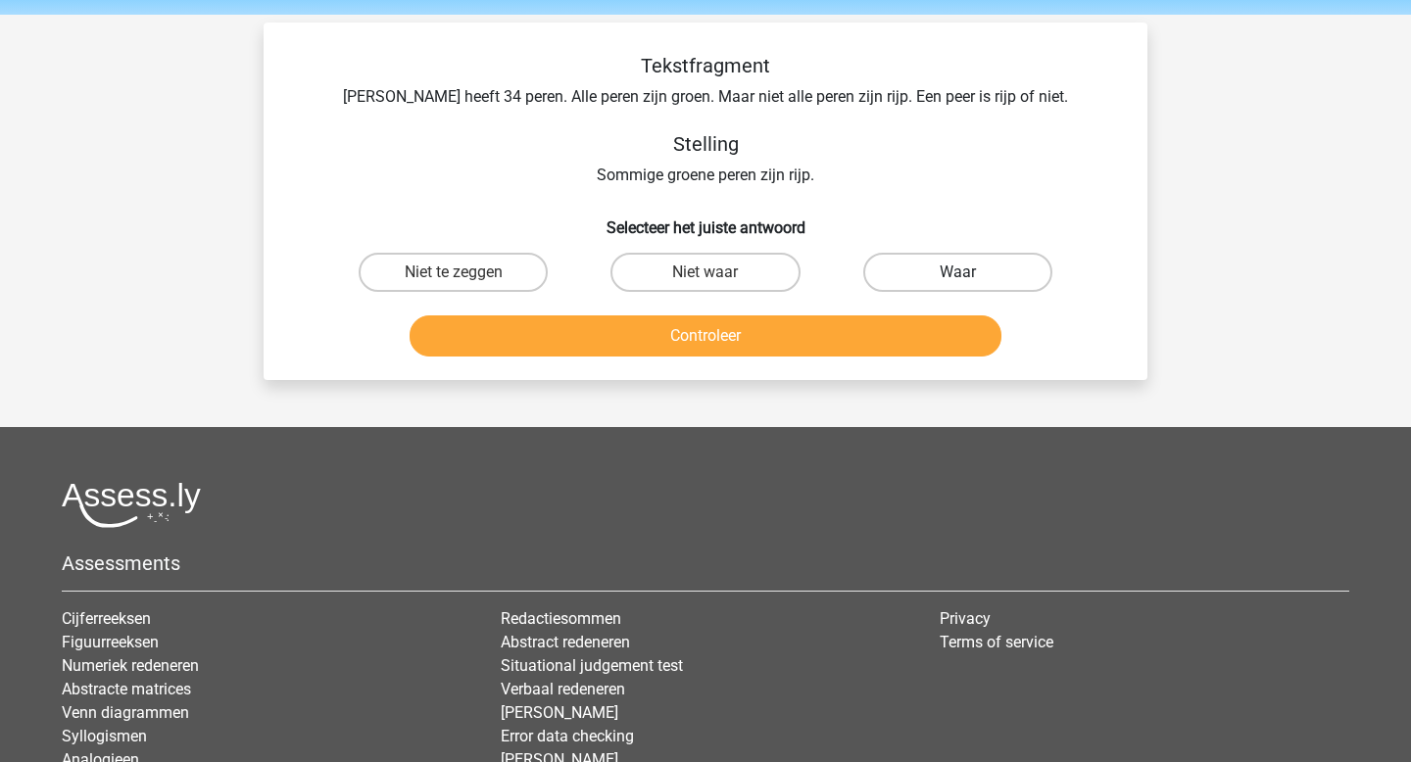
click at [945, 272] on label "Waar" at bounding box center [957, 272] width 189 height 39
click at [957, 272] on input "Waar" at bounding box center [963, 278] width 13 height 13
radio input "true"
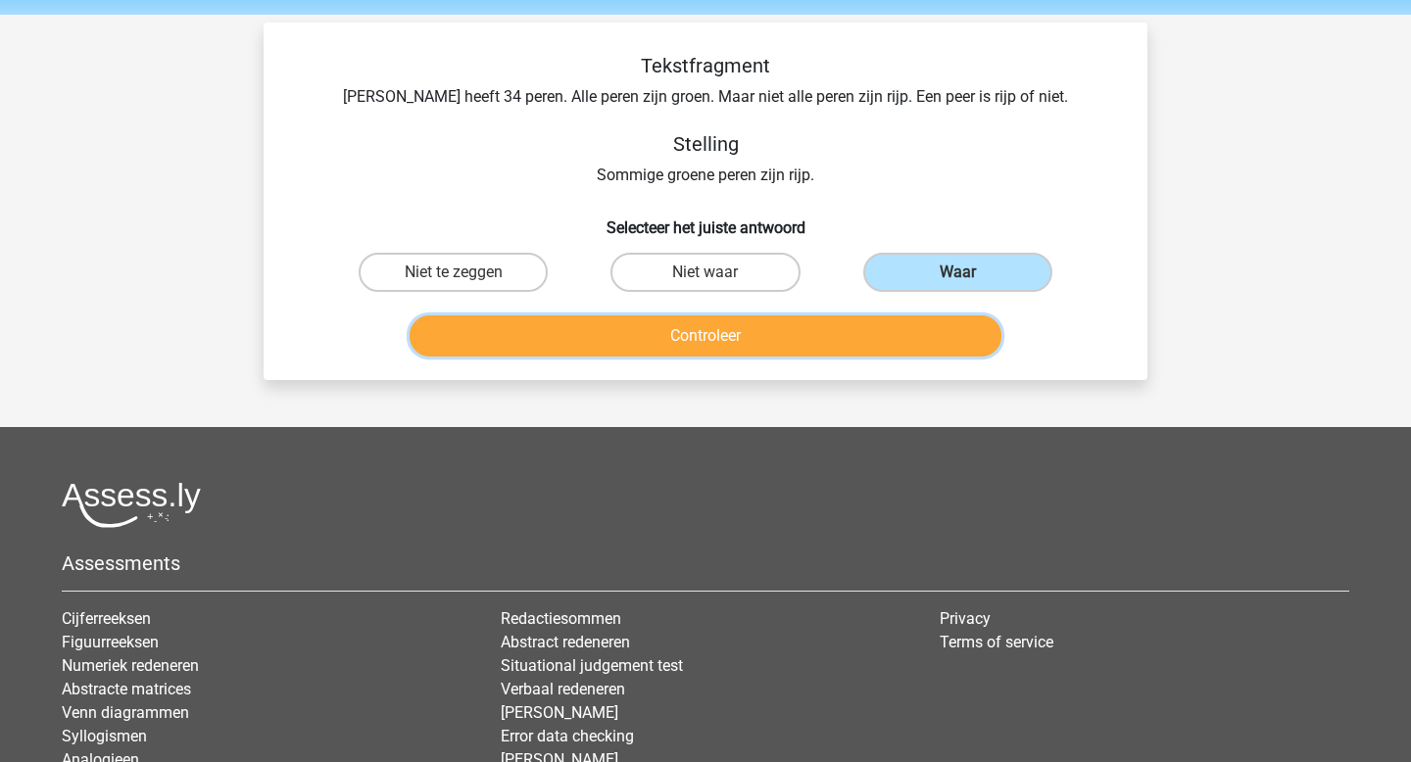
click at [859, 330] on button "Controleer" at bounding box center [706, 336] width 593 height 41
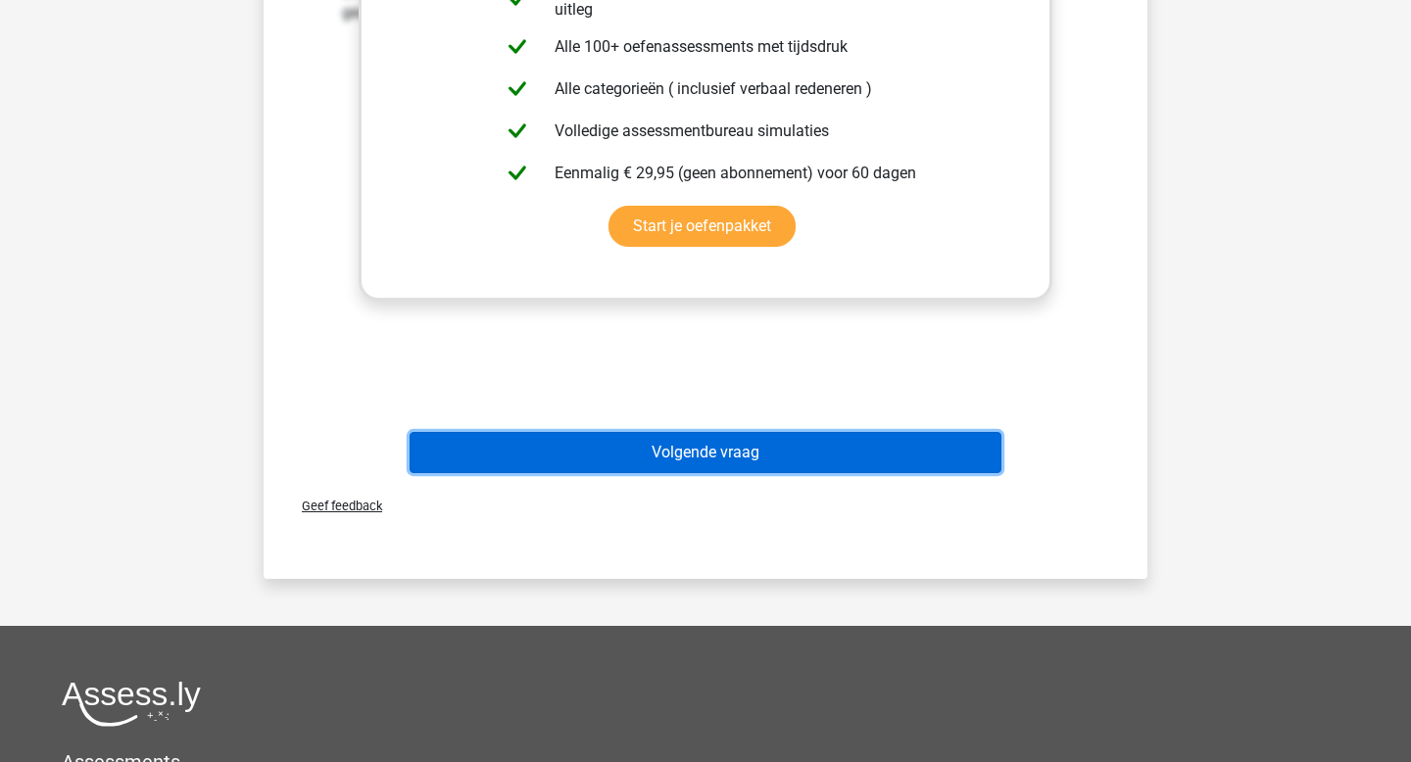
click at [771, 445] on button "Volgende vraag" at bounding box center [706, 452] width 593 height 41
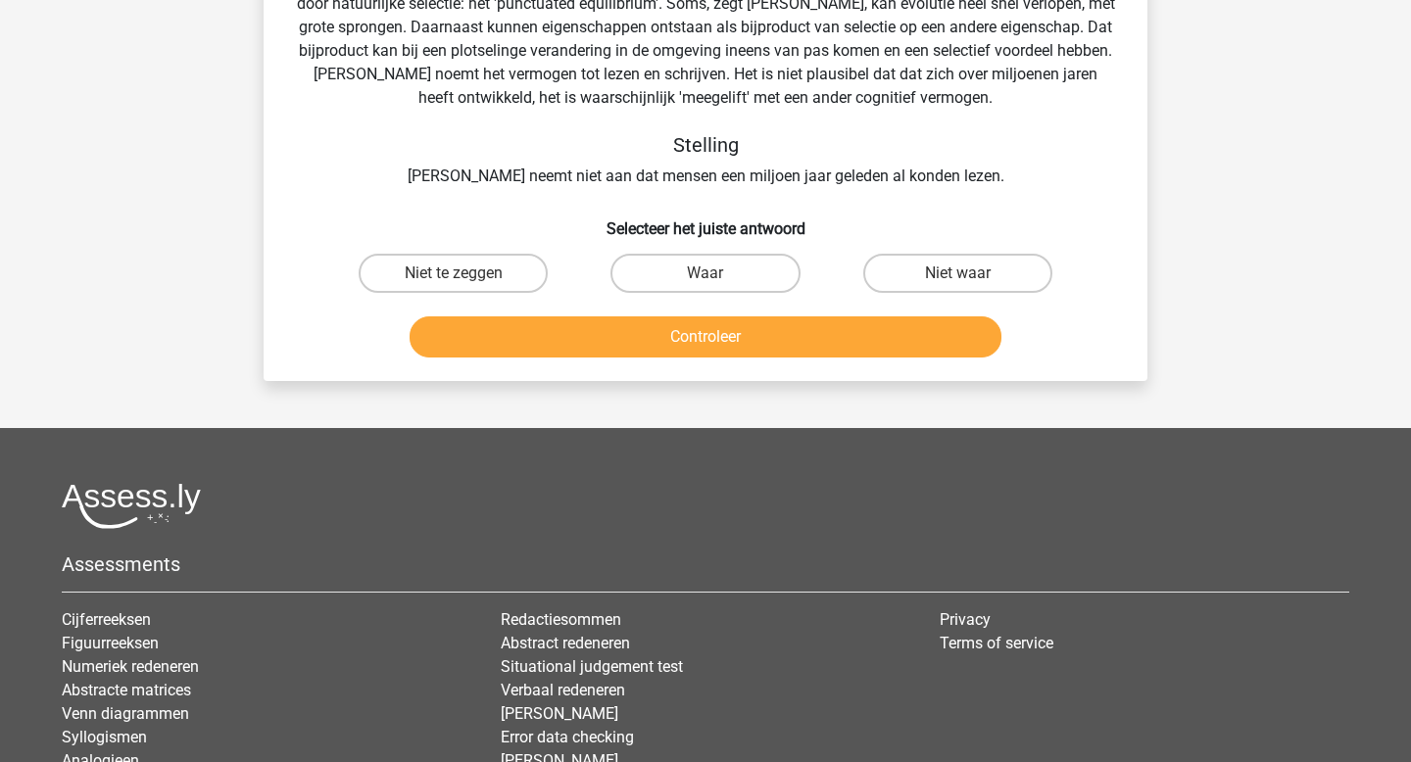
scroll to position [90, 0]
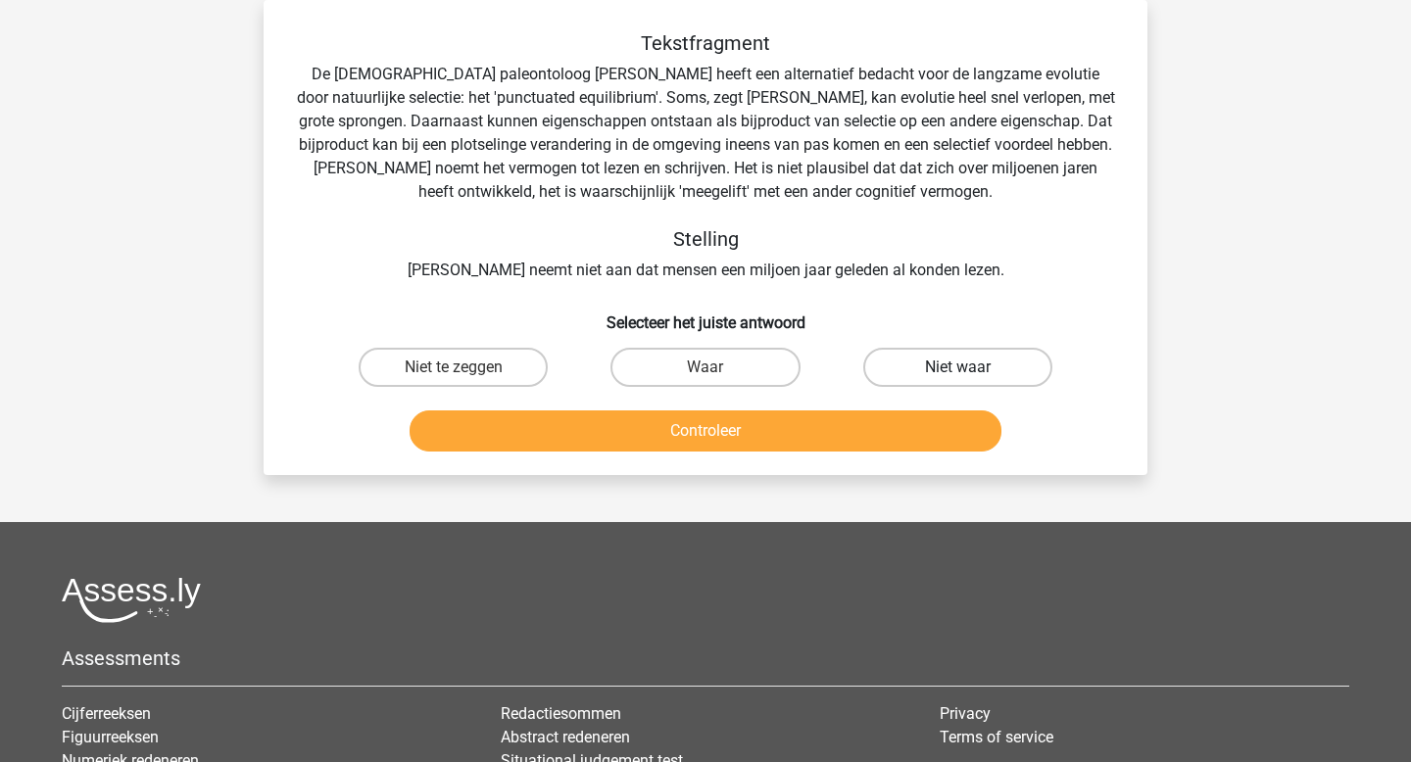
click at [1012, 374] on label "Niet waar" at bounding box center [957, 367] width 189 height 39
click at [970, 374] on input "Niet waar" at bounding box center [963, 373] width 13 height 13
radio input "true"
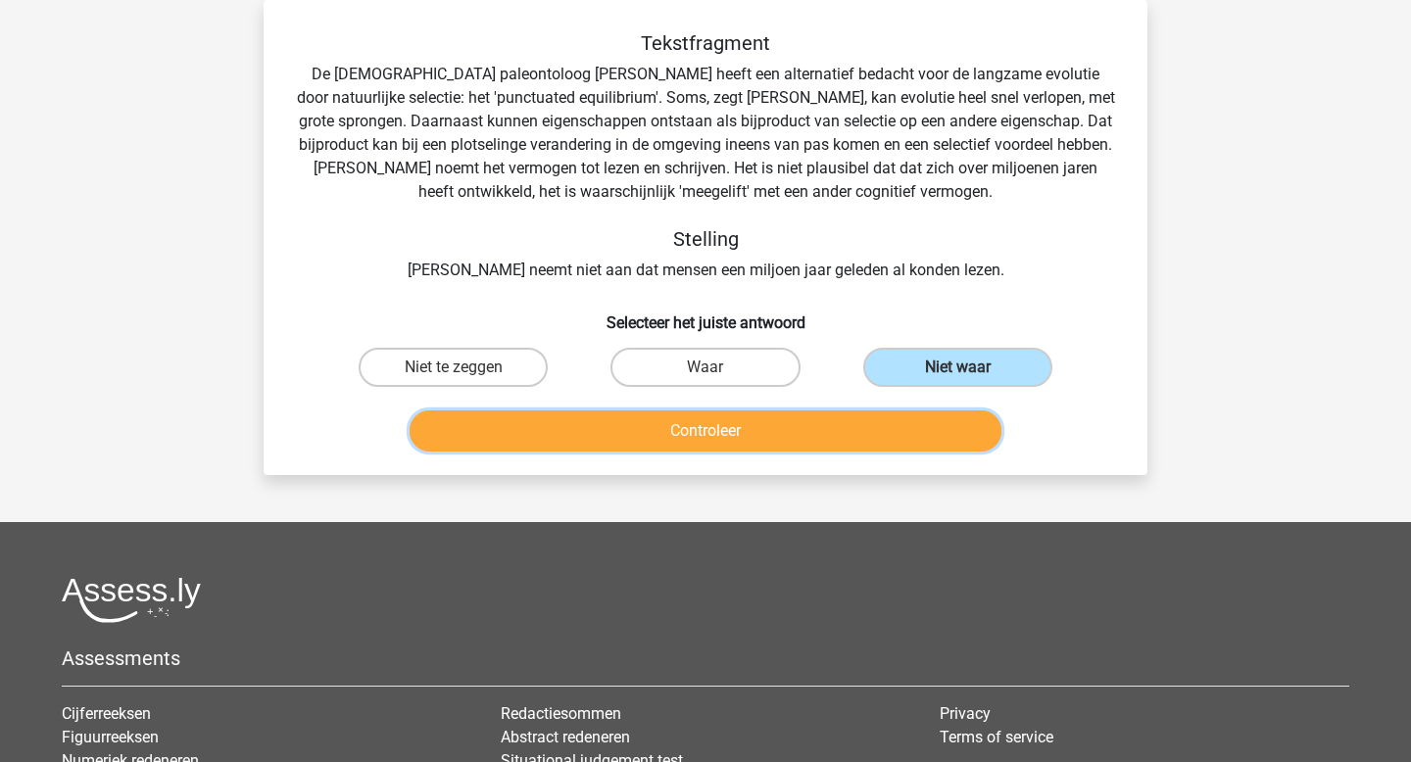
click at [887, 426] on button "Controleer" at bounding box center [706, 431] width 593 height 41
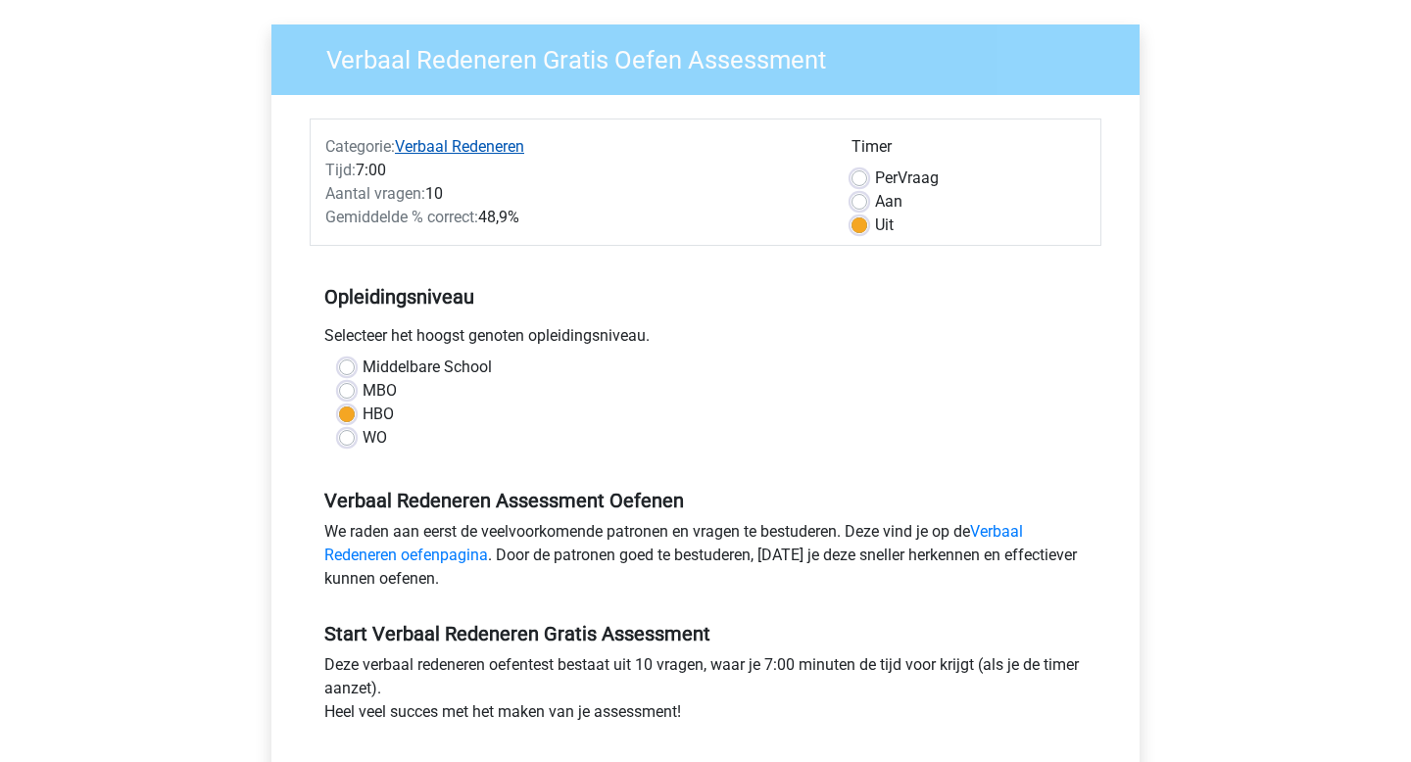
scroll to position [127, 0]
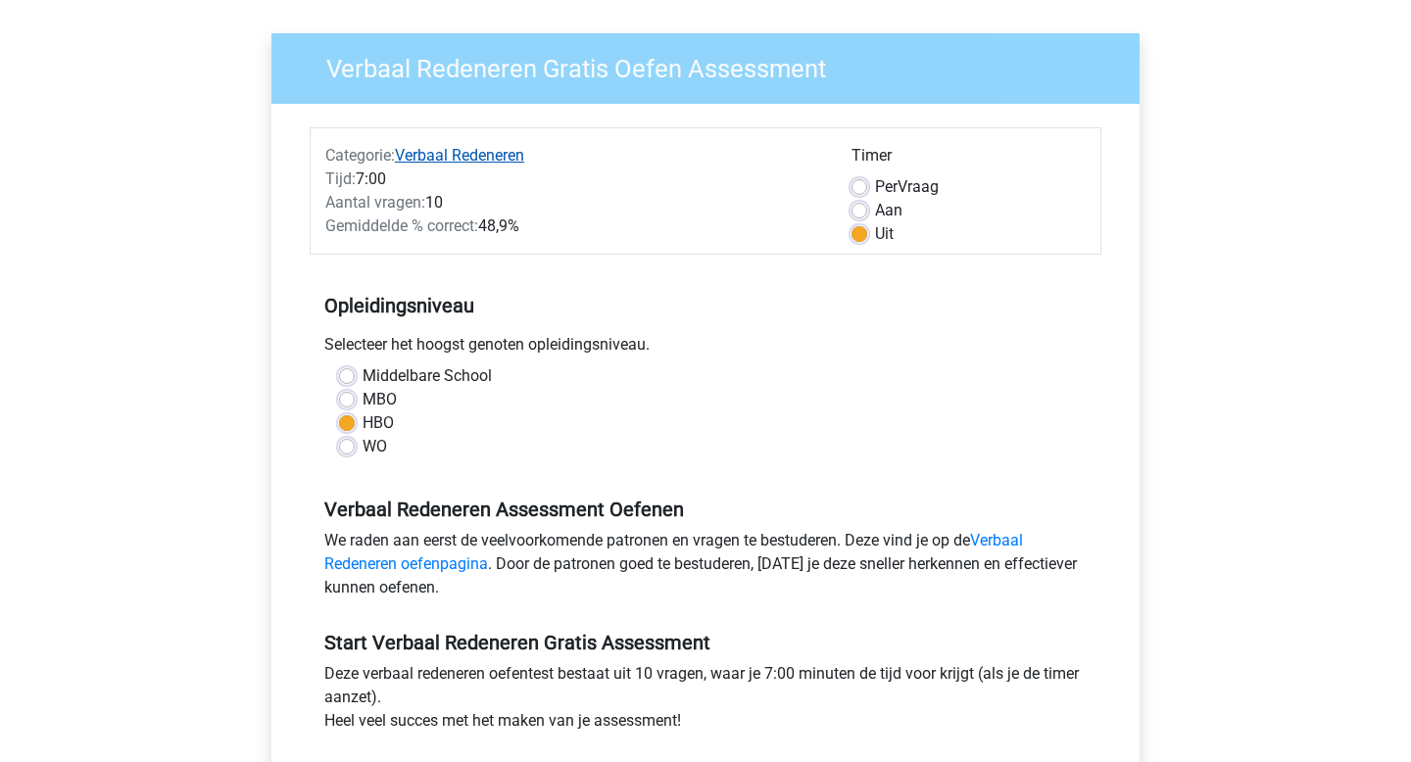
click at [455, 156] on link "Verbaal Redeneren" at bounding box center [459, 155] width 129 height 19
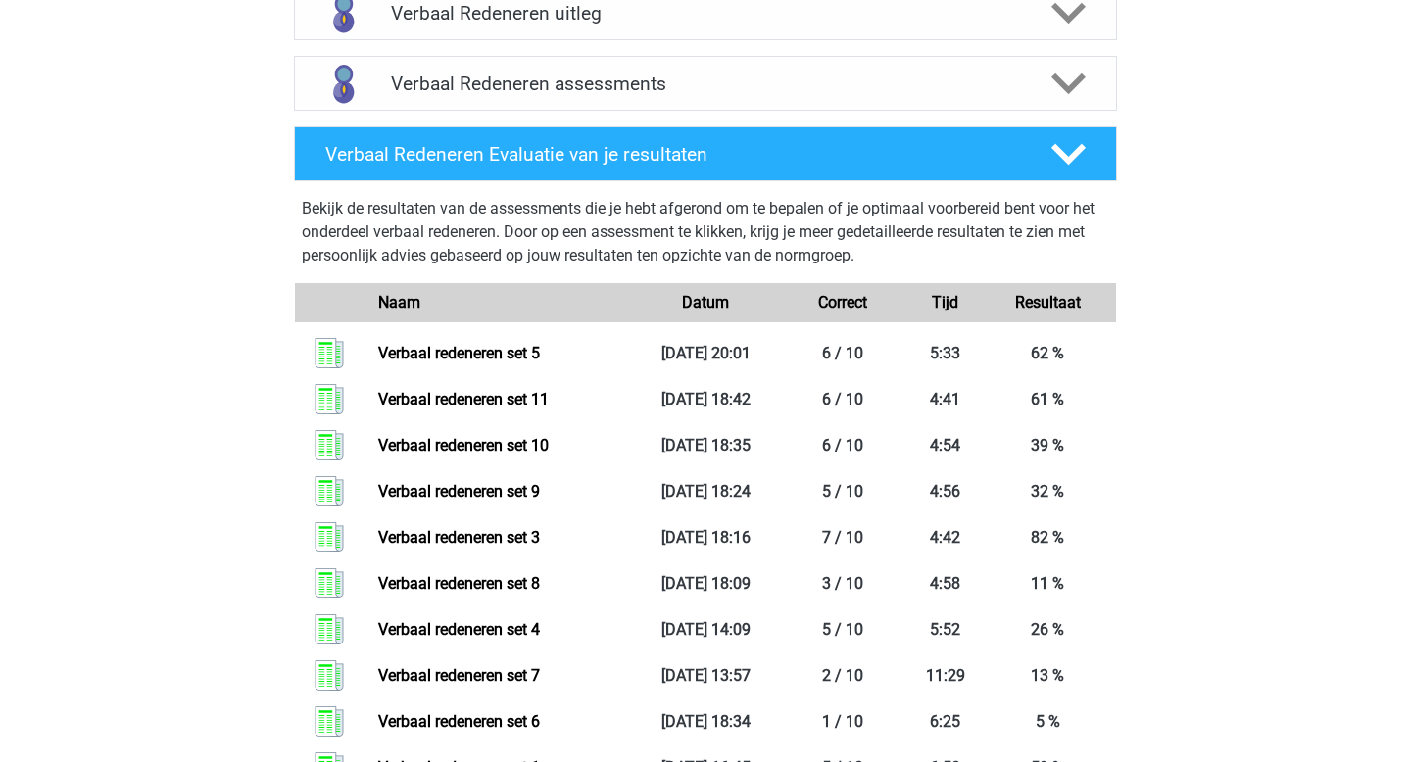
scroll to position [1233, 0]
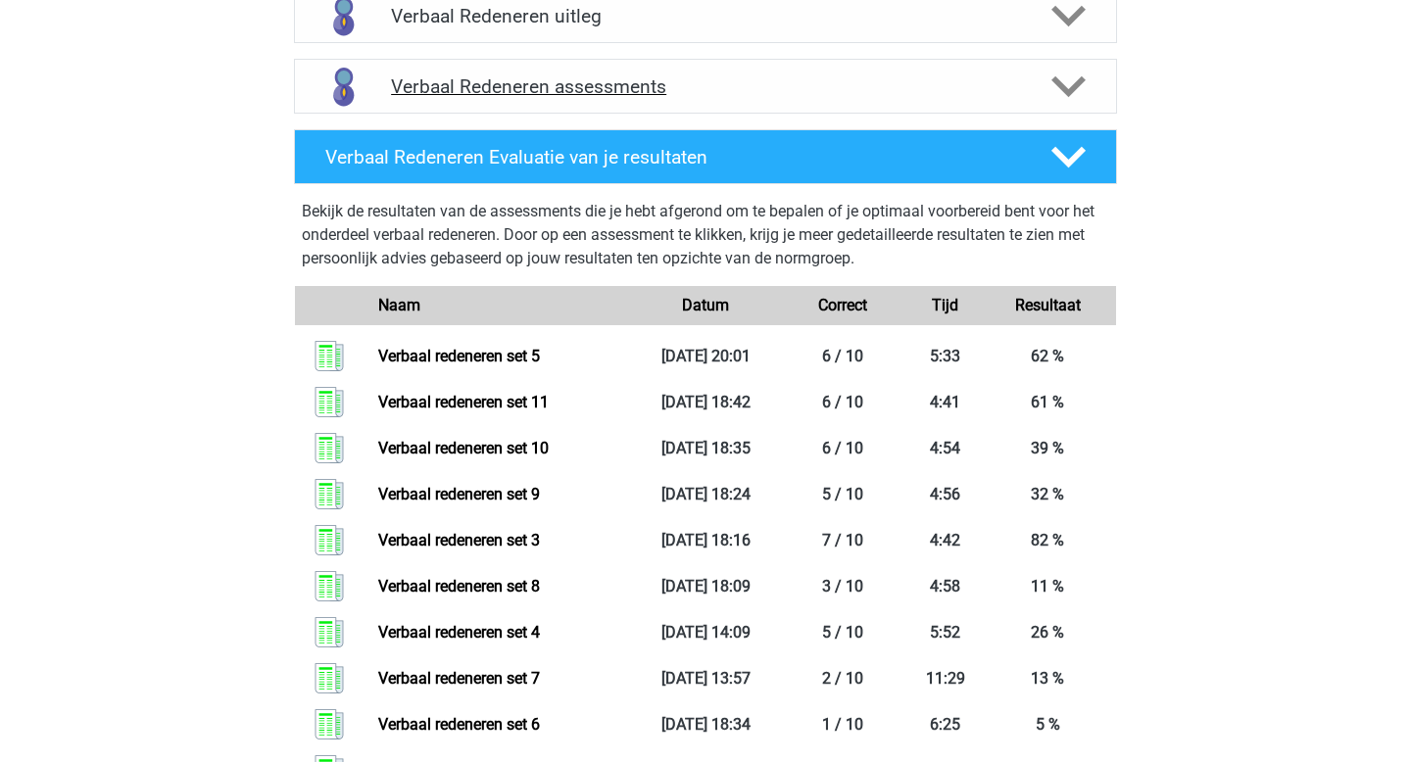
click at [1065, 80] on icon at bounding box center [1068, 87] width 34 height 34
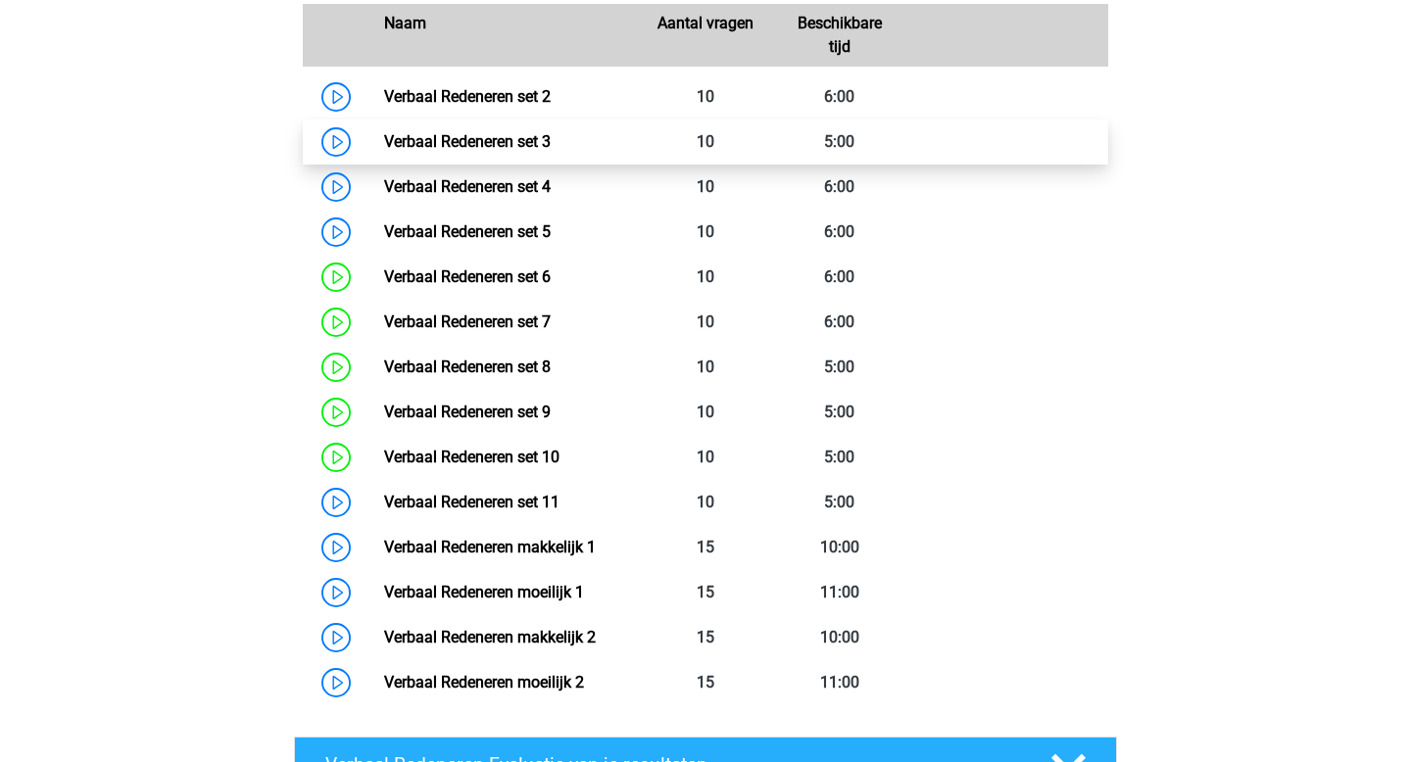
scroll to position [1442, 0]
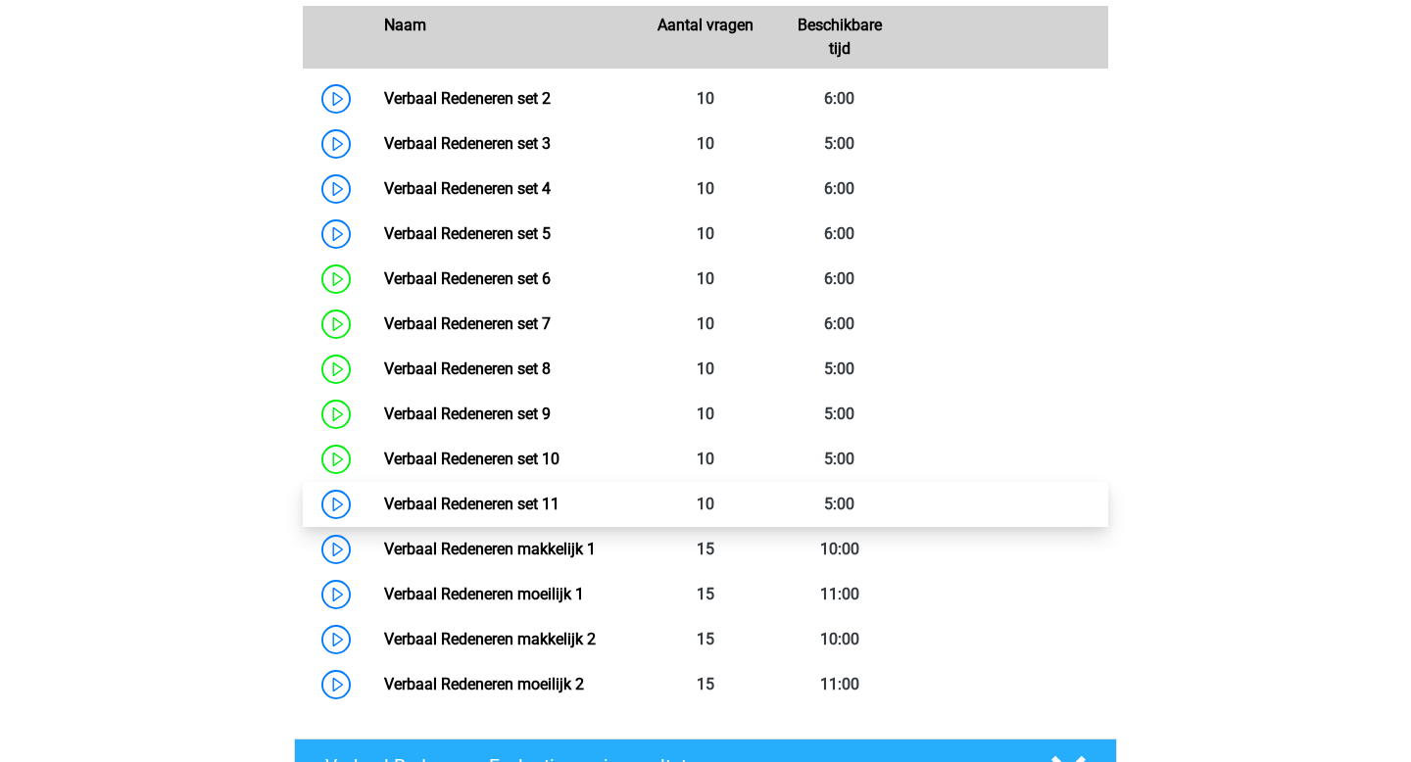
click at [560, 504] on link "Verbaal Redeneren set 11" at bounding box center [471, 504] width 175 height 19
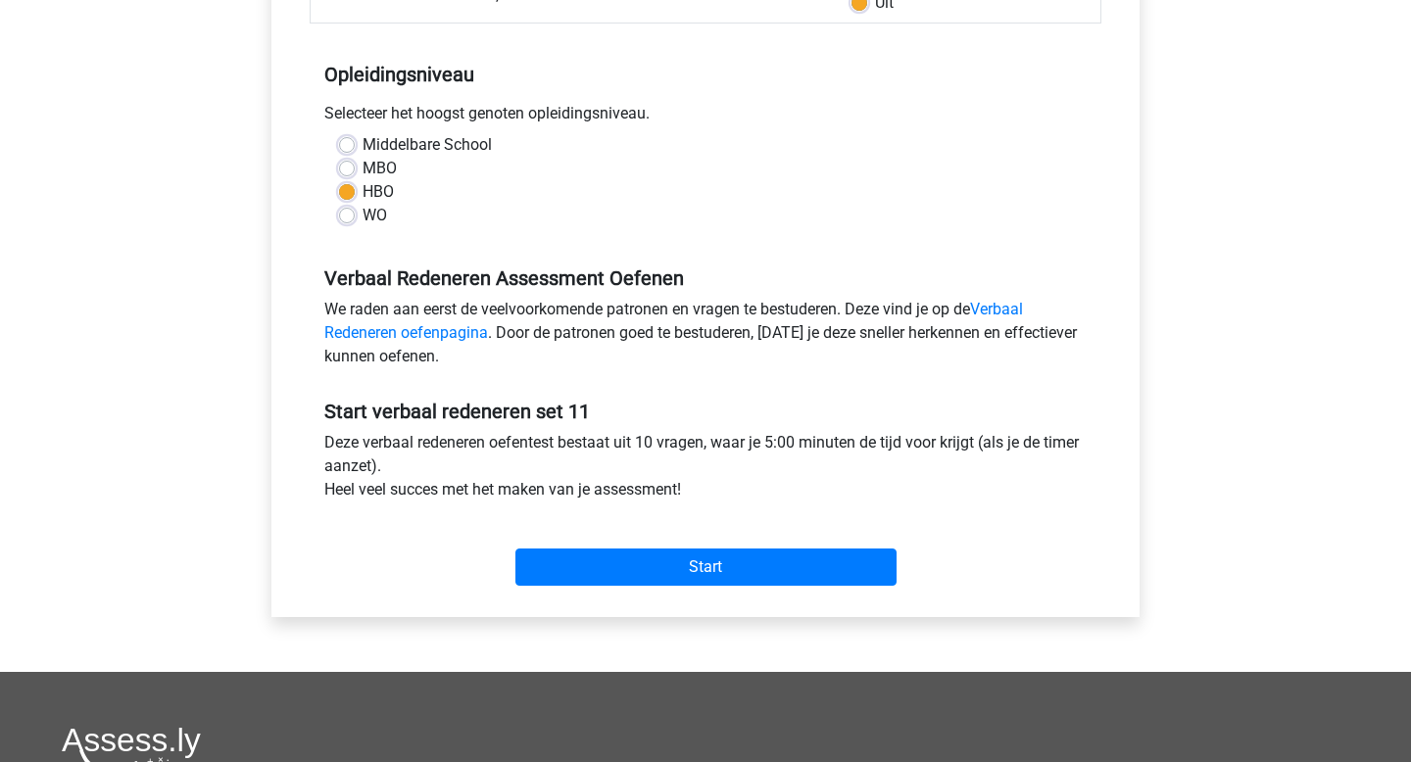
scroll to position [361, 0]
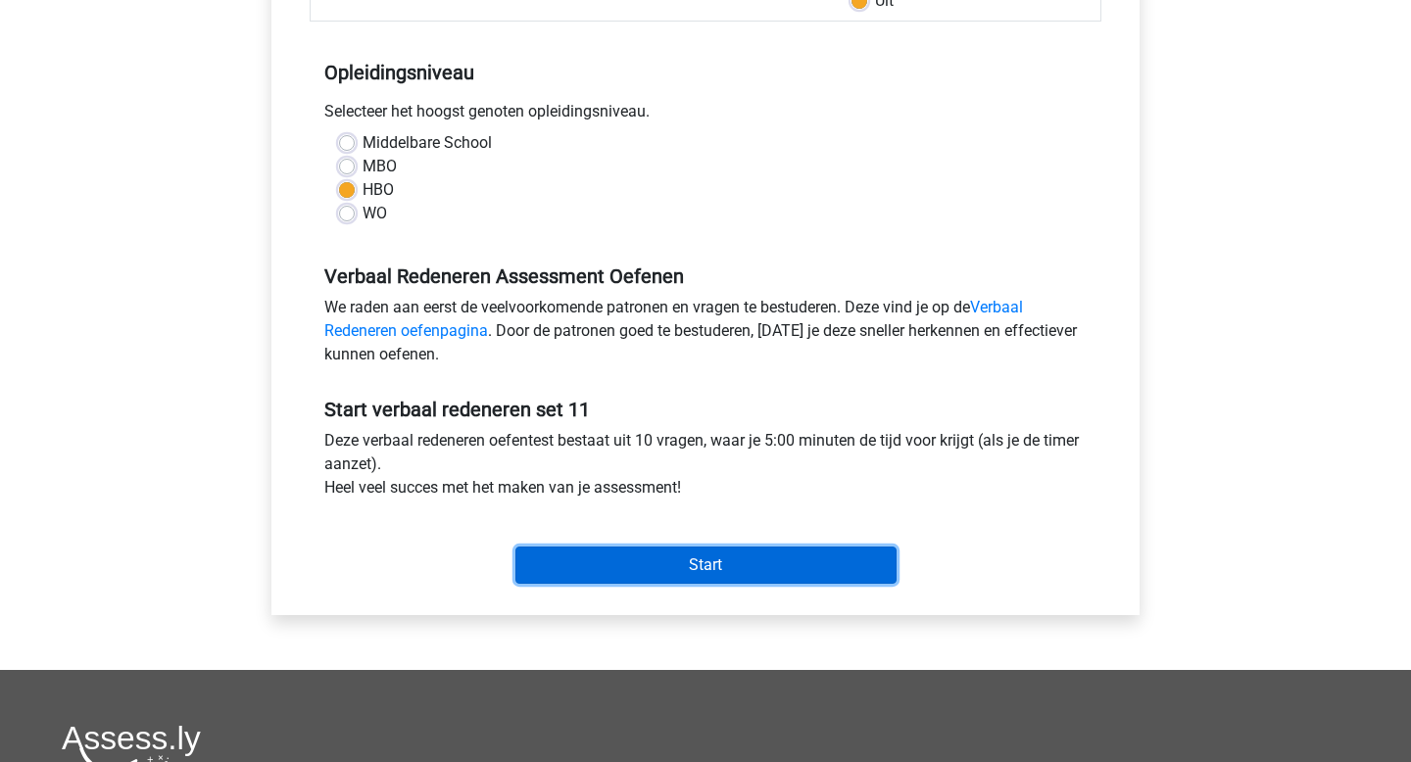
click at [716, 566] on input "Start" at bounding box center [705, 565] width 381 height 37
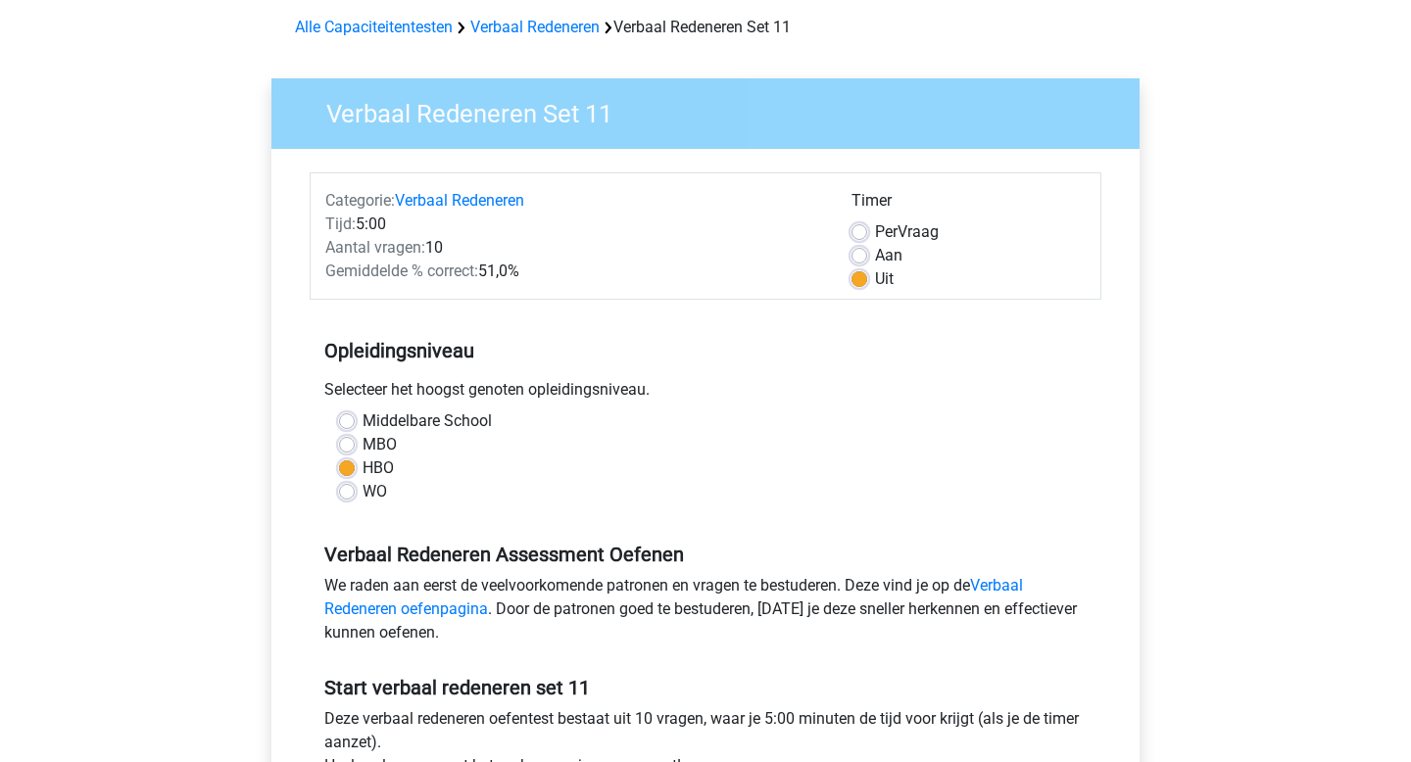
scroll to position [0, 0]
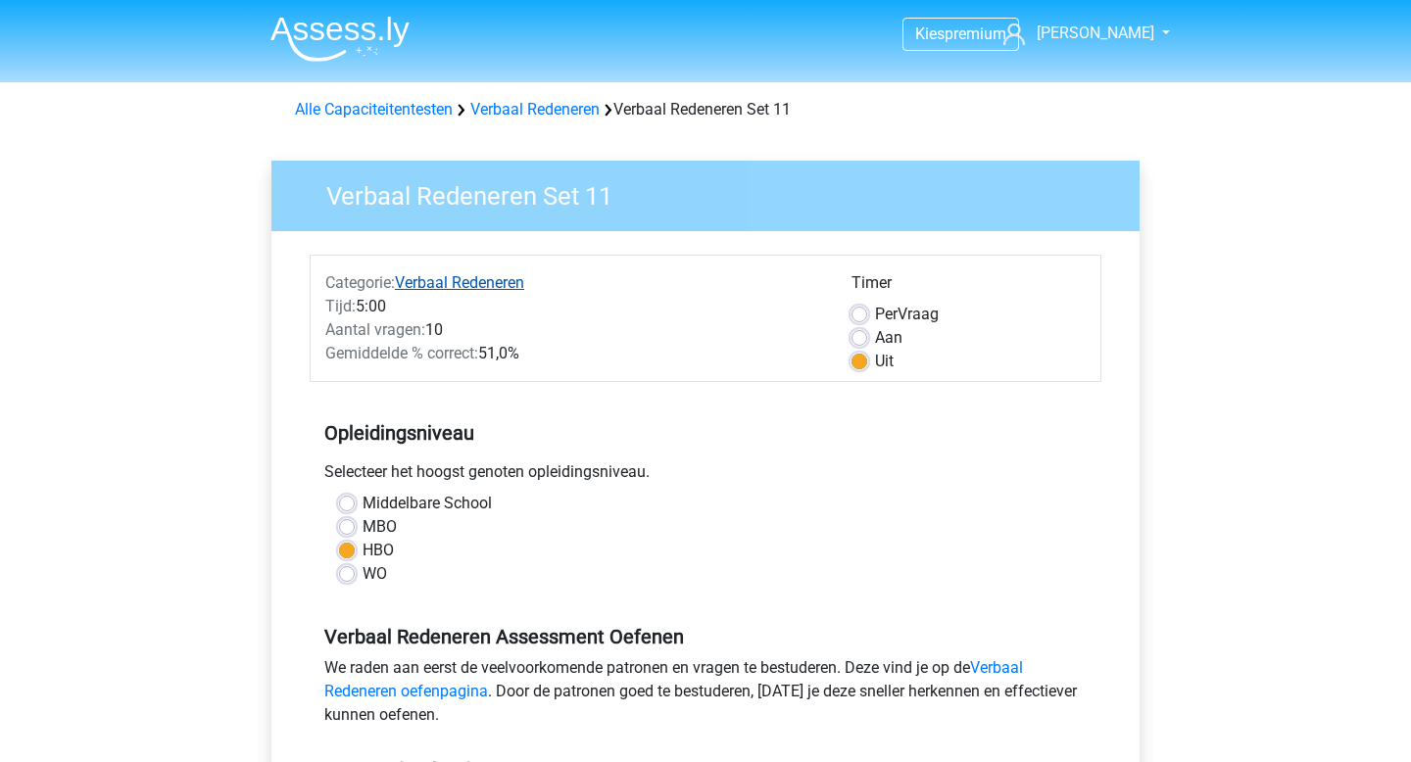
click at [461, 279] on link "Verbaal Redeneren" at bounding box center [459, 282] width 129 height 19
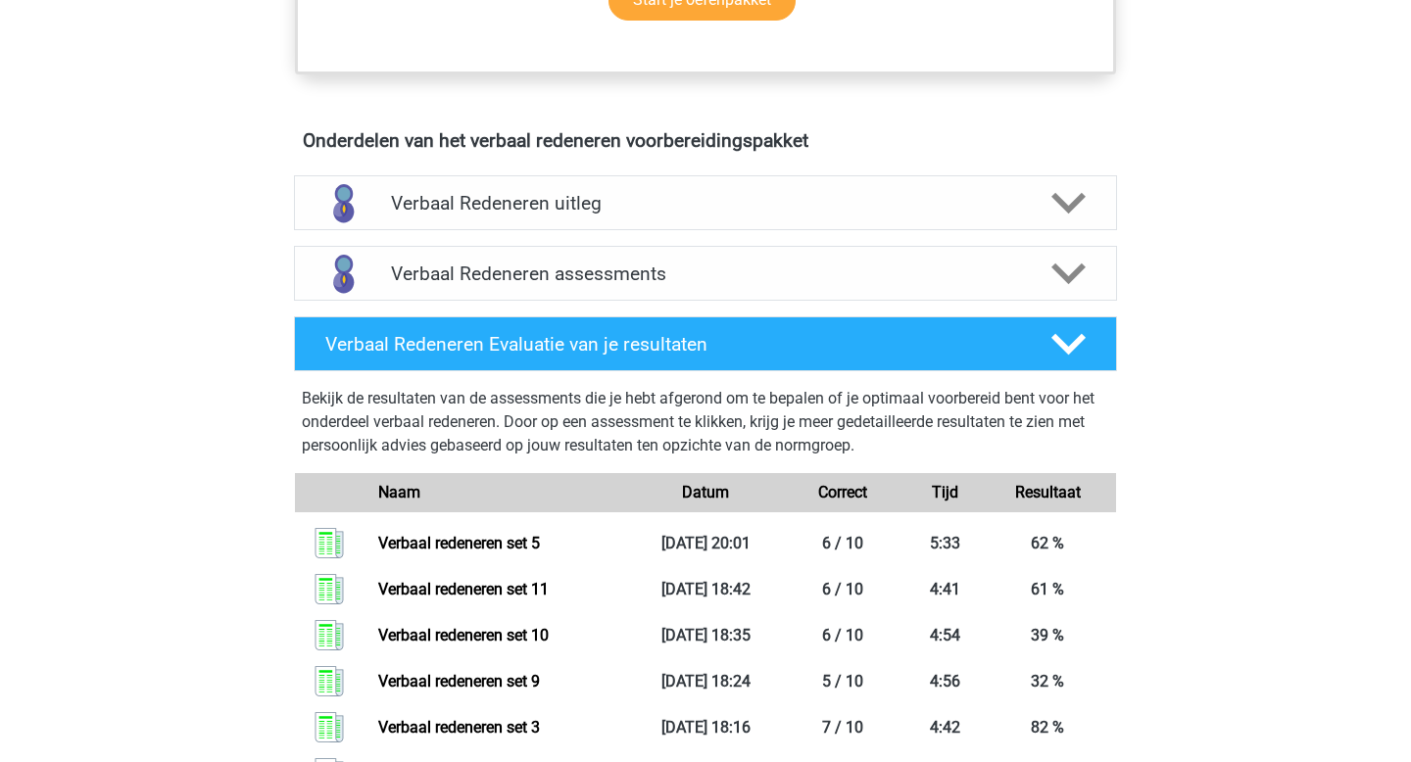
scroll to position [1080, 0]
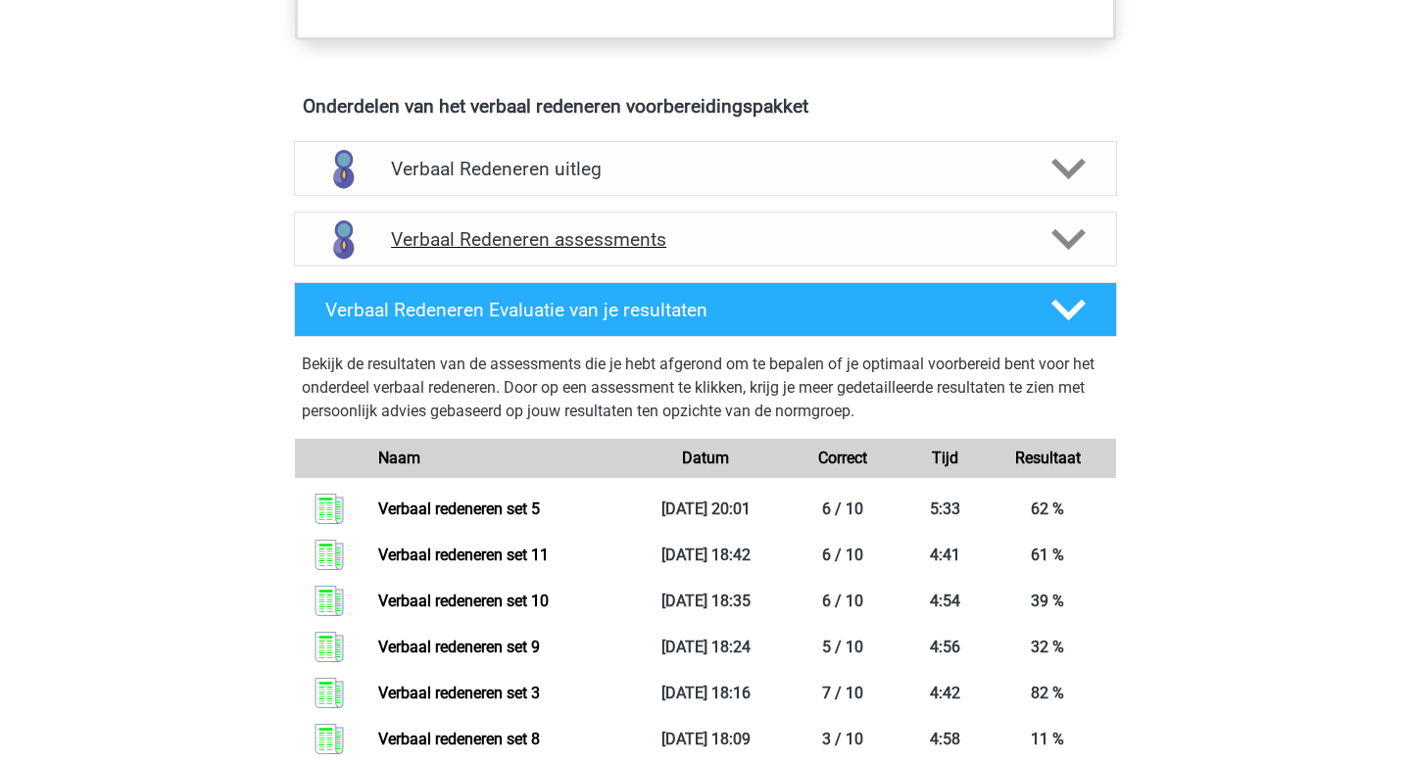
click at [1037, 256] on div at bounding box center [1068, 239] width 66 height 34
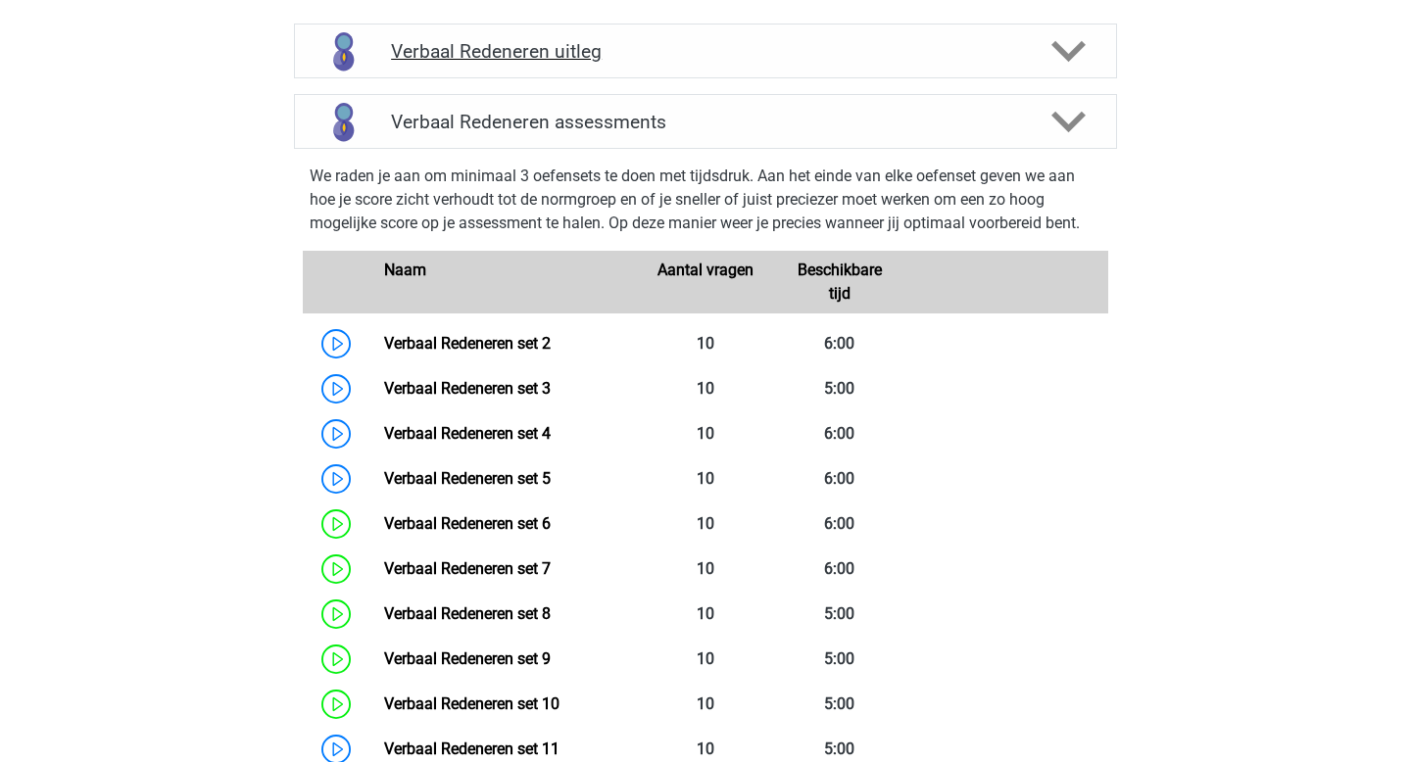
scroll to position [1170, 0]
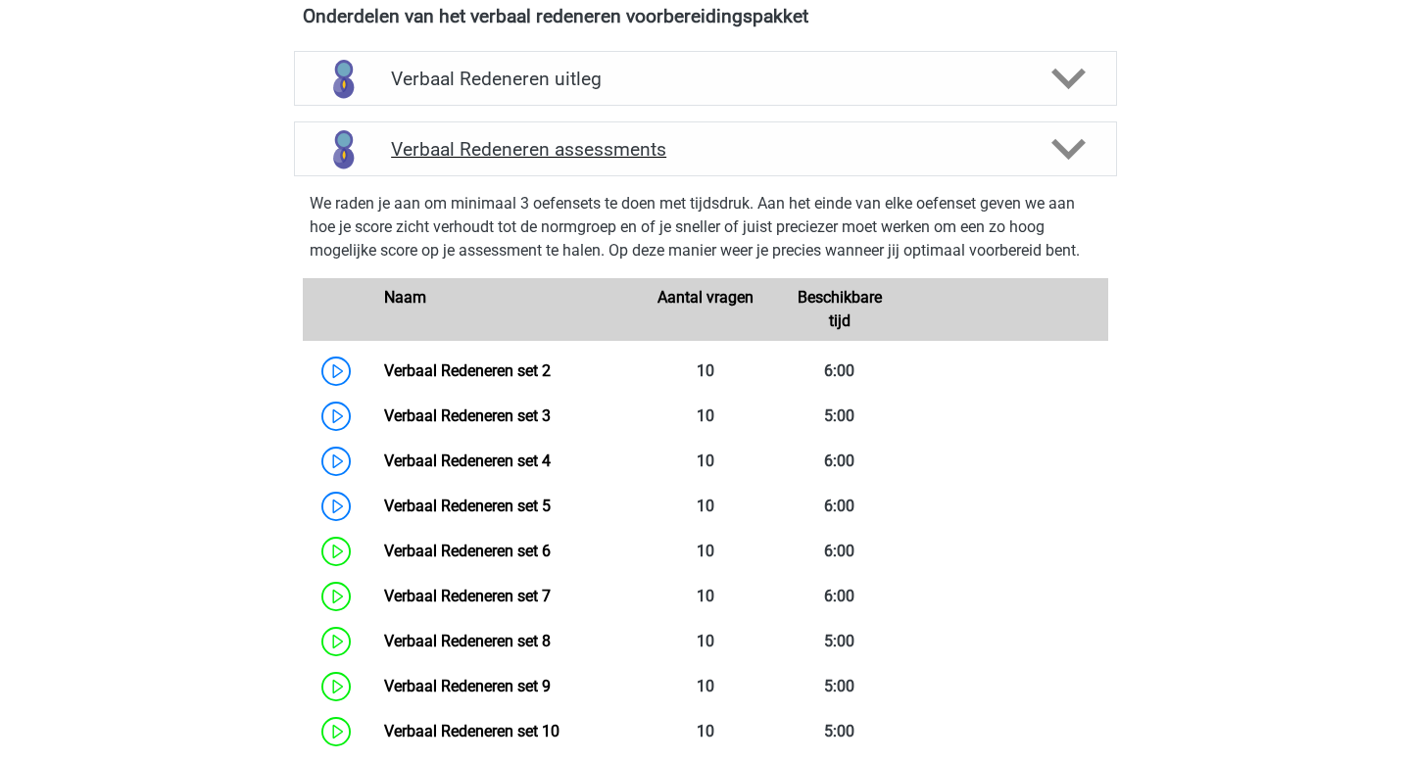
click at [1057, 154] on icon at bounding box center [1068, 149] width 34 height 34
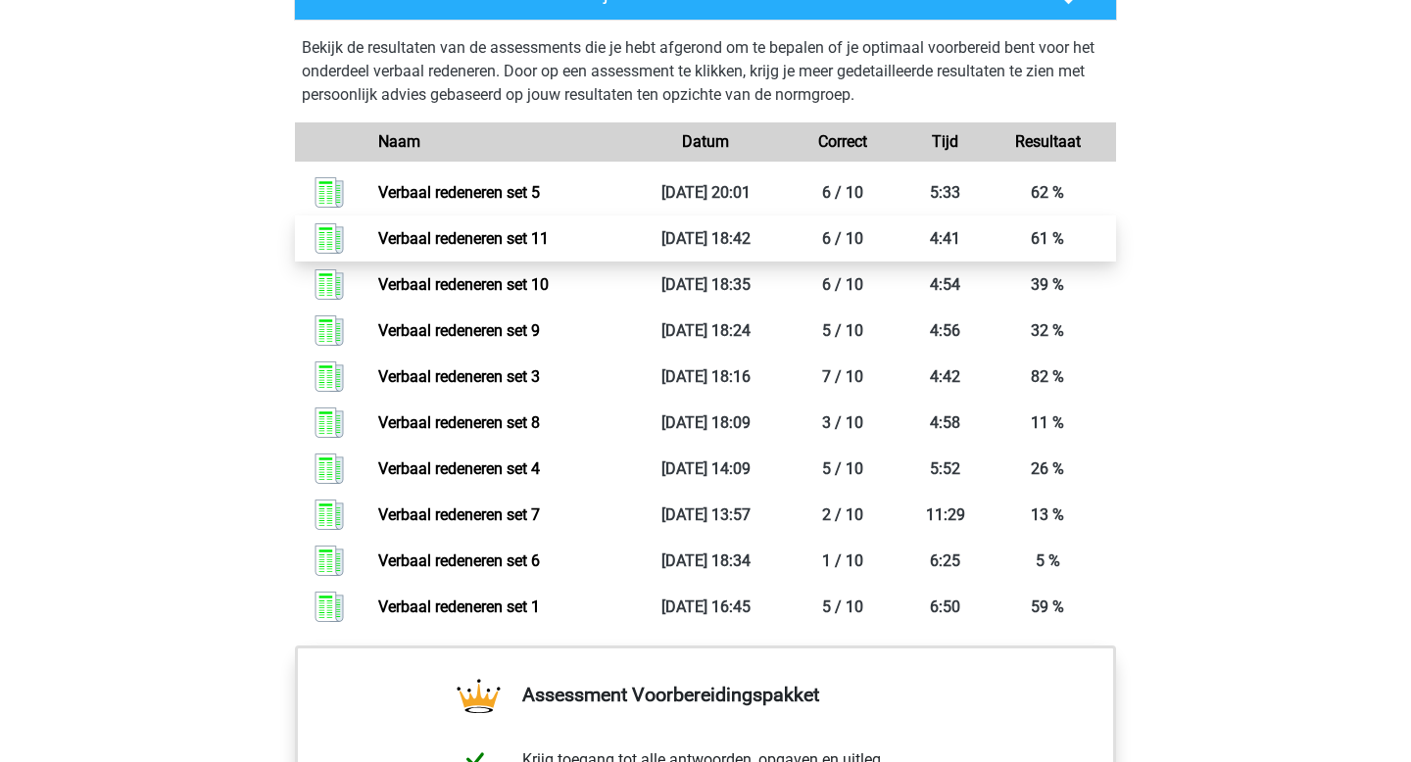
scroll to position [1413, 0]
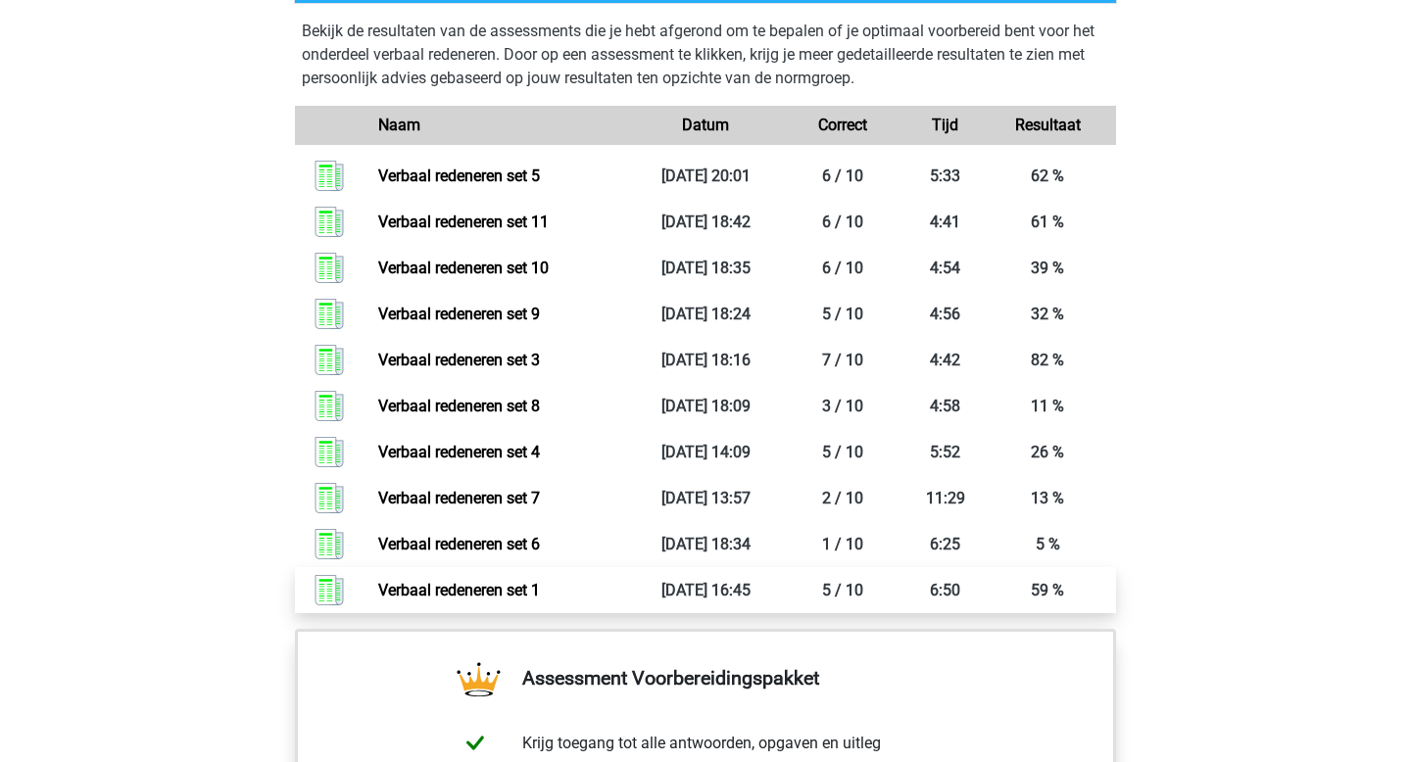
click at [515, 591] on link "Verbaal redeneren set 1" at bounding box center [459, 590] width 162 height 19
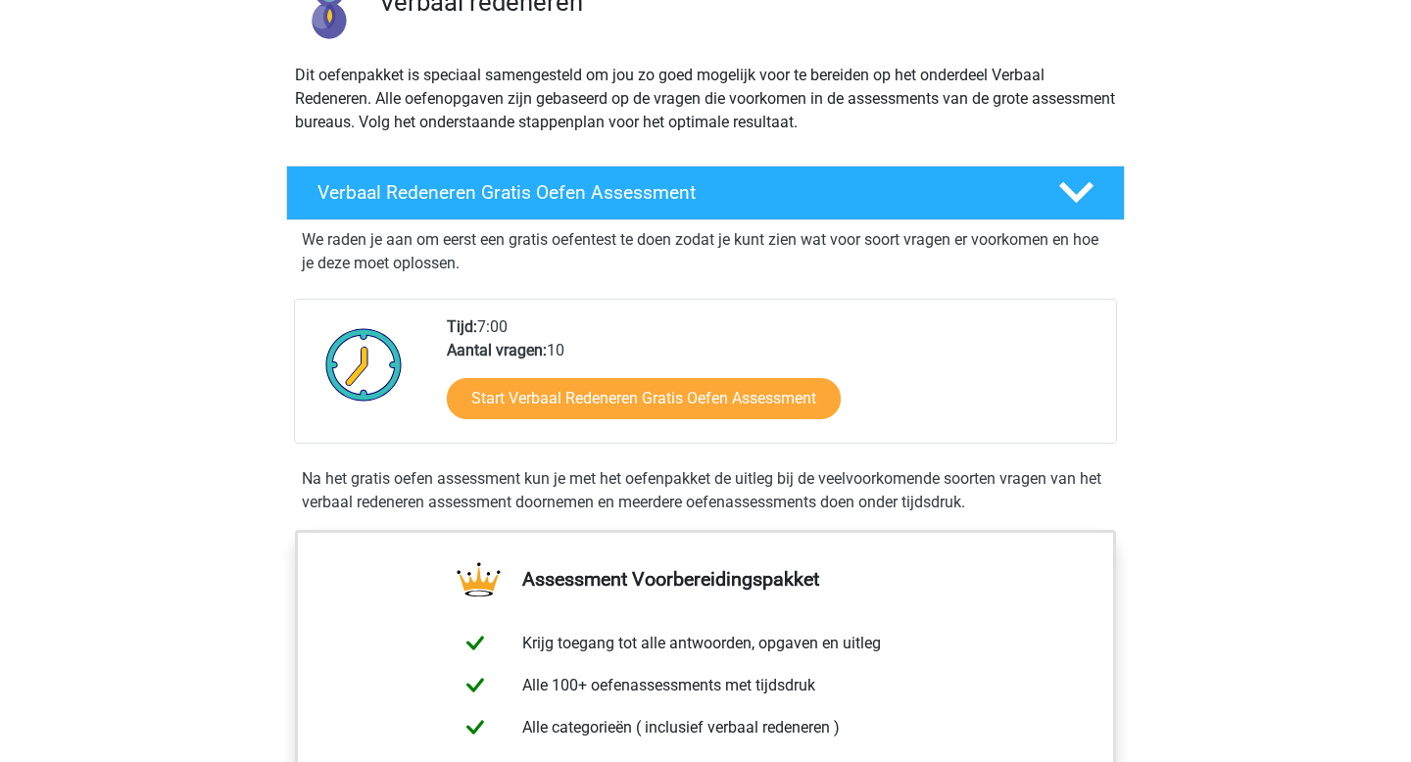
scroll to position [183, 0]
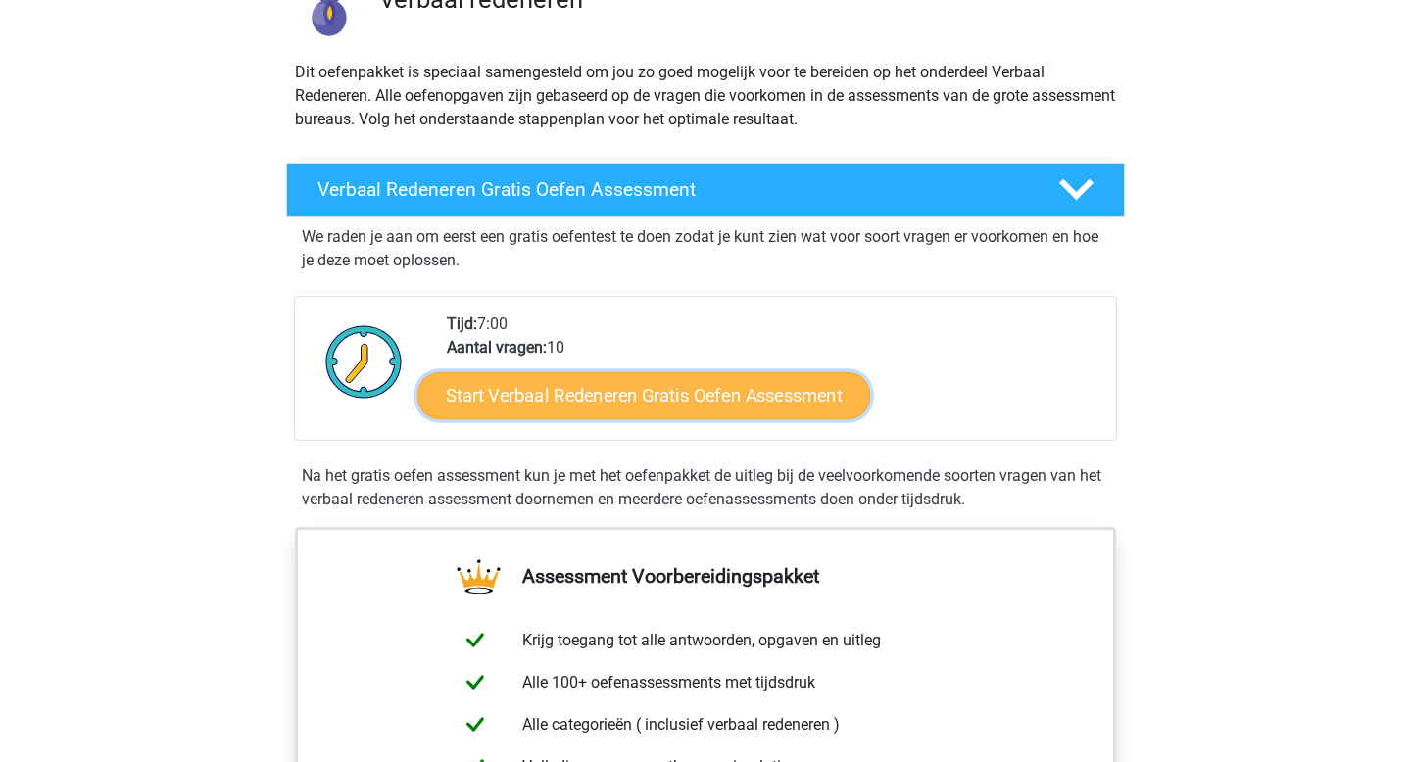
click at [615, 386] on link "Start Verbaal Redeneren Gratis Oefen Assessment" at bounding box center [643, 395] width 453 height 47
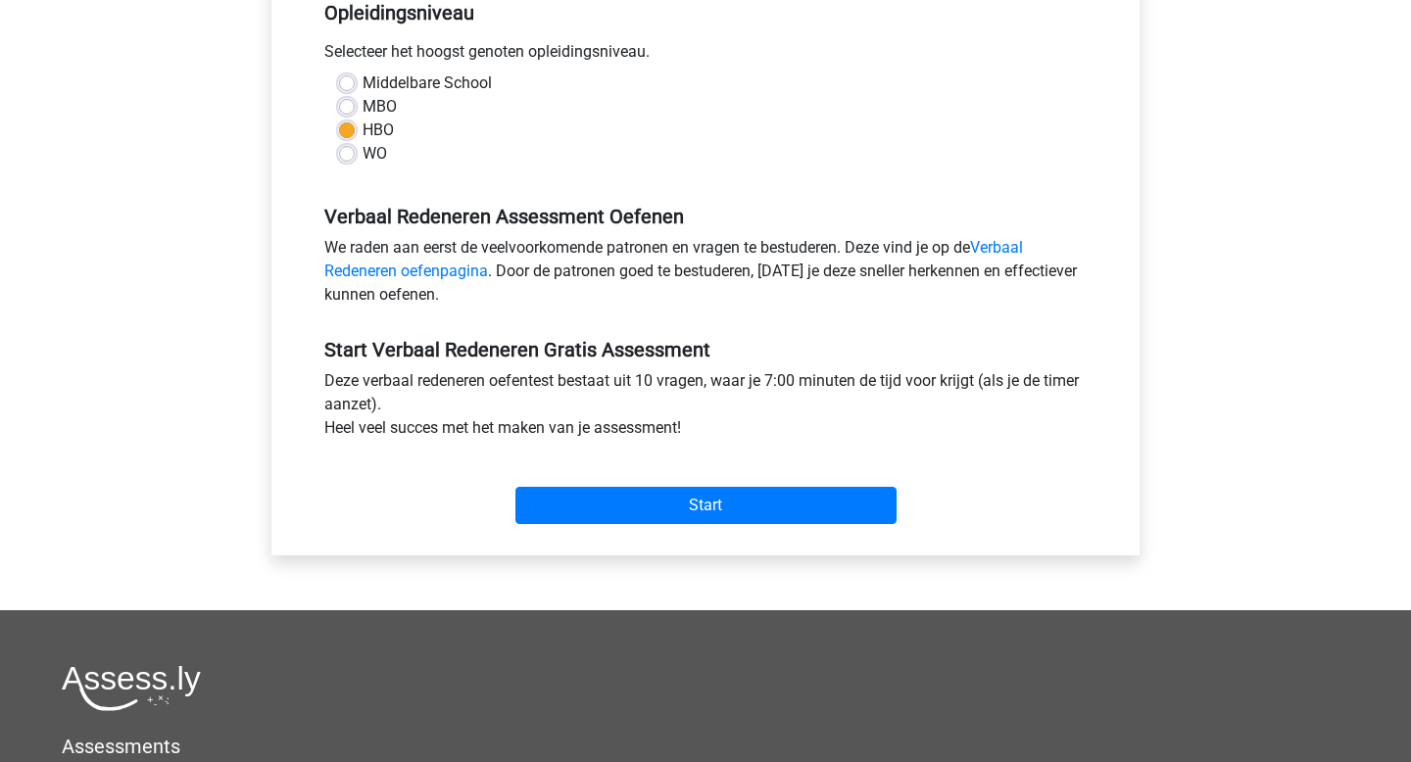
scroll to position [432, 0]
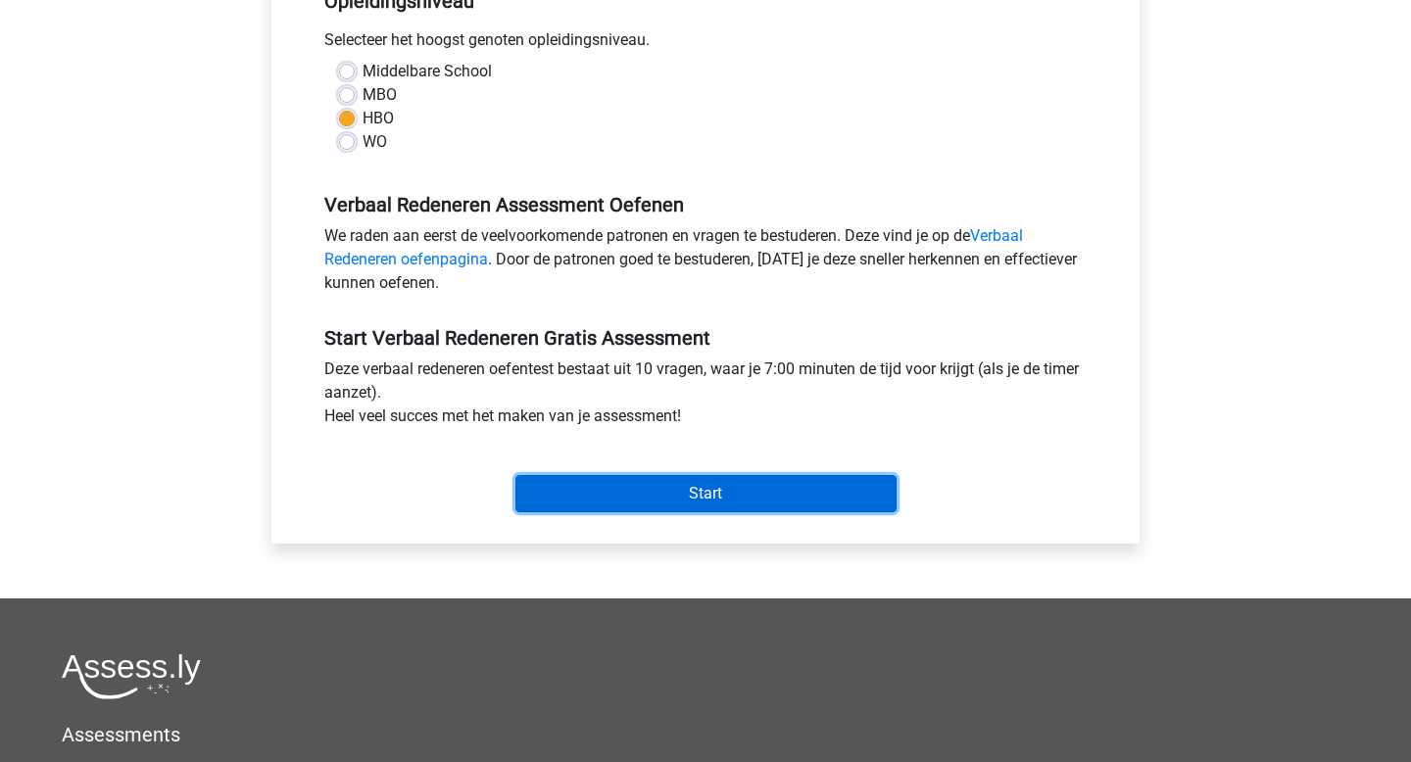
click at [685, 492] on input "Start" at bounding box center [705, 493] width 381 height 37
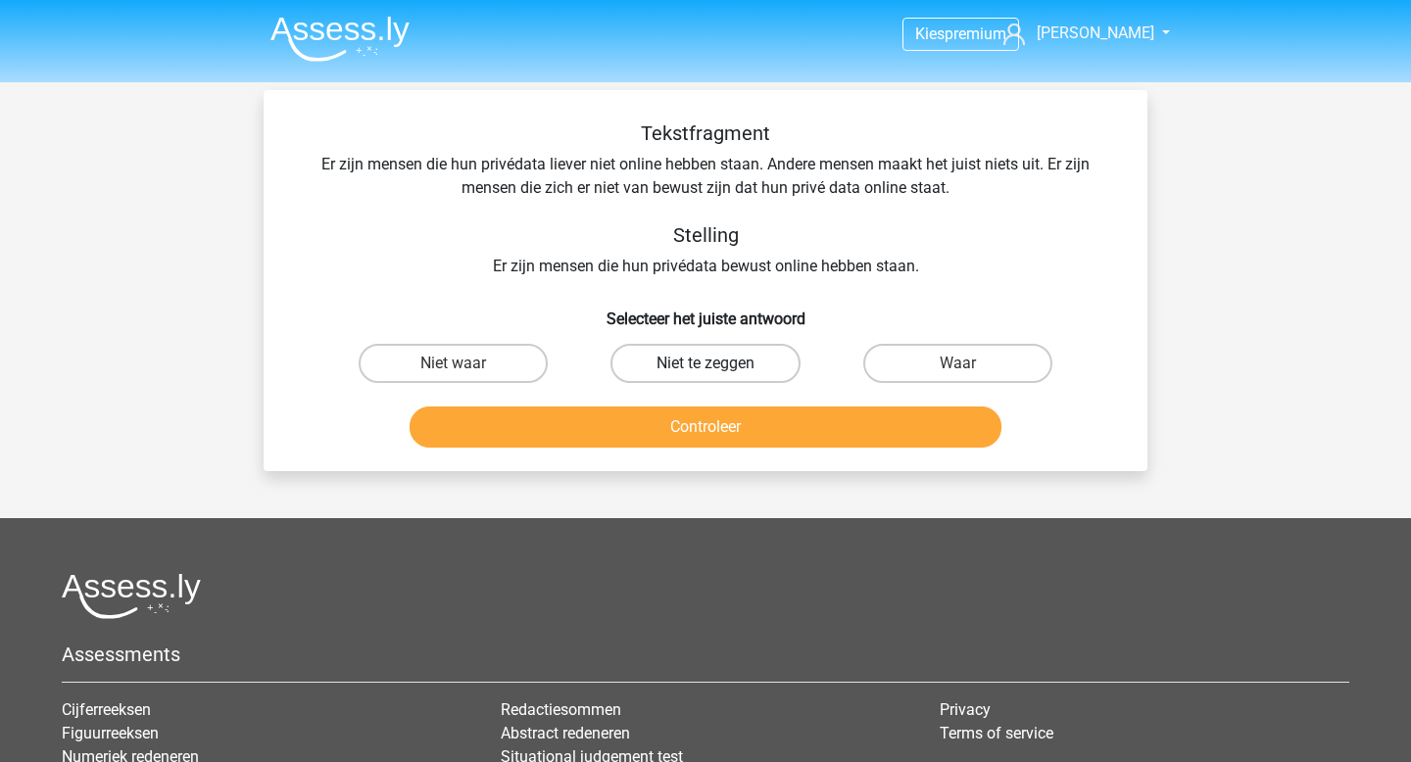
click at [695, 359] on label "Niet te zeggen" at bounding box center [705, 363] width 189 height 39
click at [706, 364] on input "Niet te zeggen" at bounding box center [712, 370] width 13 height 13
radio input "true"
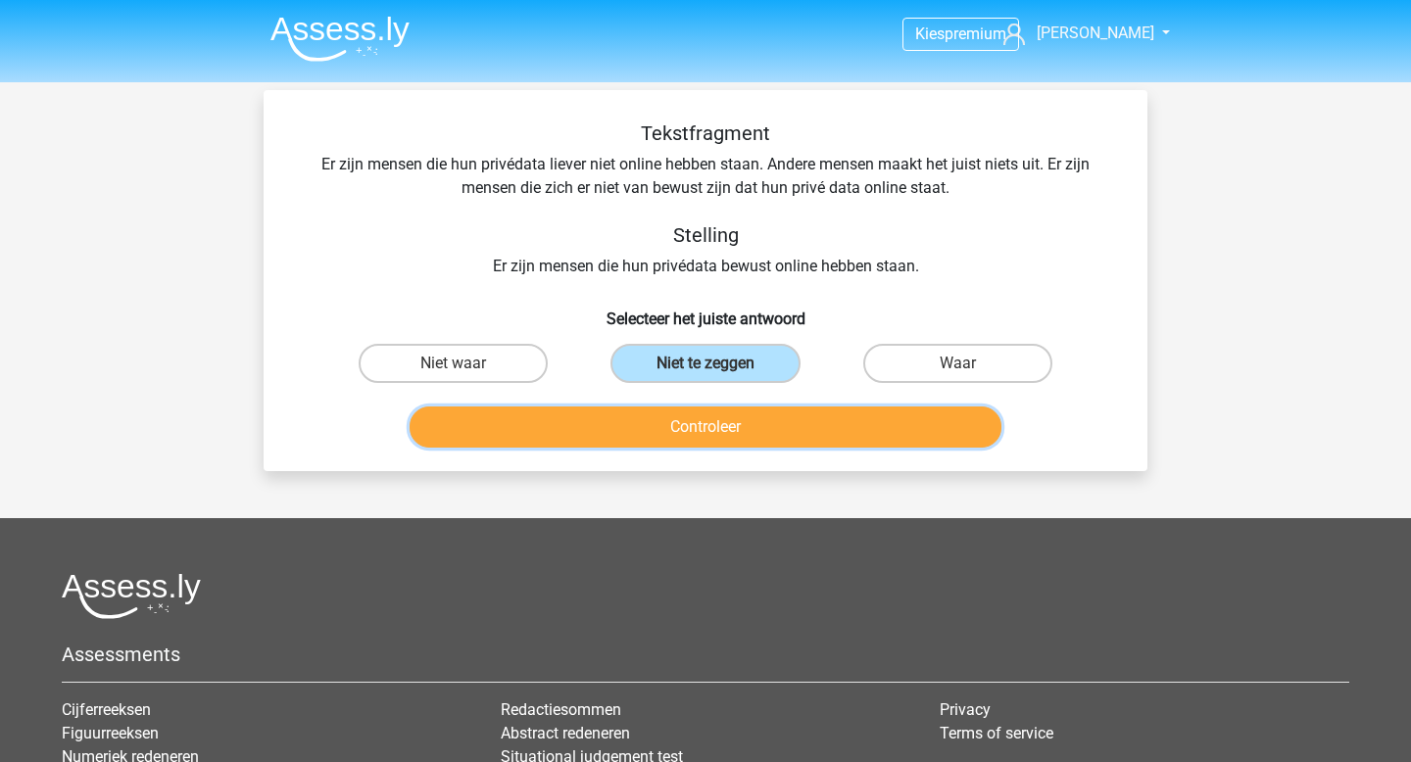
click at [700, 425] on button "Controleer" at bounding box center [706, 427] width 593 height 41
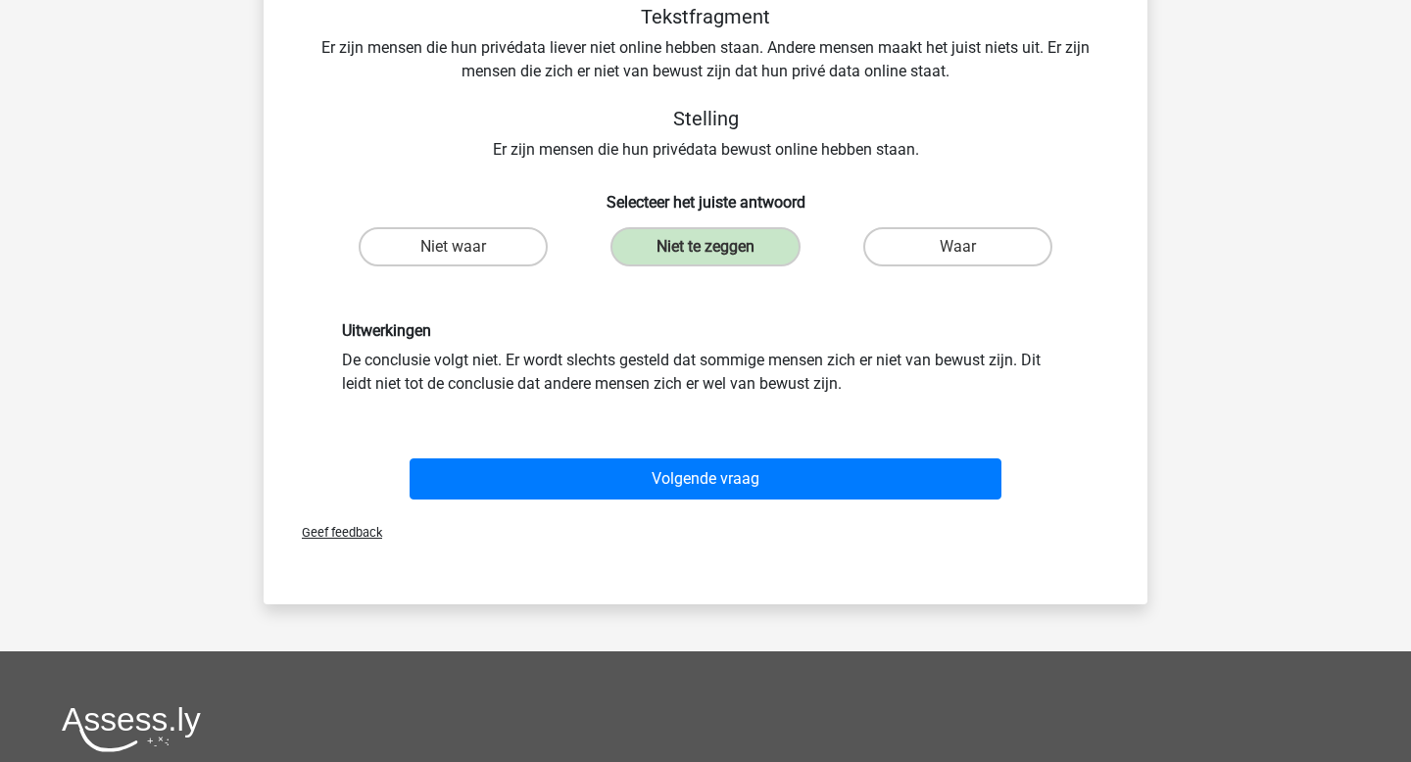
scroll to position [140, 0]
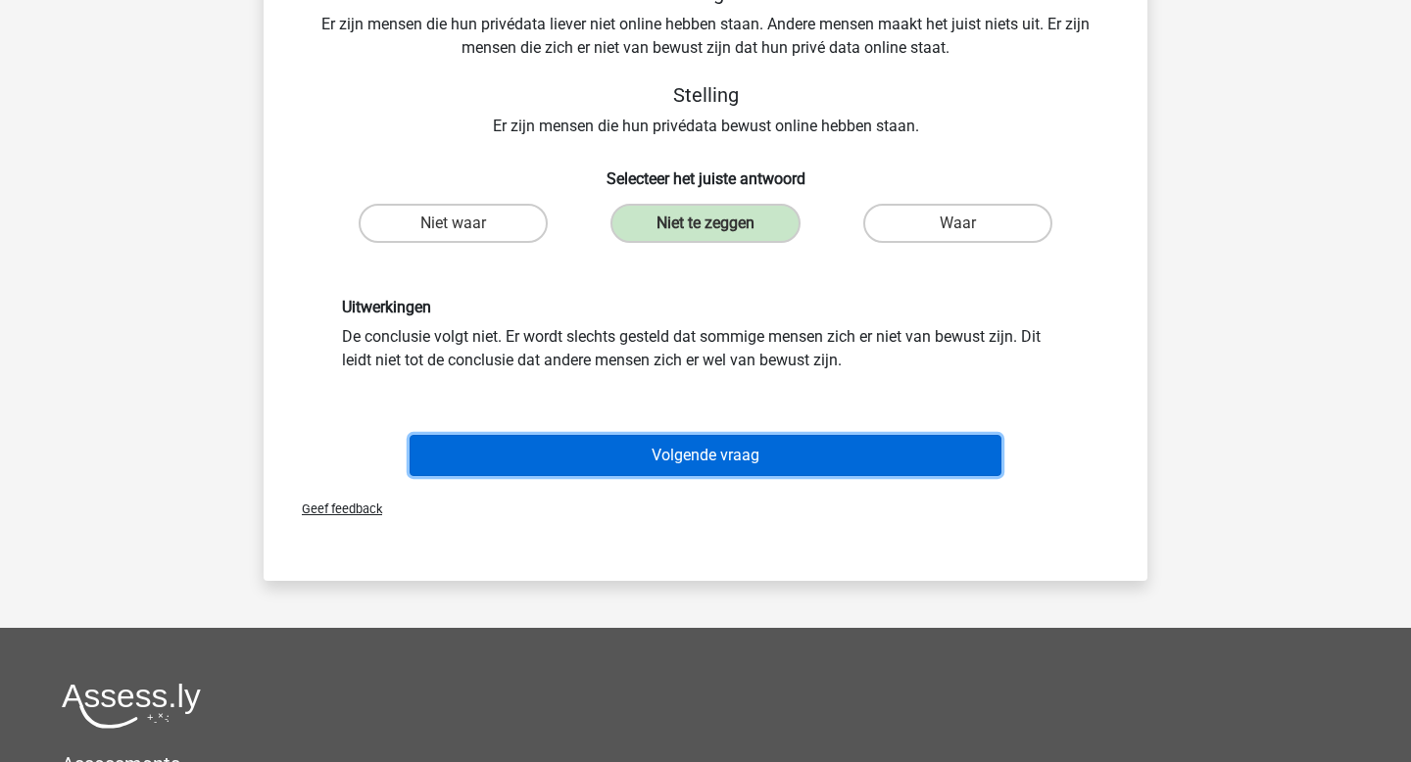
click at [724, 457] on button "Volgende vraag" at bounding box center [706, 455] width 593 height 41
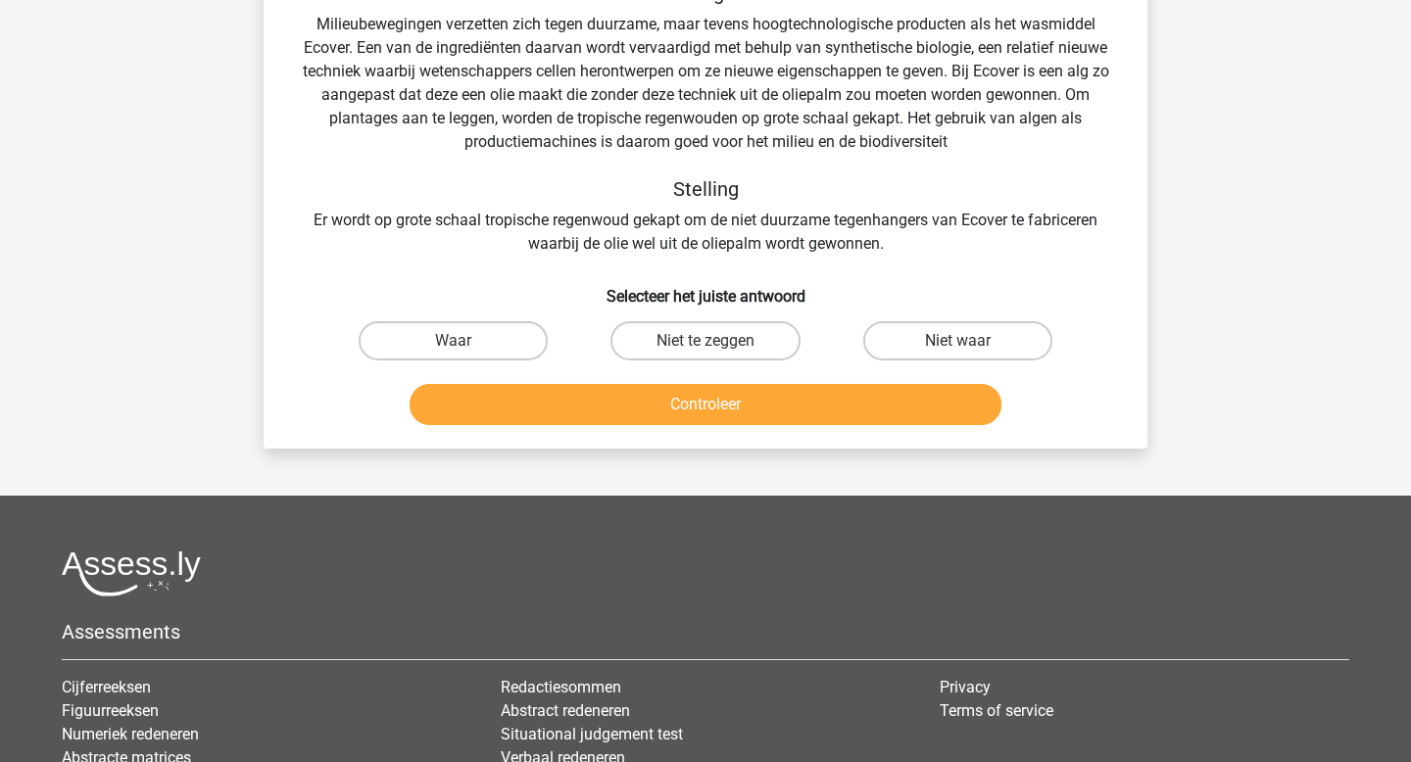
scroll to position [90, 0]
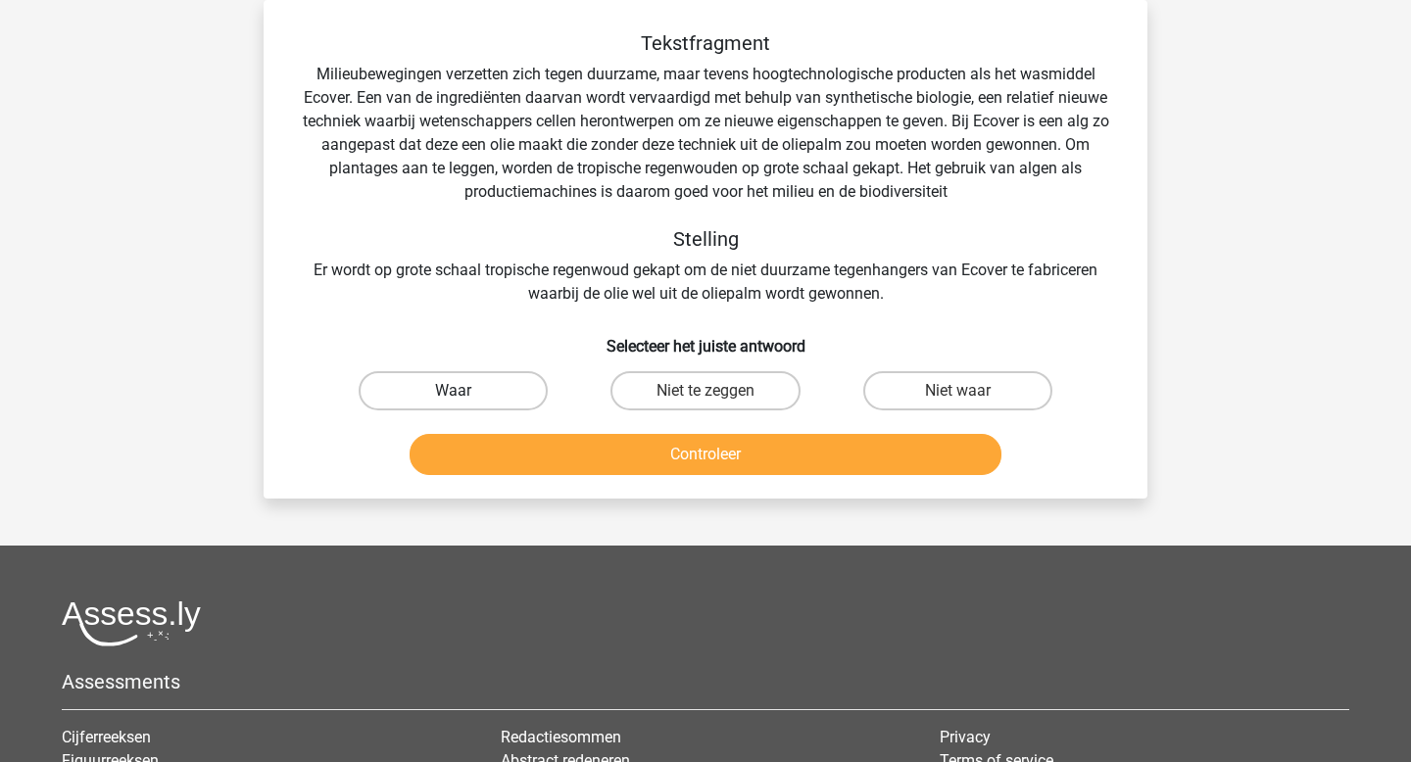
click at [513, 410] on label "Waar" at bounding box center [453, 390] width 189 height 39
click at [466, 404] on input "Waar" at bounding box center [460, 397] width 13 height 13
radio input "true"
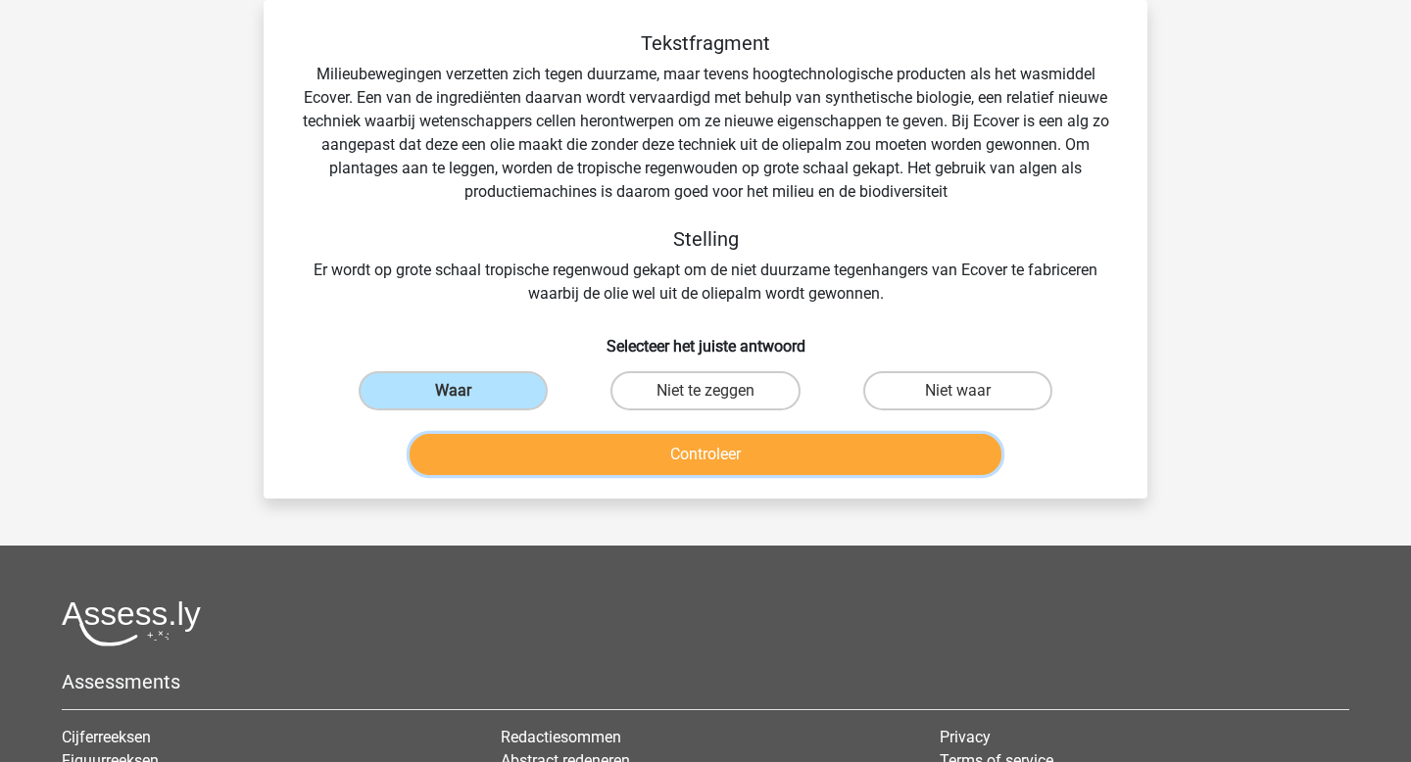
click at [606, 456] on button "Controleer" at bounding box center [706, 454] width 593 height 41
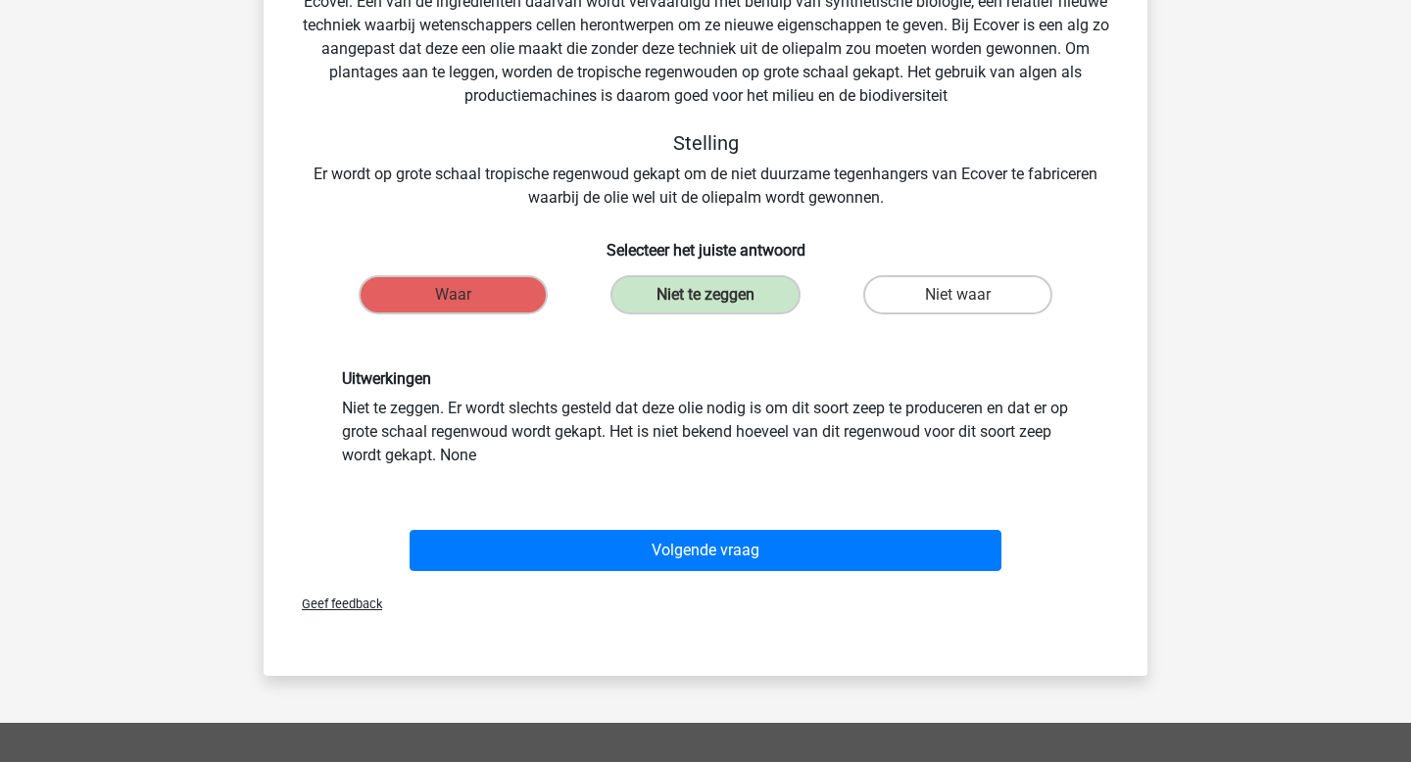
scroll to position [205, 0]
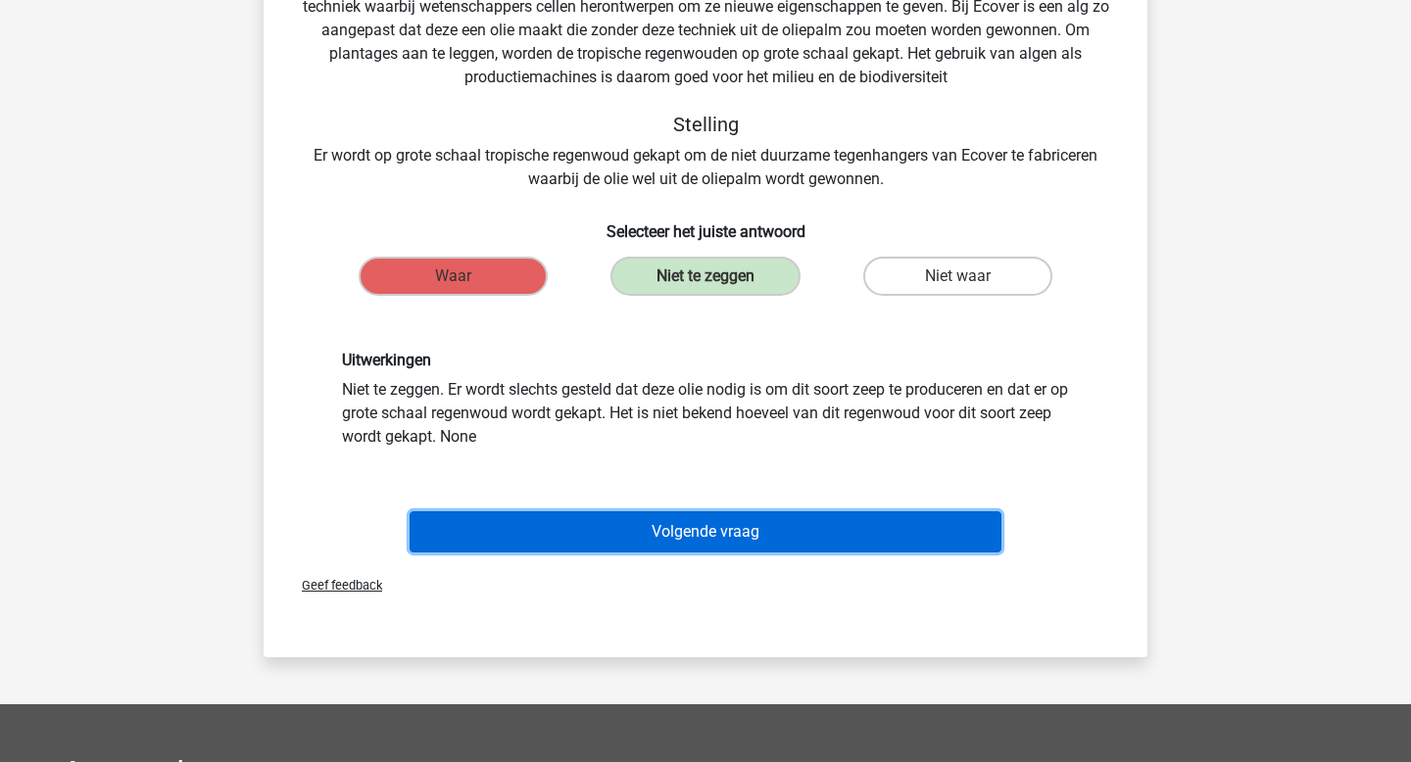
click at [714, 542] on button "Volgende vraag" at bounding box center [706, 532] width 593 height 41
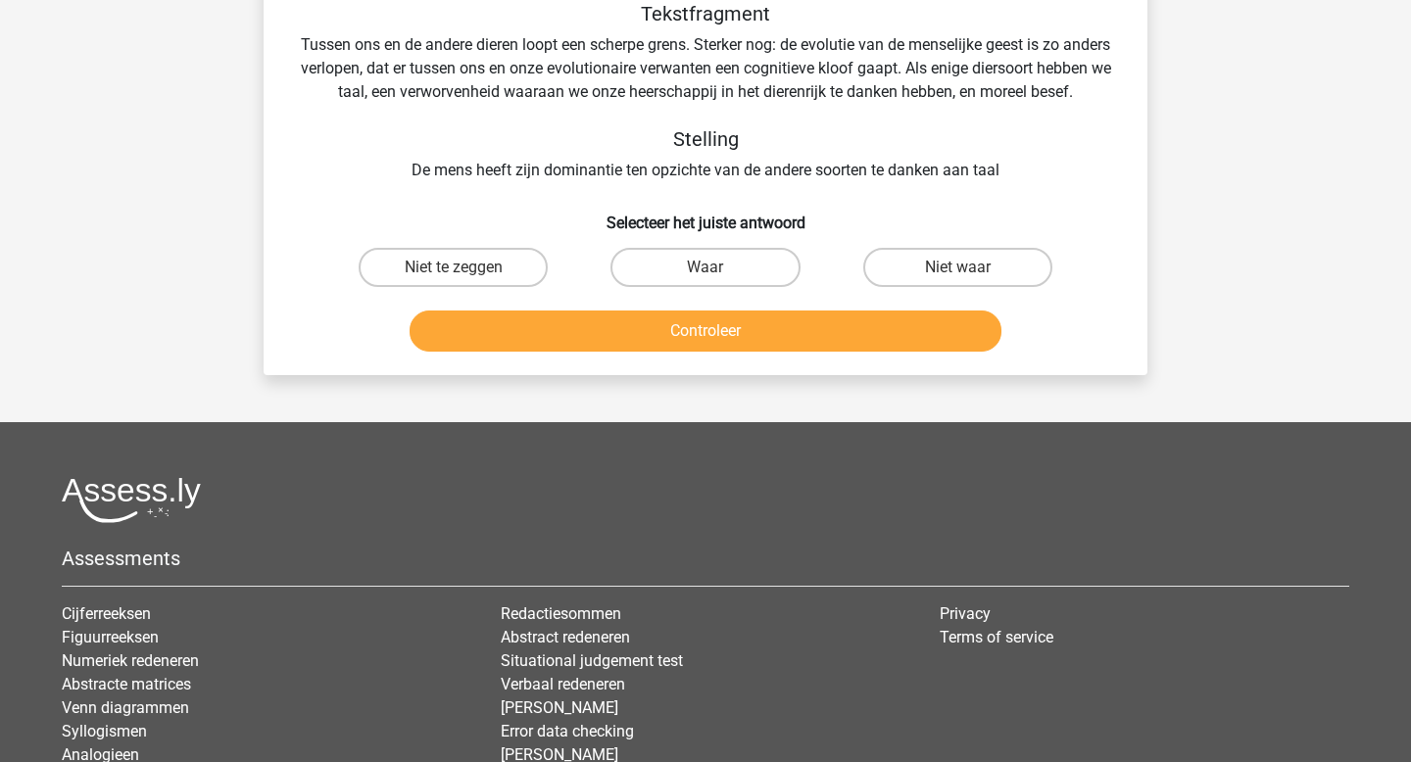
scroll to position [90, 0]
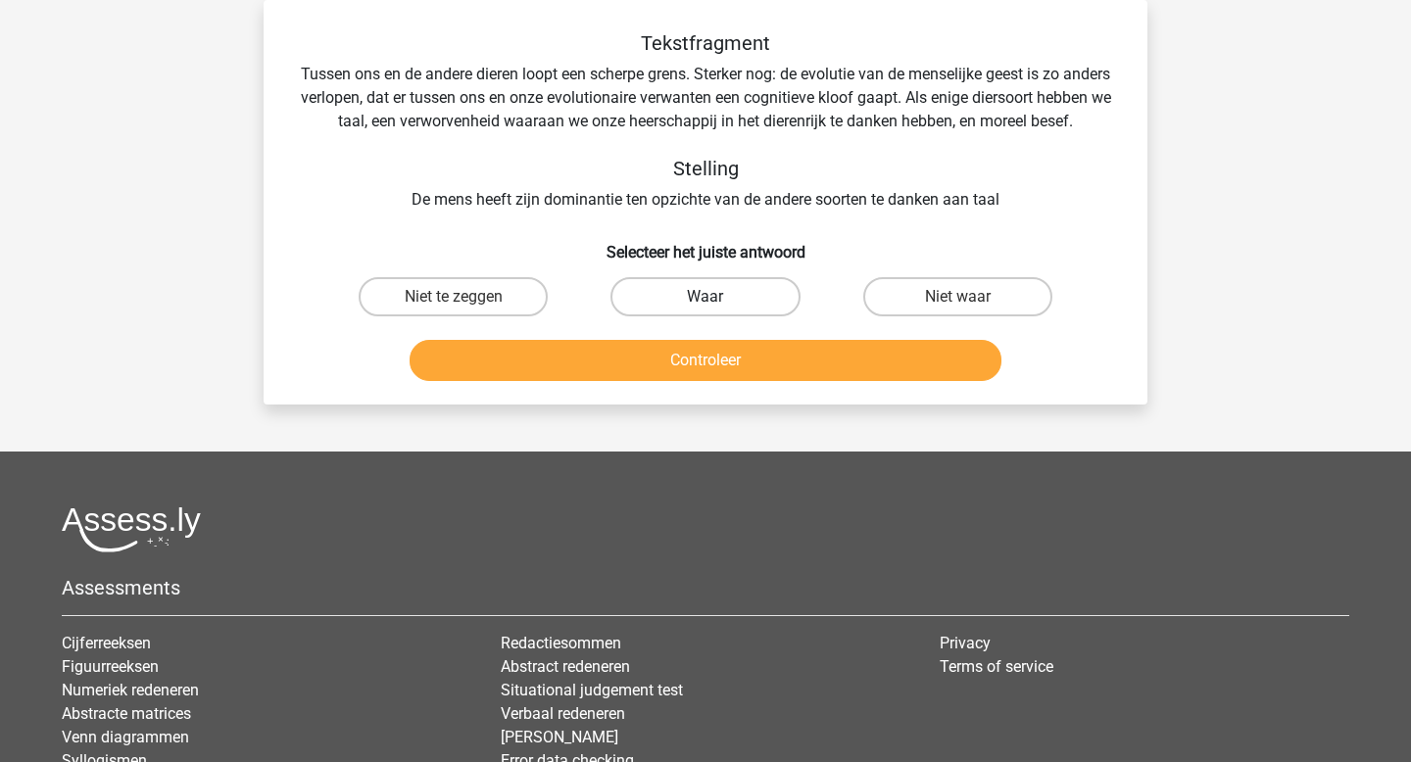
click at [636, 317] on label "Waar" at bounding box center [705, 296] width 189 height 39
click at [706, 310] on input "Waar" at bounding box center [712, 303] width 13 height 13
radio input "true"
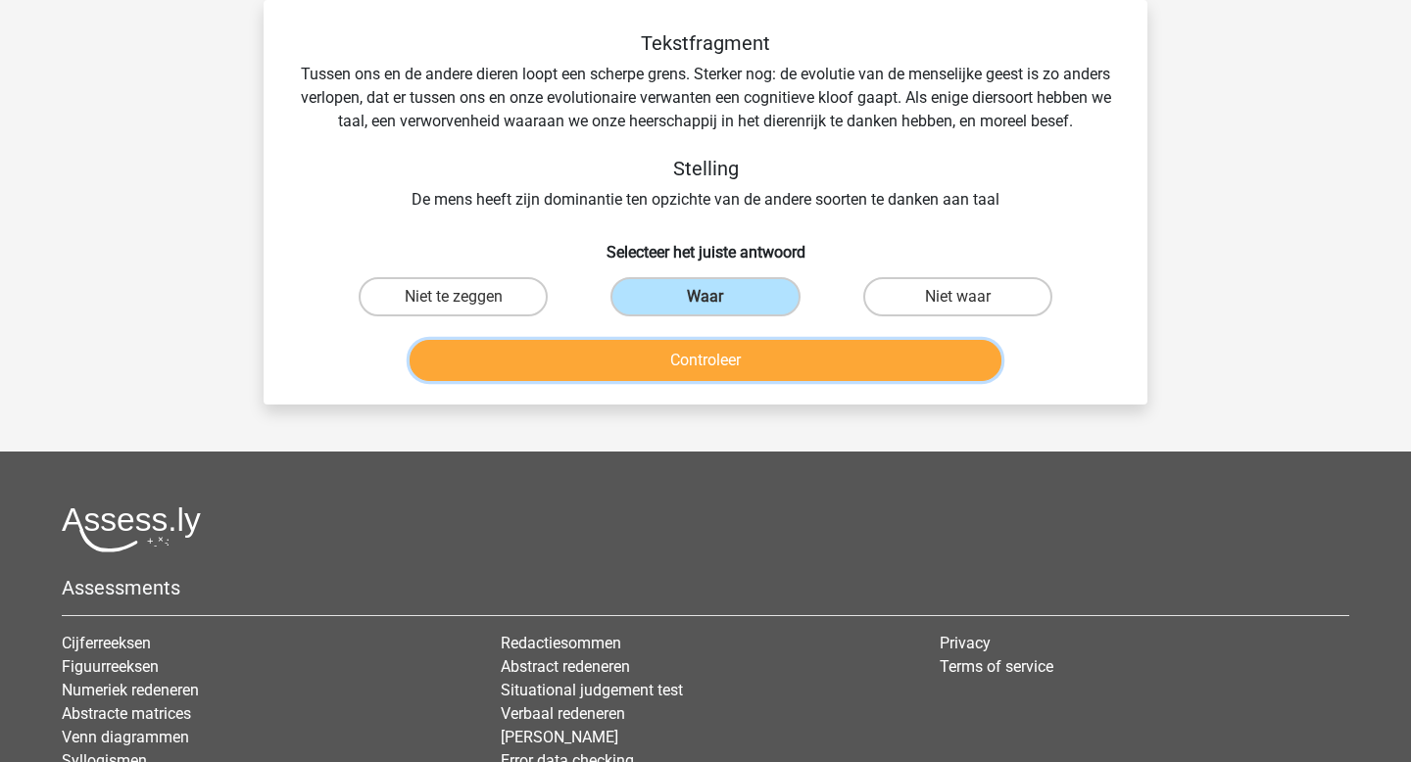
click at [664, 381] on button "Controleer" at bounding box center [706, 360] width 593 height 41
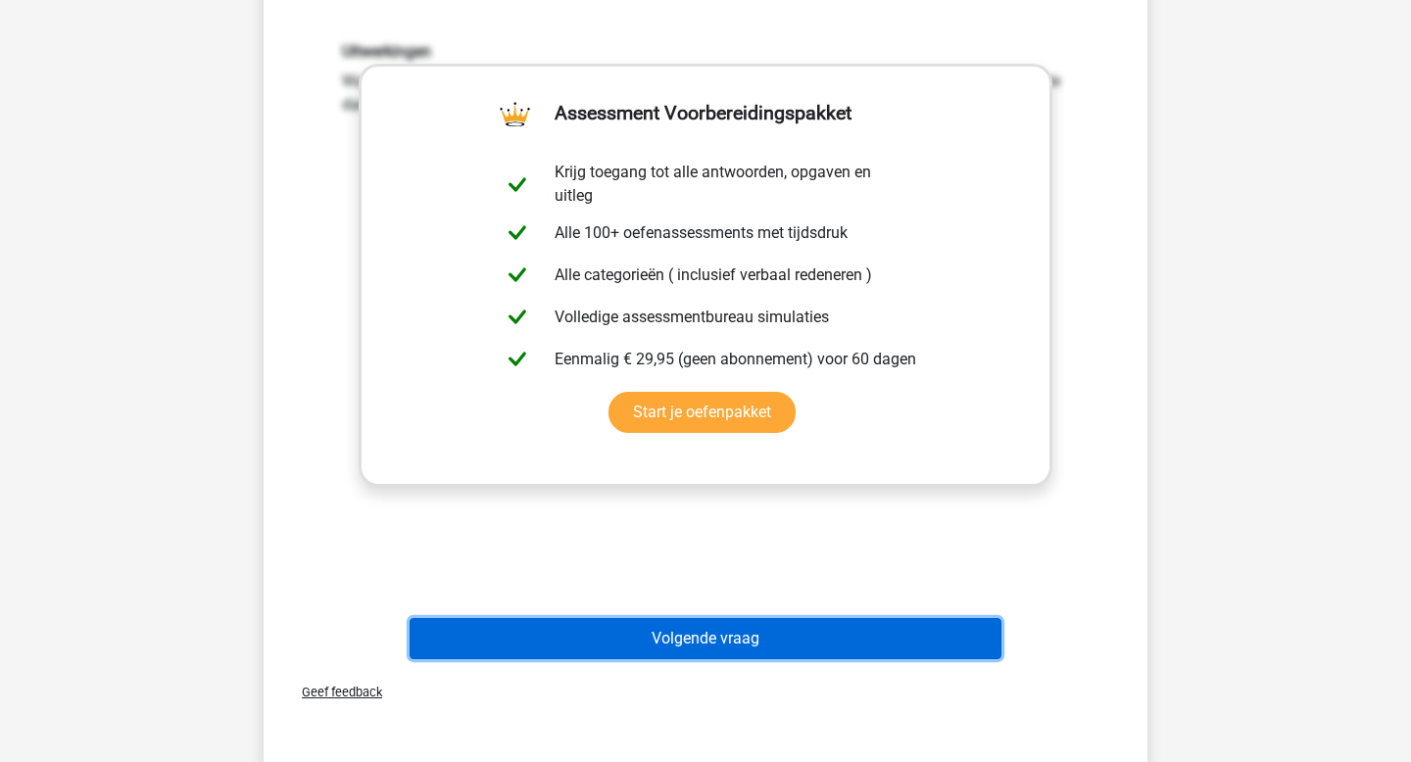
click at [772, 648] on button "Volgende vraag" at bounding box center [706, 638] width 593 height 41
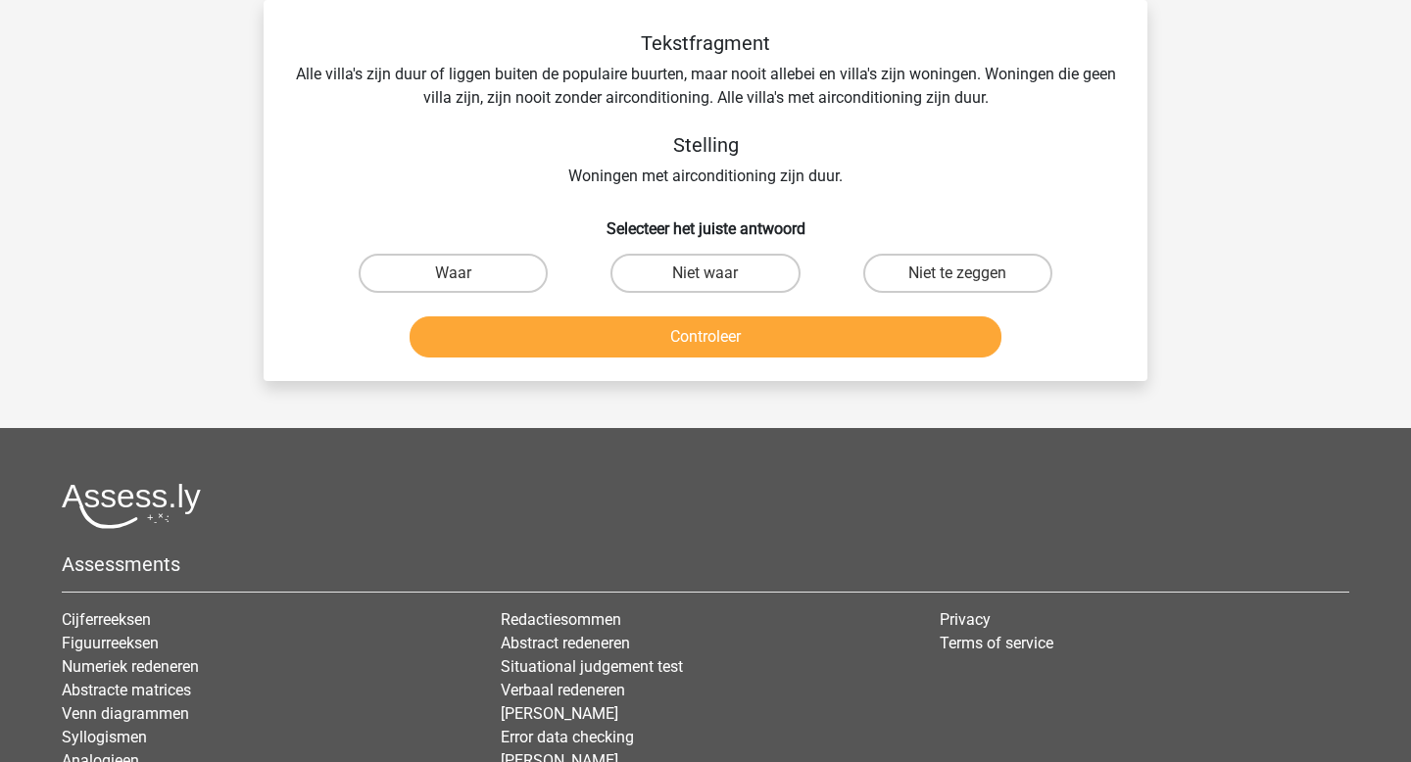
scroll to position [109, 0]
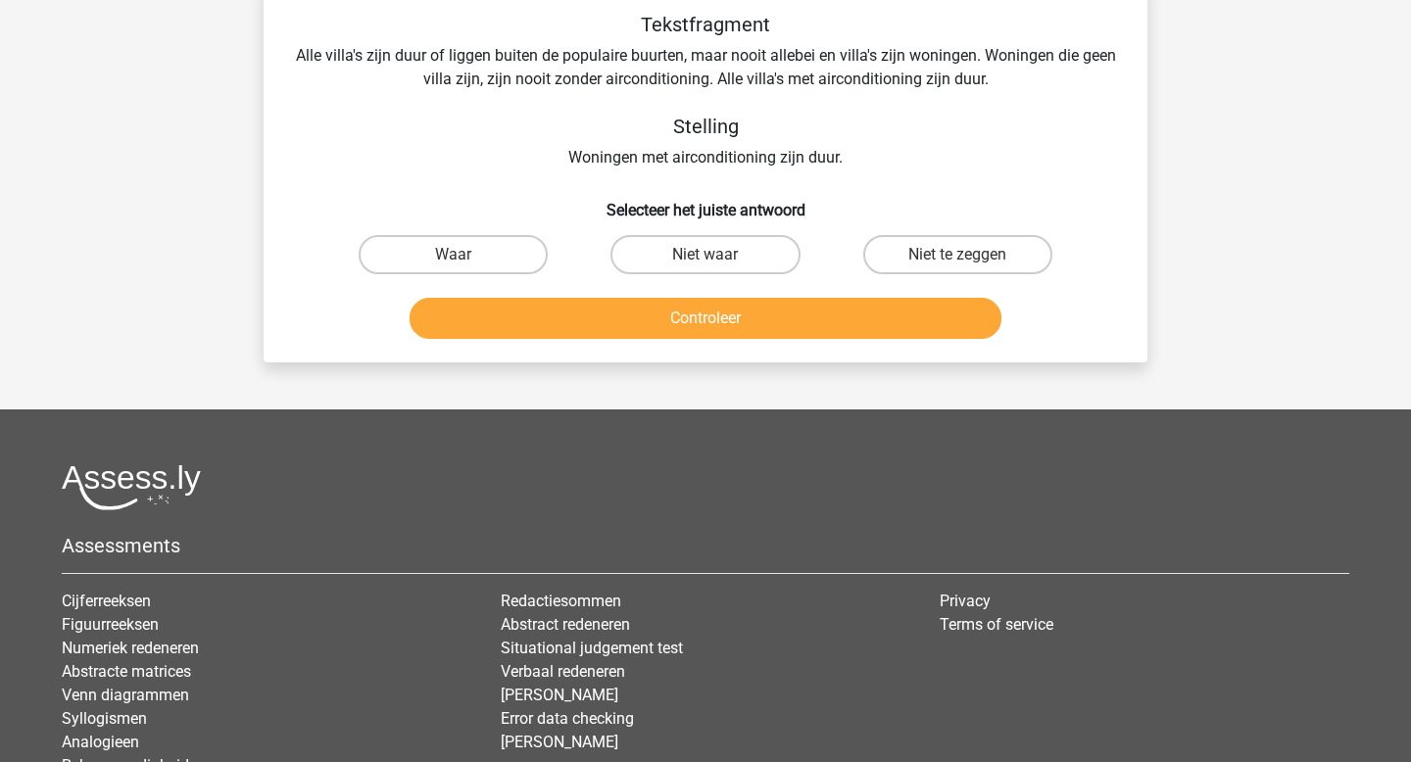
click at [457, 255] on input "Waar" at bounding box center [460, 261] width 13 height 13
radio input "true"
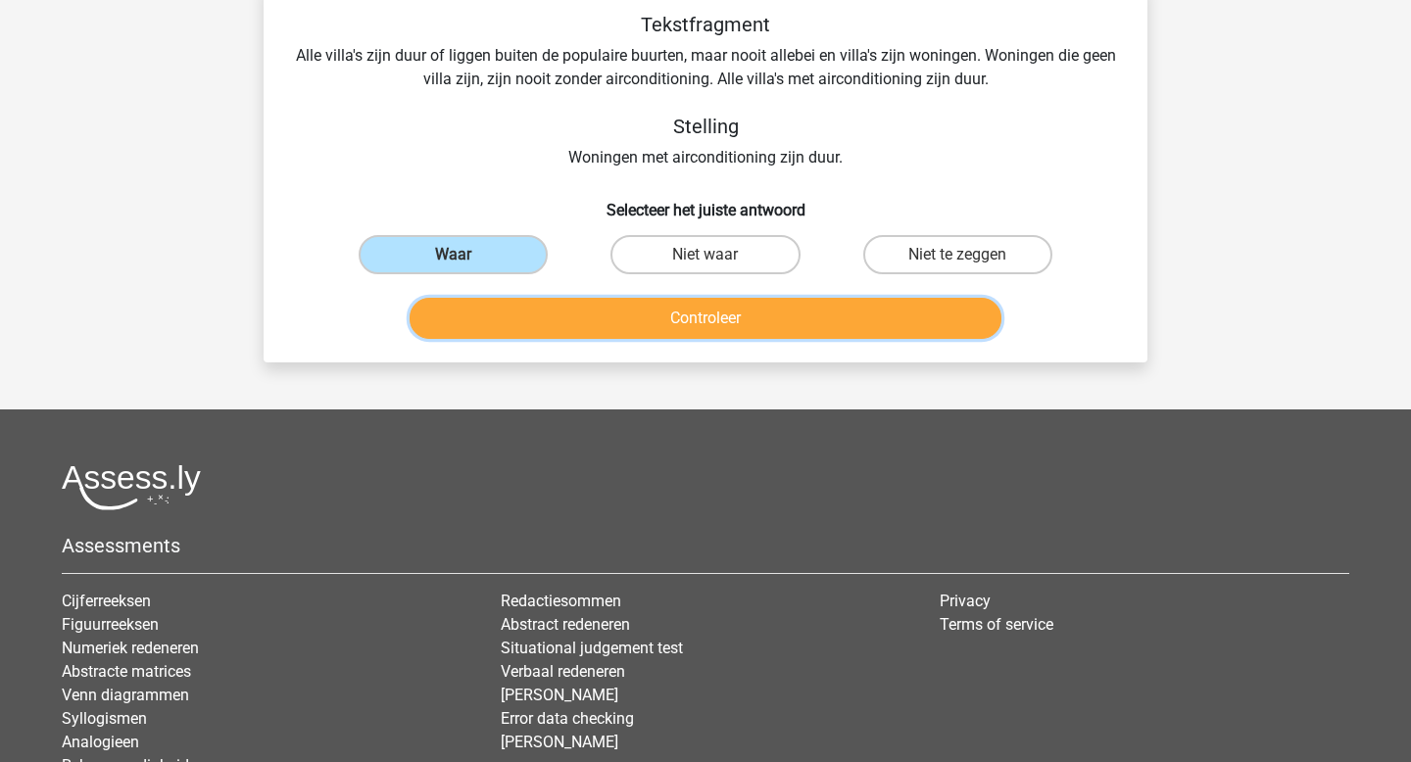
click at [616, 326] on button "Controleer" at bounding box center [706, 318] width 593 height 41
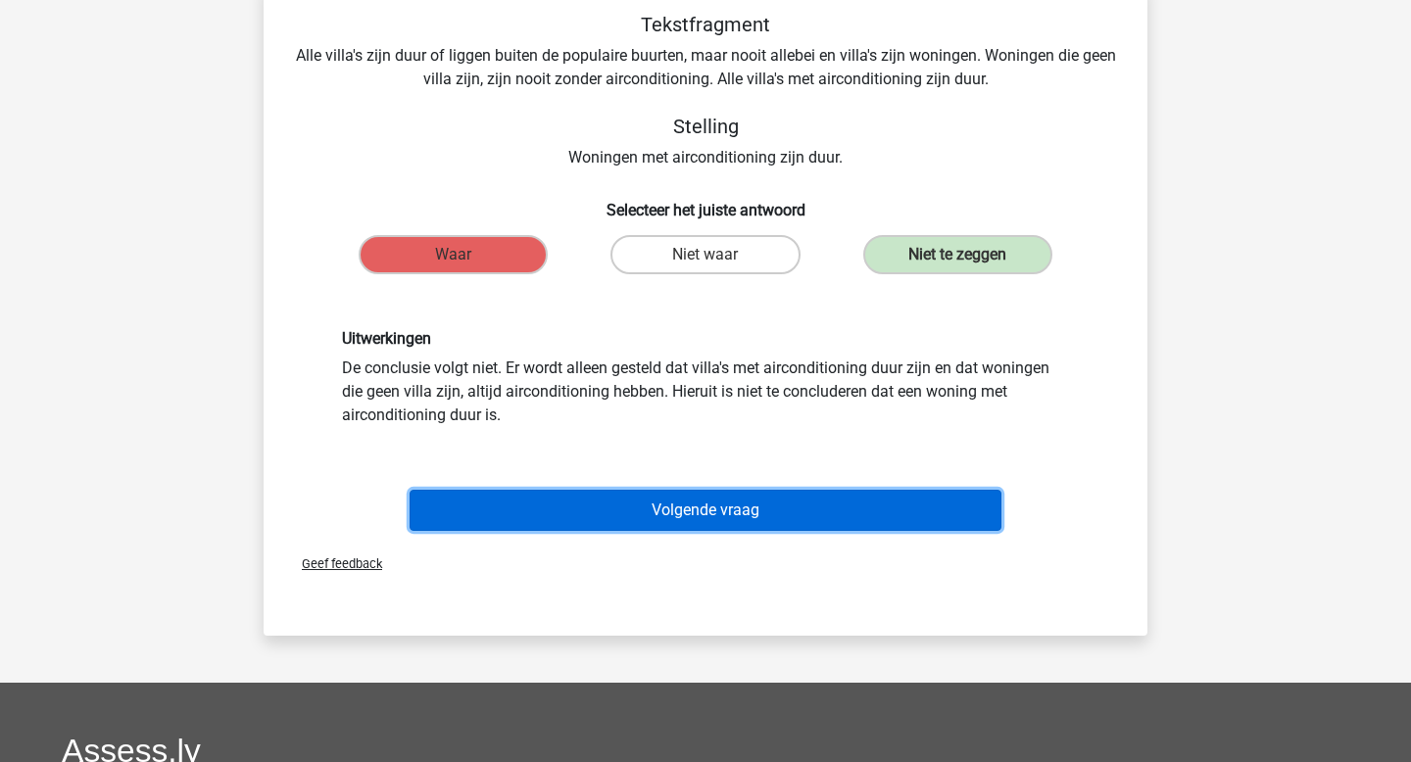
click at [718, 508] on button "Volgende vraag" at bounding box center [706, 510] width 593 height 41
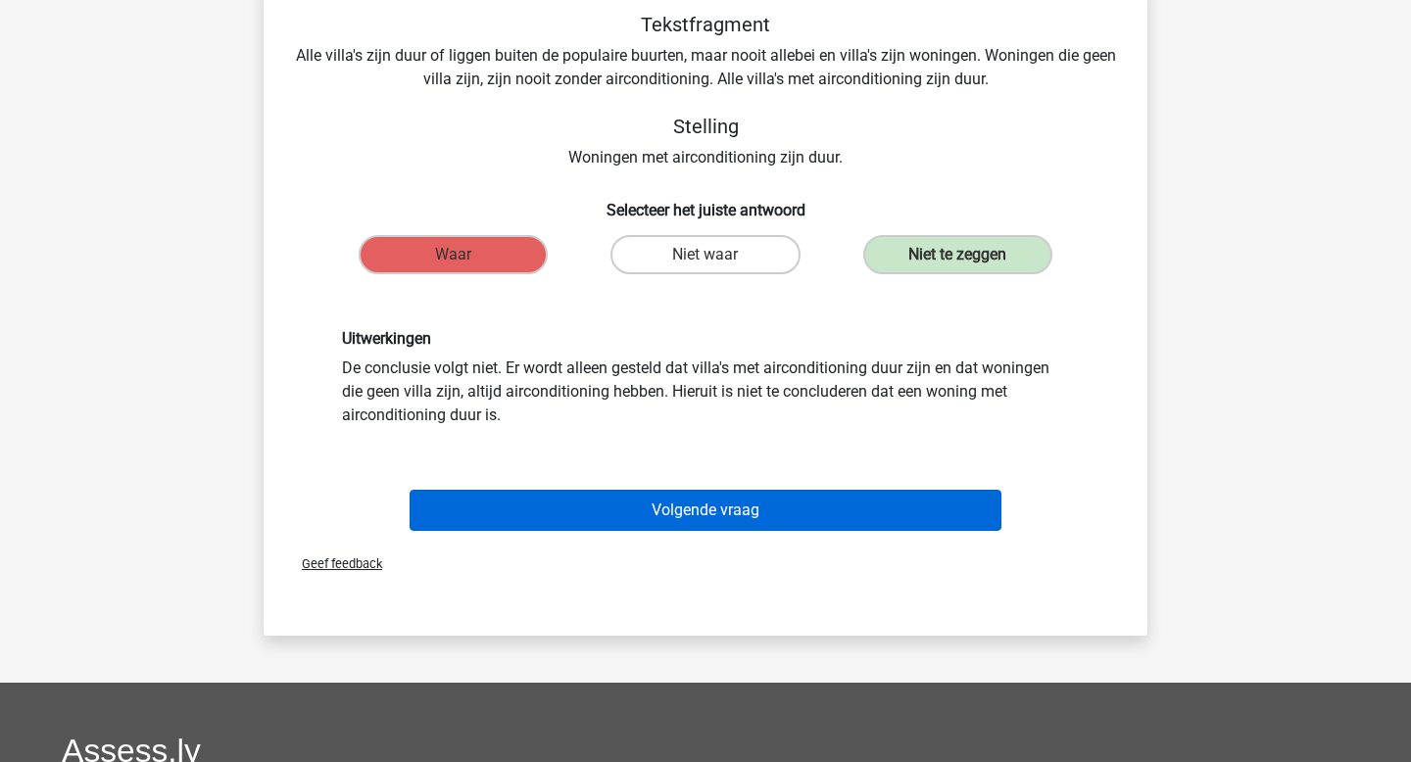
scroll to position [90, 0]
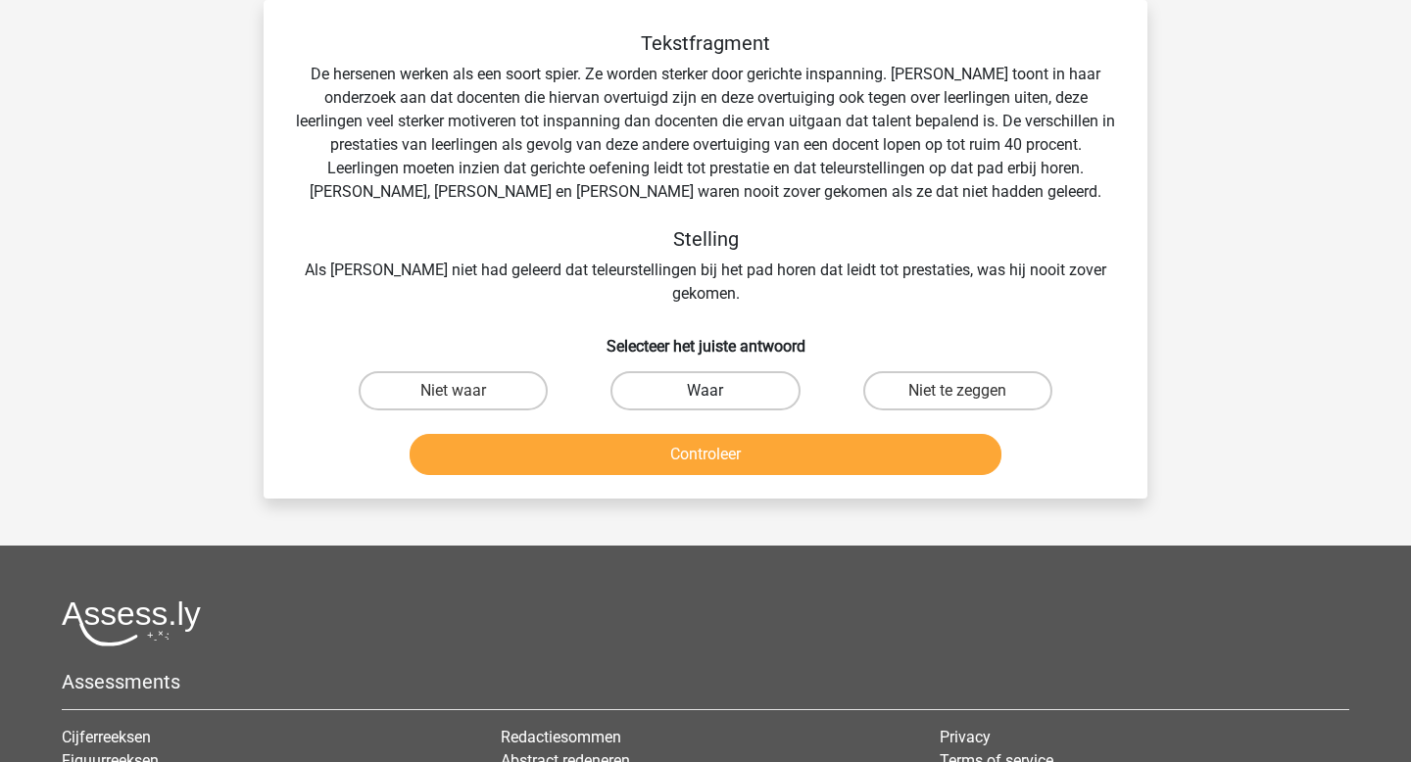
click at [737, 371] on label "Waar" at bounding box center [705, 390] width 189 height 39
click at [718, 391] on input "Waar" at bounding box center [712, 397] width 13 height 13
radio input "true"
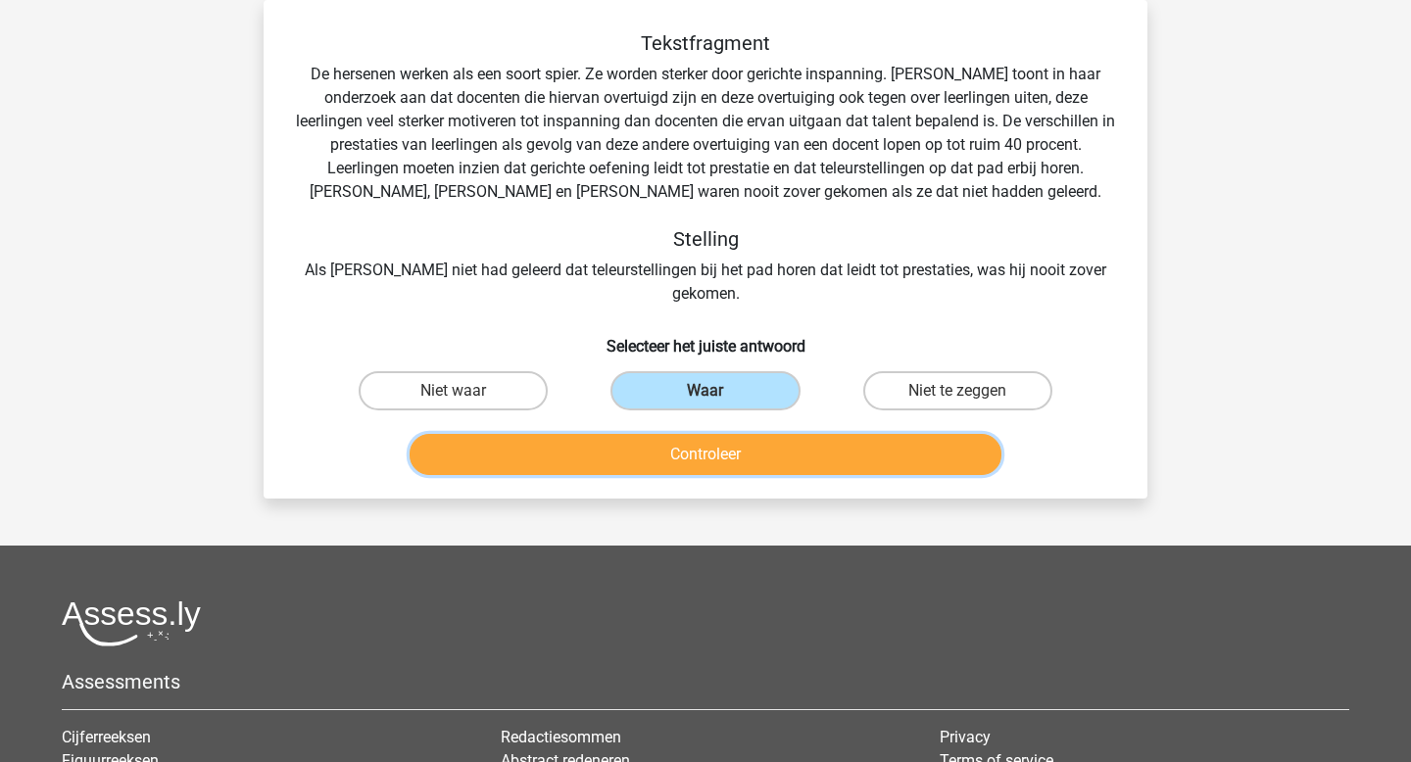
click at [733, 434] on button "Controleer" at bounding box center [706, 454] width 593 height 41
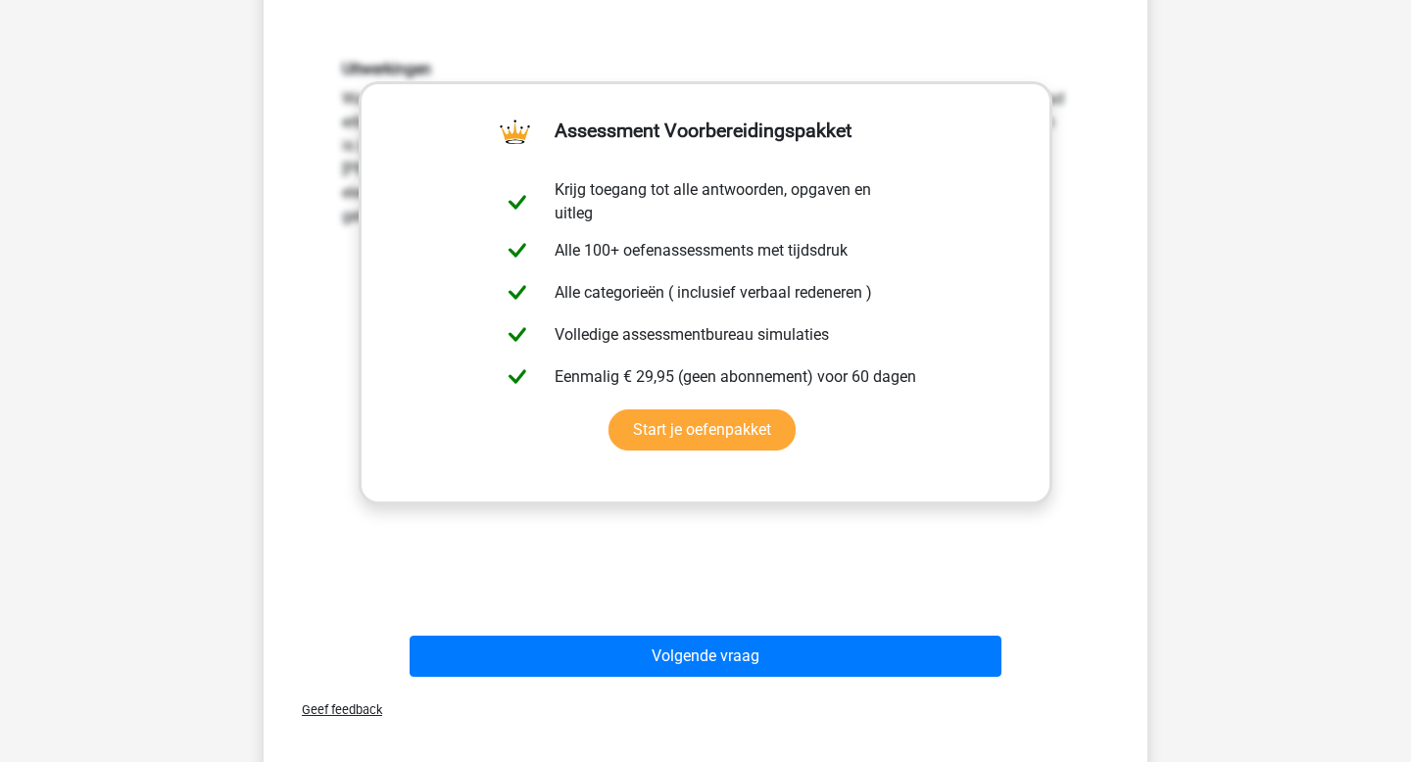
scroll to position [498, 0]
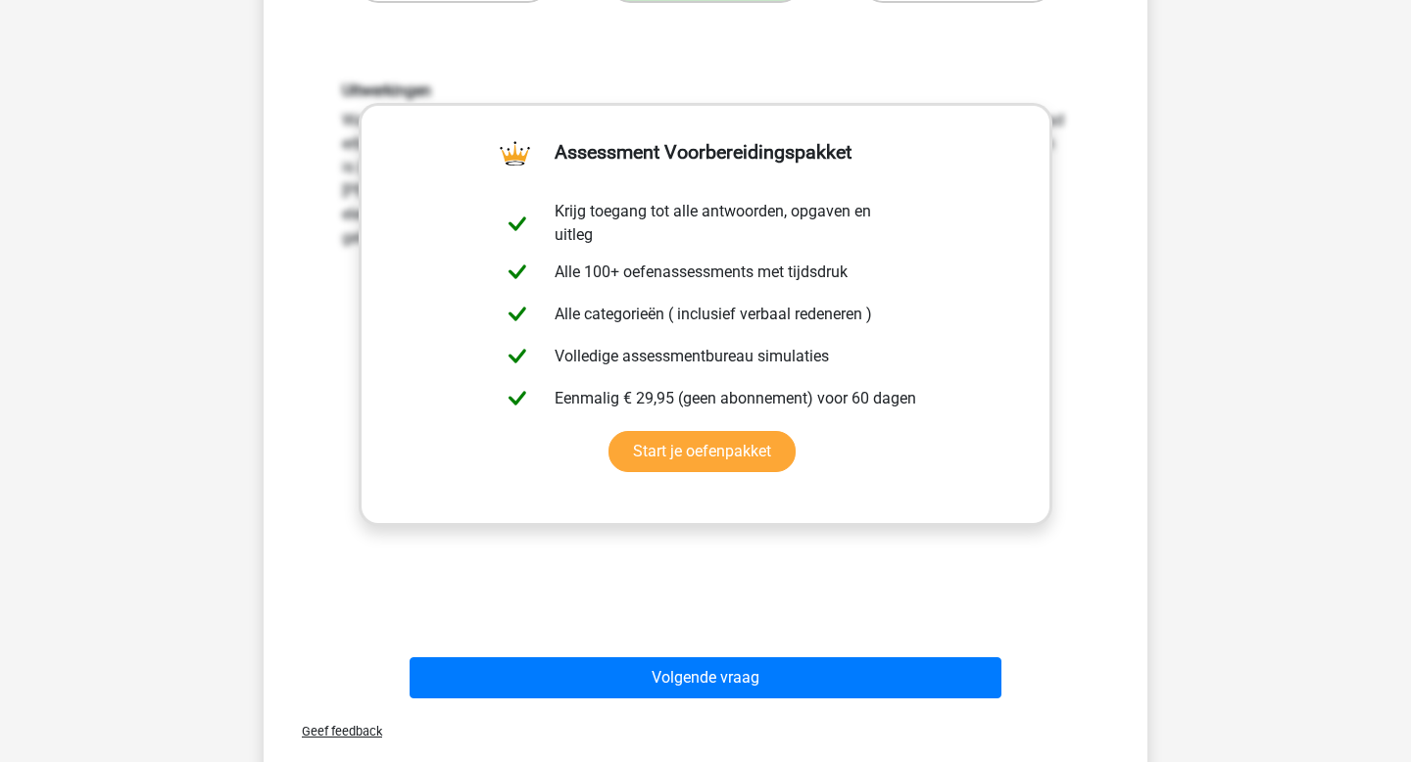
click at [696, 588] on div "Uitwerkingen Waar. 'Leerlingen moeten inzien dat gerichte oefening leidt tot pr…" at bounding box center [705, 338] width 821 height 608
click at [692, 707] on div "Geef feedback" at bounding box center [705, 732] width 868 height 50
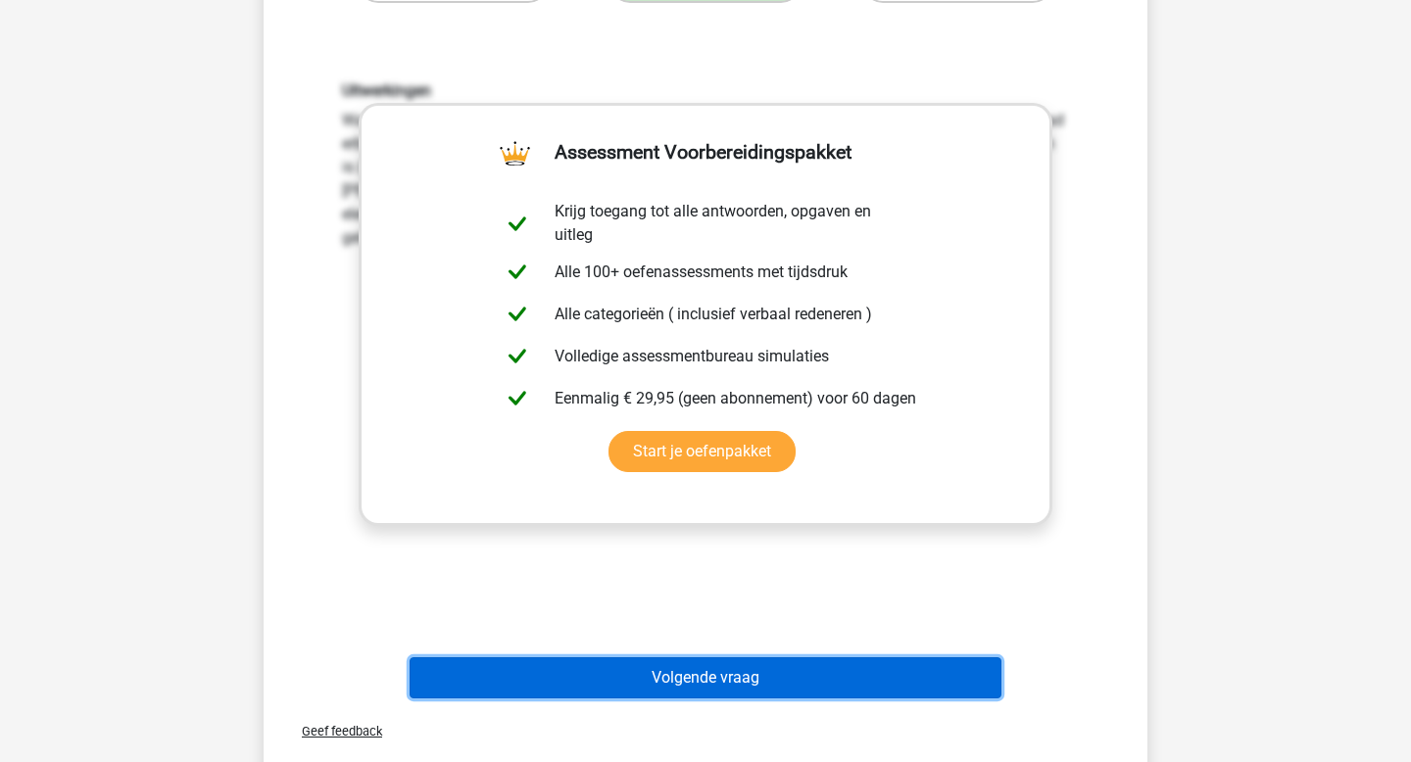
click at [692, 668] on button "Volgende vraag" at bounding box center [706, 678] width 593 height 41
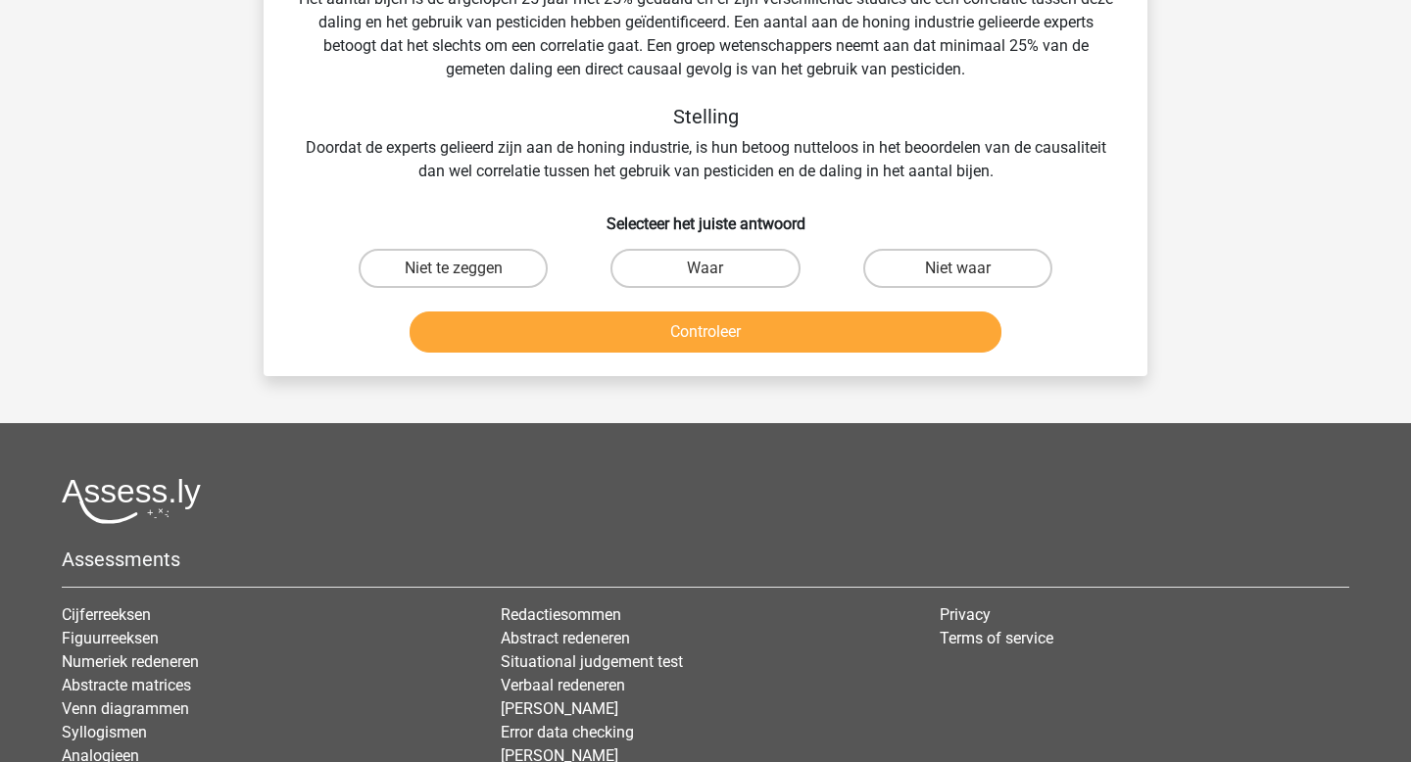
scroll to position [90, 0]
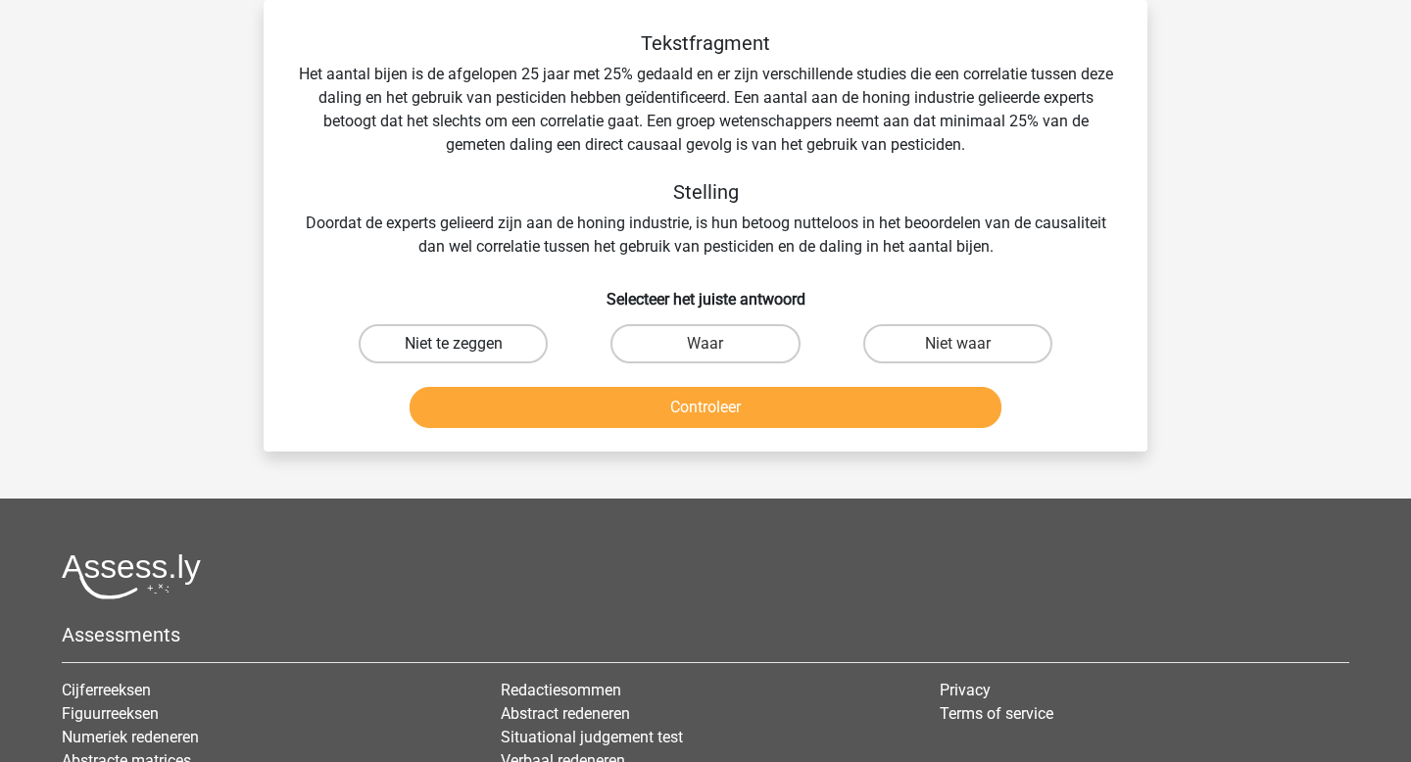
click at [417, 336] on label "Niet te zeggen" at bounding box center [453, 343] width 189 height 39
click at [454, 344] on input "Niet te zeggen" at bounding box center [460, 350] width 13 height 13
radio input "true"
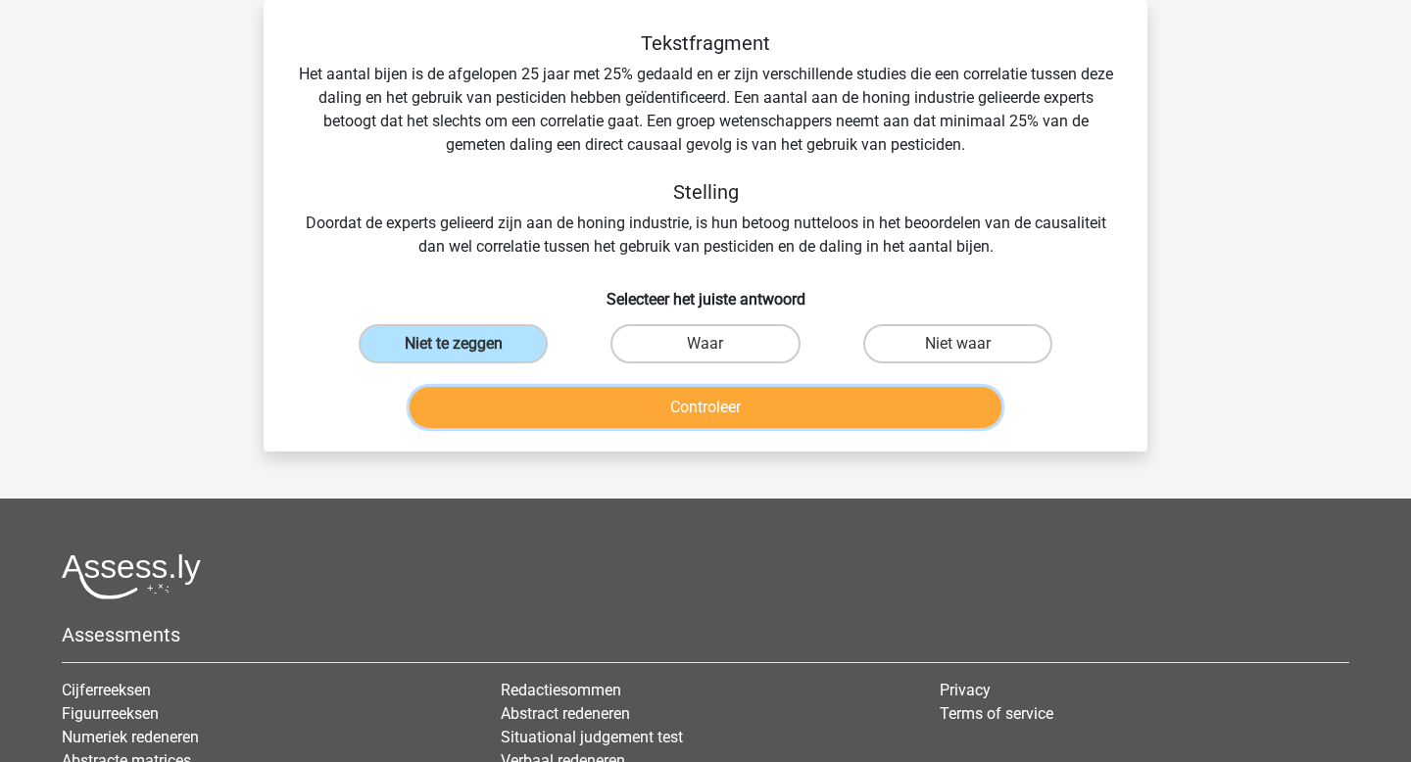
click at [633, 414] on button "Controleer" at bounding box center [706, 407] width 593 height 41
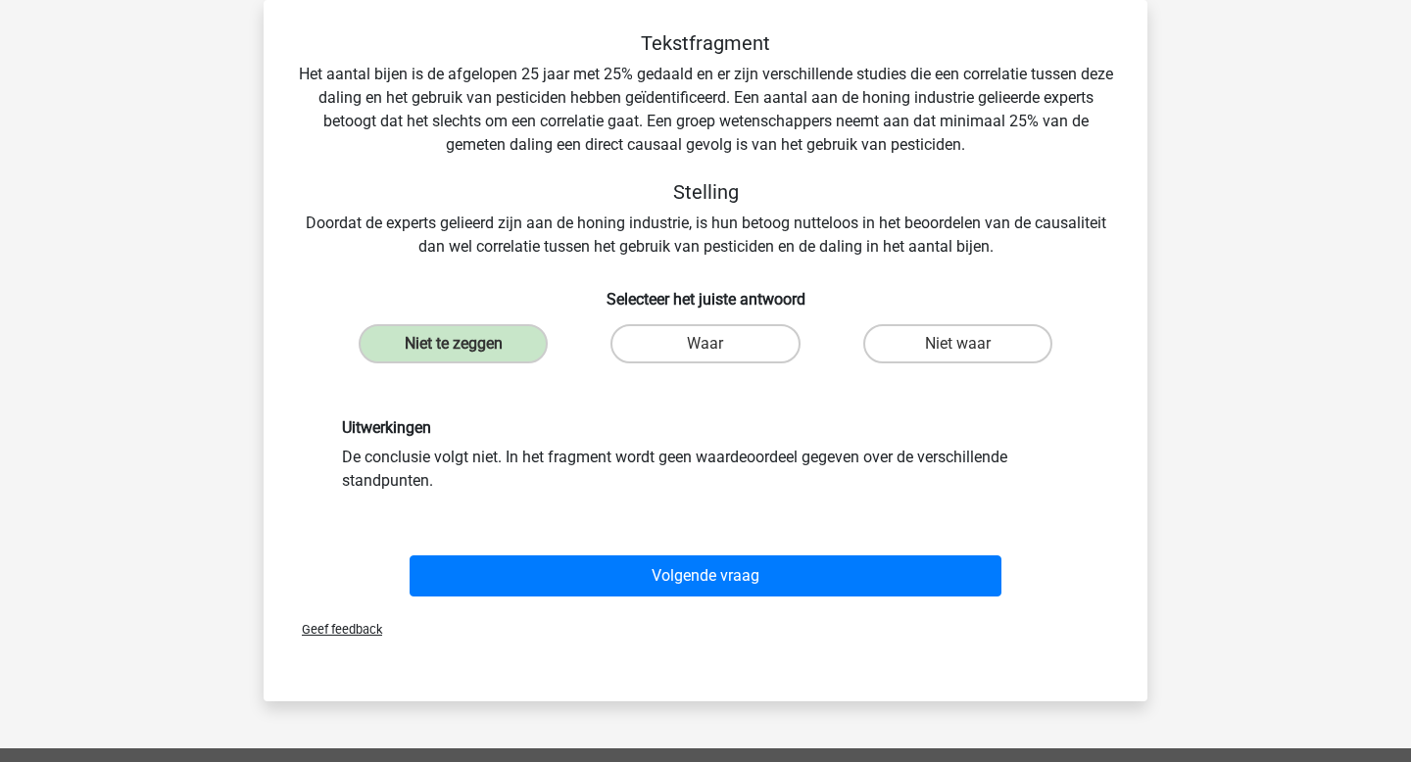
scroll to position [234, 0]
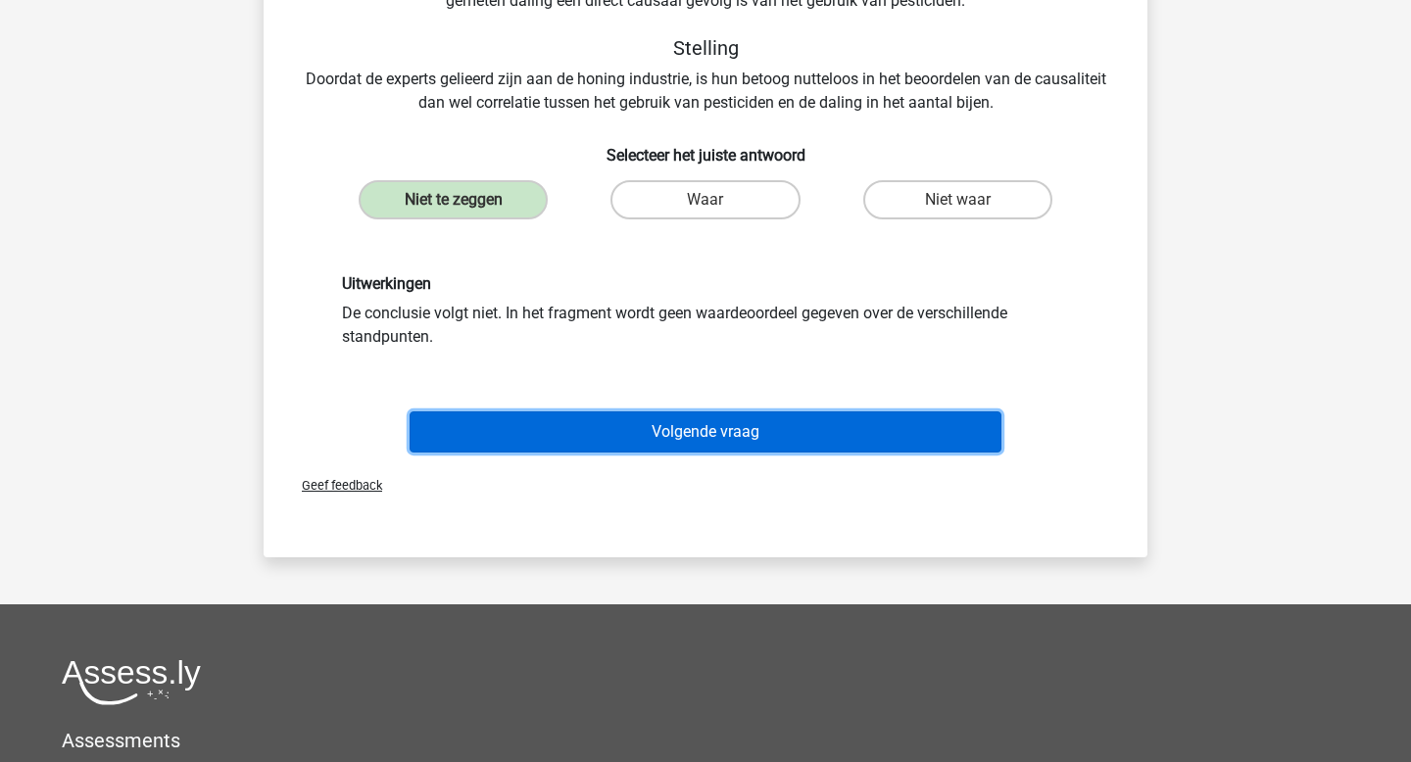
click at [727, 439] on button "Volgende vraag" at bounding box center [706, 432] width 593 height 41
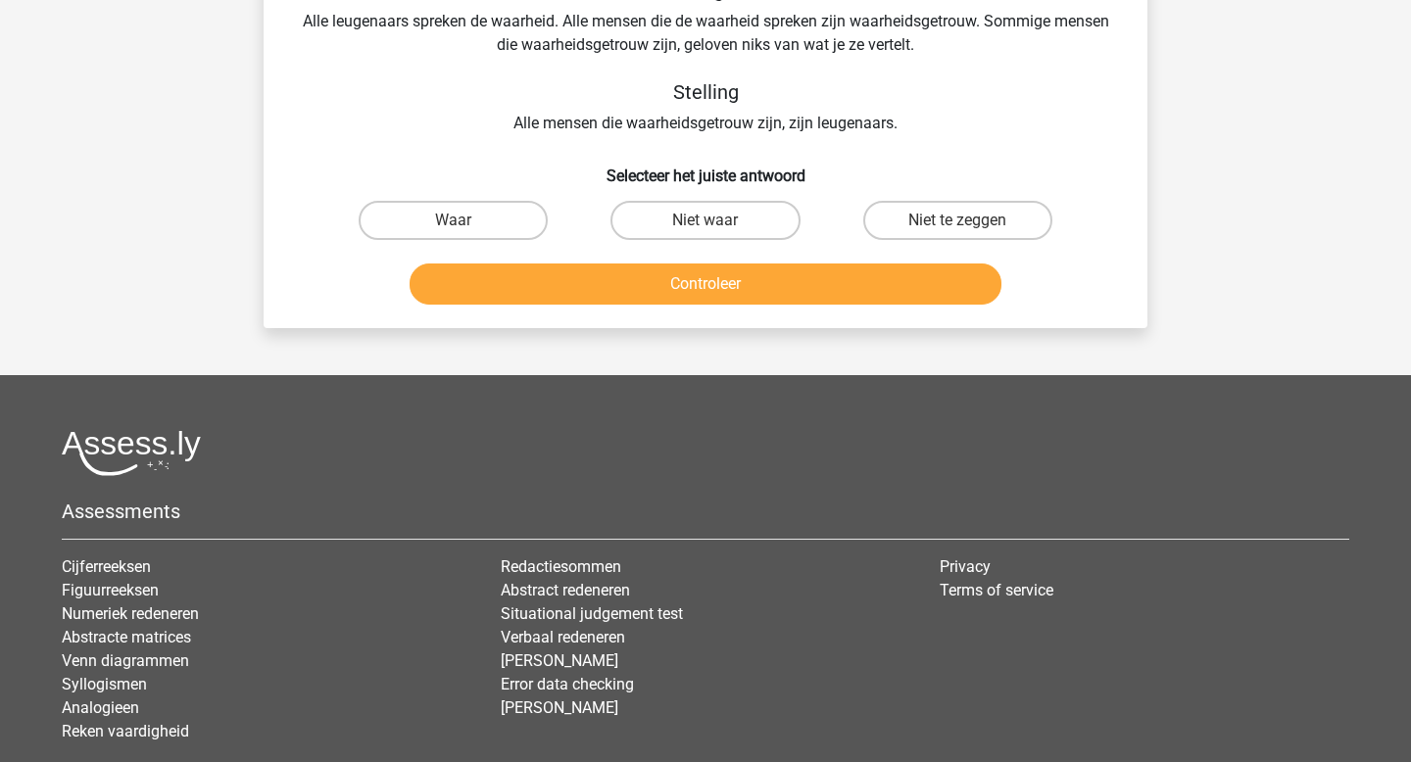
scroll to position [90, 0]
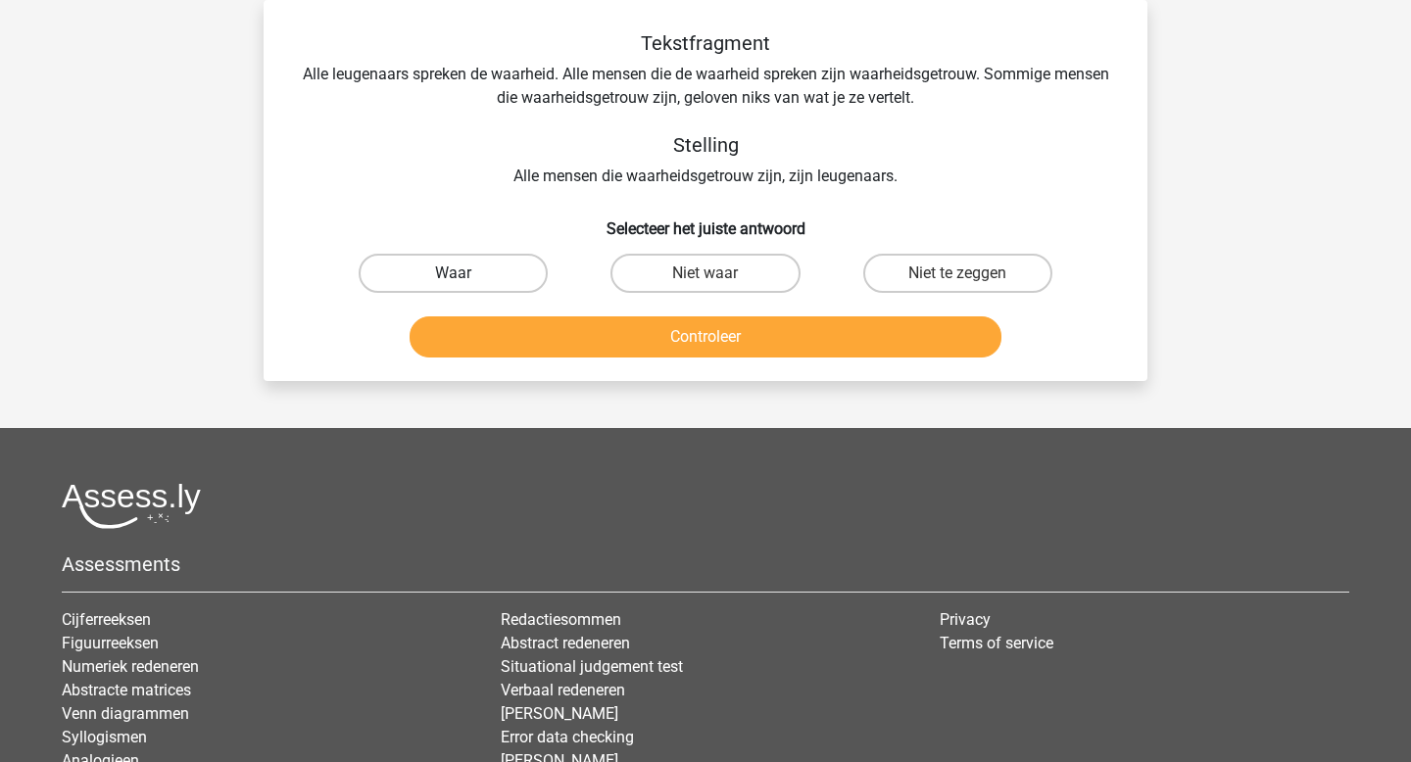
click at [523, 271] on label "Waar" at bounding box center [453, 273] width 189 height 39
click at [466, 273] on input "Waar" at bounding box center [460, 279] width 13 height 13
radio input "true"
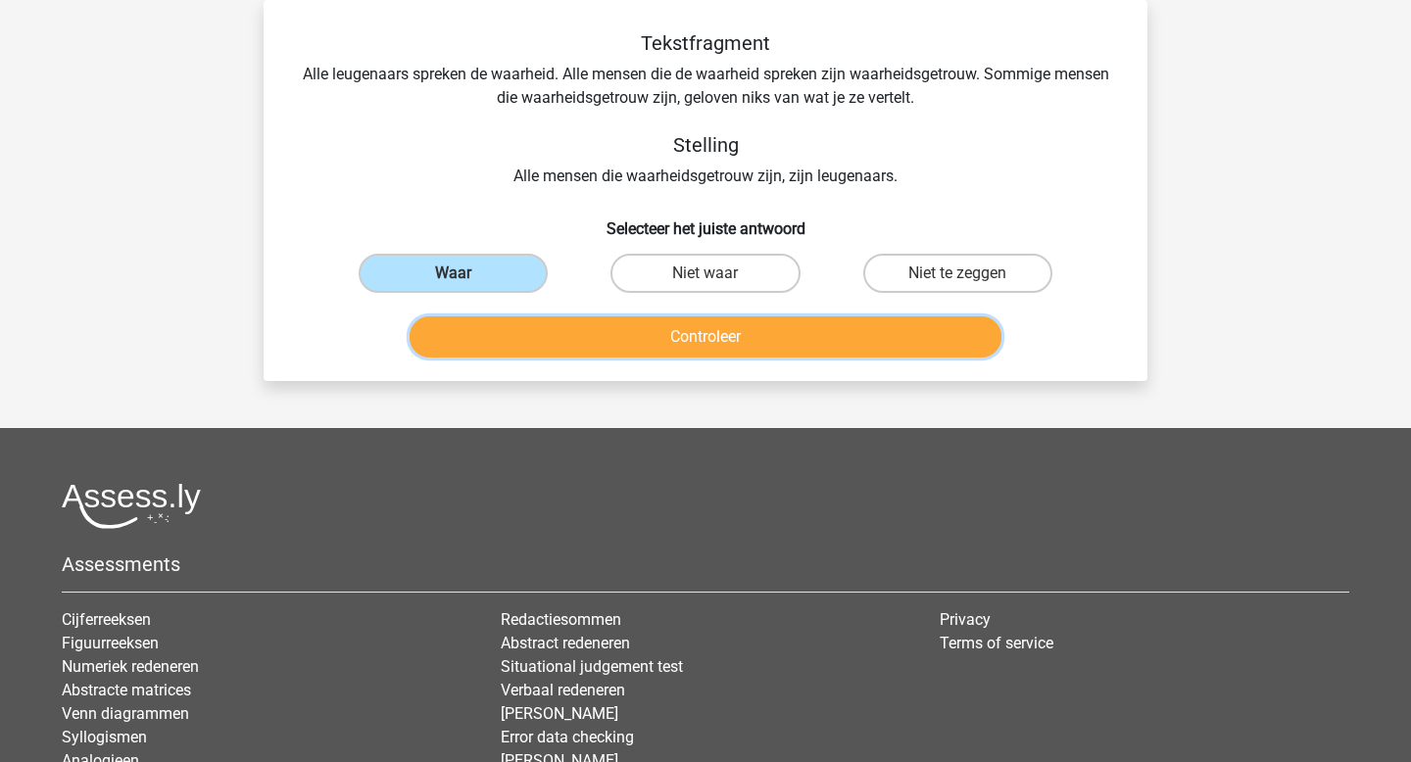
click at [667, 332] on button "Controleer" at bounding box center [706, 337] width 593 height 41
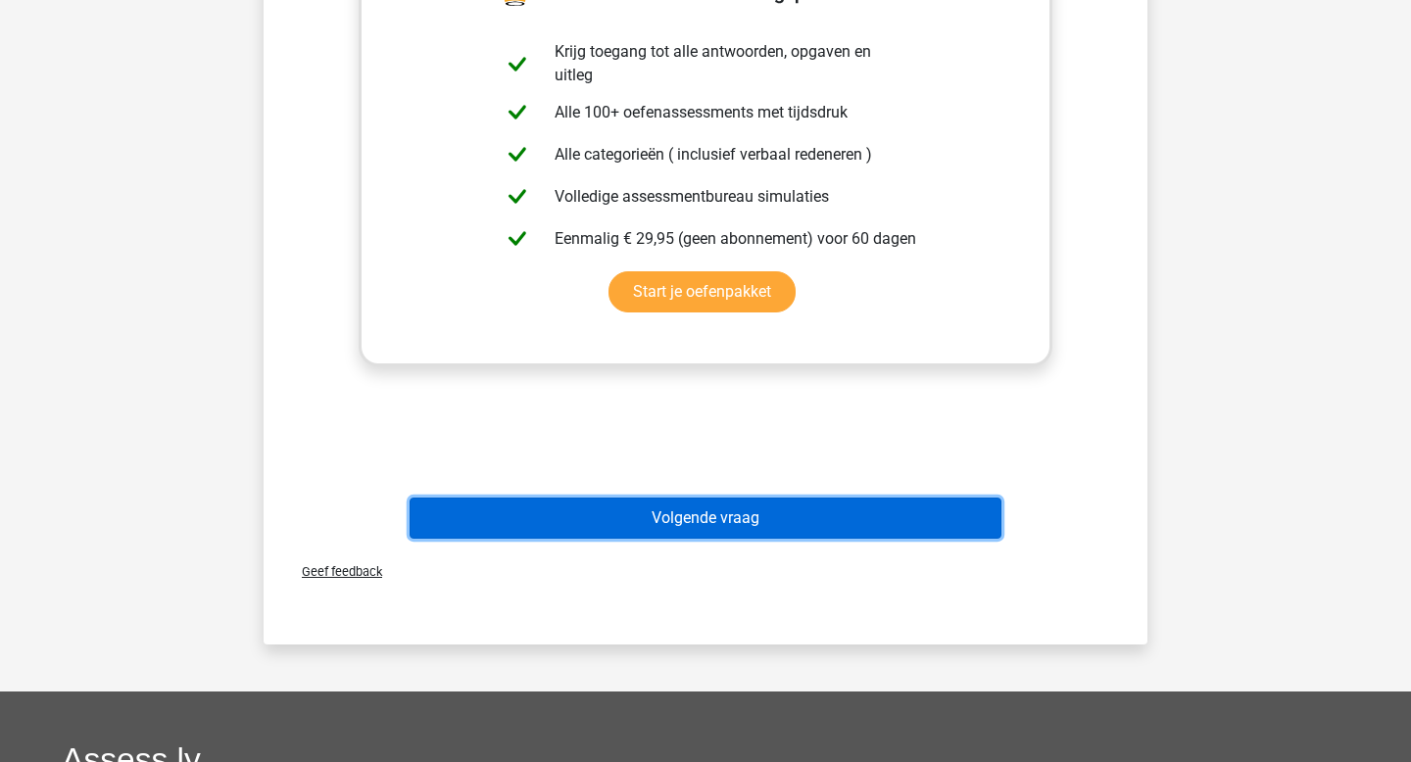
click at [721, 513] on button "Volgende vraag" at bounding box center [706, 518] width 593 height 41
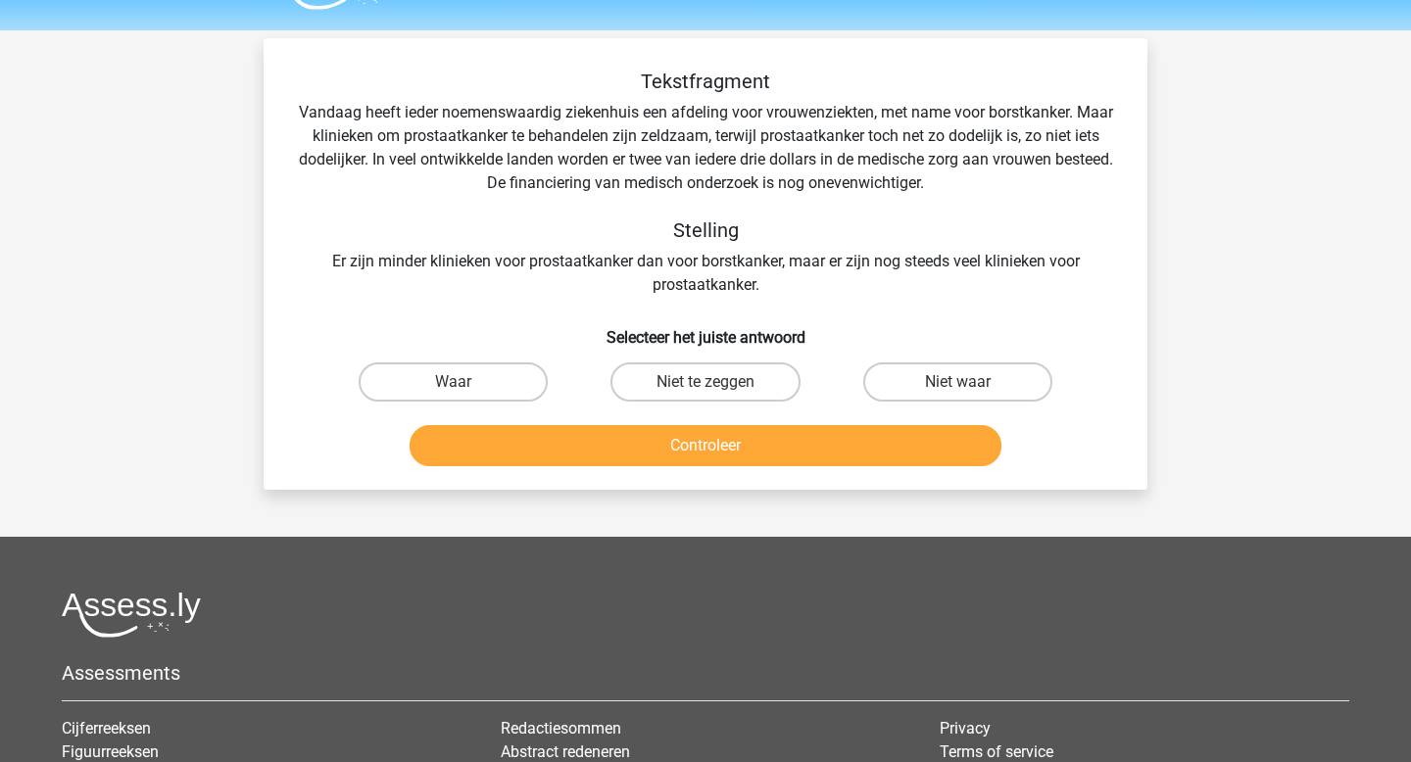
scroll to position [27, 0]
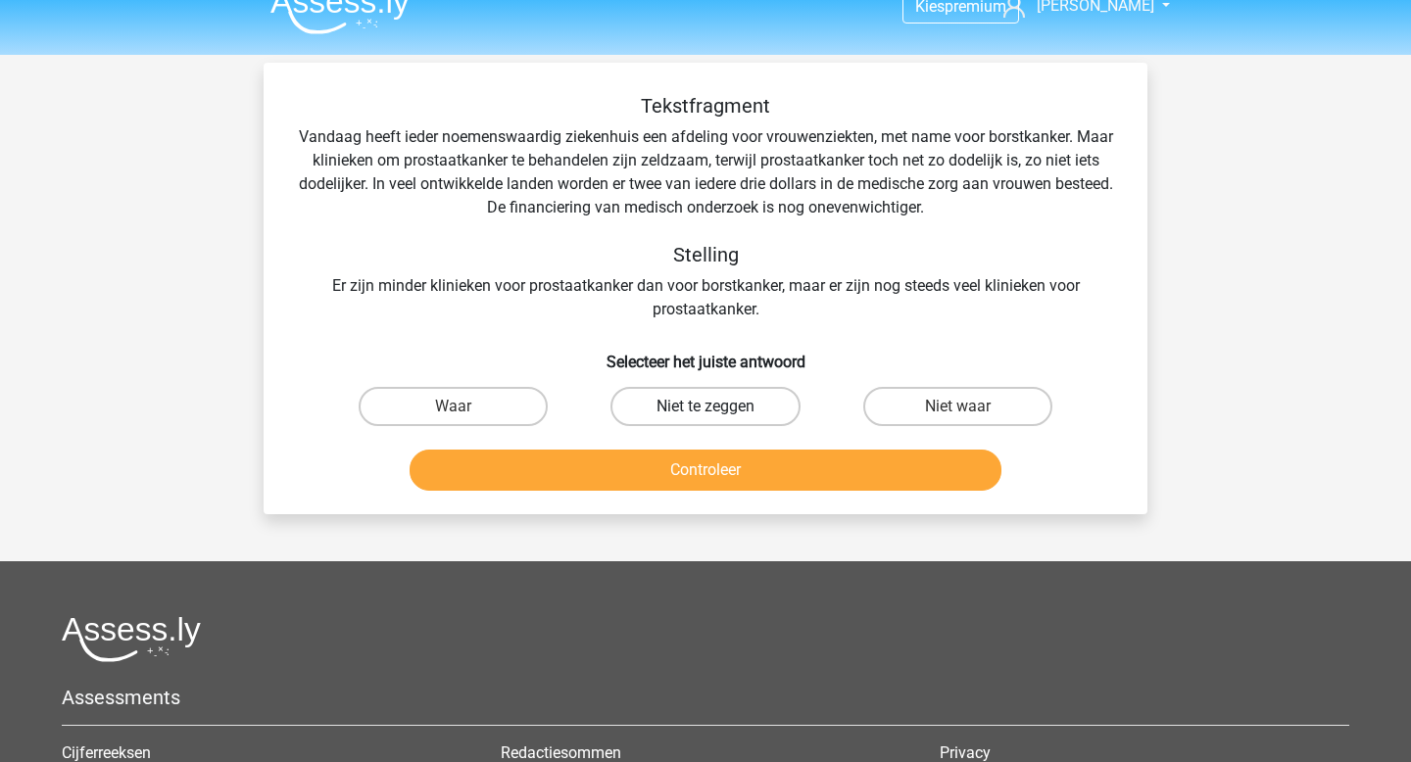
click at [679, 404] on label "Niet te zeggen" at bounding box center [705, 406] width 189 height 39
click at [706, 407] on input "Niet te zeggen" at bounding box center [712, 413] width 13 height 13
radio input "true"
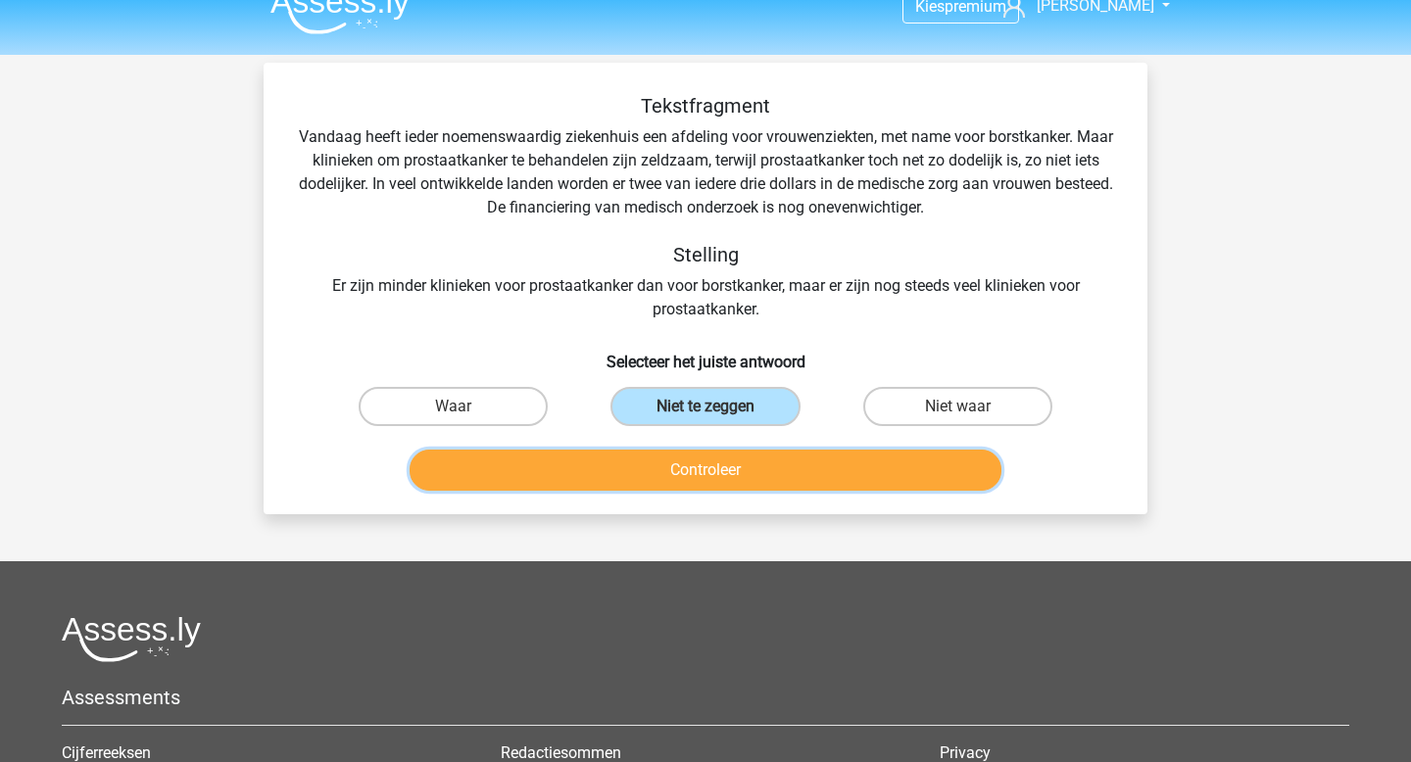
click at [686, 471] on button "Controleer" at bounding box center [706, 470] width 593 height 41
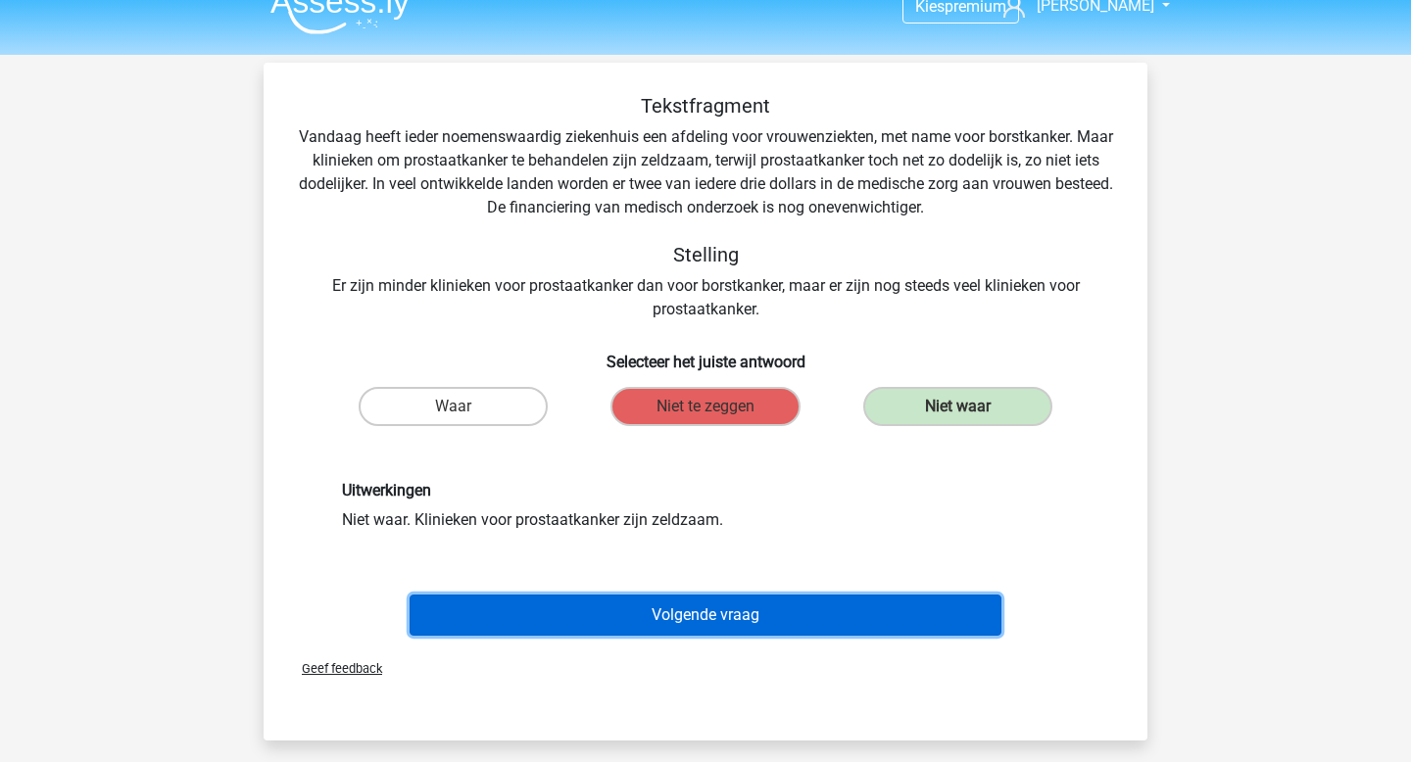
click at [769, 614] on button "Volgende vraag" at bounding box center [706, 615] width 593 height 41
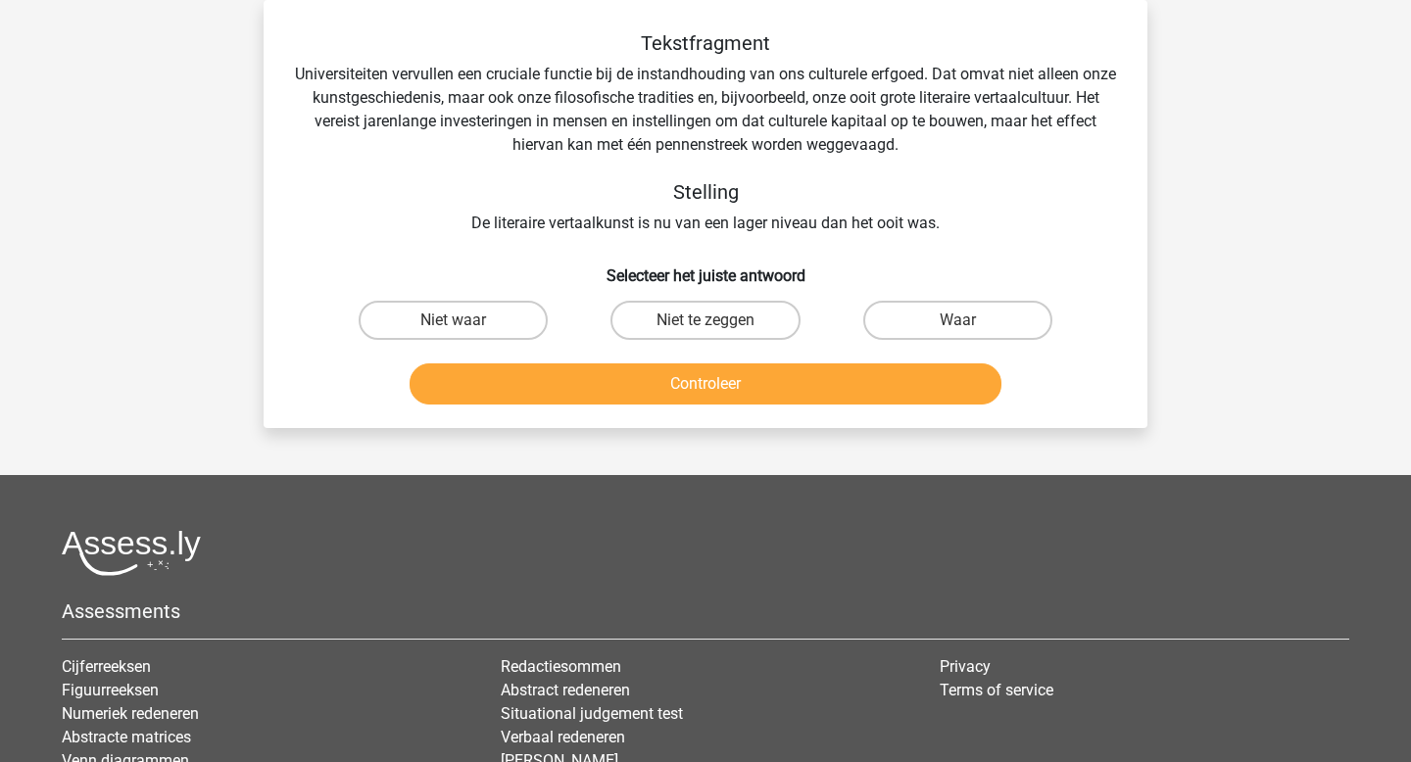
scroll to position [102, 0]
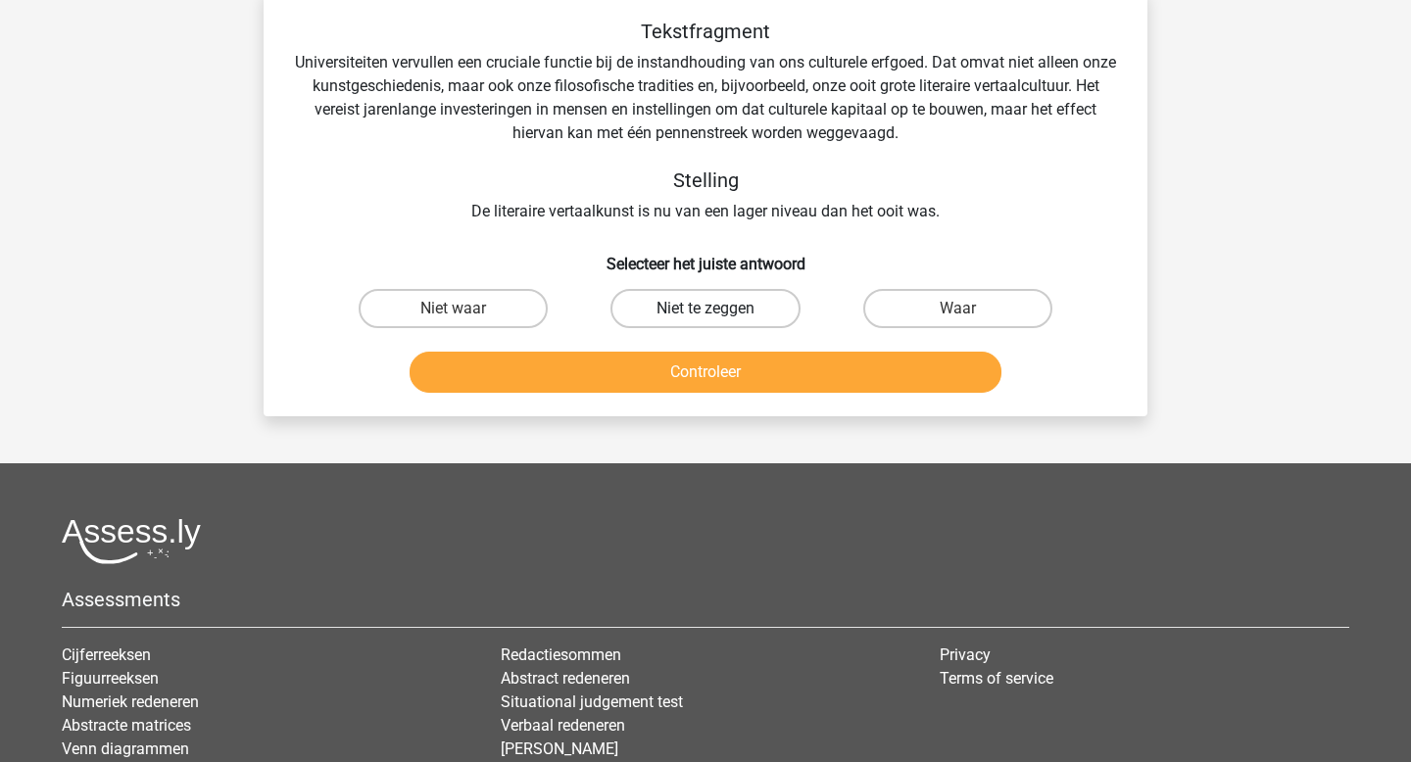
click at [683, 307] on label "Niet te zeggen" at bounding box center [705, 308] width 189 height 39
click at [706, 309] on input "Niet te zeggen" at bounding box center [712, 315] width 13 height 13
radio input "true"
click at [698, 363] on button "Controleer" at bounding box center [706, 372] width 593 height 41
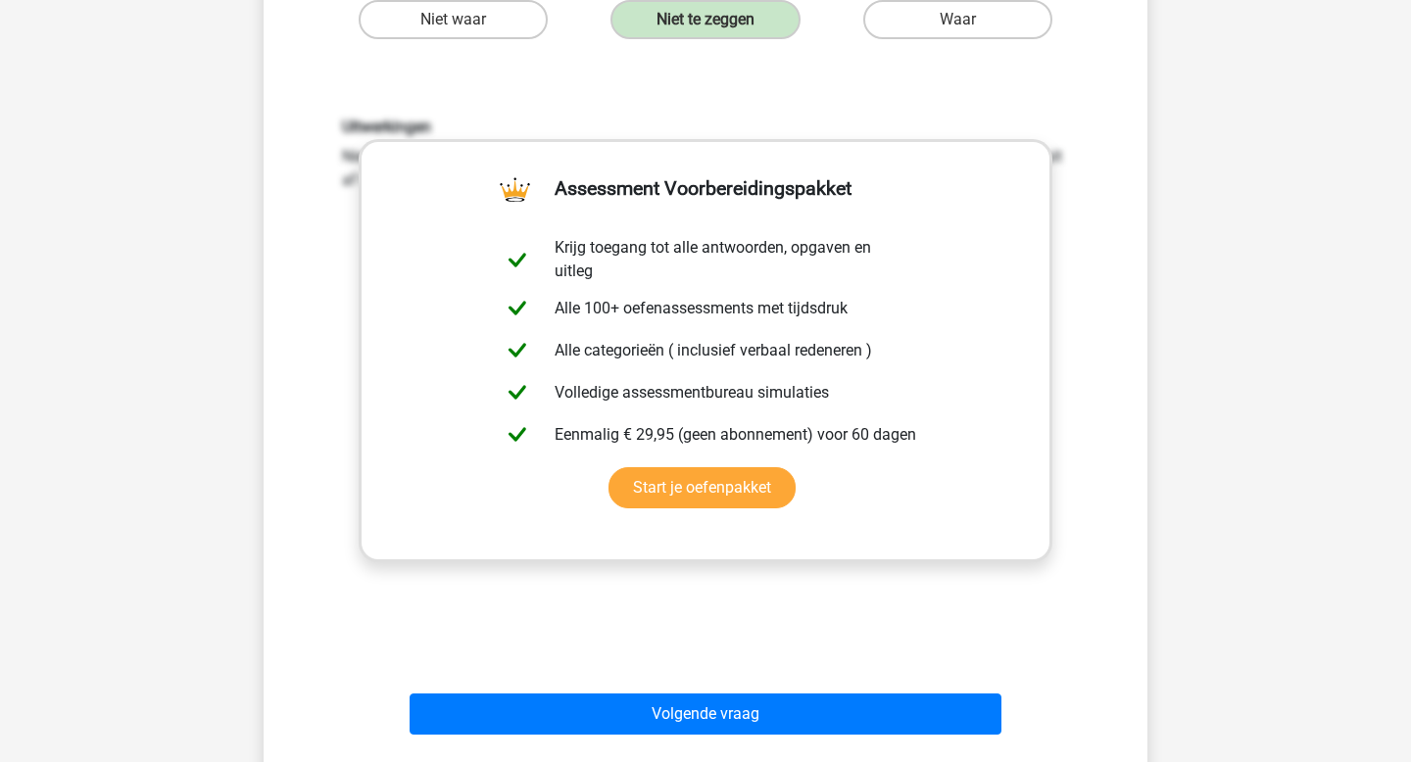
scroll to position [452, 0]
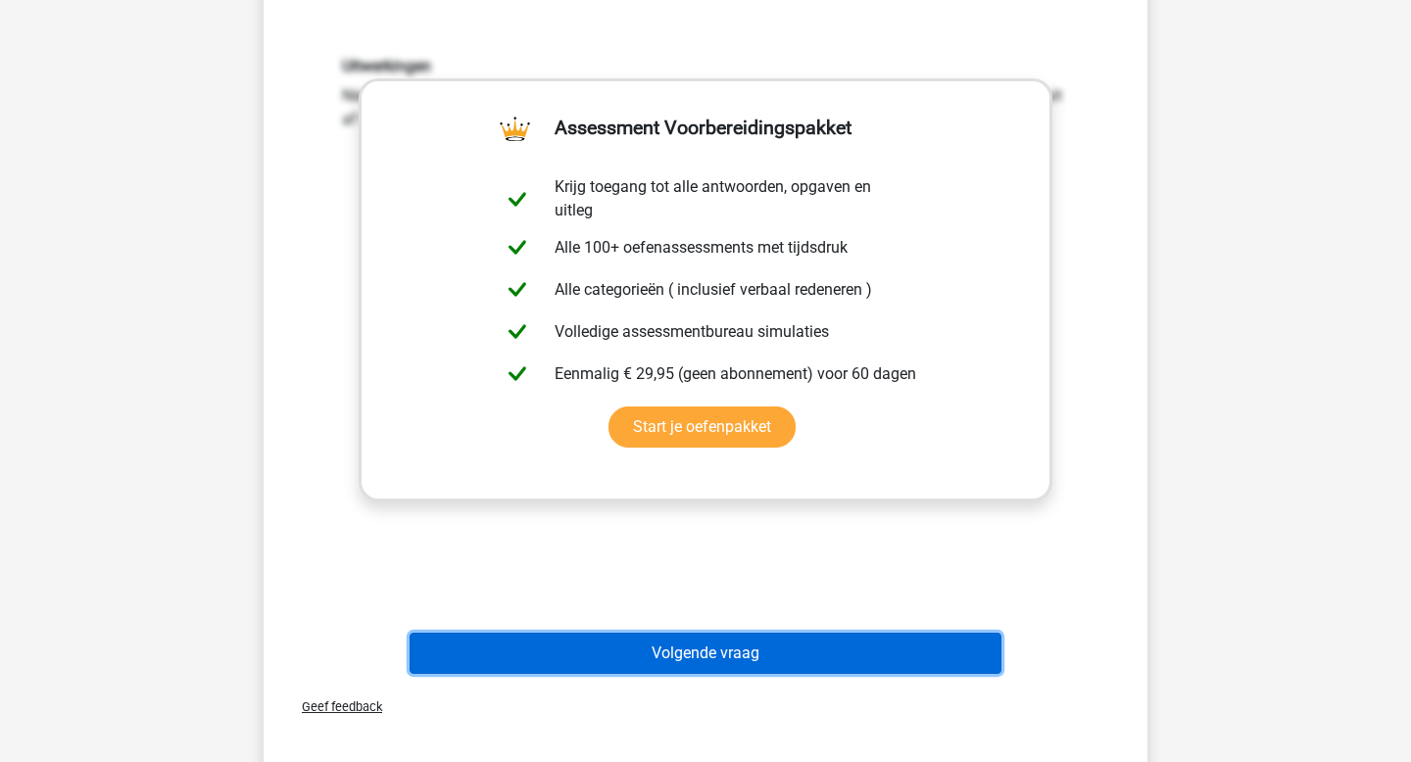
click at [688, 649] on button "Volgende vraag" at bounding box center [706, 653] width 593 height 41
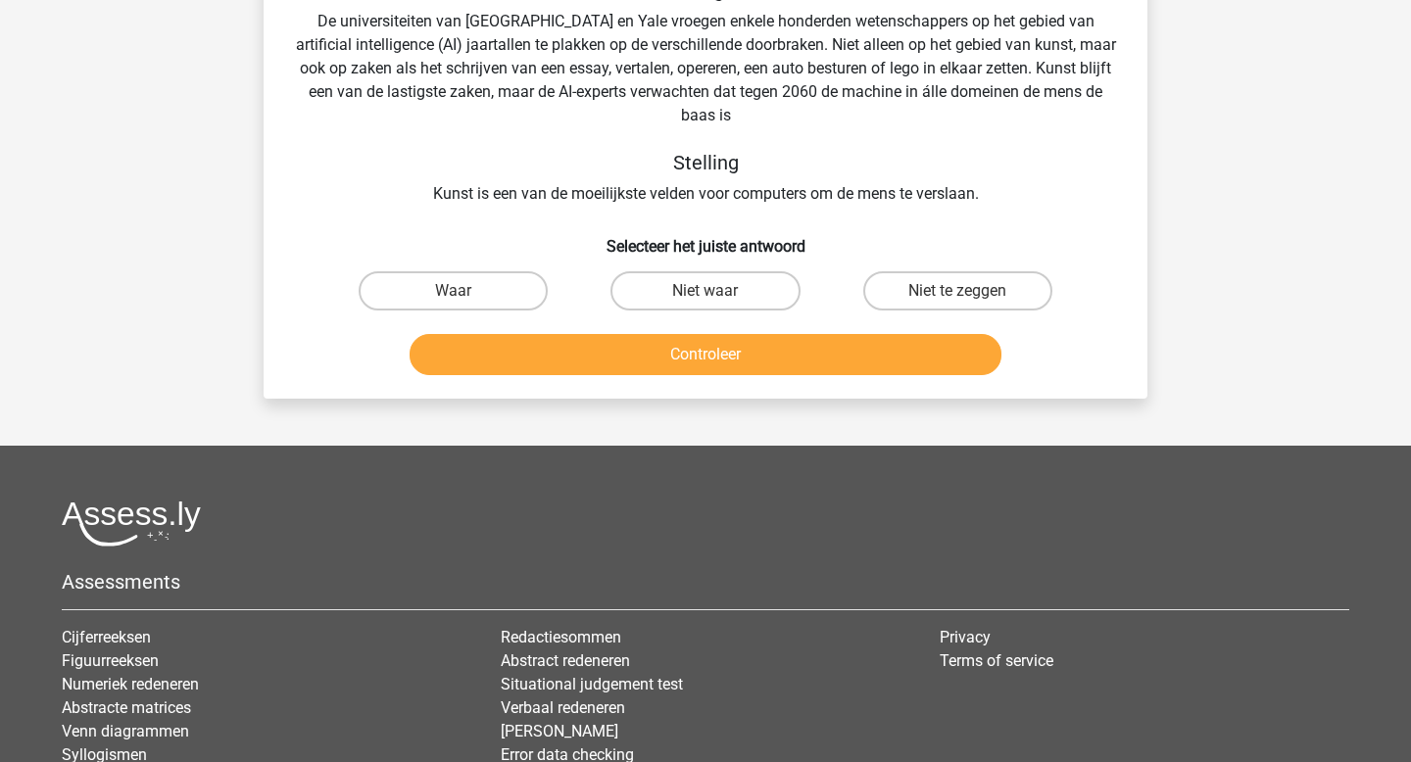
scroll to position [90, 0]
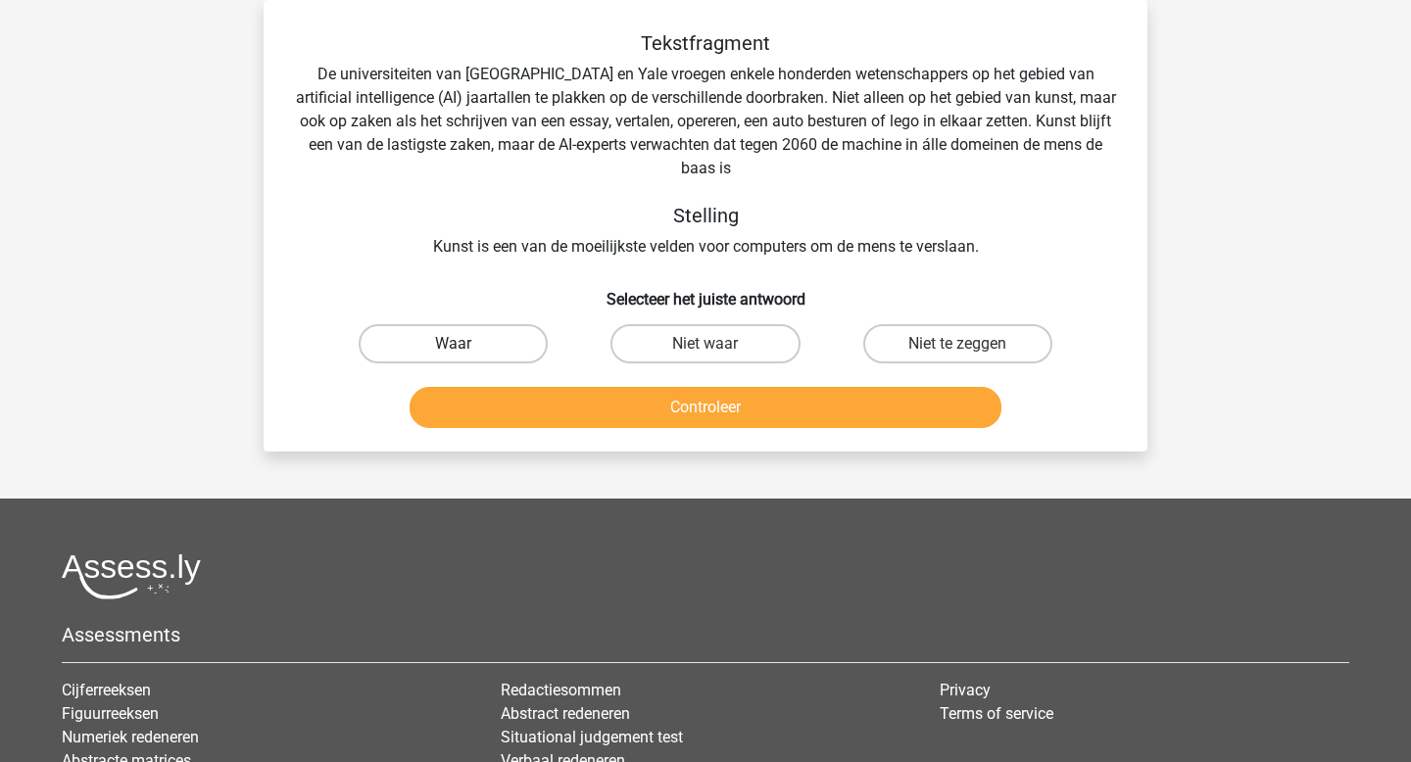
click at [478, 359] on label "Waar" at bounding box center [453, 343] width 189 height 39
click at [466, 357] on input "Waar" at bounding box center [460, 350] width 13 height 13
radio input "true"
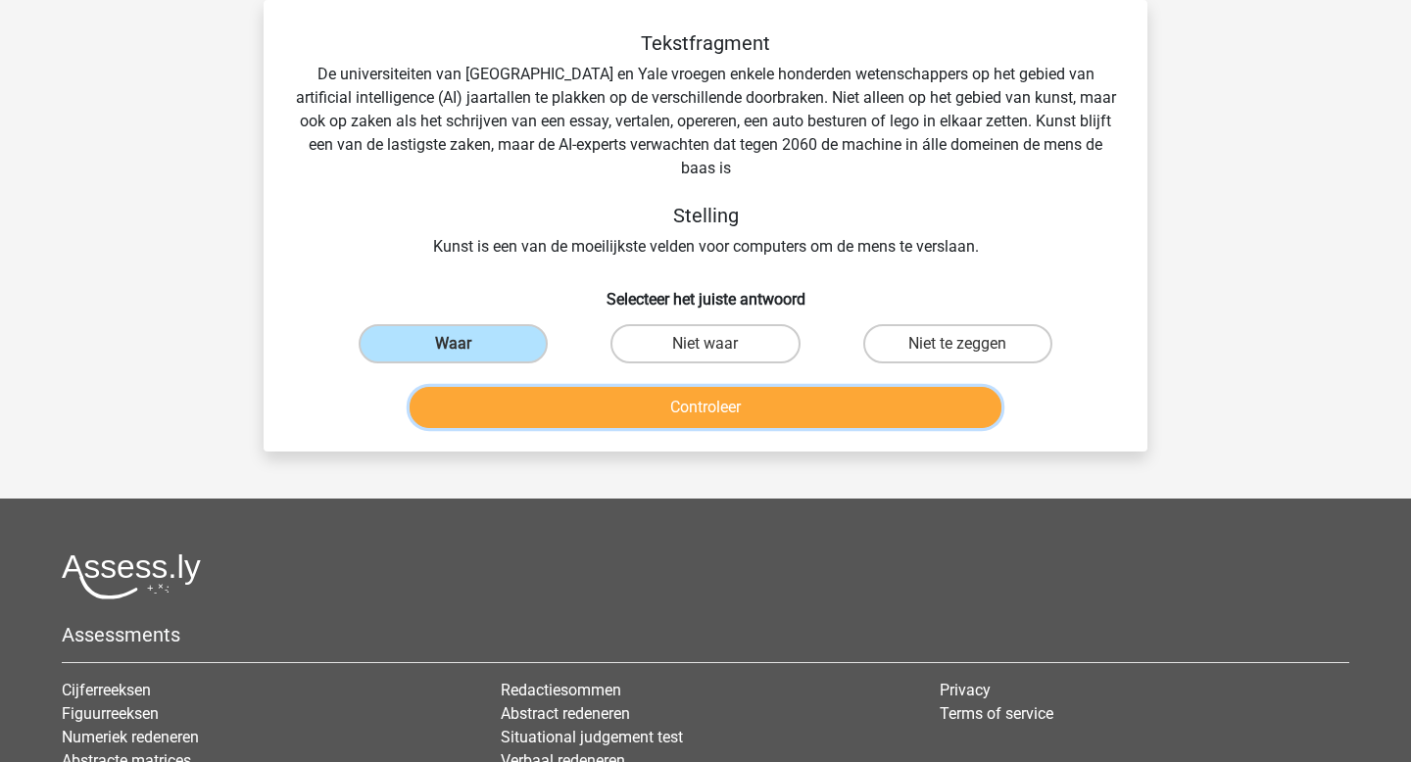
click at [614, 409] on button "Controleer" at bounding box center [706, 407] width 593 height 41
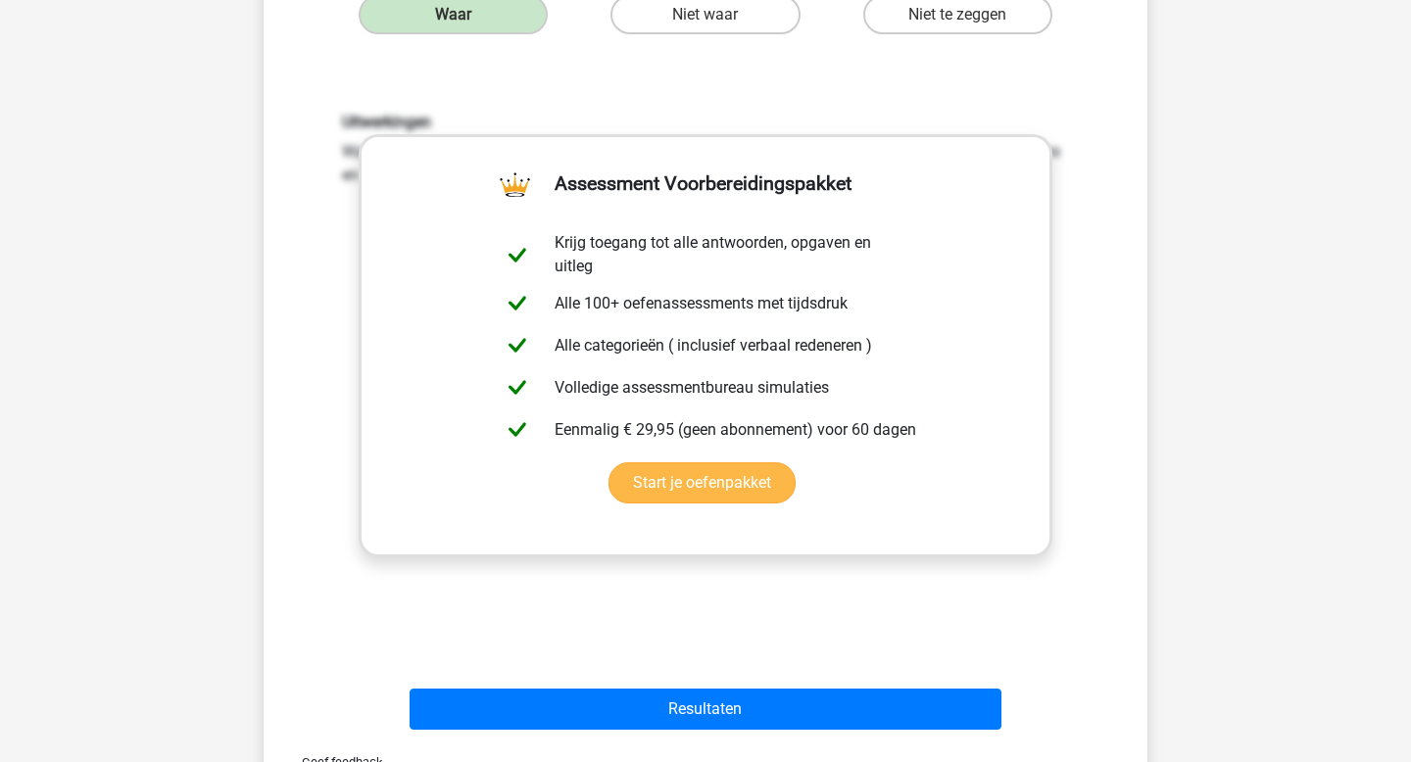
scroll to position [421, 0]
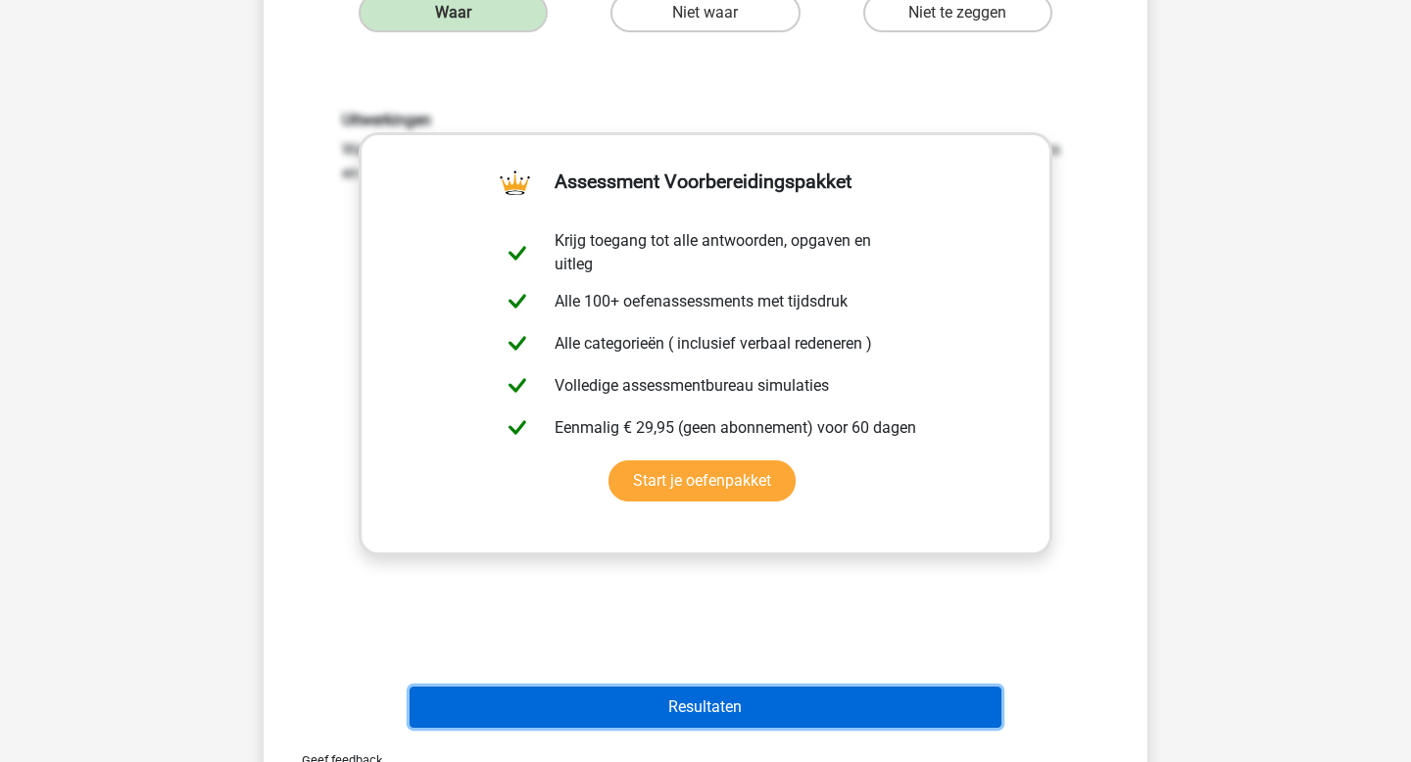
click at [691, 693] on button "Resultaten" at bounding box center [706, 707] width 593 height 41
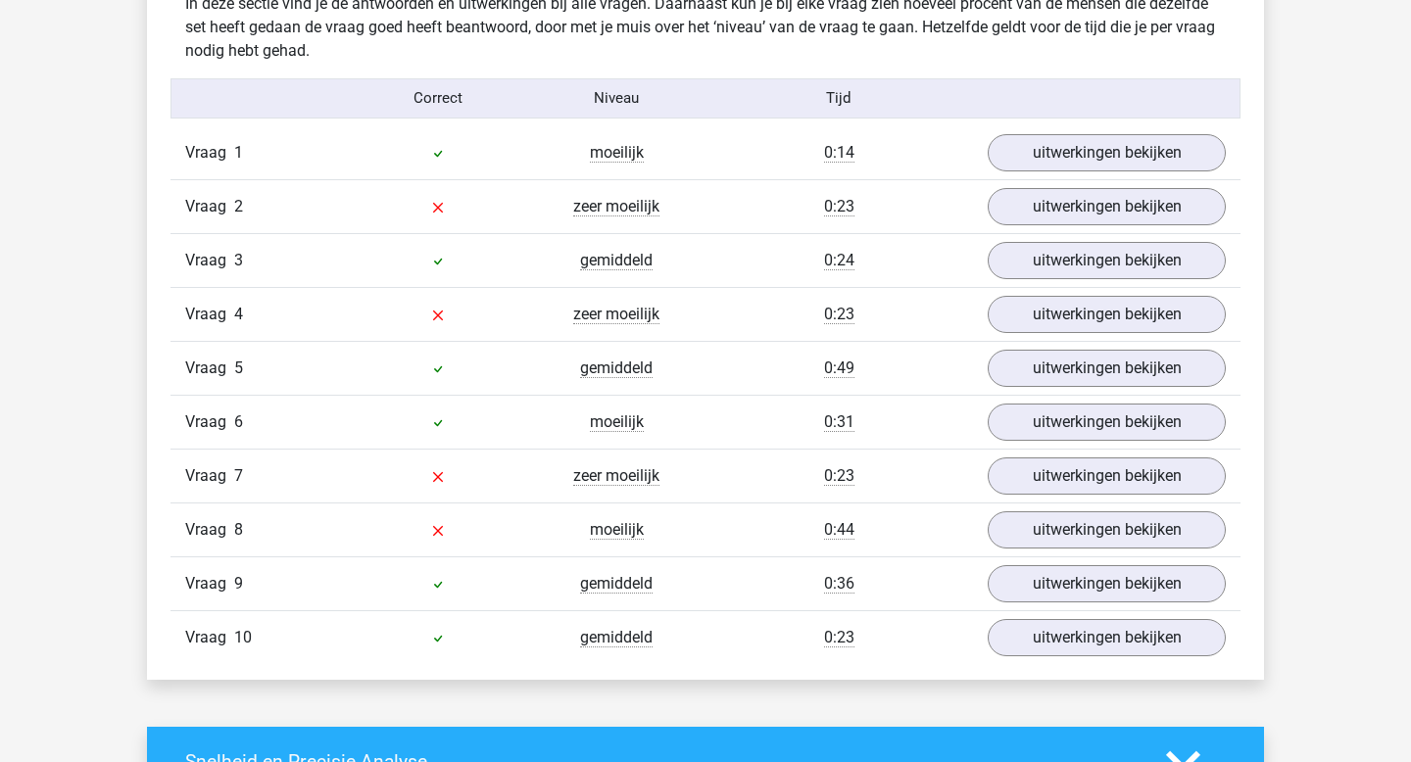
scroll to position [1581, 0]
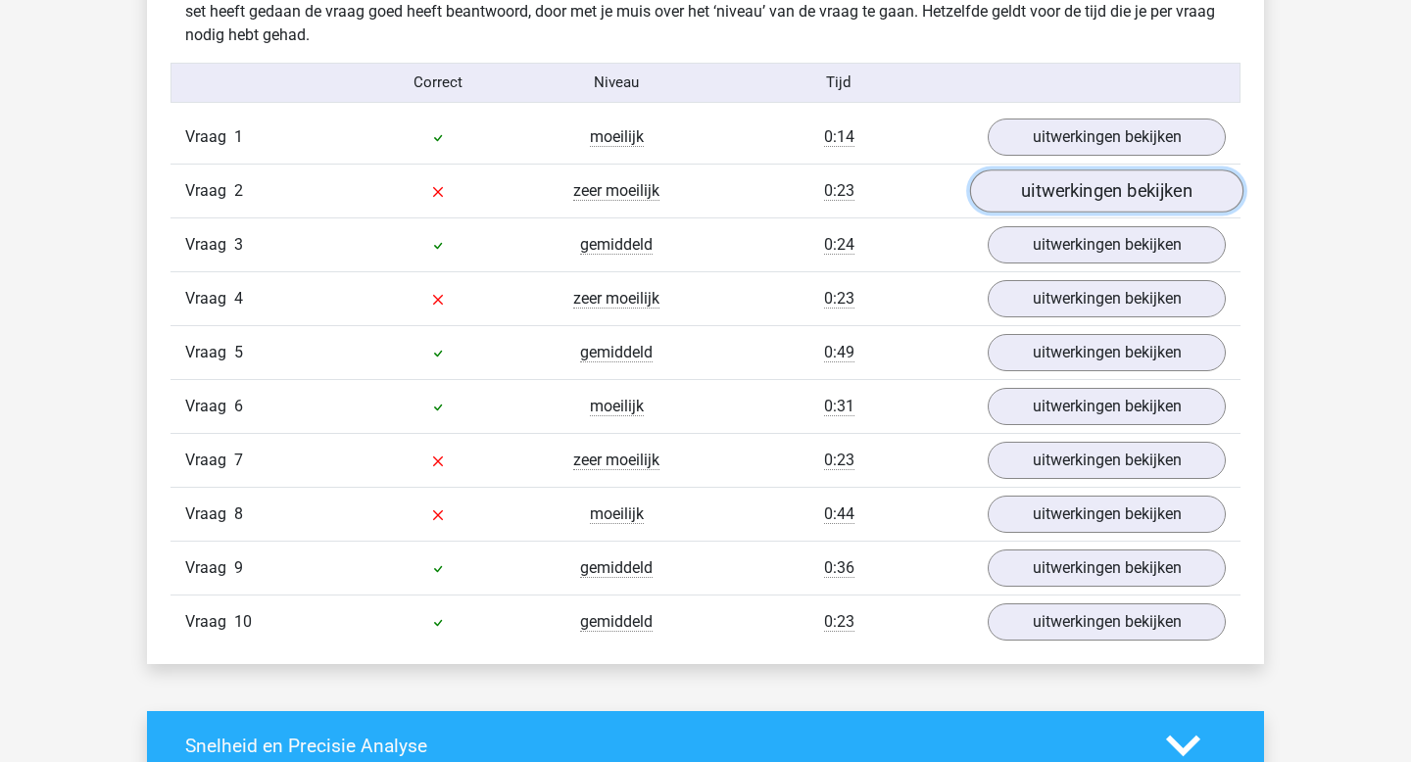
click at [1118, 194] on link "uitwerkingen bekijken" at bounding box center [1106, 191] width 273 height 43
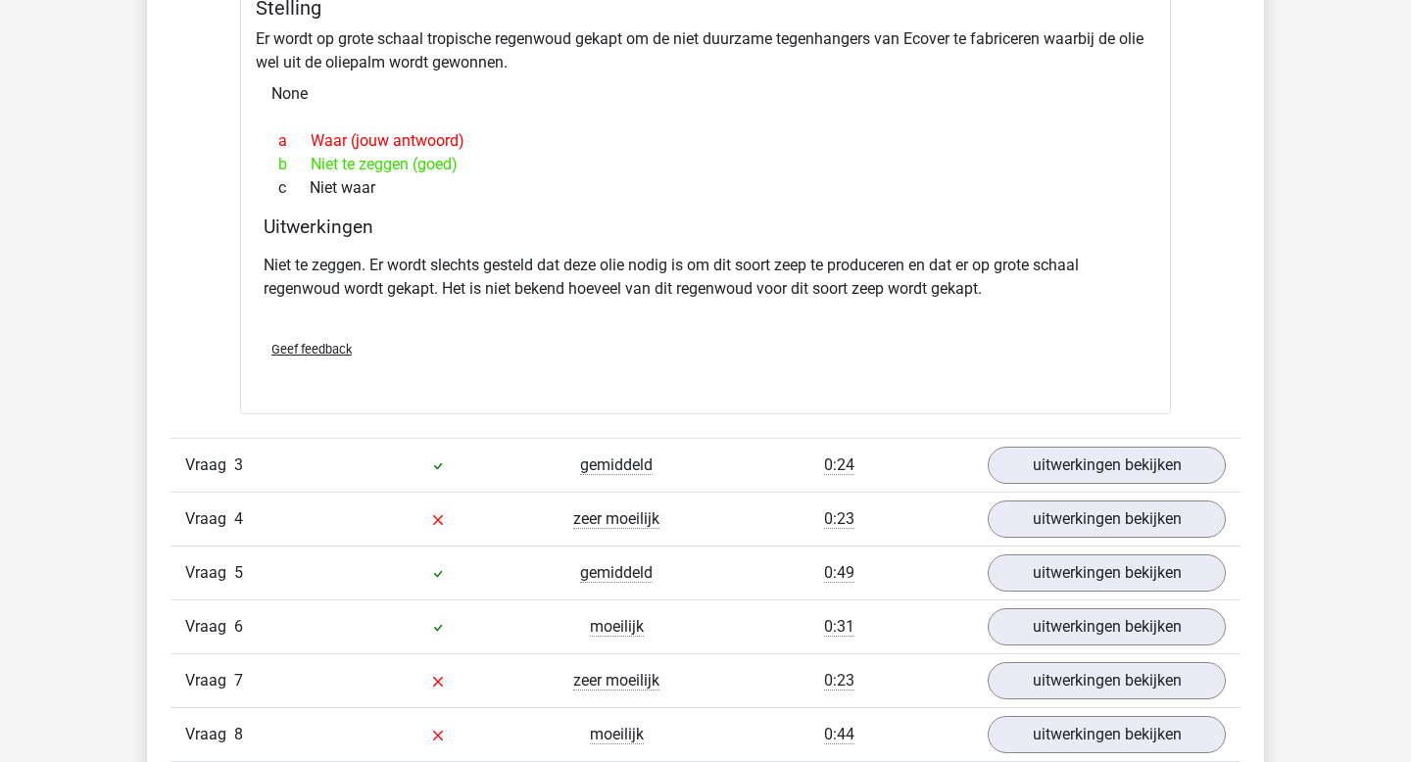
scroll to position [2032, 0]
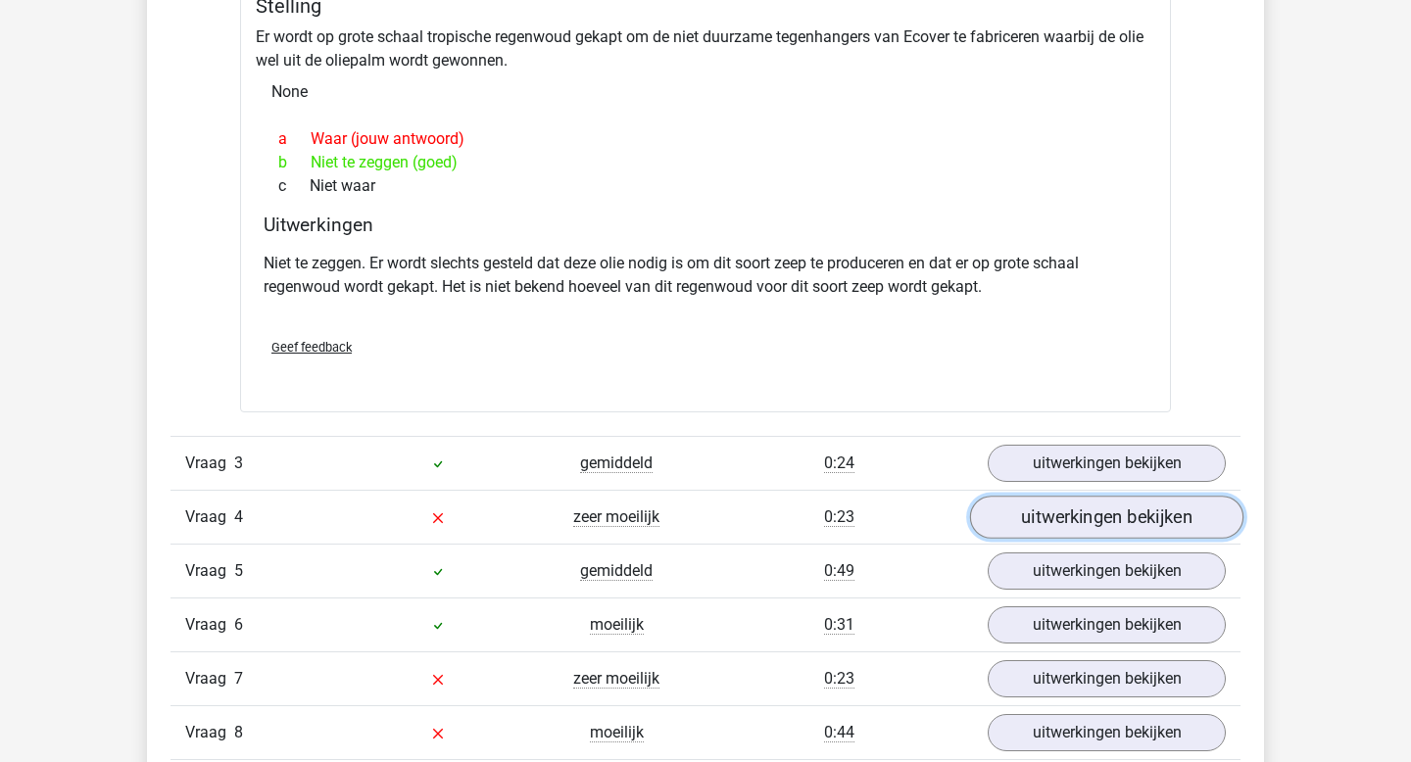
click at [1069, 517] on link "uitwerkingen bekijken" at bounding box center [1106, 517] width 273 height 43
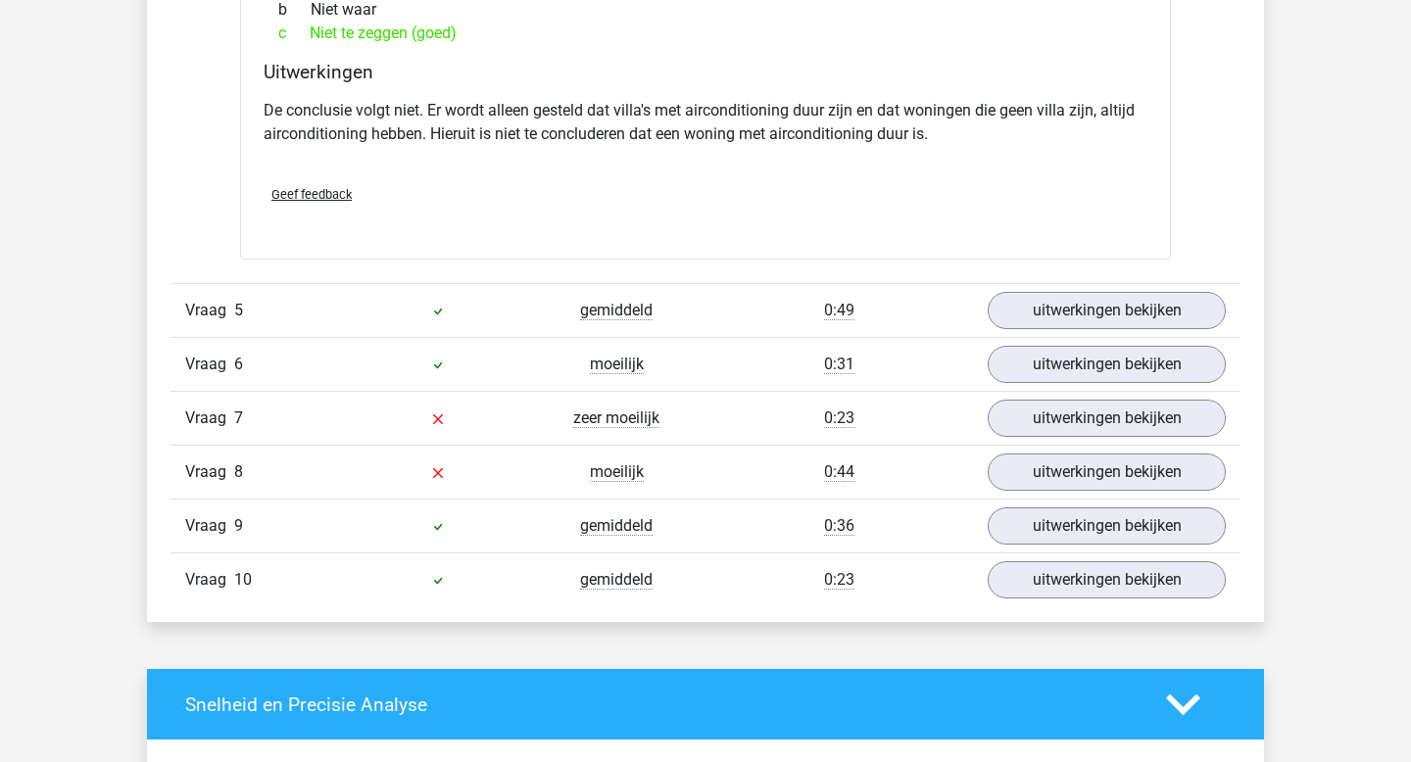
scroll to position [2827, 0]
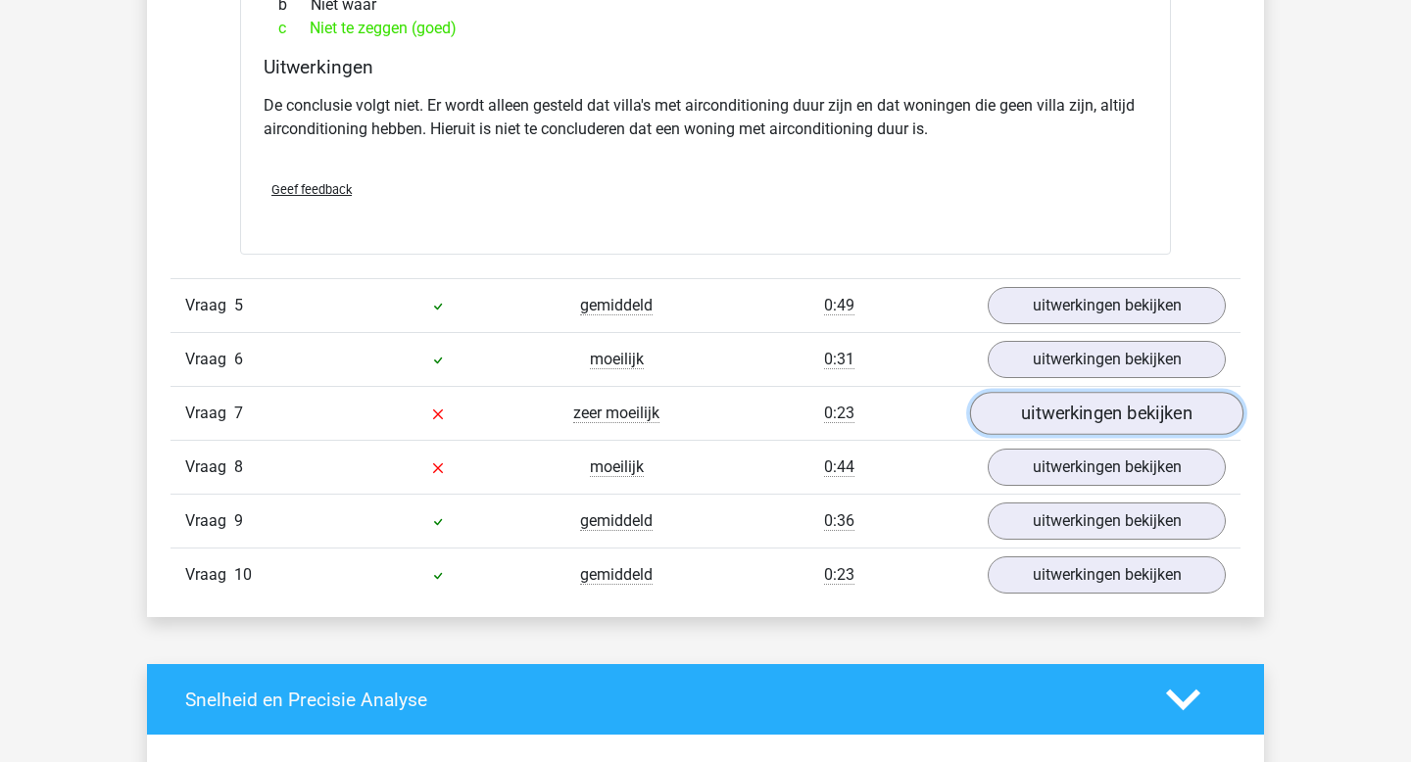
click at [1064, 398] on link "uitwerkingen bekijken" at bounding box center [1106, 413] width 273 height 43
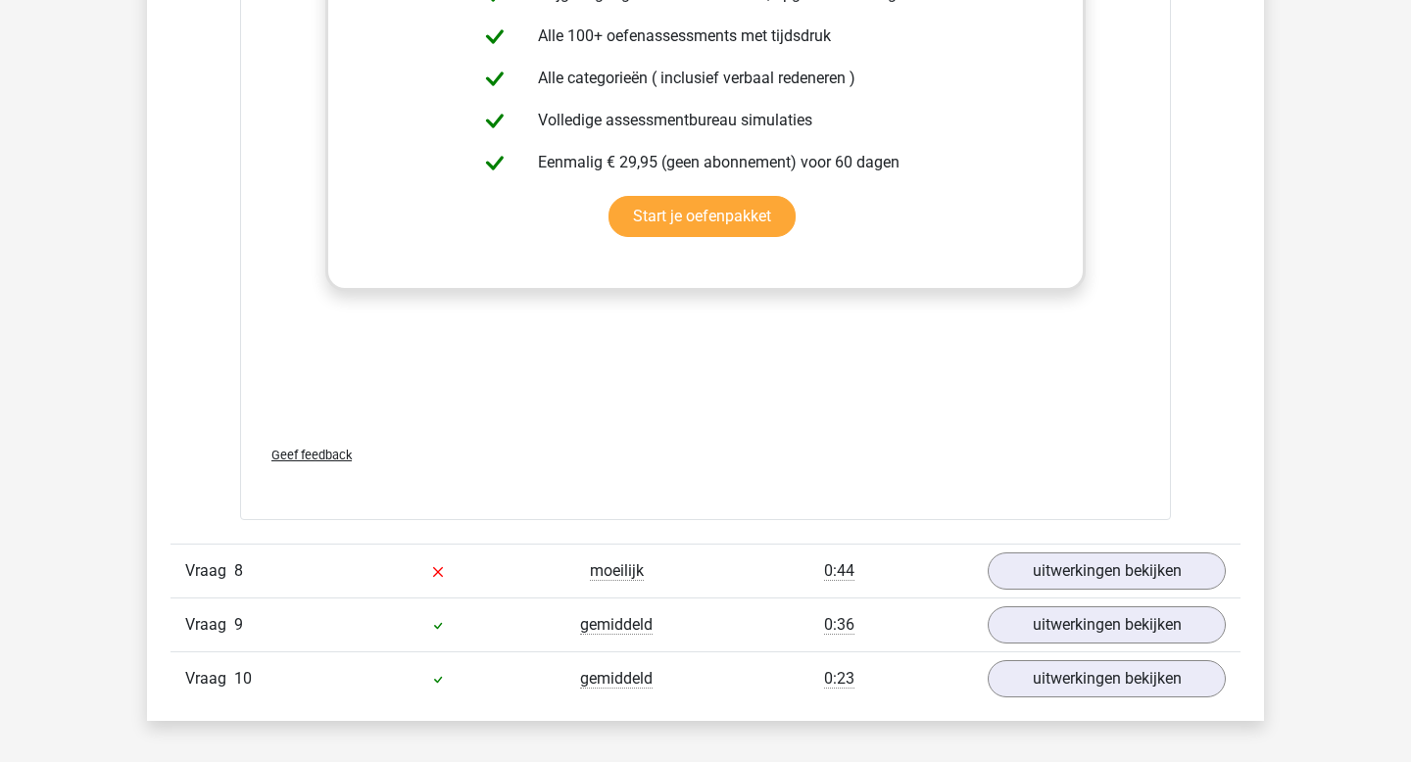
scroll to position [3780, 0]
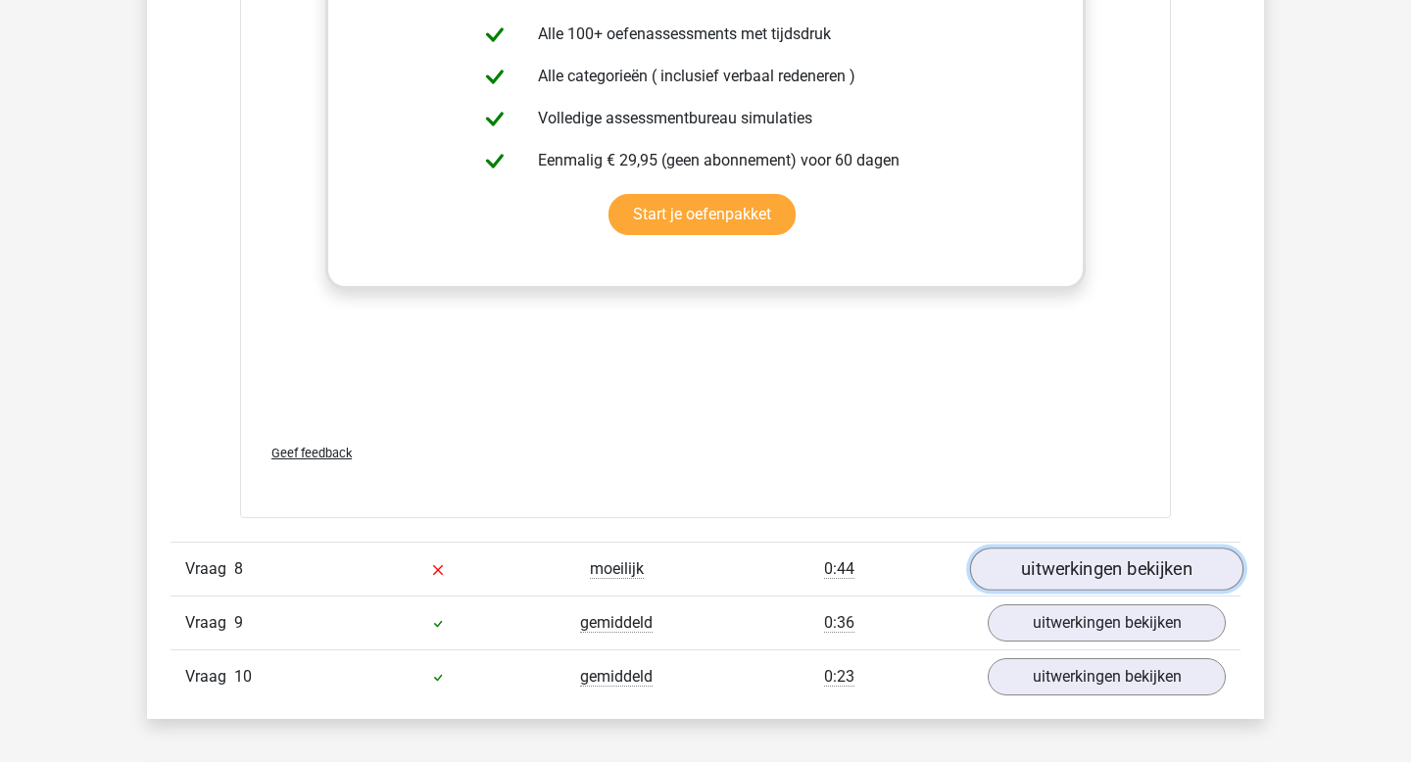
click at [1066, 566] on link "uitwerkingen bekijken" at bounding box center [1106, 570] width 273 height 43
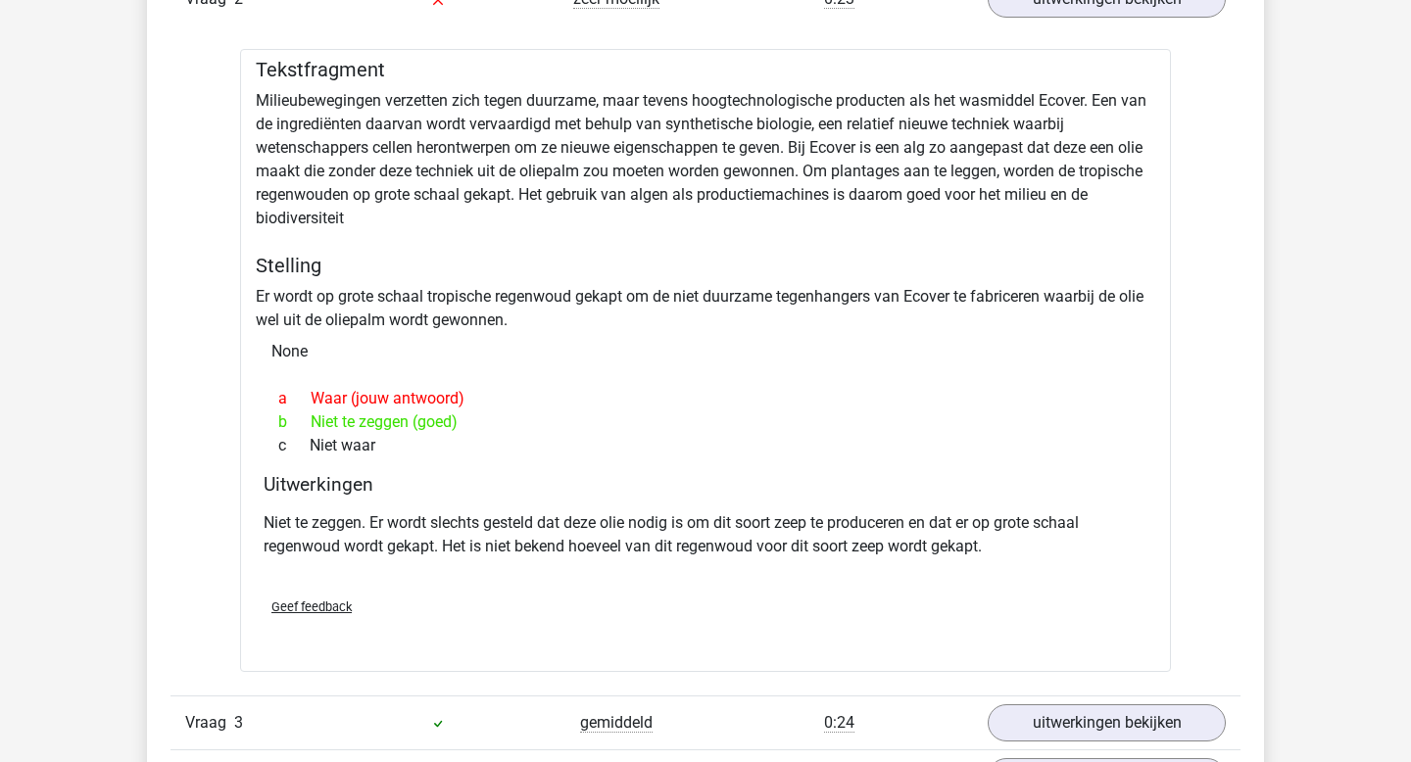
scroll to position [1598, 0]
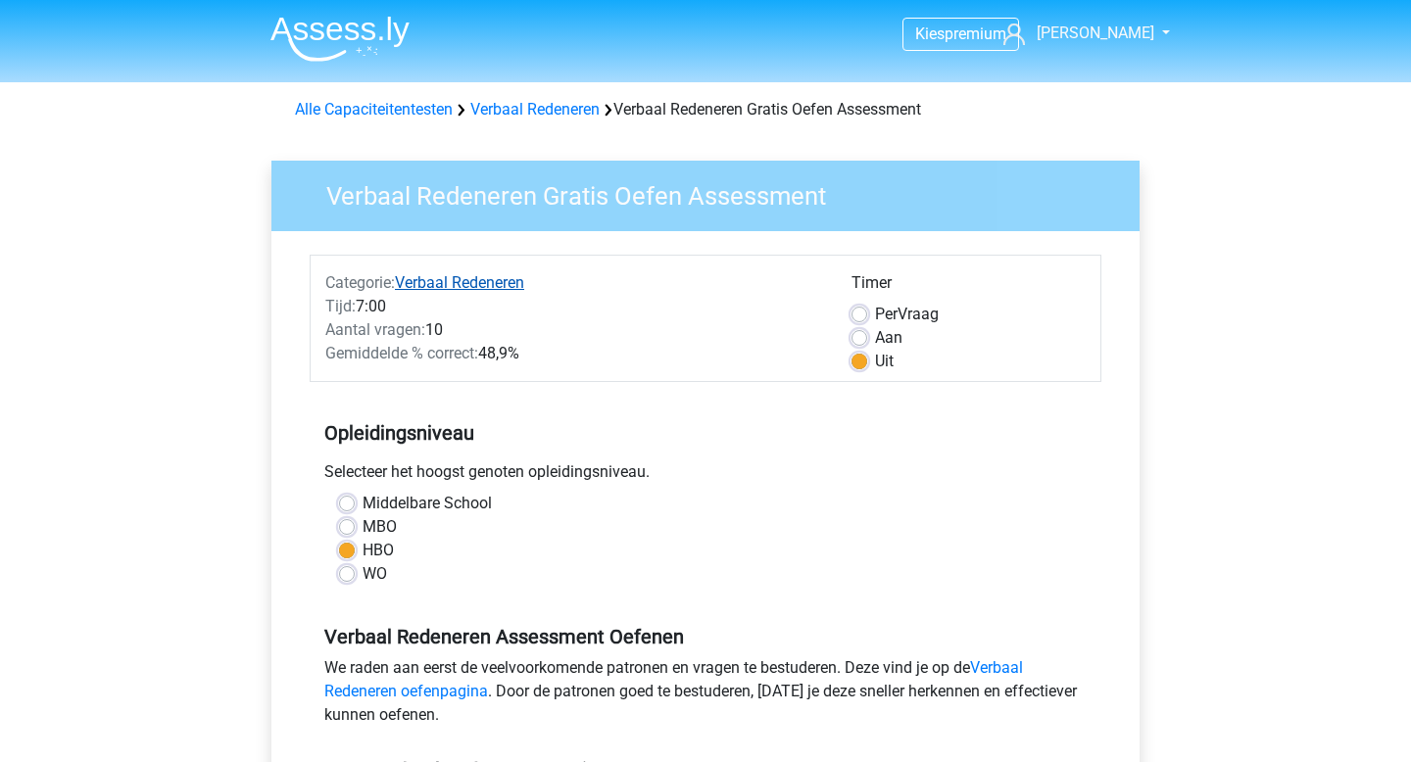
click at [457, 282] on link "Verbaal Redeneren" at bounding box center [459, 282] width 129 height 19
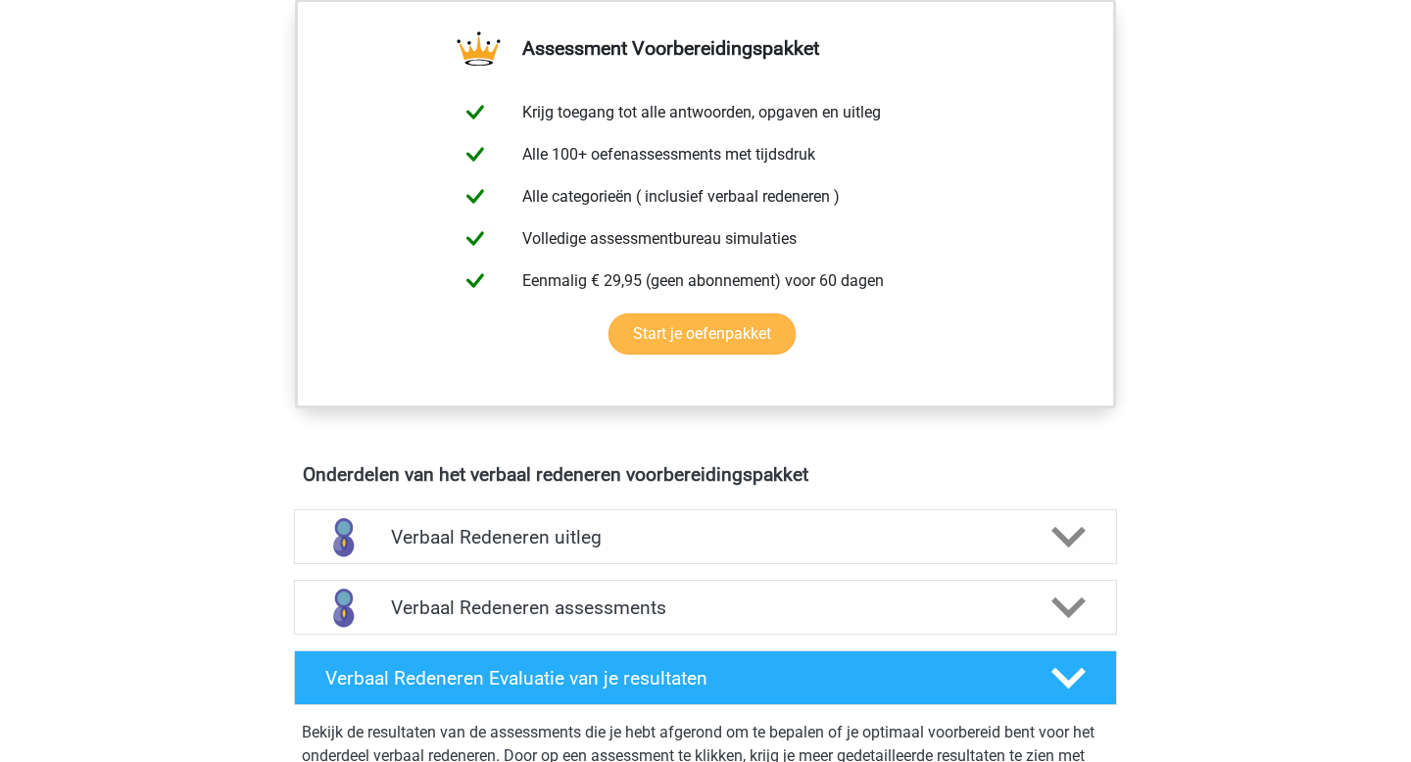
scroll to position [752, 0]
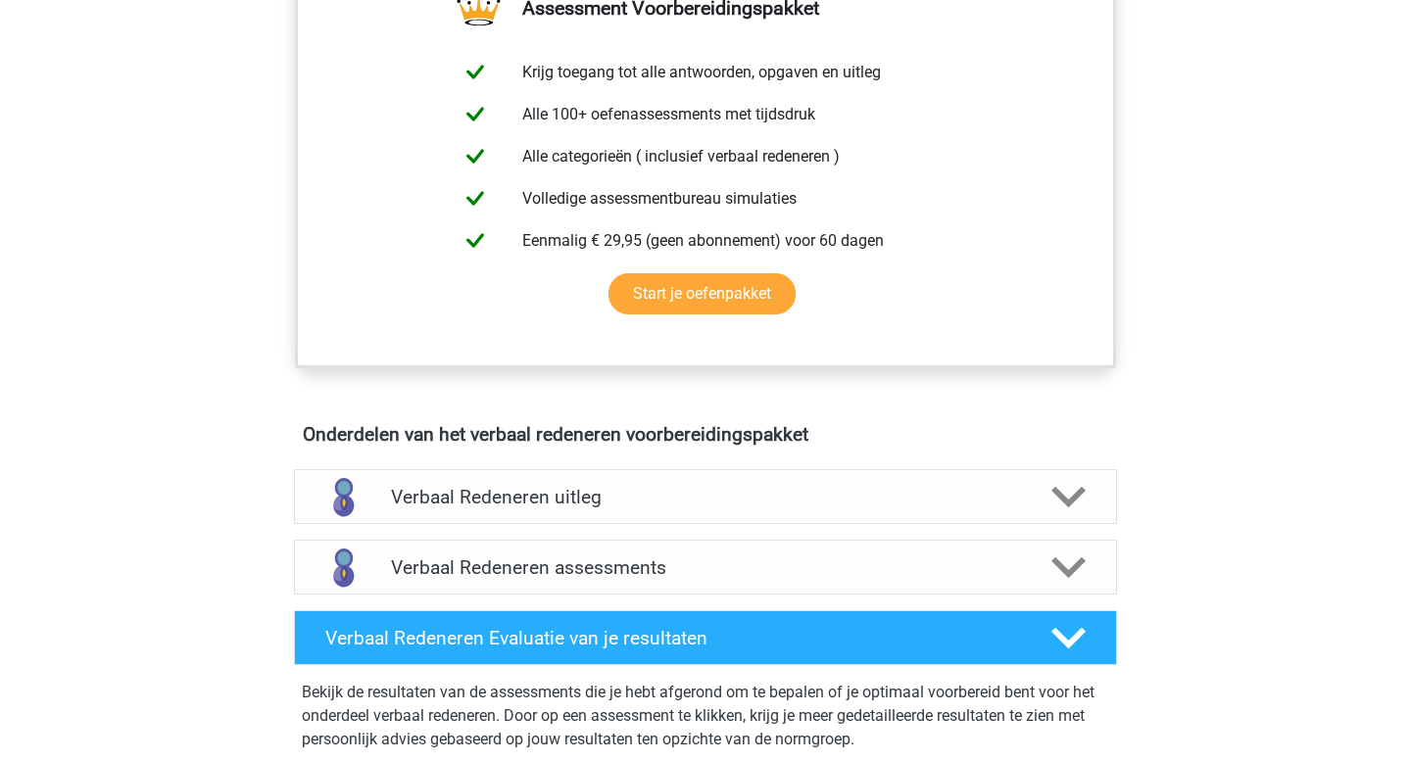
click at [970, 562] on h4 "Verbaal Redeneren assessments" at bounding box center [705, 568] width 629 height 23
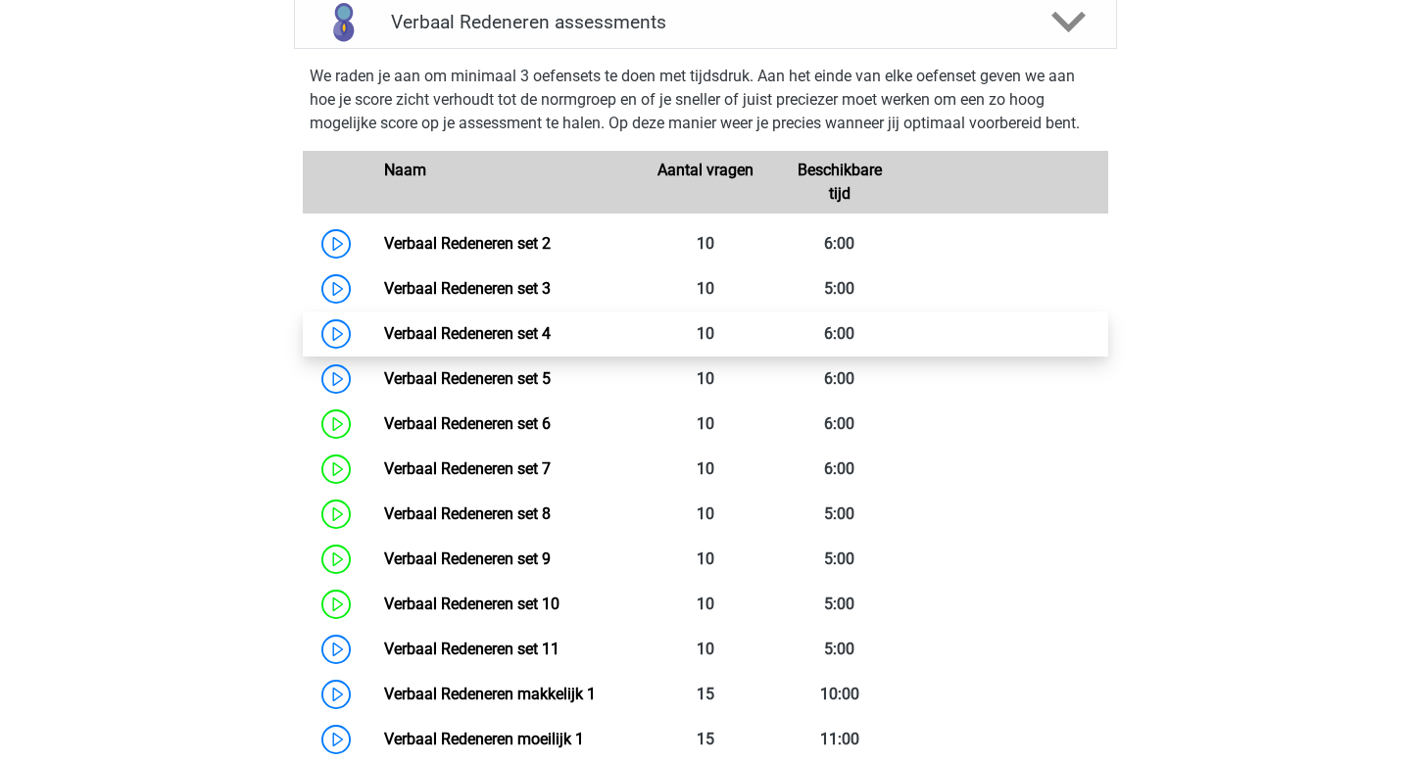
scroll to position [1281, 0]
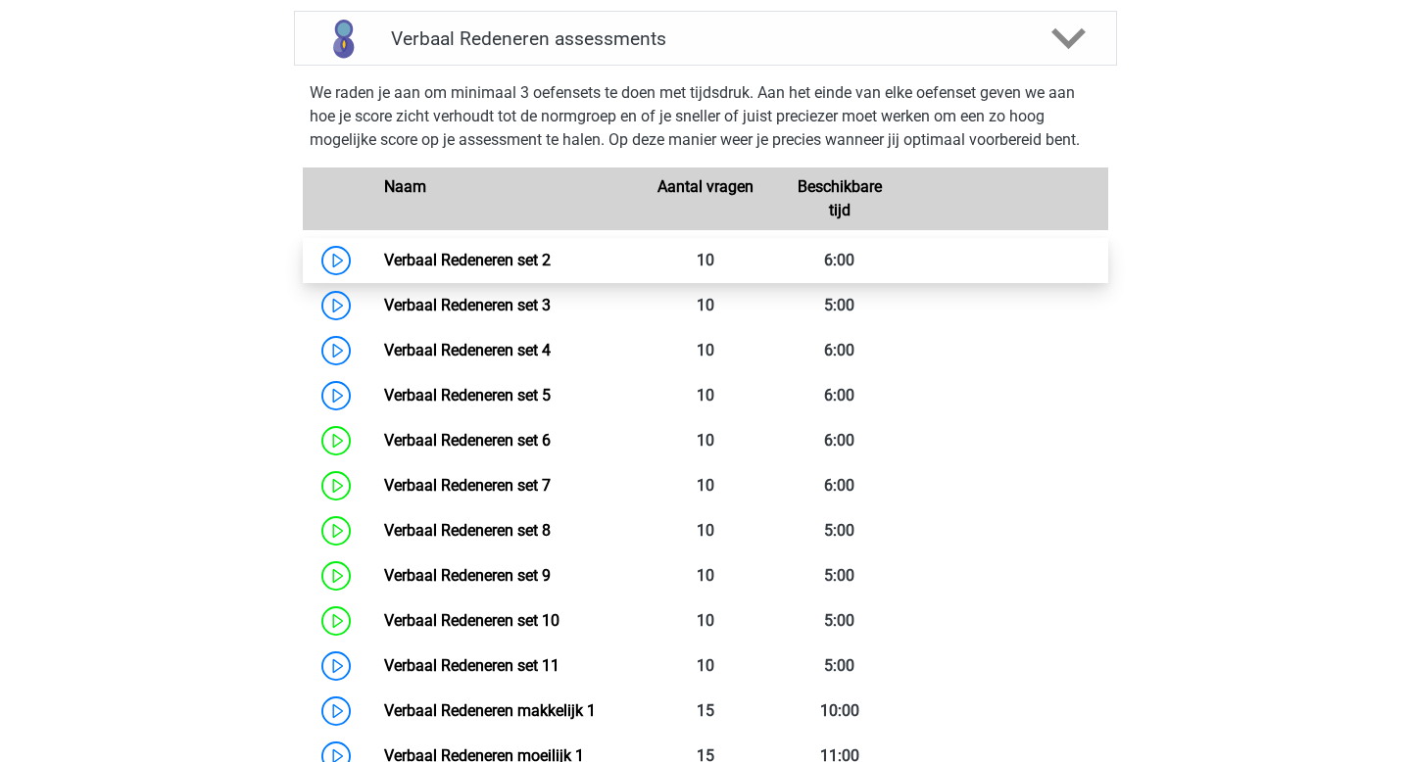
click at [490, 255] on link "Verbaal Redeneren set 2" at bounding box center [467, 260] width 167 height 19
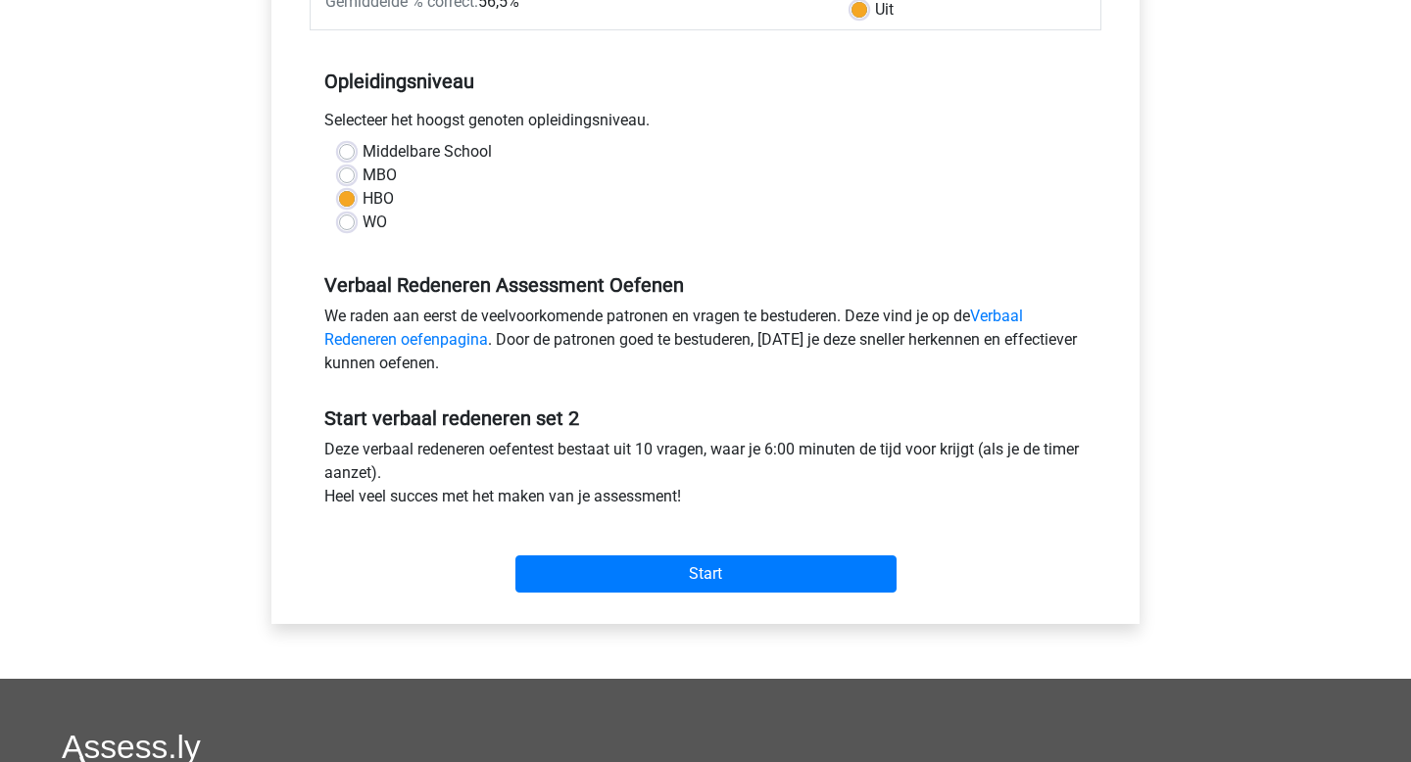
scroll to position [353, 0]
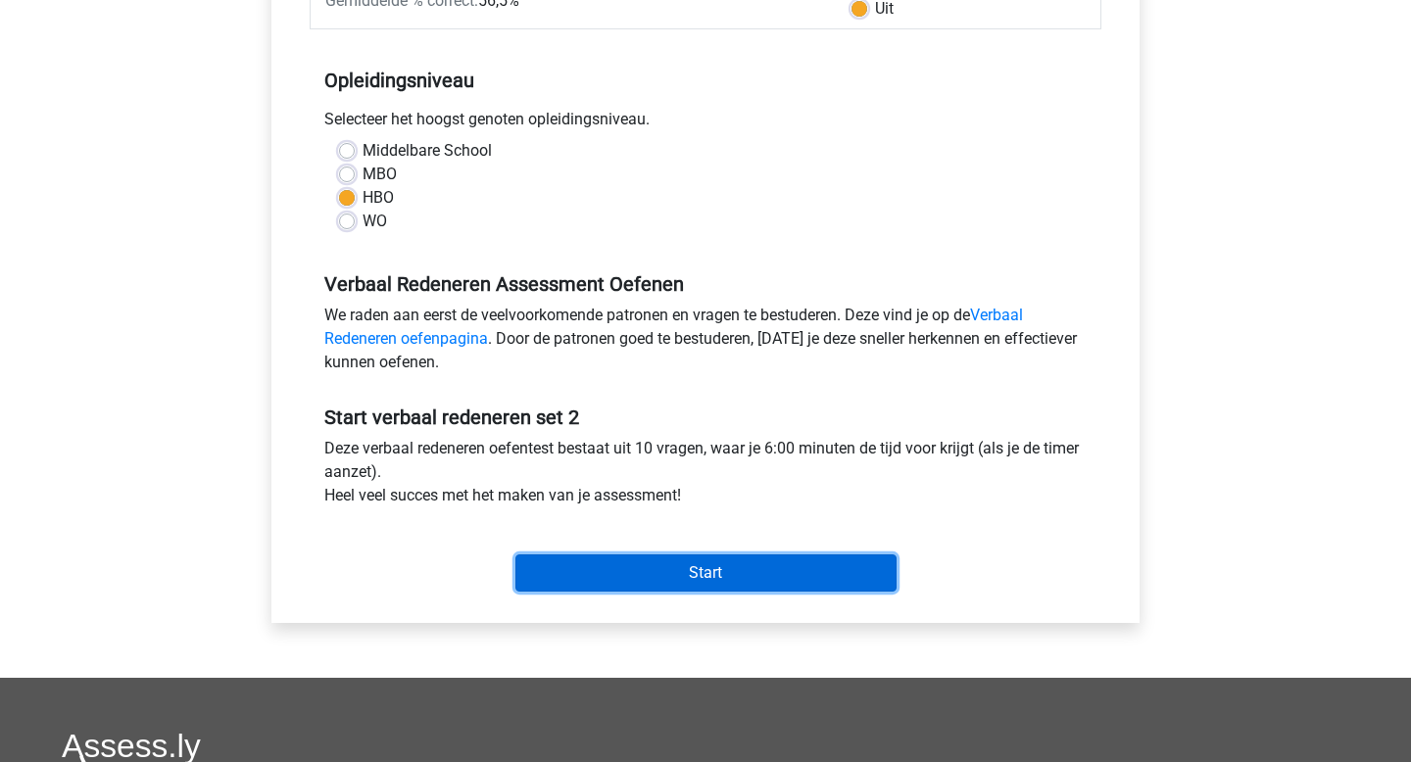
click at [760, 568] on input "Start" at bounding box center [705, 573] width 381 height 37
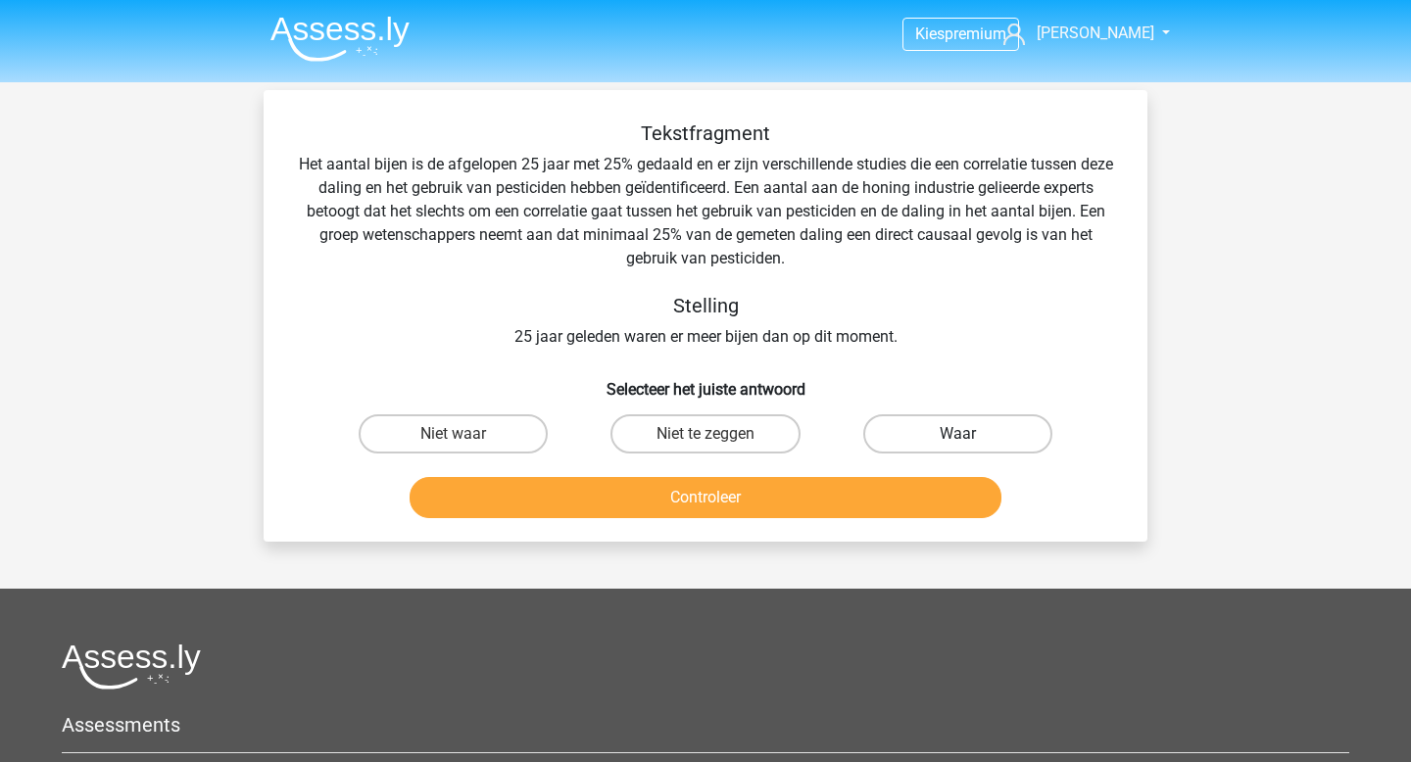
click at [894, 431] on label "Waar" at bounding box center [957, 434] width 189 height 39
click at [957, 434] on input "Waar" at bounding box center [963, 440] width 13 height 13
radio input "true"
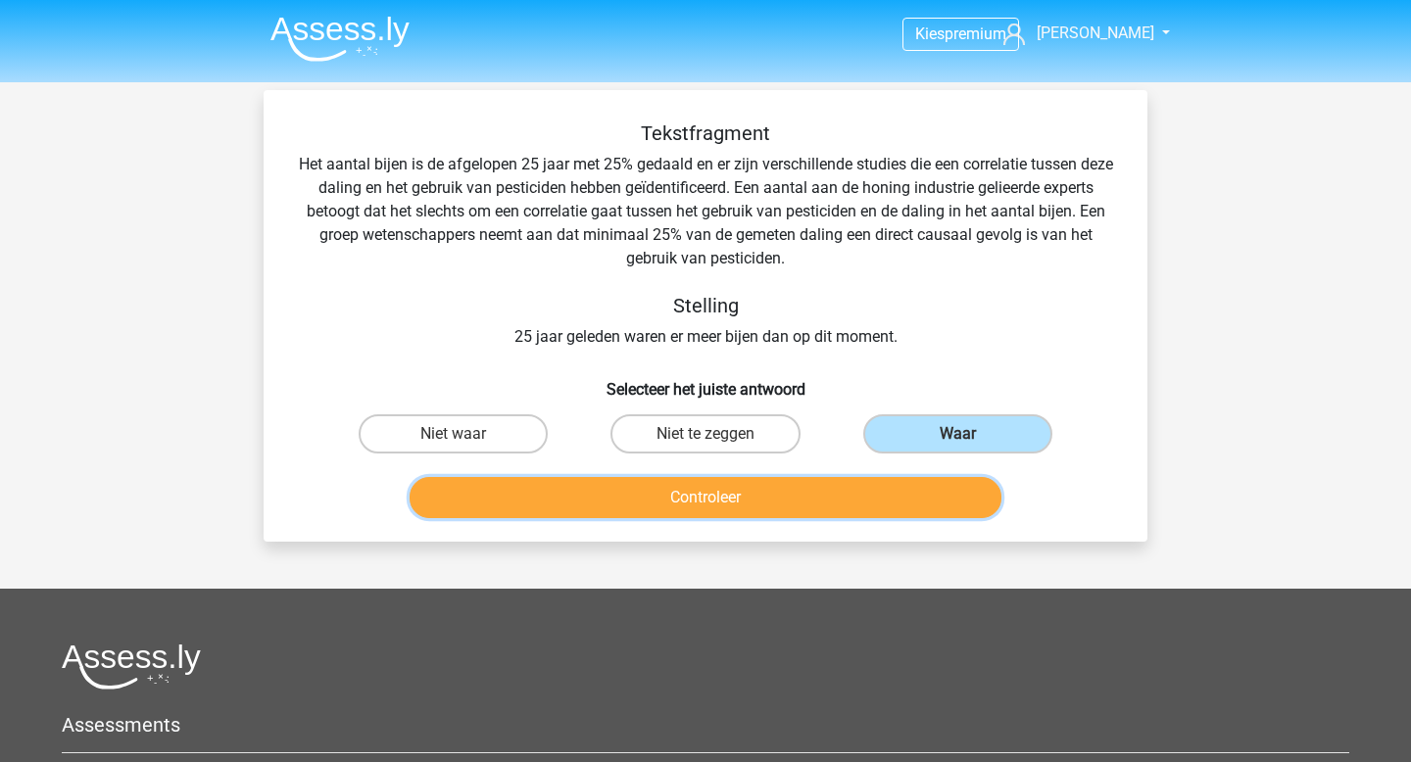
click at [833, 505] on button "Controleer" at bounding box center [706, 497] width 593 height 41
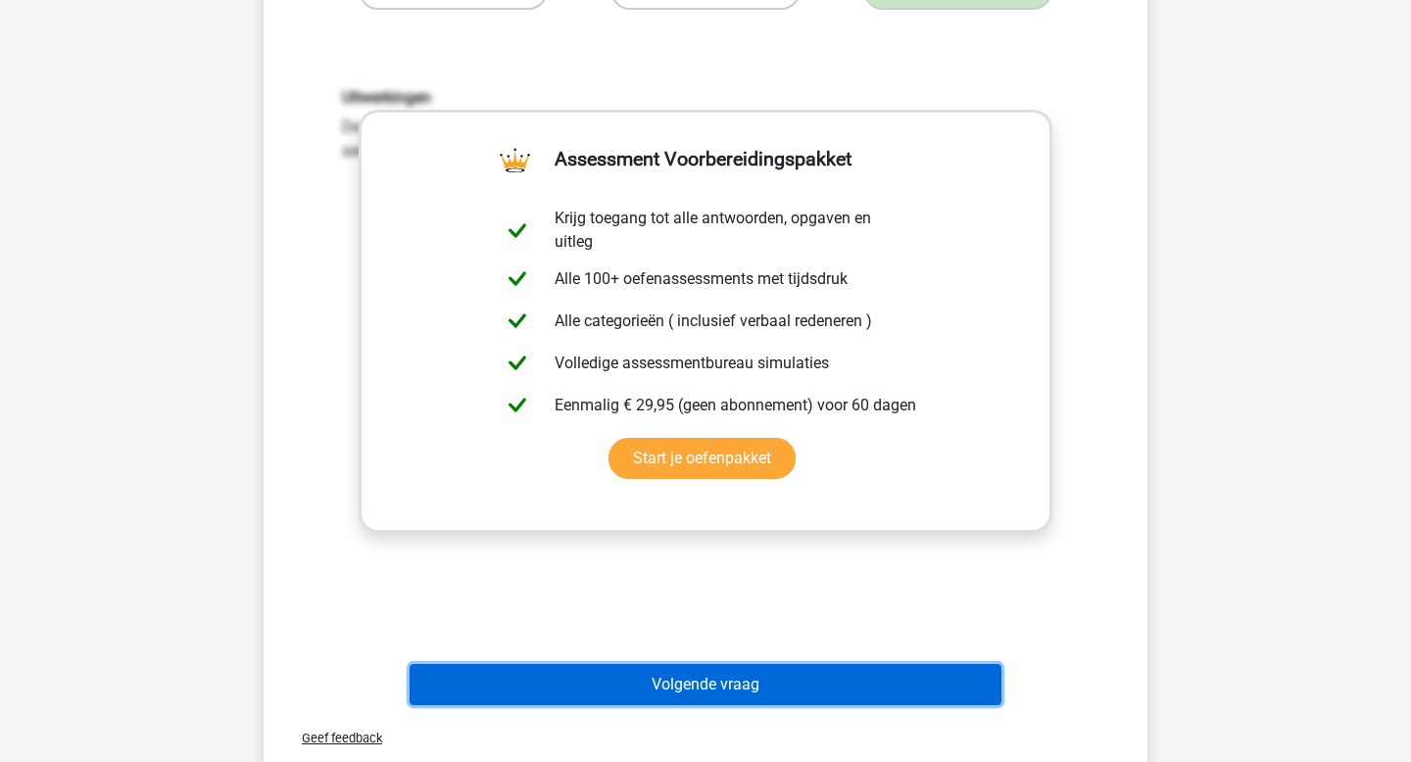
click at [765, 664] on button "Volgende vraag" at bounding box center [706, 684] width 593 height 41
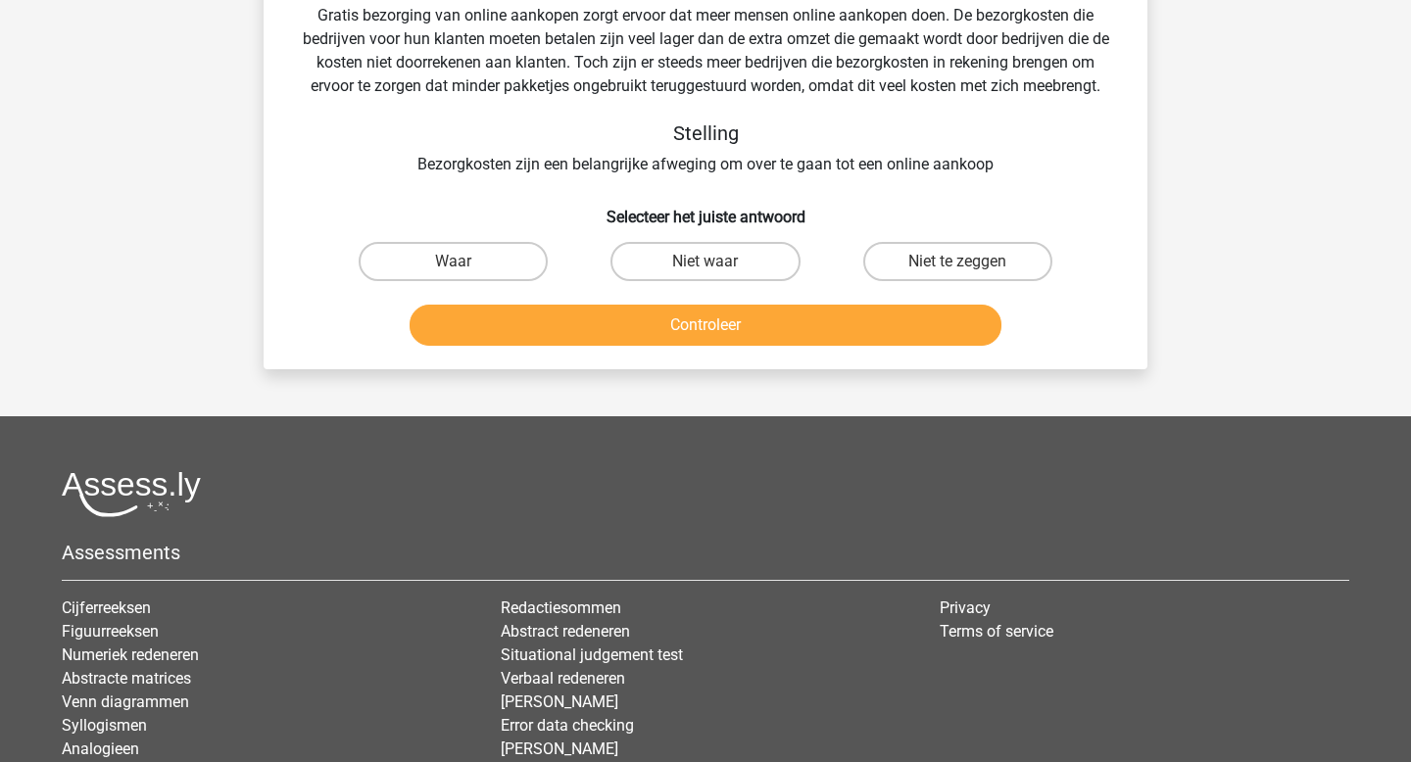
scroll to position [90, 0]
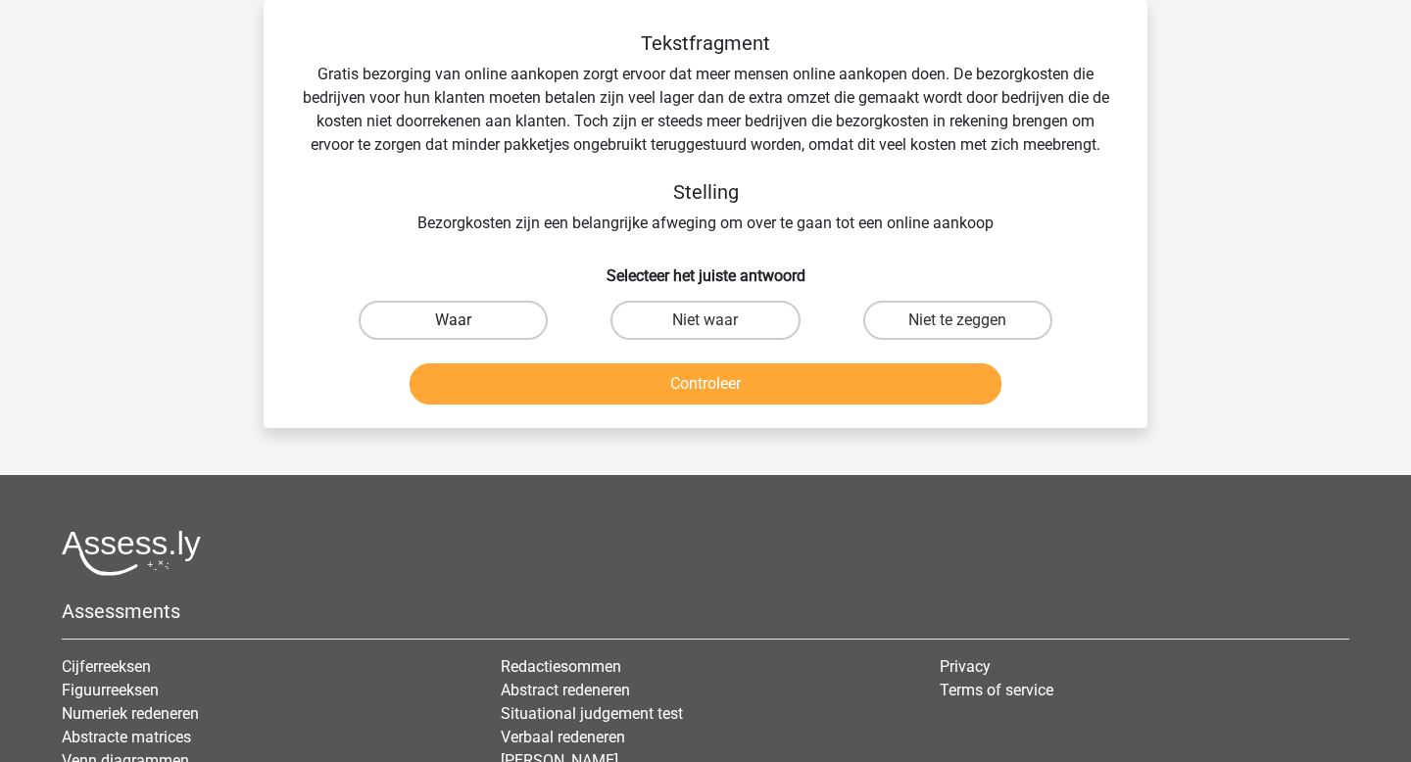
click at [409, 313] on label "Waar" at bounding box center [453, 320] width 189 height 39
click at [454, 320] on input "Waar" at bounding box center [460, 326] width 13 height 13
radio input "true"
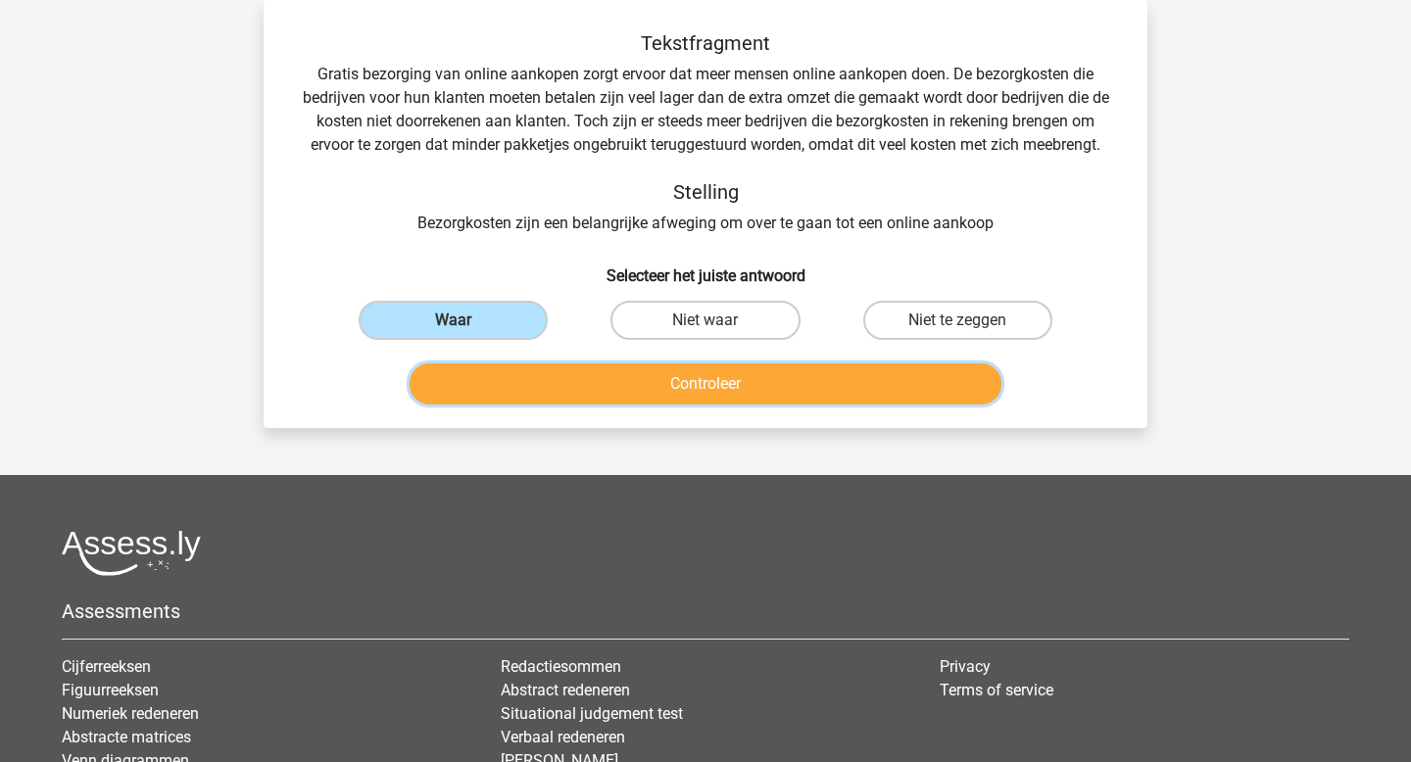
click at [642, 399] on button "Controleer" at bounding box center [706, 384] width 593 height 41
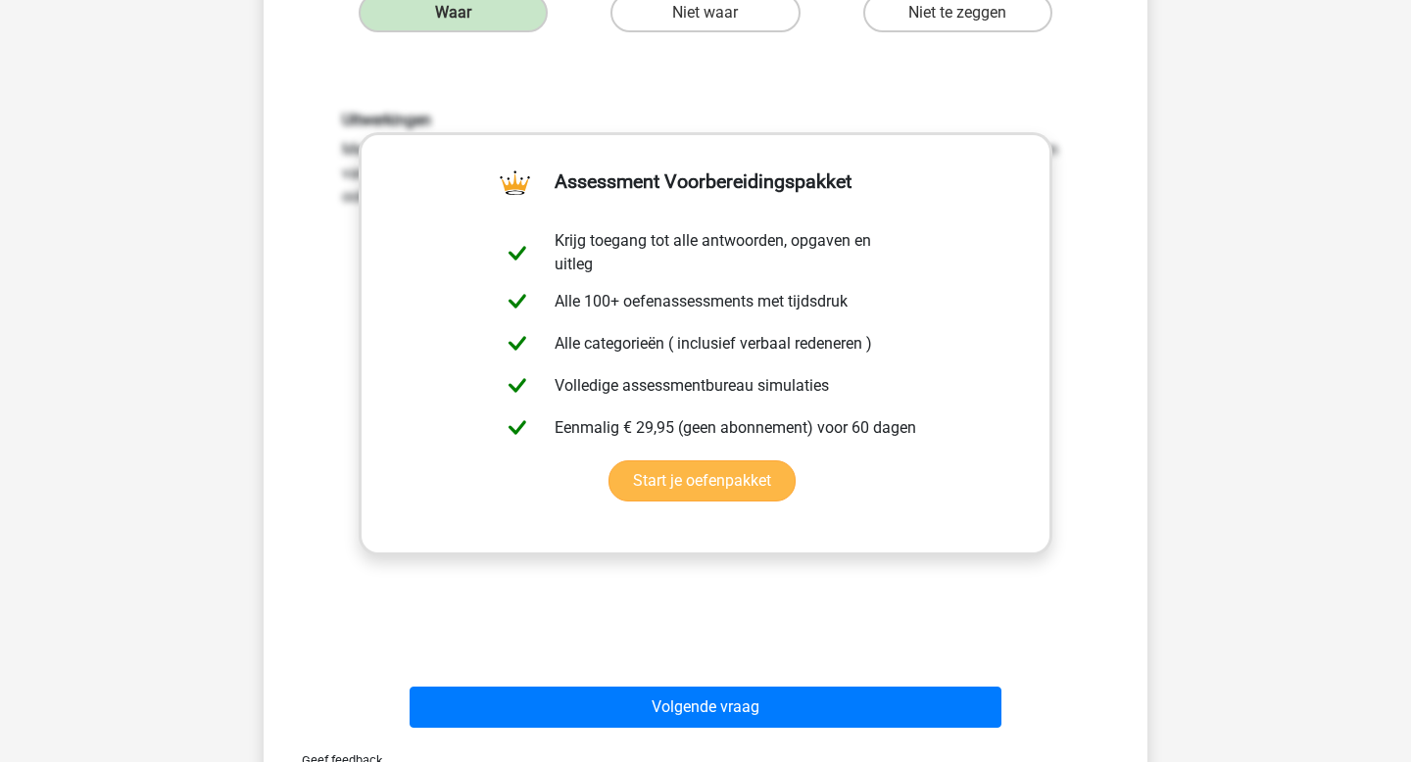
scroll to position [536, 0]
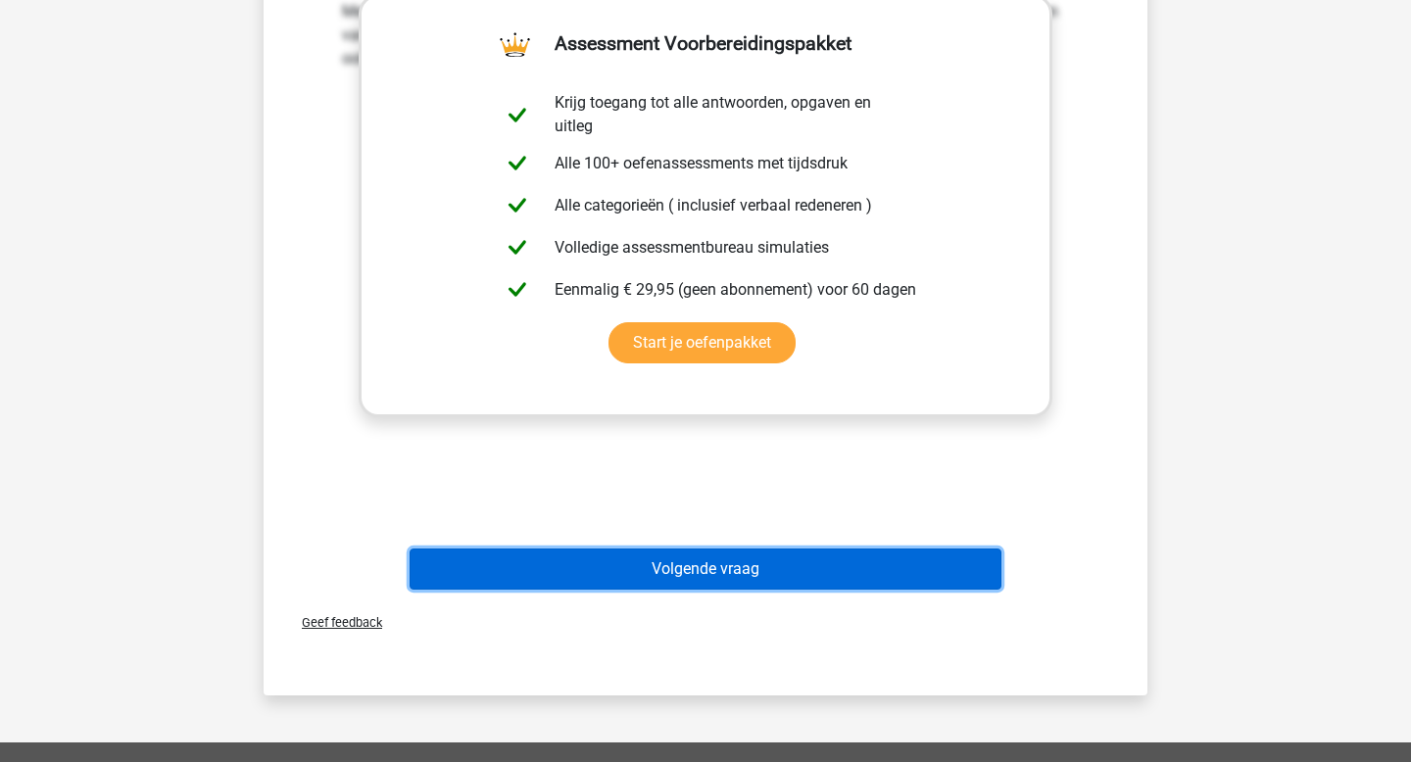
click at [741, 589] on button "Volgende vraag" at bounding box center [706, 569] width 593 height 41
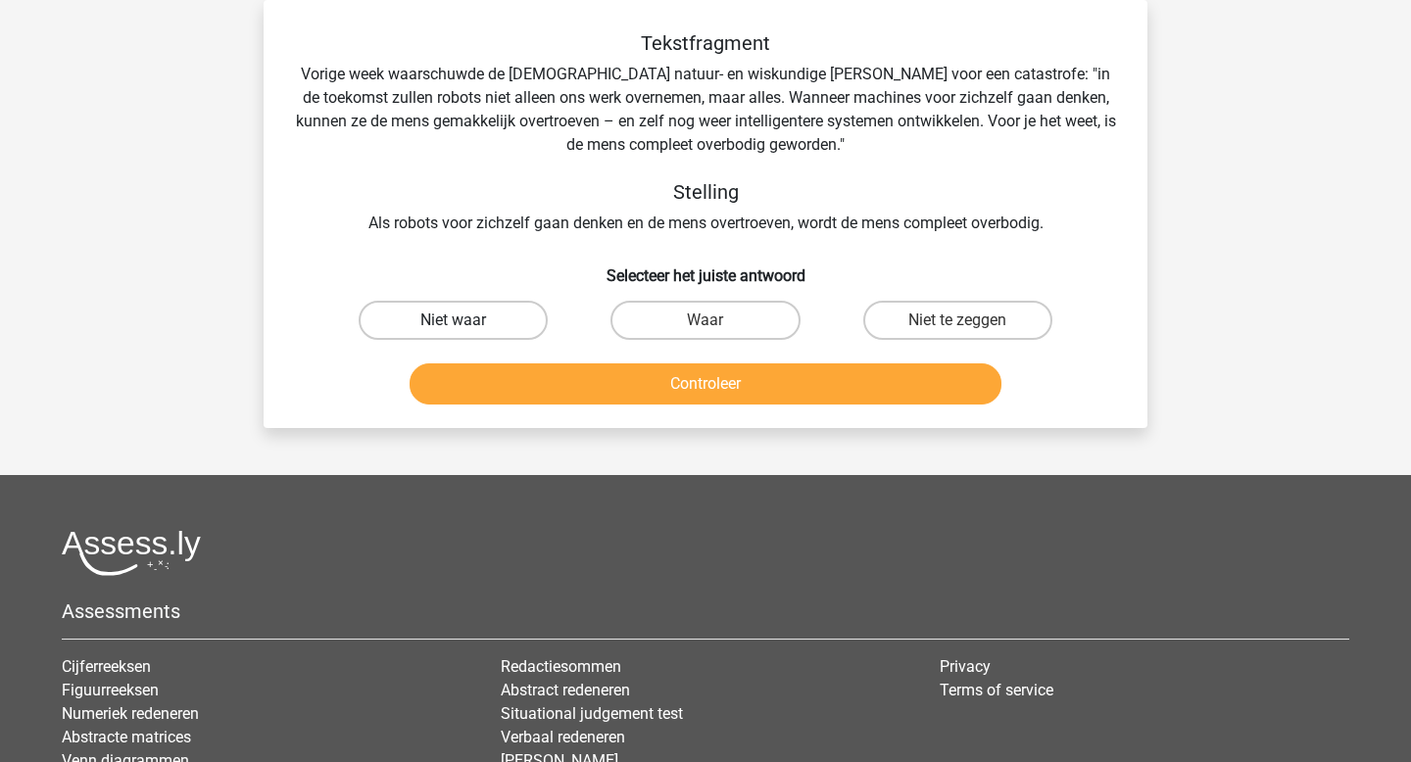
scroll to position [0, 0]
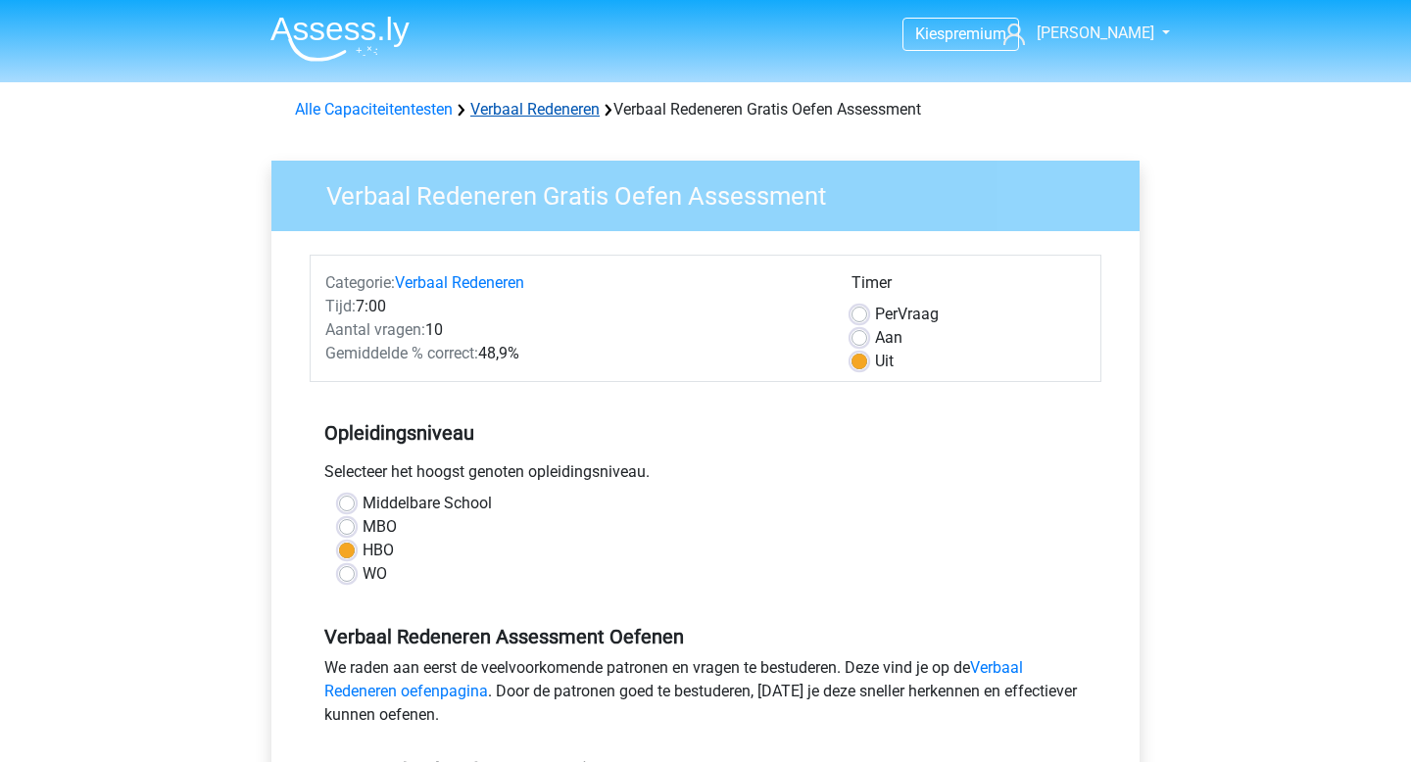
click at [538, 106] on link "Verbaal Redeneren" at bounding box center [534, 109] width 129 height 19
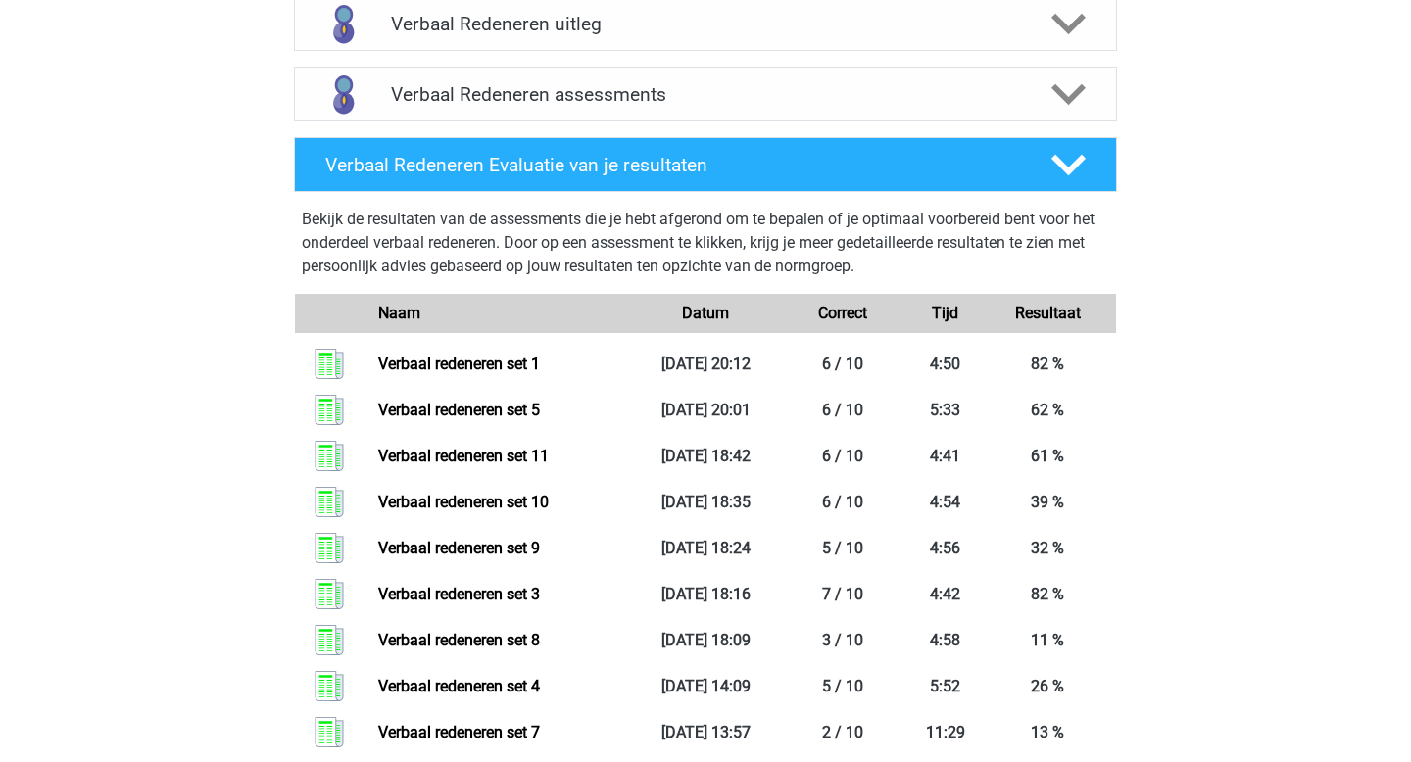
scroll to position [1220, 0]
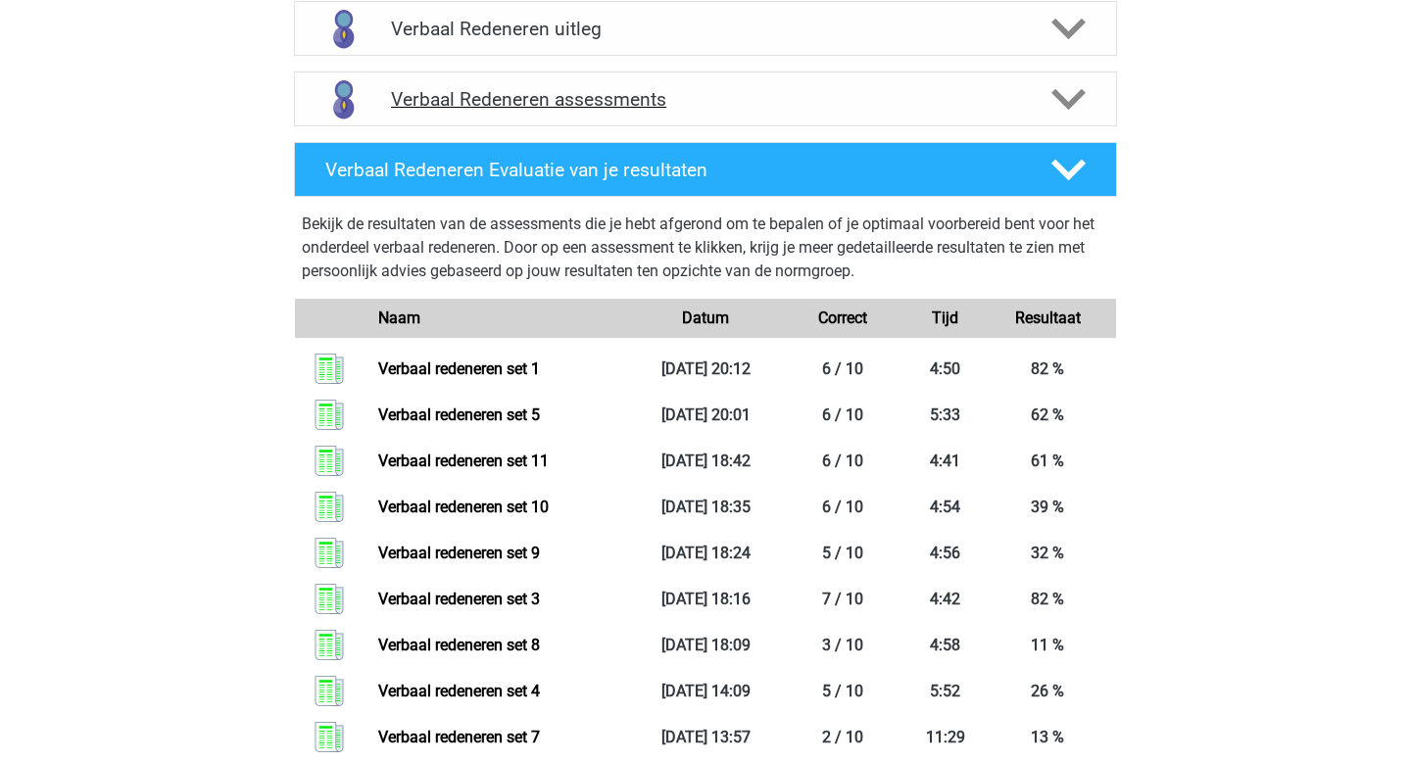
click at [1059, 100] on polygon at bounding box center [1068, 100] width 34 height 22
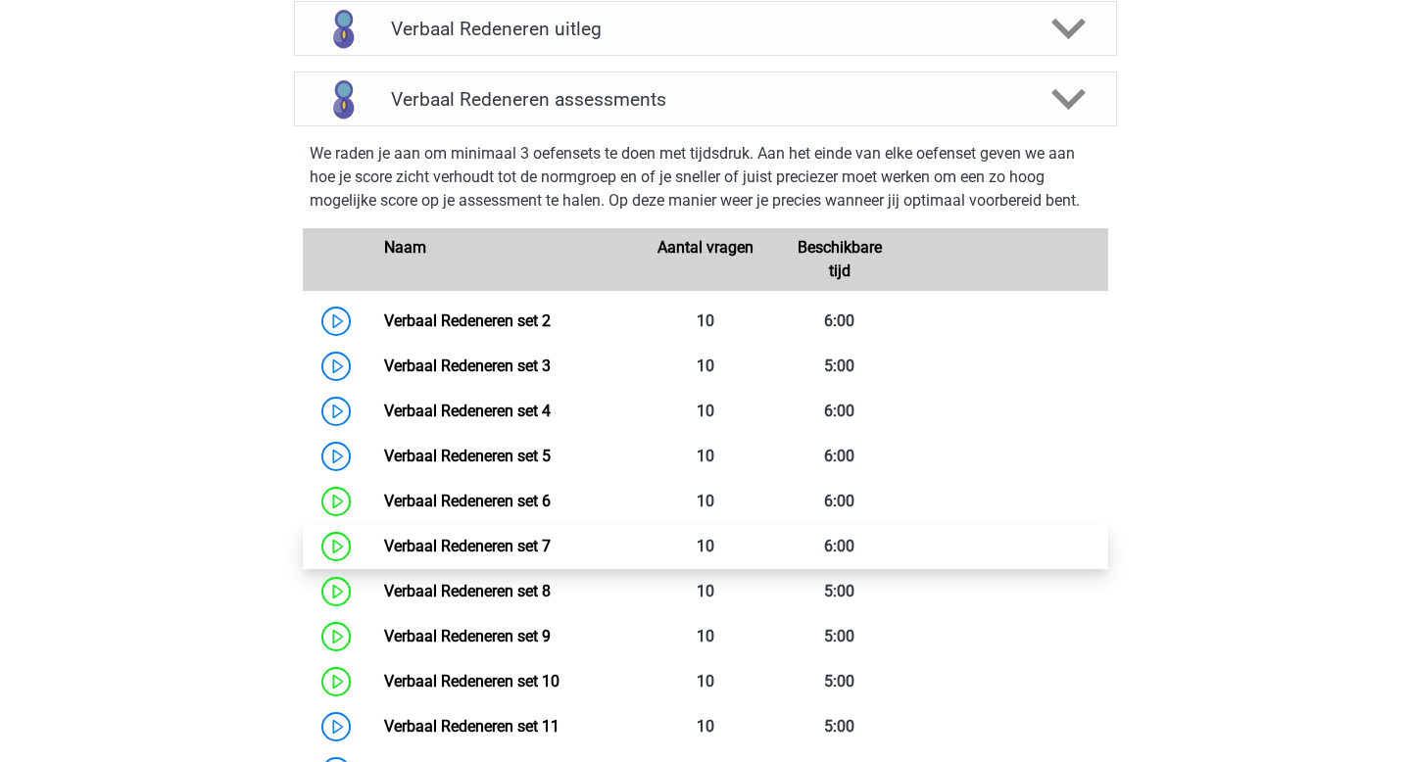
click at [535, 538] on link "Verbaal Redeneren set 7" at bounding box center [467, 546] width 167 height 19
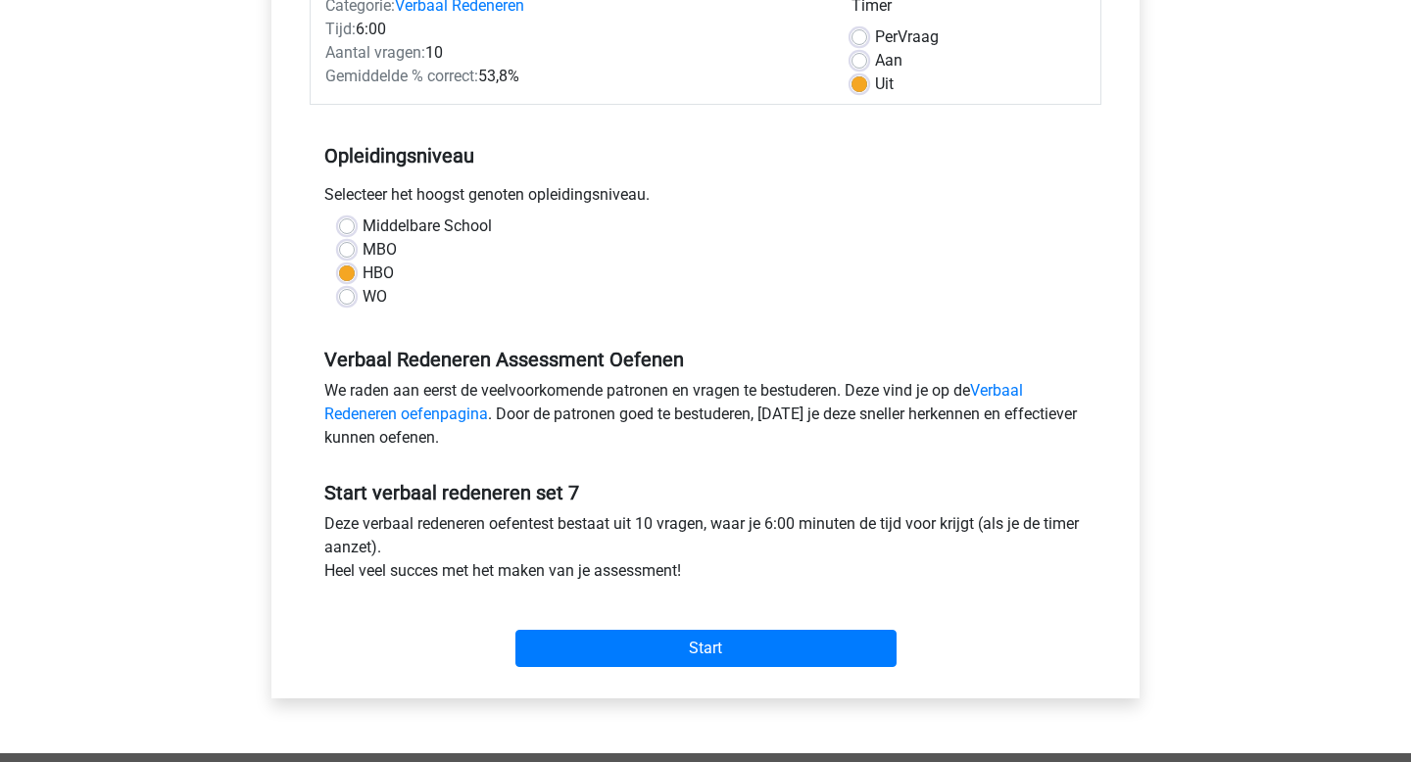
scroll to position [293, 0]
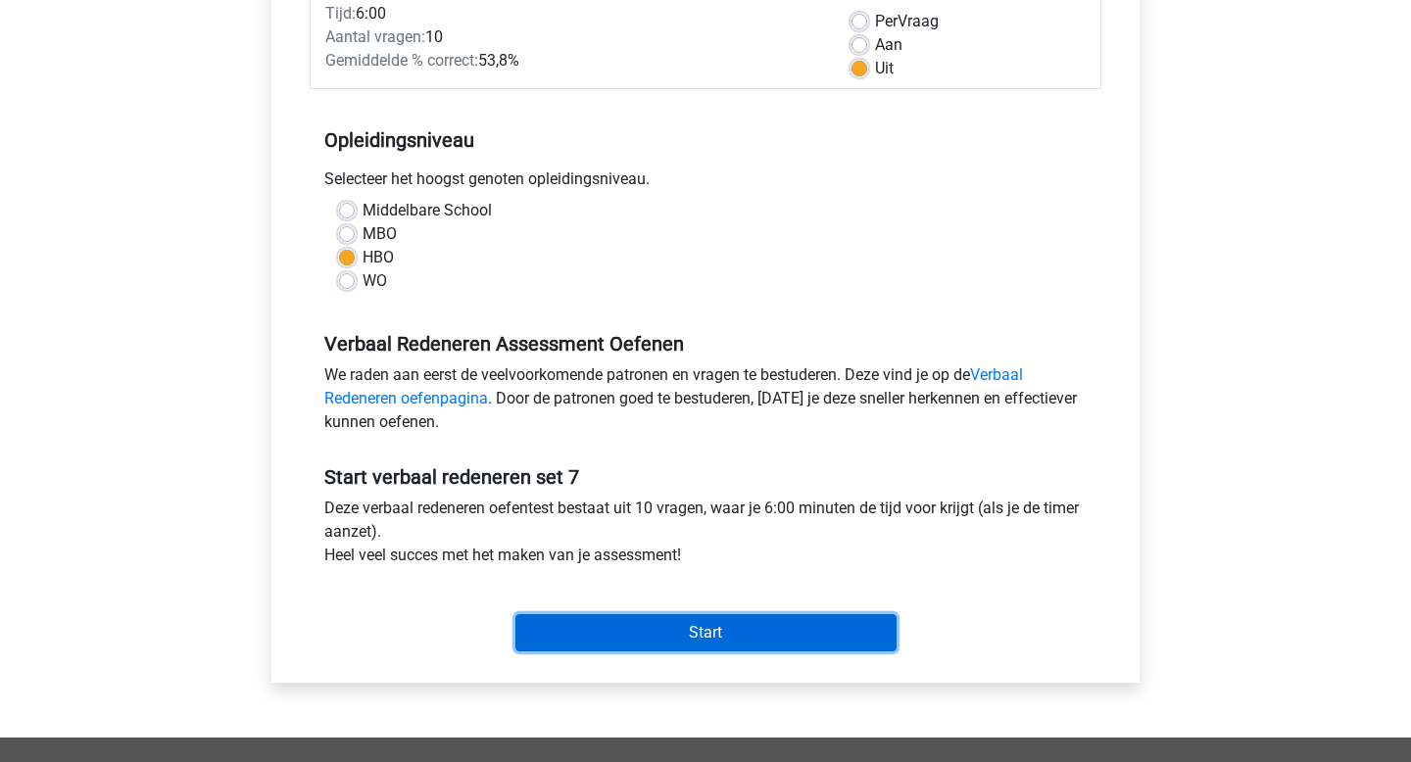
click at [664, 642] on input "Start" at bounding box center [705, 632] width 381 height 37
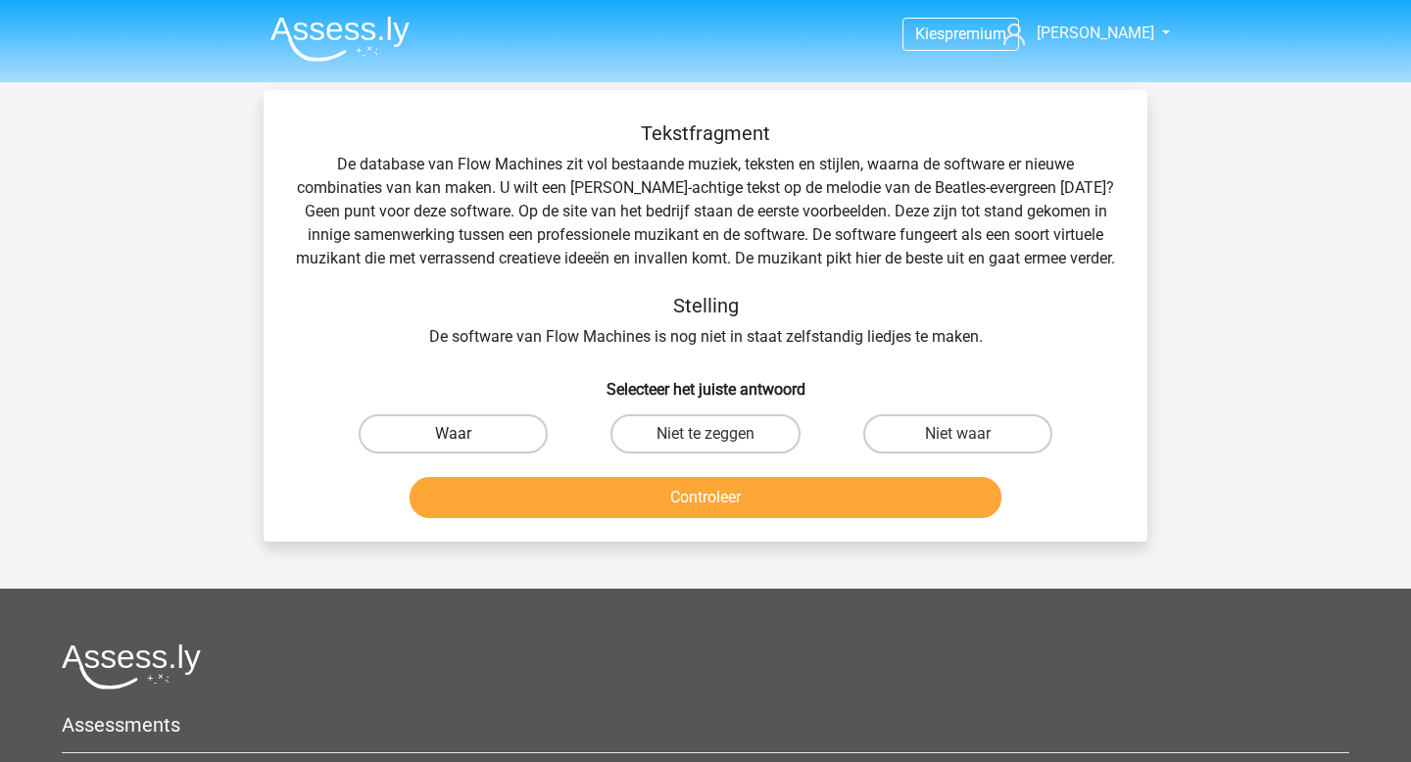
click at [471, 454] on label "Waar" at bounding box center [453, 434] width 189 height 39
click at [466, 447] on input "Waar" at bounding box center [460, 440] width 13 height 13
radio input "true"
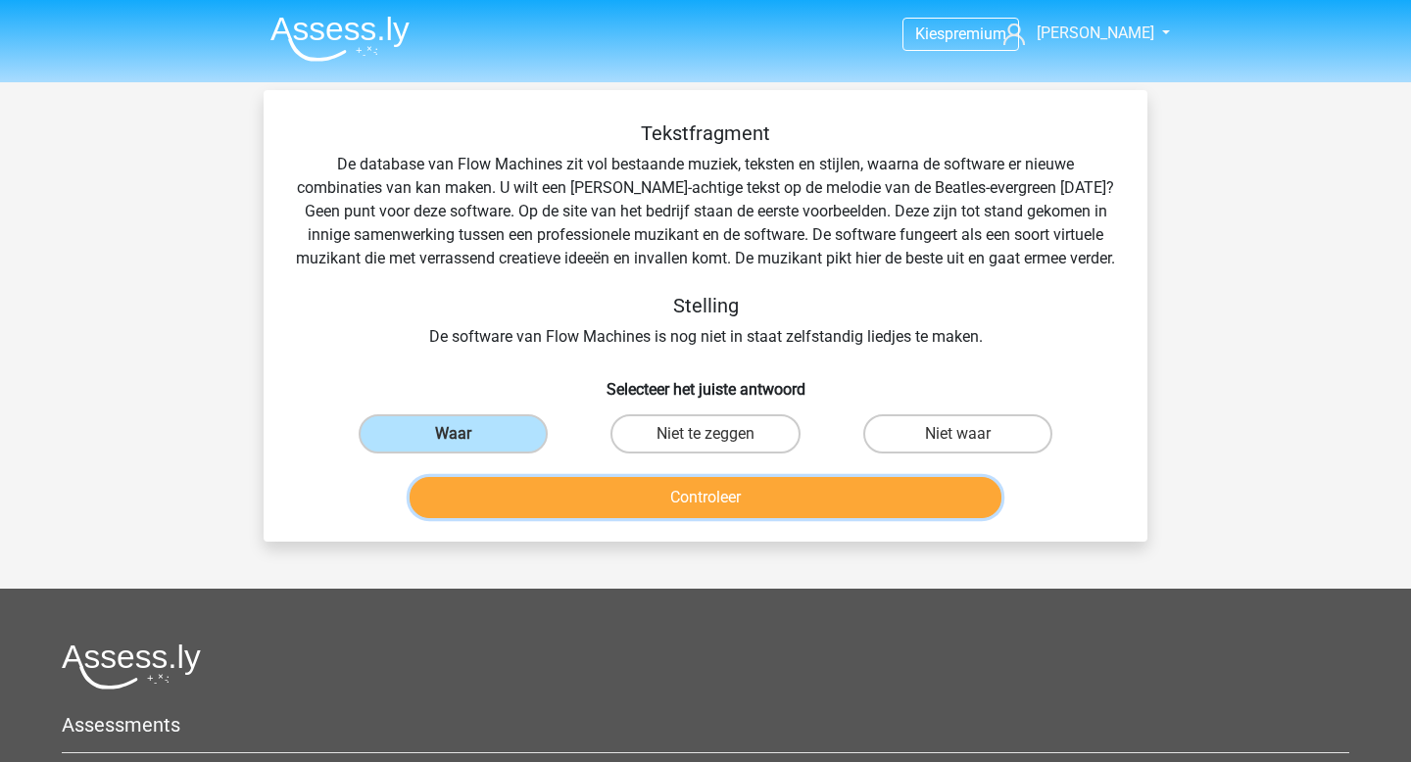
click at [577, 518] on button "Controleer" at bounding box center [706, 497] width 593 height 41
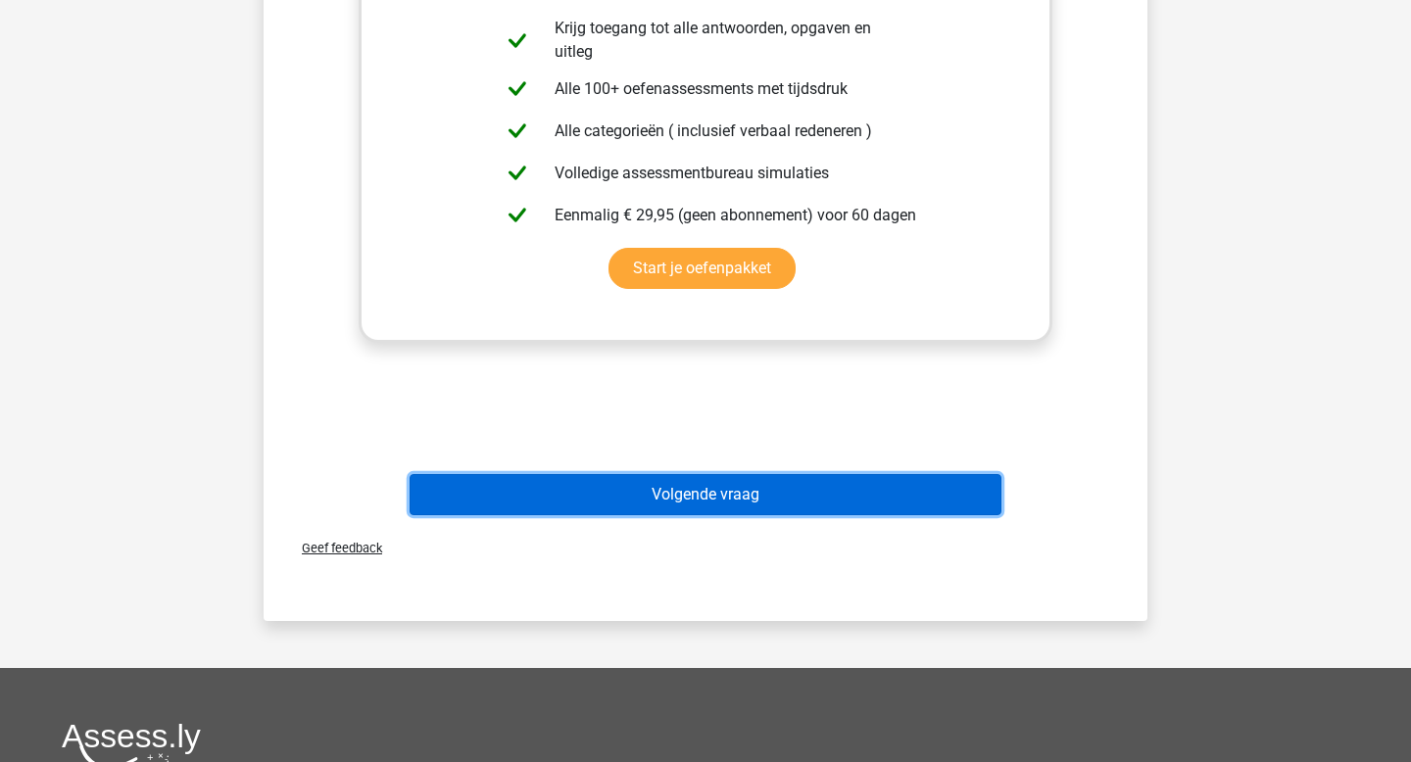
click at [691, 515] on button "Volgende vraag" at bounding box center [706, 494] width 593 height 41
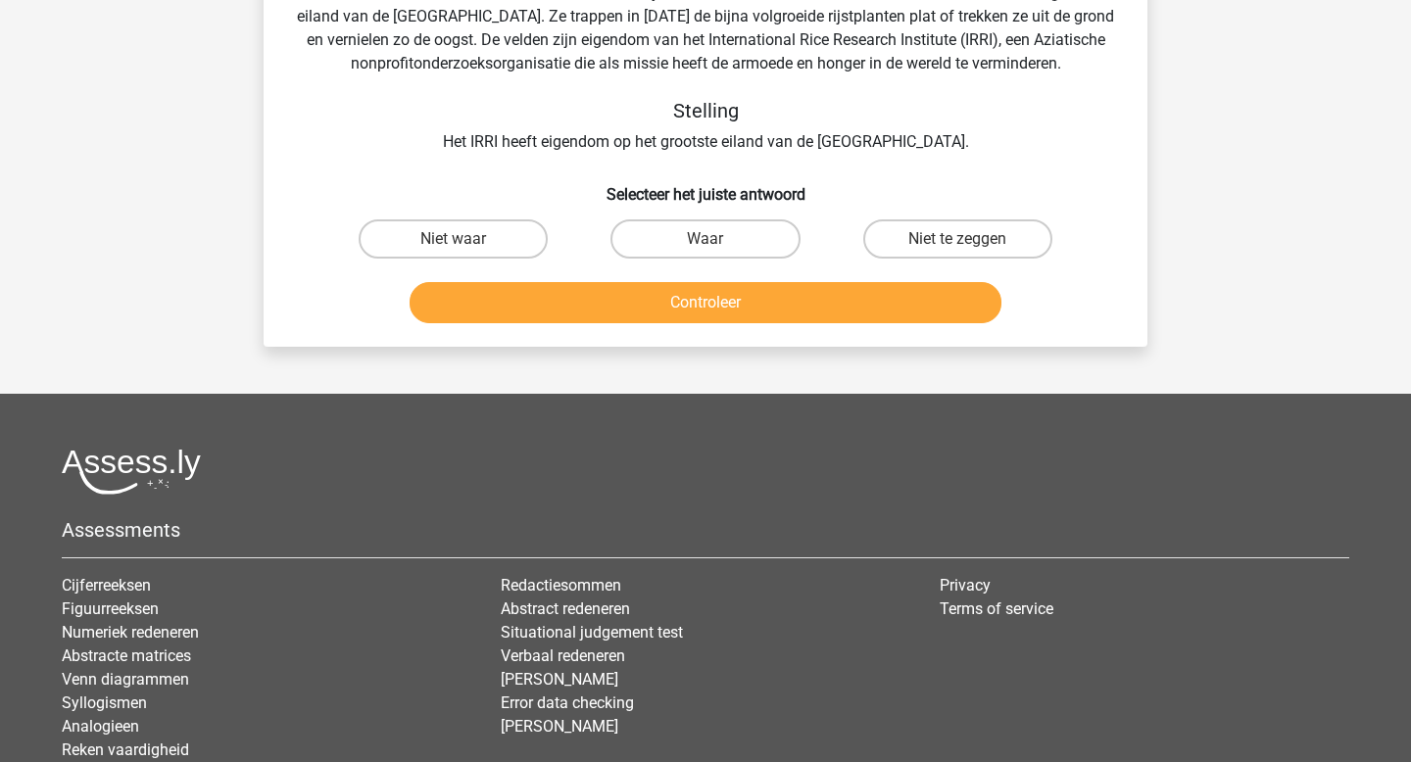
scroll to position [90, 0]
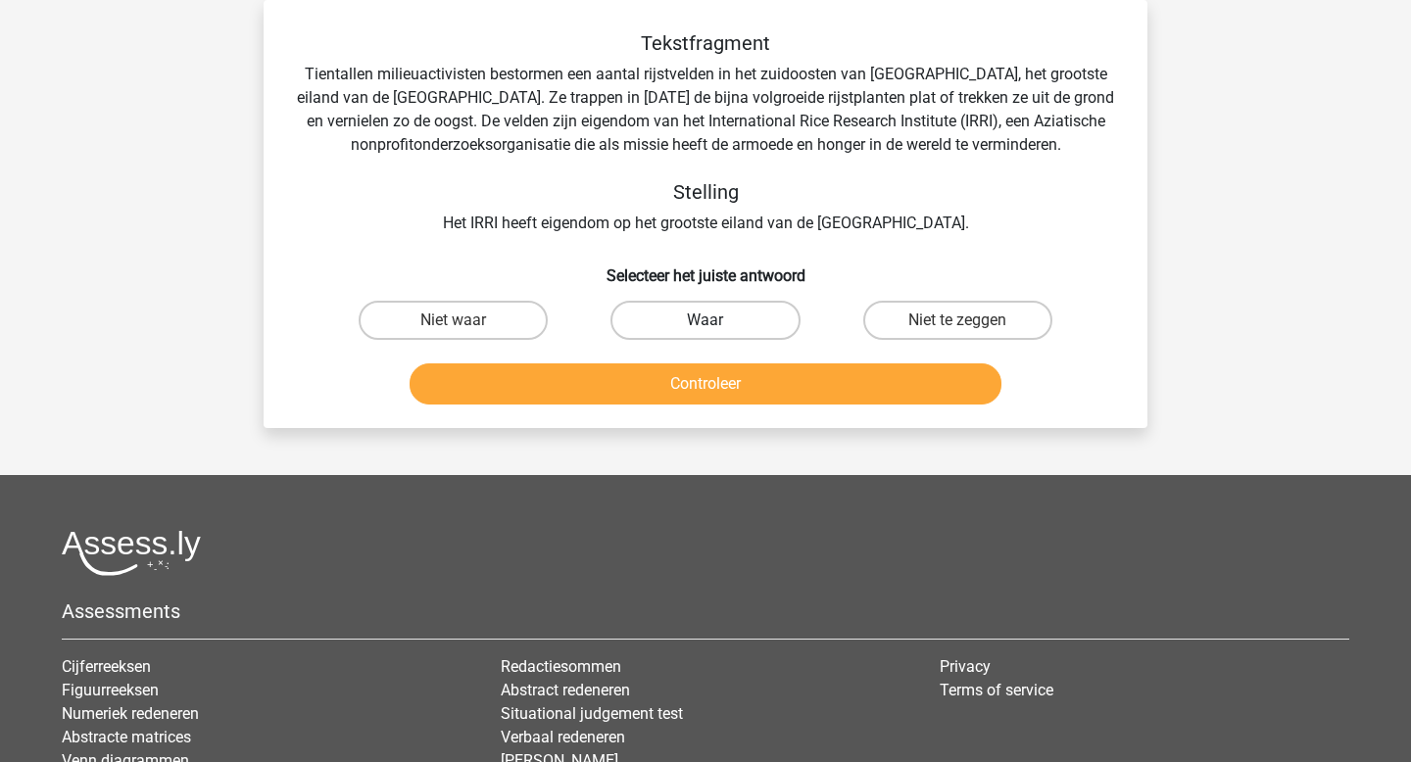
click at [665, 322] on label "Waar" at bounding box center [705, 320] width 189 height 39
click at [706, 322] on input "Waar" at bounding box center [712, 326] width 13 height 13
radio input "true"
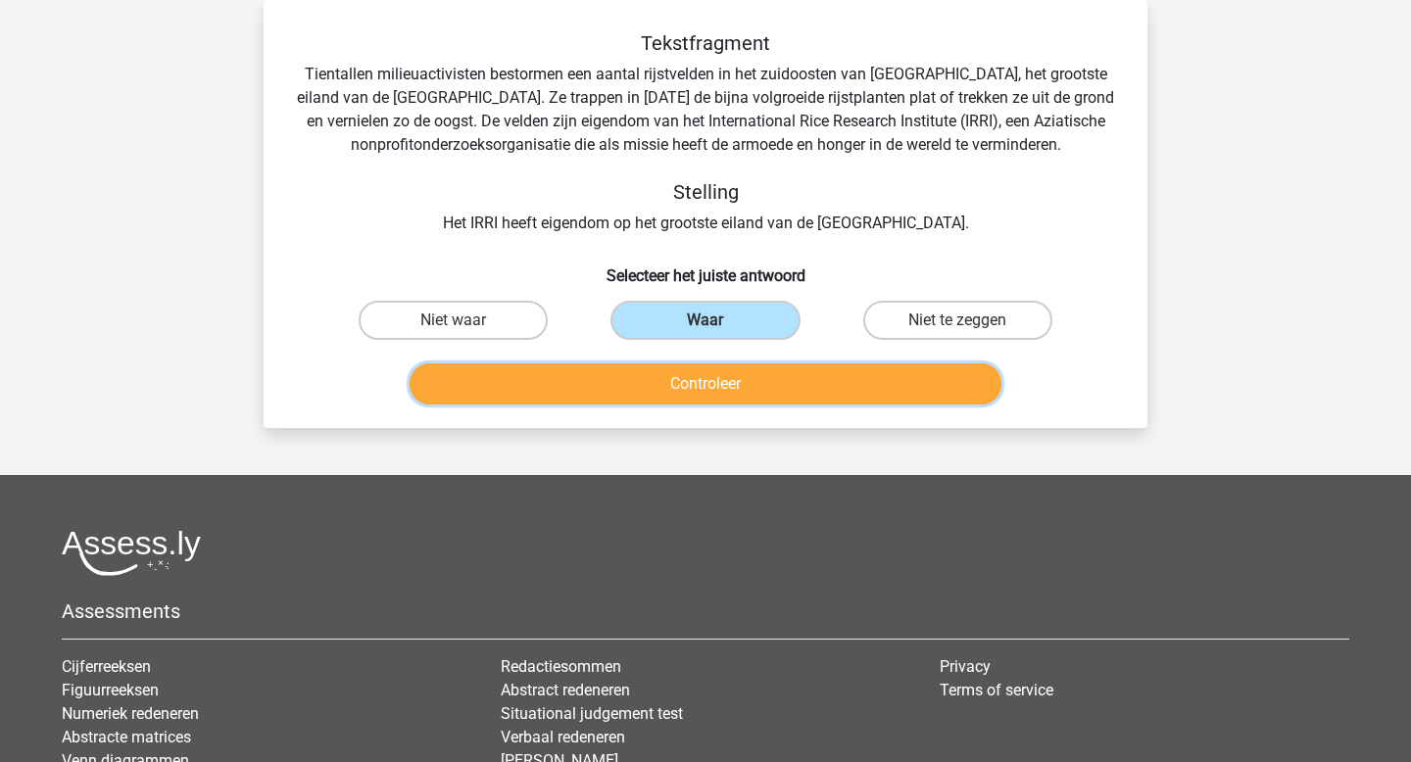
click at [675, 372] on button "Controleer" at bounding box center [706, 384] width 593 height 41
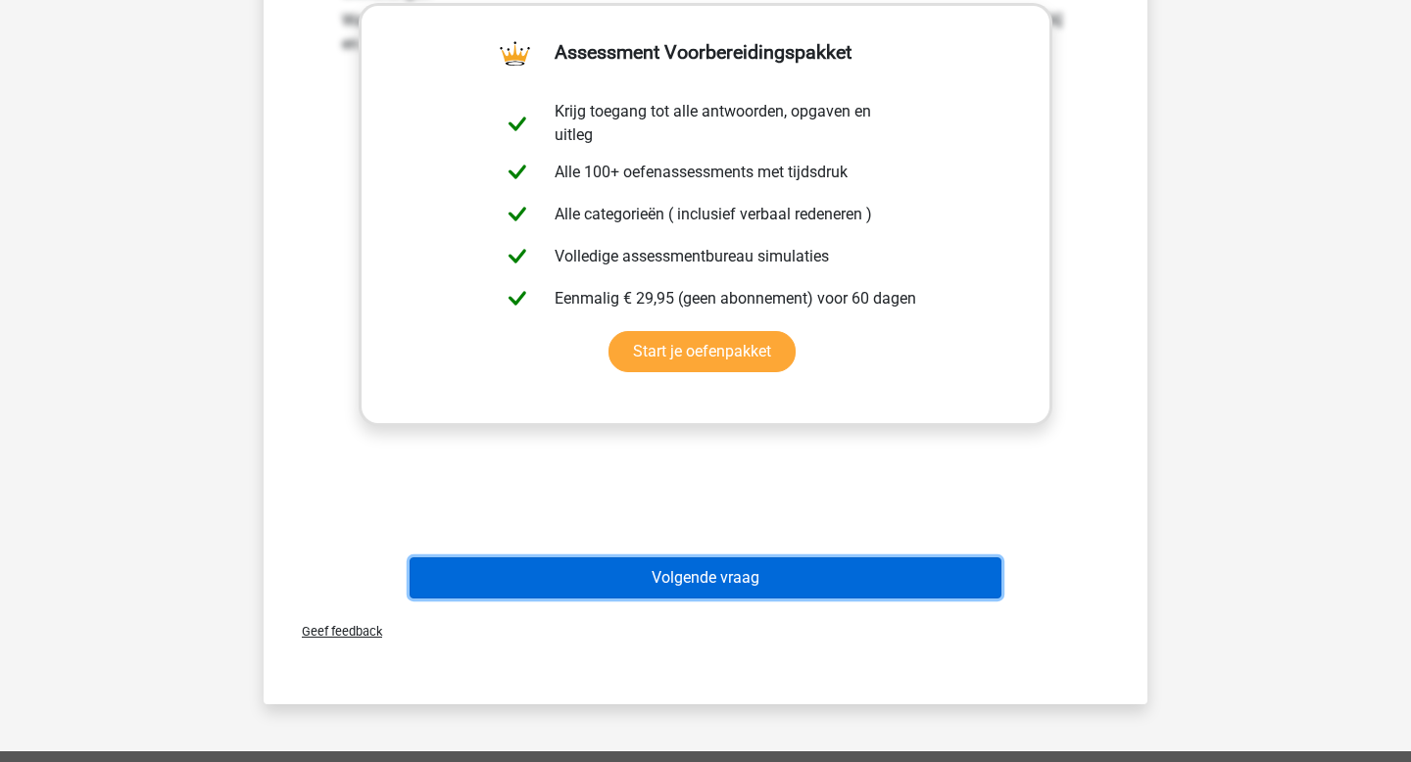
click at [680, 576] on button "Volgende vraag" at bounding box center [706, 578] width 593 height 41
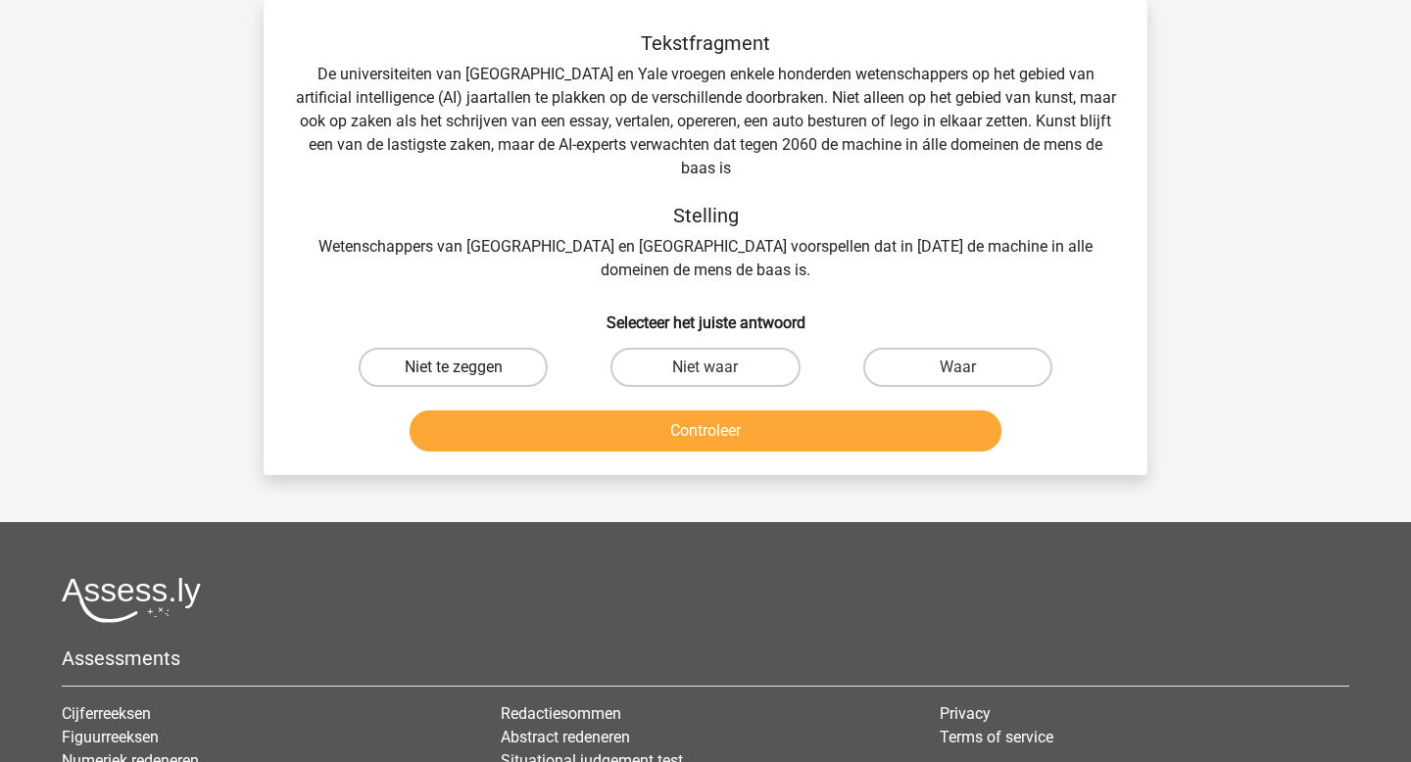
click at [503, 348] on label "Niet te zeggen" at bounding box center [453, 367] width 189 height 39
click at [466, 367] on input "Niet te zeggen" at bounding box center [460, 373] width 13 height 13
radio input "true"
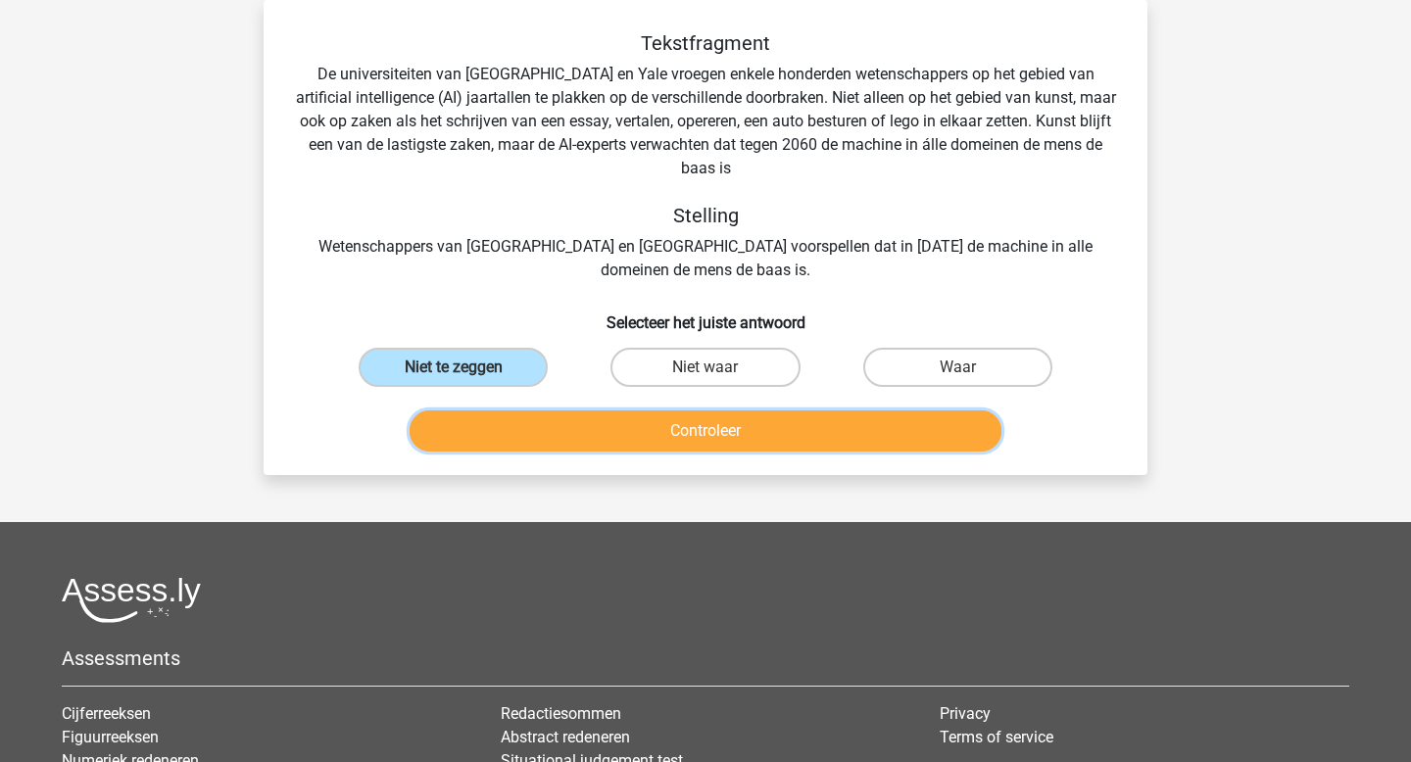
click at [650, 411] on button "Controleer" at bounding box center [706, 431] width 593 height 41
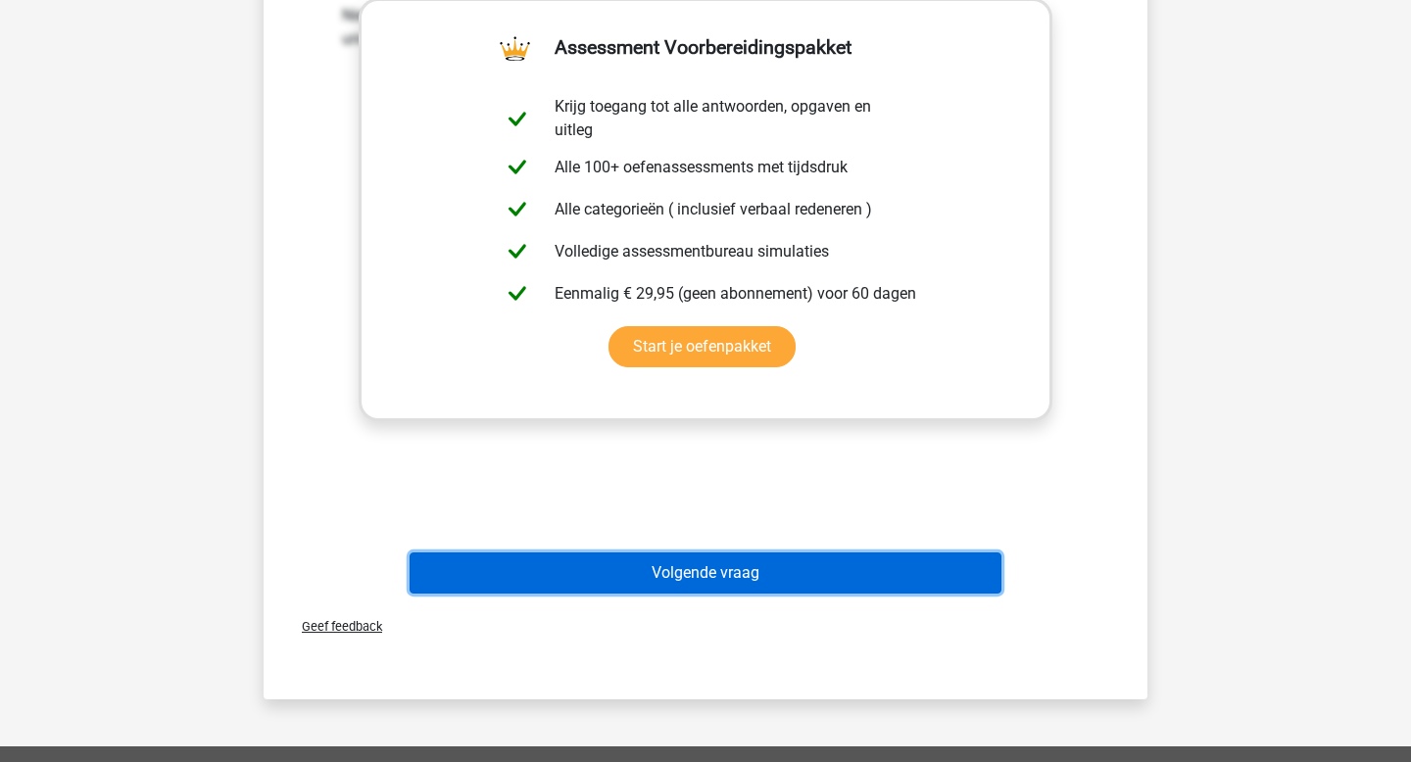
click at [762, 555] on button "Volgende vraag" at bounding box center [706, 573] width 593 height 41
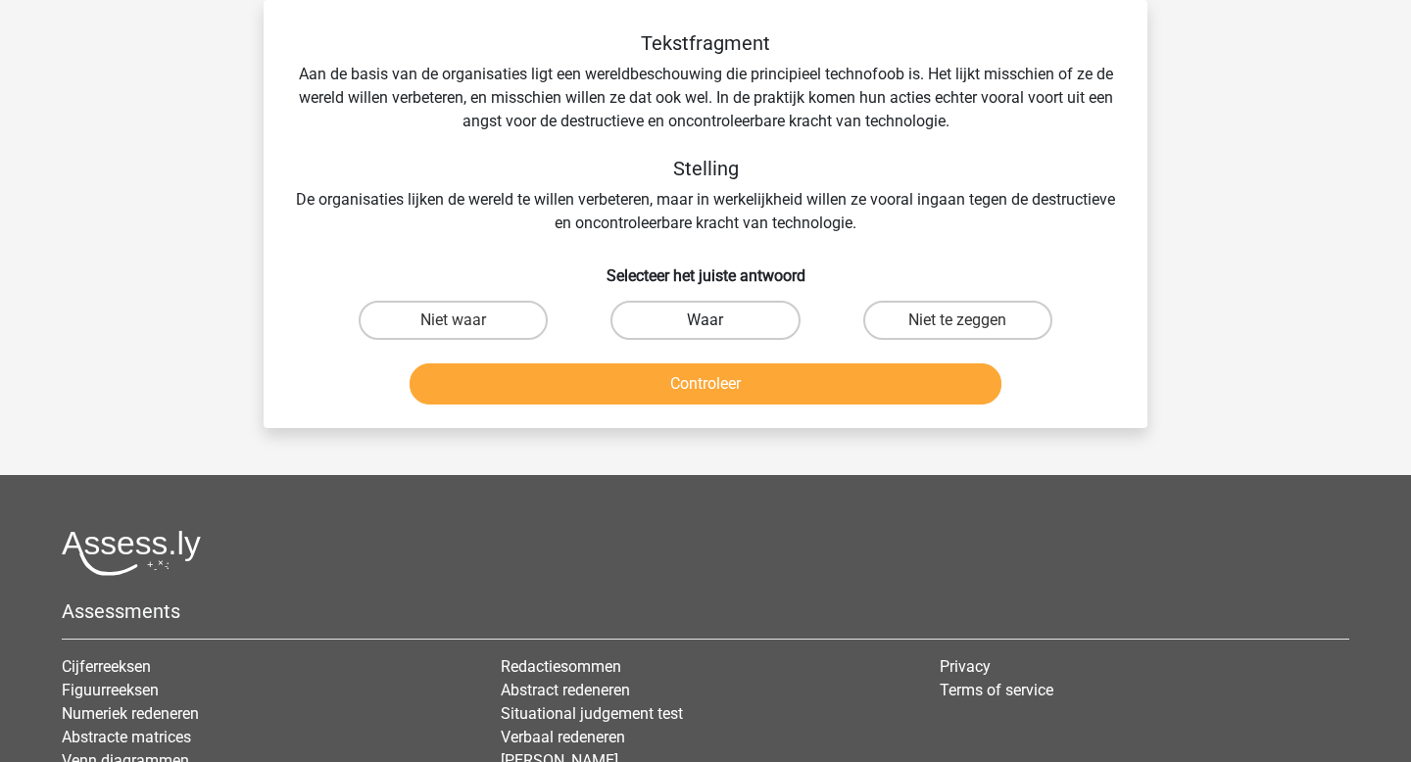
click at [769, 314] on label "Waar" at bounding box center [705, 320] width 189 height 39
click at [718, 320] on input "Waar" at bounding box center [712, 326] width 13 height 13
radio input "true"
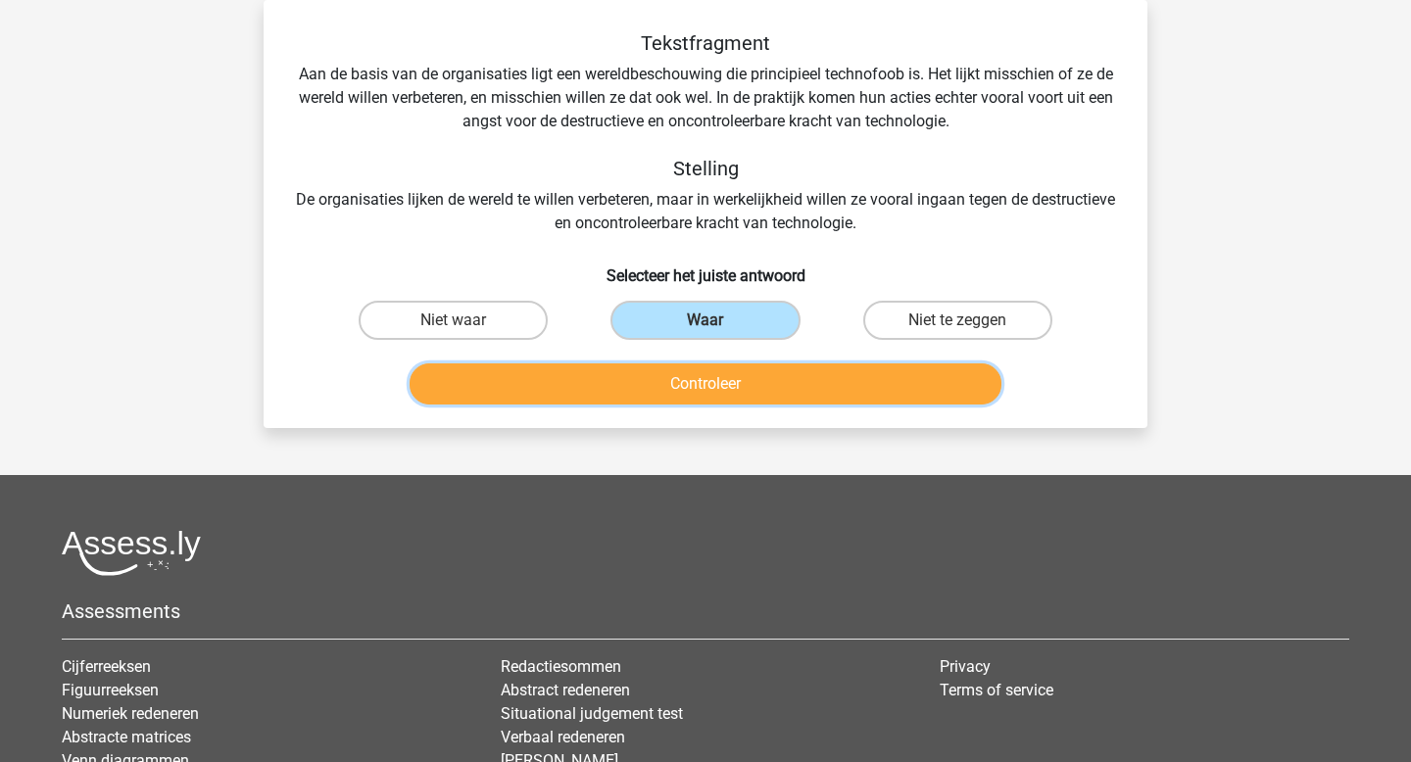
click at [765, 384] on button "Controleer" at bounding box center [706, 384] width 593 height 41
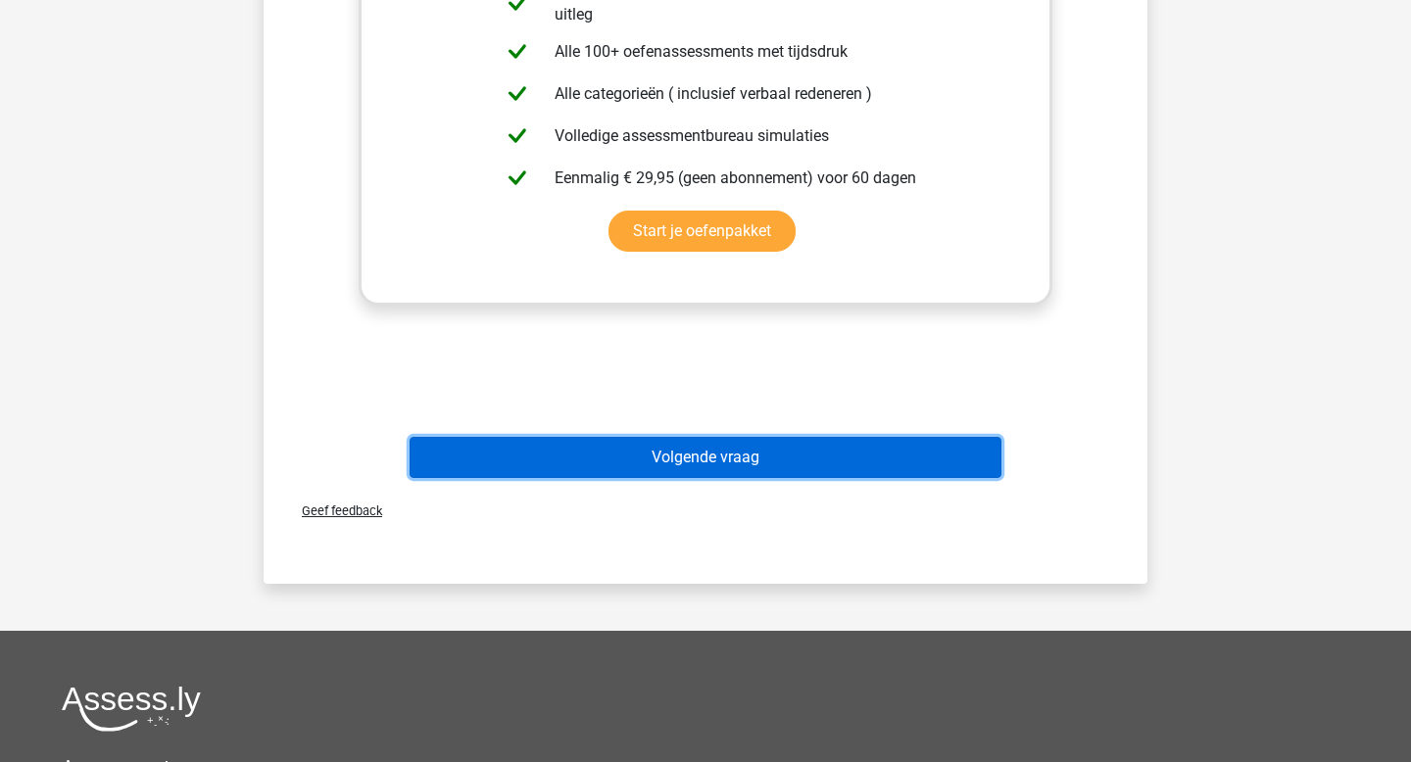
click at [782, 468] on button "Volgende vraag" at bounding box center [706, 457] width 593 height 41
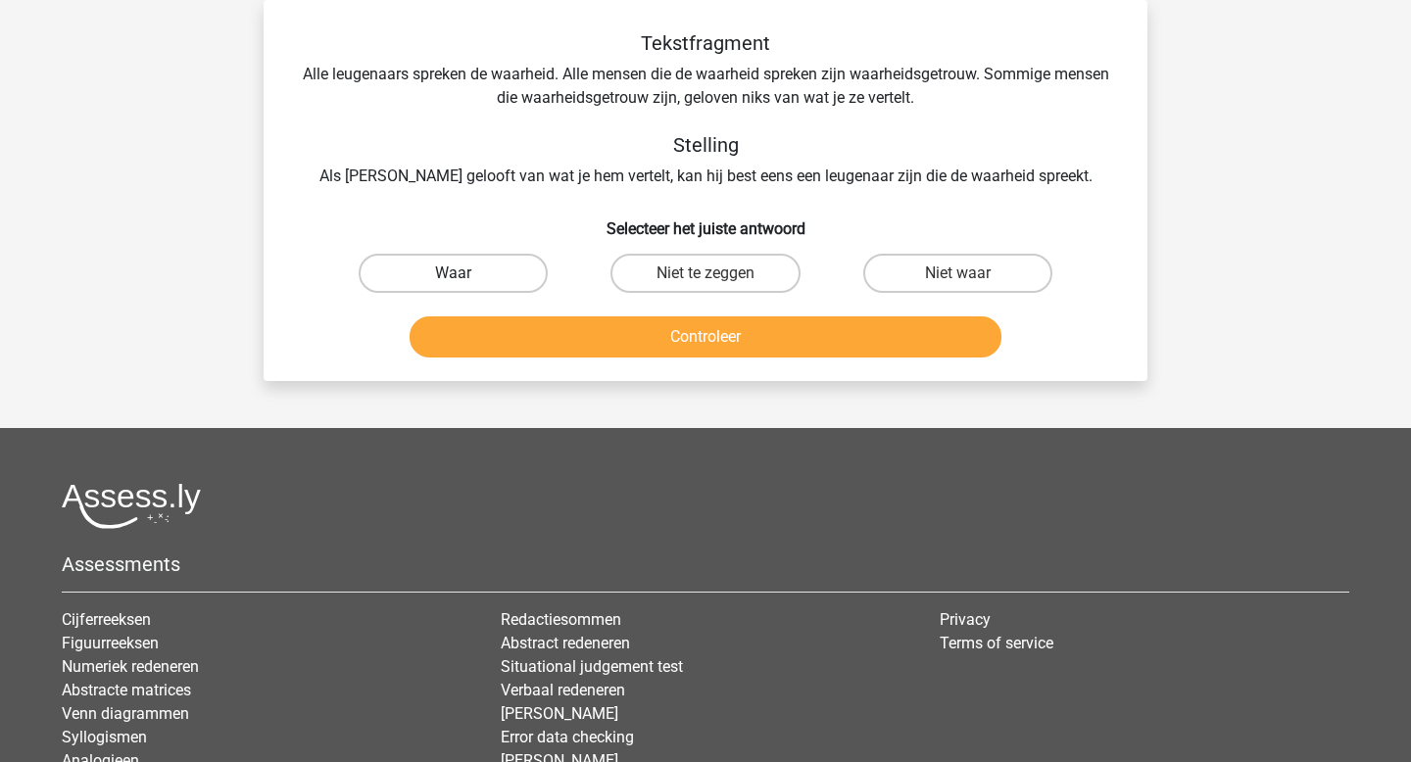
click at [458, 269] on label "Waar" at bounding box center [453, 273] width 189 height 39
click at [458, 273] on input "Waar" at bounding box center [460, 279] width 13 height 13
radio input "true"
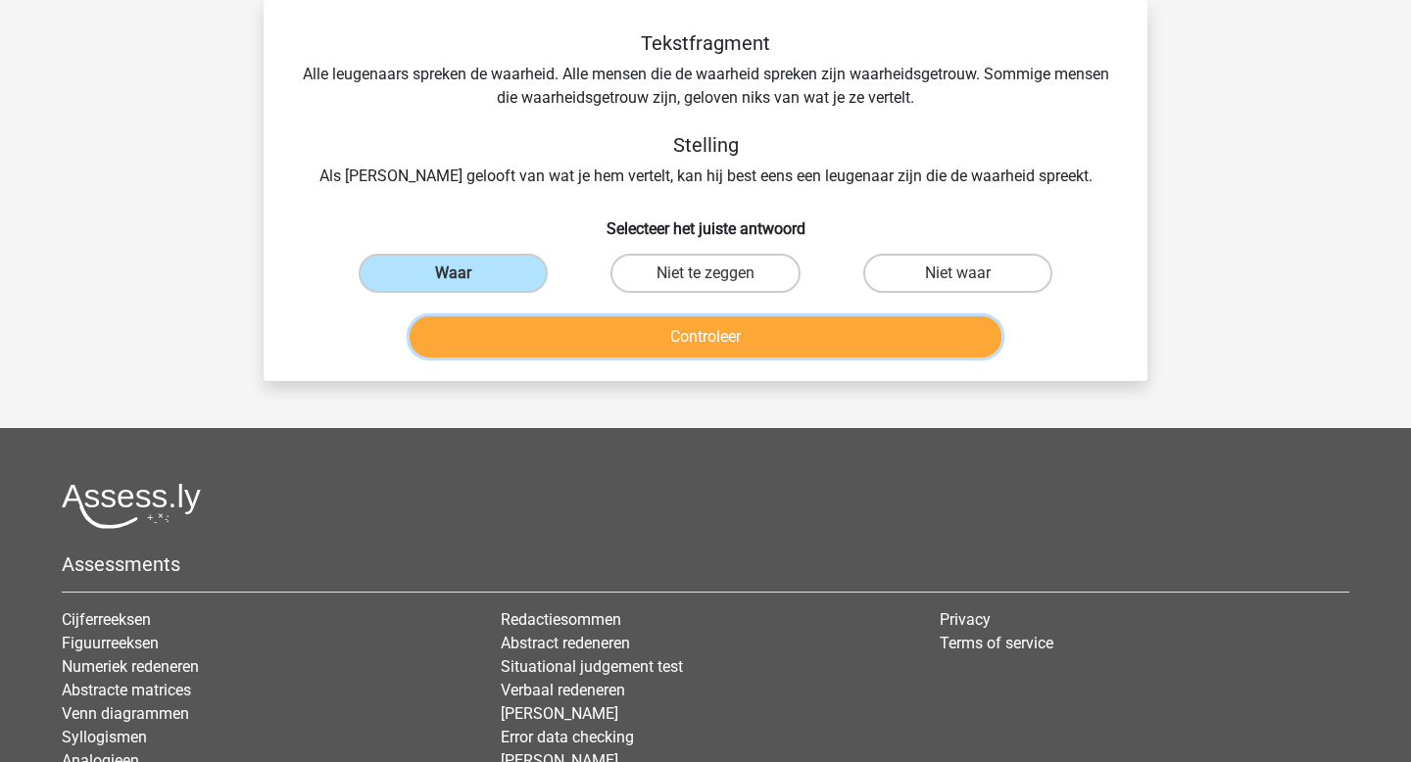
click at [627, 332] on button "Controleer" at bounding box center [706, 337] width 593 height 41
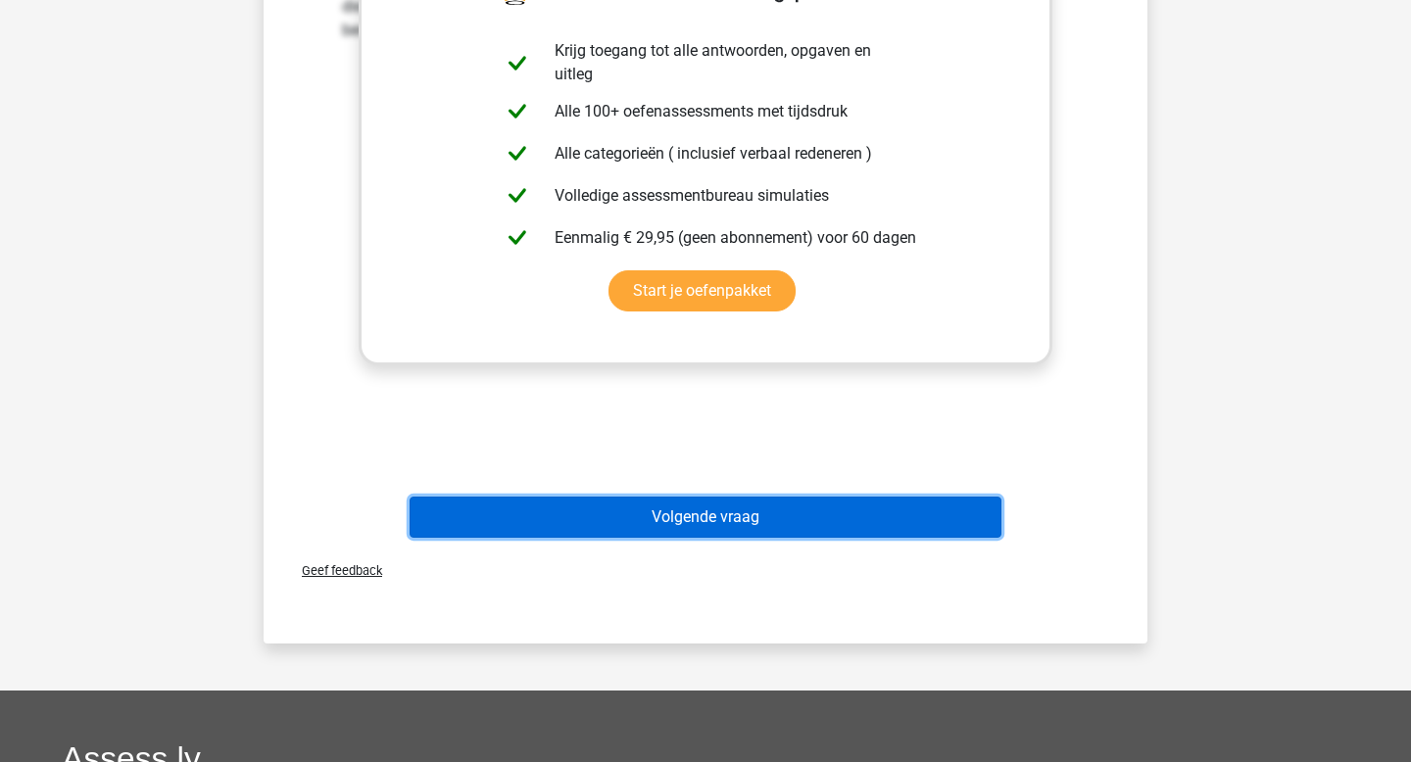
click at [706, 514] on button "Volgende vraag" at bounding box center [706, 517] width 593 height 41
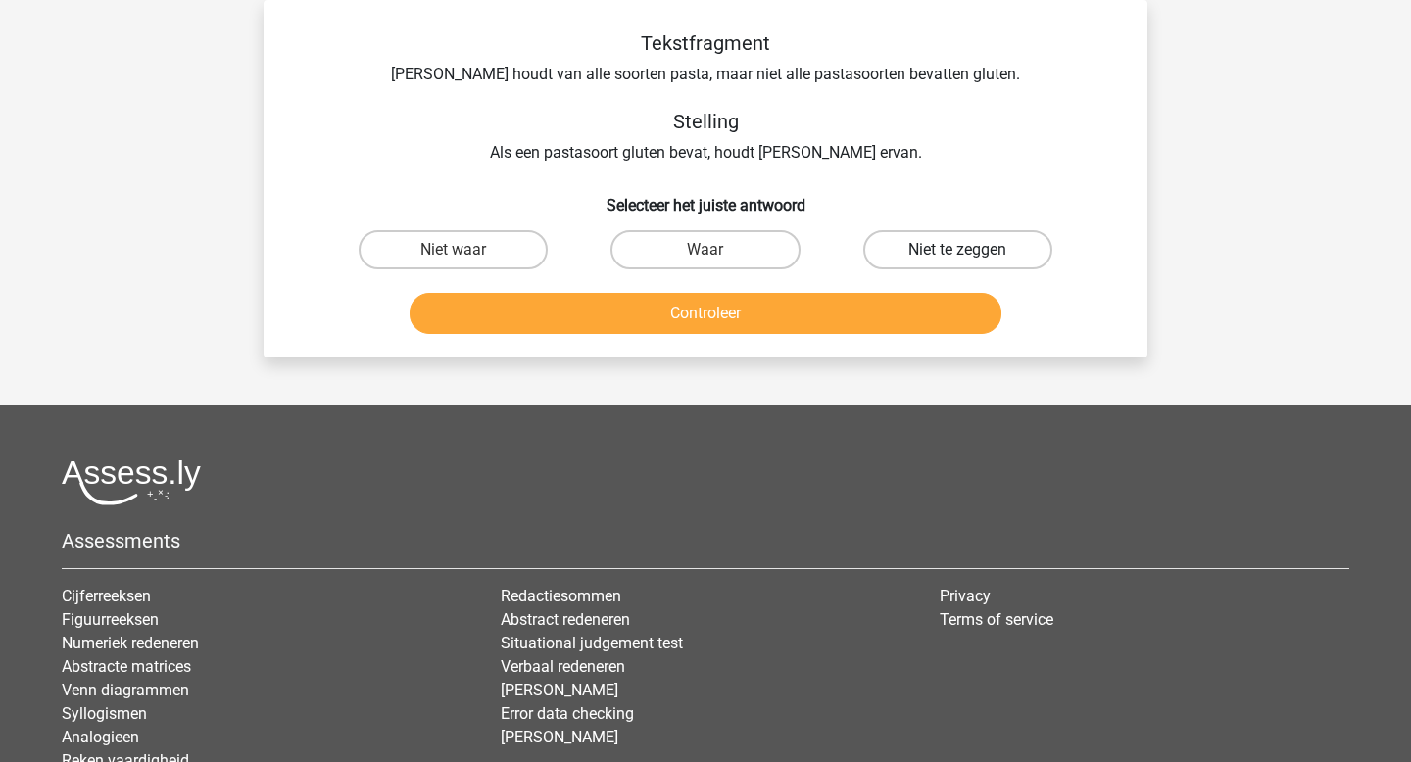
click at [921, 244] on label "Niet te zeggen" at bounding box center [957, 249] width 189 height 39
click at [957, 250] on input "Niet te zeggen" at bounding box center [963, 256] width 13 height 13
radio input "true"
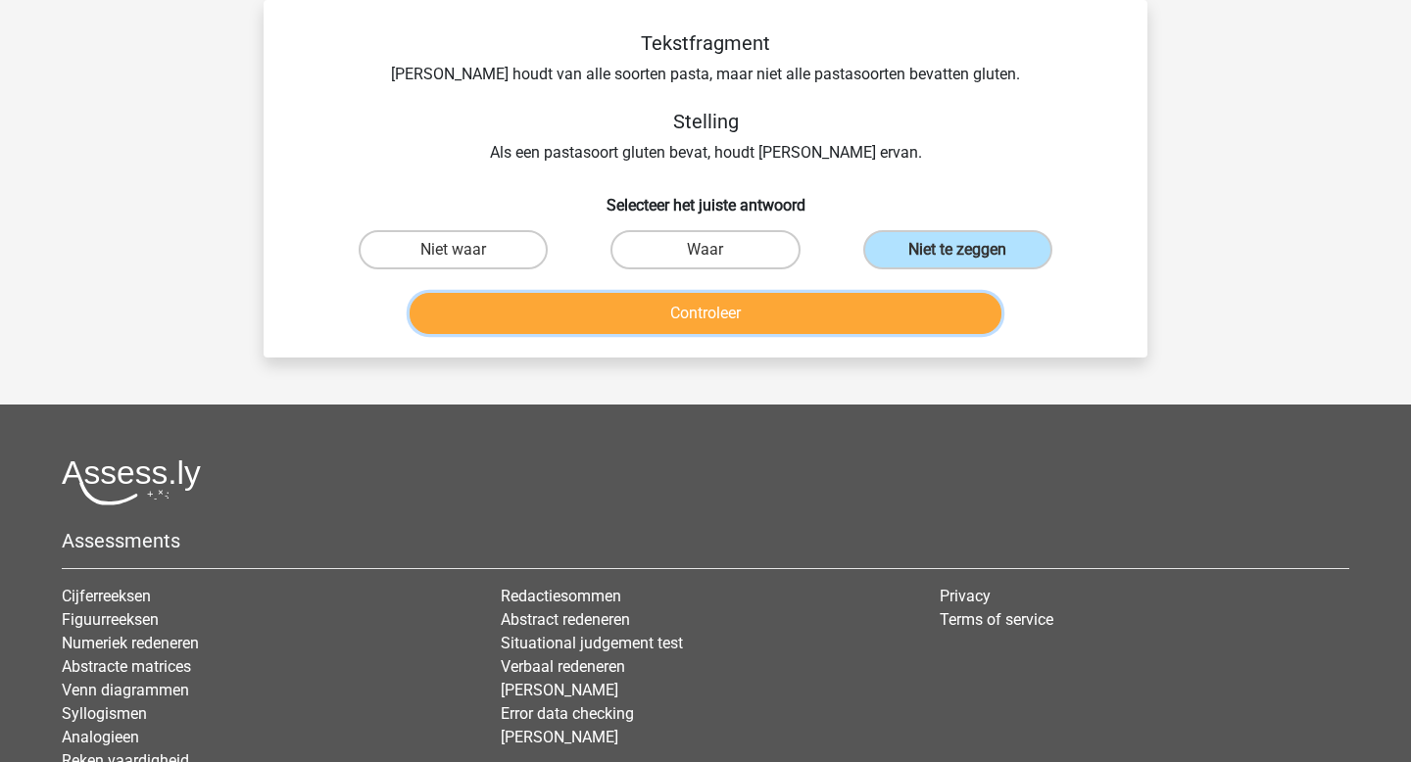
click at [801, 314] on button "Controleer" at bounding box center [706, 313] width 593 height 41
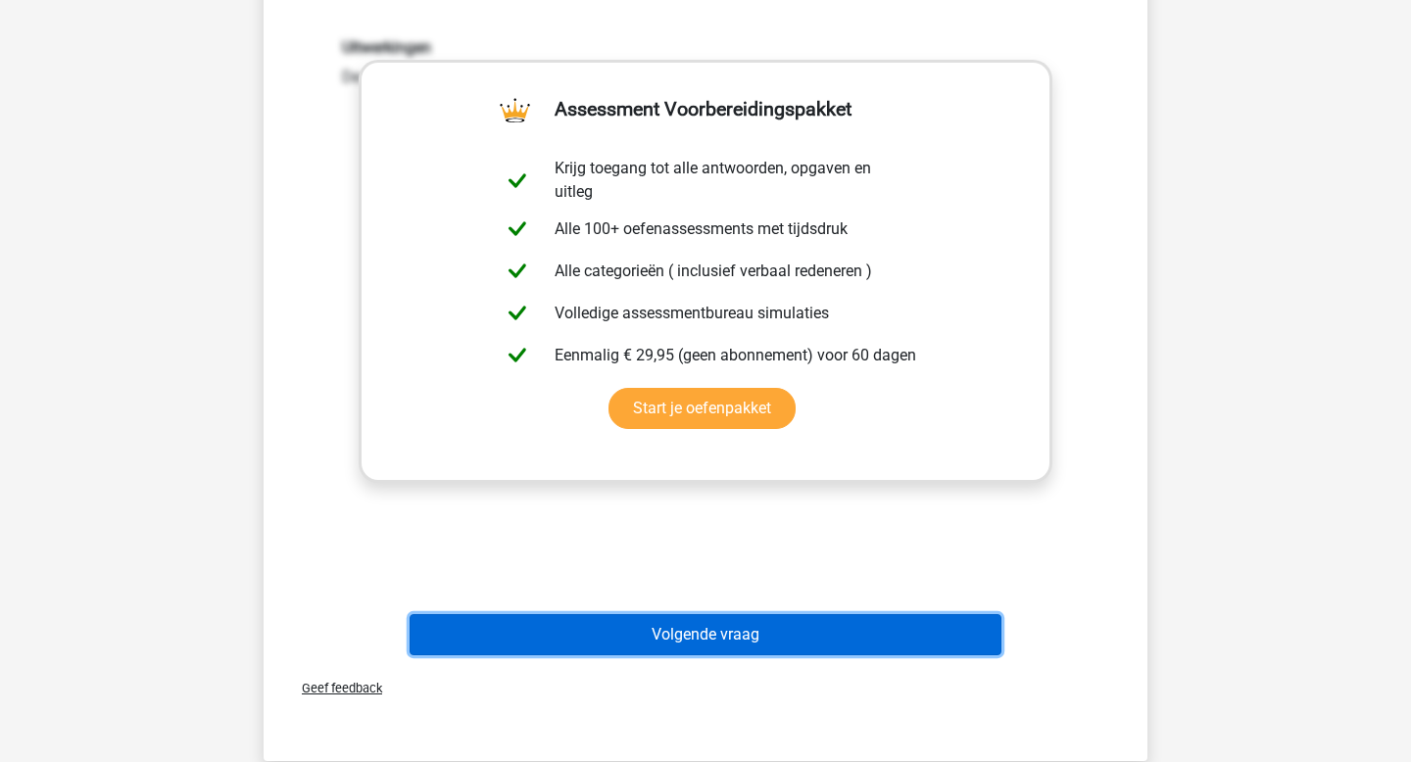
click at [748, 633] on button "Volgende vraag" at bounding box center [706, 634] width 593 height 41
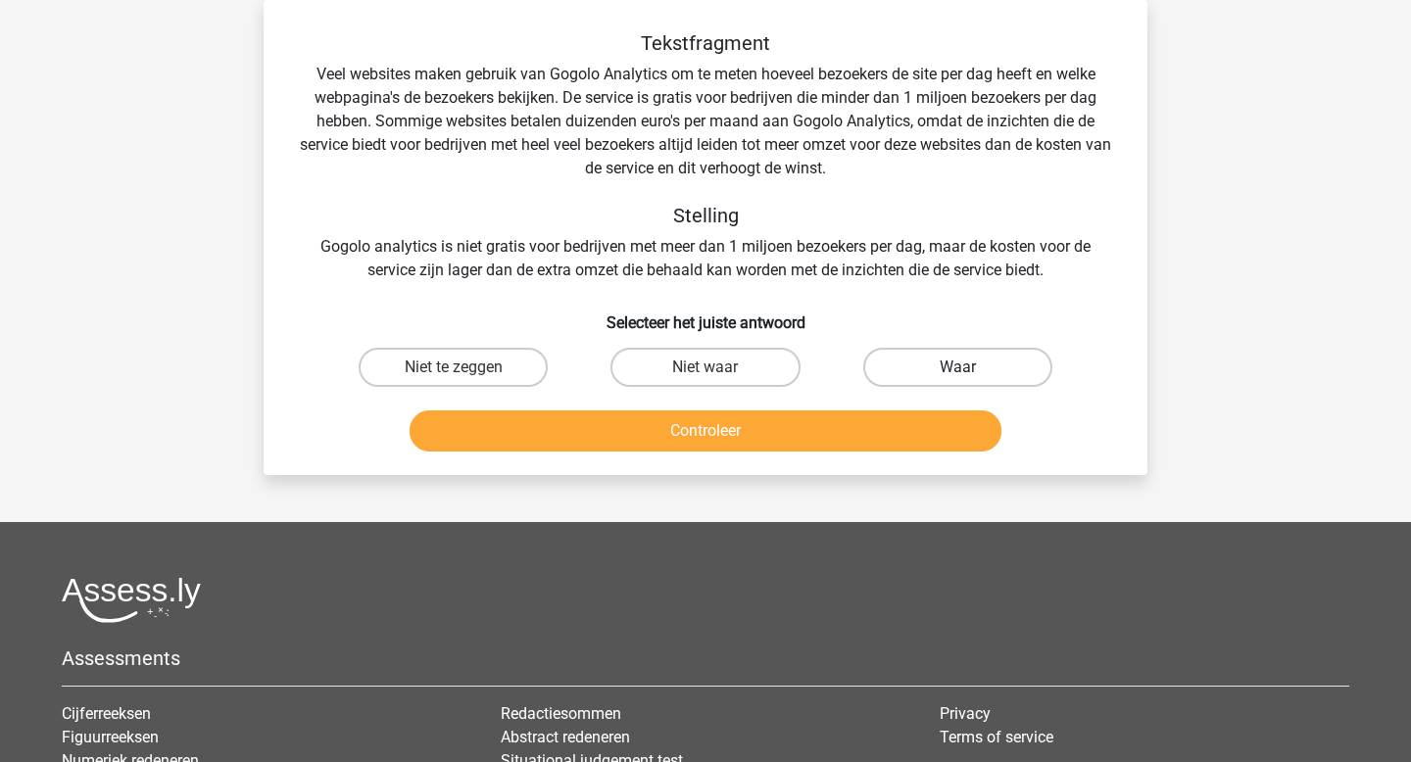
click at [899, 366] on label "Waar" at bounding box center [957, 367] width 189 height 39
click at [957, 367] on input "Waar" at bounding box center [963, 373] width 13 height 13
radio input "true"
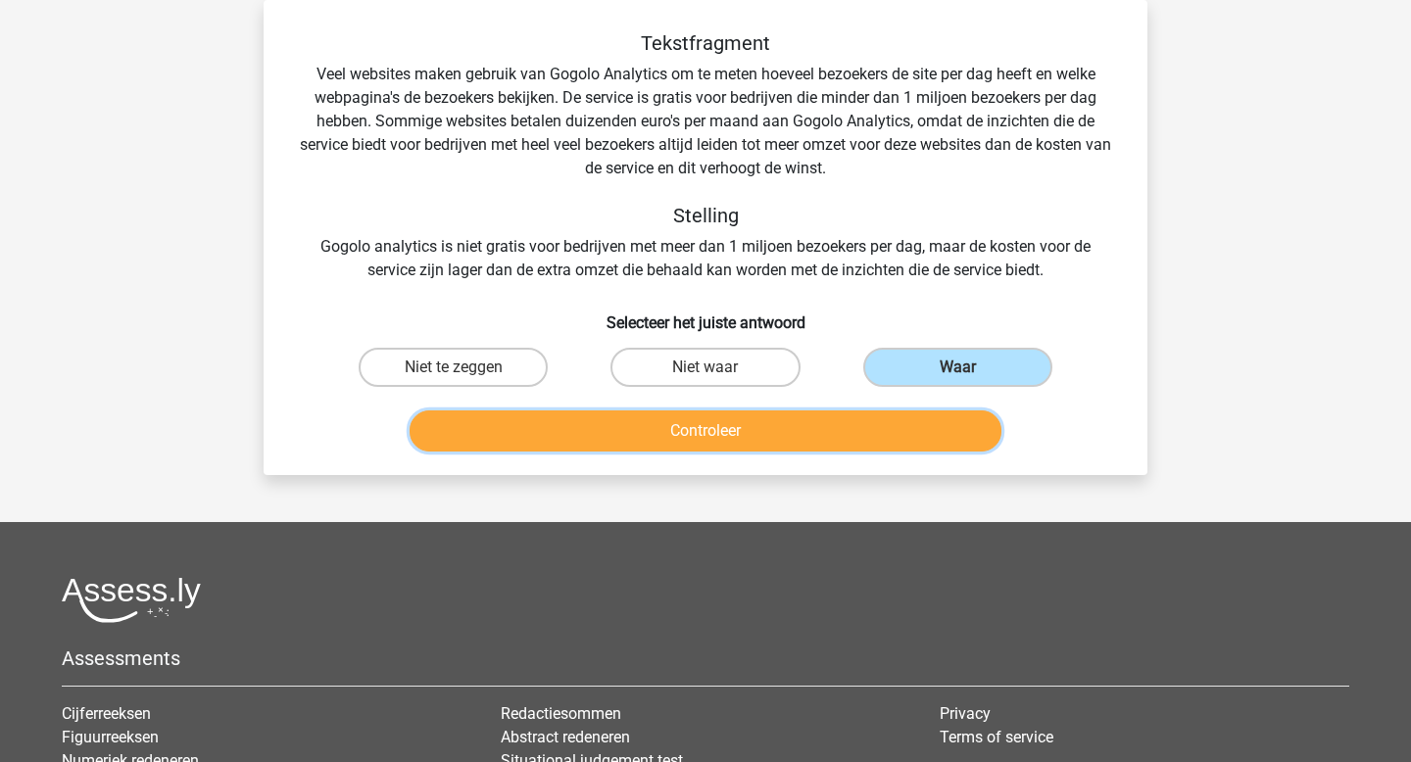
click at [850, 431] on button "Controleer" at bounding box center [706, 431] width 593 height 41
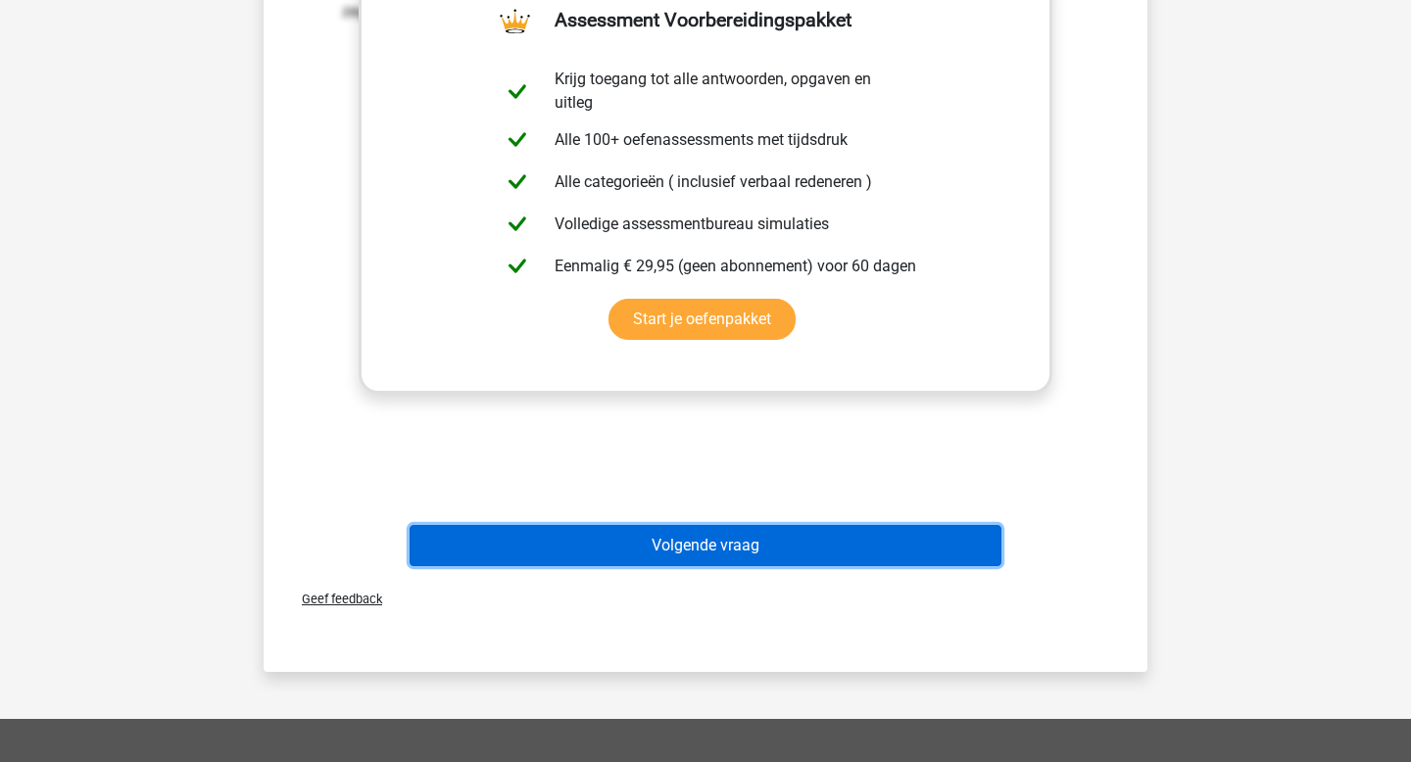
click at [807, 552] on button "Volgende vraag" at bounding box center [706, 545] width 593 height 41
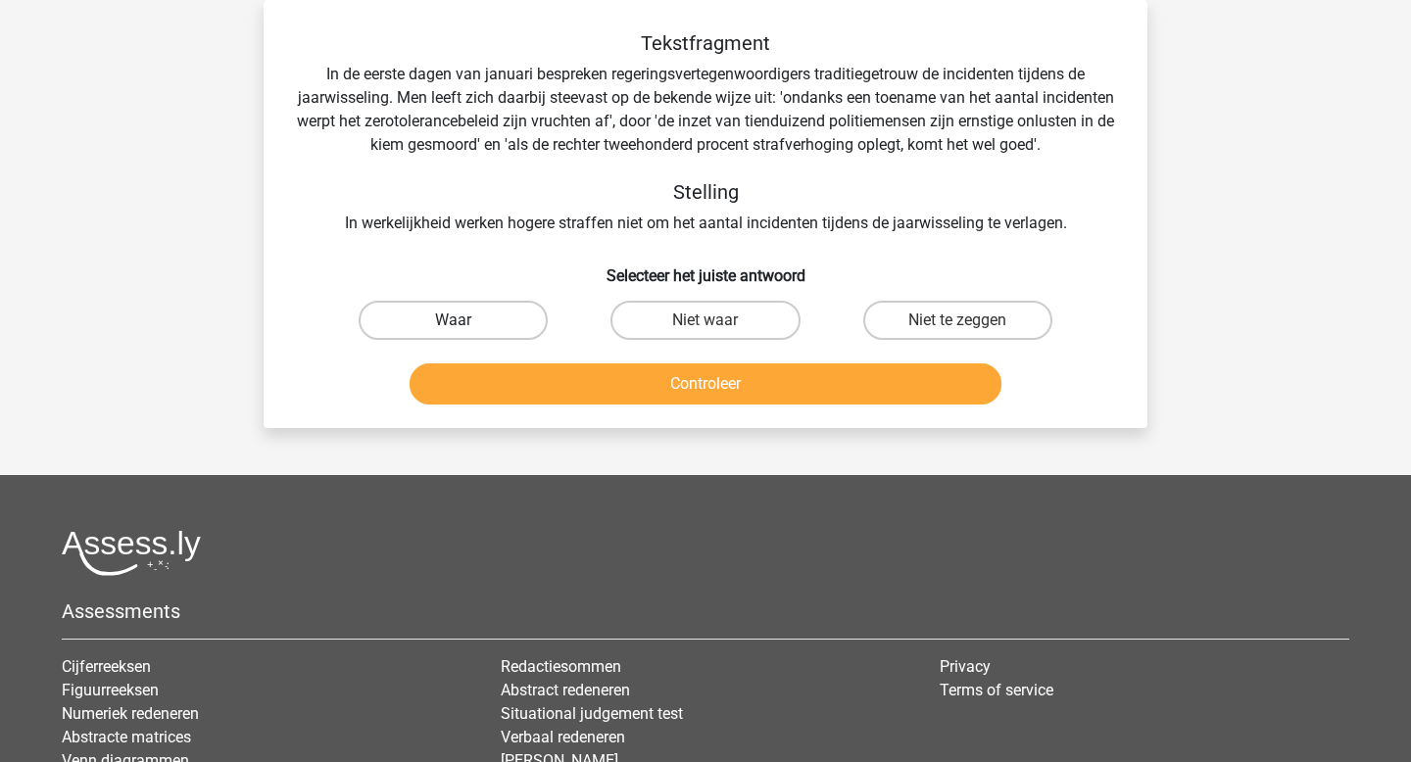
click at [524, 321] on label "Waar" at bounding box center [453, 320] width 189 height 39
click at [466, 321] on input "Waar" at bounding box center [460, 326] width 13 height 13
radio input "true"
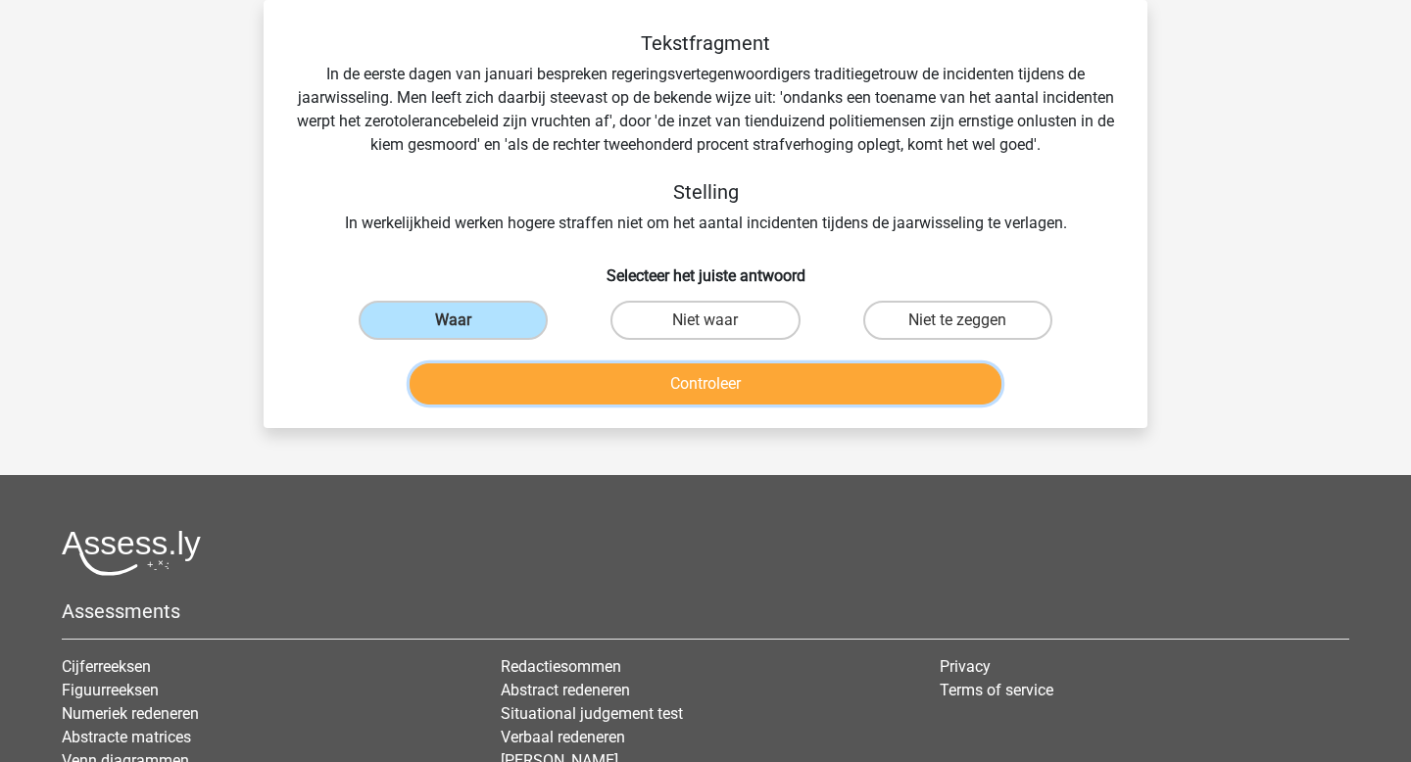
click at [654, 380] on button "Controleer" at bounding box center [706, 384] width 593 height 41
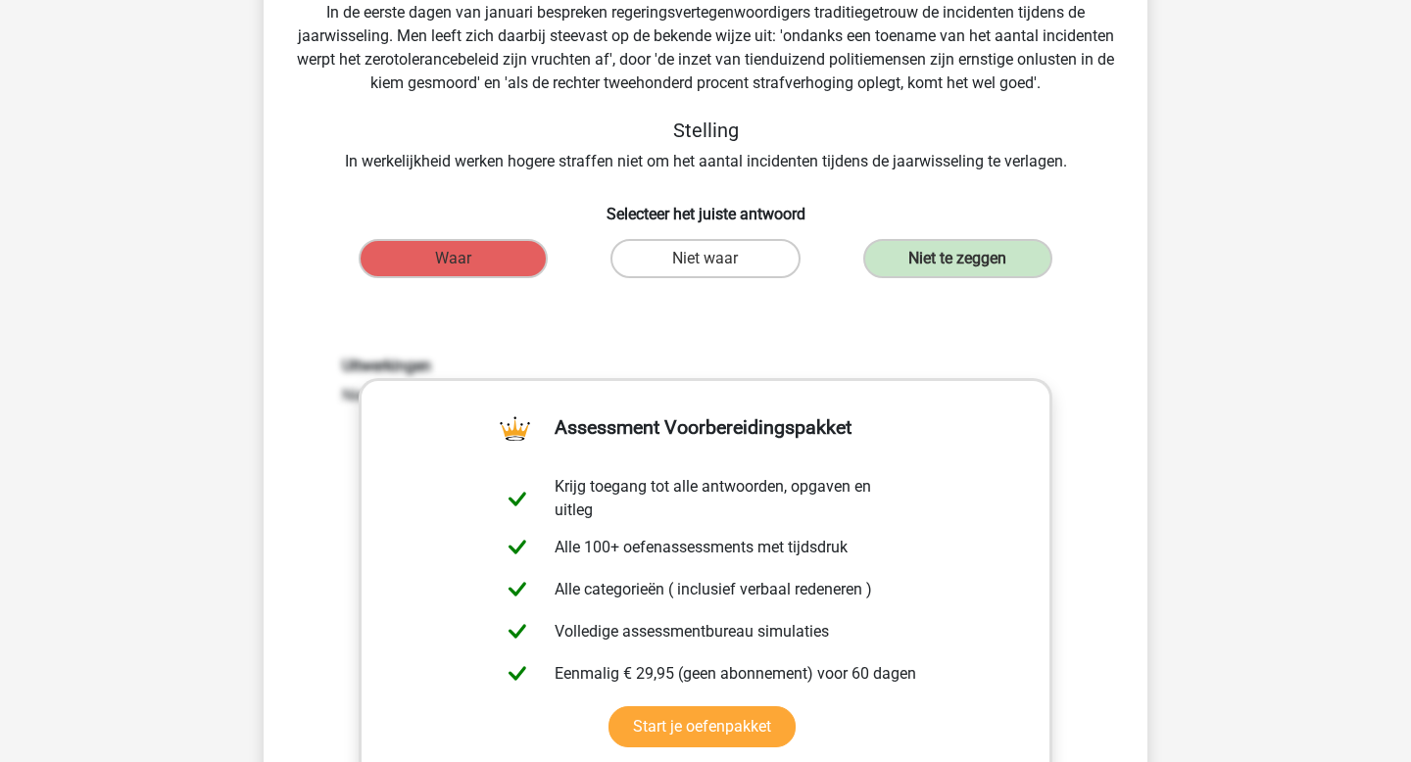
scroll to position [142, 0]
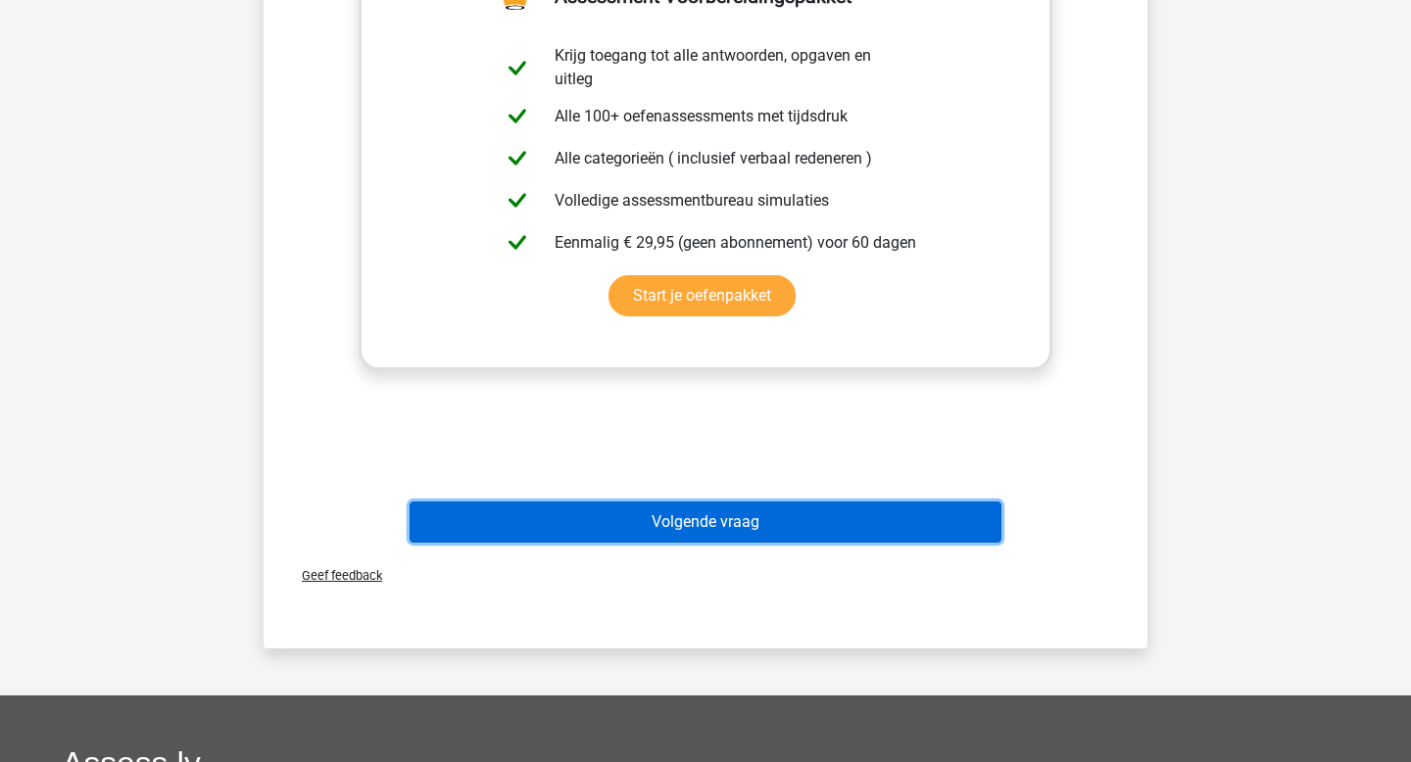
click at [762, 515] on button "Volgende vraag" at bounding box center [706, 522] width 593 height 41
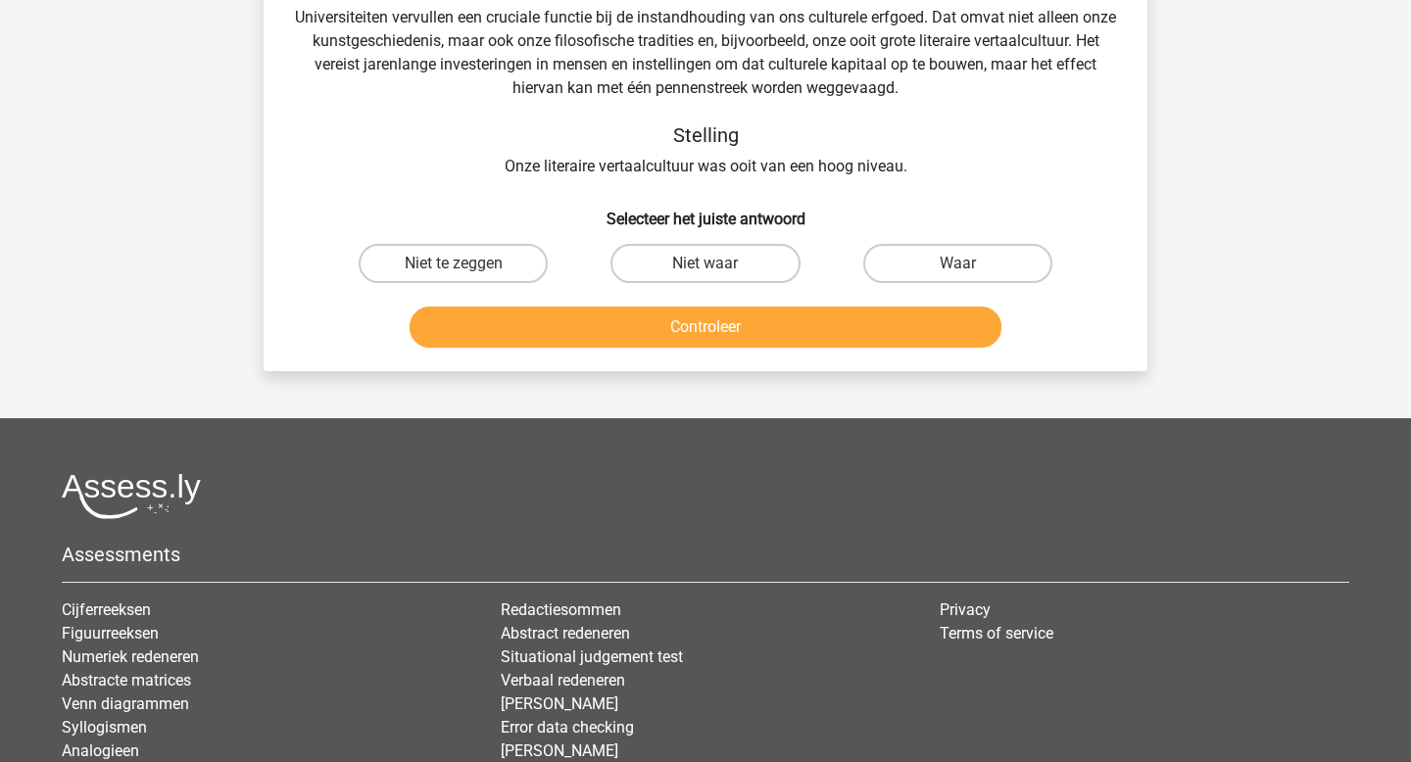
scroll to position [90, 0]
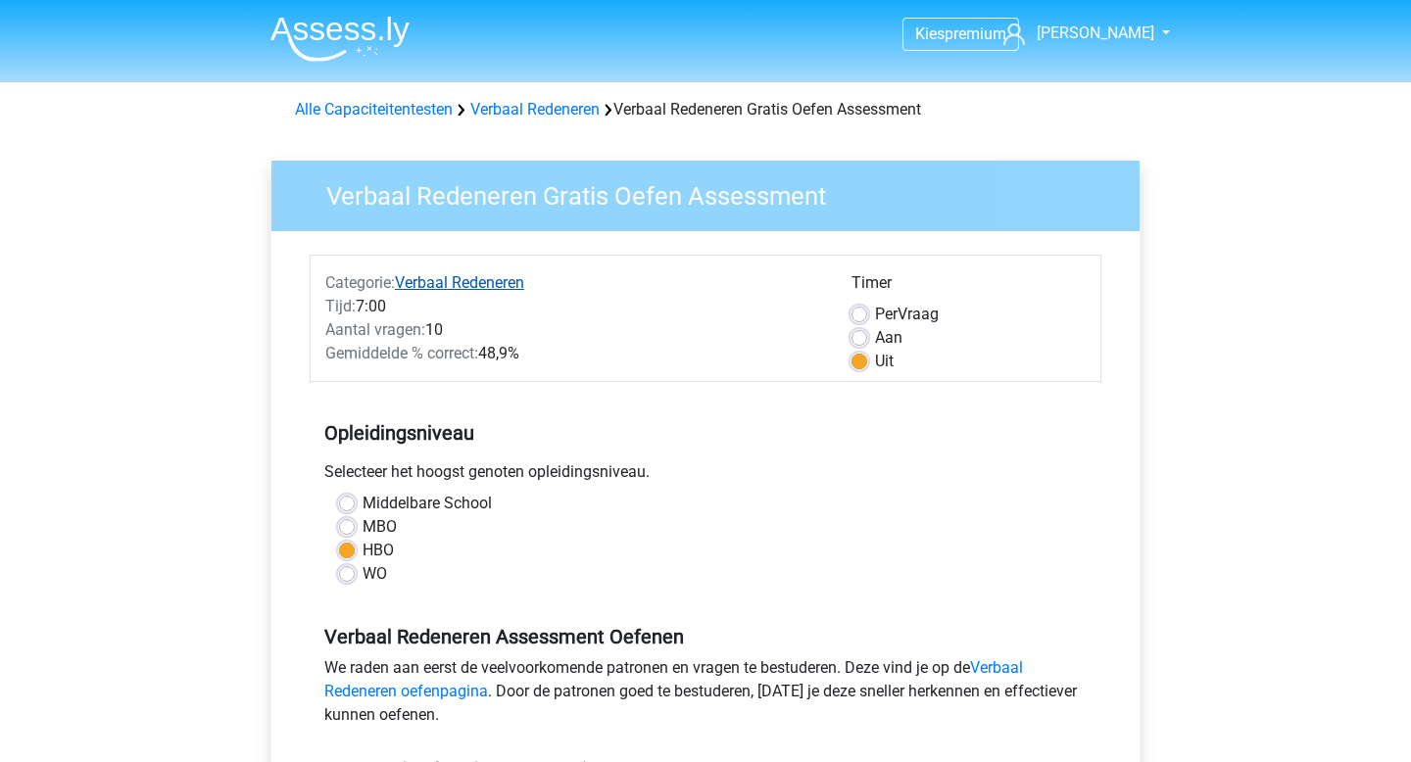
click at [464, 273] on link "Verbaal Redeneren" at bounding box center [459, 282] width 129 height 19
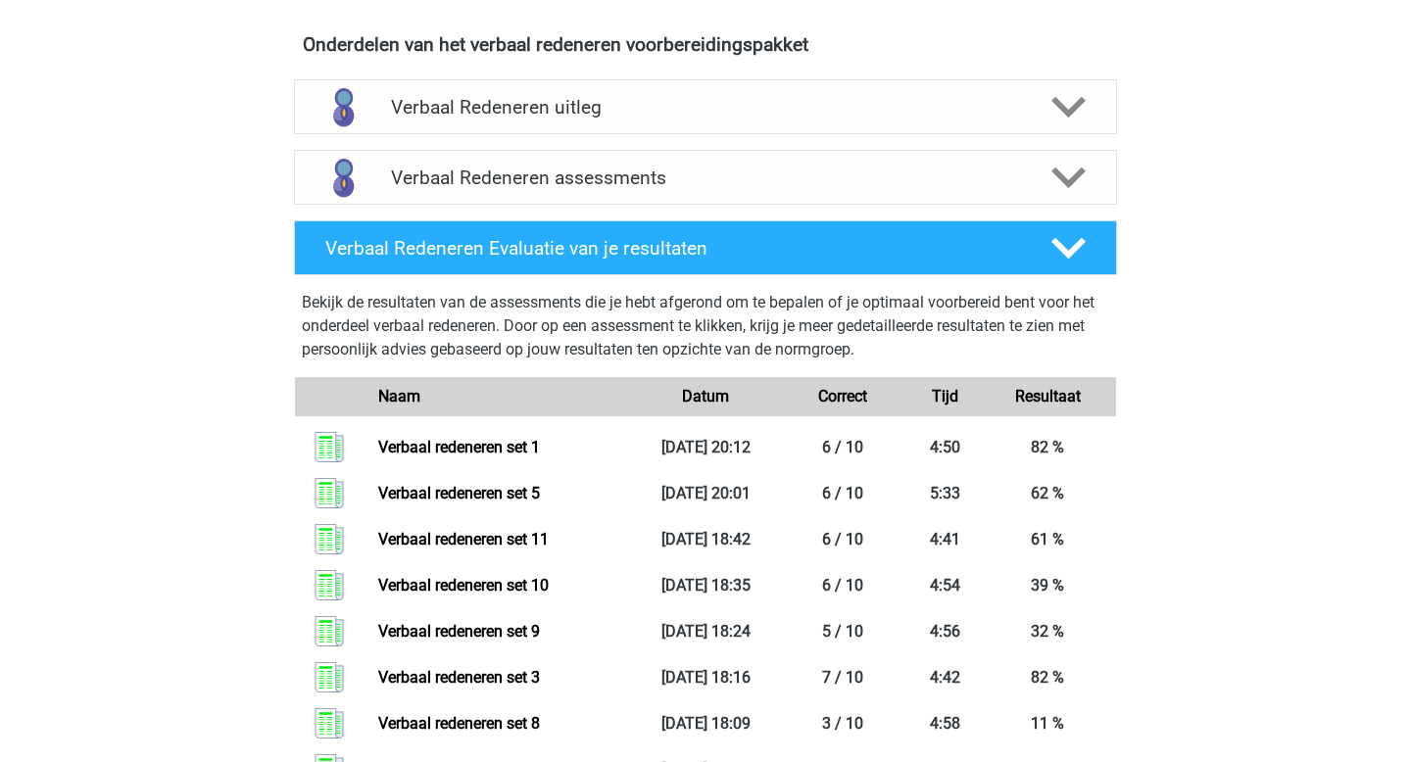
scroll to position [1217, 0]
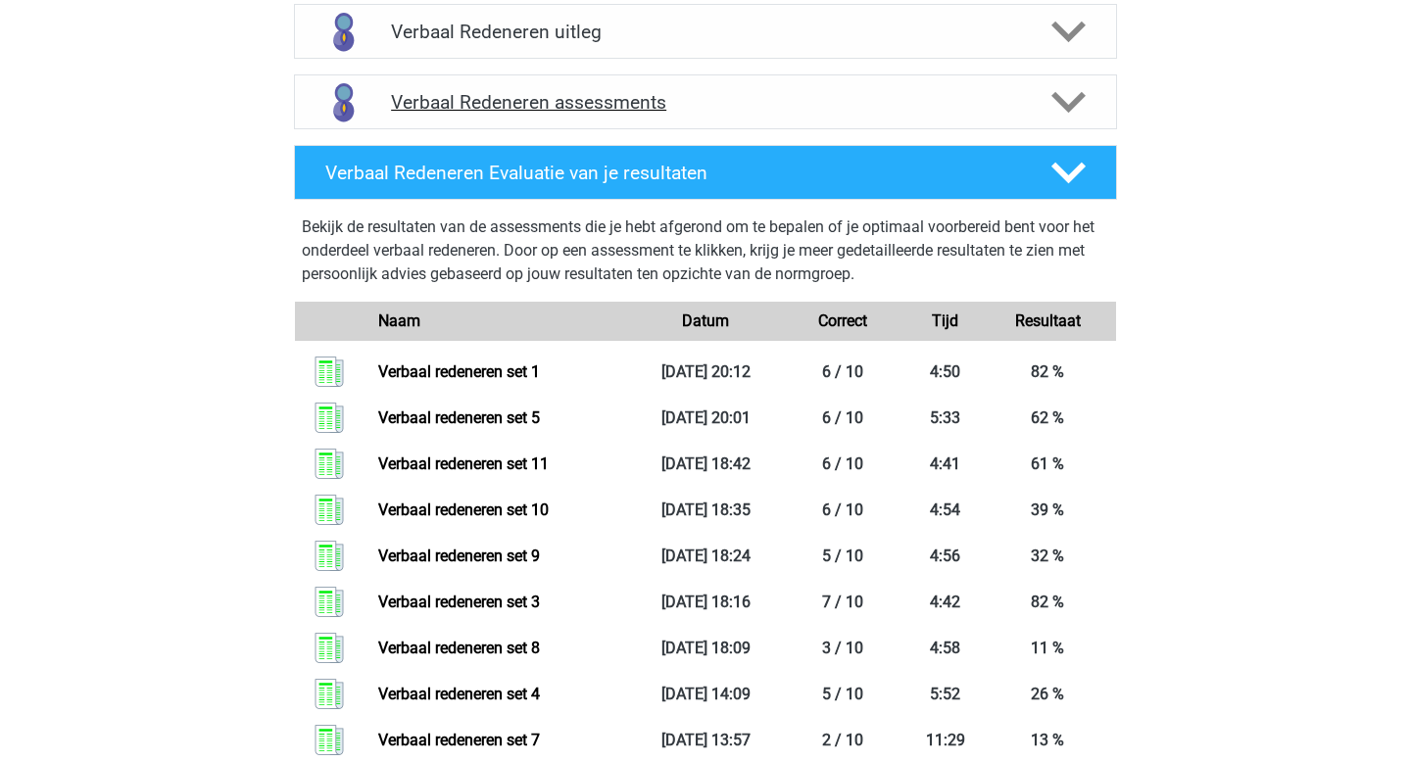
click at [1037, 109] on div at bounding box center [1068, 102] width 66 height 34
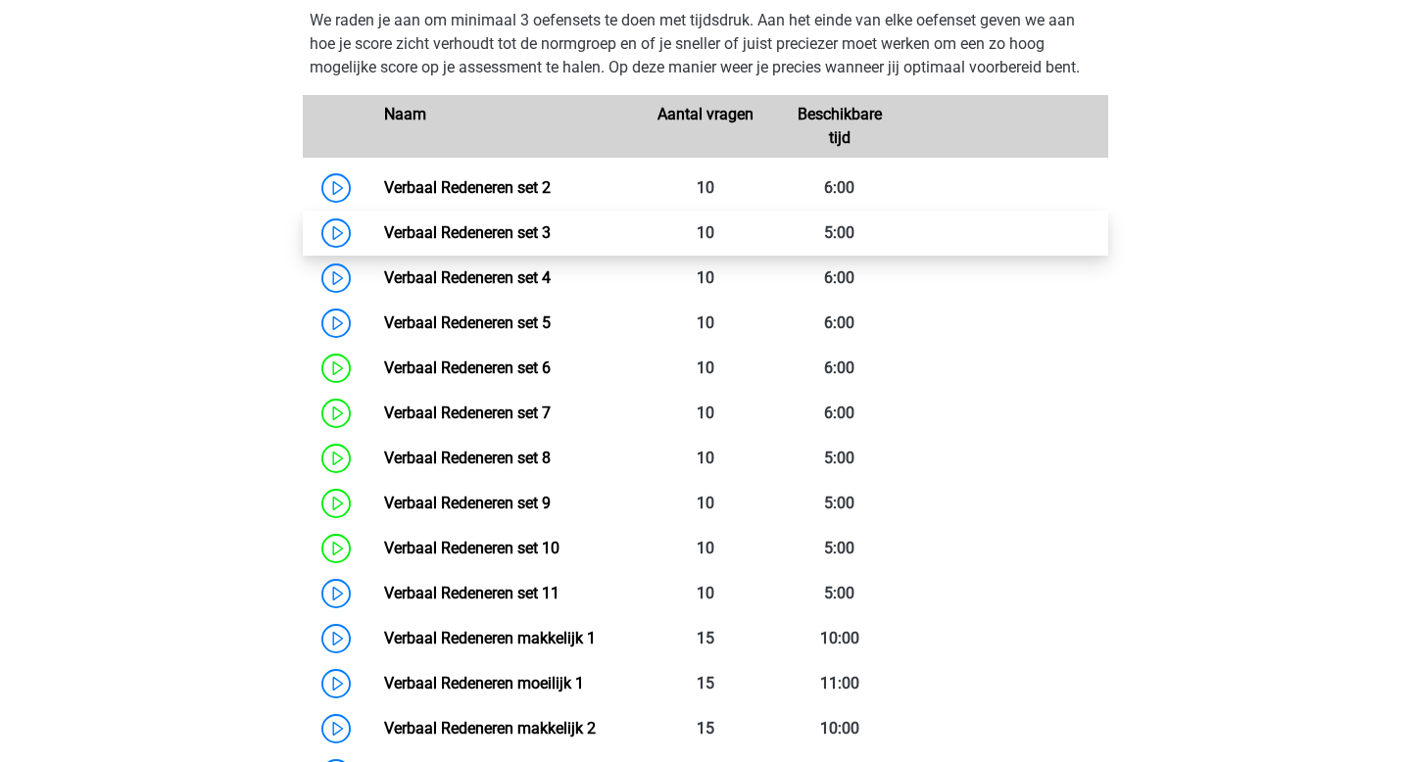
scroll to position [1379, 0]
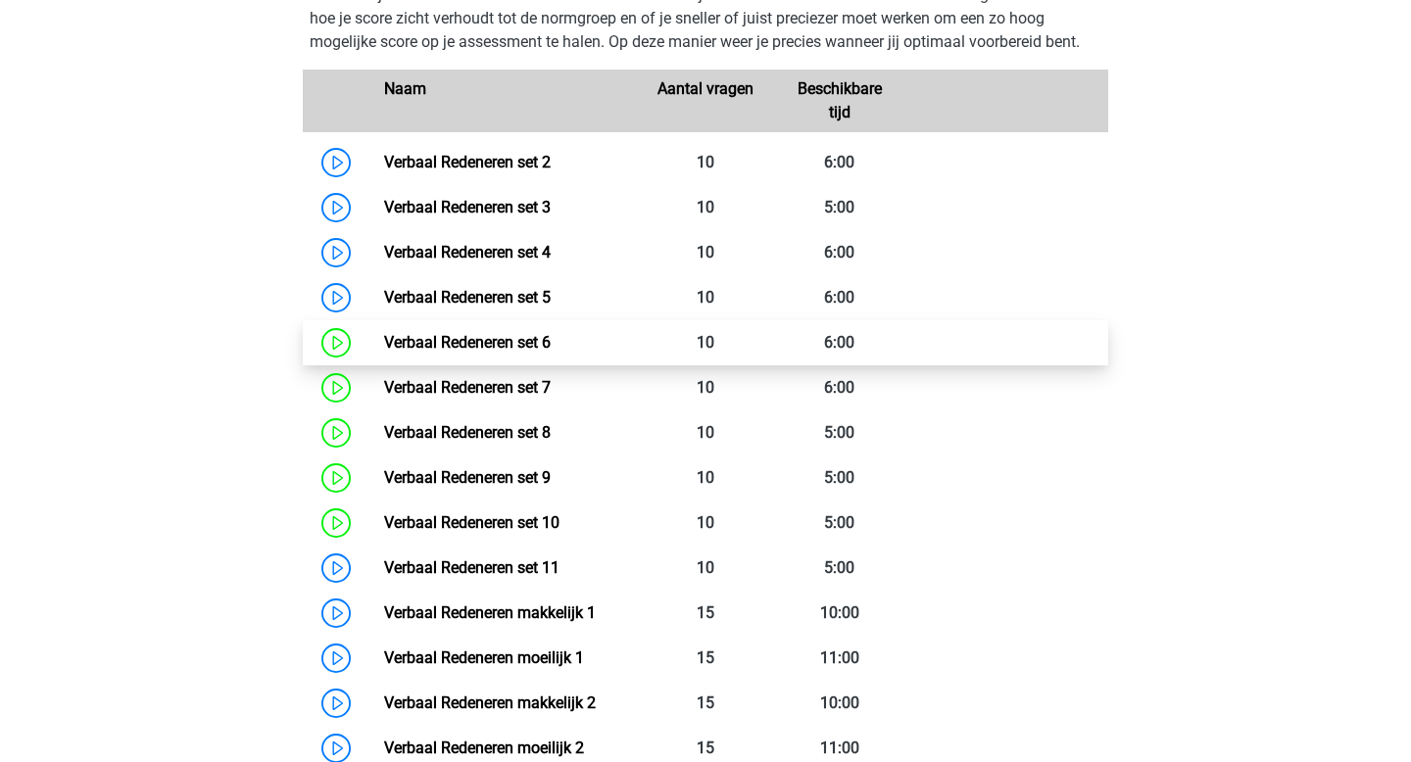
click at [540, 339] on link "Verbaal Redeneren set 6" at bounding box center [467, 342] width 167 height 19
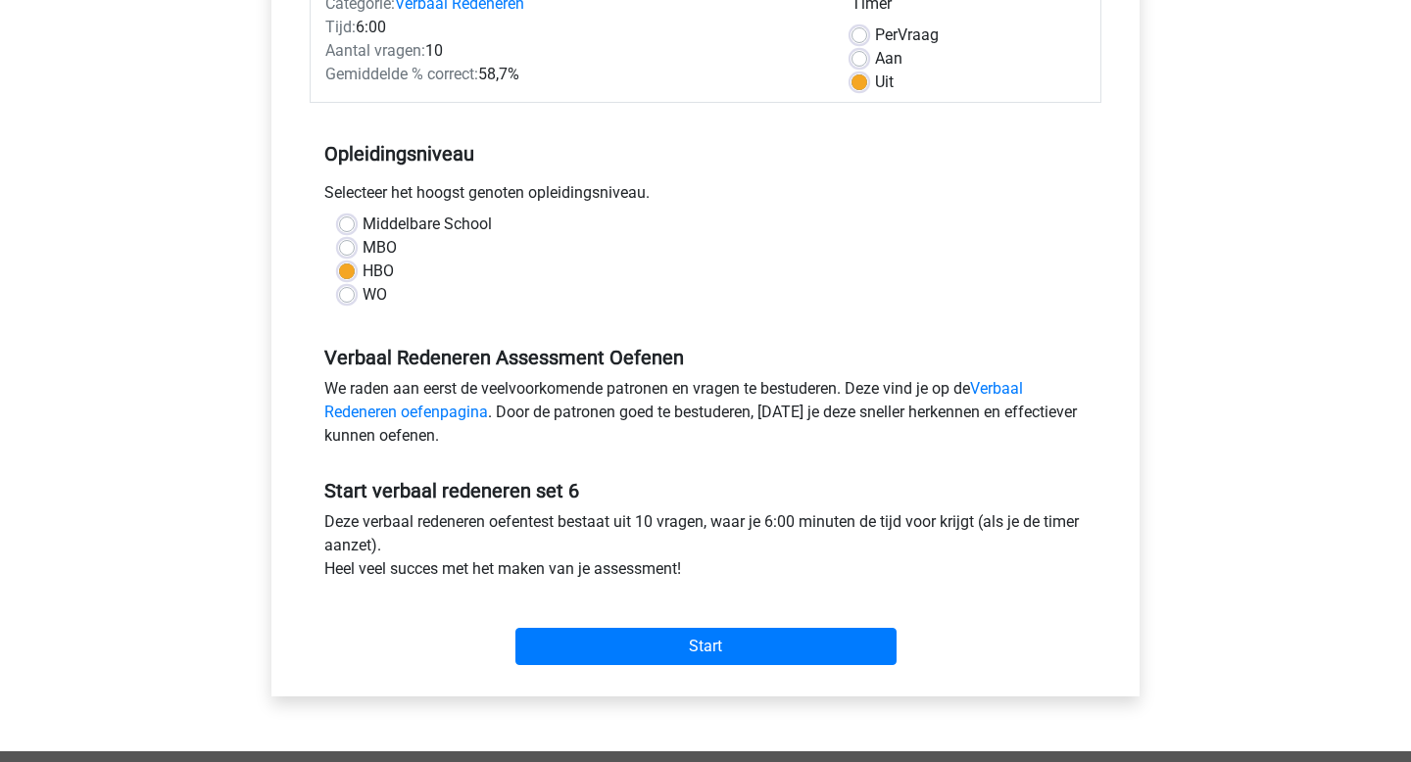
scroll to position [313, 0]
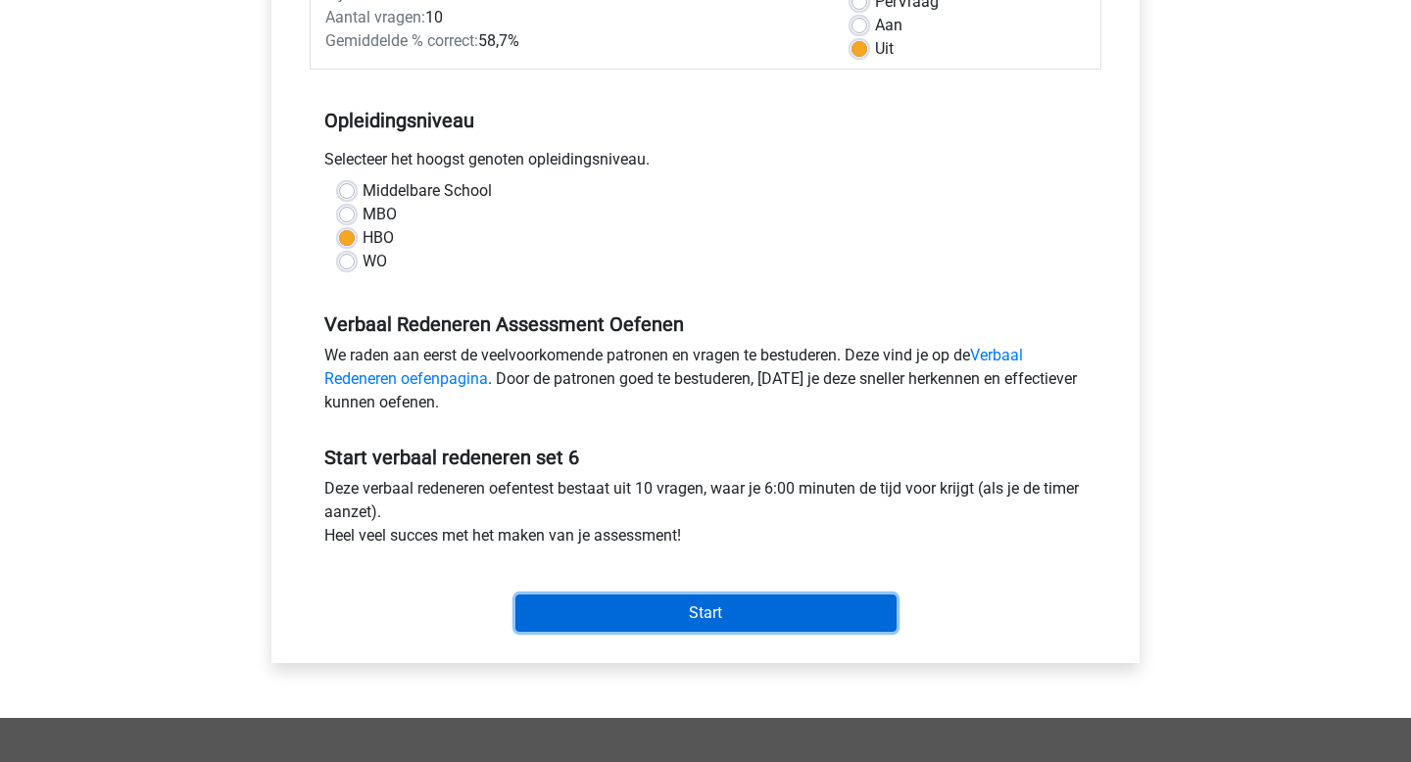
click at [726, 617] on input "Start" at bounding box center [705, 613] width 381 height 37
click at [709, 613] on input "Start" at bounding box center [705, 613] width 381 height 37
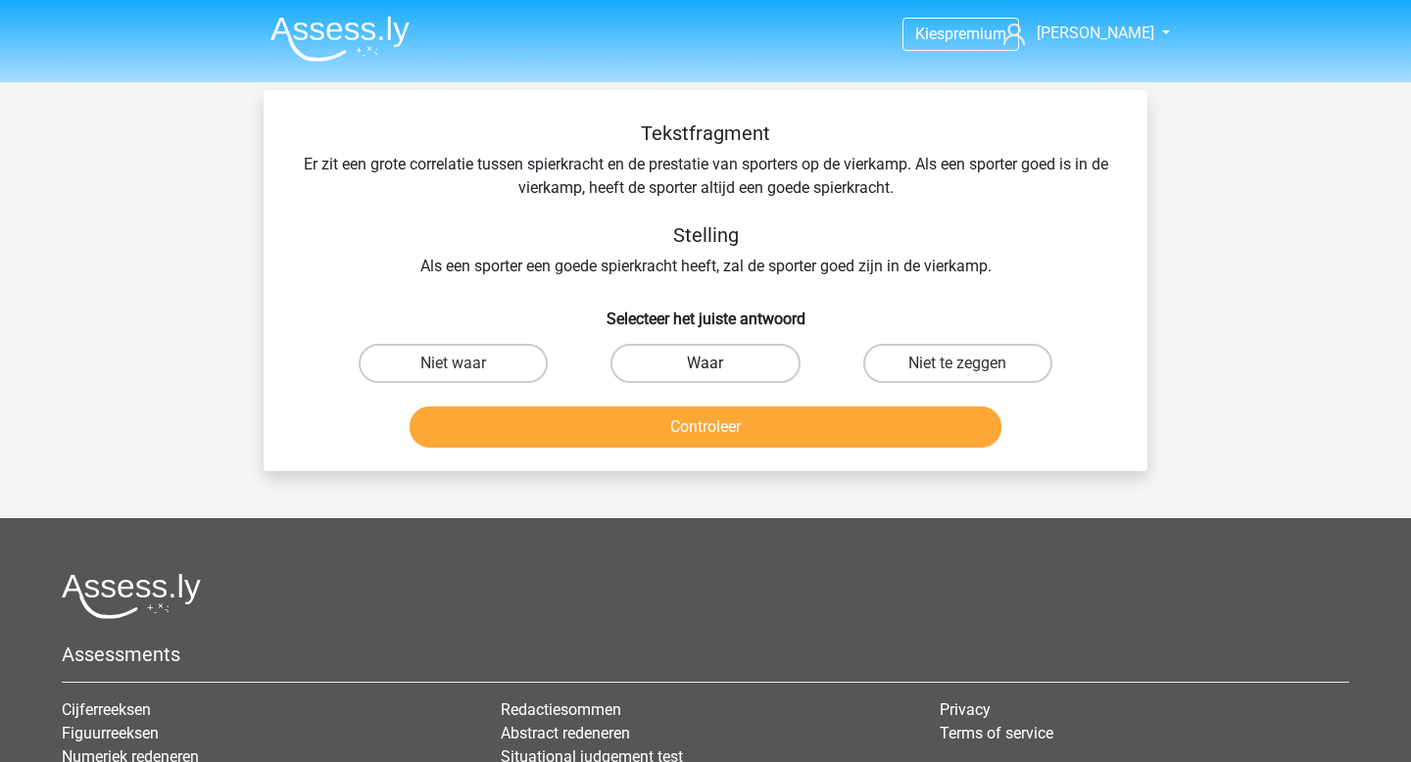
click at [648, 358] on label "Waar" at bounding box center [705, 363] width 189 height 39
click at [706, 364] on input "Waar" at bounding box center [712, 370] width 13 height 13
radio input "true"
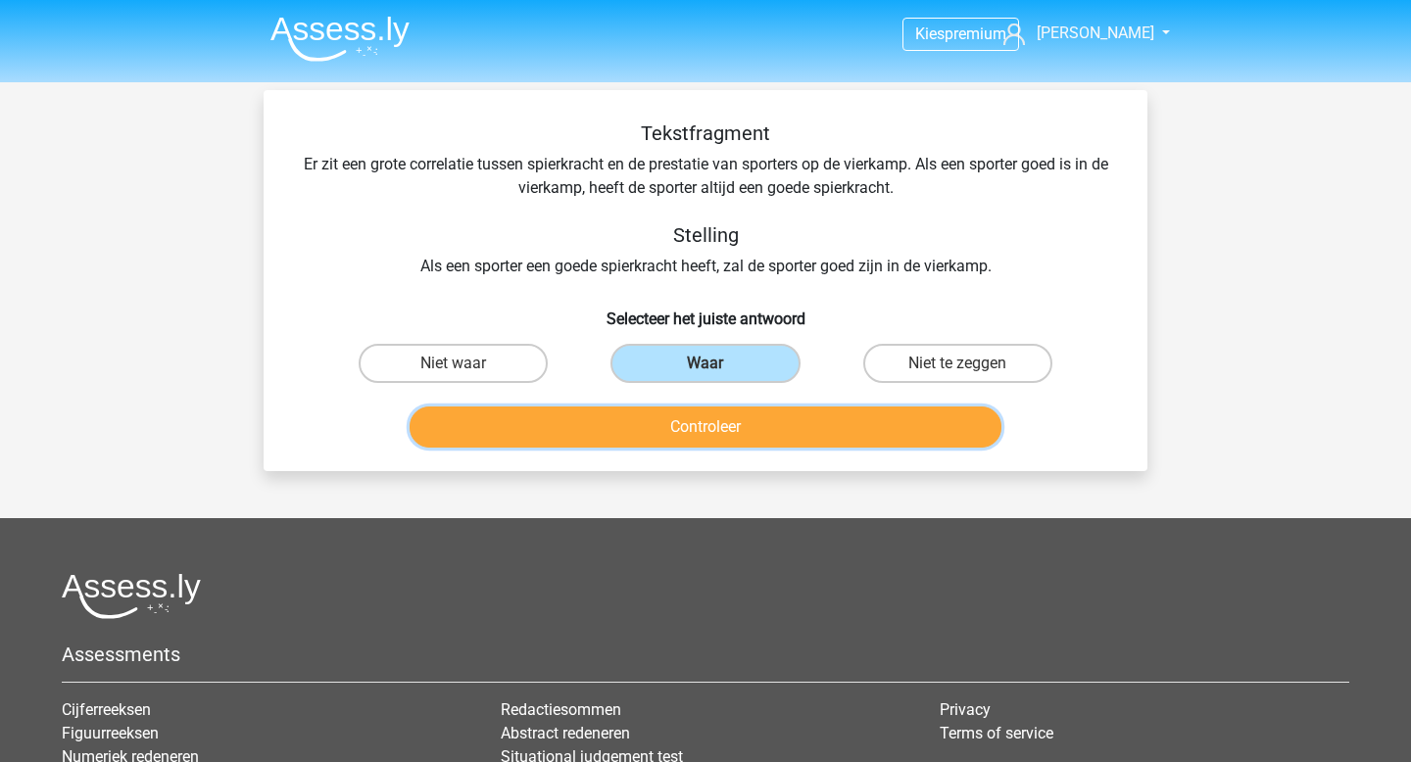
click at [653, 421] on button "Controleer" at bounding box center [706, 427] width 593 height 41
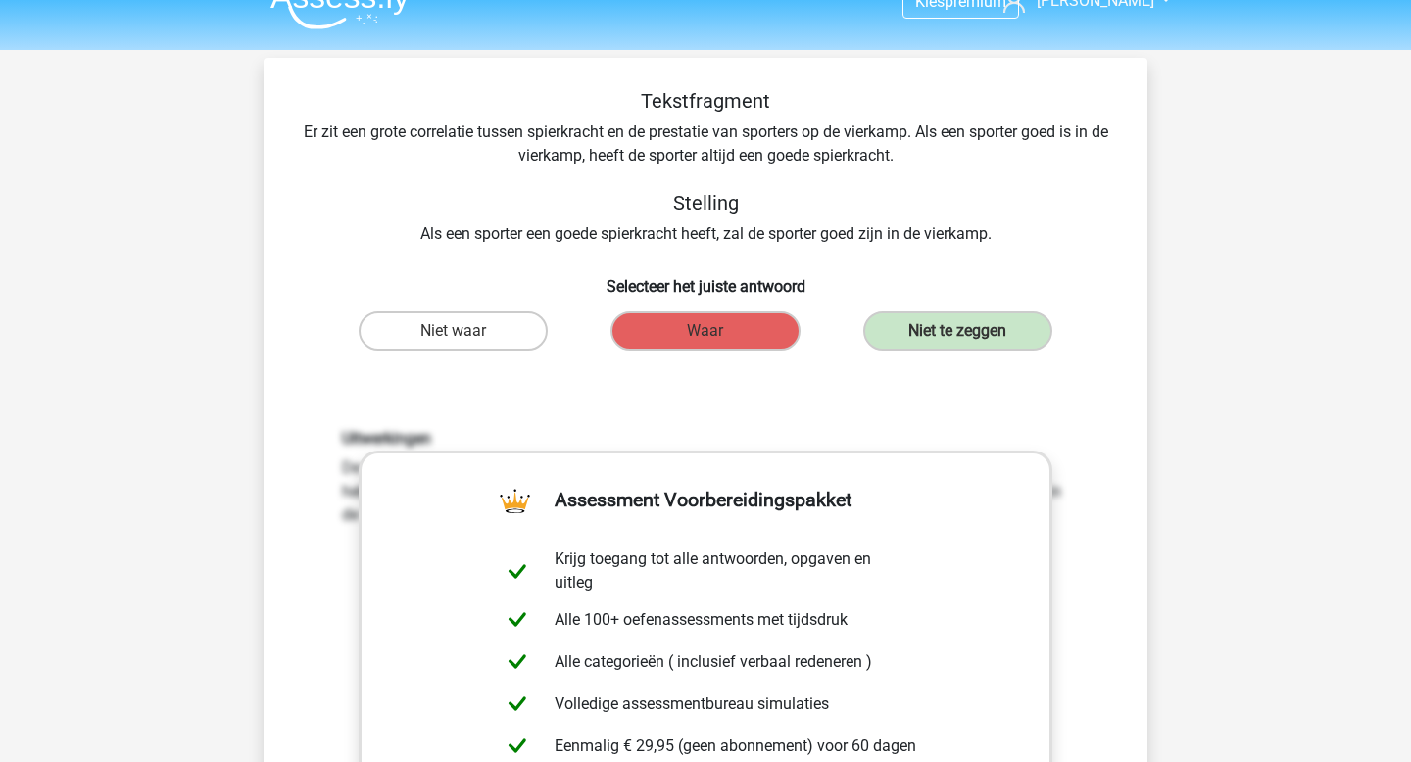
scroll to position [34, 0]
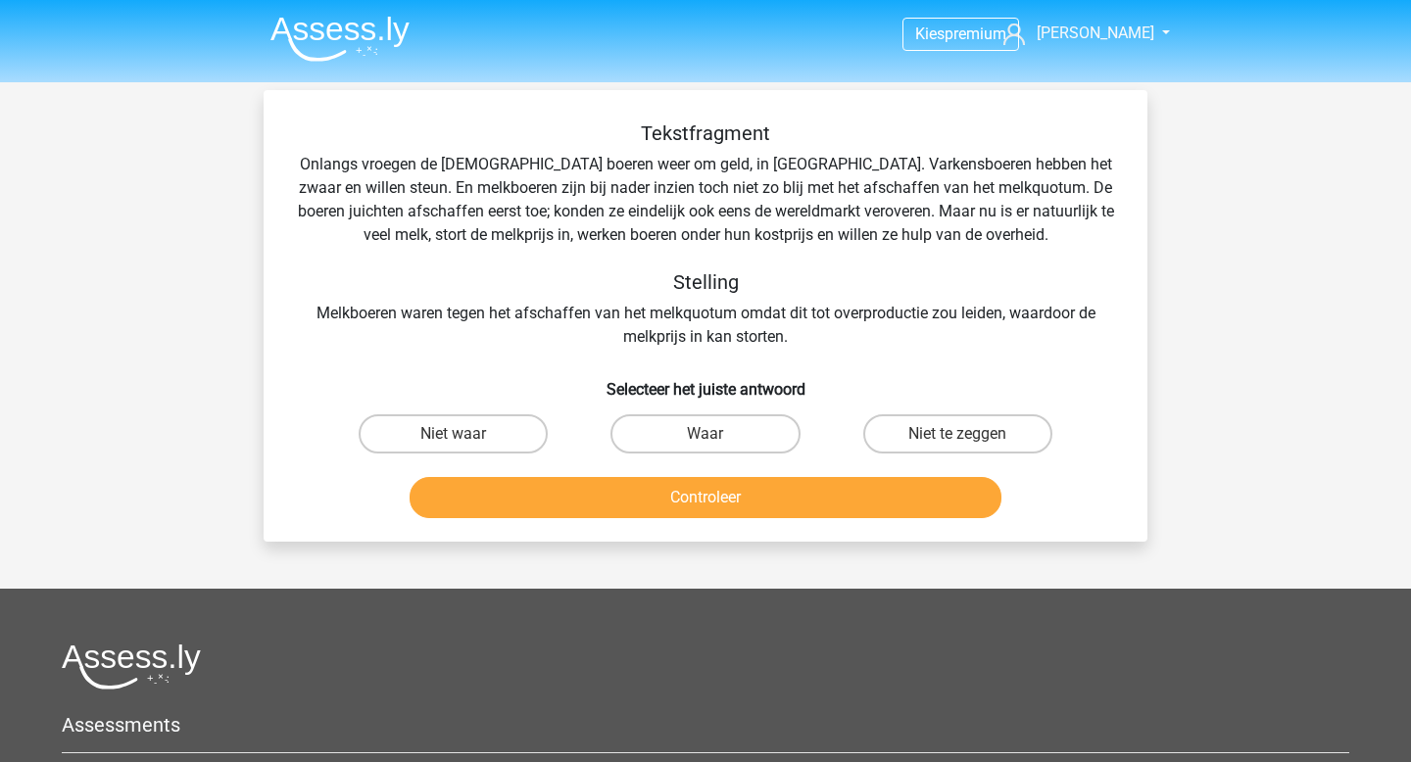
scroll to position [23, 0]
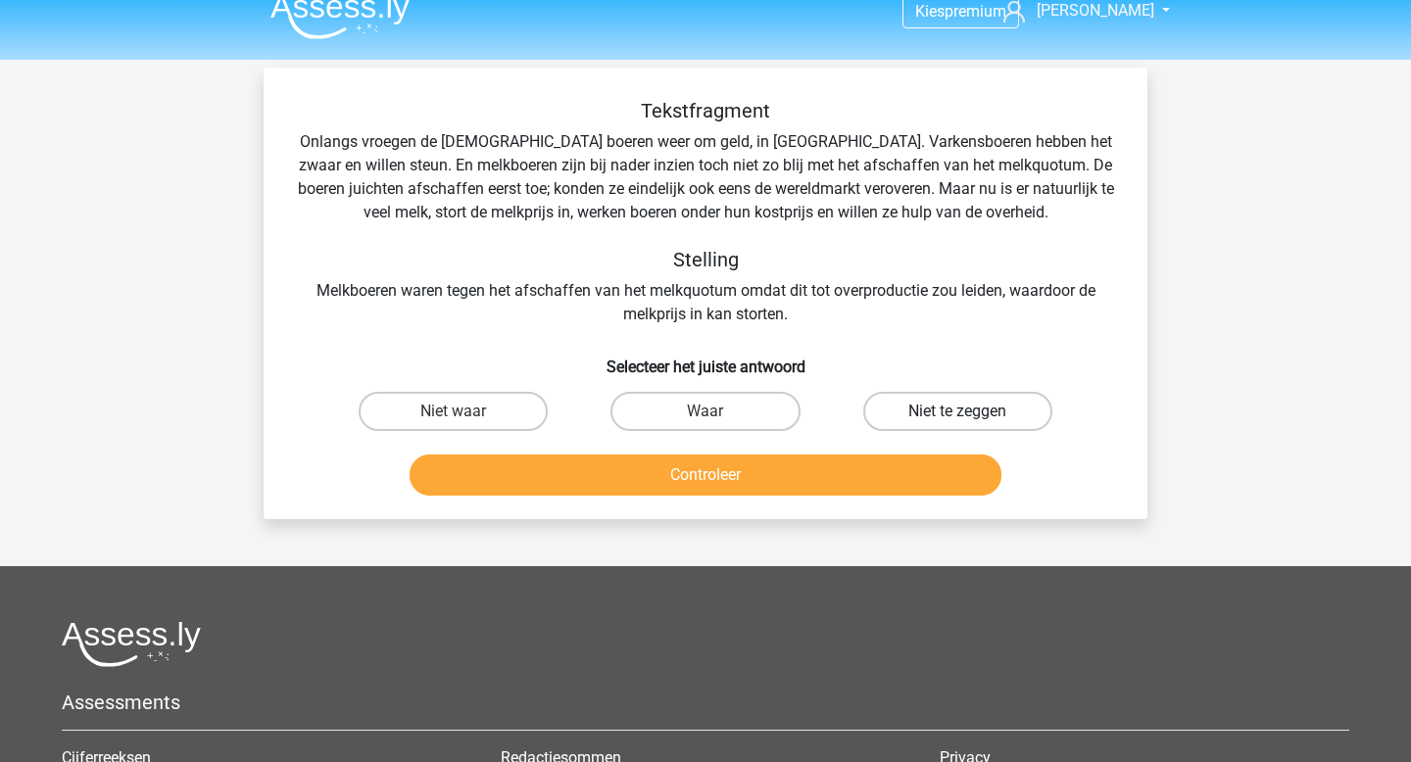
click at [897, 411] on label "Niet te zeggen" at bounding box center [957, 411] width 189 height 39
click at [957, 412] on input "Niet te zeggen" at bounding box center [963, 418] width 13 height 13
radio input "true"
click at [843, 466] on button "Controleer" at bounding box center [706, 475] width 593 height 41
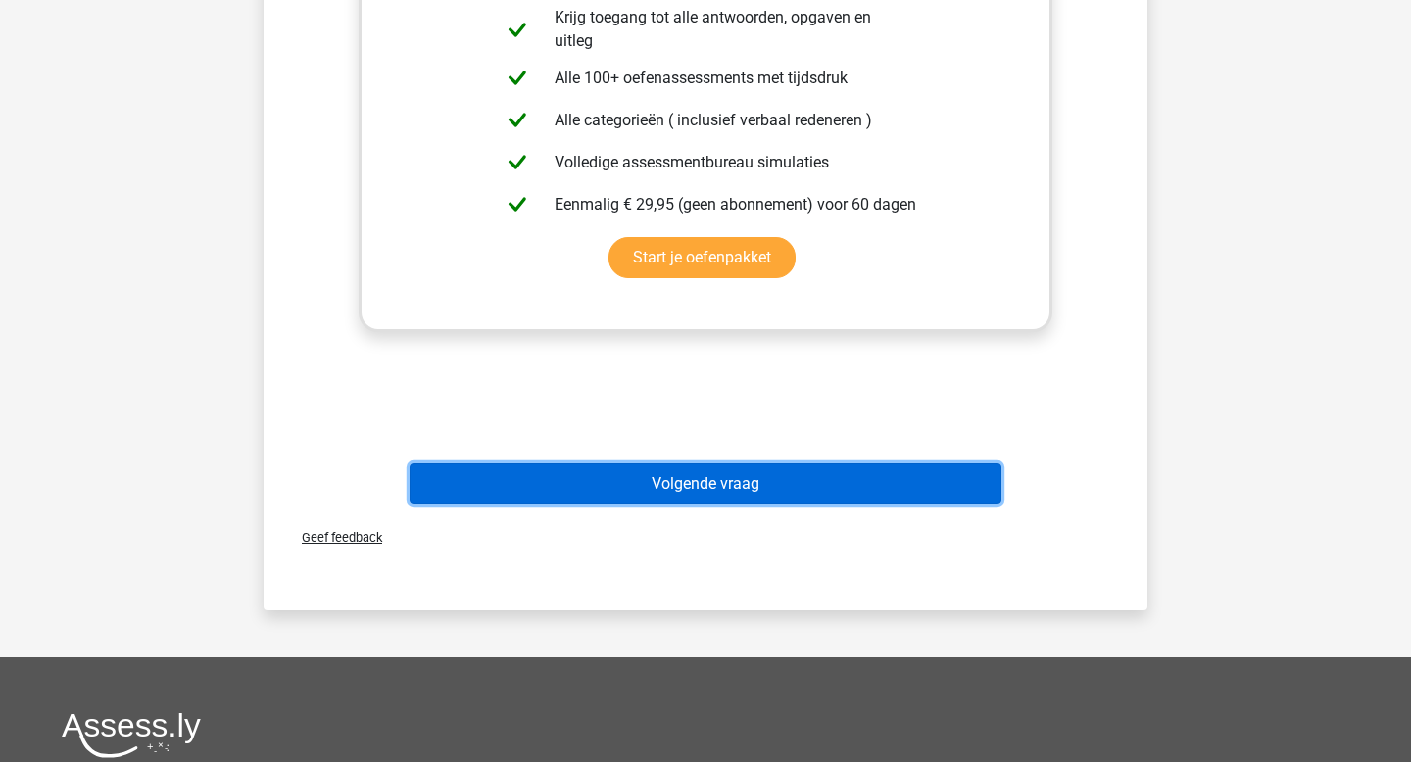
click at [803, 491] on button "Volgende vraag" at bounding box center [706, 484] width 593 height 41
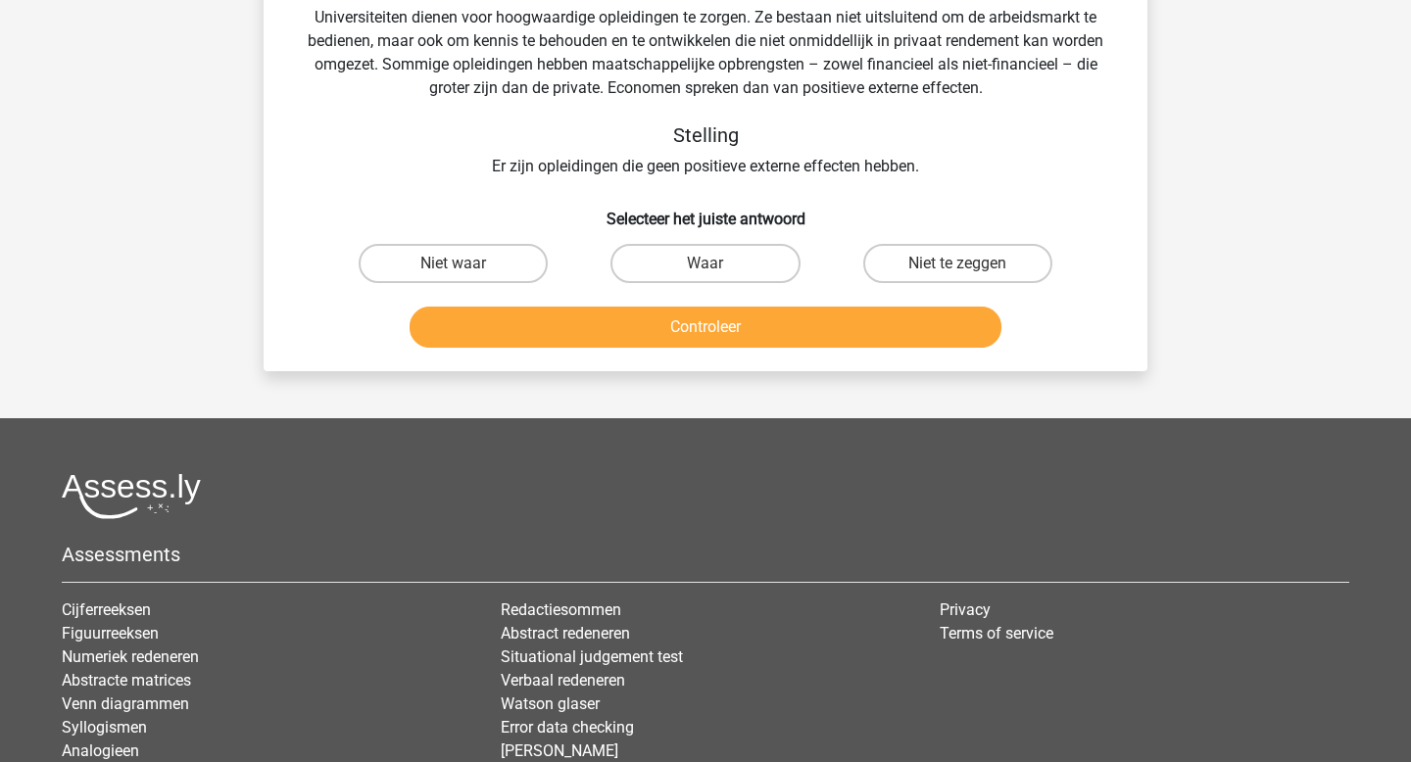
scroll to position [90, 0]
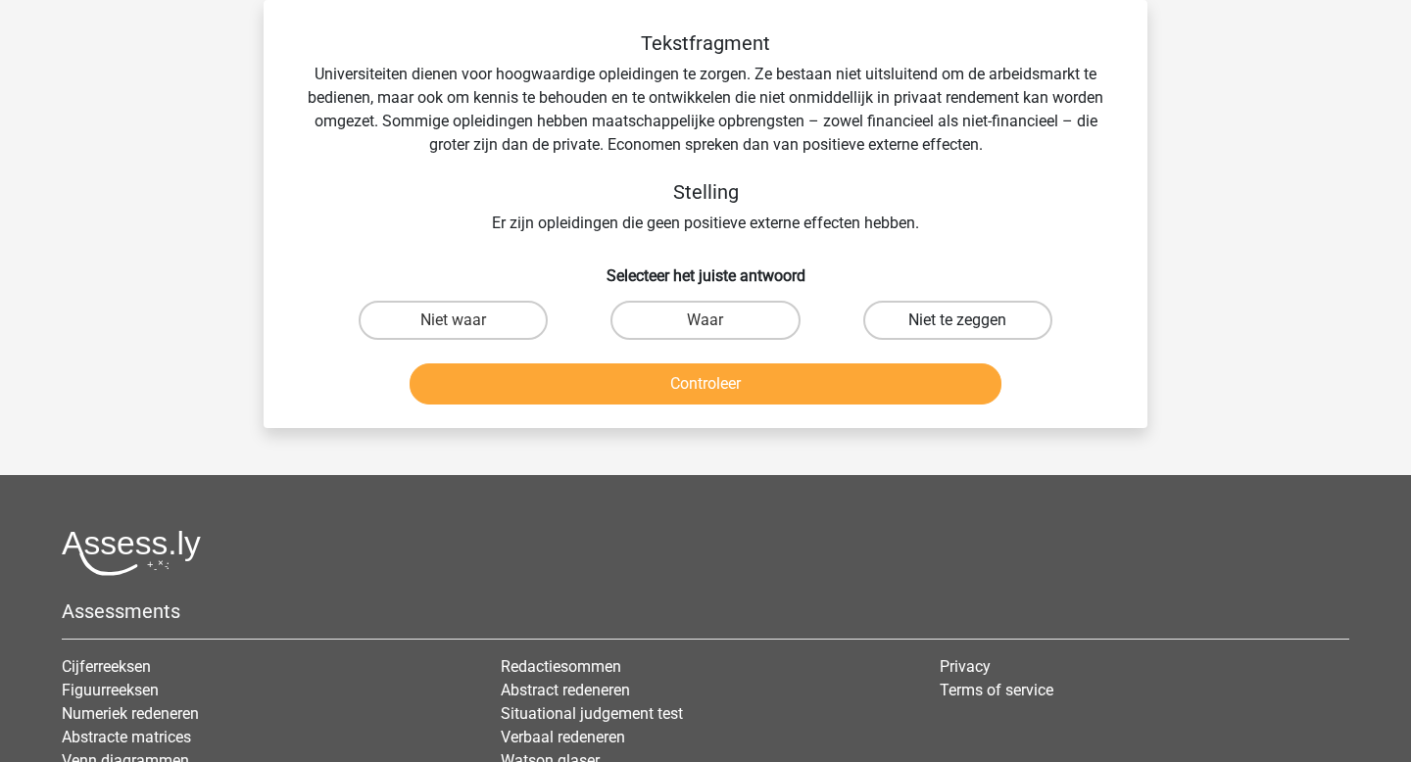
click at [910, 327] on label "Niet te zeggen" at bounding box center [957, 320] width 189 height 39
click at [957, 327] on input "Niet te zeggen" at bounding box center [963, 326] width 13 height 13
radio input "true"
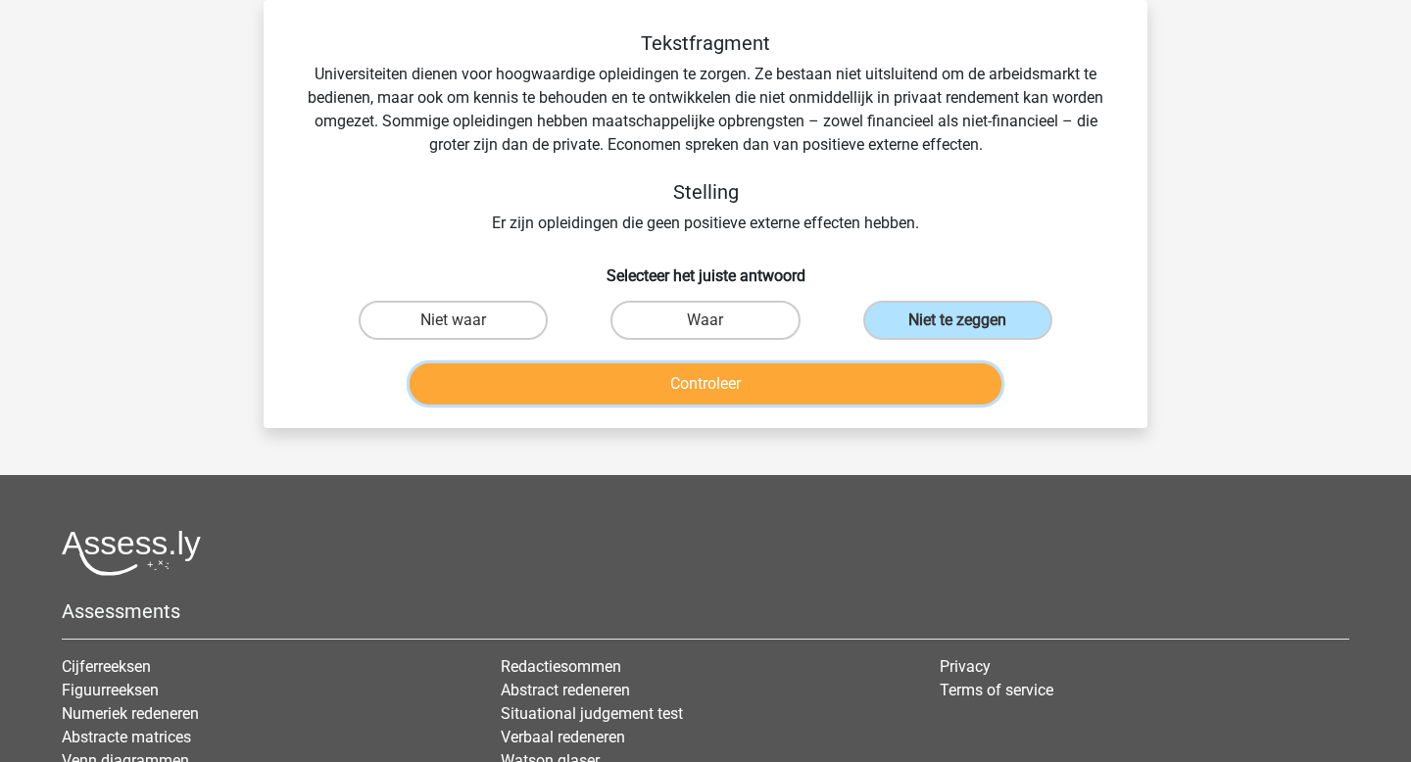
click at [863, 387] on button "Controleer" at bounding box center [706, 384] width 593 height 41
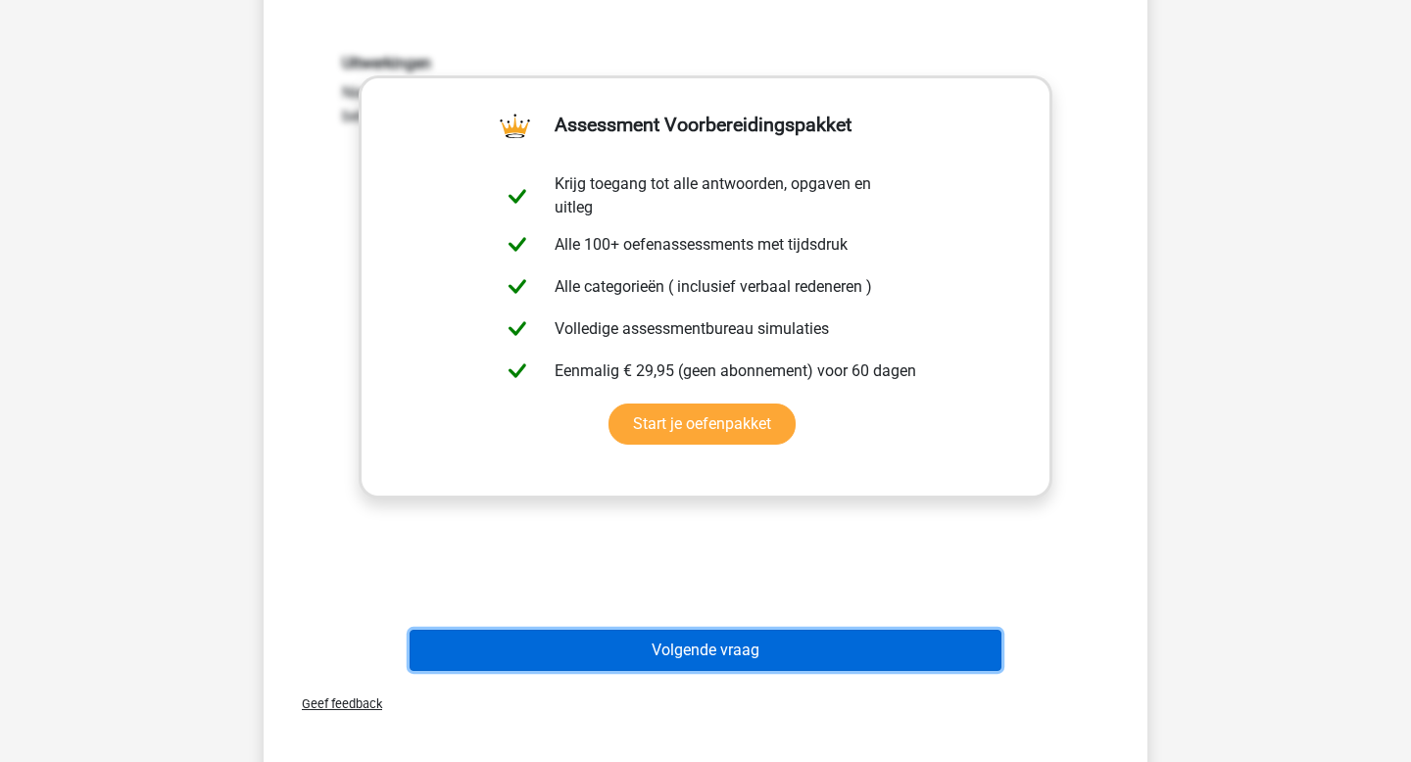
click at [718, 633] on button "Volgende vraag" at bounding box center [706, 650] width 593 height 41
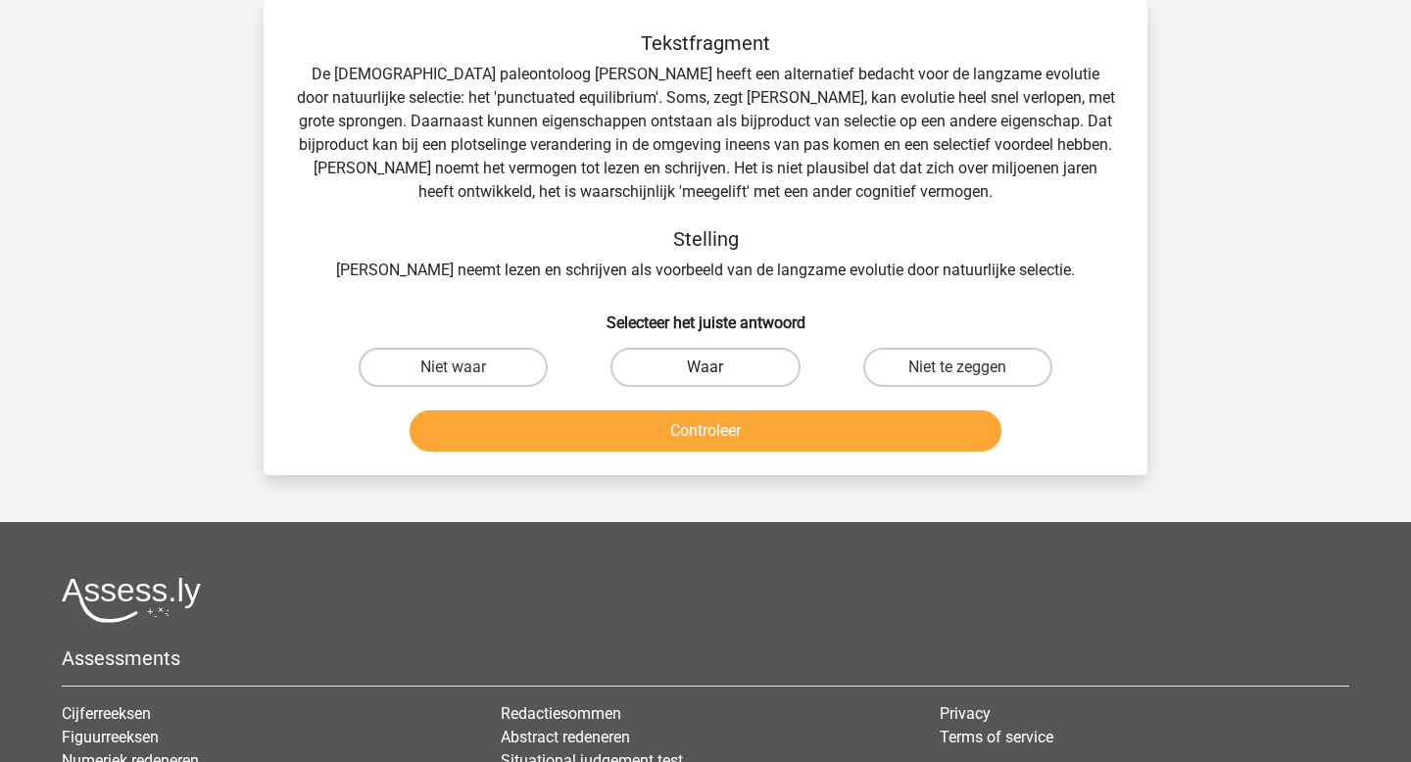
click at [744, 370] on label "Waar" at bounding box center [705, 367] width 189 height 39
click at [718, 370] on input "Waar" at bounding box center [712, 373] width 13 height 13
radio input "true"
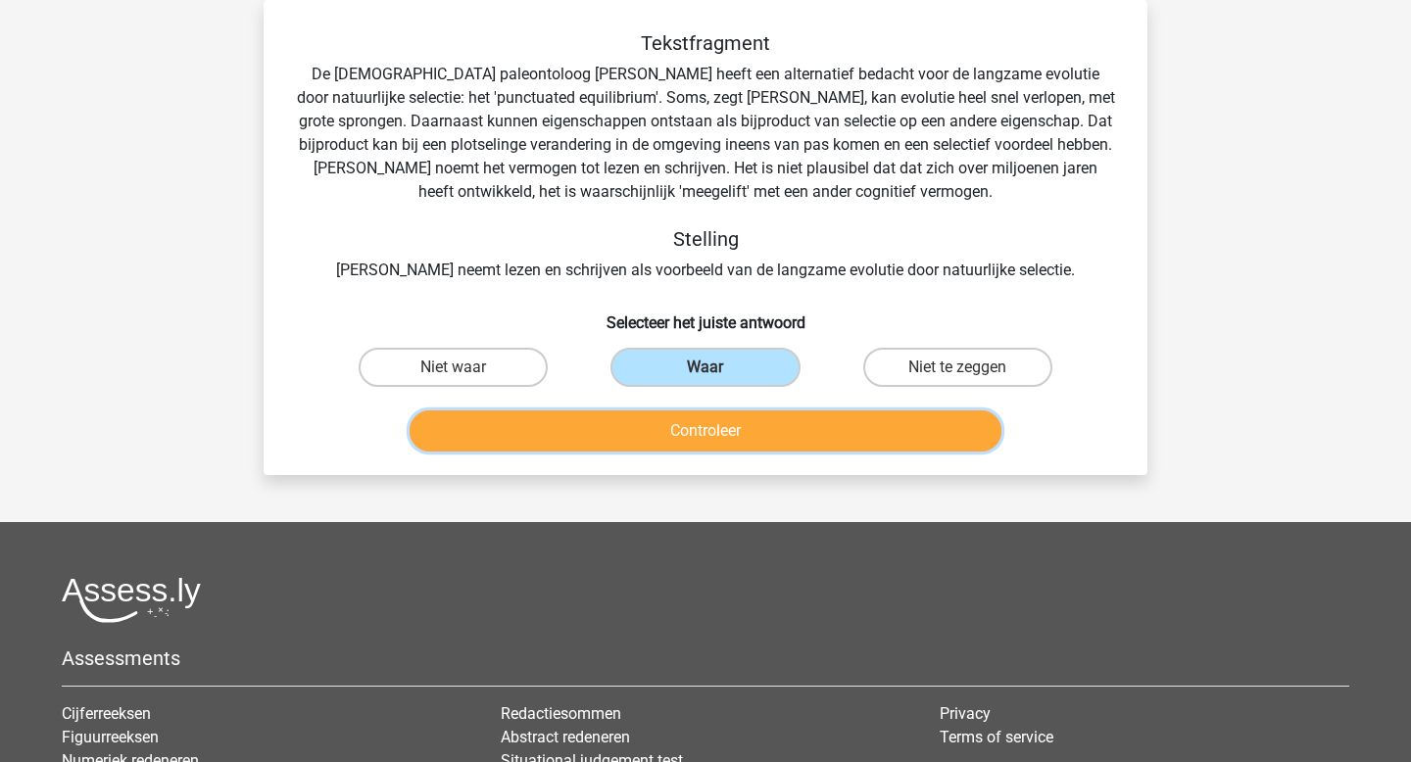
click at [744, 438] on button "Controleer" at bounding box center [706, 431] width 593 height 41
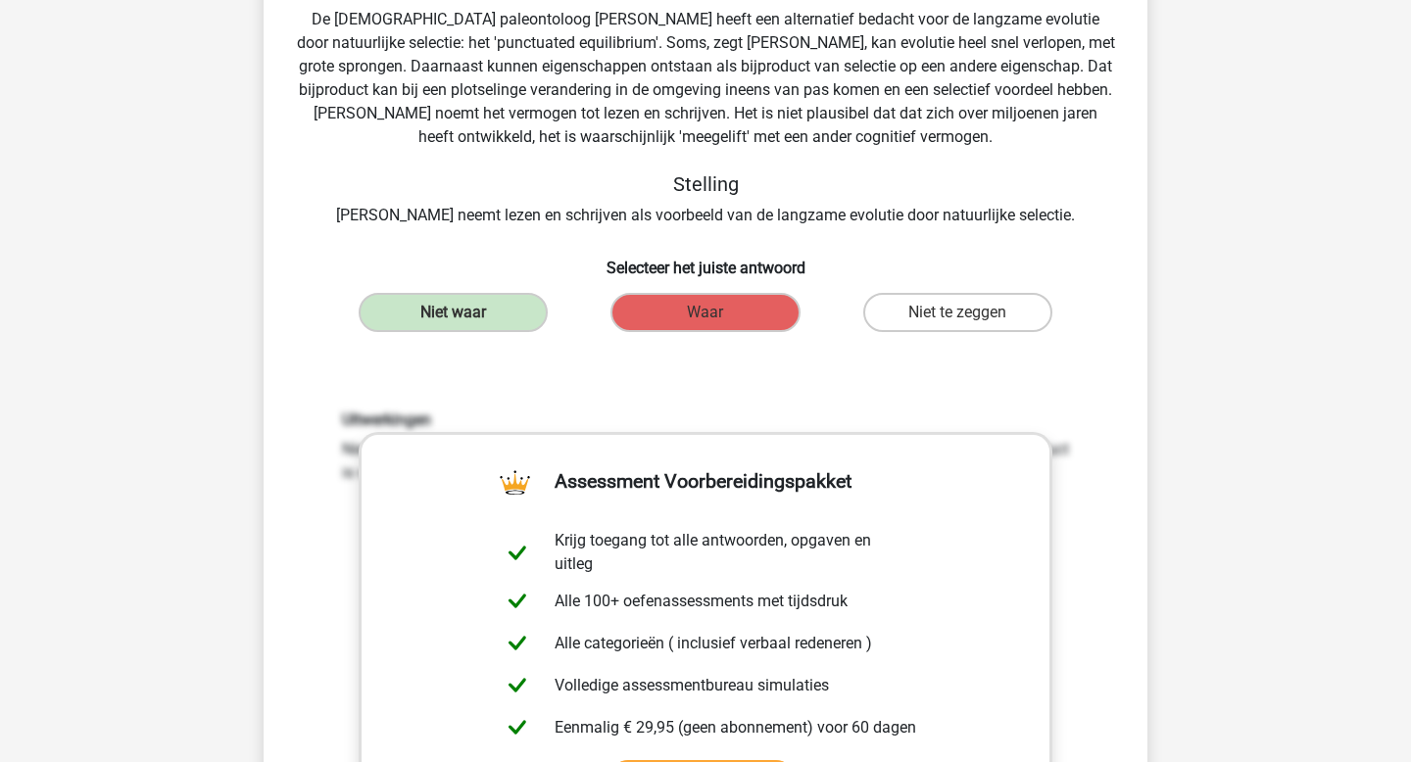
scroll to position [166, 0]
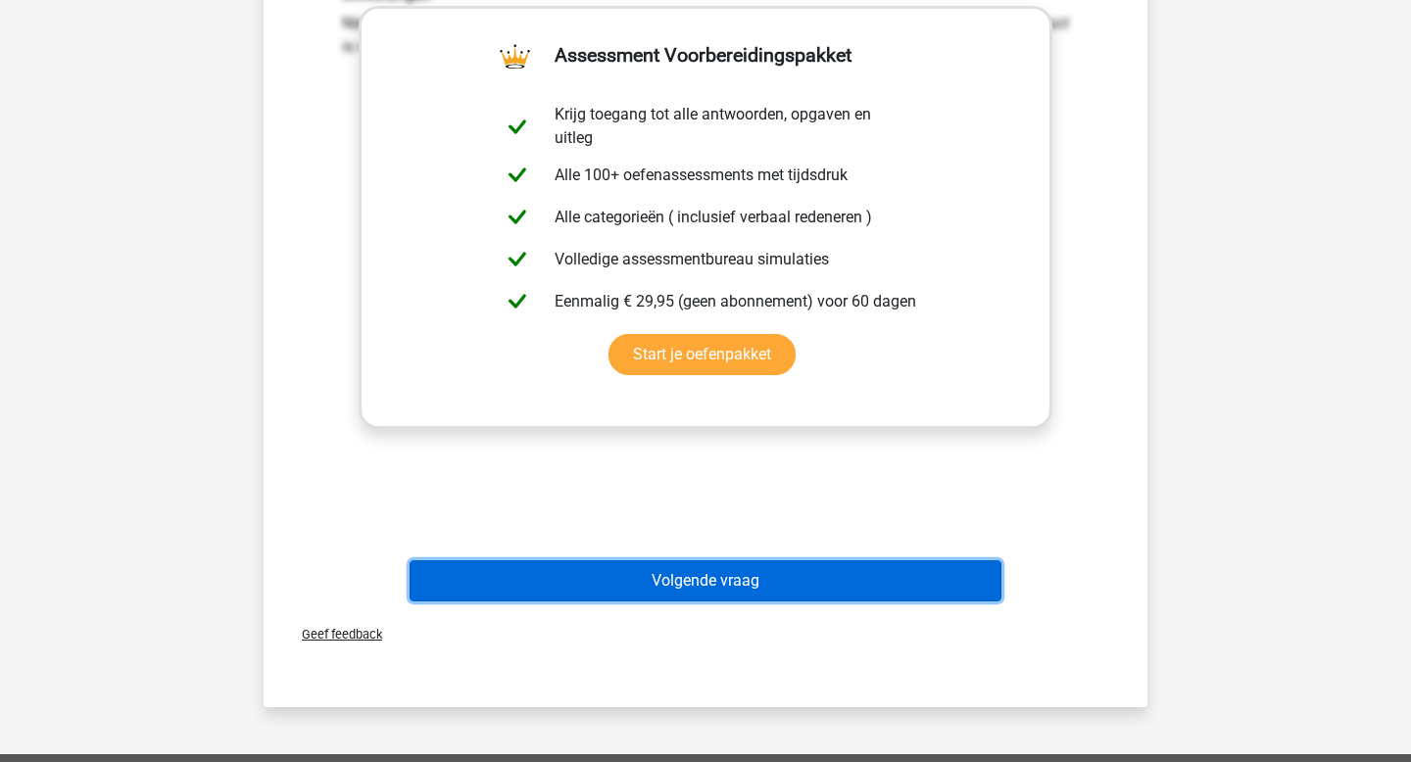
click at [697, 579] on button "Volgende vraag" at bounding box center [706, 581] width 593 height 41
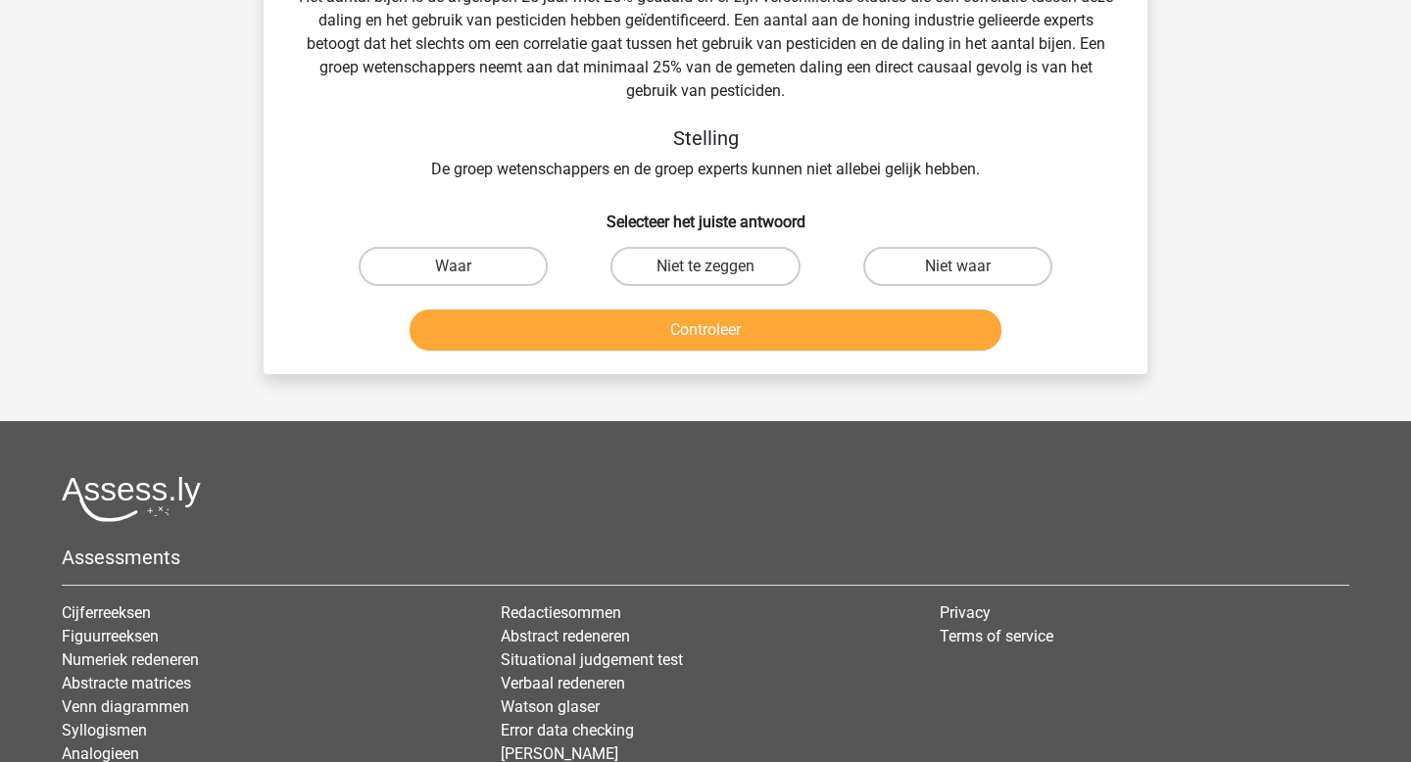
scroll to position [90, 0]
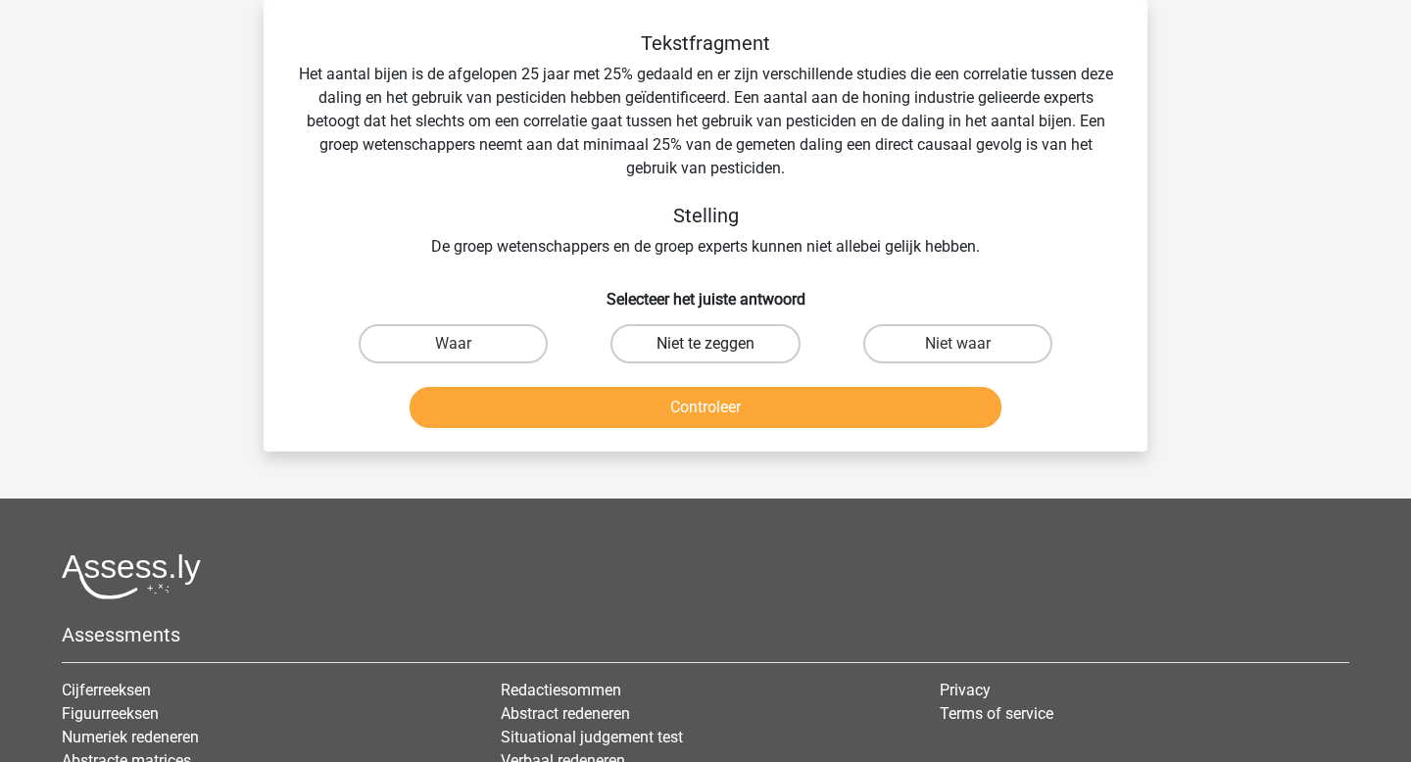
click at [742, 341] on label "Niet te zeggen" at bounding box center [705, 343] width 189 height 39
click at [718, 344] on input "Niet te zeggen" at bounding box center [712, 350] width 13 height 13
radio input "true"
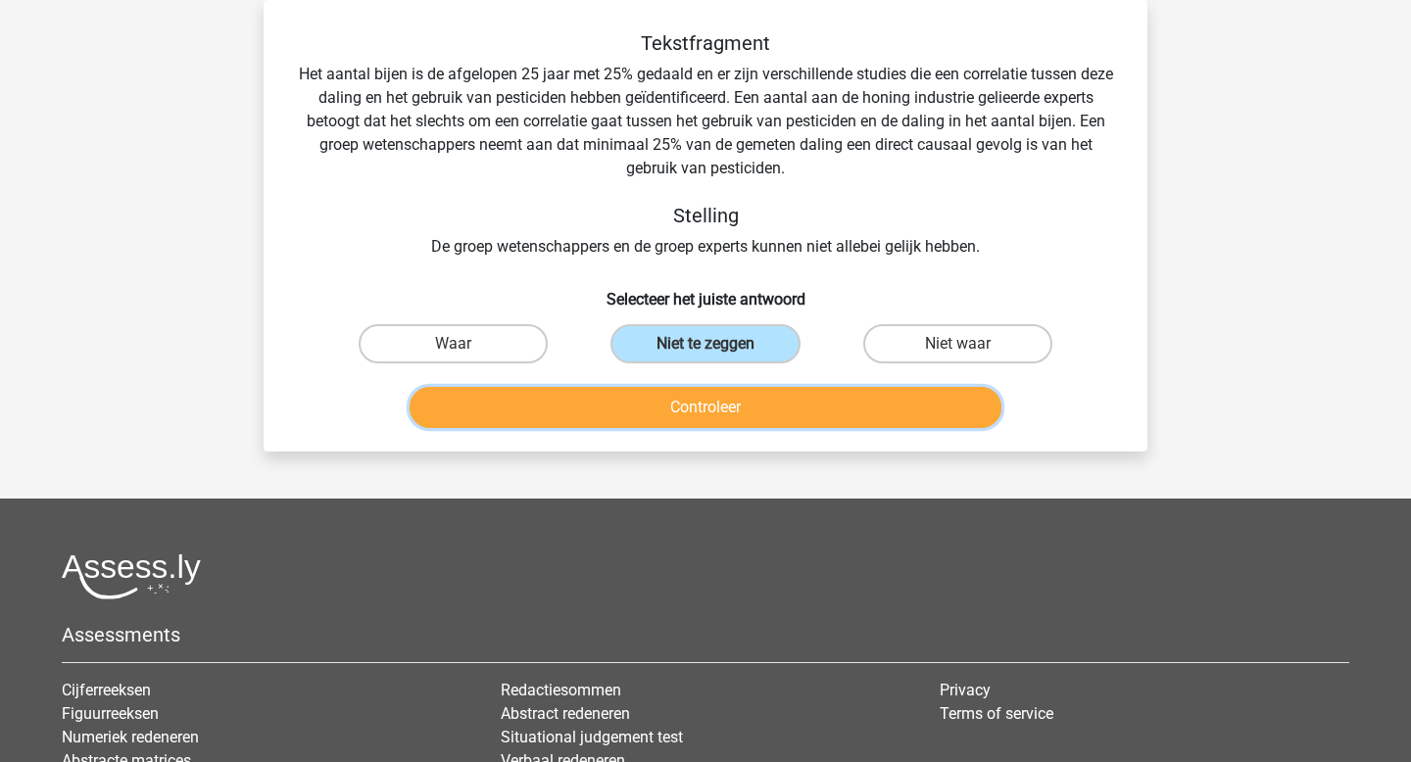
click at [743, 402] on button "Controleer" at bounding box center [706, 407] width 593 height 41
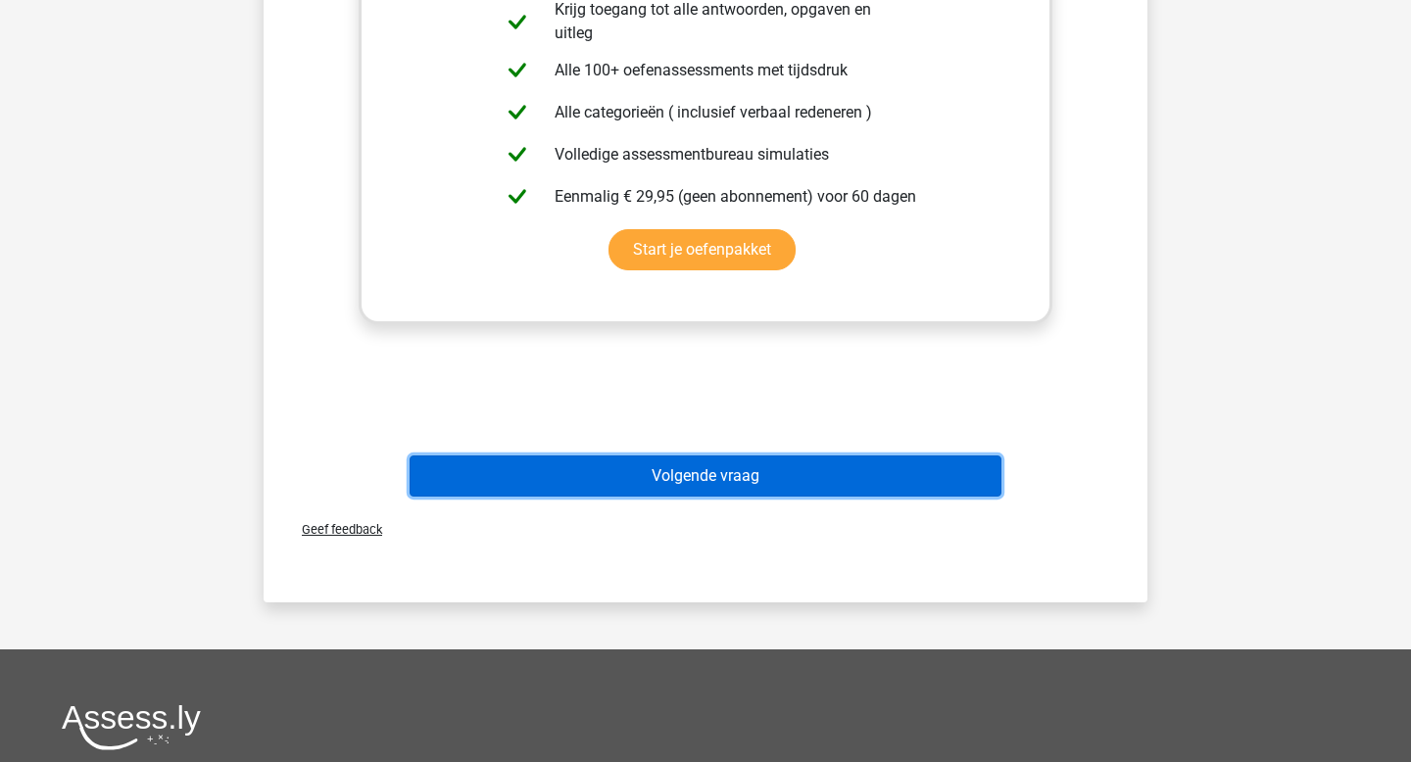
click at [732, 477] on button "Volgende vraag" at bounding box center [706, 476] width 593 height 41
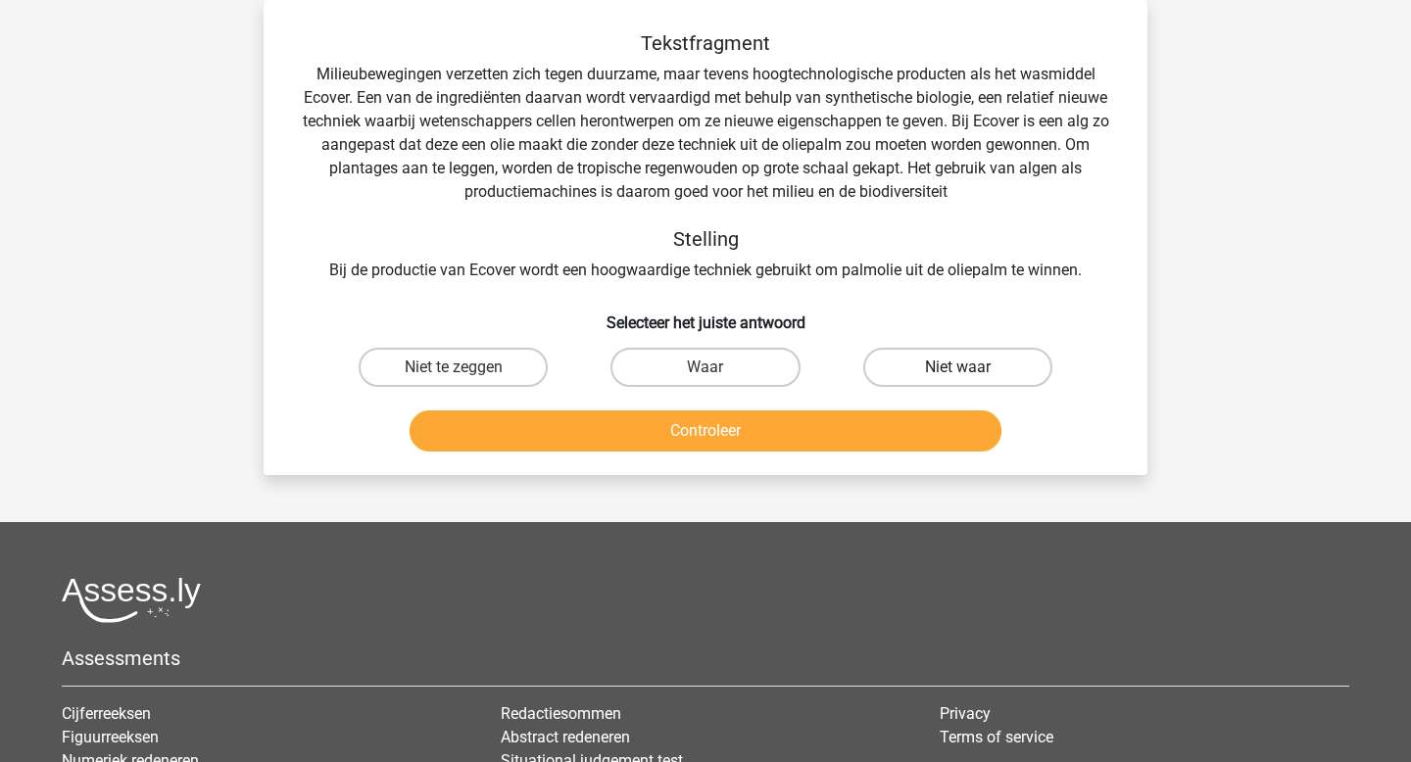
click at [916, 381] on label "Niet waar" at bounding box center [957, 367] width 189 height 39
click at [957, 380] on input "Niet waar" at bounding box center [963, 373] width 13 height 13
radio input "true"
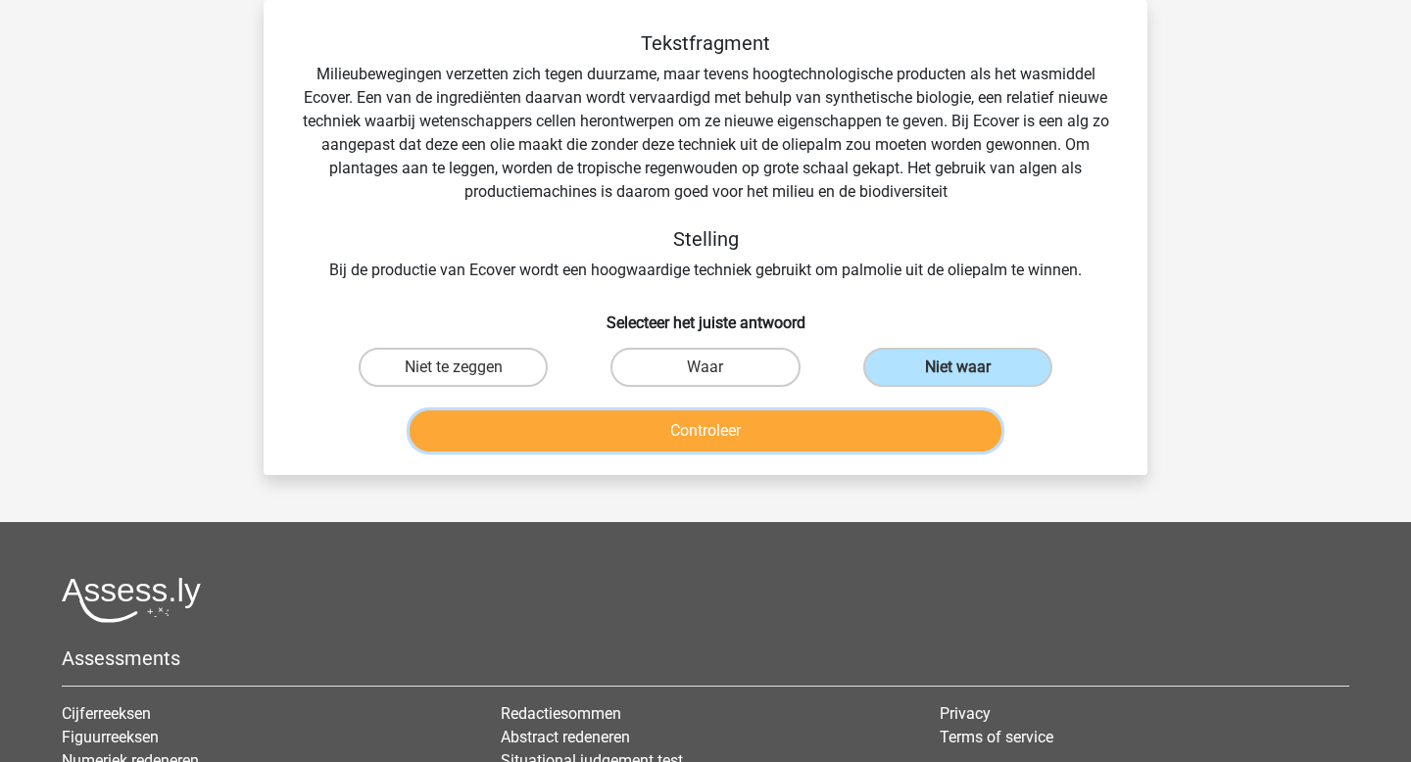
click at [897, 431] on button "Controleer" at bounding box center [706, 431] width 593 height 41
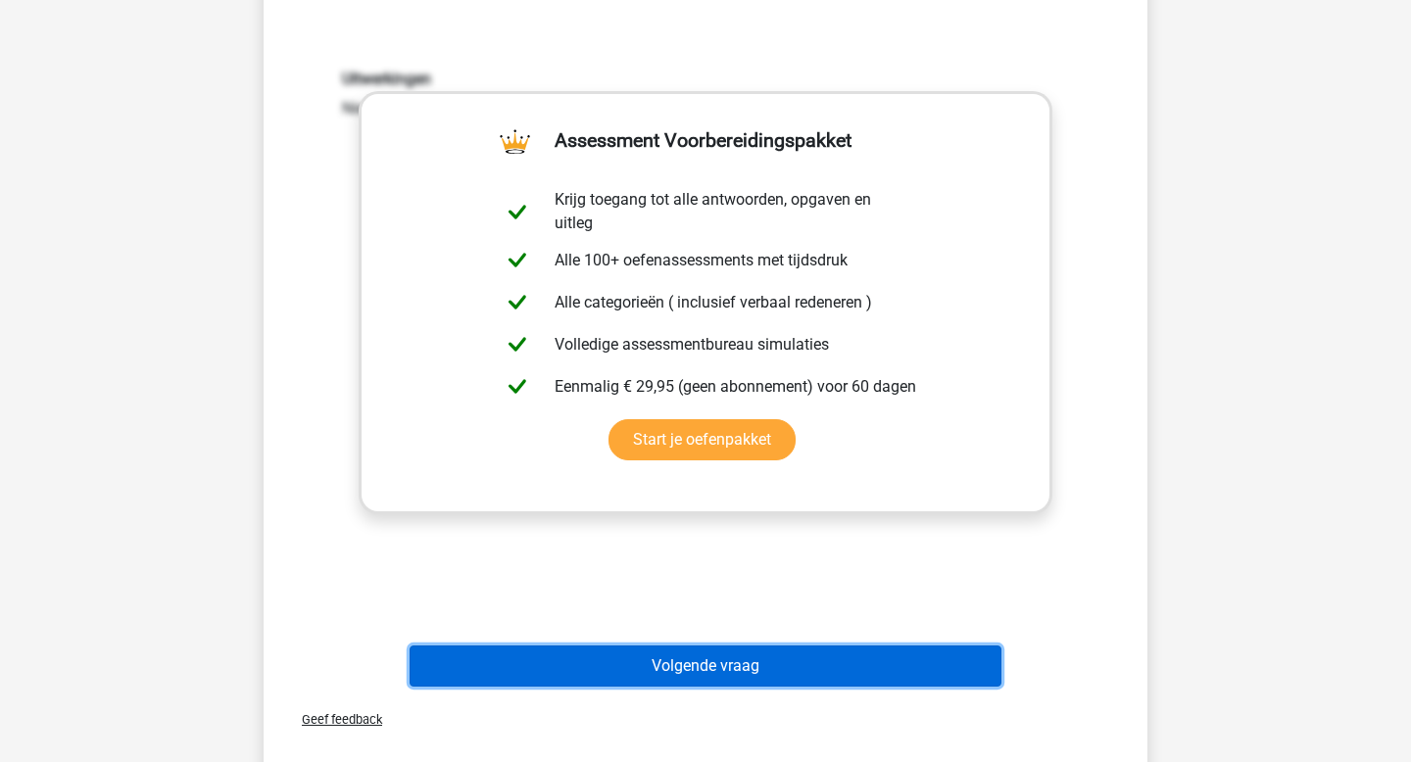
click at [716, 678] on button "Volgende vraag" at bounding box center [706, 666] width 593 height 41
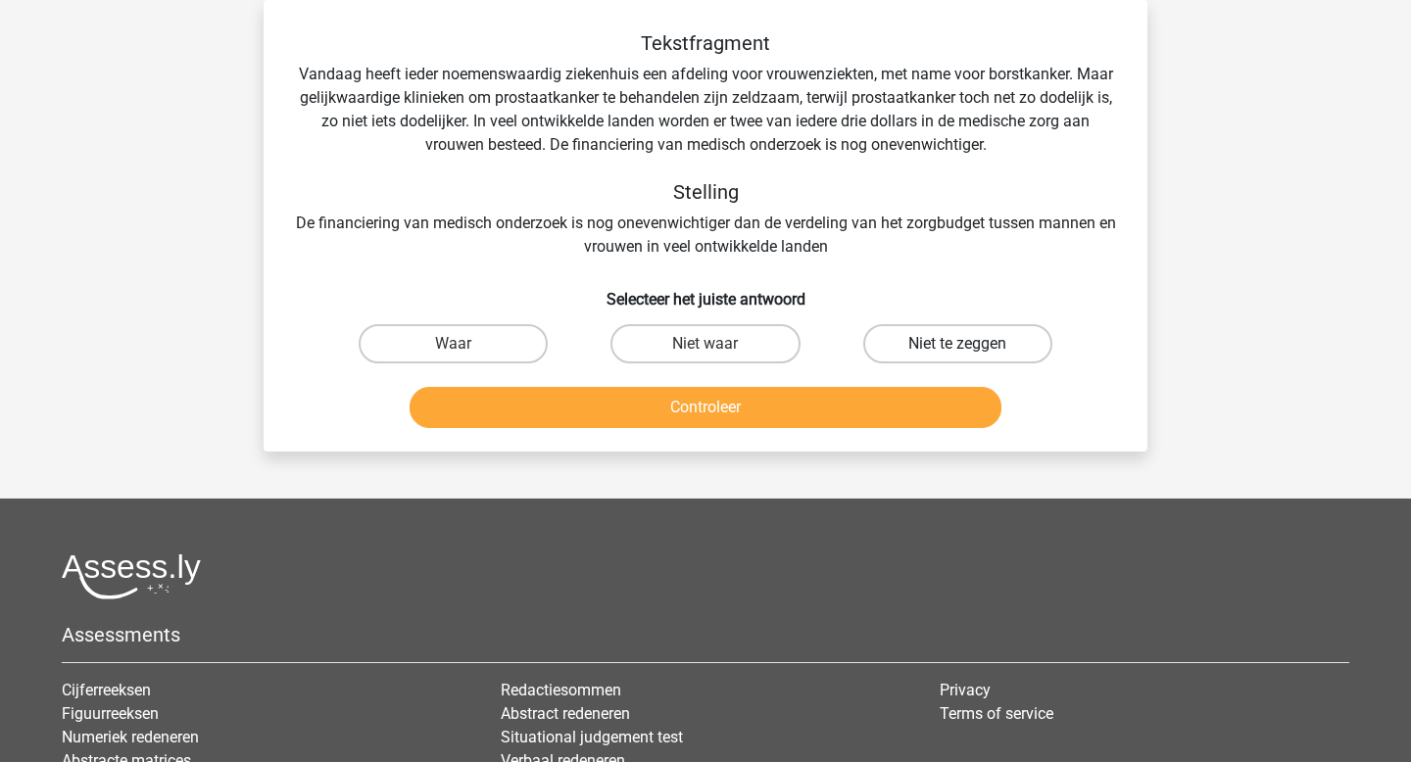
click at [931, 341] on label "Niet te zeggen" at bounding box center [957, 343] width 189 height 39
click at [957, 344] on input "Niet te zeggen" at bounding box center [963, 350] width 13 height 13
radio input "true"
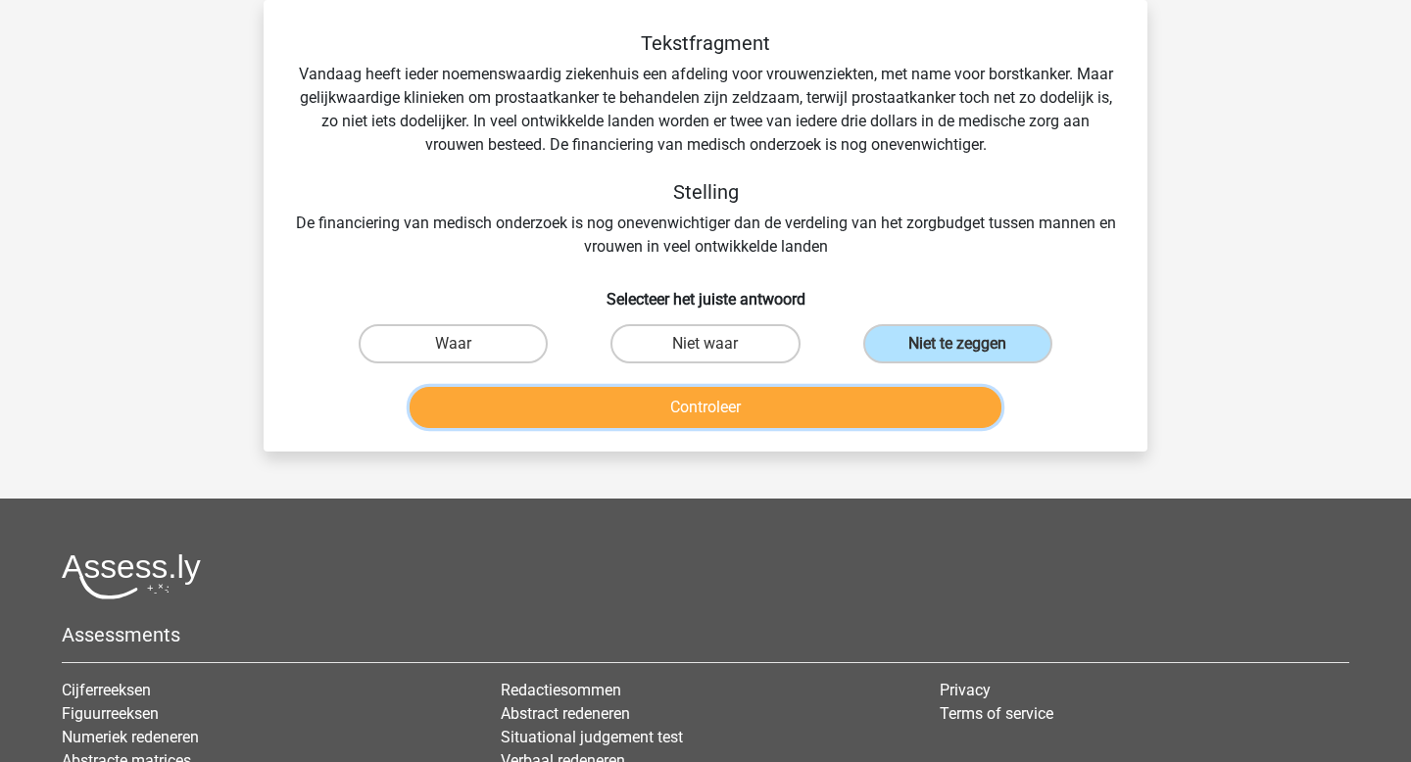
click at [897, 419] on button "Controleer" at bounding box center [706, 407] width 593 height 41
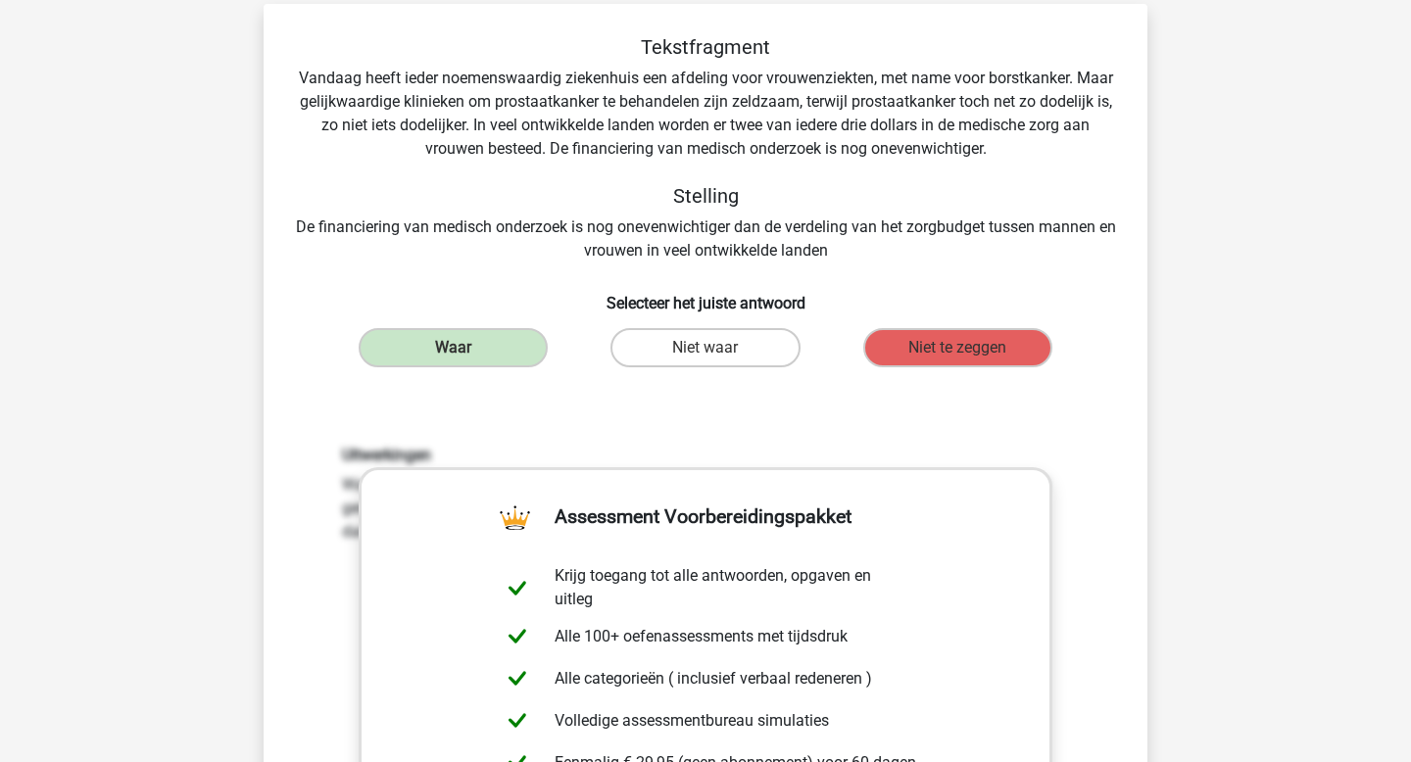
scroll to position [69, 0]
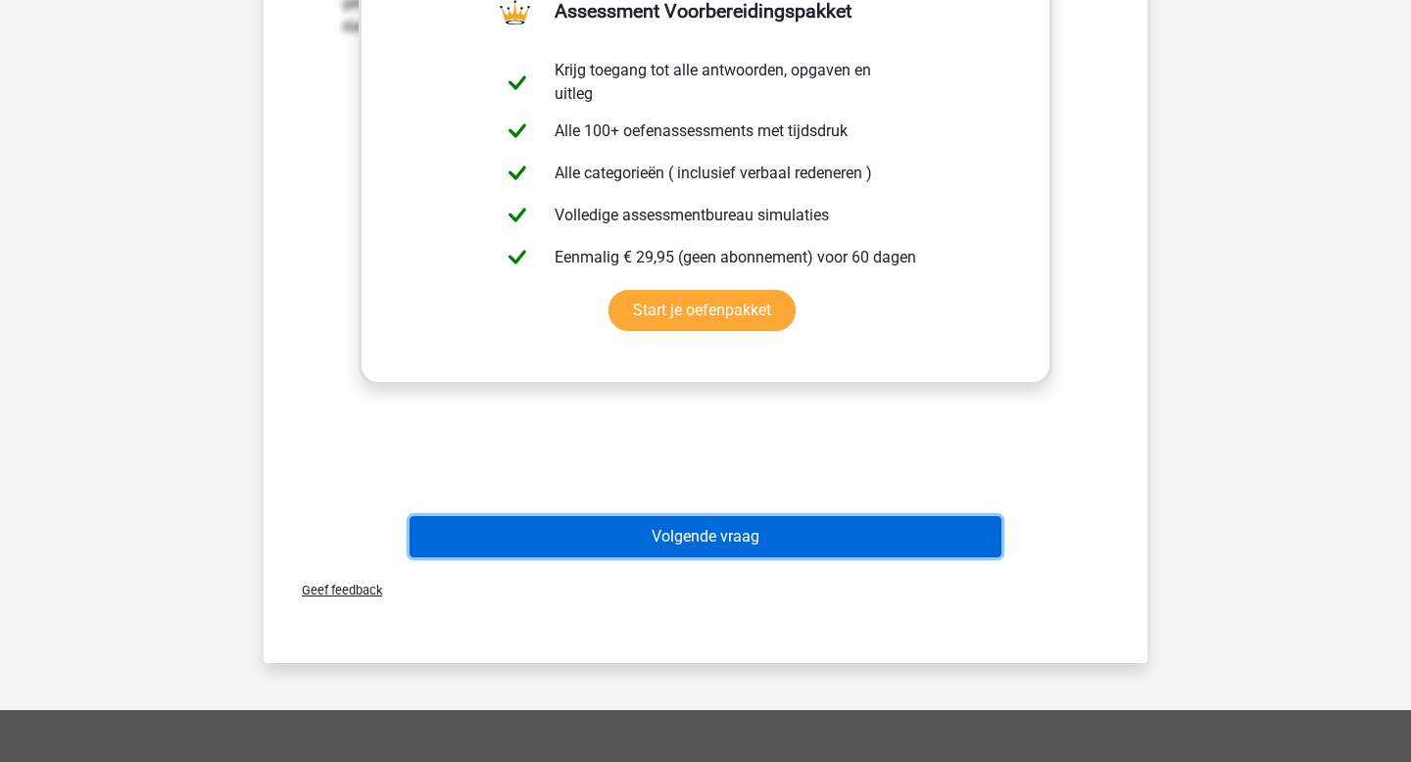
click at [737, 539] on button "Volgende vraag" at bounding box center [706, 536] width 593 height 41
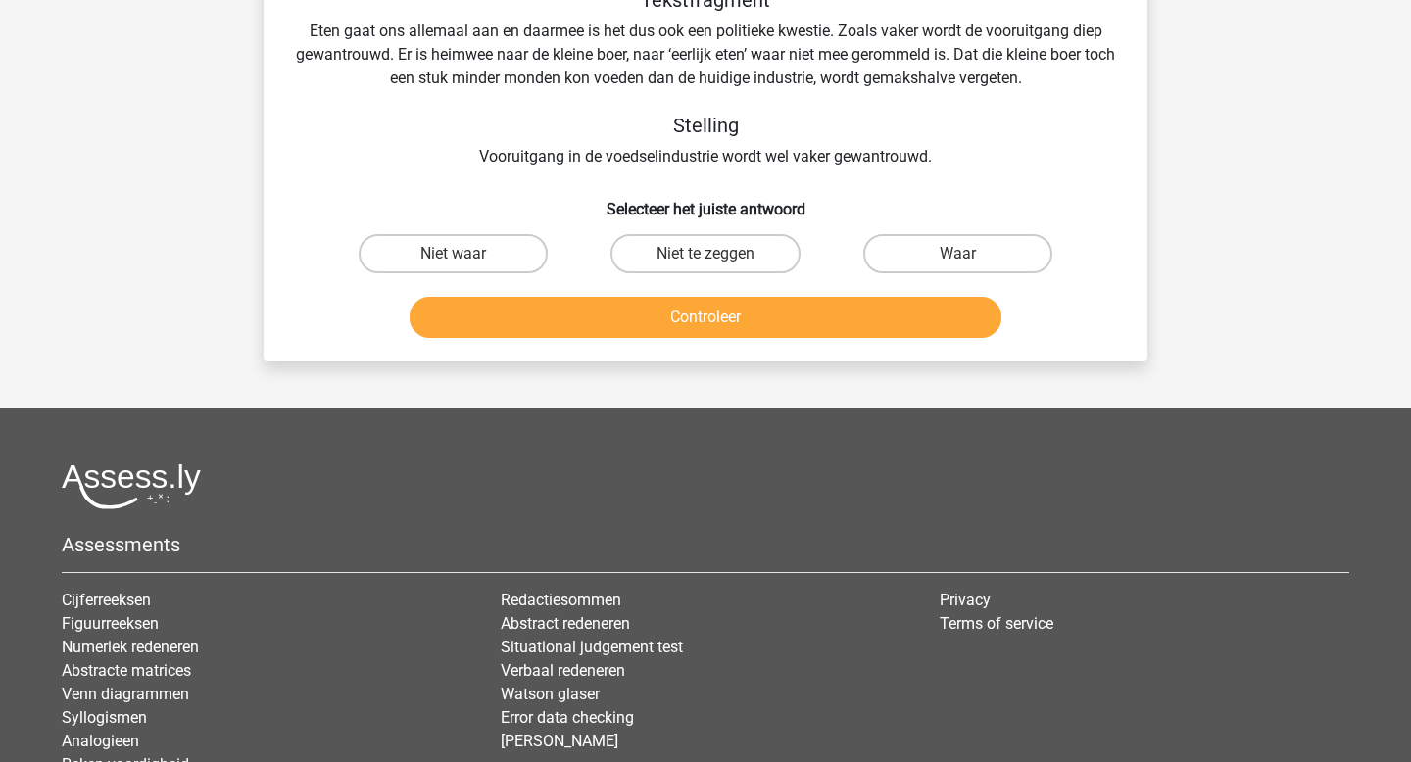
scroll to position [90, 0]
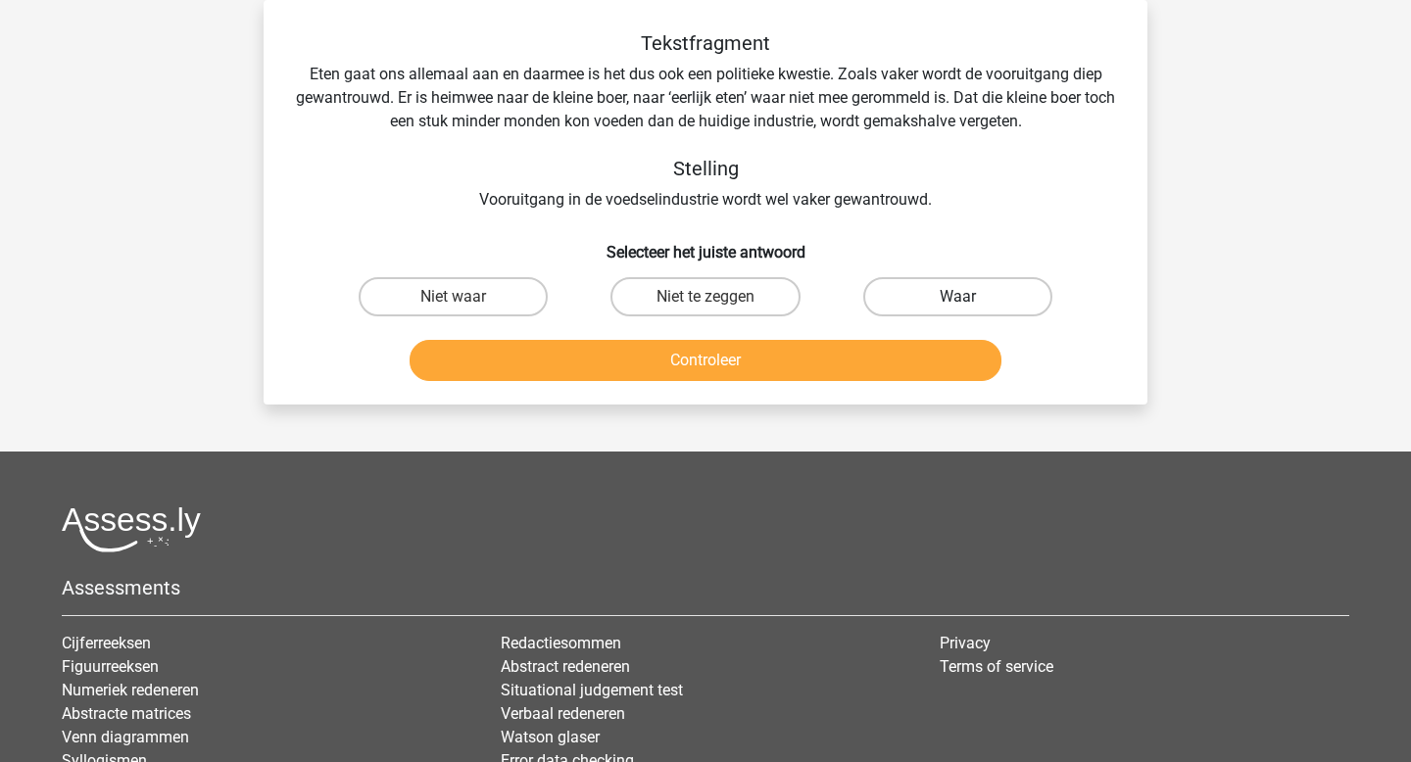
click at [925, 302] on label "Waar" at bounding box center [957, 296] width 189 height 39
click at [957, 302] on input "Waar" at bounding box center [963, 303] width 13 height 13
radio input "true"
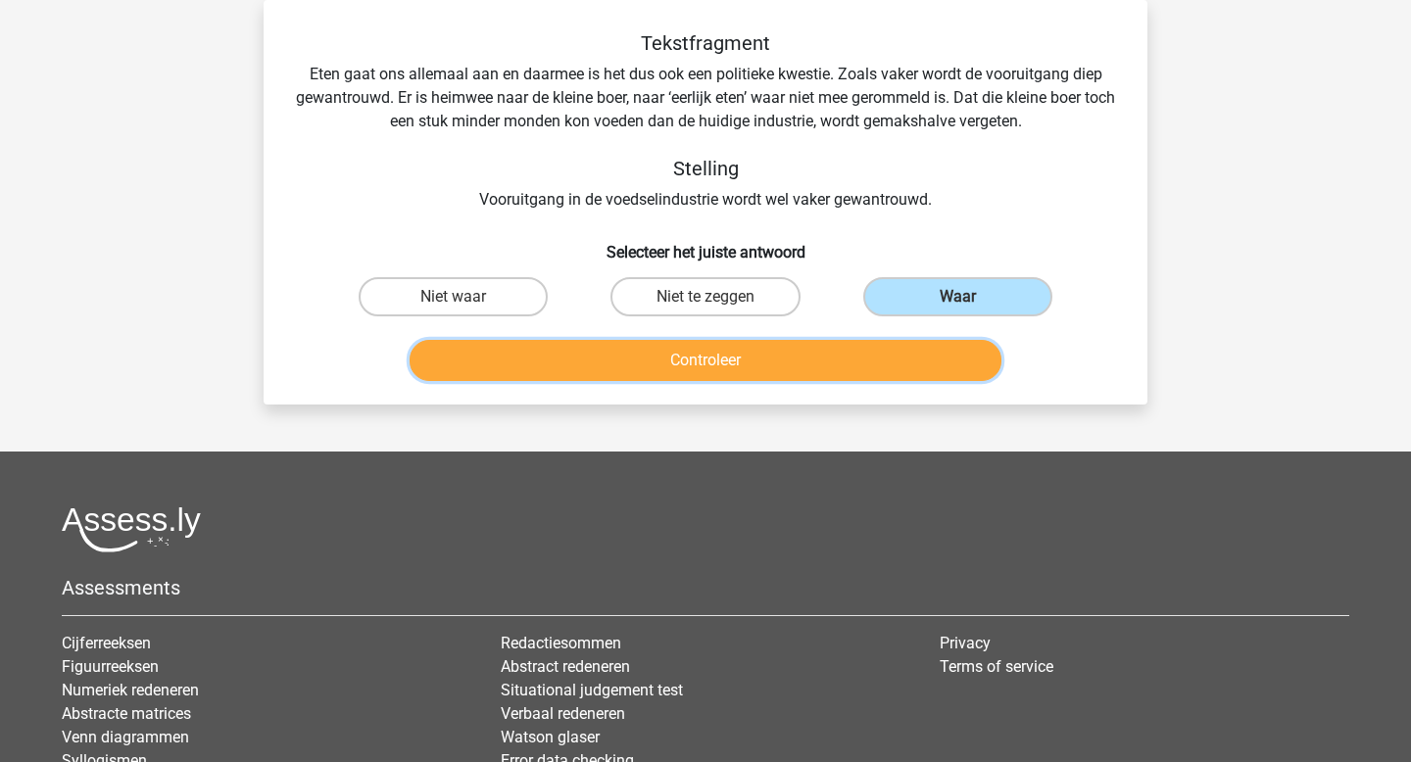
click at [855, 356] on button "Controleer" at bounding box center [706, 360] width 593 height 41
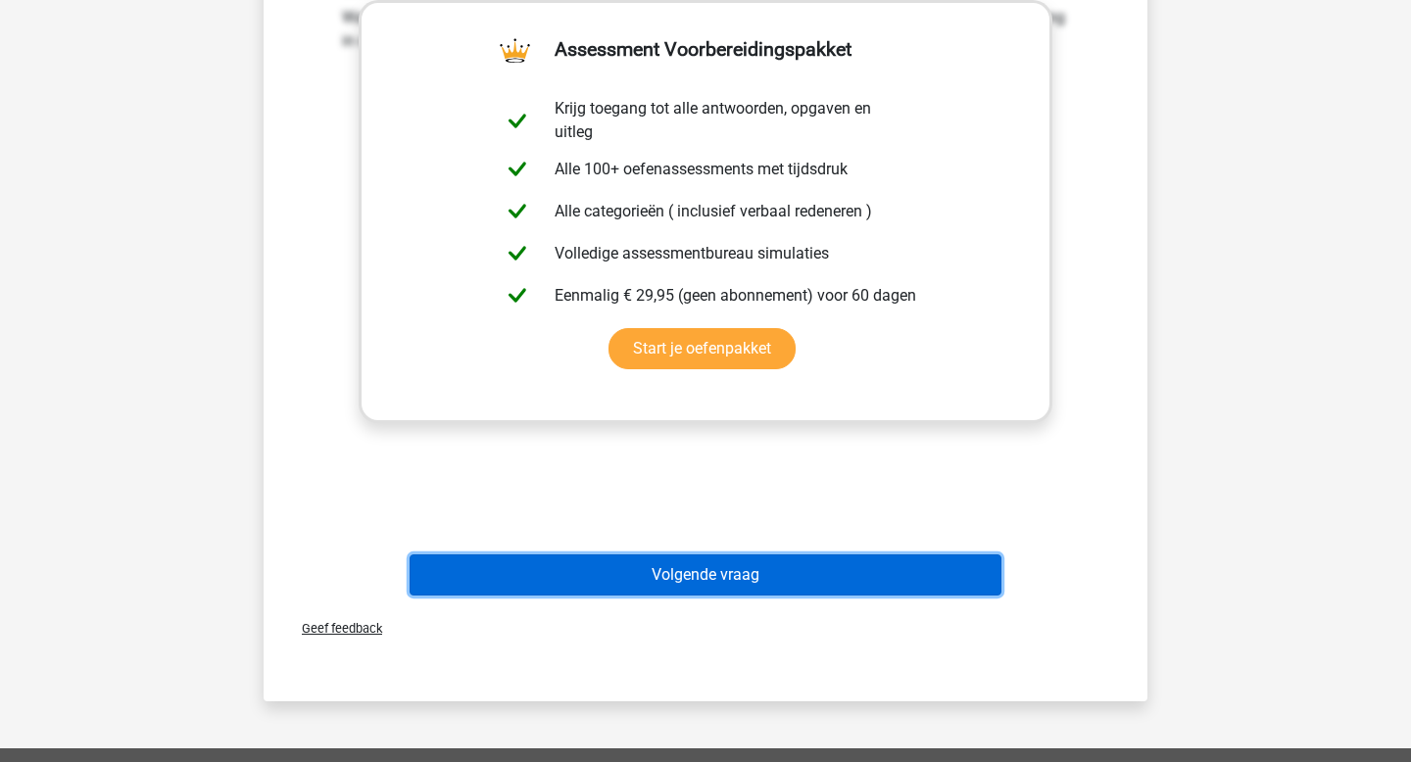
click at [700, 579] on button "Volgende vraag" at bounding box center [706, 575] width 593 height 41
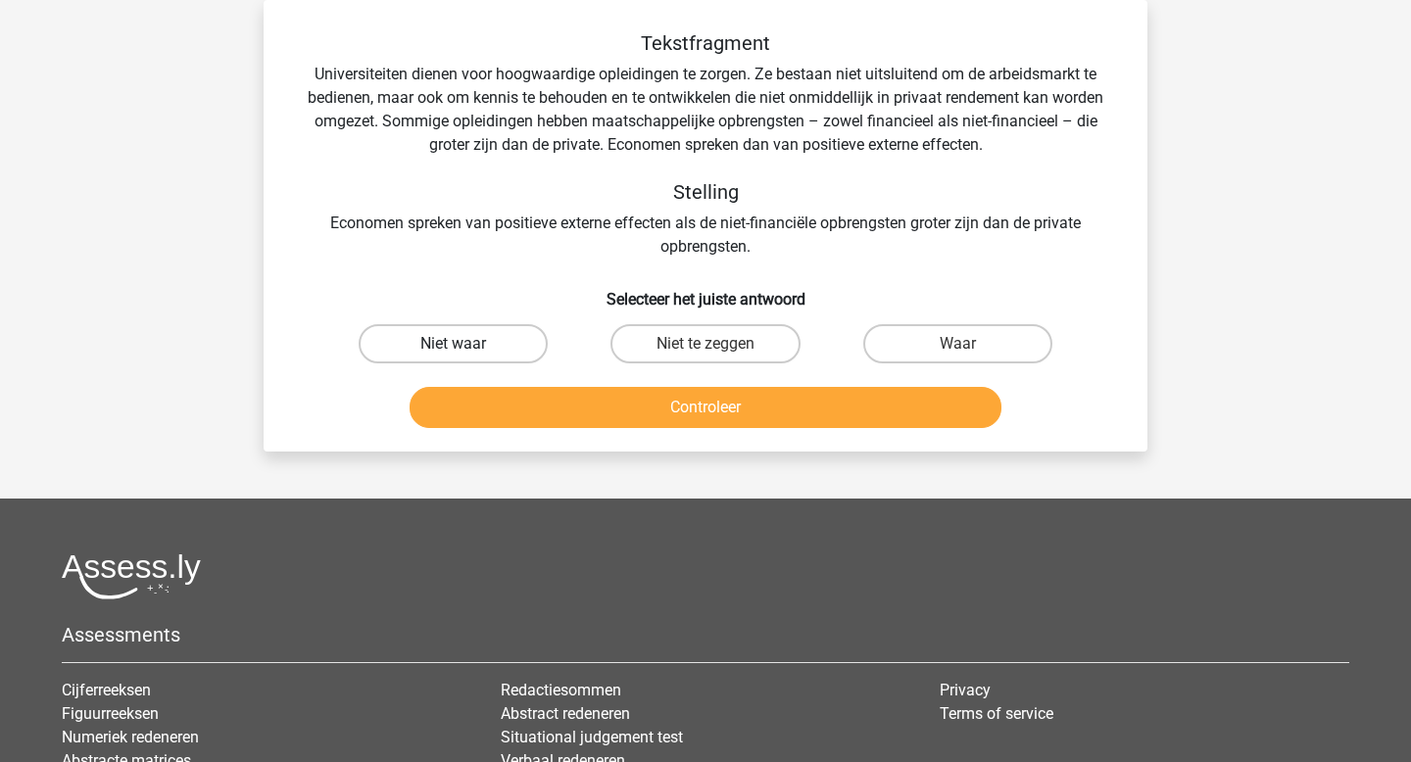
click at [486, 334] on label "Niet waar" at bounding box center [453, 343] width 189 height 39
click at [466, 344] on input "Niet waar" at bounding box center [460, 350] width 13 height 13
radio input "true"
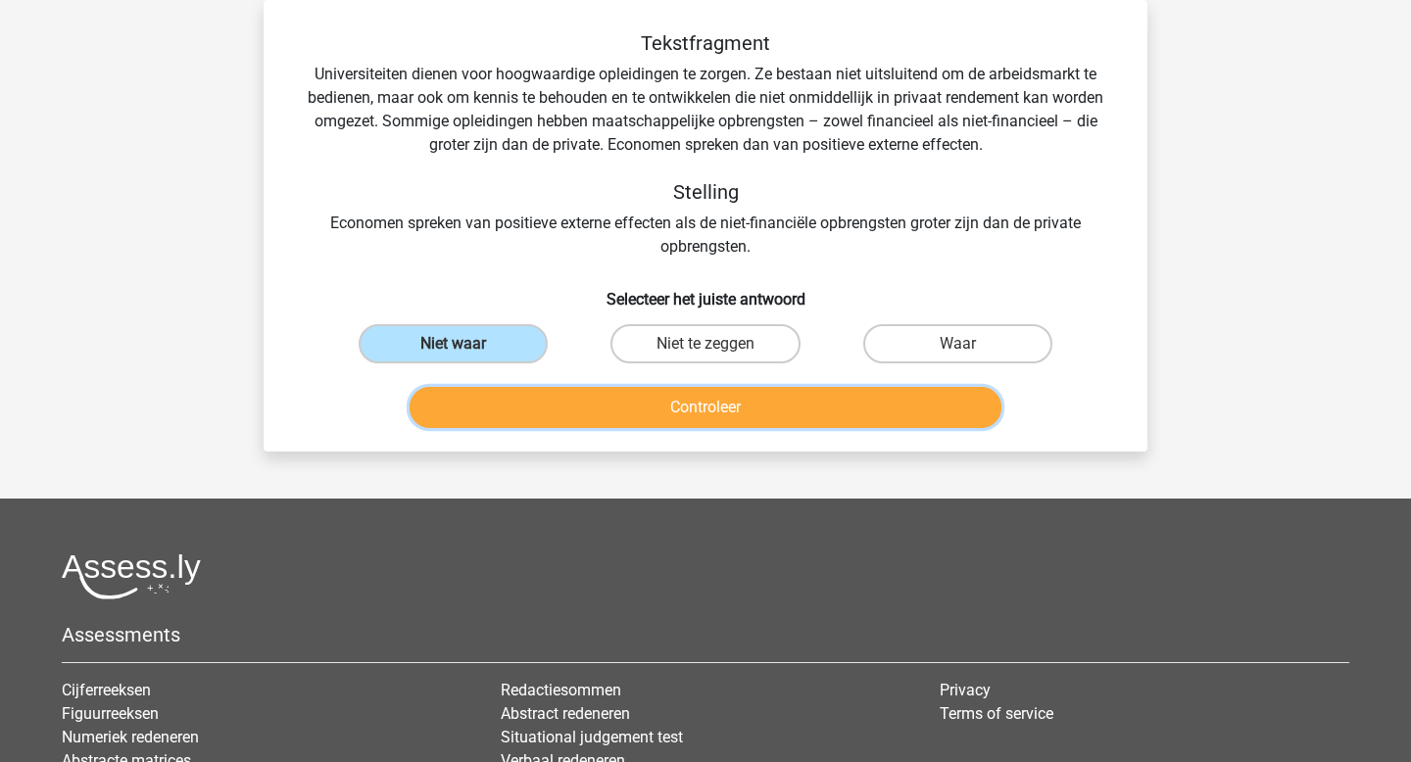
click at [613, 410] on button "Controleer" at bounding box center [706, 407] width 593 height 41
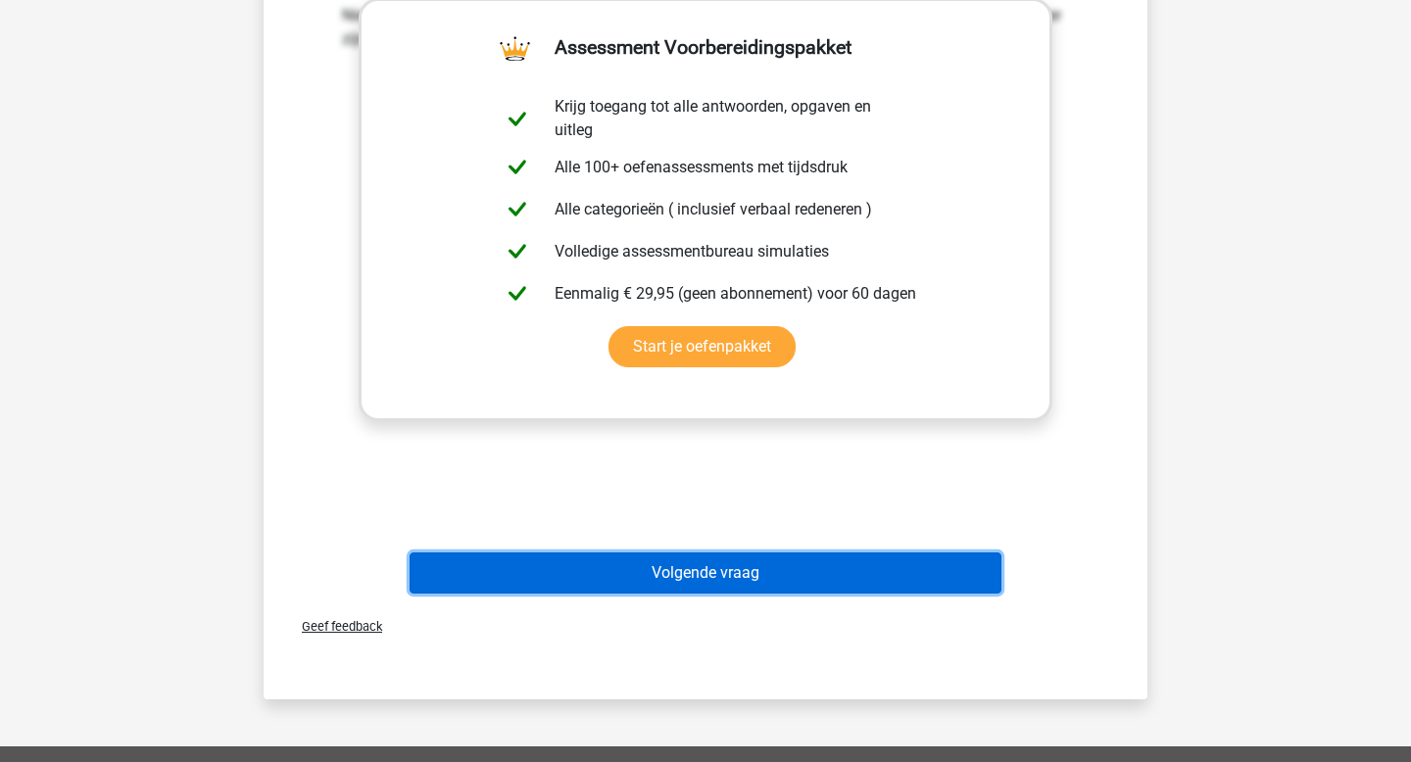
click at [701, 566] on button "Volgende vraag" at bounding box center [706, 573] width 593 height 41
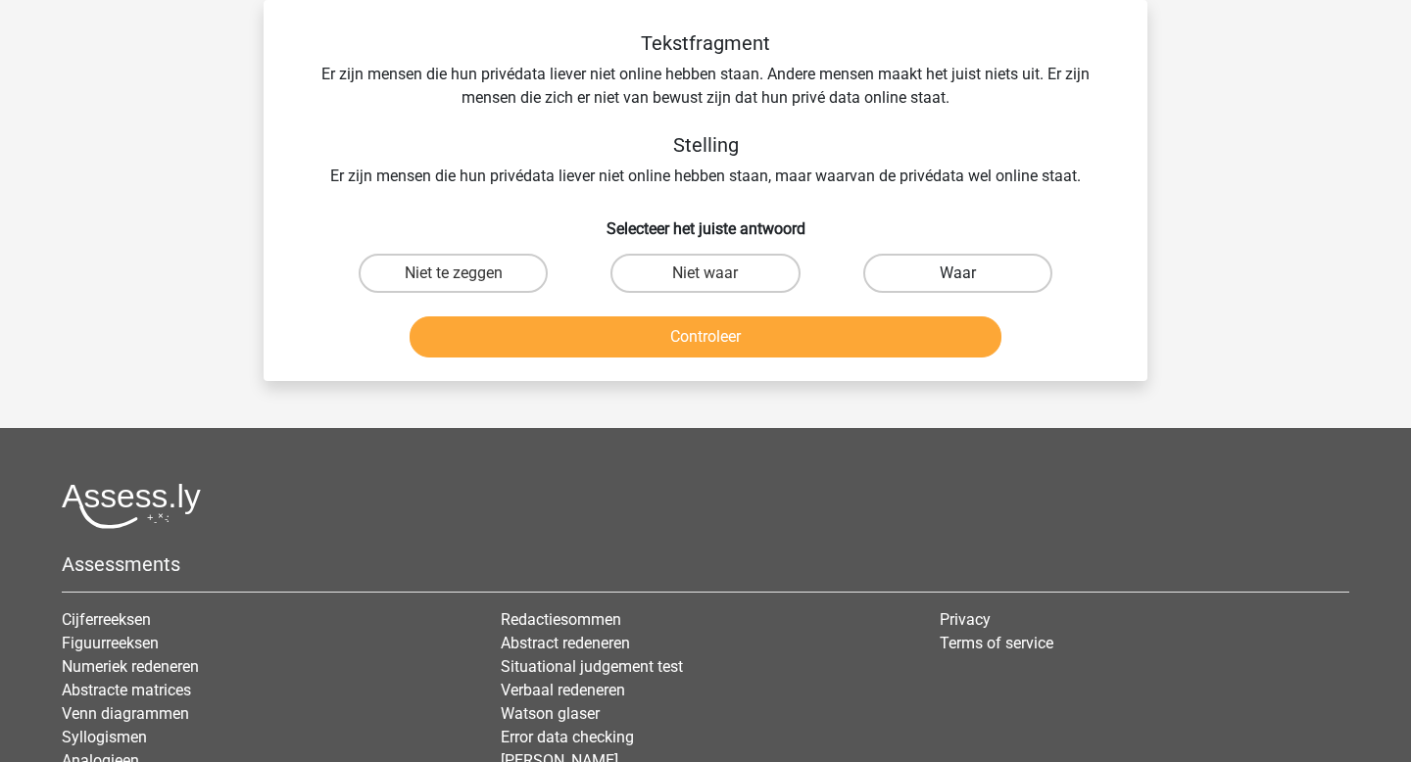
click at [901, 272] on label "Waar" at bounding box center [957, 273] width 189 height 39
click at [957, 273] on input "Waar" at bounding box center [963, 279] width 13 height 13
radio input "true"
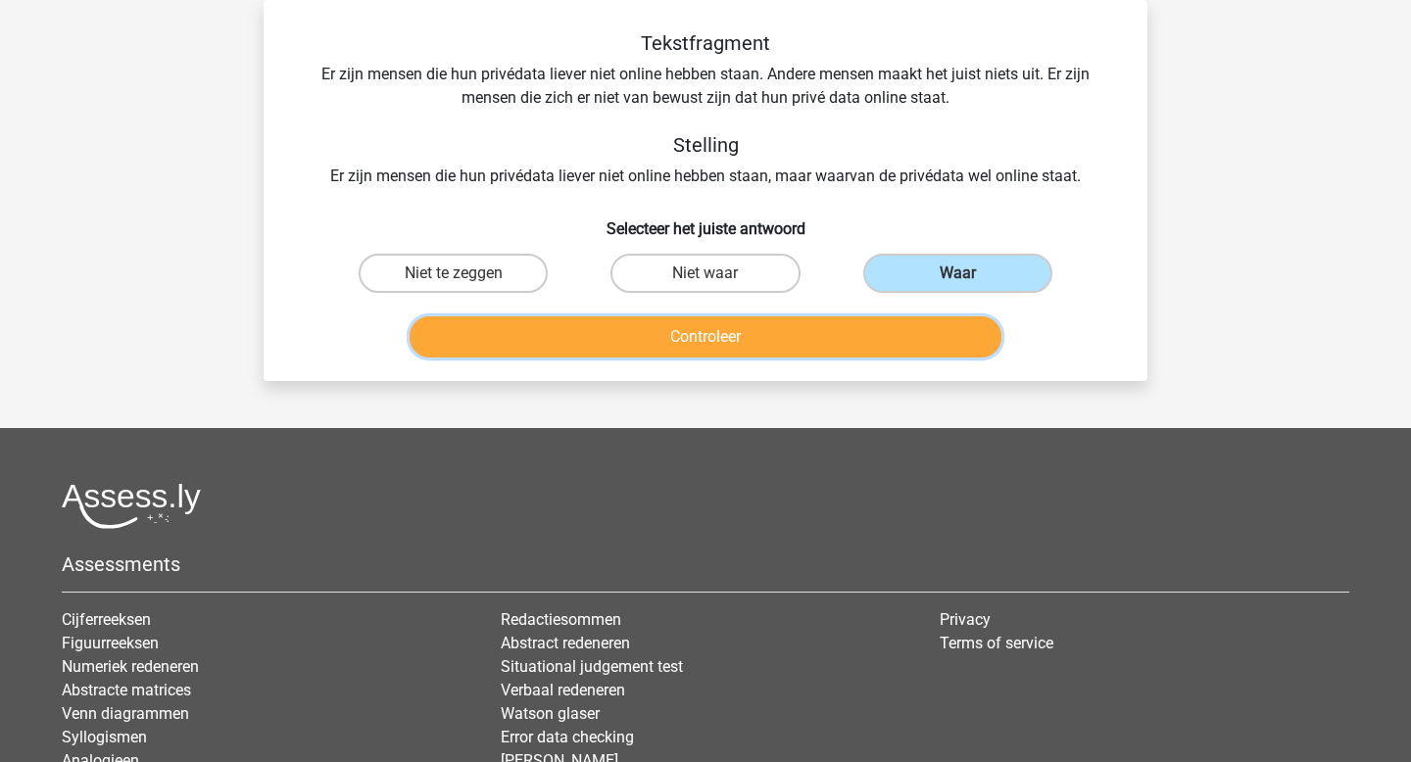
click at [881, 340] on button "Controleer" at bounding box center [706, 337] width 593 height 41
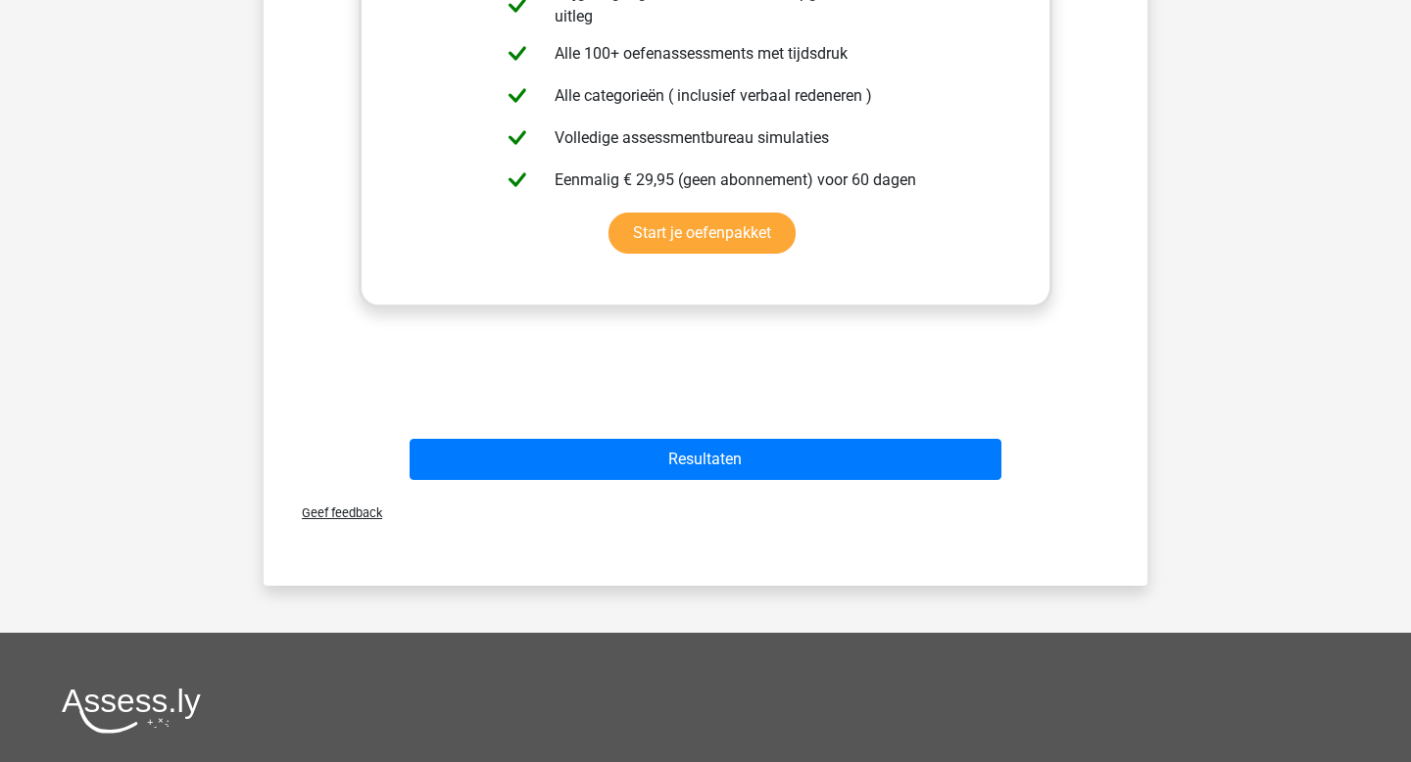
scroll to position [600, 0]
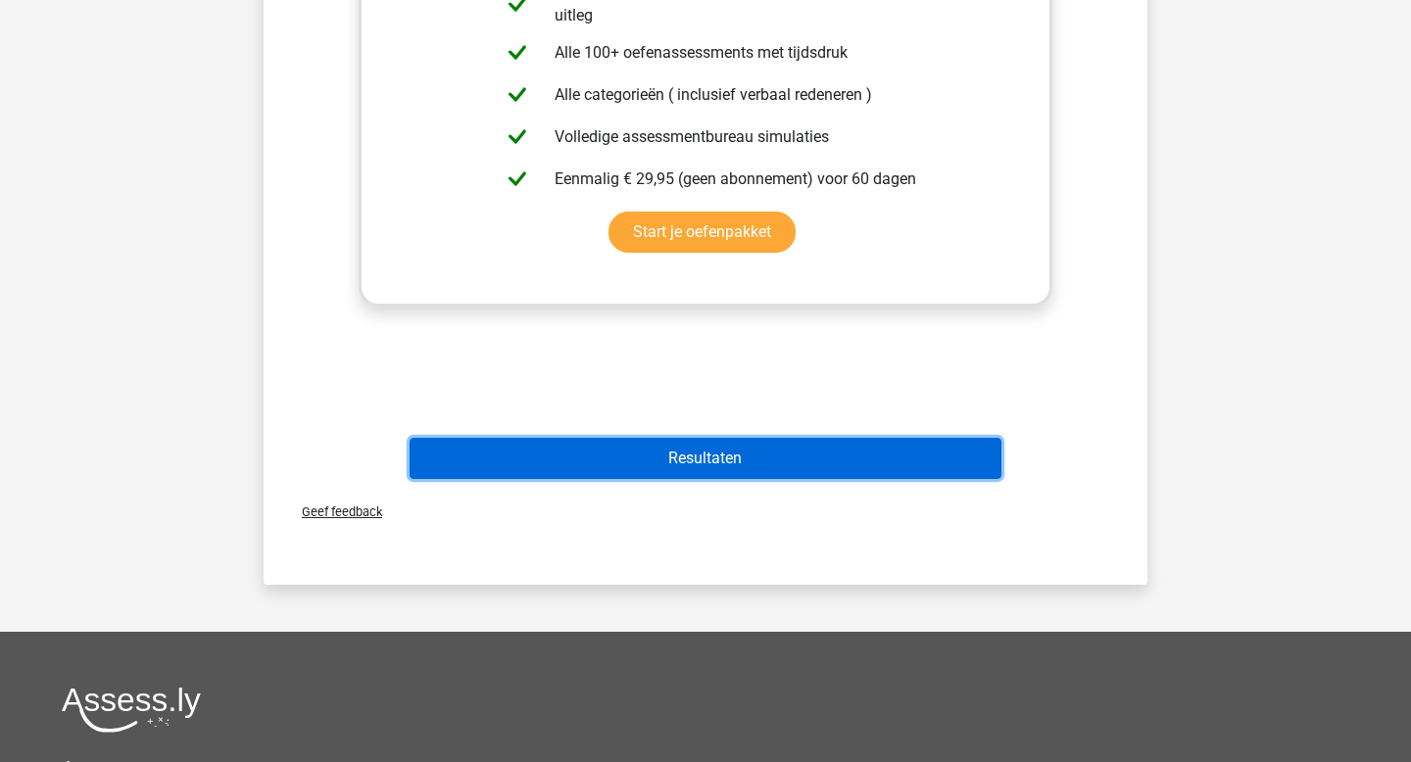
click at [790, 468] on button "Resultaten" at bounding box center [706, 458] width 593 height 41
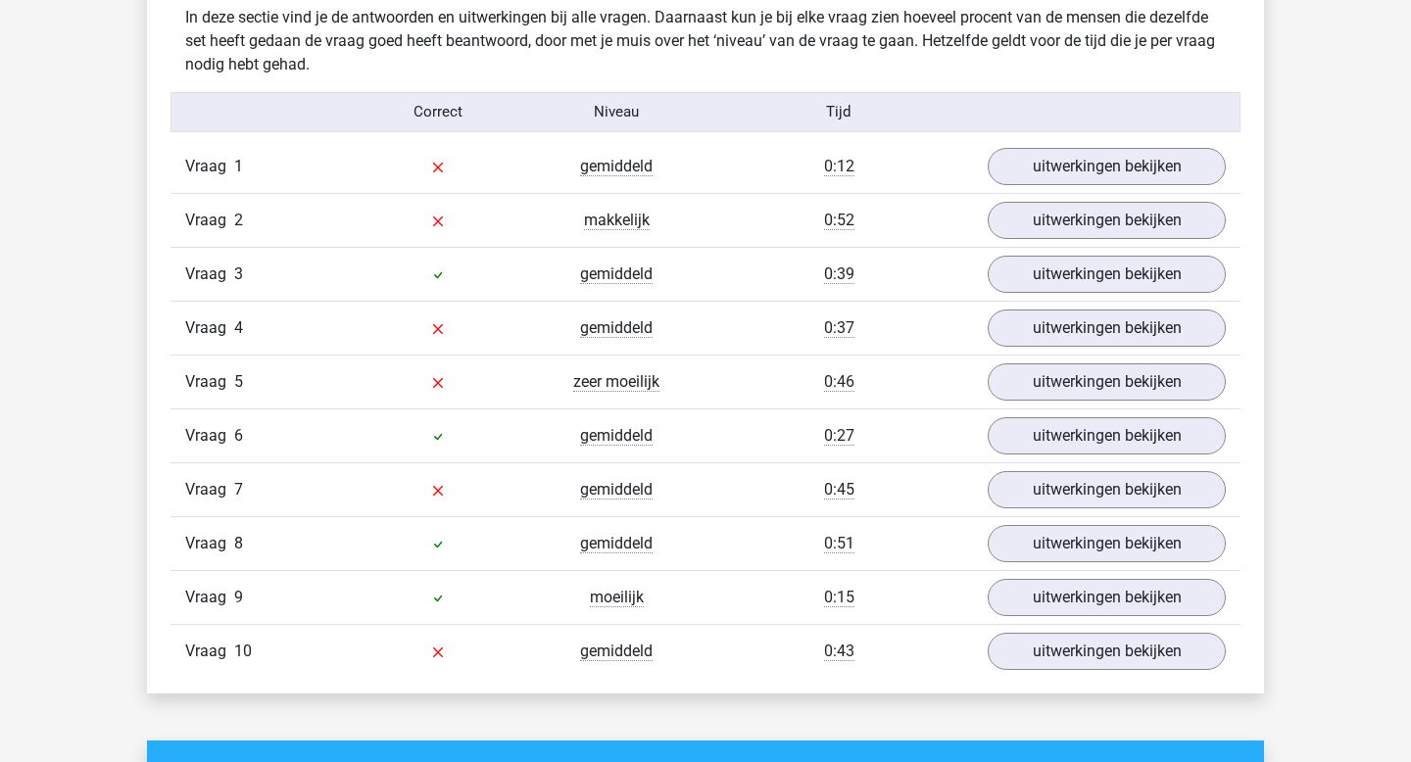
scroll to position [1556, 0]
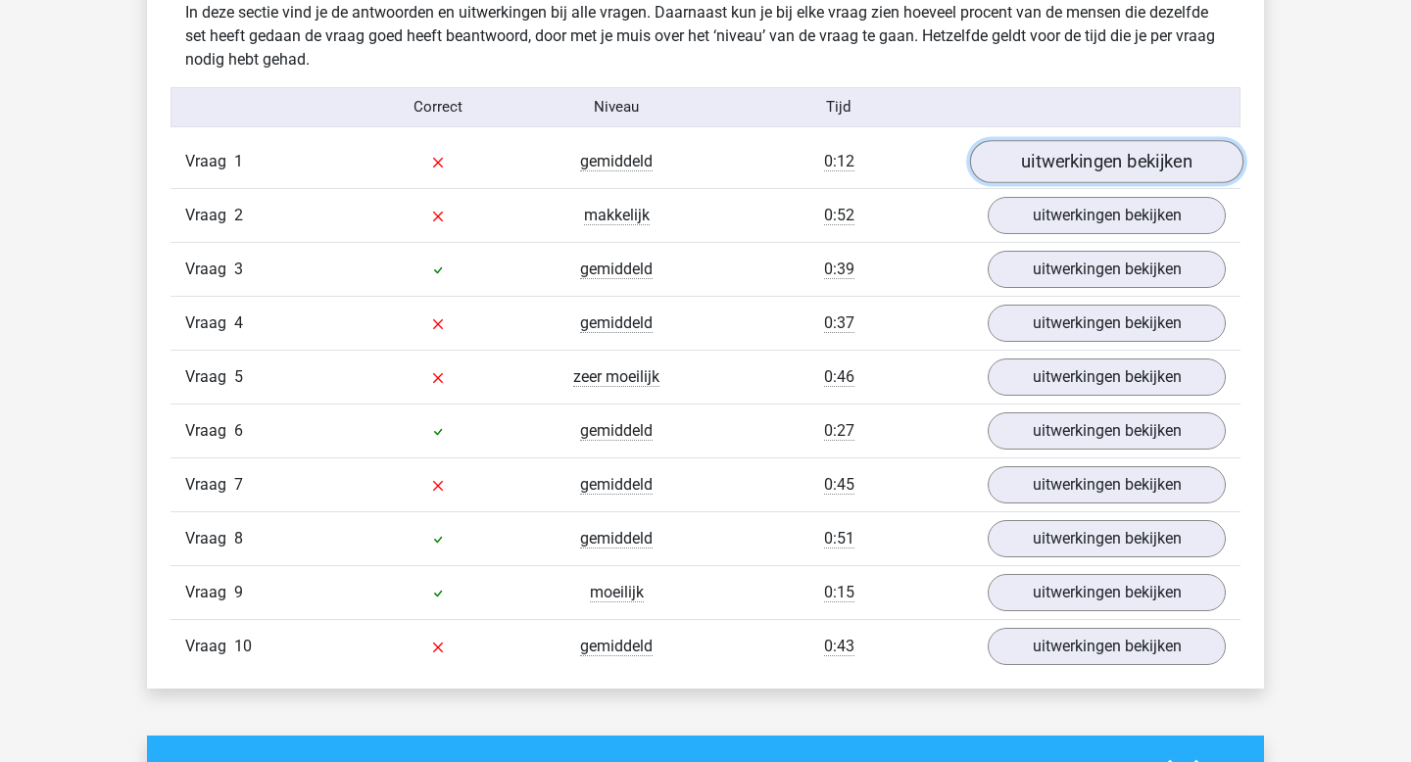
click at [1102, 169] on link "uitwerkingen bekijken" at bounding box center [1106, 161] width 273 height 43
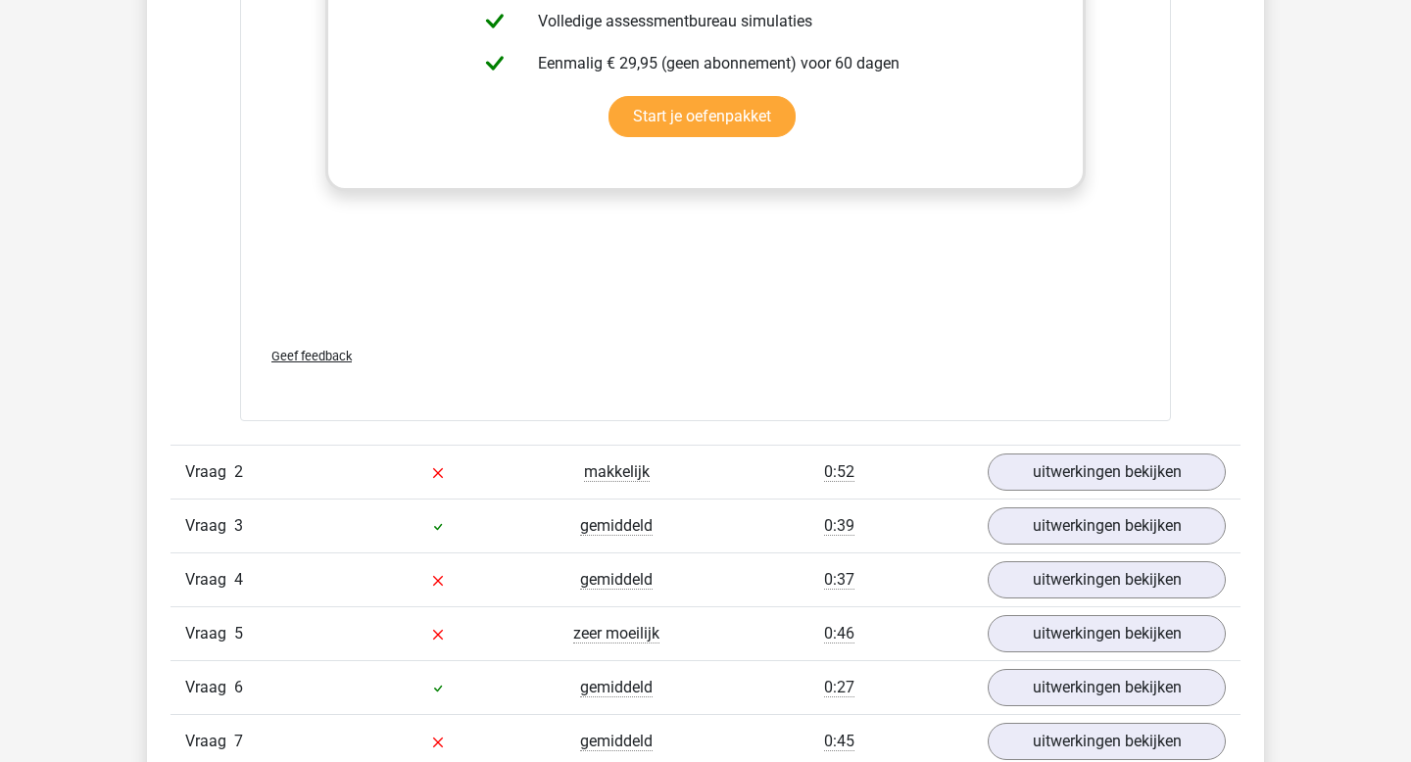
scroll to position [2389, 0]
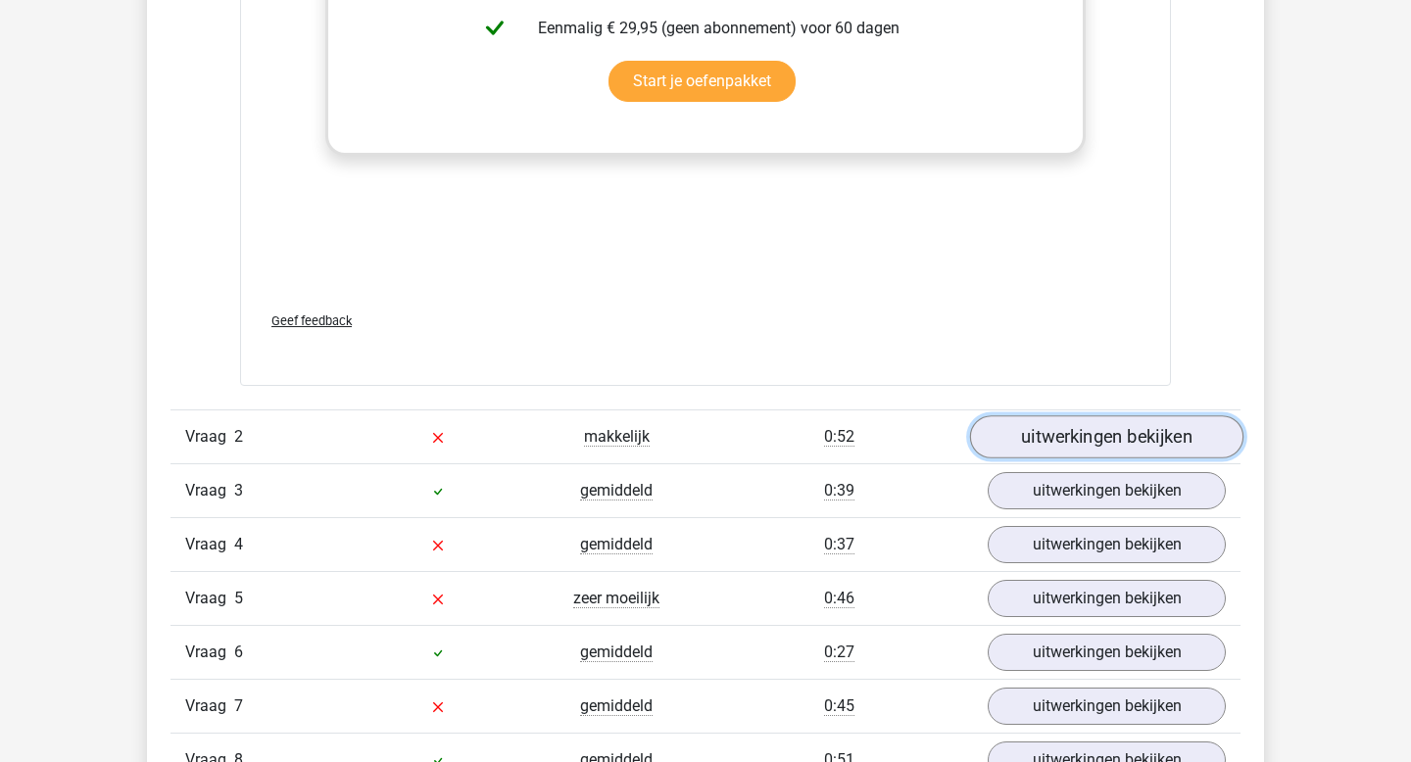
click at [1072, 433] on link "uitwerkingen bekijken" at bounding box center [1106, 437] width 273 height 43
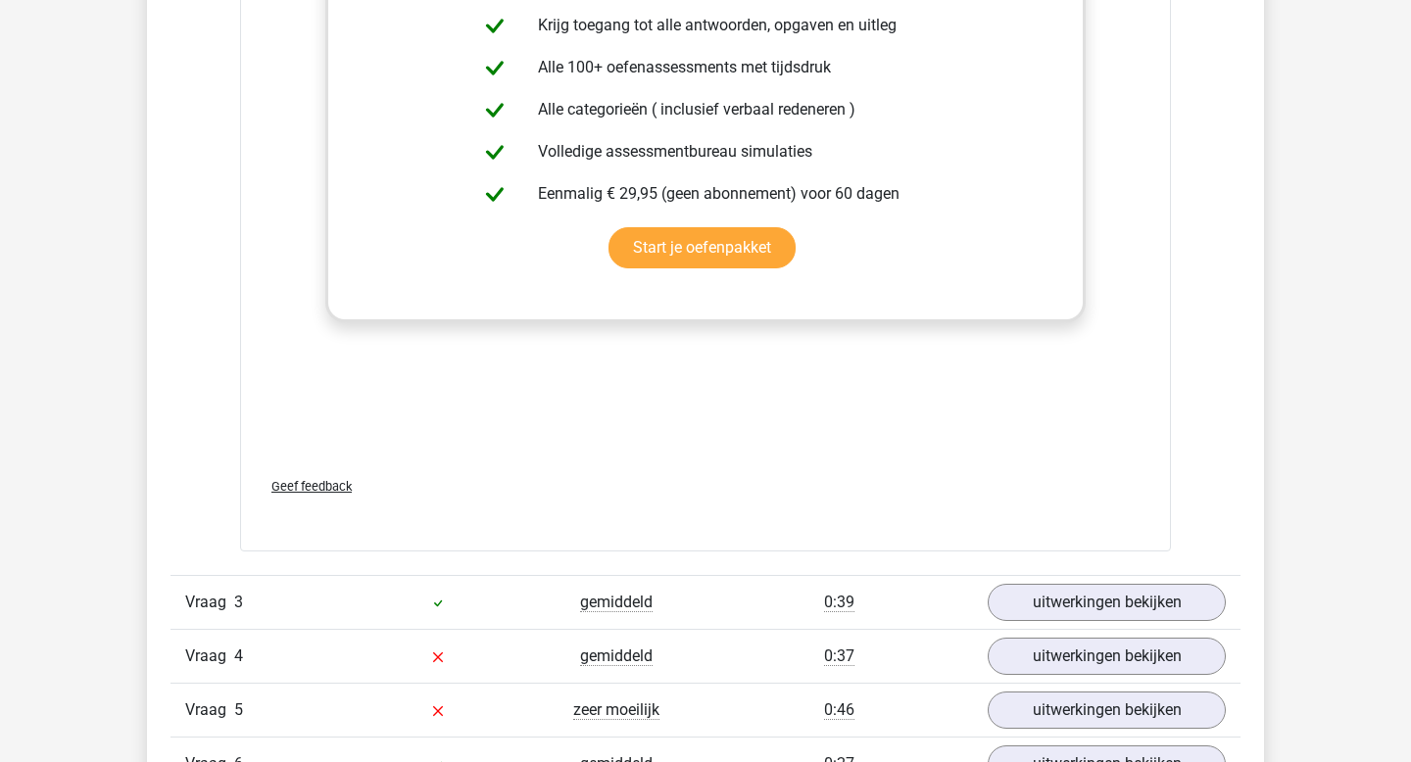
scroll to position [3532, 0]
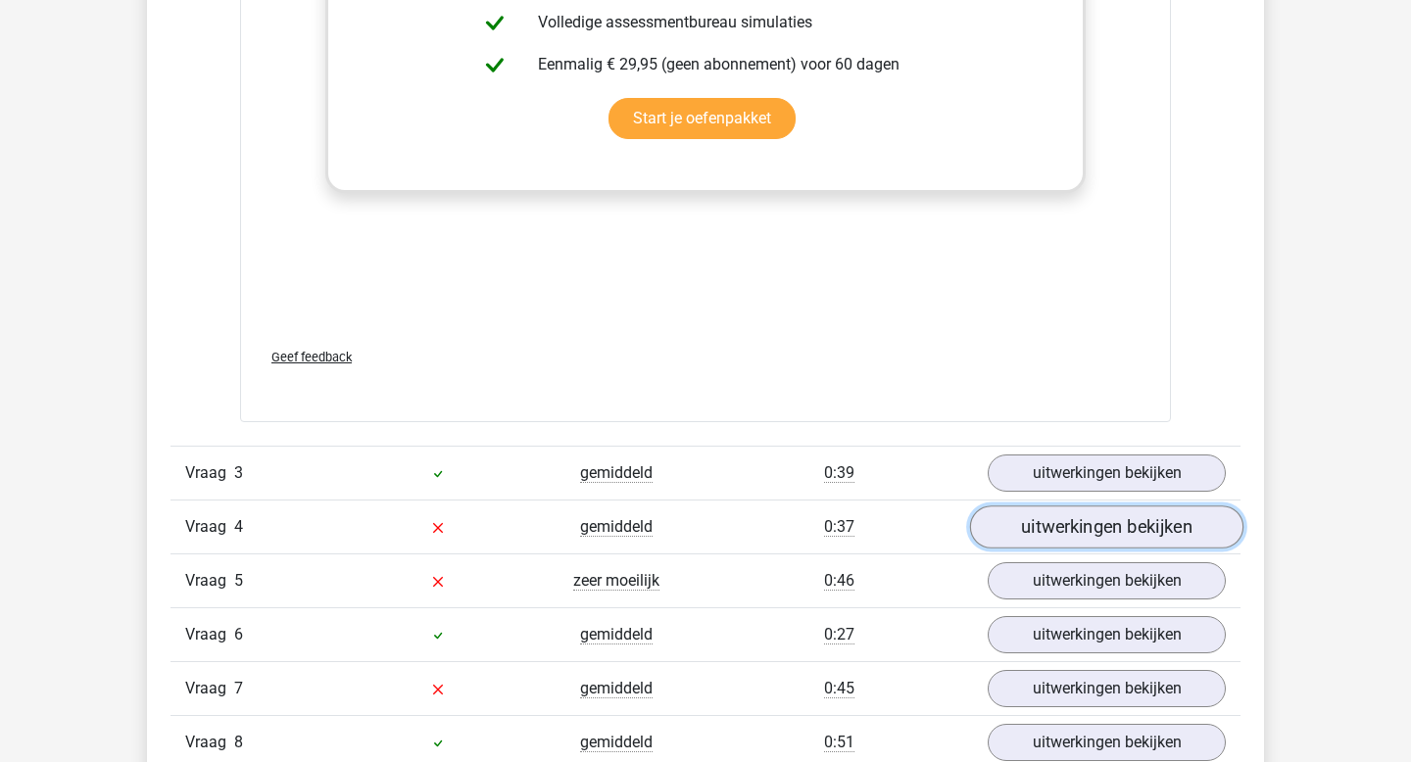
click at [1085, 534] on link "uitwerkingen bekijken" at bounding box center [1106, 527] width 273 height 43
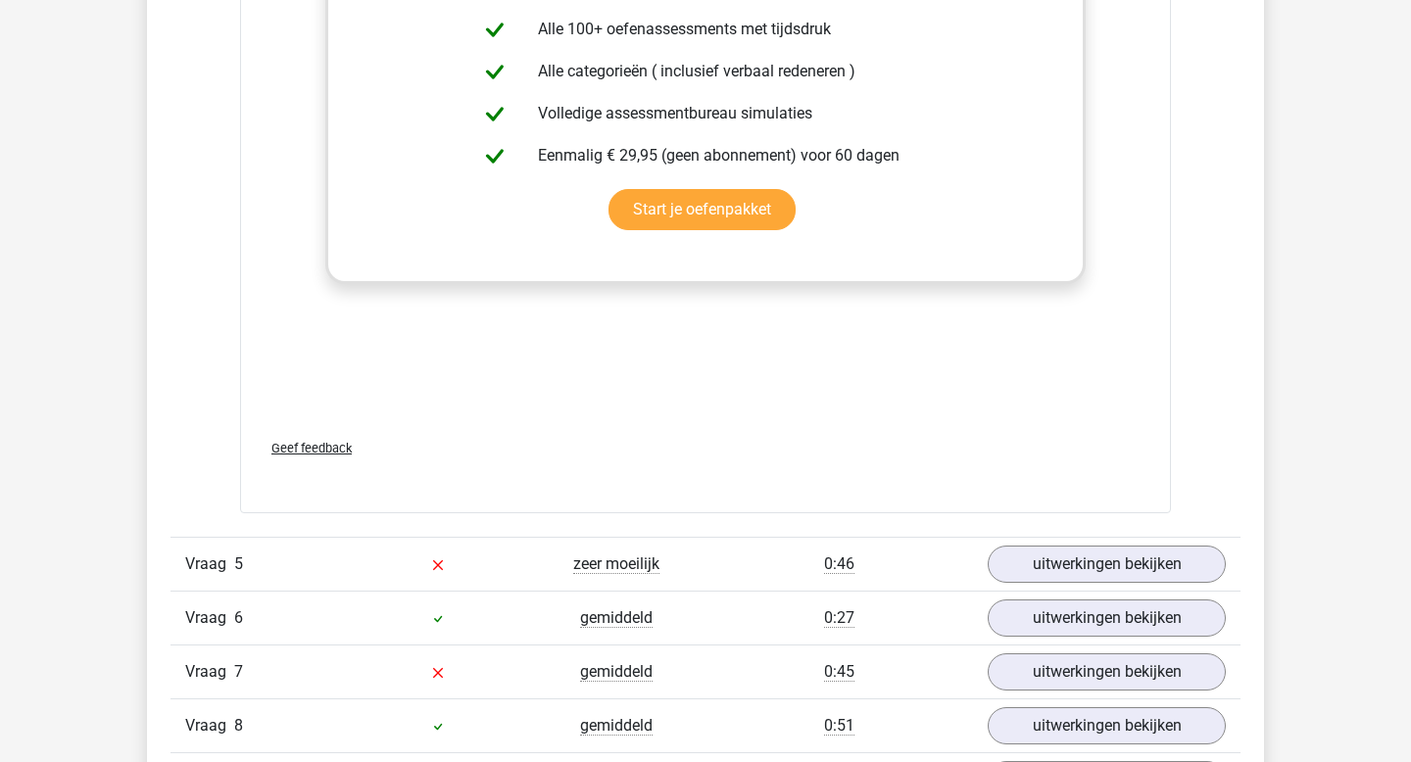
scroll to position [4789, 0]
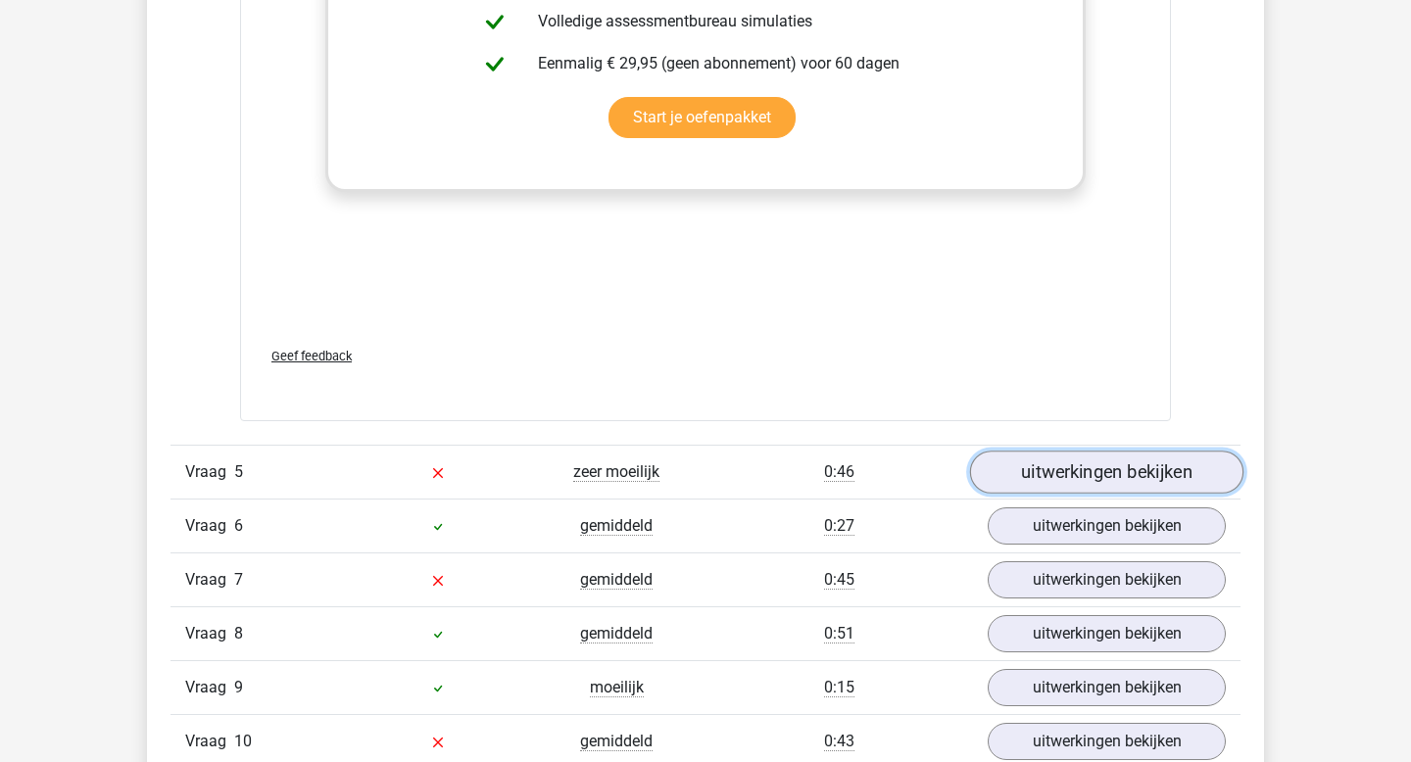
click at [1030, 469] on link "uitwerkingen bekijken" at bounding box center [1106, 473] width 273 height 43
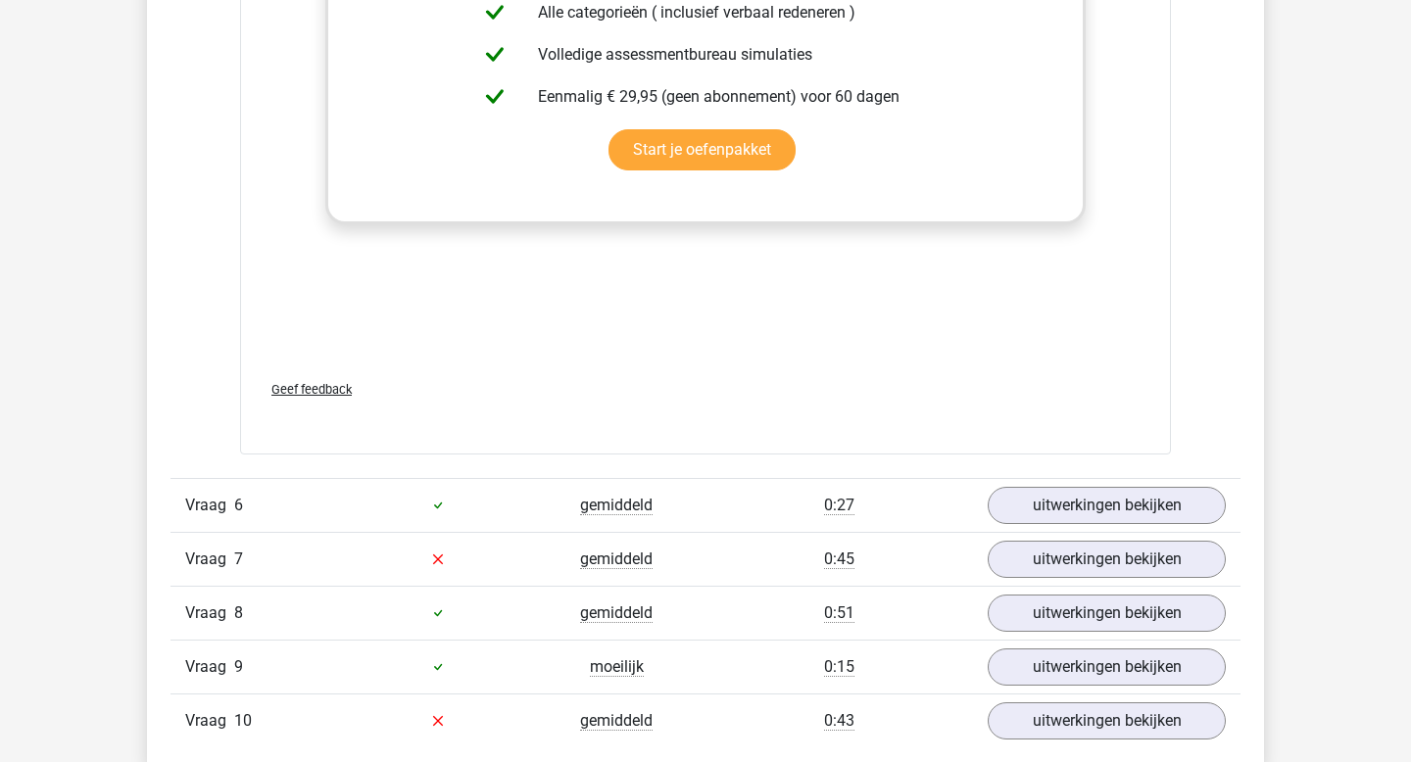
scroll to position [5952, 0]
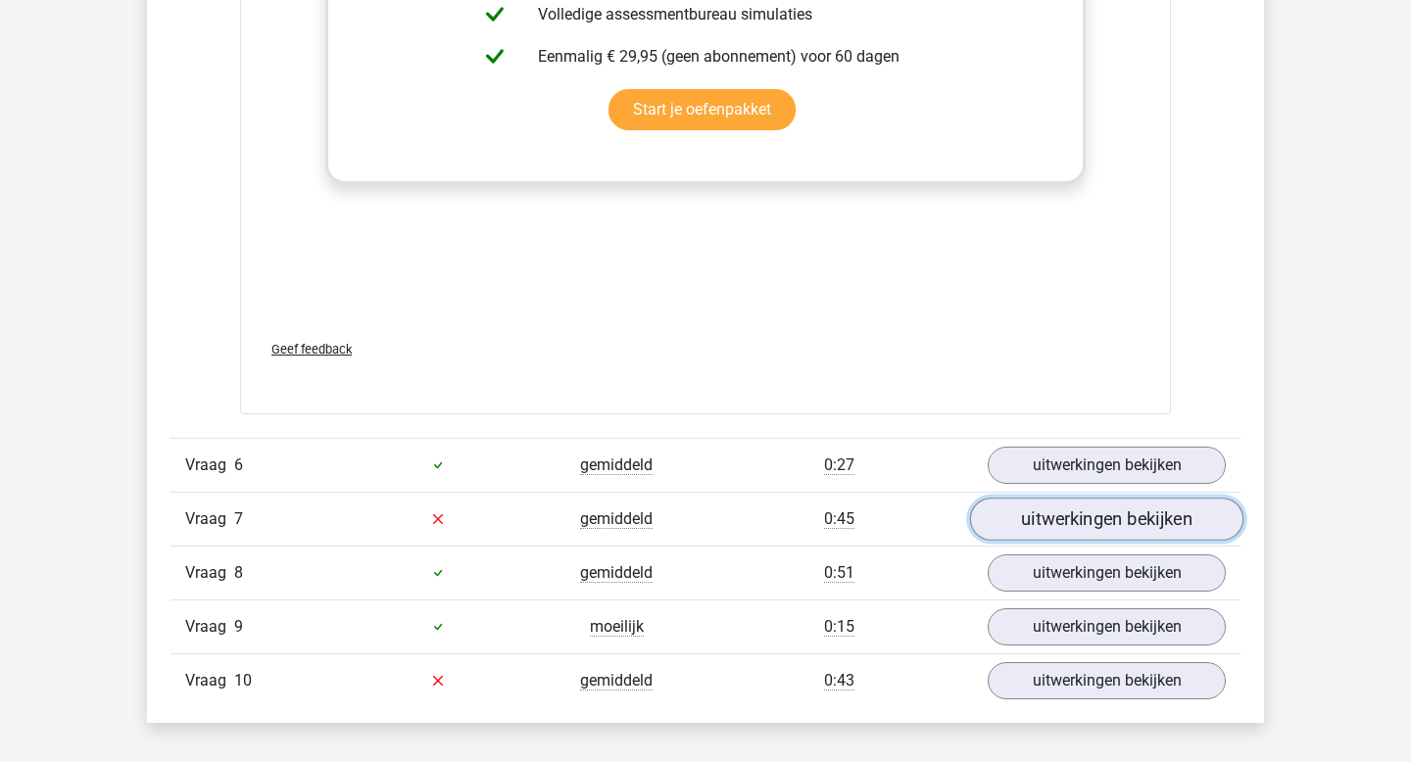
click at [1018, 523] on link "uitwerkingen bekijken" at bounding box center [1106, 519] width 273 height 43
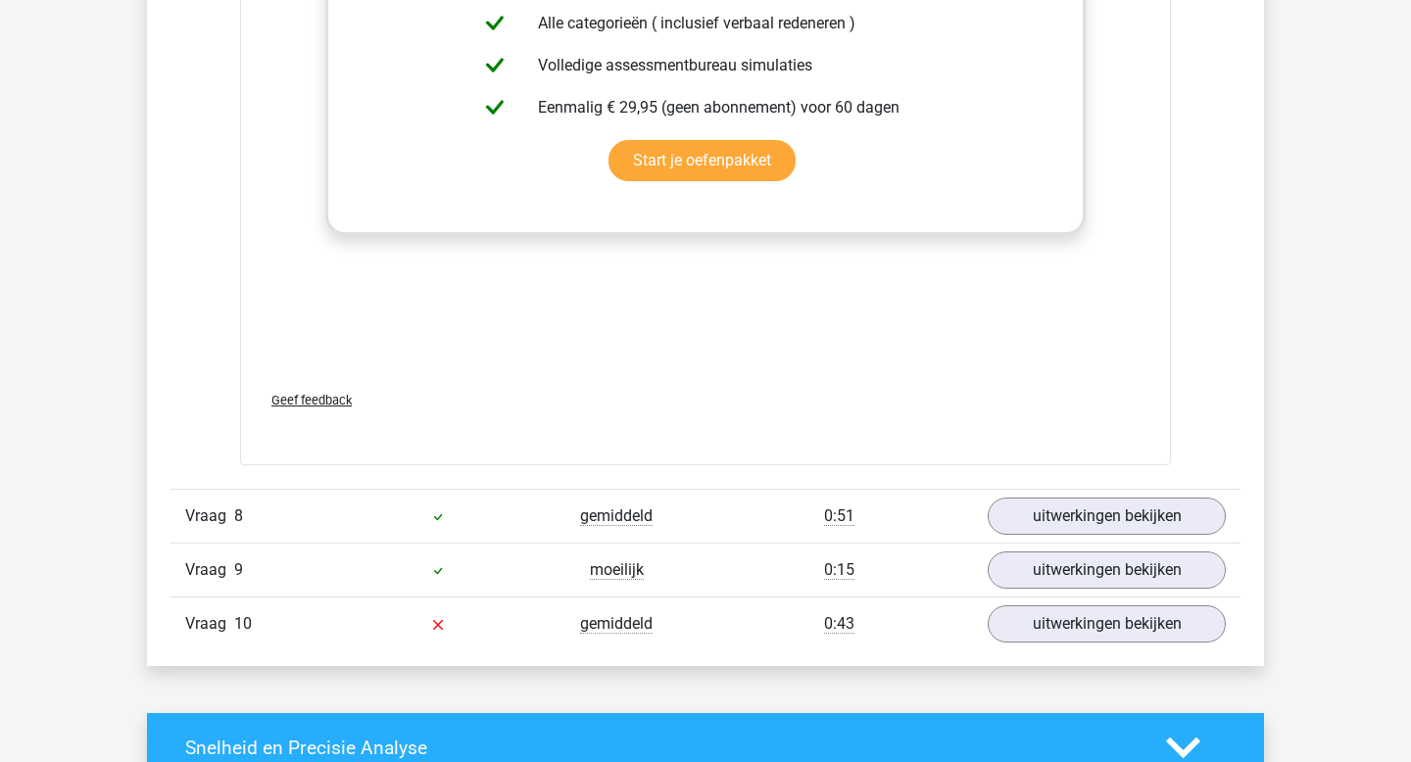
scroll to position [7136, 0]
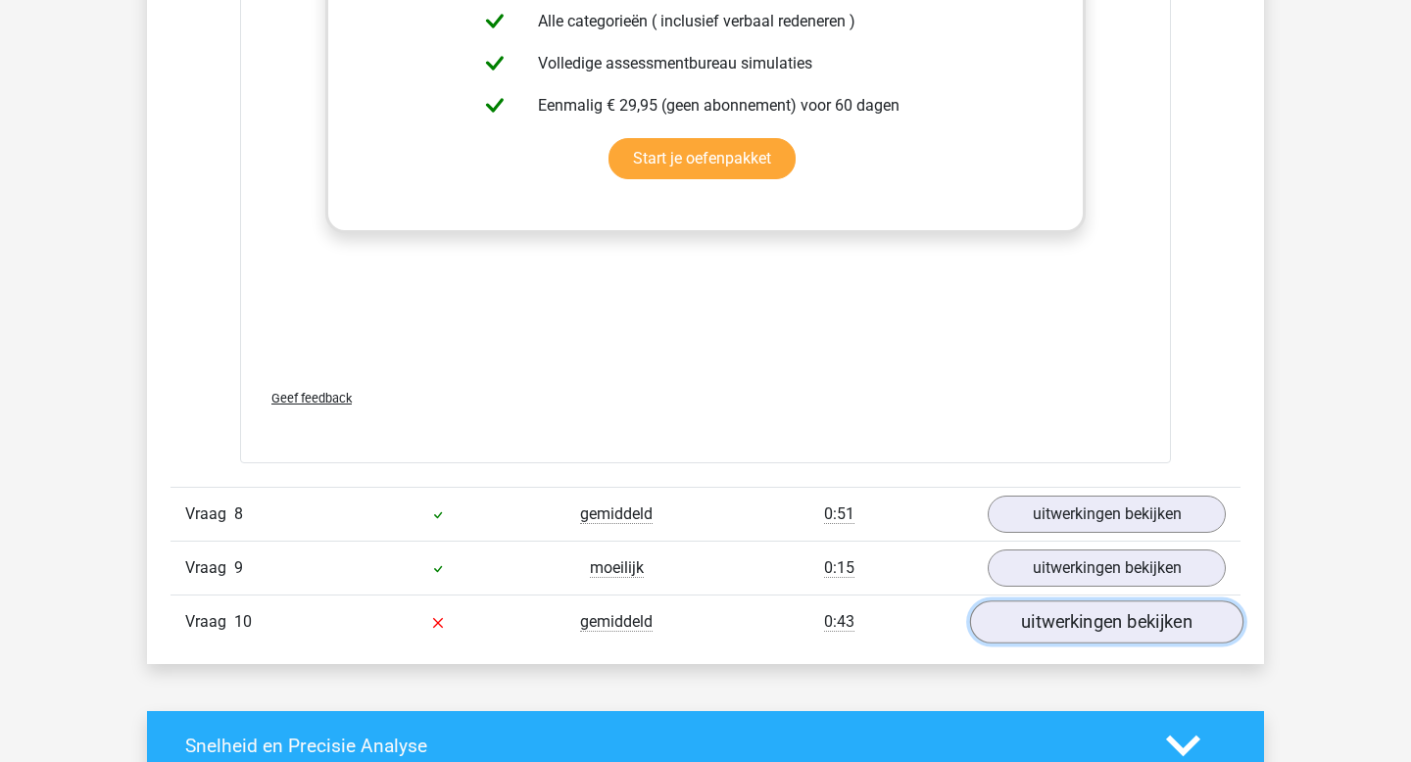
click at [1092, 611] on link "uitwerkingen bekijken" at bounding box center [1106, 622] width 273 height 43
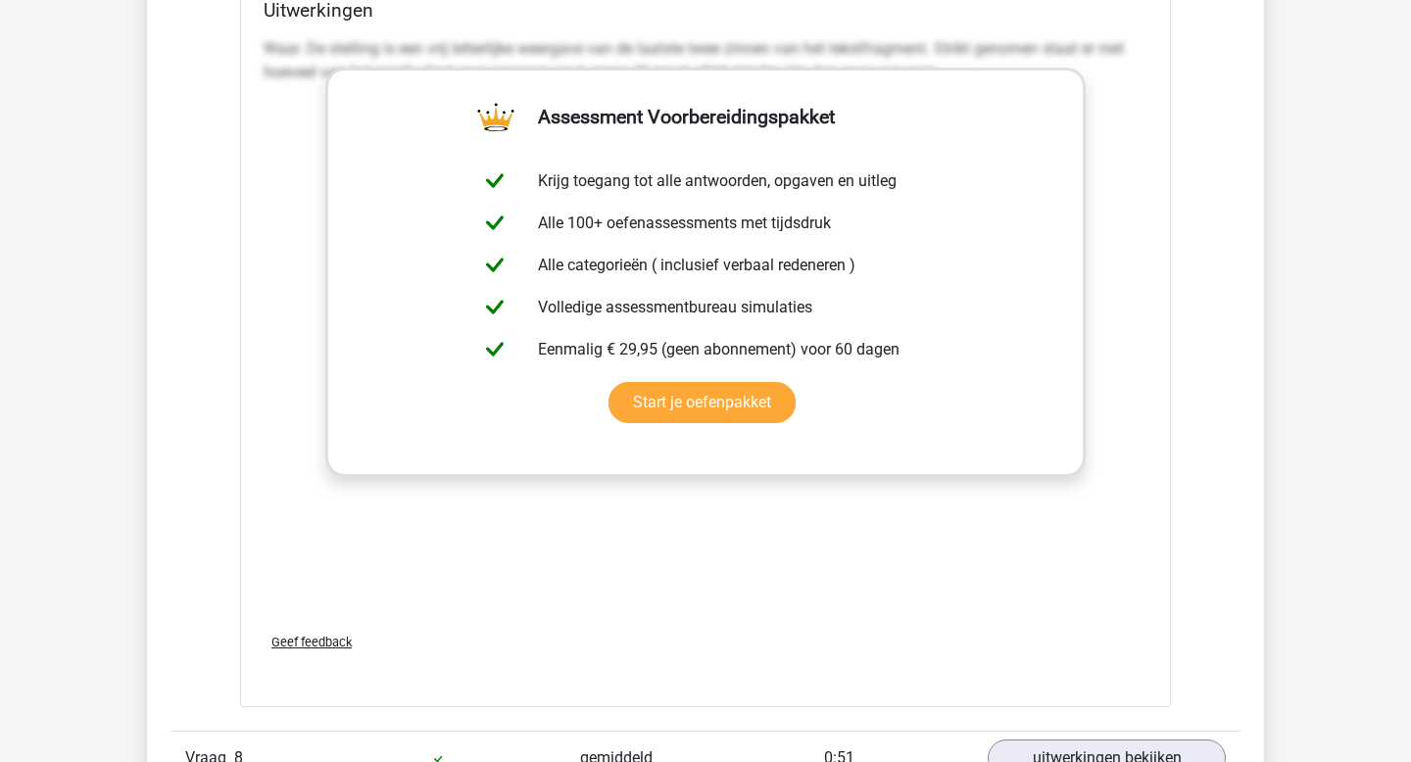
scroll to position [6697, 0]
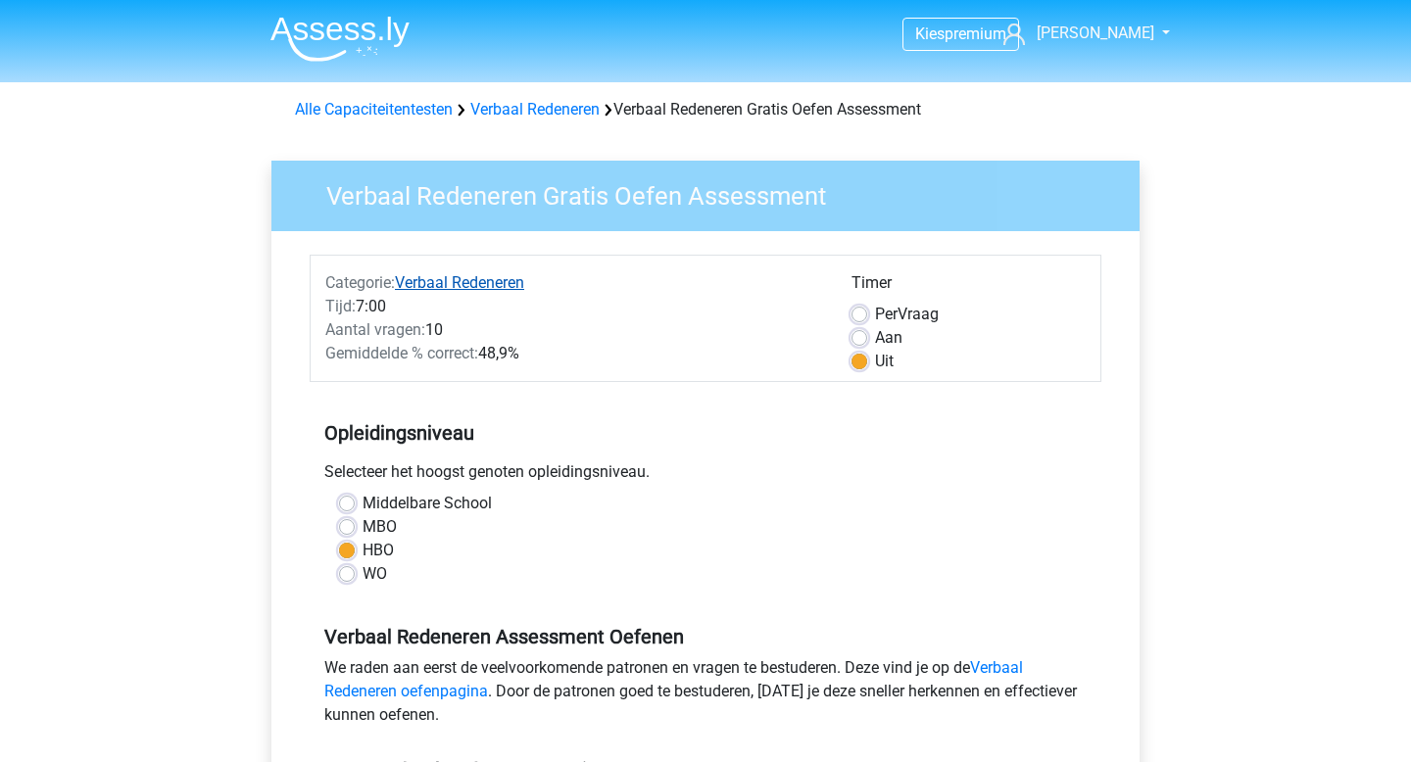
click at [466, 279] on link "Verbaal Redeneren" at bounding box center [459, 282] width 129 height 19
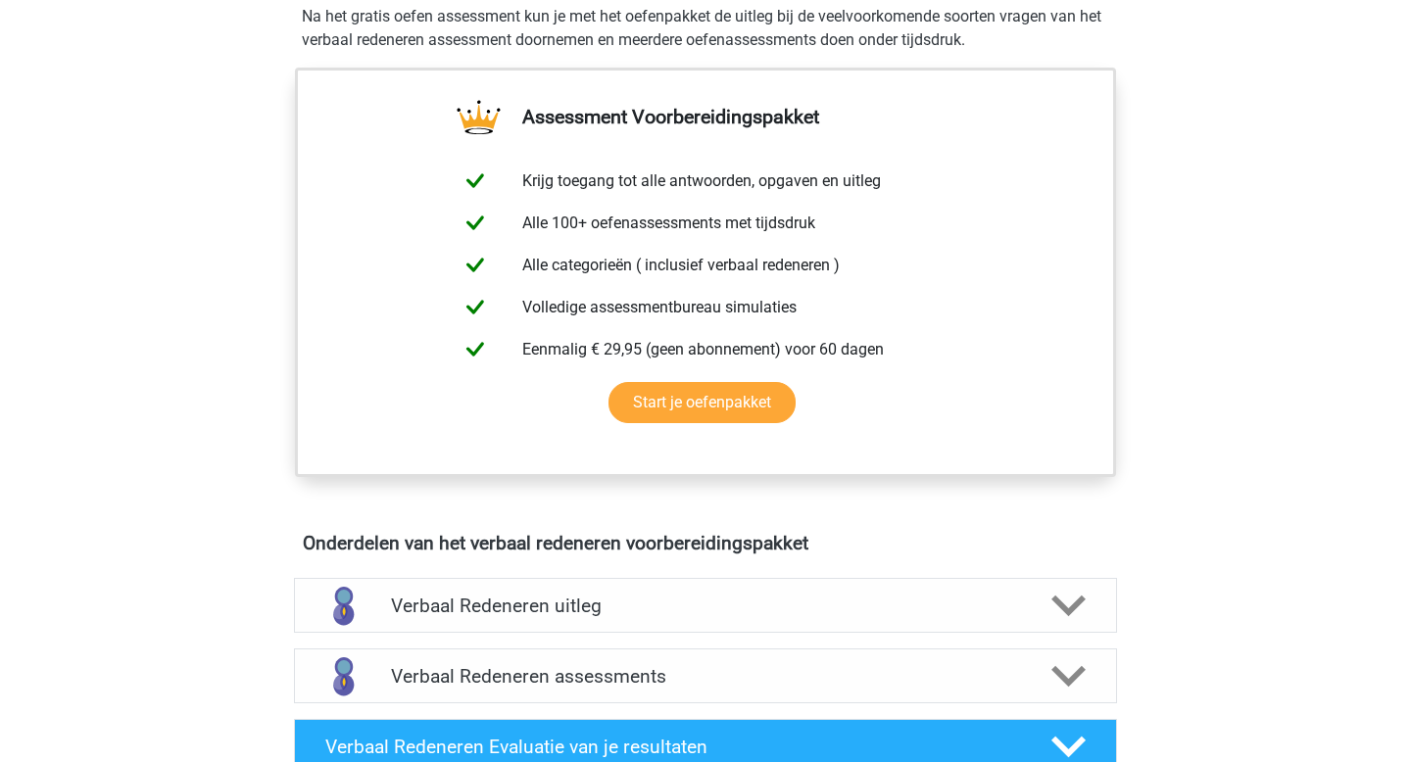
scroll to position [642, 0]
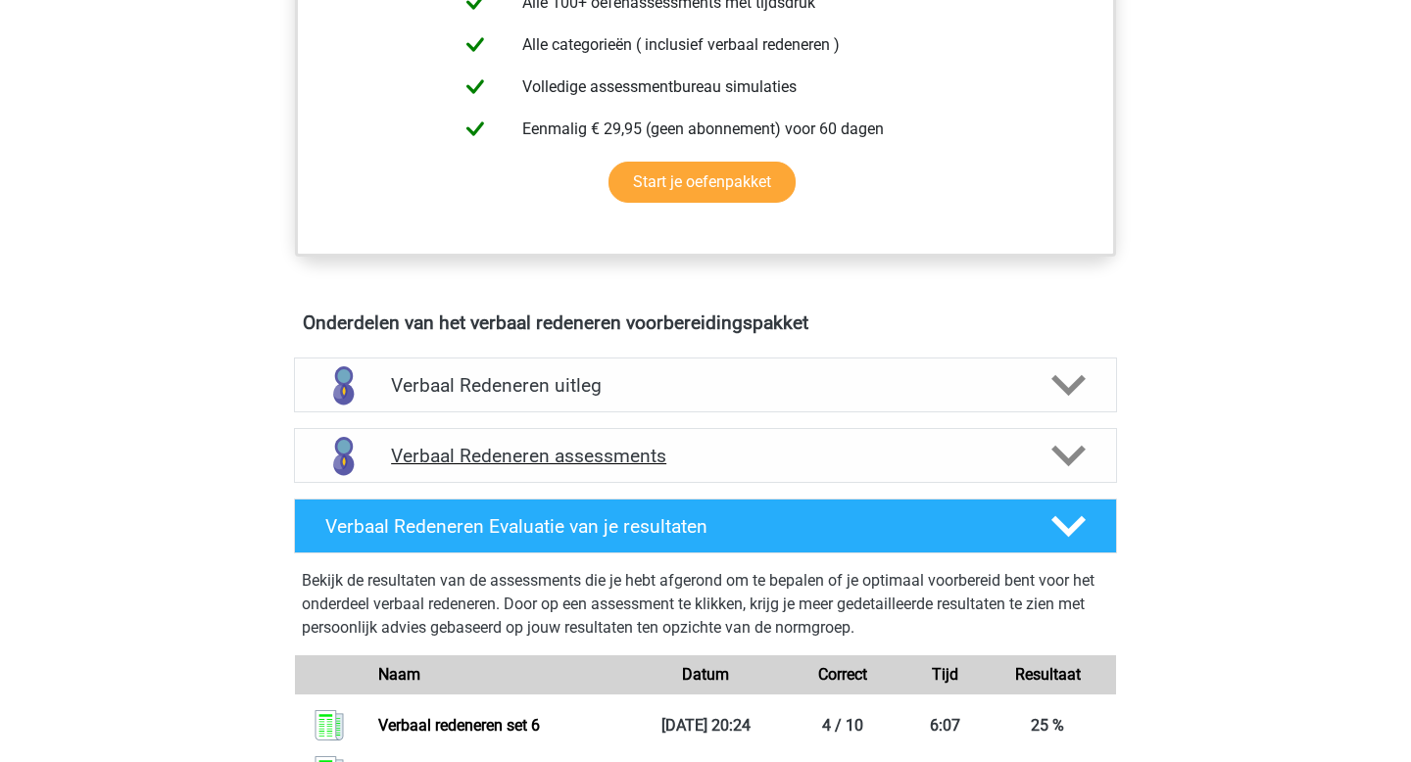
click at [982, 450] on h4 "Verbaal Redeneren assessments" at bounding box center [705, 456] width 629 height 23
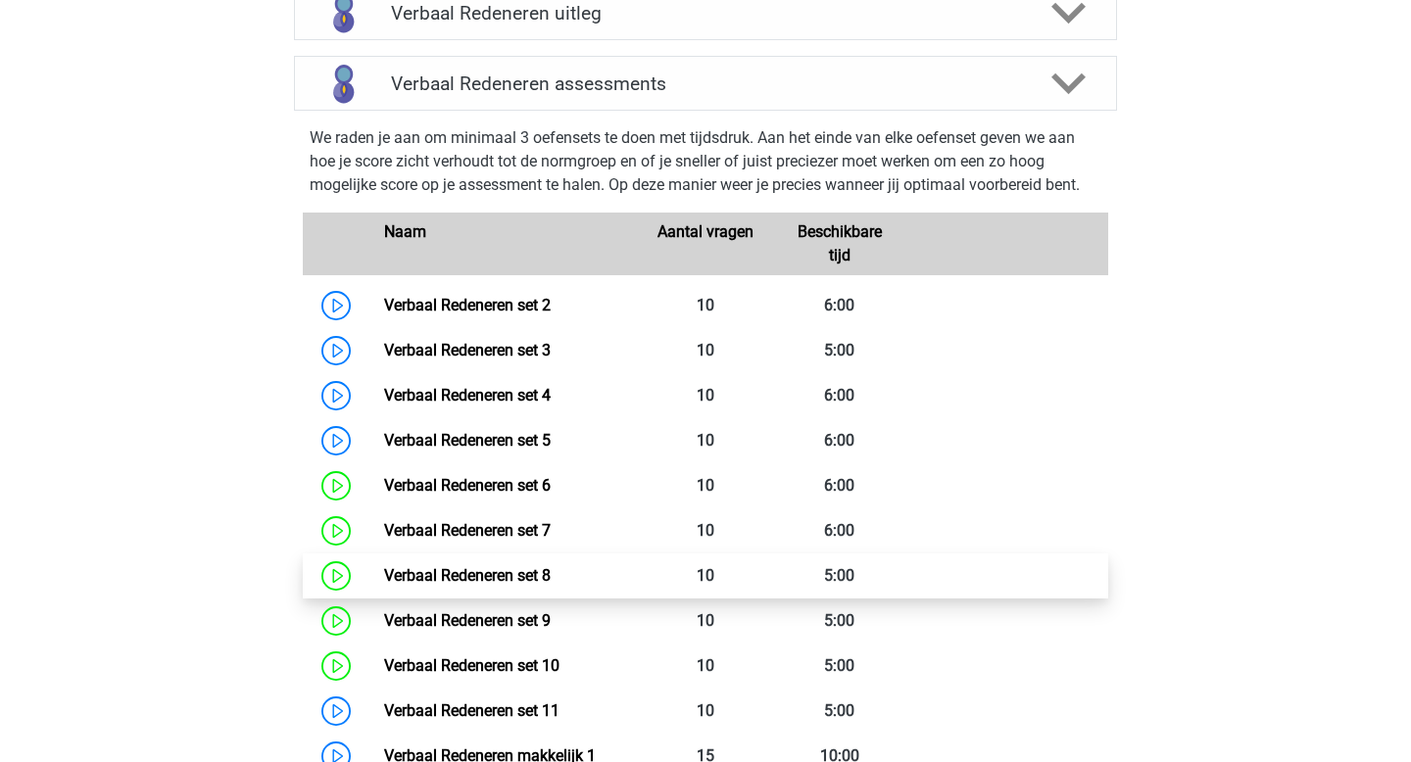
scroll to position [1326, 0]
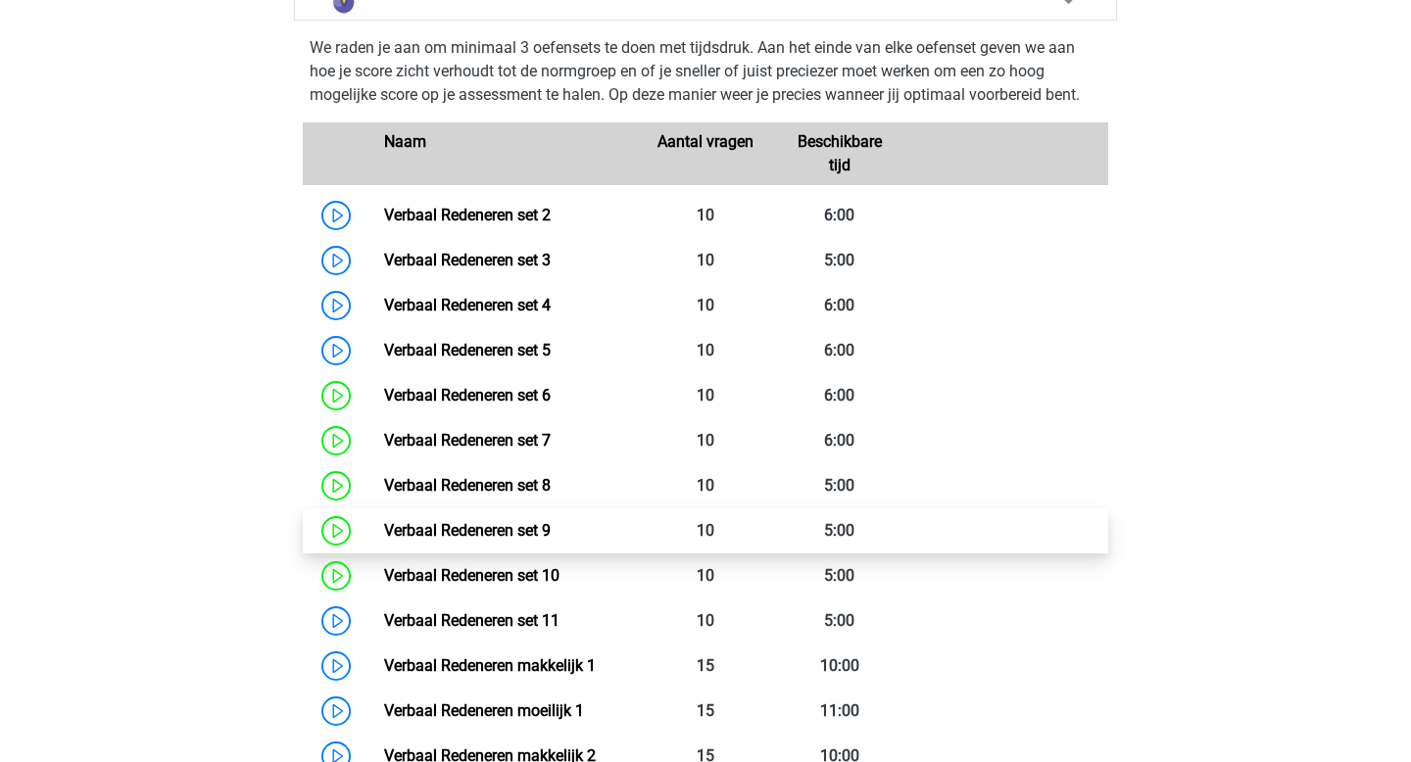
click at [527, 536] on link "Verbaal Redeneren set 9" at bounding box center [467, 530] width 167 height 19
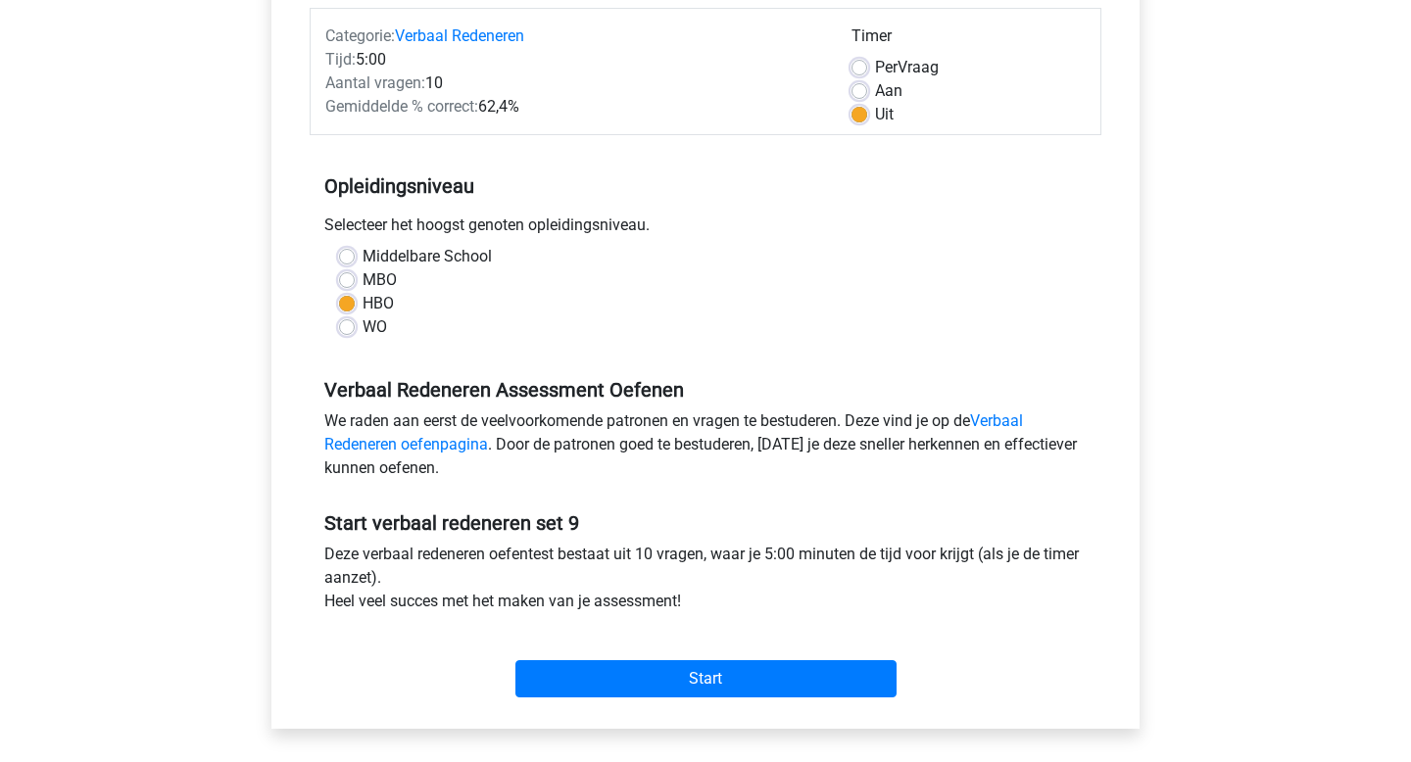
scroll to position [260, 0]
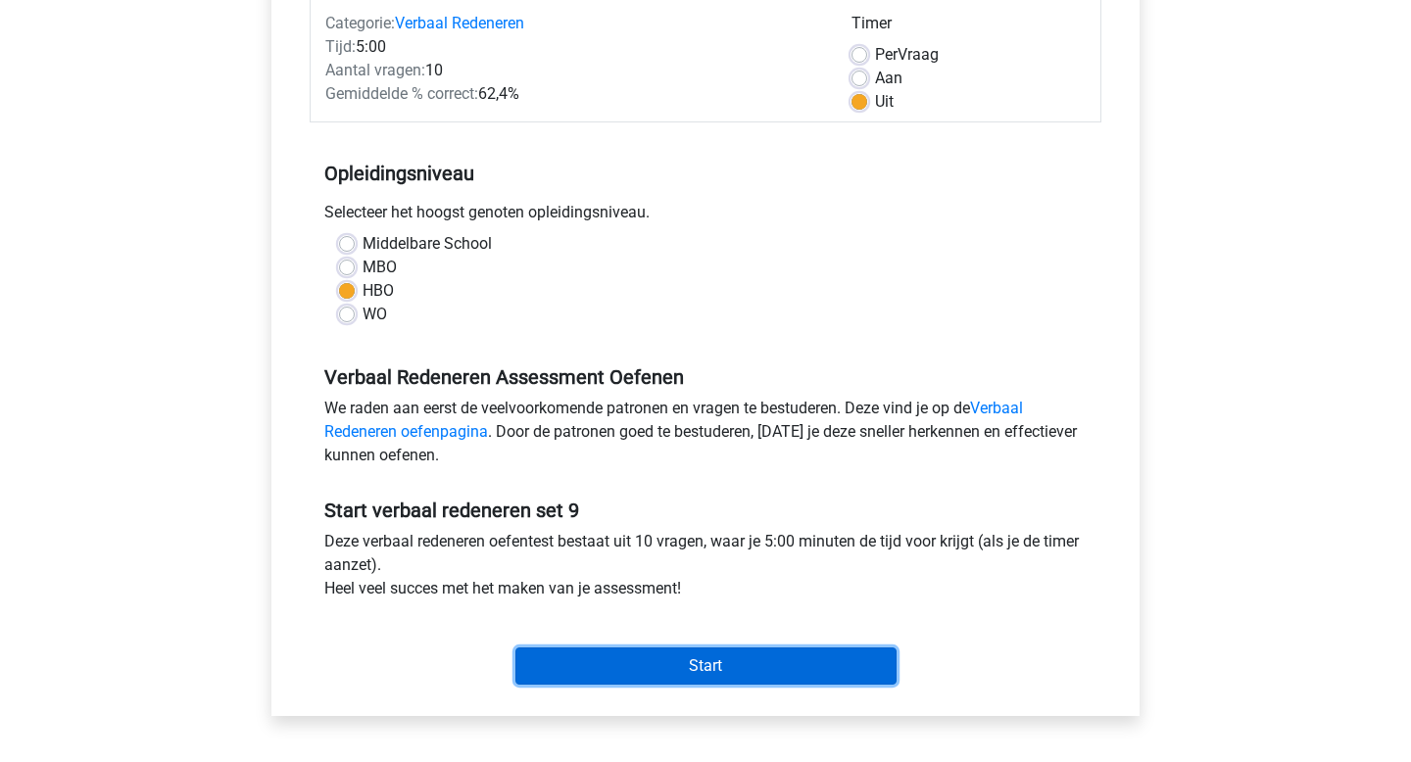
click at [712, 660] on input "Start" at bounding box center [705, 666] width 381 height 37
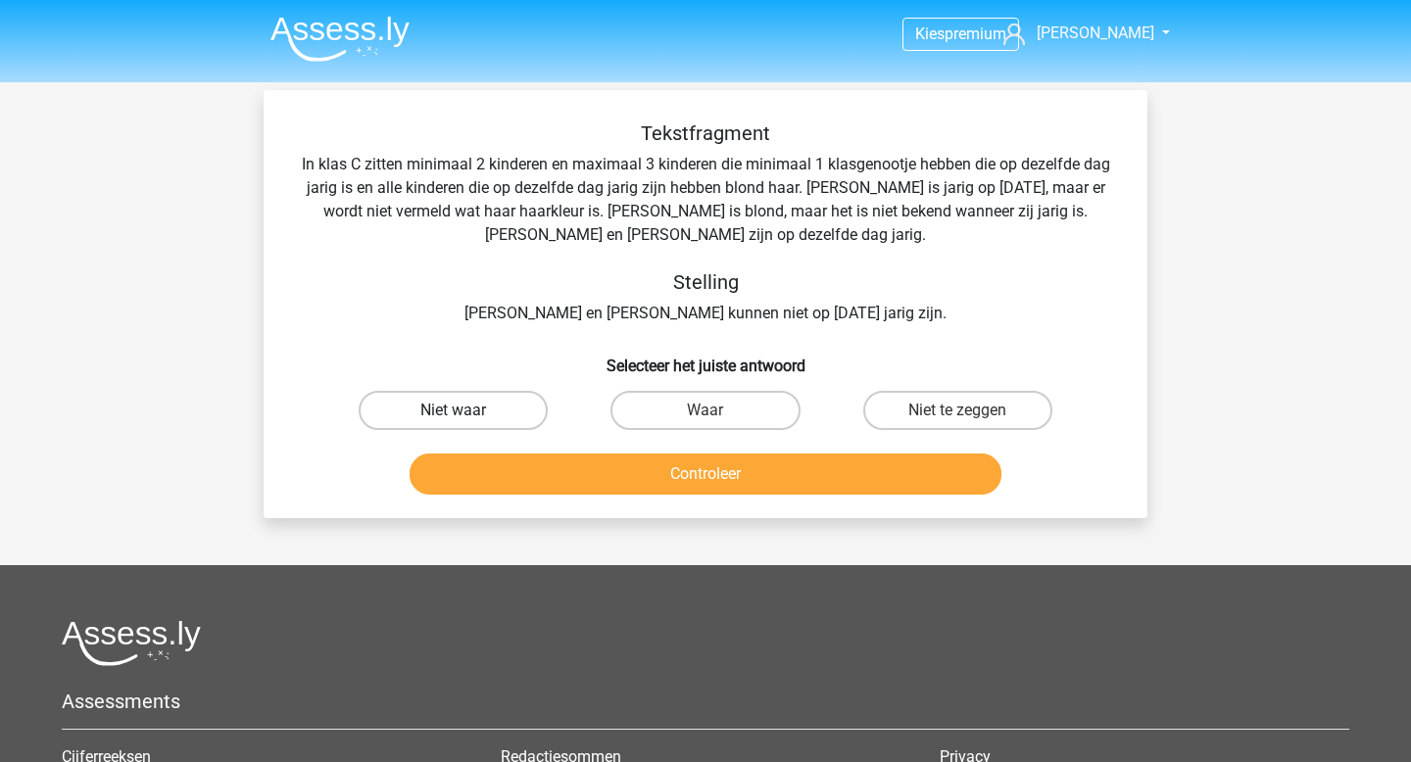
click at [497, 413] on label "Niet waar" at bounding box center [453, 410] width 189 height 39
click at [466, 413] on input "Niet waar" at bounding box center [460, 417] width 13 height 13
radio input "true"
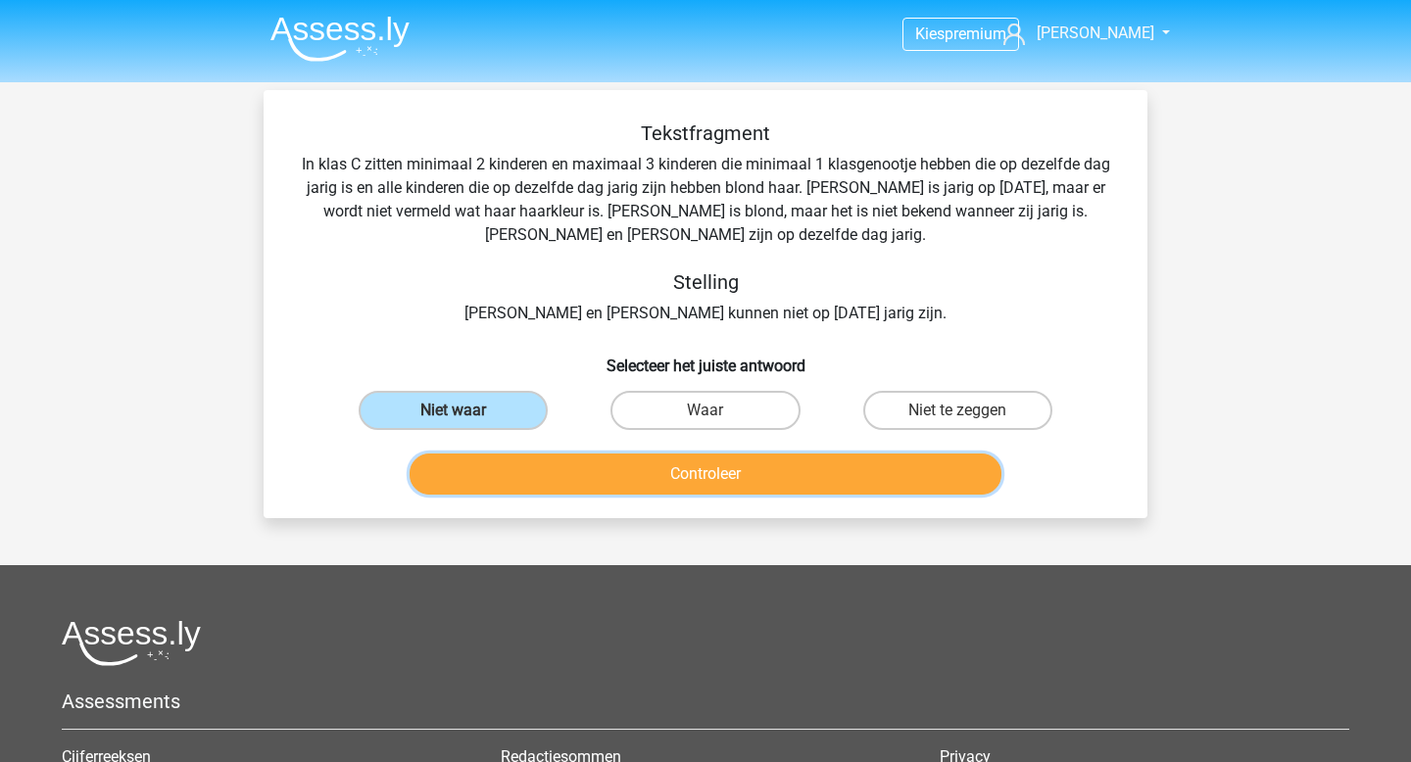
click at [592, 471] on button "Controleer" at bounding box center [706, 474] width 593 height 41
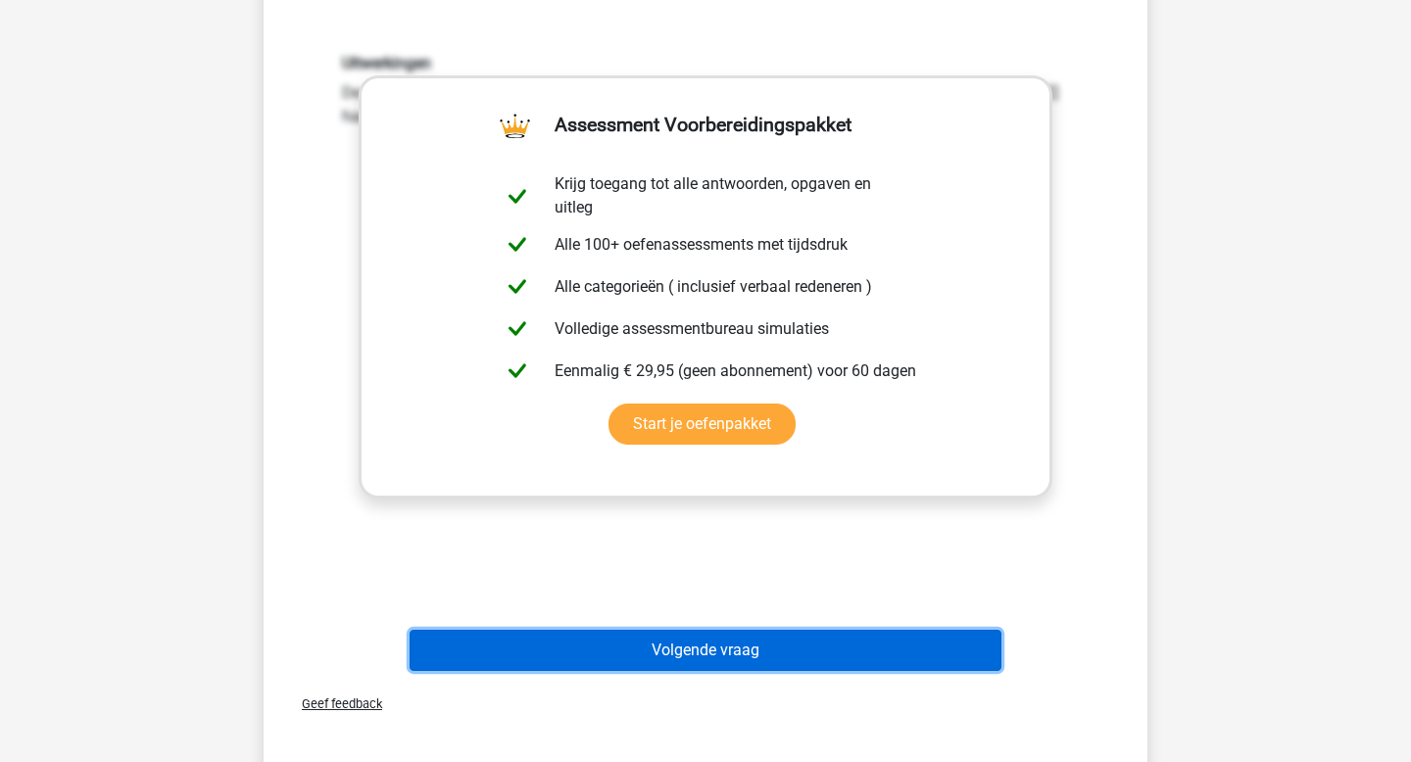
click at [682, 648] on button "Volgende vraag" at bounding box center [706, 650] width 593 height 41
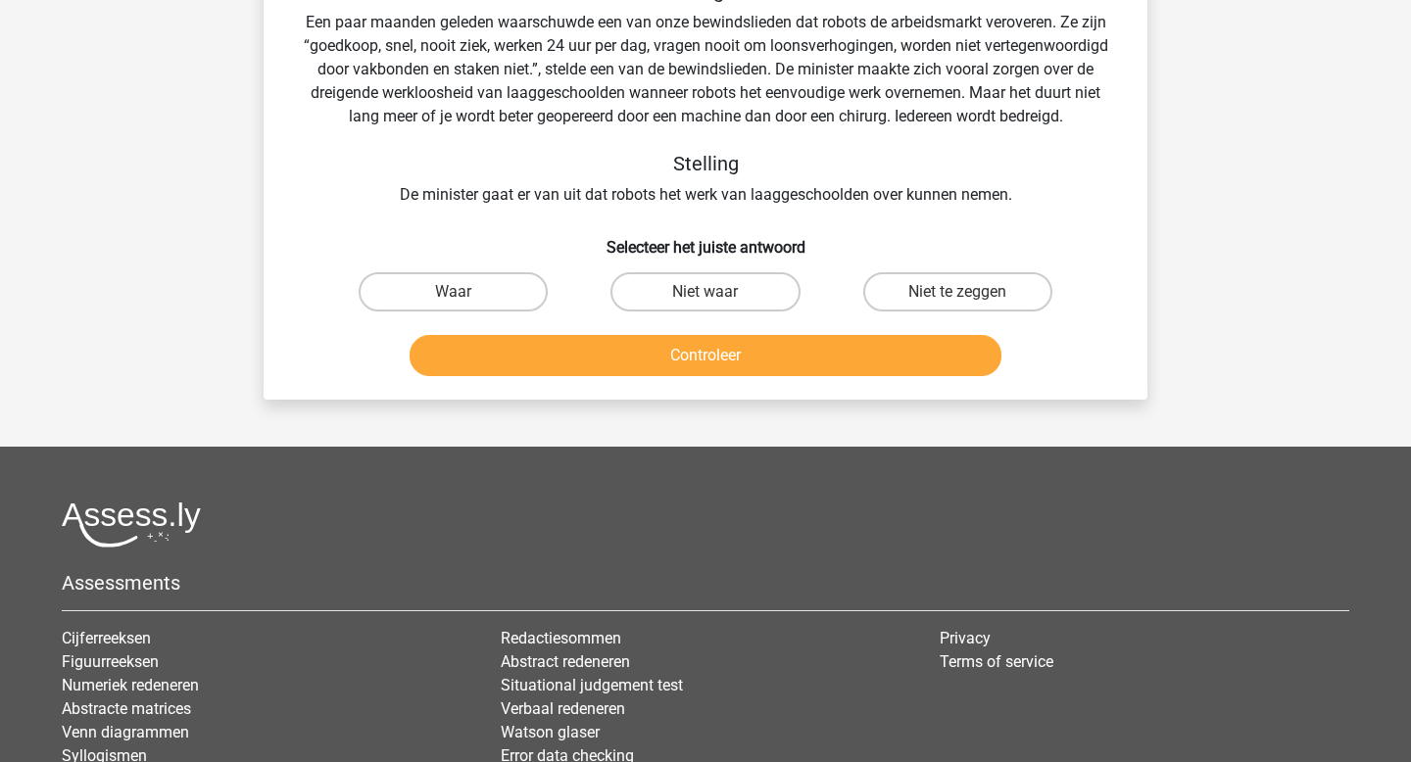
scroll to position [90, 0]
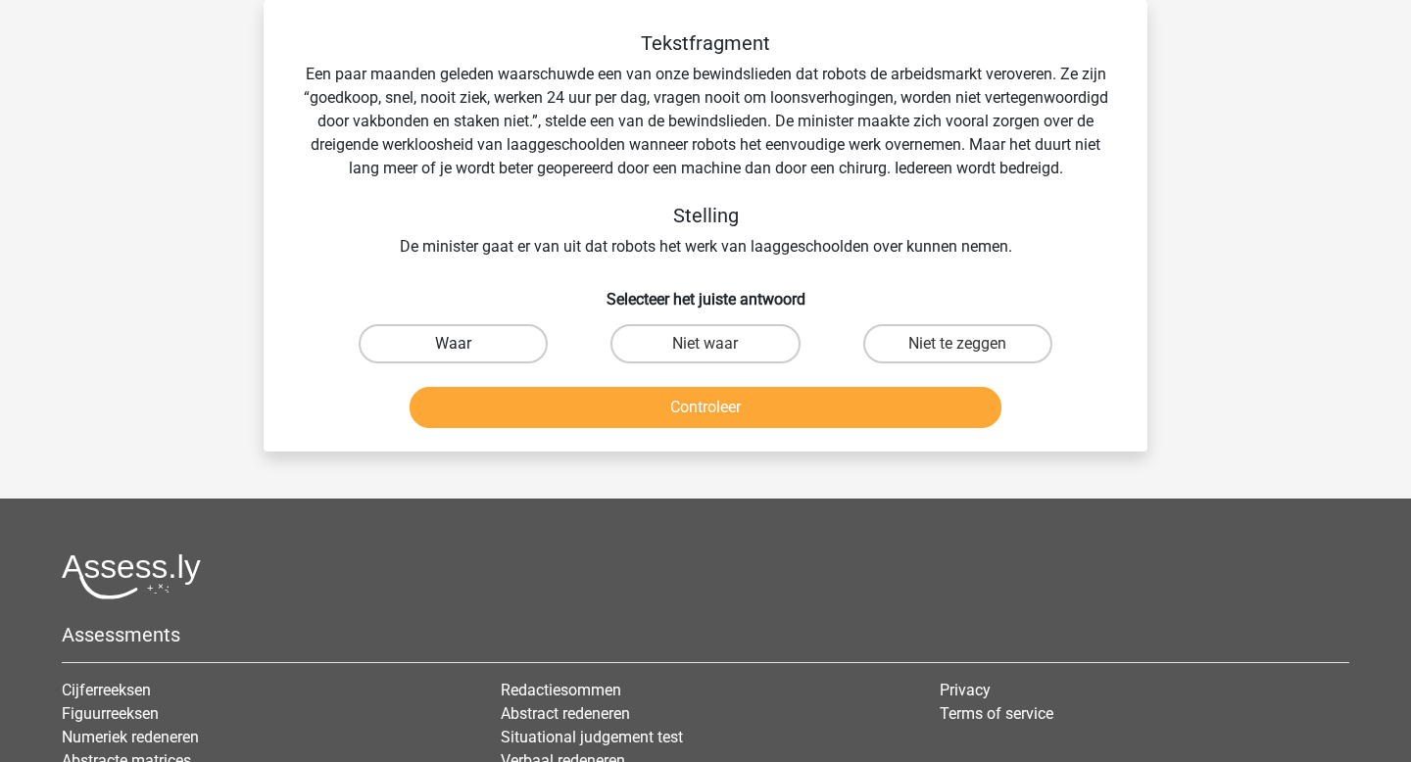
click at [438, 349] on label "Waar" at bounding box center [453, 343] width 189 height 39
click at [454, 349] on input "Waar" at bounding box center [460, 350] width 13 height 13
radio input "true"
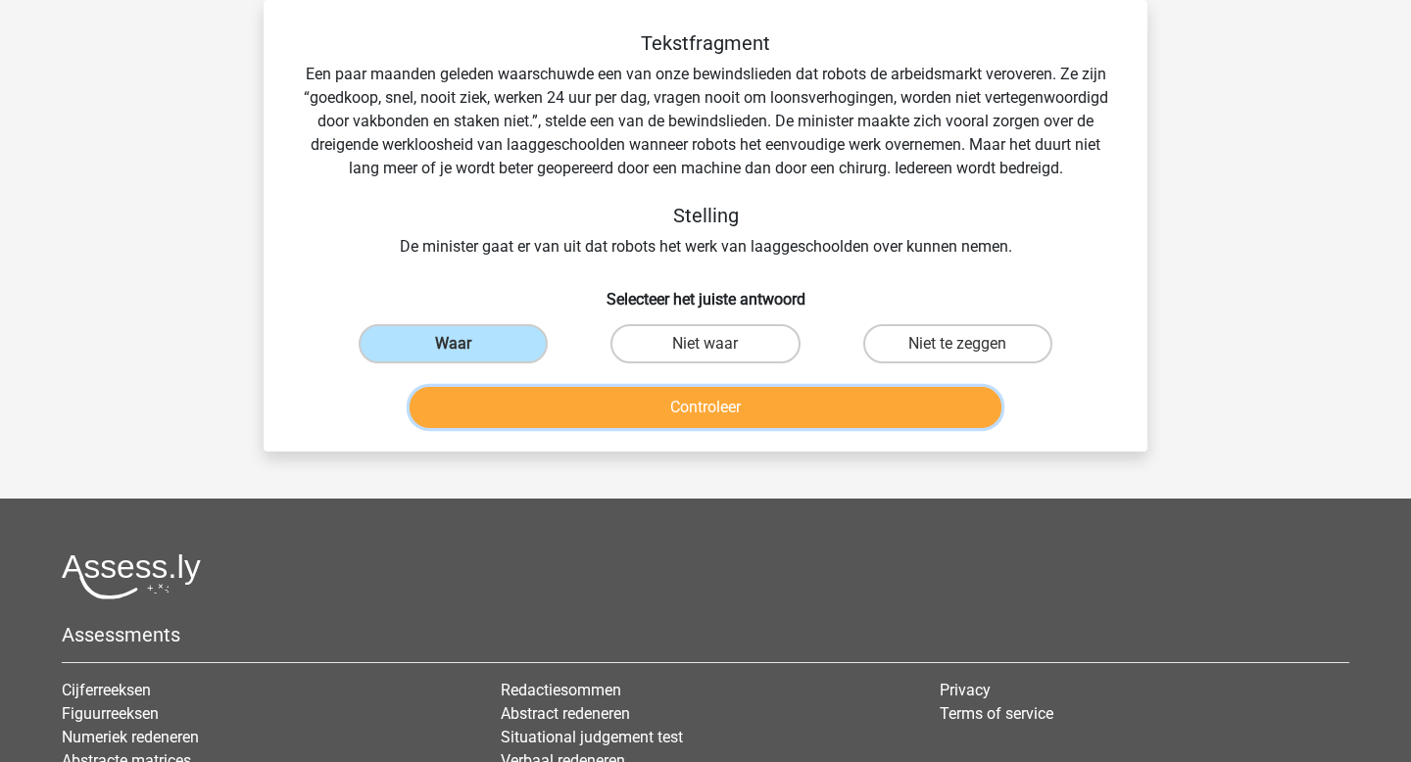
click at [630, 406] on button "Controleer" at bounding box center [706, 407] width 593 height 41
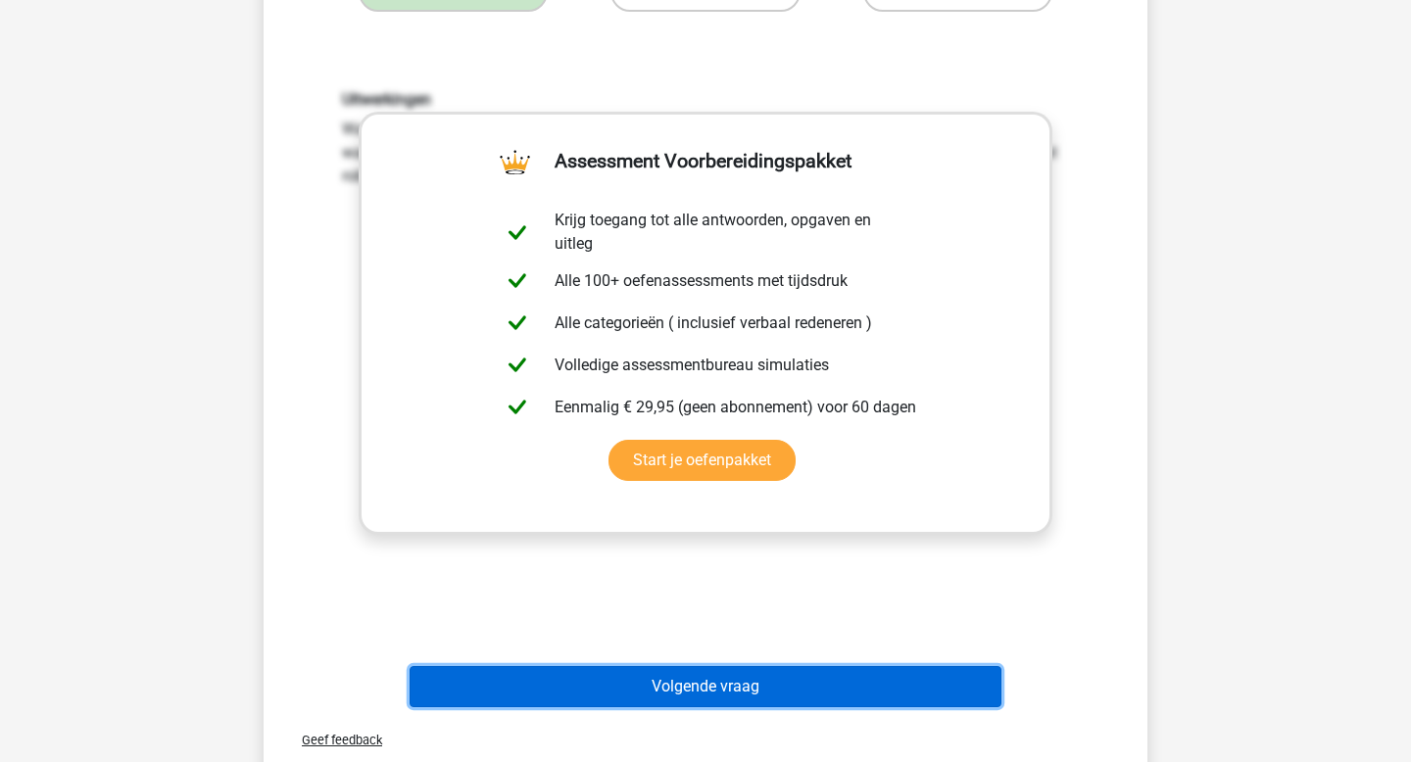
click at [647, 692] on button "Volgende vraag" at bounding box center [706, 686] width 593 height 41
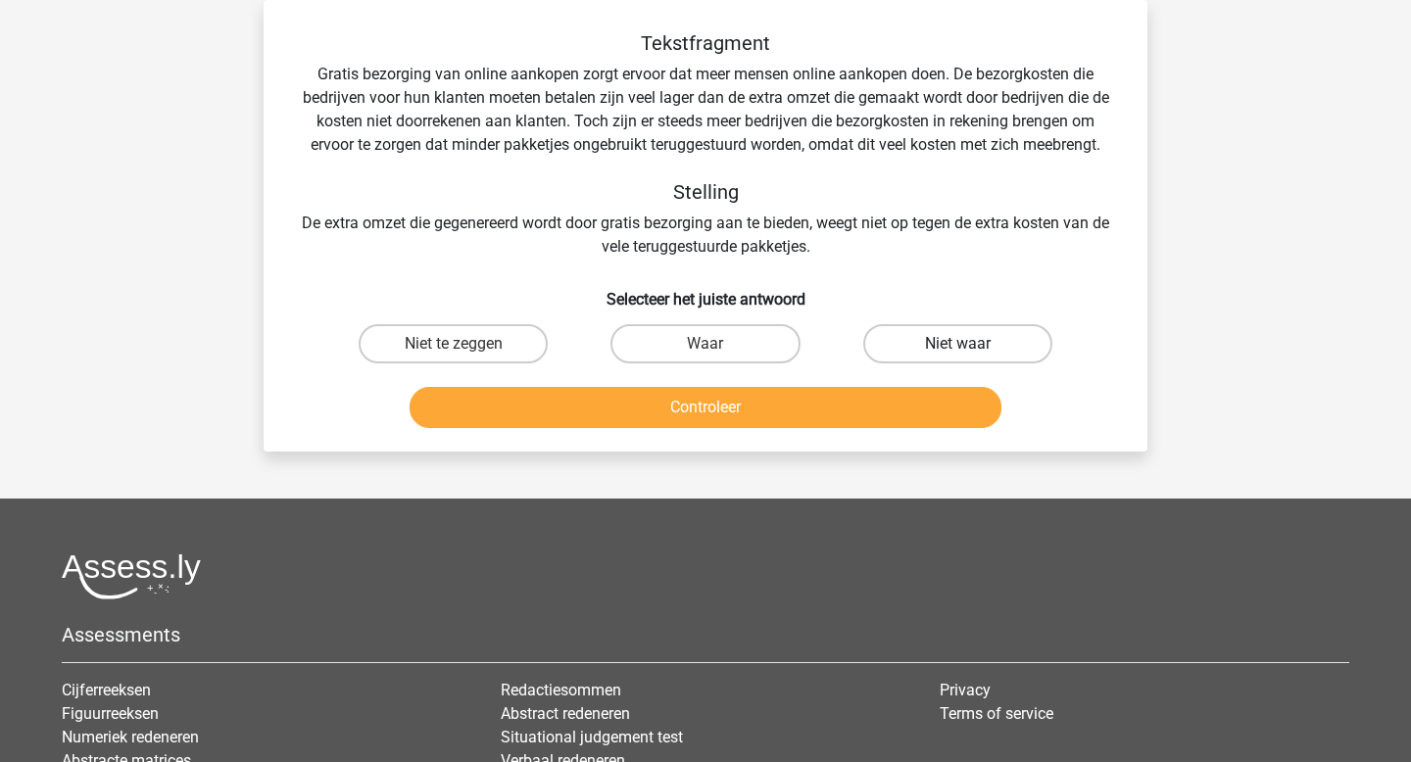
click at [979, 359] on label "Niet waar" at bounding box center [957, 343] width 189 height 39
click at [970, 357] on input "Niet waar" at bounding box center [963, 350] width 13 height 13
radio input "true"
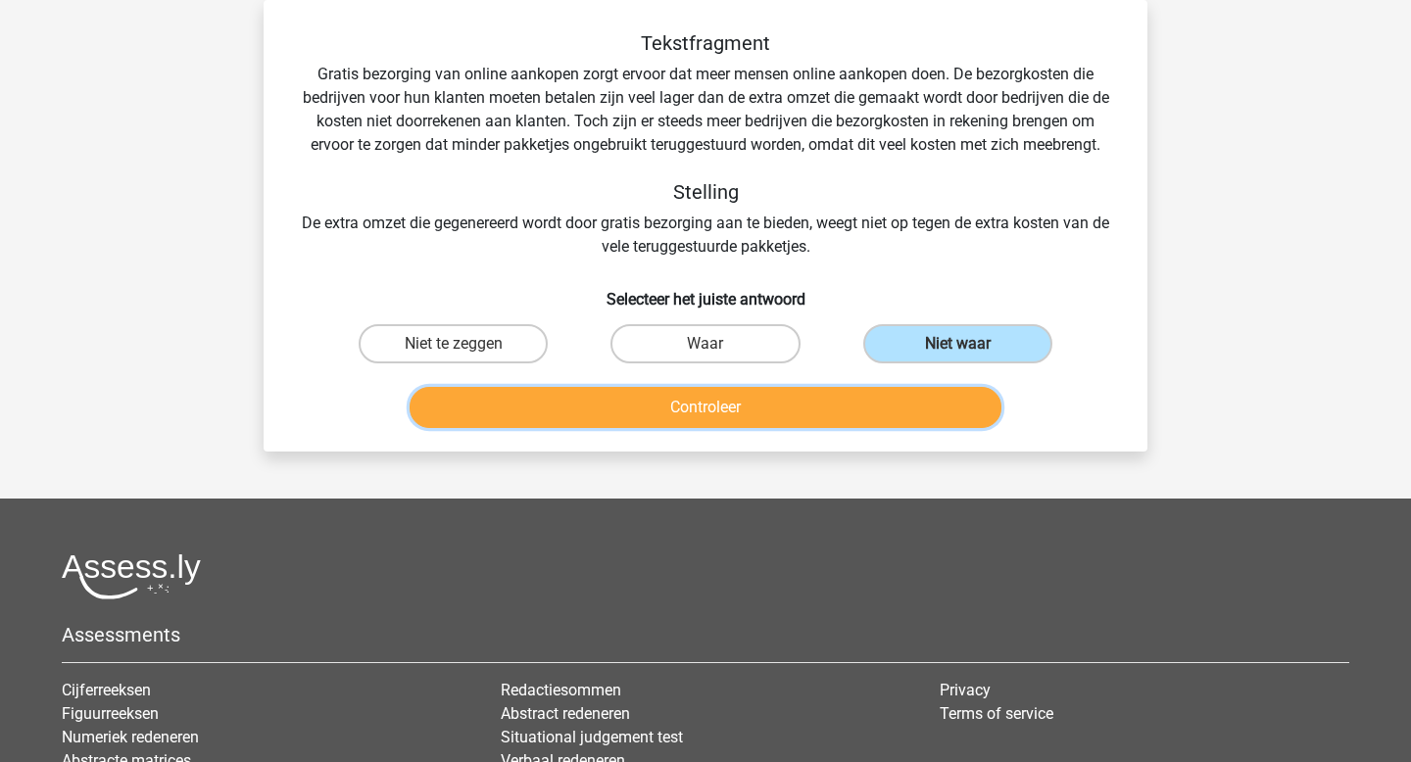
click at [899, 407] on button "Controleer" at bounding box center [706, 407] width 593 height 41
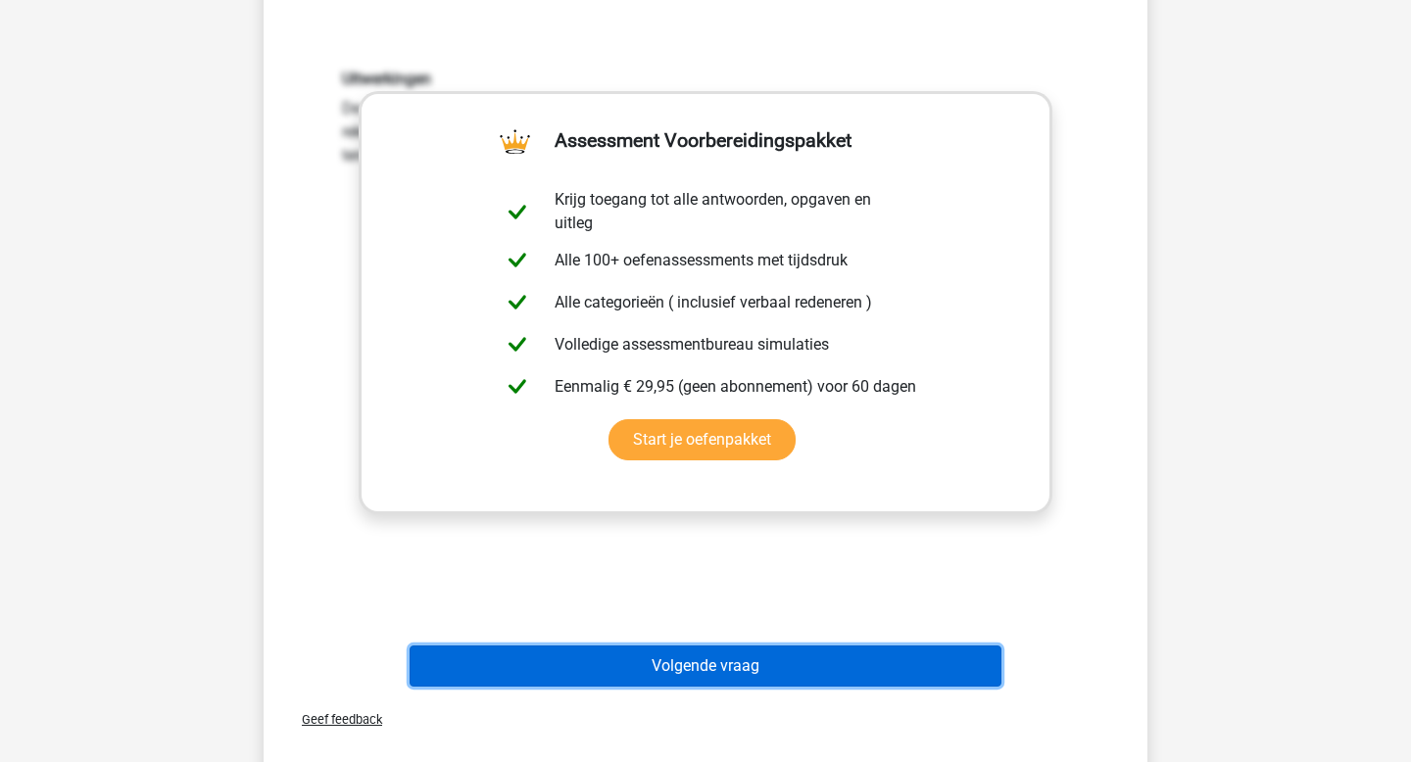
click at [738, 668] on button "Volgende vraag" at bounding box center [706, 666] width 593 height 41
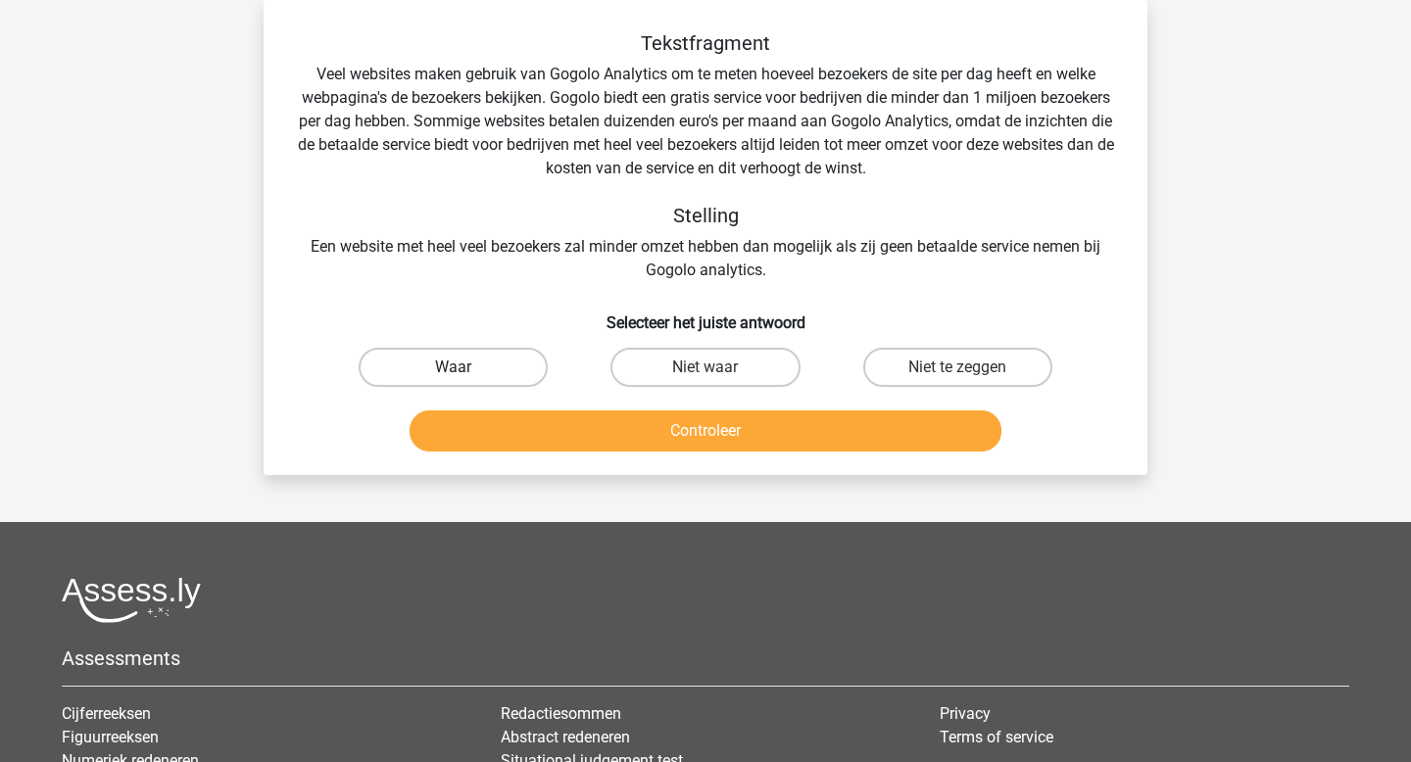
click at [520, 356] on label "Waar" at bounding box center [453, 367] width 189 height 39
click at [466, 367] on input "Waar" at bounding box center [460, 373] width 13 height 13
radio input "true"
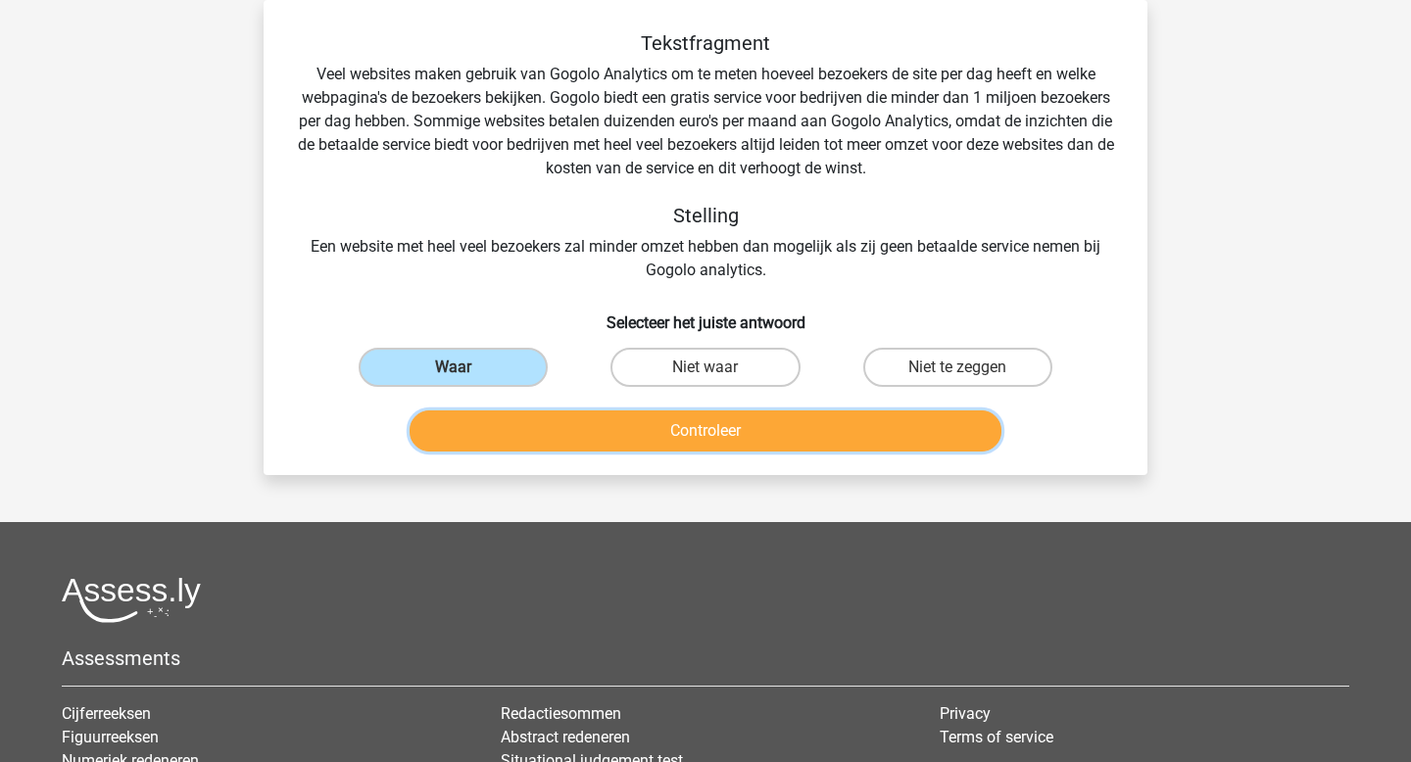
click at [642, 433] on button "Controleer" at bounding box center [706, 431] width 593 height 41
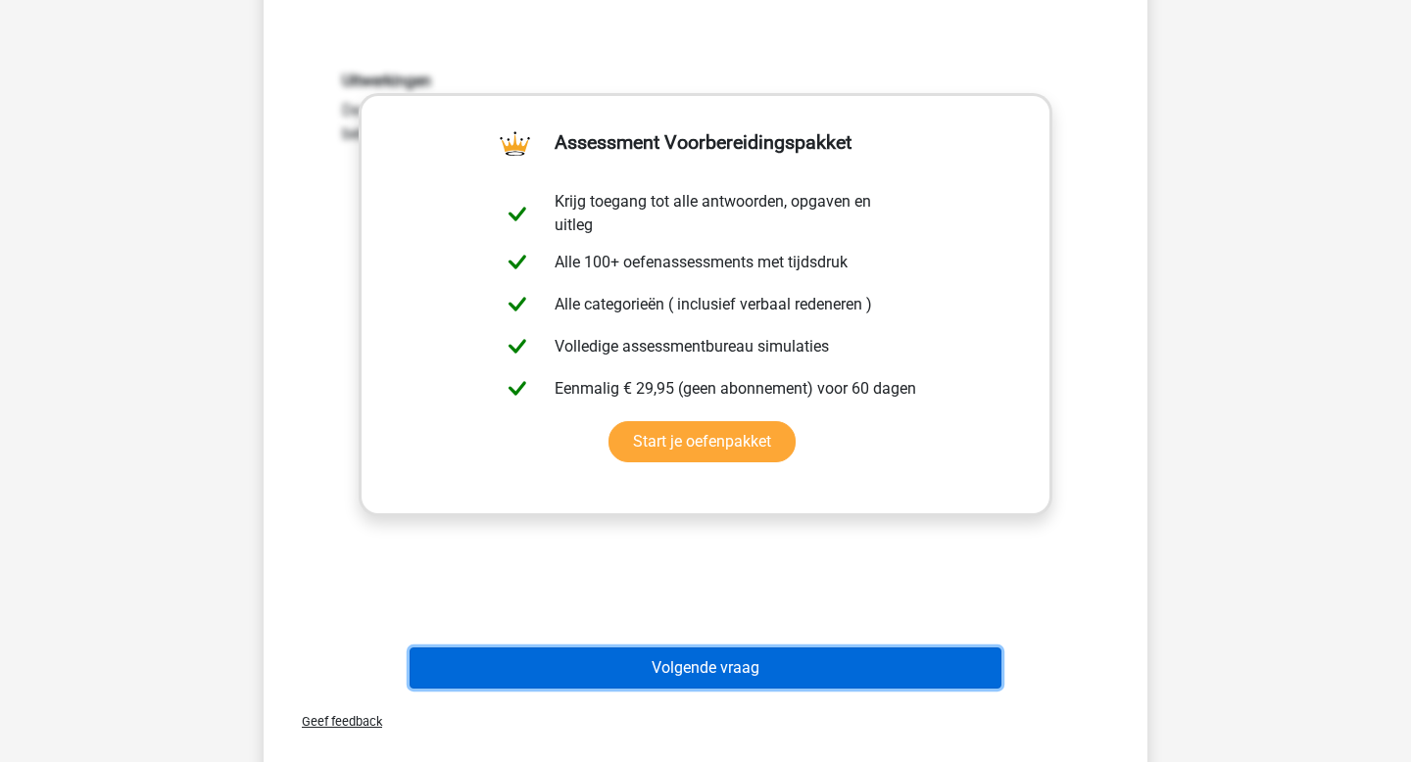
click at [660, 663] on button "Volgende vraag" at bounding box center [706, 668] width 593 height 41
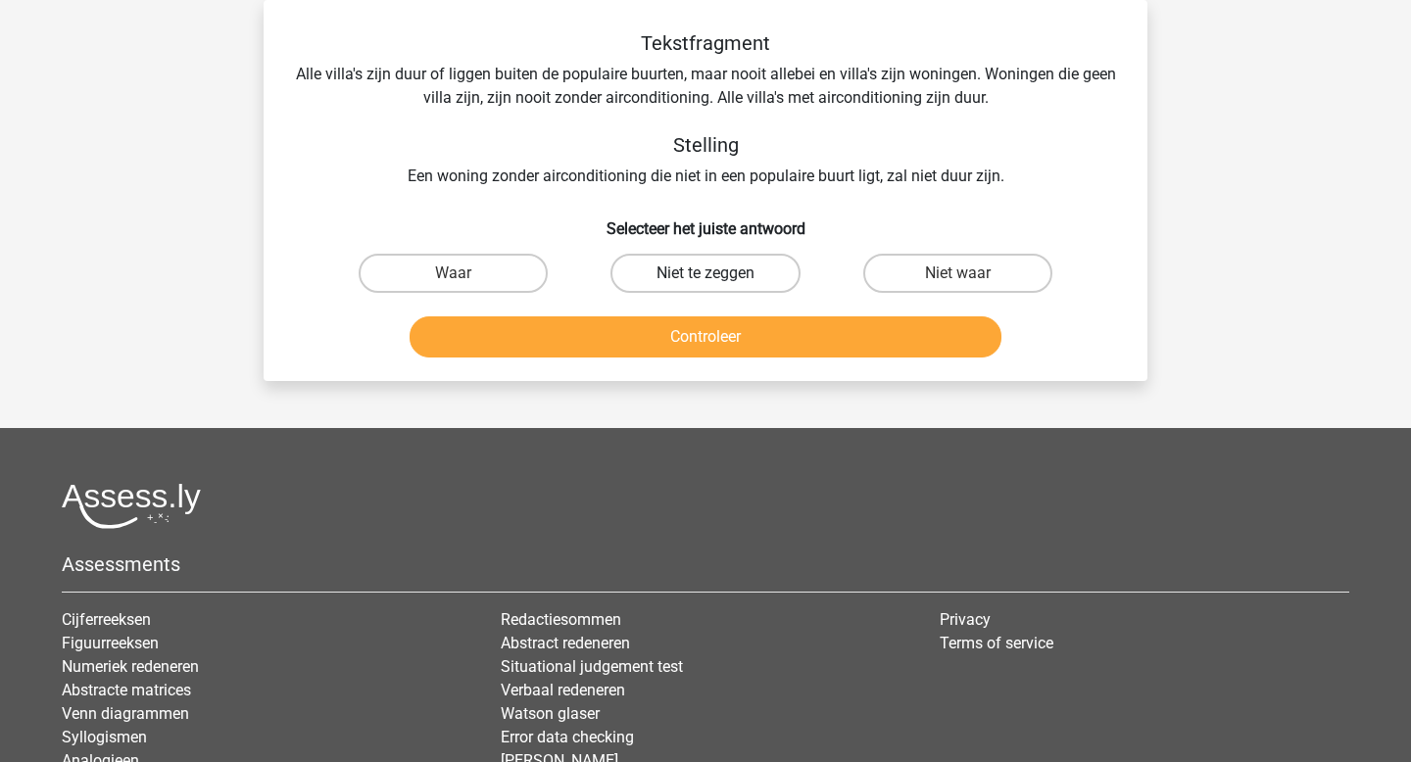
click at [693, 272] on label "Niet te zeggen" at bounding box center [705, 273] width 189 height 39
click at [706, 273] on input "Niet te zeggen" at bounding box center [712, 279] width 13 height 13
radio input "true"
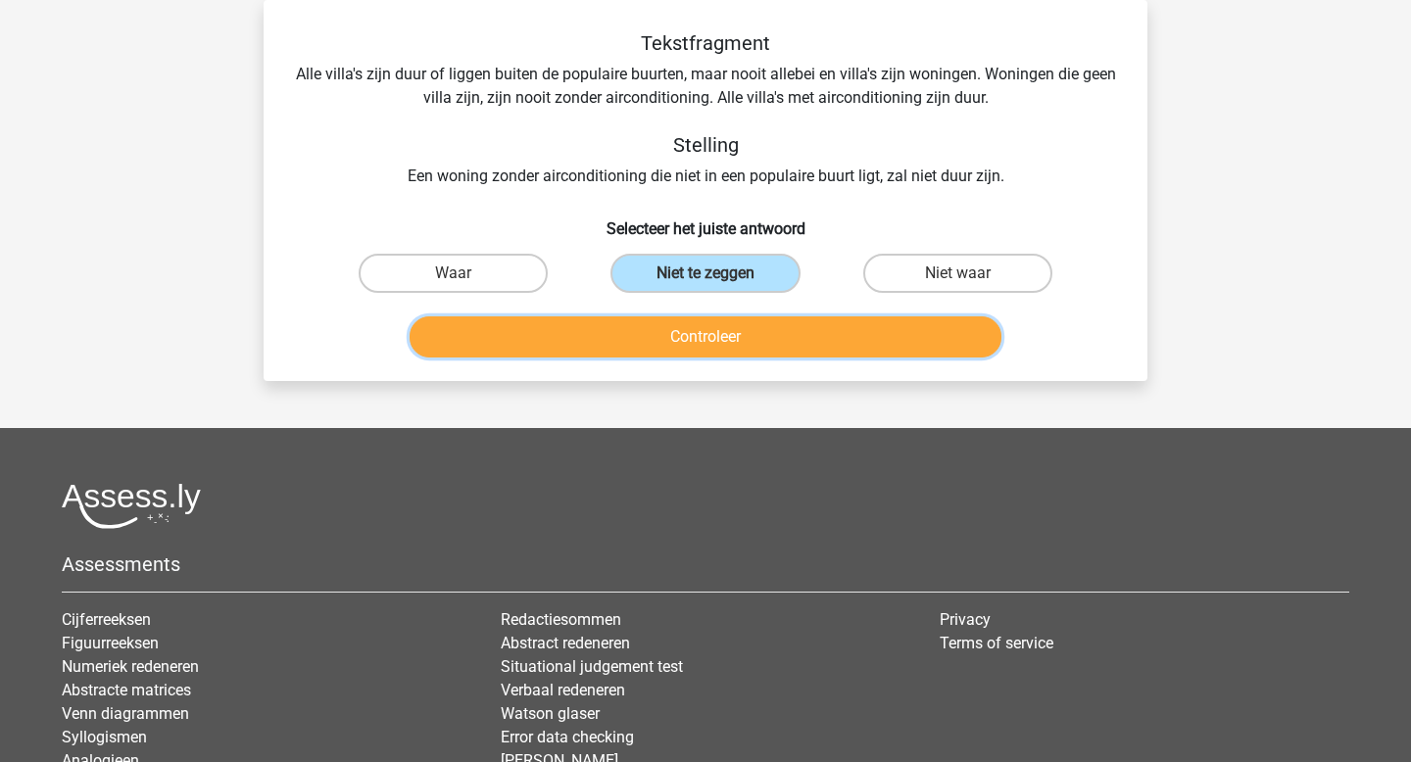
click at [705, 333] on button "Controleer" at bounding box center [706, 337] width 593 height 41
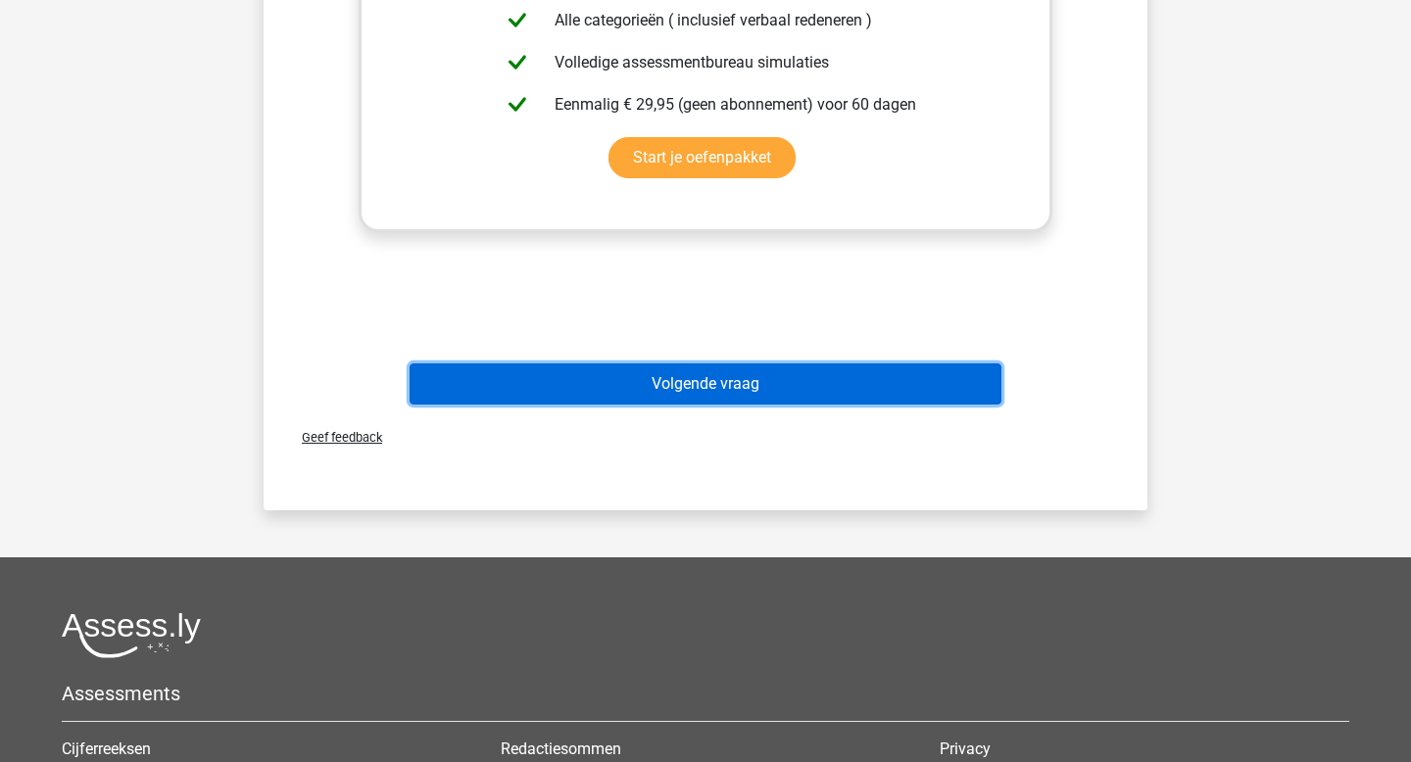
click at [646, 381] on button "Volgende vraag" at bounding box center [706, 384] width 593 height 41
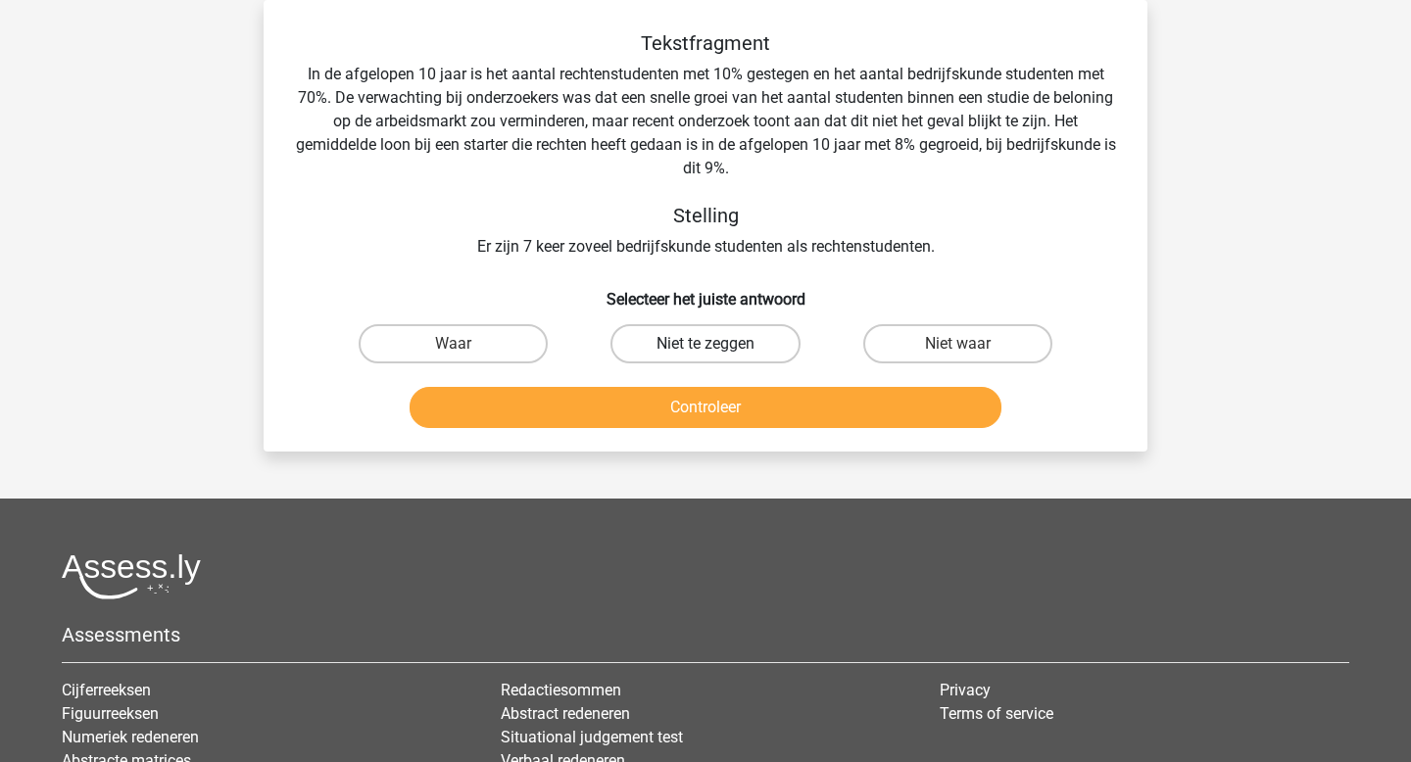
click at [711, 337] on label "Niet te zeggen" at bounding box center [705, 343] width 189 height 39
click at [711, 344] on input "Niet te zeggen" at bounding box center [712, 350] width 13 height 13
radio input "true"
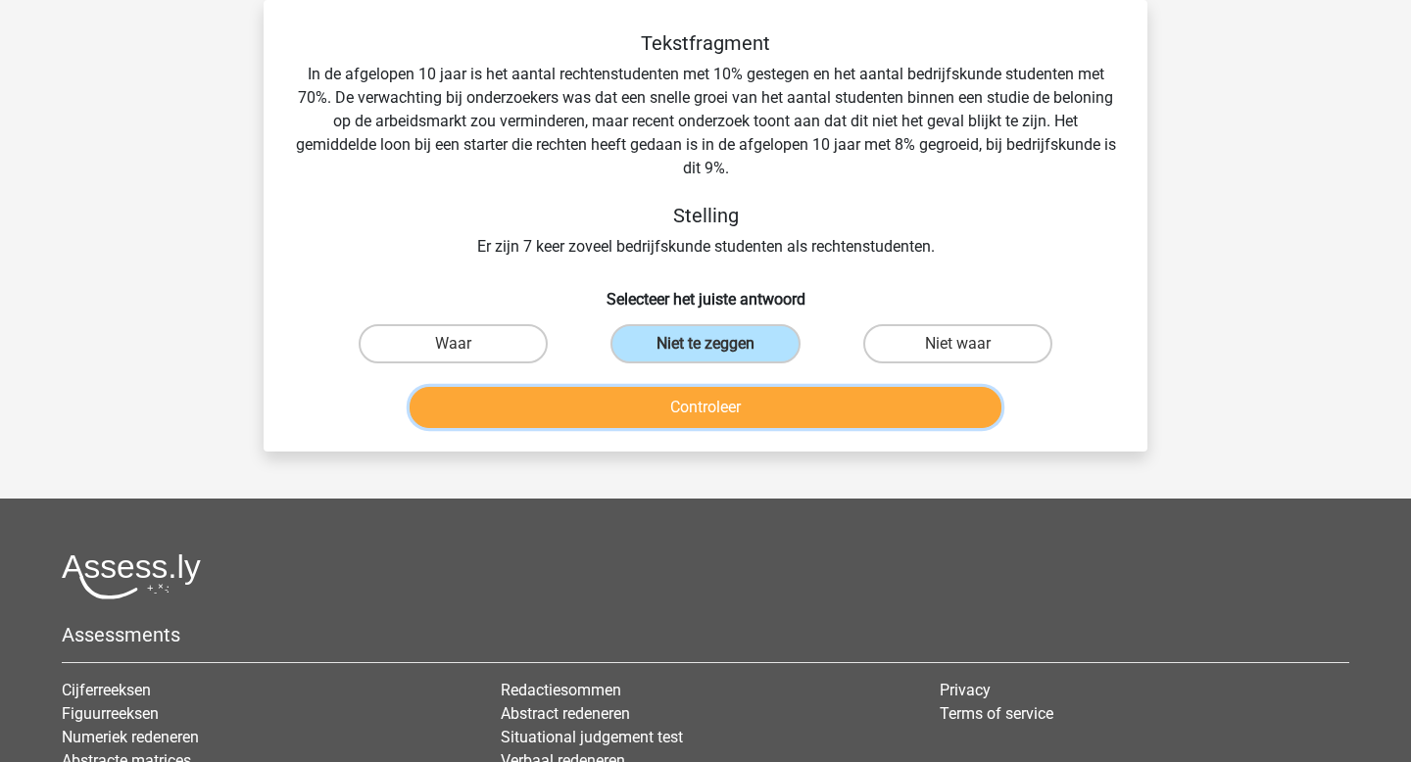
click at [722, 401] on button "Controleer" at bounding box center [706, 407] width 593 height 41
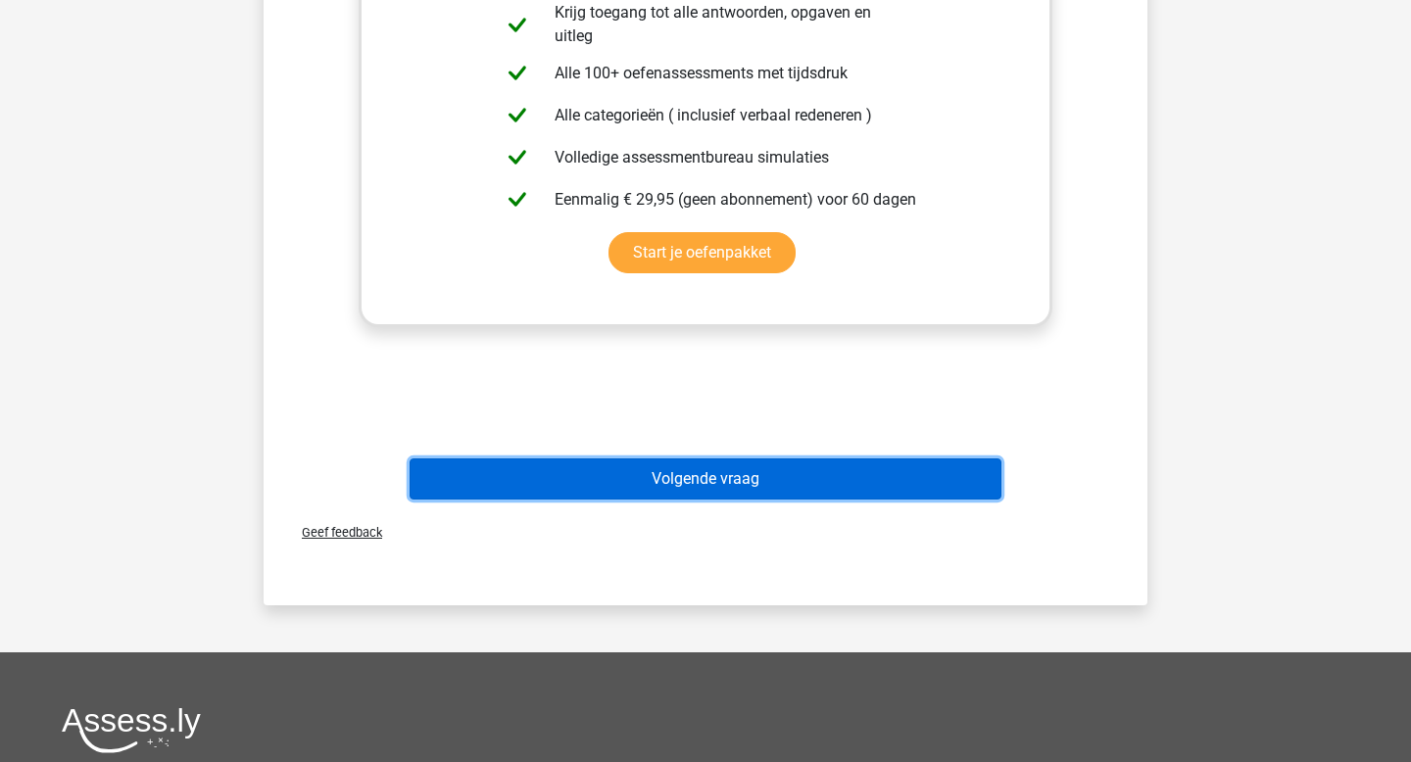
click at [689, 496] on button "Volgende vraag" at bounding box center [706, 479] width 593 height 41
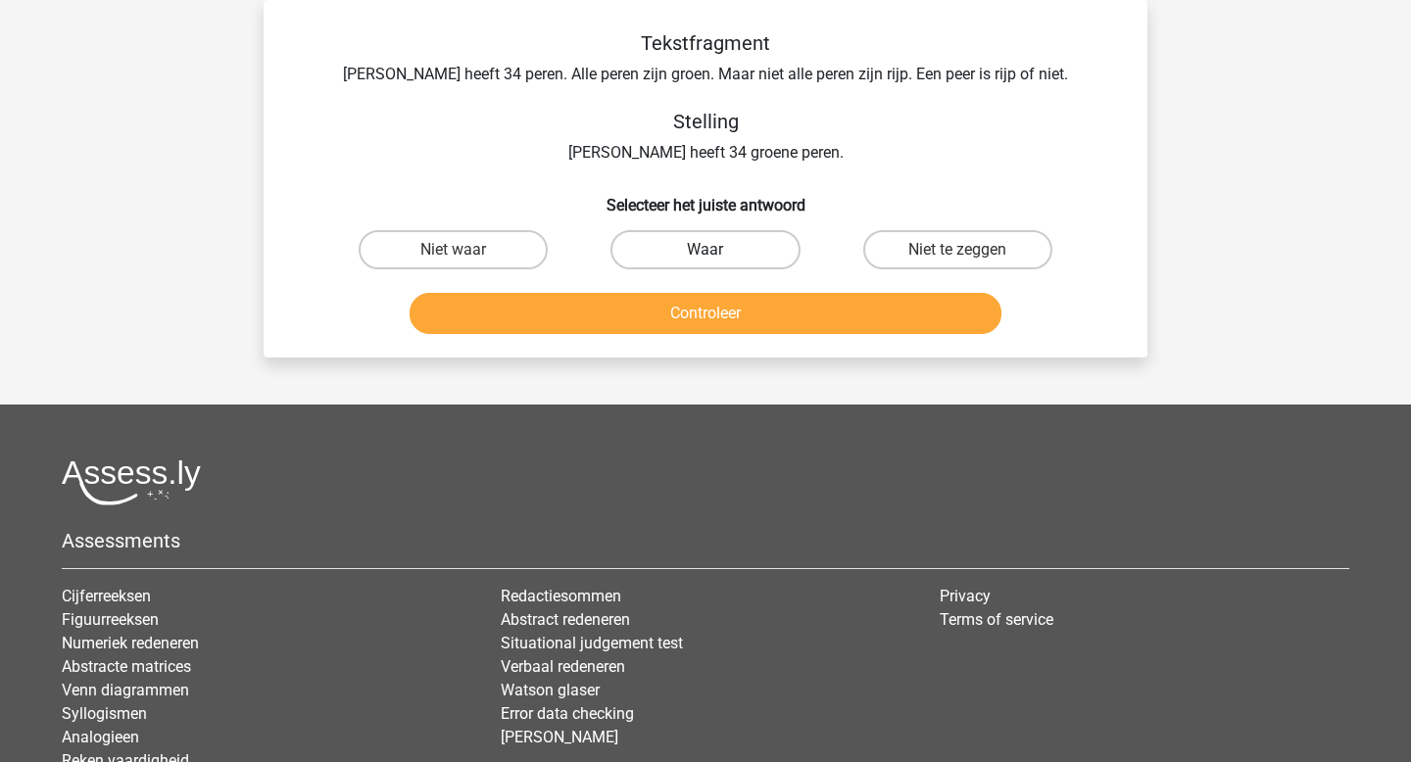
click at [652, 264] on label "Waar" at bounding box center [705, 249] width 189 height 39
click at [706, 263] on input "Waar" at bounding box center [712, 256] width 13 height 13
radio input "true"
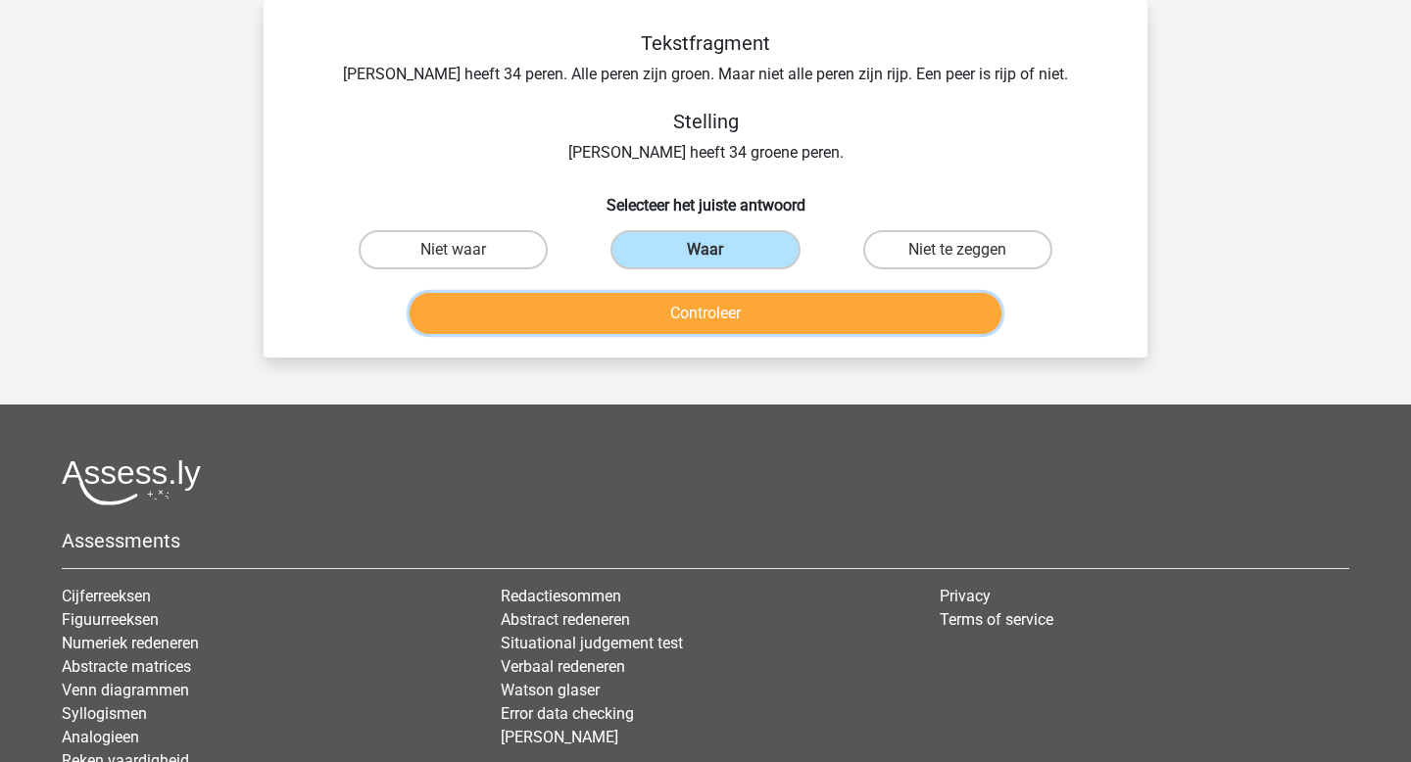
click at [670, 315] on button "Controleer" at bounding box center [706, 313] width 593 height 41
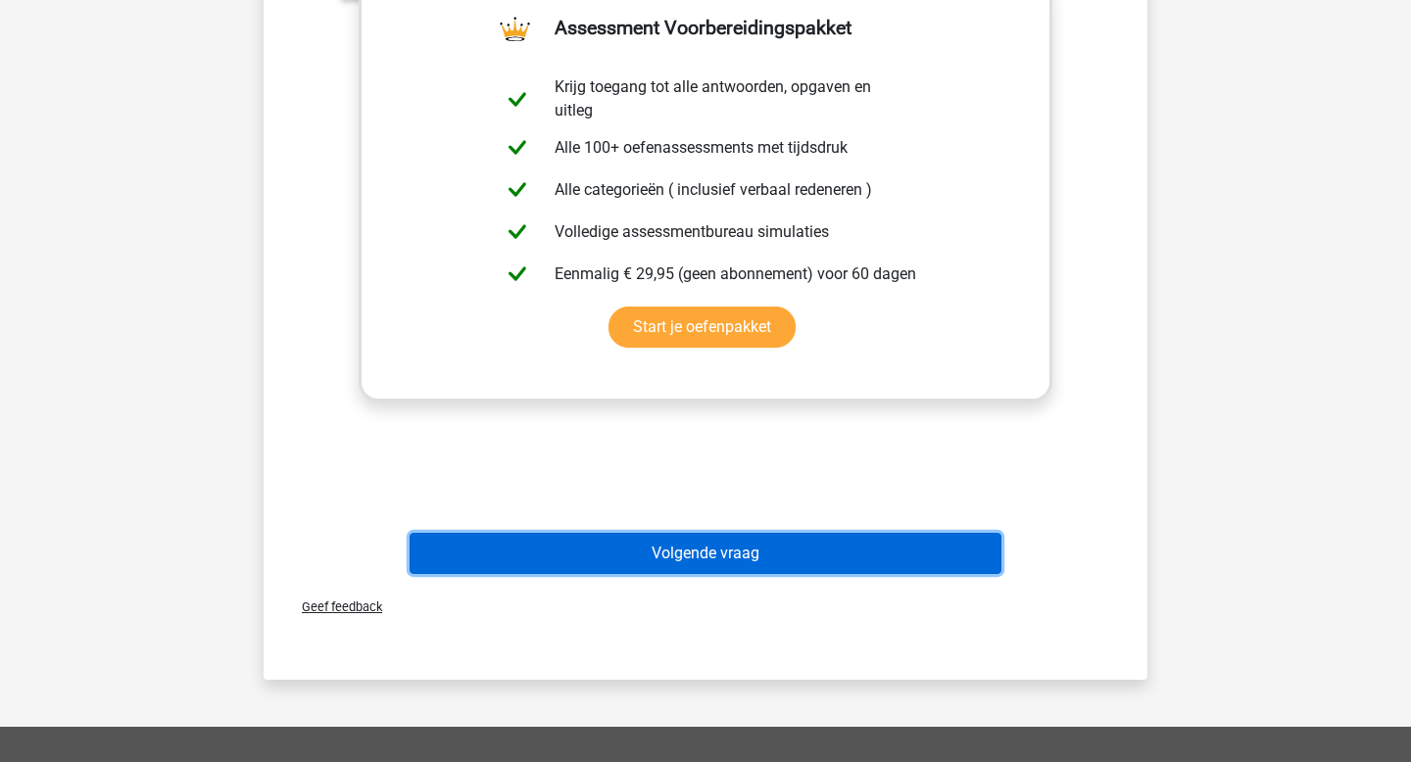
click at [635, 553] on button "Volgende vraag" at bounding box center [706, 553] width 593 height 41
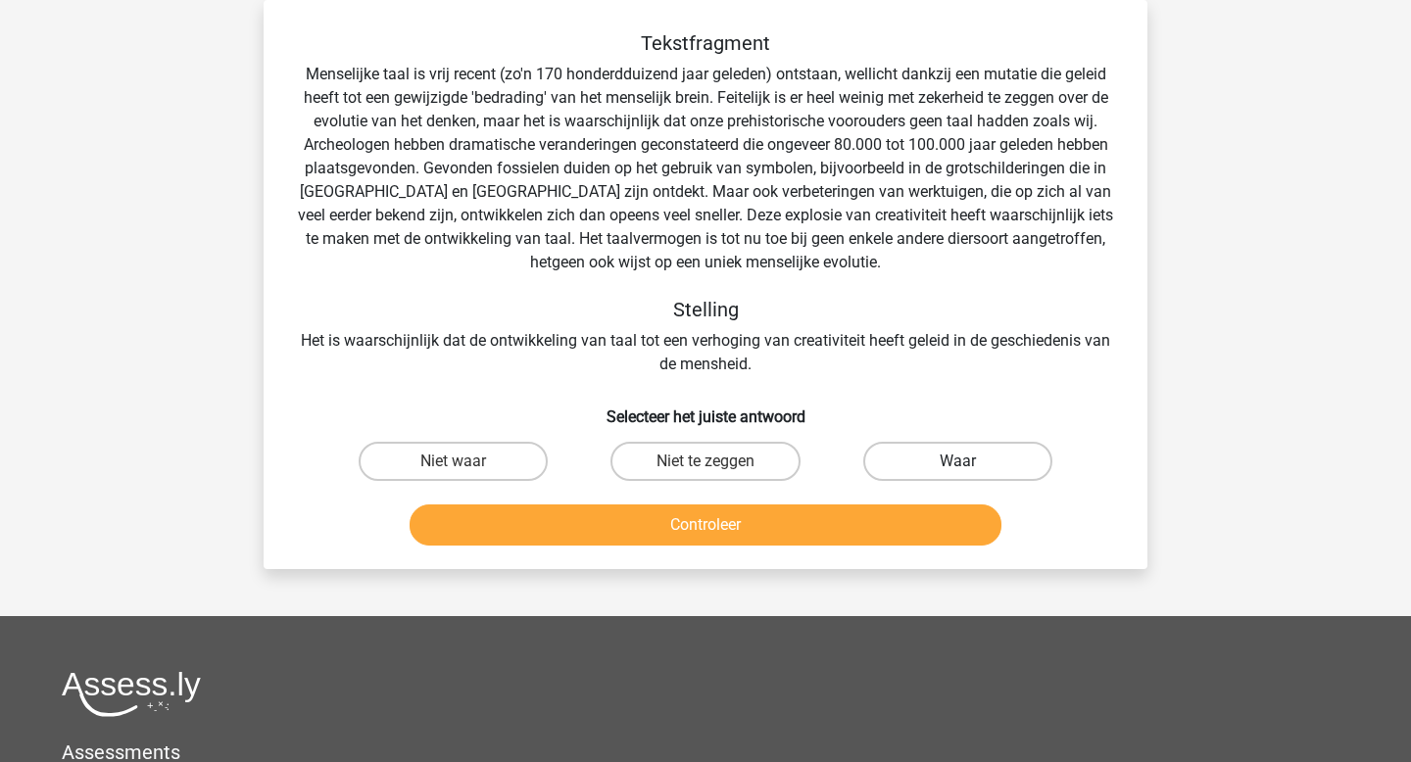
click at [953, 452] on label "Waar" at bounding box center [957, 461] width 189 height 39
click at [957, 462] on input "Waar" at bounding box center [963, 468] width 13 height 13
radio input "true"
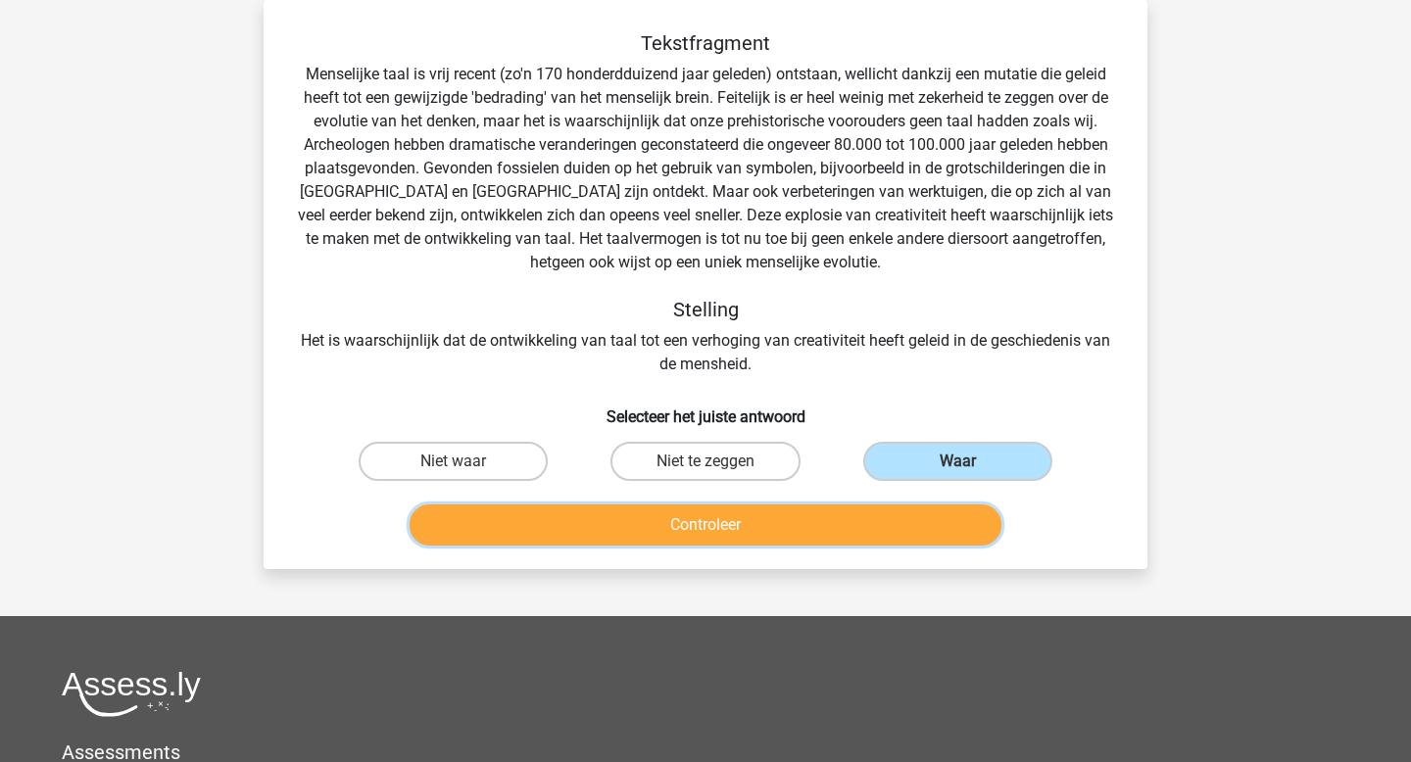
click at [877, 524] on button "Controleer" at bounding box center [706, 525] width 593 height 41
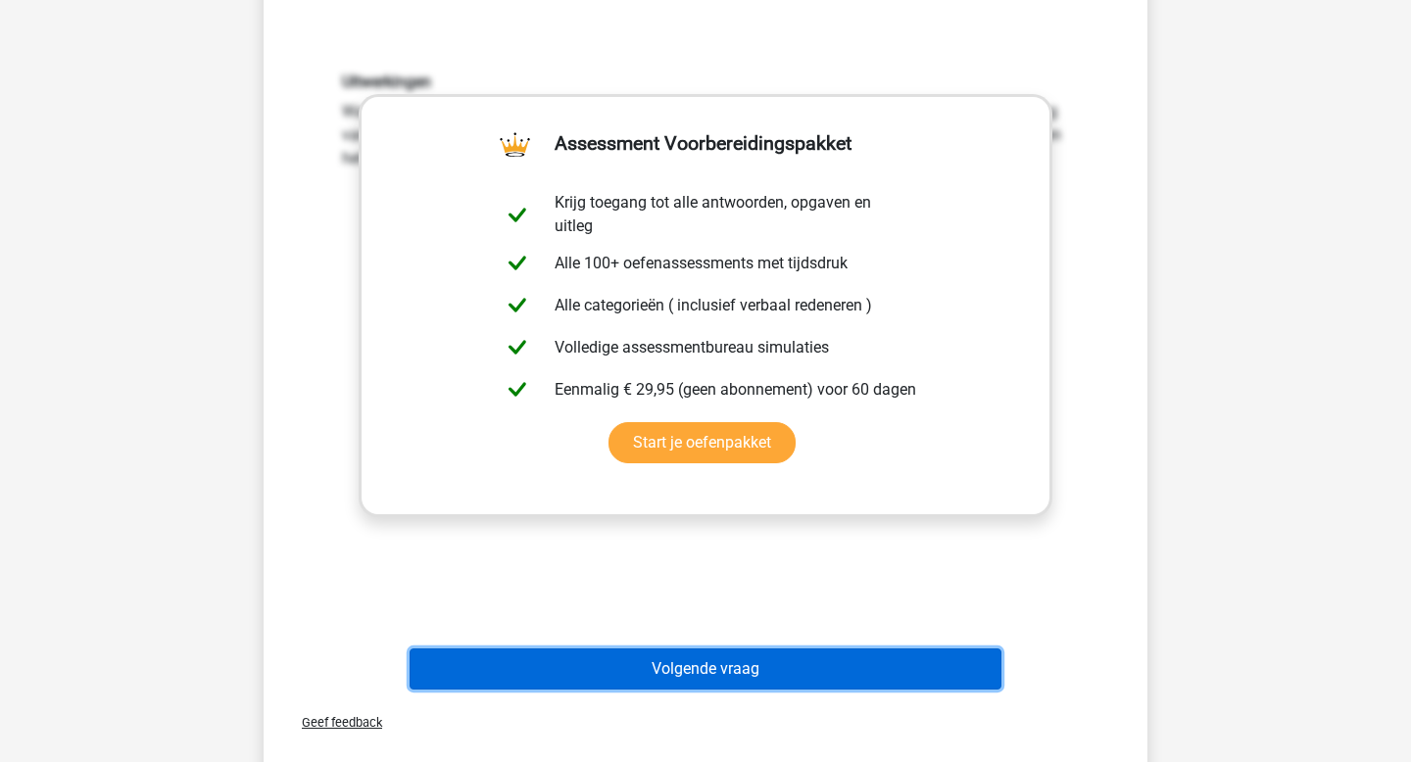
click at [689, 686] on button "Volgende vraag" at bounding box center [706, 669] width 593 height 41
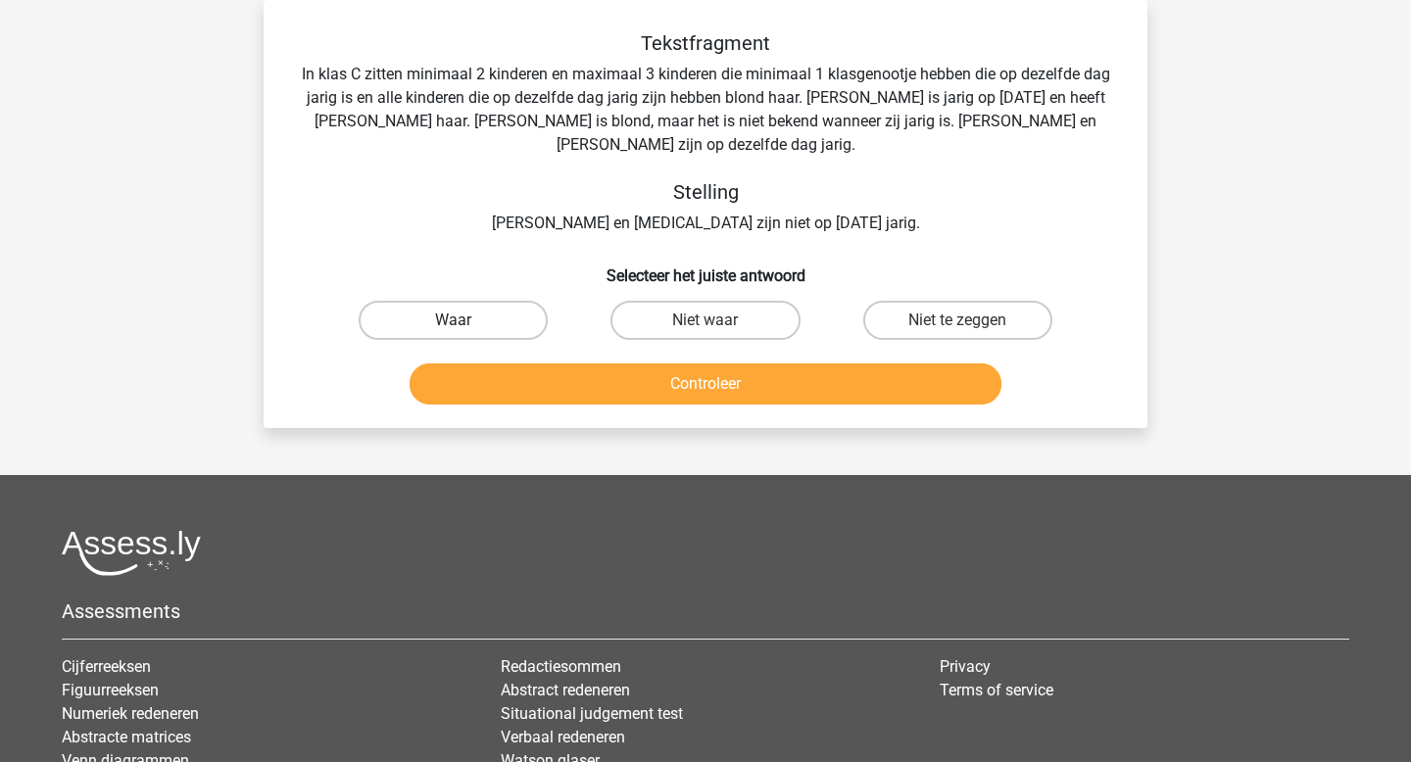
click at [497, 301] on label "Waar" at bounding box center [453, 320] width 189 height 39
click at [466, 320] on input "Waar" at bounding box center [460, 326] width 13 height 13
radio input "true"
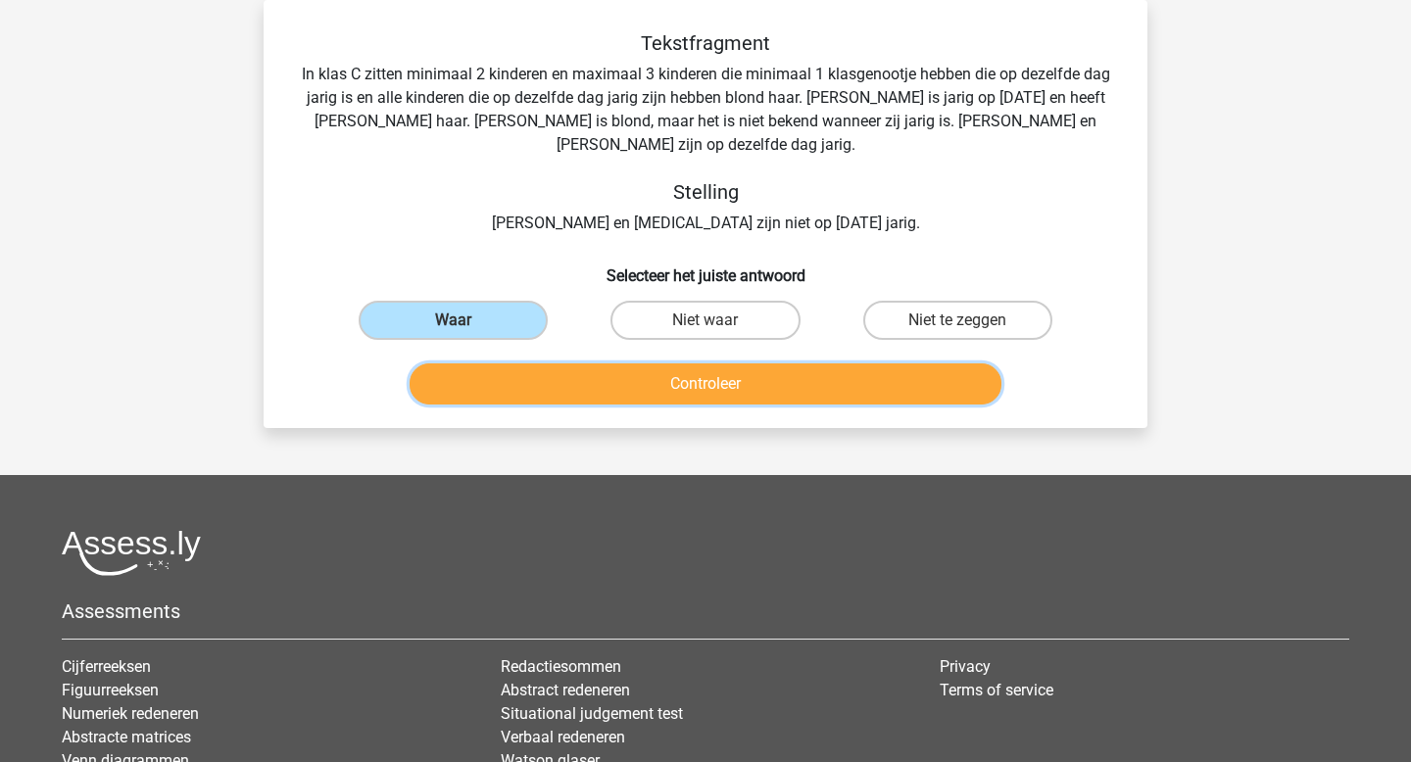
click at [614, 364] on button "Controleer" at bounding box center [706, 384] width 593 height 41
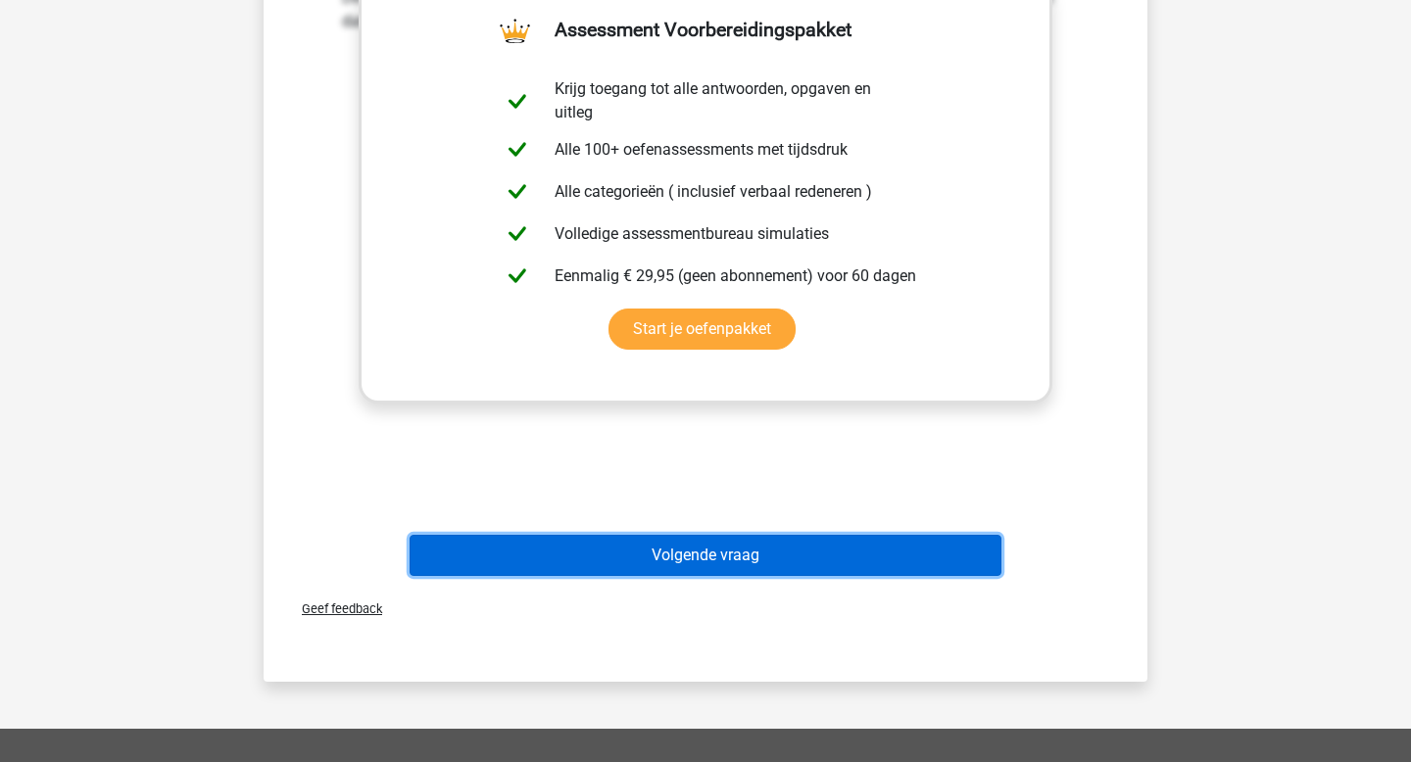
click at [595, 538] on button "Volgende vraag" at bounding box center [706, 555] width 593 height 41
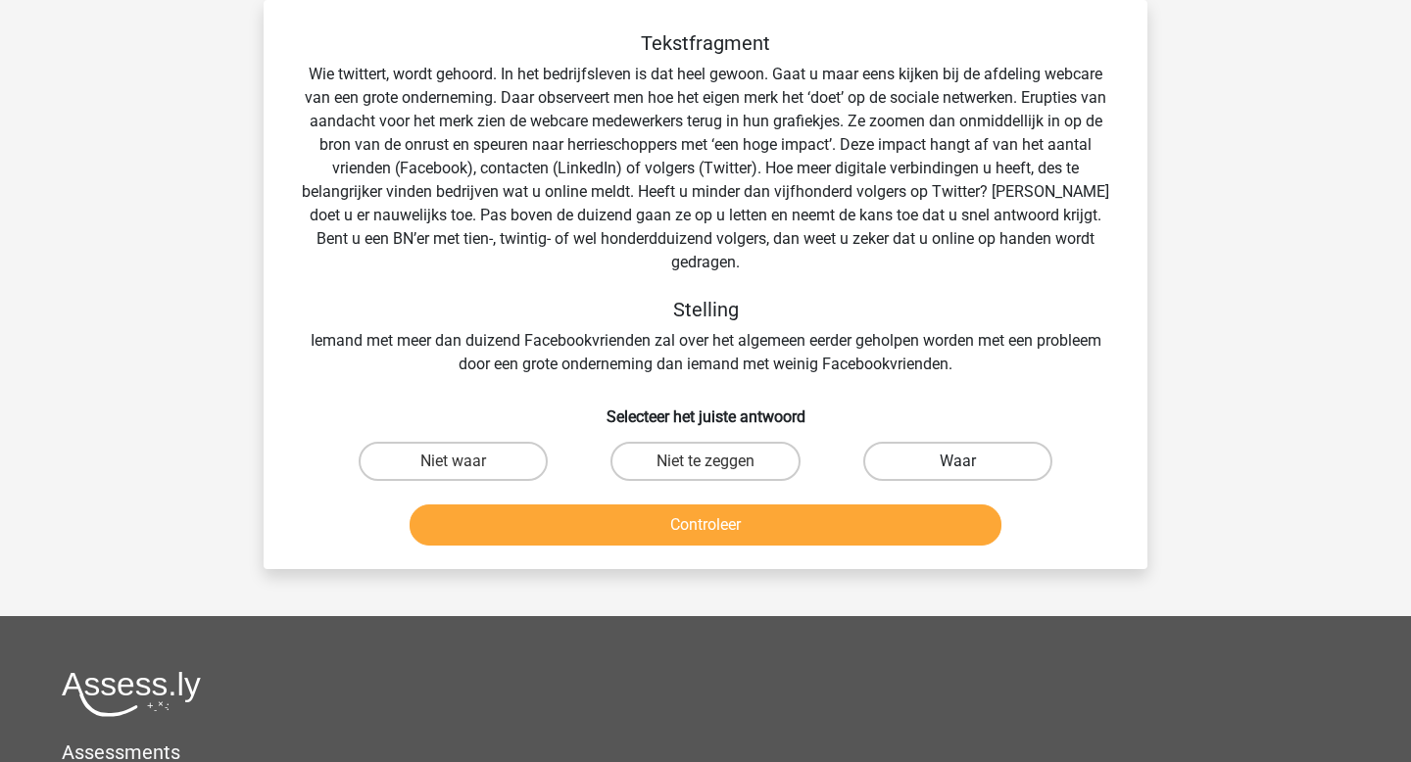
click at [948, 442] on label "Waar" at bounding box center [957, 461] width 189 height 39
click at [957, 462] on input "Waar" at bounding box center [963, 468] width 13 height 13
radio input "true"
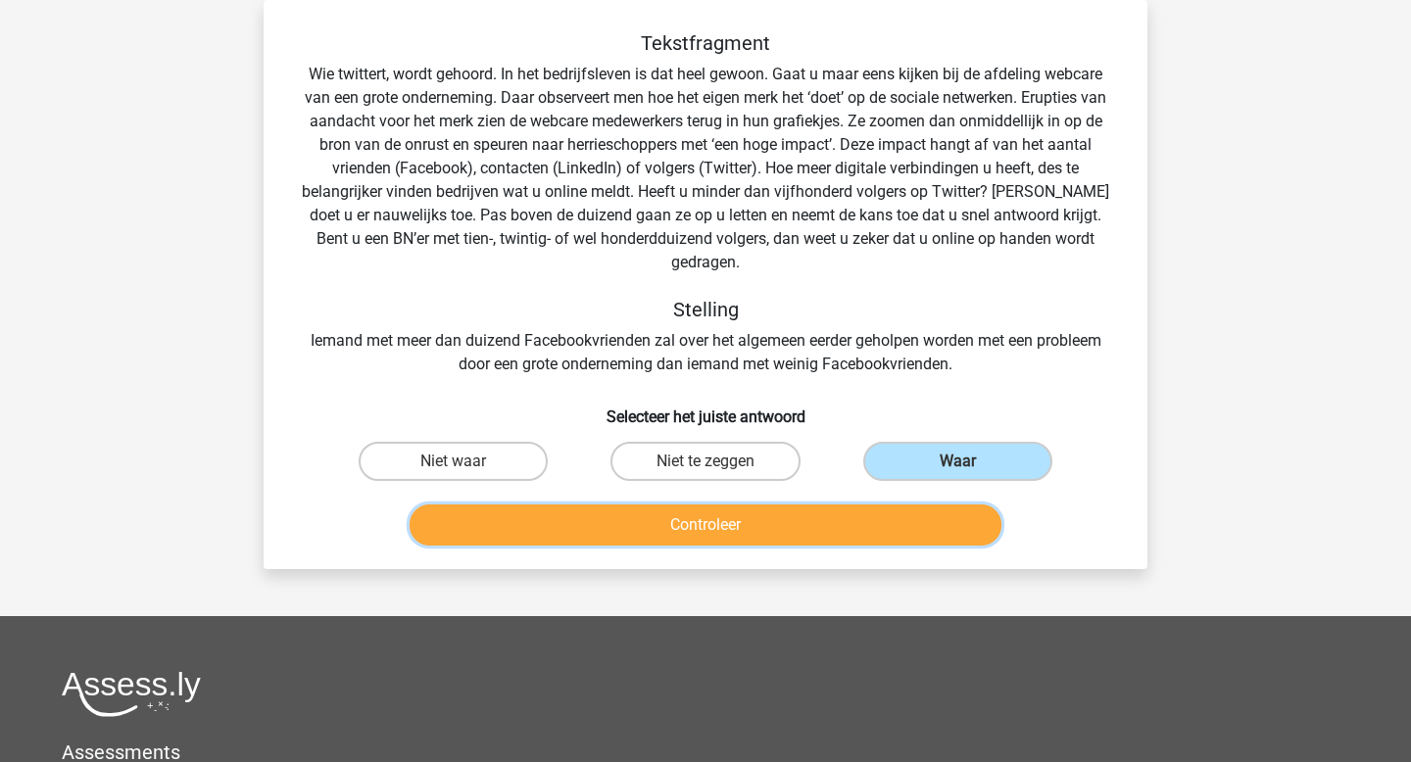
click at [845, 505] on button "Controleer" at bounding box center [706, 525] width 593 height 41
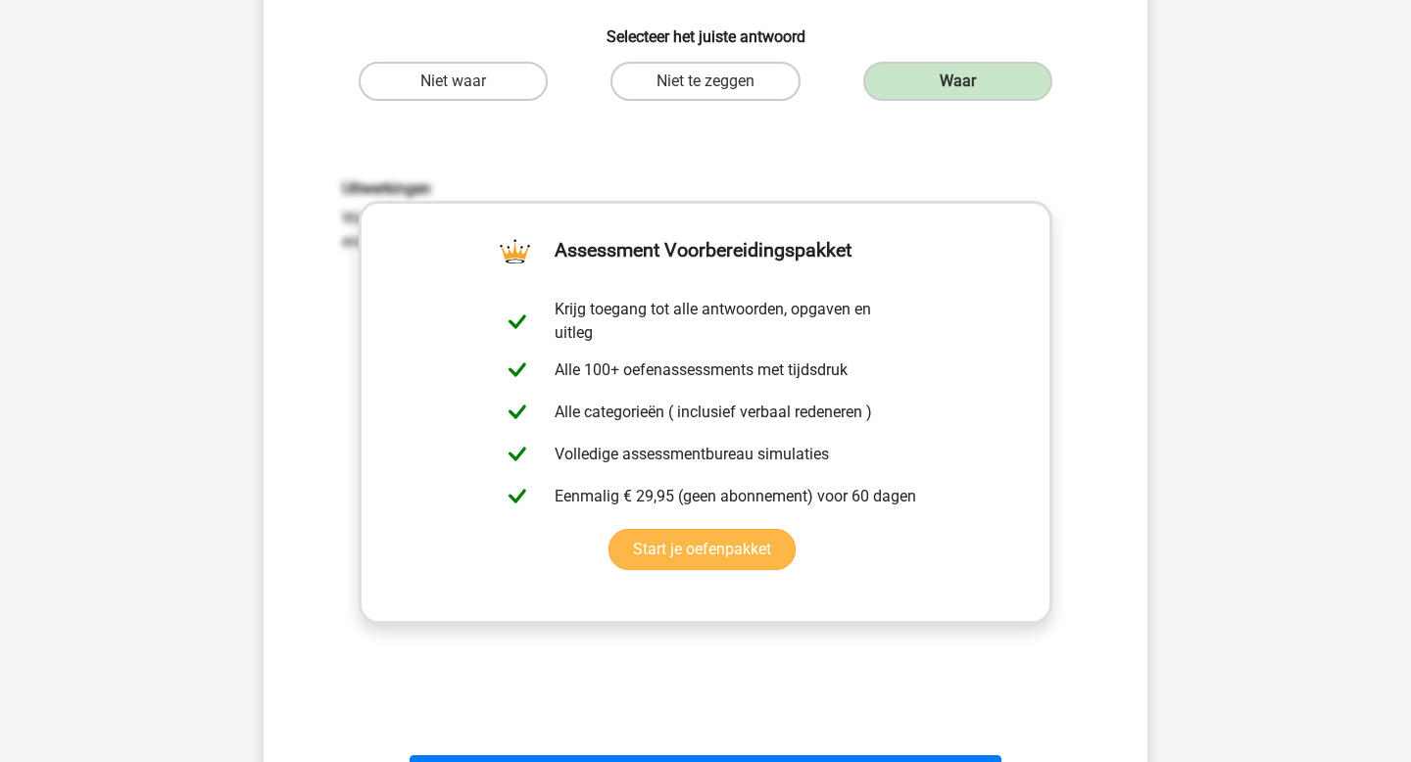
scroll to position [487, 0]
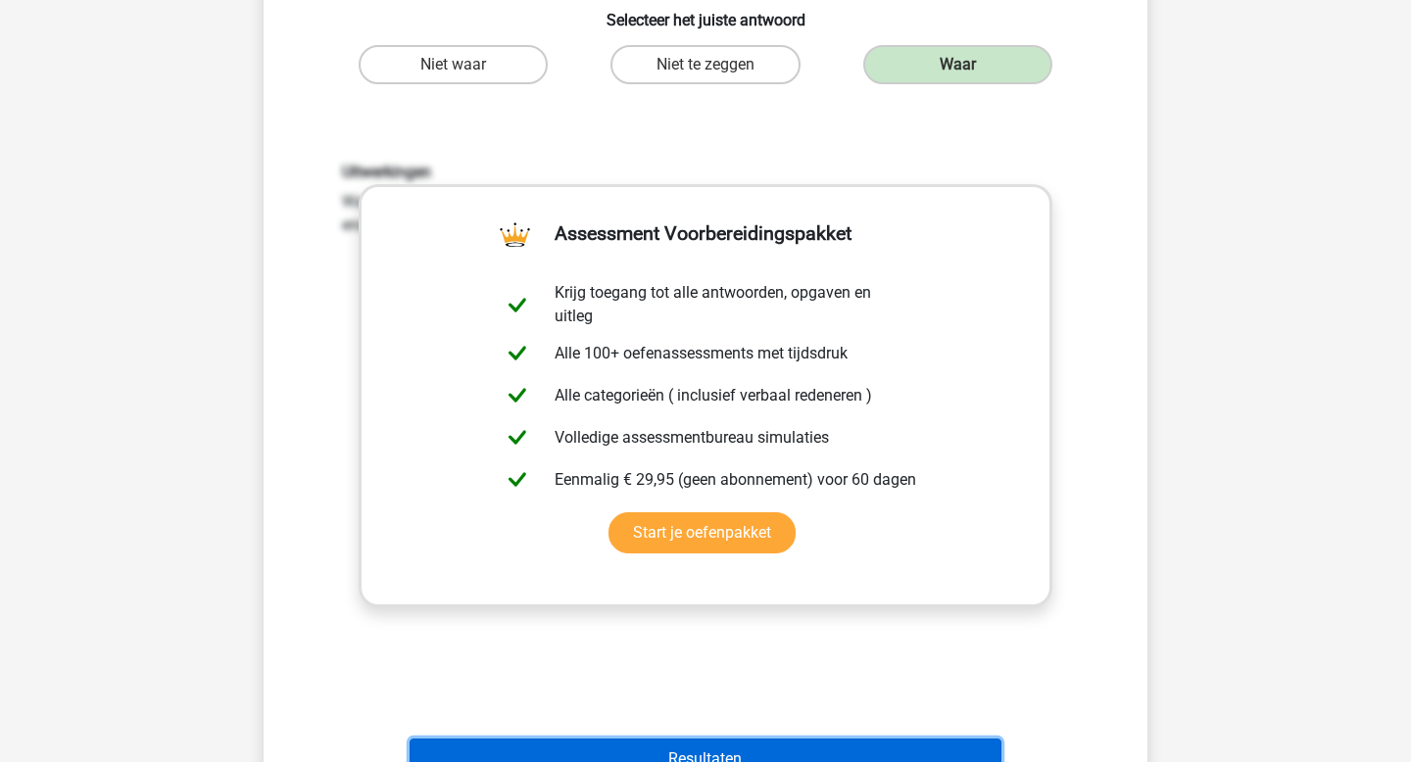
click at [707, 739] on button "Resultaten" at bounding box center [706, 759] width 593 height 41
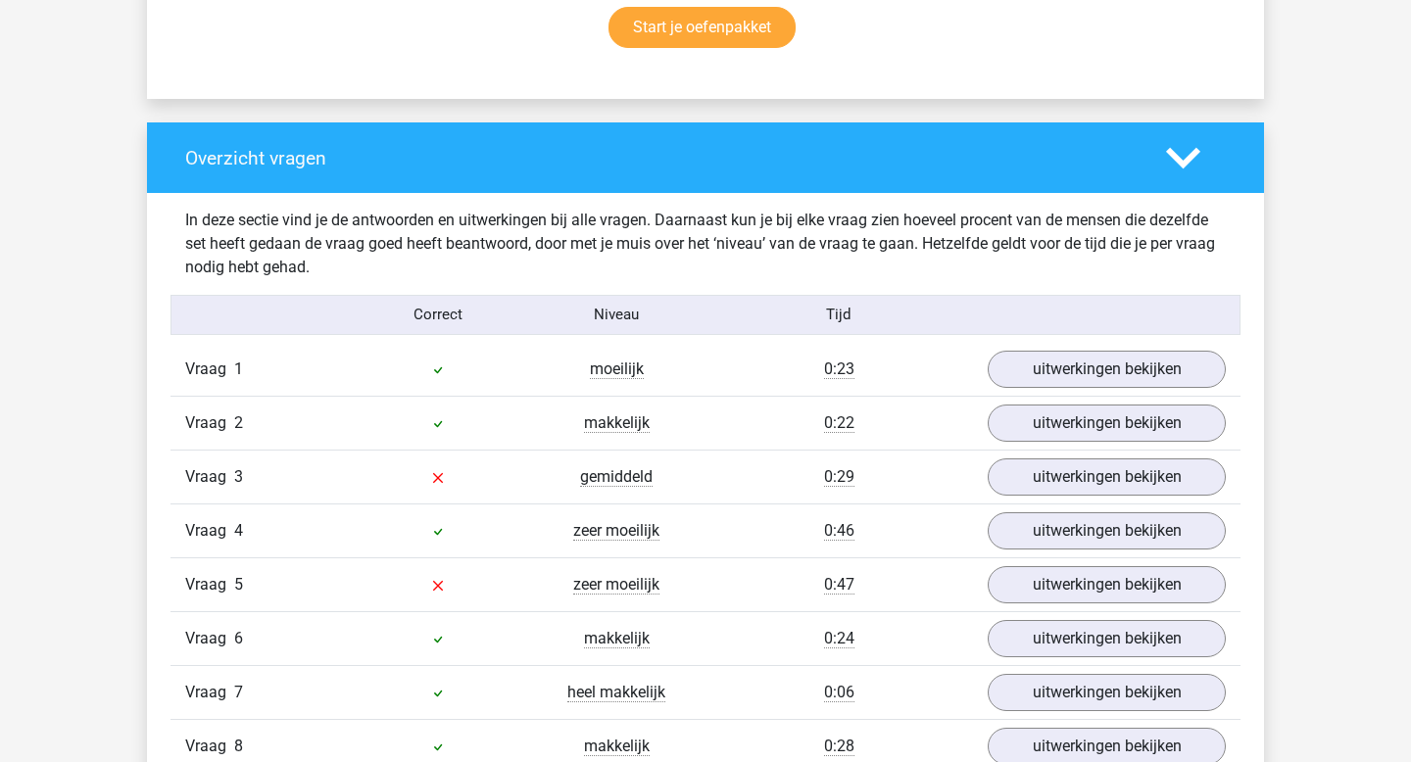
scroll to position [1418, 0]
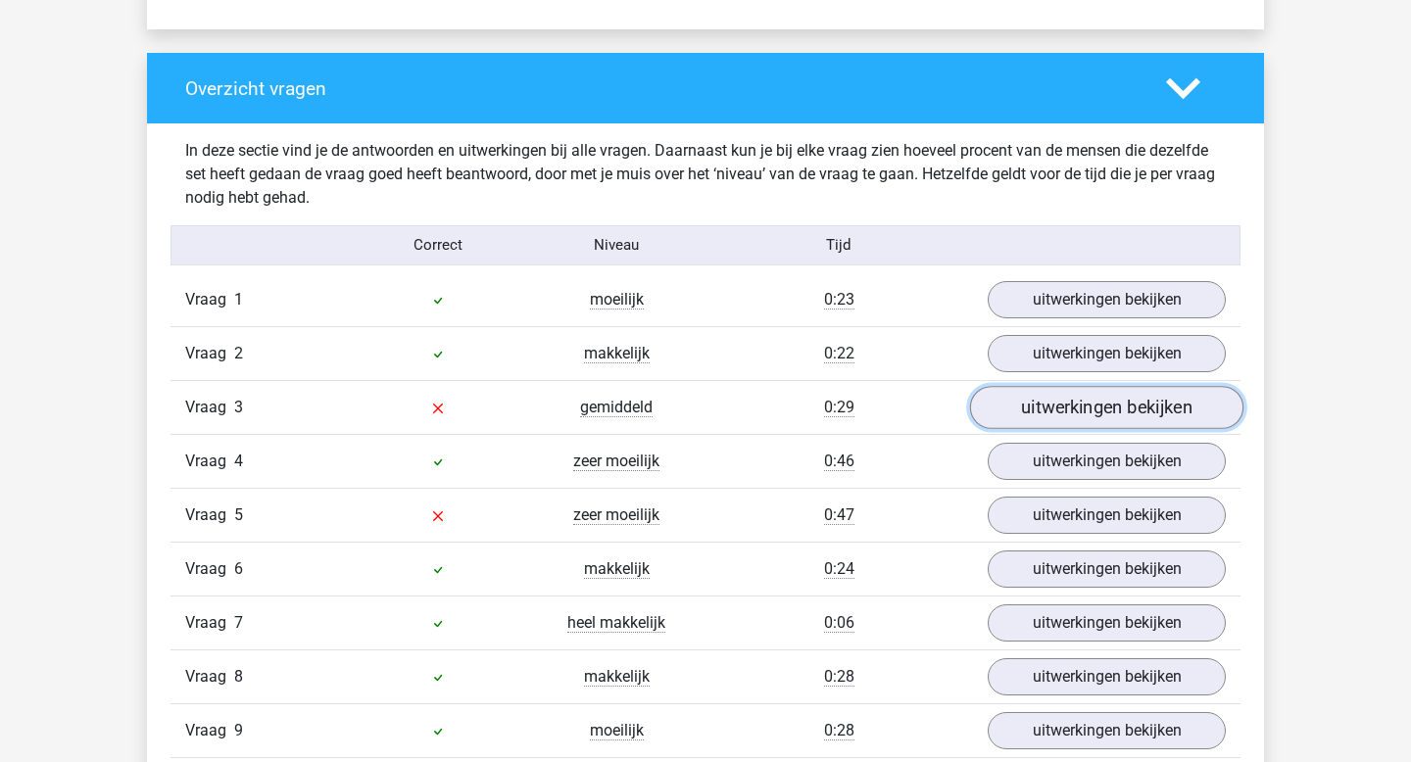
click at [1006, 415] on link "uitwerkingen bekijken" at bounding box center [1106, 407] width 273 height 43
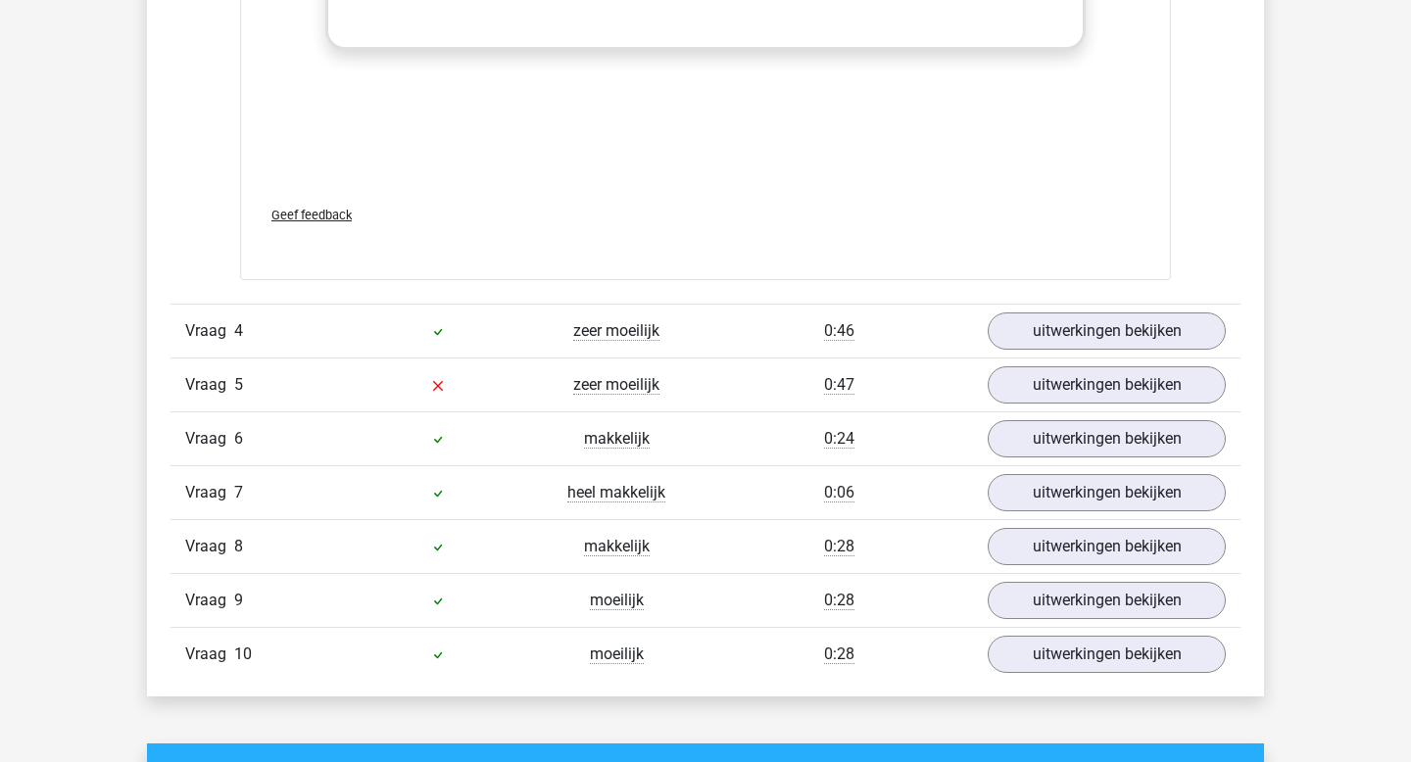
scroll to position [2688, 0]
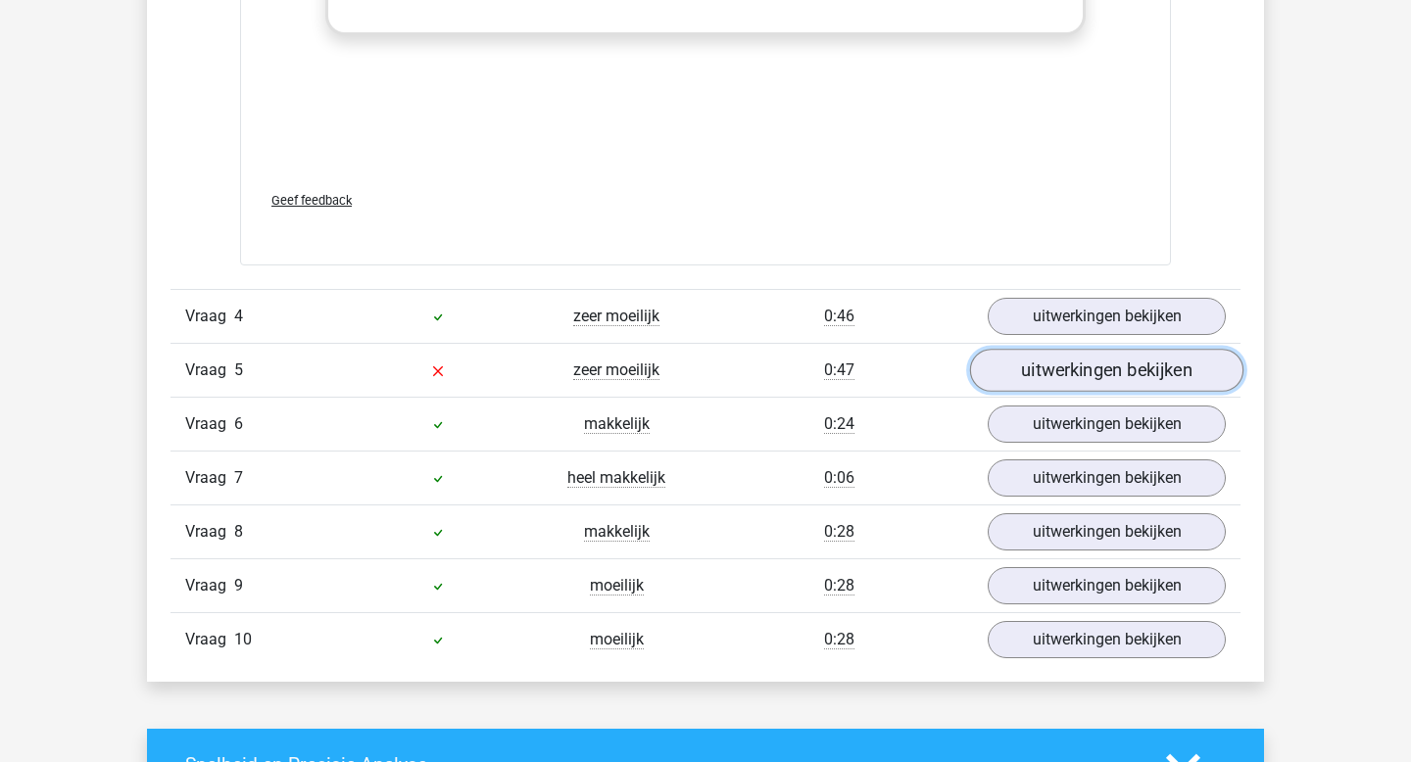
click at [1038, 380] on link "uitwerkingen bekijken" at bounding box center [1106, 370] width 273 height 43
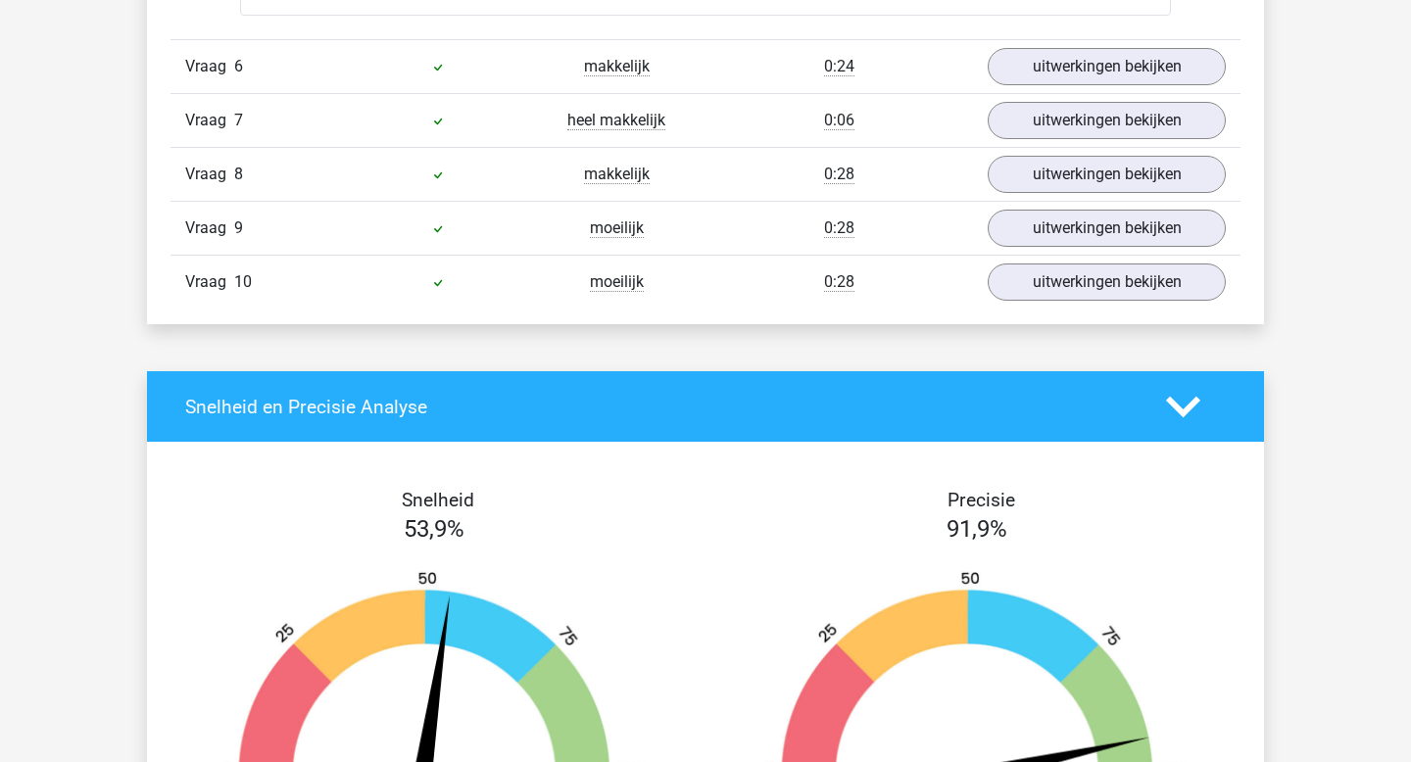
scroll to position [4111, 0]
